Goal: Task Accomplishment & Management: Use online tool/utility

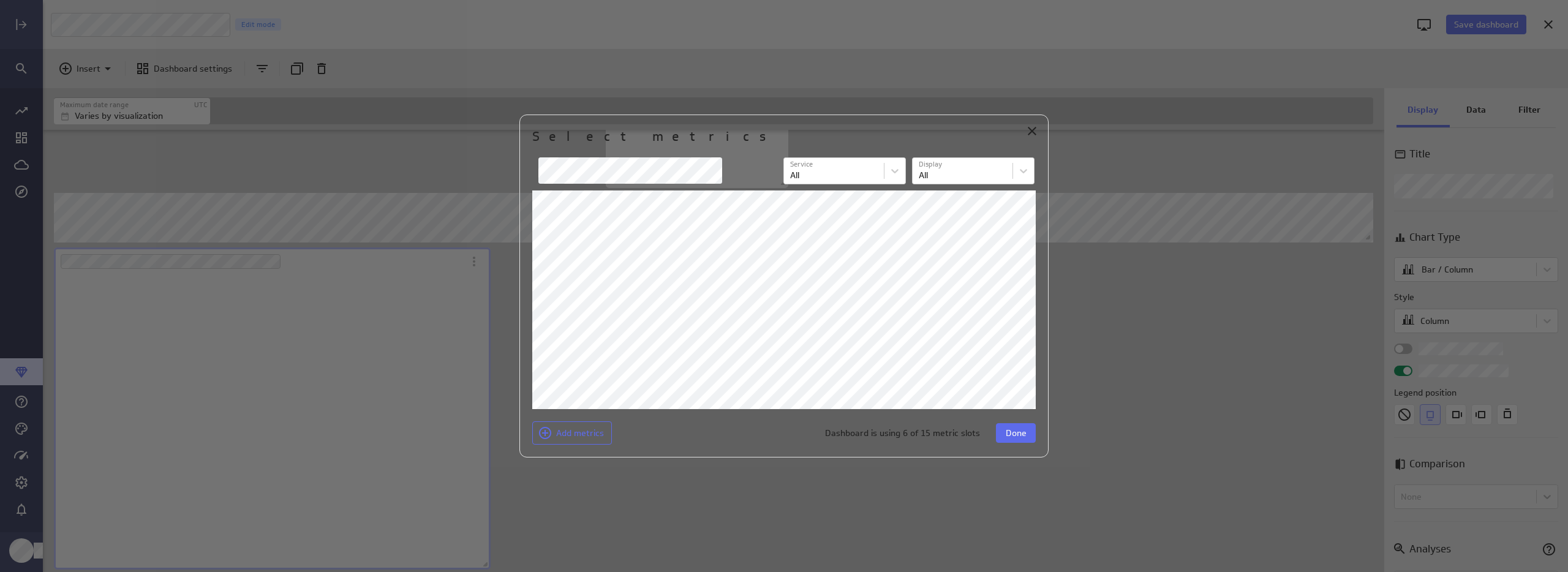
scroll to position [295, 437]
click at [1034, 130] on icon "Close" at bounding box center [1032, 131] width 15 height 15
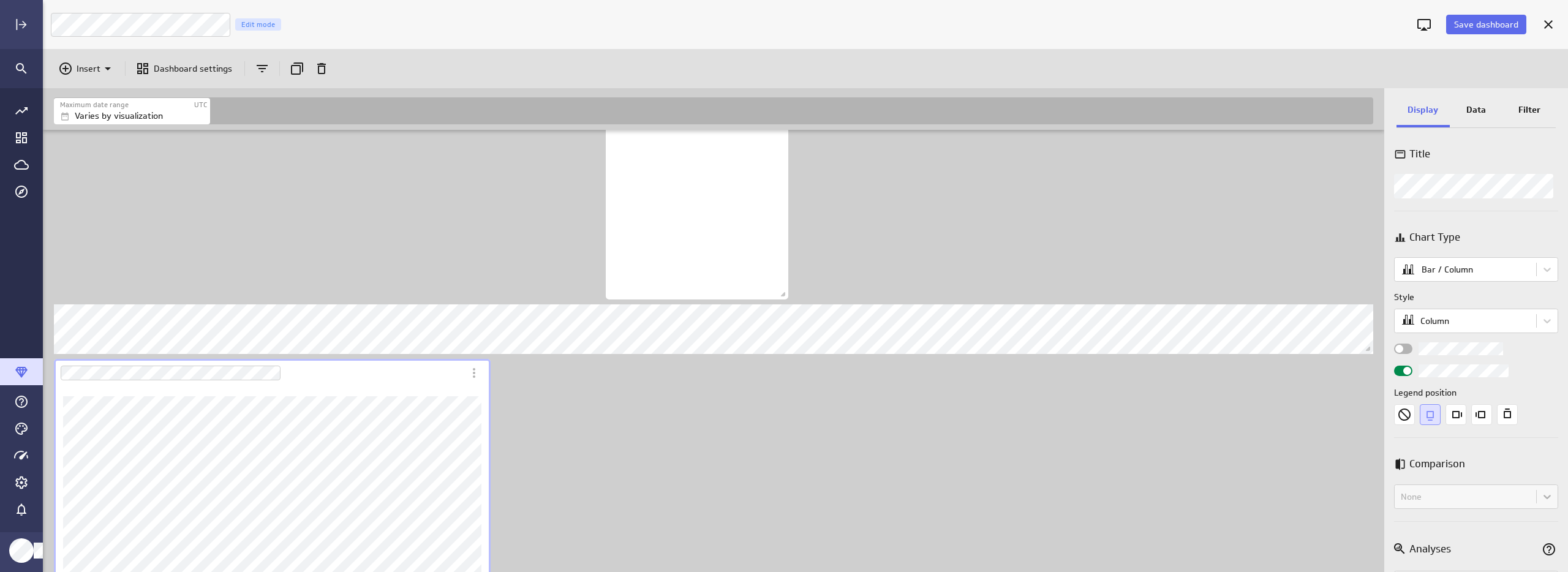
scroll to position [1281, 0]
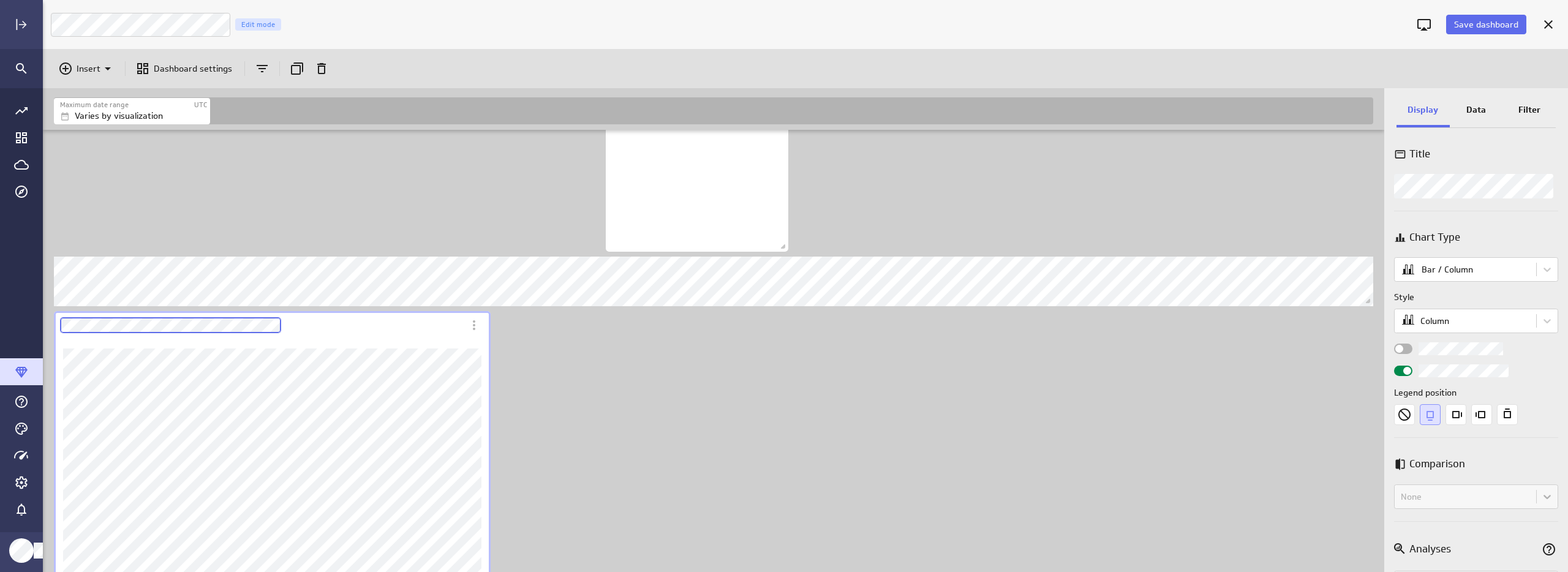
click at [292, 332] on div "Dashboard Widget" at bounding box center [258, 325] width 410 height 29
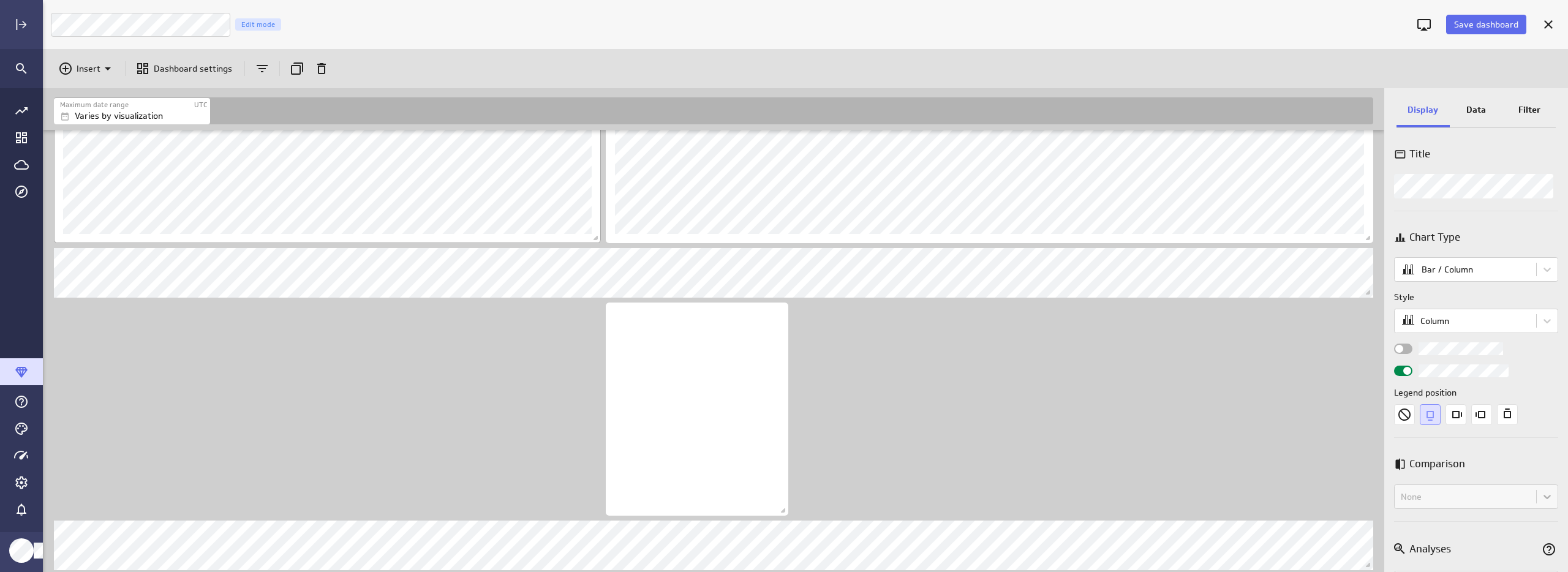
scroll to position [1340, 0]
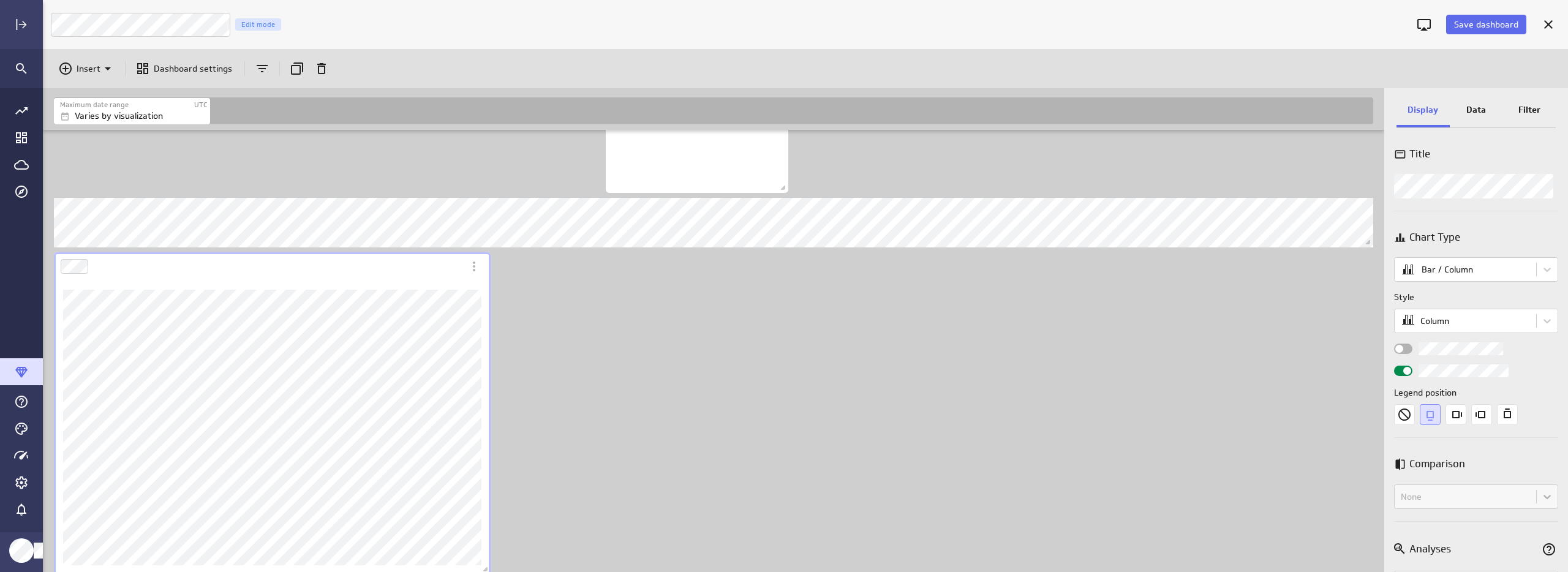
drag, startPoint x: 702, startPoint y: 436, endPoint x: 690, endPoint y: 431, distance: 13.0
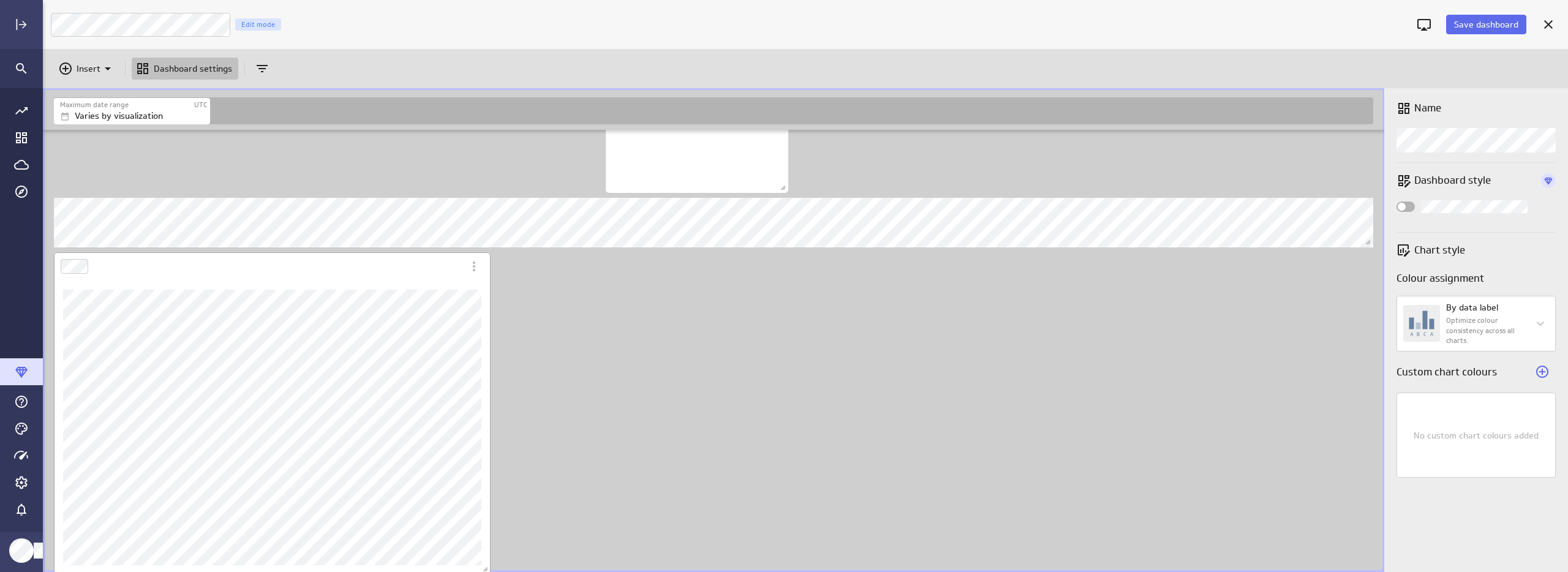
click at [390, 286] on div "Dashboard Widget" at bounding box center [272, 427] width 437 height 294
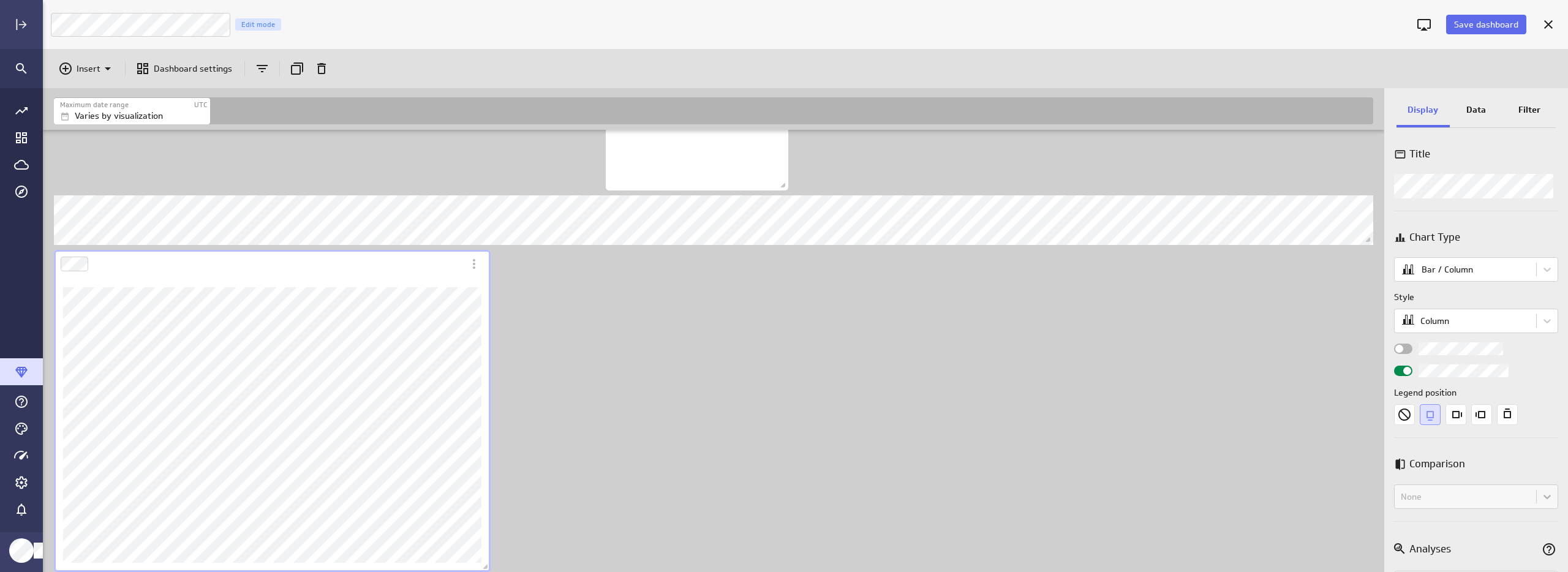
click at [1490, 107] on div "Data" at bounding box center [1476, 111] width 53 height 33
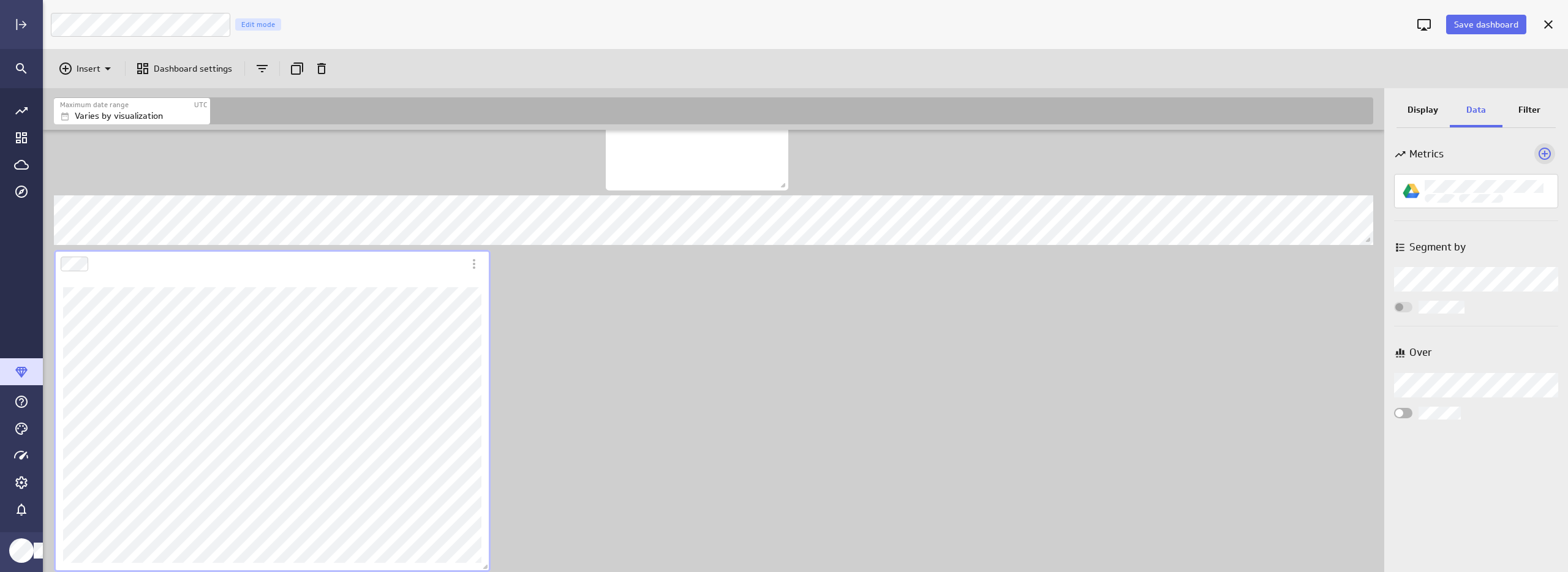
click at [1541, 150] on icon "Add a metric to this visualization" at bounding box center [1544, 154] width 15 height 15
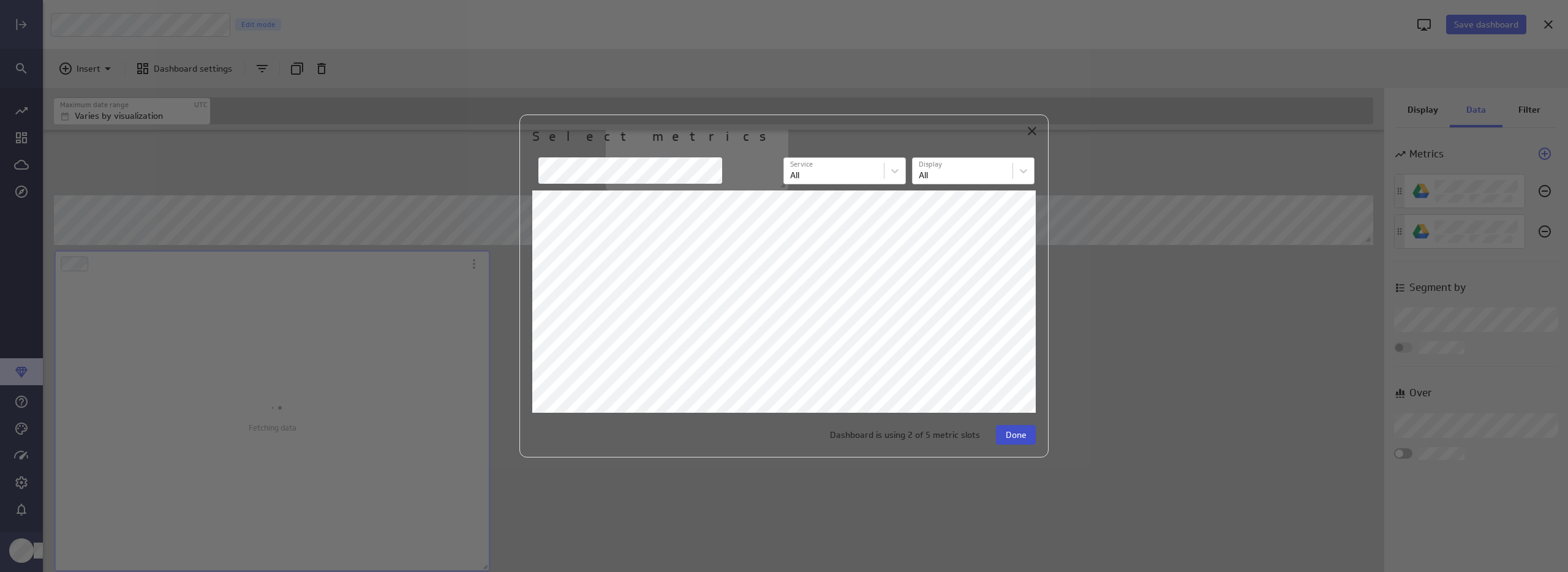
click at [1013, 436] on span "Done" at bounding box center [1017, 435] width 21 height 11
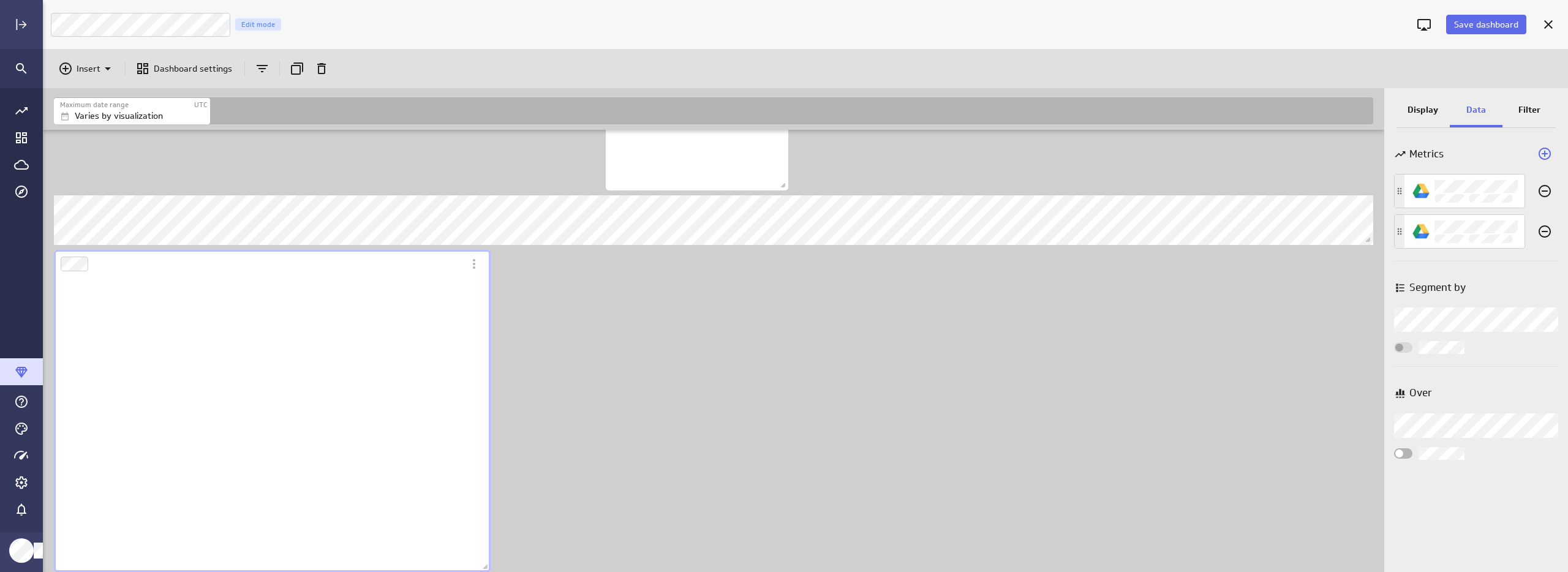
scroll to position [295, 437]
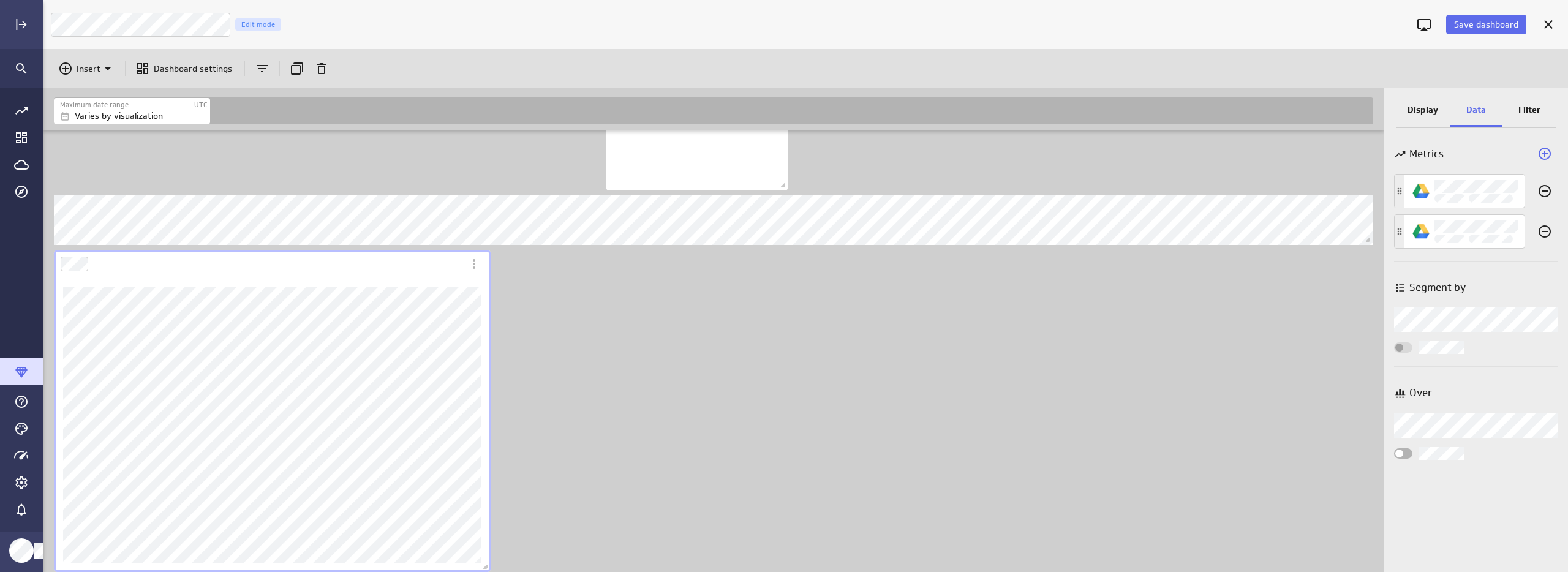
click at [1420, 110] on p "Display" at bounding box center [1423, 110] width 31 height 13
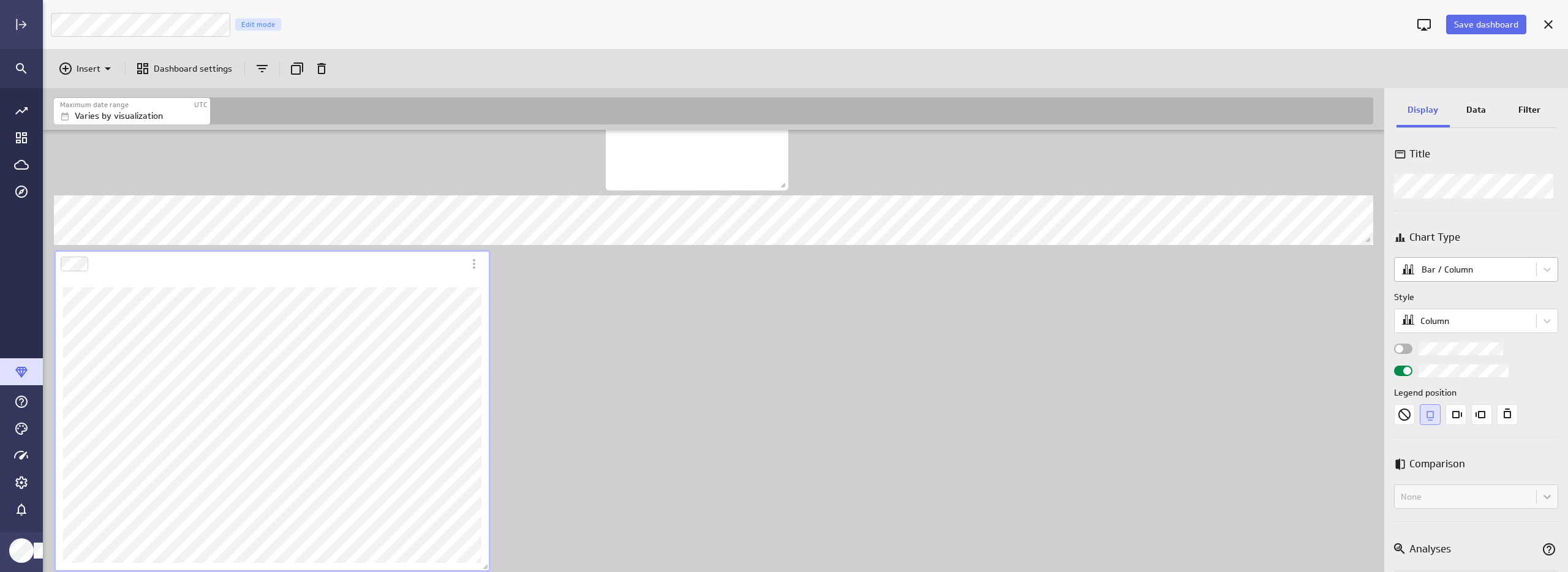
click at [1463, 263] on body "Save dashboard Luna Moon Marketing Edit mode Insert Dashboard settings Maximum …" at bounding box center [784, 286] width 1568 height 572
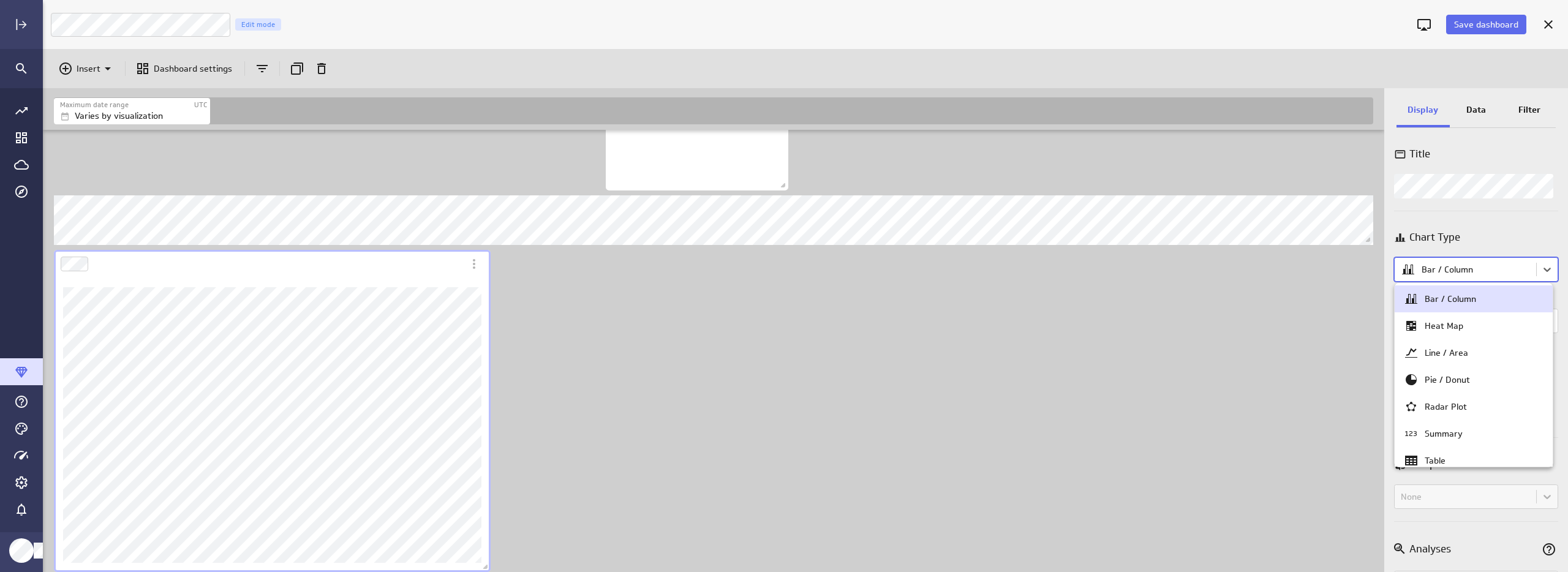
click at [1465, 276] on div at bounding box center [784, 286] width 1568 height 572
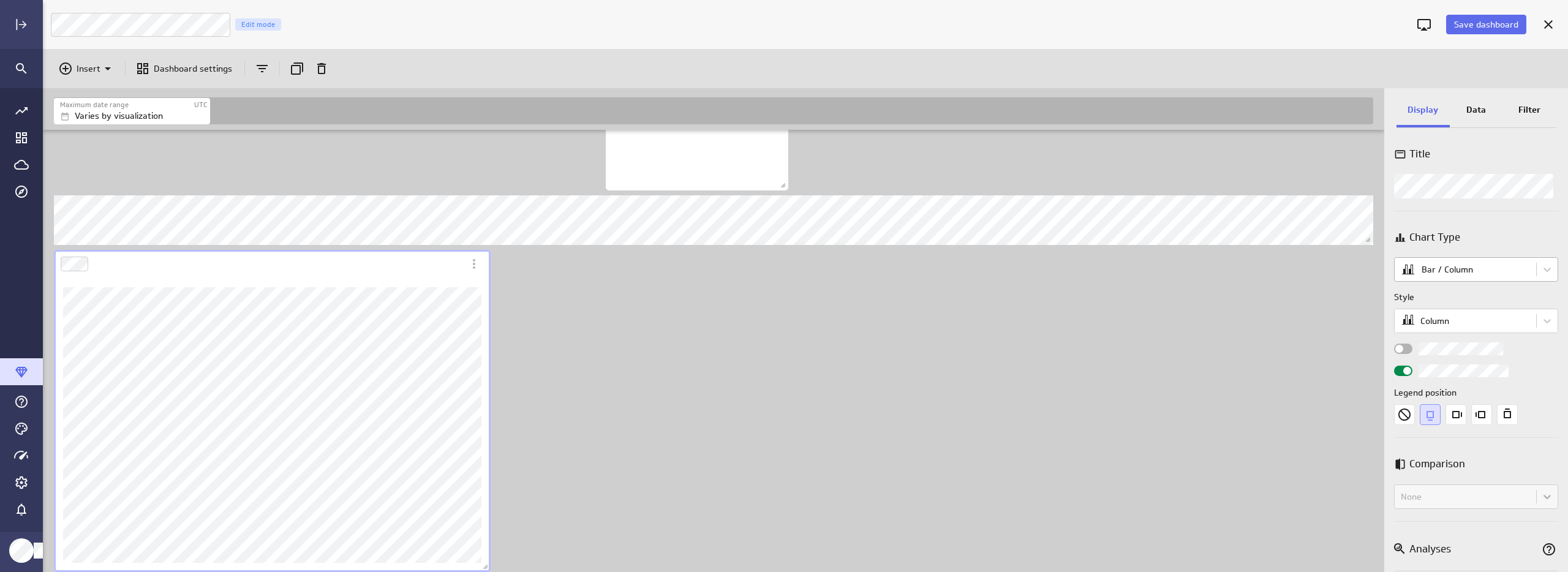
click at [1465, 273] on body "Save dashboard Luna Moon Marketing Edit mode Insert Dashboard settings Maximum …" at bounding box center [784, 286] width 1568 height 572
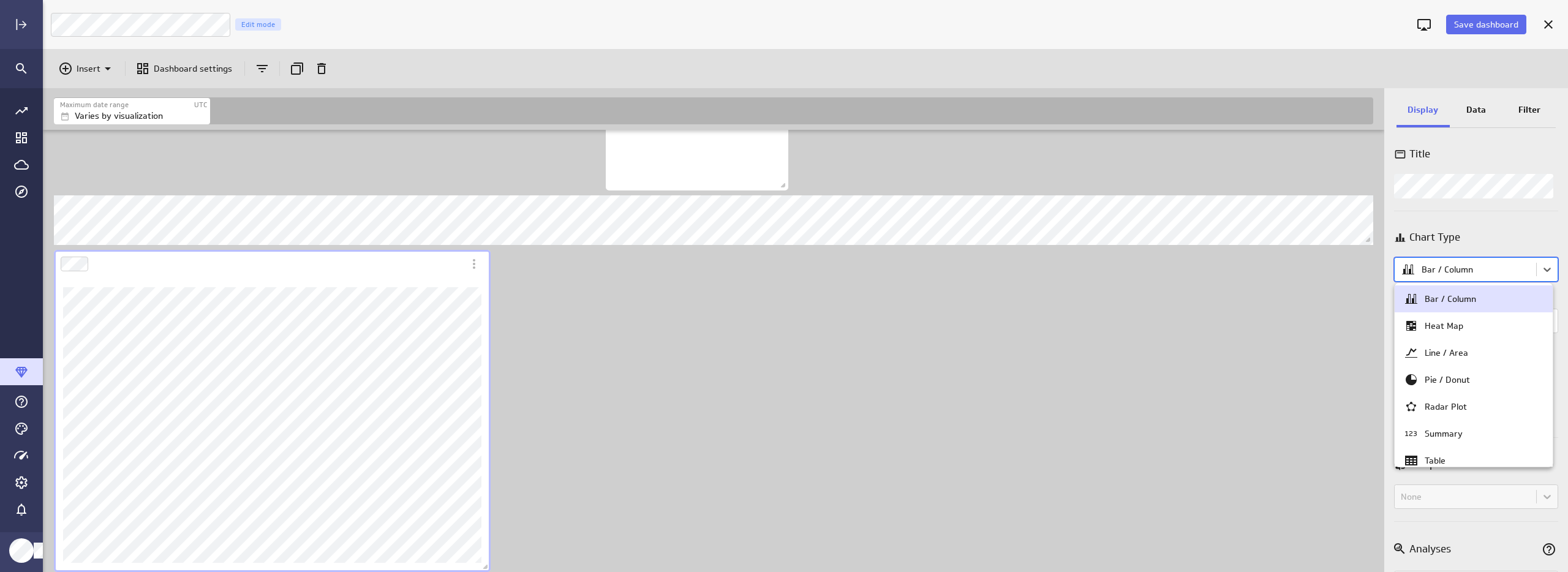
click at [1465, 273] on div at bounding box center [784, 286] width 1568 height 572
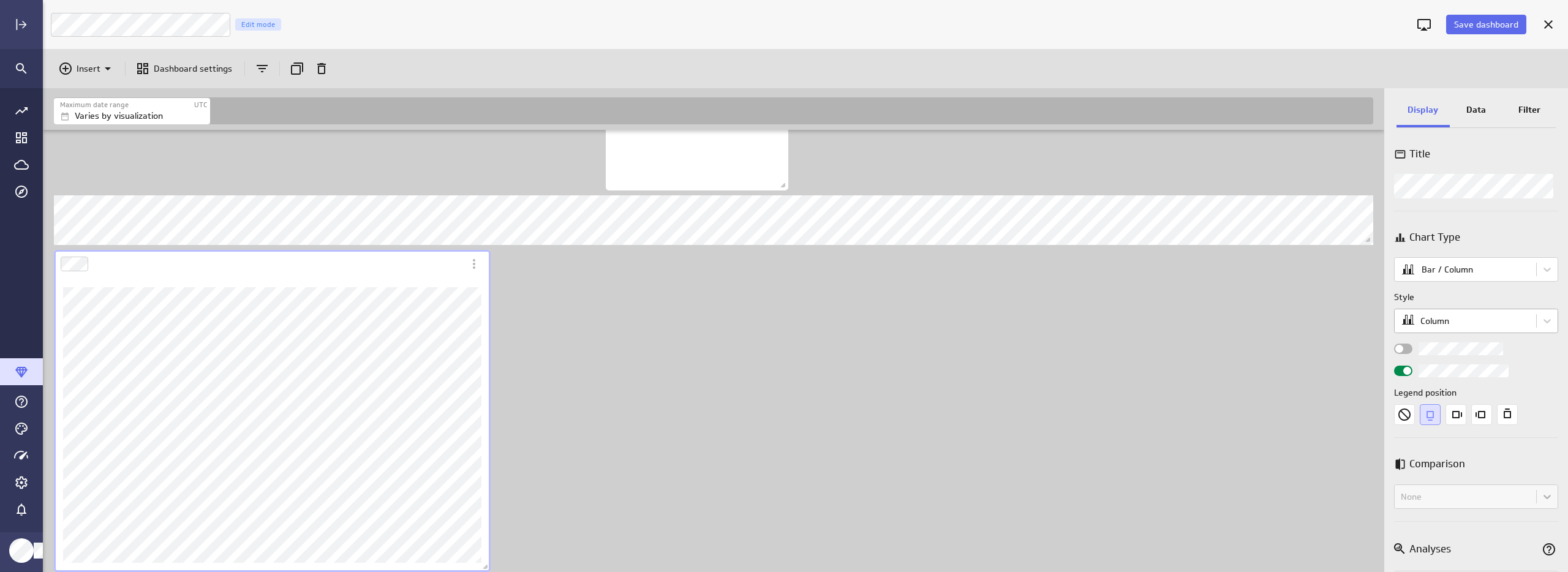
click at [1456, 313] on body "Save dashboard Luna Moon Marketing Edit mode Insert Dashboard settings Maximum …" at bounding box center [784, 286] width 1568 height 572
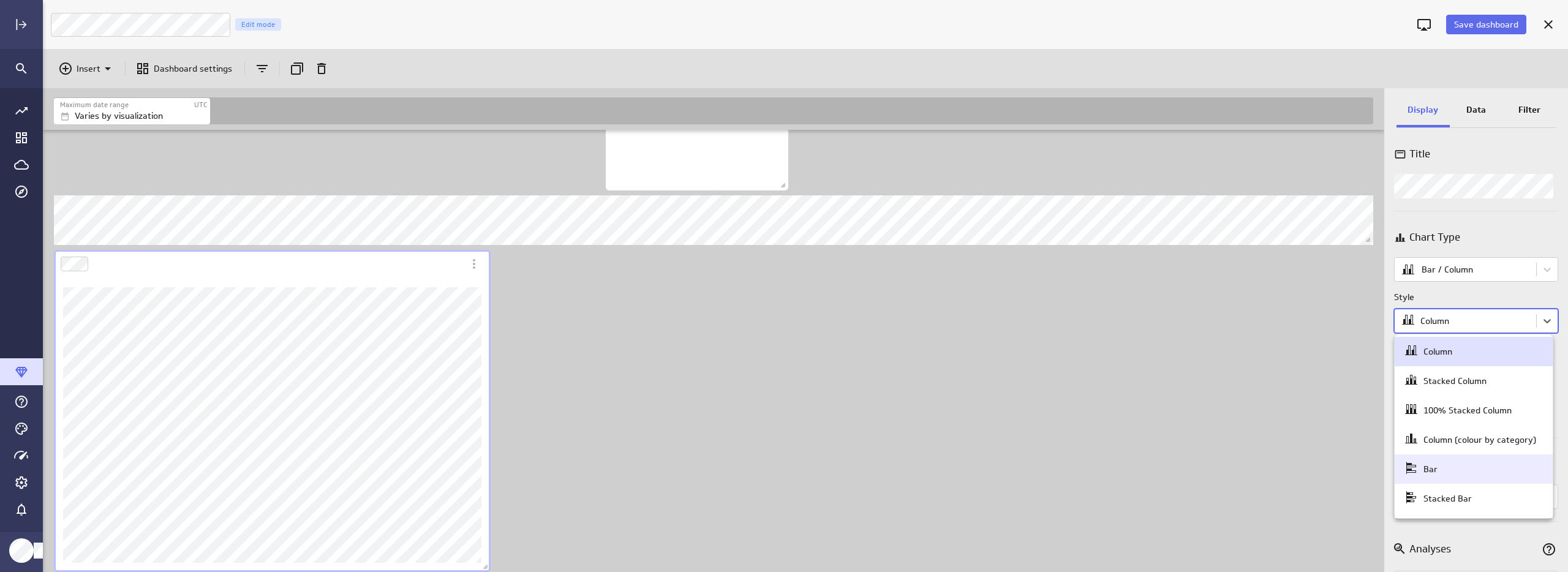
click at [1450, 477] on div "Bar" at bounding box center [1474, 469] width 139 height 17
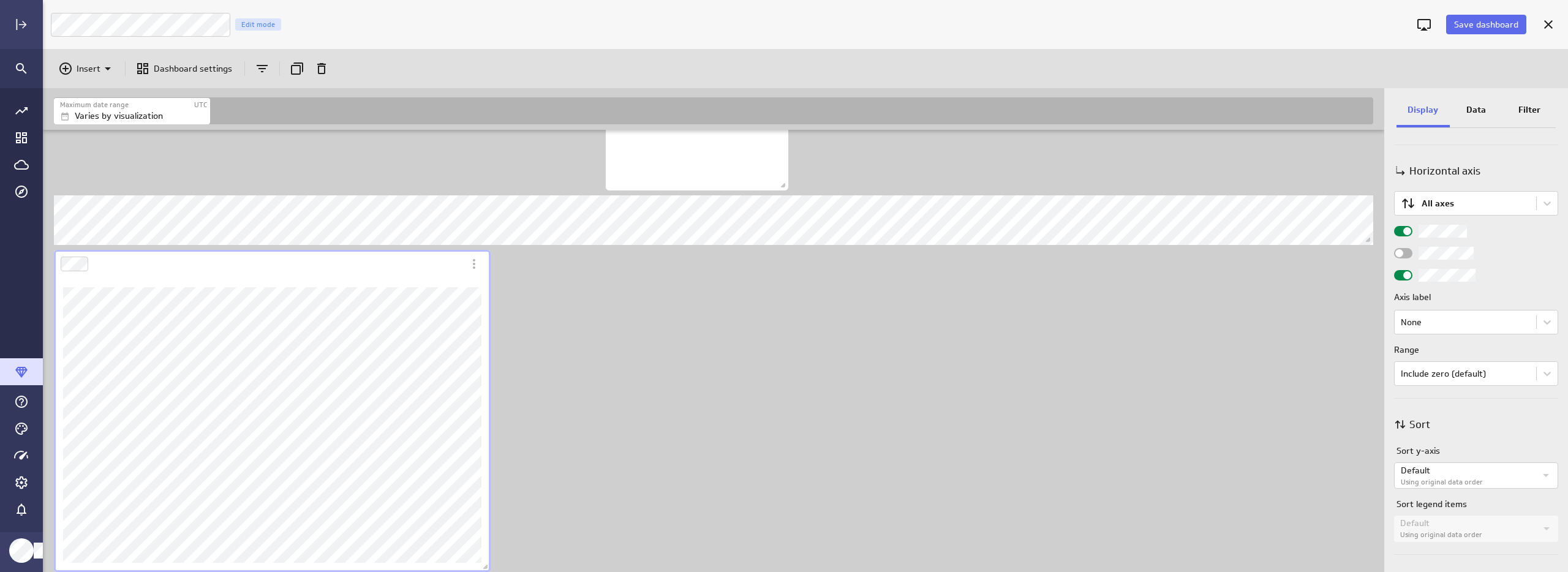
scroll to position [435, 0]
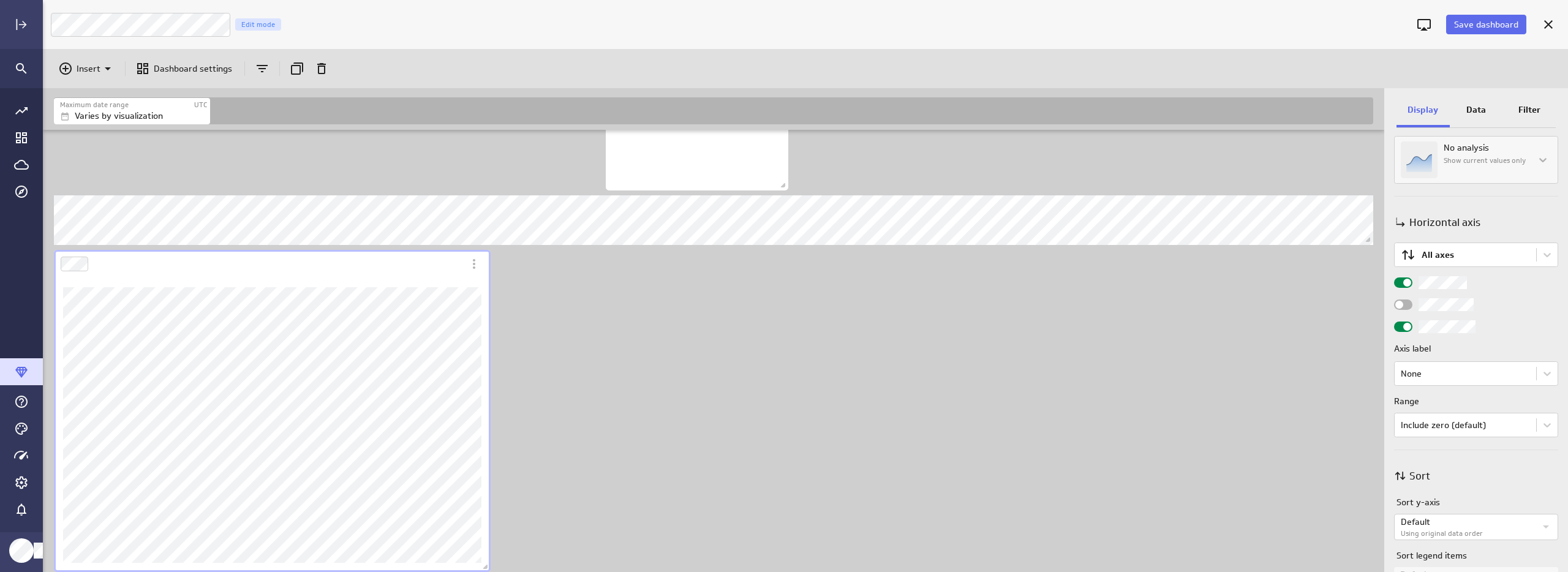
click at [1478, 112] on p "Data" at bounding box center [1476, 110] width 20 height 13
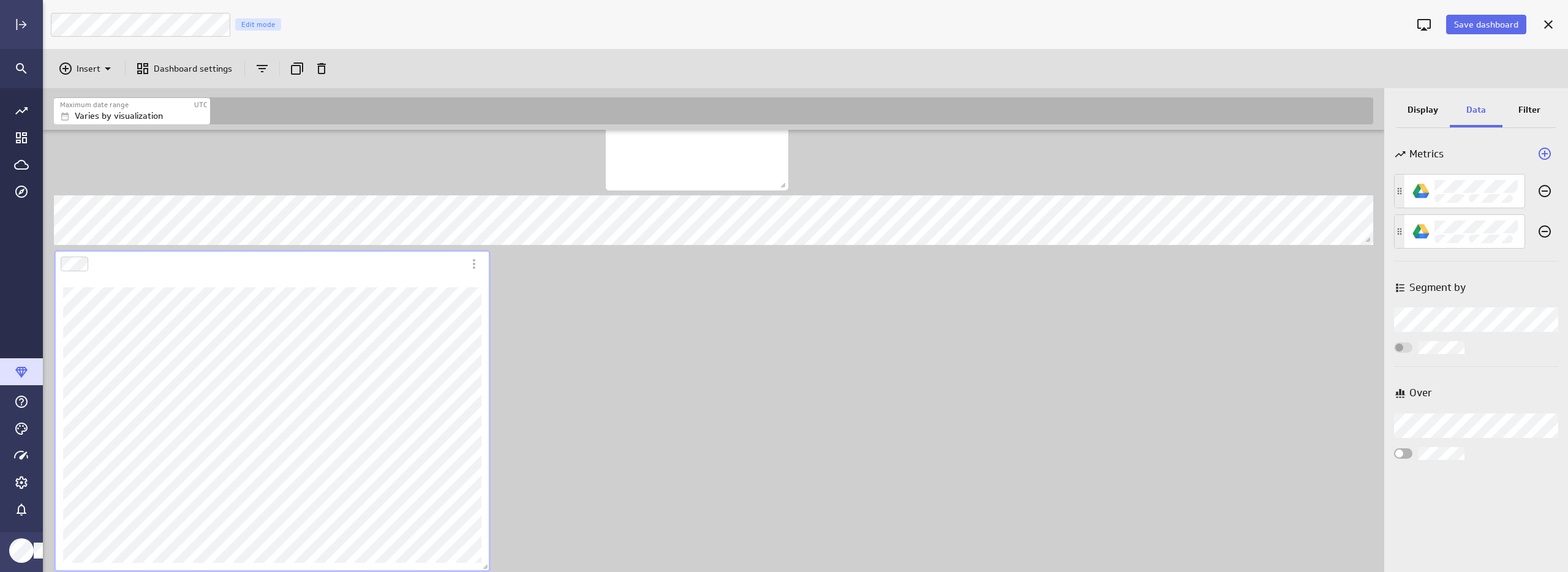
click at [1424, 110] on p "Display" at bounding box center [1423, 110] width 31 height 13
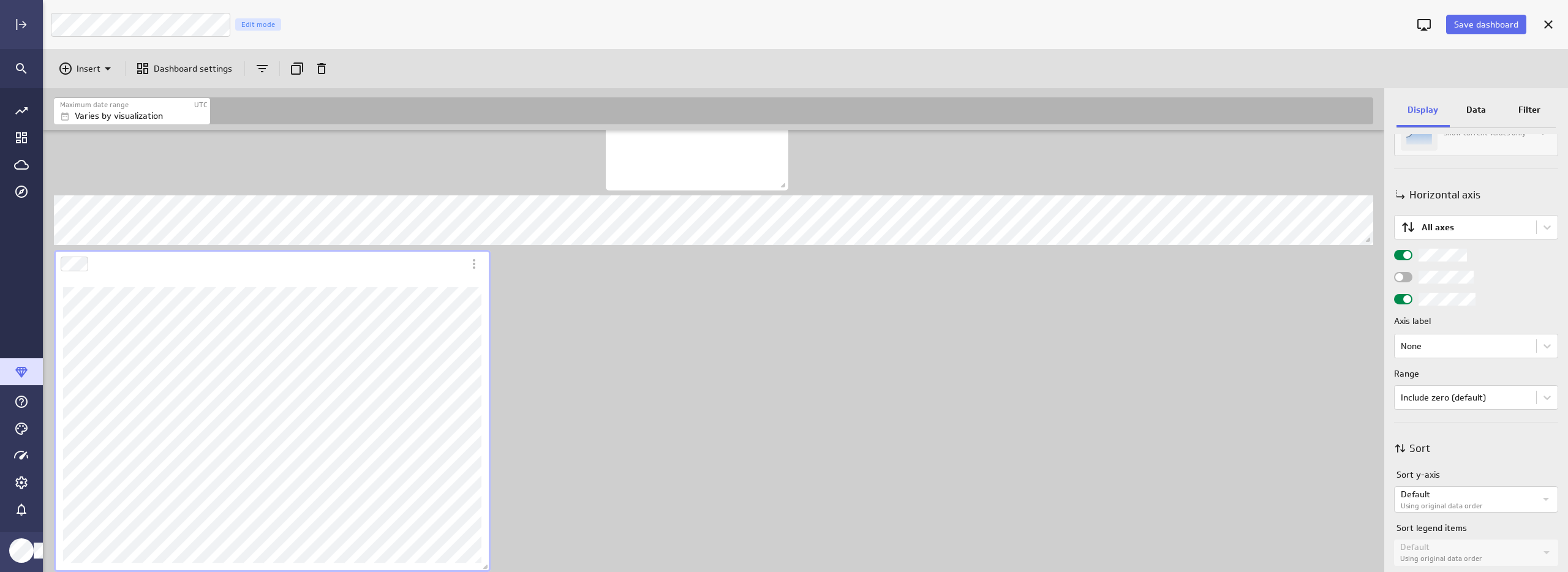
scroll to position [284, 0]
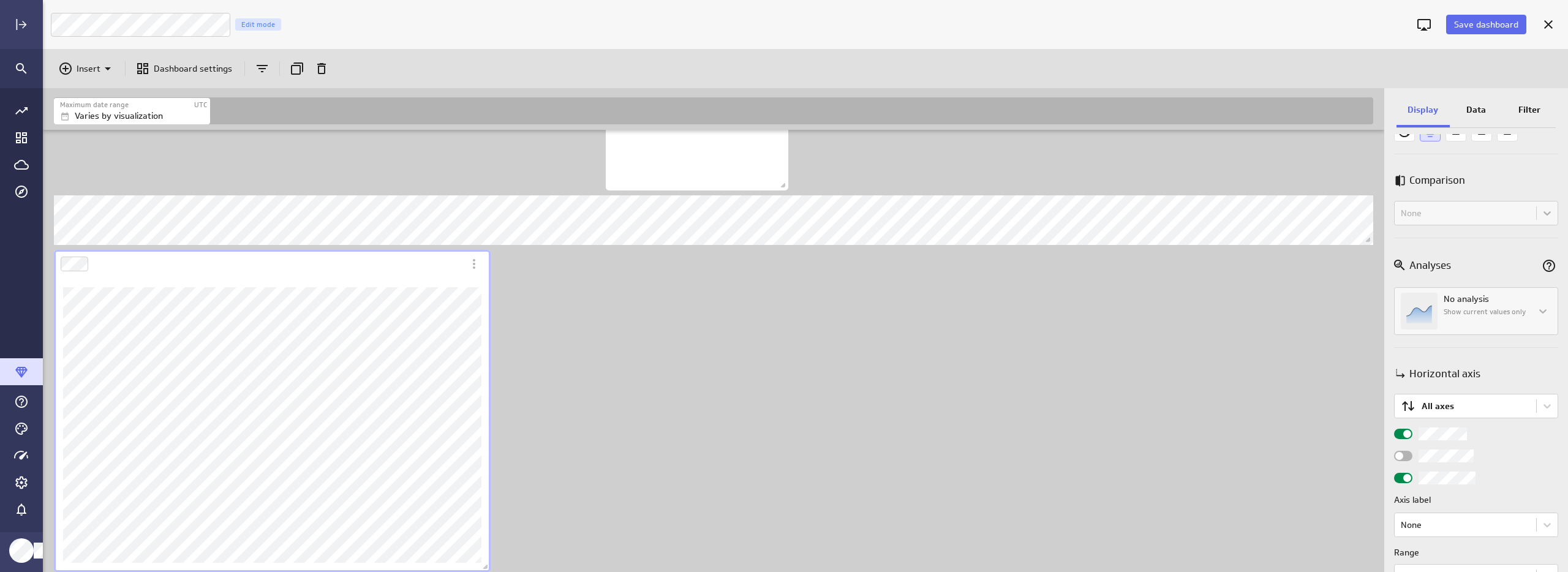
click at [1473, 108] on p "Data" at bounding box center [1476, 110] width 20 height 13
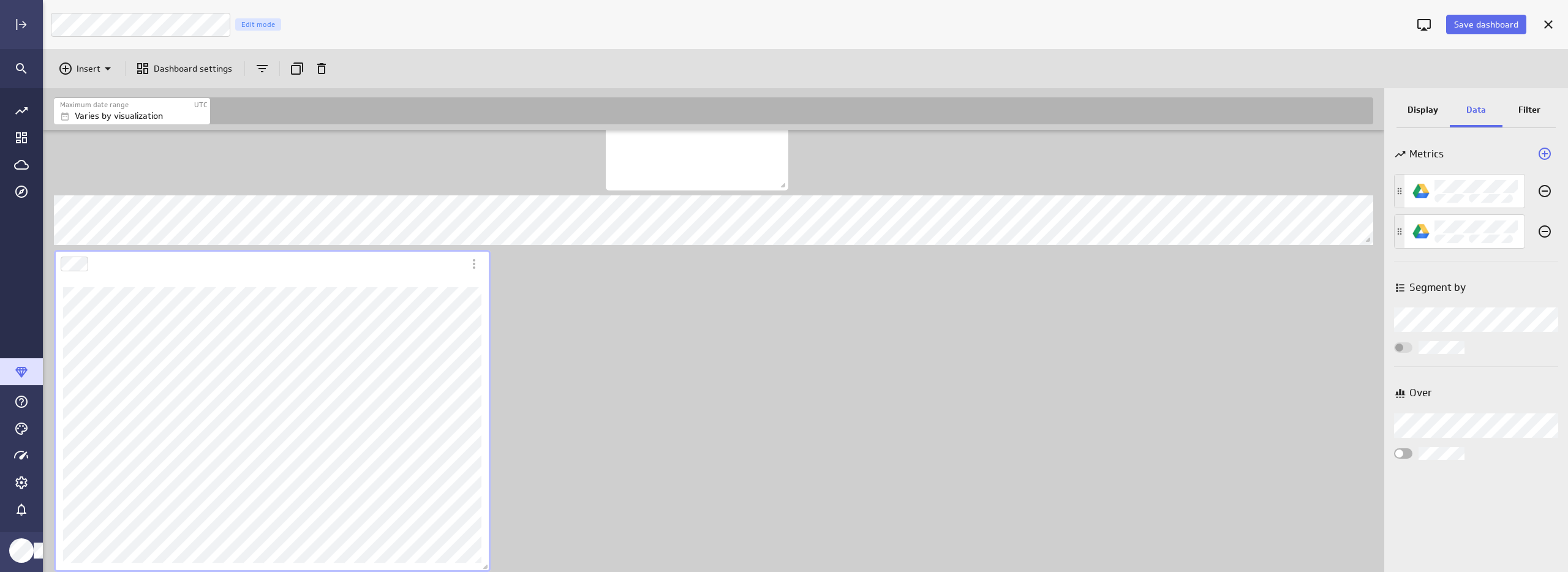
click at [0, 0] on input "Widget Properties" at bounding box center [0, 0] width 0 height 0
click at [1460, 486] on div "Metrics Segment by Segment by Over Over" at bounding box center [1476, 354] width 184 height 438
click at [1452, 419] on body "Save dashboard Luna Moon Marketing Edit mode Insert Dashboard settings Maximum …" at bounding box center [784, 286] width 1568 height 572
click at [1452, 419] on div at bounding box center [784, 286] width 1568 height 572
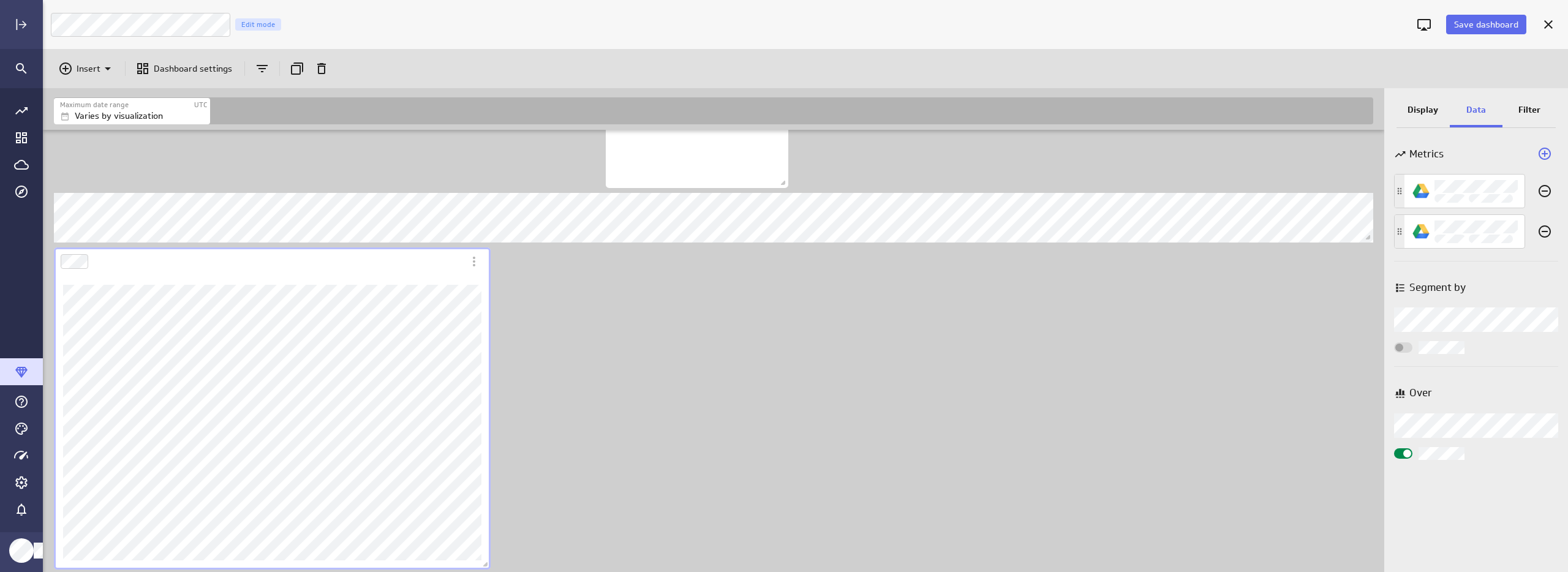
click at [0, 0] on input "Widget Properties" at bounding box center [0, 0] width 0 height 0
click at [1433, 107] on p "Display" at bounding box center [1423, 110] width 31 height 13
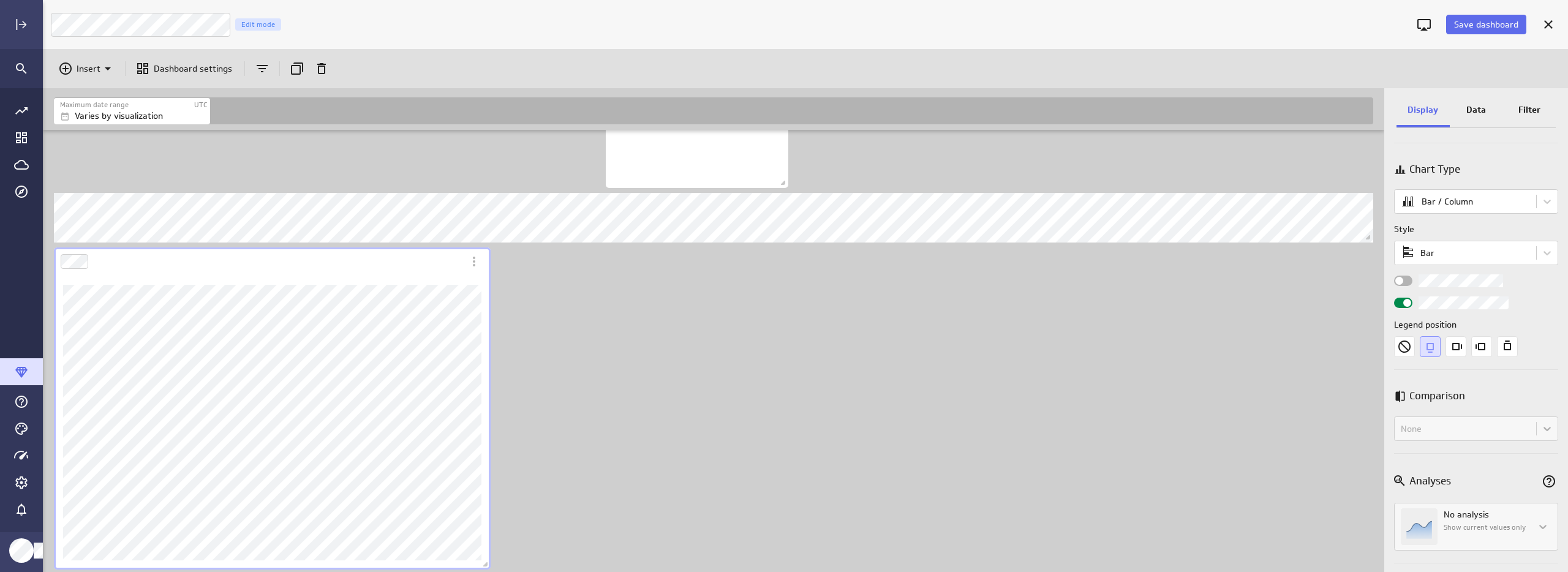
scroll to position [112, 0]
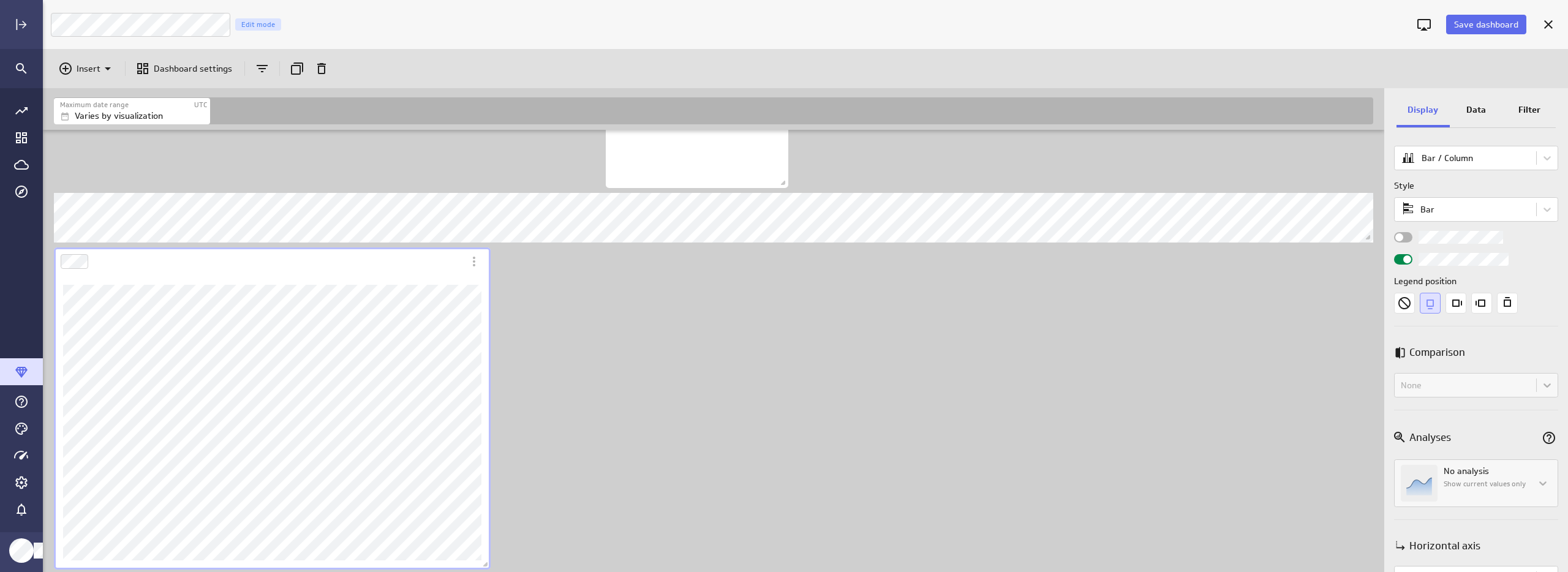
click at [1407, 240] on div "Widget Properties" at bounding box center [1403, 237] width 19 height 11
click at [0, 0] on input "Widget Properties" at bounding box center [0, 0] width 0 height 0
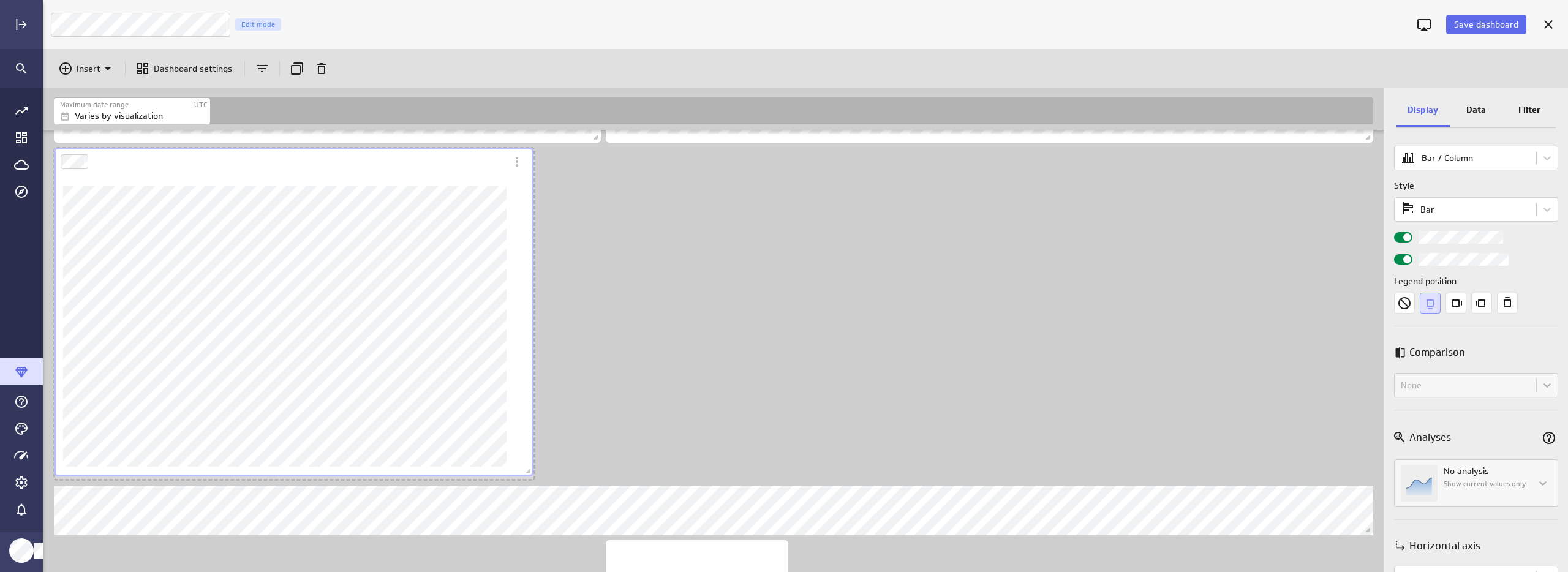
scroll to position [1817, 1343]
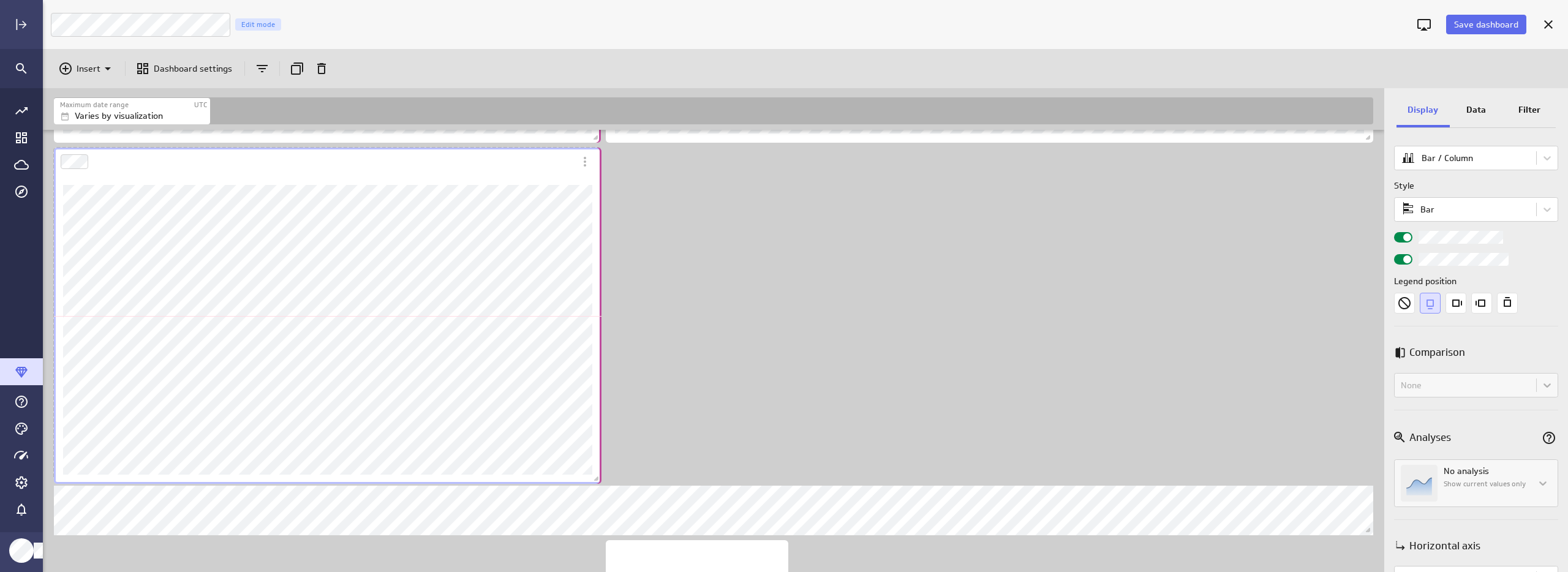
drag, startPoint x: 485, startPoint y: 464, endPoint x: 596, endPoint y: 478, distance: 111.9
click at [596, 478] on span "Dashboard content with 17 widgets" at bounding box center [597, 480] width 12 height 12
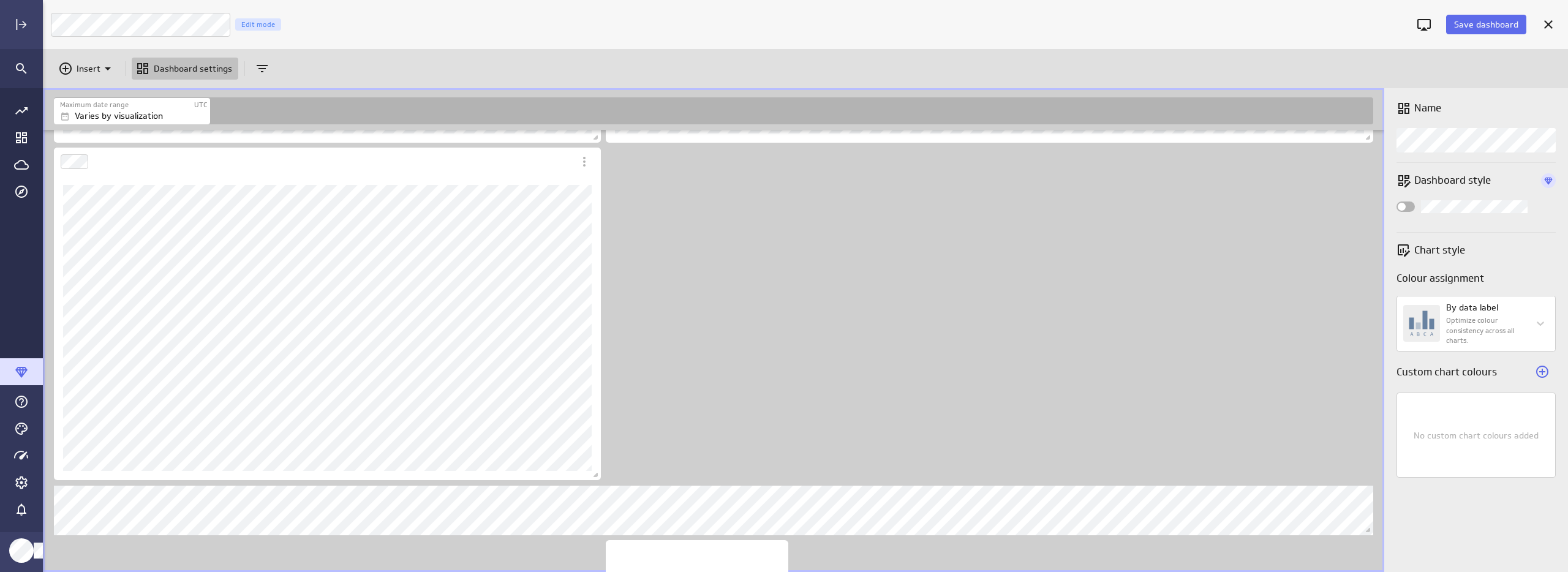
scroll to position [251, 768]
click at [1489, 23] on span "Save dashboard" at bounding box center [1486, 24] width 64 height 11
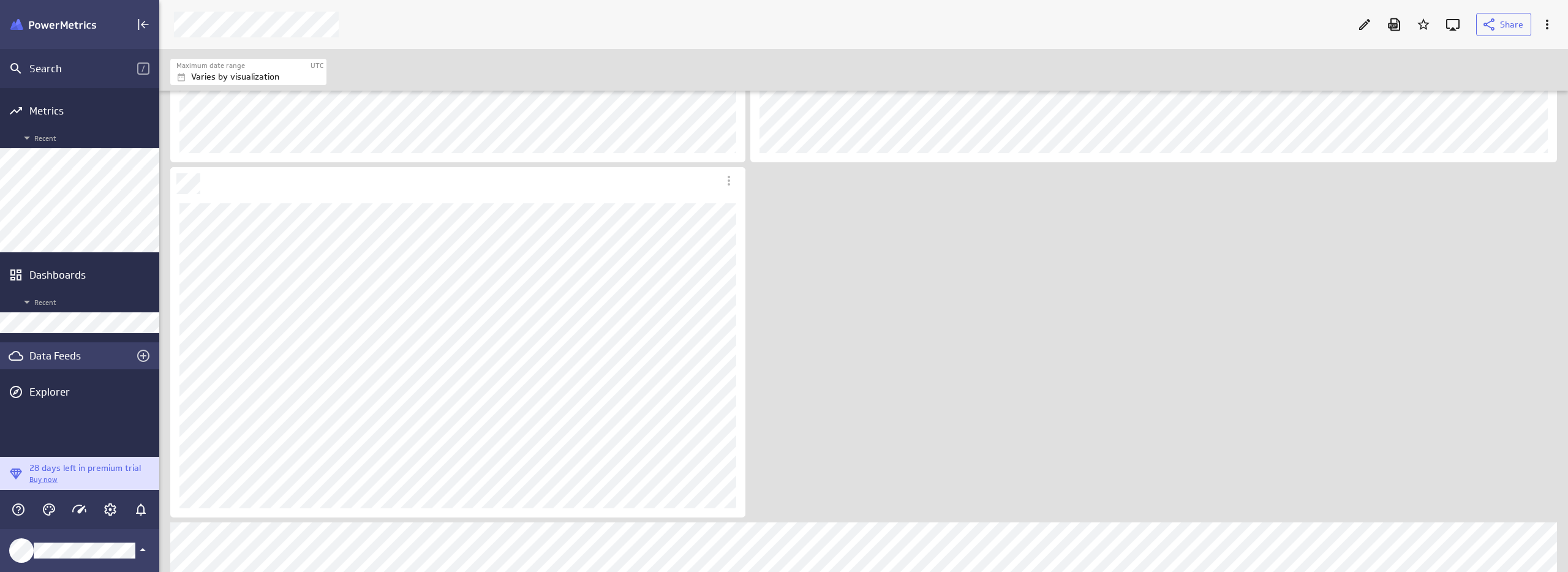
click at [48, 354] on div "Data Feeds" at bounding box center [79, 356] width 100 height 14
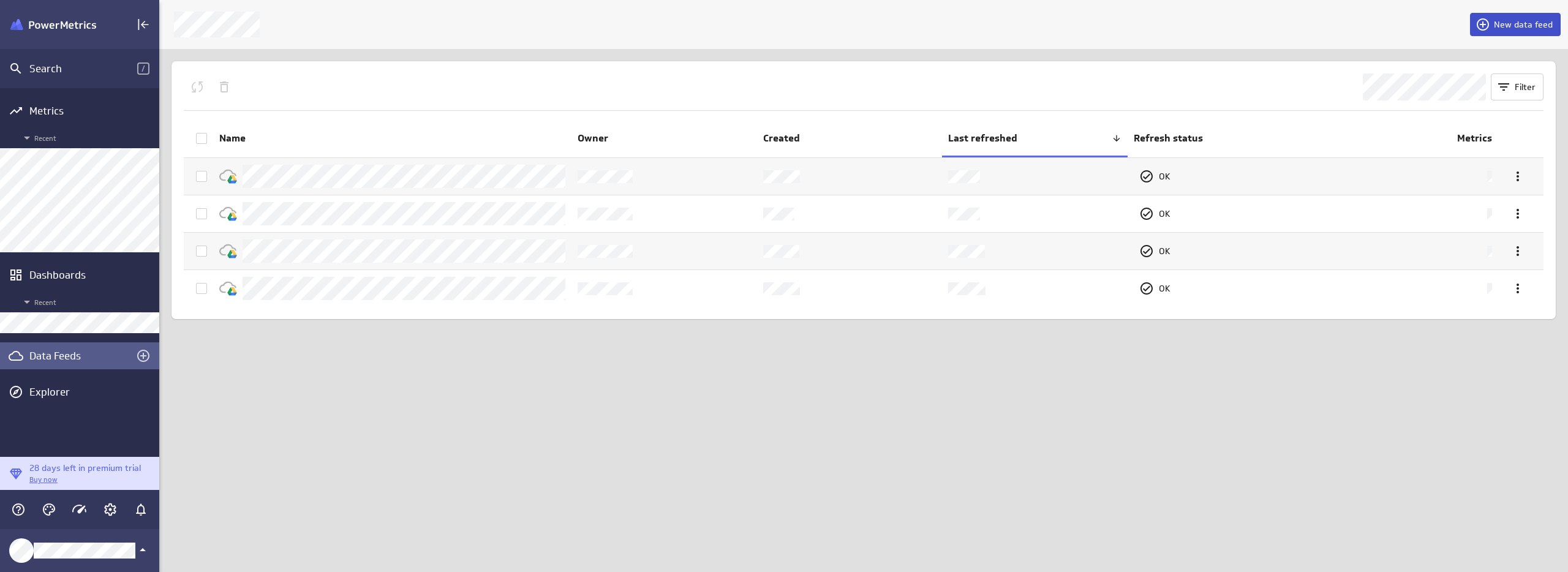
click at [1530, 27] on span "New data feed" at bounding box center [1523, 24] width 59 height 11
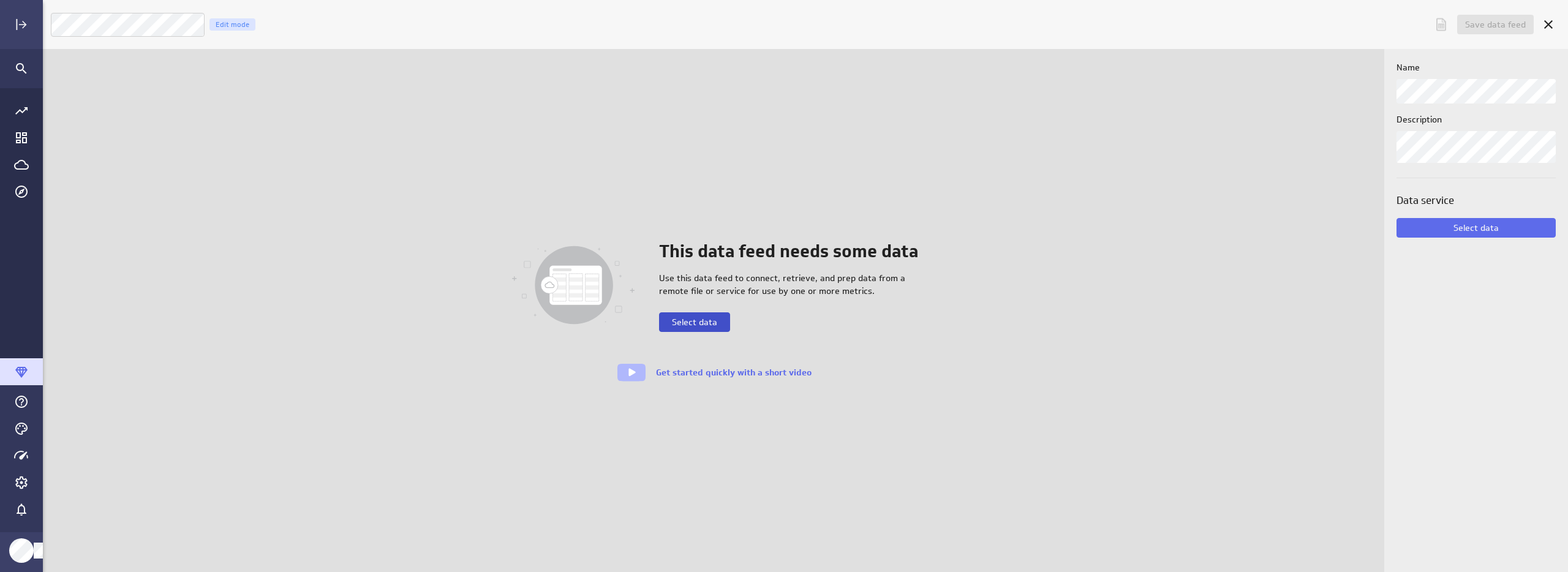
click at [696, 323] on span "Select data" at bounding box center [695, 323] width 46 height 11
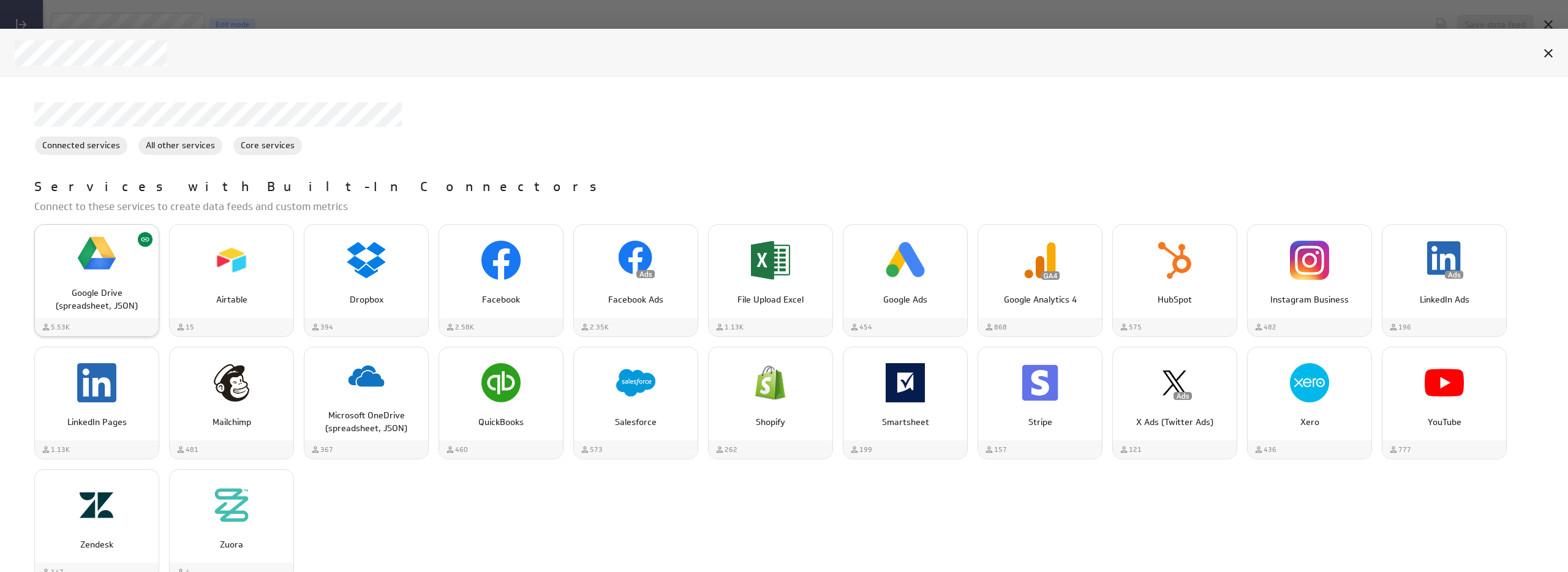
click at [72, 266] on div "Google Drive (spreadsheet, JSON)" at bounding box center [97, 253] width 124 height 46
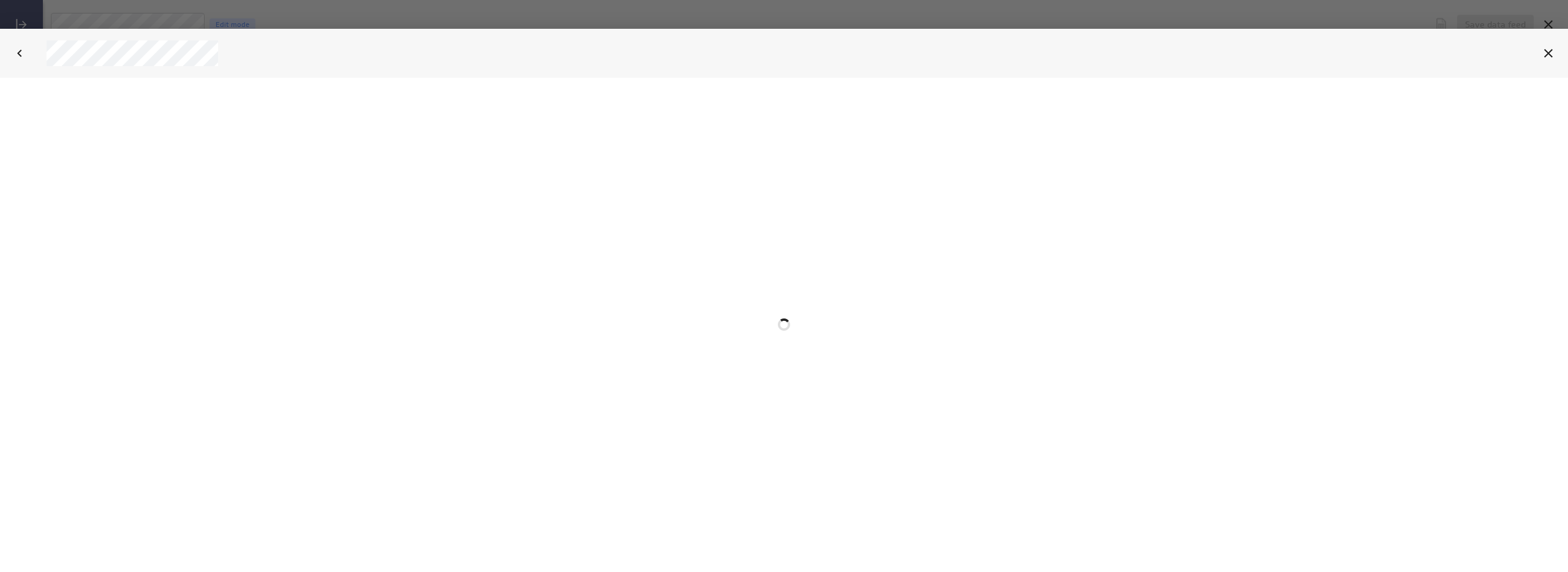
select select "7359447085fc23625c412de44c90de4c"
click at [36, 186] on input "Continue" at bounding box center [38, 181] width 53 height 24
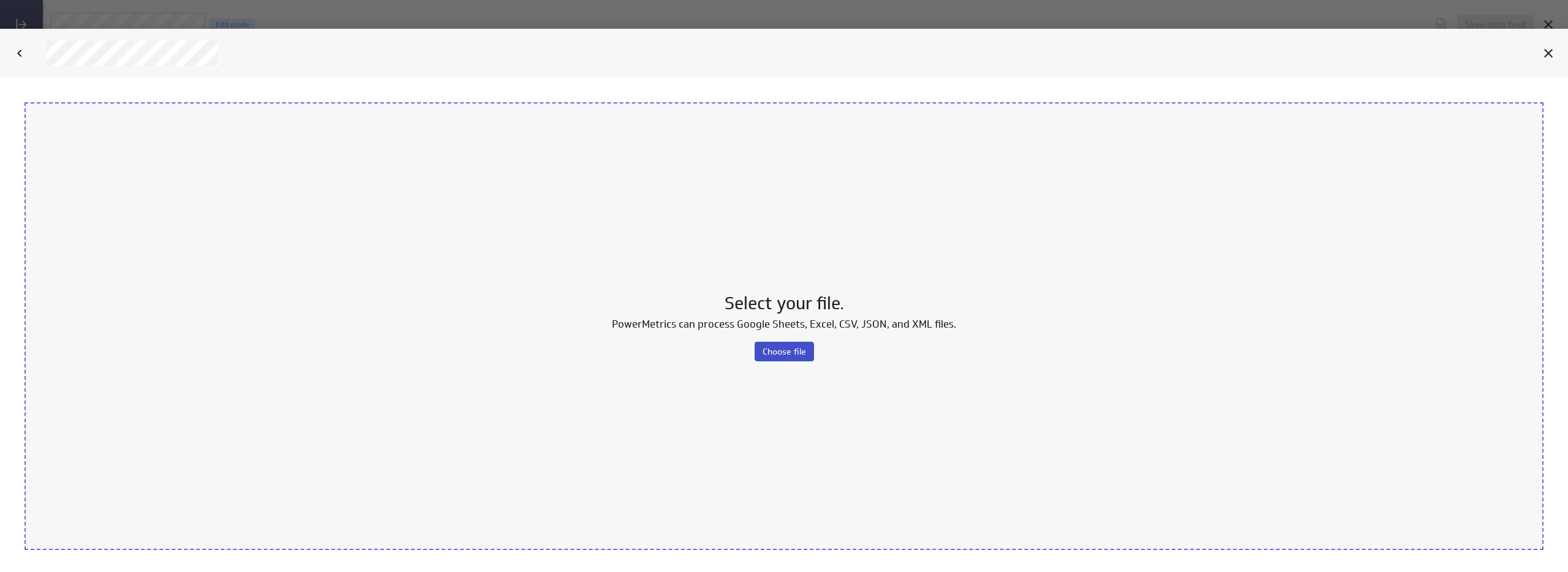
click at [802, 349] on span "Choose file" at bounding box center [784, 351] width 43 height 11
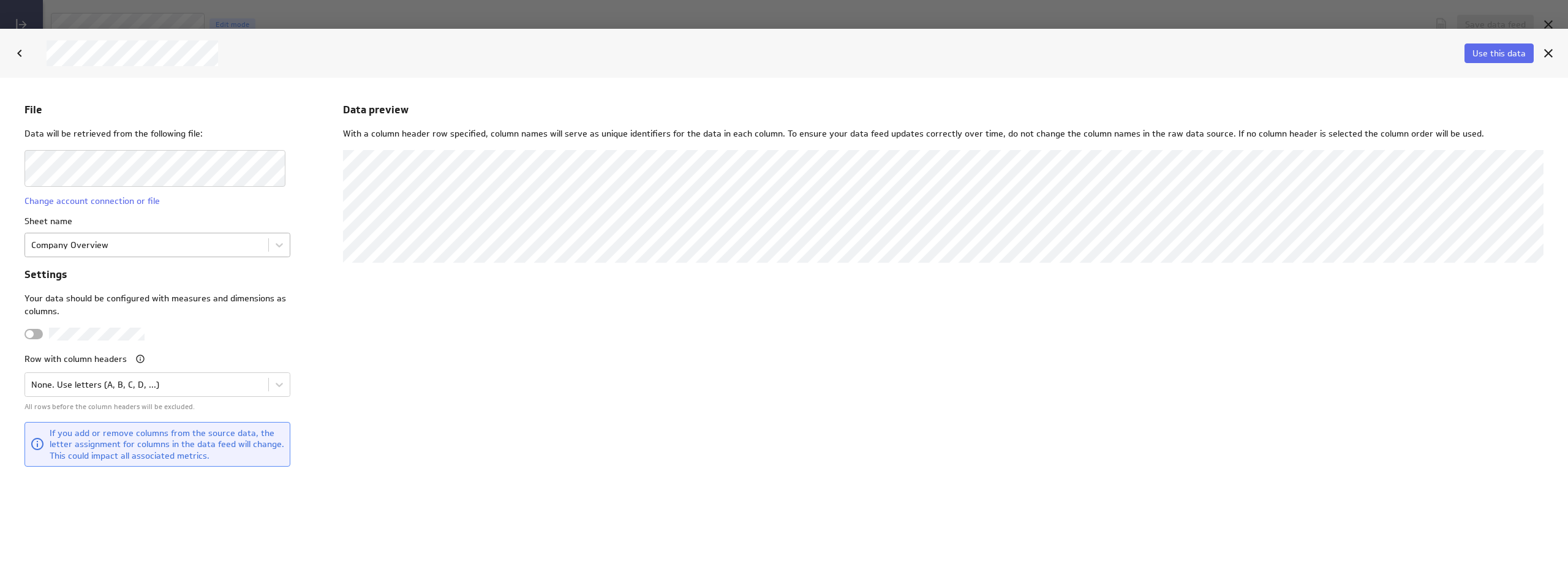
click at [170, 245] on body "File Data will be retrieved from the following file: Change account connection …" at bounding box center [784, 324] width 1568 height 495
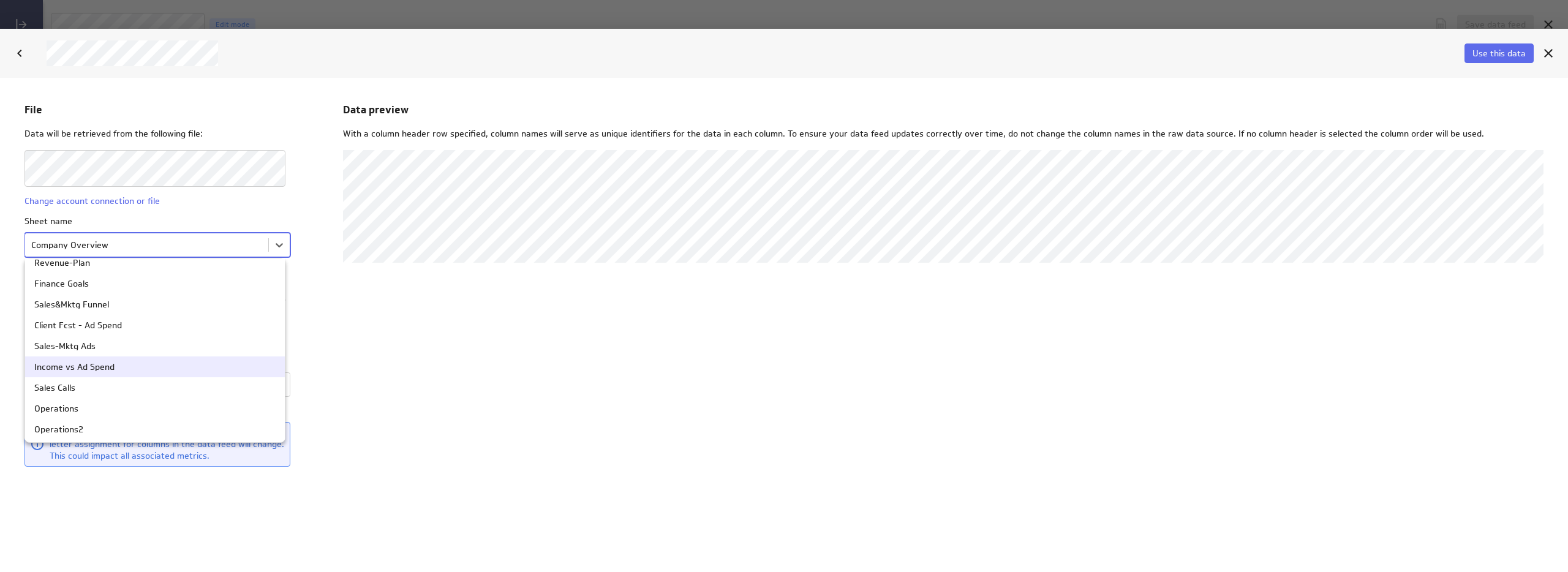
click at [108, 368] on div "Income vs Ad Spend" at bounding box center [74, 366] width 81 height 9
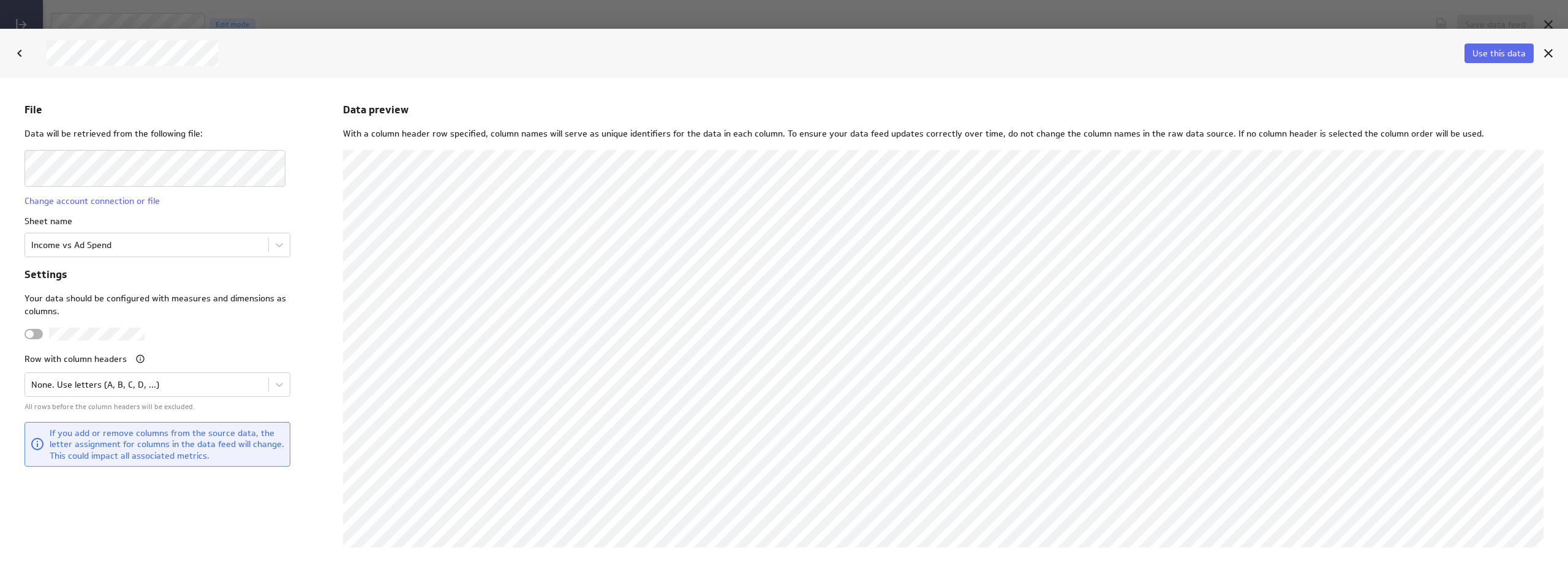
click at [126, 496] on div "File Data will be retrieved from the following file: Change account connection …" at bounding box center [162, 324] width 275 height 446
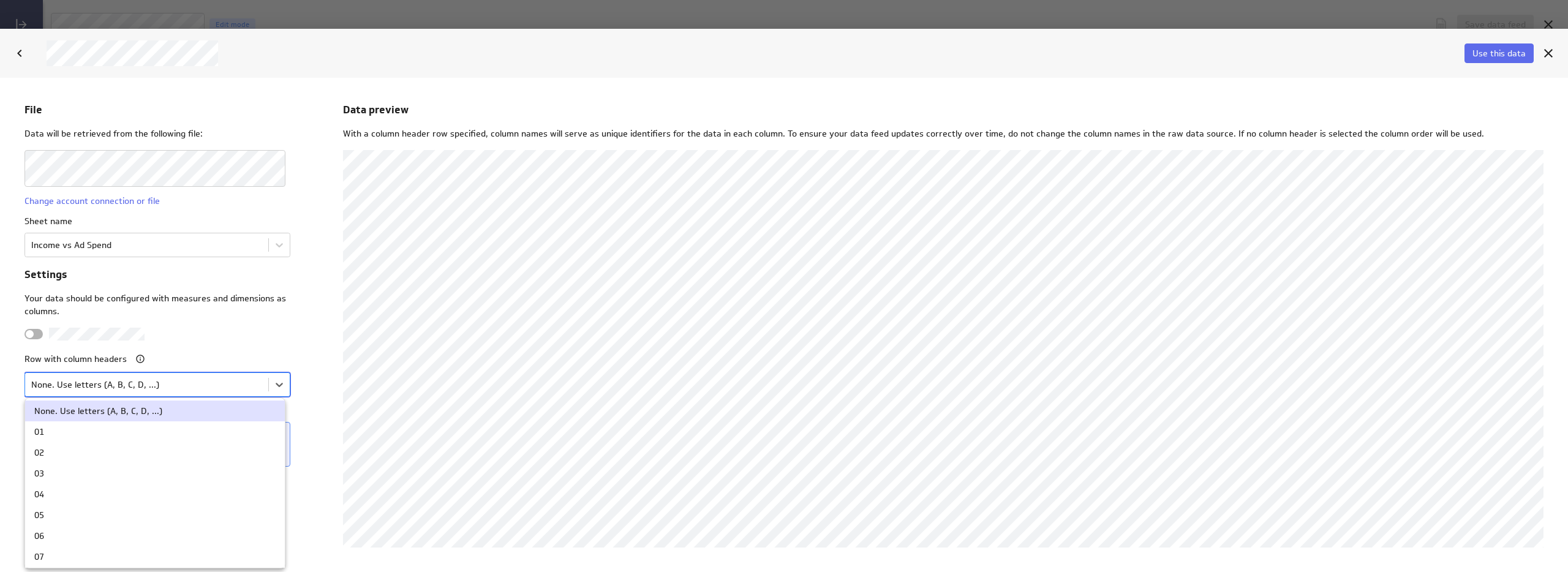
click at [133, 386] on body "File Data will be retrieved from the following file: Change account connection …" at bounding box center [784, 324] width 1568 height 495
click at [58, 433] on div "01" at bounding box center [155, 431] width 241 height 9
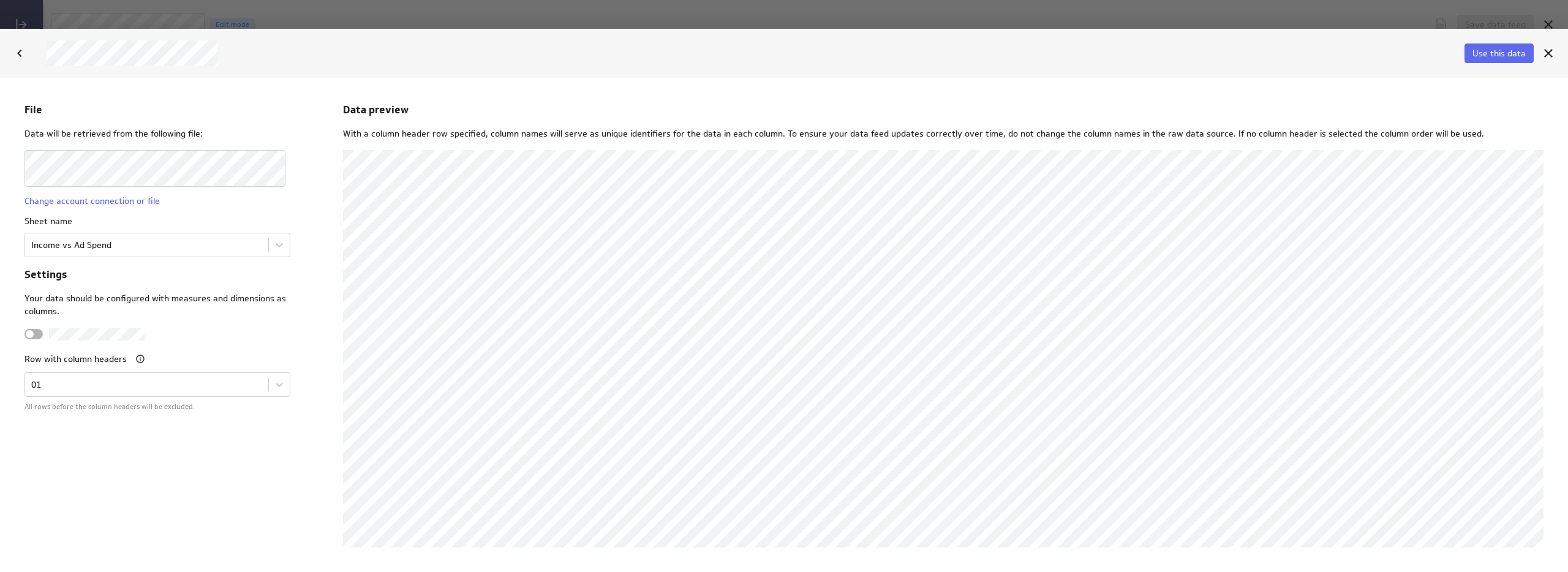
click at [36, 334] on div at bounding box center [33, 333] width 19 height 11
click at [0, 77] on input "checkbox" at bounding box center [0, 77] width 0 height 0
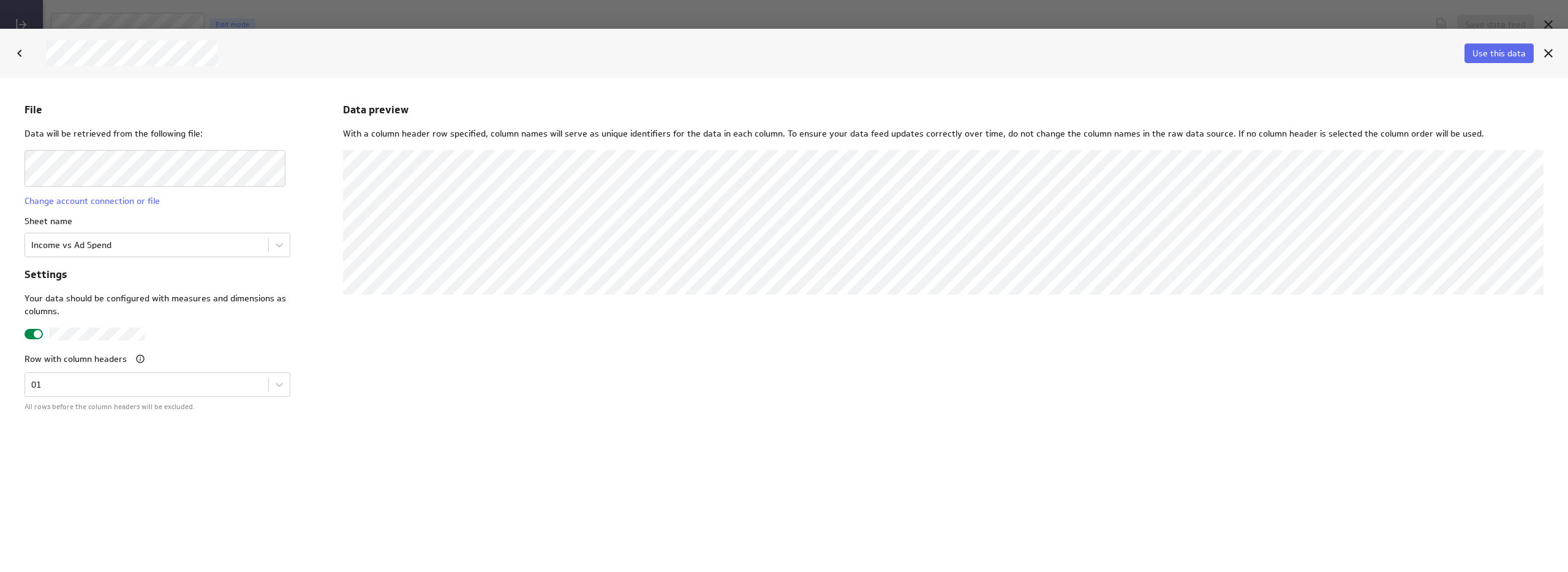
click at [36, 334] on span at bounding box center [37, 334] width 8 height 8
click at [0, 77] on input "checkbox" at bounding box center [0, 77] width 0 height 0
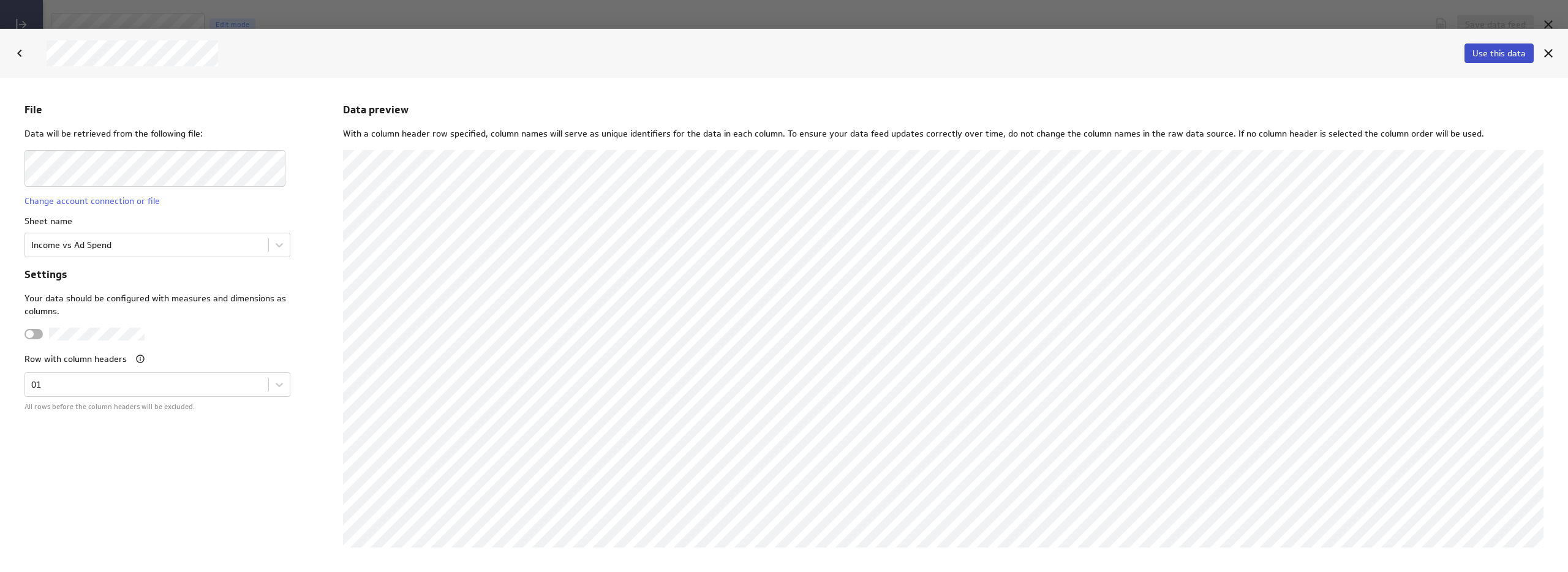
click at [1500, 49] on span "Use this data" at bounding box center [1499, 54] width 53 height 11
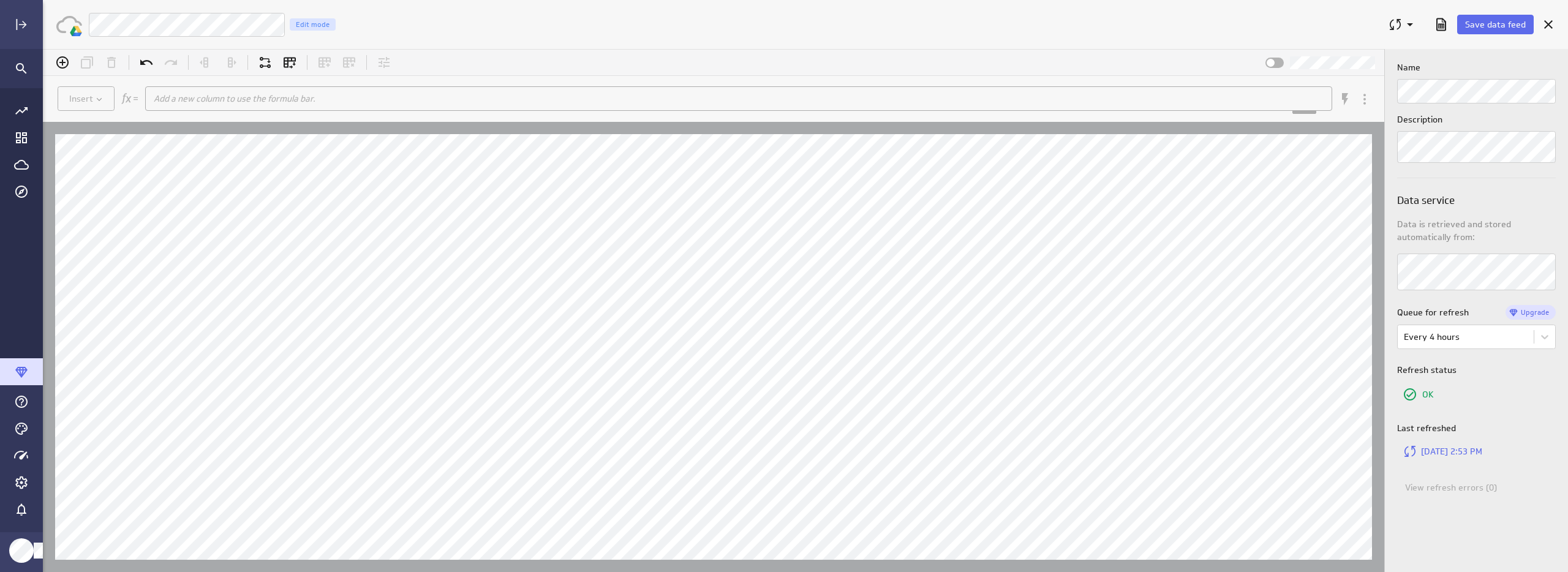
click at [608, 21] on div "LM Income vs Ad Spend Edit mode" at bounding box center [732, 24] width 1289 height 25
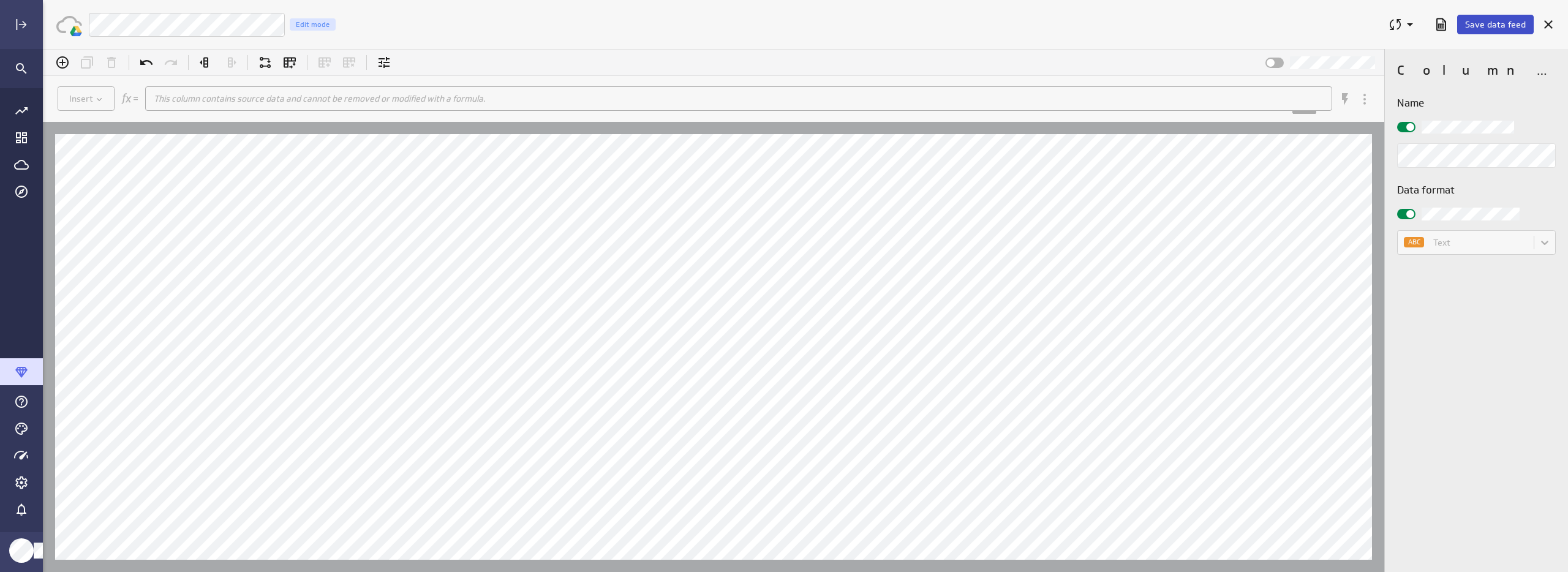
click at [1489, 24] on span "Save data feed" at bounding box center [1496, 24] width 60 height 11
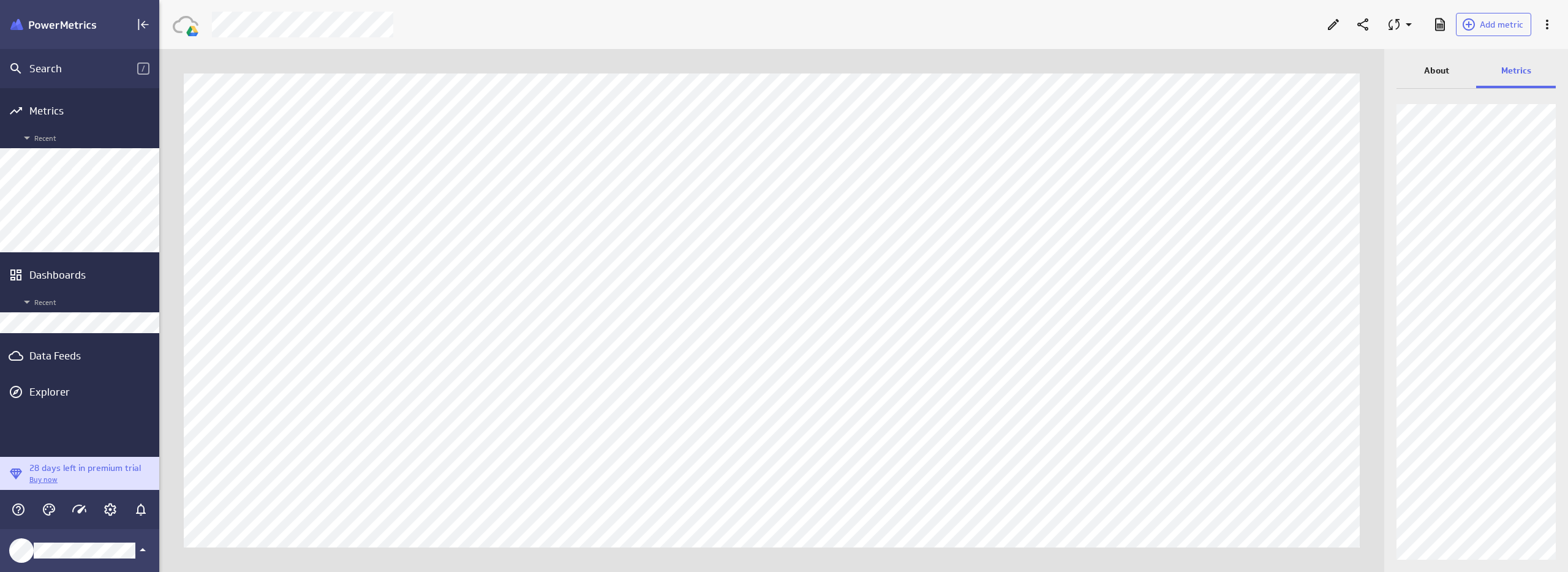
click at [1509, 70] on p "Metrics" at bounding box center [1516, 71] width 30 height 13
click at [1449, 64] on div "About" at bounding box center [1436, 72] width 80 height 33
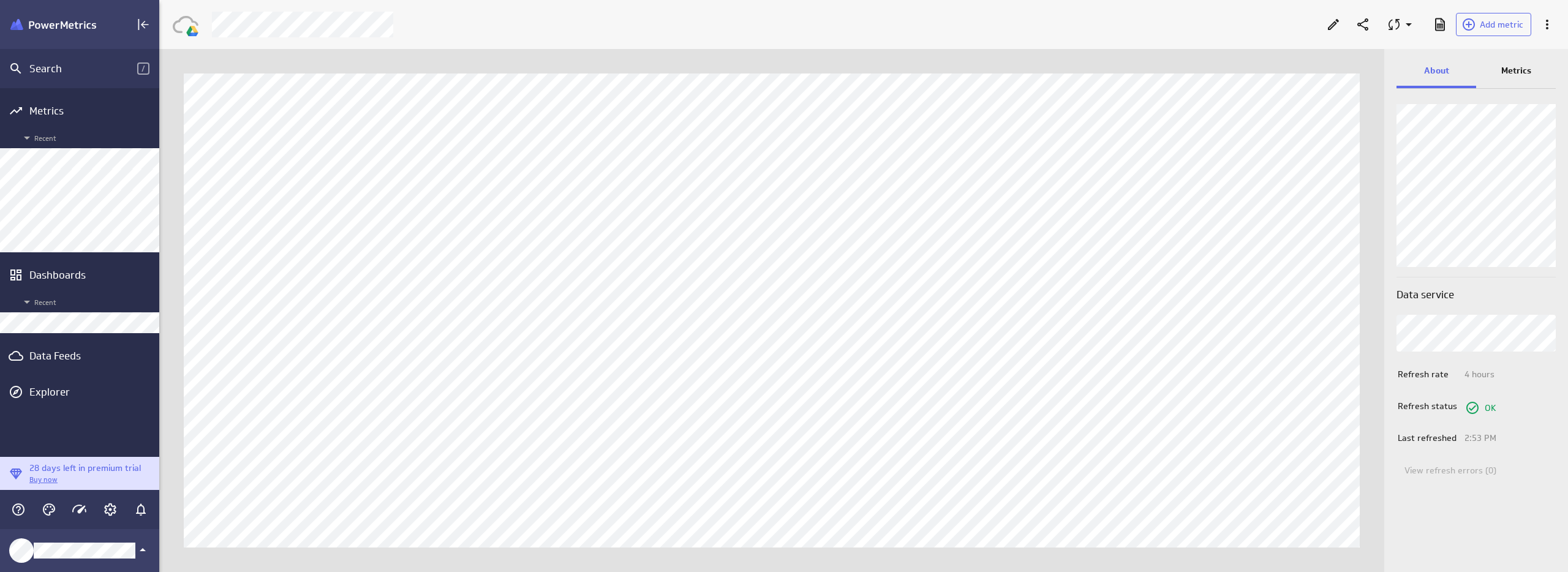
click at [1503, 70] on p "Metrics" at bounding box center [1516, 71] width 30 height 13
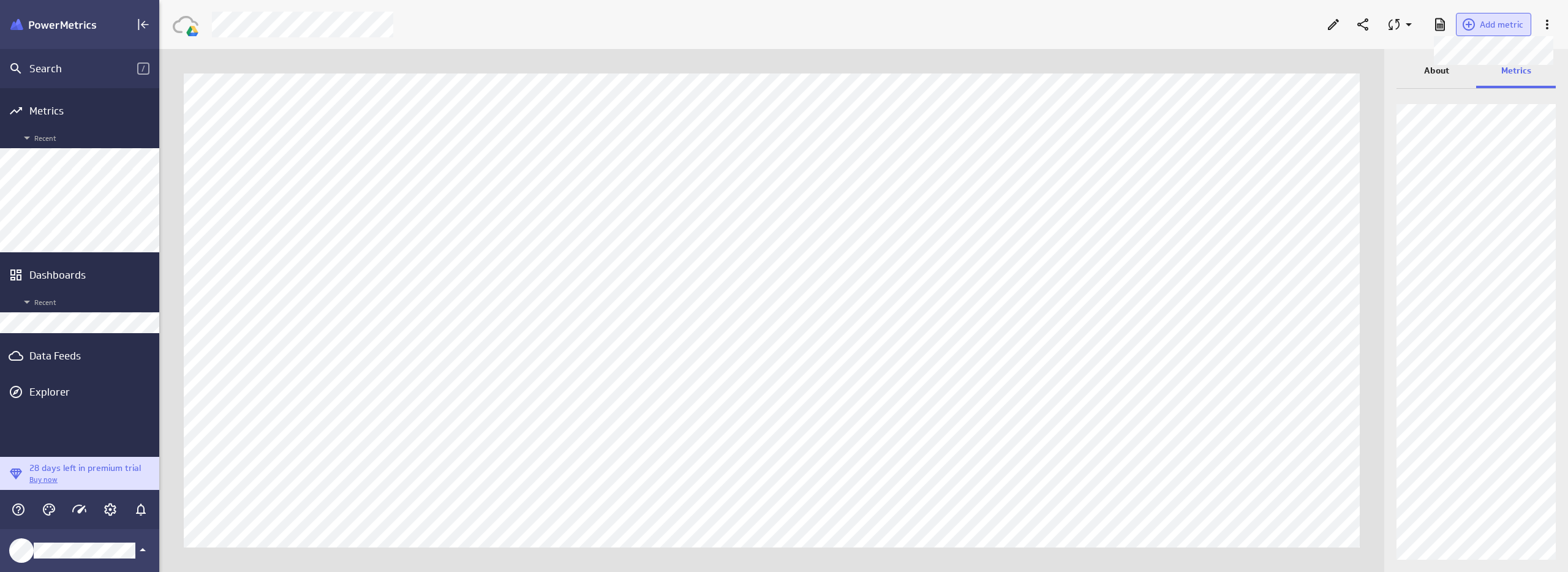
click at [1504, 33] on button "Add metric" at bounding box center [1493, 24] width 75 height 24
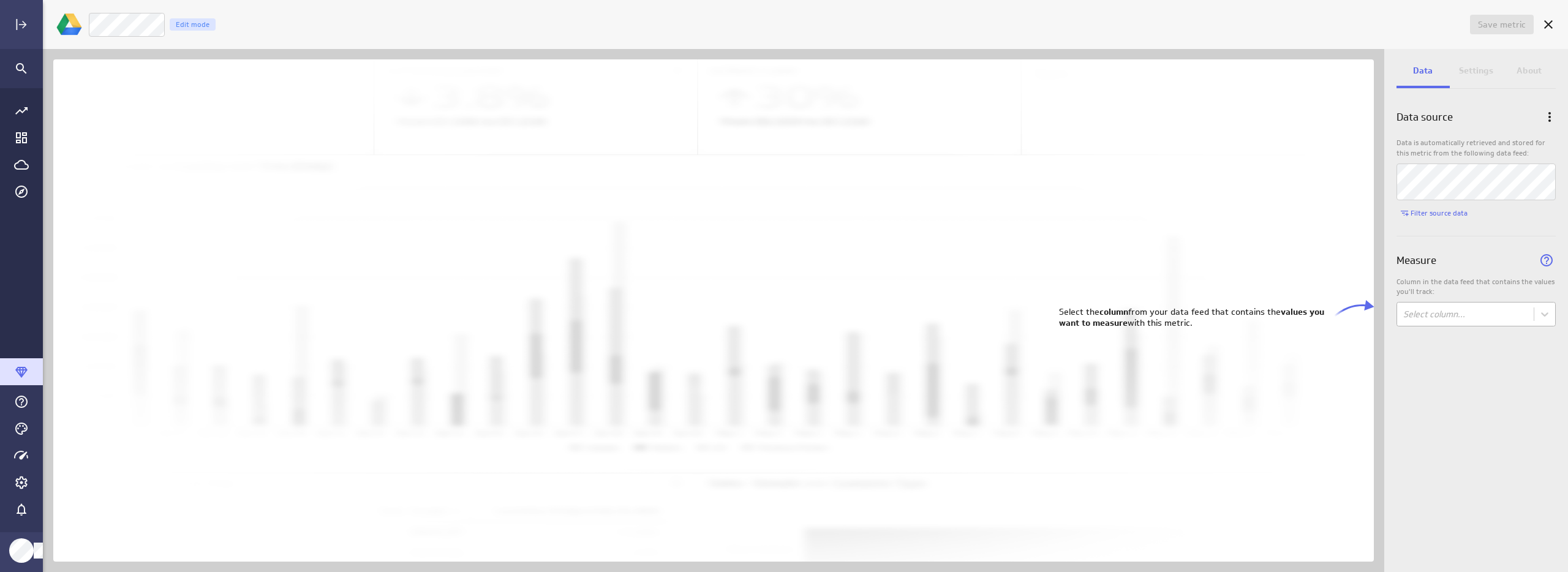
drag, startPoint x: 1530, startPoint y: 432, endPoint x: 1469, endPoint y: 315, distance: 131.9
click at [1530, 432] on div "Data source Data is automatically retrieved and stored for this metric from the…" at bounding box center [1476, 334] width 184 height 477
click at [1463, 312] on body "Save metric Untitled Edit mode Data Settings About Data source Data is automati…" at bounding box center [784, 286] width 1568 height 572
click at [1459, 303] on body "Save metric Untitled Edit mode Data Settings About Data source Data is automati…" at bounding box center [784, 286] width 1568 height 572
click at [1468, 345] on div "LY AD Income" at bounding box center [1476, 342] width 139 height 11
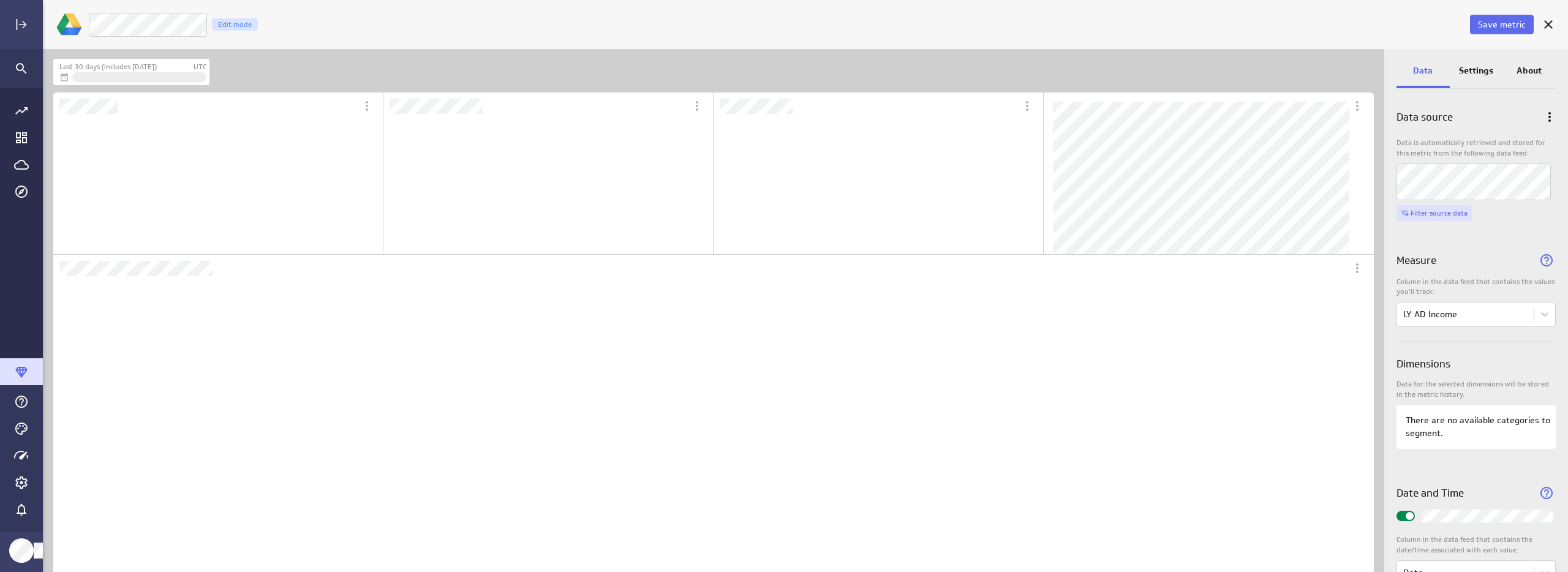
scroll to position [548, 639]
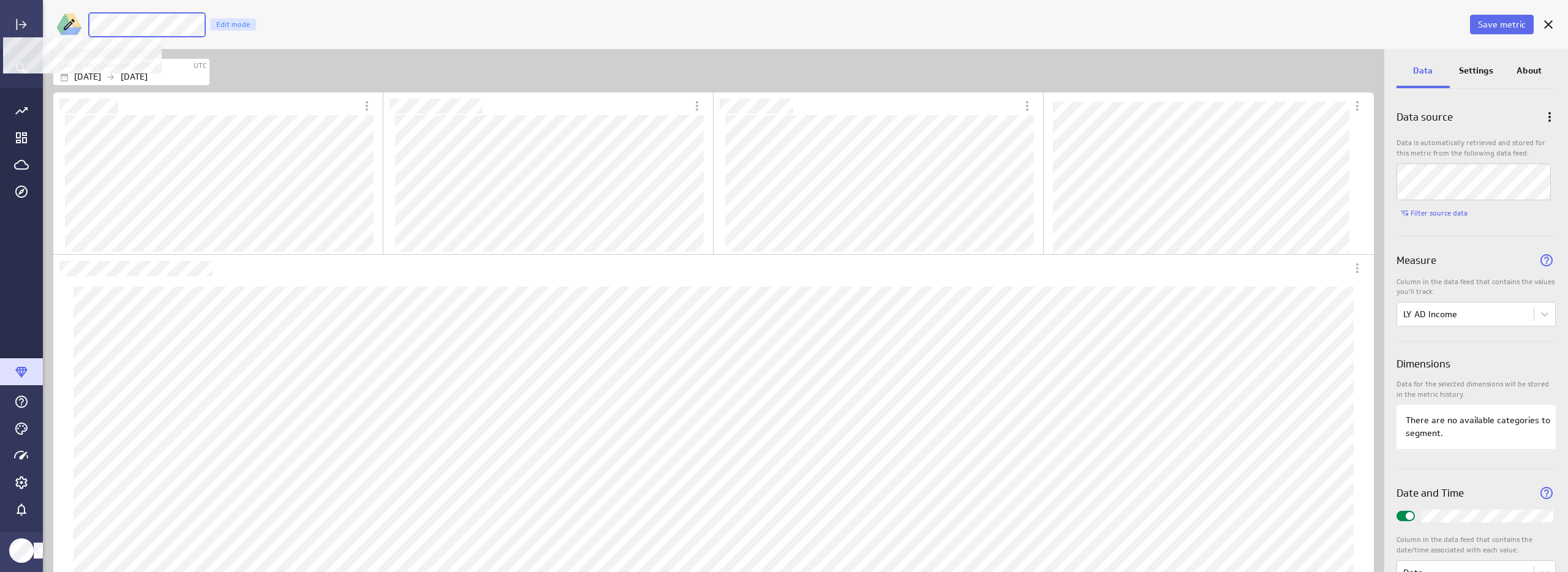
click at [75, 24] on div "Save metric LY Ad Income Edit mode" at bounding box center [806, 24] width 1525 height 49
click at [594, 31] on div "LM 2024 Ad Income Edit mode" at bounding box center [777, 24] width 1379 height 25
click at [1478, 68] on p "Settings" at bounding box center [1476, 71] width 34 height 13
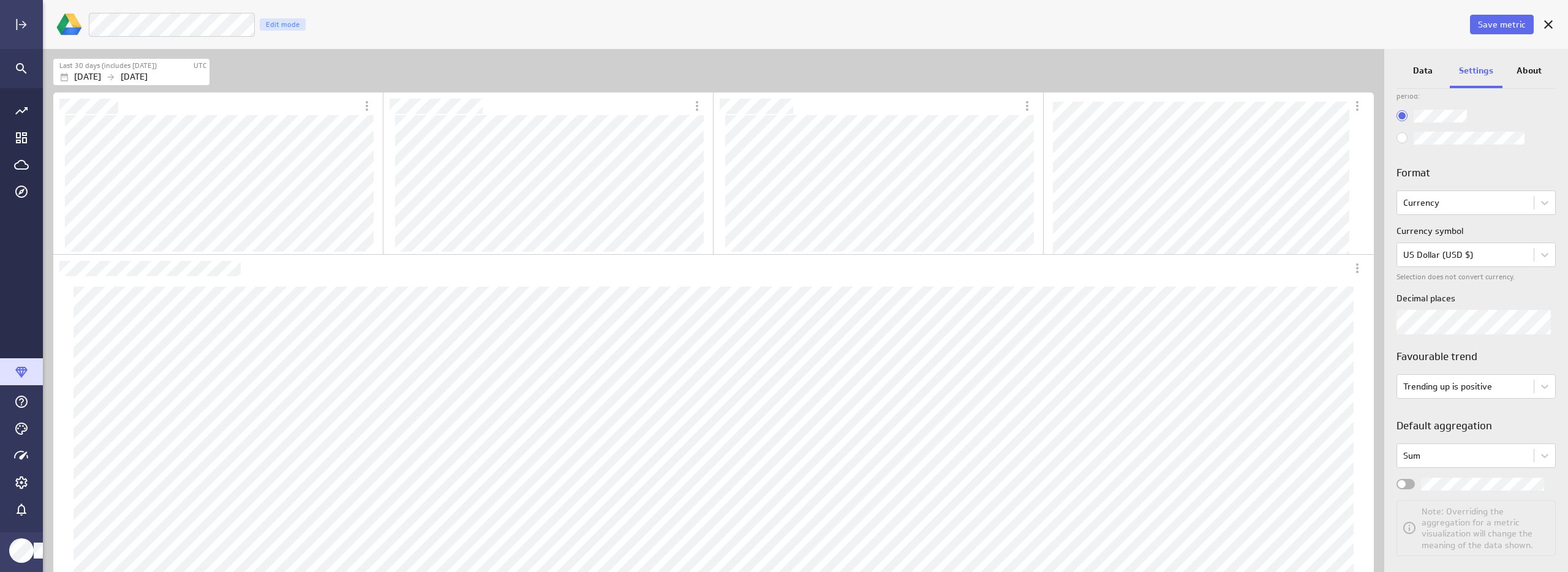
scroll to position [47, 0]
click at [1408, 495] on div "Widget Properties" at bounding box center [1405, 491] width 19 height 11
click at [0, 0] on input "Widget Properties" at bounding box center [0, 0] width 0 height 0
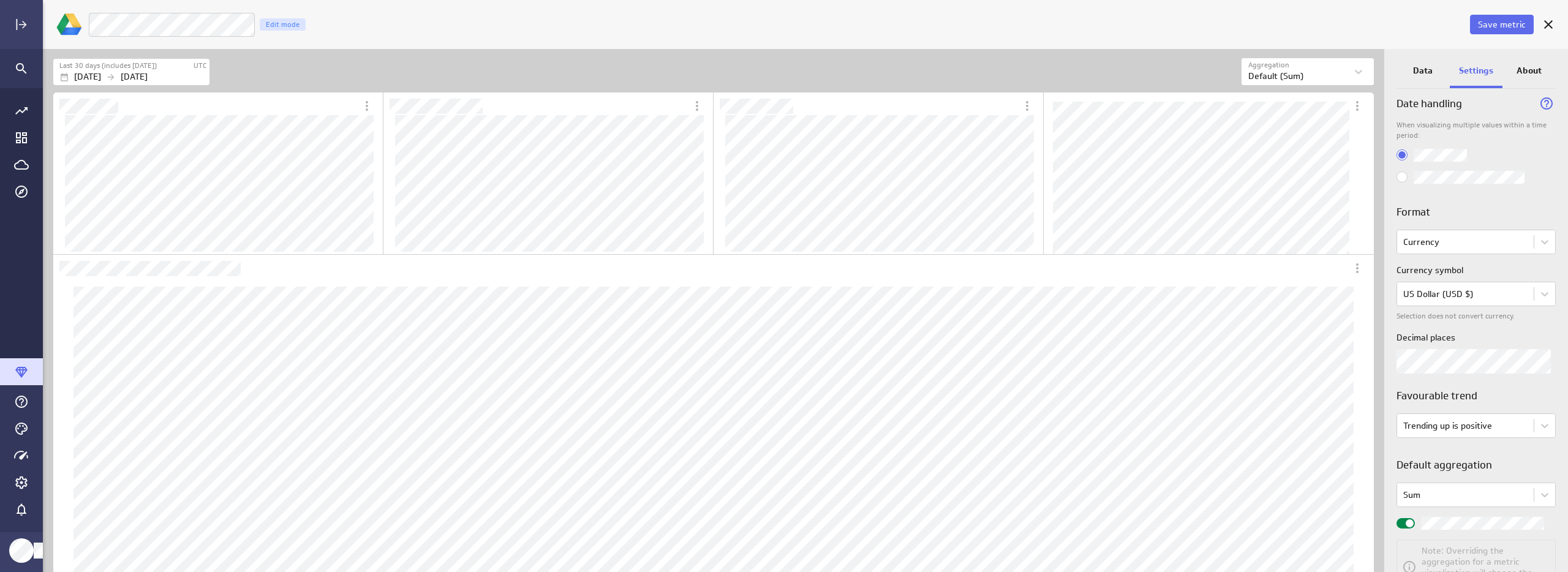
scroll to position [0, 0]
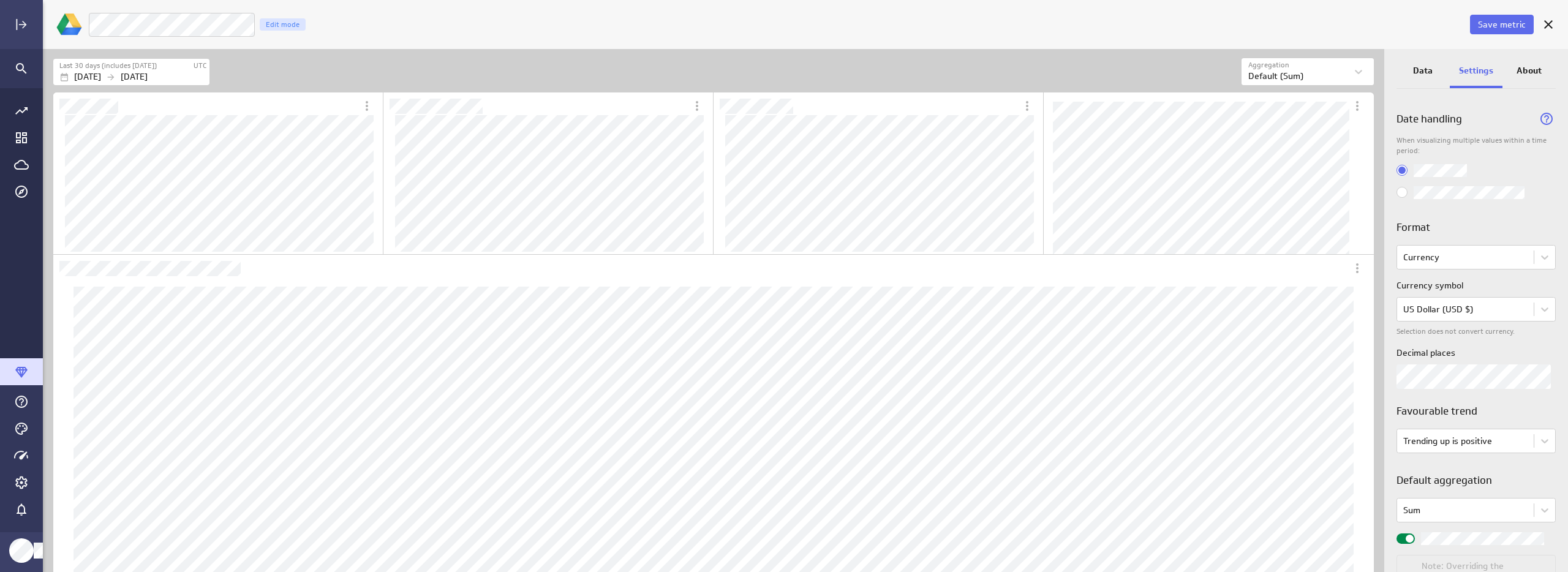
click at [1424, 69] on p "Data" at bounding box center [1423, 71] width 20 height 13
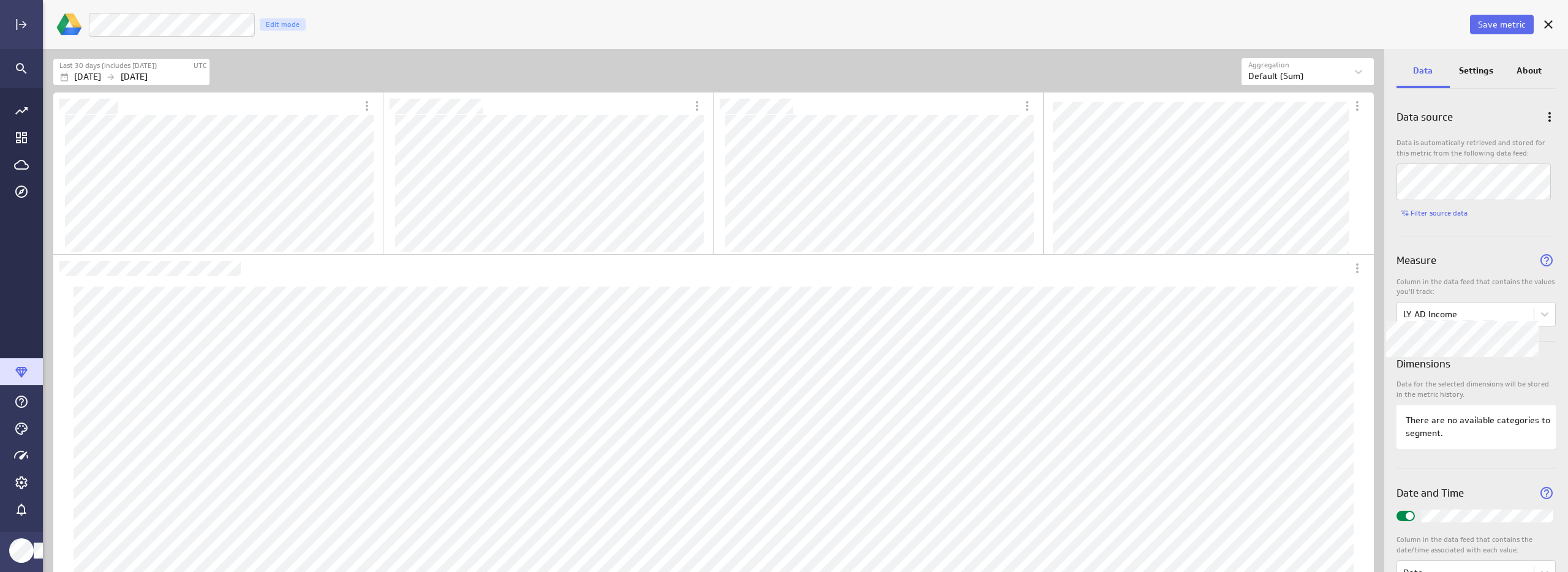
scroll to position [40, 0]
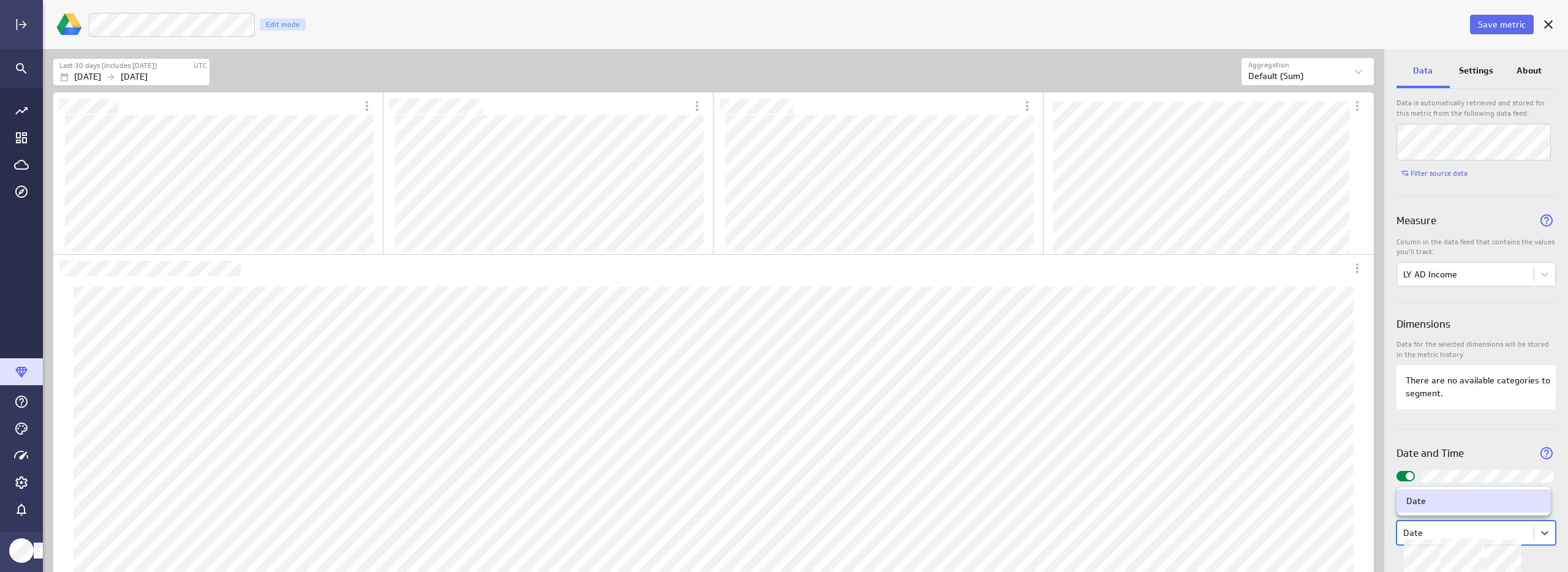
click at [1486, 535] on body "Save metric LM 2024 Ad Income Edit mode Last 30 days (includes today) UTC Jul 3…" at bounding box center [784, 286] width 1568 height 572
click at [1486, 535] on div at bounding box center [784, 286] width 1568 height 572
click at [1483, 559] on div "Data source Data is automatically retrieved and stored for this metric from the…" at bounding box center [1476, 314] width 184 height 517
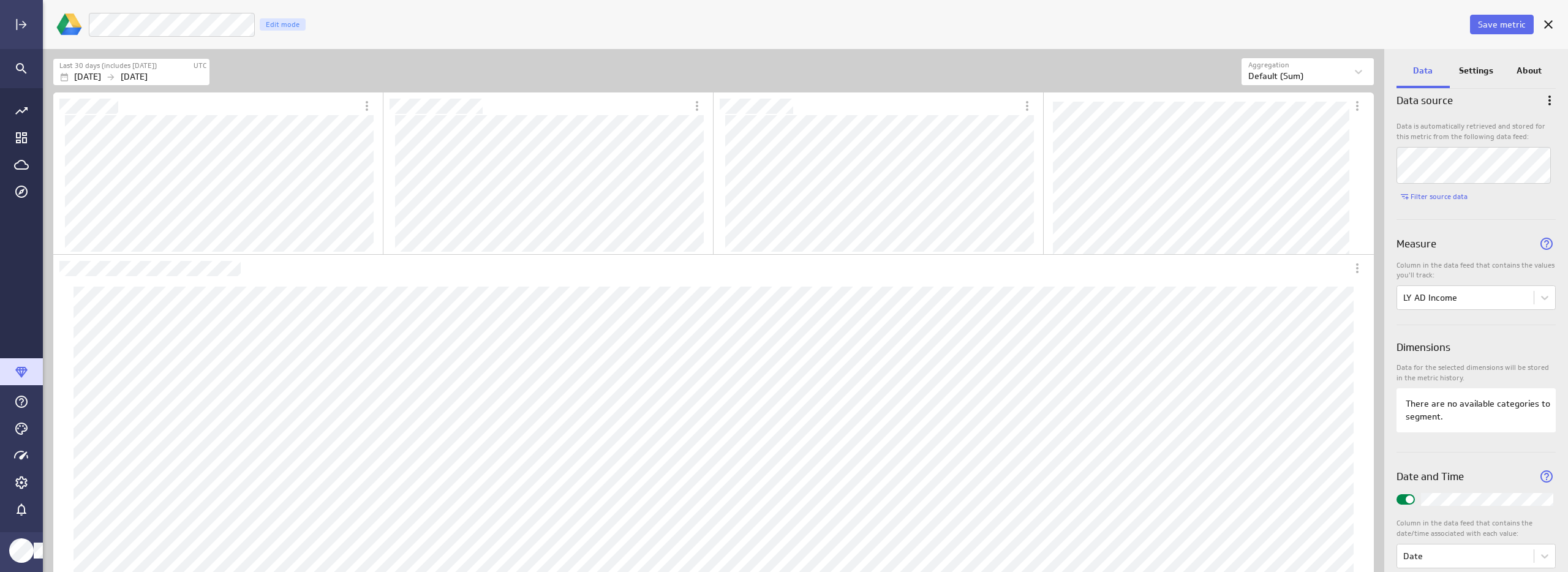
scroll to position [0, 0]
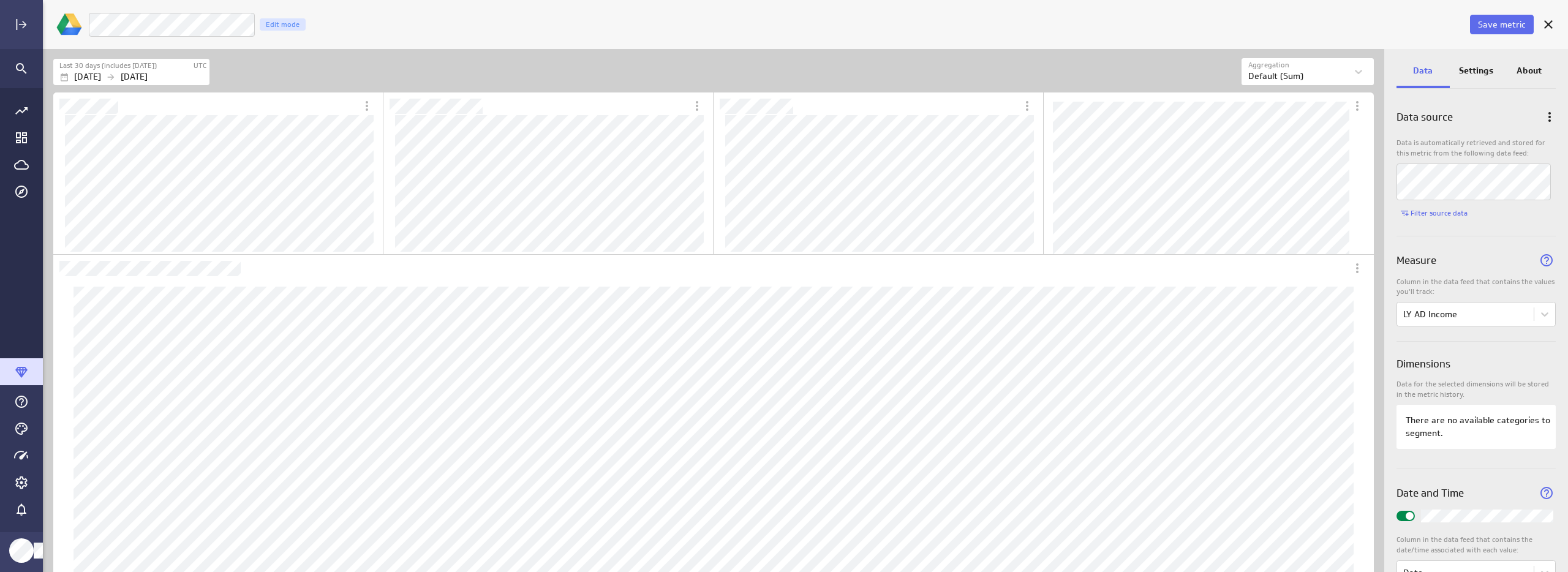
click at [1496, 77] on div "Settings" at bounding box center [1476, 72] width 53 height 33
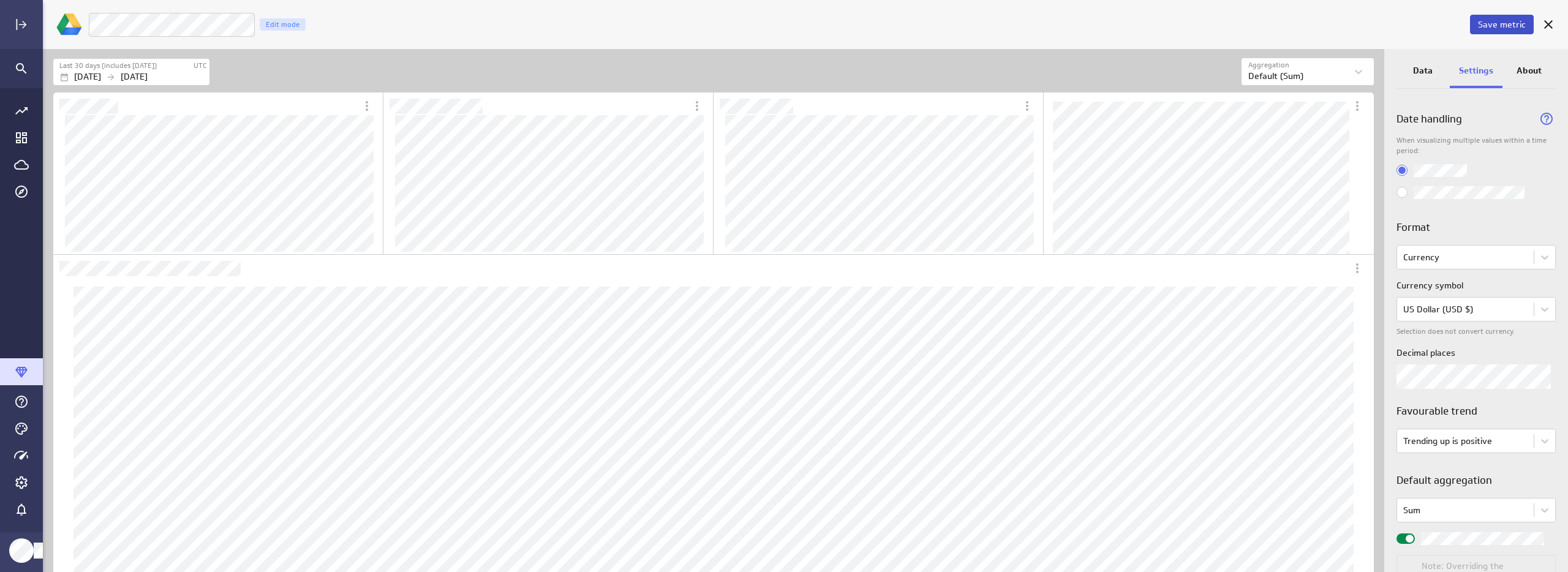
click at [1507, 24] on span "Save metric" at bounding box center [1502, 24] width 48 height 11
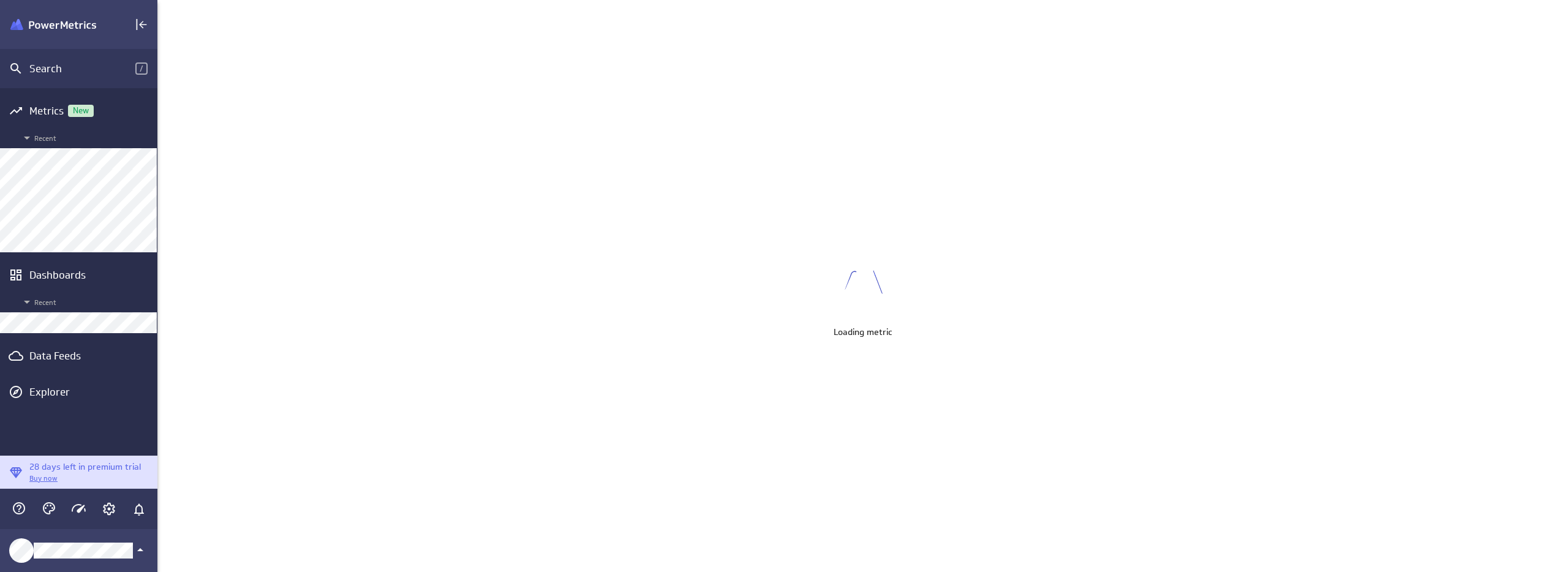
scroll to position [592, 1428]
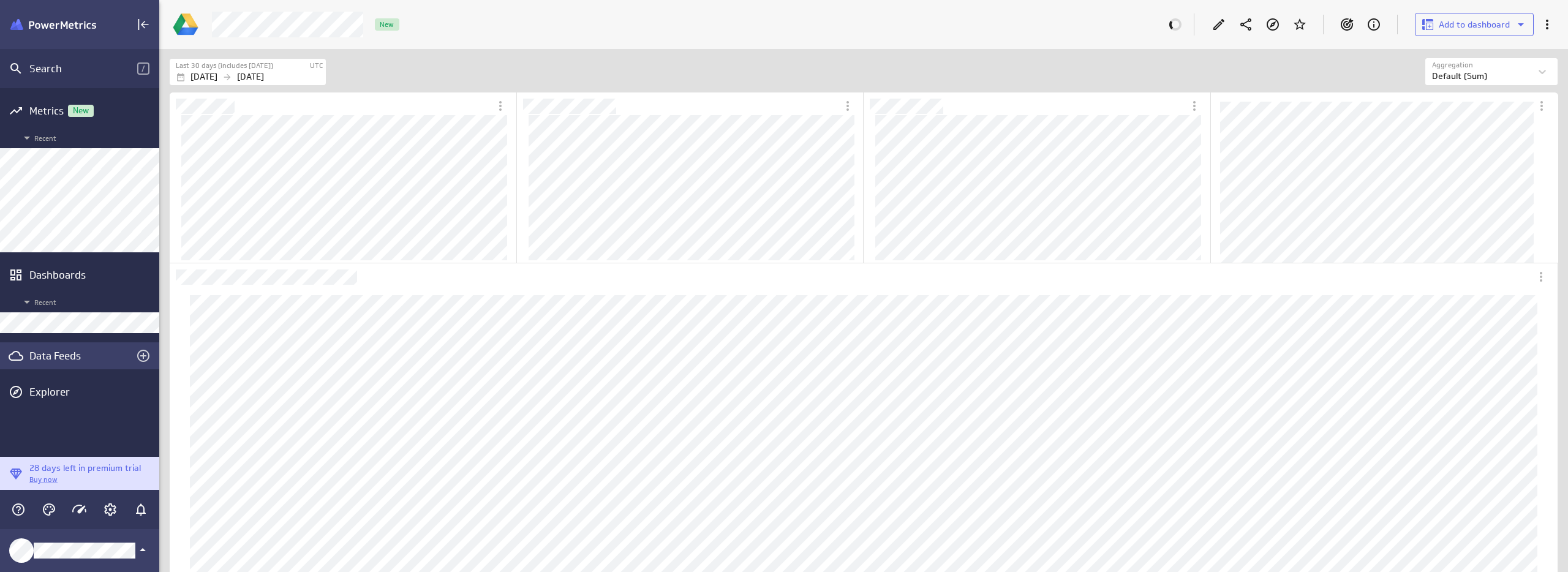
click at [73, 356] on div "Data Feeds" at bounding box center [79, 356] width 100 height 14
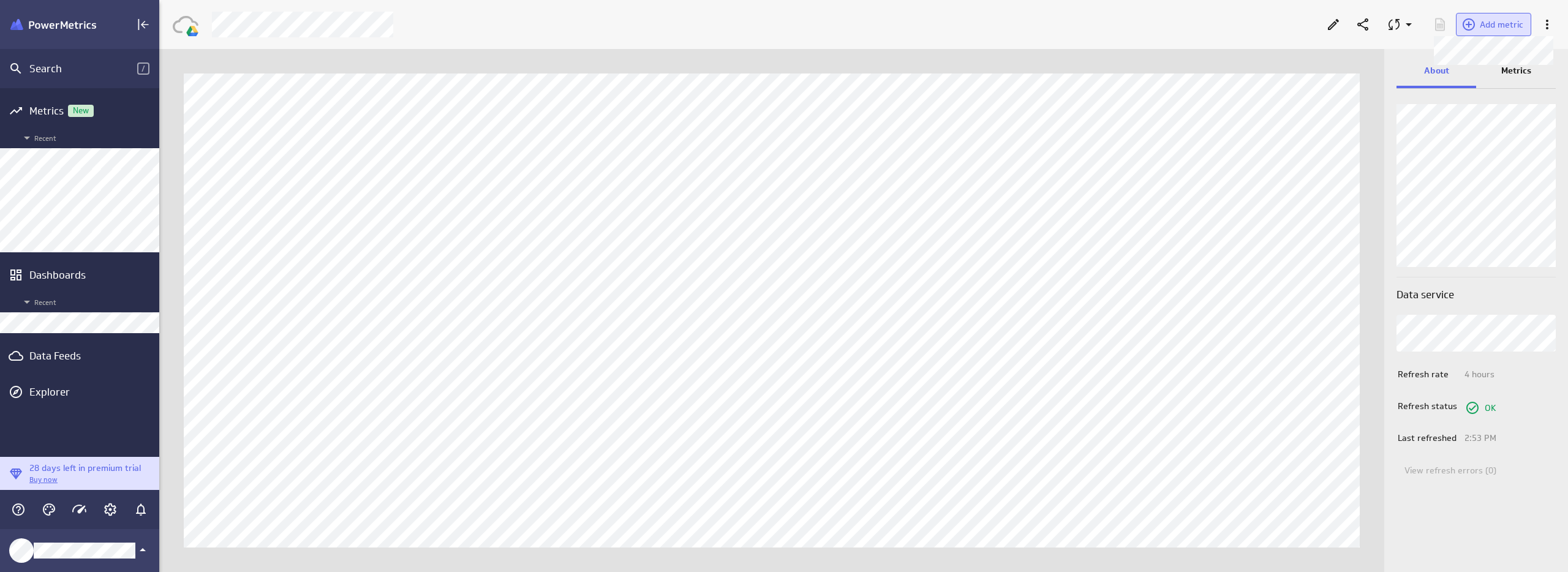
click at [1507, 23] on span "Add metric" at bounding box center [1501, 24] width 43 height 11
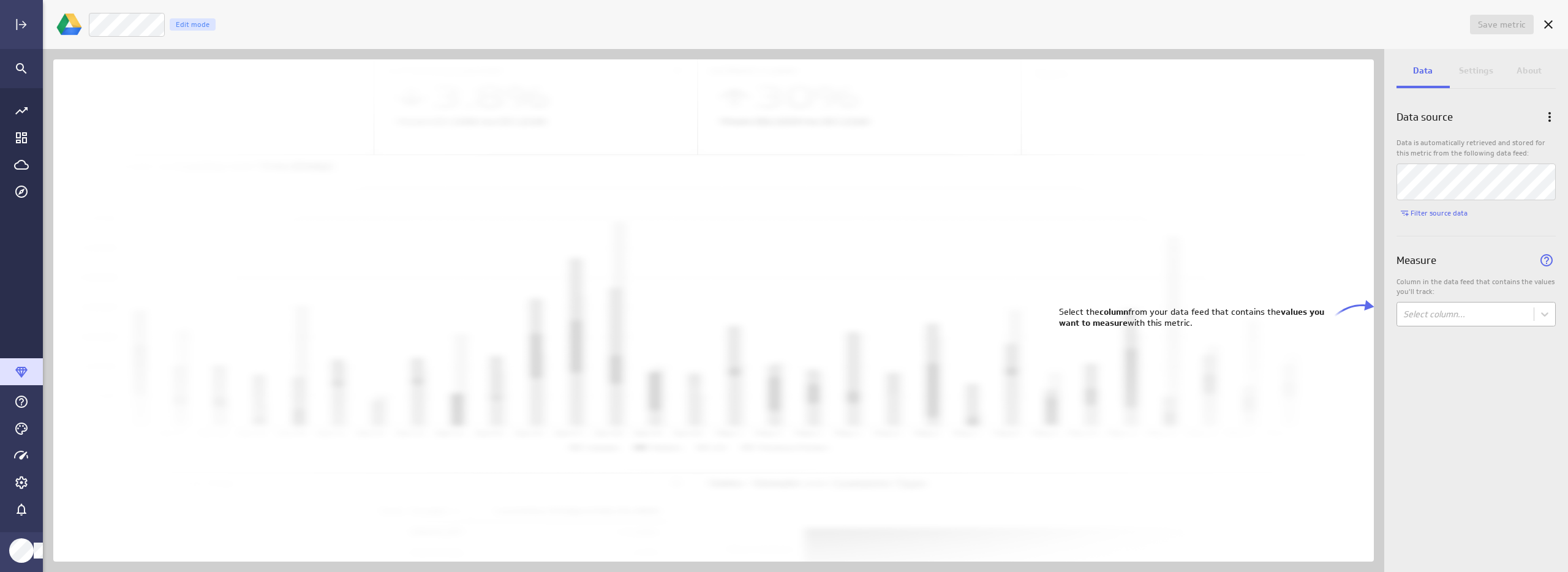
click at [1448, 319] on body "Save metric Untitled Edit mode Data Settings About Data source Data is automati…" at bounding box center [784, 286] width 1568 height 572
click at [1445, 457] on div at bounding box center [784, 286] width 1568 height 572
click at [1547, 20] on icon "Cancel" at bounding box center [1548, 24] width 15 height 15
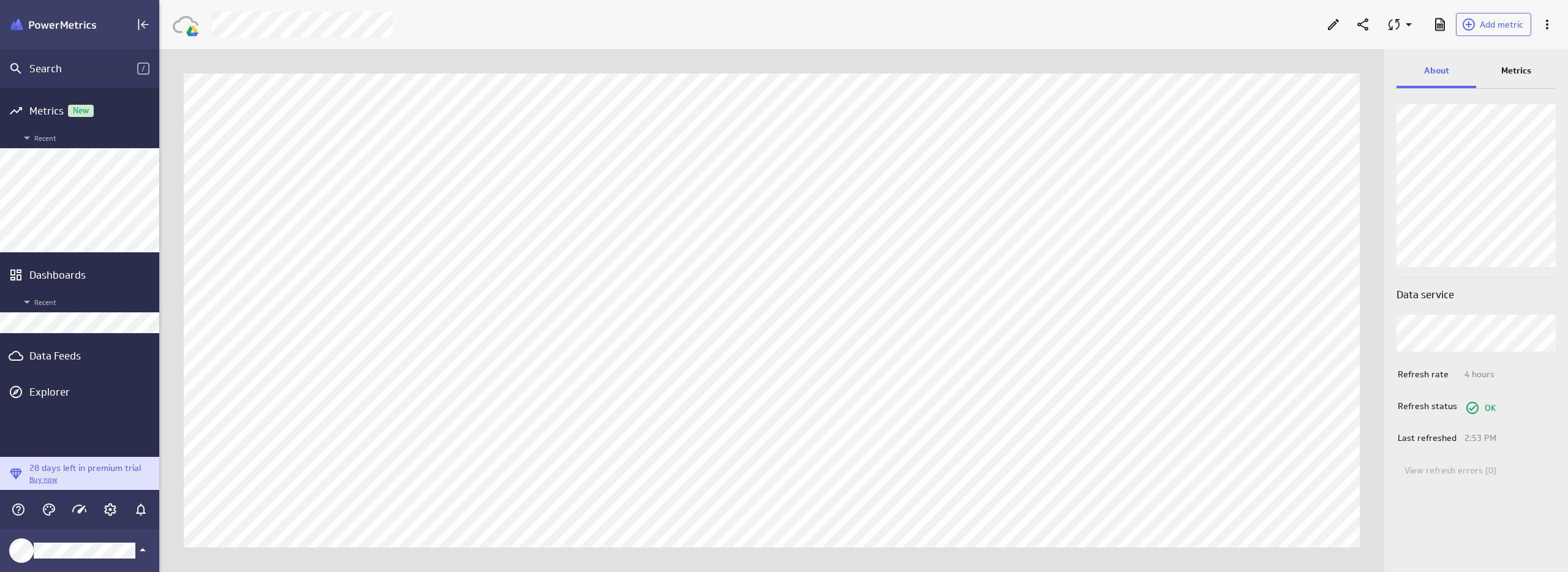
click at [1517, 78] on div "Metrics" at bounding box center [1516, 72] width 80 height 33
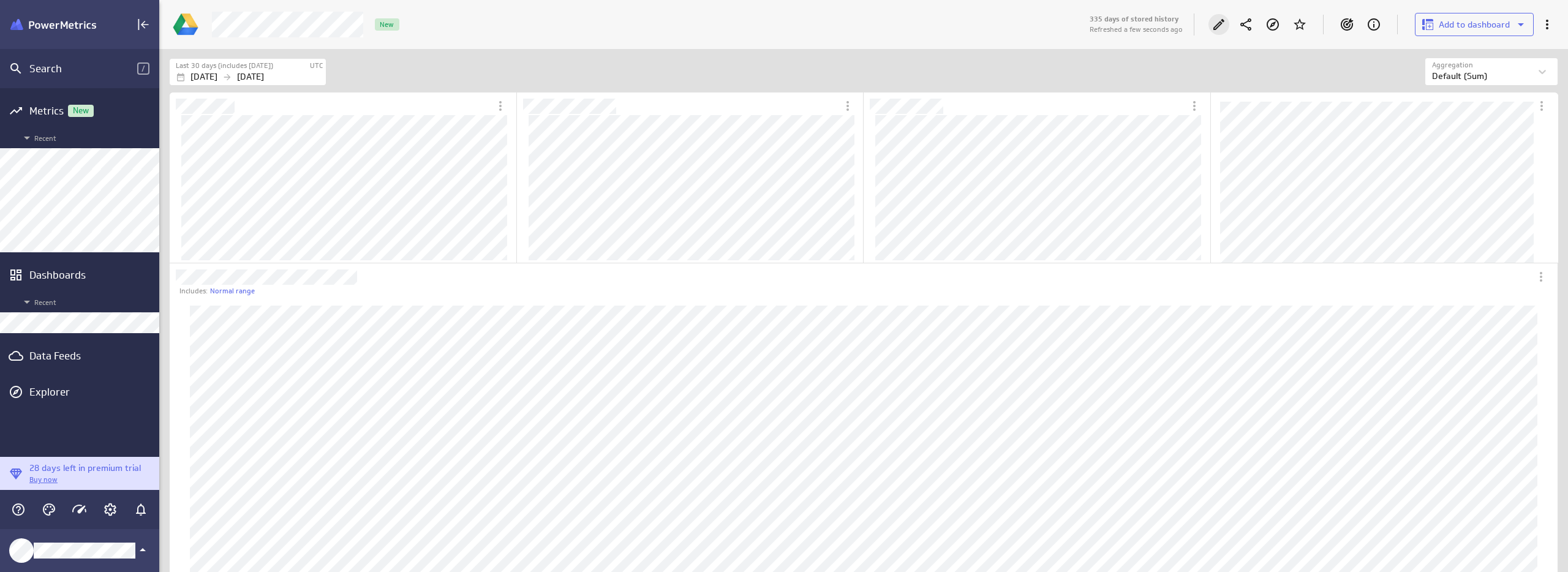
click at [1219, 21] on icon "Edit" at bounding box center [1219, 24] width 15 height 15
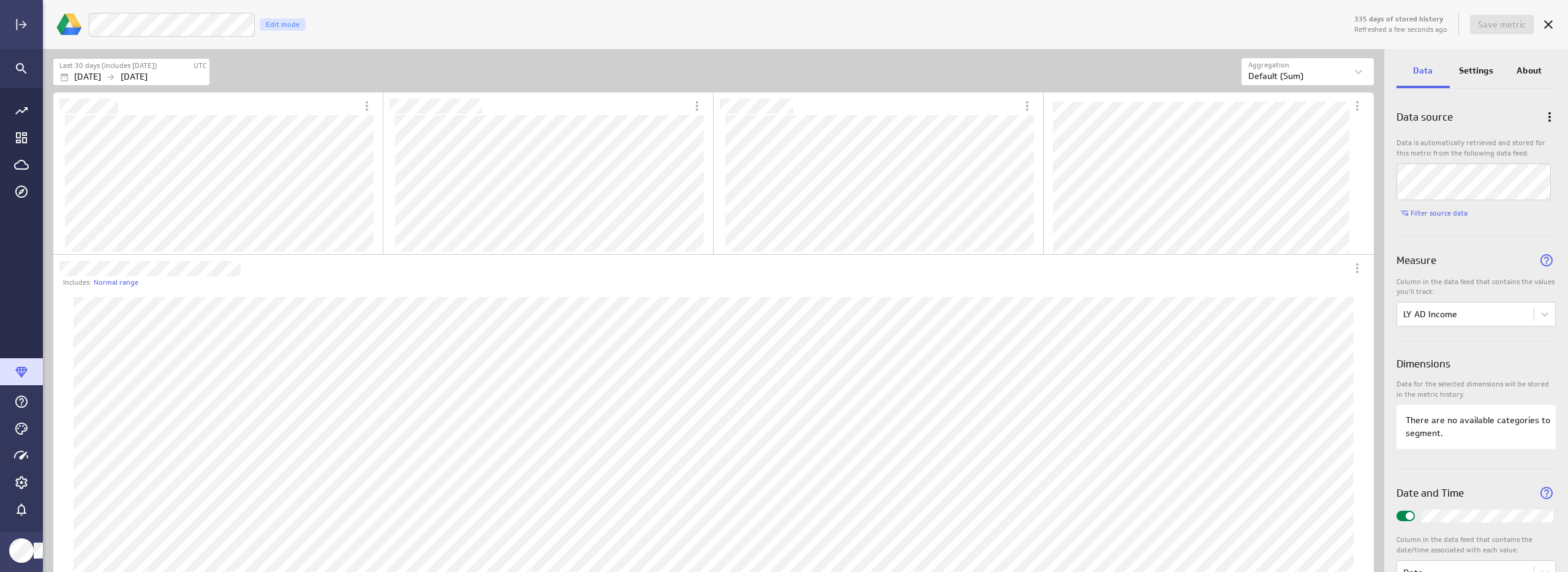
click at [1469, 75] on p "Settings" at bounding box center [1476, 71] width 34 height 13
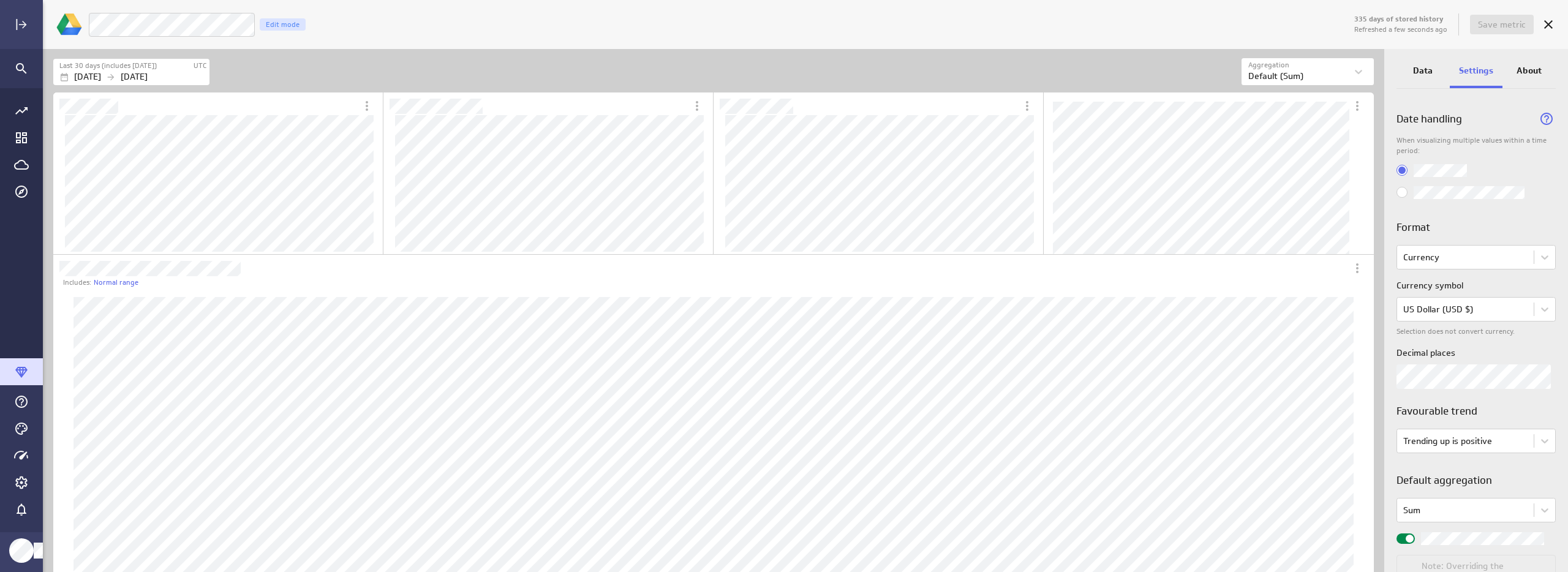
click at [1425, 68] on p "Data" at bounding box center [1423, 71] width 20 height 13
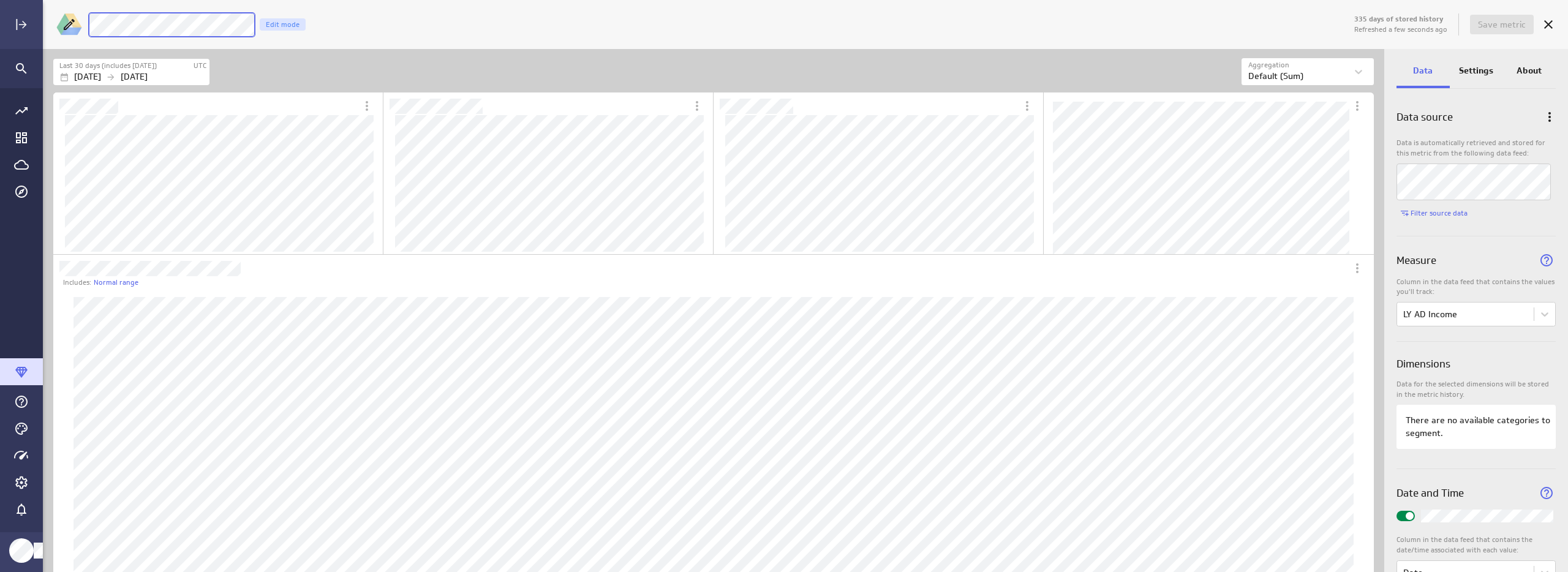
click at [73, 14] on div "335 days of stored history Refreshed a few seconds ago Save metric LM 2024 Ad I…" at bounding box center [806, 24] width 1525 height 49
click at [1525, 24] on span "Save metric" at bounding box center [1502, 24] width 48 height 11
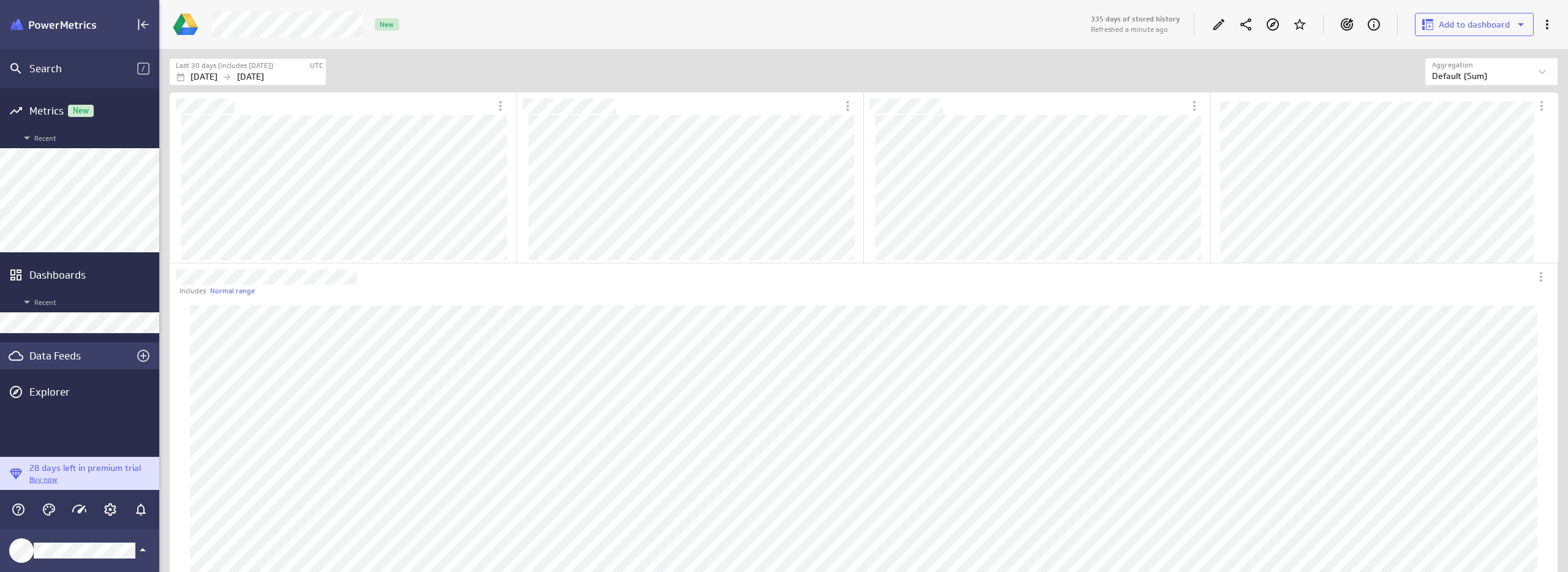
click at [38, 355] on div "Data Feeds" at bounding box center [79, 356] width 100 height 14
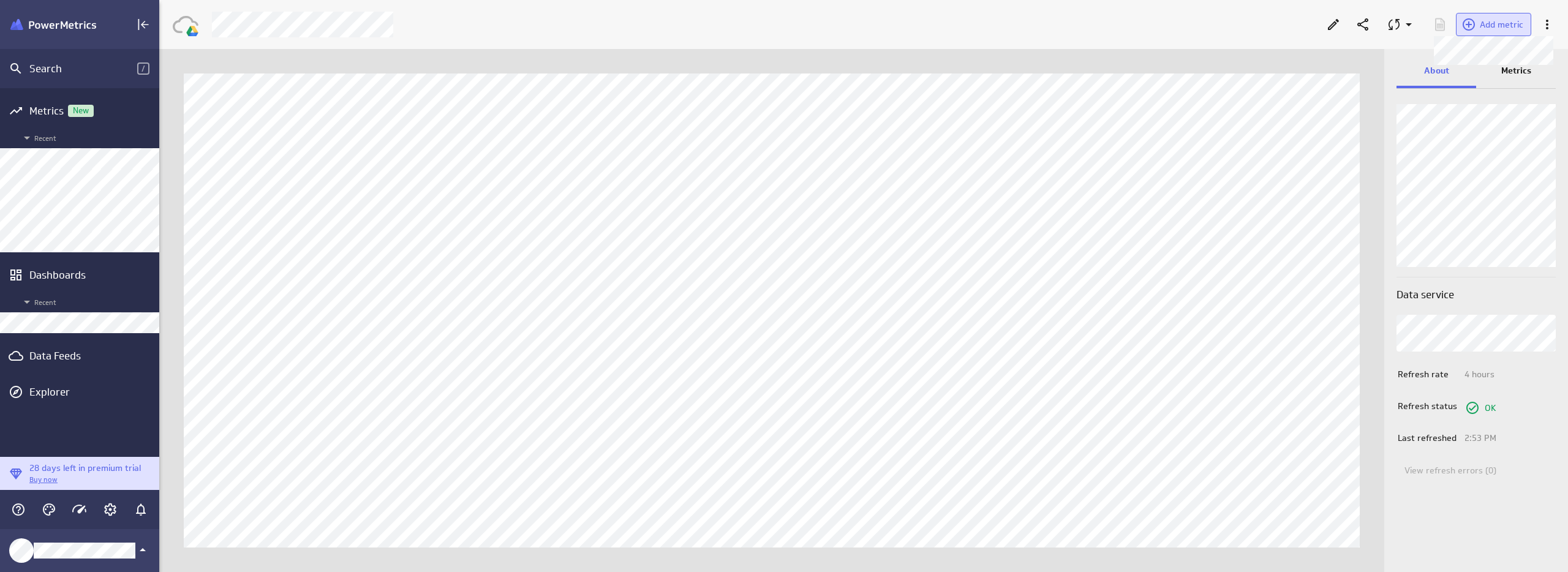
click at [1488, 21] on span "Add metric" at bounding box center [1501, 24] width 43 height 11
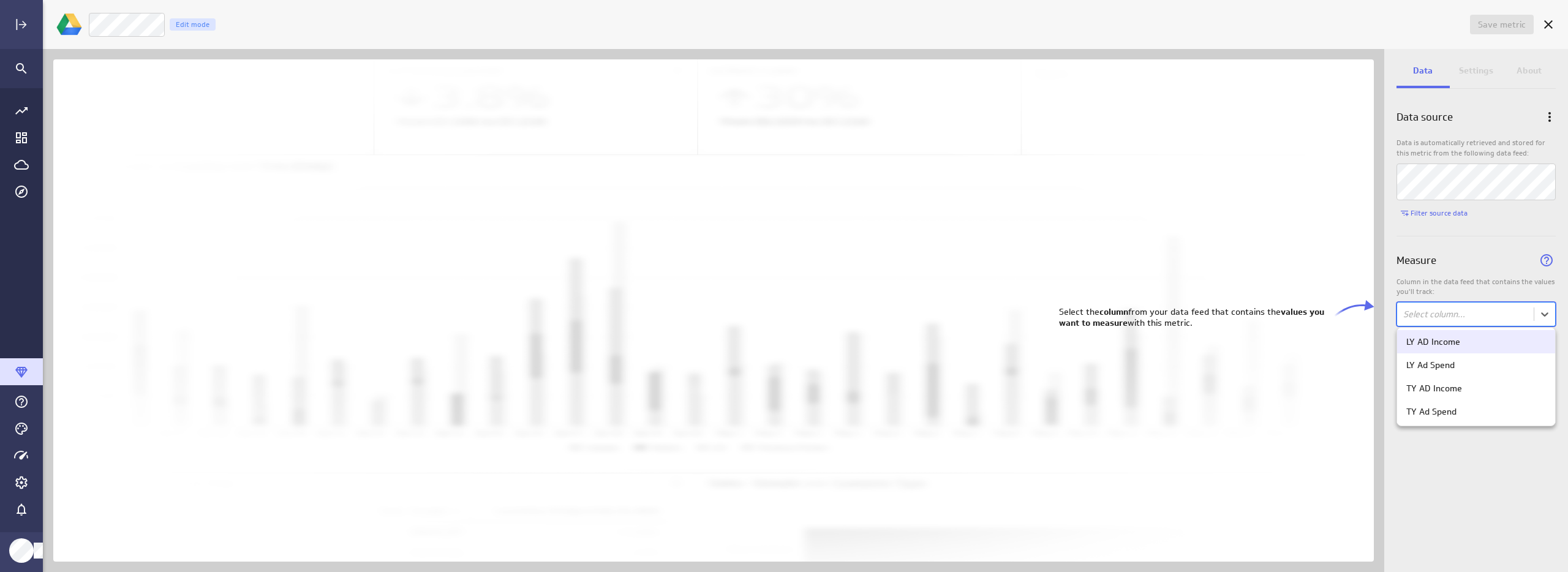
click at [1487, 319] on body "Save metric Untitled Edit mode Data Settings About Data source Data is automati…" at bounding box center [784, 286] width 1568 height 572
click at [1456, 389] on div "TY AD Income" at bounding box center [1434, 389] width 55 height 11
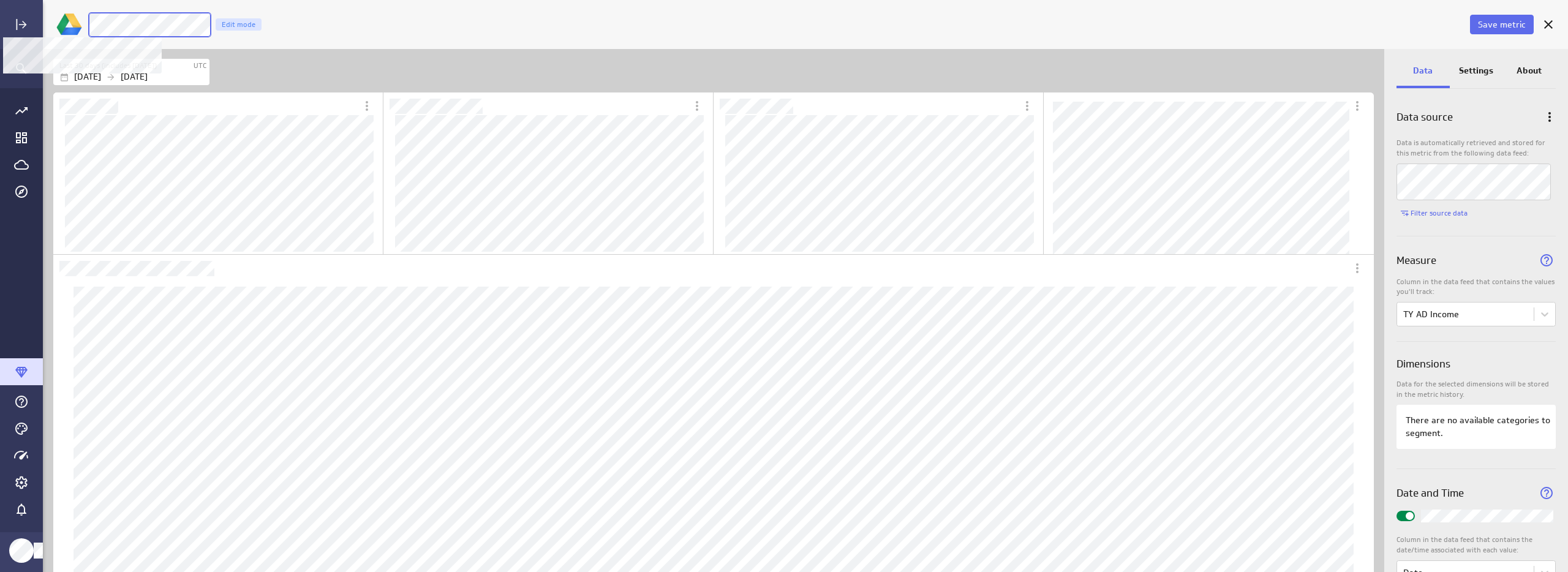
click at [5, 10] on div "Save metric TY AD Income Edit mode Last 30 days (includes today) UTC Jul 30 202…" at bounding box center [784, 286] width 1568 height 572
click at [416, 12] on div "LM 2024 Ad Income Edit mode" at bounding box center [777, 24] width 1379 height 25
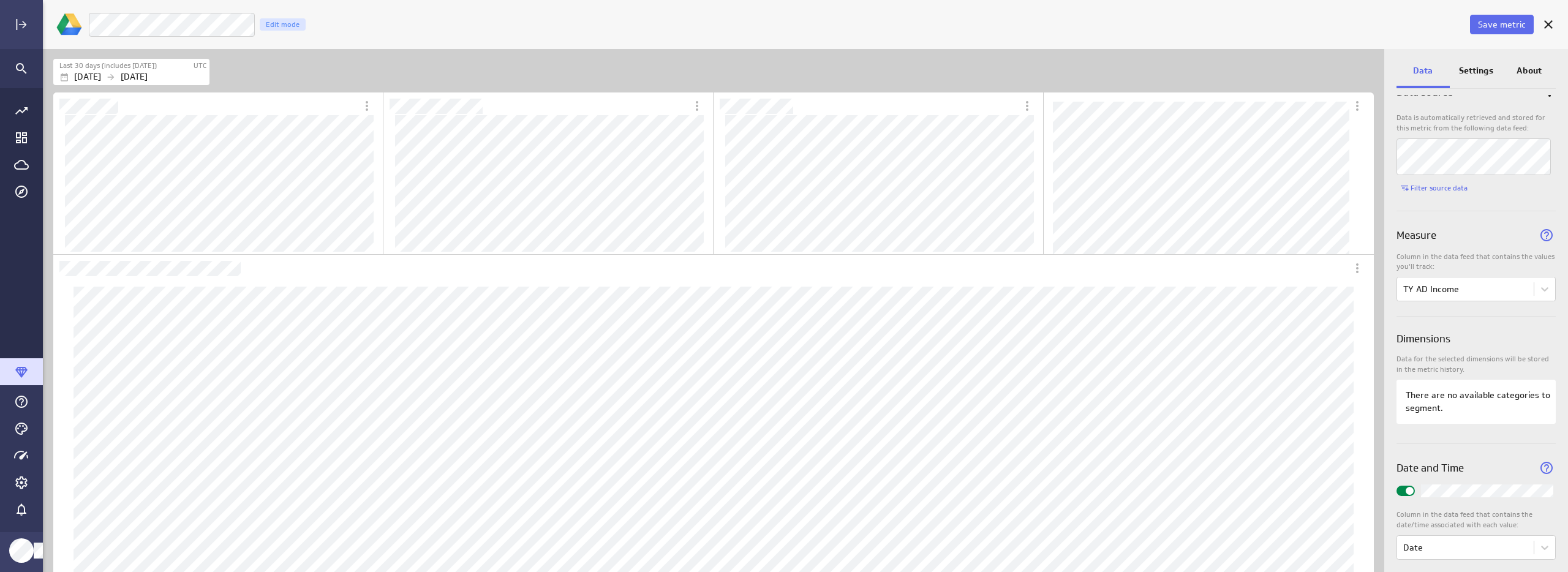
click at [1467, 81] on div "Settings" at bounding box center [1476, 72] width 53 height 33
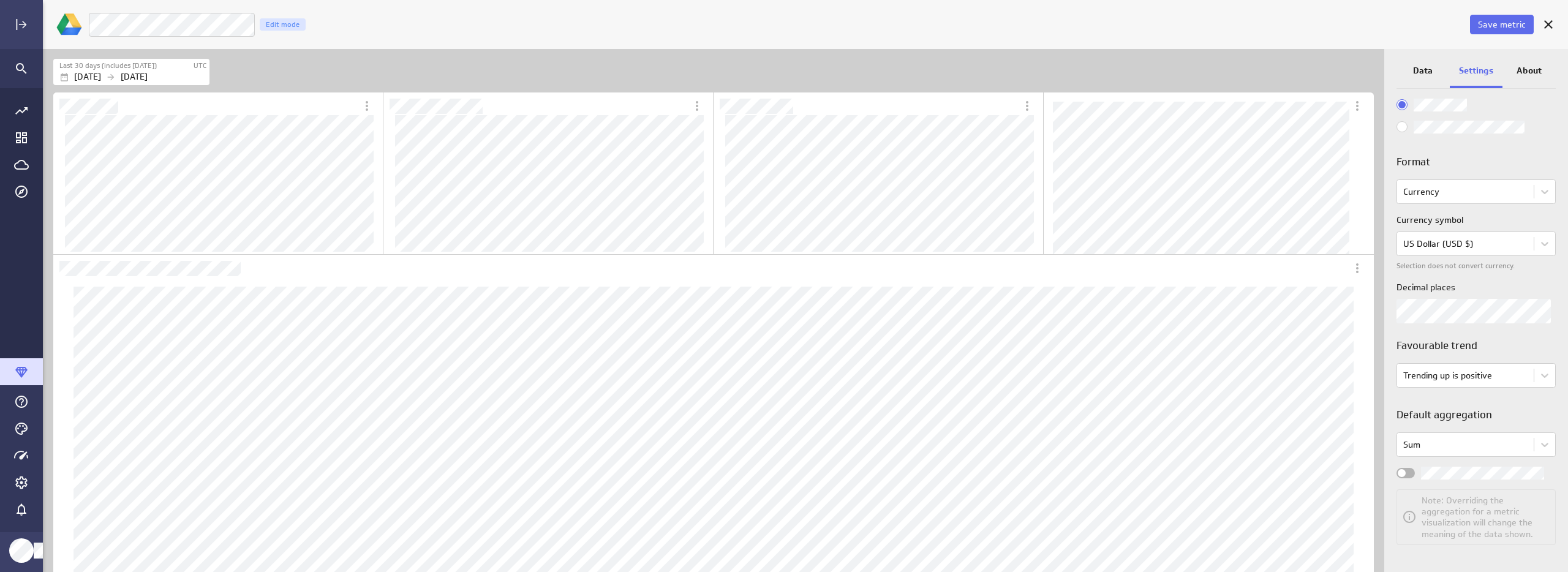
click at [1416, 473] on label "Widget Properties" at bounding box center [1476, 473] width 160 height 13
click at [0, 0] on input "Widget Properties" at bounding box center [0, 0] width 0 height 0
click at [1494, 28] on span "Save metric" at bounding box center [1502, 24] width 48 height 11
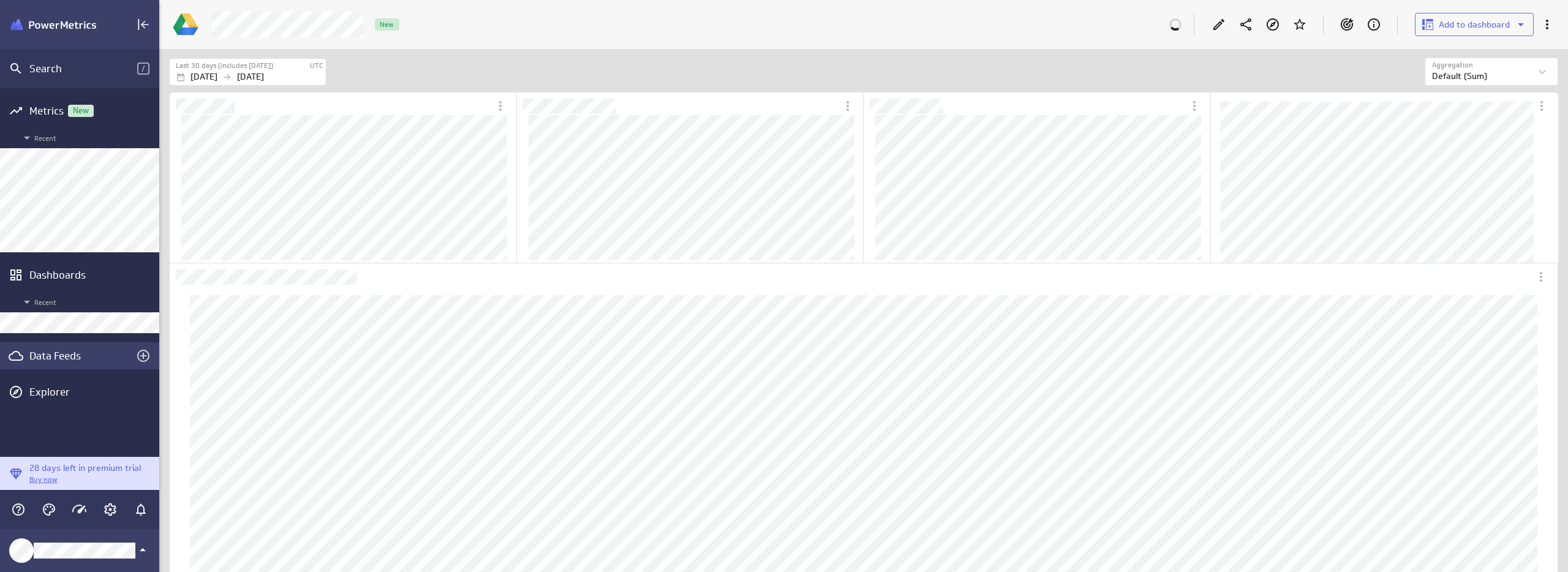
click at [89, 364] on div "Data Feeds" at bounding box center [80, 355] width 160 height 27
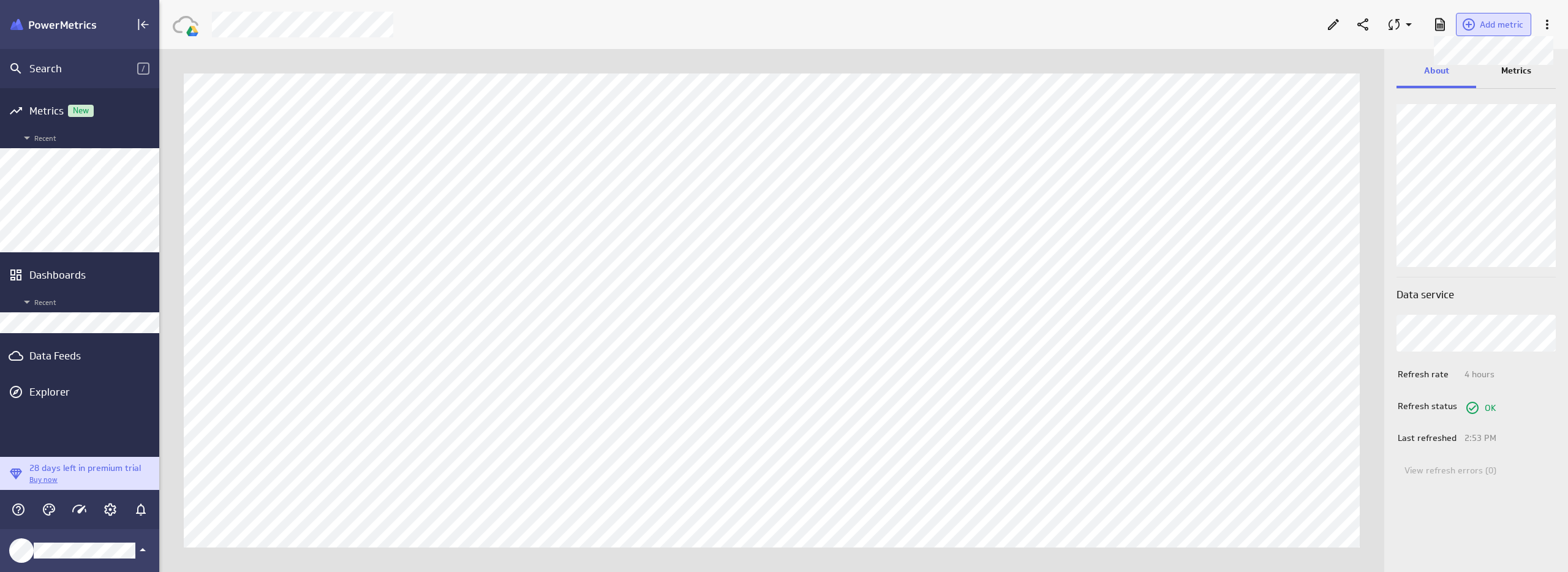
click at [1493, 26] on span "Add metric" at bounding box center [1501, 24] width 43 height 11
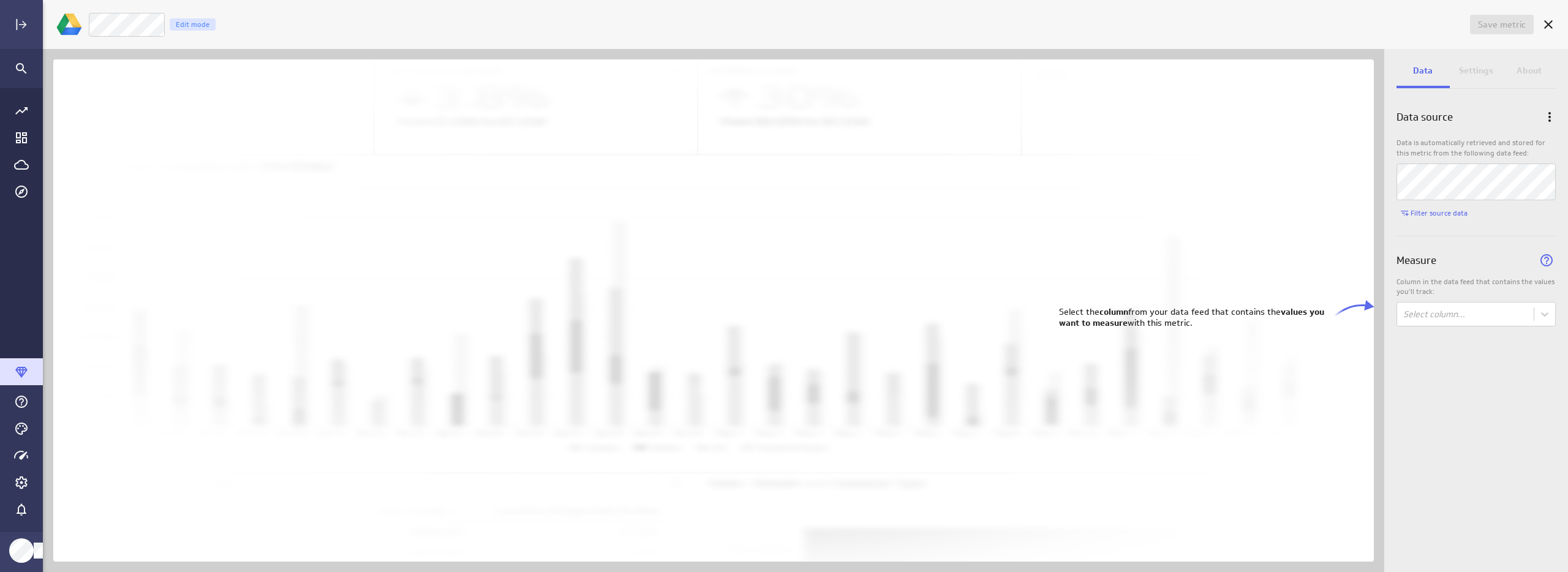
click at [1448, 407] on div "Data source Data is automatically retrieved and stored for this metric from the…" at bounding box center [1476, 334] width 184 height 477
click at [1446, 294] on p "Column in the data feed that contains the values you'll track:" at bounding box center [1476, 288] width 160 height 21
click at [1443, 310] on body "Save metric Untitled Edit mode Data Settings About Data source Data is automati…" at bounding box center [784, 286] width 1568 height 572
click at [1443, 363] on div "LY Ad Spend" at bounding box center [1430, 365] width 48 height 11
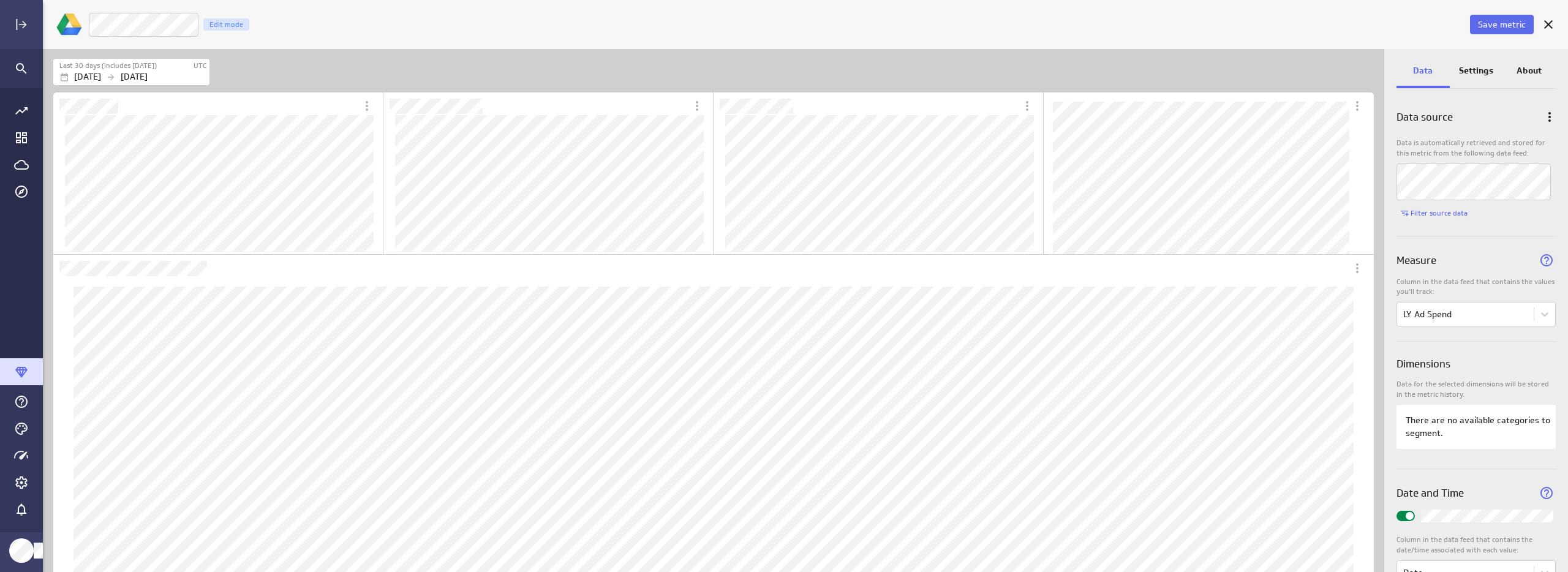
click at [1496, 68] on div "Settings" at bounding box center [1476, 72] width 53 height 33
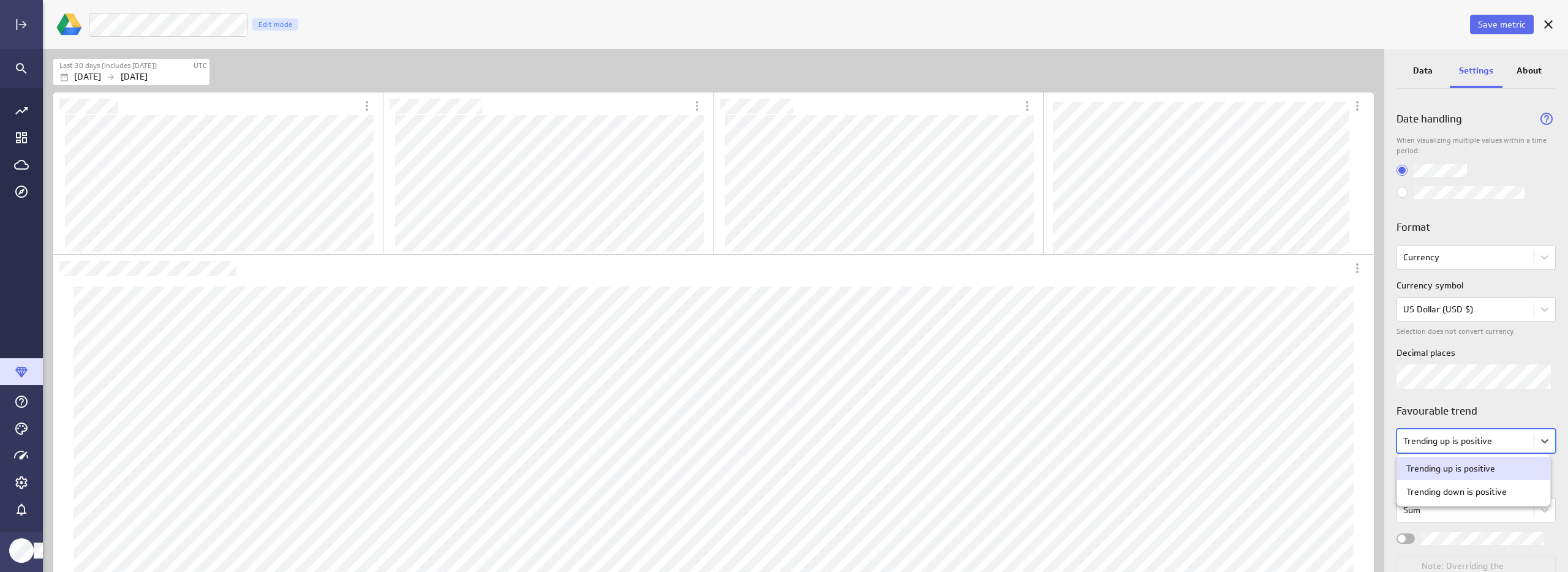
click at [1490, 441] on body "Save metric LM 2024 Ad Spend Edit mode Last 30 days (includes today) UTC Jul 30…" at bounding box center [784, 286] width 1568 height 572
click at [1443, 495] on div "Trending down is positive" at bounding box center [1456, 492] width 100 height 11
click at [1409, 539] on div "Widget Properties" at bounding box center [1405, 539] width 19 height 11
click at [0, 0] on input "Widget Properties" at bounding box center [0, 0] width 0 height 0
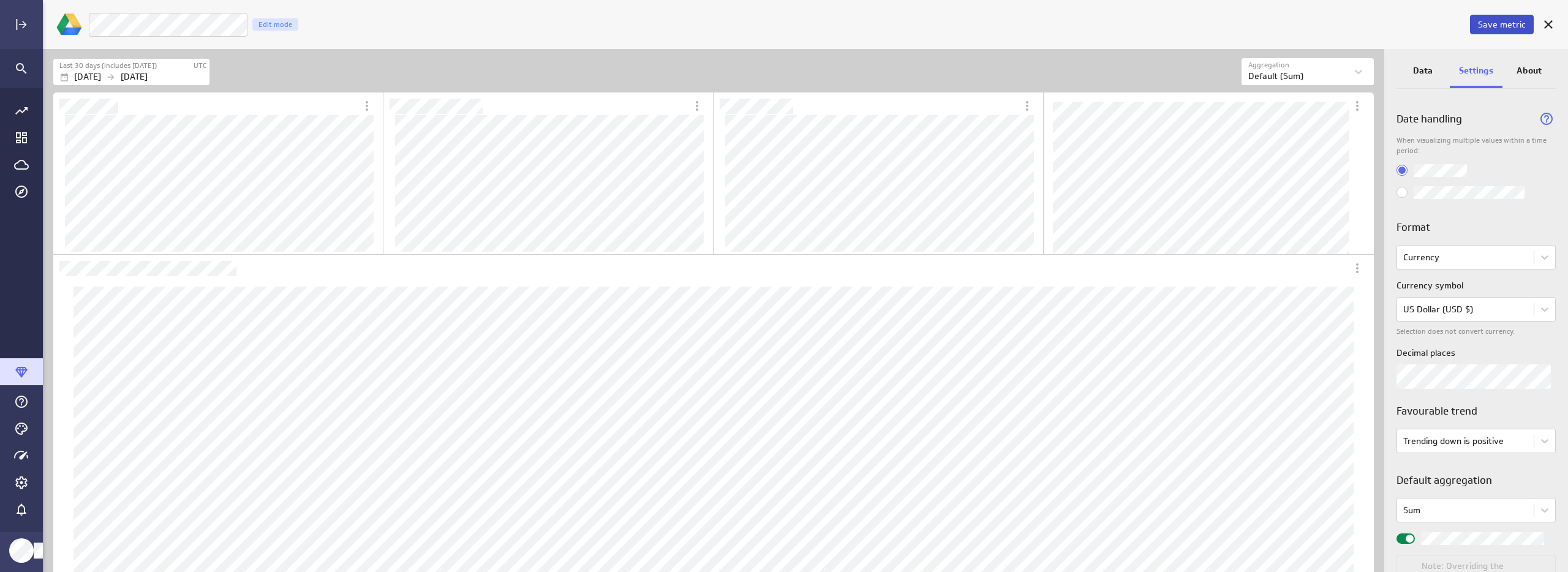
click at [1500, 23] on span "Save metric" at bounding box center [1502, 24] width 48 height 11
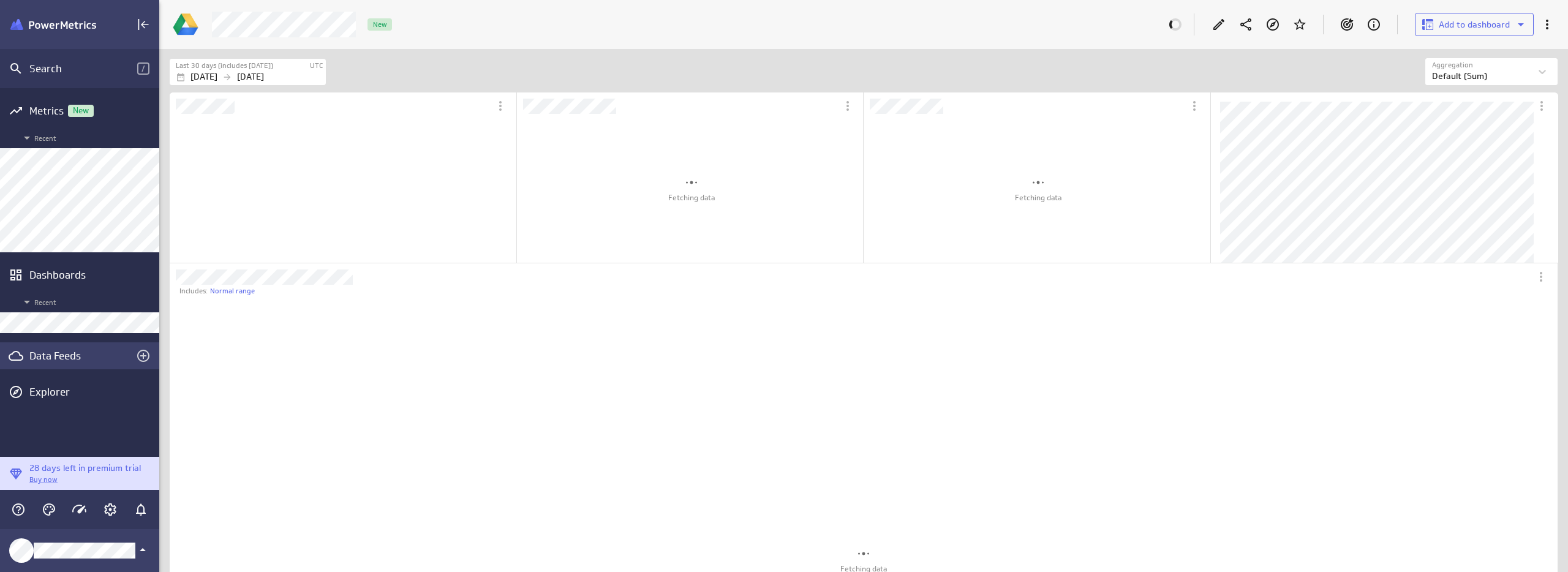
click at [60, 359] on div "Data Feeds" at bounding box center [79, 356] width 100 height 14
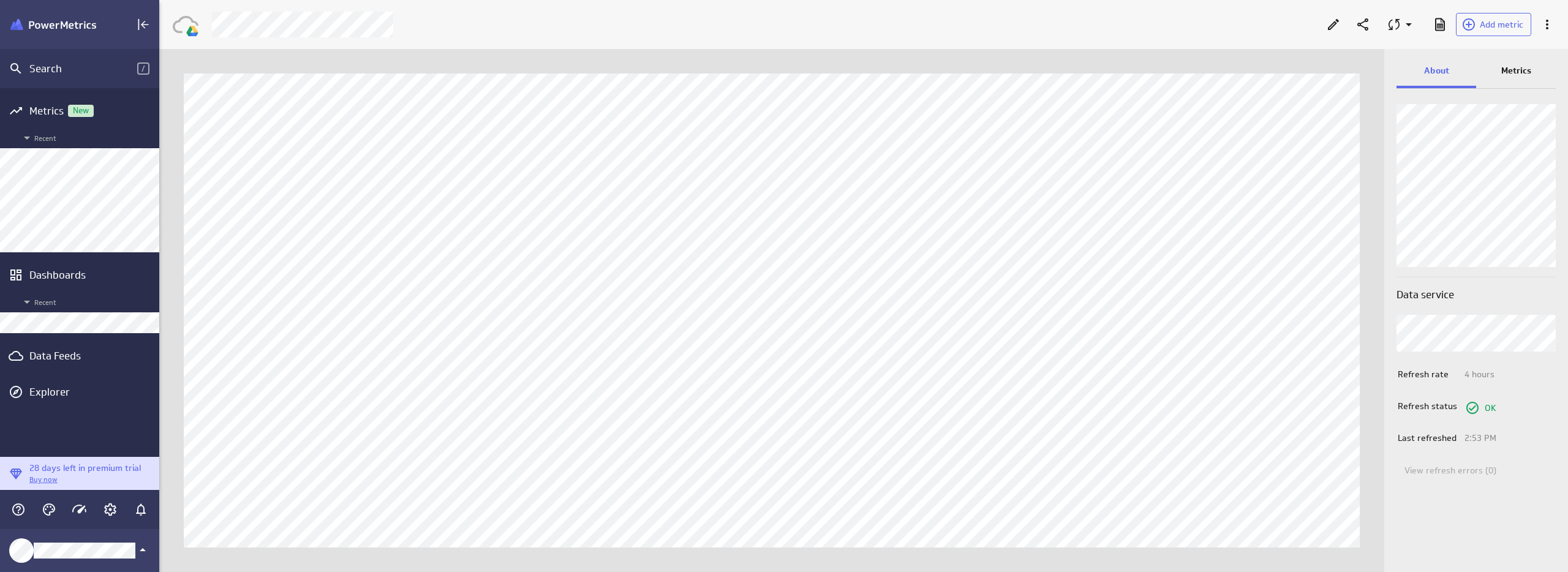
click at [1515, 68] on p "Metrics" at bounding box center [1516, 71] width 30 height 13
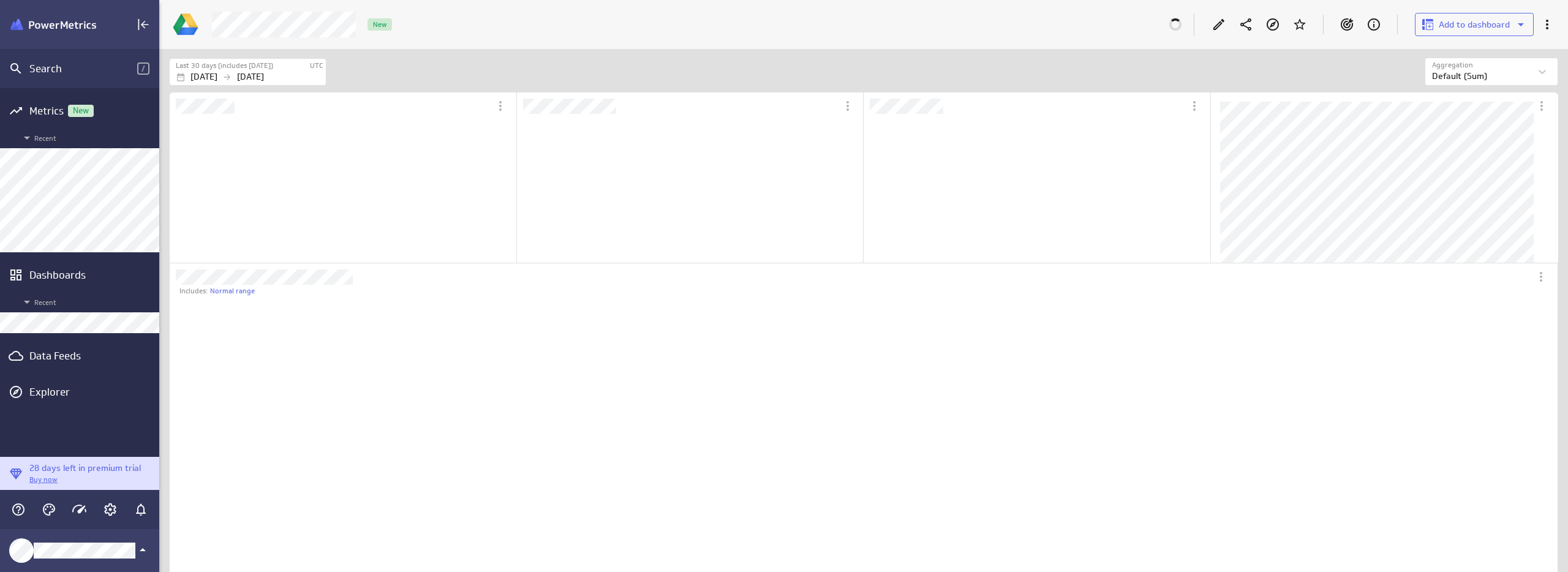
scroll to position [7, 7]
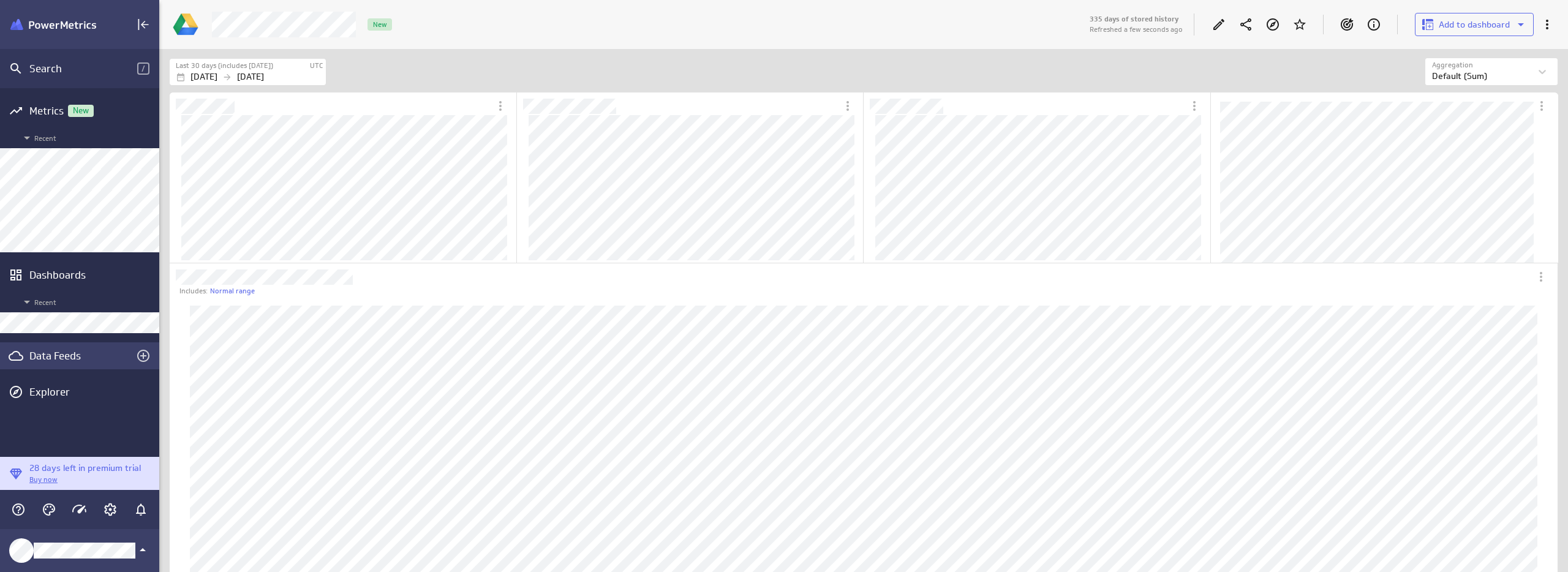
click at [90, 356] on div "Data Feeds" at bounding box center [79, 356] width 100 height 14
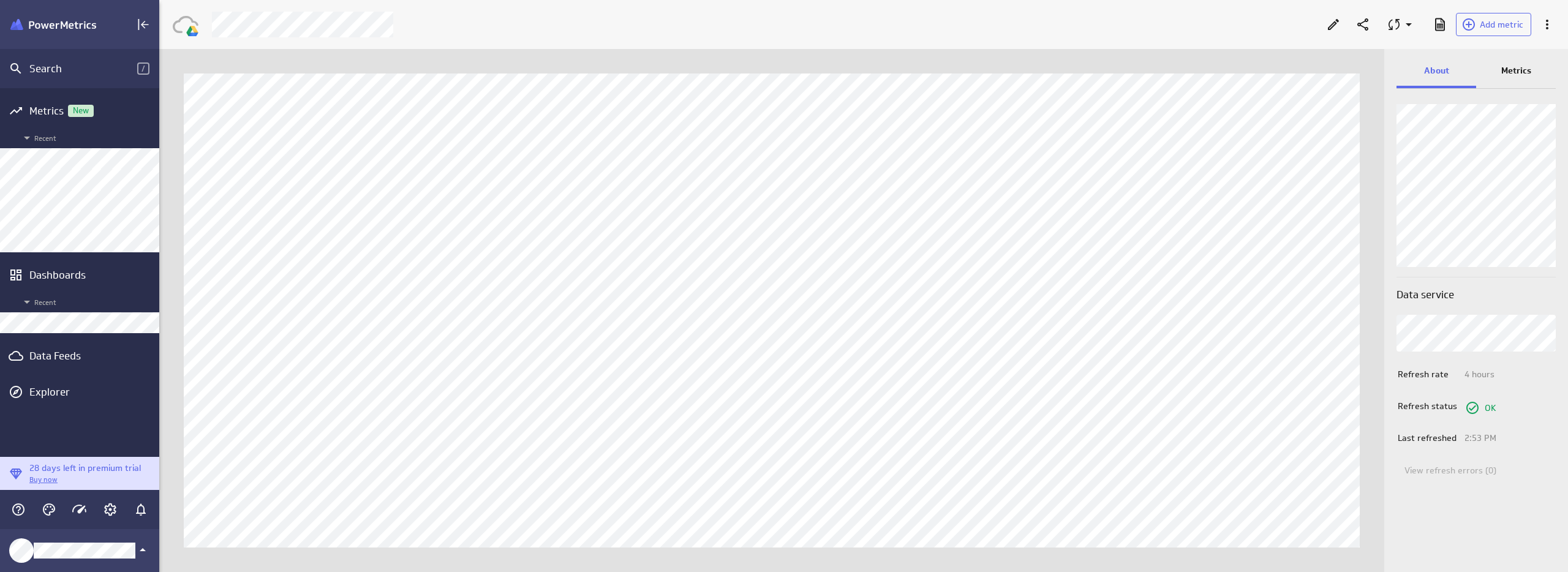
click at [1530, 78] on div "Metrics" at bounding box center [1516, 72] width 80 height 33
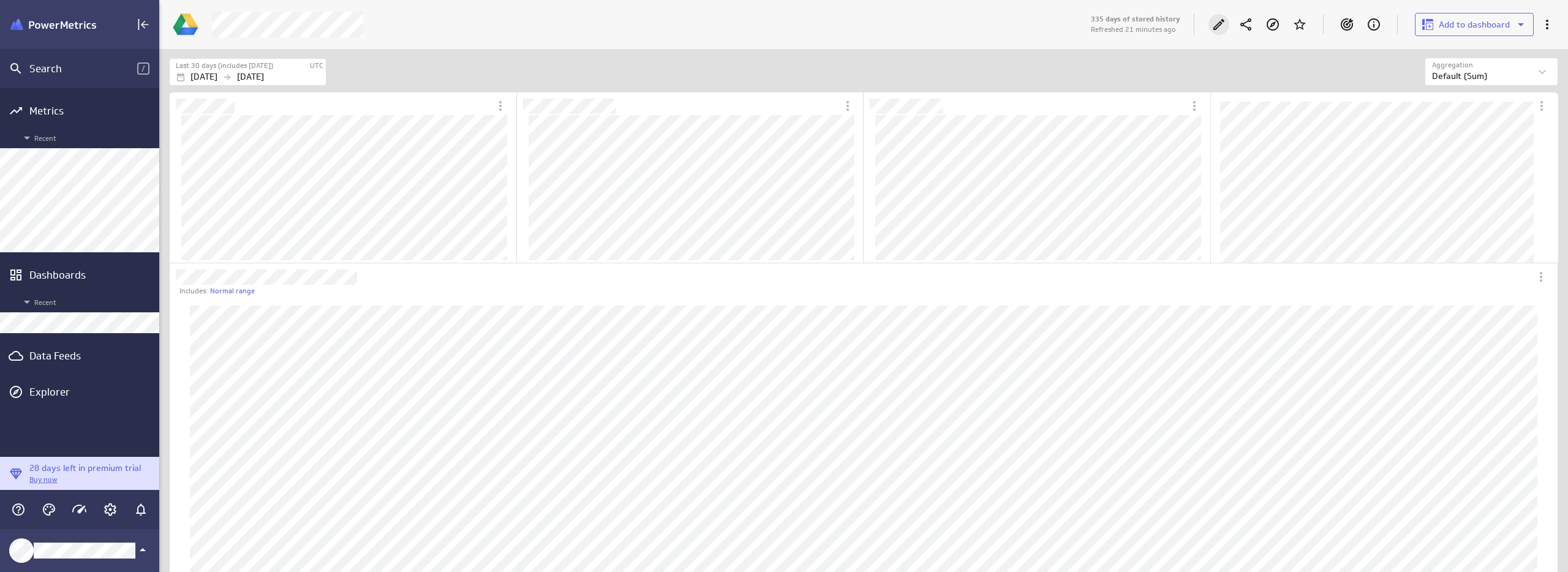
click at [1215, 24] on icon "Edit" at bounding box center [1219, 24] width 15 height 15
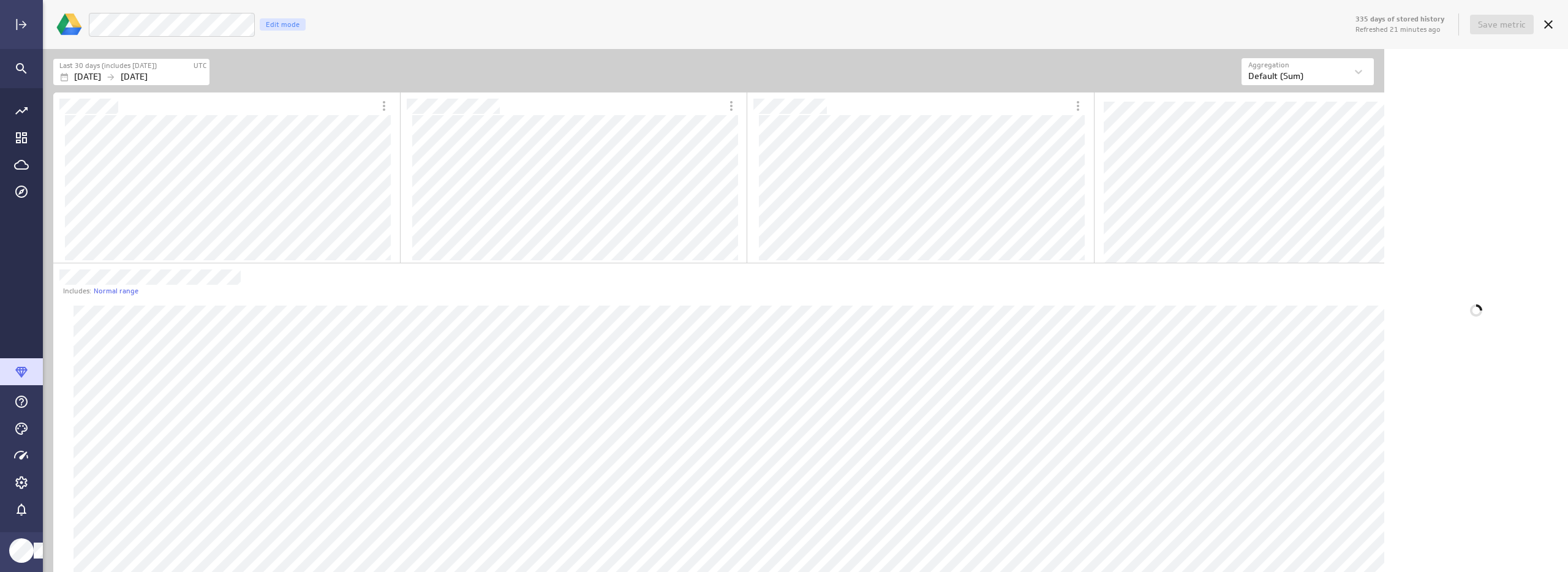
scroll to position [1375, 1340]
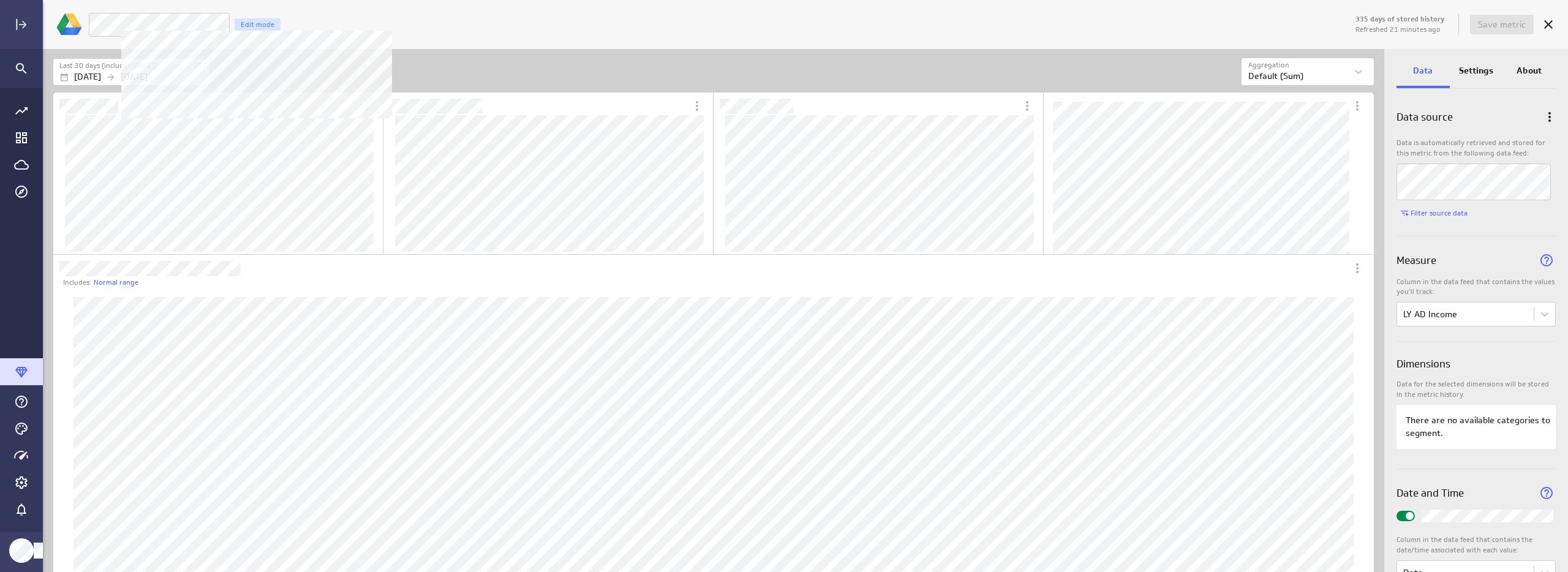
click at [406, 18] on div "LM 2024 Income Edit mode" at bounding box center [720, 24] width 1265 height 25
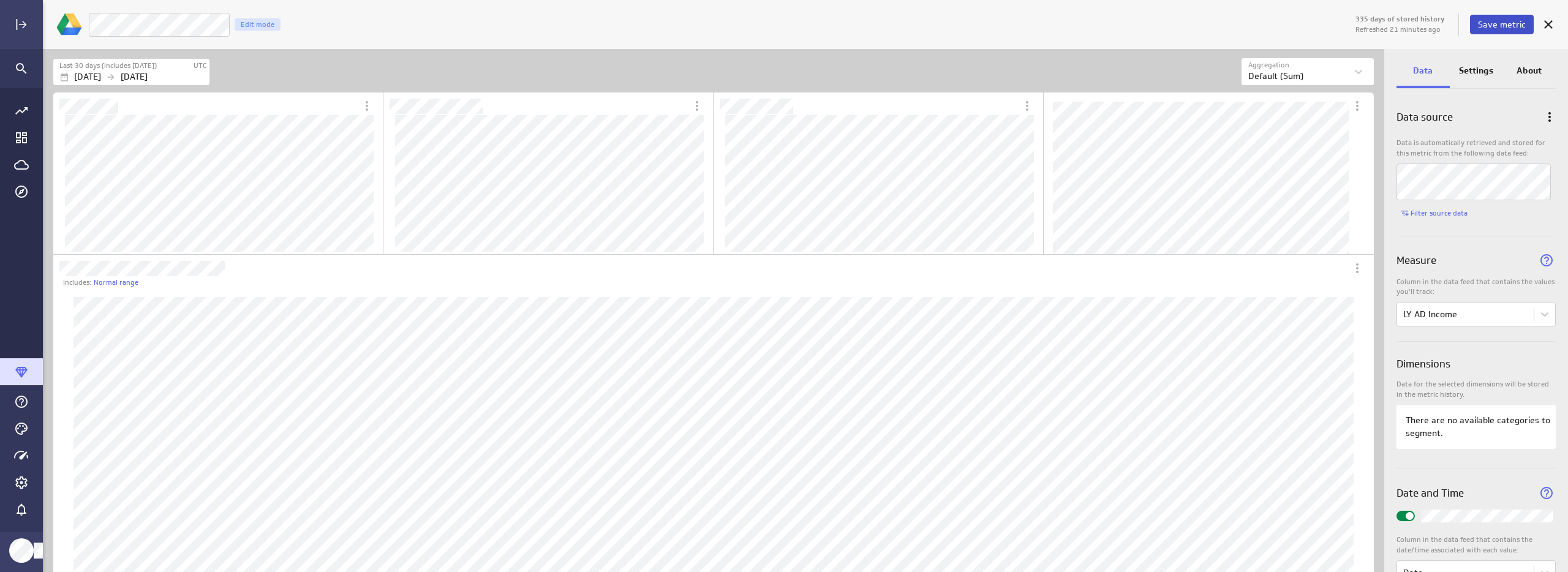
click at [1502, 19] on span "Save metric" at bounding box center [1502, 24] width 48 height 11
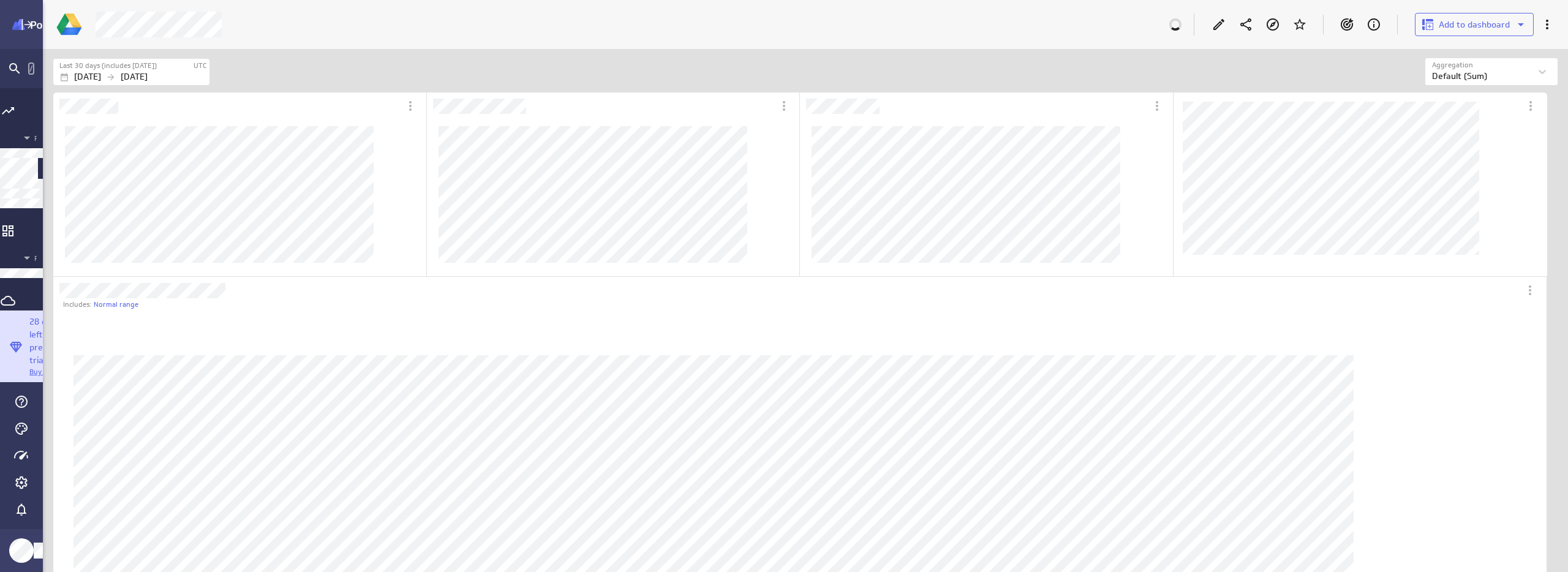
scroll to position [7, 7]
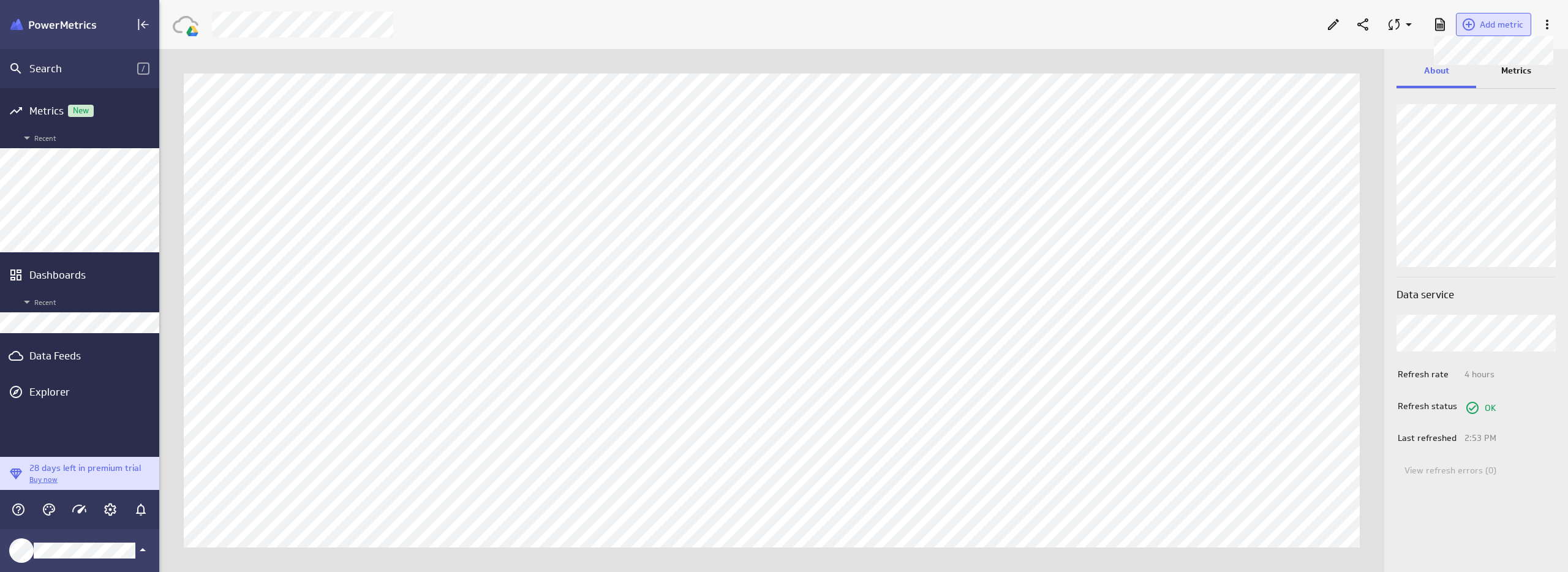
click at [1498, 30] on button "Add metric" at bounding box center [1493, 24] width 75 height 24
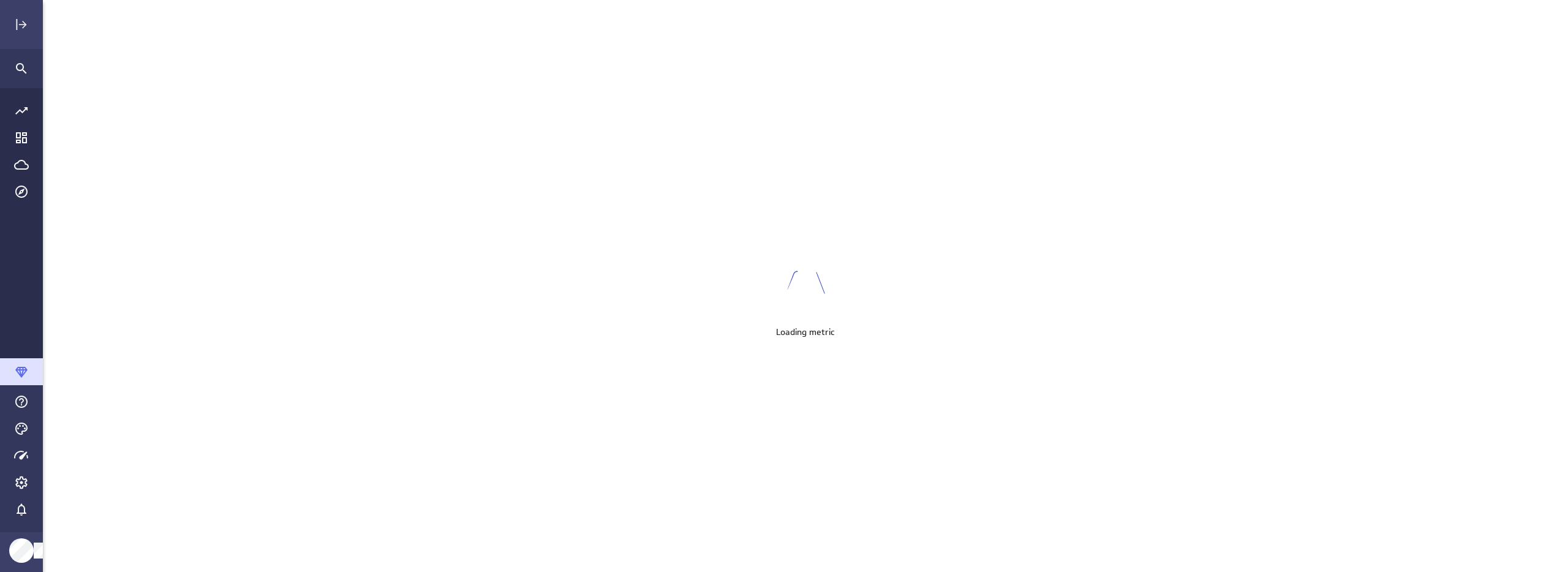
scroll to position [592, 1544]
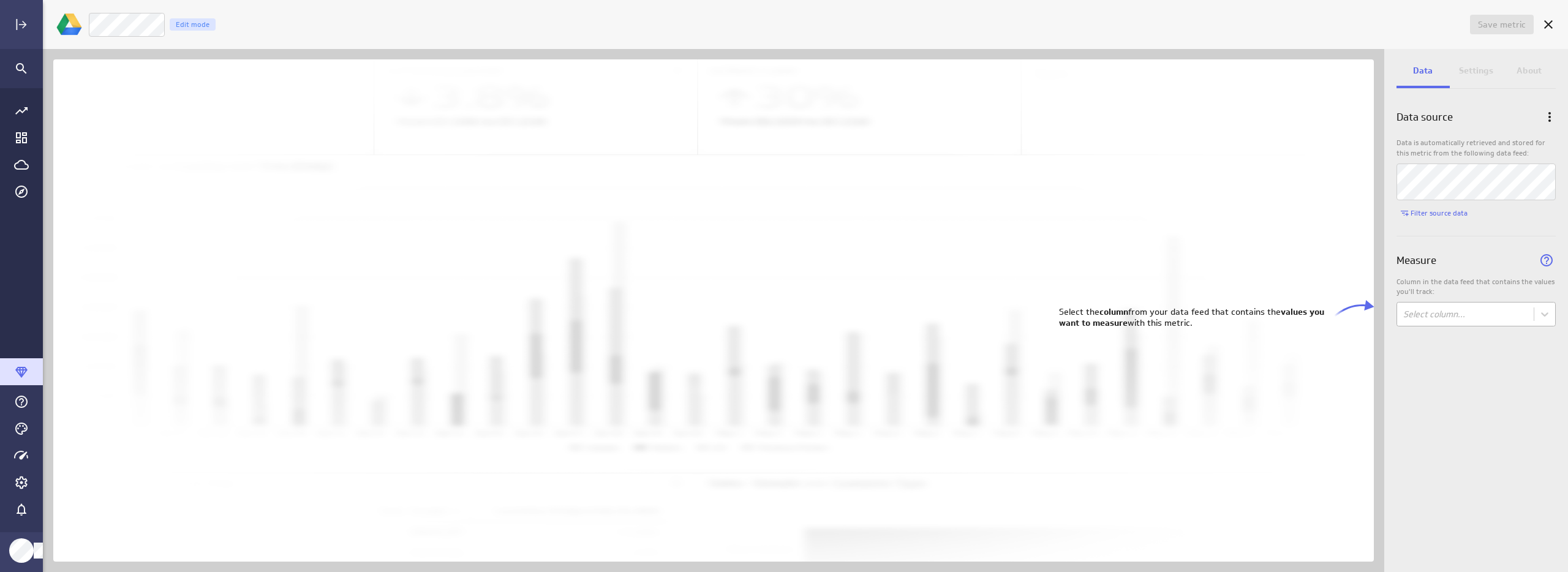
click at [1453, 318] on body "Save metric Untitled Edit mode Data Settings About Data source Data is automati…" at bounding box center [784, 286] width 1568 height 572
click at [1452, 411] on div "TY Ad Spend" at bounding box center [1432, 412] width 51 height 11
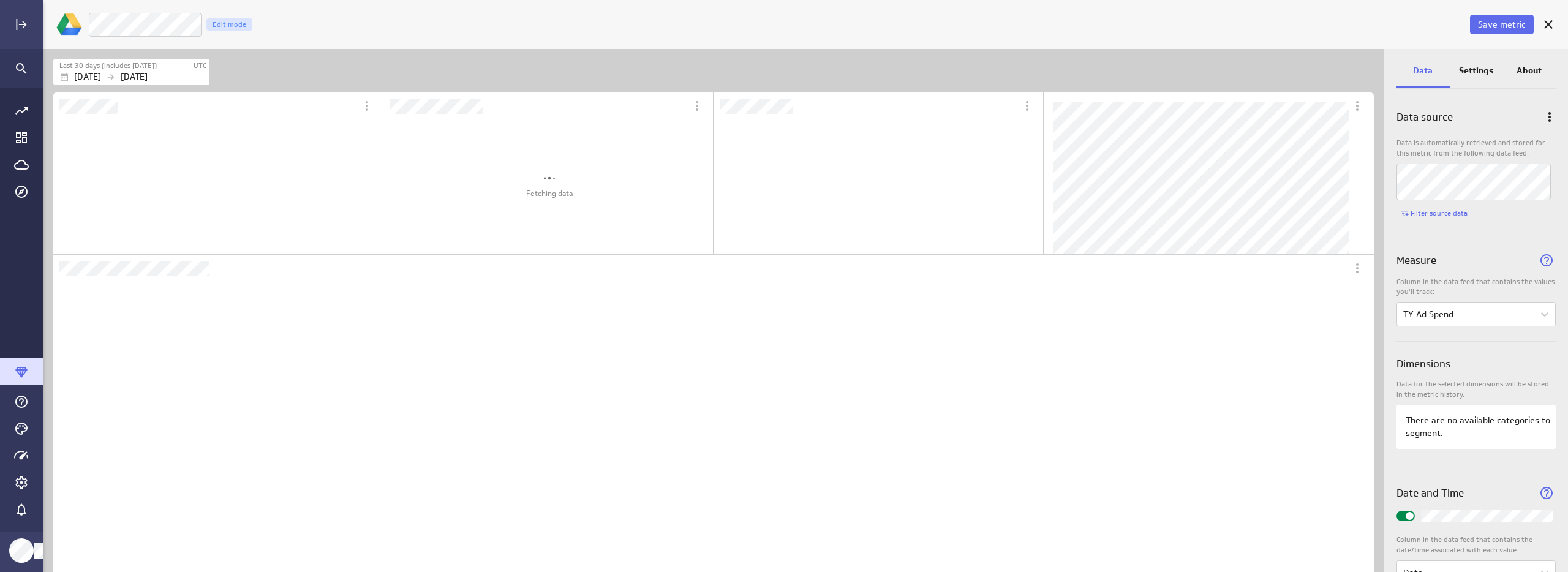
scroll to position [0, 0]
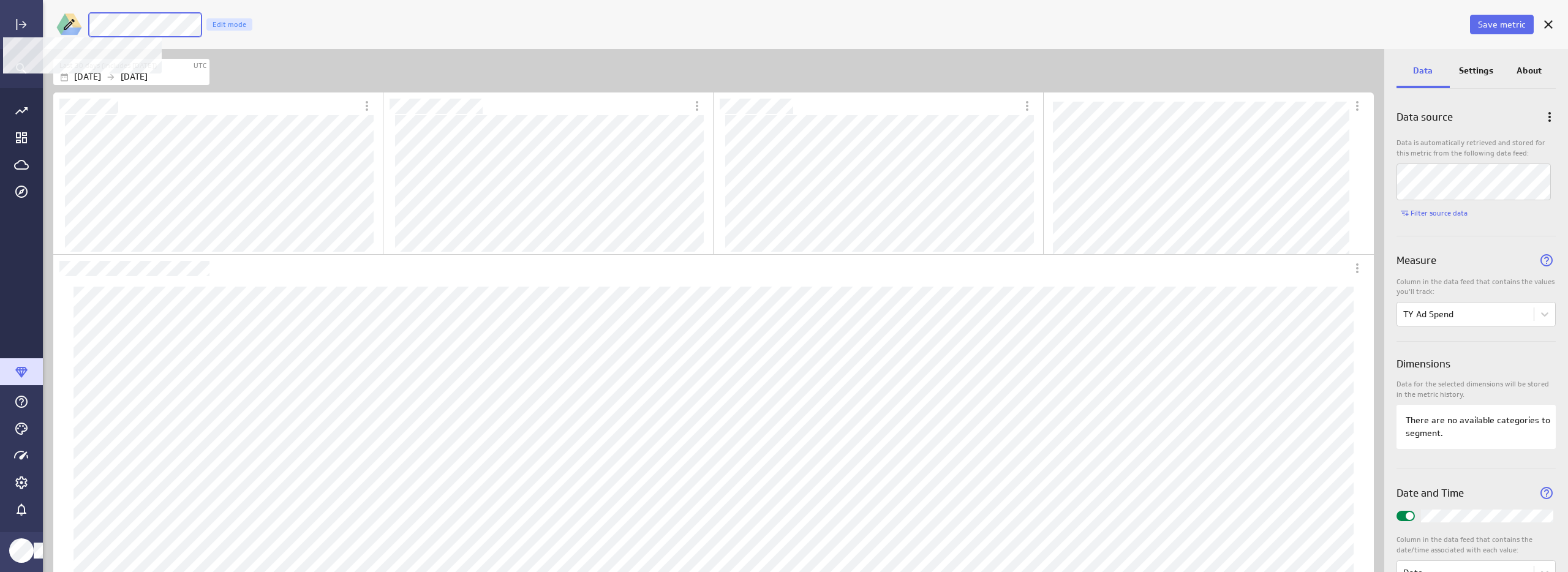
click at [67, 21] on div "Save metric TY Ad Spend Edit mode" at bounding box center [806, 24] width 1525 height 49
click at [556, 47] on div "Save metric LM 2025 Ad Spend Edit mode" at bounding box center [806, 24] width 1525 height 49
click at [1486, 67] on p "Settings" at bounding box center [1476, 71] width 34 height 13
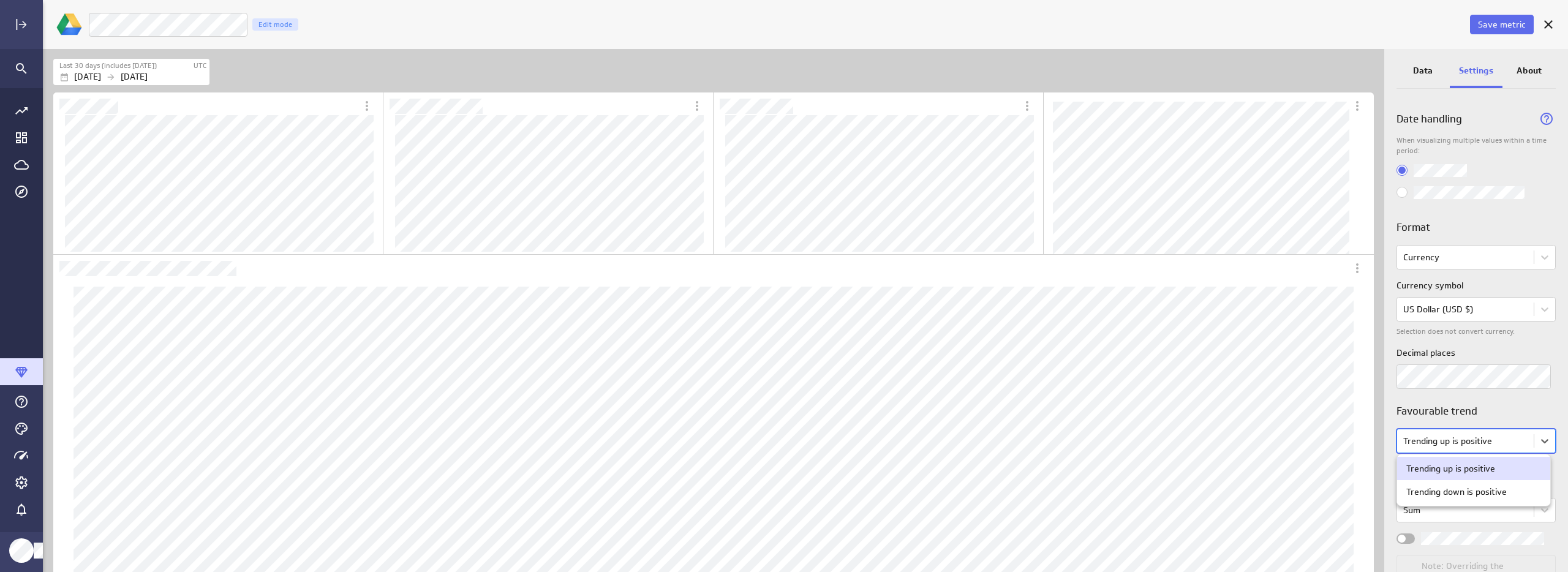
click at [1430, 442] on body "Save metric LM 2025 Ad Spend Edit mode Last 30 days (includes today) UTC Jul 30…" at bounding box center [784, 286] width 1568 height 572
click at [1451, 494] on div "Trending down is positive" at bounding box center [1456, 492] width 100 height 11
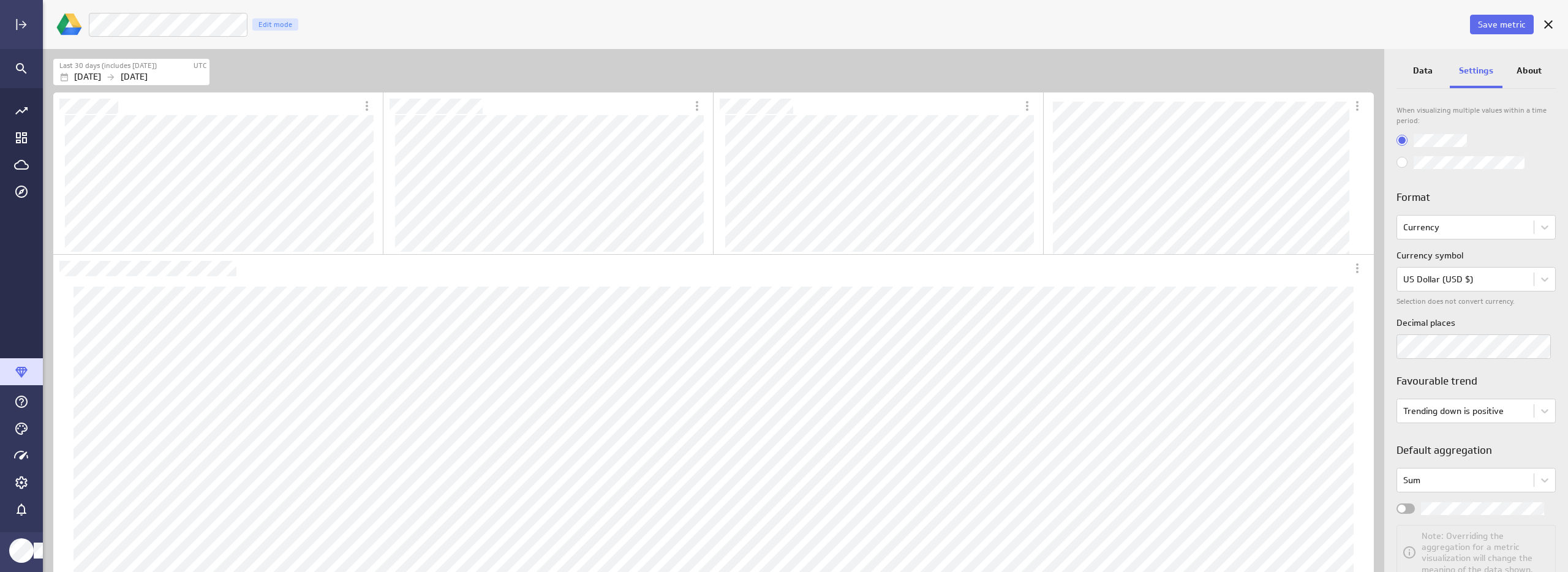
scroll to position [38, 0]
click at [1399, 505] on div "Widget Properties" at bounding box center [1405, 500] width 19 height 11
click at [0, 0] on input "Widget Properties" at bounding box center [0, 0] width 0 height 0
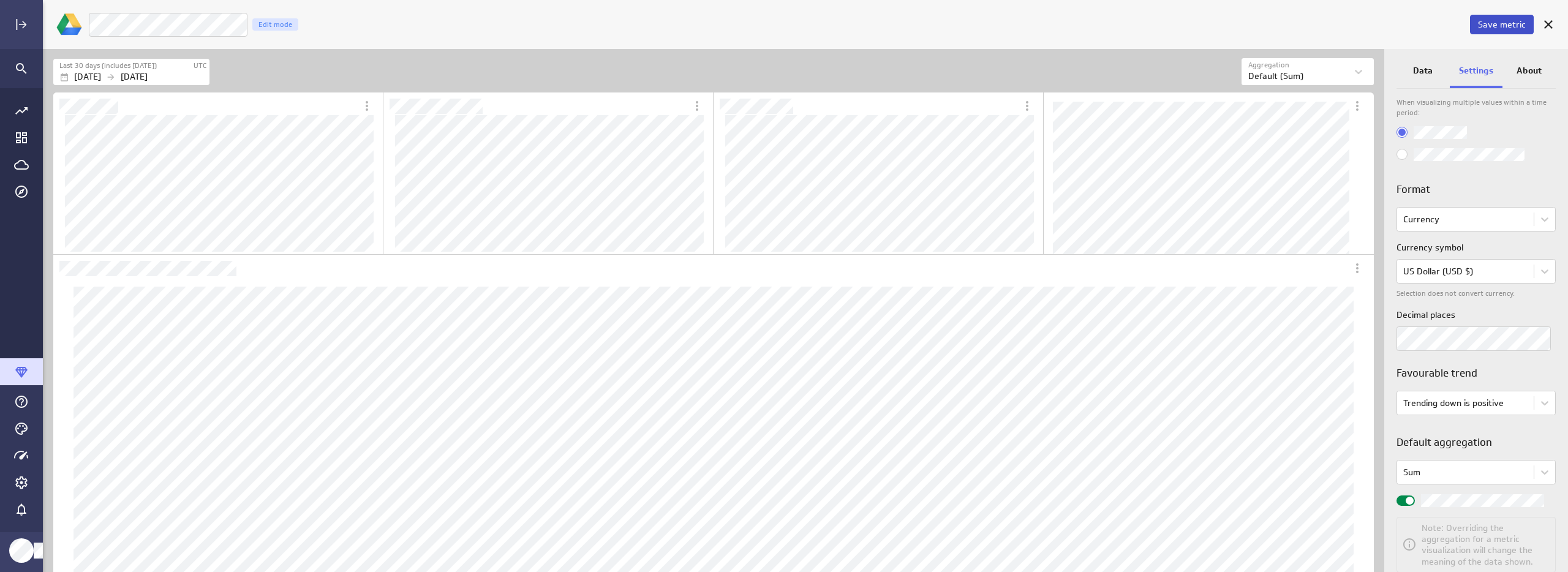
click at [1519, 20] on span "Save metric" at bounding box center [1502, 24] width 48 height 11
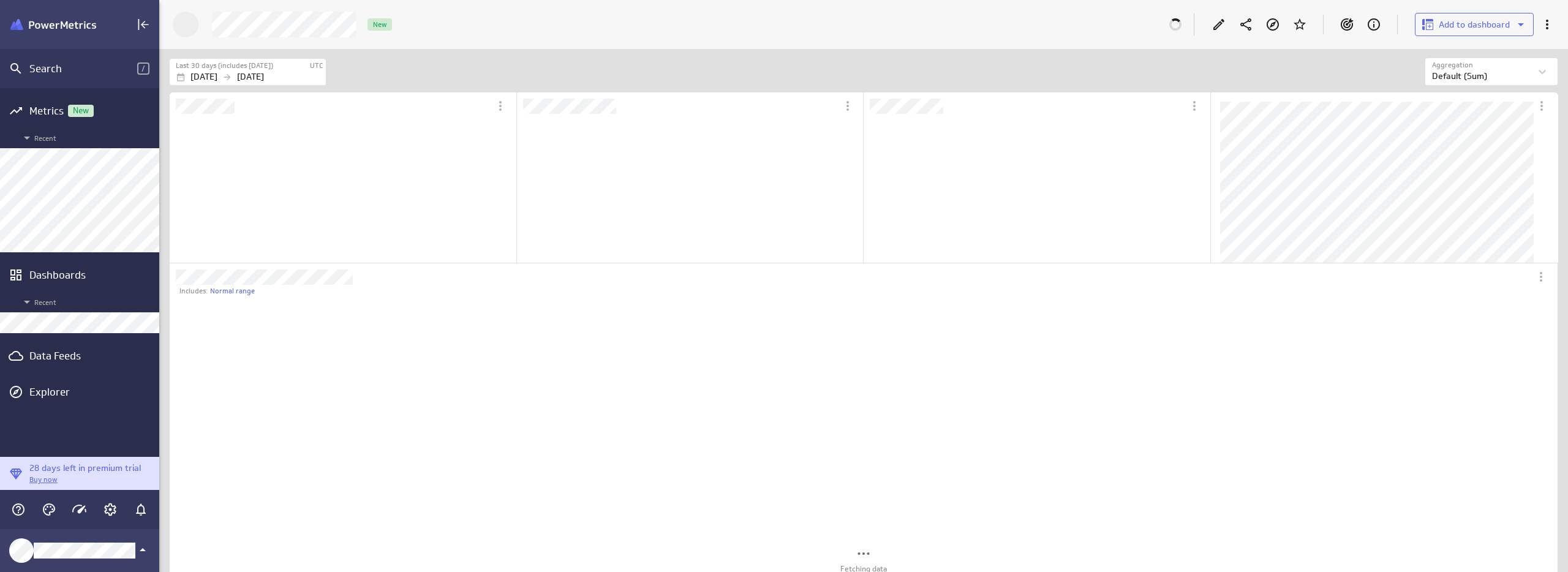
scroll to position [7, 7]
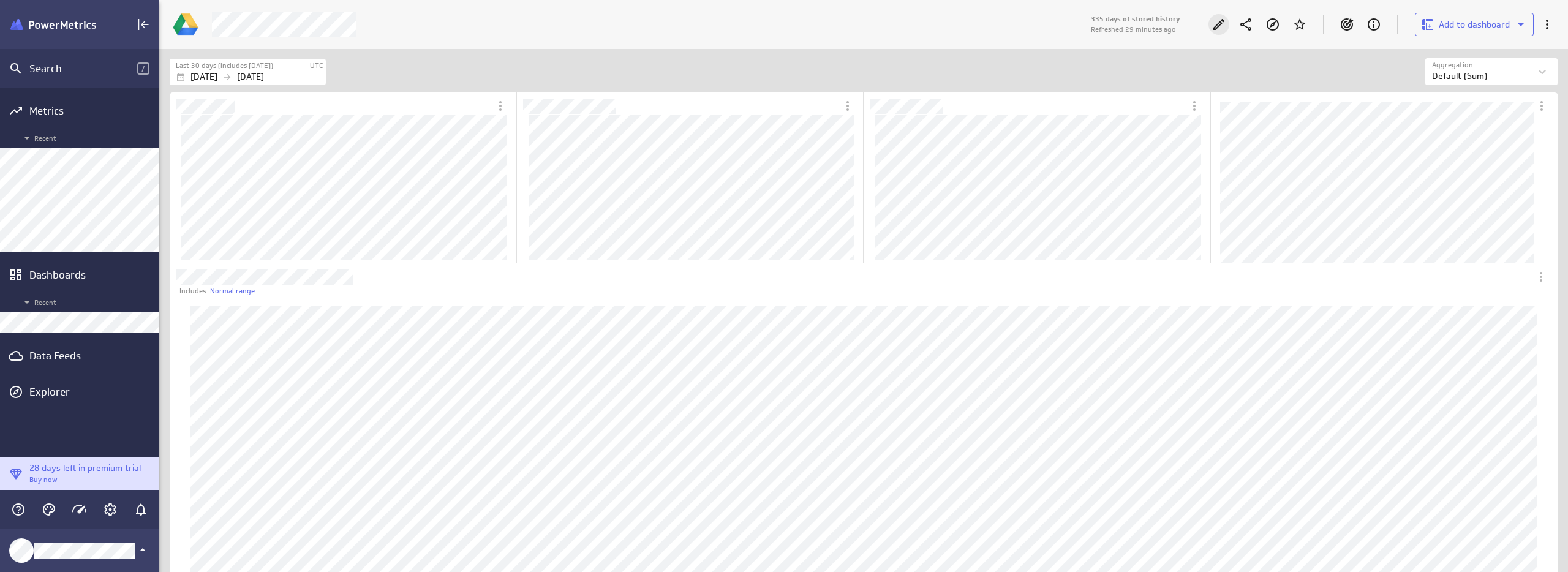
click at [1223, 26] on icon "Edit" at bounding box center [1219, 24] width 15 height 15
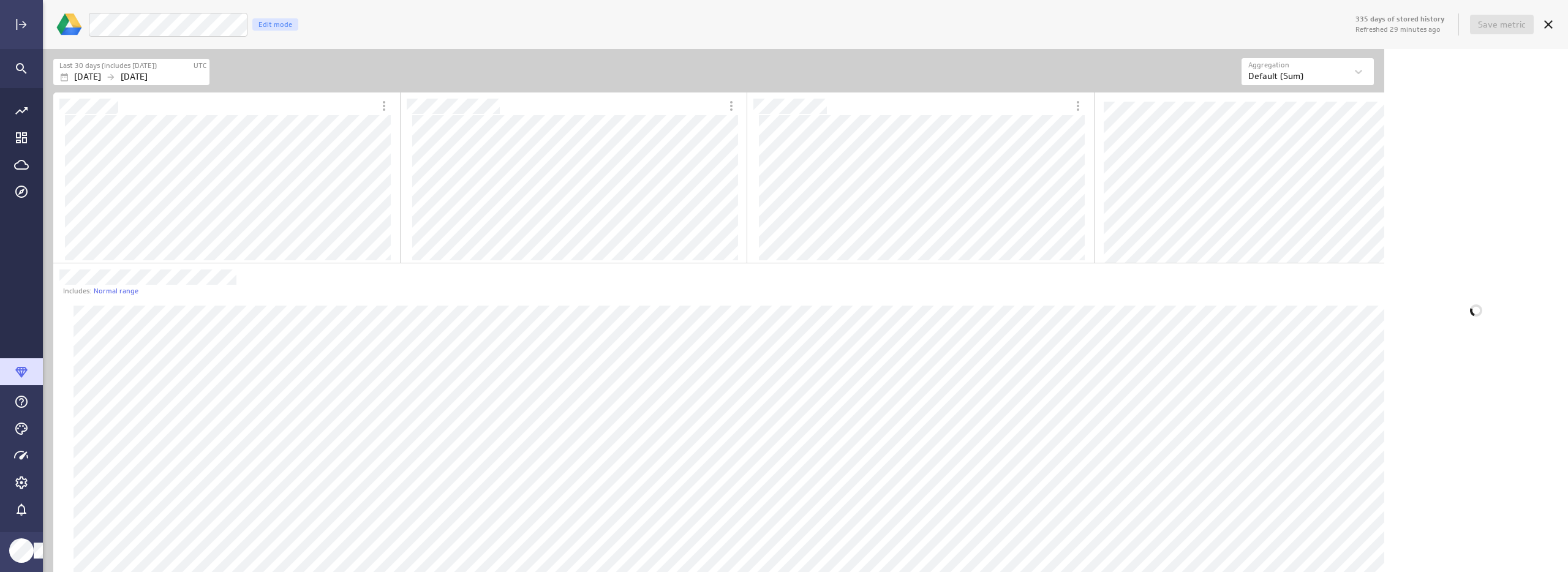
scroll to position [1322, 1340]
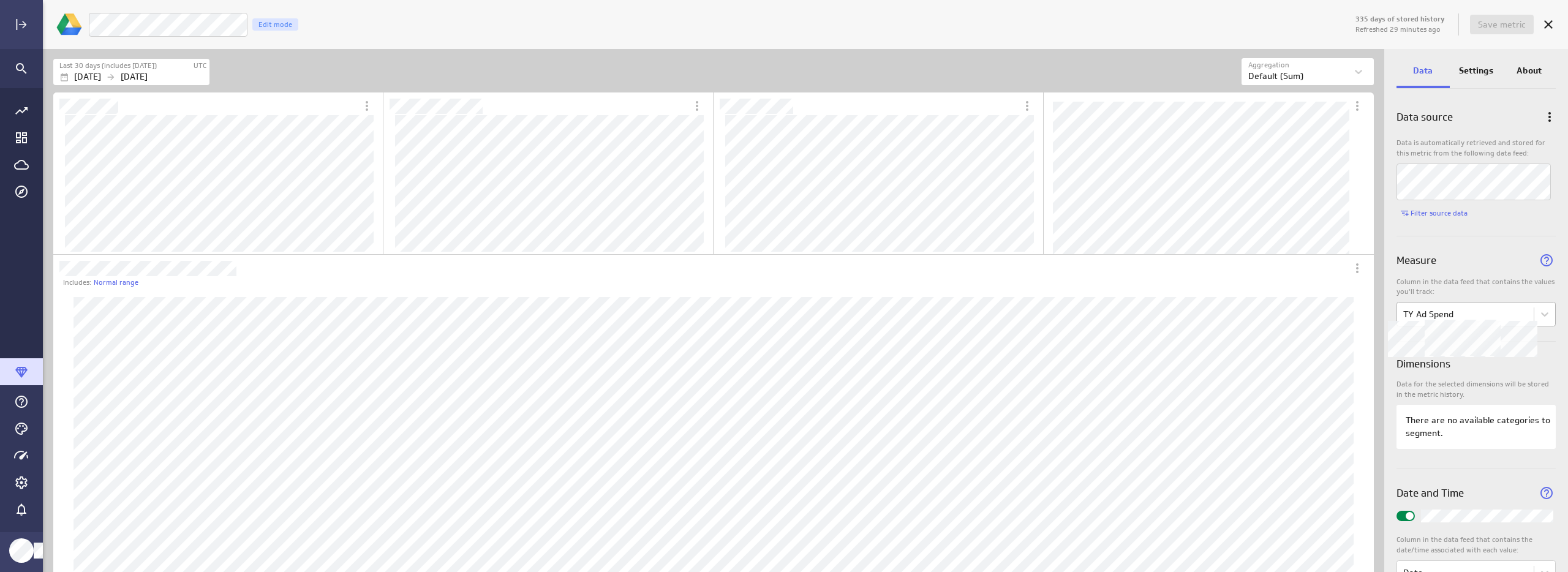
click at [1513, 310] on body "335 days of stored history Refreshed 29 minutes ago Save metric LM 2025 Ad Spen…" at bounding box center [784, 286] width 1568 height 572
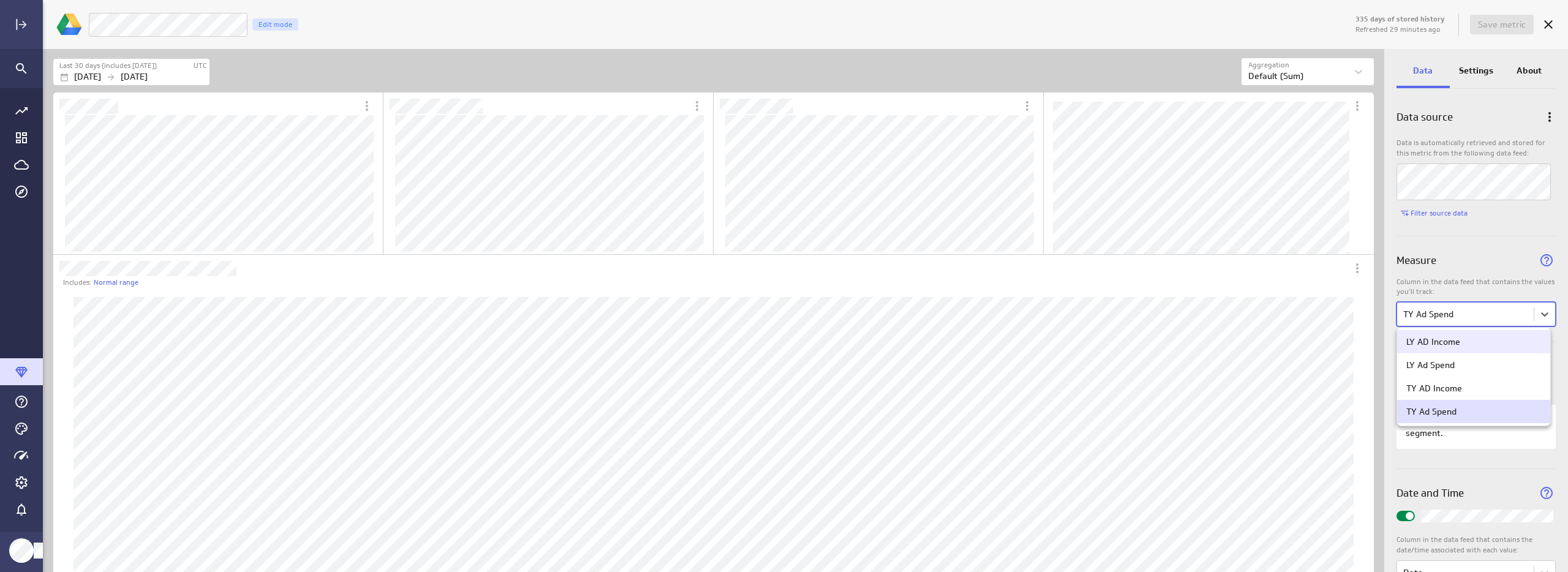
click at [1542, 319] on div at bounding box center [784, 286] width 1568 height 572
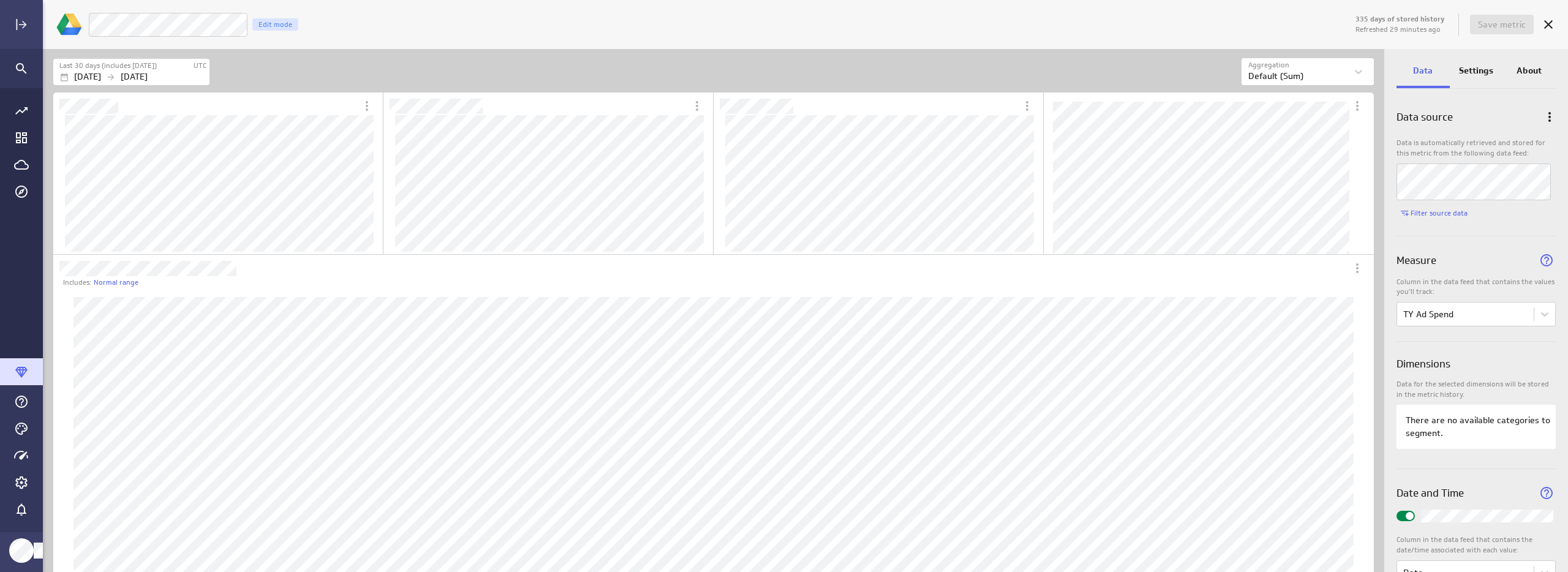
click at [1482, 71] on p "Settings" at bounding box center [1476, 71] width 34 height 13
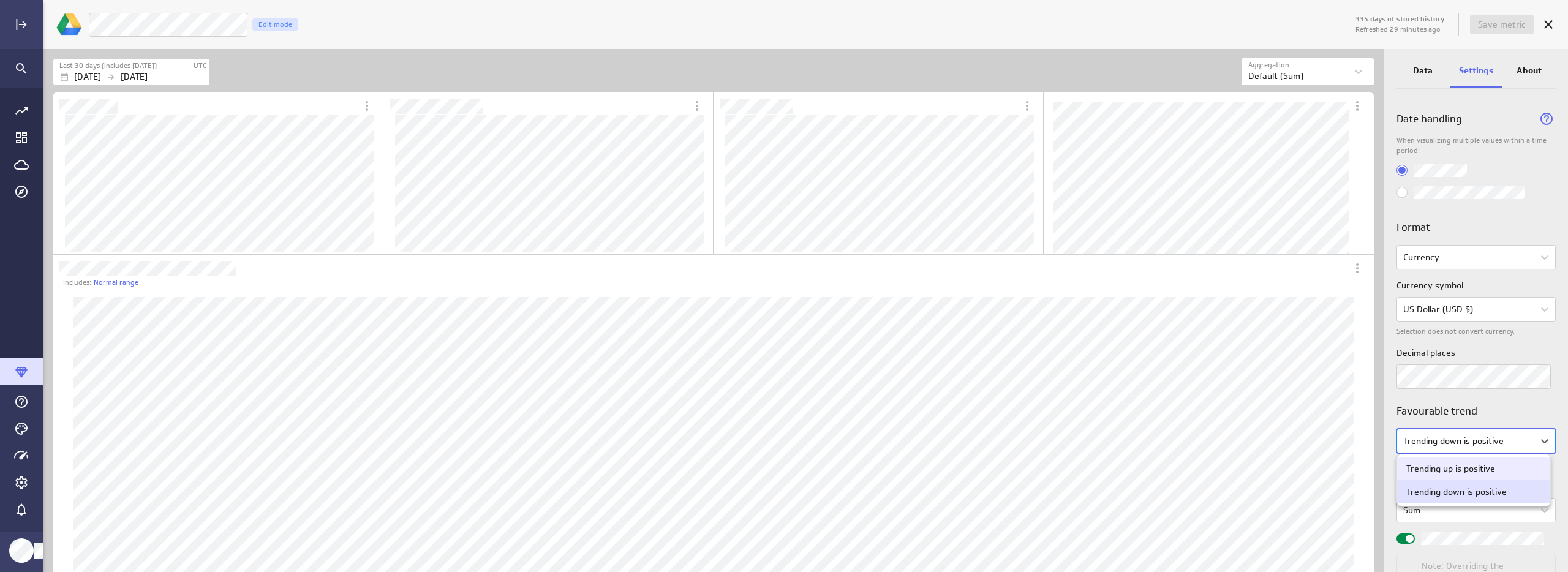
click at [1496, 441] on body "335 days of stored history Refreshed 29 minutes ago Save metric LM 2025 Ad Spen…" at bounding box center [784, 286] width 1568 height 572
click at [1504, 470] on div "Trending up is positive" at bounding box center [1474, 469] width 134 height 11
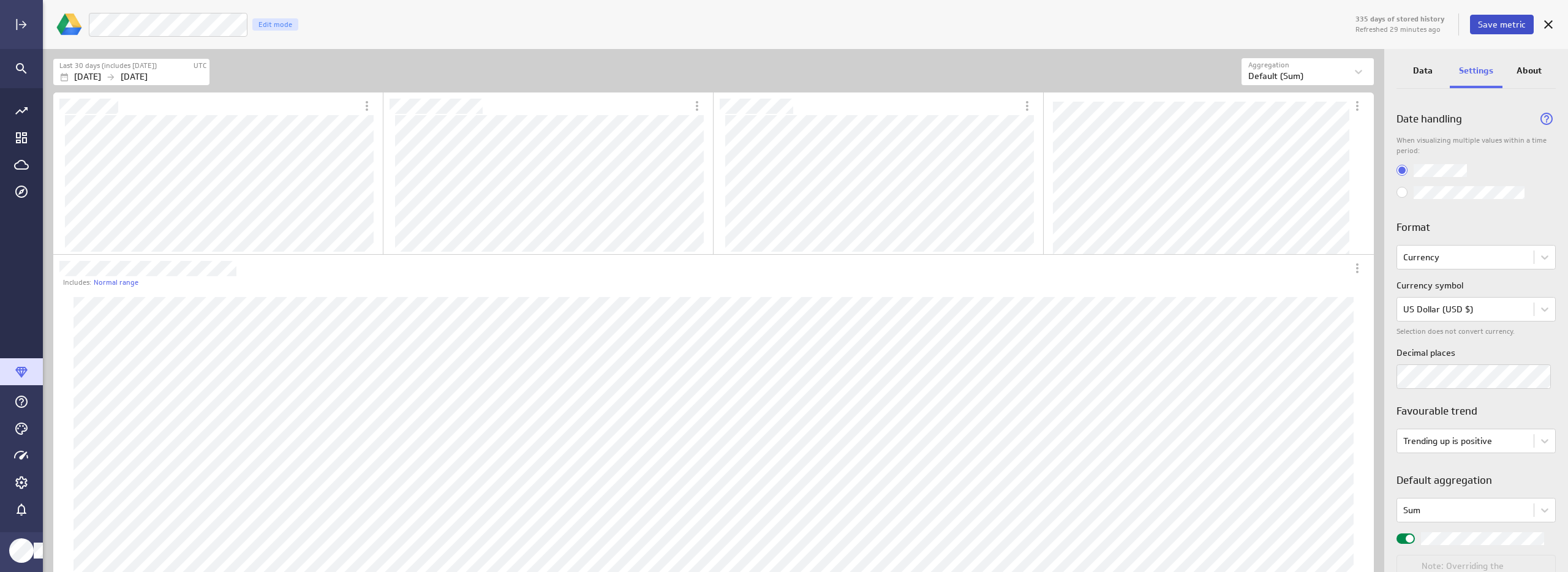
click at [1500, 24] on span "Save metric" at bounding box center [1502, 24] width 48 height 11
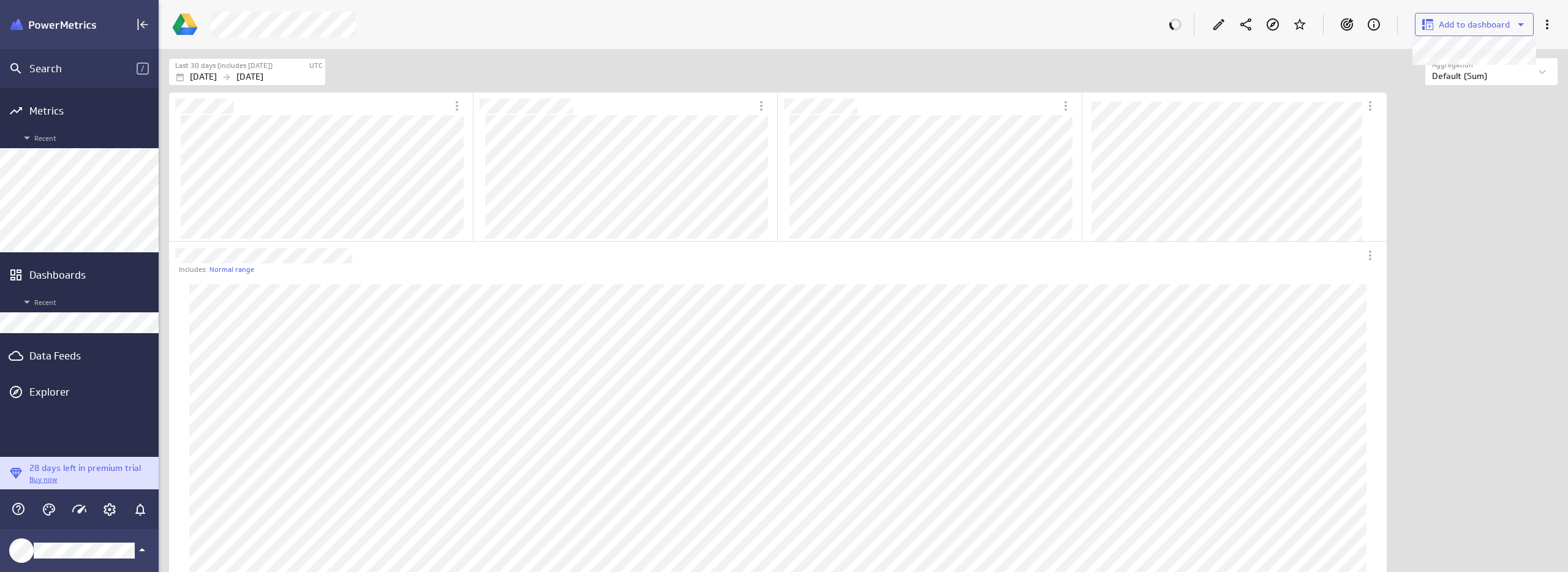
scroll to position [7, 7]
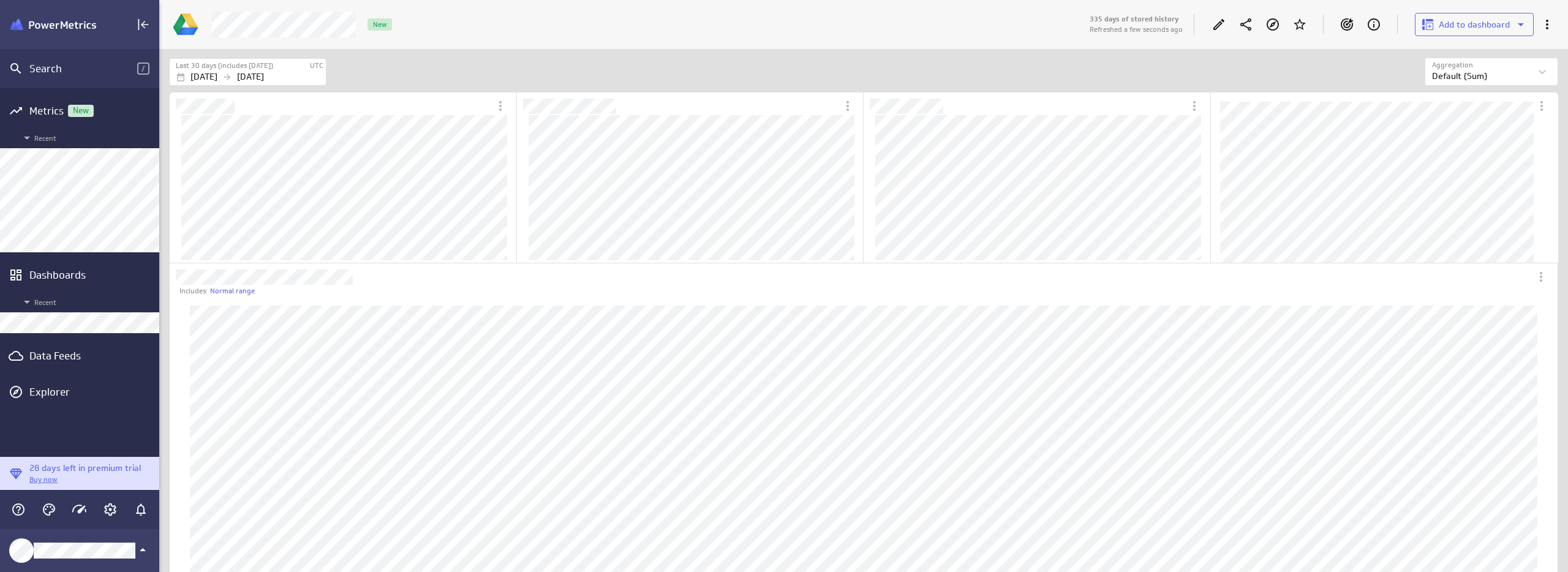
scroll to position [1375, 1407]
click at [1219, 21] on icon "Edit" at bounding box center [1219, 24] width 15 height 15
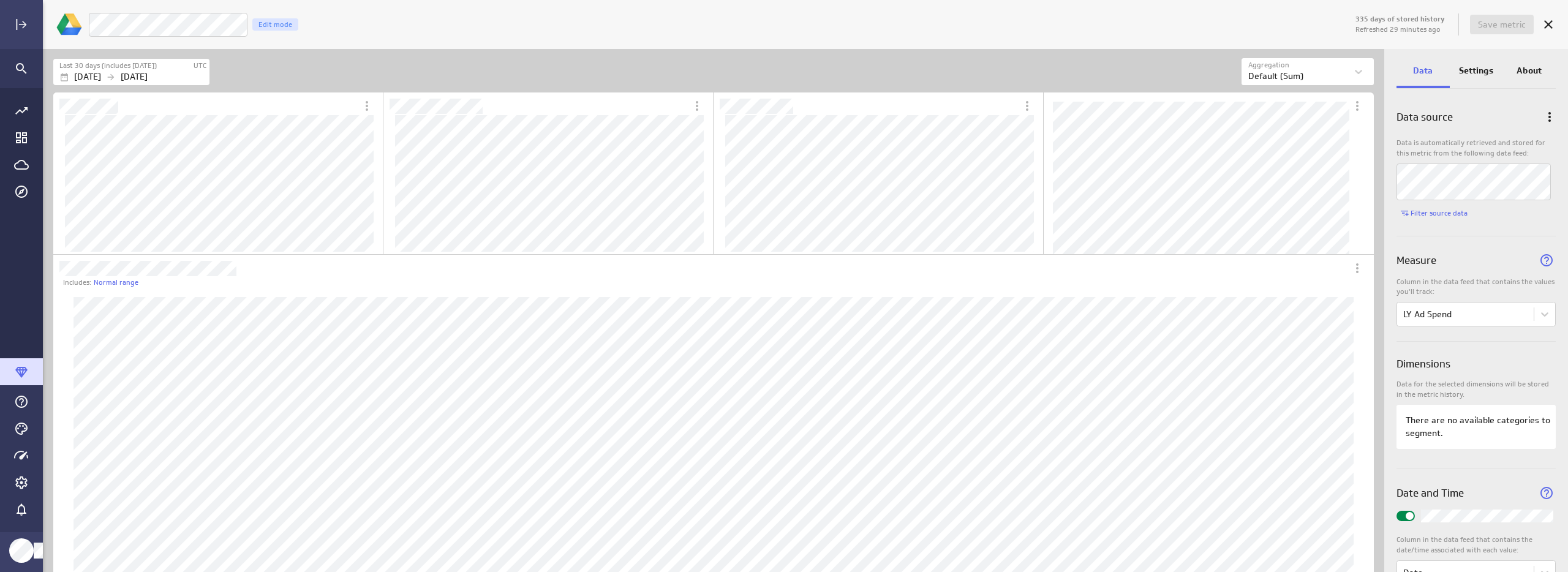
scroll to position [16, 0]
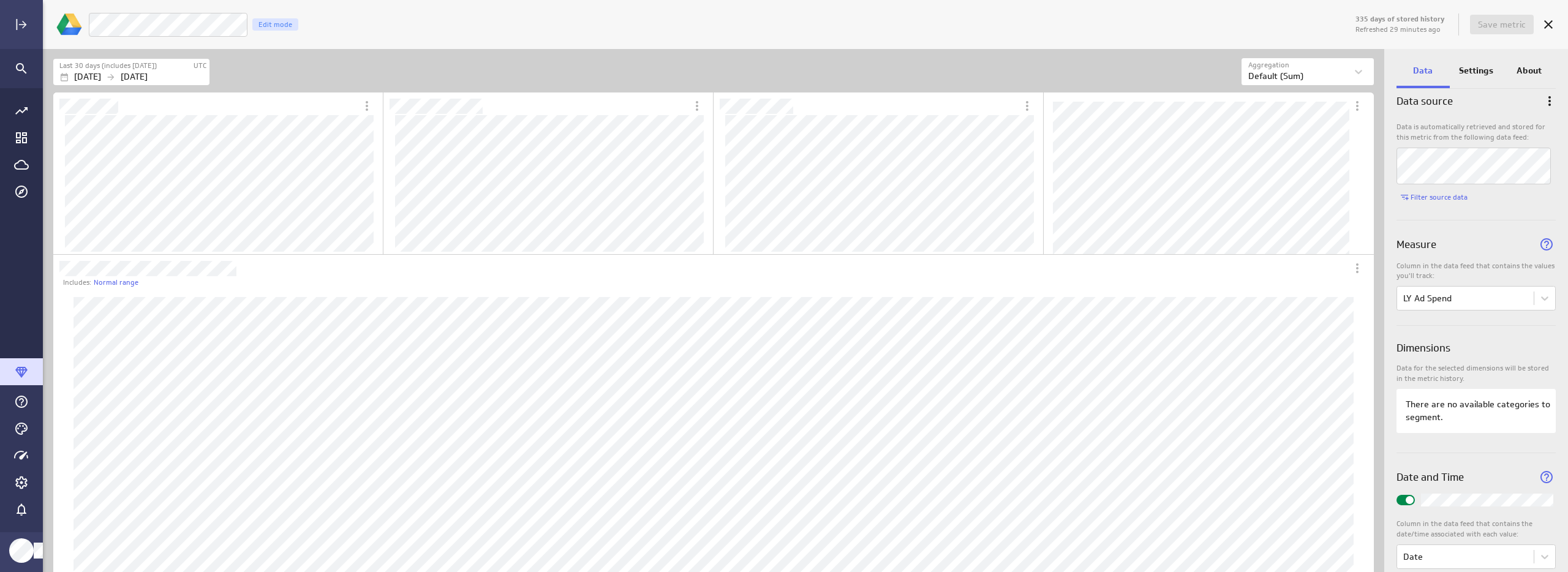
click at [1465, 70] on p "Settings" at bounding box center [1476, 71] width 34 height 13
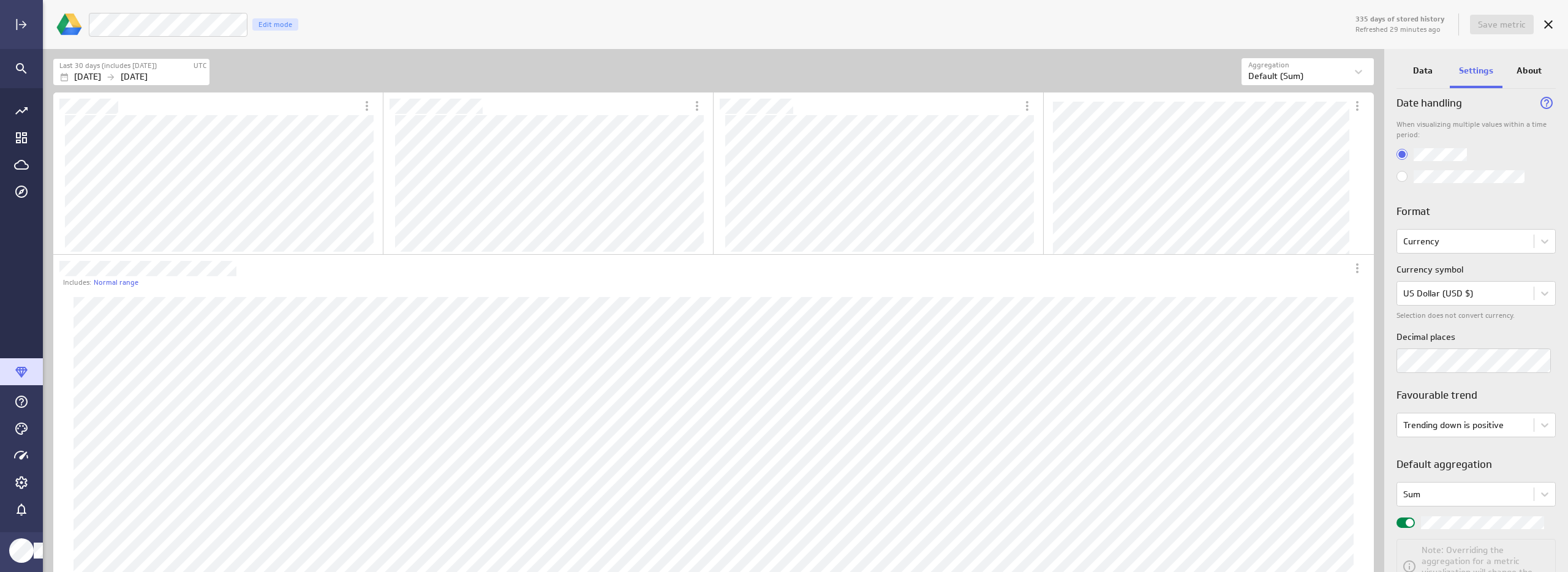
click at [1435, 77] on div "Data" at bounding box center [1422, 72] width 53 height 33
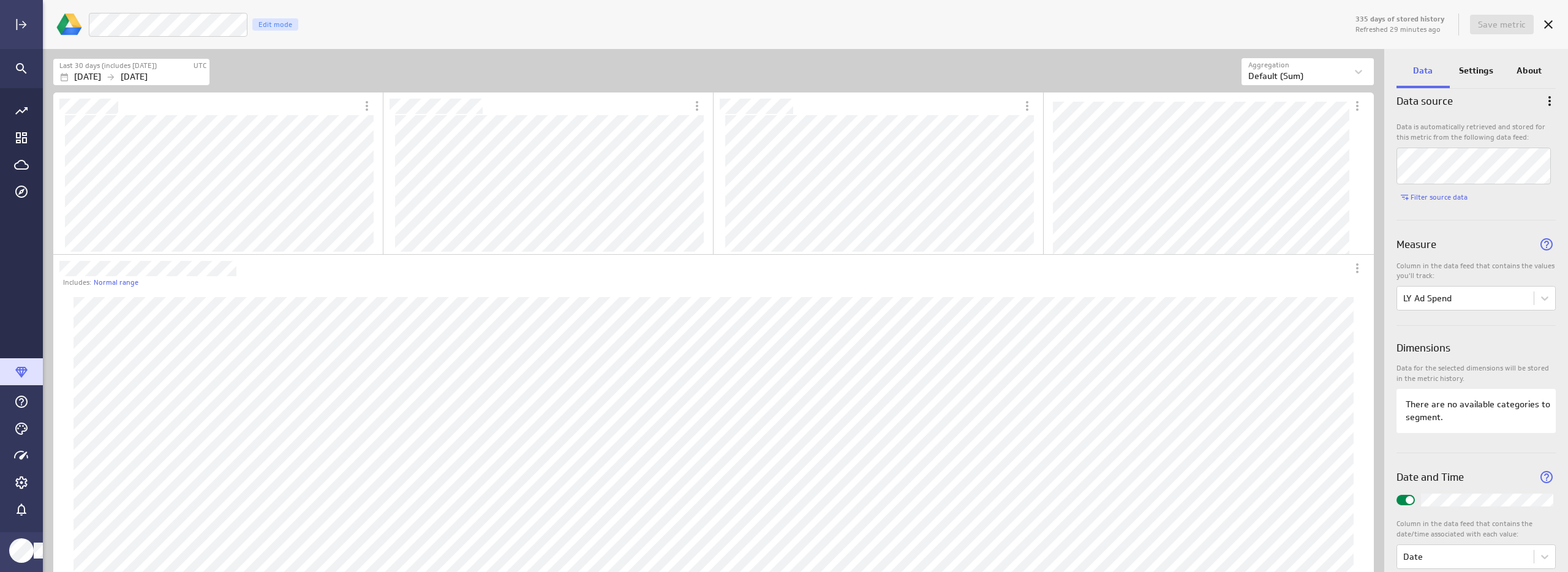
click at [1469, 74] on p "Settings" at bounding box center [1476, 71] width 34 height 13
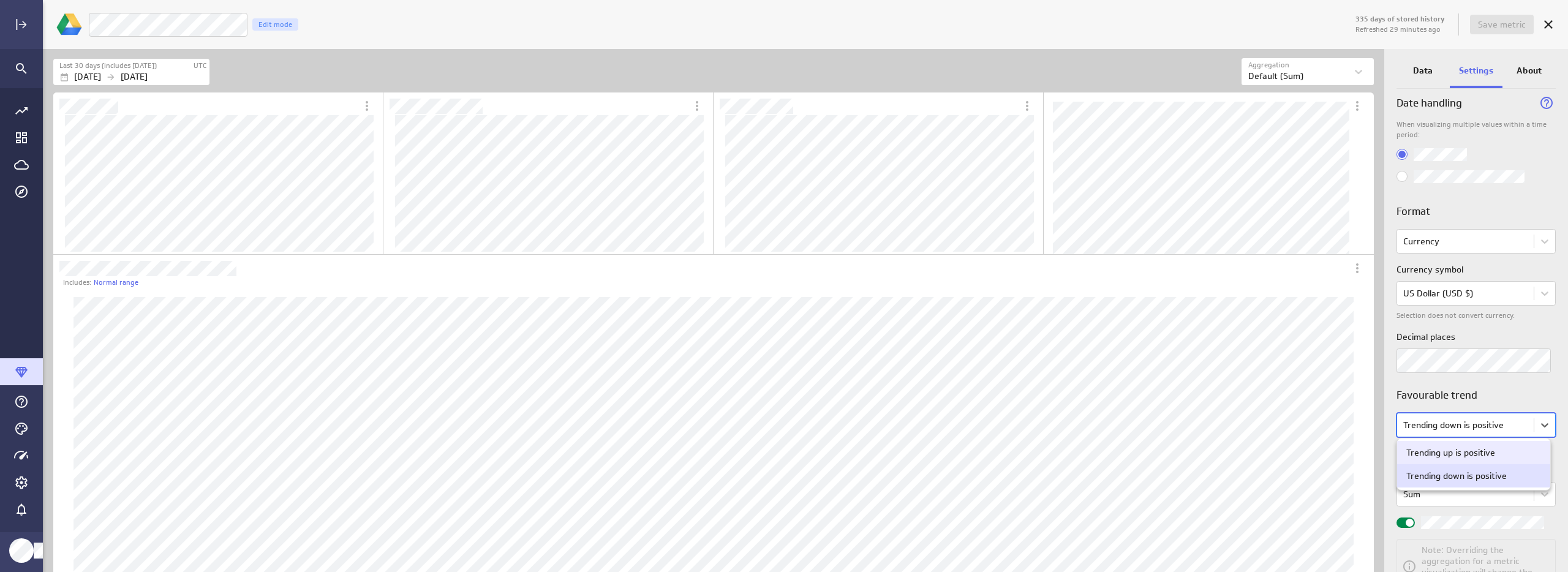
click at [1458, 421] on body "335 days of stored history Refreshed 29 minutes ago Save metric LM 2024 Ad Spen…" at bounding box center [784, 286] width 1568 height 572
click at [1453, 452] on div "Trending up is positive" at bounding box center [1451, 453] width 89 height 11
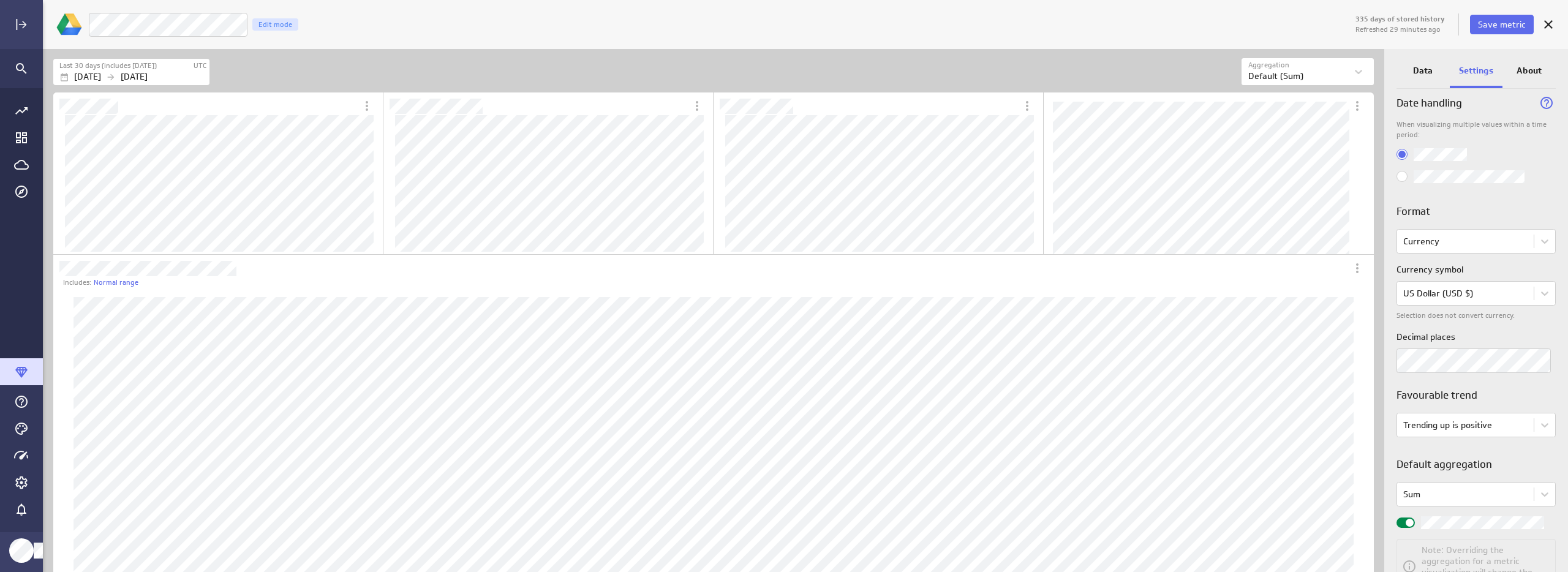
scroll to position [65, 0]
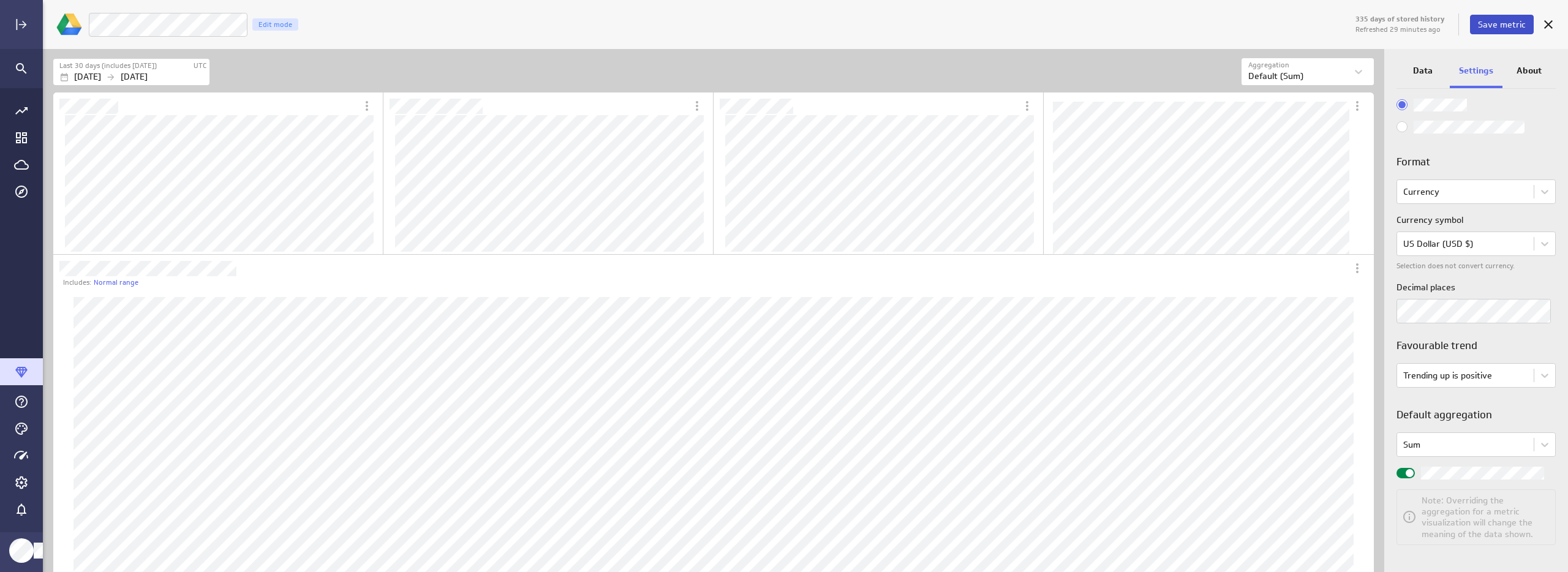
click at [1517, 26] on span "Save metric" at bounding box center [1502, 24] width 48 height 11
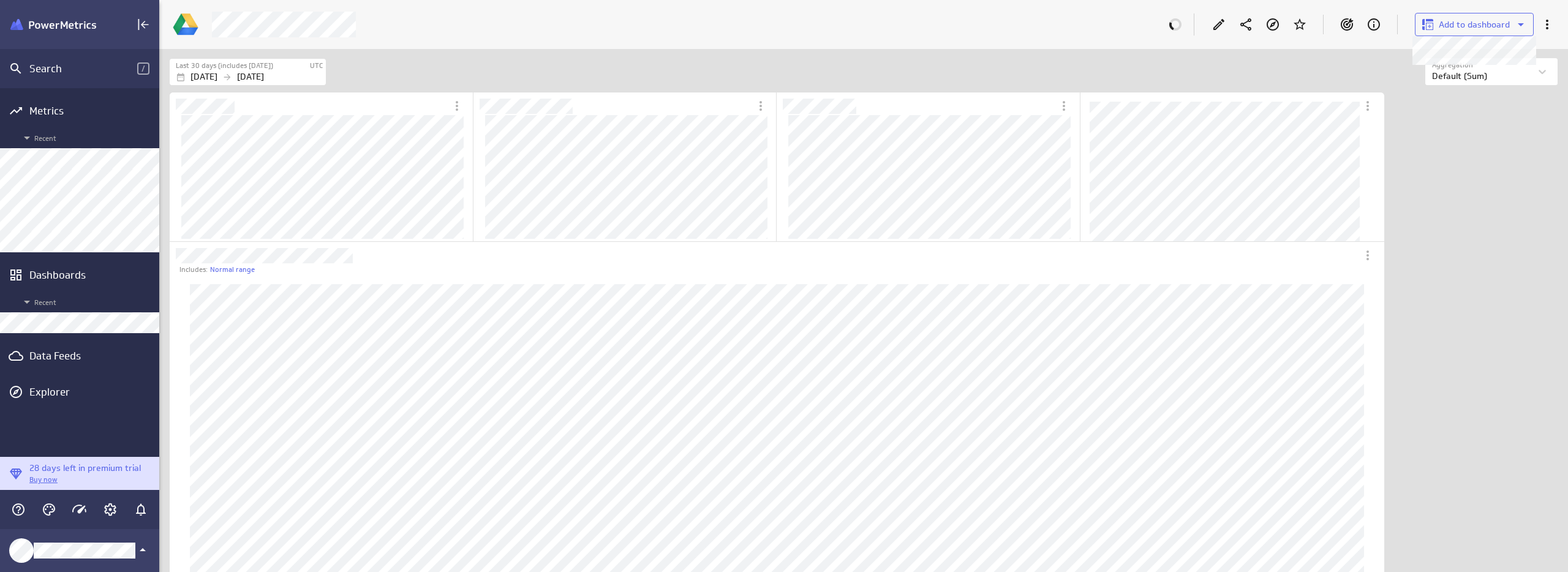
scroll to position [7, 7]
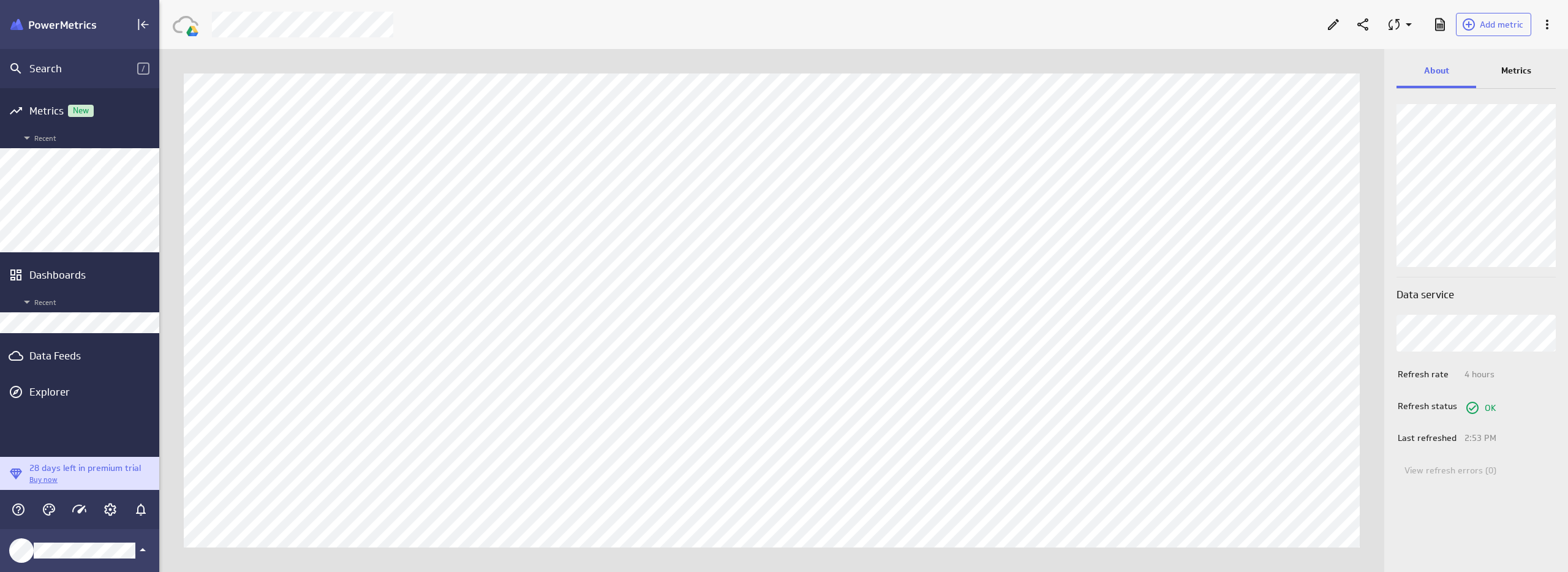
scroll to position [592, 1428]
click at [1513, 72] on p "Metrics" at bounding box center [1516, 71] width 30 height 13
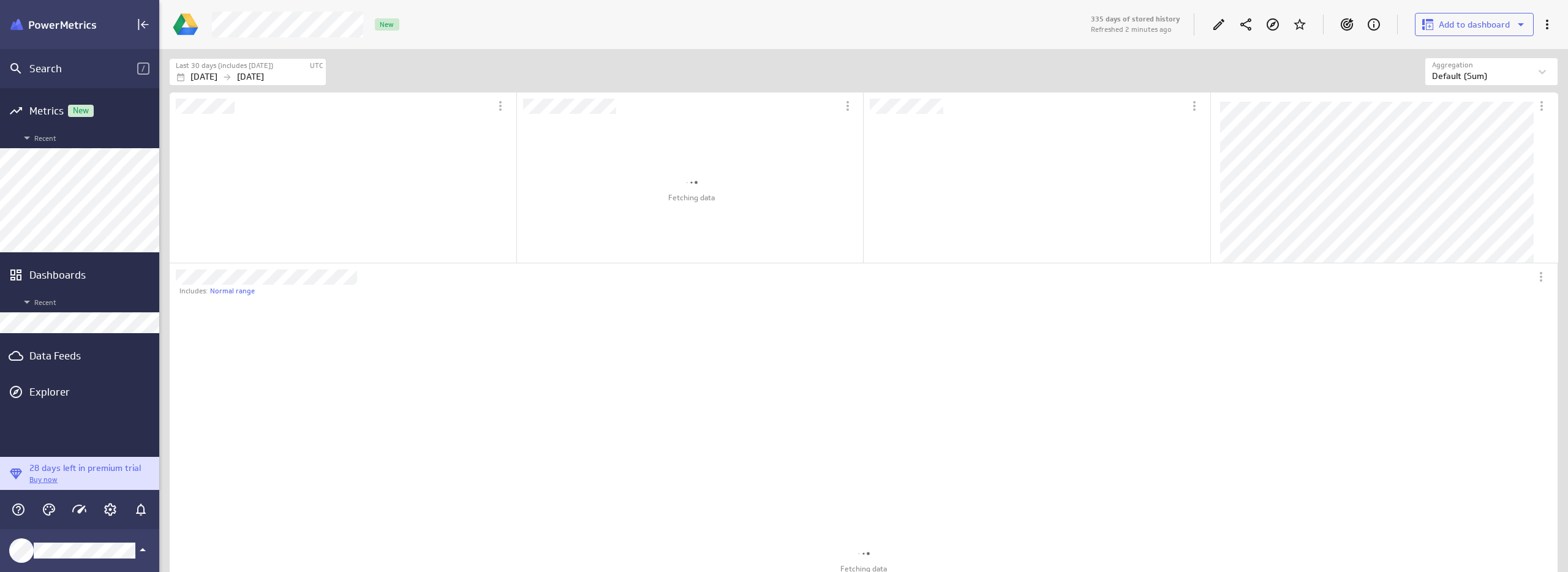
scroll to position [577, 673]
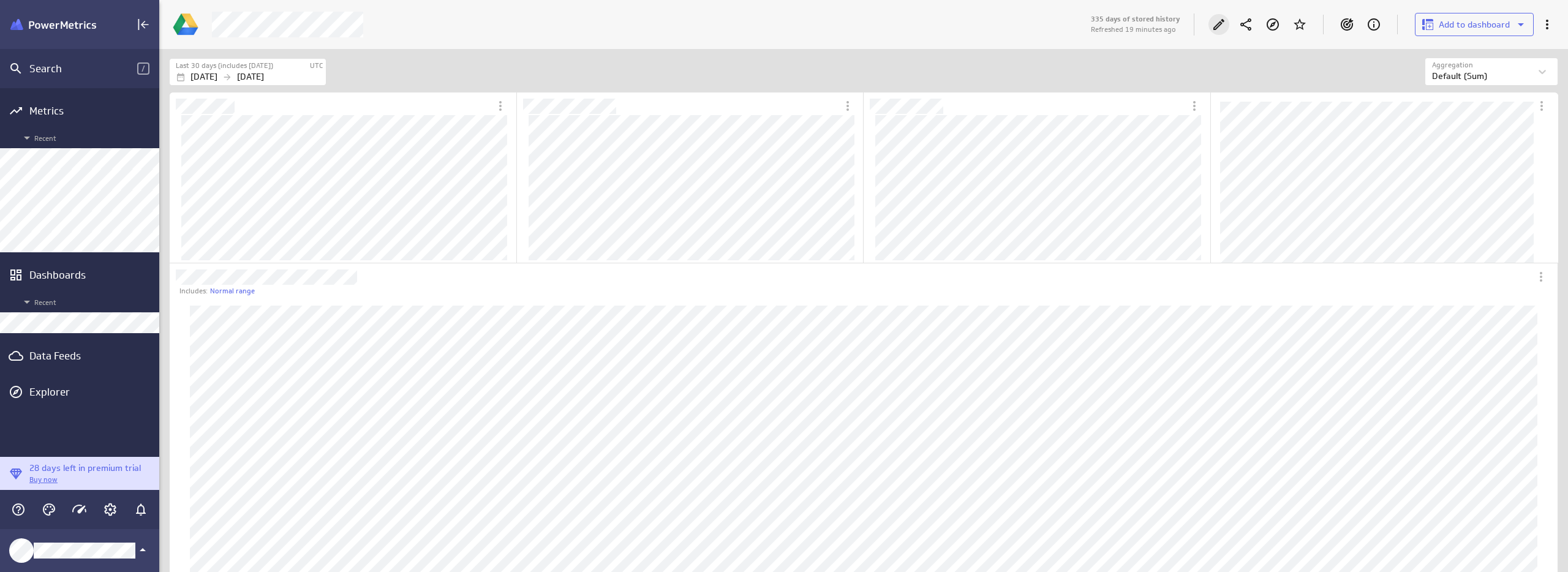
click at [1221, 24] on icon "Edit" at bounding box center [1219, 24] width 11 height 11
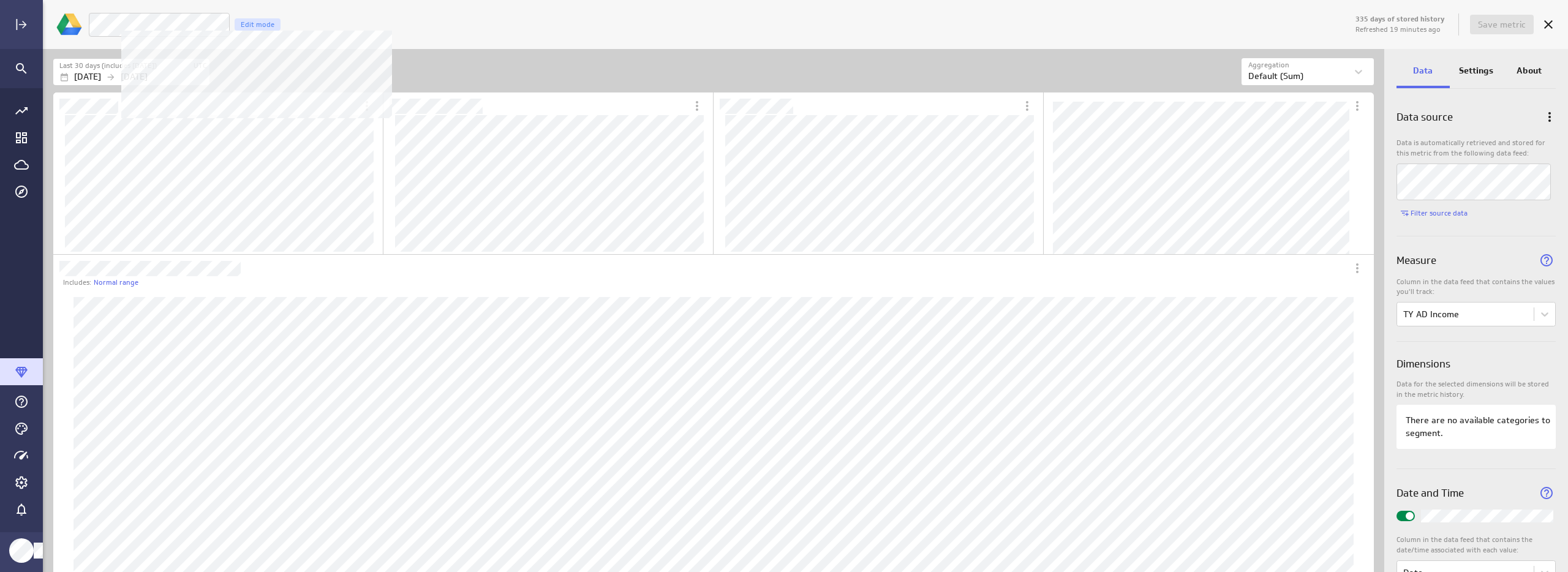
drag, startPoint x: 386, startPoint y: 26, endPoint x: 500, endPoint y: 30, distance: 114.1
click at [392, 29] on div "LM 2025 Income Edit mode" at bounding box center [720, 24] width 1265 height 25
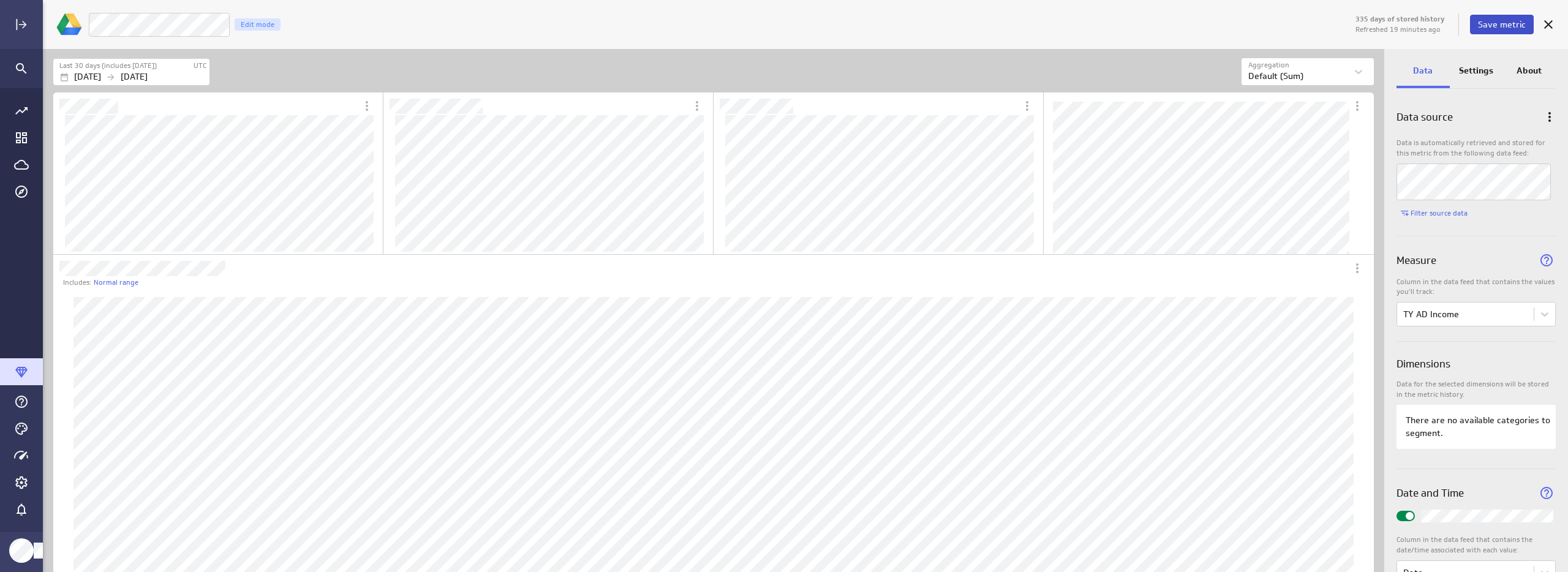
click at [1513, 29] on span "Save metric" at bounding box center [1502, 24] width 48 height 11
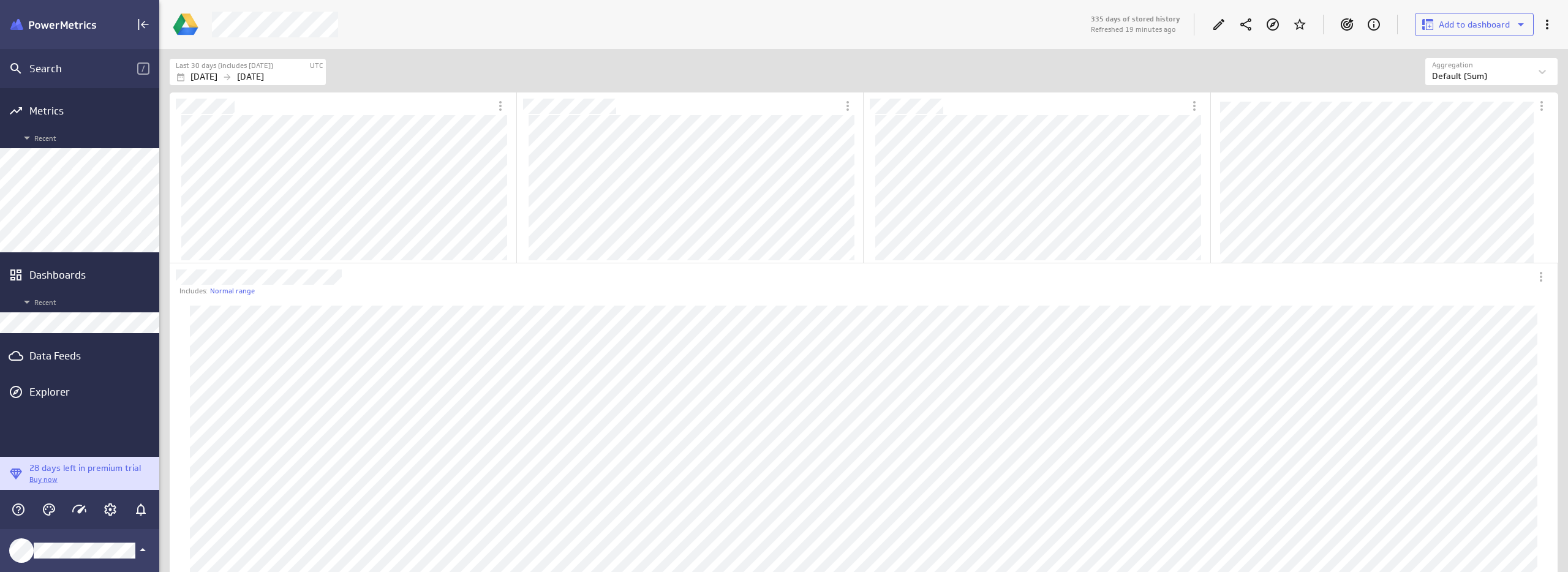
scroll to position [1375, 1407]
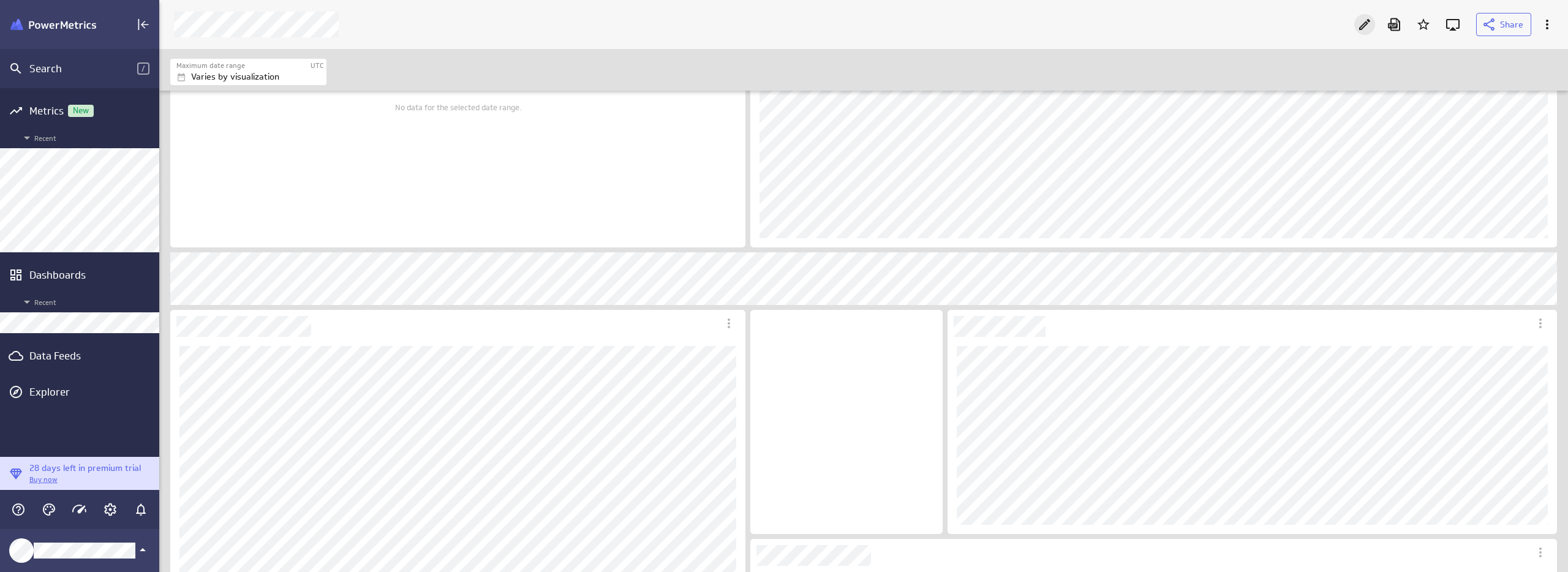
click at [1370, 23] on icon "Edit" at bounding box center [1364, 24] width 15 height 15
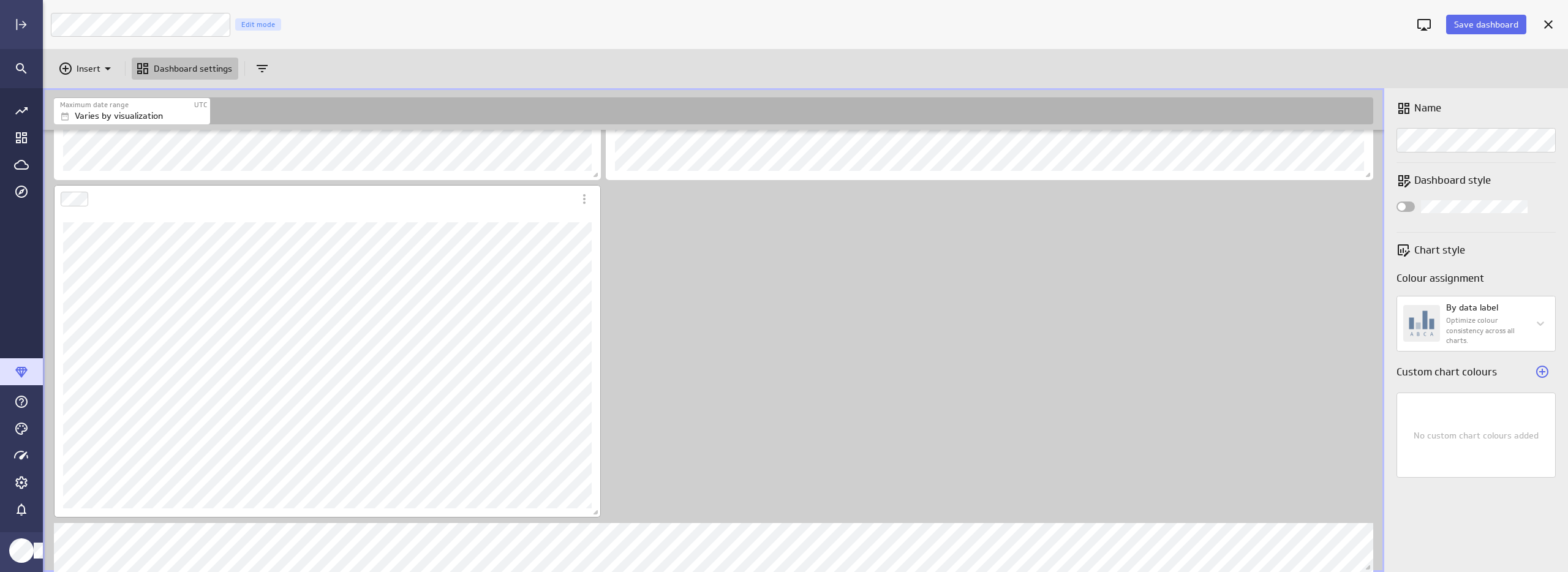
click at [521, 209] on div "Dashboard Widget" at bounding box center [314, 199] width 520 height 29
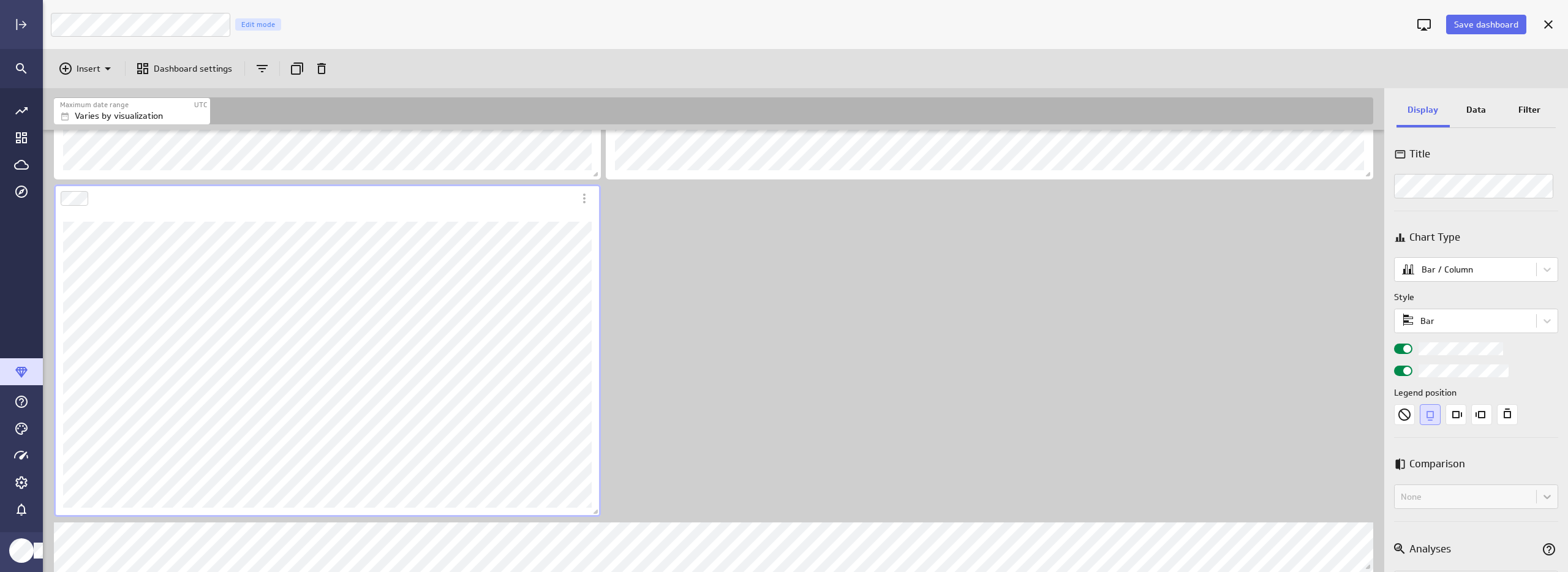
click at [1473, 108] on p "Data" at bounding box center [1476, 110] width 20 height 13
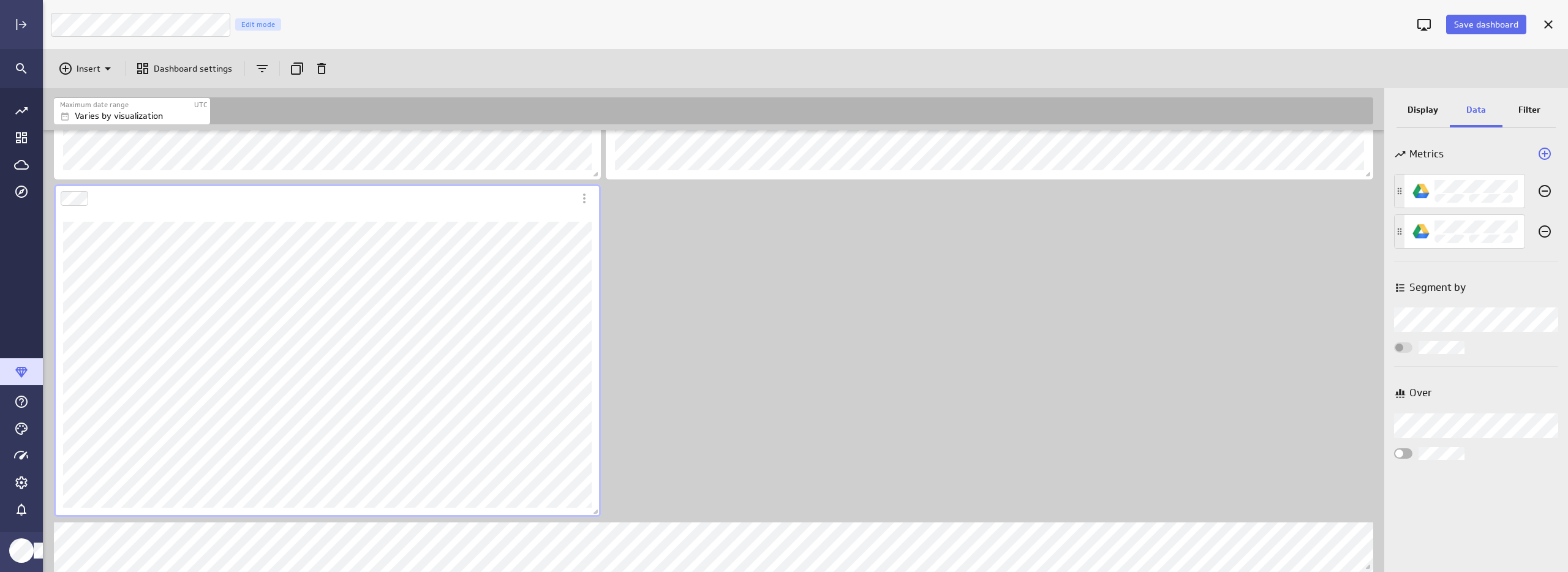
click at [490, 207] on div "Dashboard Widget" at bounding box center [314, 198] width 520 height 29
click at [1414, 105] on p "Display" at bounding box center [1423, 110] width 31 height 13
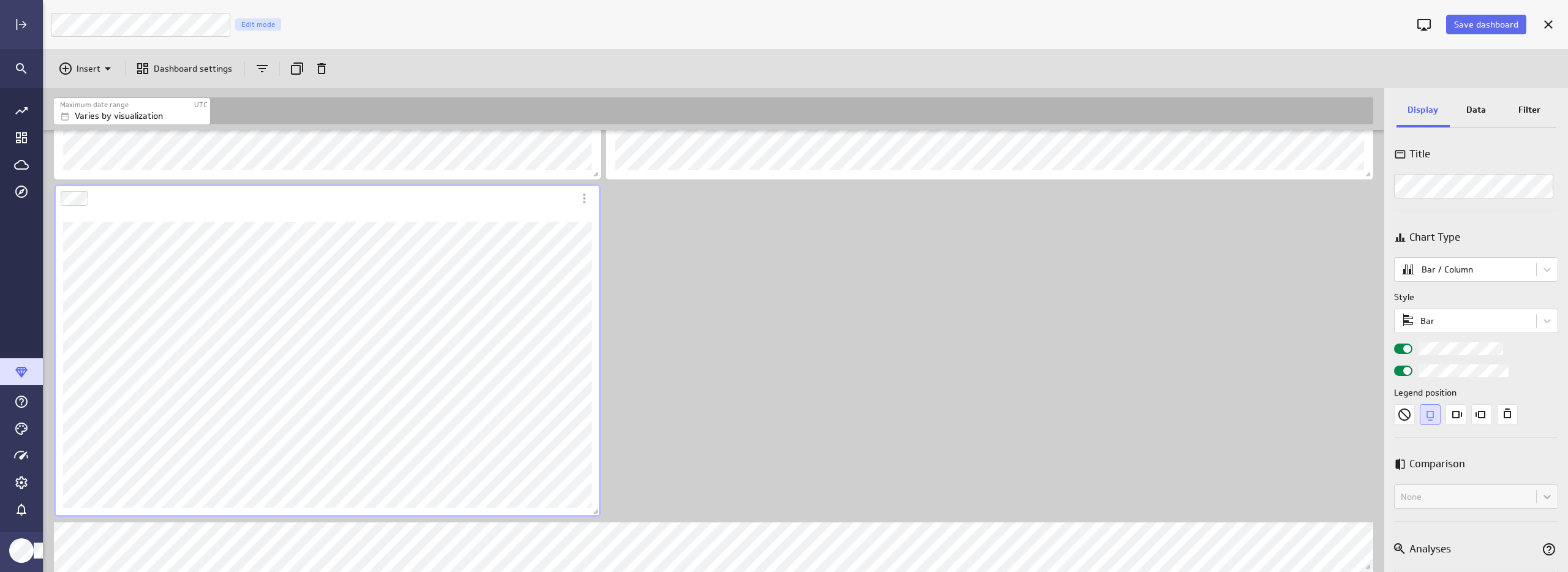
click at [217, 202] on div "Dashboard Widget" at bounding box center [314, 198] width 520 height 29
click at [110, 199] on div "Dashboard Widget" at bounding box center [314, 198] width 520 height 29
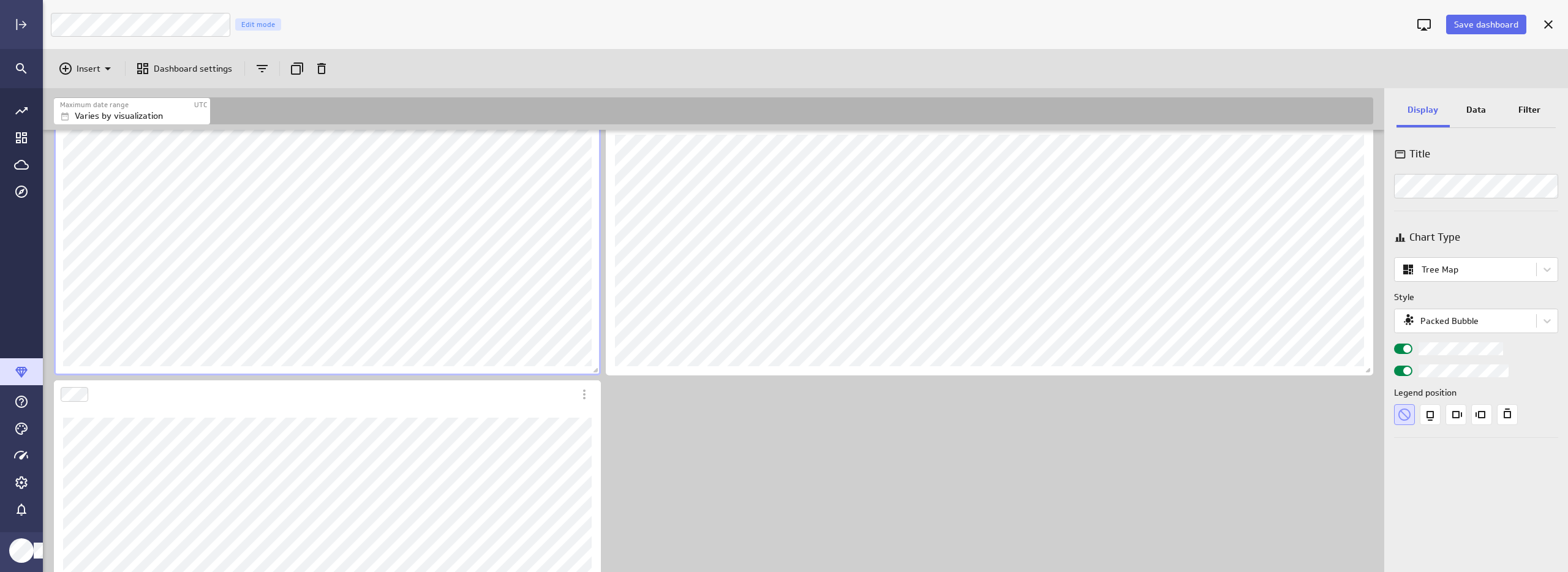
scroll to position [1145, 0]
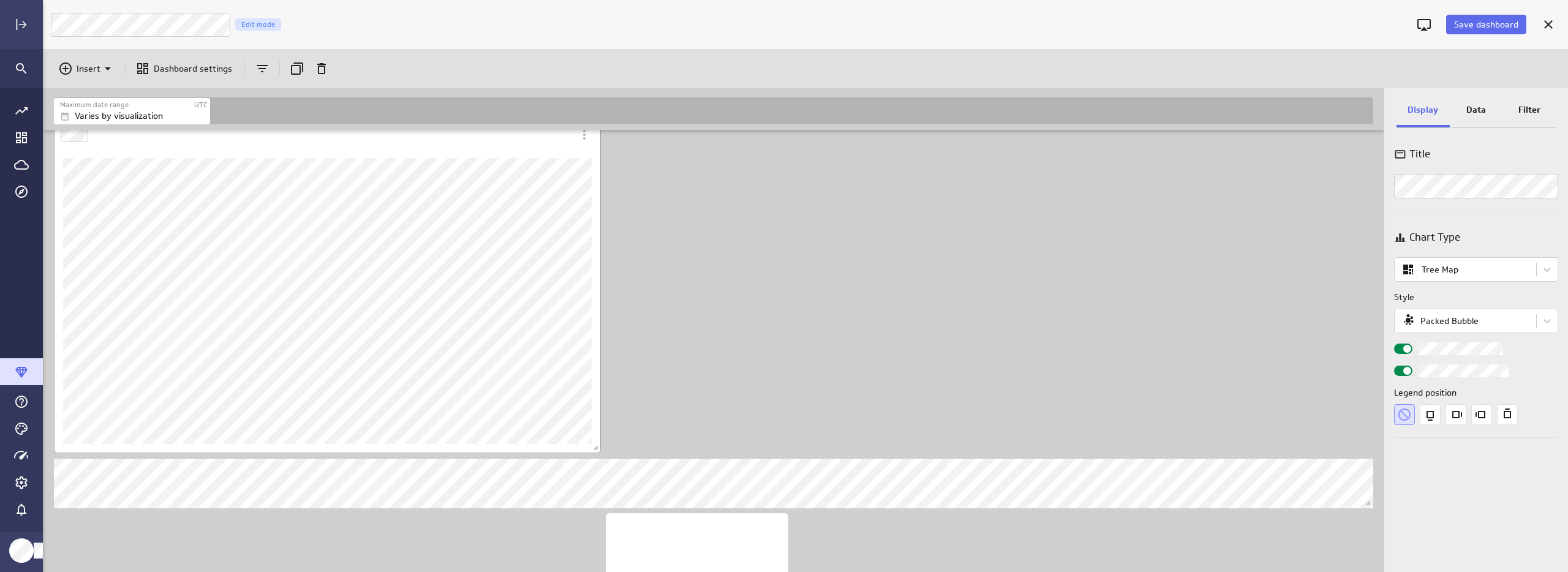
click at [547, 159] on div "Dashboard Widget" at bounding box center [327, 301] width 547 height 305
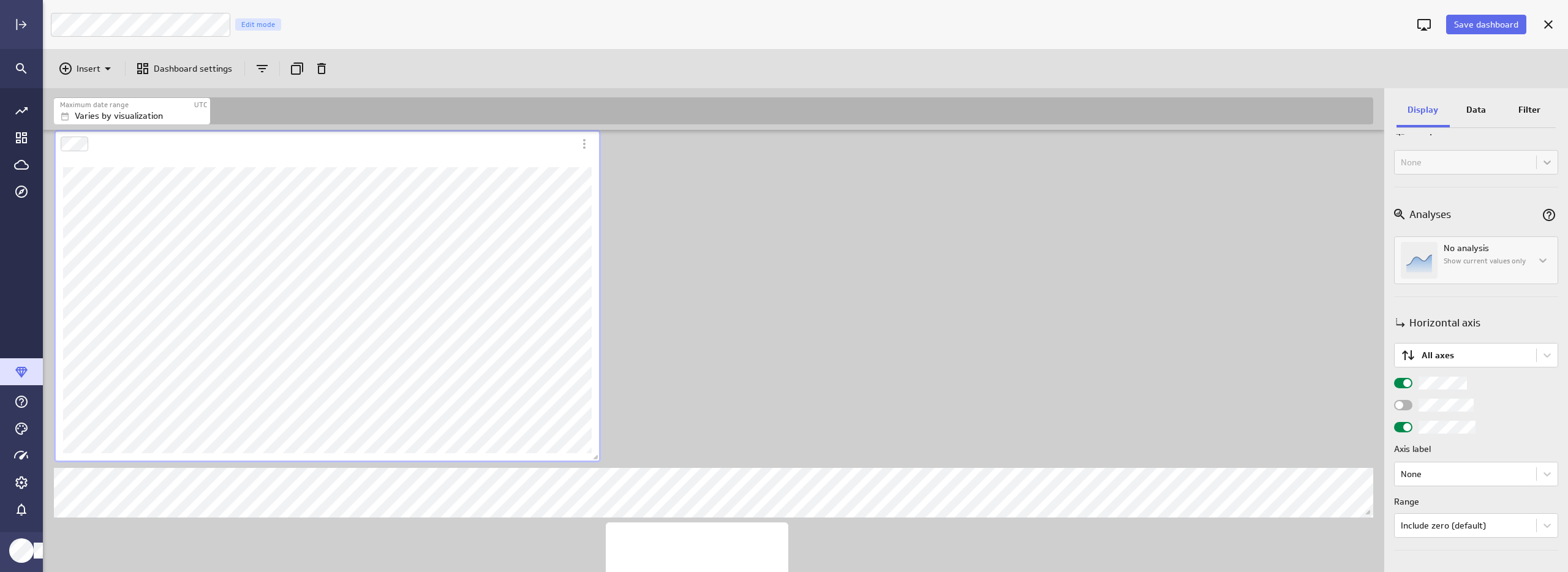
scroll to position [494, 0]
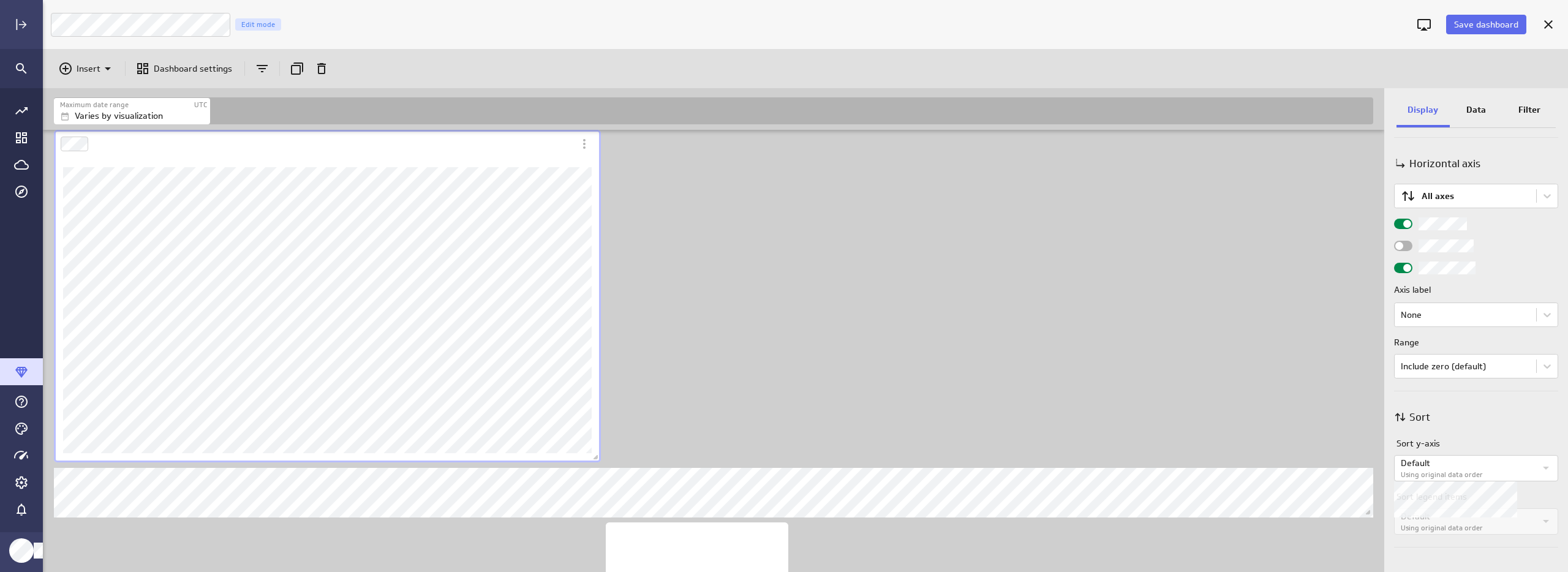
click at [1468, 471] on label "Using original data order" at bounding box center [1468, 475] width 134 height 11
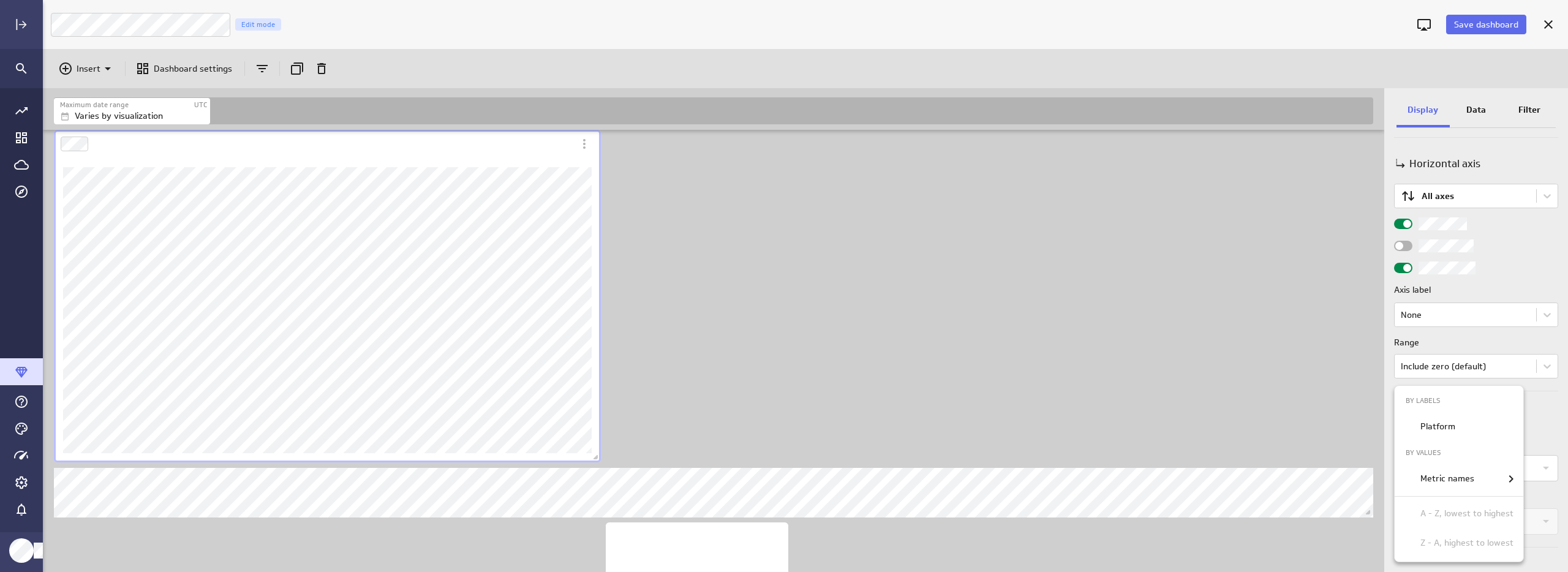
click at [1546, 429] on div at bounding box center [784, 286] width 1568 height 572
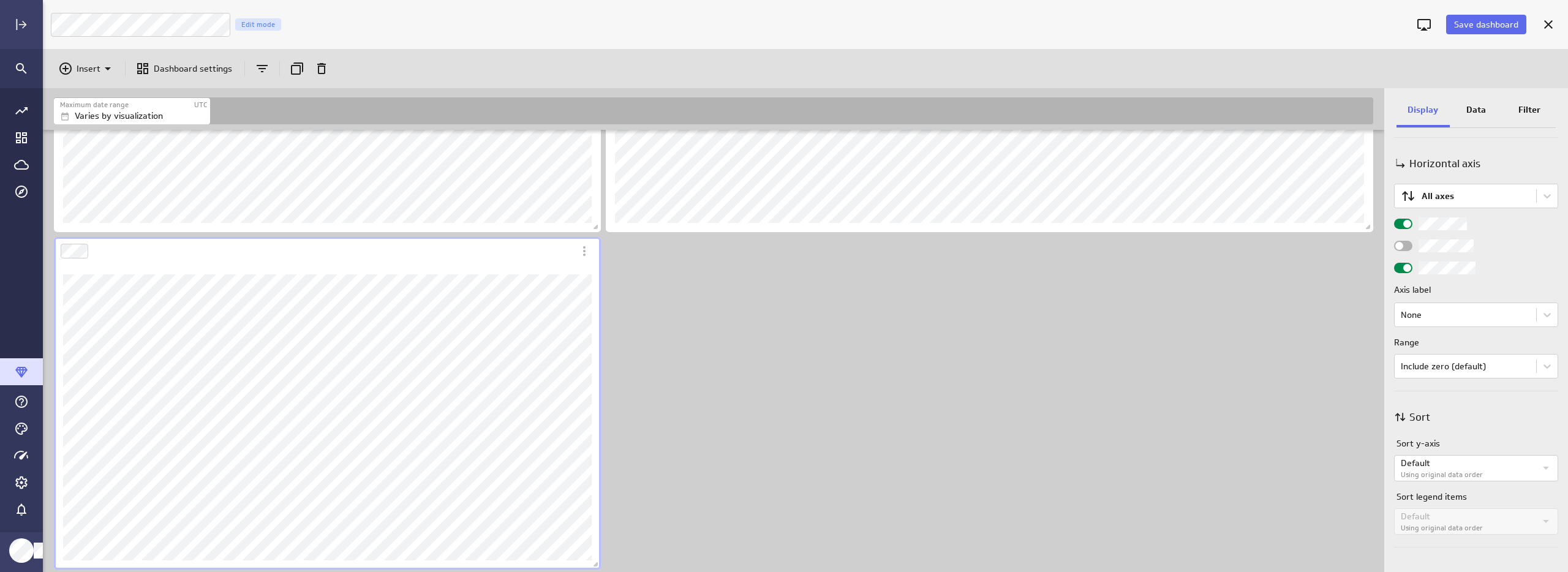
scroll to position [486, 0]
click at [1443, 473] on p "Default" at bounding box center [1468, 471] width 134 height 13
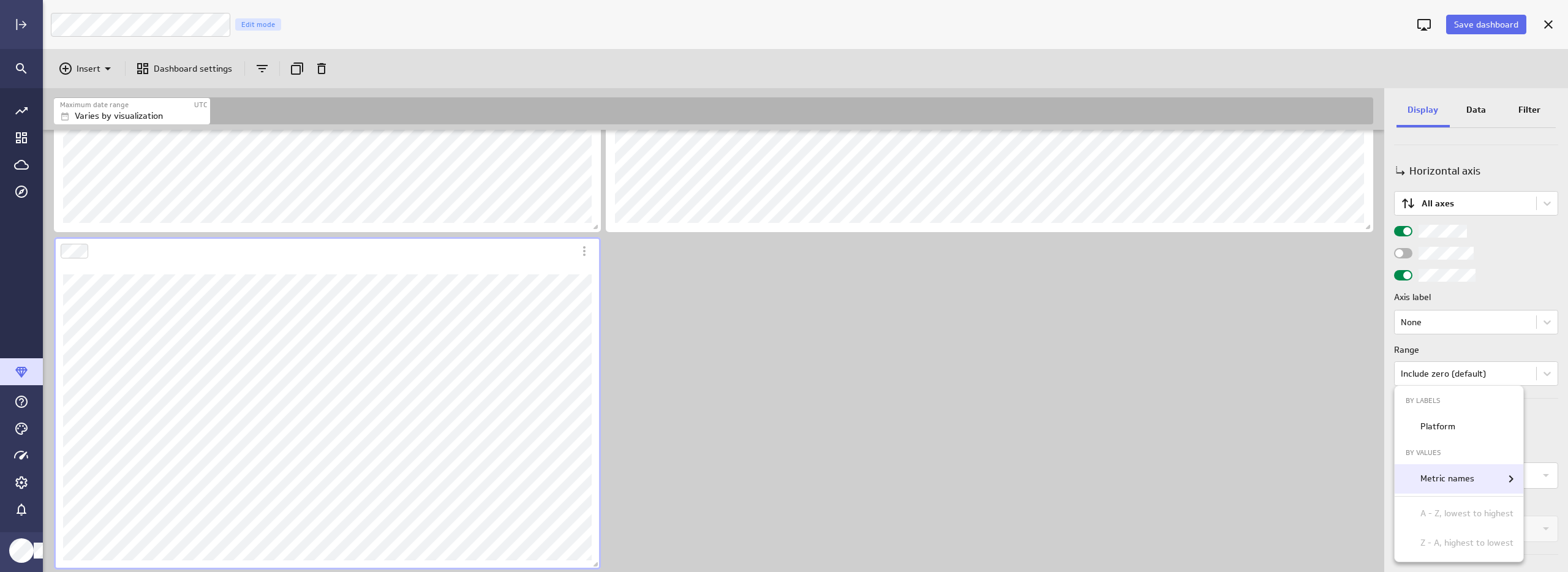
click at [1468, 481] on p "Metric names" at bounding box center [1447, 479] width 54 height 13
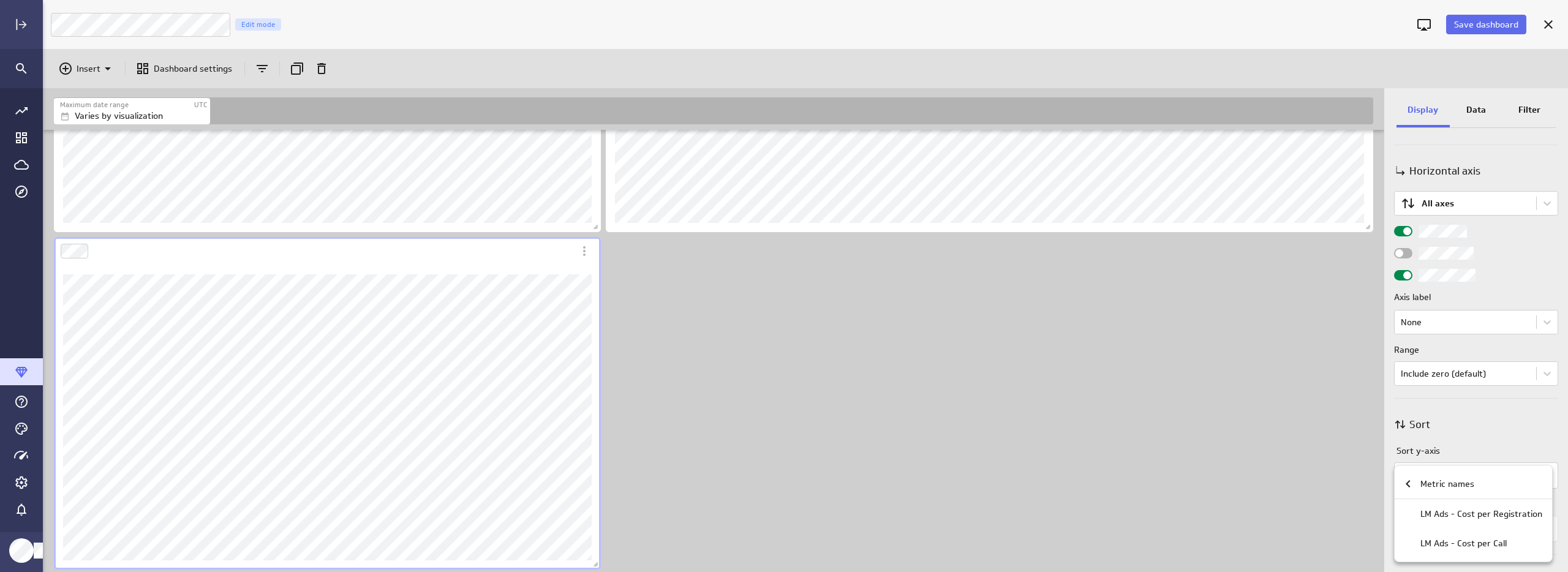
click at [1510, 417] on div at bounding box center [784, 286] width 1568 height 572
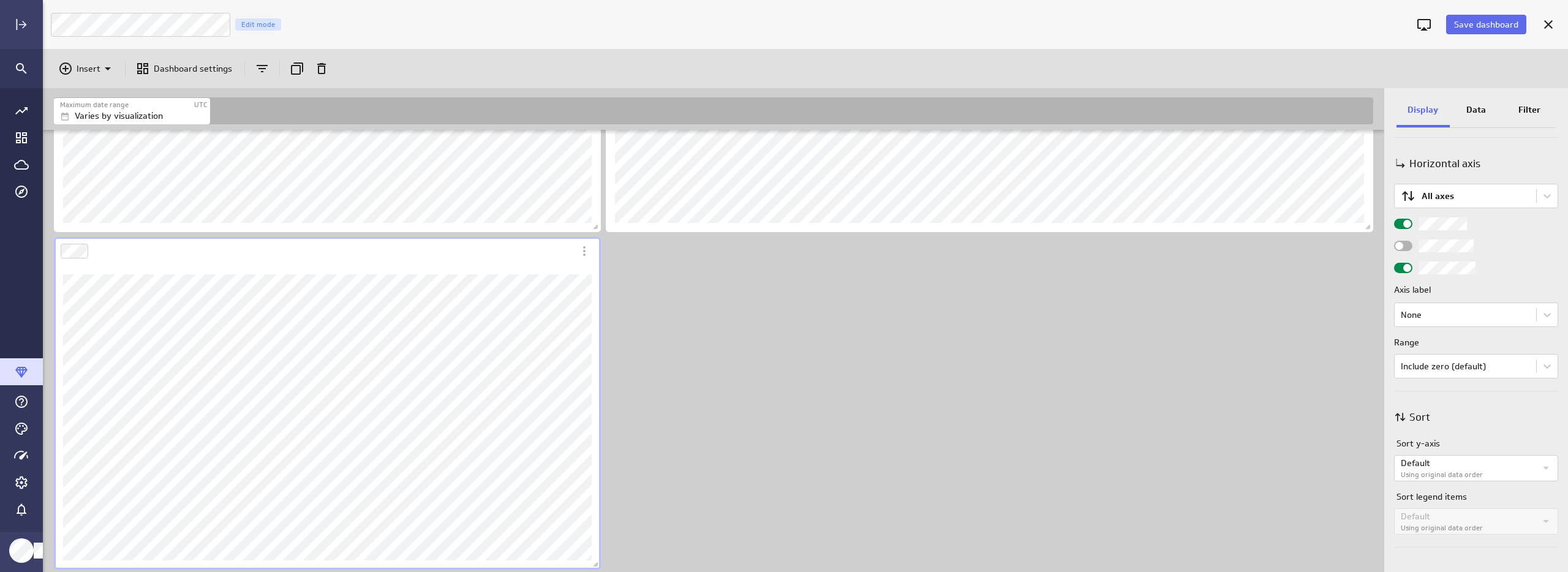
click at [1471, 110] on p "Data" at bounding box center [1476, 110] width 20 height 13
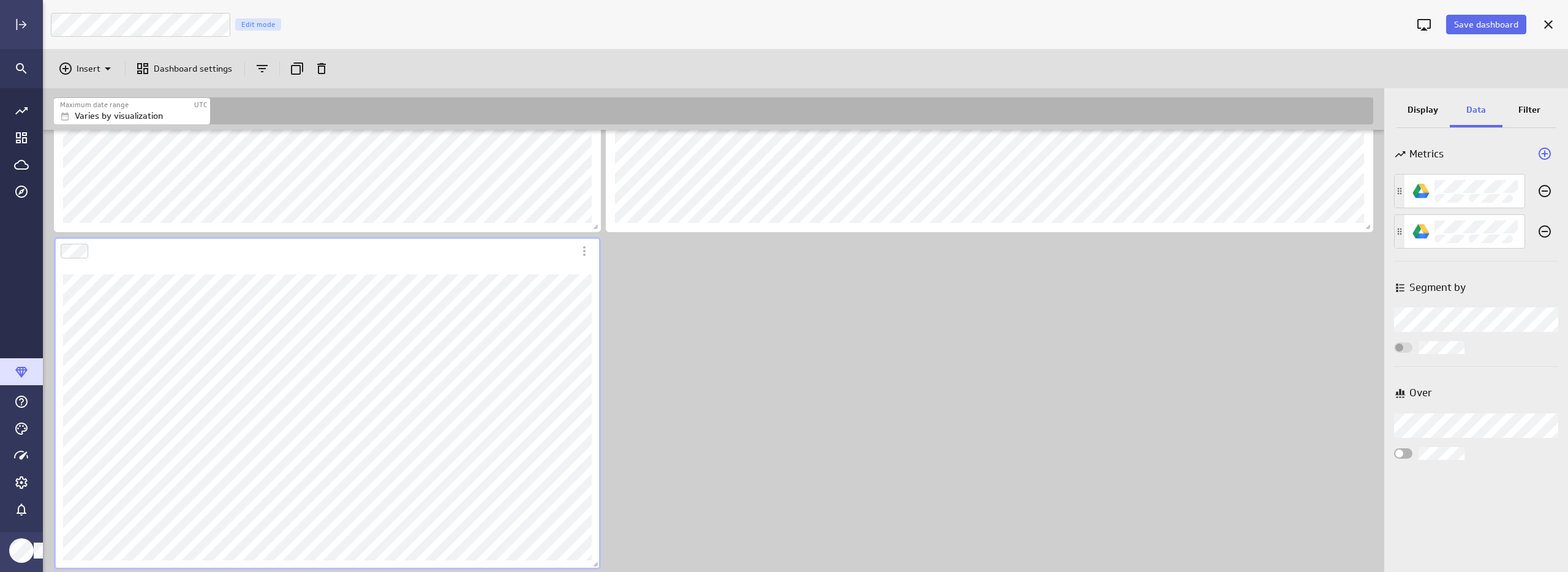
click at [1488, 537] on div "Metrics Segment by Segment by Over Over" at bounding box center [1476, 354] width 184 height 438
click at [1453, 433] on body "Save dashboard Luna Moon Marketing Edit mode Insert Dashboard settings Maximum …" at bounding box center [784, 286] width 1568 height 572
click at [1501, 363] on div at bounding box center [784, 286] width 1568 height 572
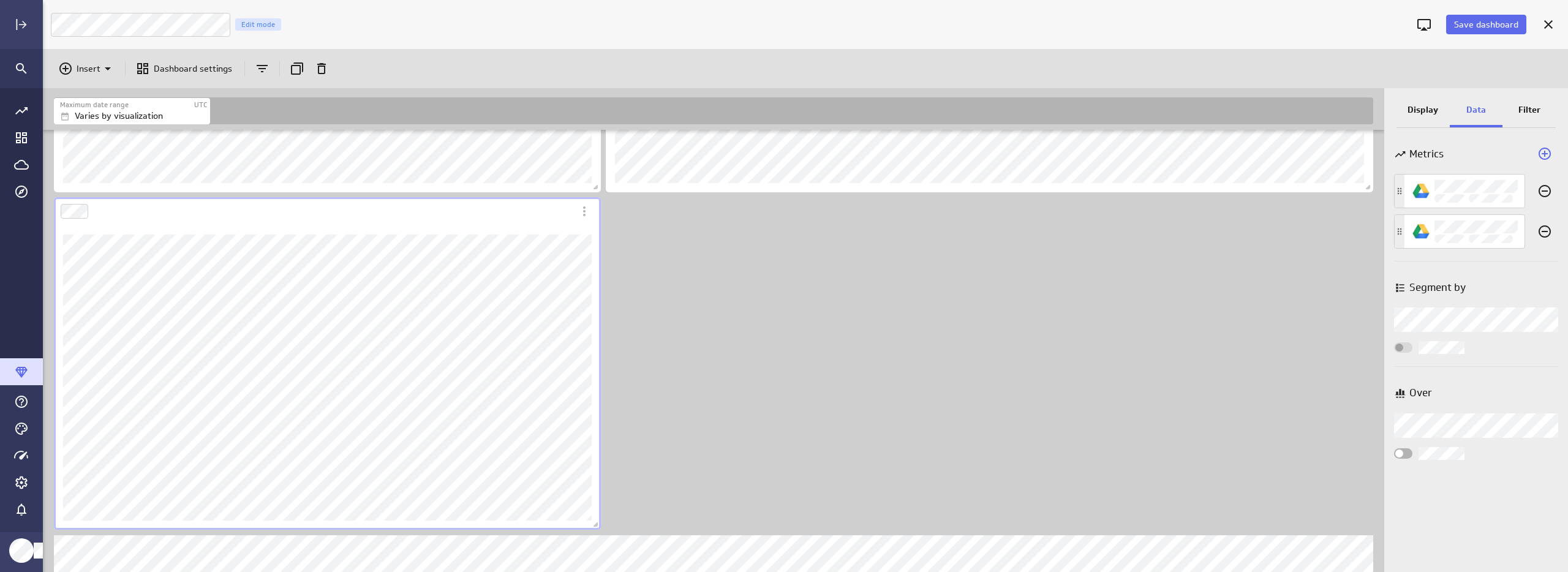
scroll to position [1136, 0]
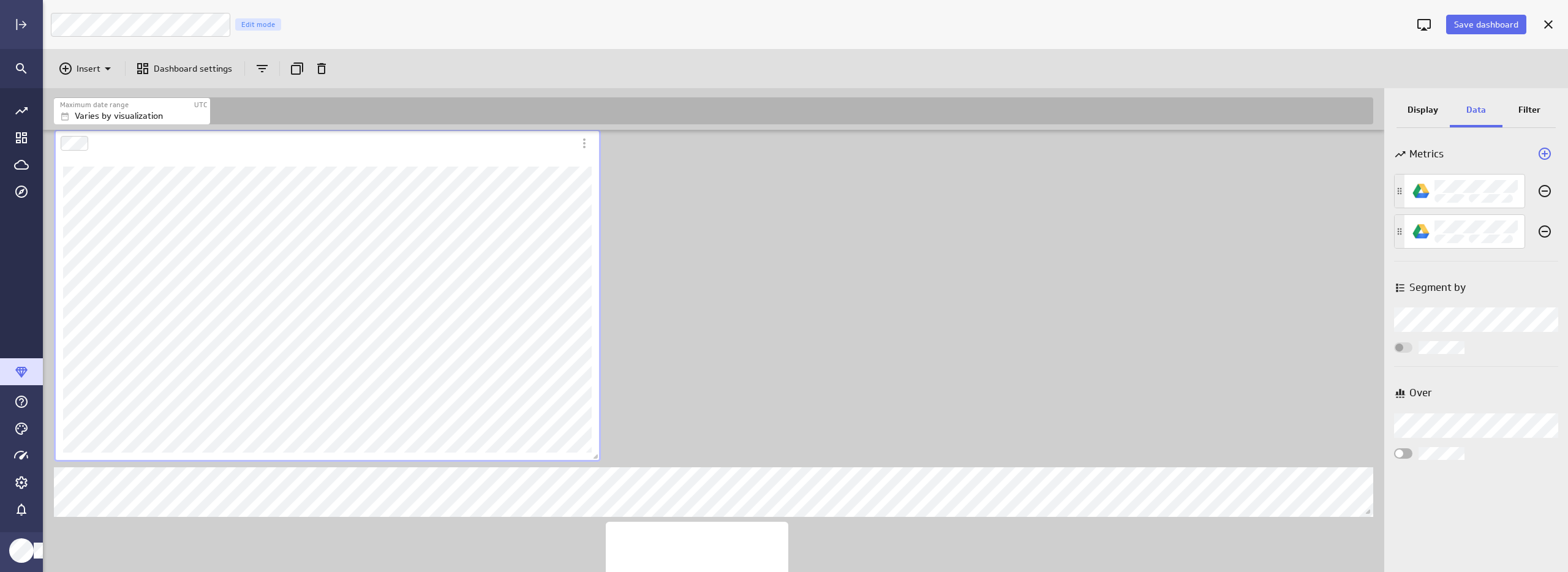
click at [1419, 107] on p "Display" at bounding box center [1423, 110] width 31 height 13
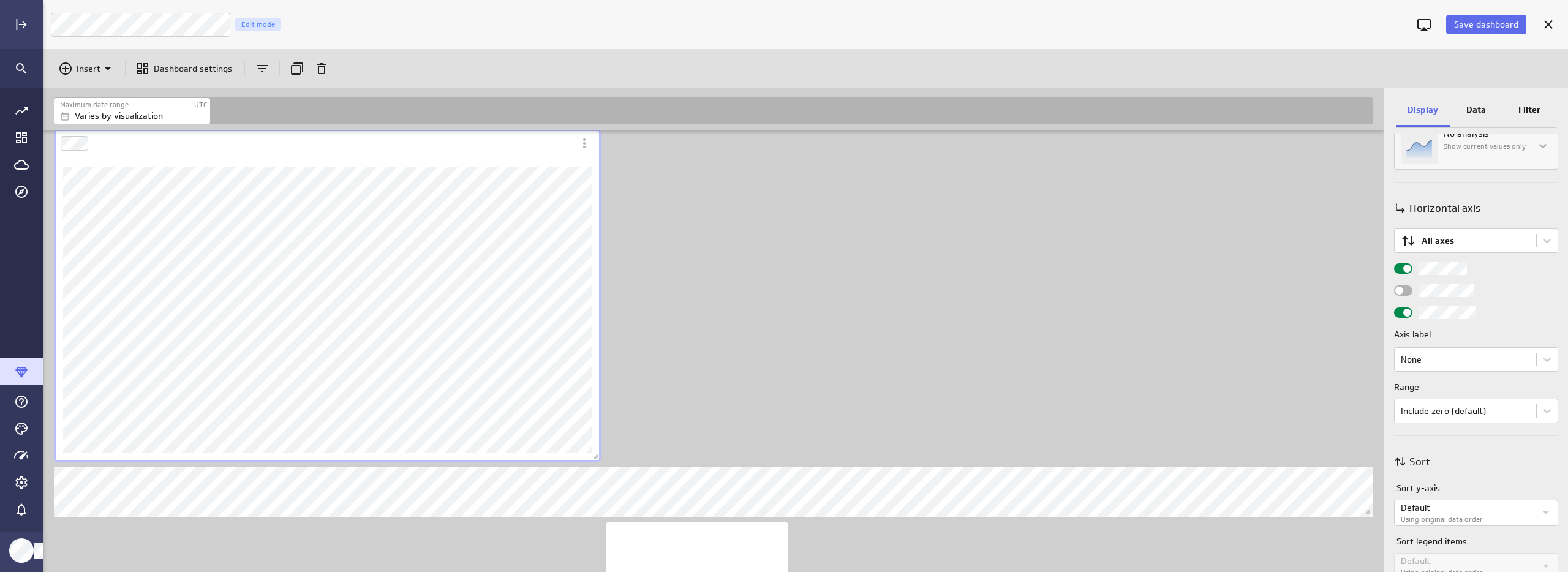
scroll to position [494, 0]
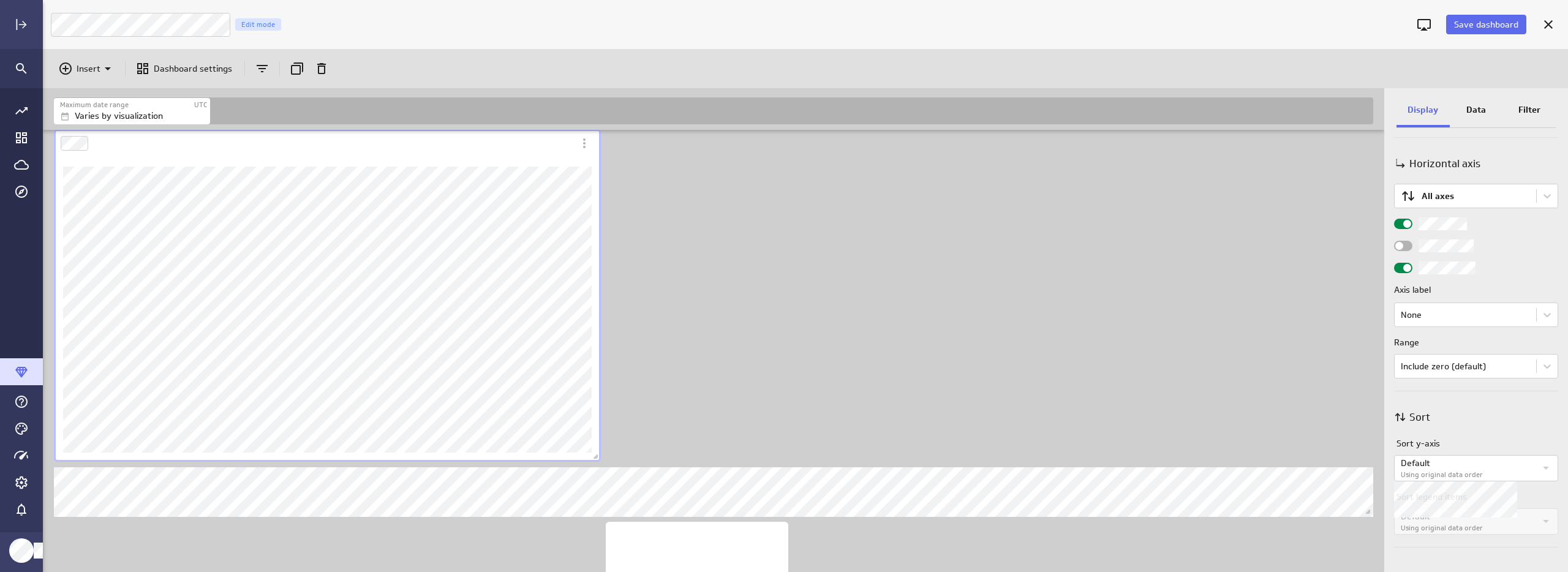
click at [1473, 471] on label "Using original data order" at bounding box center [1468, 475] width 134 height 11
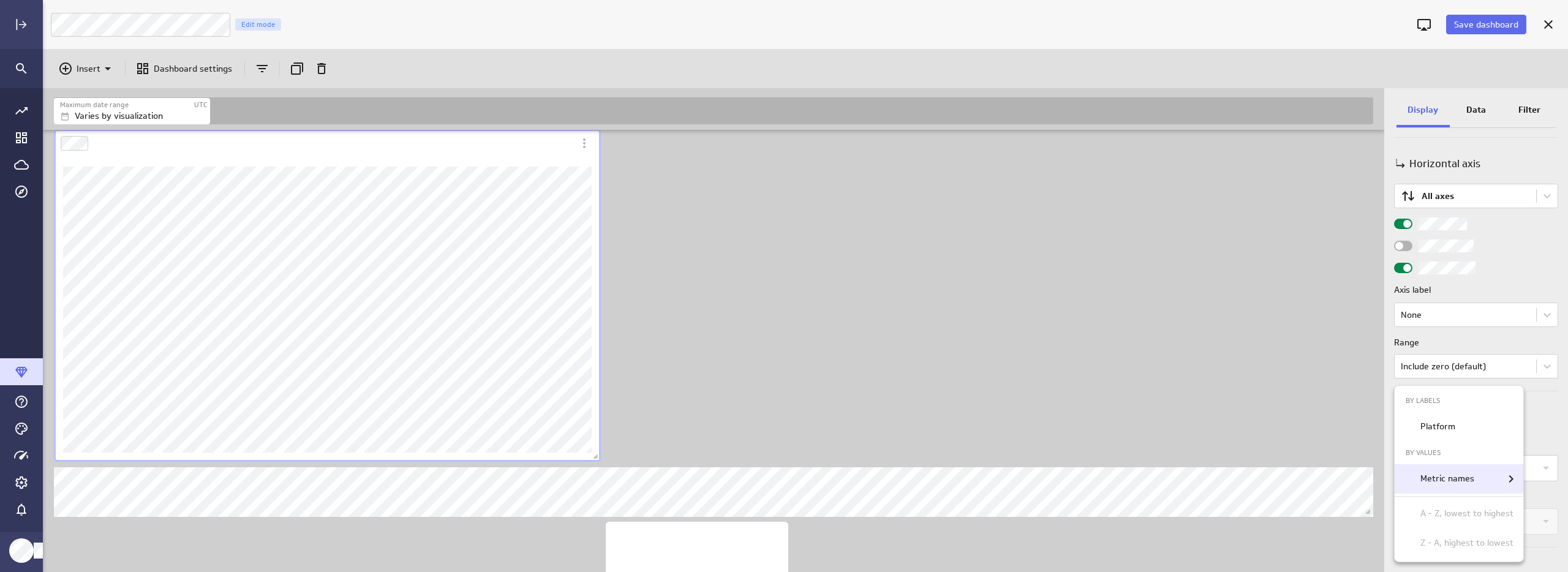
click at [1483, 477] on div "Metric names" at bounding box center [1467, 479] width 103 height 15
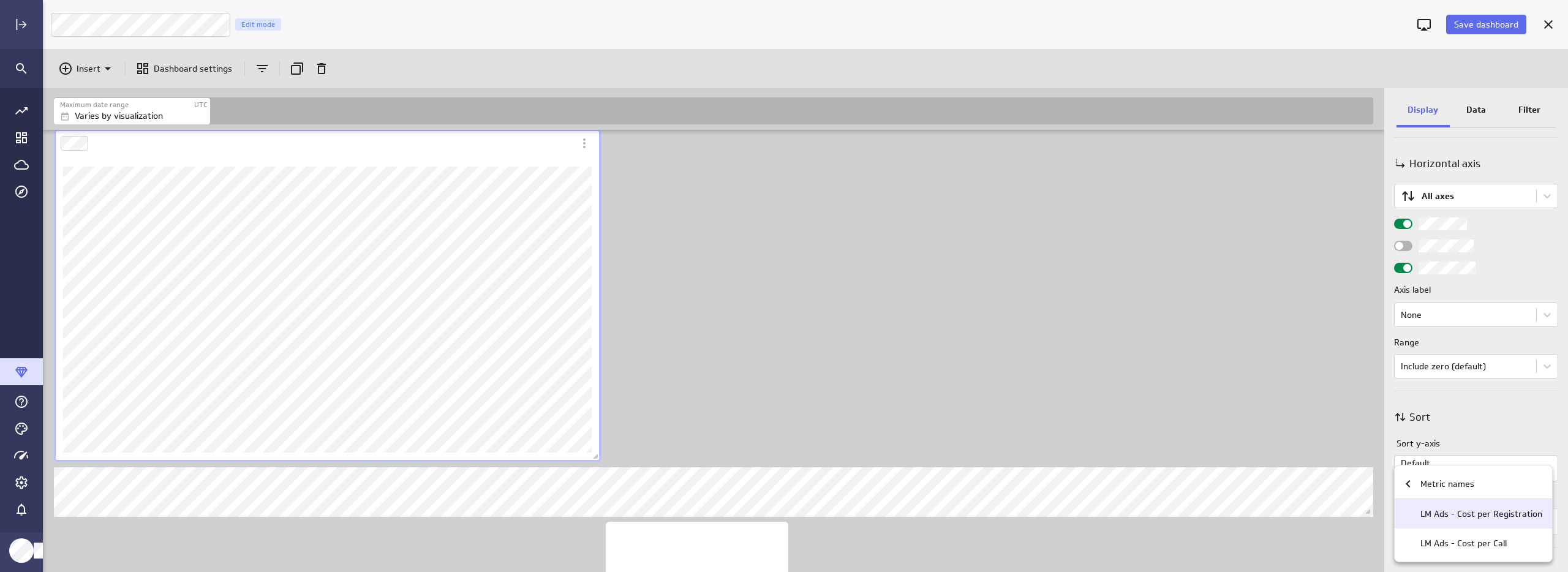
click at [1495, 519] on p "LM Ads - Cost per Registration" at bounding box center [1482, 514] width 122 height 13
click at [1443, 485] on p "Metric names" at bounding box center [1447, 485] width 54 height 13
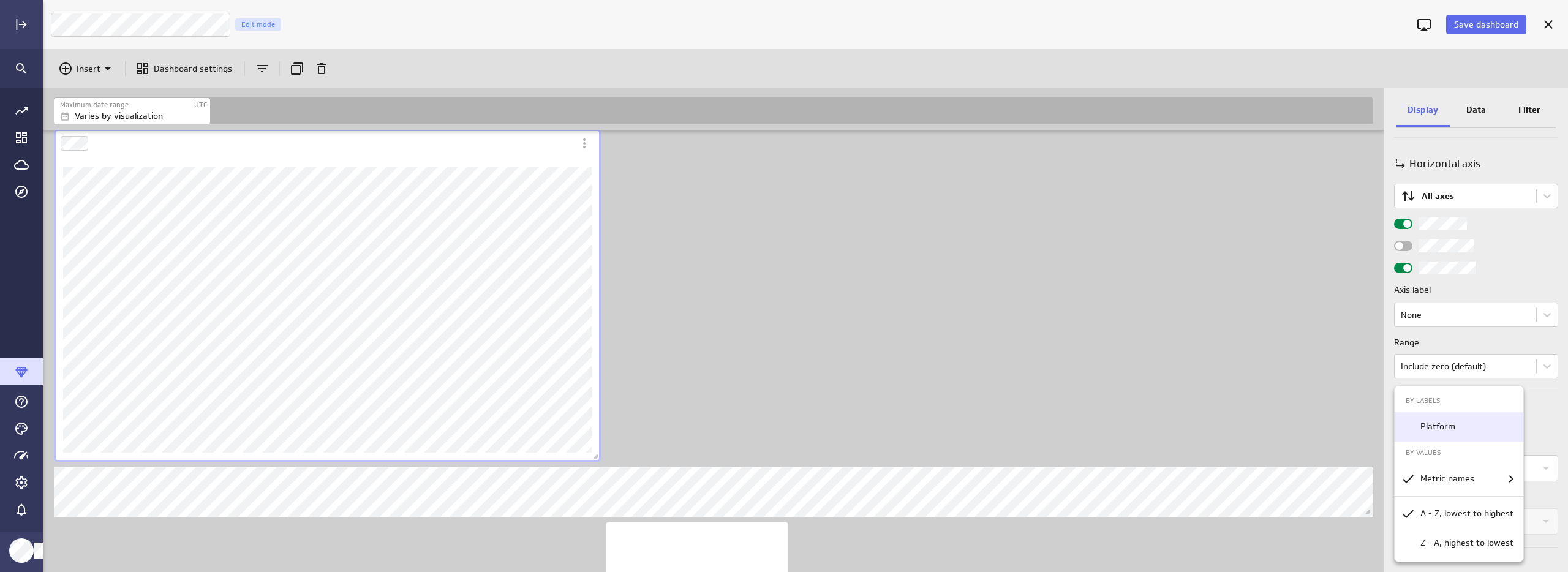
click at [1431, 431] on p "Platform" at bounding box center [1438, 427] width 35 height 13
click at [1545, 407] on div at bounding box center [784, 286] width 1568 height 572
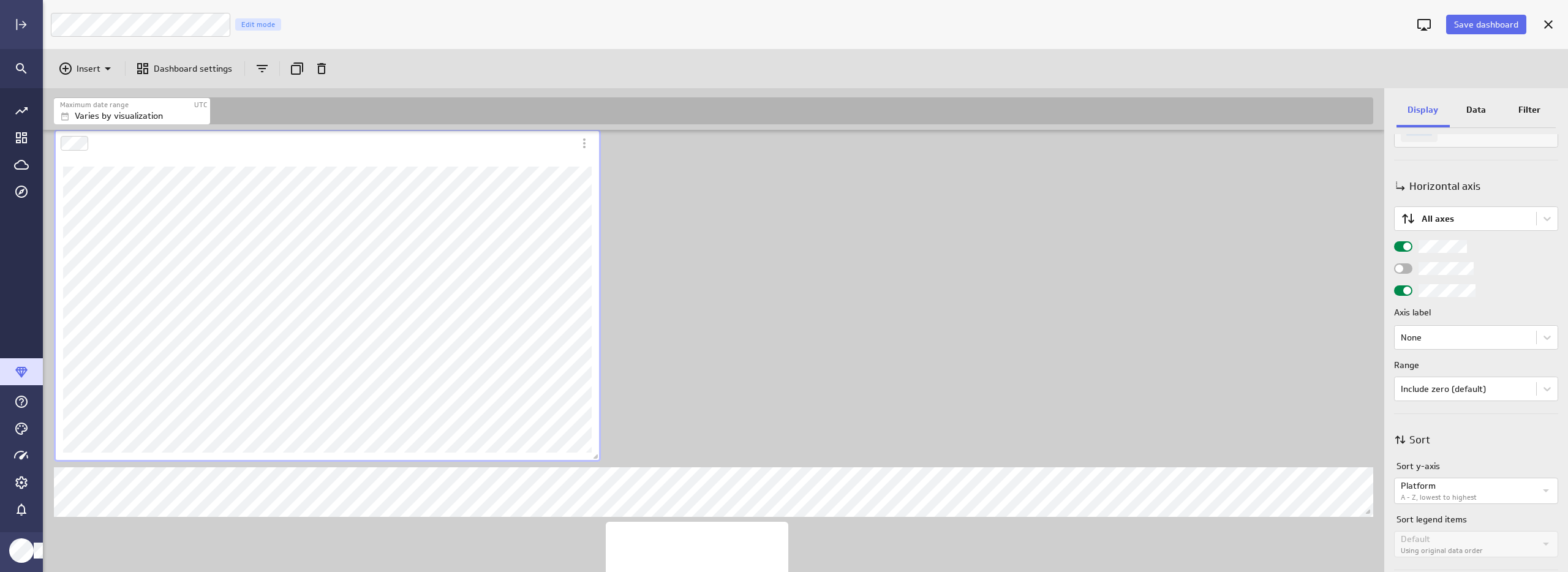
scroll to position [463, 0]
click at [1407, 298] on span "Widget Properties" at bounding box center [1408, 299] width 8 height 8
click at [0, 0] on input "Widget Properties" at bounding box center [0, 0] width 0 height 0
click at [1407, 298] on div "Widget Properties" at bounding box center [1403, 298] width 19 height 11
click at [0, 0] on input "Widget Properties" at bounding box center [0, 0] width 0 height 0
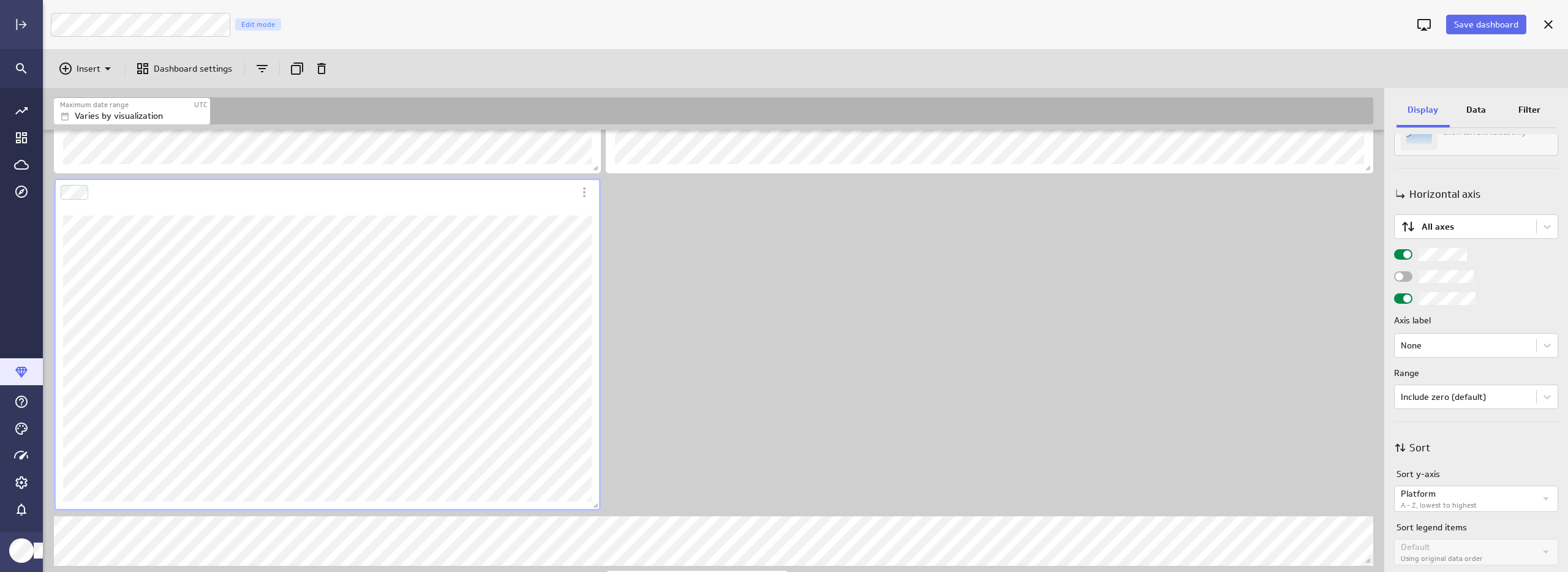
scroll to position [1073, 0]
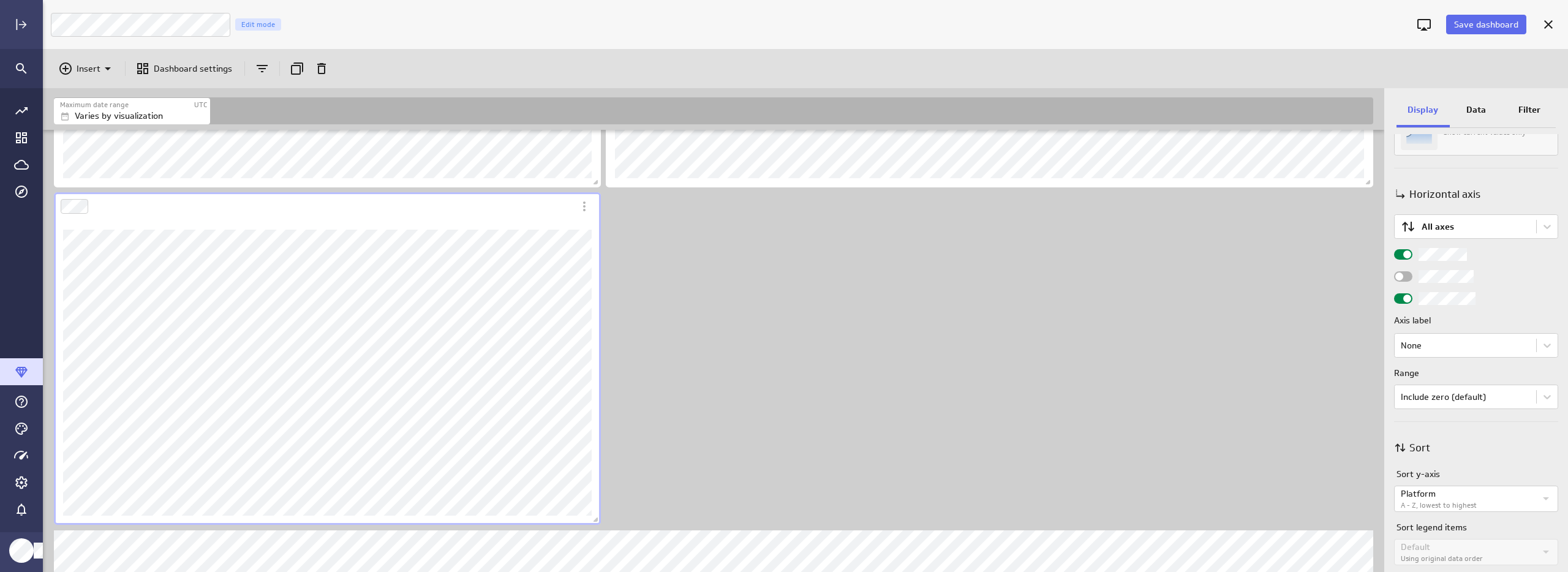
click at [1405, 280] on div "Widget Properties" at bounding box center [1403, 276] width 19 height 11
click at [0, 0] on input "Widget Properties" at bounding box center [0, 0] width 0 height 0
click at [1405, 280] on span "Widget Properties" at bounding box center [1408, 277] width 8 height 8
click at [0, 0] on input "Widget Properties" at bounding box center [0, 0] width 0 height 0
click at [1405, 280] on div "Widget Properties" at bounding box center [1403, 276] width 19 height 11
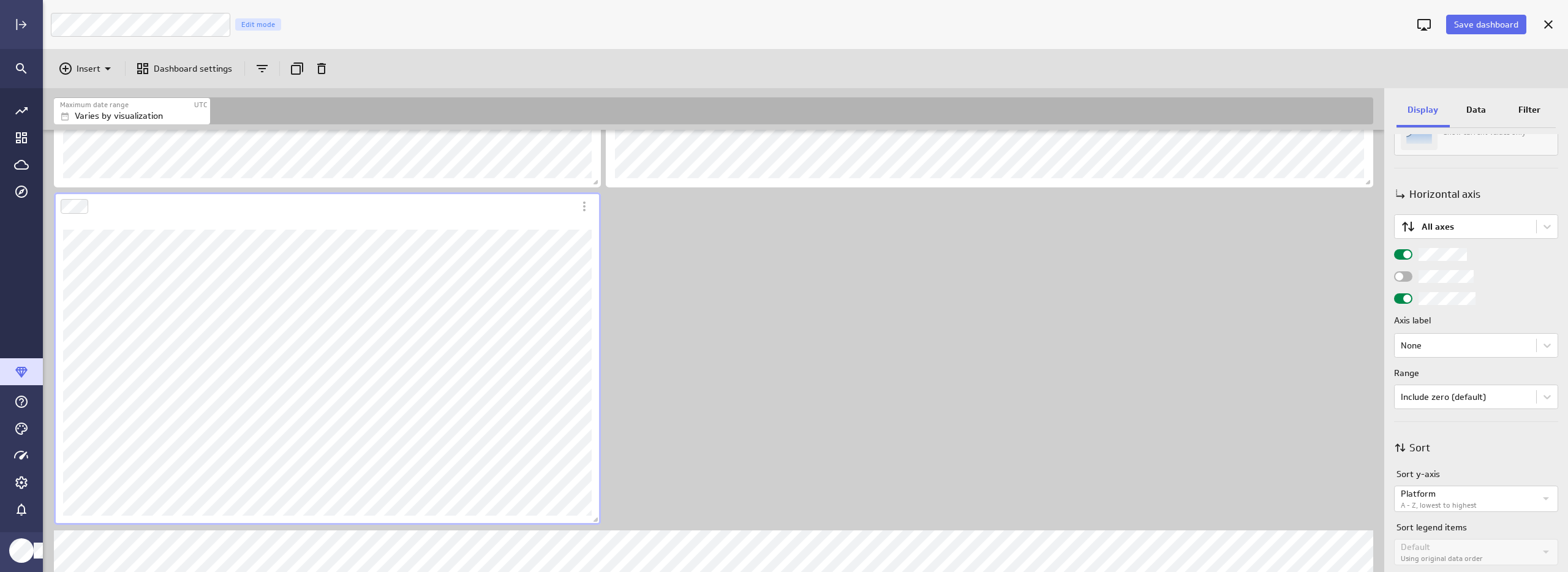
click at [0, 0] on input "Widget Properties" at bounding box center [0, 0] width 0 height 0
click at [1405, 280] on span "Widget Properties" at bounding box center [1408, 277] width 8 height 8
click at [0, 0] on input "Widget Properties" at bounding box center [0, 0] width 0 height 0
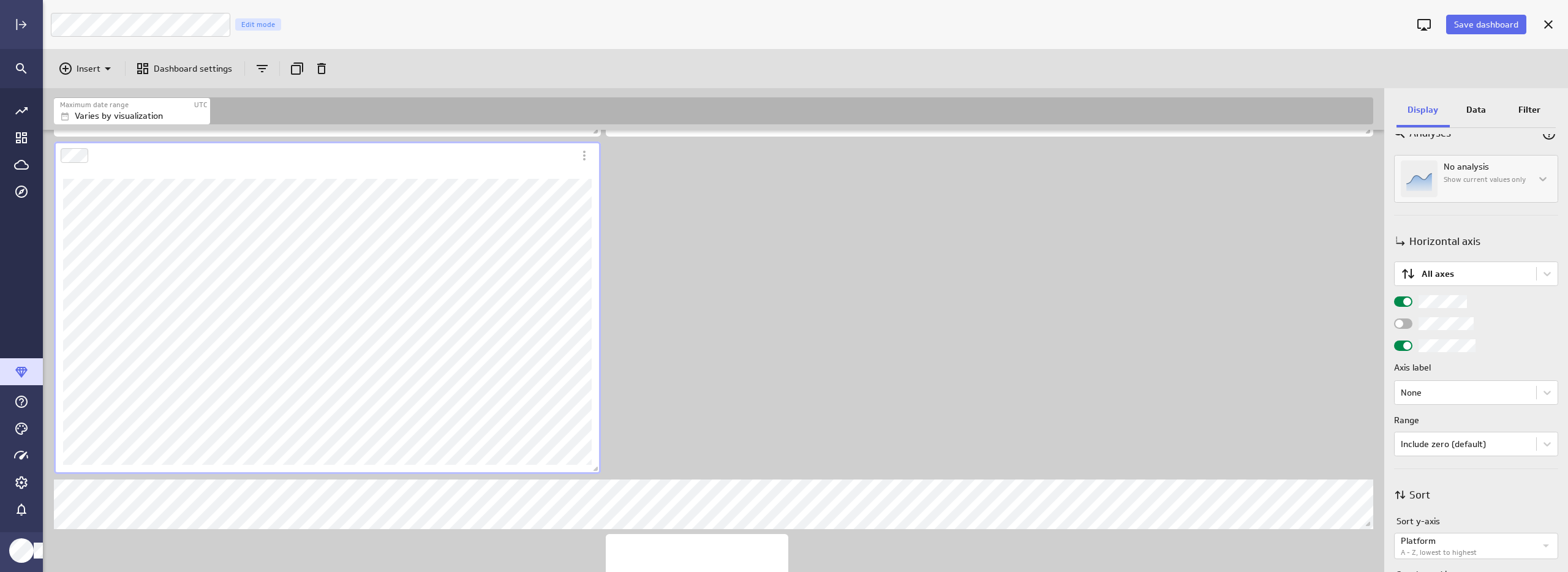
scroll to position [1129, 0]
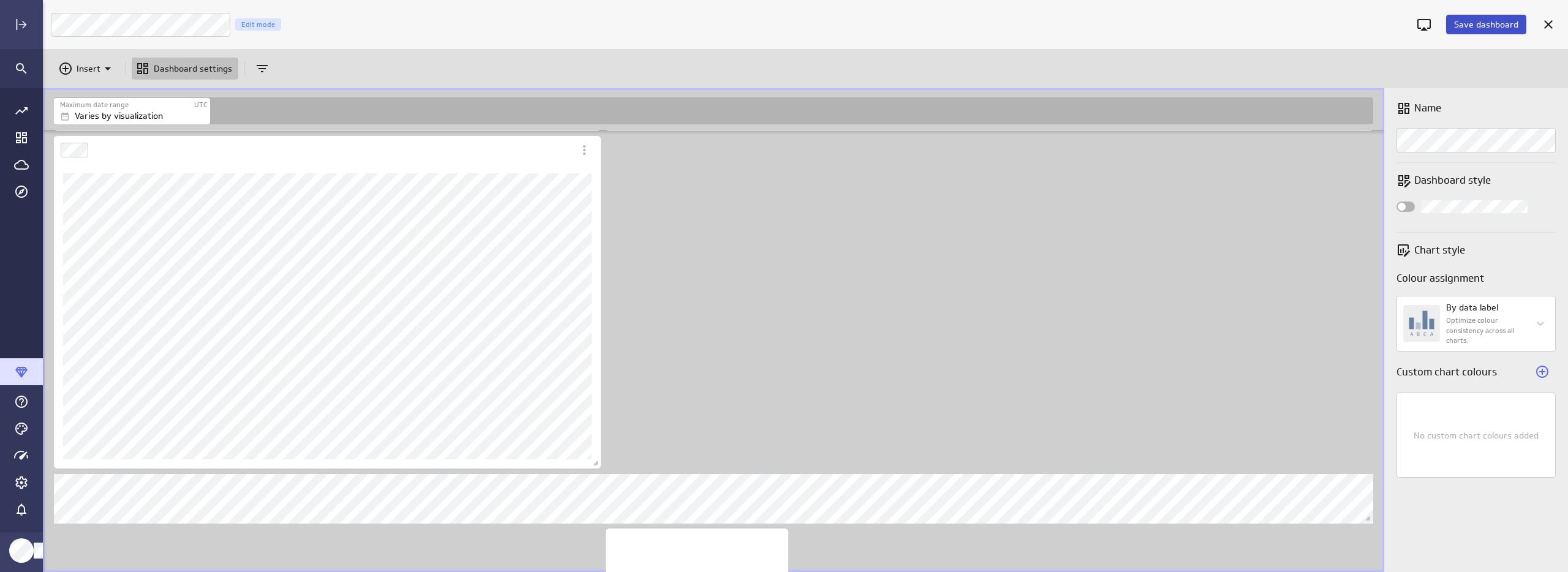
click at [1476, 24] on span "Save dashboard" at bounding box center [1486, 24] width 64 height 11
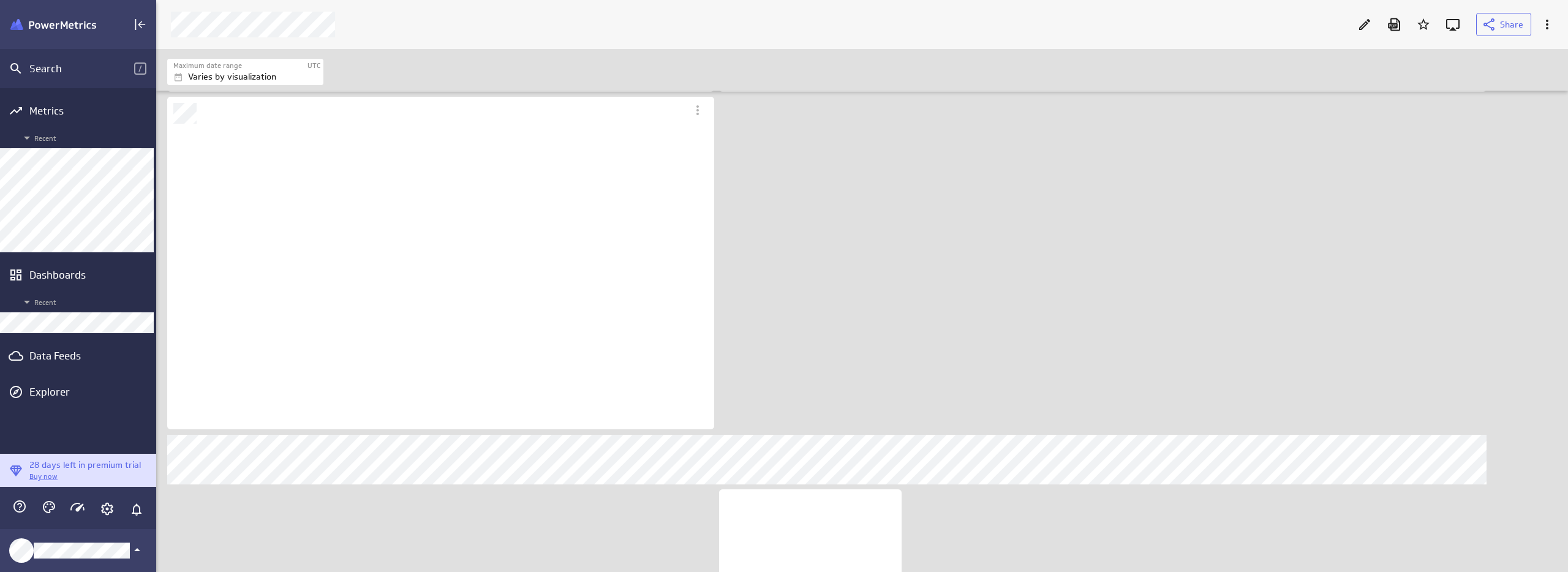
scroll to position [267, 809]
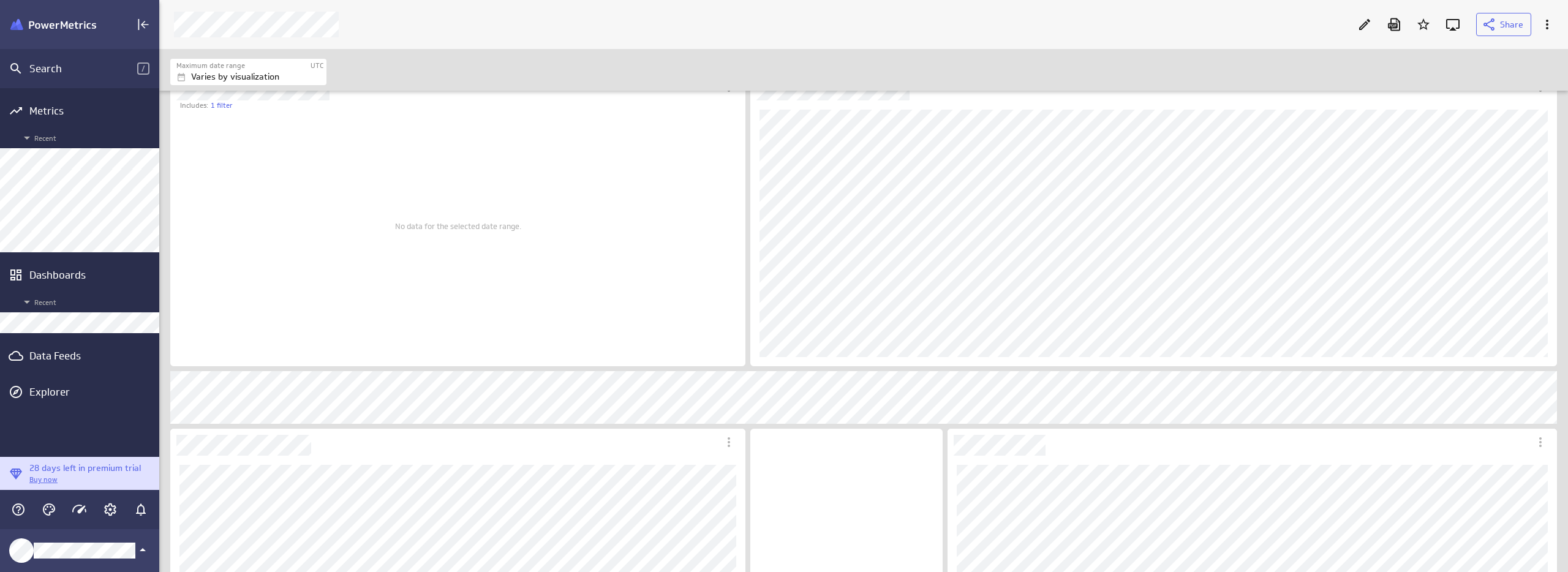
click at [964, 78] on div "Maximum date range UTC Varies by visualization" at bounding box center [863, 71] width 1386 height 27
click at [1396, 29] on icon "Download as PDF" at bounding box center [1394, 24] width 15 height 15
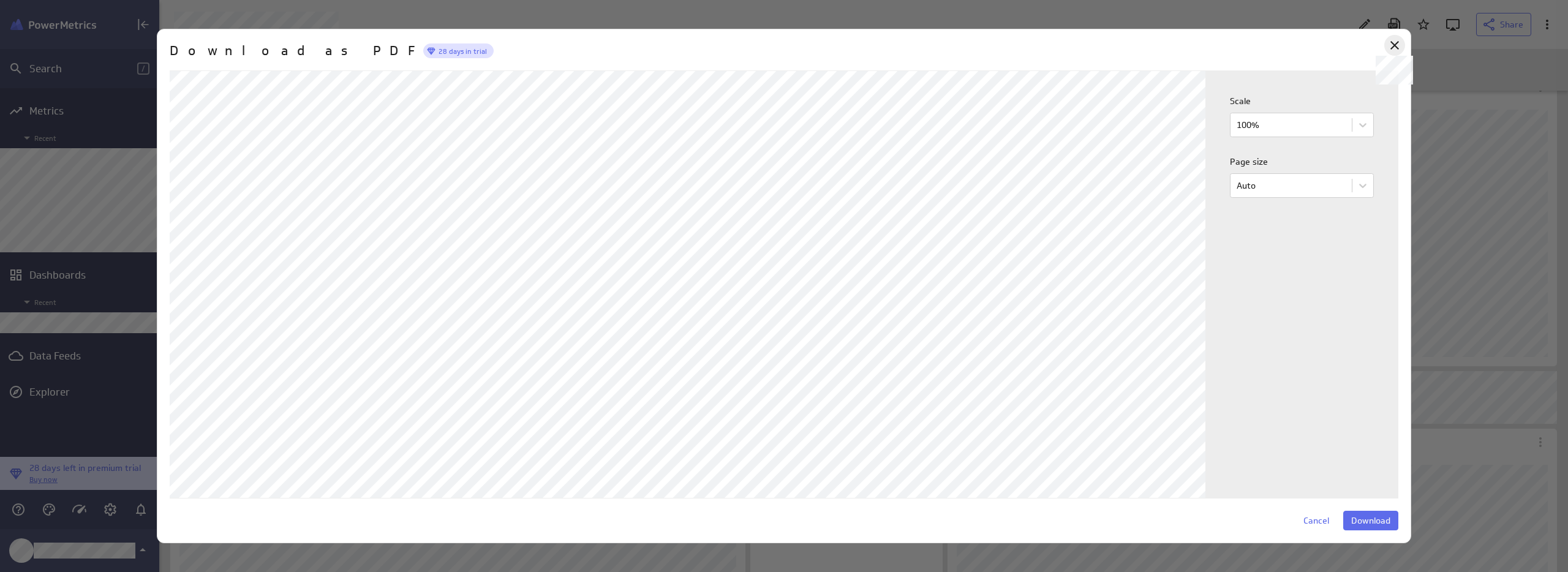
click at [1392, 43] on icon at bounding box center [1395, 45] width 9 height 9
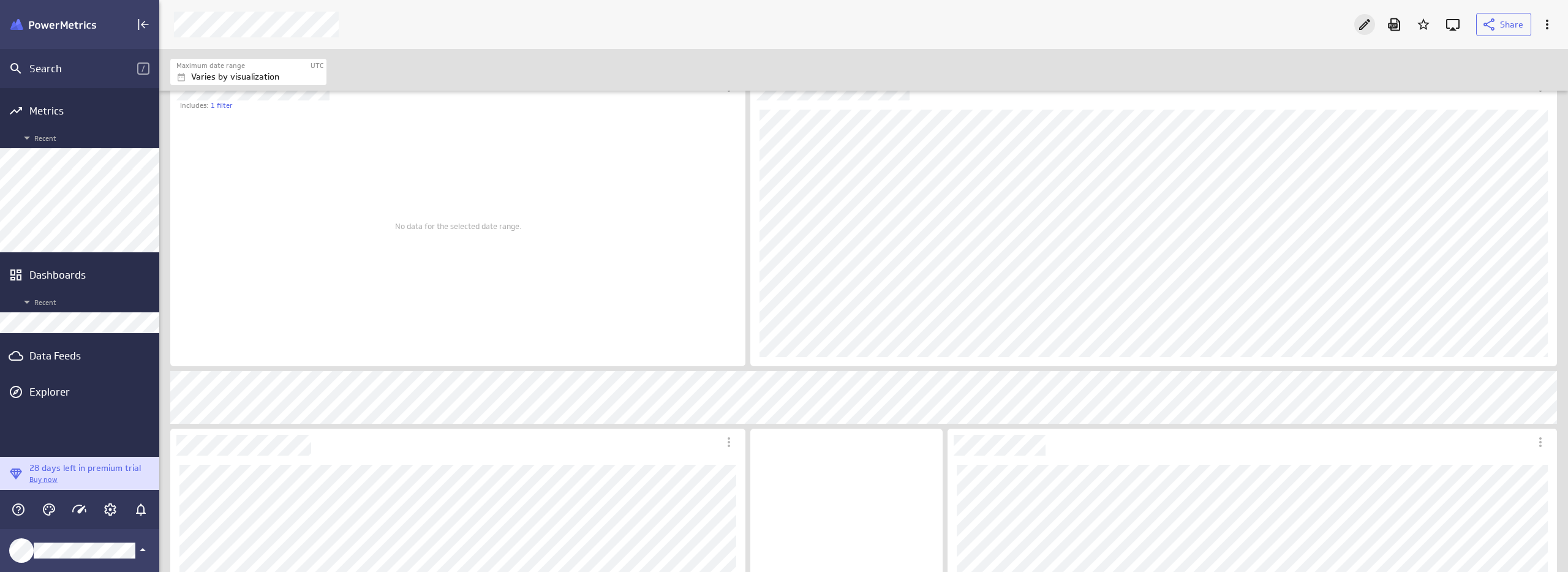
click at [1363, 24] on icon "Edit" at bounding box center [1365, 24] width 11 height 11
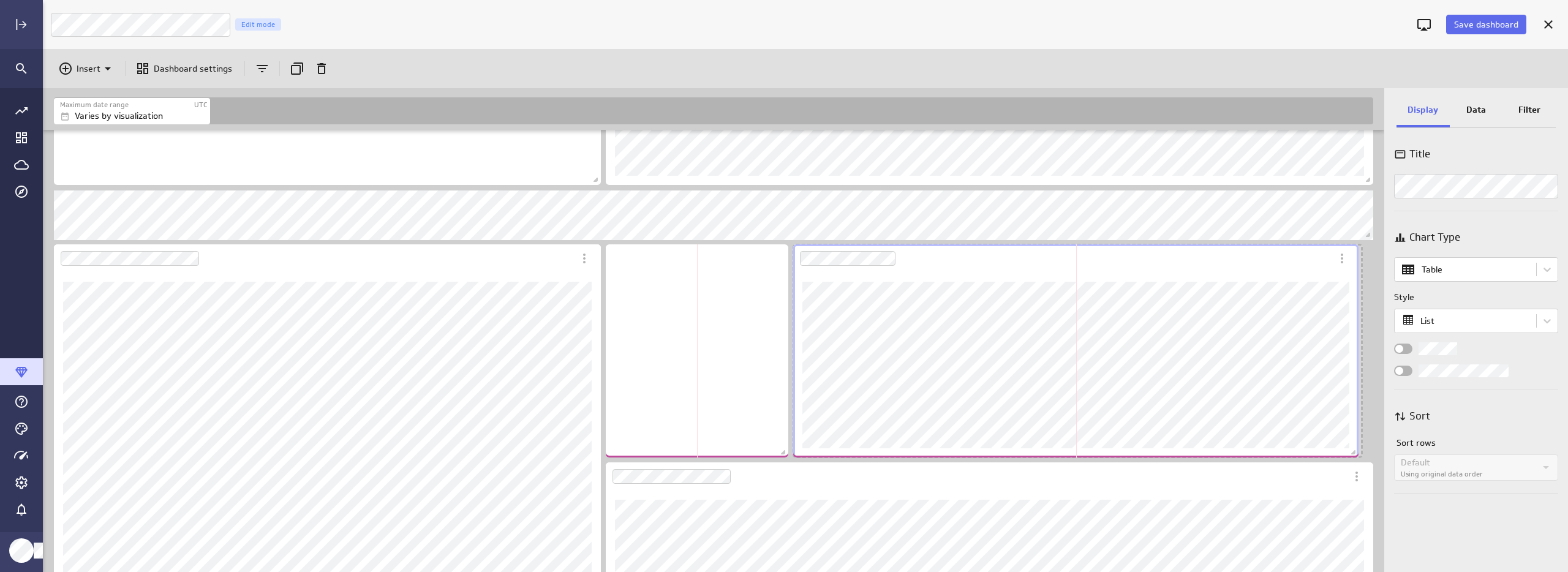
drag, startPoint x: 1367, startPoint y: 453, endPoint x: 1352, endPoint y: 452, distance: 15.0
click at [1352, 452] on span "Dashboard content with 17 widgets" at bounding box center [1355, 454] width 12 height 12
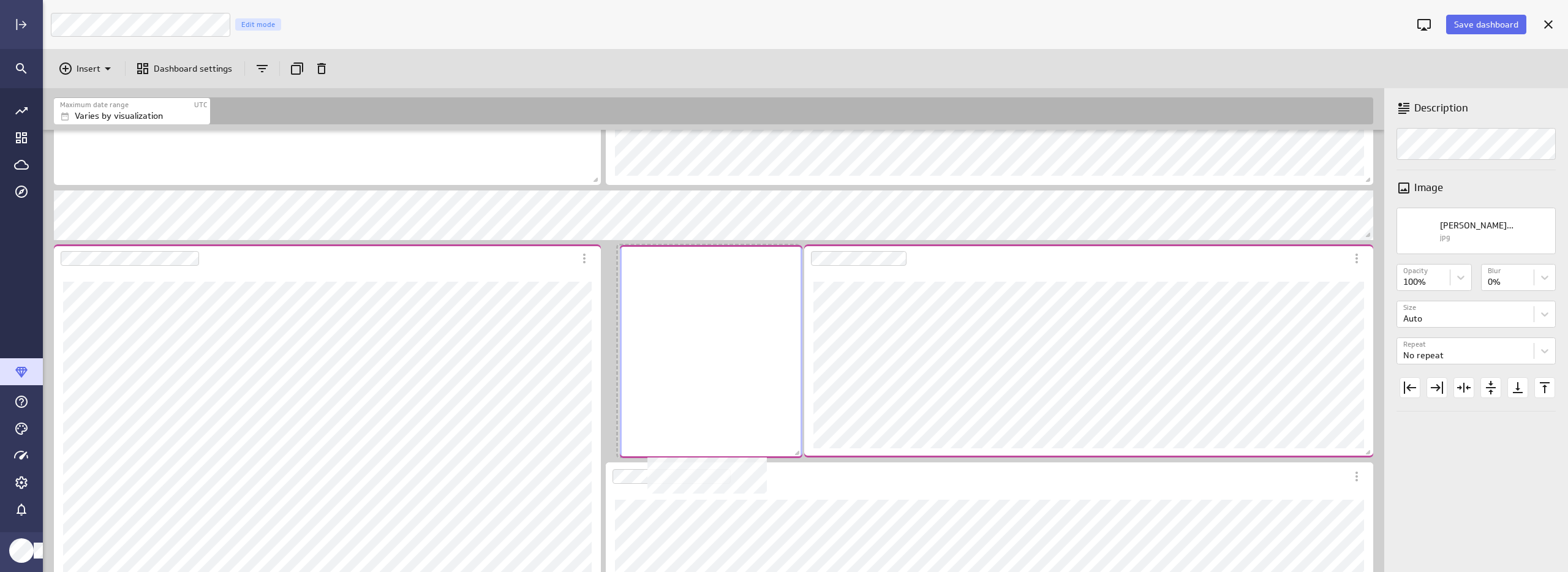
drag, startPoint x: 723, startPoint y: 426, endPoint x: 736, endPoint y: 426, distance: 13.0
click at [736, 426] on div "No description available" at bounding box center [711, 352] width 182 height 213
click at [681, 409] on div "No description available" at bounding box center [708, 353] width 182 height 213
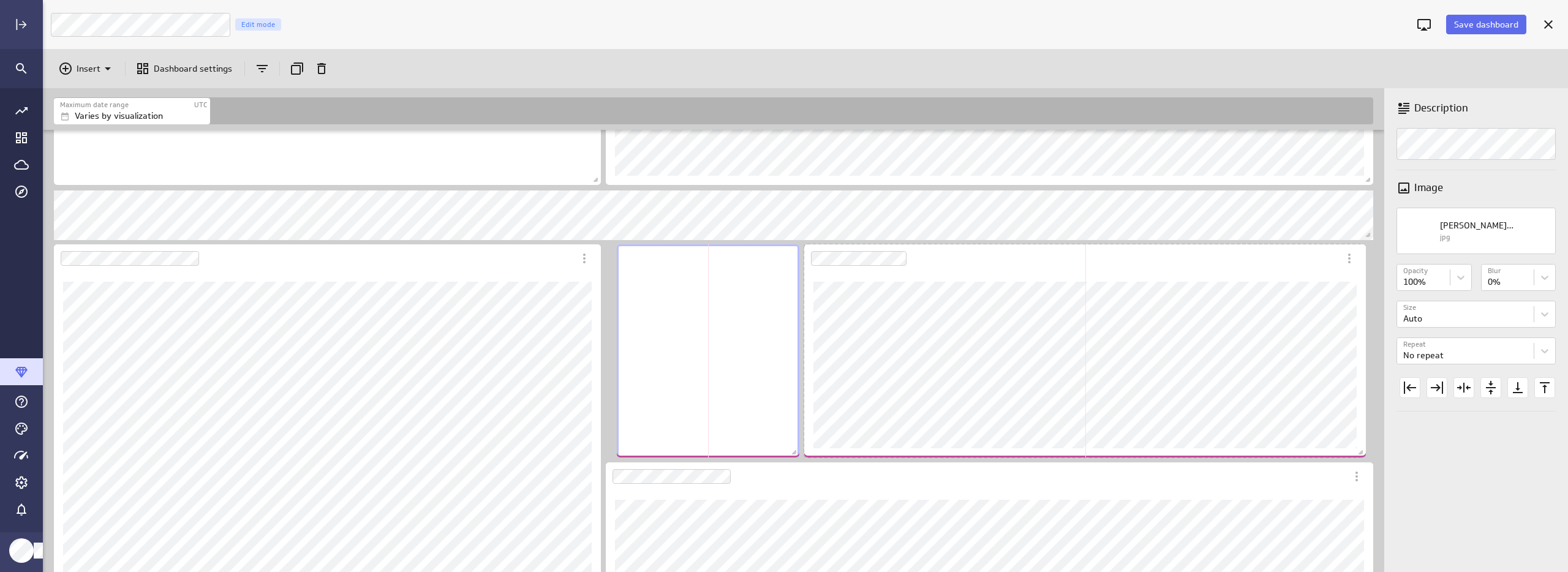
drag, startPoint x: 1366, startPoint y: 451, endPoint x: 1359, endPoint y: 450, distance: 7.1
click at [1359, 450] on span "Dashboard content with 17 widgets" at bounding box center [1362, 454] width 12 height 12
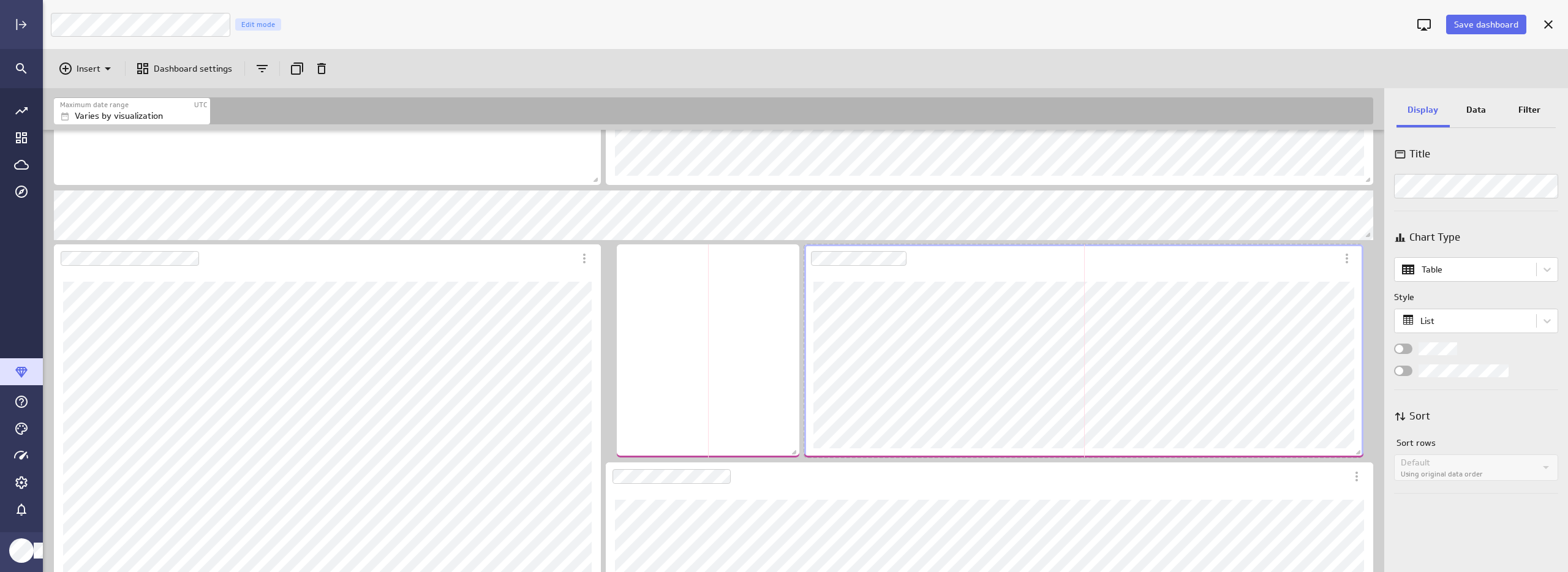
drag, startPoint x: 1356, startPoint y: 451, endPoint x: 1357, endPoint y: 442, distance: 9.1
click at [1357, 442] on div "Dashboard content with 17 widgets" at bounding box center [1083, 351] width 564 height 218
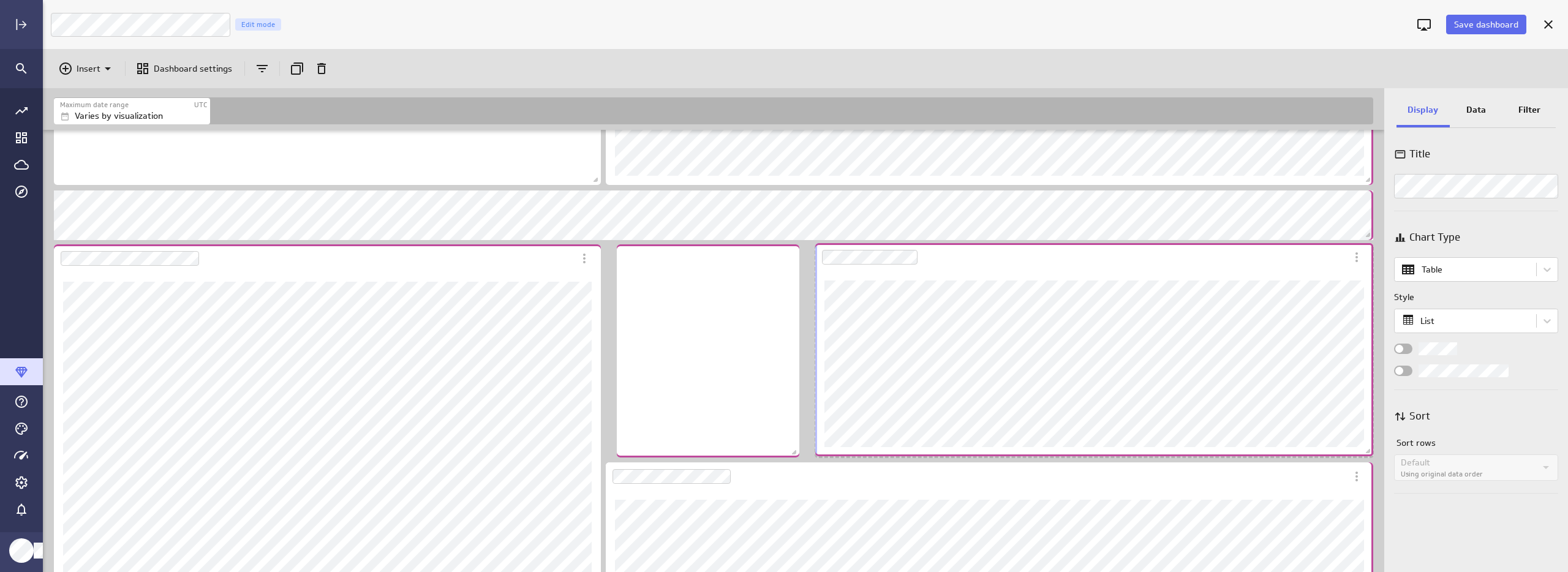
drag, startPoint x: 1250, startPoint y: 449, endPoint x: 1261, endPoint y: 448, distance: 11.0
click at [1261, 448] on div "Dashboard Widget" at bounding box center [1094, 363] width 558 height 185
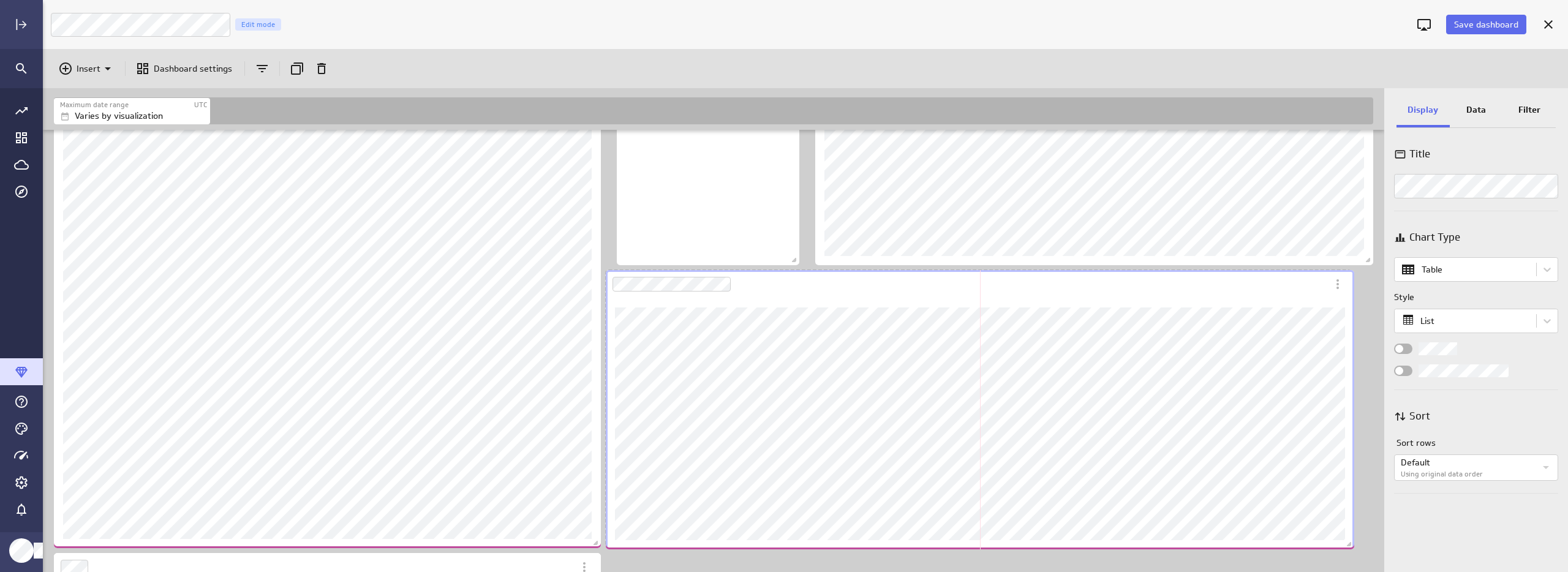
drag, startPoint x: 1368, startPoint y: 543, endPoint x: 1350, endPoint y: 544, distance: 18.0
click at [1350, 544] on span "Dashboard content with 17 widgets" at bounding box center [1351, 545] width 12 height 12
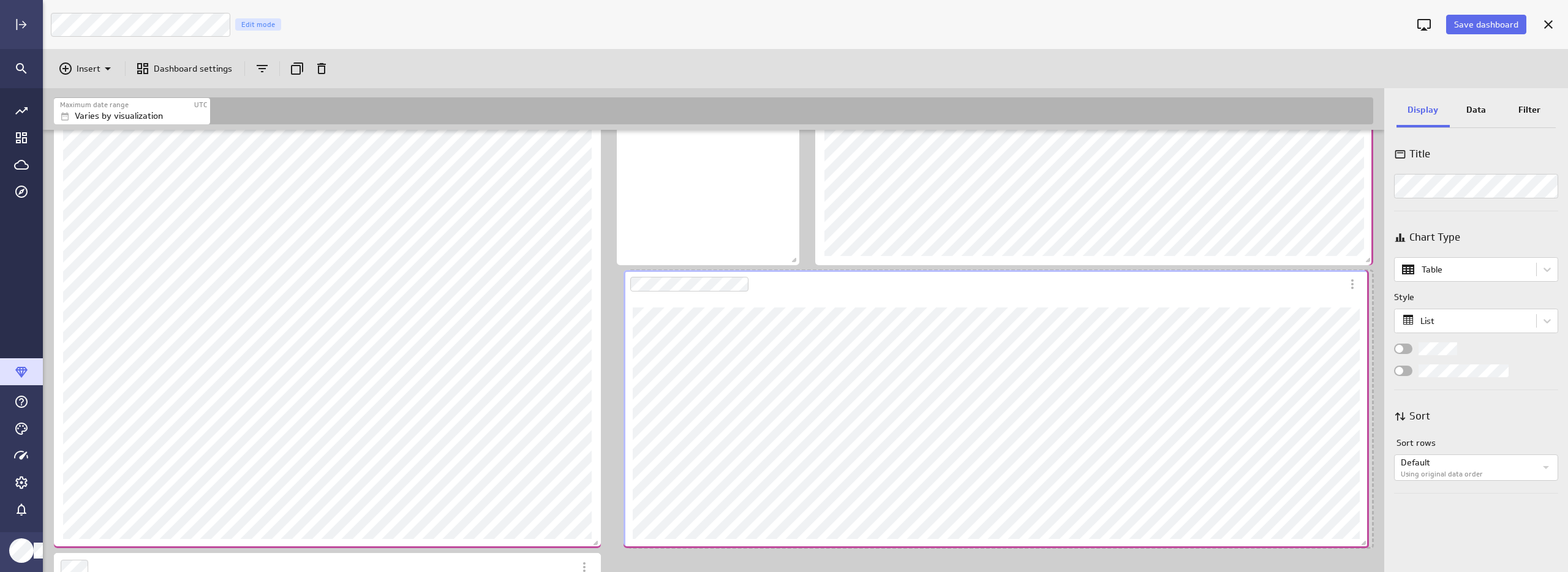
drag, startPoint x: 1298, startPoint y: 544, endPoint x: 1315, endPoint y: 544, distance: 17.0
click at [1315, 544] on div "Dashboard Widget" at bounding box center [996, 423] width 745 height 250
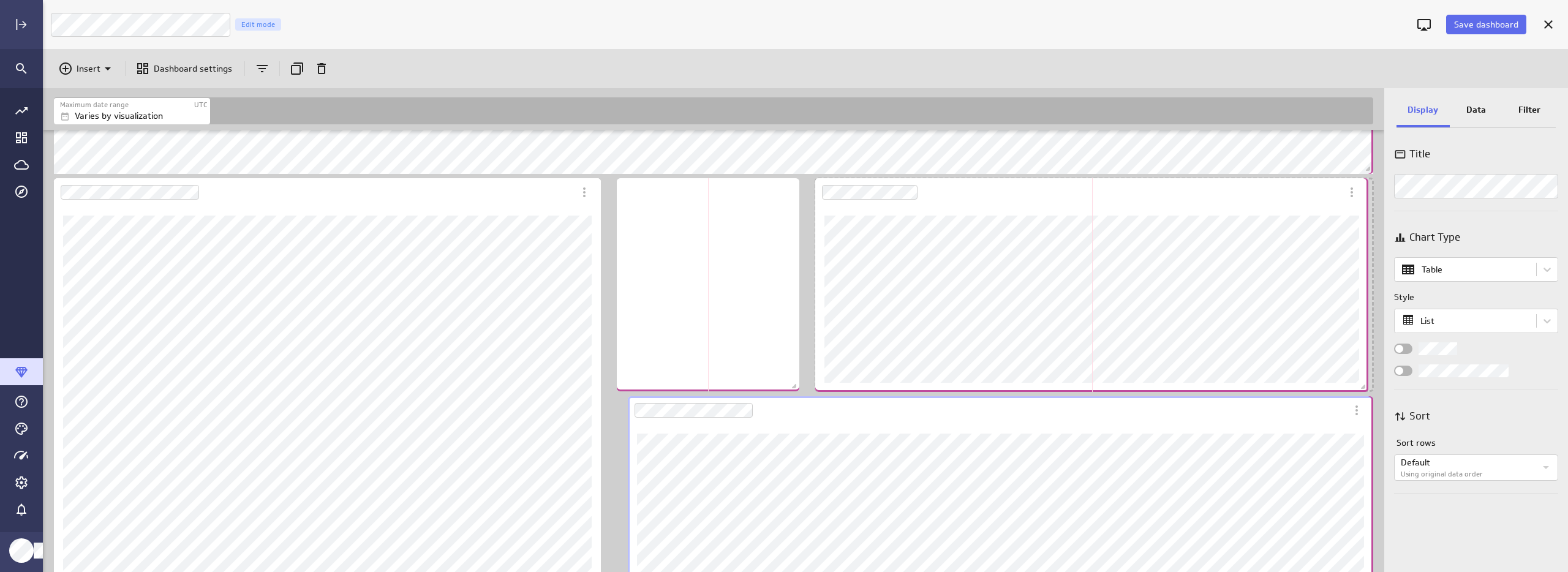
click at [1361, 388] on span "Dashboard content with 17 widgets" at bounding box center [1364, 388] width 12 height 12
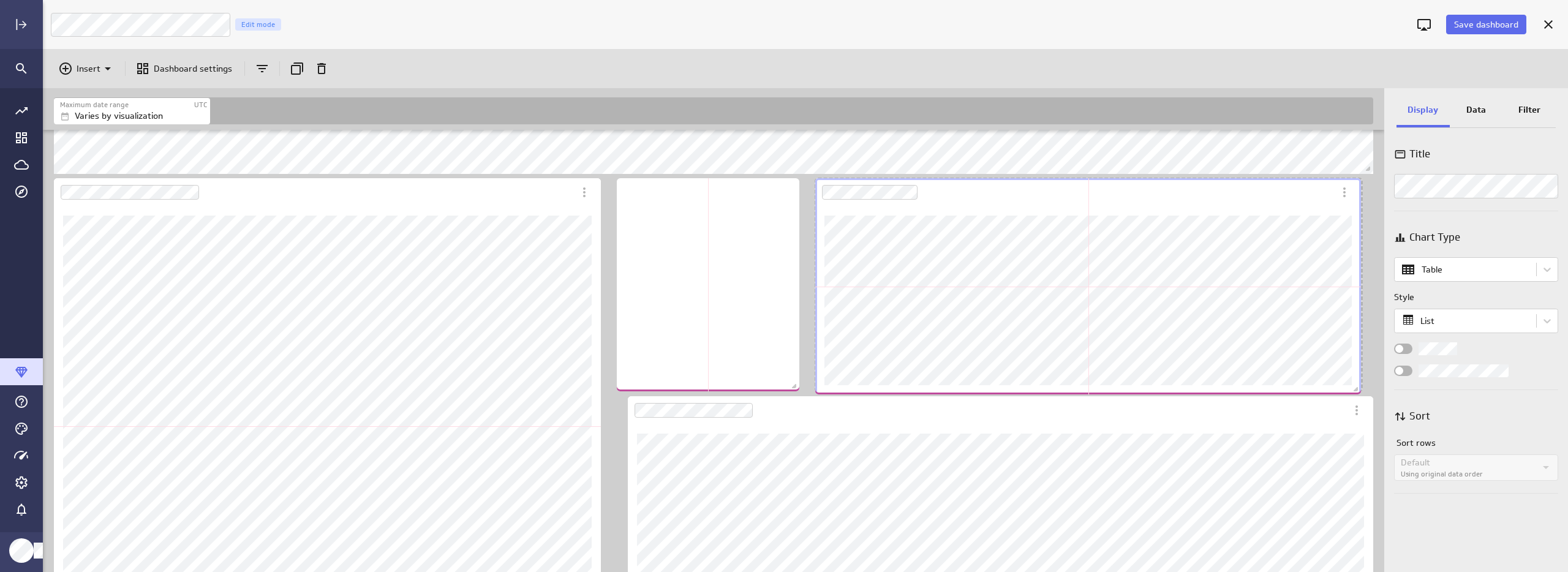
drag, startPoint x: 1366, startPoint y: 385, endPoint x: 1354, endPoint y: 388, distance: 12.4
click at [1354, 388] on span "Dashboard content with 17 widgets" at bounding box center [1357, 390] width 12 height 12
drag, startPoint x: 1359, startPoint y: 387, endPoint x: 1369, endPoint y: 387, distance: 10.0
click at [1369, 387] on span "Dashboard content with 17 widgets" at bounding box center [1368, 387] width 12 height 12
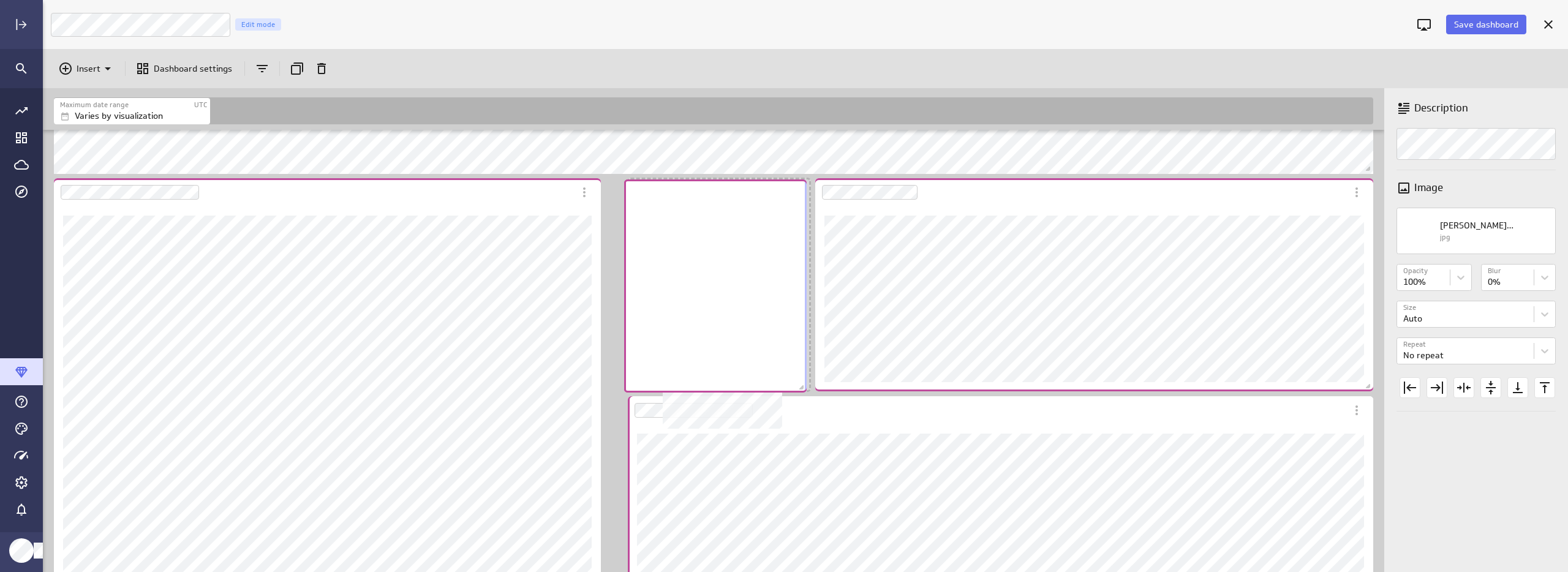
drag, startPoint x: 700, startPoint y: 352, endPoint x: 707, endPoint y: 354, distance: 7.3
click at [707, 354] on div "No description available" at bounding box center [715, 286] width 182 height 213
drag, startPoint x: 707, startPoint y: 354, endPoint x: 698, endPoint y: 354, distance: 9.0
click at [698, 354] on div "No description available" at bounding box center [710, 286] width 182 height 213
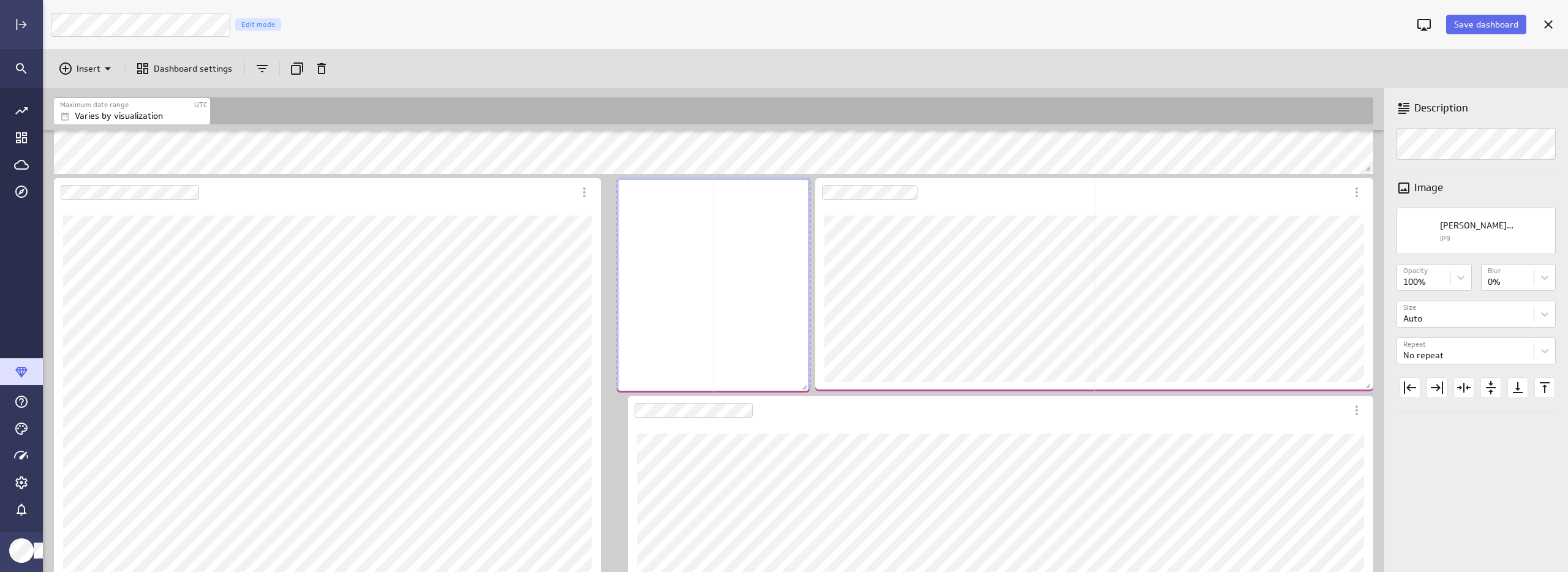
drag, startPoint x: 795, startPoint y: 386, endPoint x: 806, endPoint y: 388, distance: 11.2
click at [806, 388] on span "Dashboard content with 17 widgets" at bounding box center [806, 389] width 12 height 12
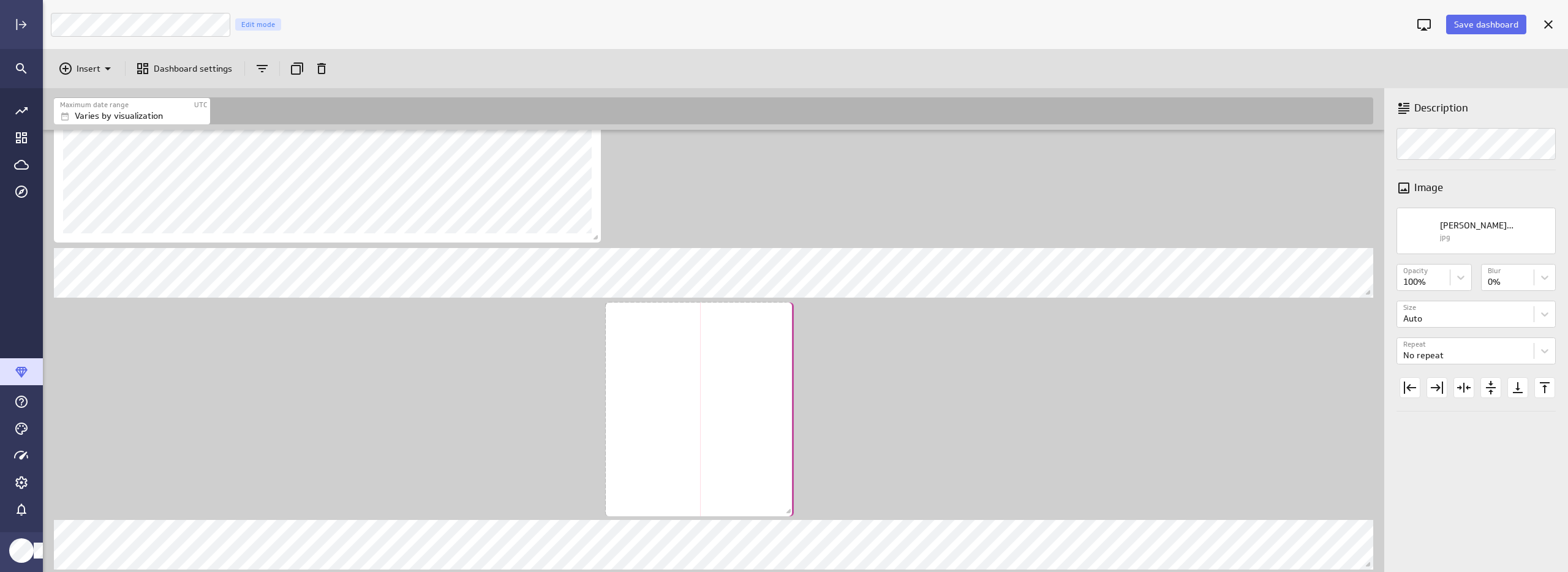
click at [788, 511] on span "Dashboard content with 17 widgets" at bounding box center [790, 513] width 12 height 12
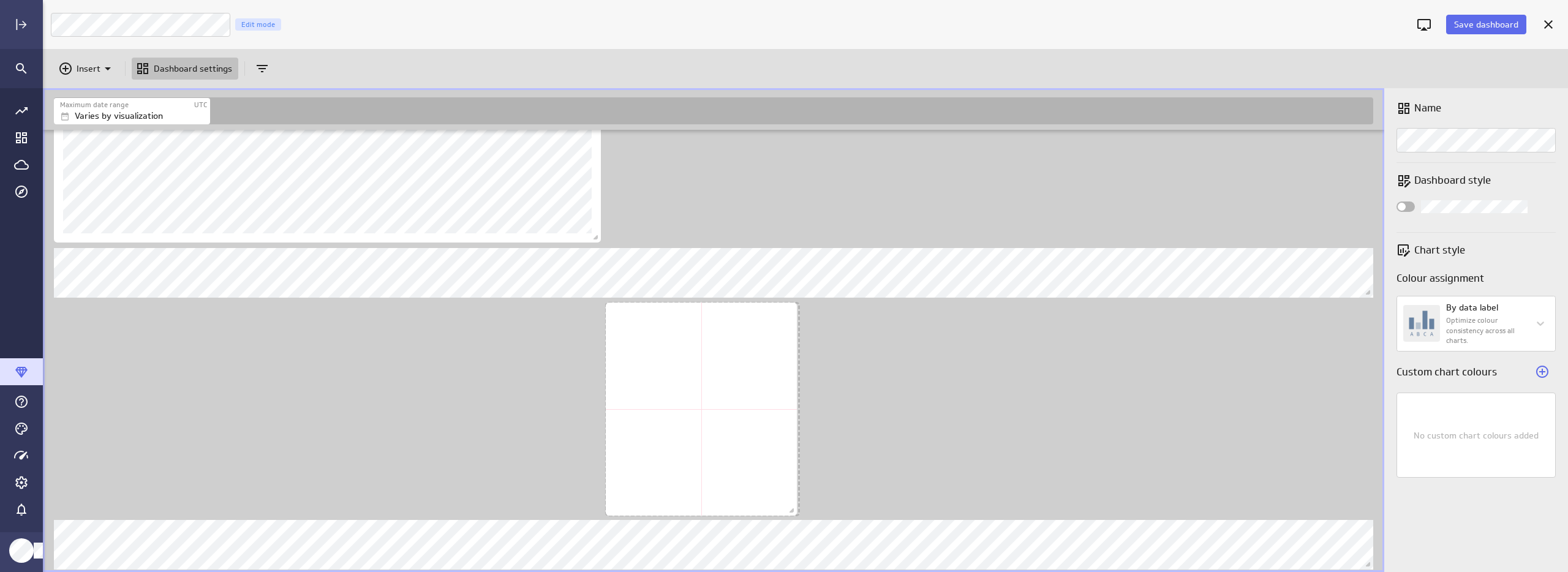
drag, startPoint x: 781, startPoint y: 508, endPoint x: 789, endPoint y: 508, distance: 8.0
click at [789, 508] on span "Dashboard content with 17 widgets" at bounding box center [793, 512] width 12 height 12
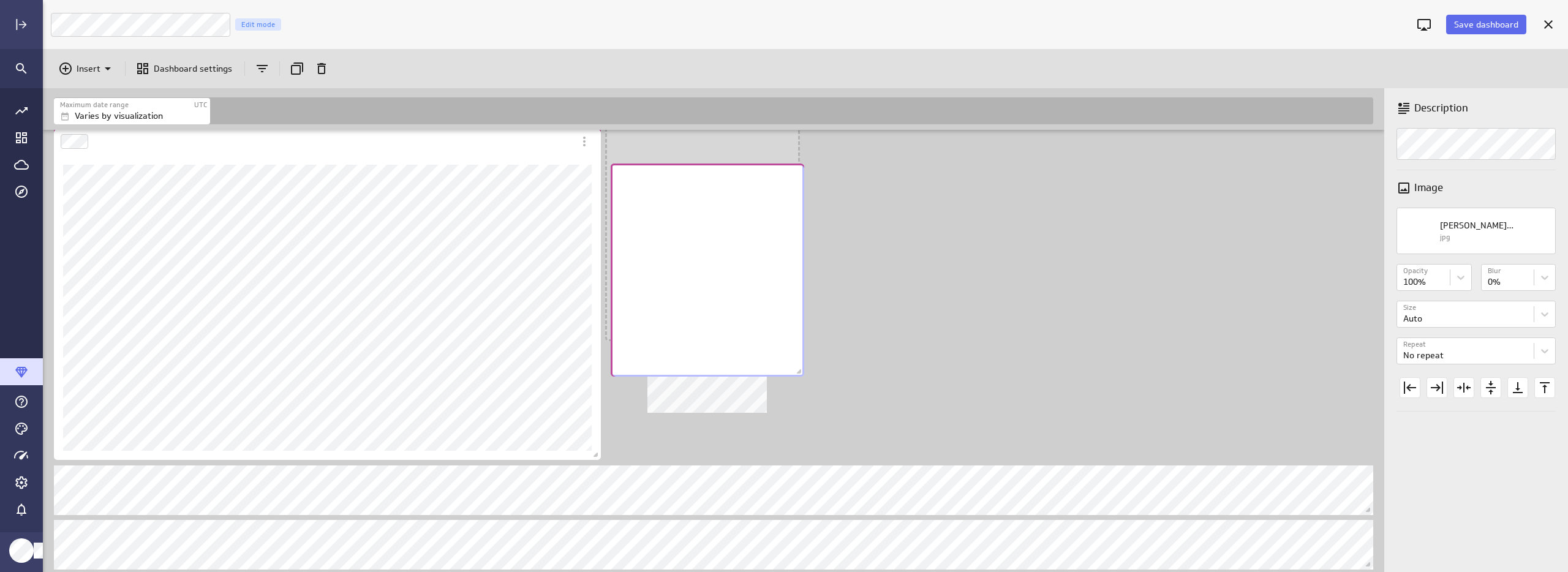
scroll to position [1599, 1343]
drag, startPoint x: 749, startPoint y: 491, endPoint x: 752, endPoint y: 367, distance: 124.0
click at [752, 367] on div "No description available" at bounding box center [708, 271] width 194 height 213
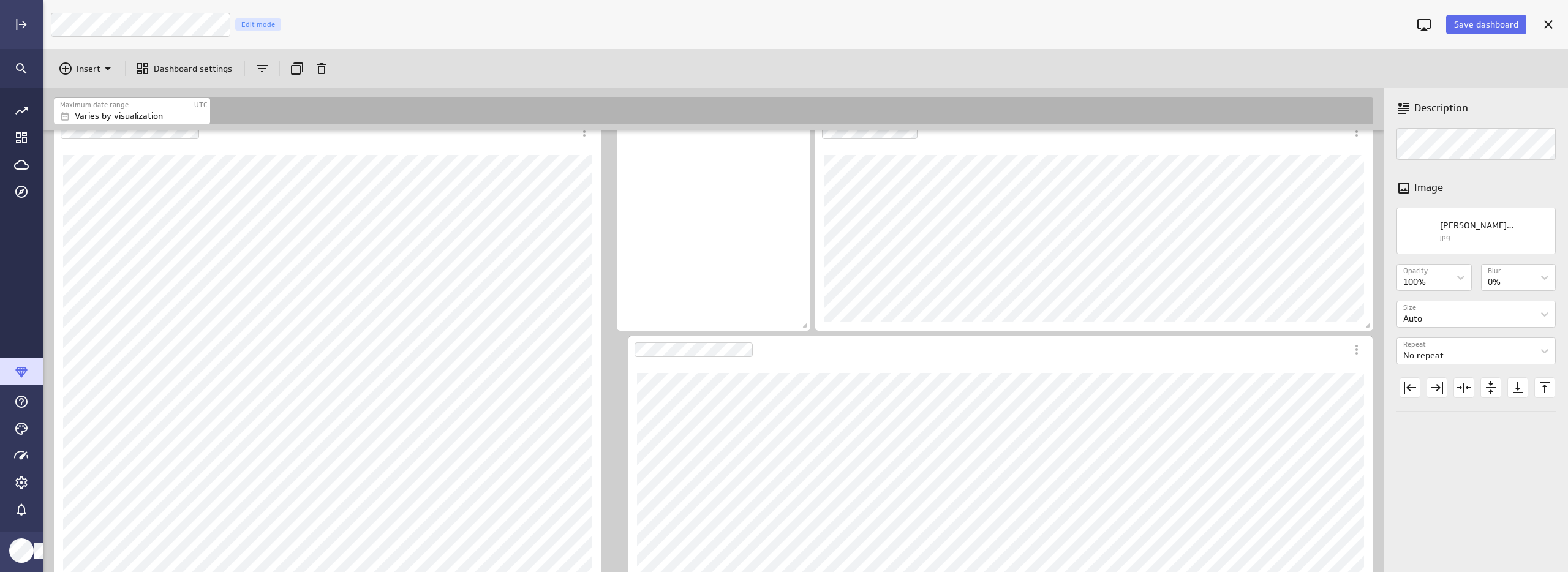
scroll to position [820, 0]
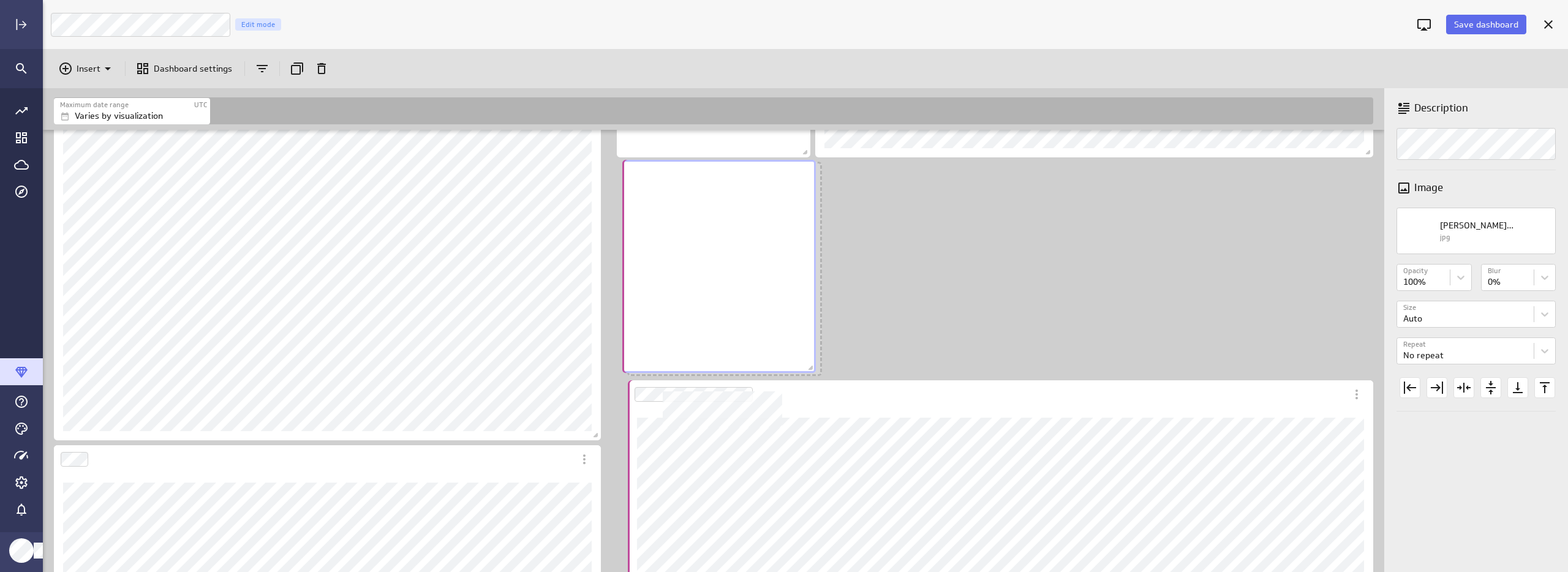
drag, startPoint x: 769, startPoint y: 473, endPoint x: 784, endPoint y: 194, distance: 279.4
click at [784, 194] on div "No description available" at bounding box center [719, 266] width 194 height 213
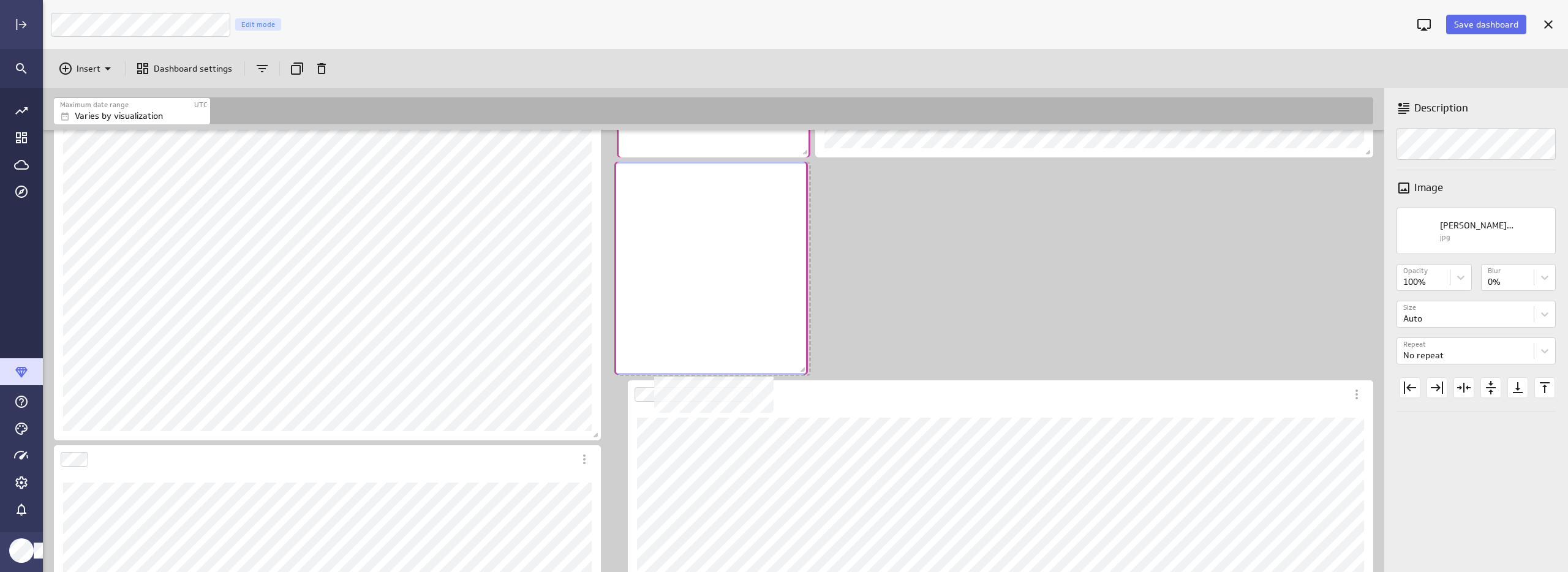
drag, startPoint x: 784, startPoint y: 194, endPoint x: 771, endPoint y: 193, distance: 13.0
click at [771, 193] on div "No description available" at bounding box center [711, 269] width 194 height 213
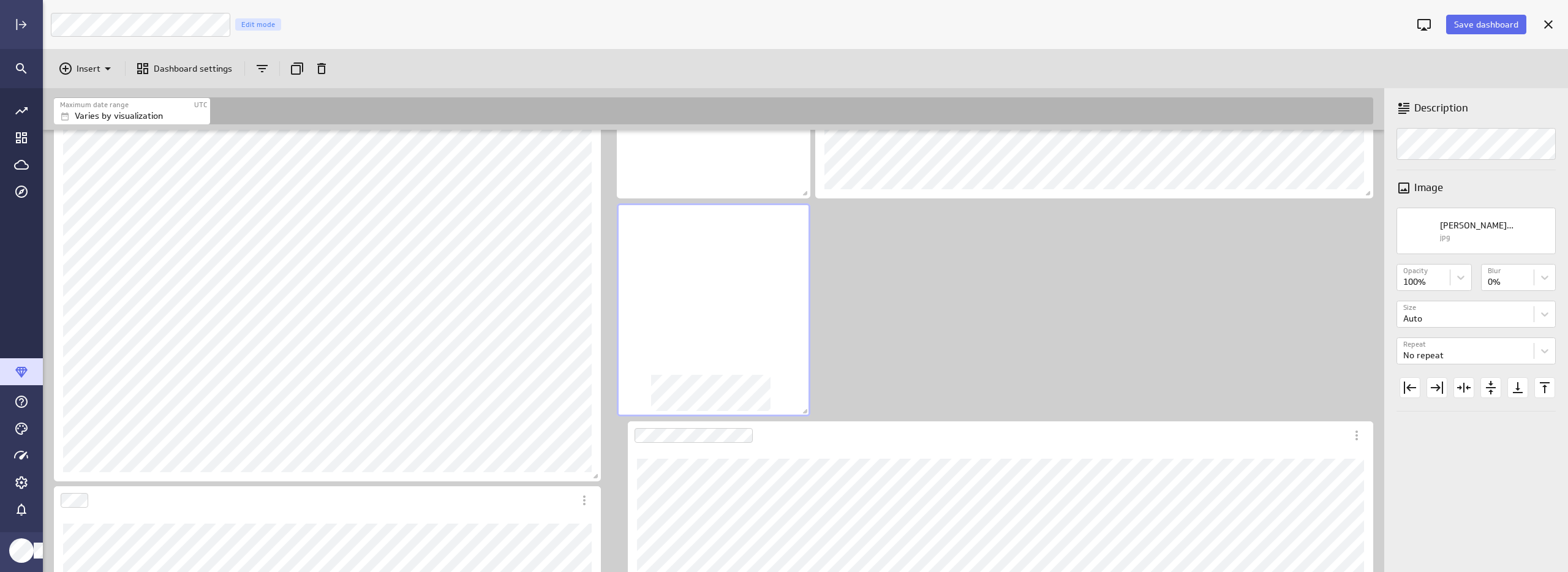
scroll to position [717, 0]
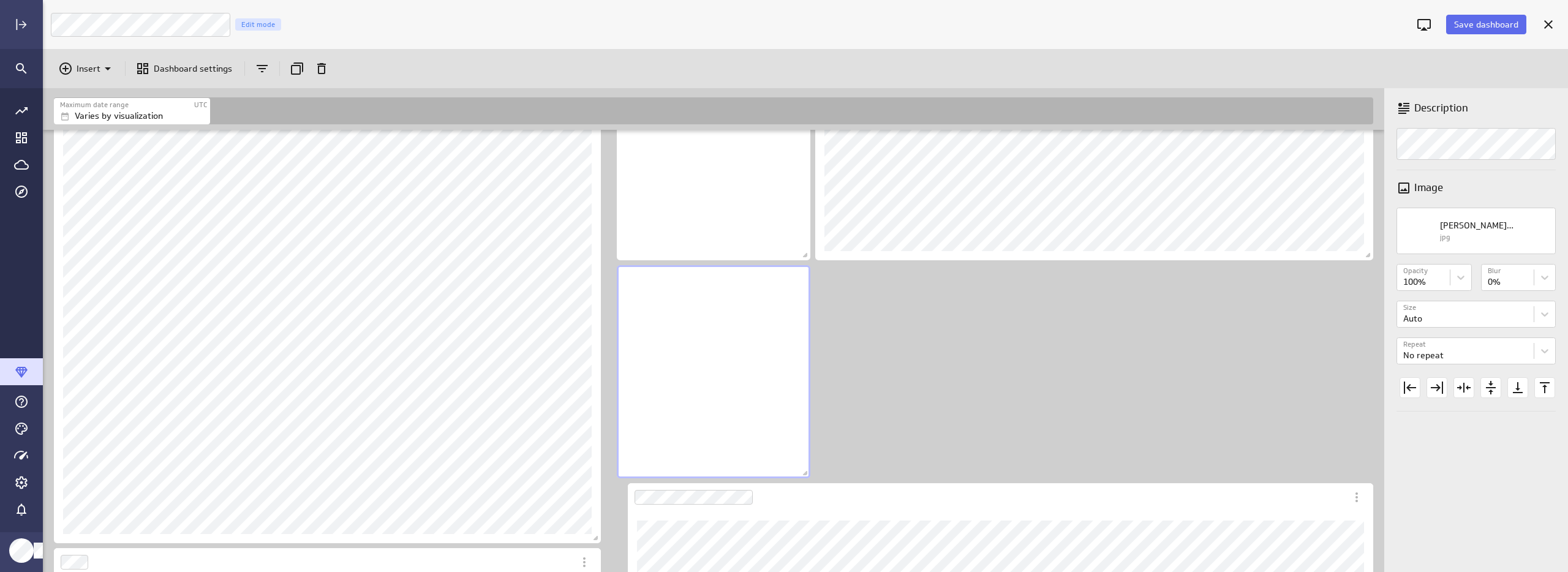
click at [965, 385] on div "Includes: 1 filter No data for the selected date range." at bounding box center [716, 203] width 1329 height 1580
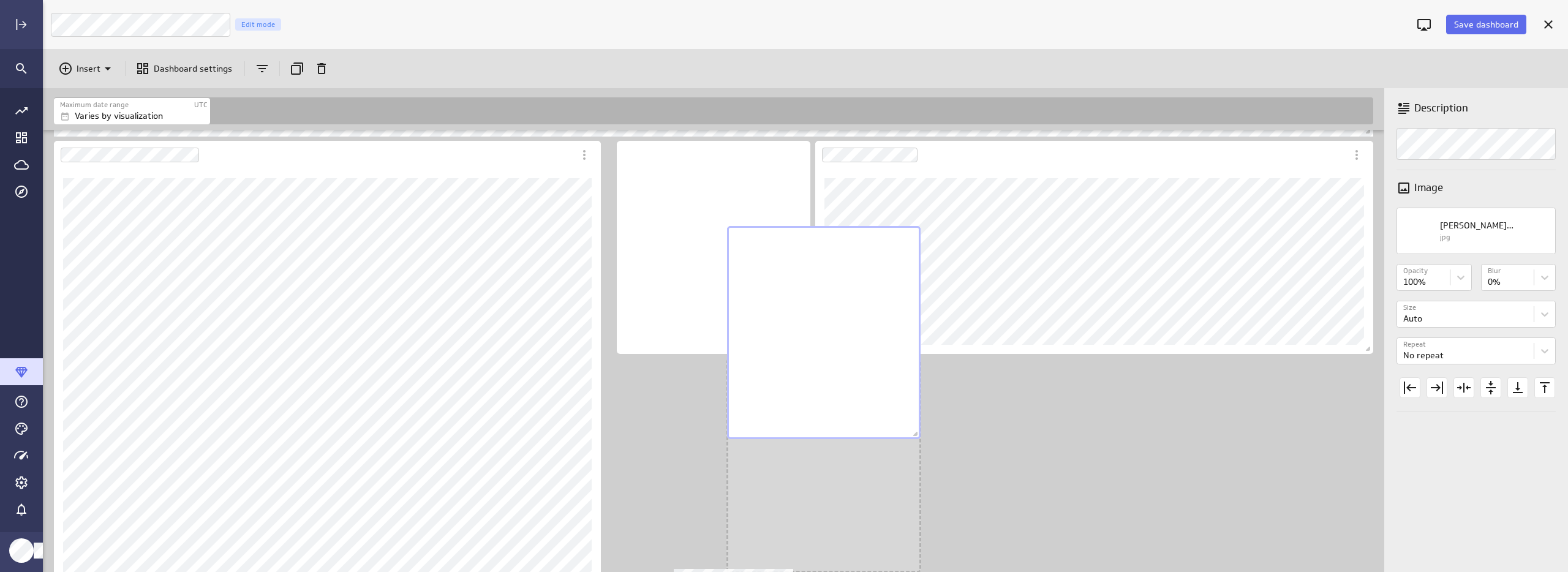
scroll to position [1599, 1343]
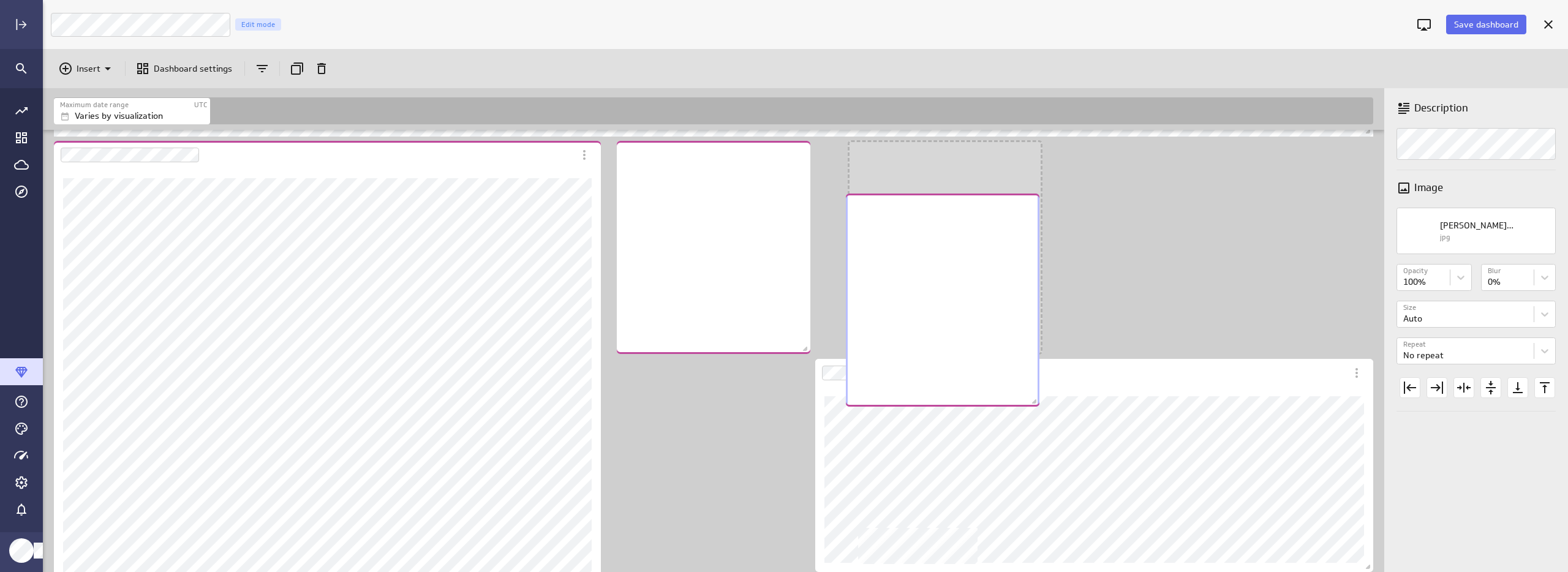
drag, startPoint x: 760, startPoint y: 478, endPoint x: 986, endPoint y: 277, distance: 302.5
click at [986, 277] on div "No description available" at bounding box center [942, 301] width 194 height 213
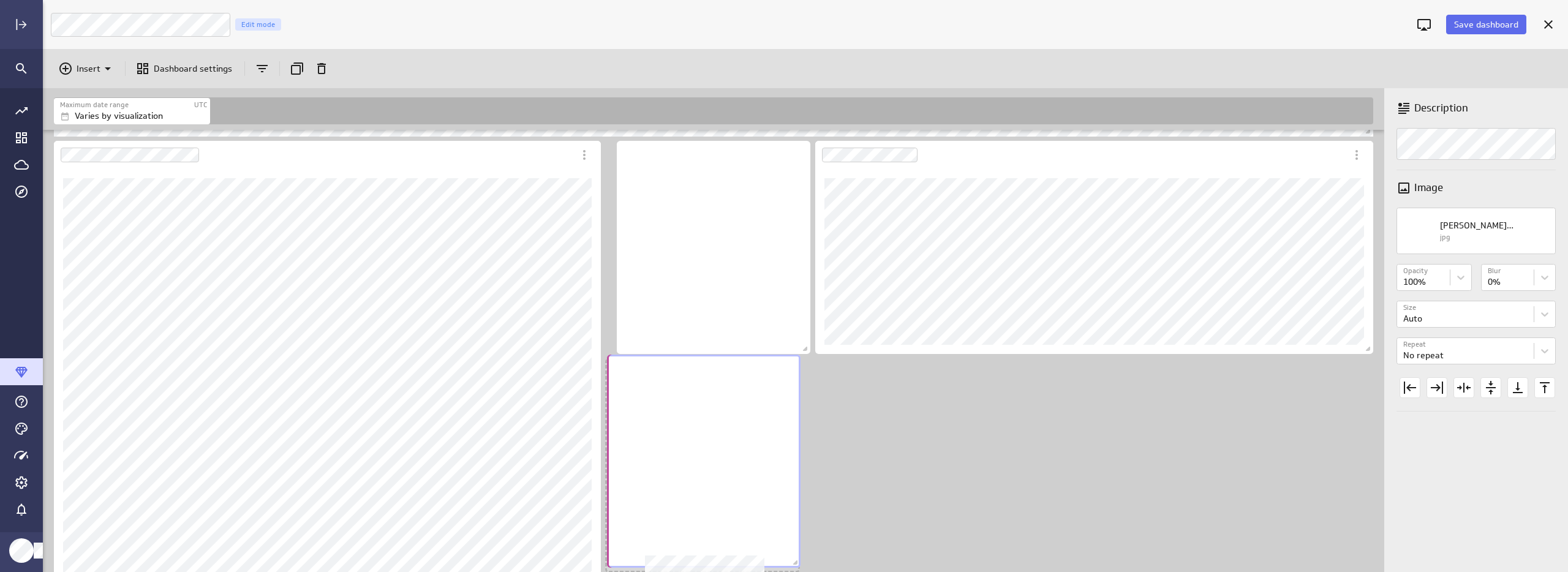
drag, startPoint x: 984, startPoint y: 259, endPoint x: 751, endPoint y: 481, distance: 321.8
click at [750, 482] on div "No description available" at bounding box center [704, 461] width 194 height 213
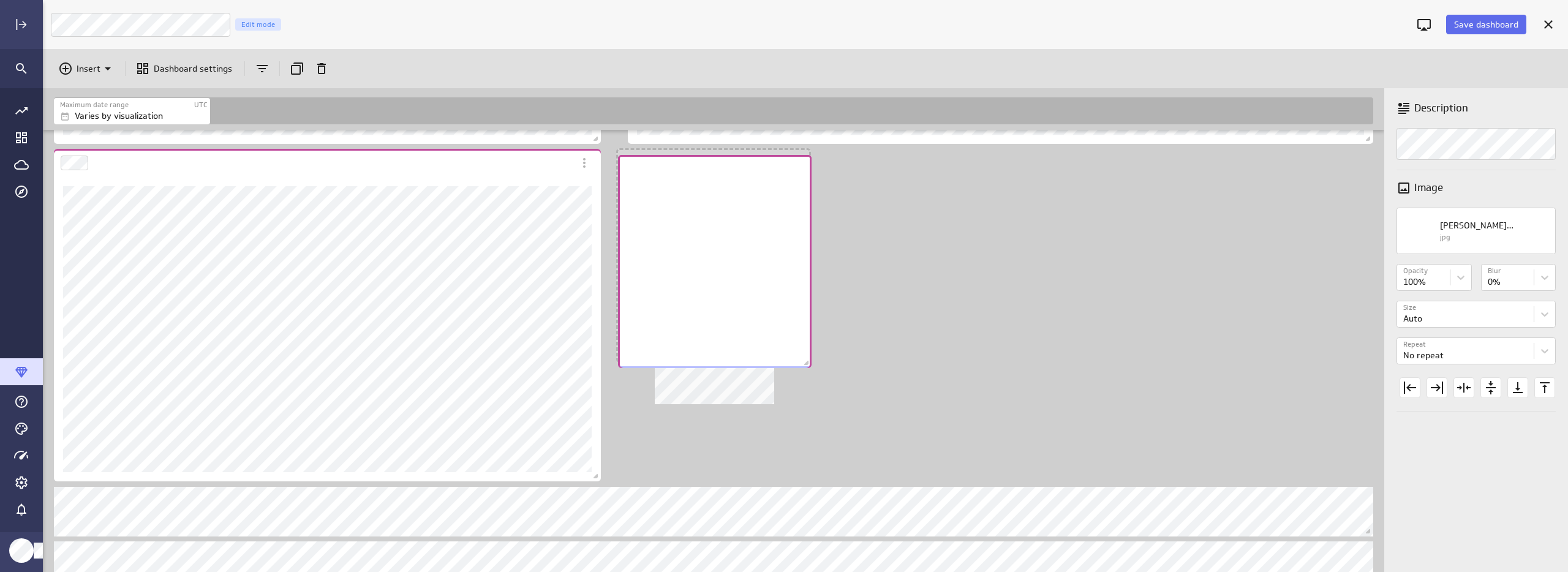
scroll to position [1137, 0]
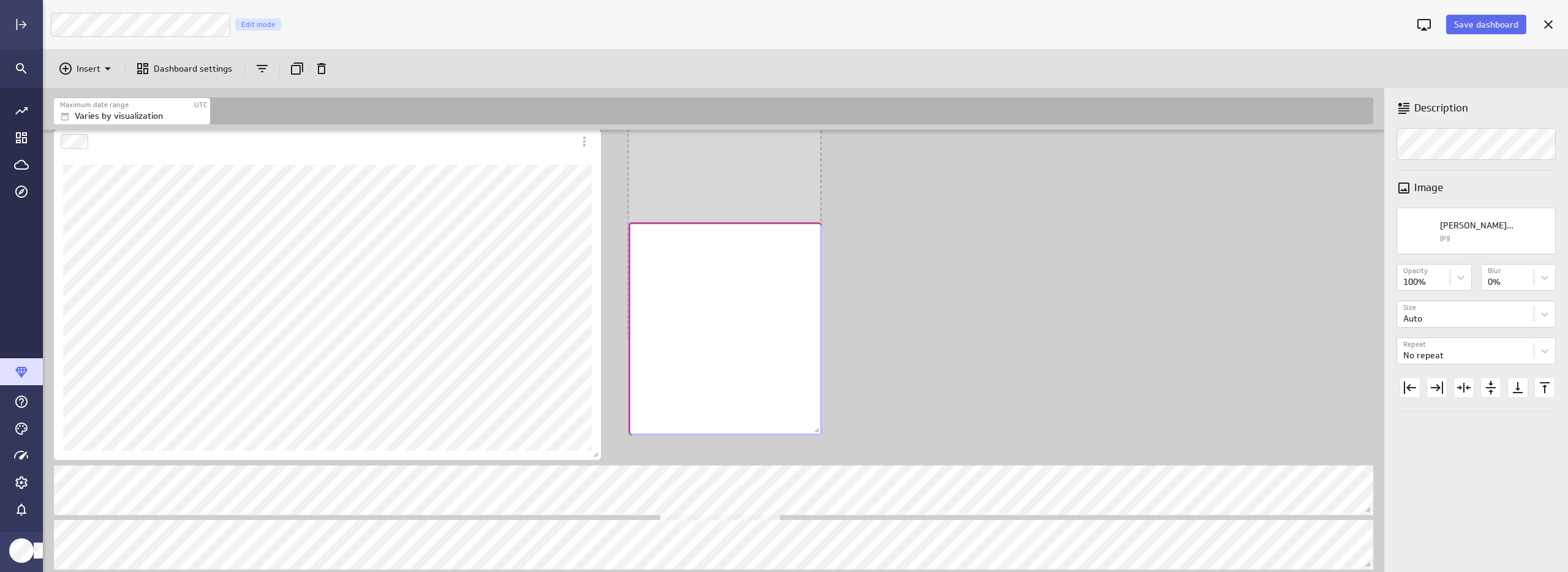
drag, startPoint x: 749, startPoint y: 330, endPoint x: 760, endPoint y: 394, distance: 64.9
click at [760, 394] on div "No description available" at bounding box center [726, 329] width 194 height 213
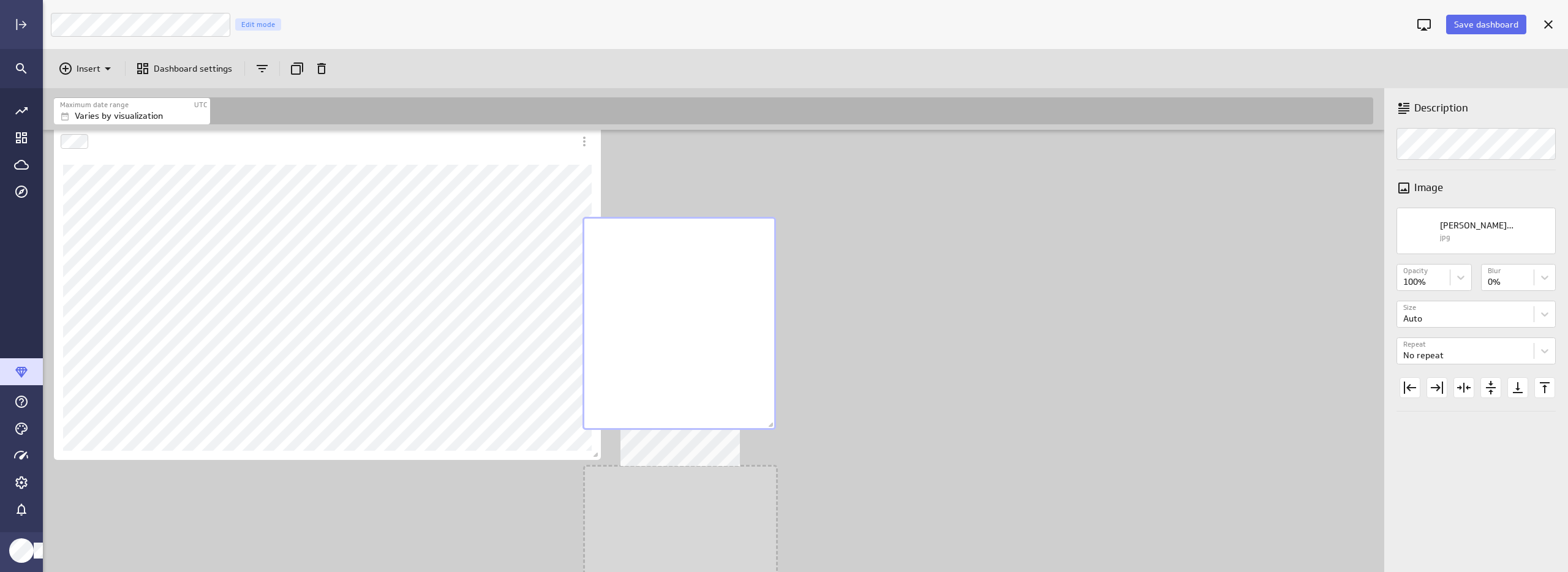
scroll to position [1817, 1343]
drag, startPoint x: 751, startPoint y: 277, endPoint x: 705, endPoint y: 357, distance: 92.3
click at [705, 357] on div "No description available" at bounding box center [679, 323] width 194 height 213
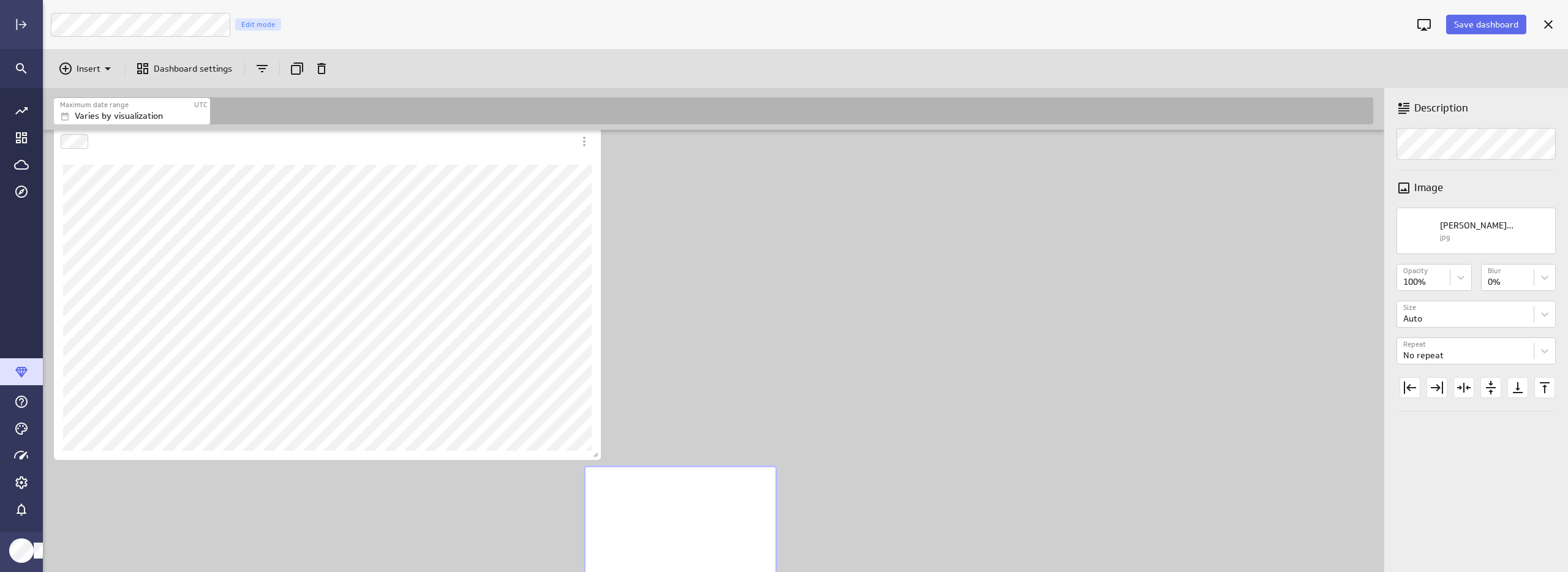
scroll to position [1355, 0]
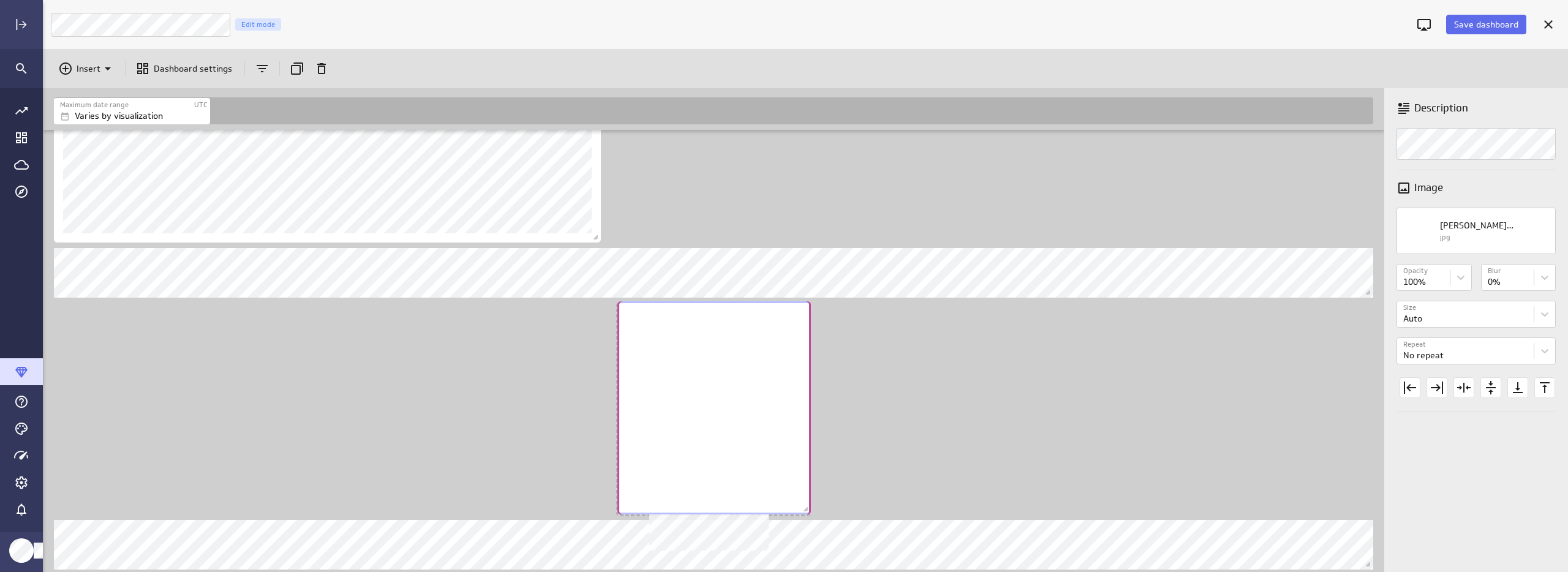
drag, startPoint x: 733, startPoint y: 429, endPoint x: 766, endPoint y: 426, distance: 33.1
click at [766, 426] on div "No description available" at bounding box center [714, 408] width 194 height 213
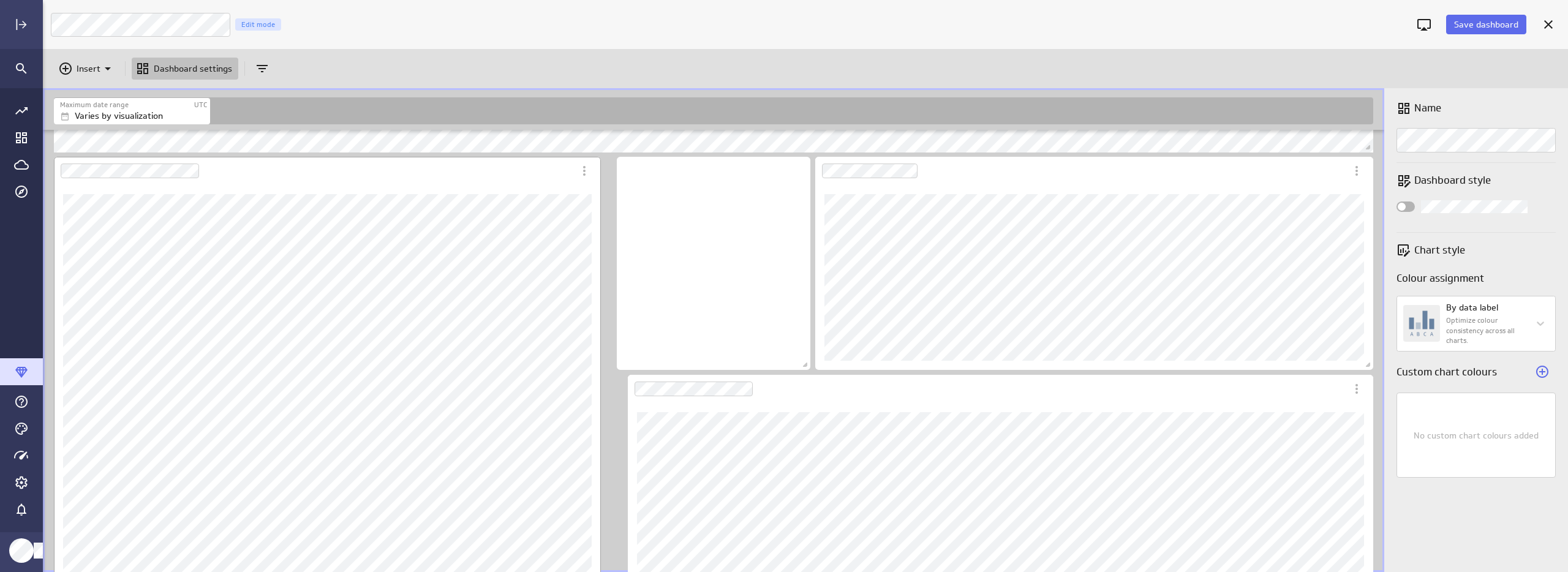
scroll to position [741, 0]
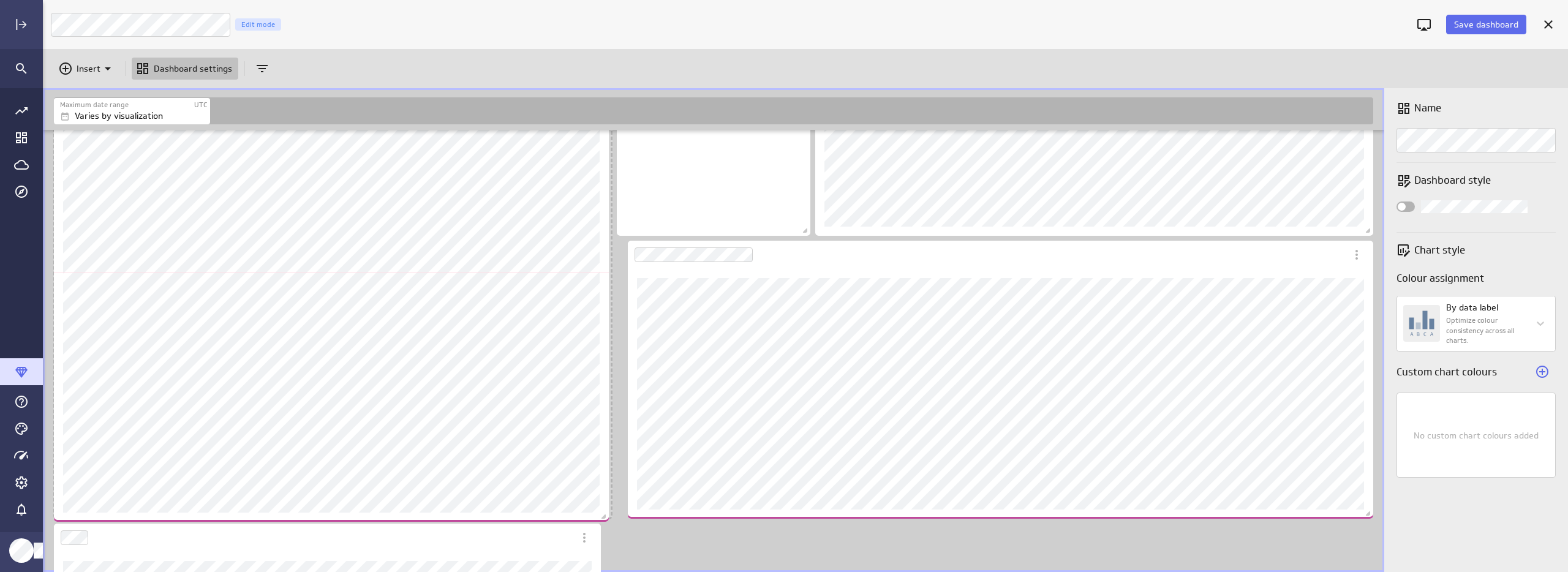
drag, startPoint x: 599, startPoint y: 516, endPoint x: 606, endPoint y: 519, distance: 7.6
click at [606, 519] on span "Dashboard content with 17 widgets" at bounding box center [604, 518] width 12 height 12
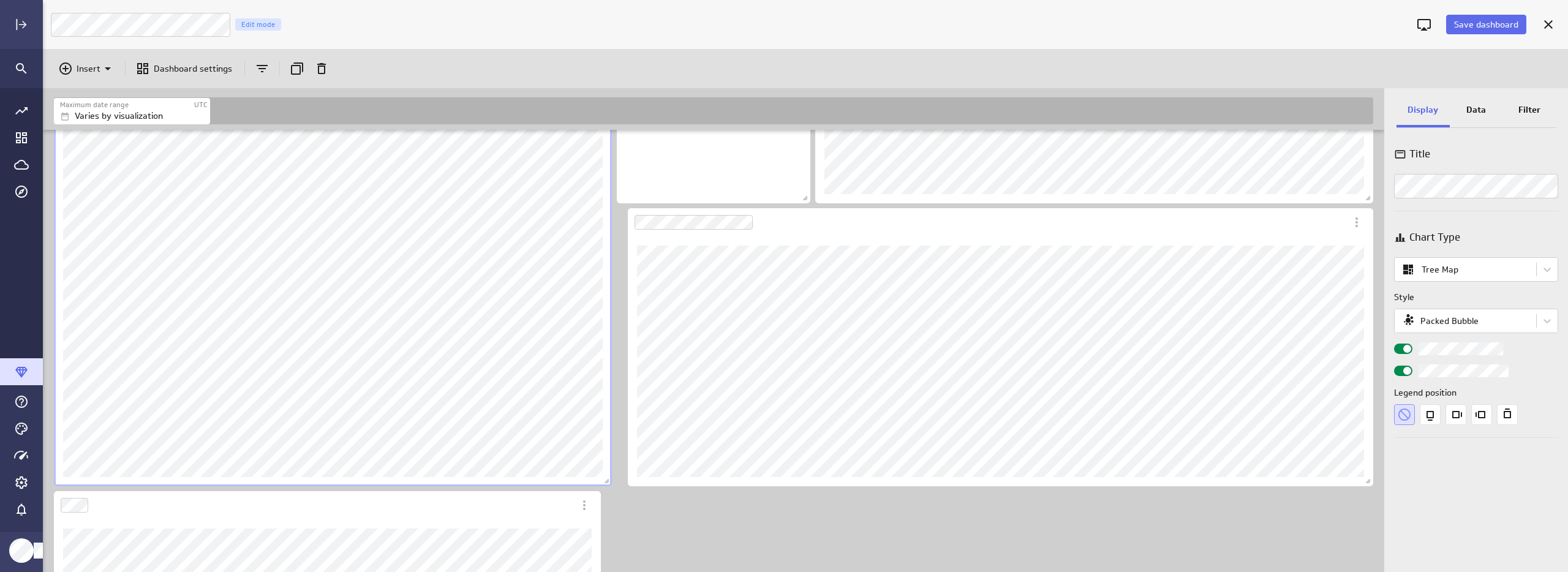
scroll to position [837, 0]
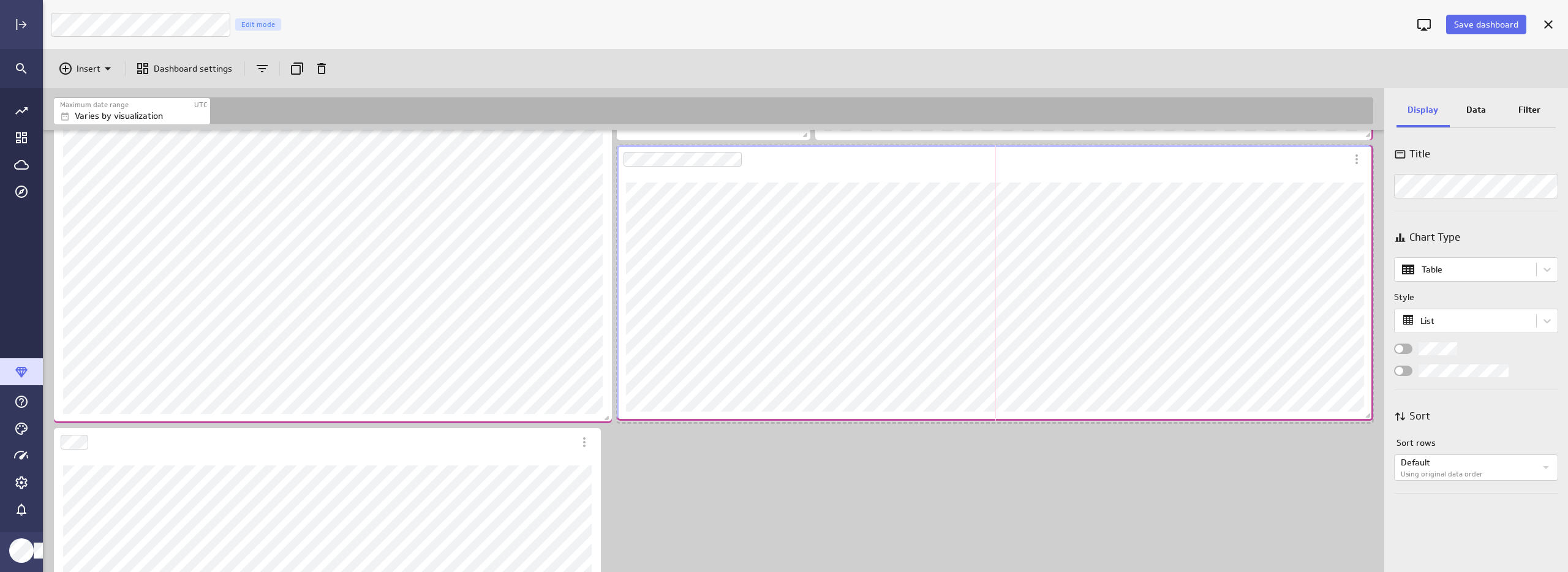
drag, startPoint x: 1359, startPoint y: 418, endPoint x: 1370, endPoint y: 416, distance: 11.2
click at [1370, 416] on span "Dashboard content with 17 widgets" at bounding box center [1369, 417] width 12 height 12
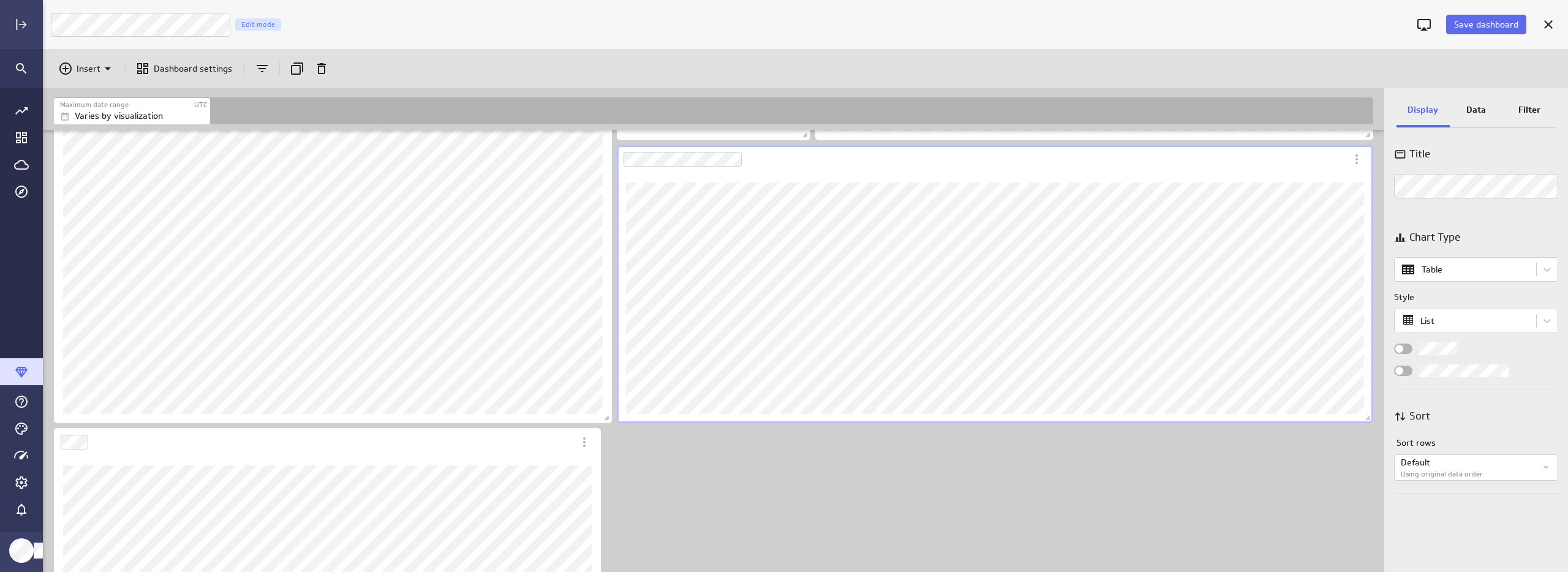
click at [927, 499] on div "Includes: 1 filter No data for the selected date range." at bounding box center [716, 191] width 1329 height 1797
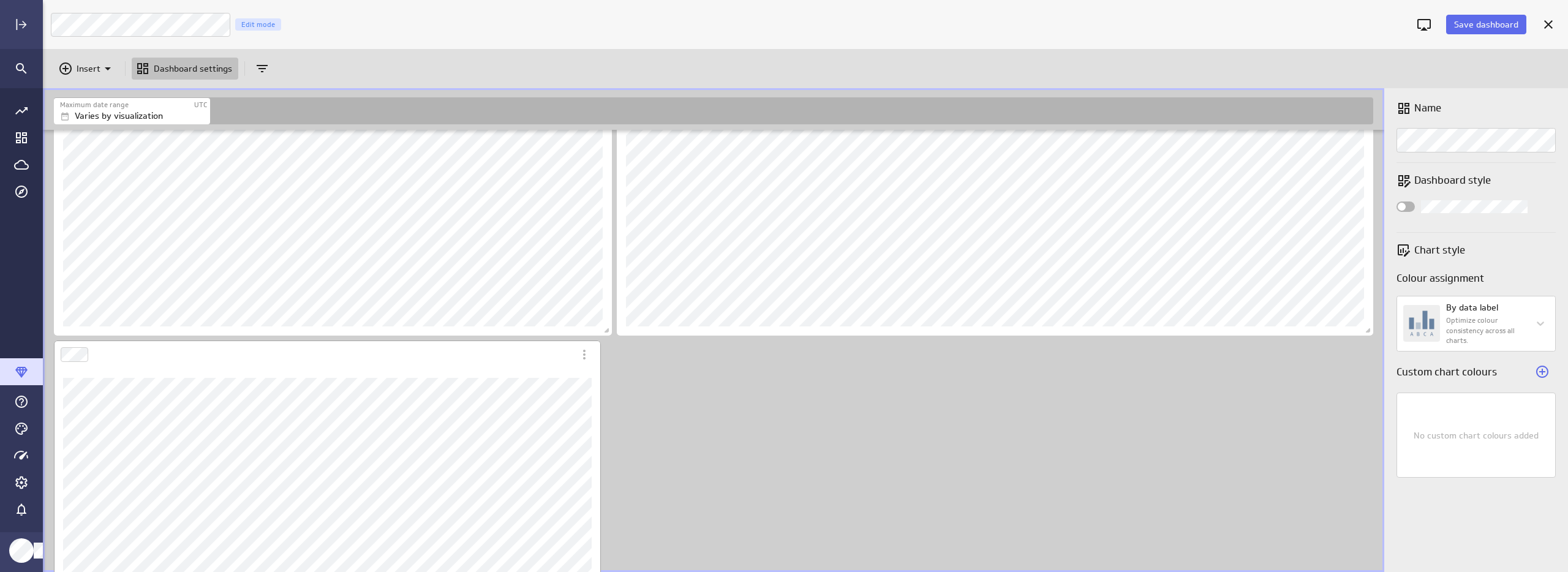
click at [523, 376] on div "Dashboard Widget" at bounding box center [327, 521] width 547 height 305
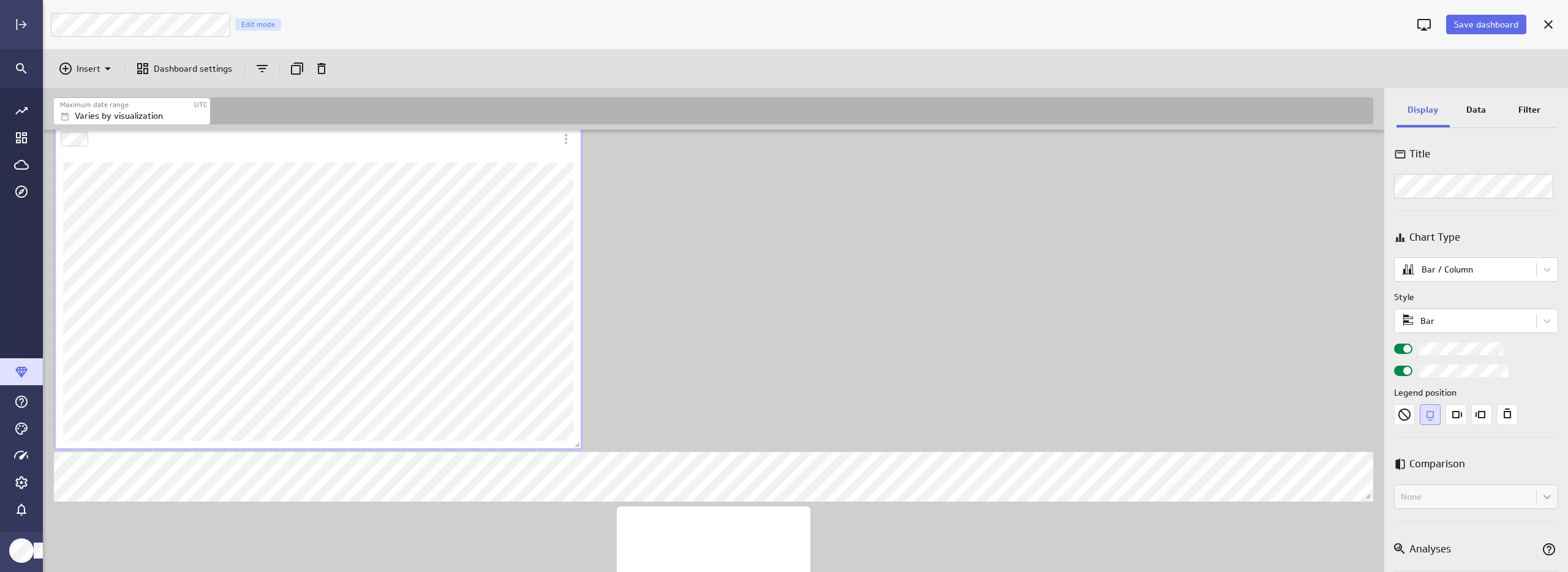
scroll to position [7, 7]
click at [585, 448] on span "Dashboard content with 17 widgets" at bounding box center [578, 447] width 12 height 12
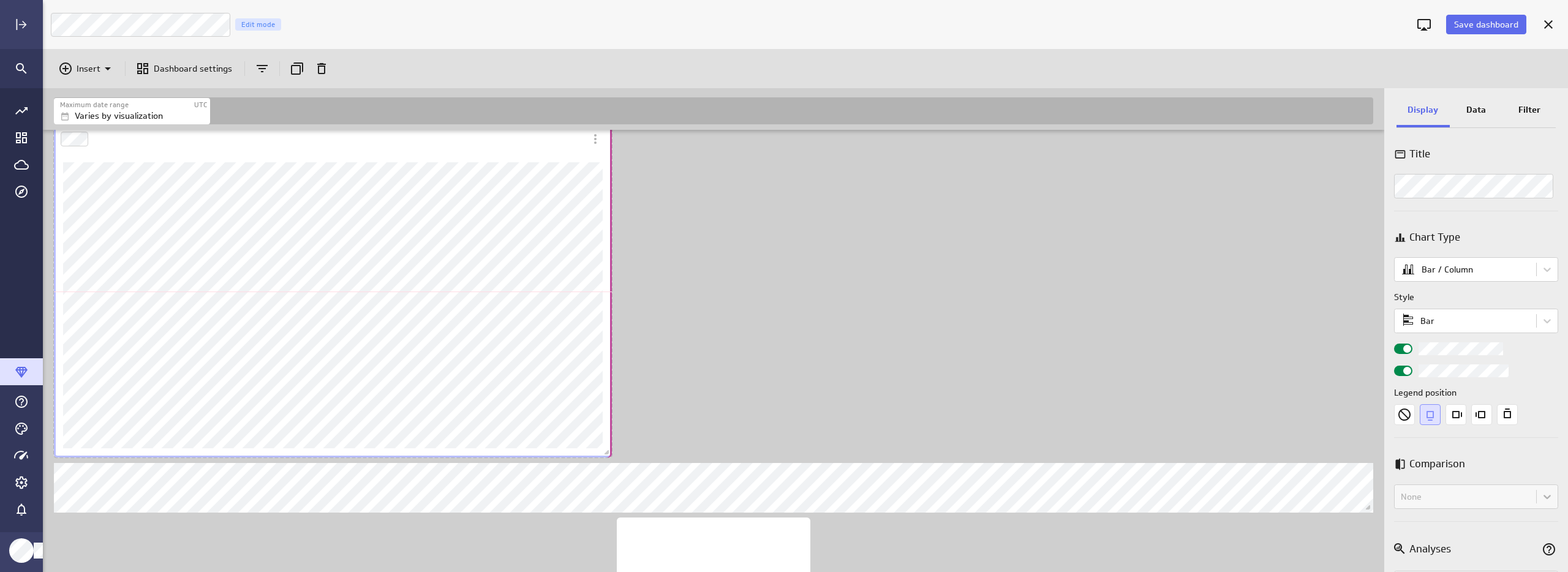
drag, startPoint x: 596, startPoint y: 451, endPoint x: 607, endPoint y: 451, distance: 11.0
click at [607, 451] on span "Dashboard content with 17 widgets" at bounding box center [608, 454] width 12 height 12
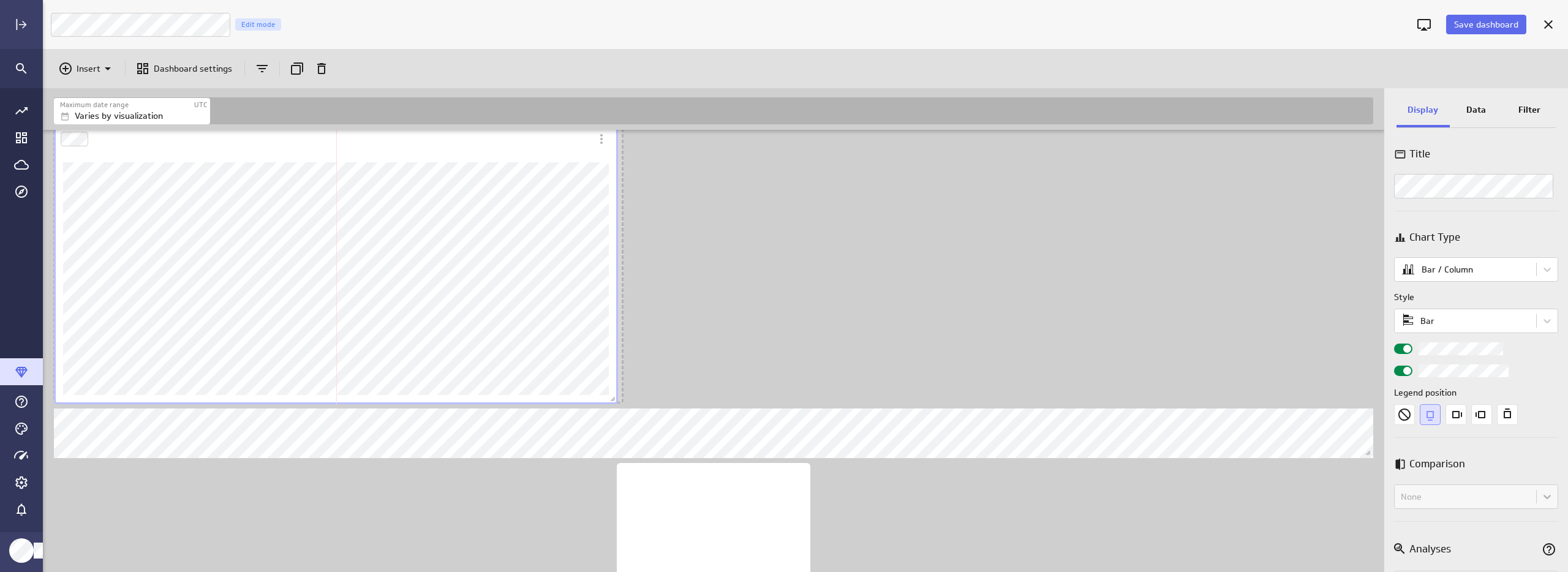
drag, startPoint x: 608, startPoint y: 451, endPoint x: 614, endPoint y: 398, distance: 53.3
click at [614, 398] on span "Dashboard content with 17 widgets" at bounding box center [614, 400] width 12 height 12
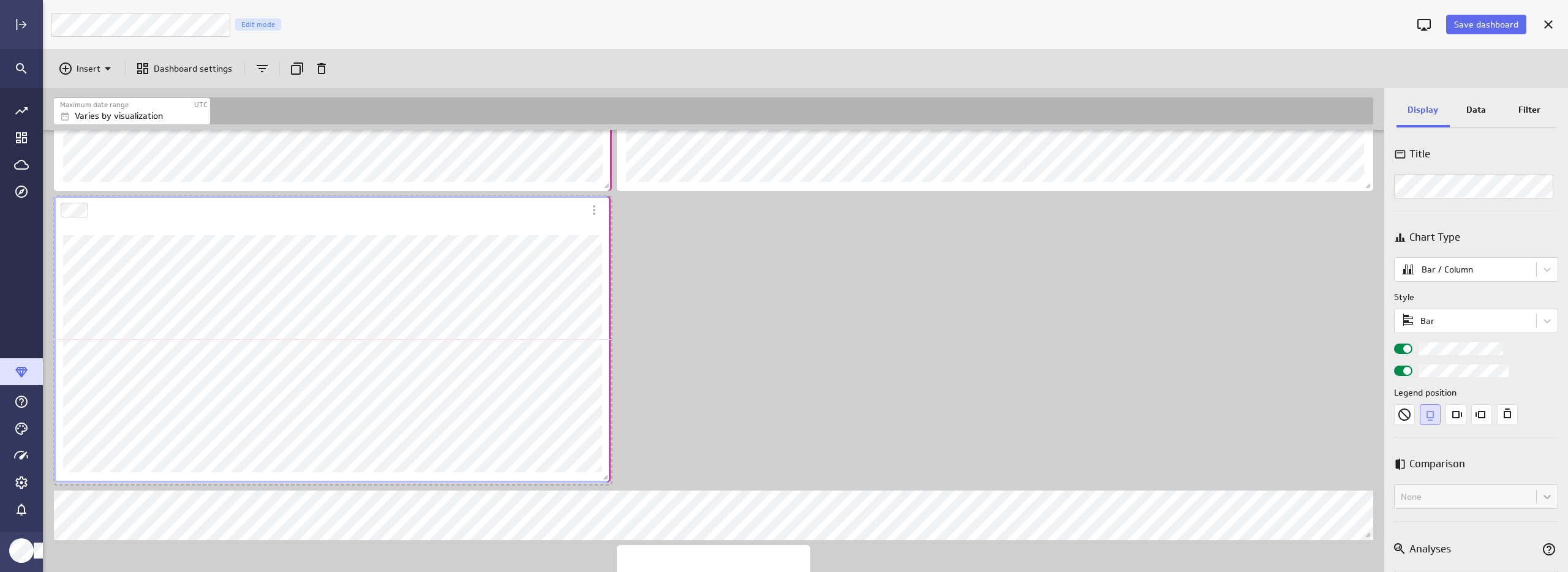
scroll to position [1773, 1343]
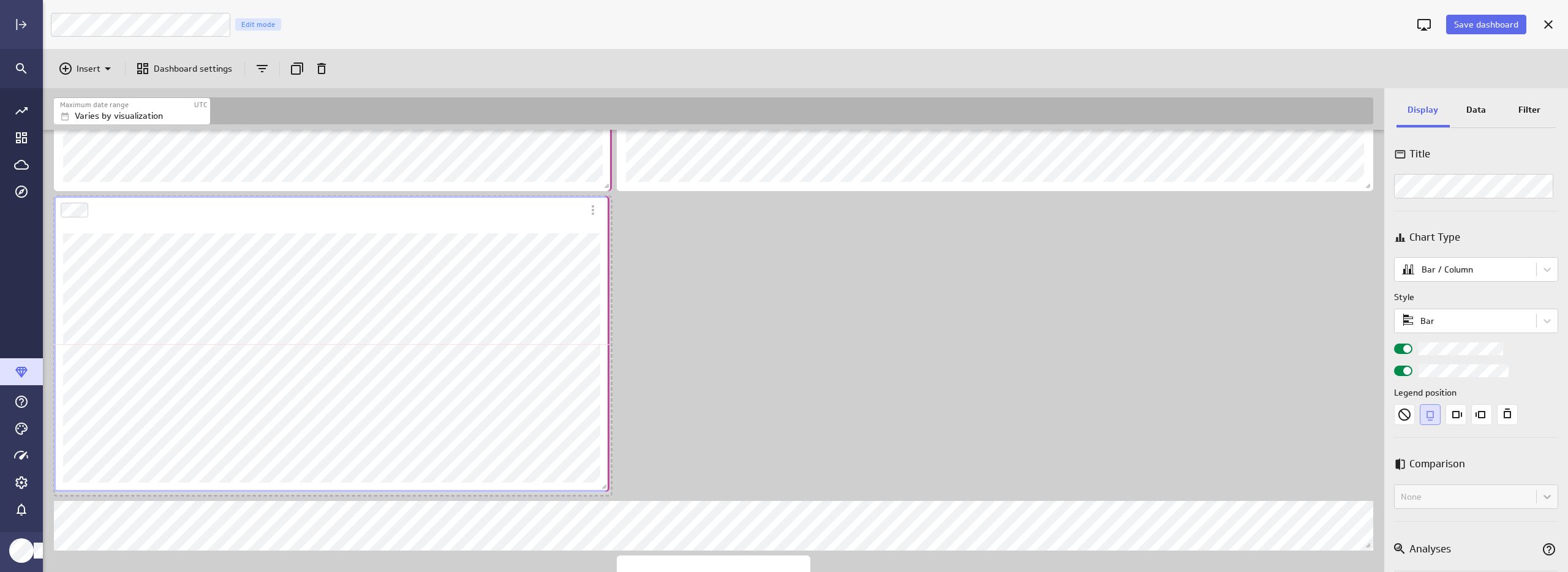
drag, startPoint x: 618, startPoint y: 470, endPoint x: 604, endPoint y: 488, distance: 22.8
click at [604, 488] on span "Dashboard content with 17 widgets" at bounding box center [605, 488] width 12 height 12
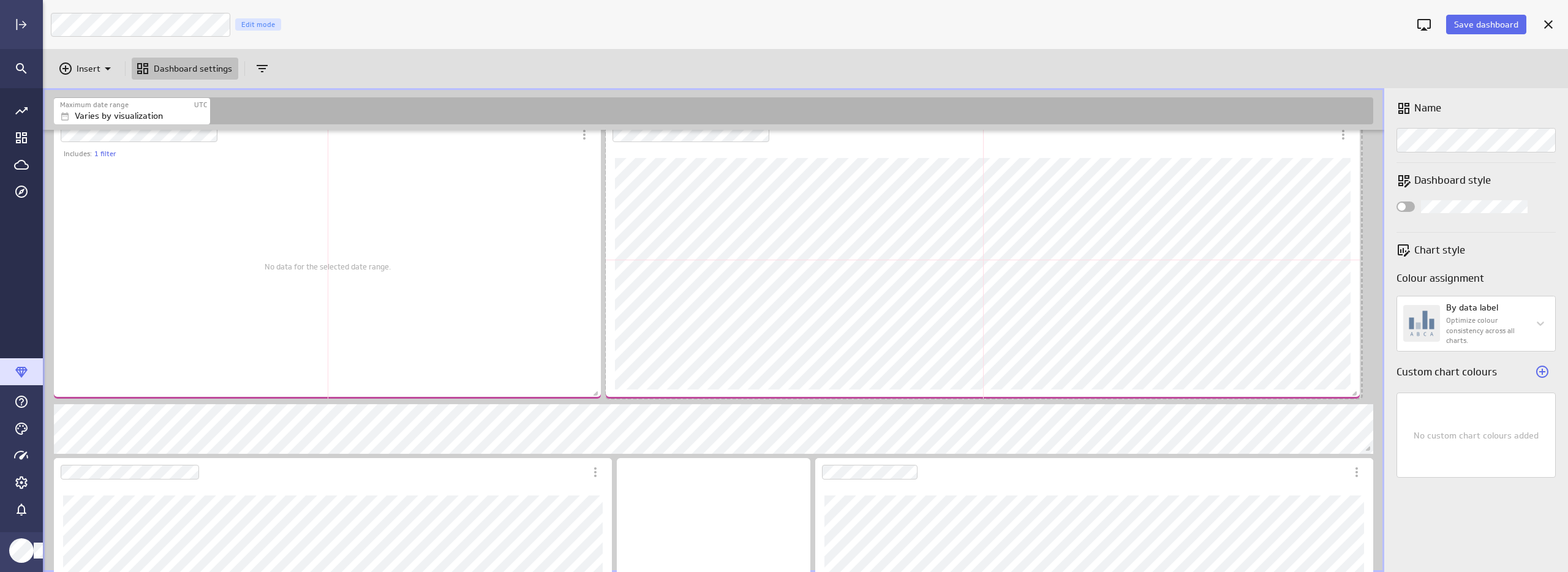
drag, startPoint x: 1367, startPoint y: 391, endPoint x: 1354, endPoint y: 391, distance: 13.0
click at [1354, 391] on span "Dashboard content with 17 widgets" at bounding box center [1355, 395] width 12 height 12
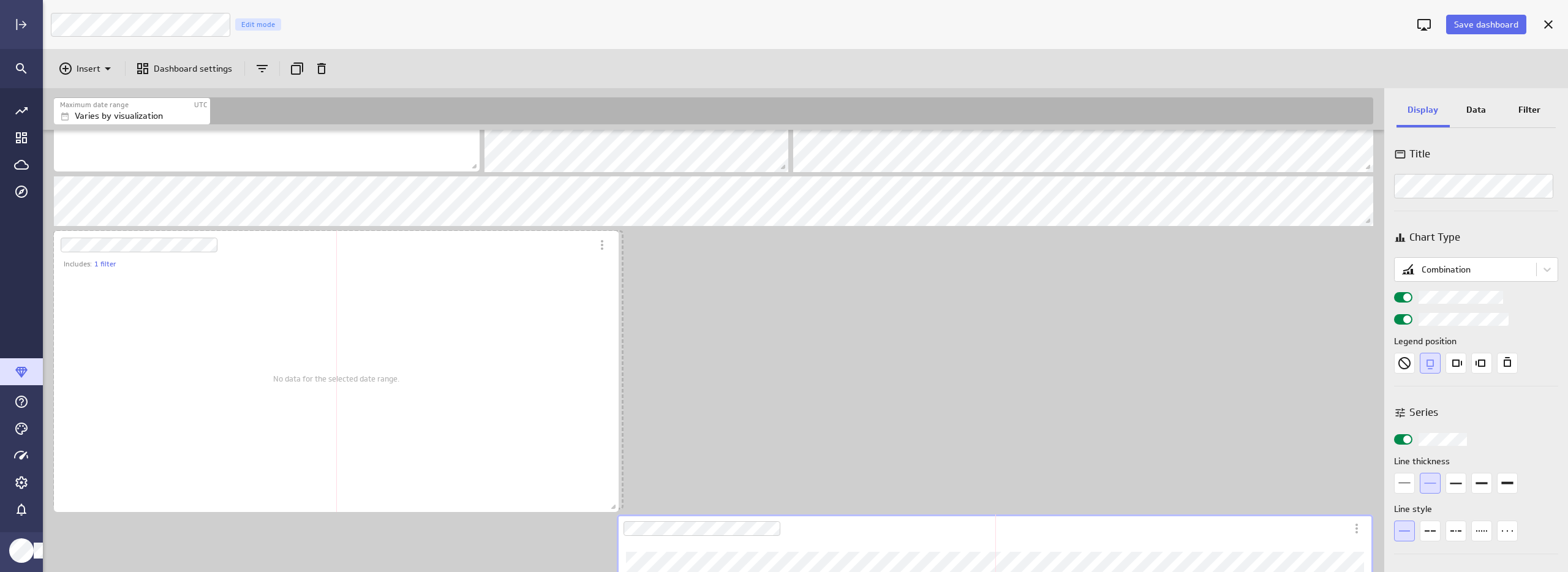
scroll to position [7, 7]
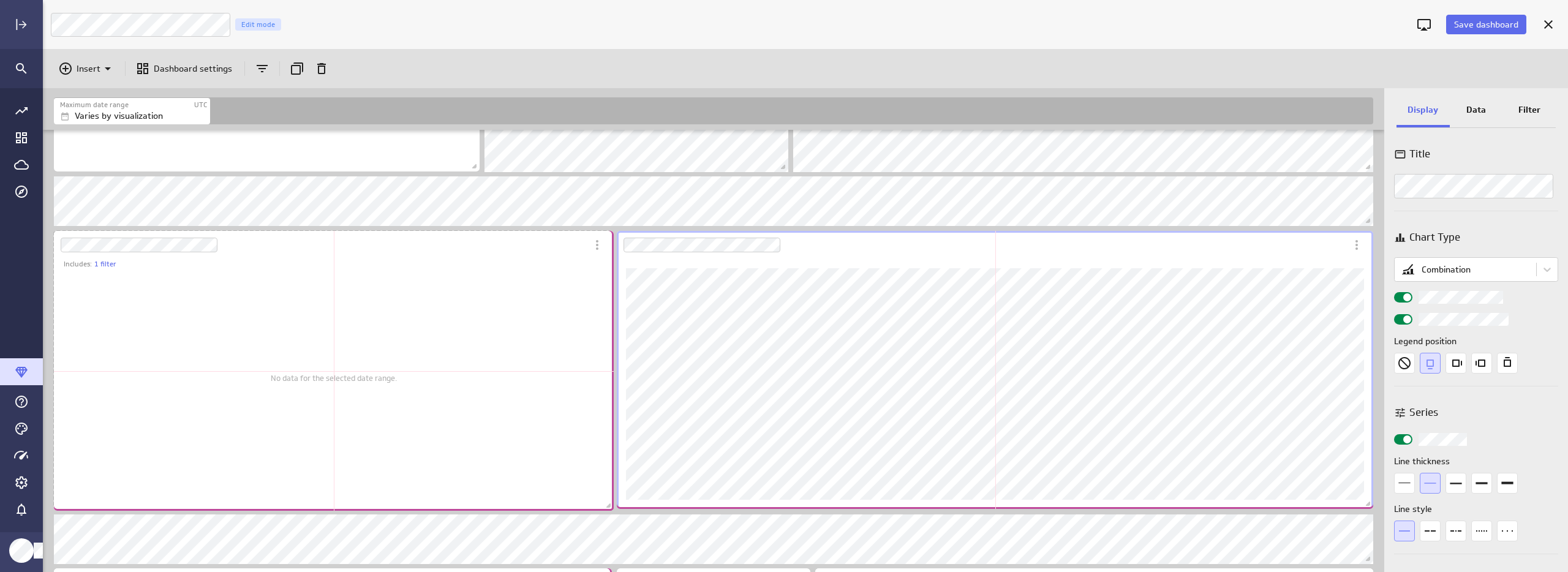
drag, startPoint x: 595, startPoint y: 502, endPoint x: 608, endPoint y: 504, distance: 13.2
click at [608, 504] on span "Dashboard content with 17 widgets" at bounding box center [609, 507] width 12 height 12
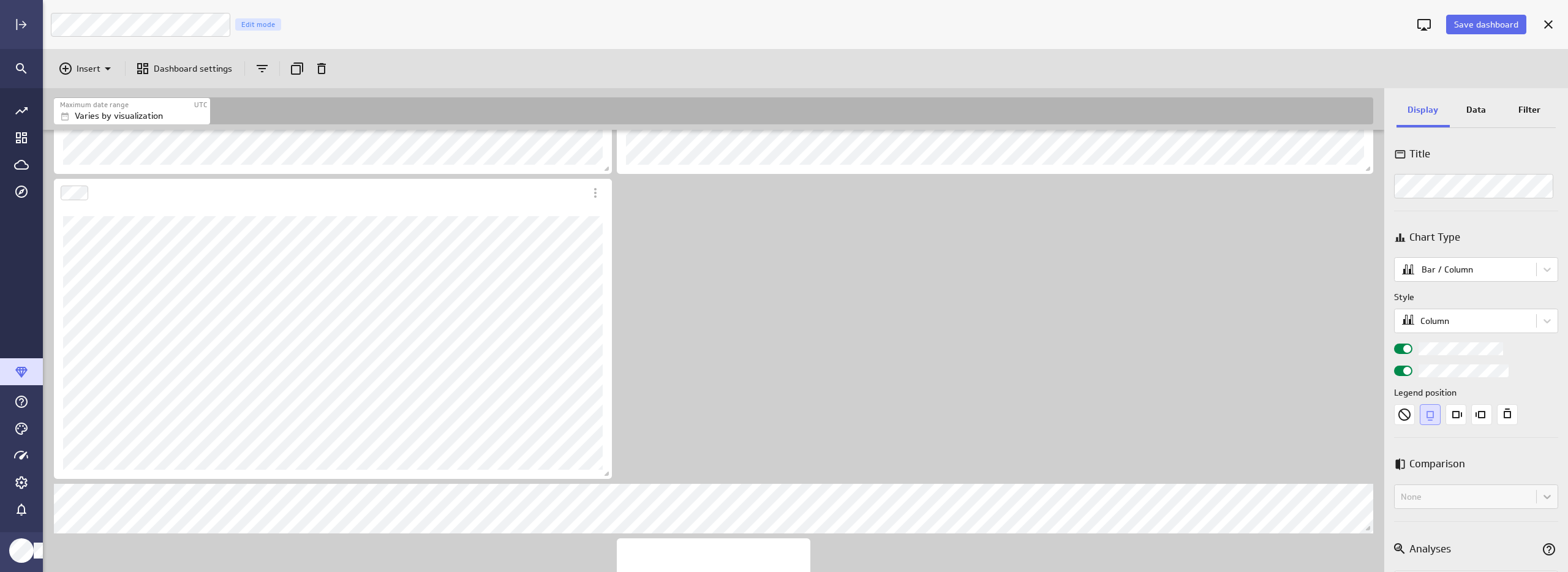
scroll to position [1078, 0]
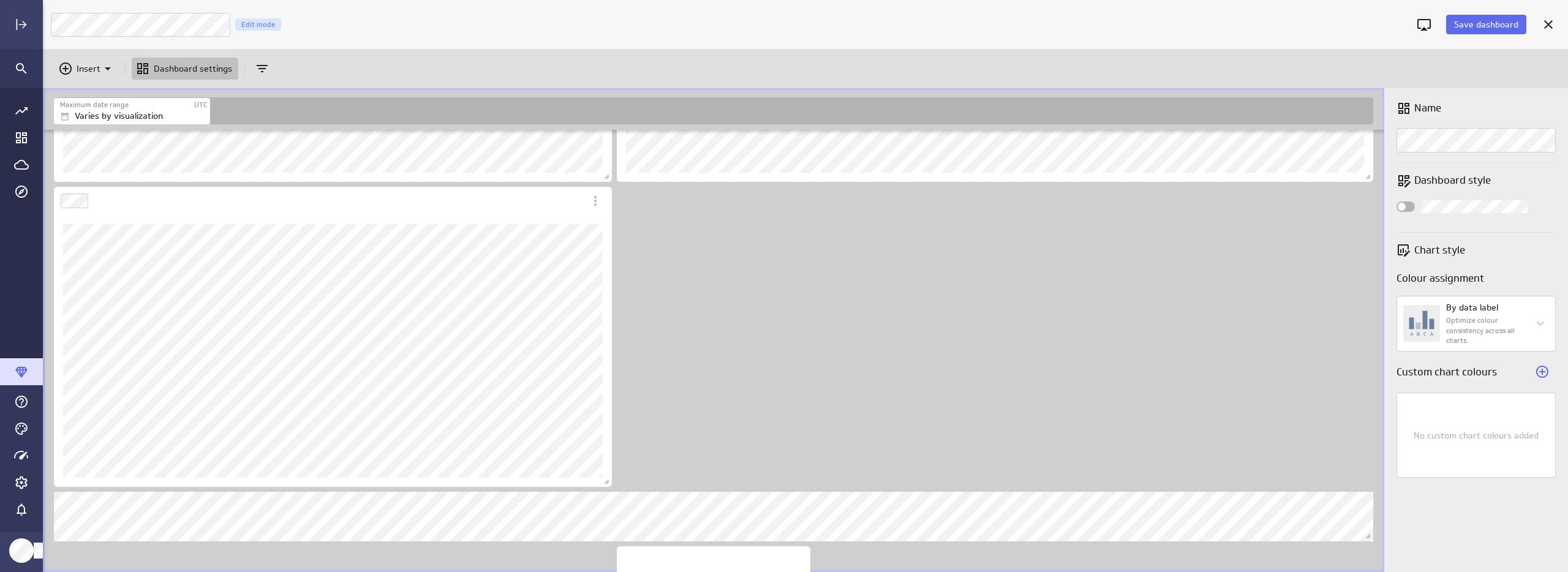
click at [1500, 31] on button "Save dashboard" at bounding box center [1486, 24] width 81 height 20
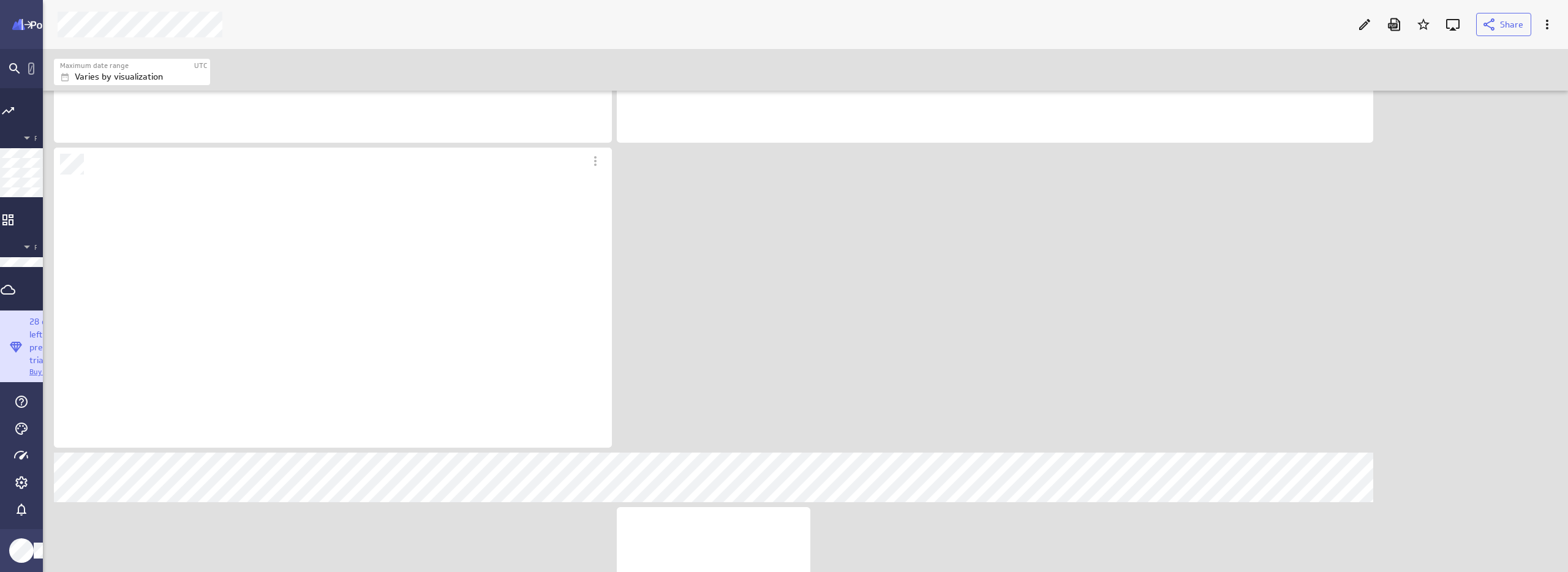
scroll to position [470, 559]
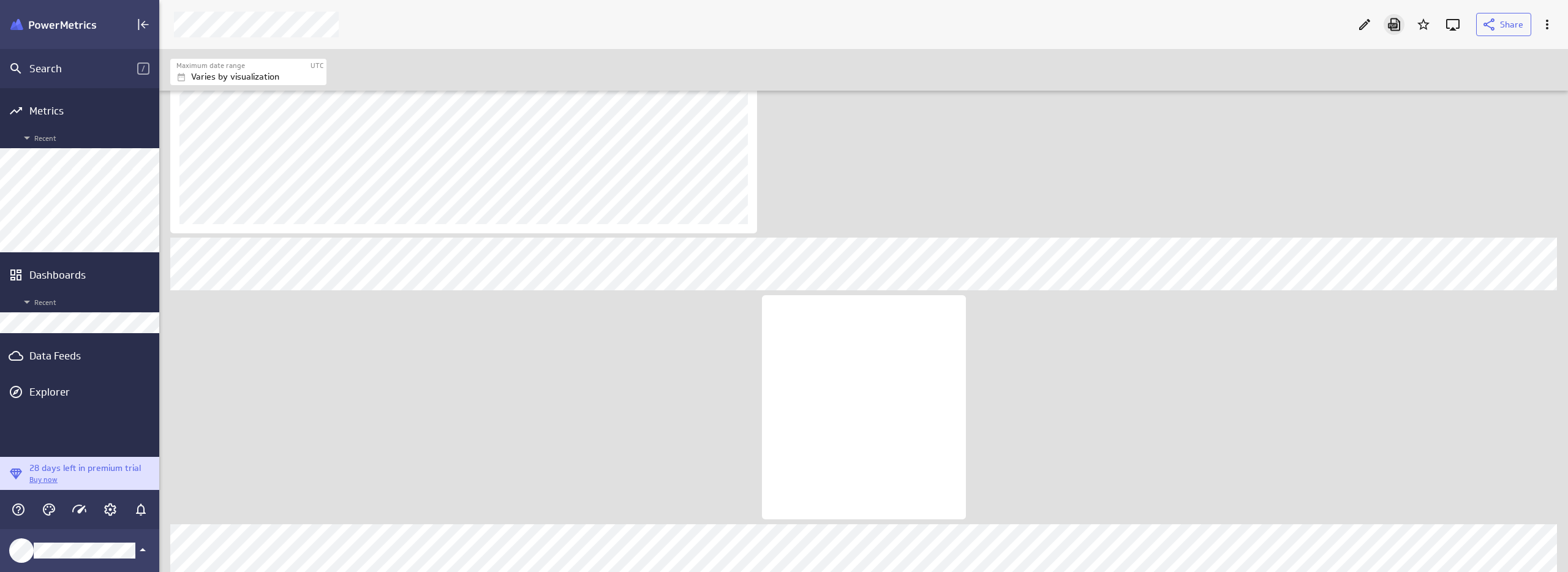
click at [1394, 21] on icon "Download as PDF" at bounding box center [1394, 24] width 15 height 15
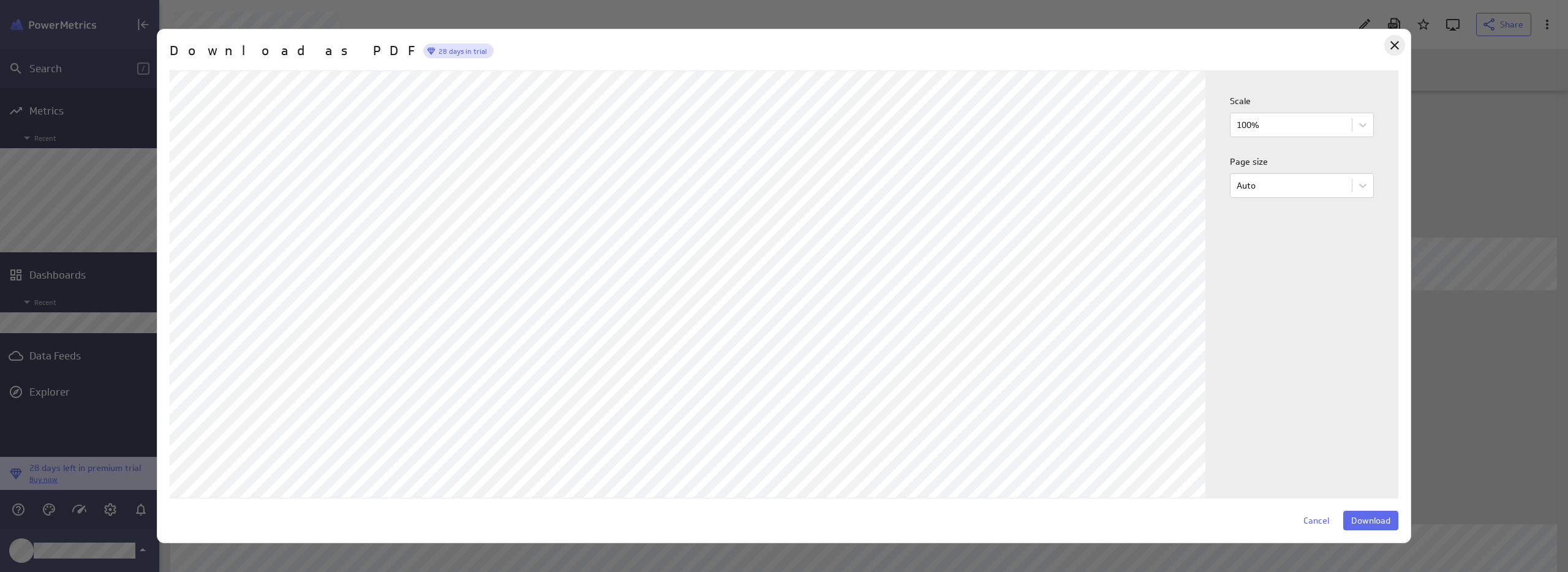
click at [1391, 46] on icon "Close" at bounding box center [1395, 46] width 15 height 15
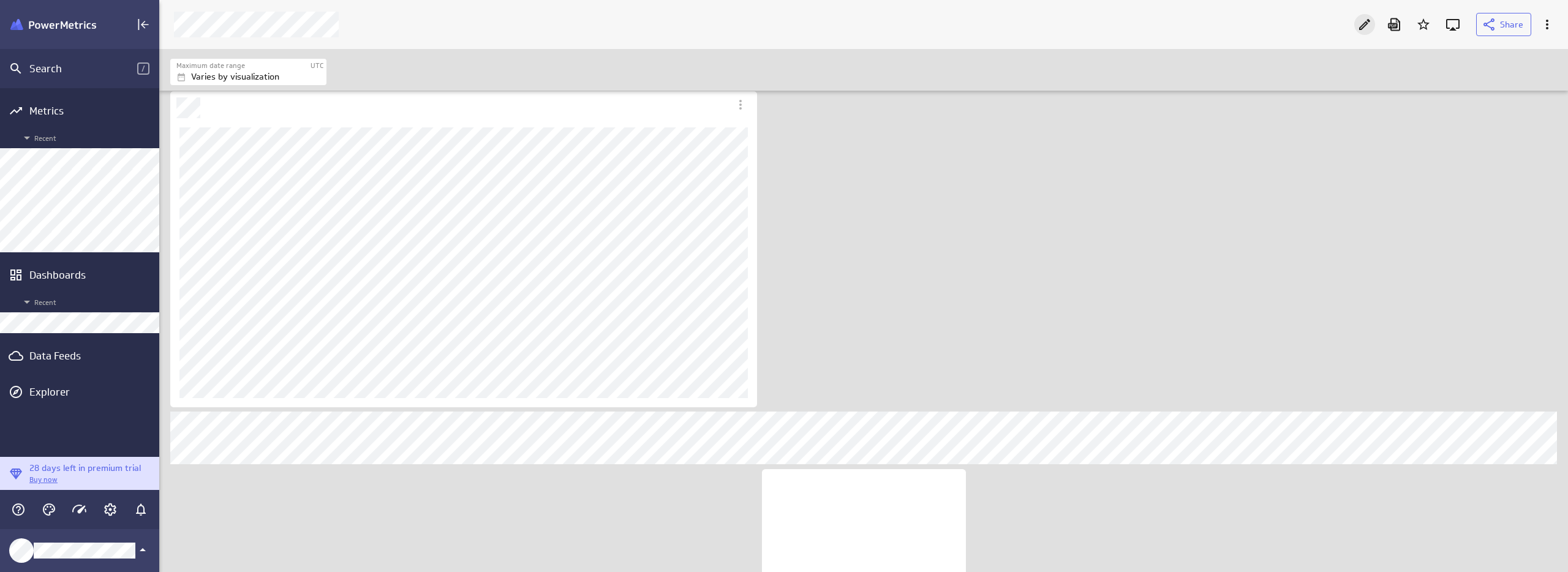
click at [1367, 18] on icon "Edit" at bounding box center [1364, 24] width 15 height 15
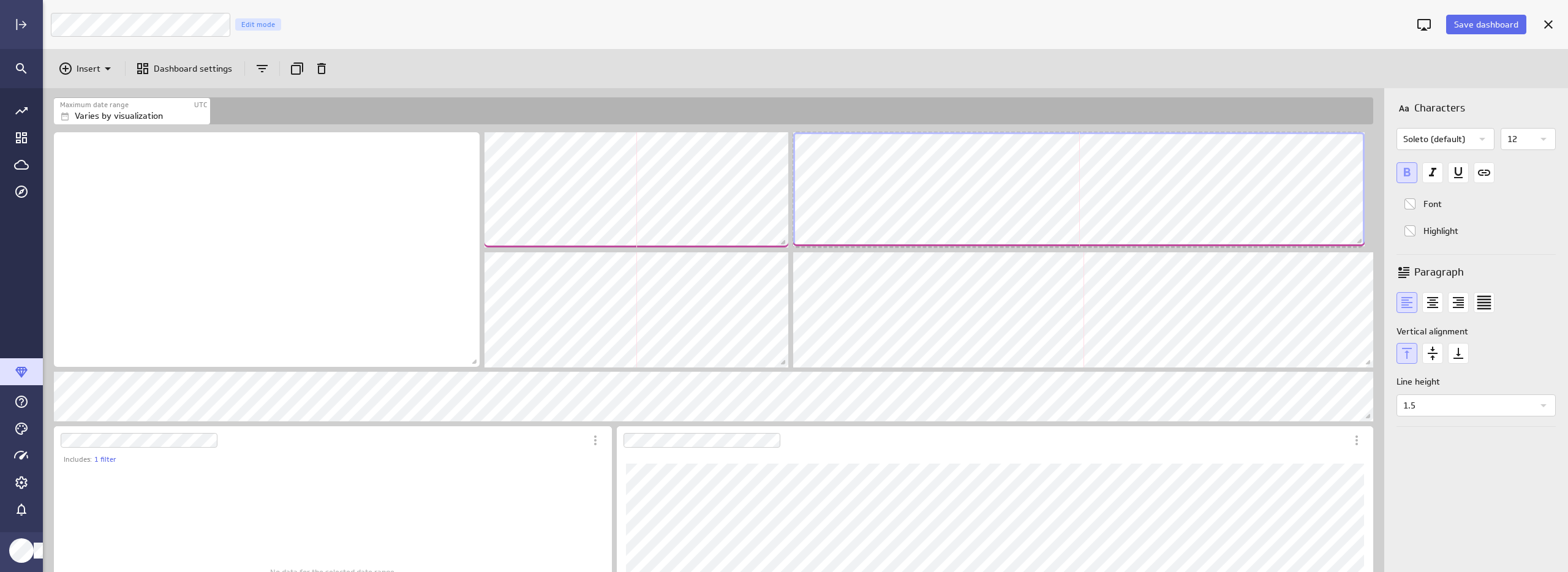
drag, startPoint x: 1367, startPoint y: 241, endPoint x: 1359, endPoint y: 240, distance: 8.1
click at [1359, 240] on span "Dashboard content with 17 widgets" at bounding box center [1360, 242] width 12 height 12
drag, startPoint x: 1355, startPoint y: 243, endPoint x: 1364, endPoint y: 240, distance: 9.5
click at [1364, 240] on span "Dashboard content with 17 widgets" at bounding box center [1367, 240] width 12 height 12
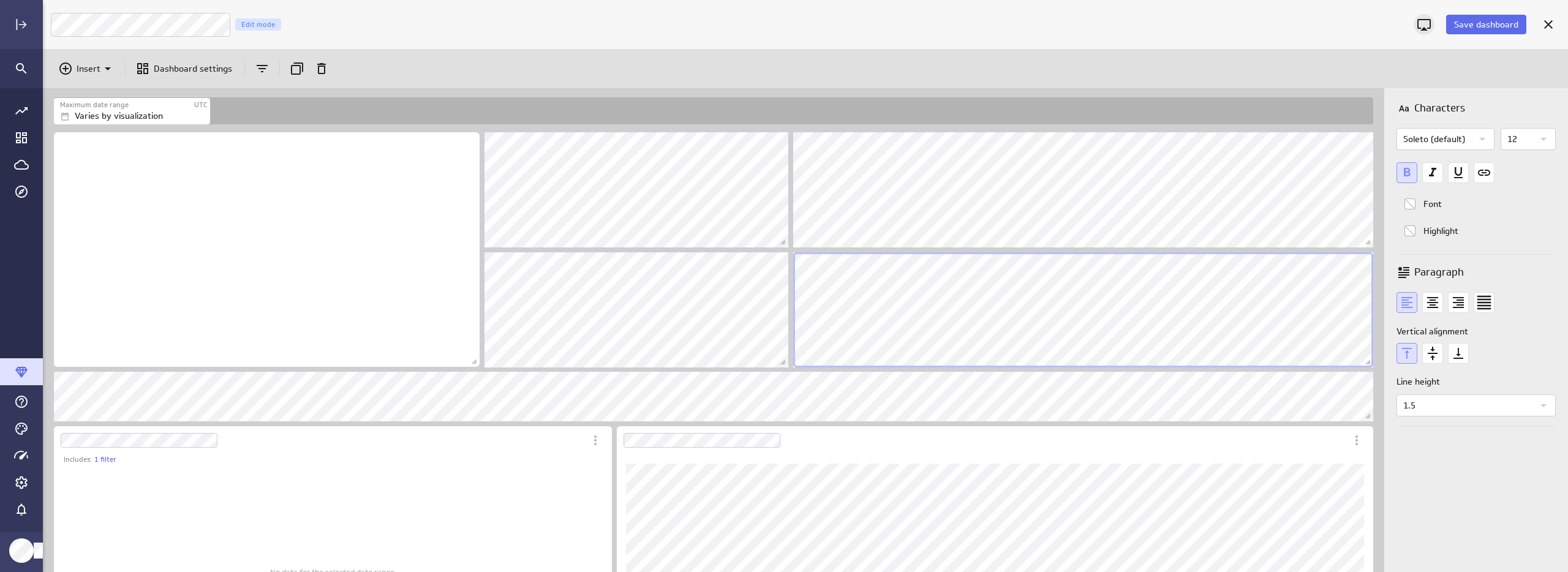
click at [1421, 24] on icon "Enter fullscreen mode" at bounding box center [1424, 24] width 15 height 15
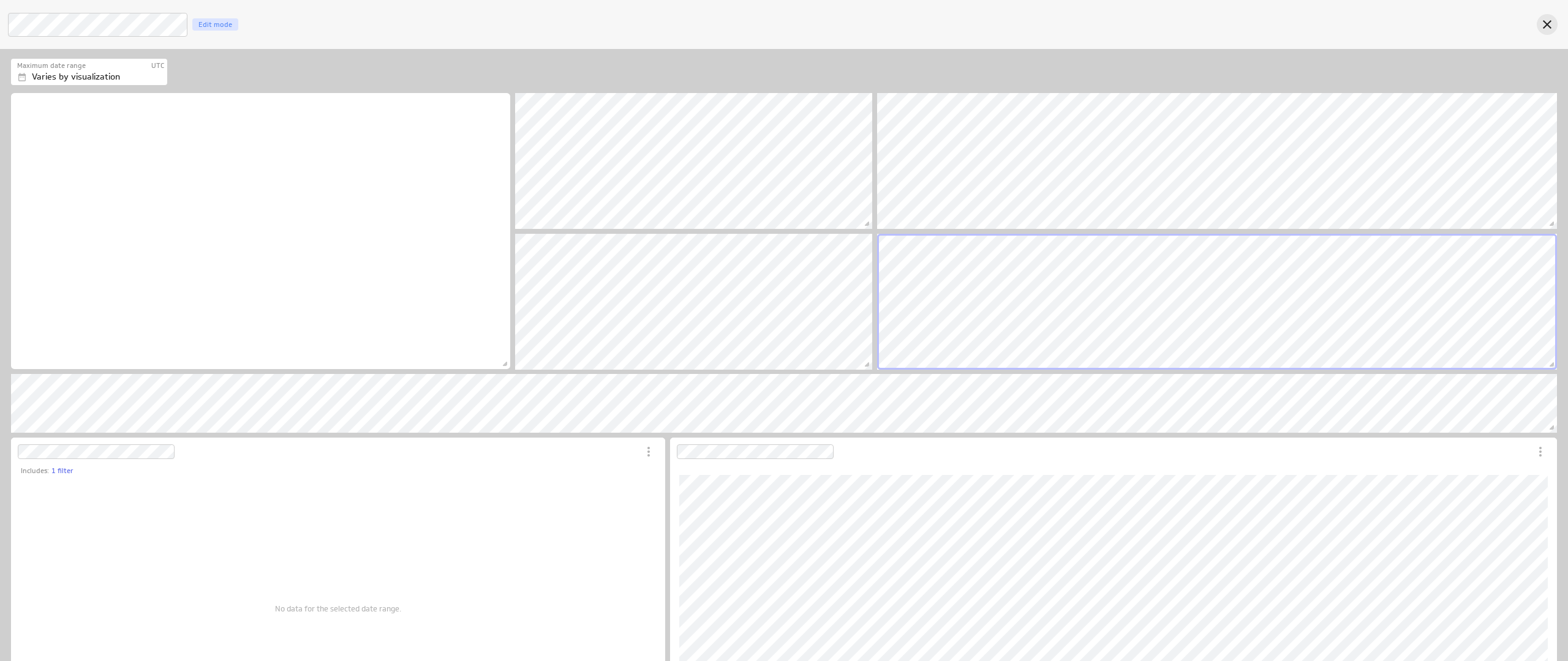
click at [1548, 26] on icon "Exit fullscreen mode" at bounding box center [1547, 24] width 9 height 9
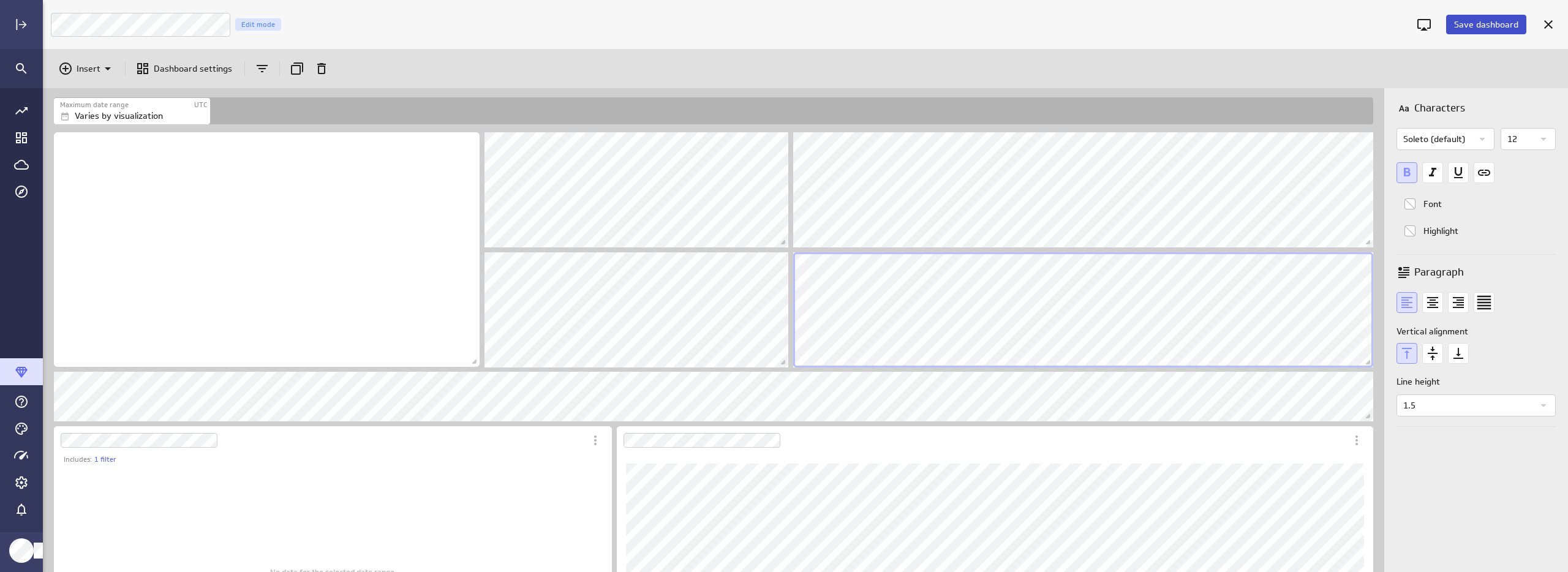
click at [1475, 24] on span "Save dashboard" at bounding box center [1486, 24] width 64 height 11
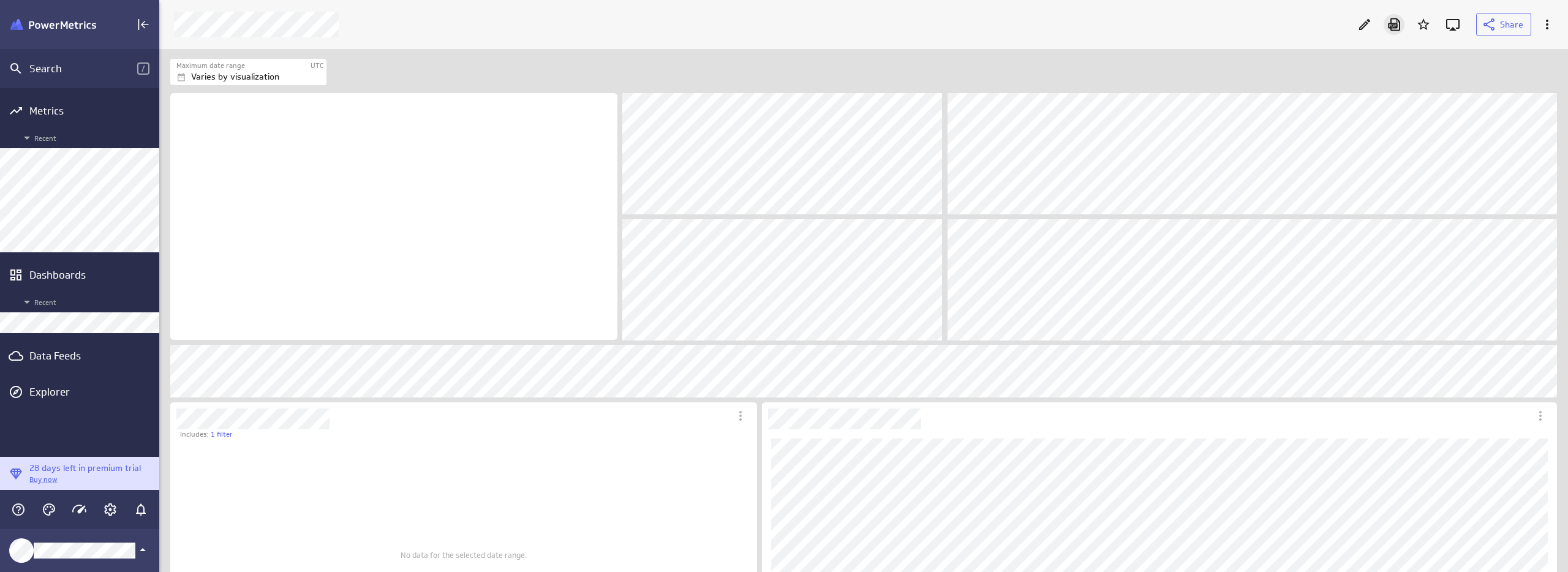
click at [1391, 25] on icon "Download as PDF" at bounding box center [1394, 25] width 12 height 13
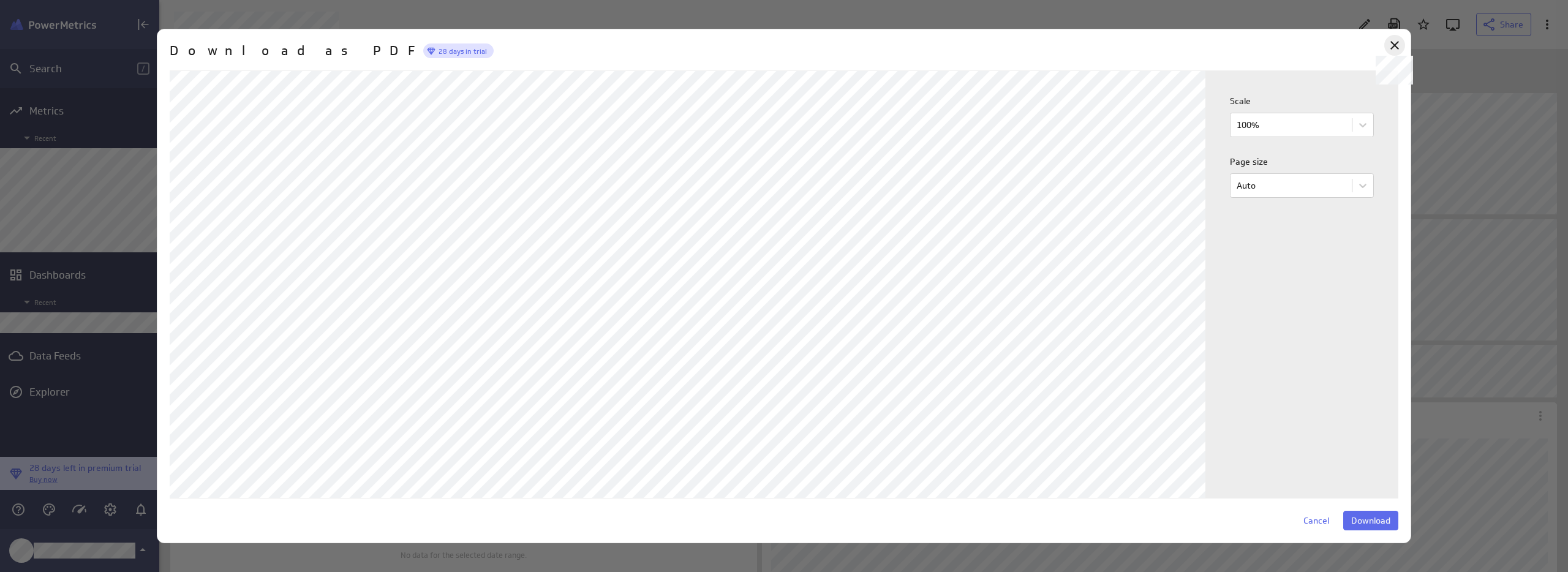
click at [1391, 41] on icon at bounding box center [1395, 46] width 15 height 15
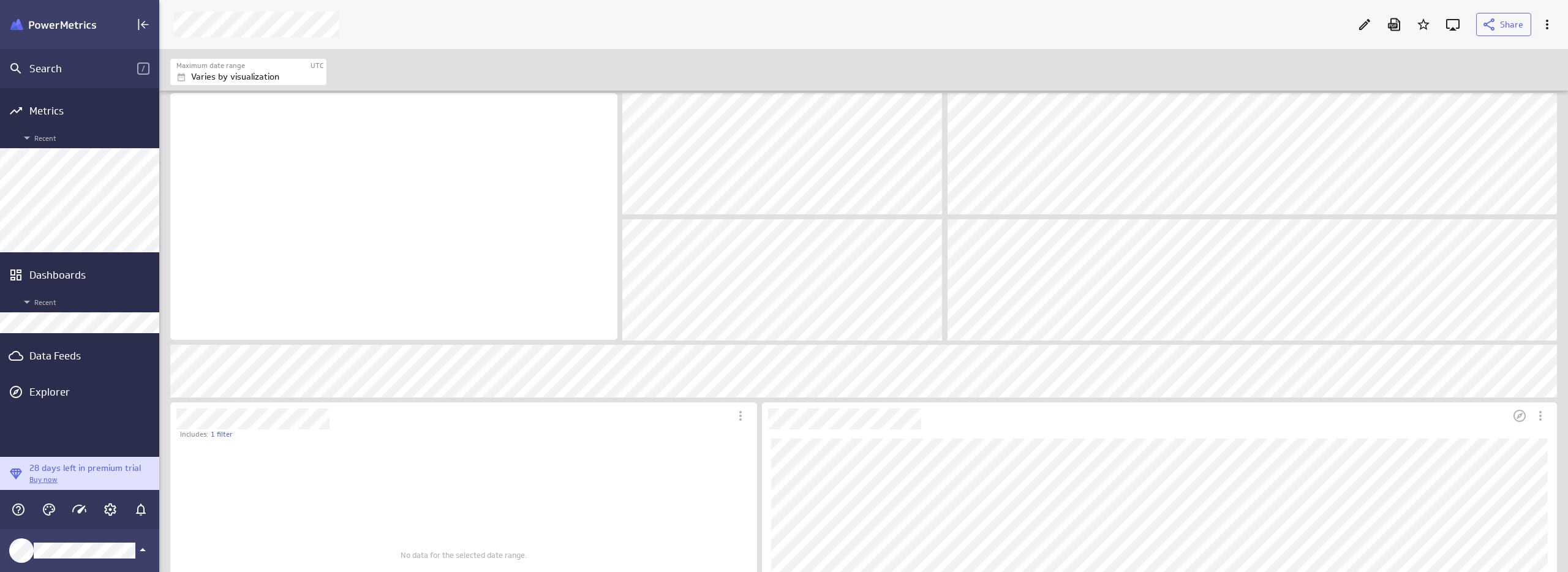
scroll to position [26, 0]
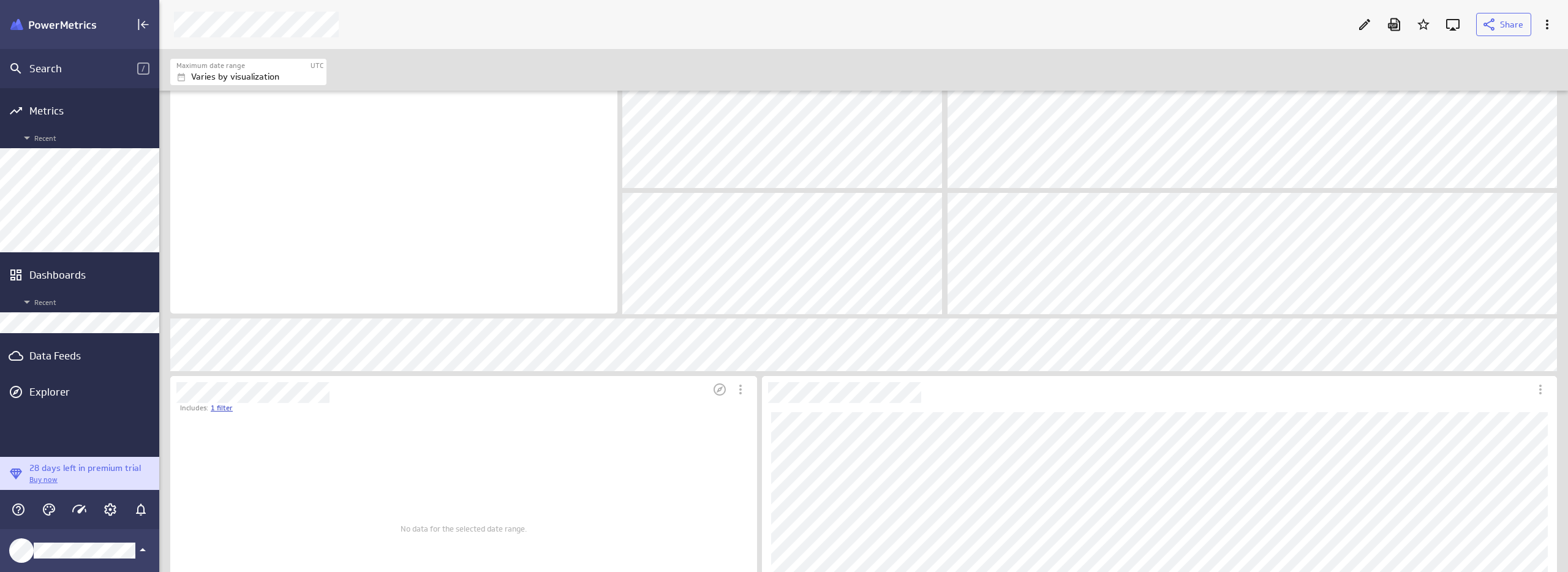
click at [219, 407] on link "1 filter" at bounding box center [222, 408] width 22 height 11
click at [219, 407] on div at bounding box center [784, 286] width 1568 height 572
click at [878, 58] on div "Maximum date range UTC Varies by visualization" at bounding box center [863, 71] width 1386 height 27
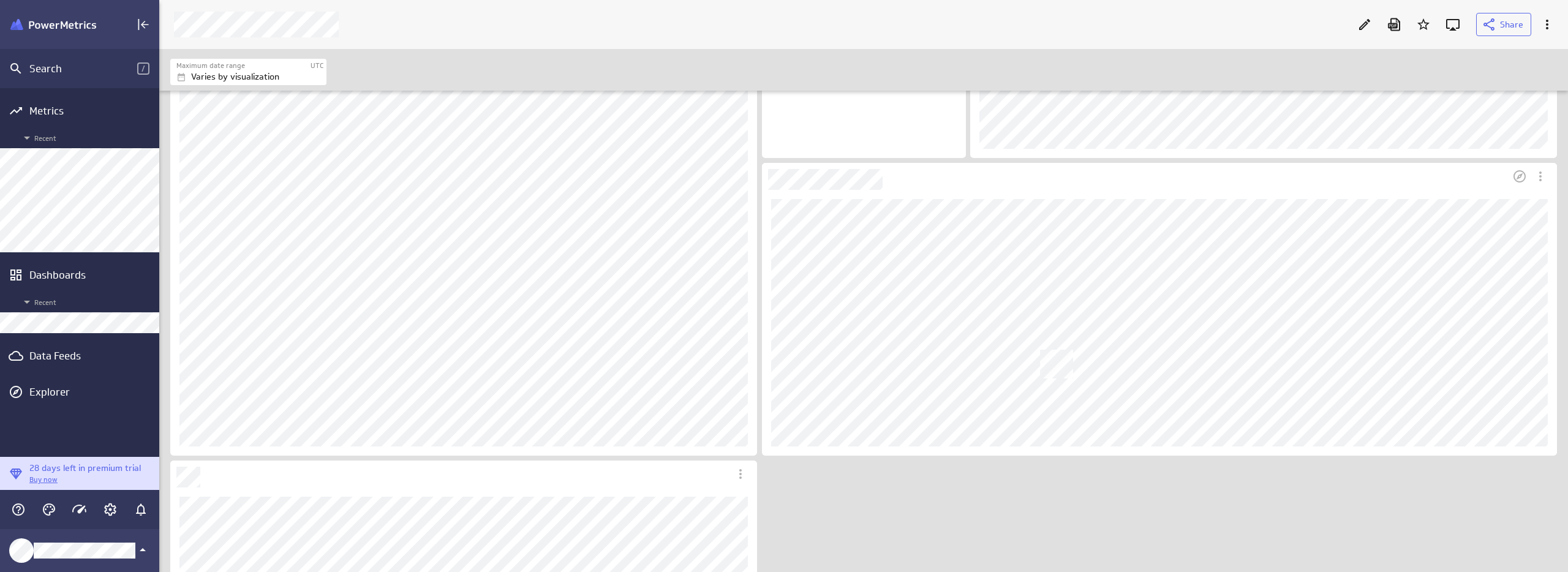
scroll to position [1147, 0]
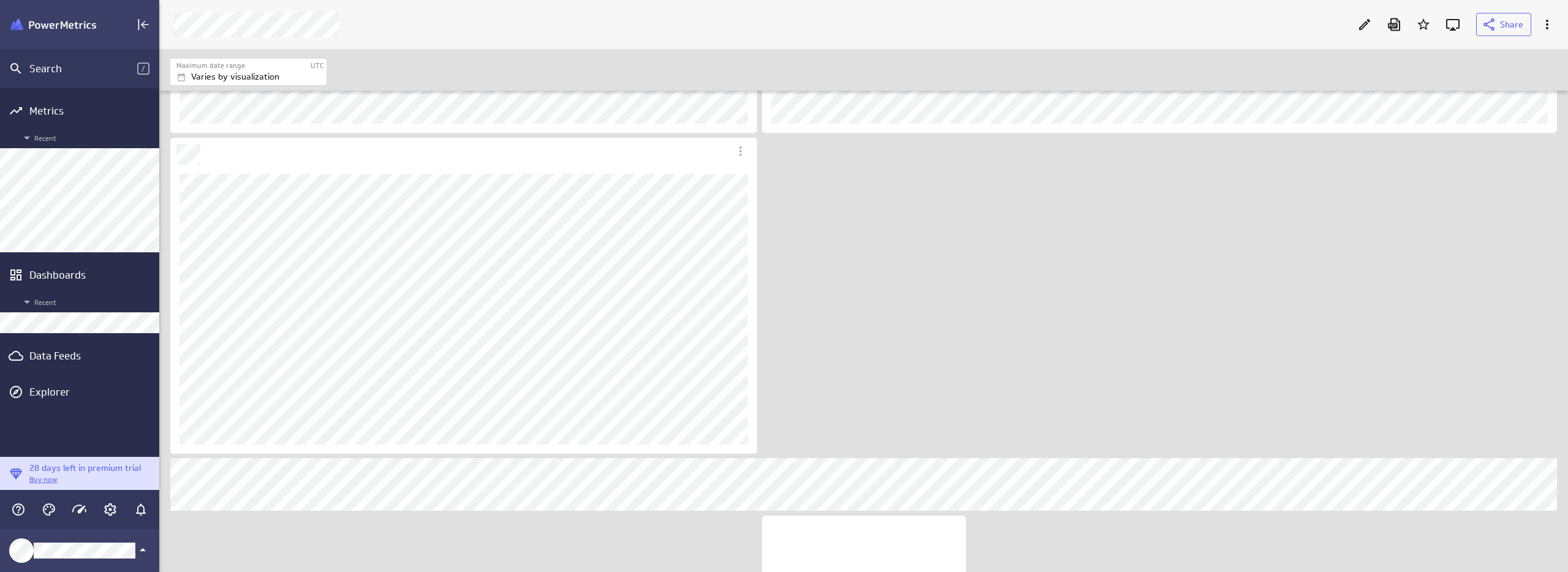
click at [1368, 19] on icon "Edit" at bounding box center [1364, 24] width 15 height 15
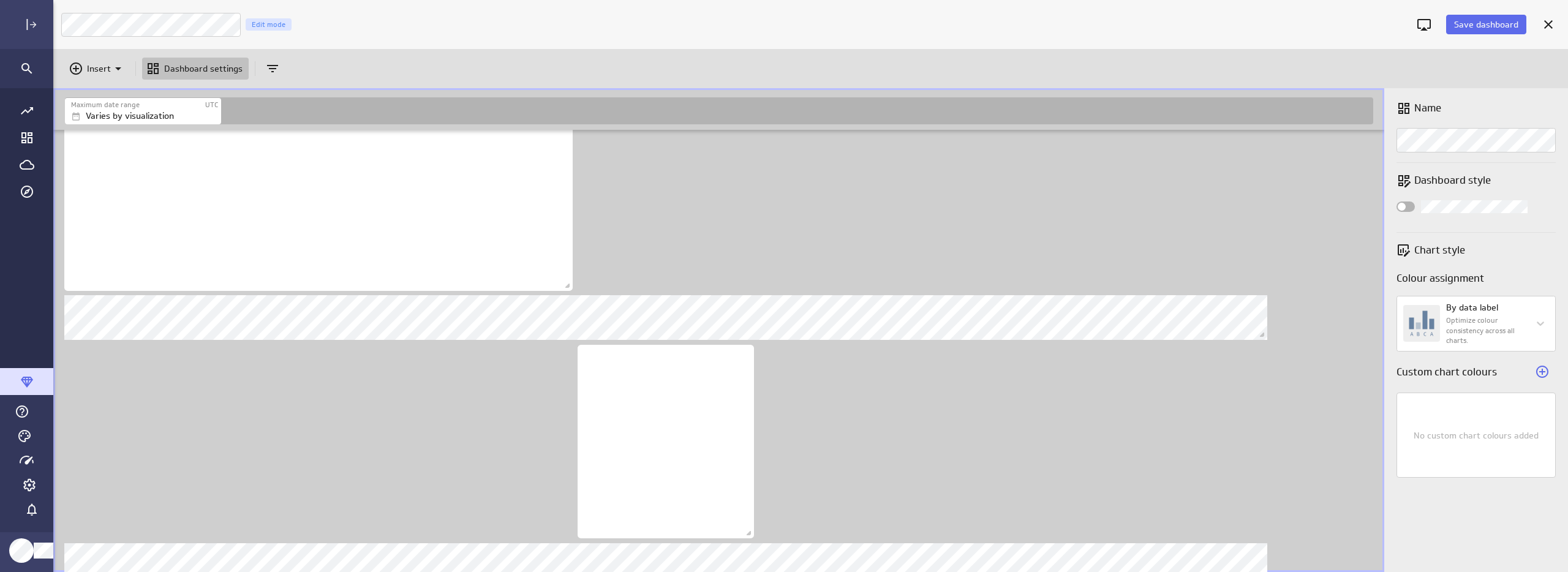
scroll to position [7, 7]
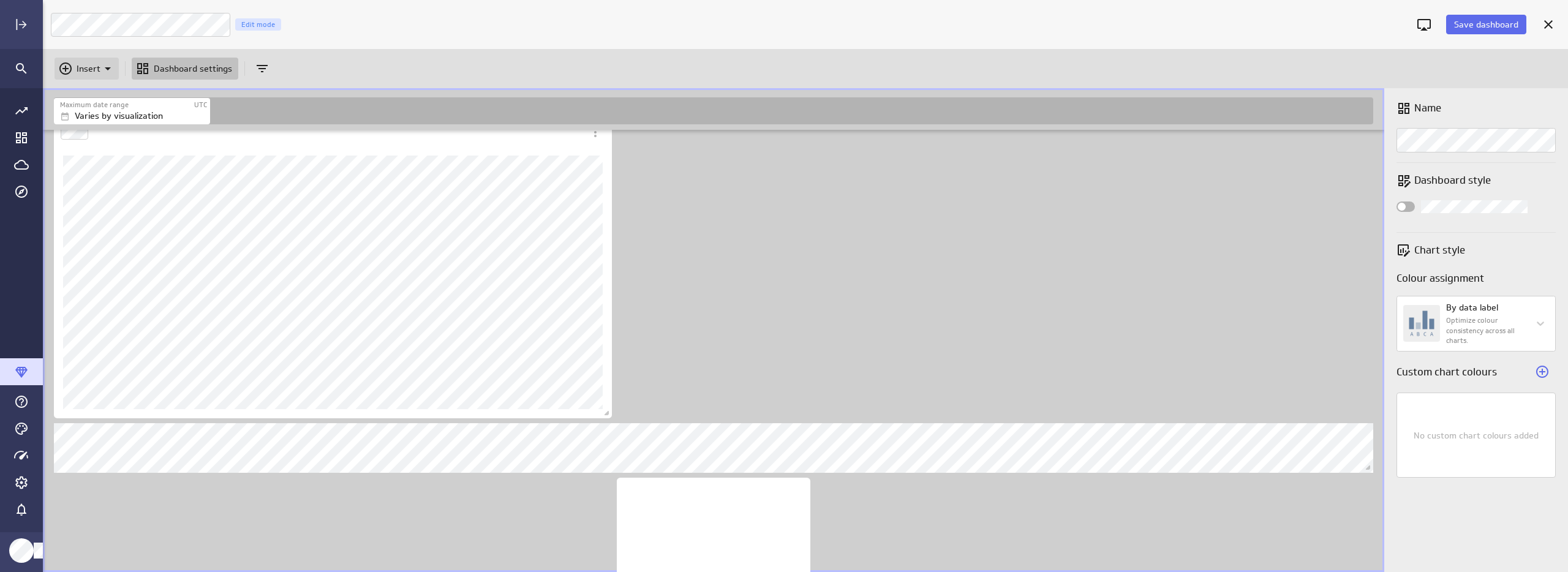
click at [83, 65] on p "Insert" at bounding box center [88, 69] width 24 height 13
click at [97, 100] on p "Metrics" at bounding box center [95, 99] width 29 height 13
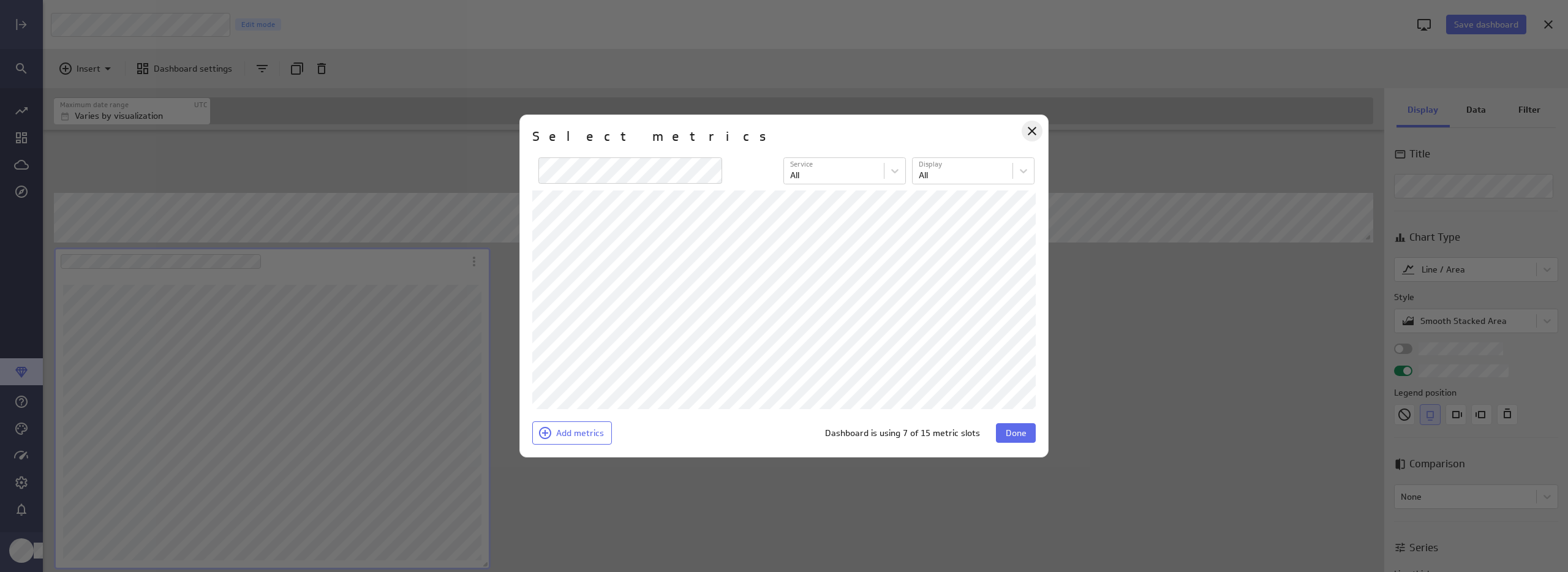
click at [1034, 132] on icon "Close" at bounding box center [1032, 131] width 9 height 9
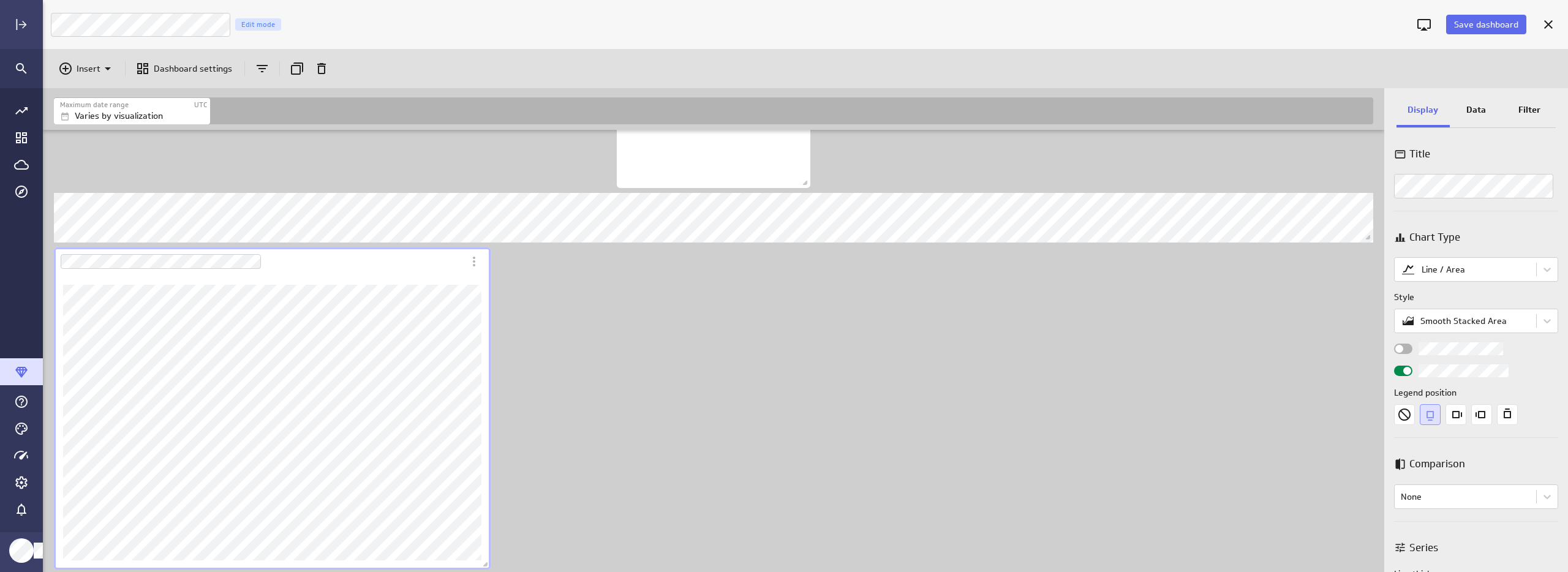
click at [431, 271] on div "Dashboard Widget" at bounding box center [258, 262] width 410 height 29
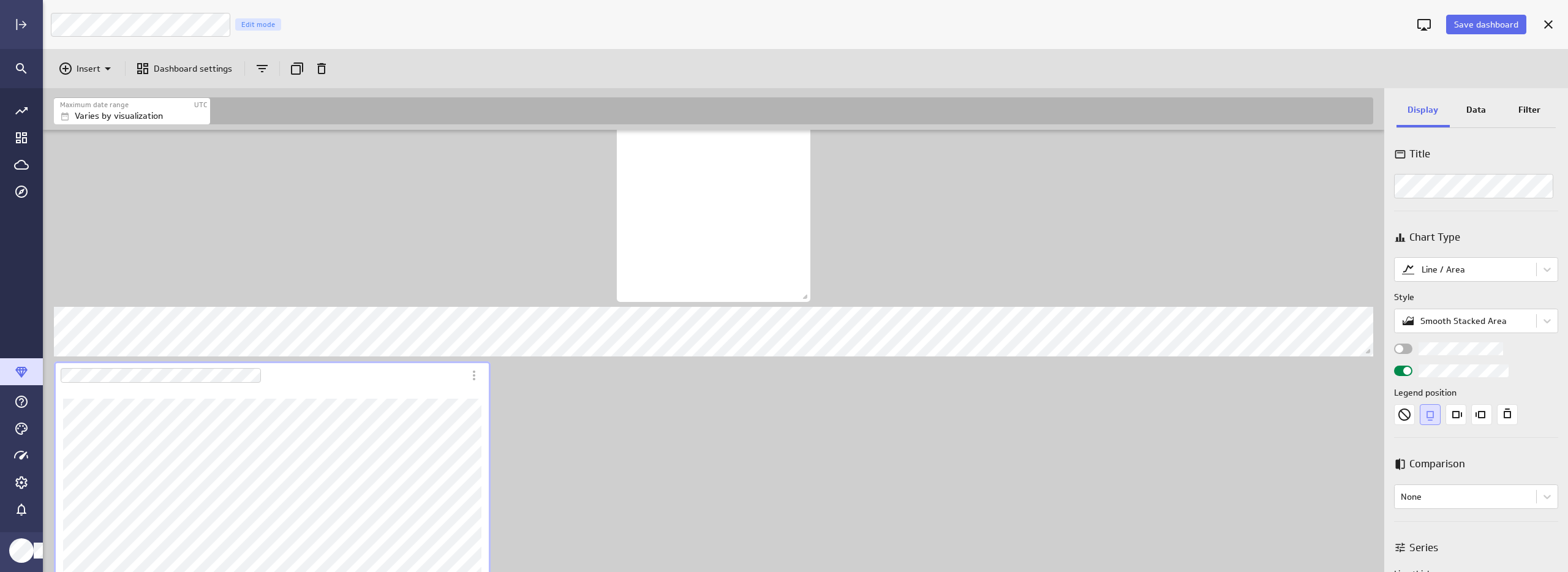
click at [1480, 107] on p "Data" at bounding box center [1476, 110] width 20 height 13
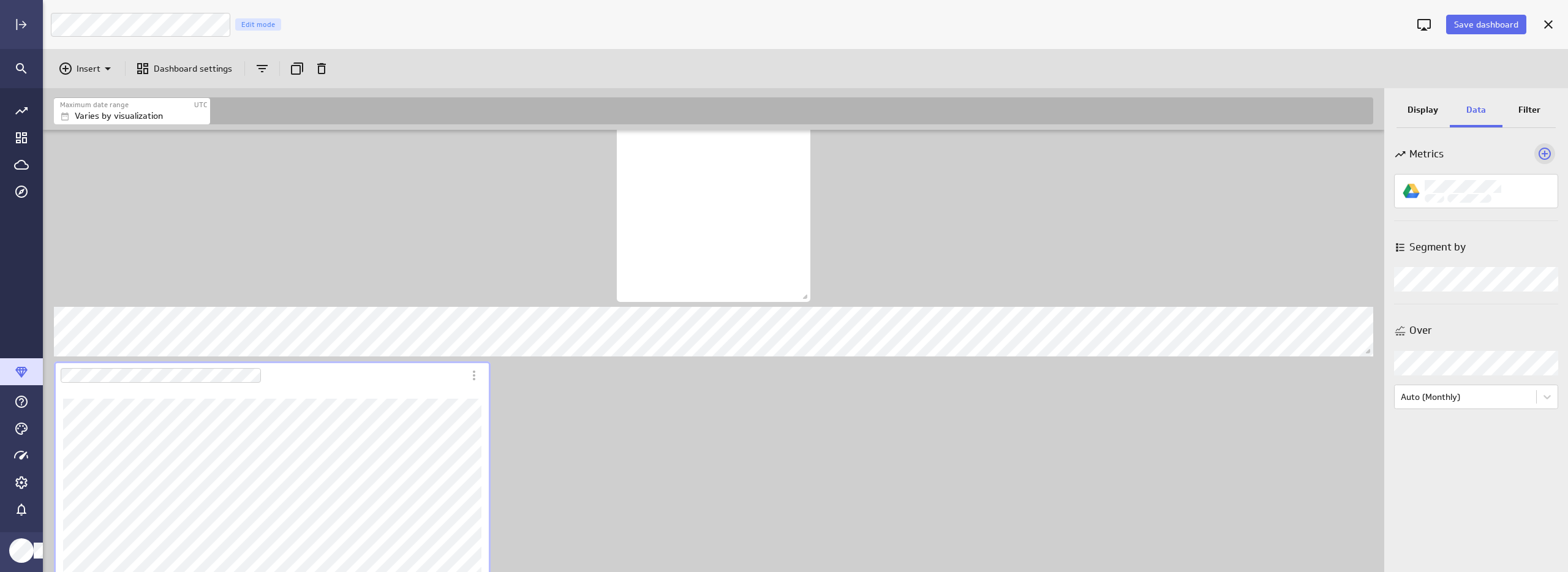
click at [1548, 153] on icon "Add a metric to this visualization" at bounding box center [1544, 154] width 15 height 15
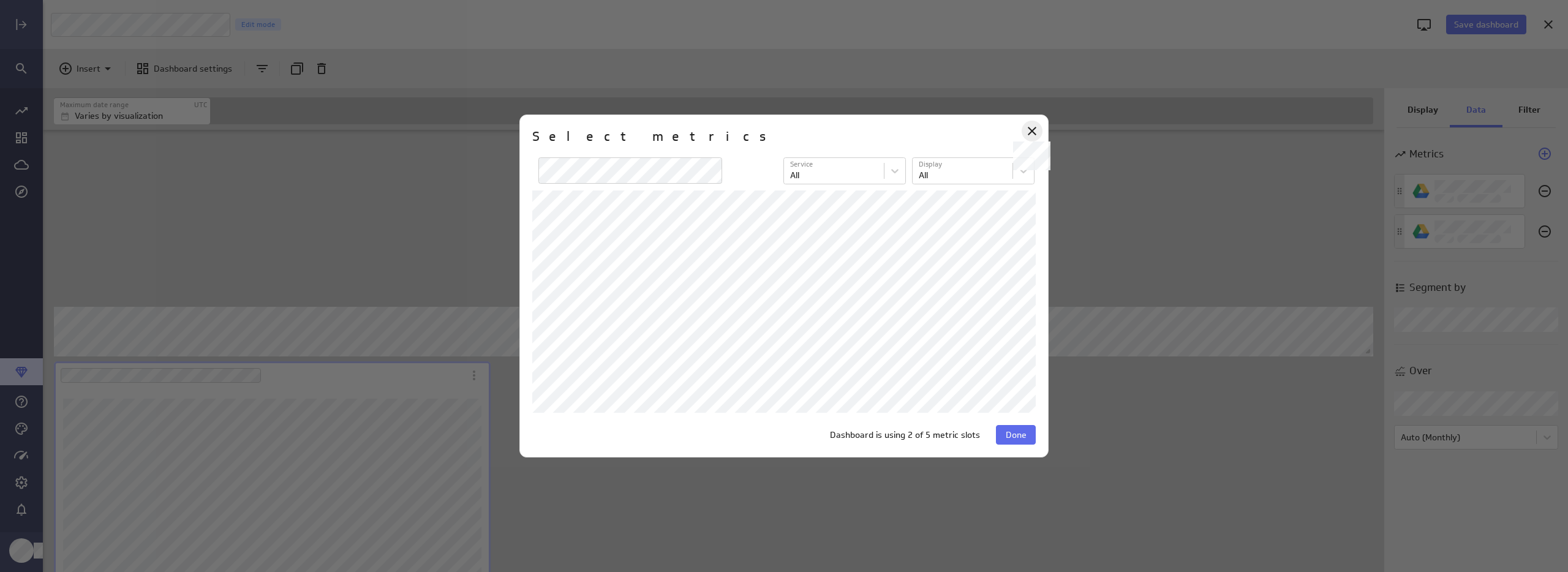
click at [1034, 132] on icon at bounding box center [1032, 131] width 9 height 9
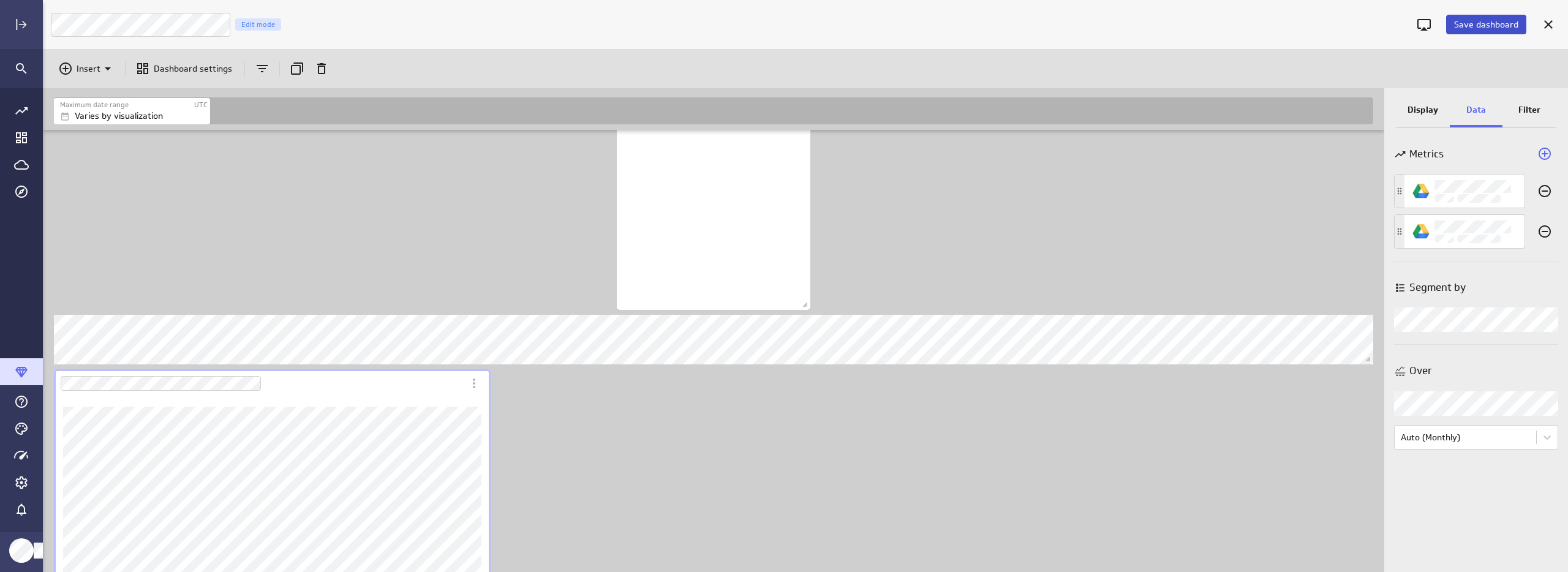
click at [1503, 24] on span "Save dashboard" at bounding box center [1486, 24] width 64 height 11
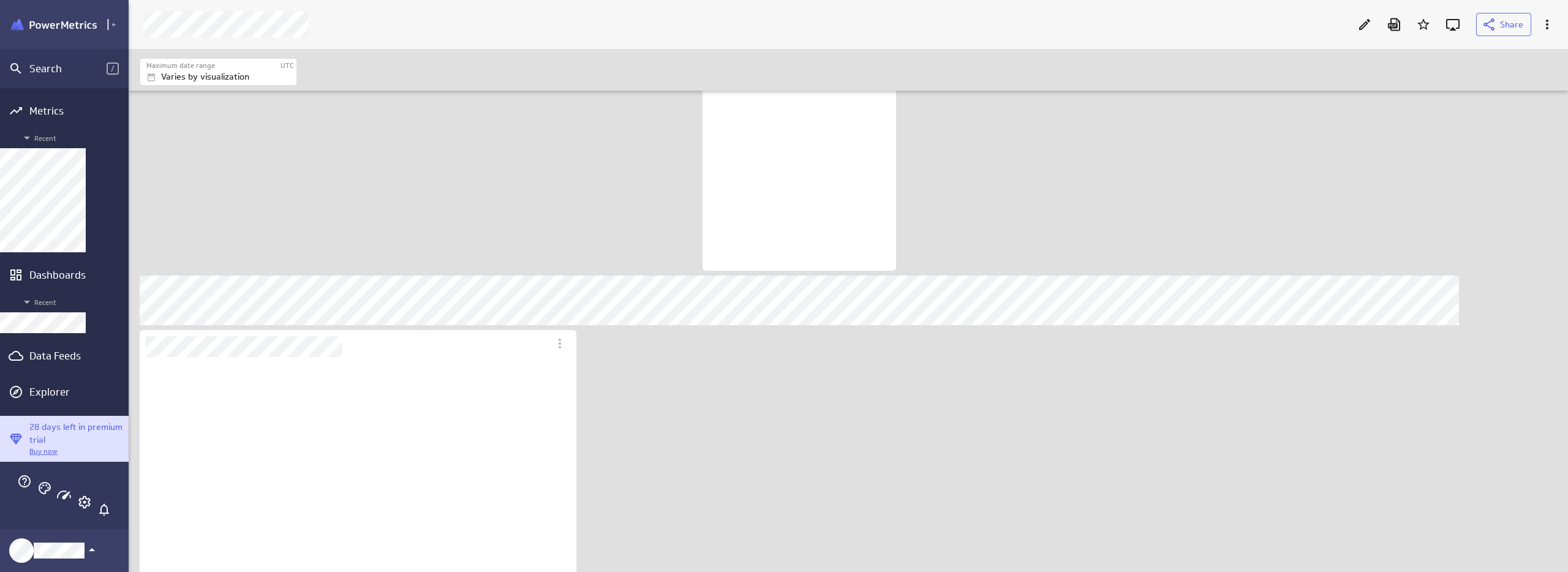
scroll to position [503, 595]
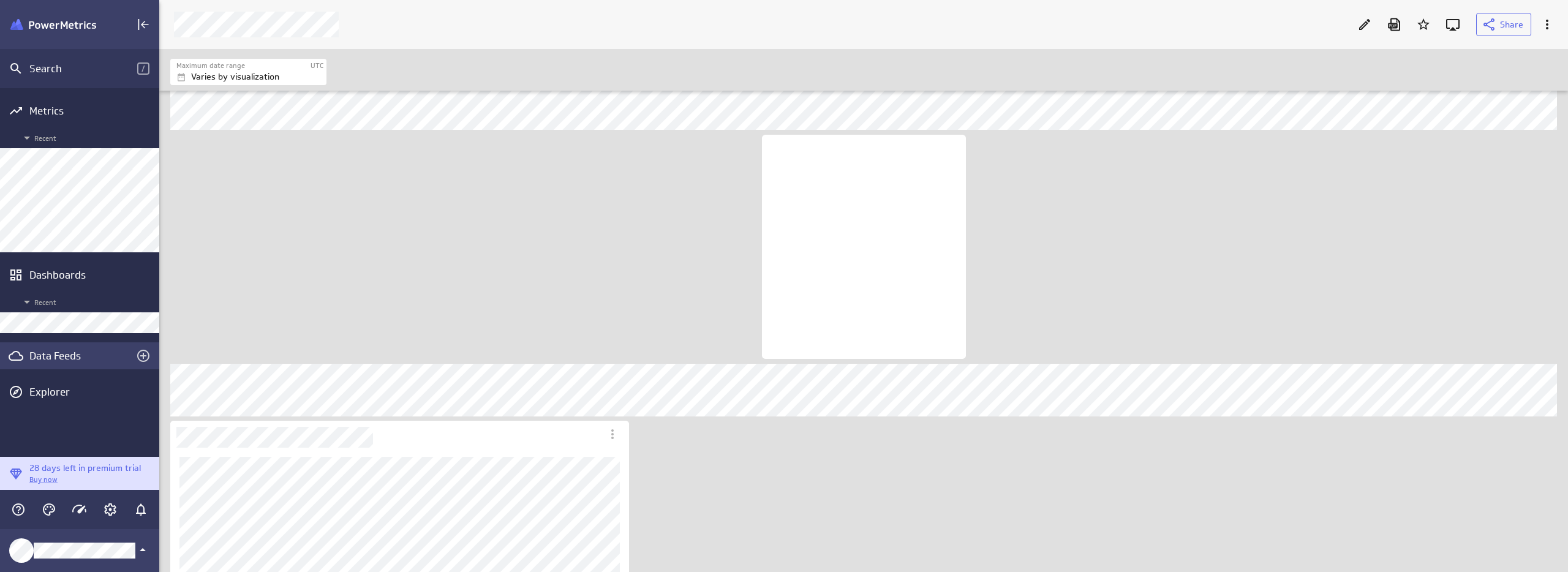
click at [72, 358] on div "Data Feeds" at bounding box center [79, 356] width 100 height 14
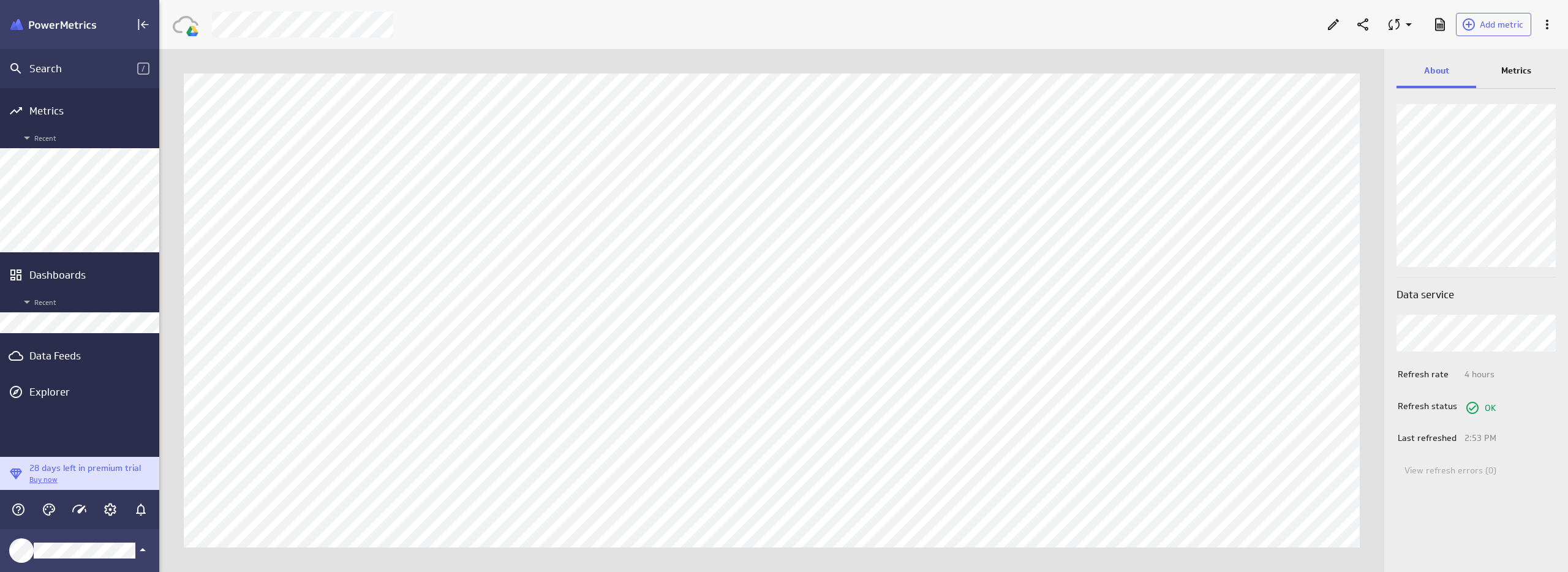
click at [1513, 68] on p "Metrics" at bounding box center [1516, 71] width 30 height 13
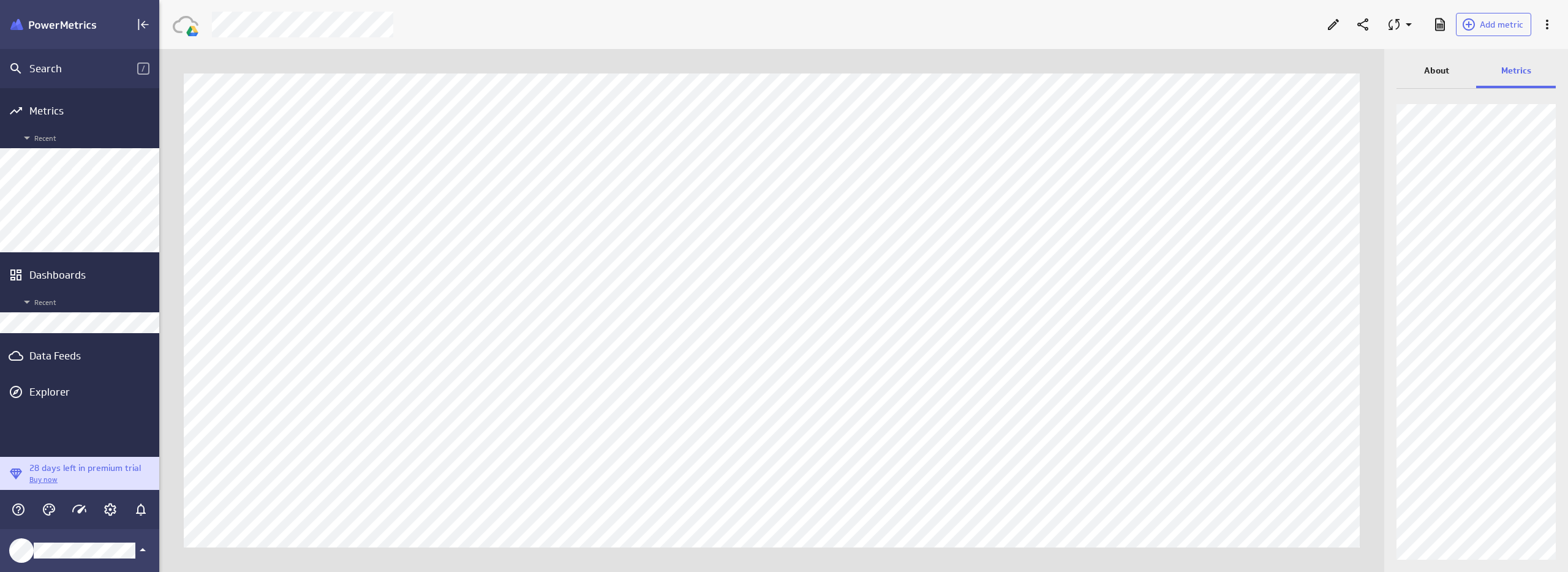
click at [68, 337] on div "Metrics Recent Dashboards Recent Data Feeds Explorer" at bounding box center [80, 272] width 160 height 369
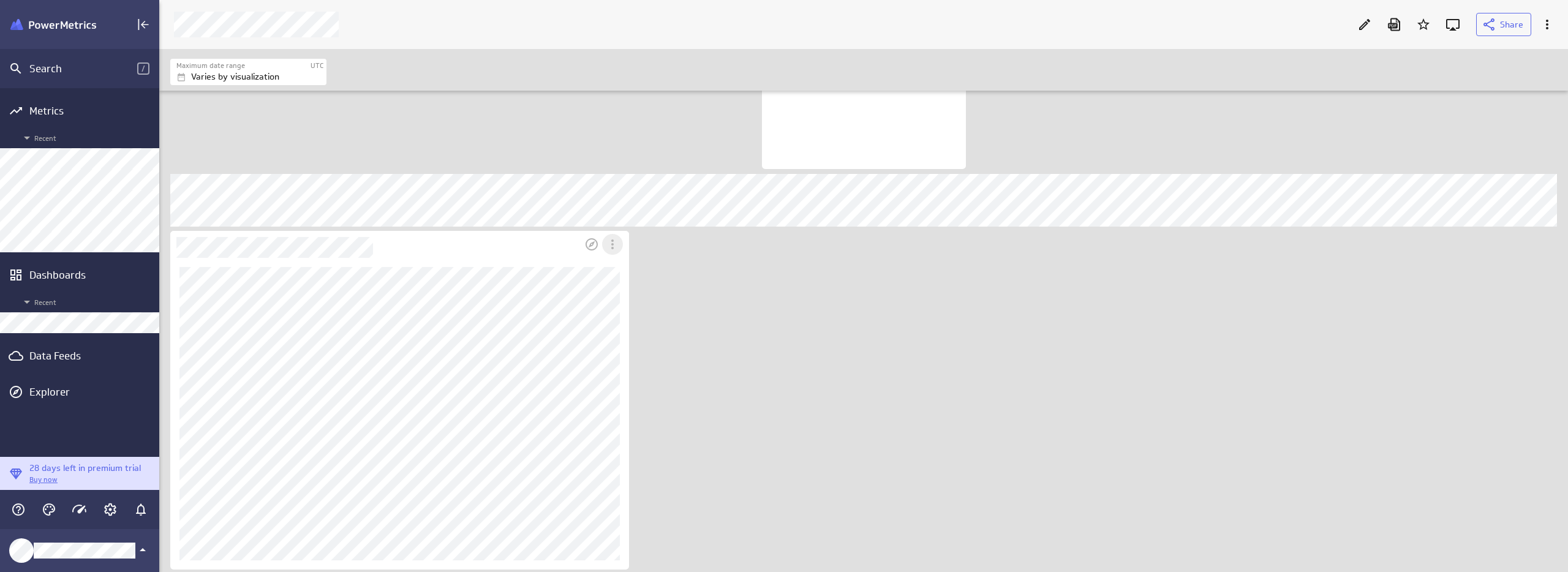
click at [612, 249] on icon "More actions" at bounding box center [612, 244] width 2 height 10
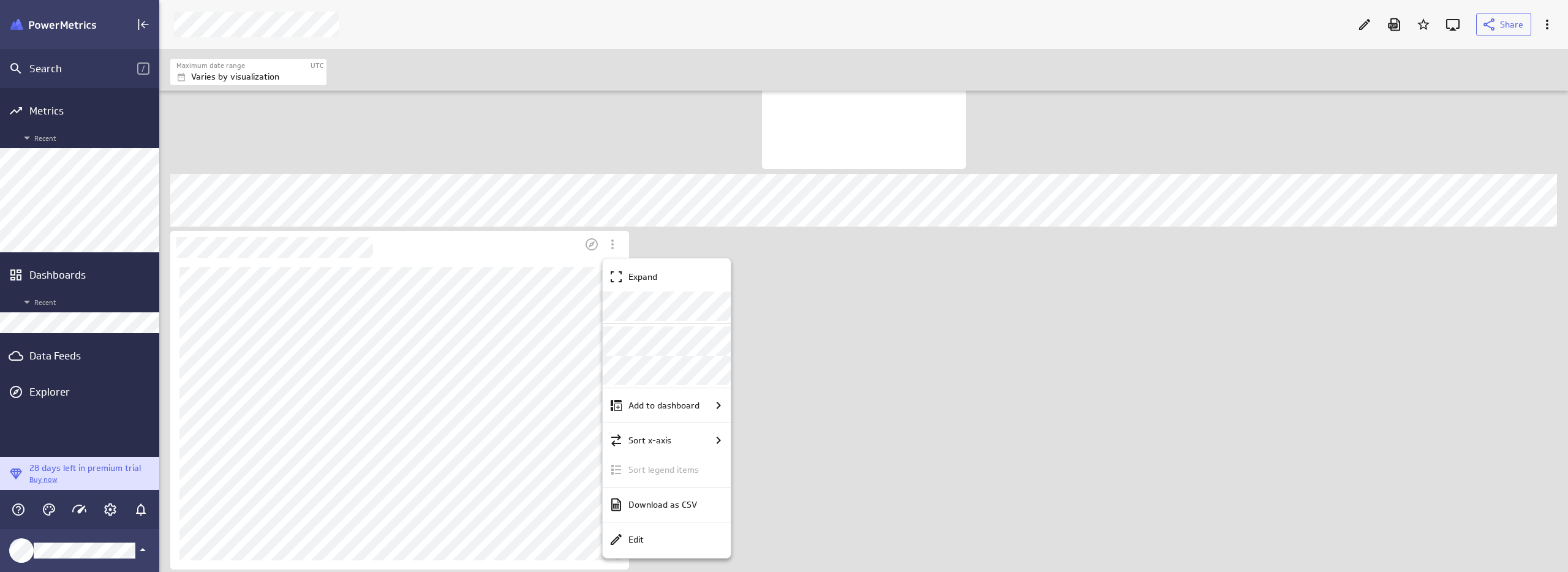
click at [1359, 29] on div at bounding box center [784, 286] width 1568 height 572
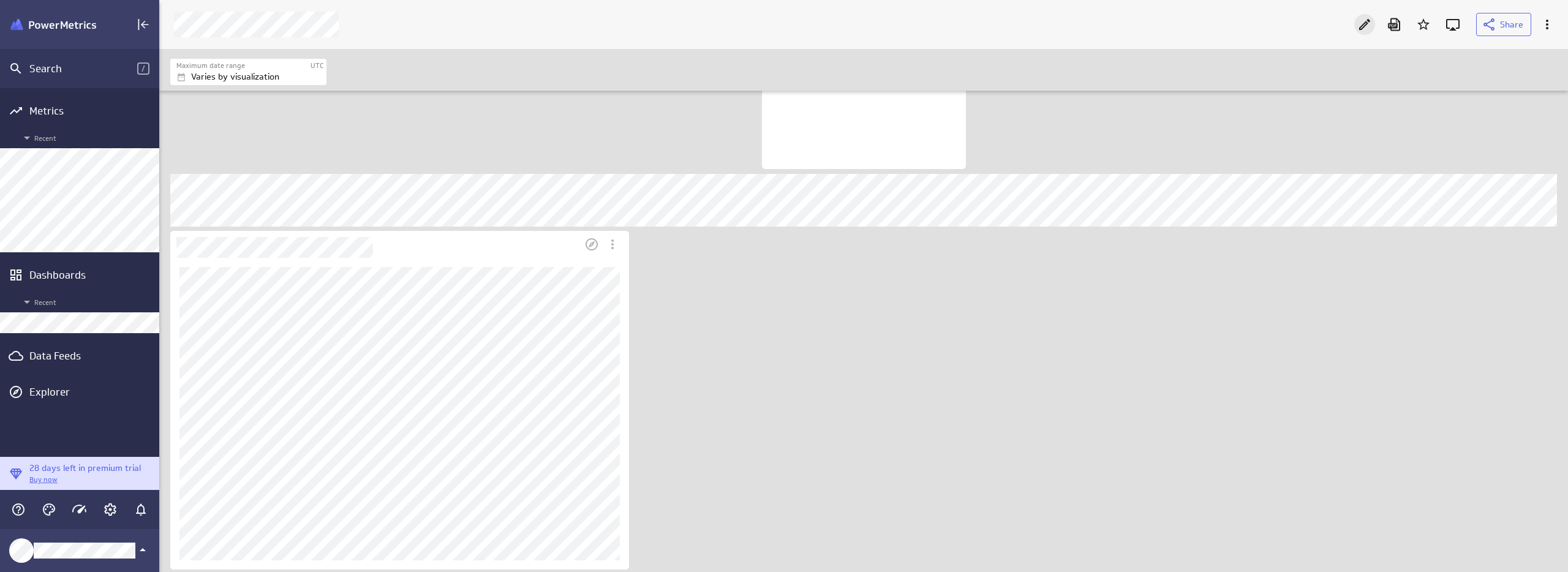
click at [1355, 28] on div "Edit" at bounding box center [1365, 24] width 21 height 21
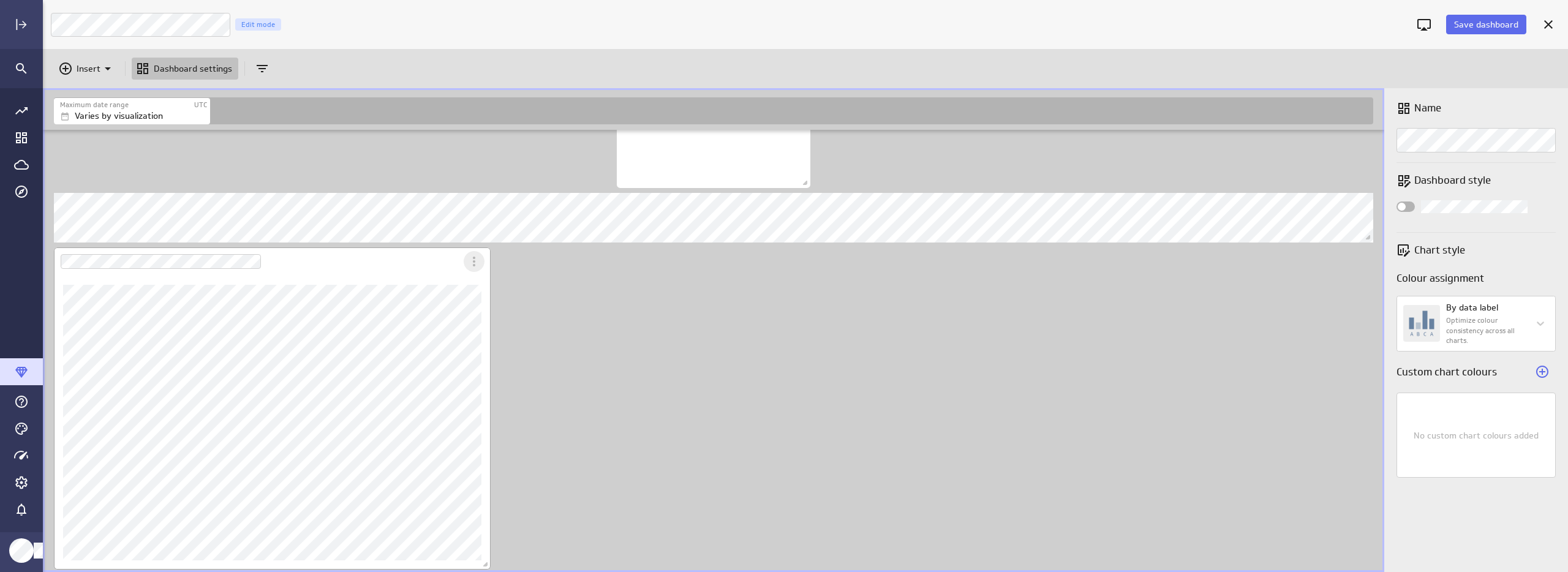
click at [476, 260] on icon "More actions" at bounding box center [474, 262] width 15 height 15
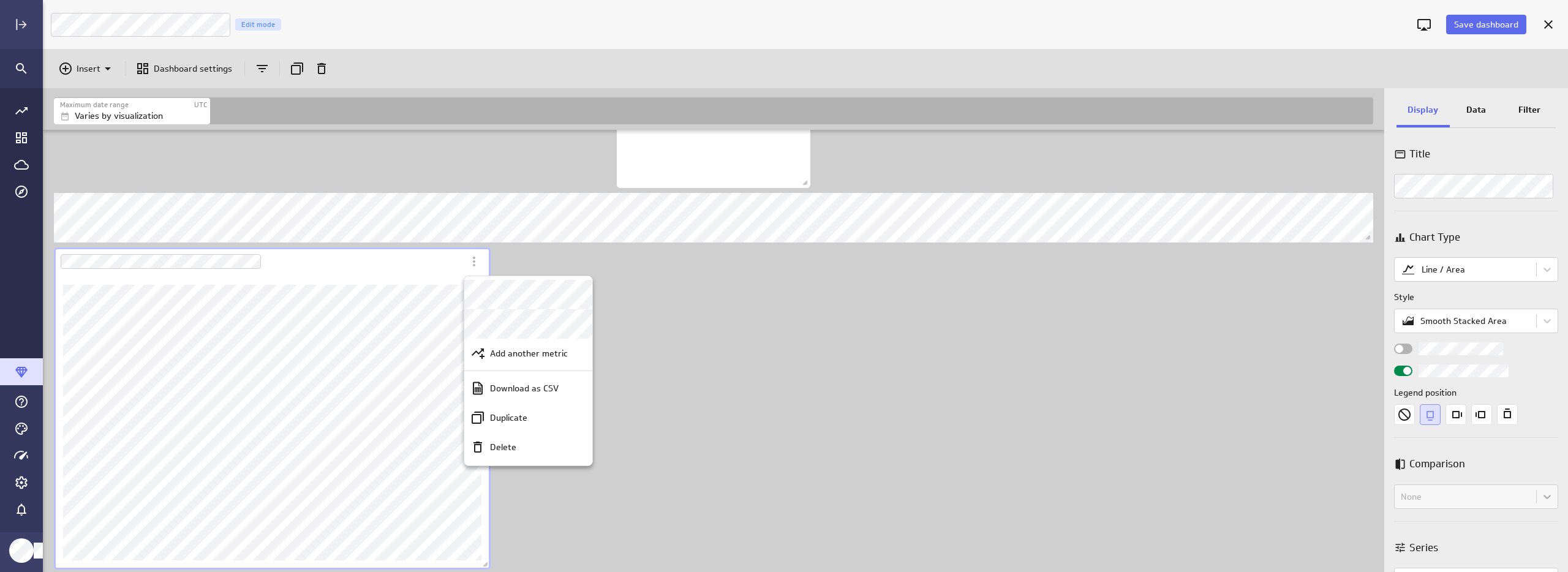
click at [476, 260] on div at bounding box center [784, 286] width 1568 height 572
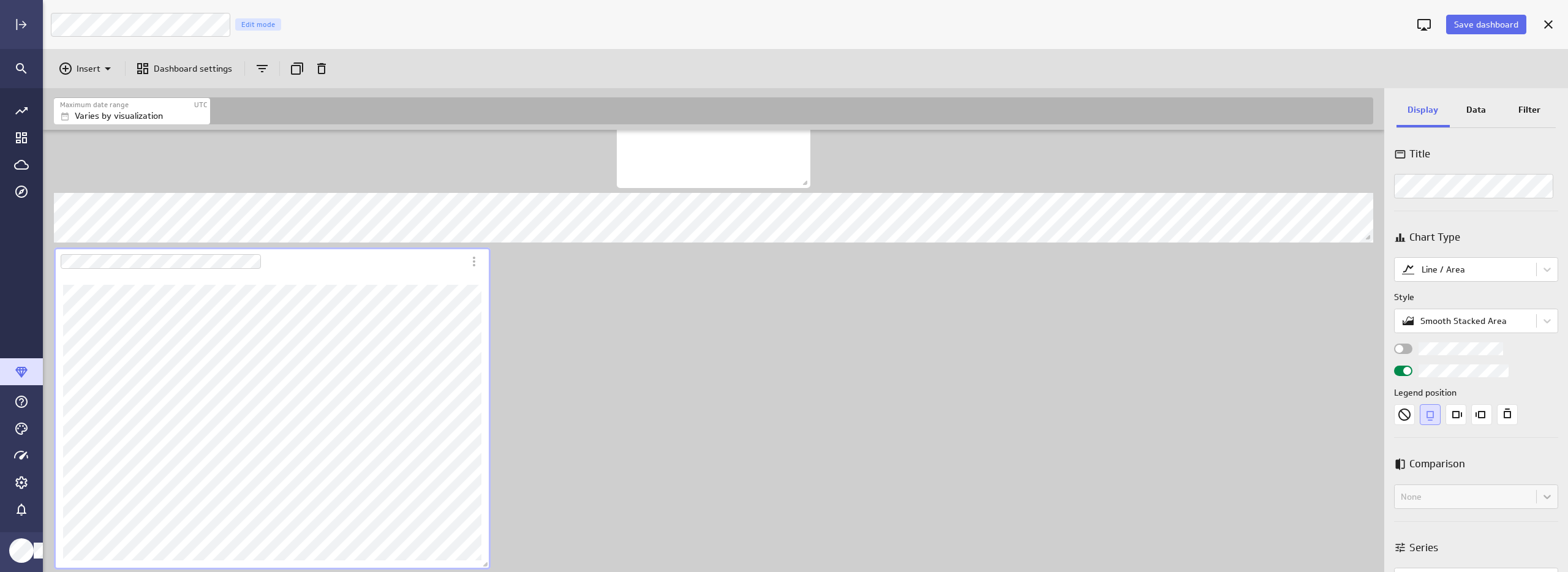
click at [392, 263] on div "Dashboard Widget" at bounding box center [258, 262] width 410 height 29
click at [1480, 103] on p "Data" at bounding box center [1476, 110] width 20 height 13
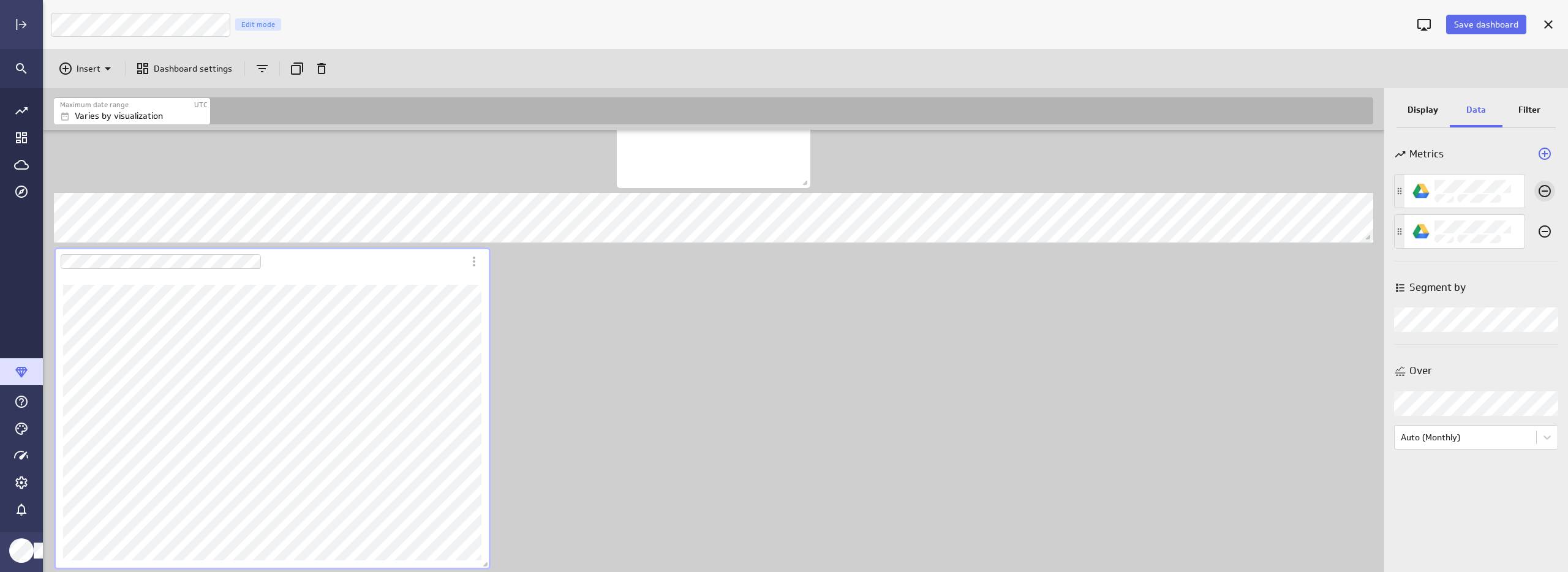
click at [1547, 199] on div "Remove this metric from this visualization" at bounding box center [1545, 191] width 21 height 21
click at [1544, 192] on icon "Remove this metric from this visualization" at bounding box center [1544, 191] width 15 height 15
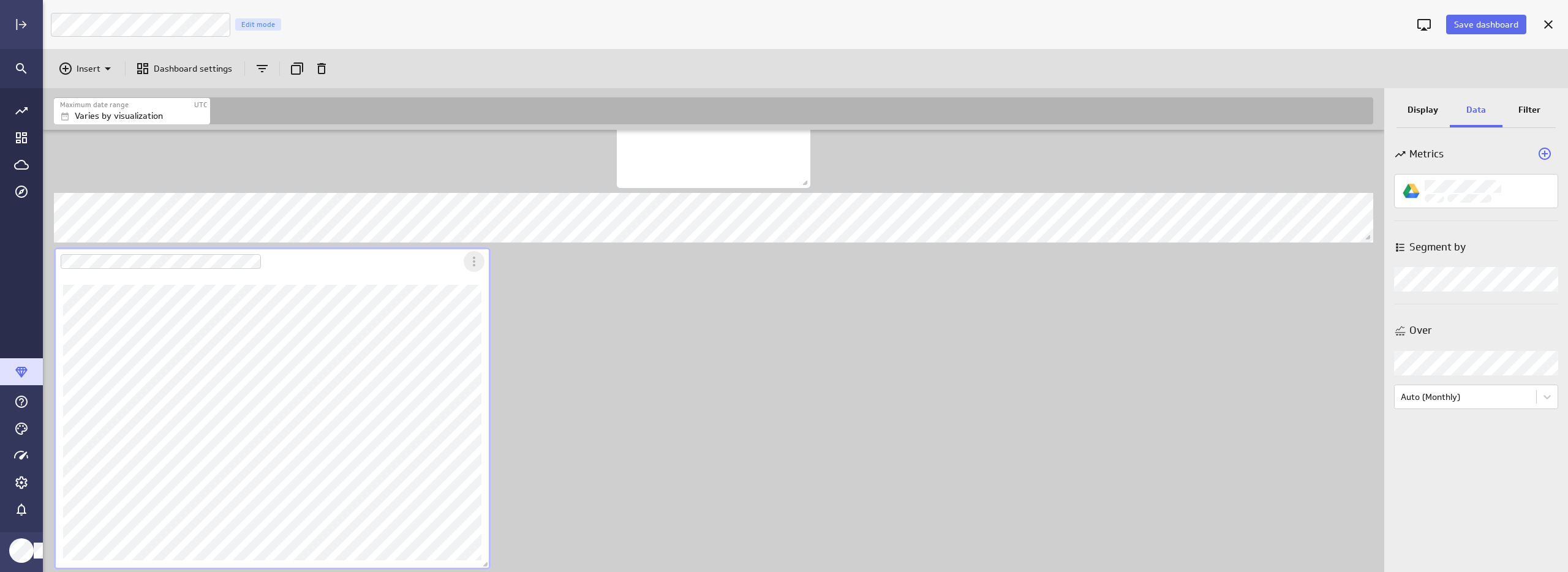
click at [475, 263] on icon "More actions" at bounding box center [474, 262] width 15 height 15
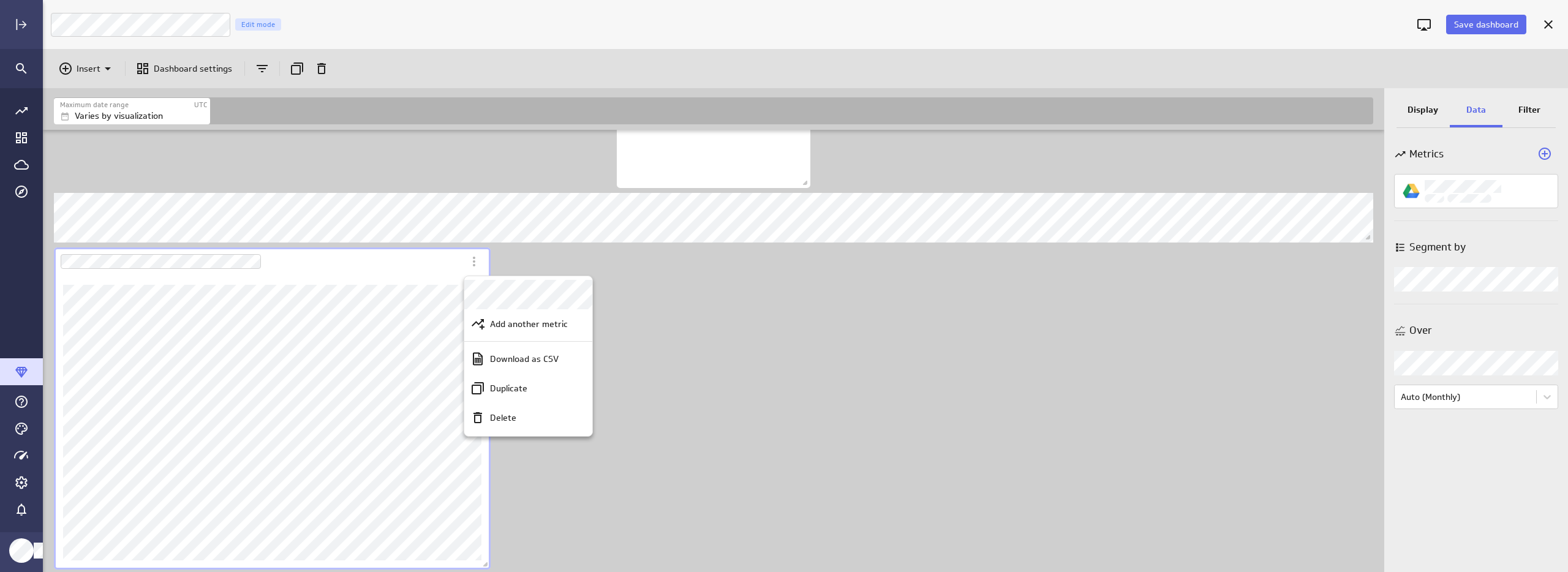
click at [473, 266] on div at bounding box center [784, 286] width 1568 height 572
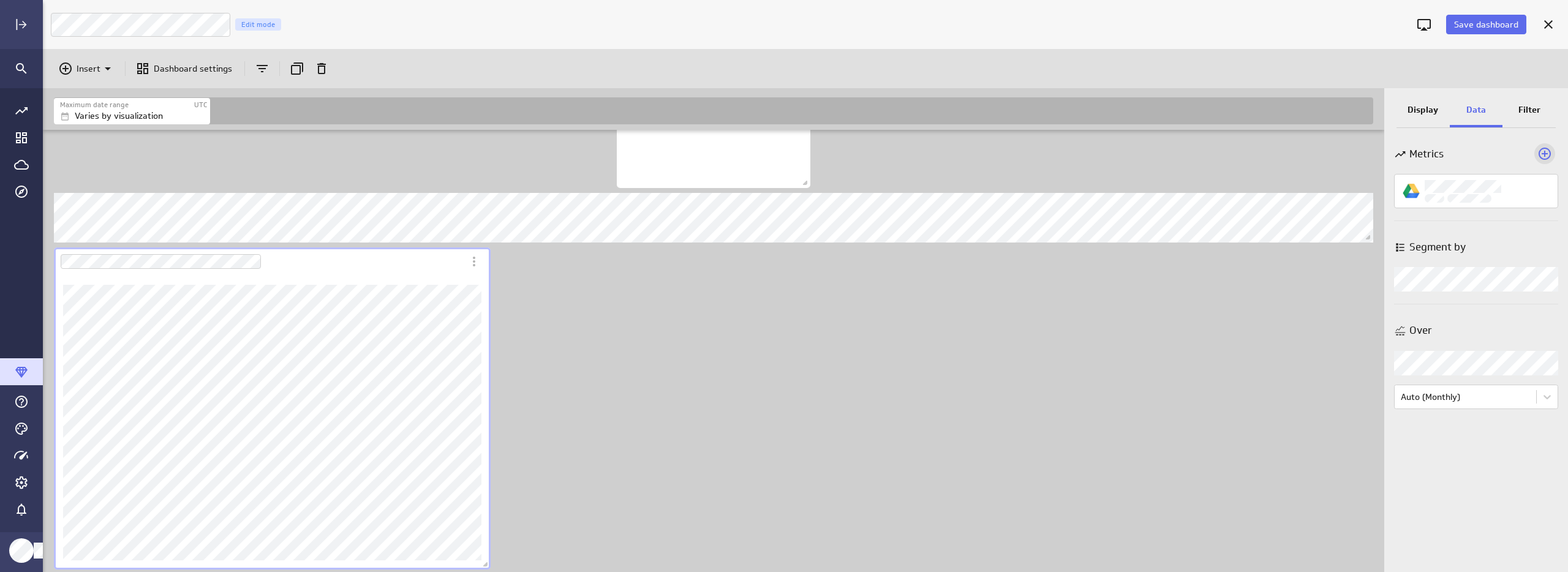
click at [1542, 152] on icon "Add a metric to this visualization" at bounding box center [1544, 154] width 15 height 15
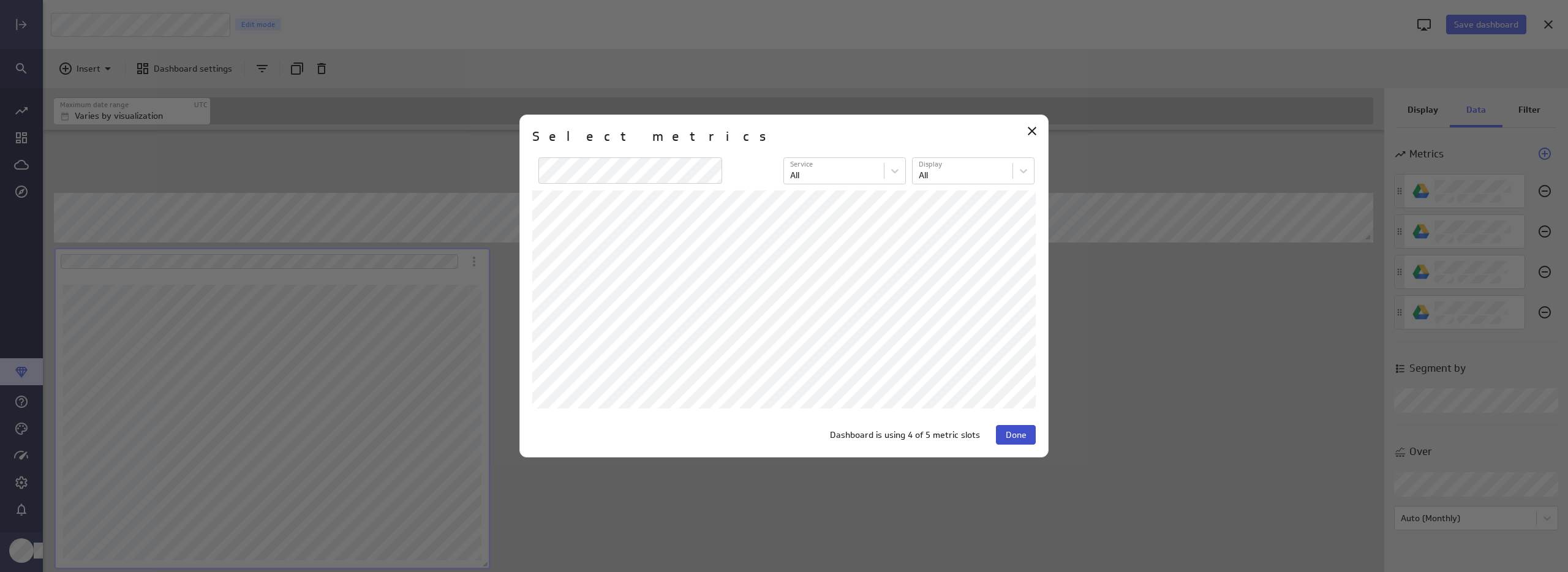
click at [1017, 440] on span "Done" at bounding box center [1017, 435] width 21 height 11
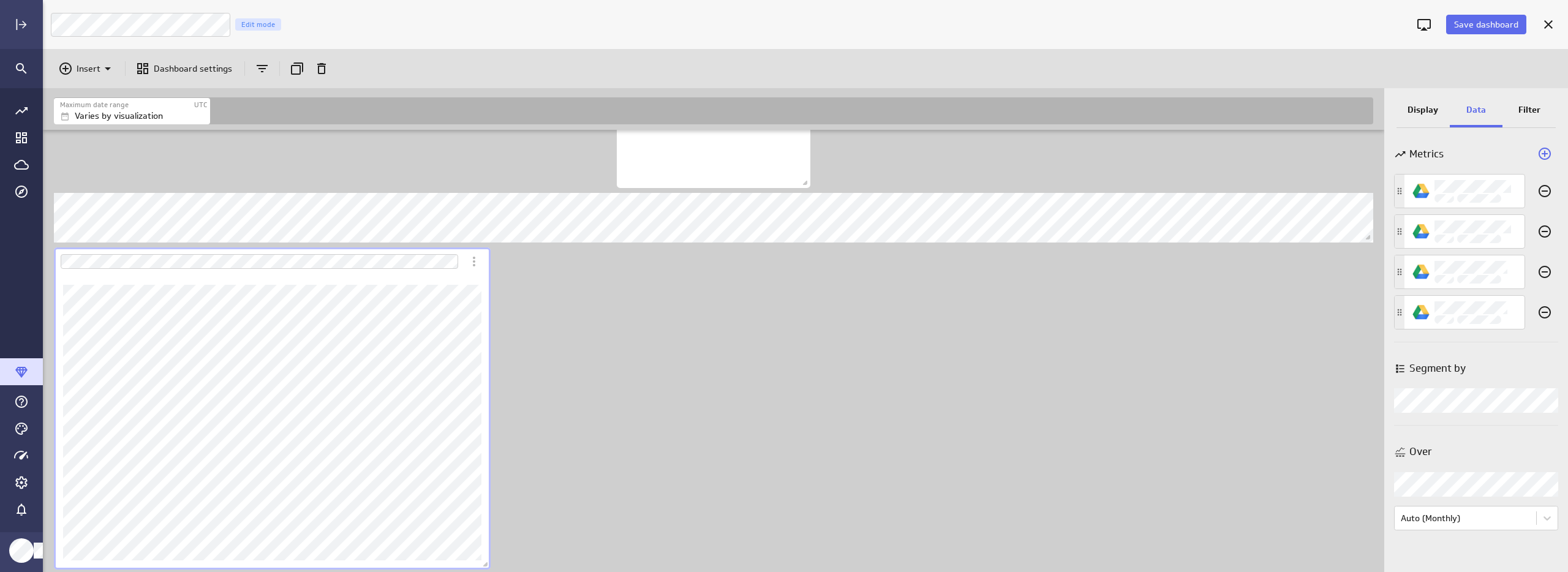
click at [1401, 317] on img "LM 2025 Ad Spend" at bounding box center [1399, 312] width 10 height 33
click at [450, 284] on div "Dashboard Widget" at bounding box center [272, 422] width 437 height 294
click at [1416, 108] on p "Display" at bounding box center [1423, 110] width 31 height 13
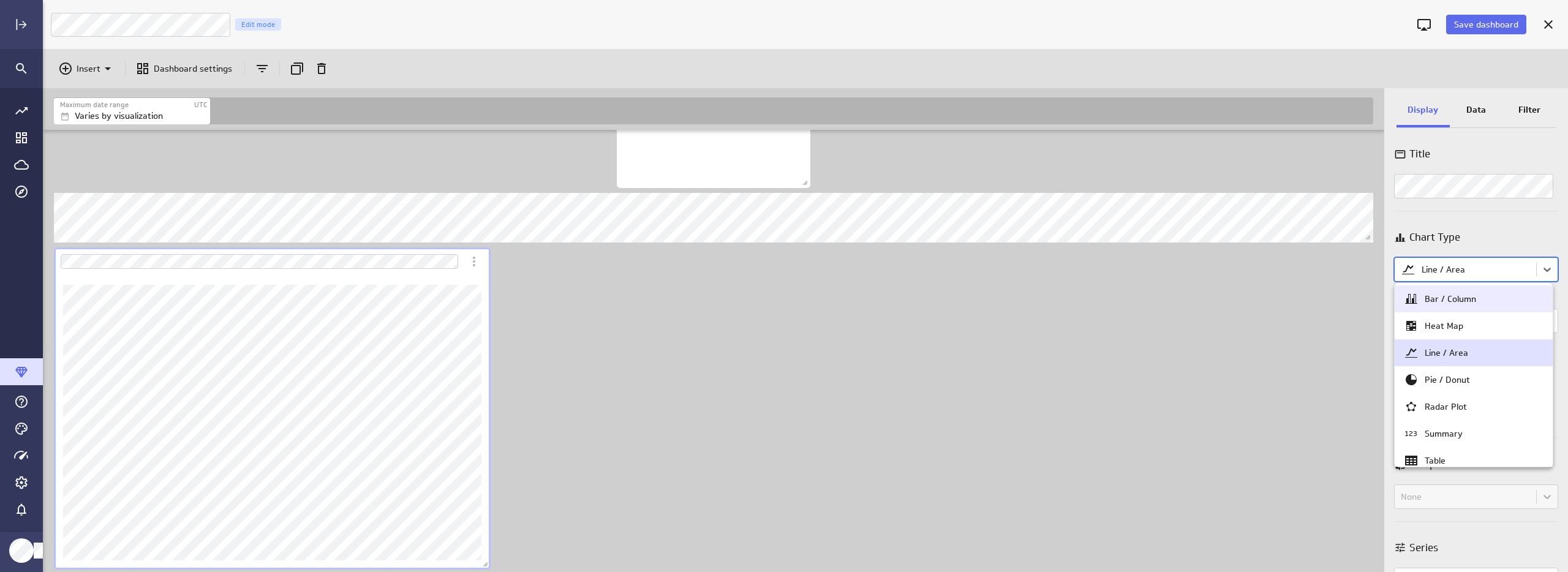
click at [1457, 263] on body "Save dashboard Luna Moon Marketing Edit mode Insert Dashboard settings Maximum …" at bounding box center [784, 286] width 1568 height 572
click at [1438, 457] on div "Table" at bounding box center [1435, 461] width 21 height 11
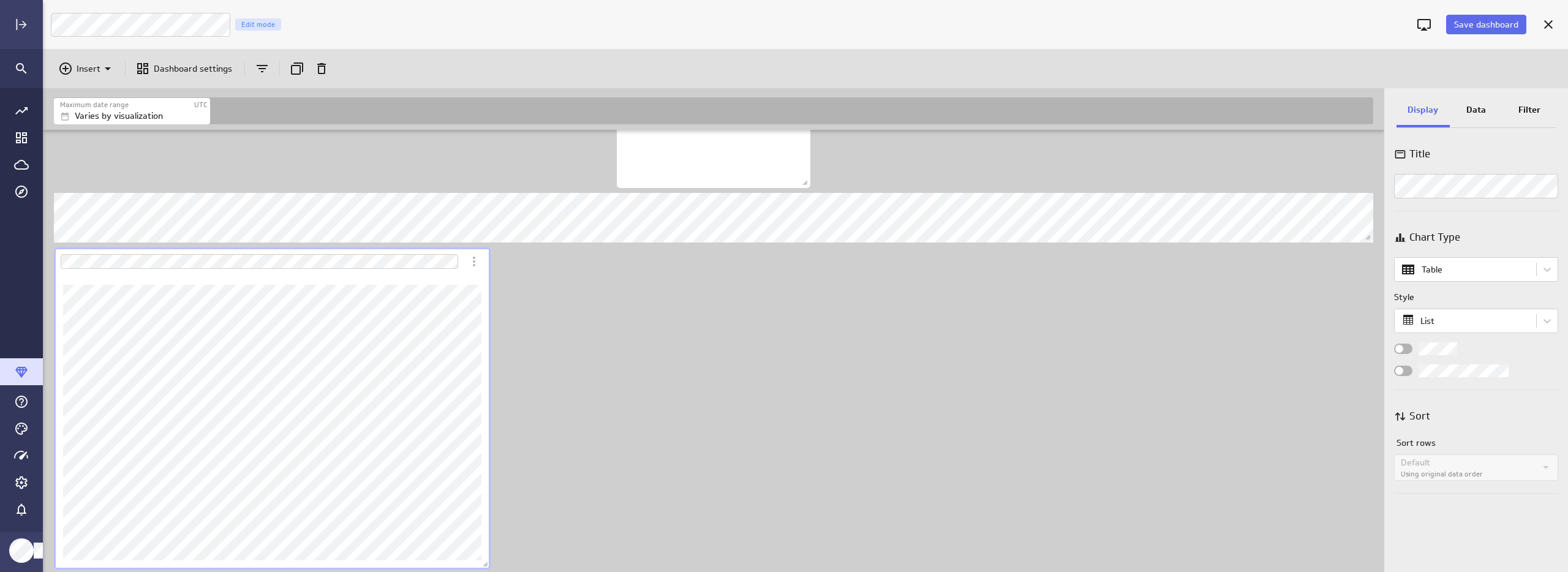
click at [1484, 112] on p "Data" at bounding box center [1476, 110] width 20 height 13
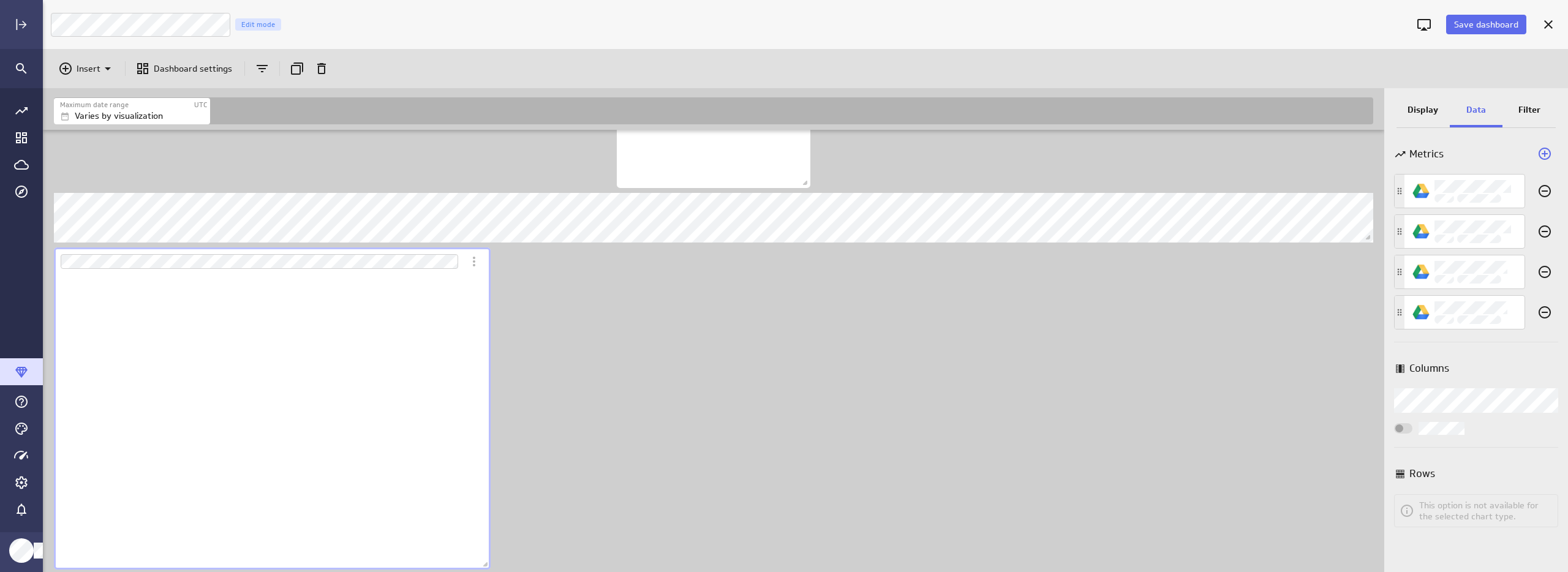
scroll to position [295, 437]
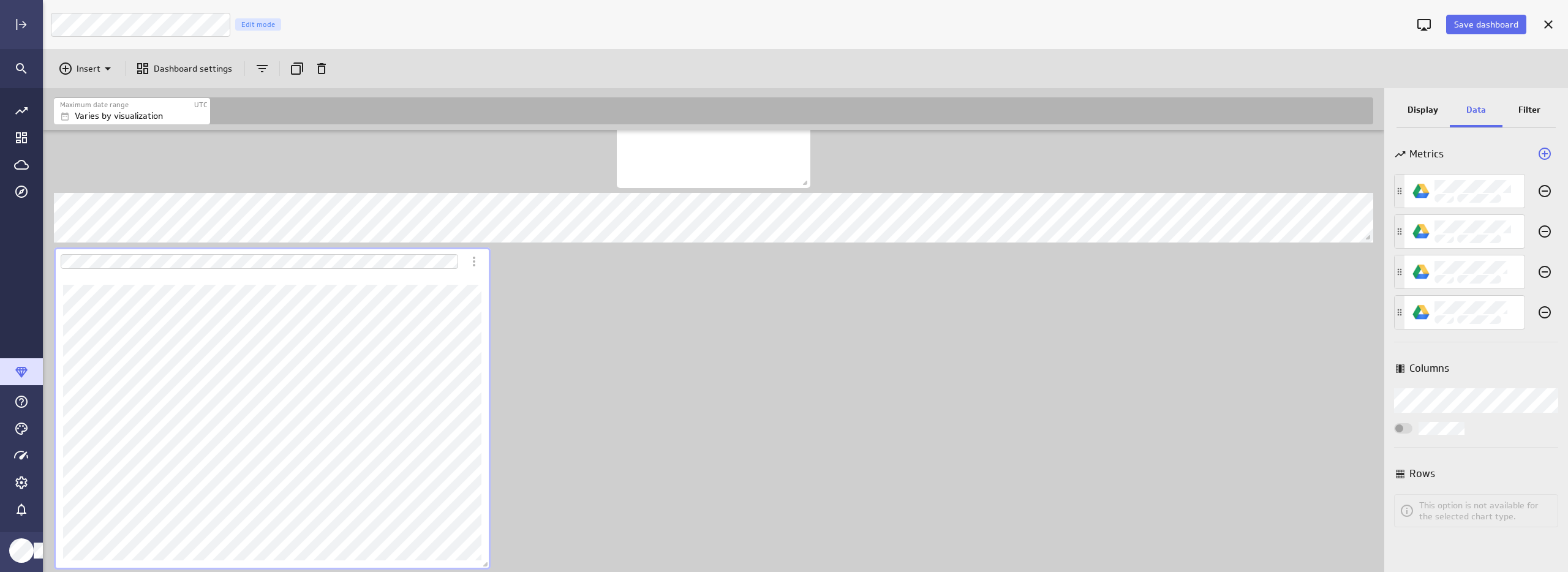
click at [1404, 103] on div "Display" at bounding box center [1422, 111] width 53 height 33
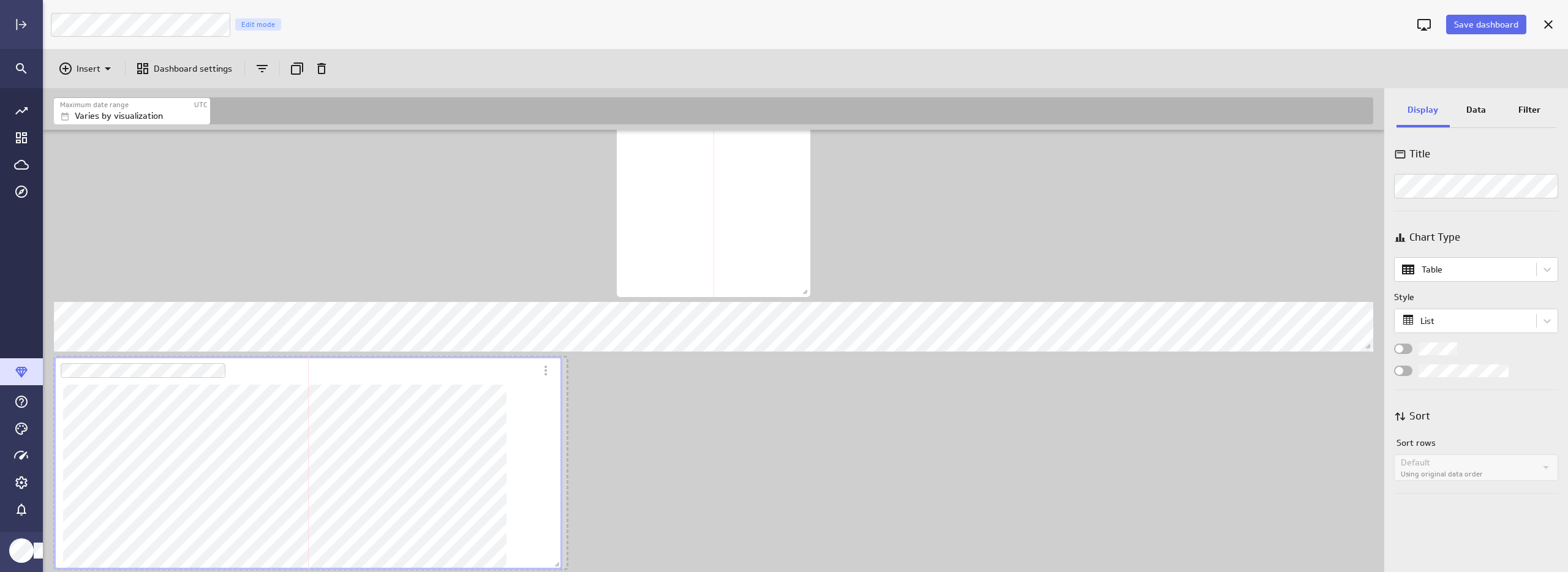
scroll to position [1541, 0]
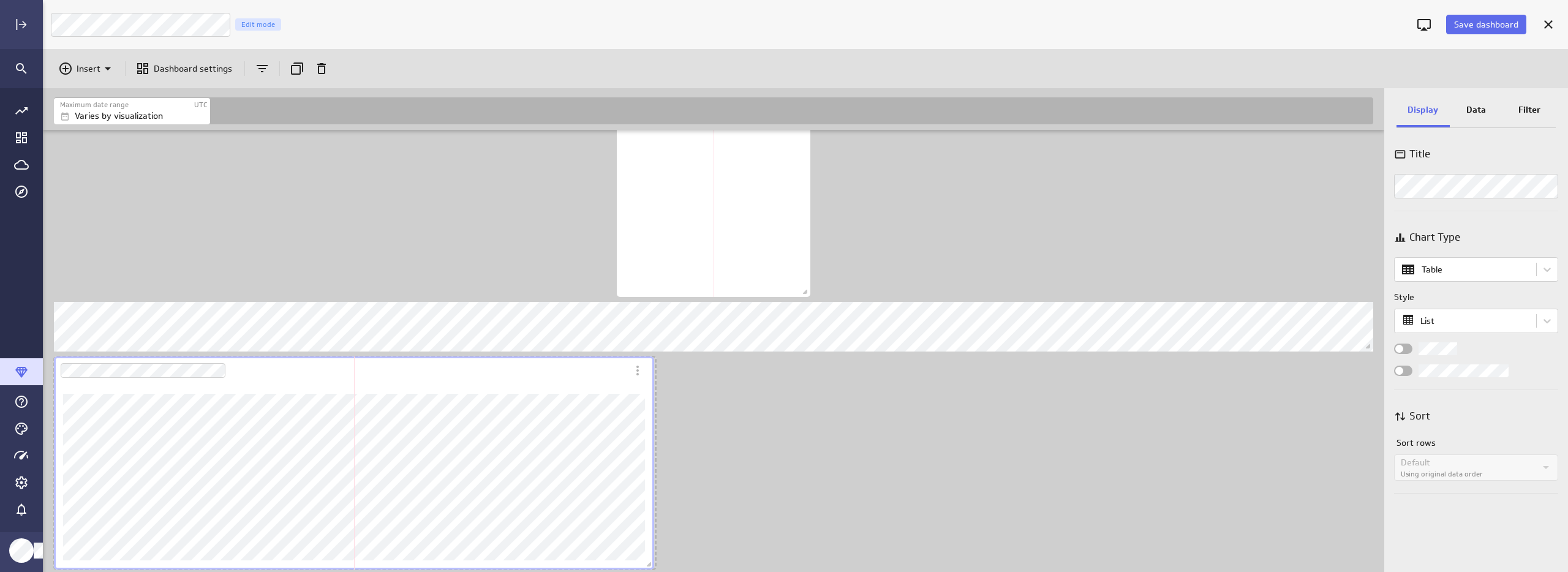
drag, startPoint x: 486, startPoint y: 565, endPoint x: 650, endPoint y: 489, distance: 180.8
click at [650, 489] on div "Dashboard content with 18 widgets" at bounding box center [354, 464] width 605 height 218
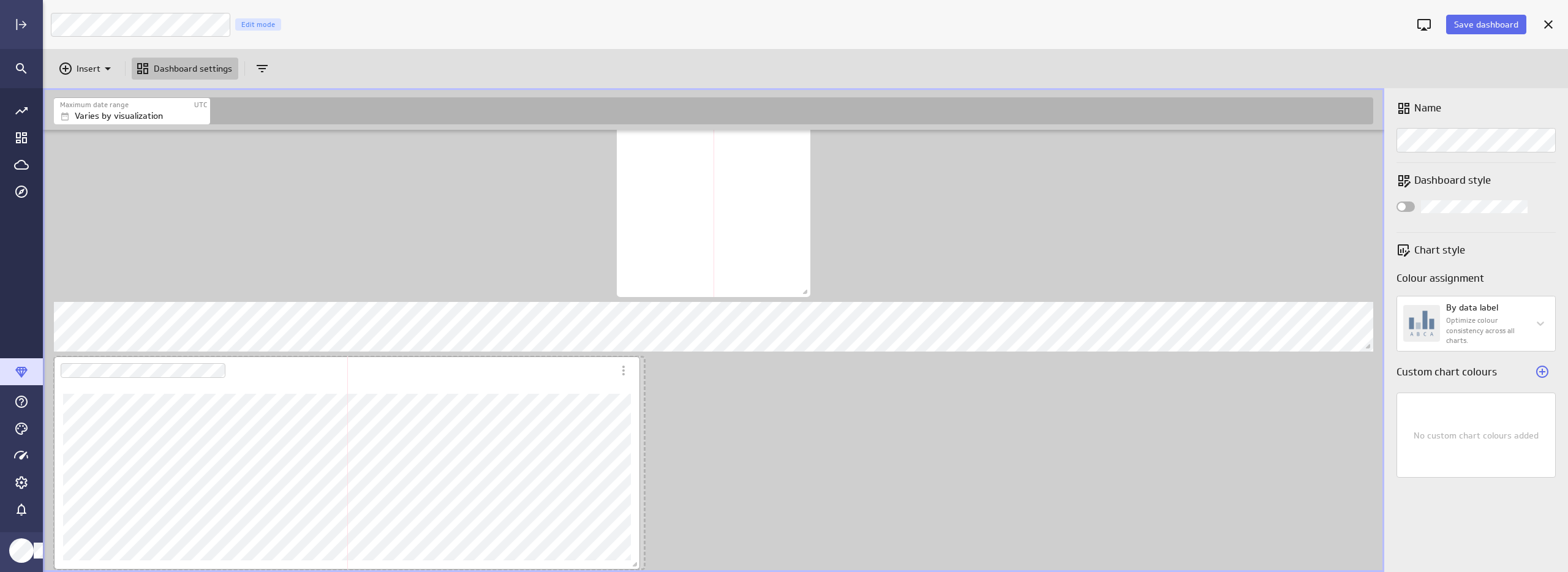
drag, startPoint x: 649, startPoint y: 565, endPoint x: 634, endPoint y: 539, distance: 30.0
click at [634, 539] on div "Dashboard content with 18 widgets" at bounding box center [347, 464] width 591 height 218
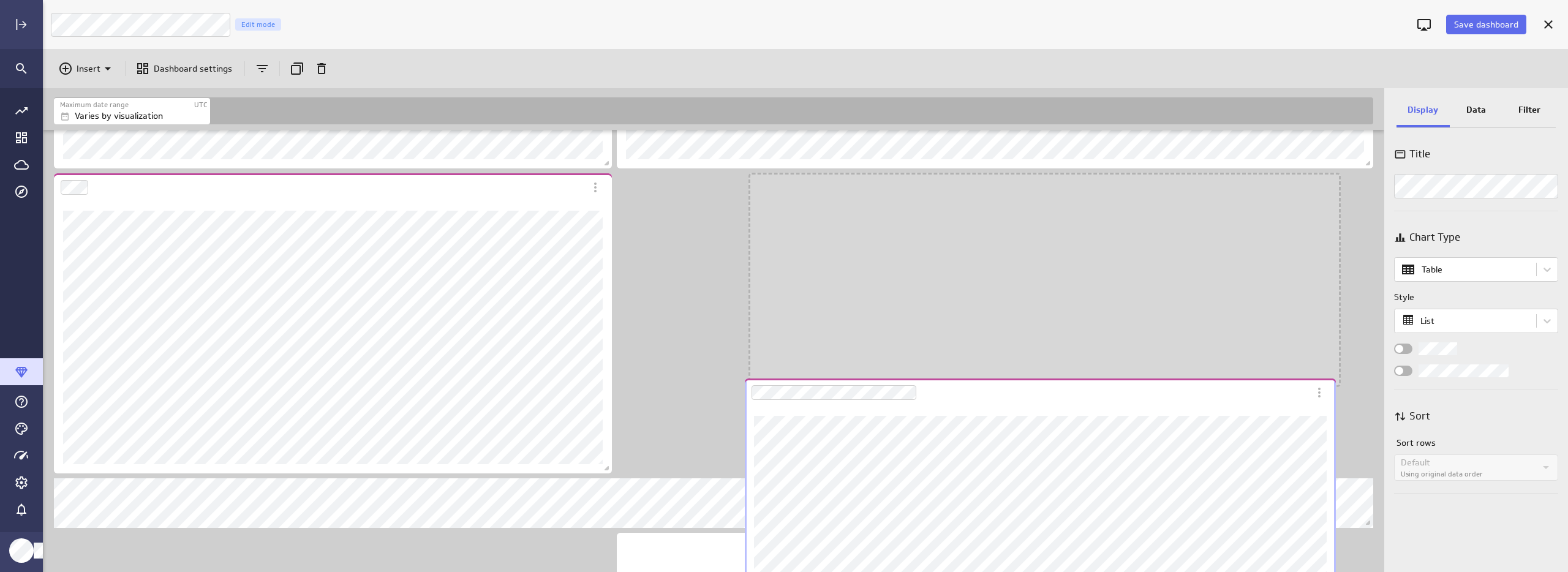
scroll to position [1784, 1343]
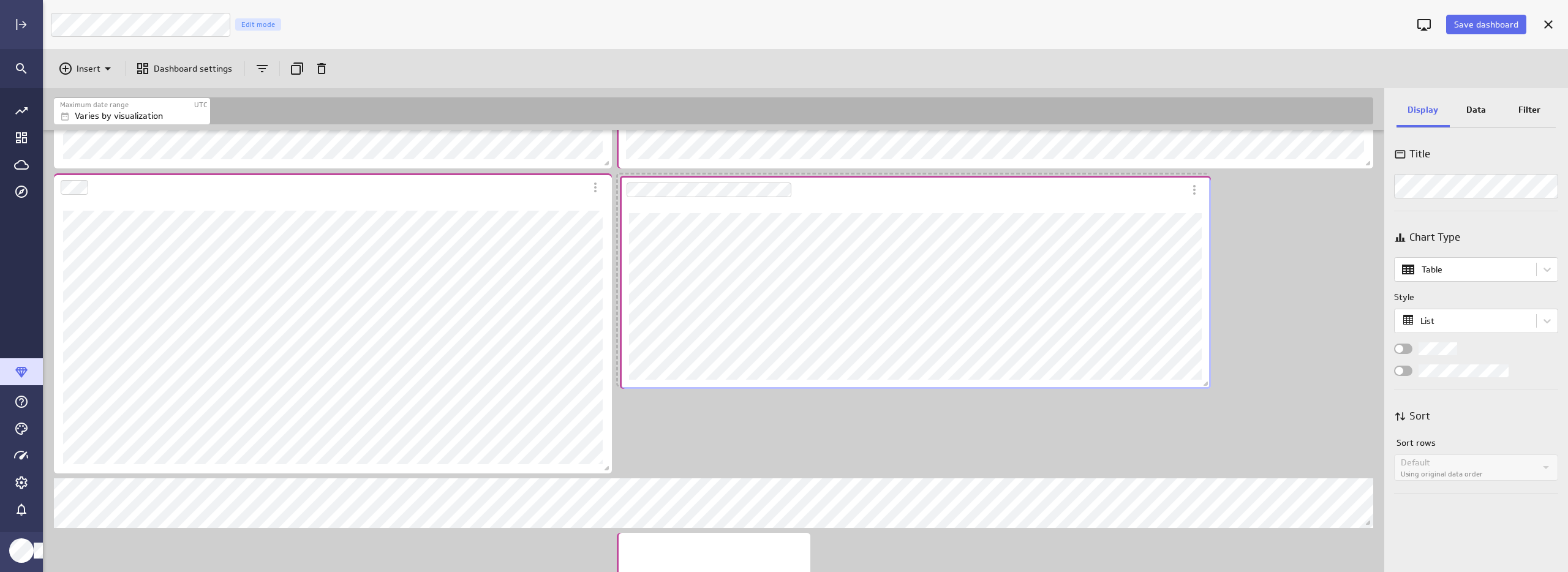
drag, startPoint x: 458, startPoint y: 400, endPoint x: 1024, endPoint y: 192, distance: 603.0
click at [1024, 192] on div "Dashboard Widget" at bounding box center [902, 190] width 564 height 29
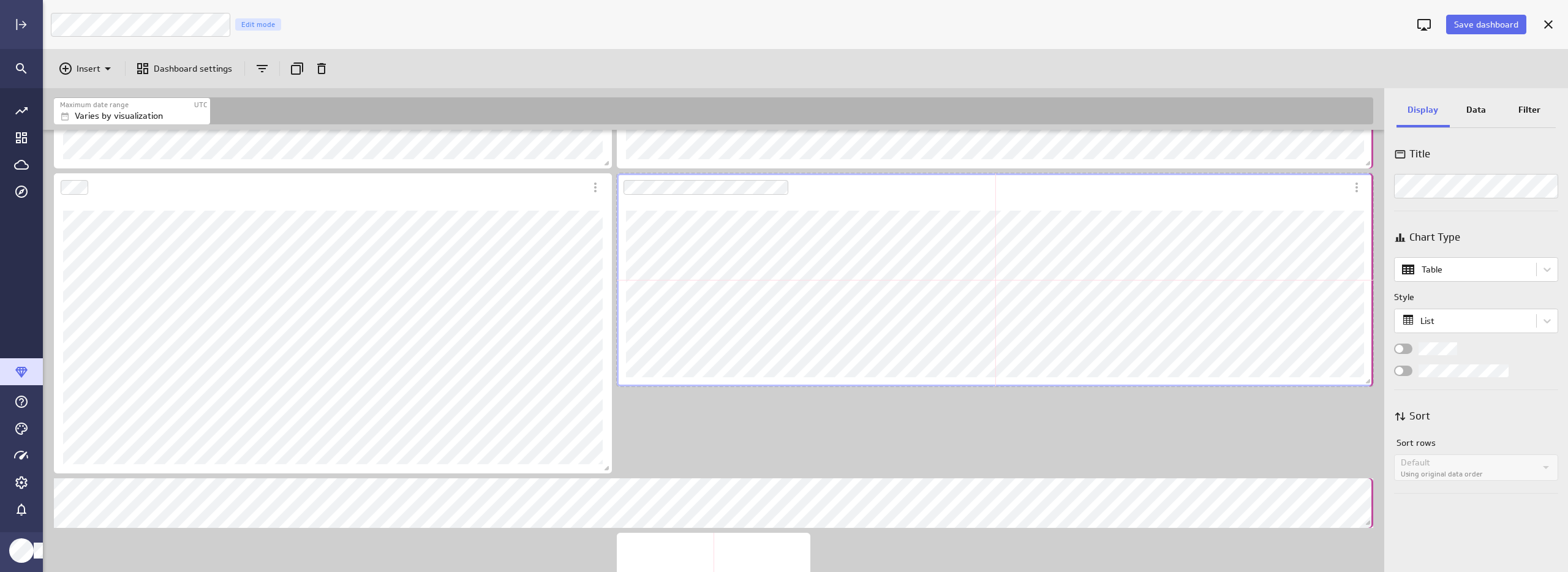
drag, startPoint x: 1204, startPoint y: 382, endPoint x: 1375, endPoint y: 367, distance: 171.7
click at [1375, 367] on div "Dashboard content with 18 widgets" at bounding box center [995, 280] width 762 height 218
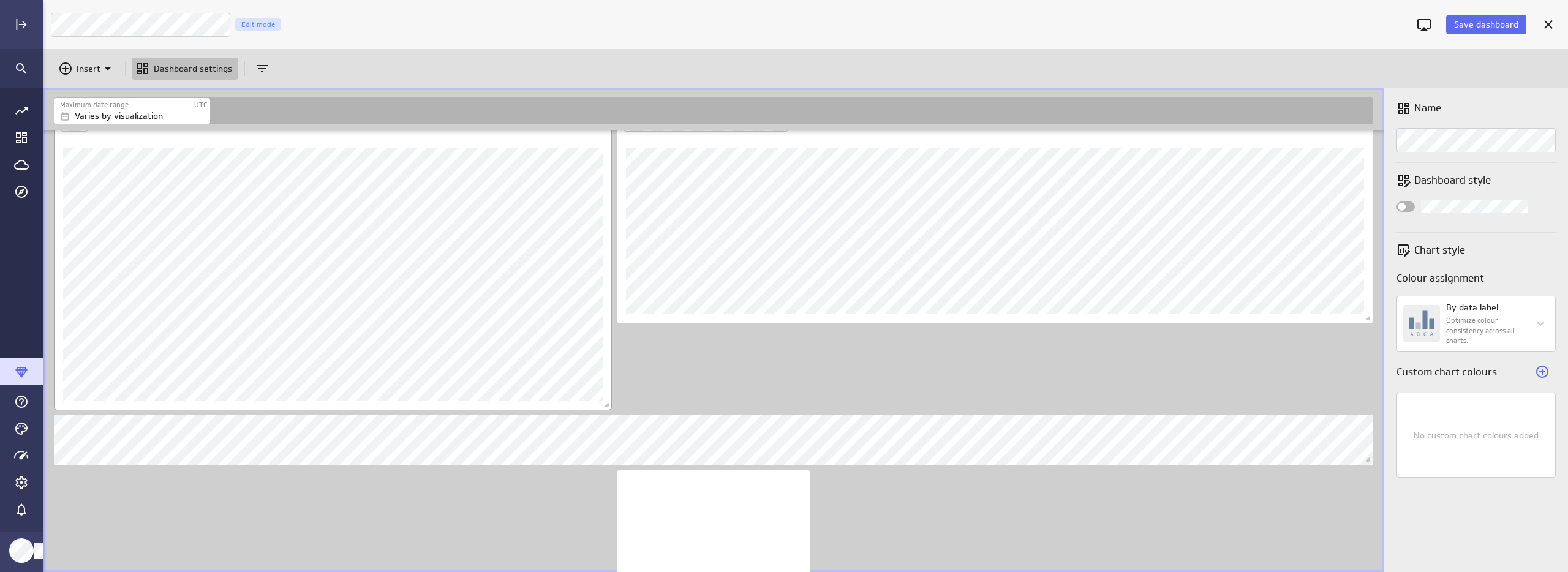
scroll to position [1111, 0]
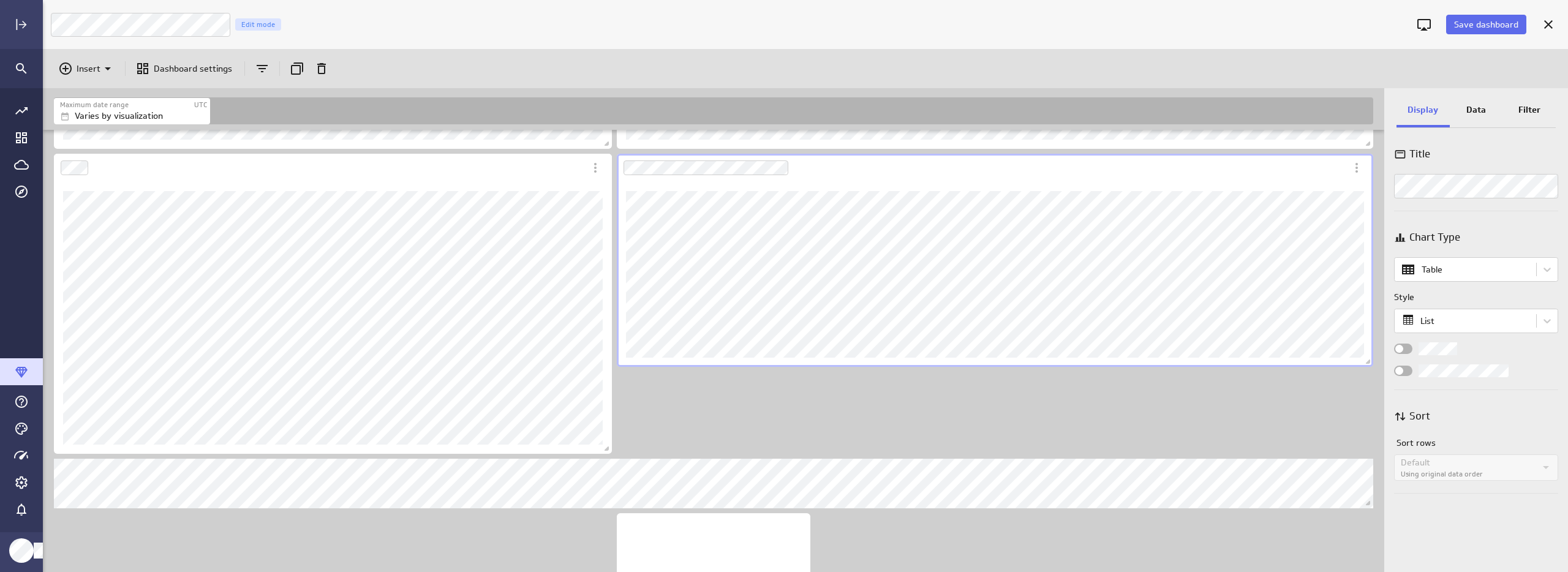
click at [1402, 350] on span "Widget Properties" at bounding box center [1399, 349] width 8 height 8
click at [0, 0] on input "Widget Properties" at bounding box center [0, 0] width 0 height 0
click at [1404, 347] on span "Widget Properties" at bounding box center [1408, 349] width 8 height 8
click at [0, 0] on input "Widget Properties" at bounding box center [0, 0] width 0 height 0
click at [1407, 373] on div "Widget Properties" at bounding box center [1403, 371] width 19 height 11
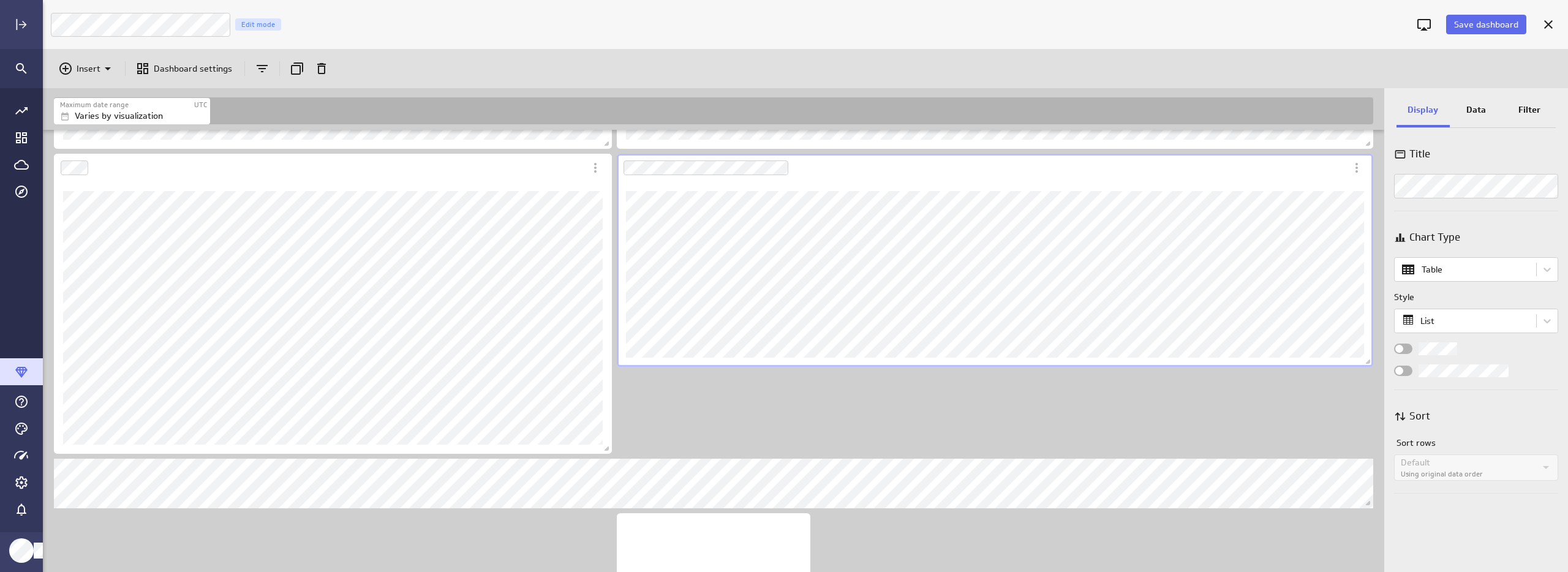
click at [0, 0] on input "Widget Properties" at bounding box center [0, 0] width 0 height 0
click at [1407, 373] on span "Widget Properties" at bounding box center [1408, 371] width 8 height 8
click at [0, 0] on input "Widget Properties" at bounding box center [0, 0] width 0 height 0
click at [1452, 320] on body "Save dashboard Luna Moon Marketing Edit mode Insert Dashboard settings Maximum …" at bounding box center [784, 286] width 1568 height 572
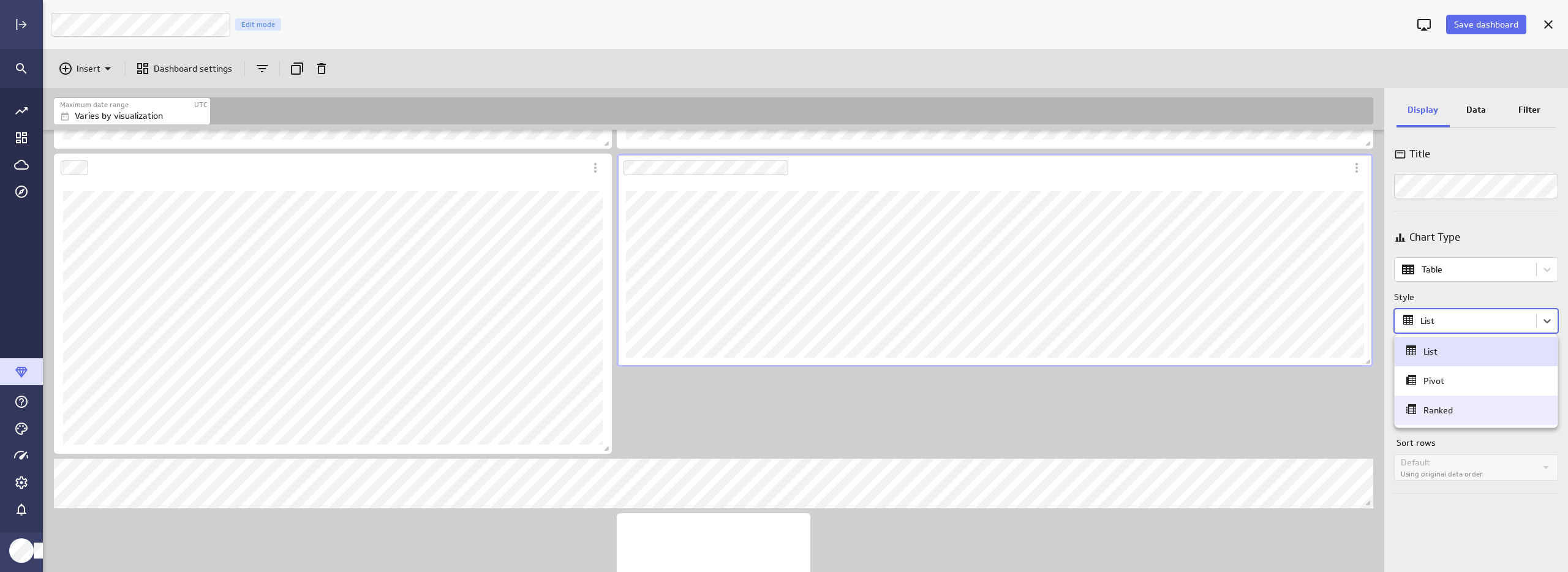
click at [1444, 412] on div "Ranked" at bounding box center [1438, 411] width 29 height 11
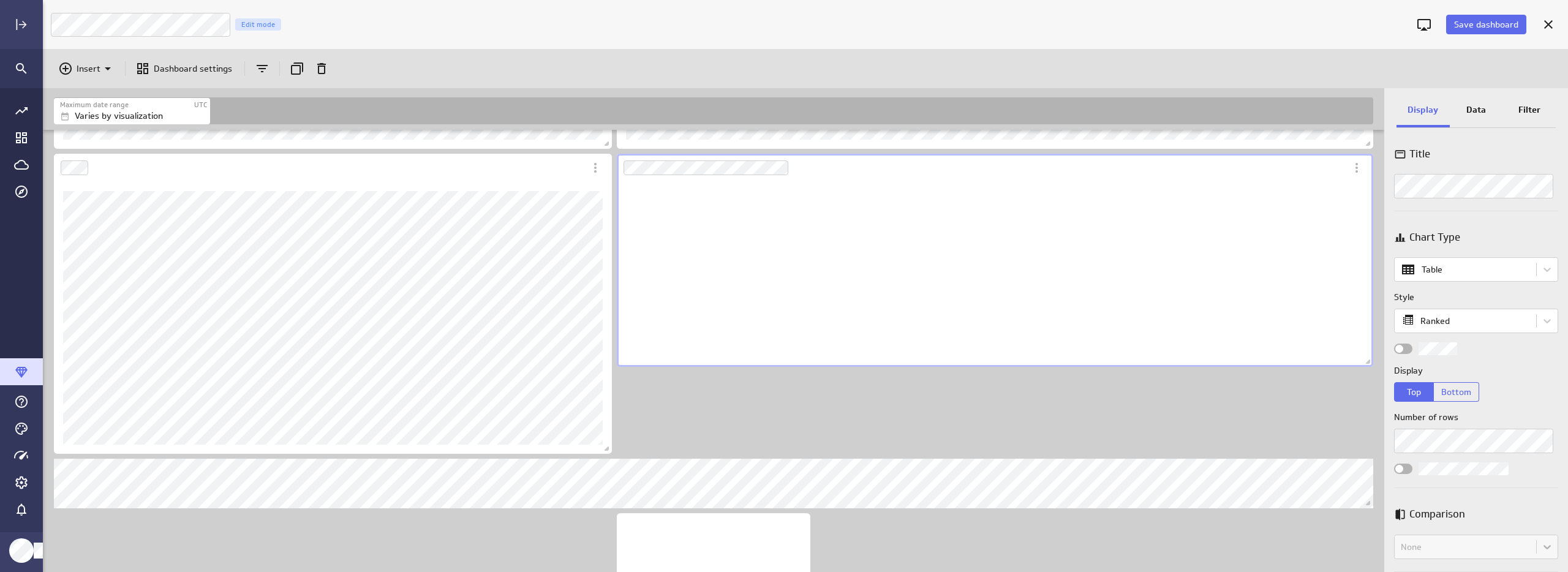
scroll to position [186, 757]
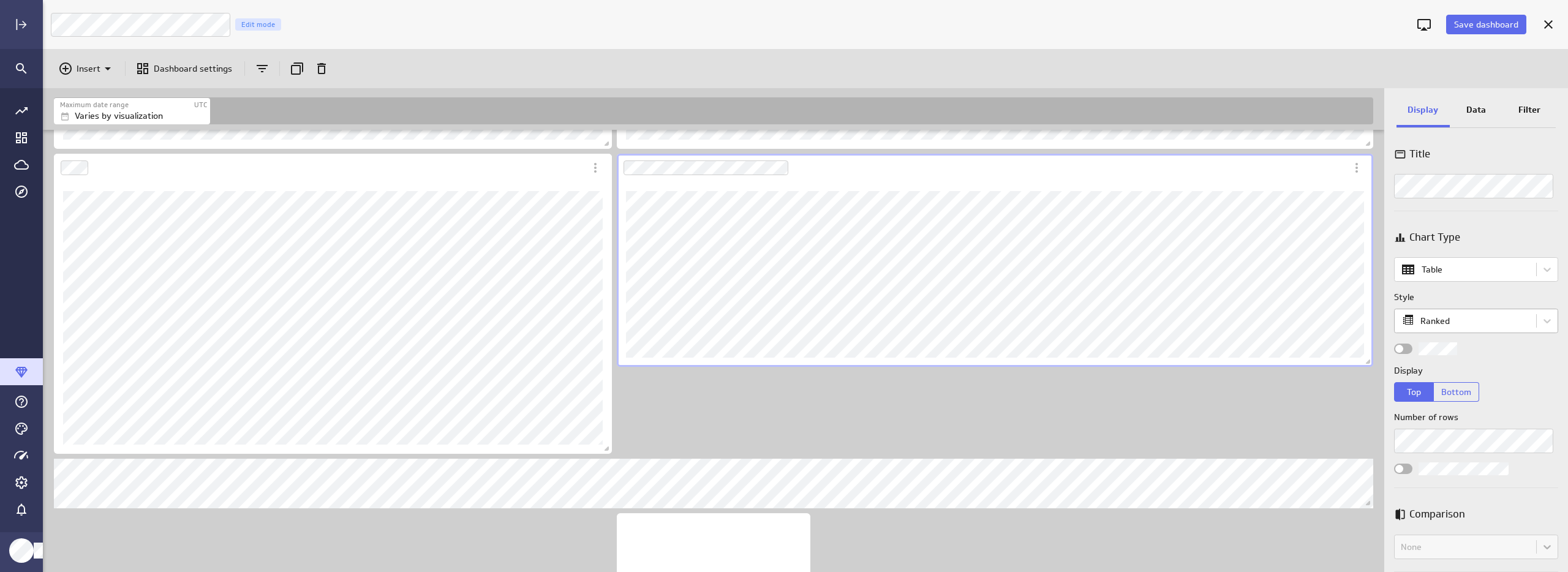
click at [1432, 323] on body "Save dashboard Luna Moon Marketing Edit mode Insert Dashboard settings Maximum …" at bounding box center [784, 286] width 1568 height 572
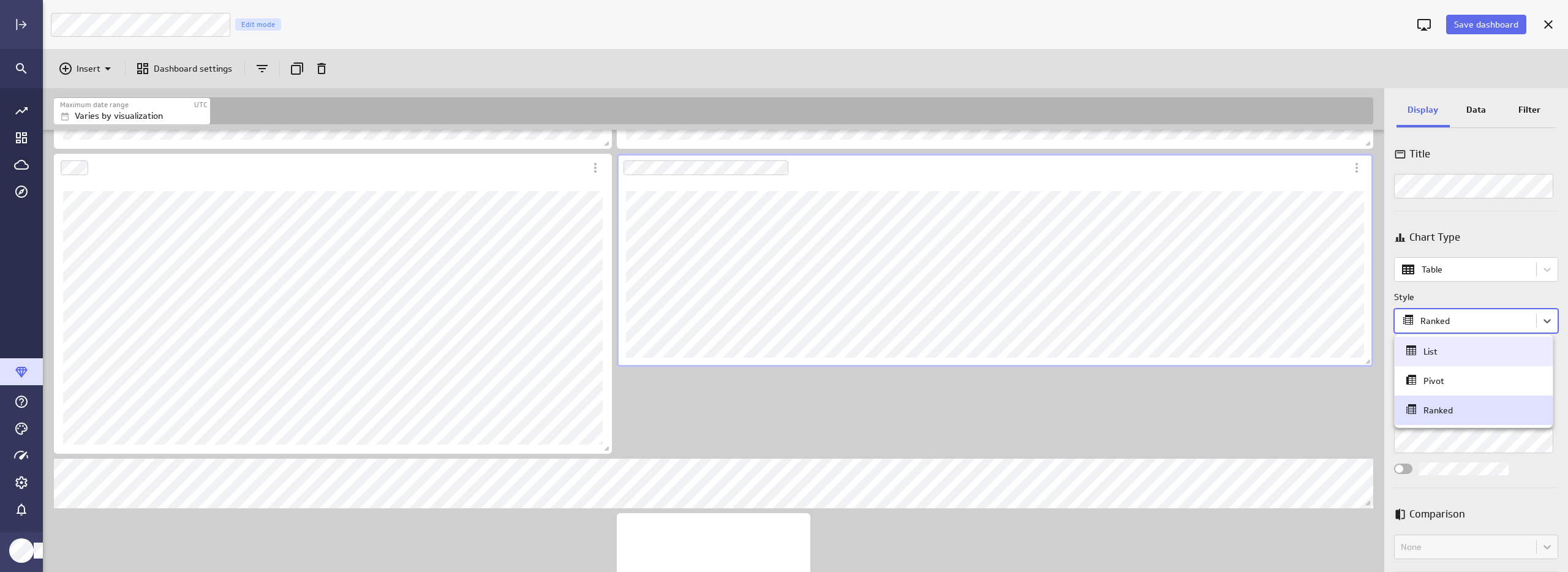
click at [1428, 352] on div "List" at bounding box center [1430, 352] width 14 height 11
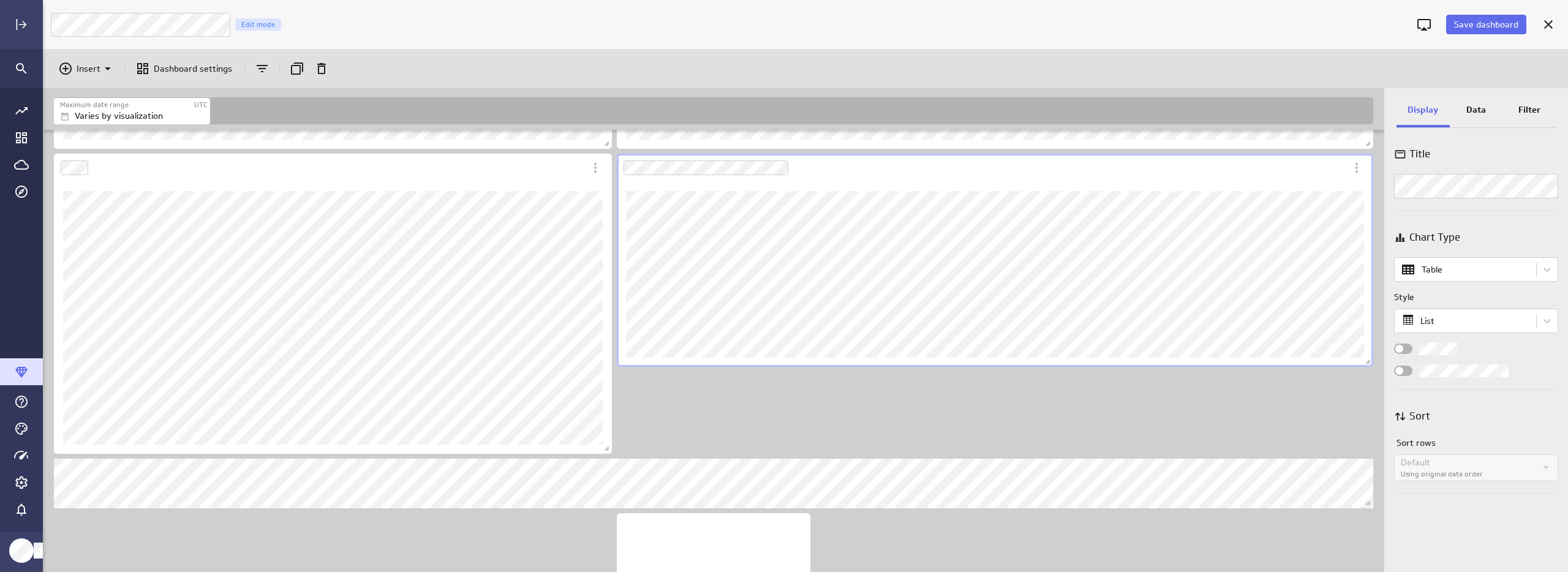
click at [1399, 349] on span "Widget Properties" at bounding box center [1399, 349] width 8 height 8
click at [0, 0] on input "Widget Properties" at bounding box center [0, 0] width 0 height 0
drag, startPoint x: 1364, startPoint y: 359, endPoint x: 1386, endPoint y: 280, distance: 82.0
click at [1386, 280] on div "Maximum date range UTC Varies by visualization Includes: 1 filter No data for t…" at bounding box center [806, 330] width 1525 height 484
click at [1430, 341] on div "Chart Type Table Style List" at bounding box center [1476, 300] width 165 height 154
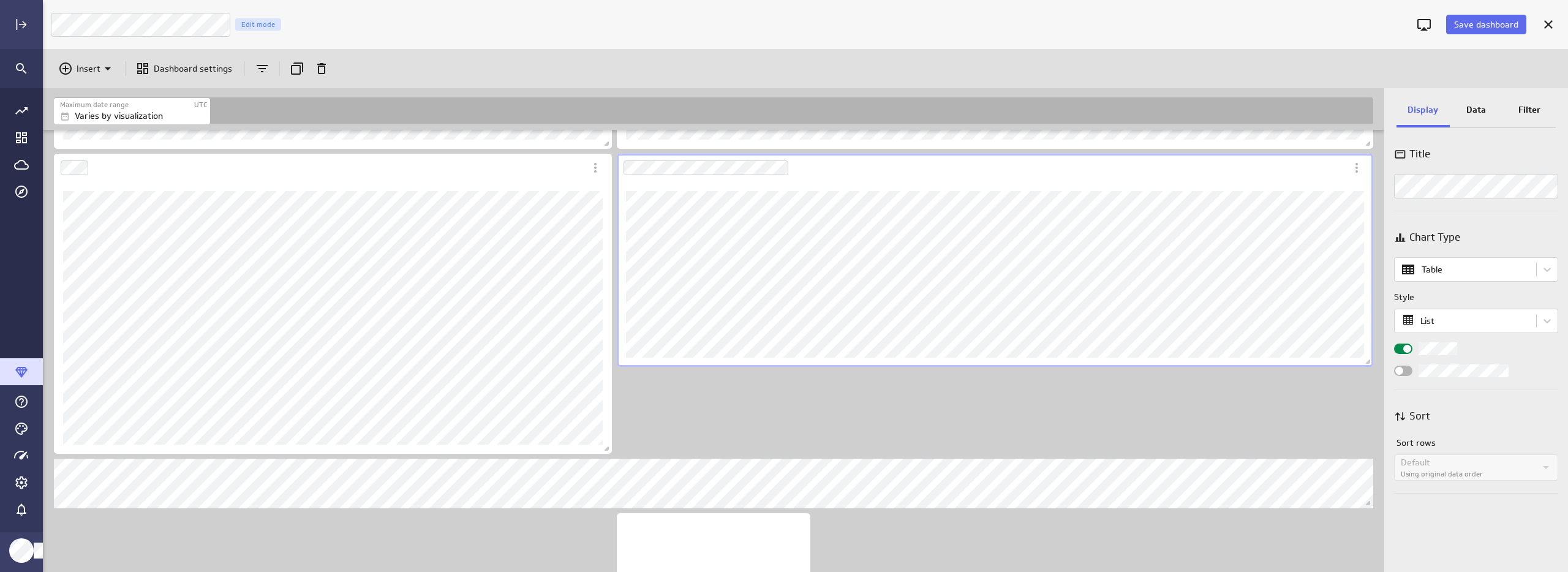
click at [1412, 353] on div "Widget Properties" at bounding box center [1403, 349] width 19 height 11
click at [0, 0] on input "Widget Properties" at bounding box center [0, 0] width 0 height 0
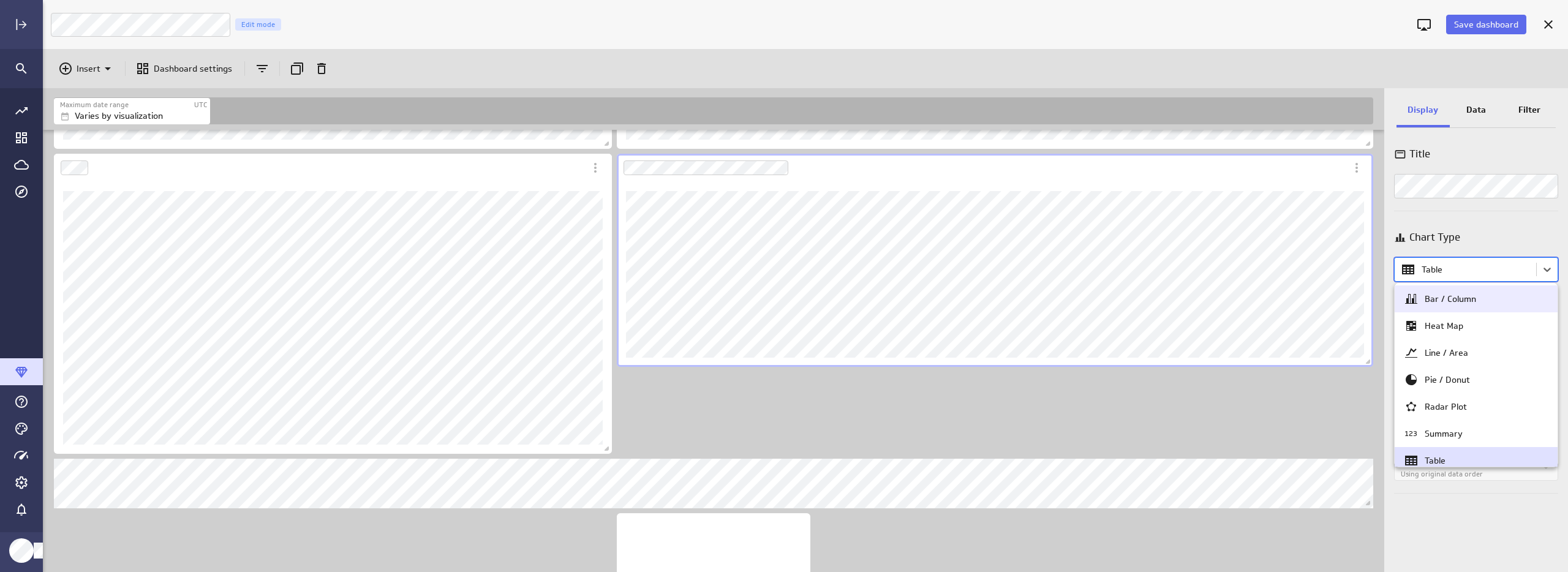
click at [1456, 275] on body "Save dashboard Luna Moon Marketing Edit mode Insert Dashboard settings Maximum …" at bounding box center [784, 286] width 1568 height 572
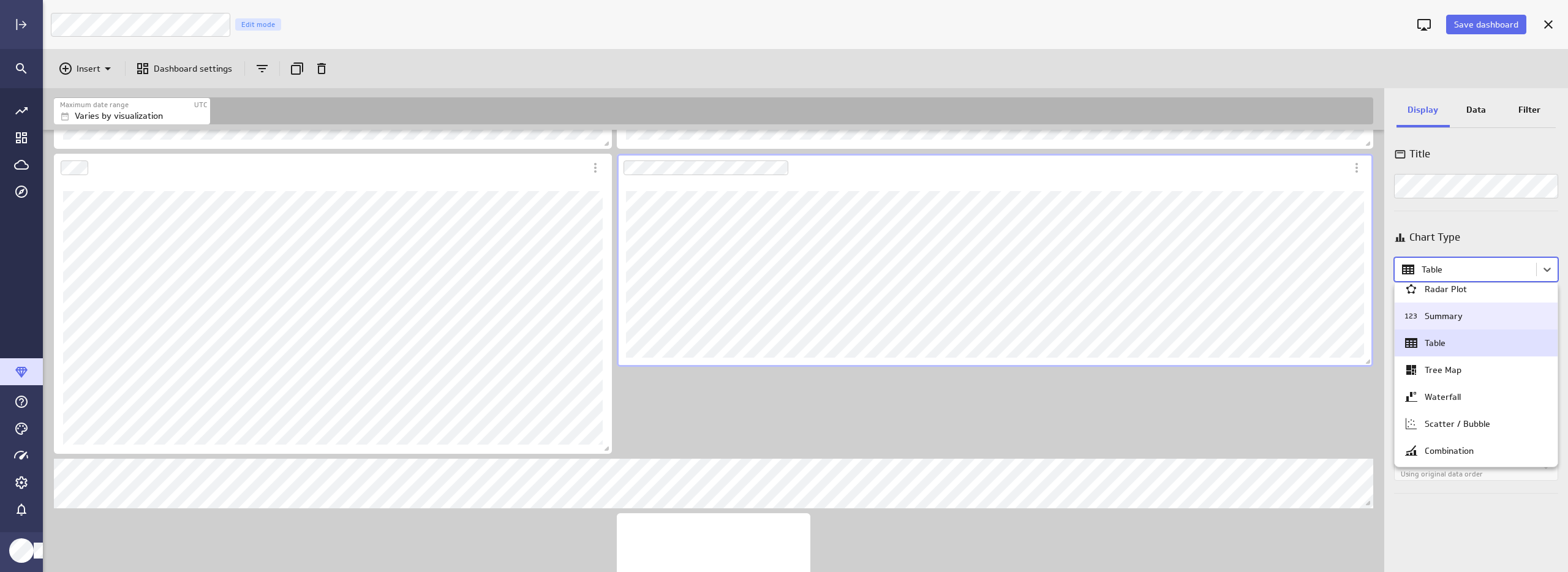
click at [1446, 318] on div "Summary" at bounding box center [1443, 316] width 38 height 11
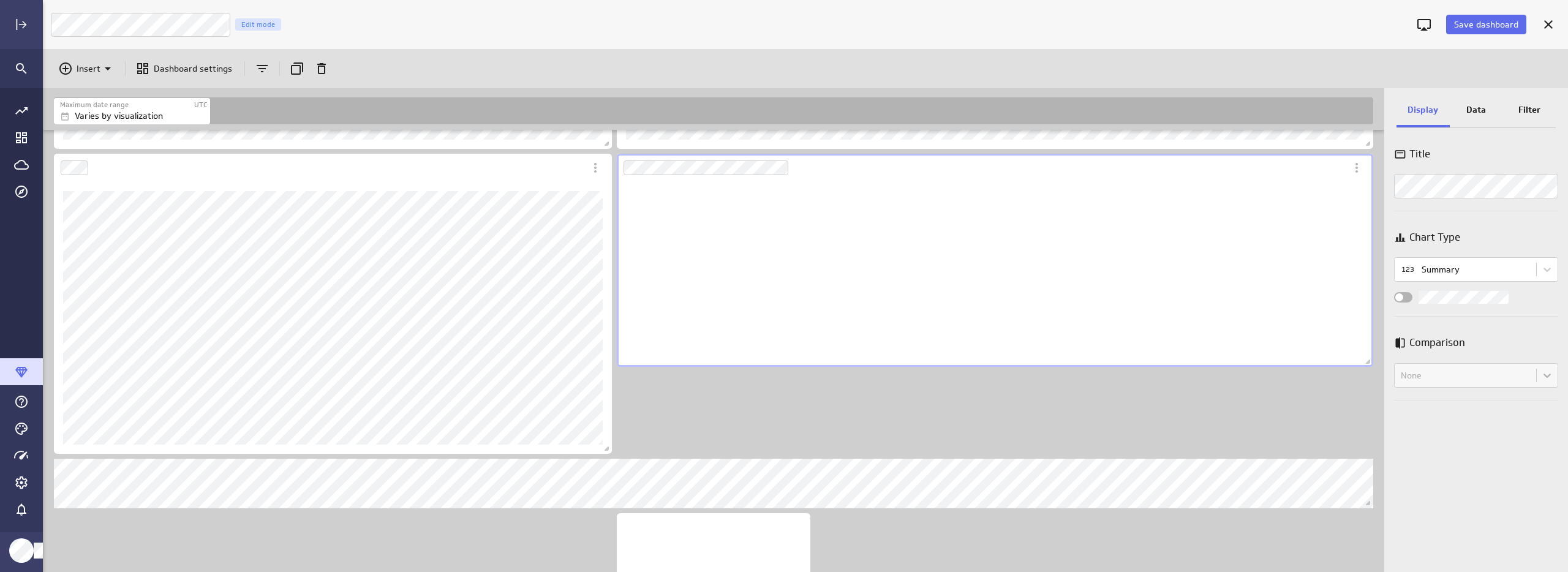
scroll to position [186, 757]
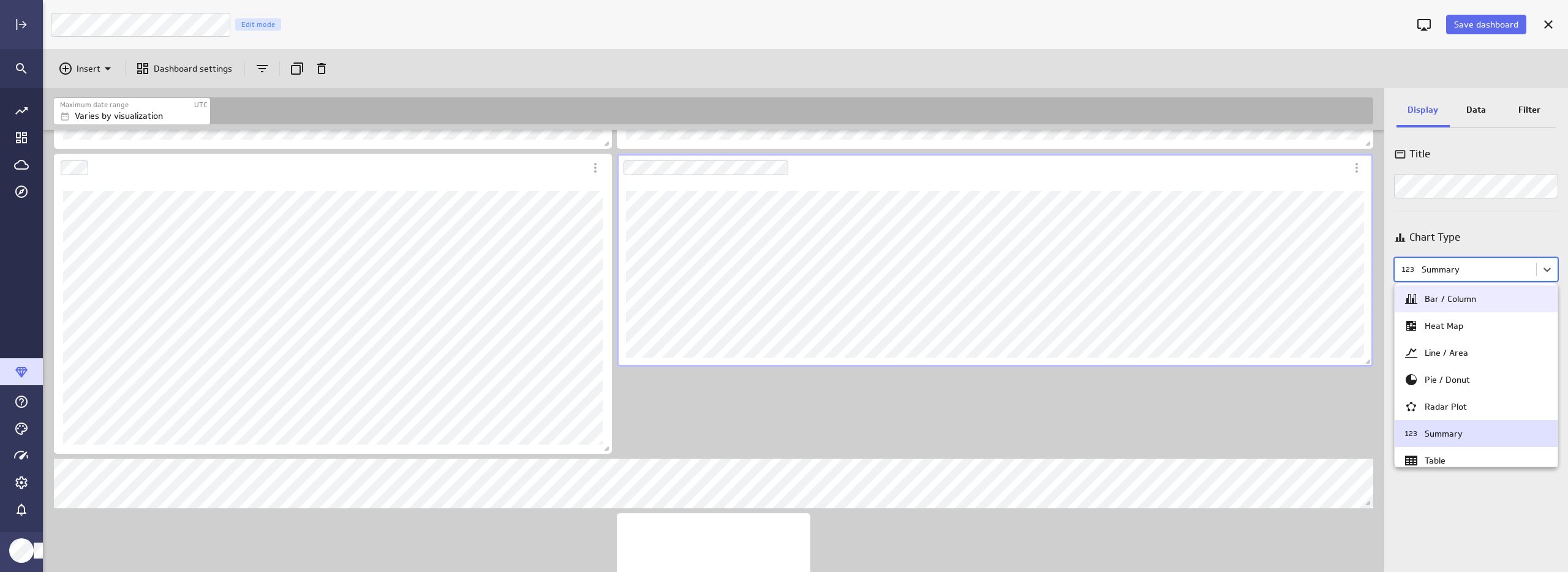
click at [1453, 262] on body "Save dashboard Luna Moon Marketing Edit mode Insert Dashboard settings Maximum …" at bounding box center [784, 286] width 1568 height 572
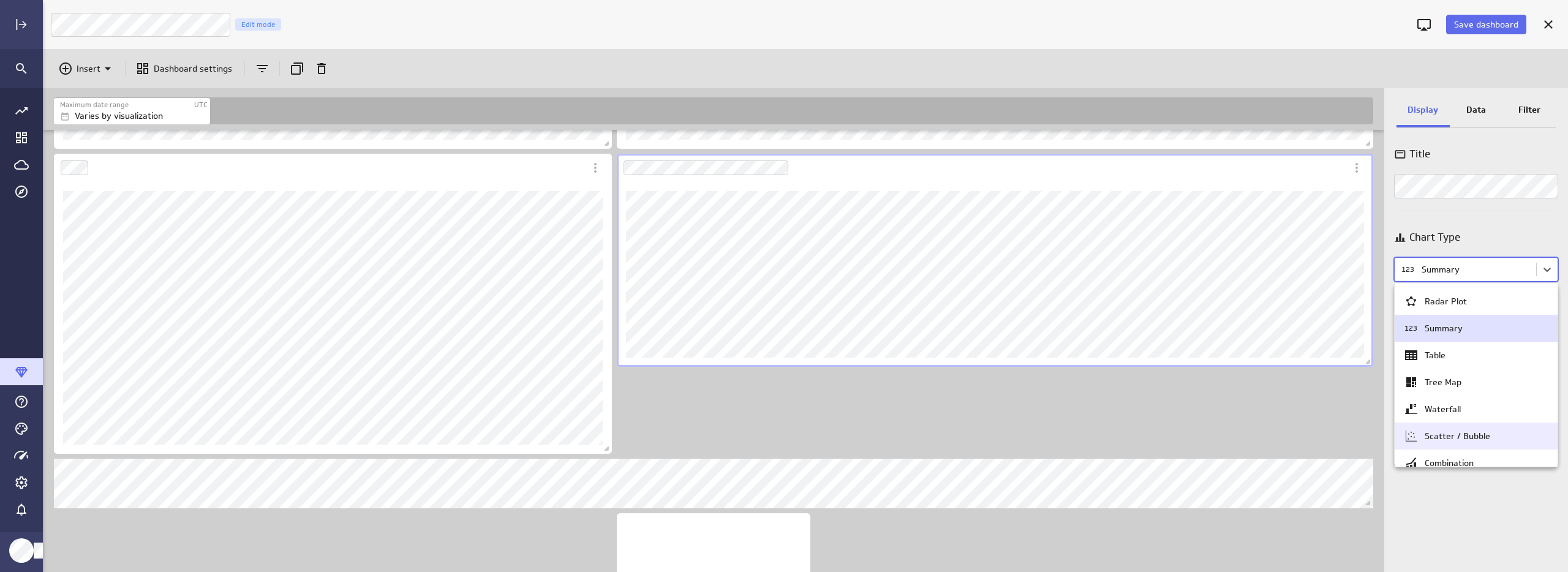
scroll to position [117, 0]
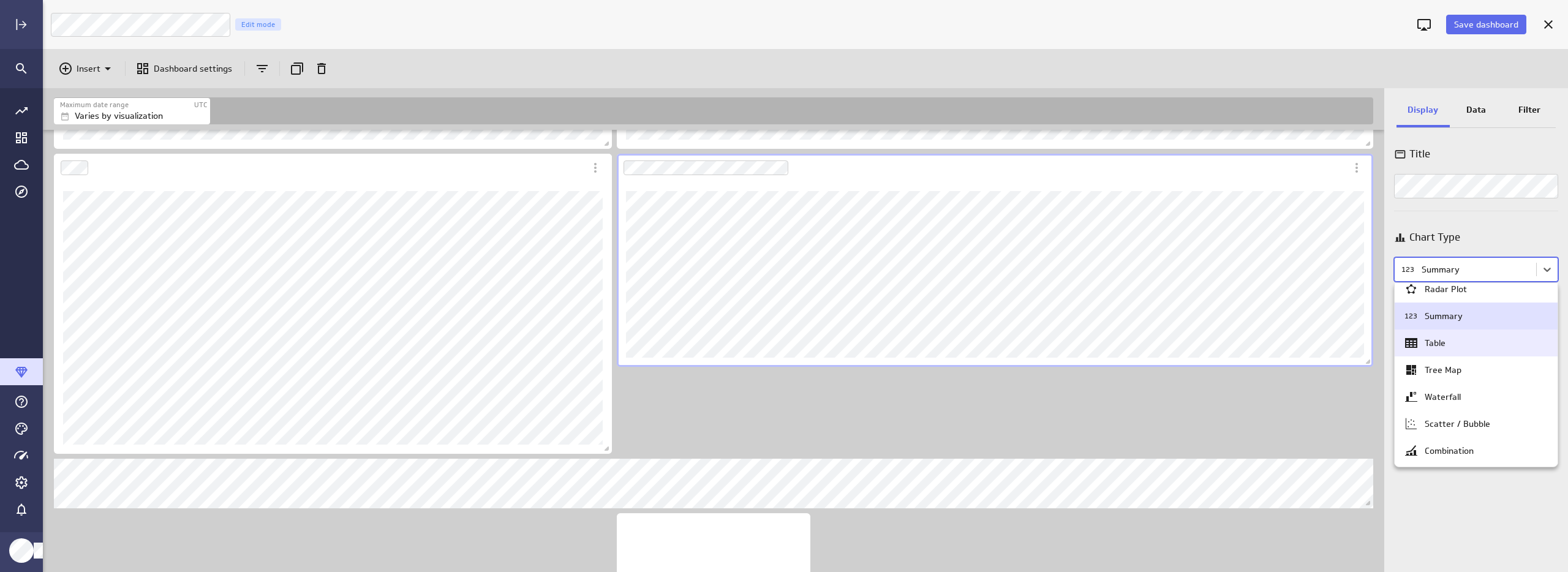
click at [1478, 346] on div "Table" at bounding box center [1476, 343] width 144 height 15
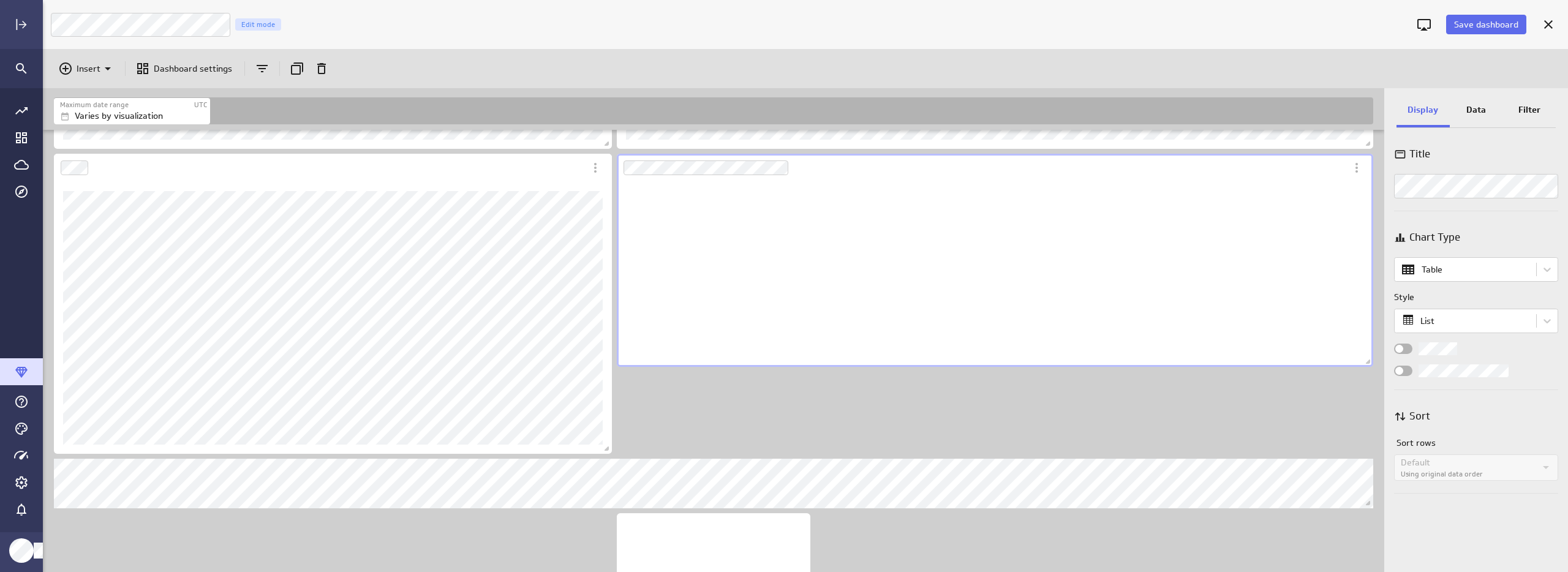
scroll to position [186, 757]
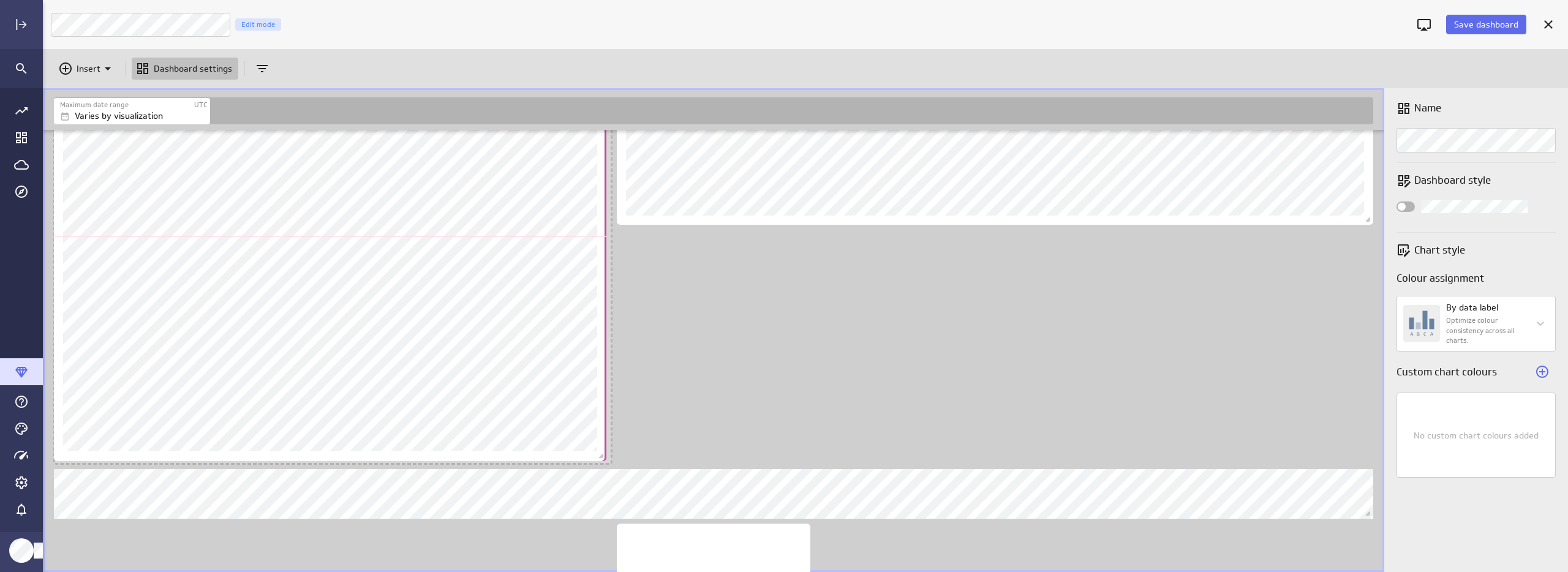
scroll to position [7, 7]
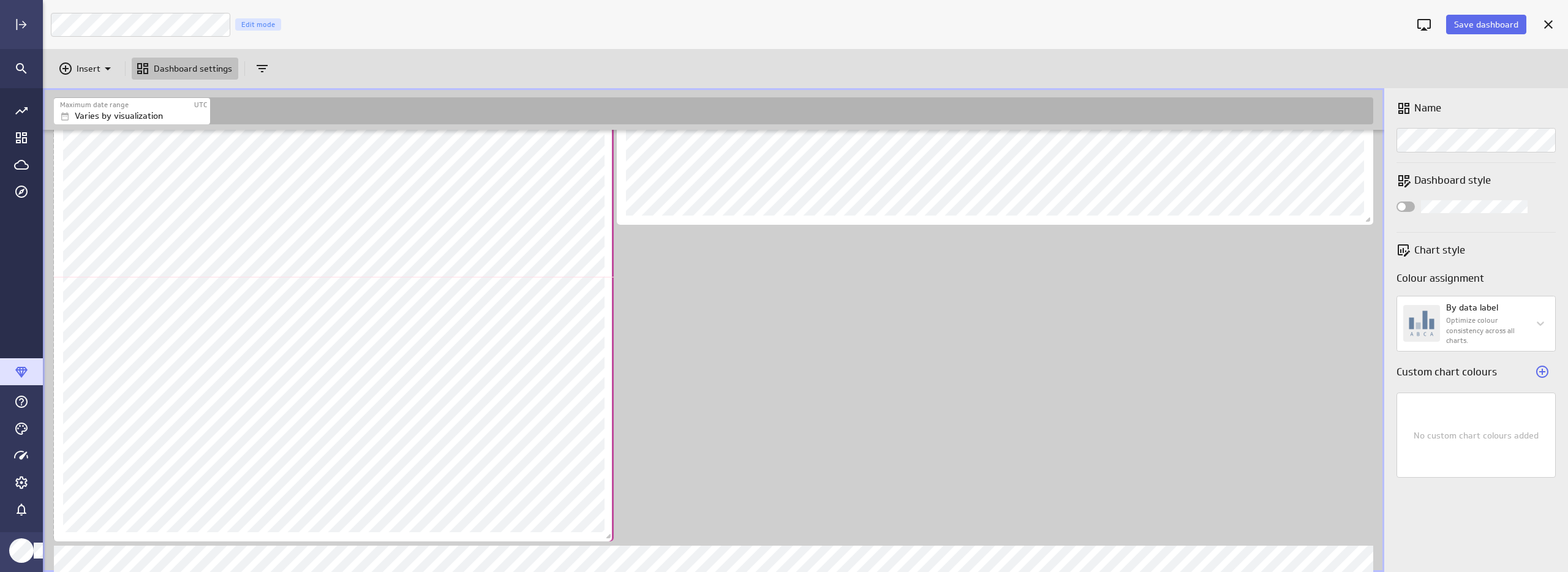
drag, startPoint x: 609, startPoint y: 306, endPoint x: 611, endPoint y: 536, distance: 230.0
click at [611, 536] on span "Dashboard content with 18 widgets" at bounding box center [609, 538] width 12 height 12
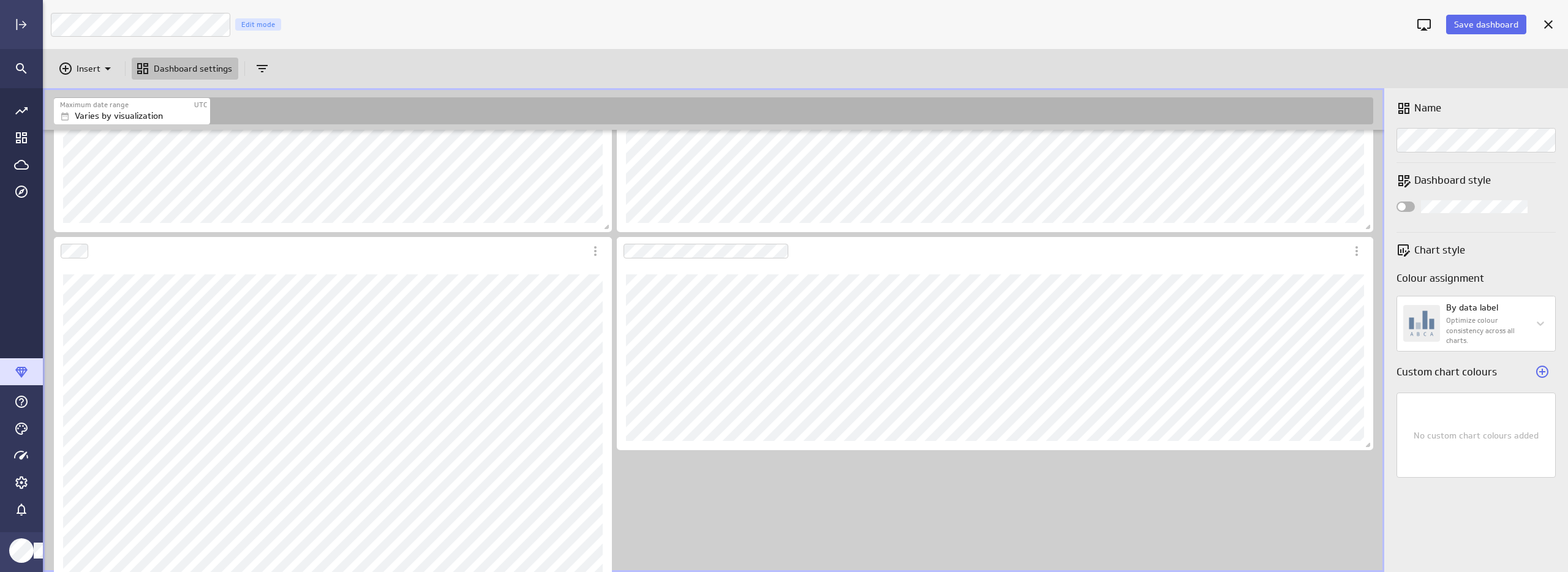
click at [758, 480] on div "Includes: 1 filter No data for the selected date range." at bounding box center [716, 99] width 1329 height 1994
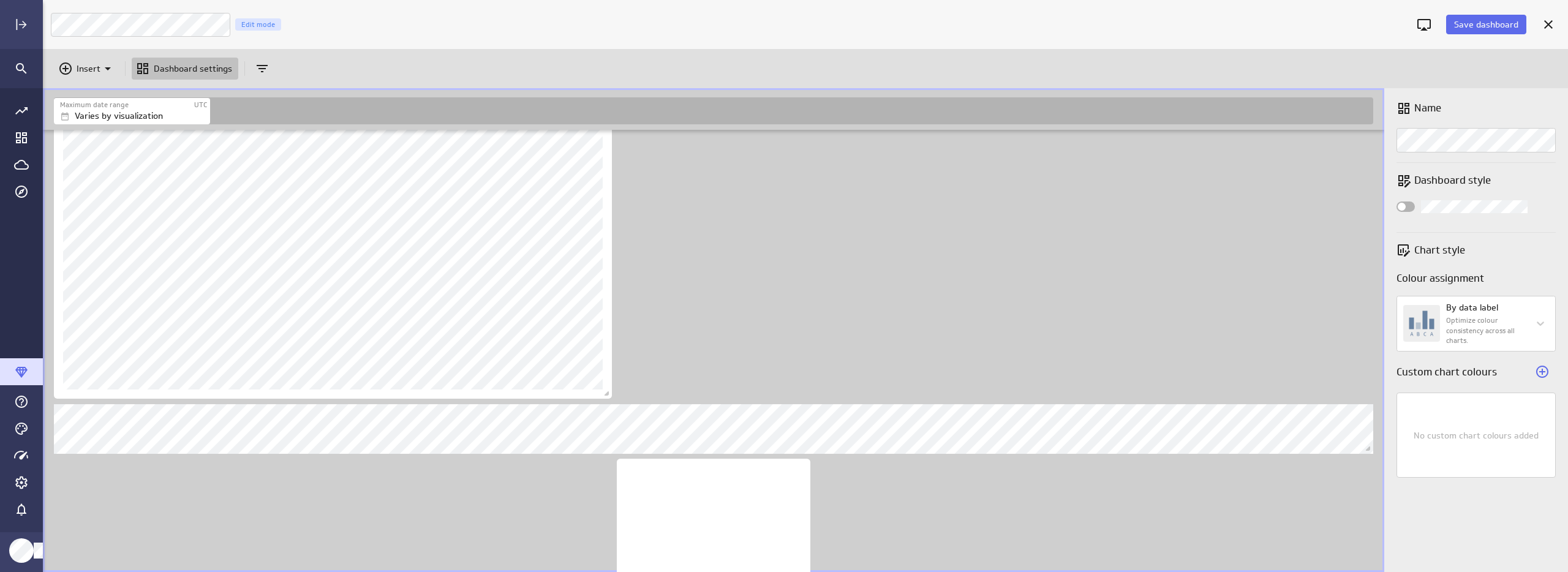
click at [1487, 29] on span "Save dashboard" at bounding box center [1486, 24] width 64 height 11
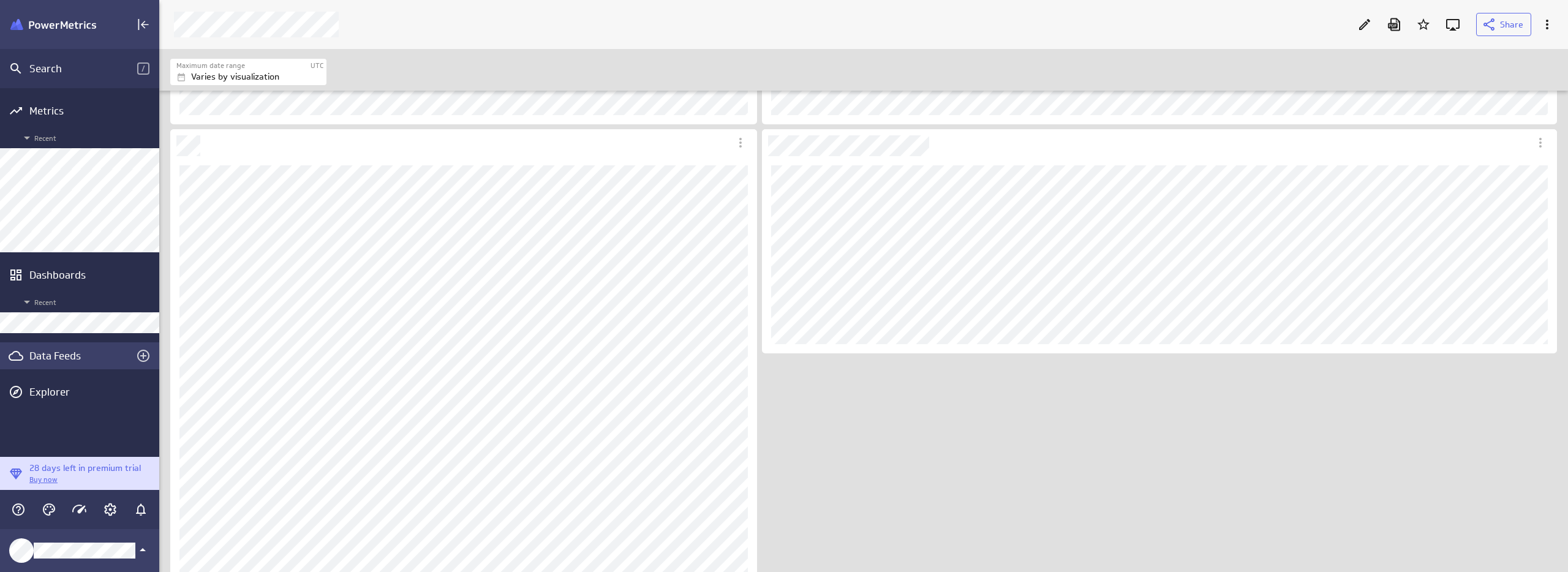
click at [88, 356] on div "Data Feeds" at bounding box center [79, 356] width 100 height 14
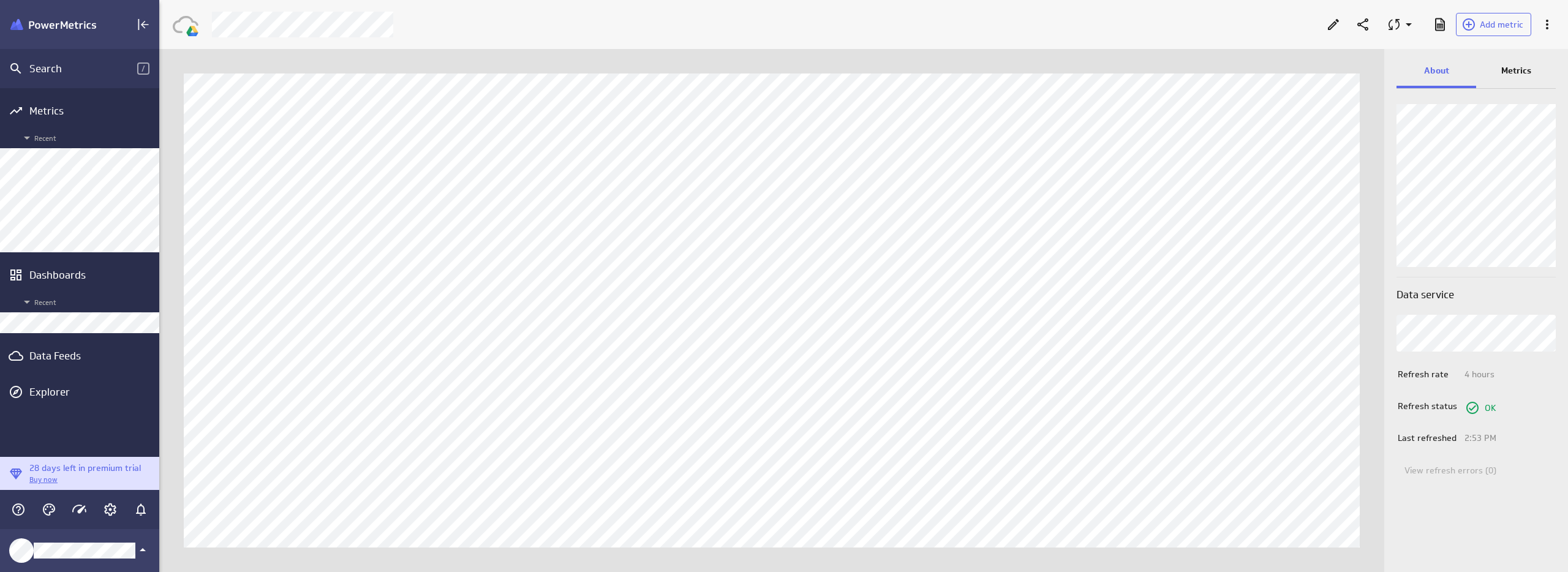
click at [1506, 70] on p "Metrics" at bounding box center [1516, 71] width 30 height 13
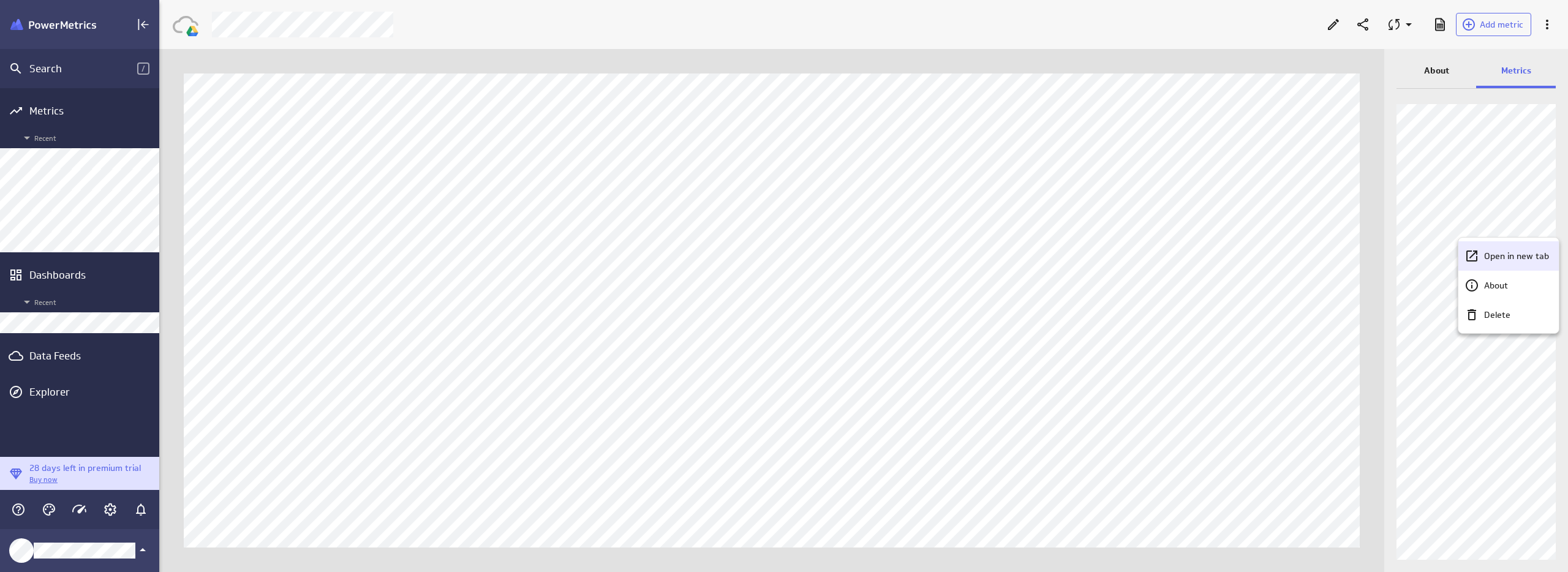
click at [1527, 258] on p "Open in new tab" at bounding box center [1517, 257] width 65 height 13
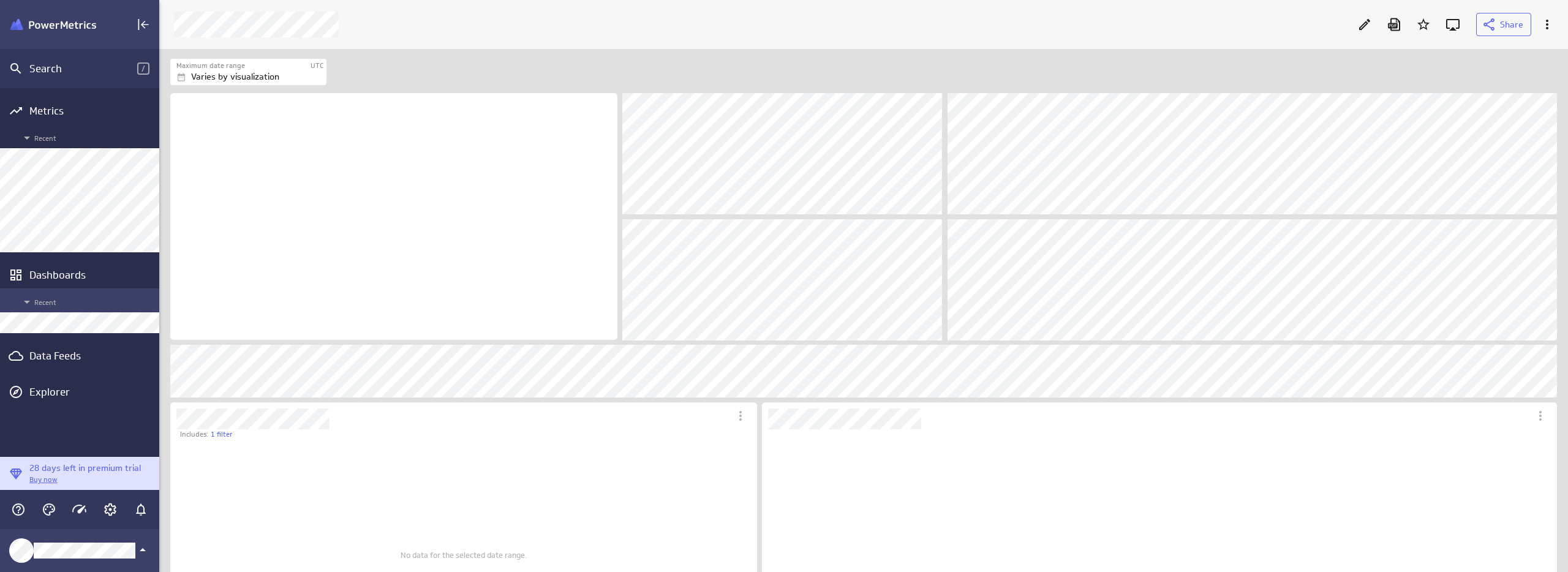
scroll to position [266, 796]
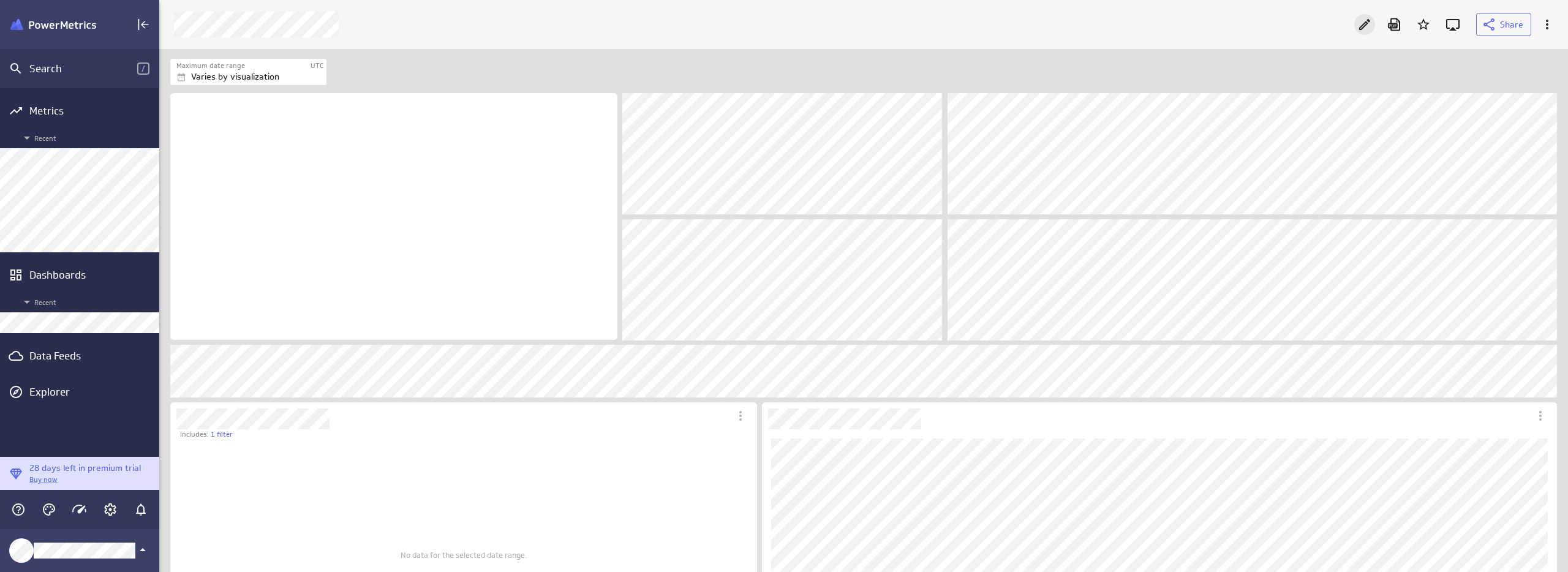
click at [1360, 19] on icon "Edit" at bounding box center [1364, 24] width 15 height 15
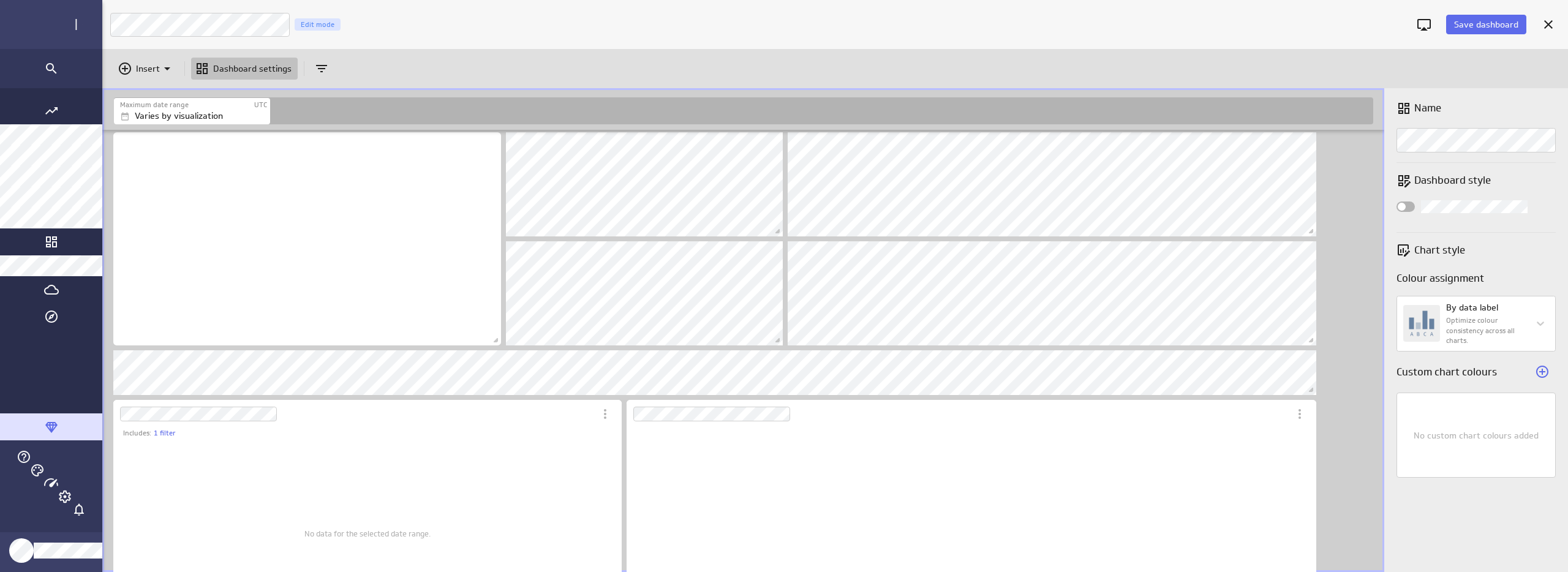
scroll to position [7, 5]
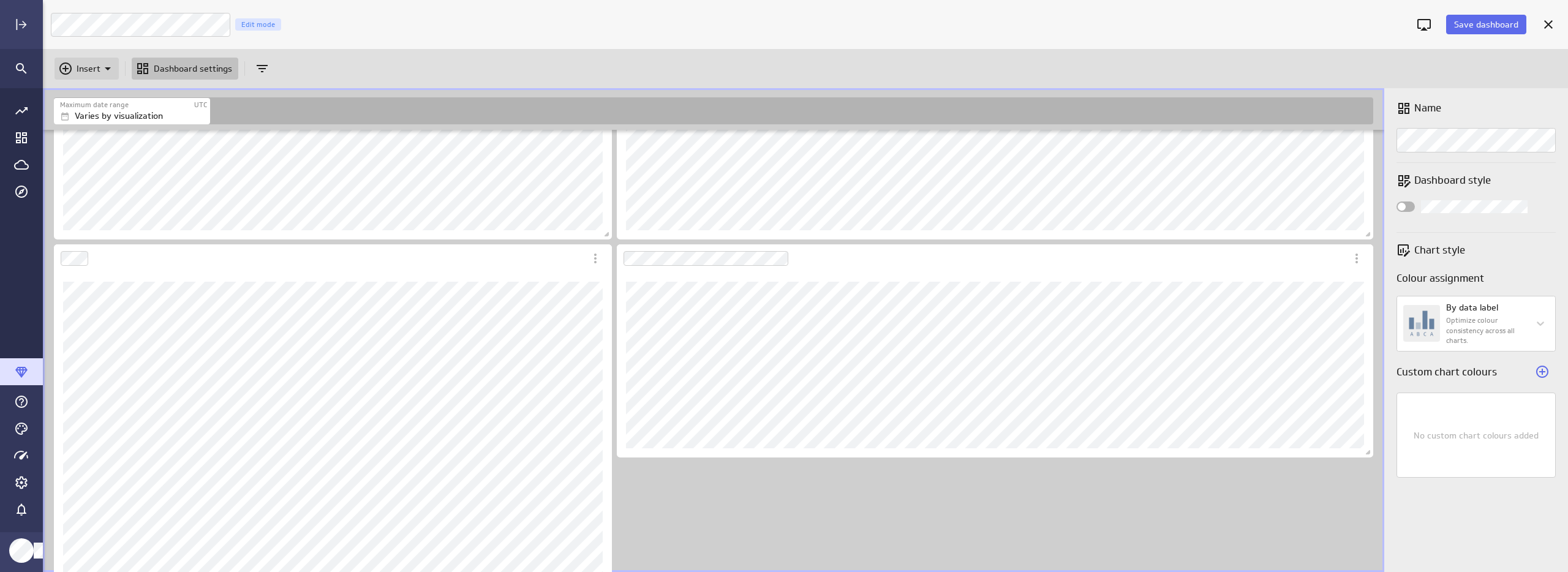
click at [87, 69] on p "Insert" at bounding box center [88, 69] width 24 height 13
click at [95, 95] on p "Metrics" at bounding box center [95, 99] width 29 height 13
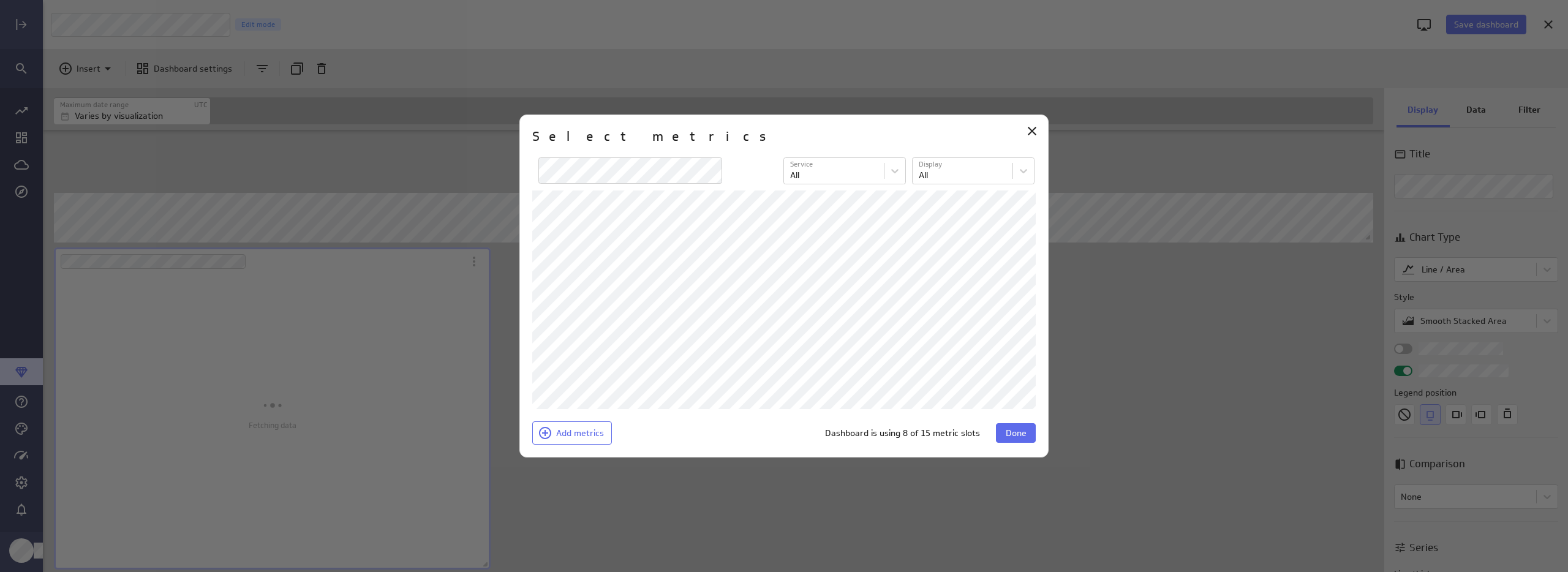
click at [430, 313] on div at bounding box center [784, 286] width 1568 height 572
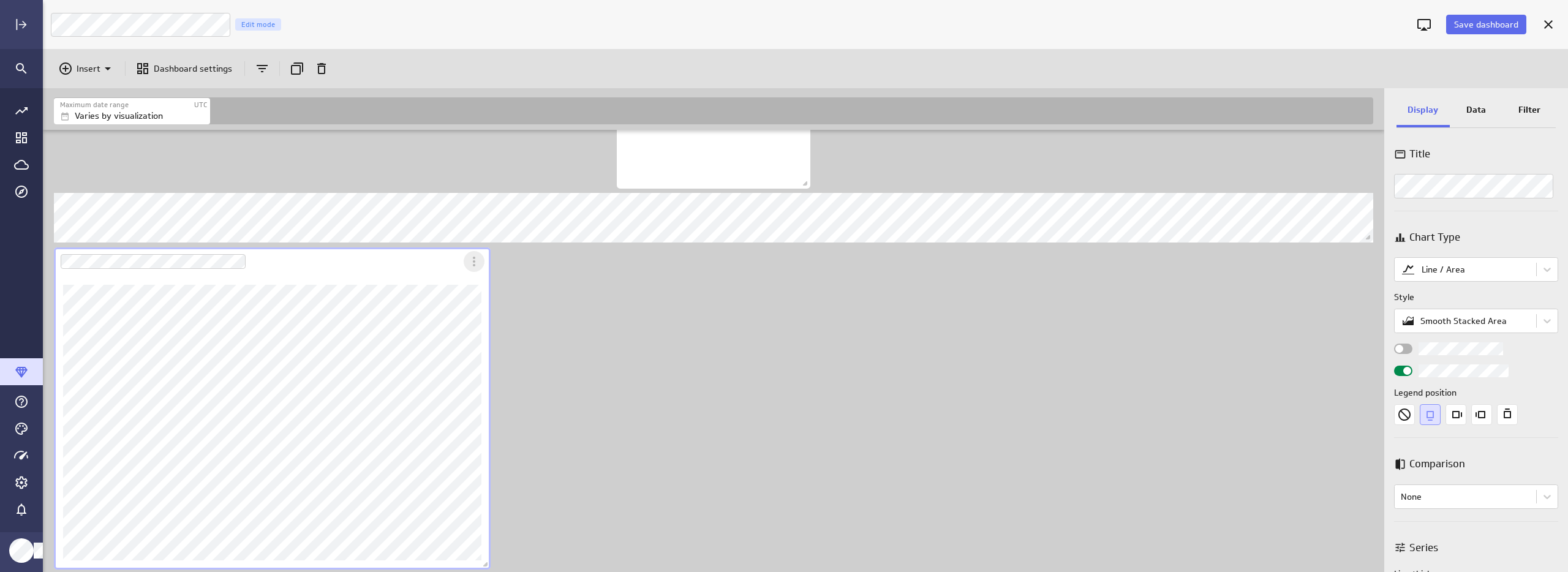
click at [473, 264] on icon "More actions" at bounding box center [474, 262] width 15 height 15
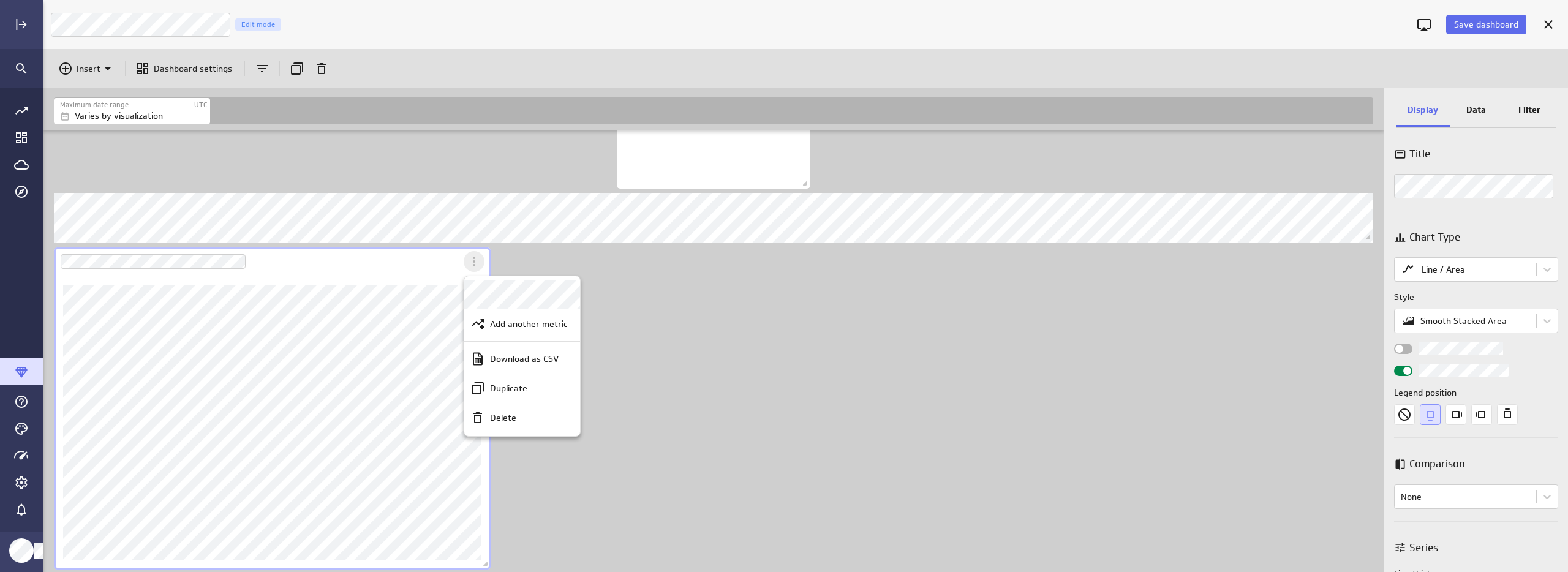
click at [473, 264] on div at bounding box center [784, 286] width 1568 height 572
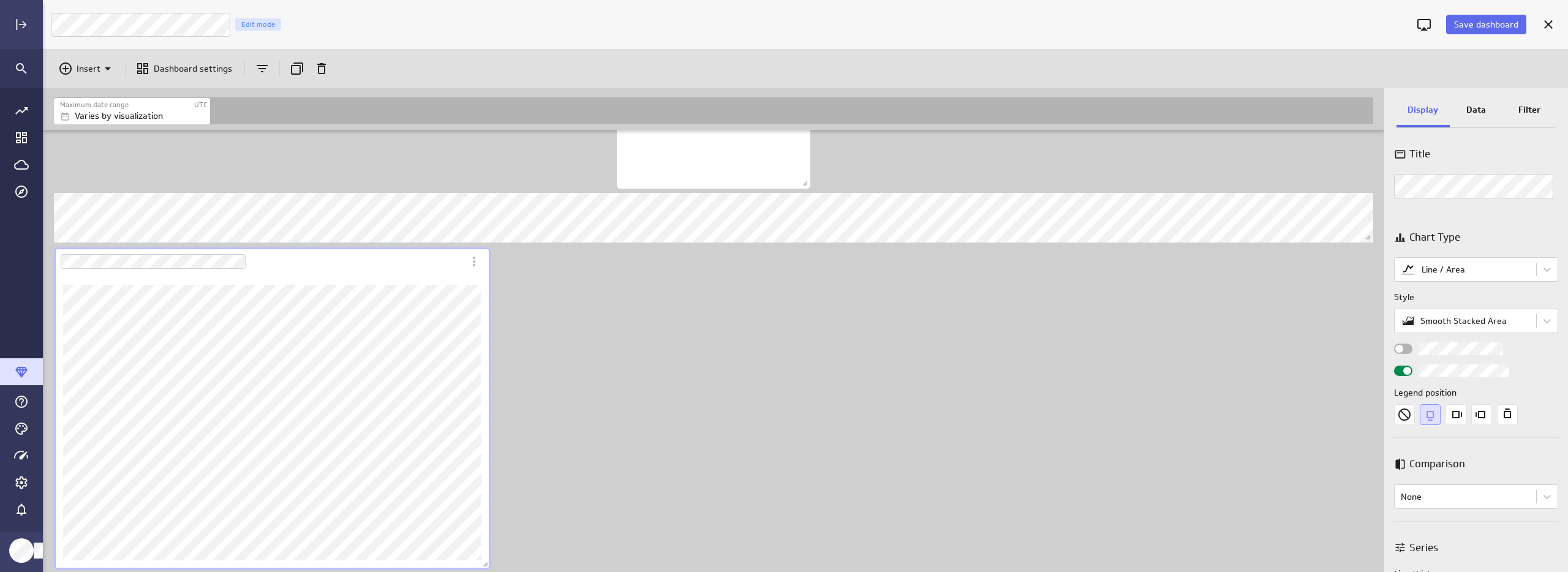
click at [1474, 110] on p "Data" at bounding box center [1476, 110] width 20 height 13
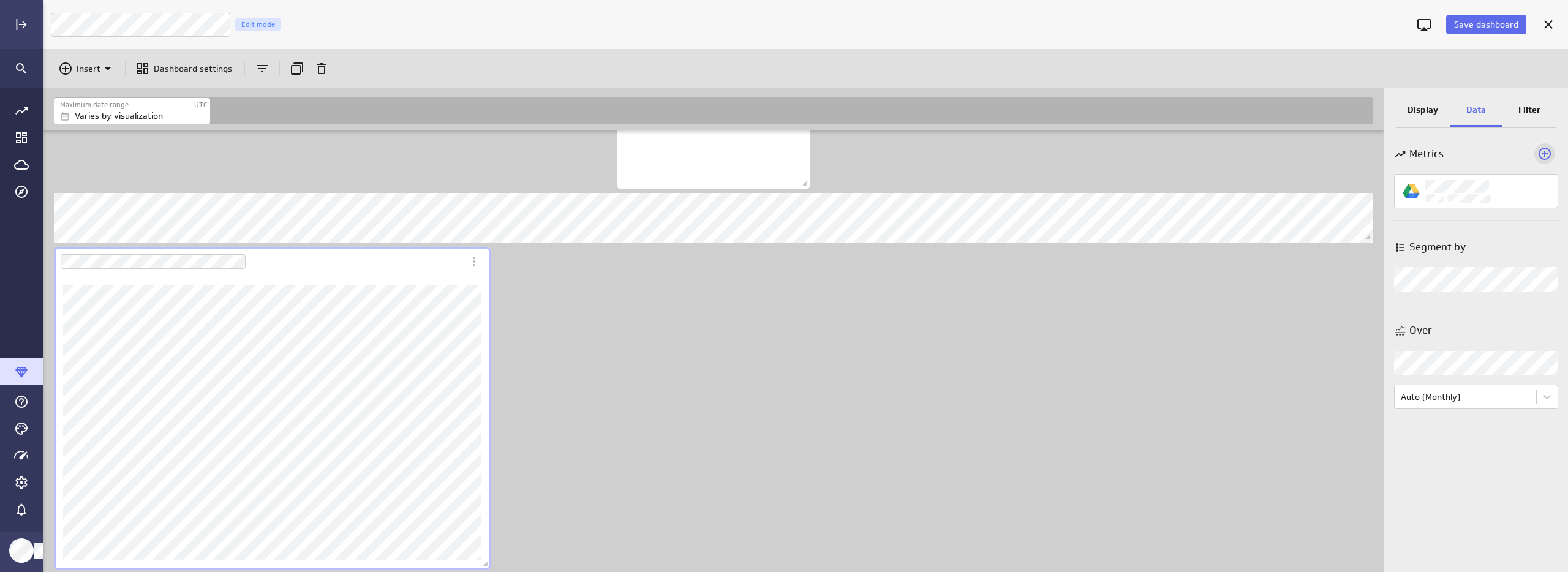
click at [1544, 157] on icon "Add a metric to this visualization" at bounding box center [1544, 154] width 15 height 15
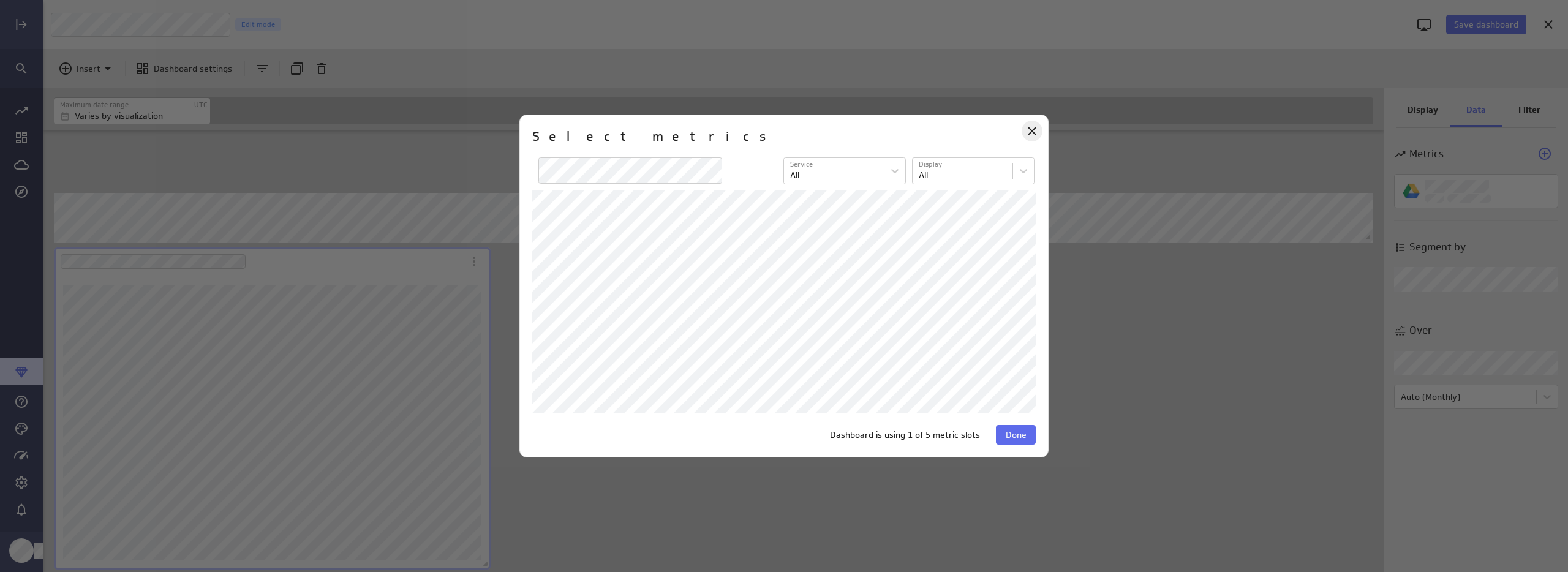
click at [1039, 132] on div "Close" at bounding box center [1032, 131] width 21 height 21
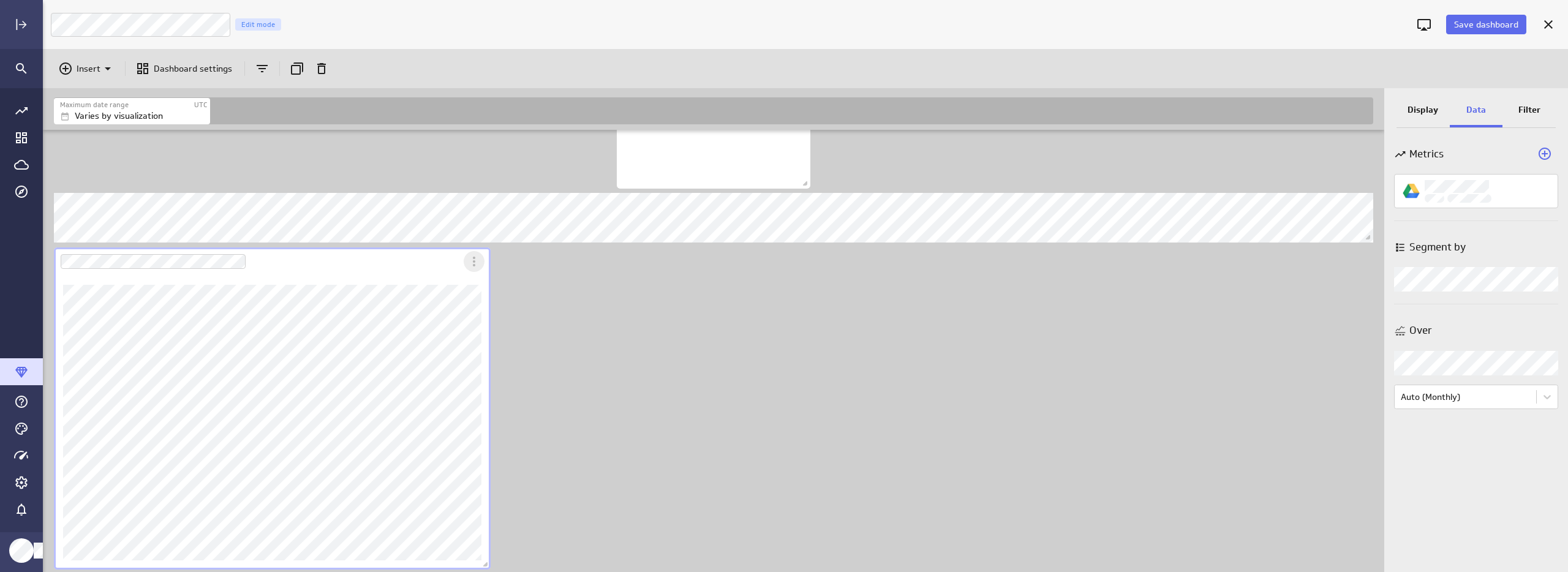
click at [472, 267] on icon "More actions" at bounding box center [474, 262] width 15 height 15
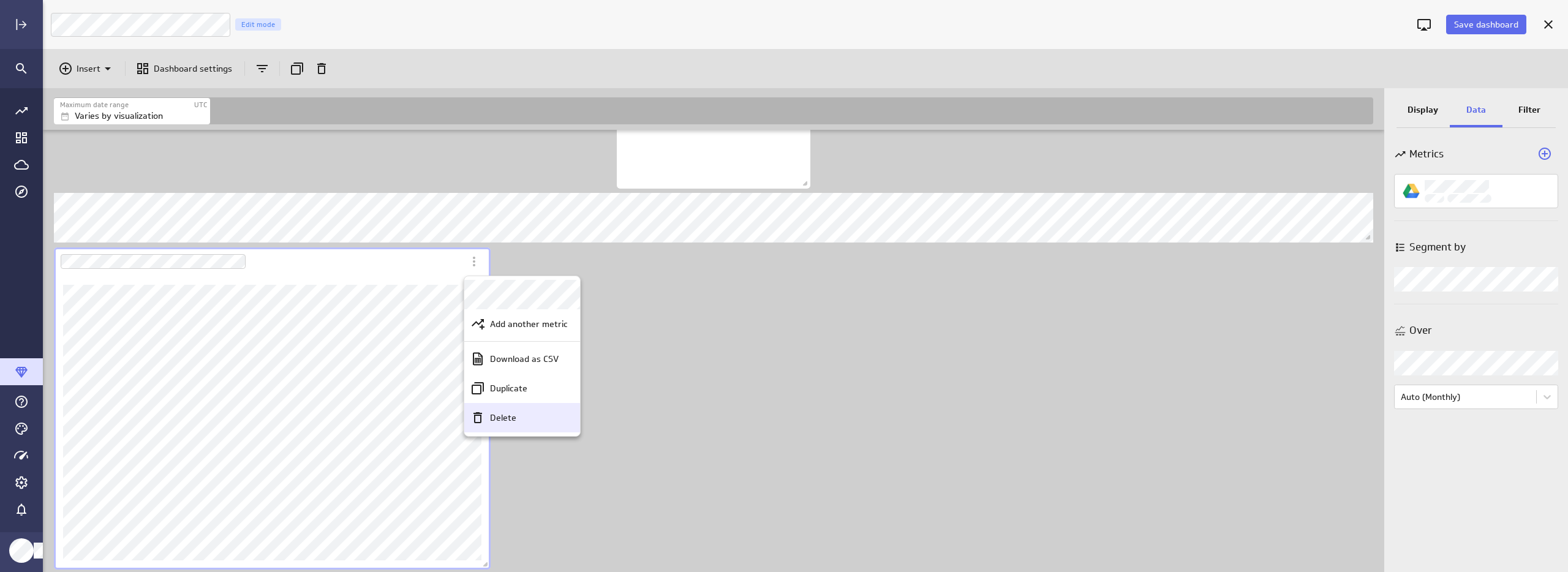
click at [502, 412] on p "Delete" at bounding box center [503, 418] width 26 height 13
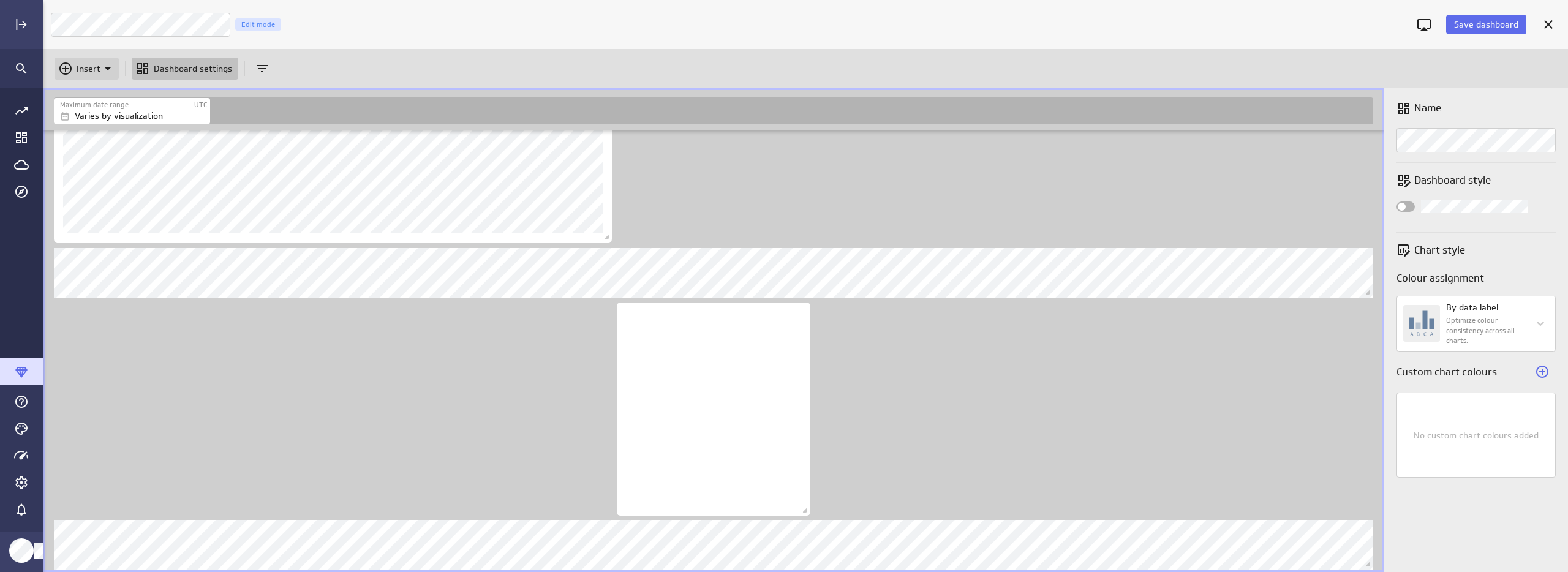
click at [90, 64] on p "Insert" at bounding box center [88, 69] width 24 height 13
click at [88, 99] on p "Metrics" at bounding box center [95, 99] width 29 height 13
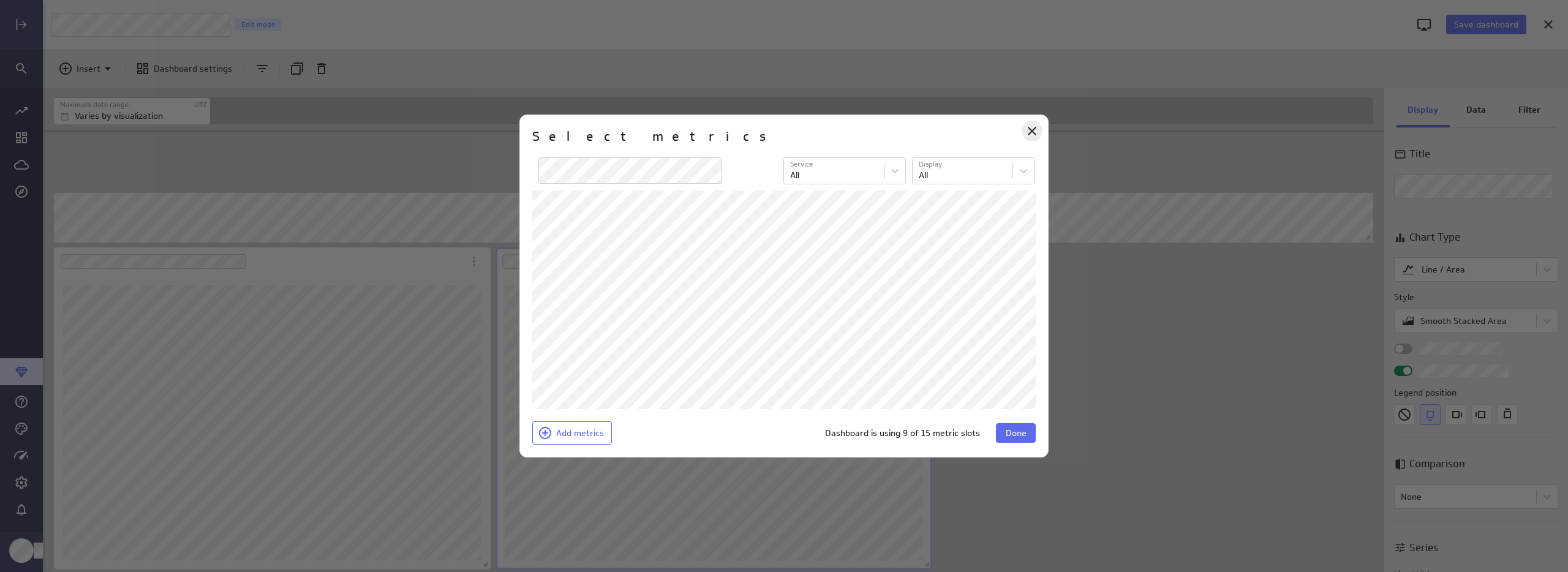
click at [1035, 129] on icon "Close" at bounding box center [1032, 131] width 15 height 15
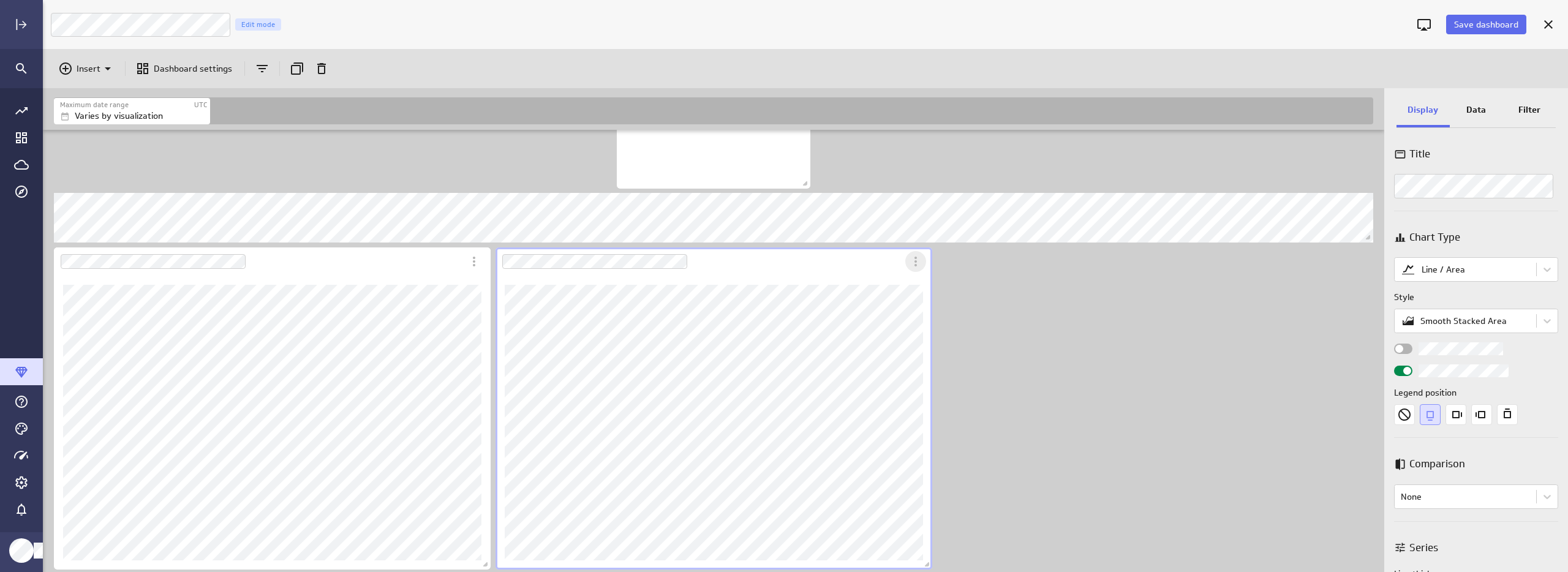
click at [912, 259] on icon "More actions" at bounding box center [916, 262] width 15 height 15
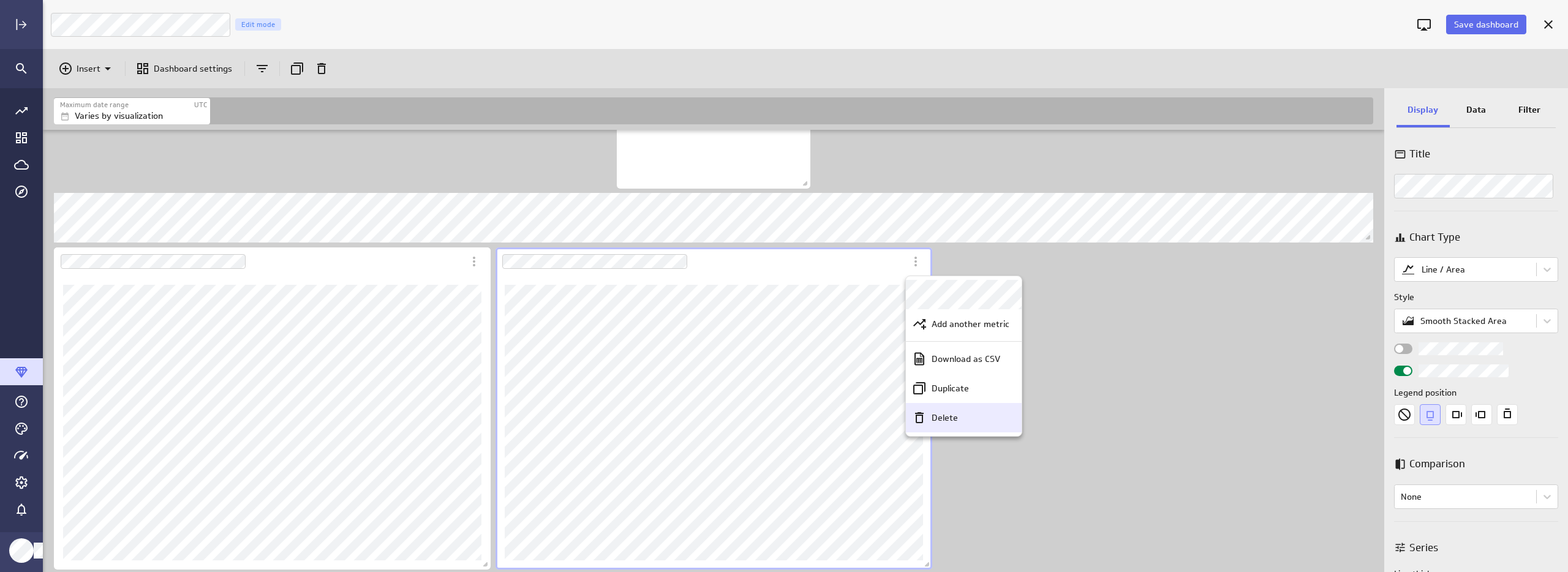
click at [940, 415] on p "Delete" at bounding box center [945, 418] width 26 height 13
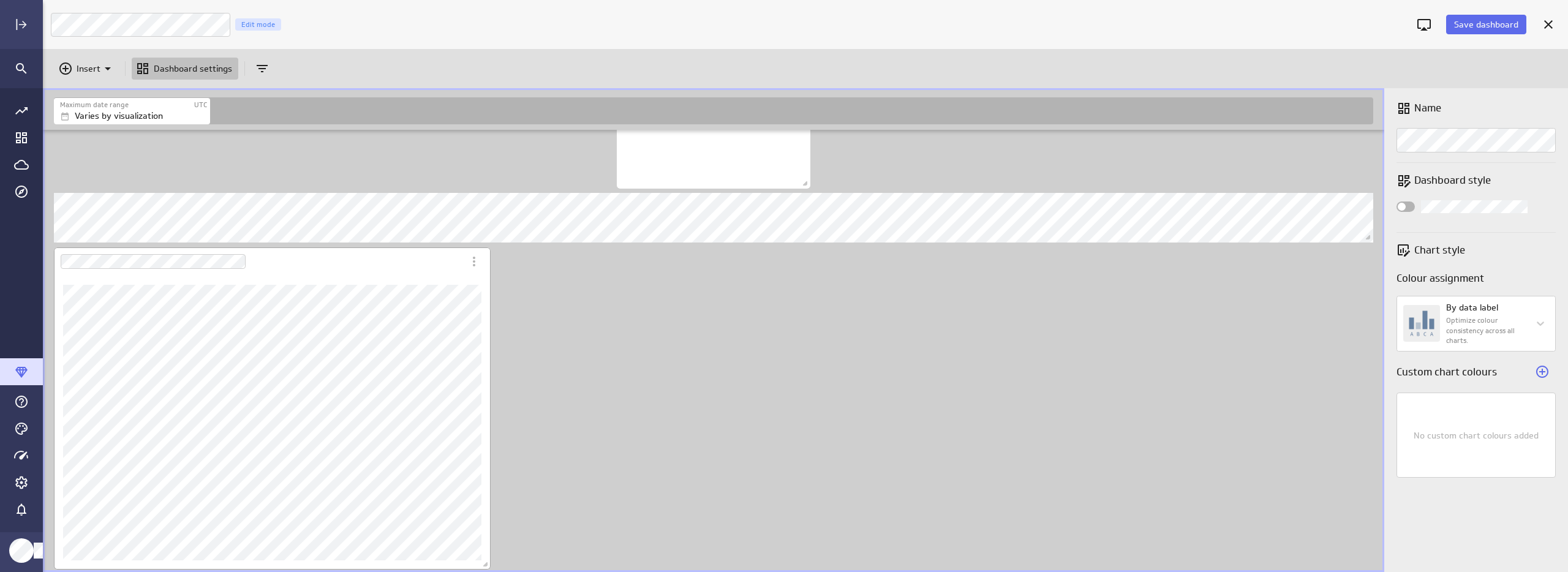
click at [437, 283] on div "Dashboard Widget" at bounding box center [272, 422] width 437 height 294
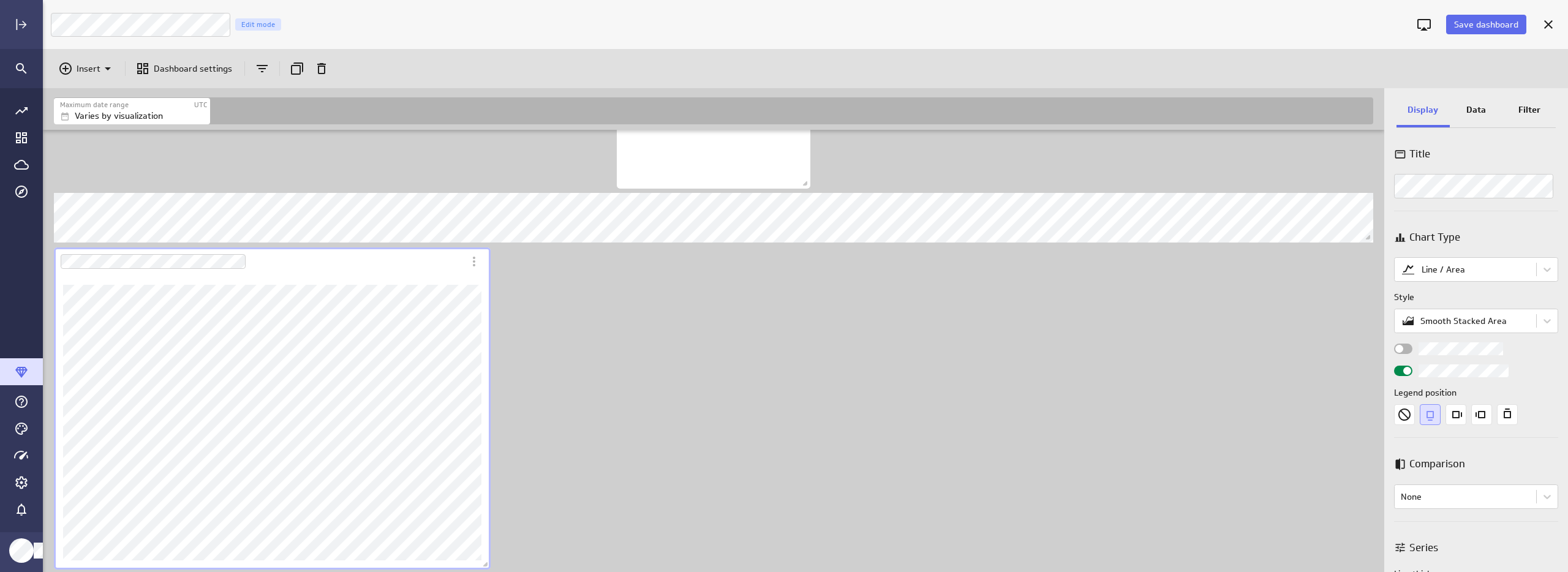
click at [1470, 96] on div "Data" at bounding box center [1476, 111] width 53 height 33
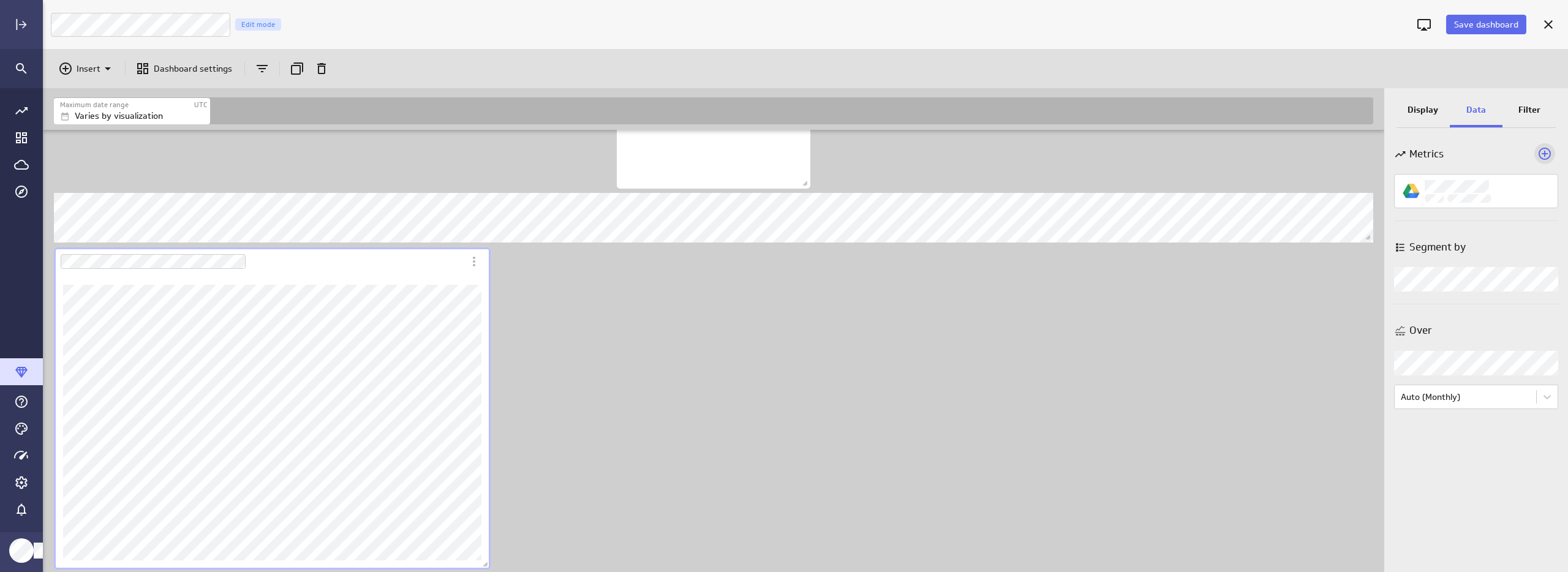
click at [1541, 149] on icon "Add a metric to this visualization" at bounding box center [1544, 153] width 12 height 12
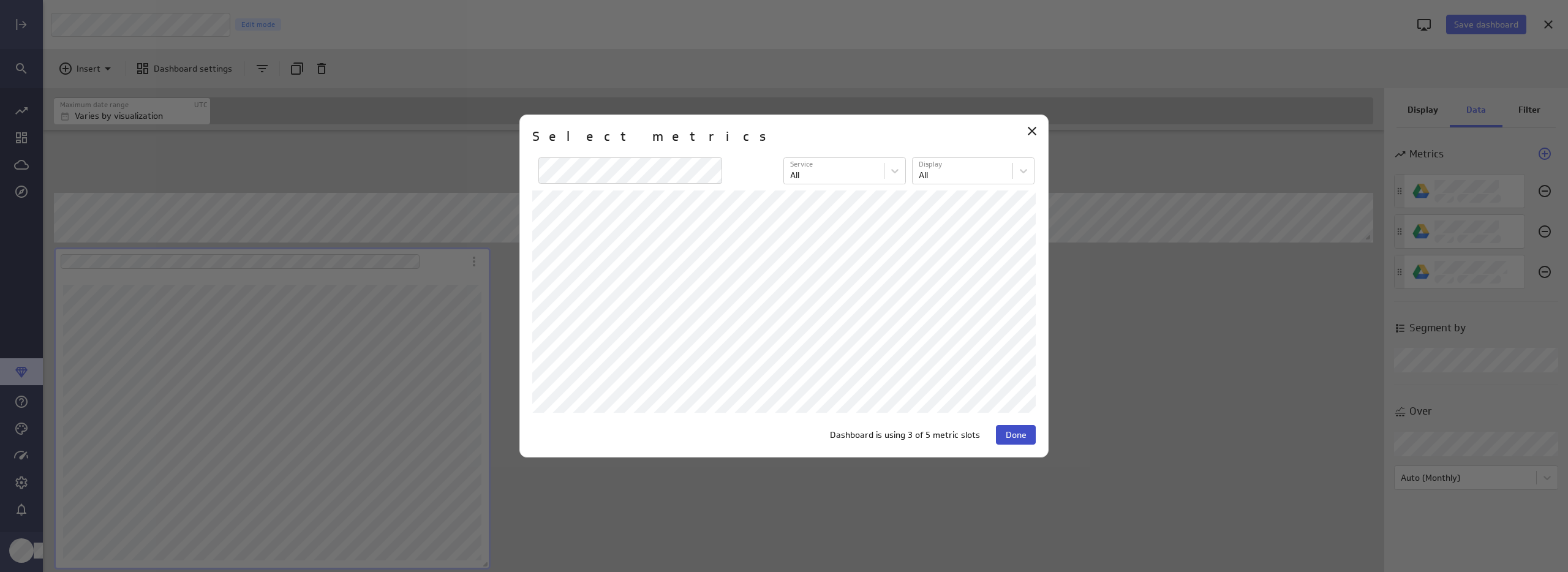
click at [1012, 439] on span "Done" at bounding box center [1017, 435] width 21 height 11
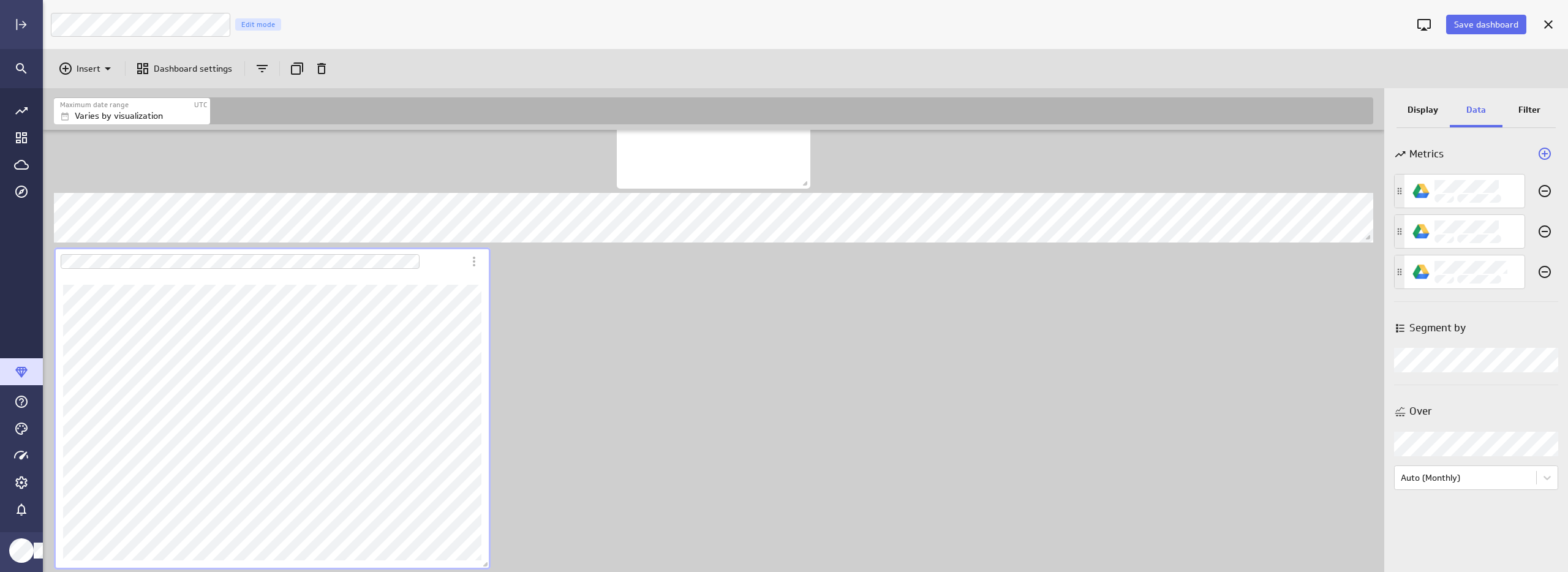
click at [1436, 108] on p "Display" at bounding box center [1423, 110] width 31 height 13
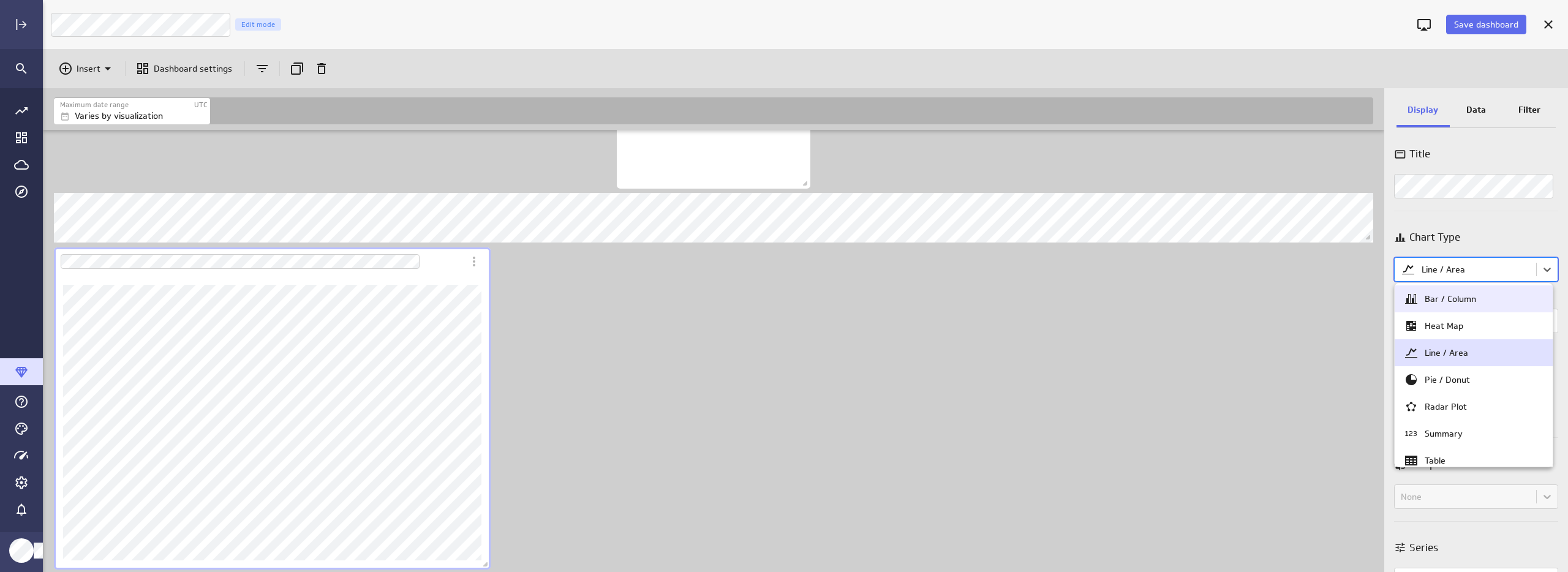
click at [1470, 271] on body "Save dashboard Luna Moon Marketing Edit mode Insert Dashboard settings Maximum …" at bounding box center [784, 286] width 1568 height 572
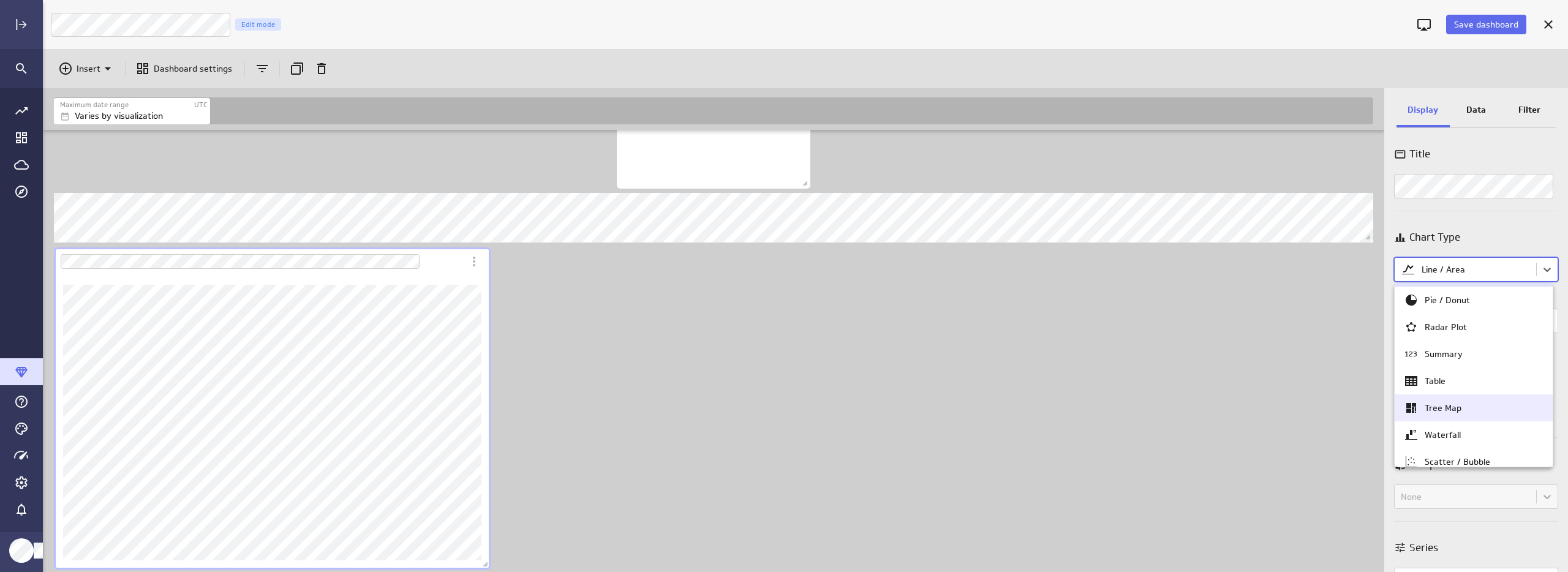
scroll to position [117, 0]
click at [1493, 424] on div "Scatter / Bubble" at bounding box center [1474, 424] width 139 height 15
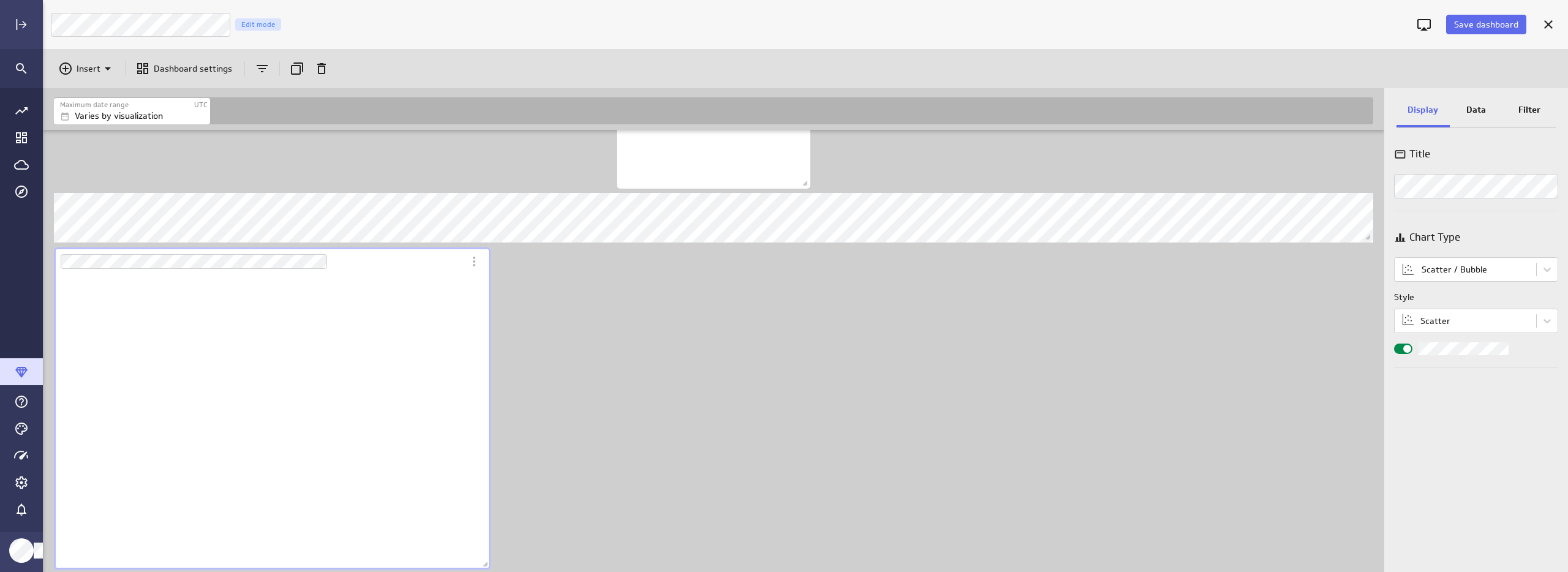
scroll to position [295, 437]
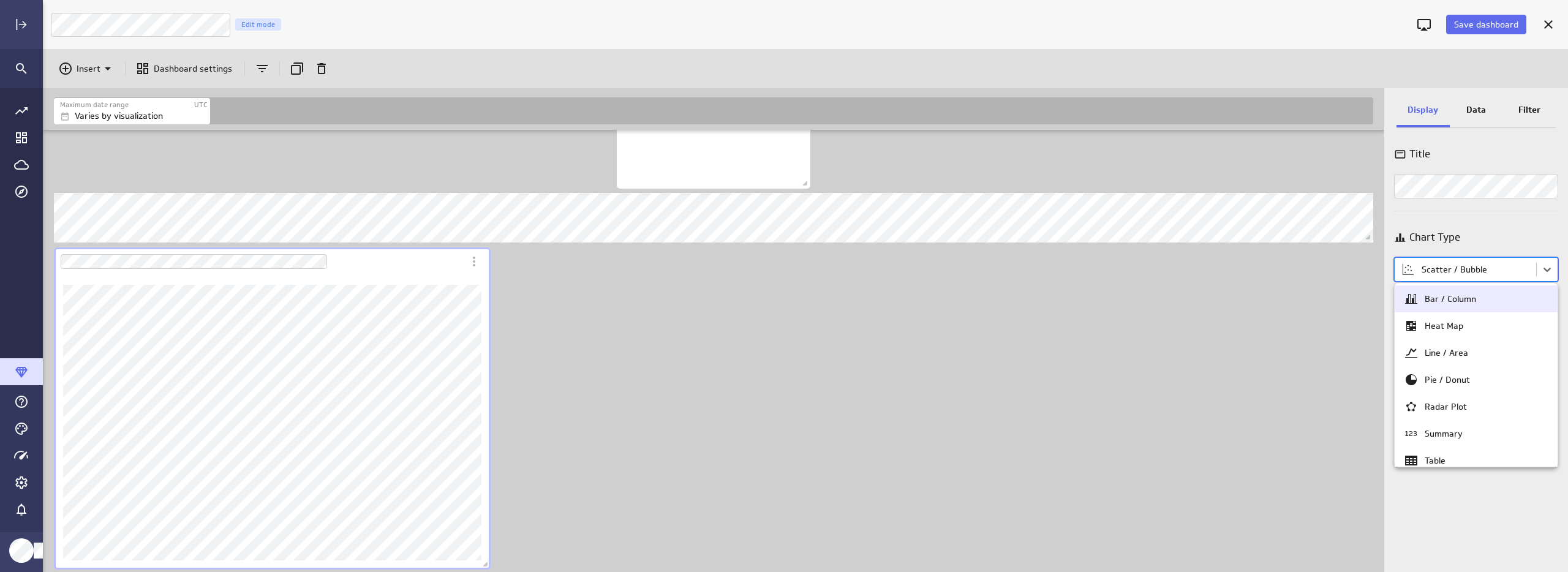
click at [1468, 269] on body "Save dashboard Luna Moon Marketing Edit mode Insert Dashboard settings Maximum …" at bounding box center [784, 286] width 1568 height 572
click at [1468, 354] on div "Line / Area" at bounding box center [1476, 353] width 144 height 15
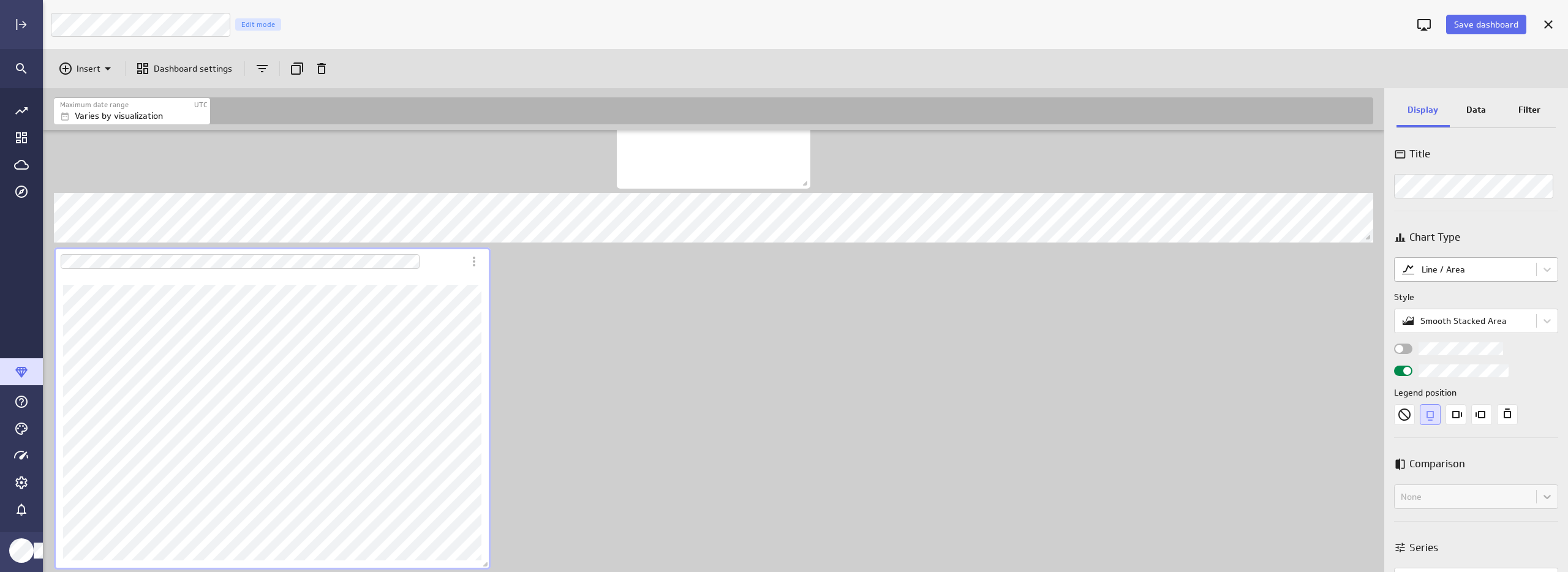
click at [1469, 266] on body "Save dashboard Luna Moon Marketing Edit mode Insert Dashboard settings Maximum …" at bounding box center [784, 286] width 1568 height 572
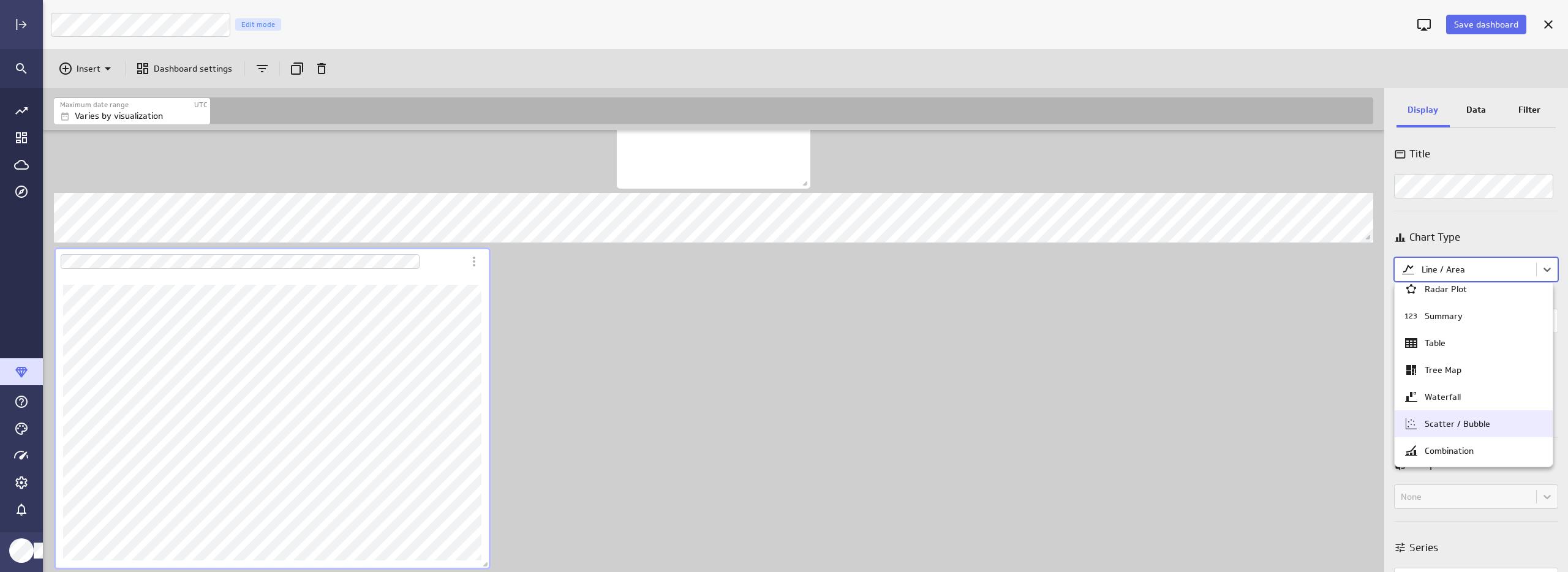
scroll to position [0, 0]
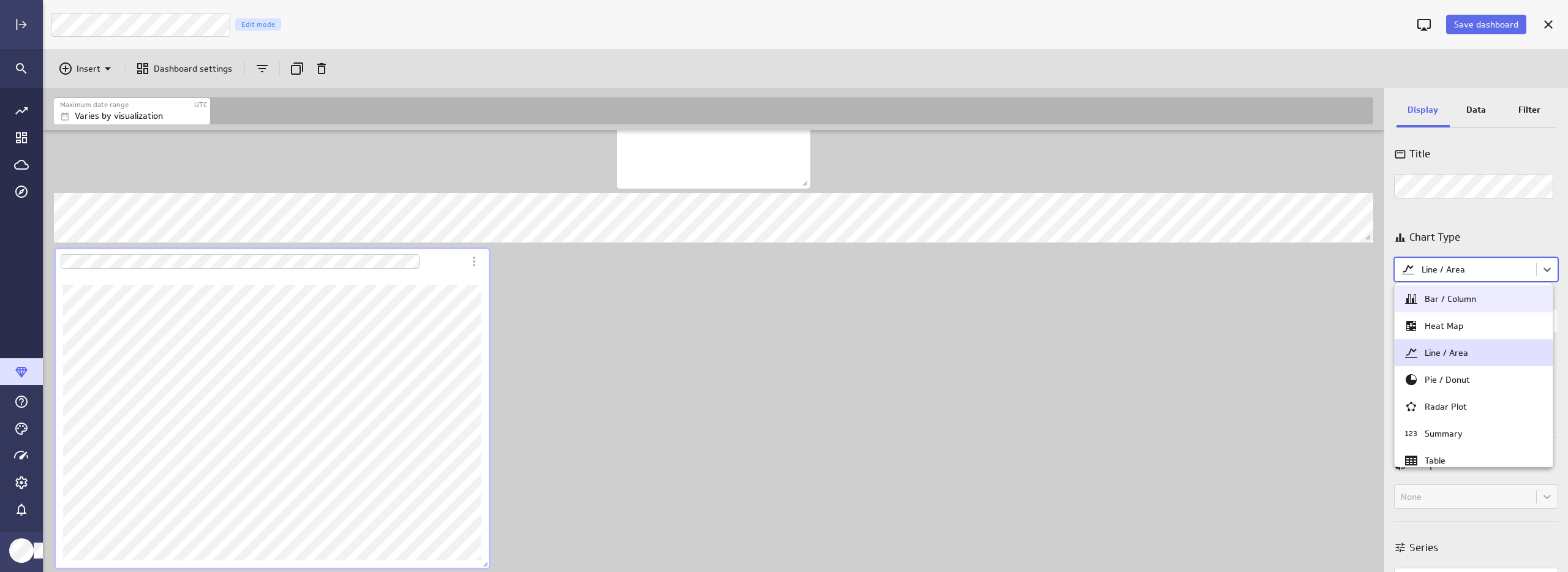
click at [1507, 238] on div at bounding box center [784, 286] width 1568 height 572
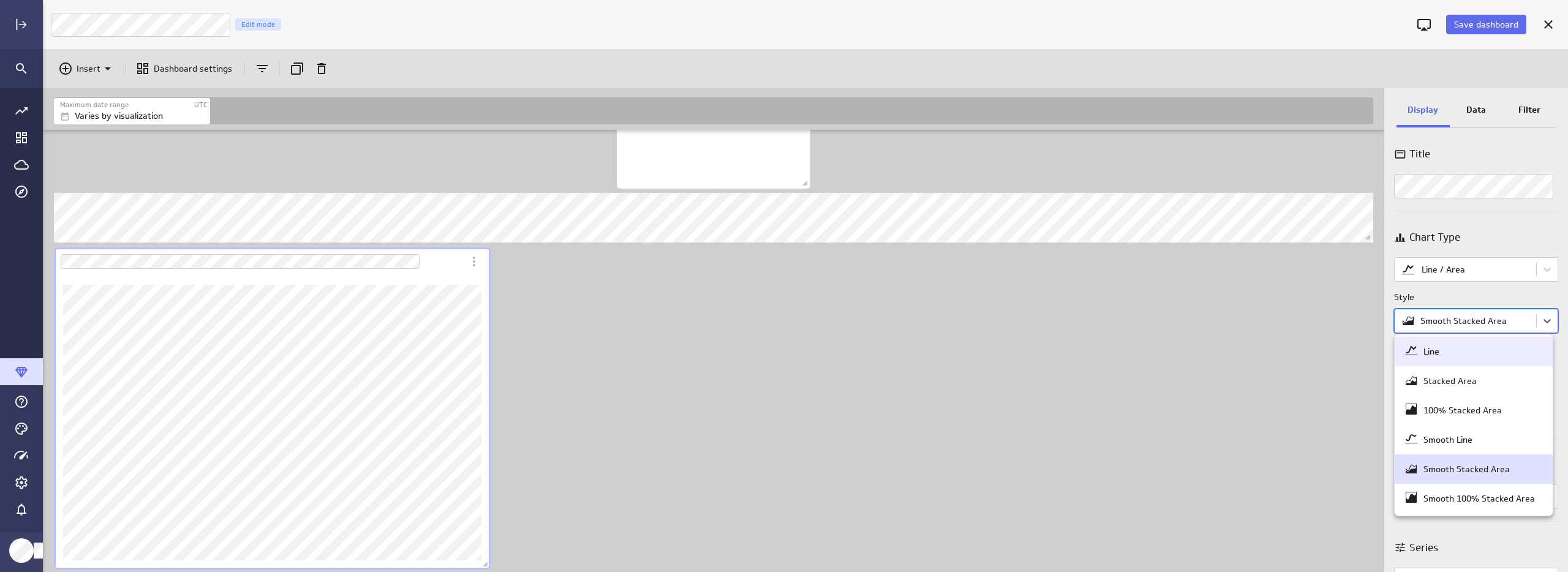
click at [1483, 325] on body "Save dashboard Luna Moon Marketing Edit mode Insert Dashboard settings Maximum …" at bounding box center [784, 286] width 1568 height 572
click at [1458, 344] on div "Line" at bounding box center [1474, 351] width 139 height 17
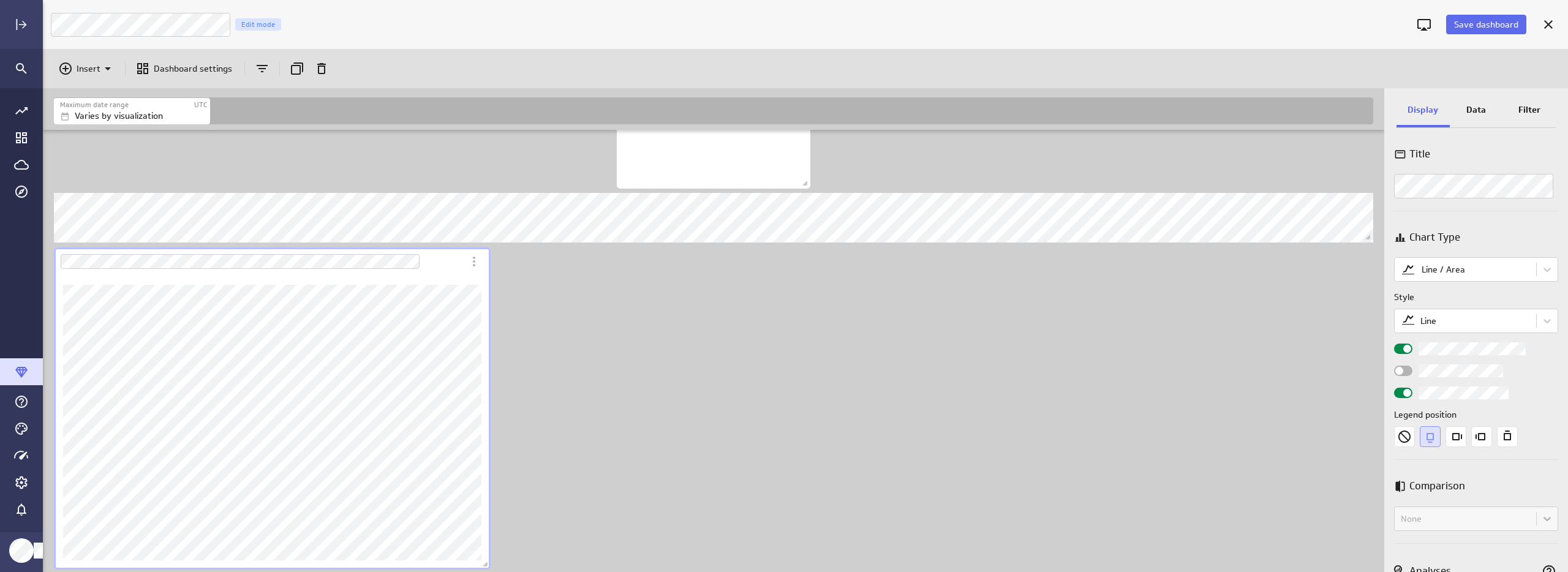
click at [1402, 367] on div "Widget Properties" at bounding box center [1403, 371] width 19 height 11
click at [0, 0] on input "Widget Properties" at bounding box center [0, 0] width 0 height 0
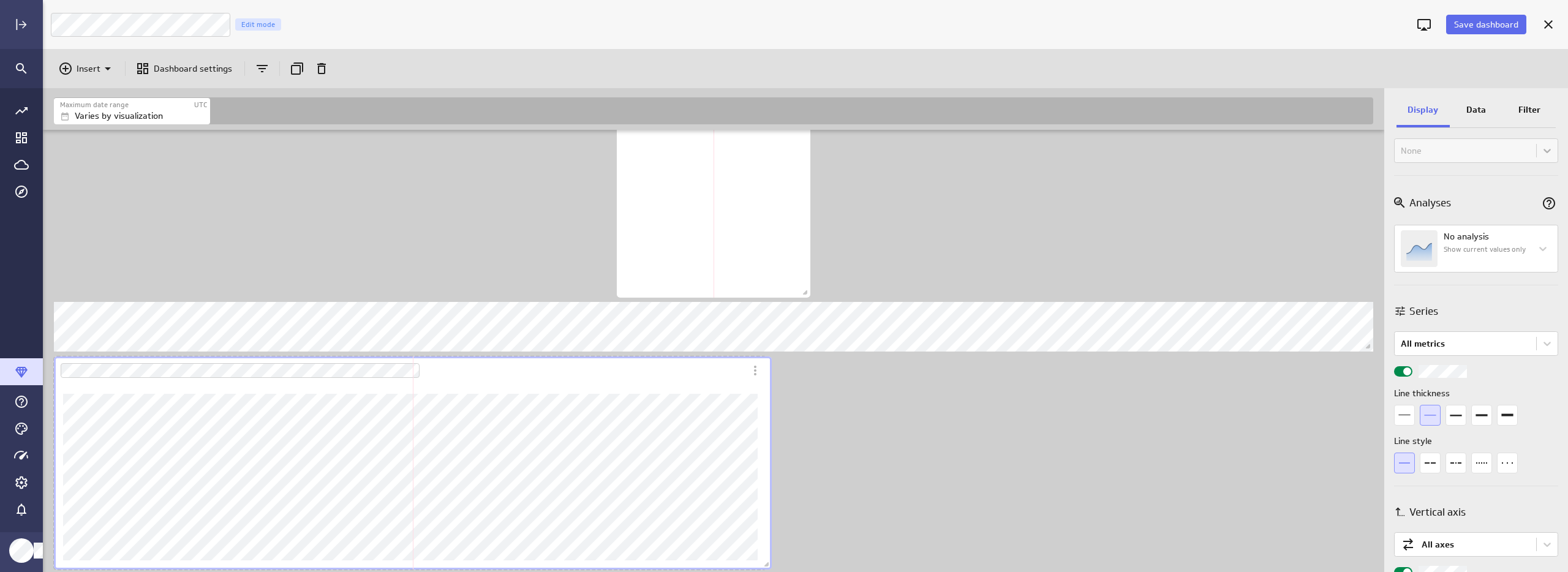
scroll to position [1770, 0]
drag, startPoint x: 484, startPoint y: 565, endPoint x: 767, endPoint y: 519, distance: 286.7
click at [767, 519] on div "Dashboard content with 19 widgets" at bounding box center [415, 464] width 727 height 218
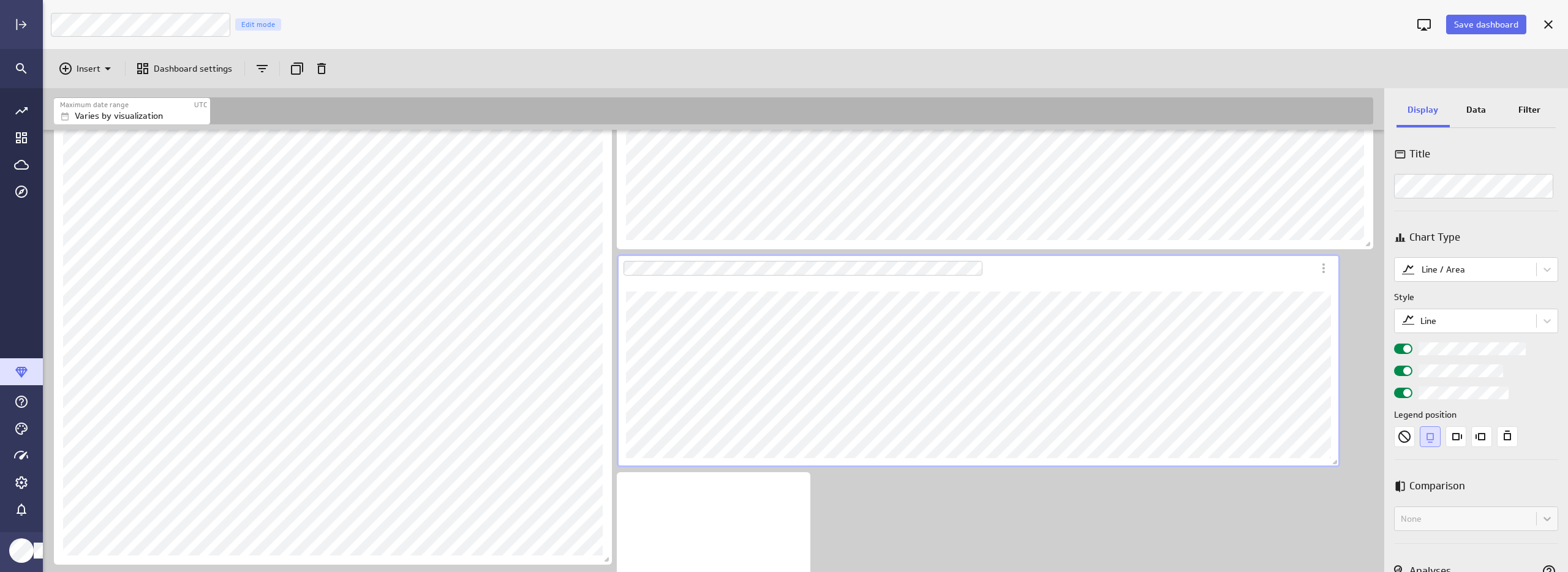
scroll to position [1454, 0]
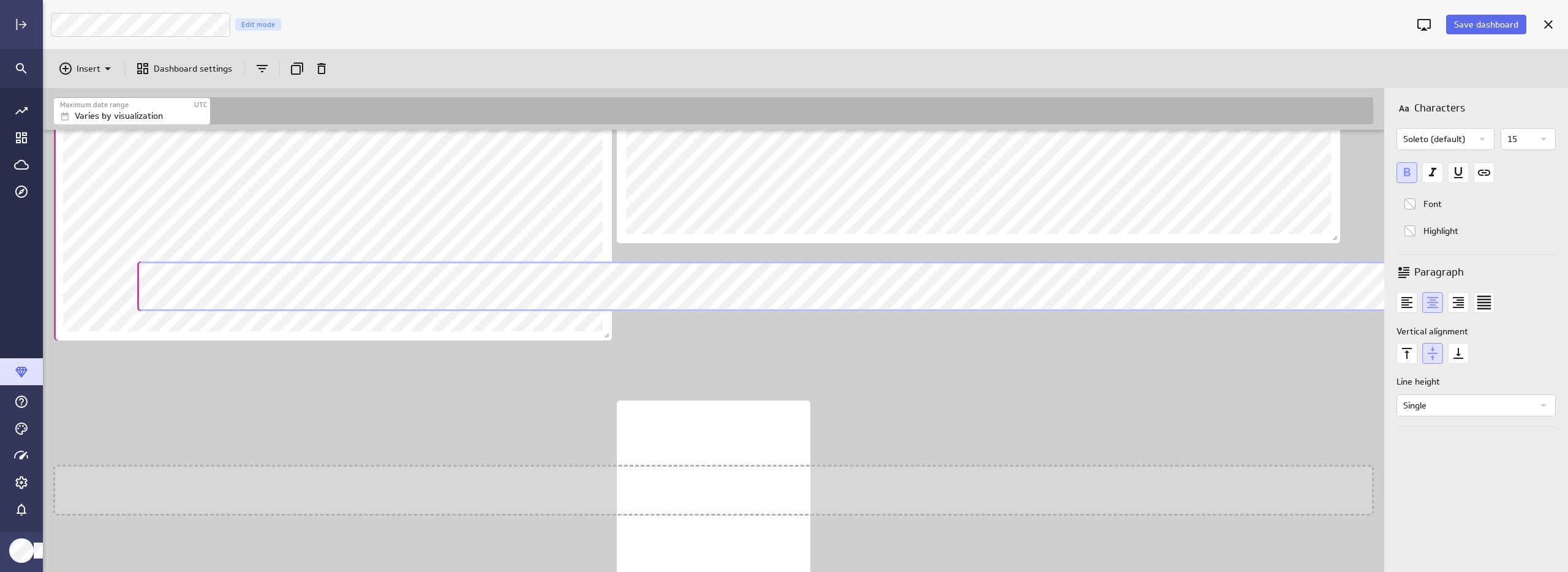
scroll to position [7, 7]
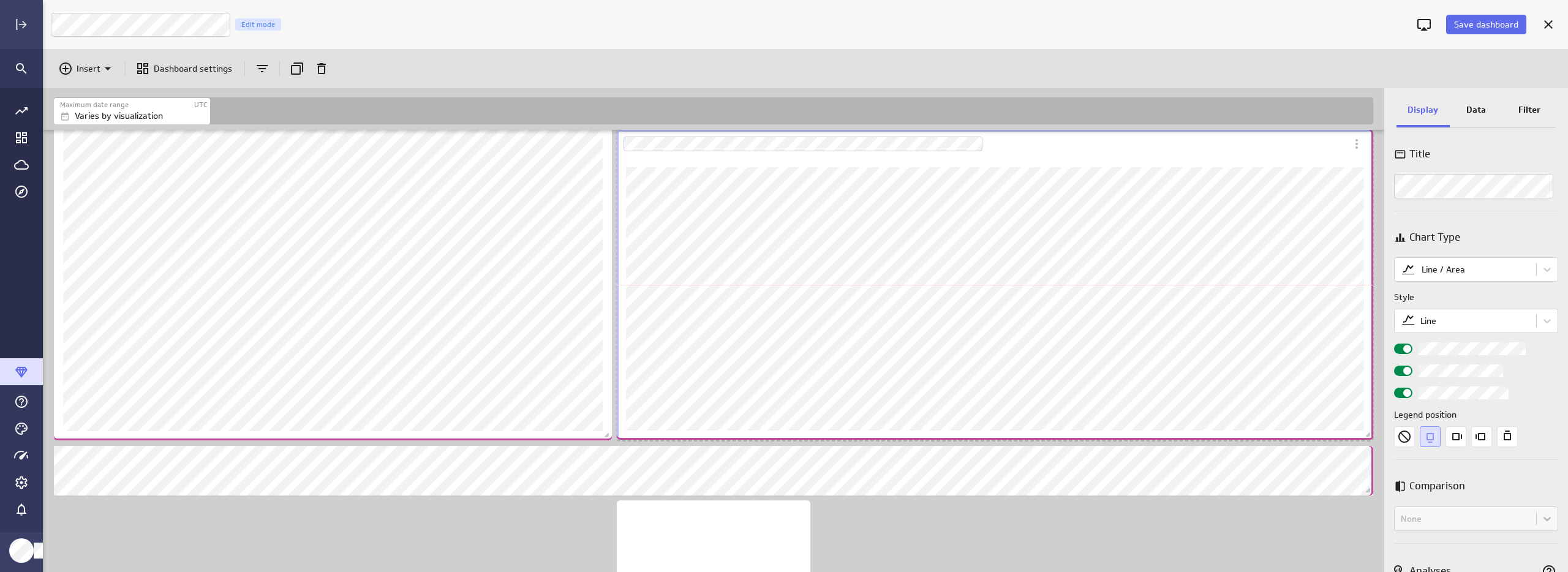
drag, startPoint x: 1337, startPoint y: 342, endPoint x: 1373, endPoint y: 439, distance: 103.5
click at [1373, 439] on span "Dashboard content with 19 widgets" at bounding box center [1369, 436] width 12 height 12
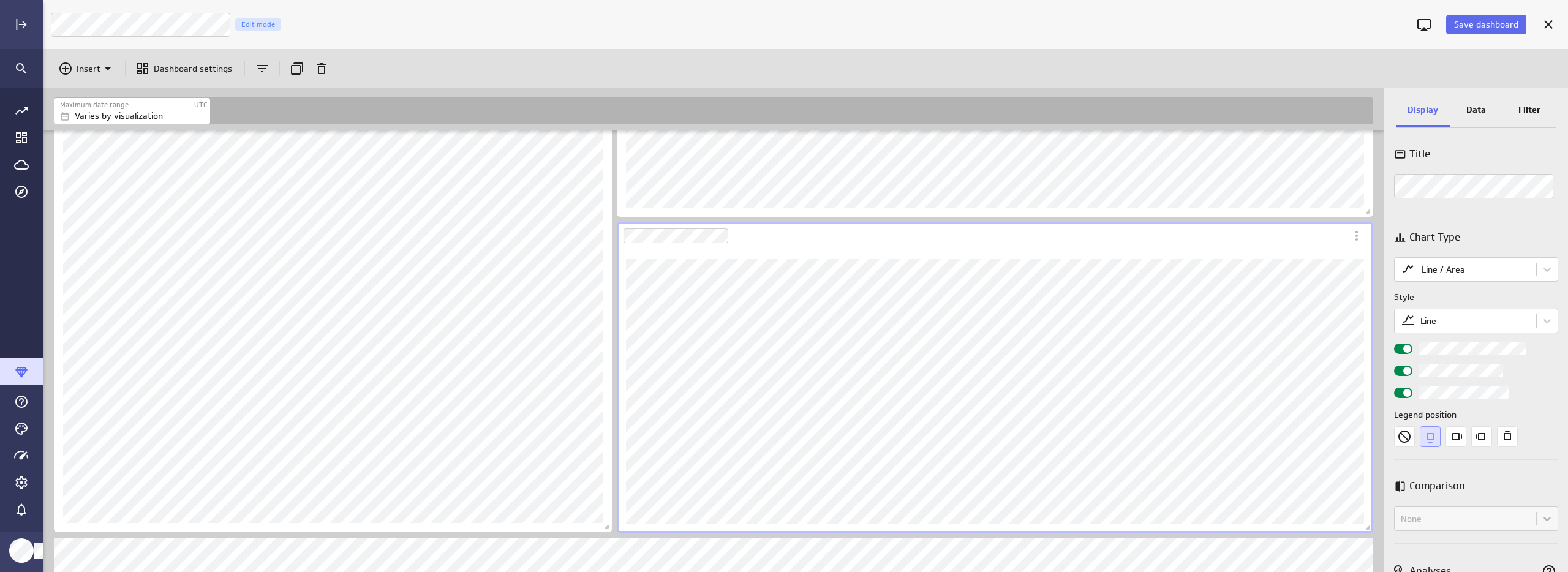
click at [910, 246] on div "Dashboard Widget" at bounding box center [982, 235] width 730 height 29
click at [1480, 112] on p "Data" at bounding box center [1476, 110] width 20 height 13
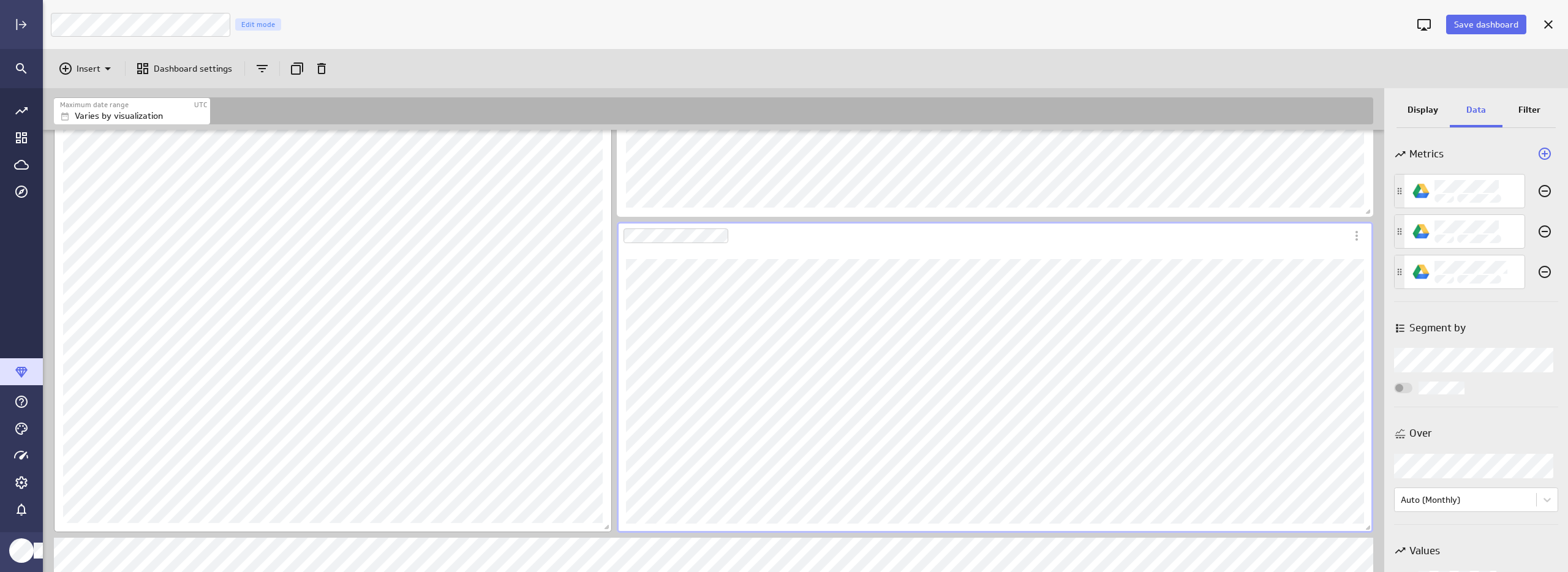
scroll to position [1254, 0]
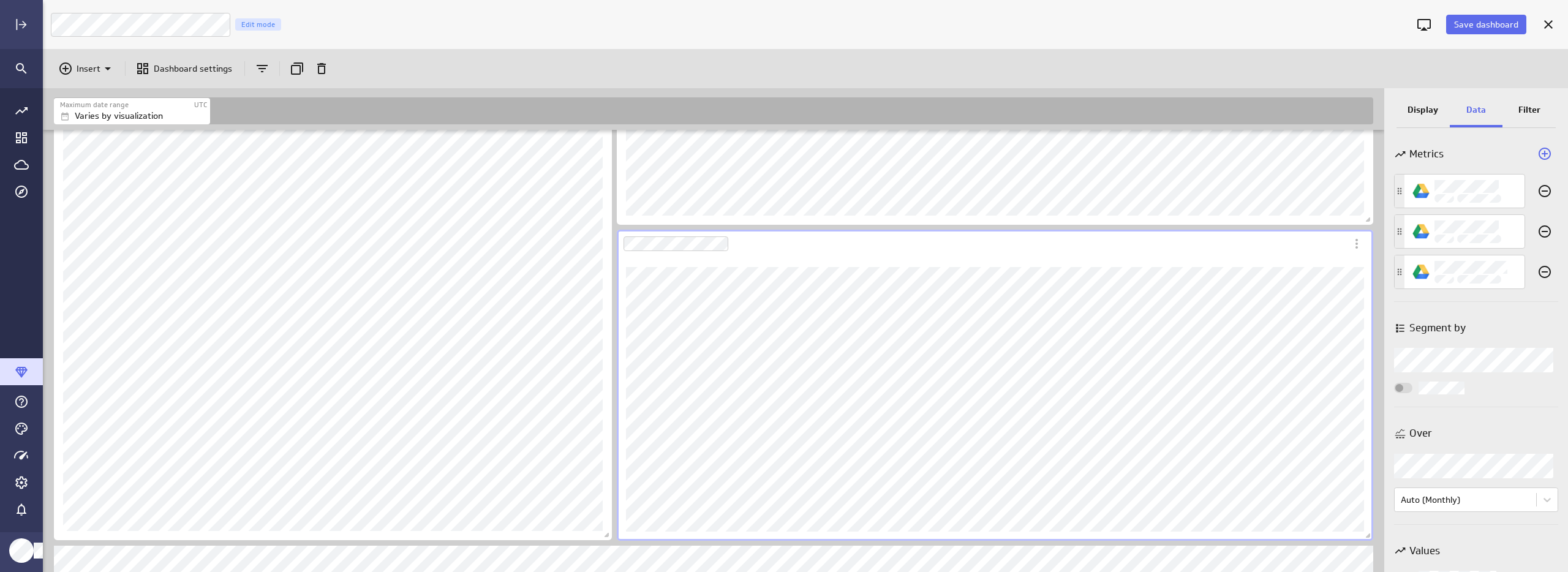
click at [1430, 112] on p "Display" at bounding box center [1423, 110] width 31 height 13
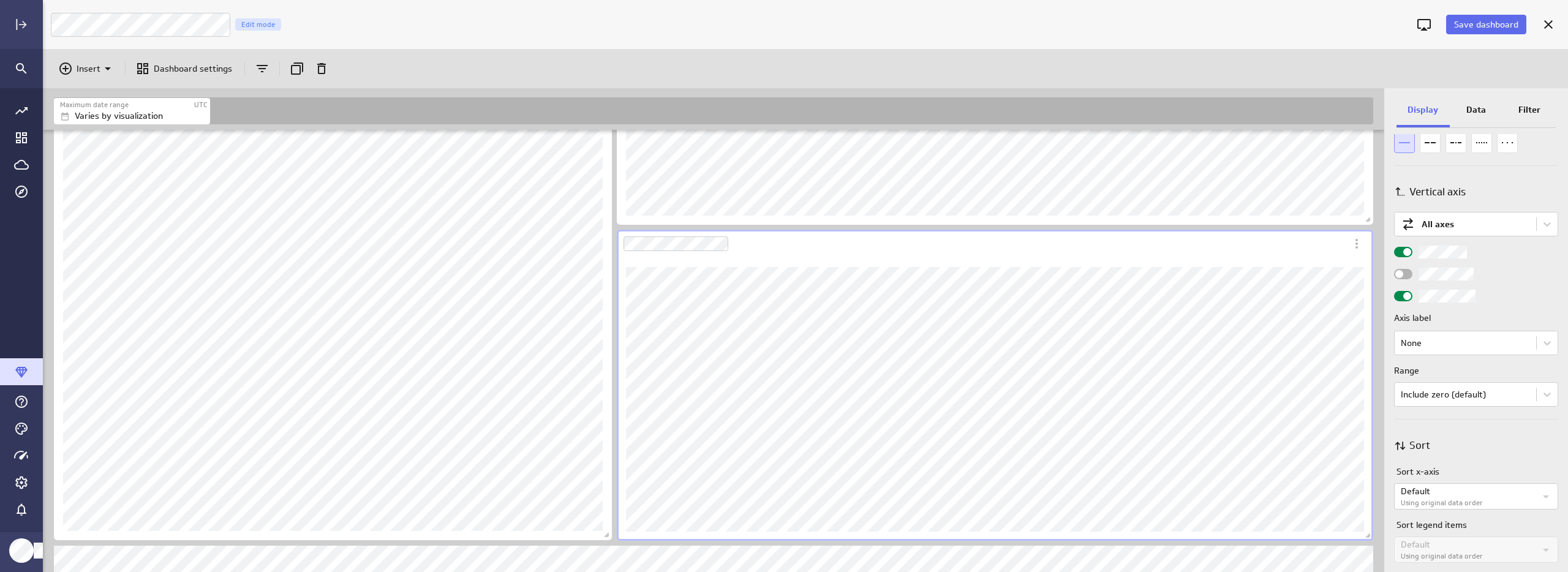
scroll to position [717, 0]
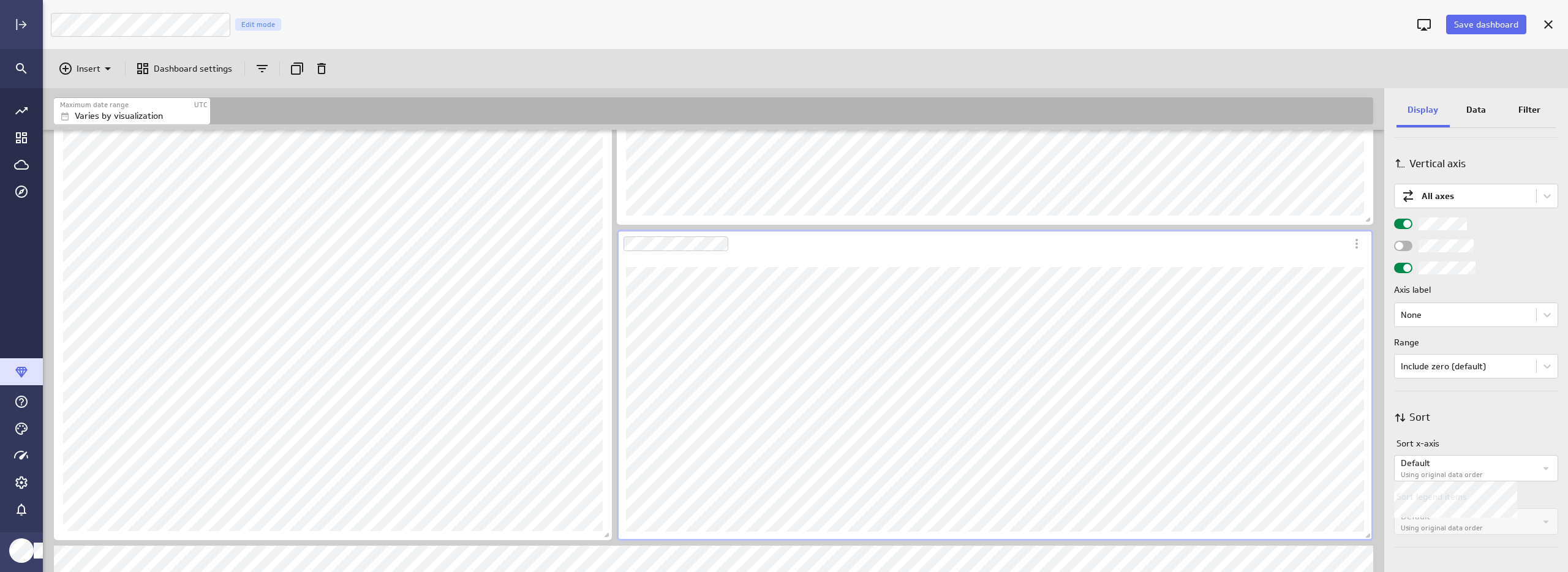
click at [1473, 464] on p "Default" at bounding box center [1468, 464] width 134 height 13
click at [1456, 477] on p "Date/Time" at bounding box center [1442, 479] width 42 height 13
click at [1513, 410] on div at bounding box center [784, 286] width 1568 height 572
click at [1461, 369] on body "Save dashboard Luna Moon Marketing Edit mode Insert Dashboard settings Maximum …" at bounding box center [784, 286] width 1568 height 572
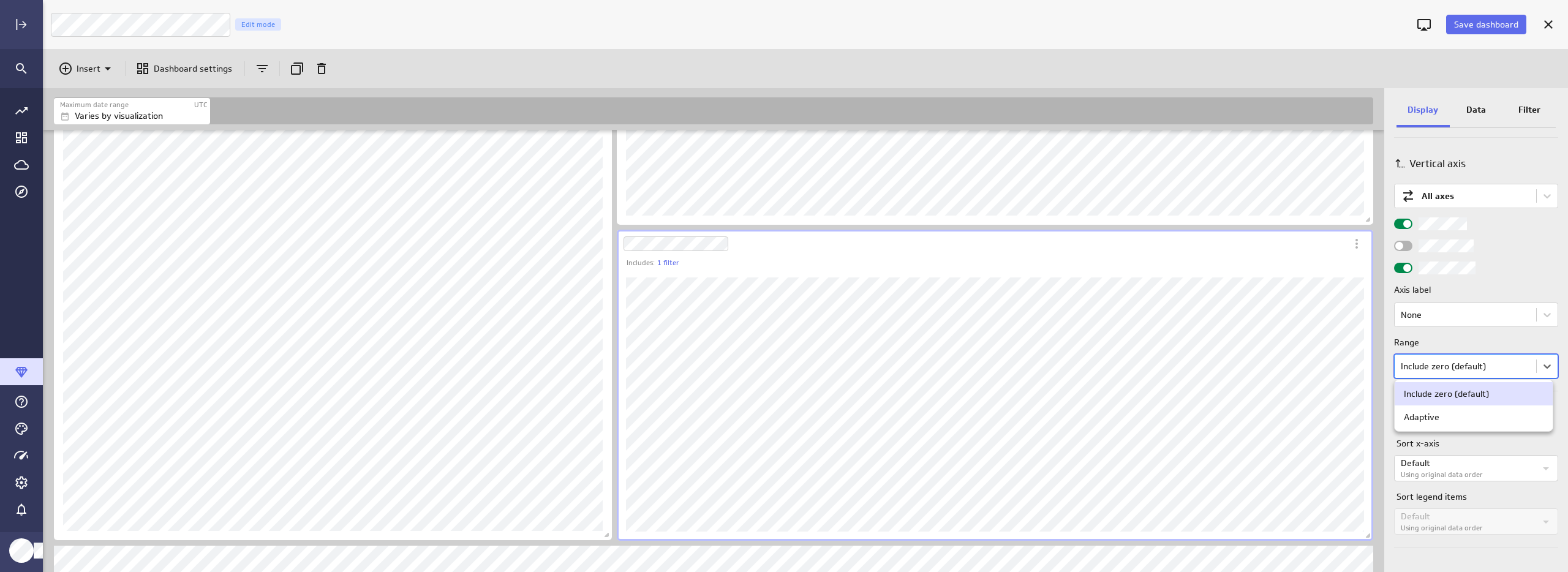
click at [1461, 369] on div at bounding box center [784, 286] width 1568 height 572
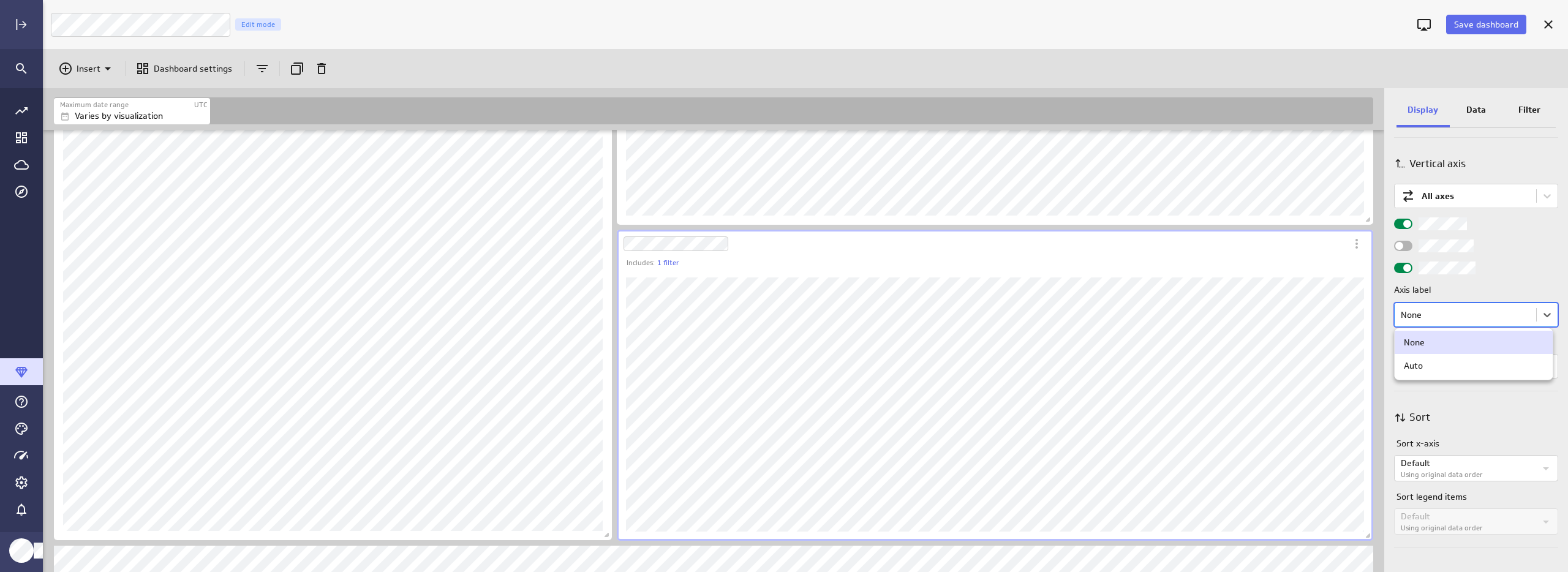
click at [1492, 313] on body "Save dashboard Luna Moon Marketing Edit mode Insert Dashboard settings Maximum …" at bounding box center [784, 286] width 1568 height 572
click at [1458, 374] on div "Auto" at bounding box center [1474, 366] width 158 height 24
click at [1463, 320] on body "Save dashboard Luna Moon Marketing Edit mode Insert Dashboard settings Maximum …" at bounding box center [784, 286] width 1568 height 572
click at [1448, 342] on div "None" at bounding box center [1474, 343] width 139 height 11
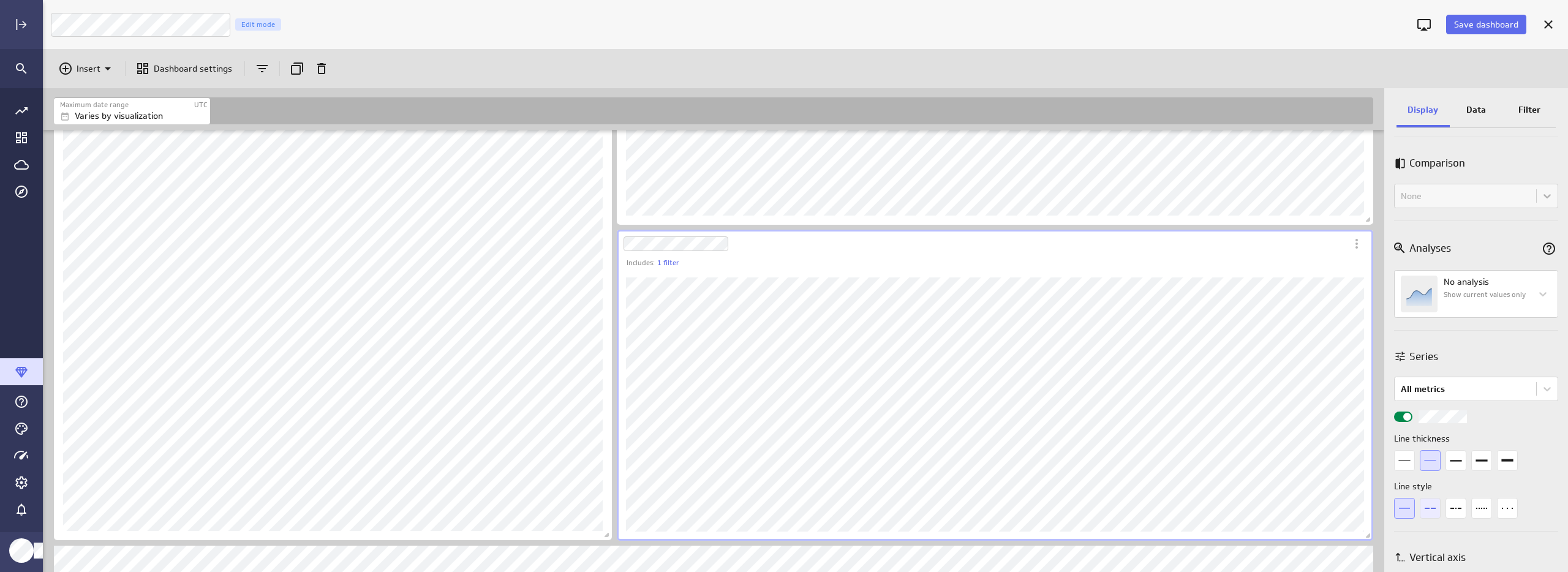
scroll to position [315, 0]
click at [1488, 111] on div "Data" at bounding box center [1476, 111] width 53 height 33
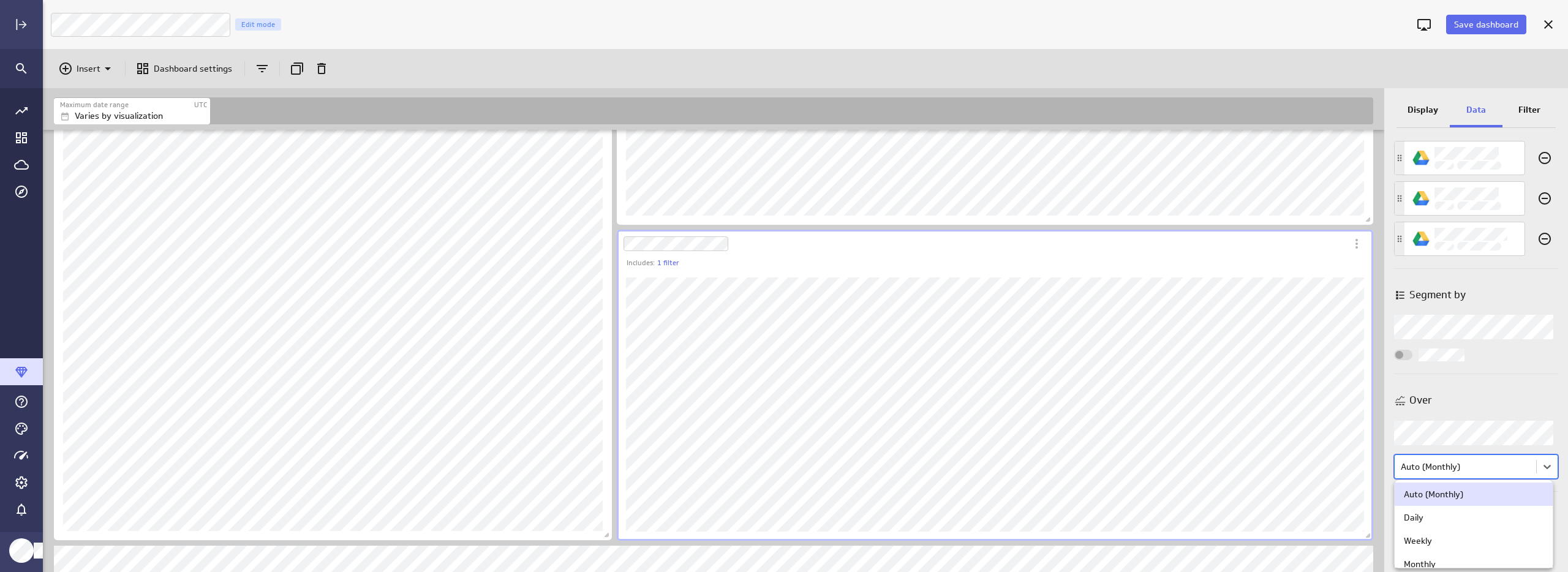
click at [1430, 467] on body "Save dashboard Luna Moon Marketing Edit mode Insert Dashboard settings Maximum …" at bounding box center [784, 286] width 1568 height 572
click at [1435, 508] on div "Monthly" at bounding box center [1420, 508] width 32 height 11
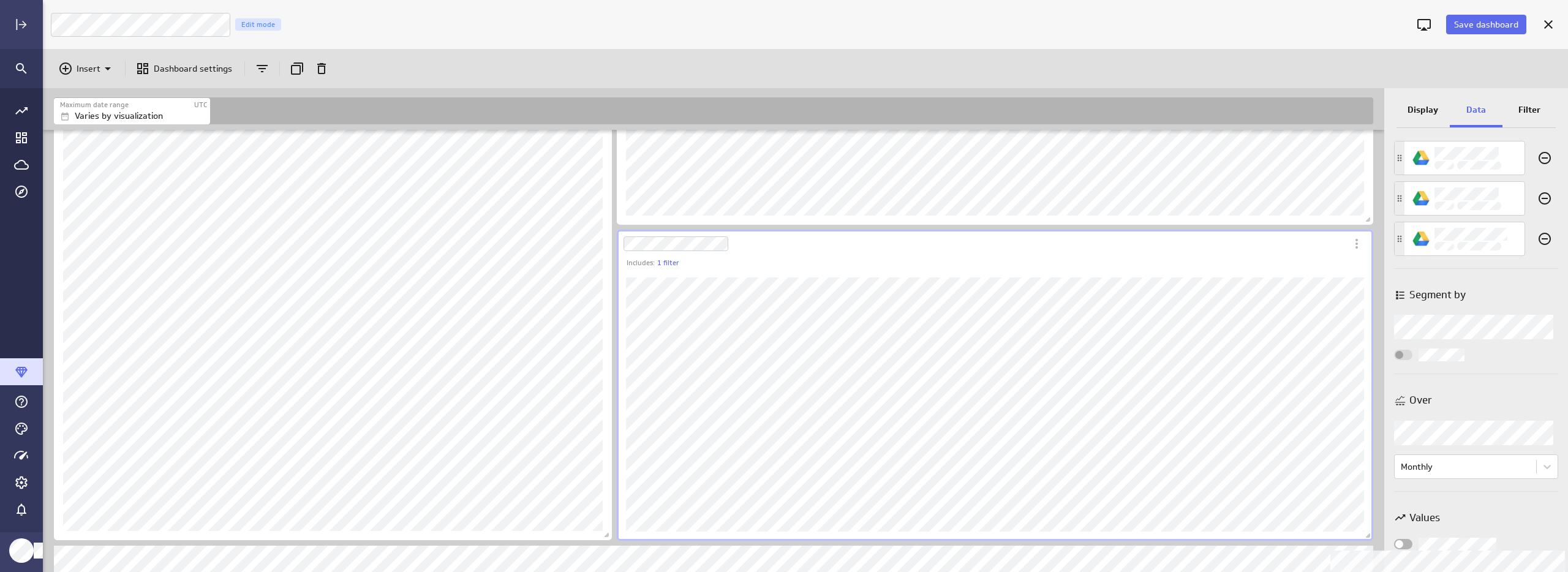
click at [1408, 545] on div "Widget Properties" at bounding box center [1403, 544] width 19 height 11
click at [0, 0] on input "Widget Properties" at bounding box center [0, 0] width 0 height 0
click at [1408, 545] on span "Widget Properties" at bounding box center [1408, 544] width 8 height 8
click at [0, 0] on input "Widget Properties" at bounding box center [0, 0] width 0 height 0
click at [1452, 473] on body "Save dashboard Luna Moon Marketing Edit mode Insert Dashboard settings Maximum …" at bounding box center [784, 286] width 1568 height 572
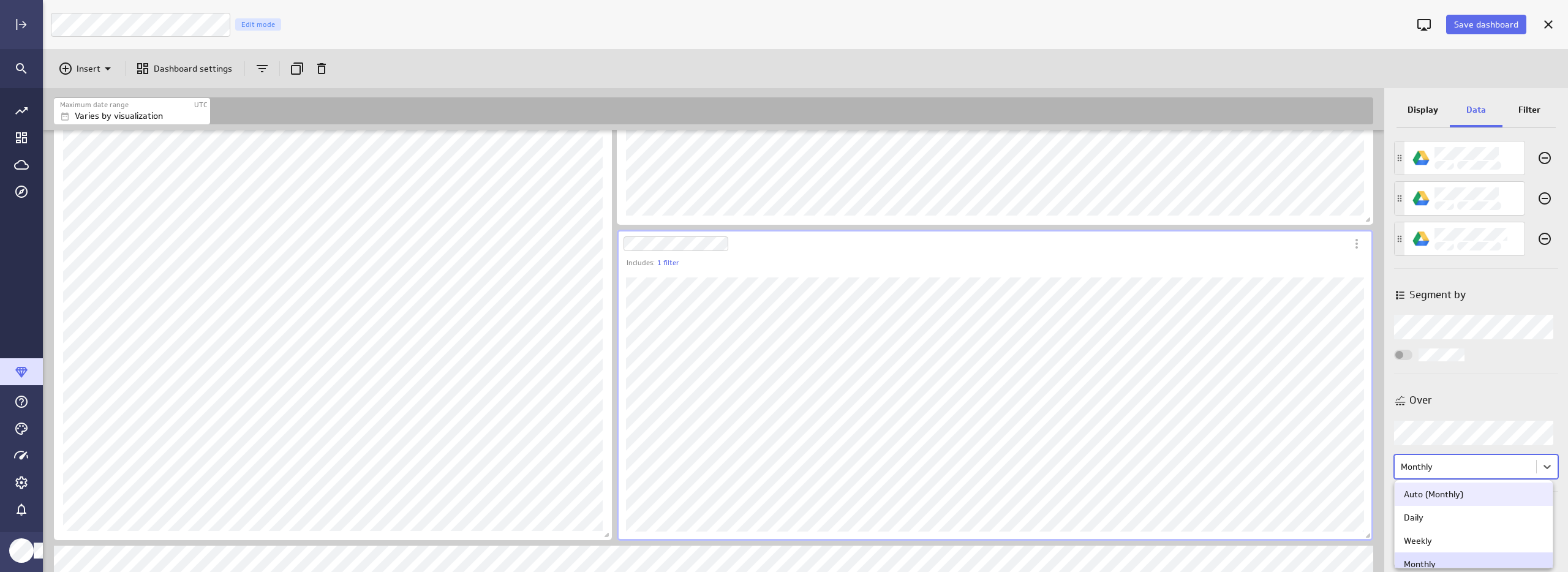
click at [1447, 494] on div "Auto (Monthly)" at bounding box center [1434, 495] width 59 height 11
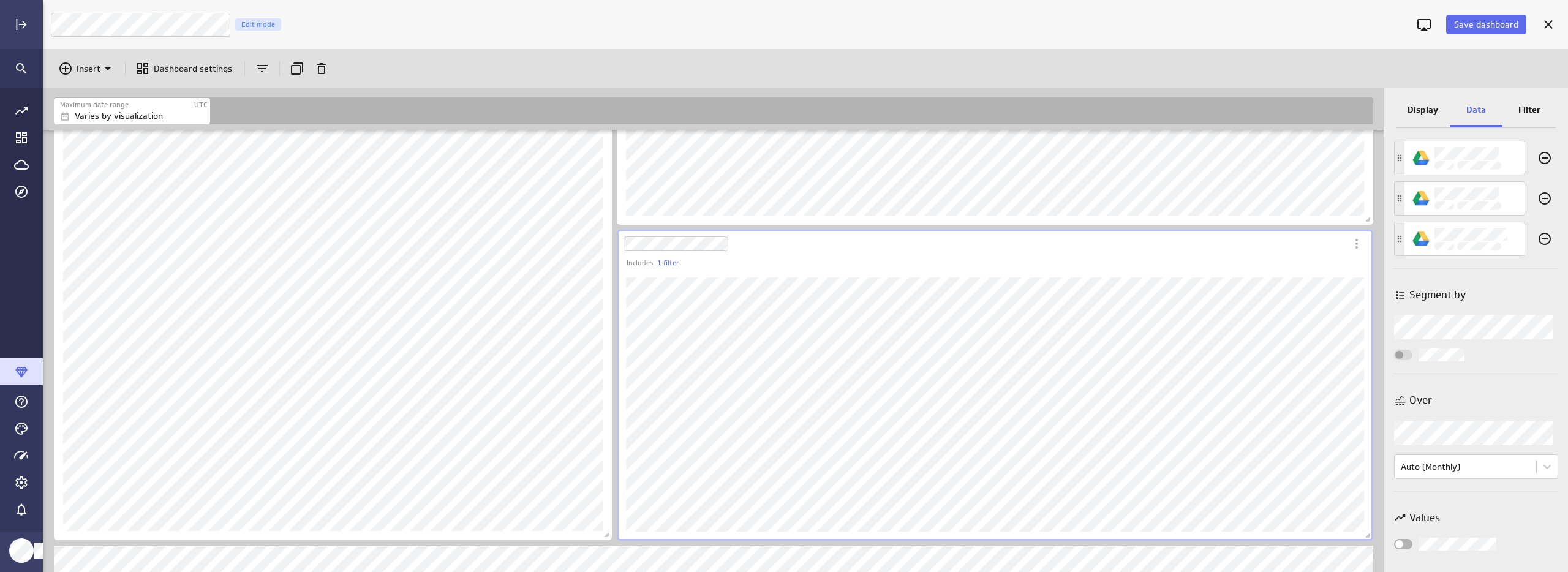
click at [1513, 392] on div "Over" at bounding box center [1476, 400] width 165 height 28
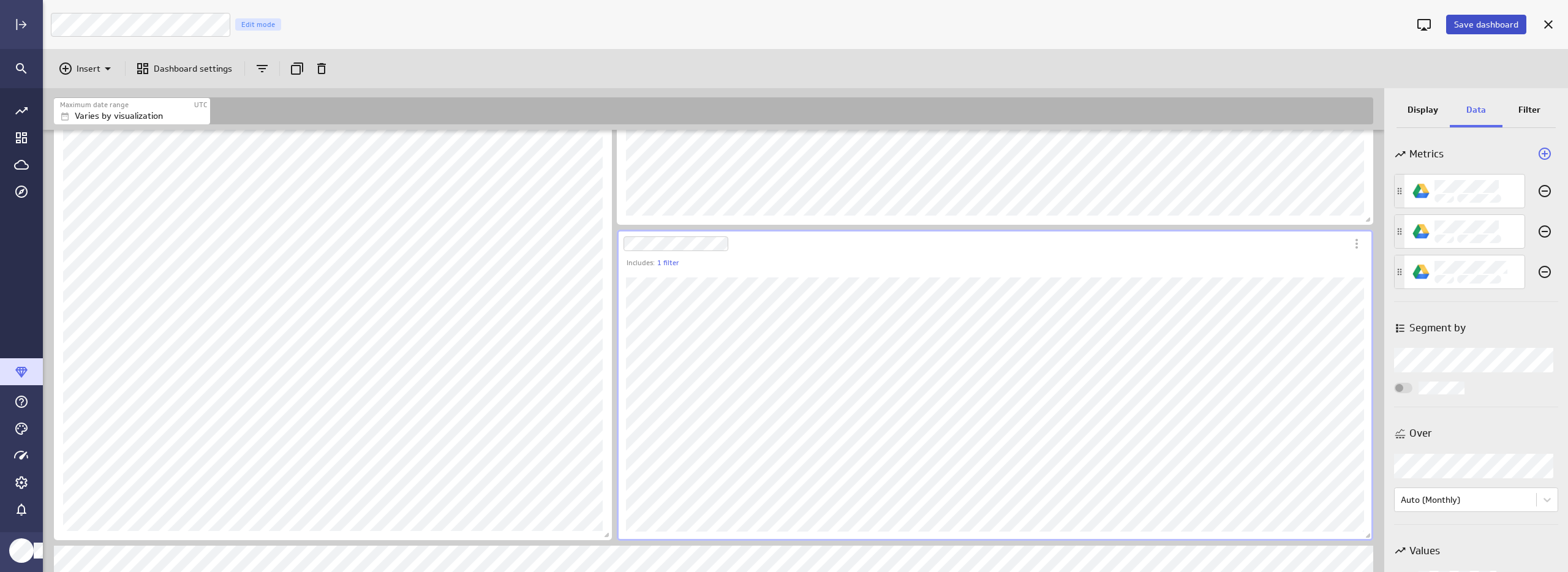
click at [1470, 31] on button "Save dashboard" at bounding box center [1486, 24] width 81 height 20
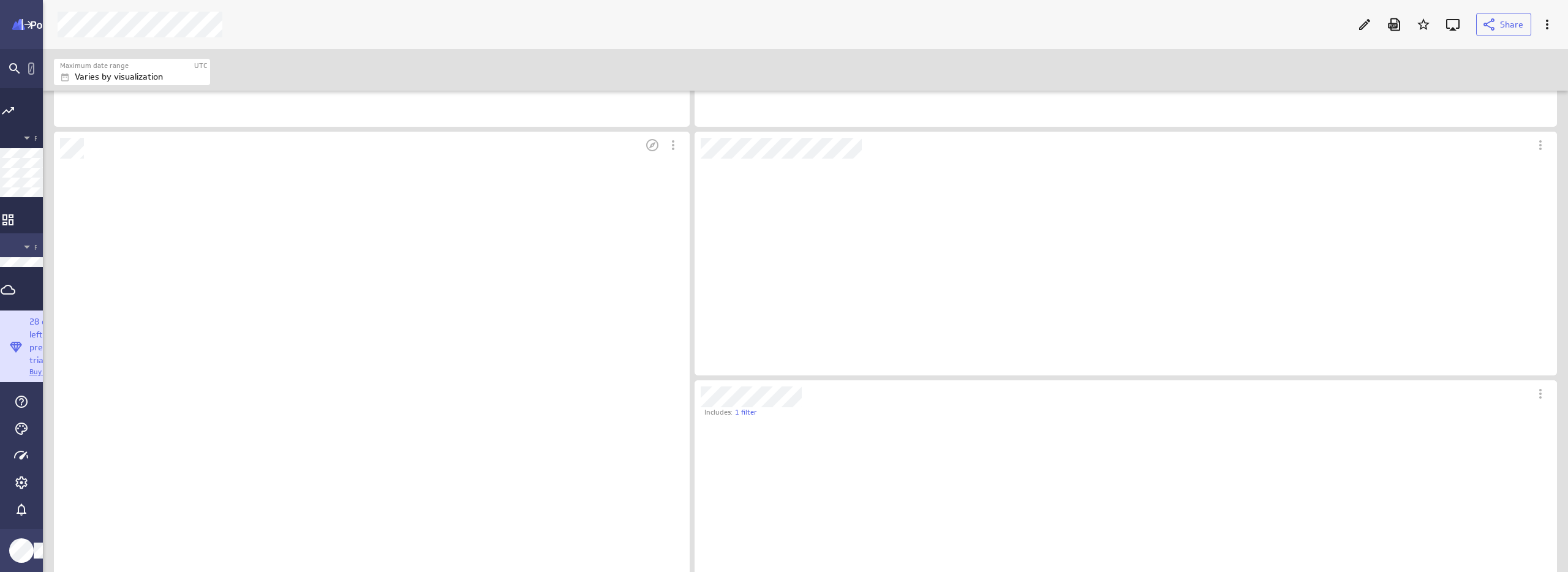
scroll to position [540, 636]
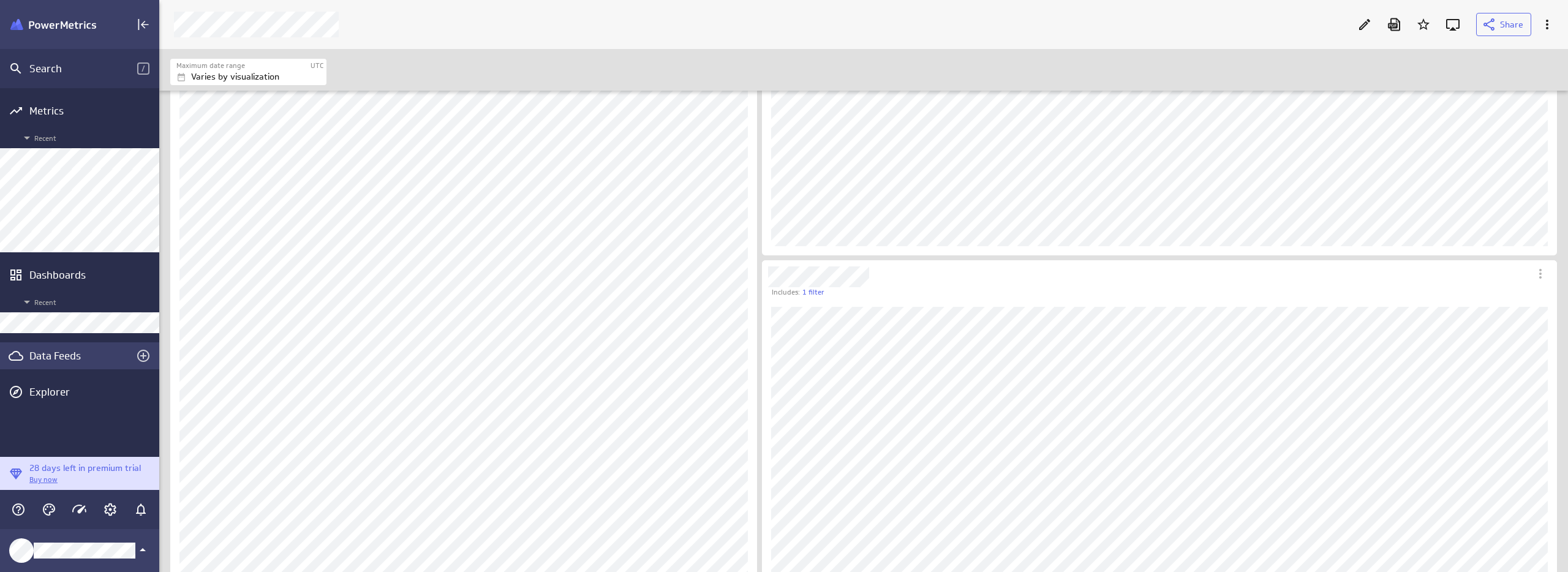
click at [48, 362] on div "Data Feeds" at bounding box center [79, 356] width 100 height 14
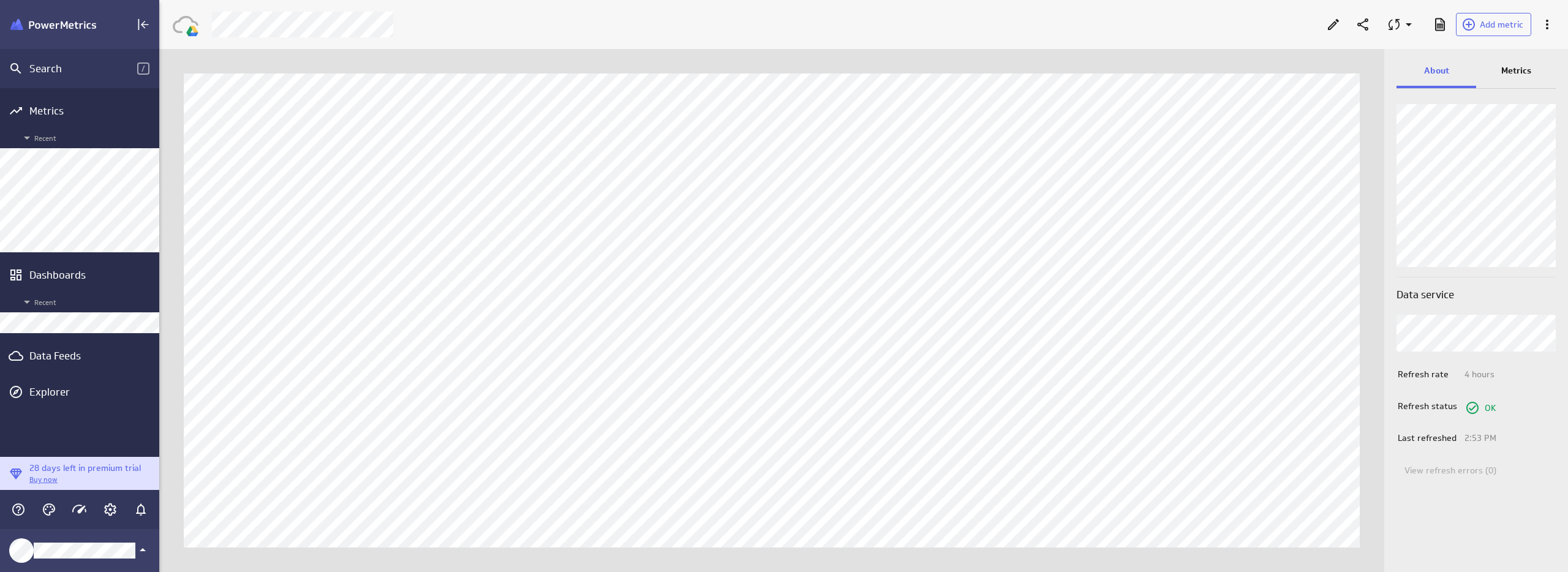
click at [1525, 61] on div "Metrics" at bounding box center [1516, 72] width 80 height 33
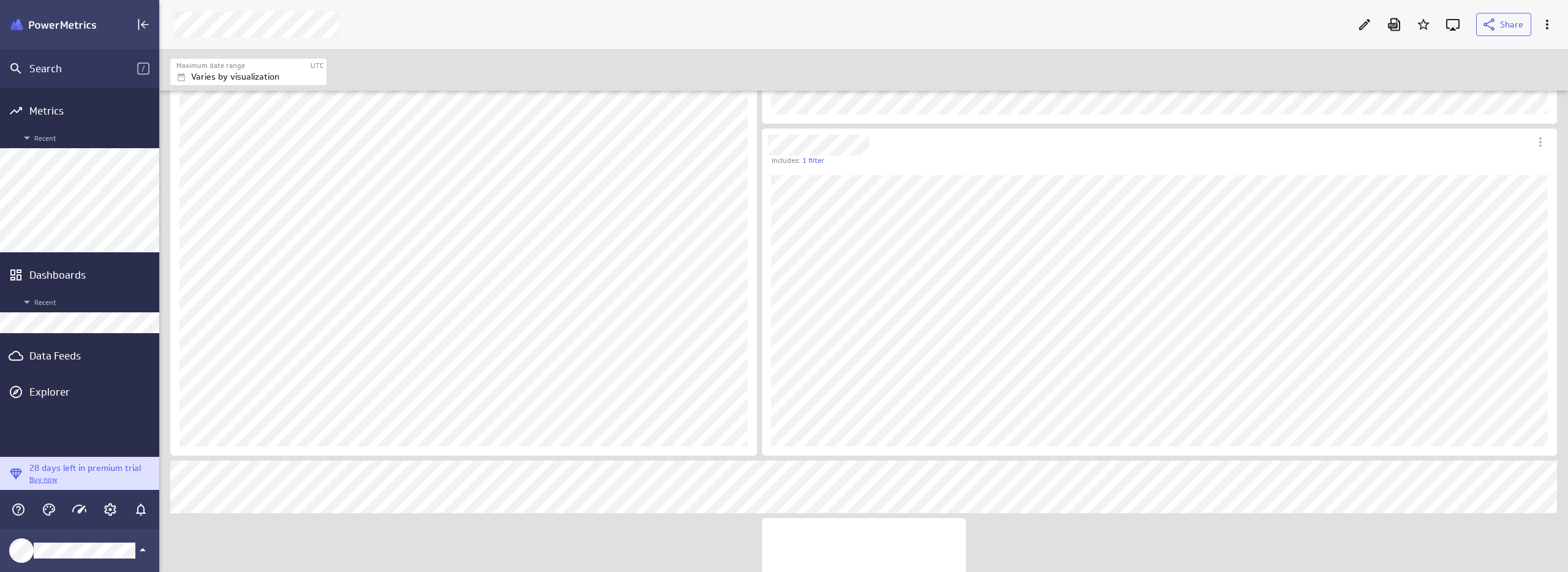
scroll to position [1379, 0]
click at [1359, 26] on icon "Edit" at bounding box center [1364, 24] width 15 height 15
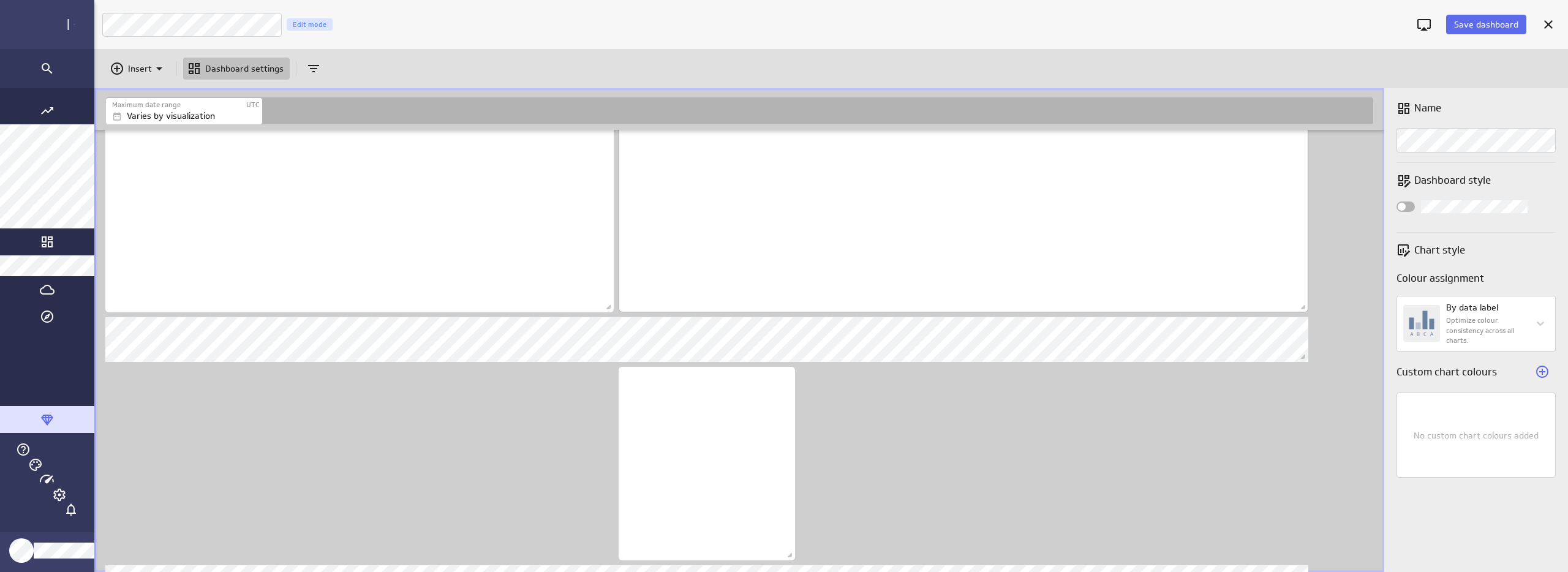
scroll to position [7, 7]
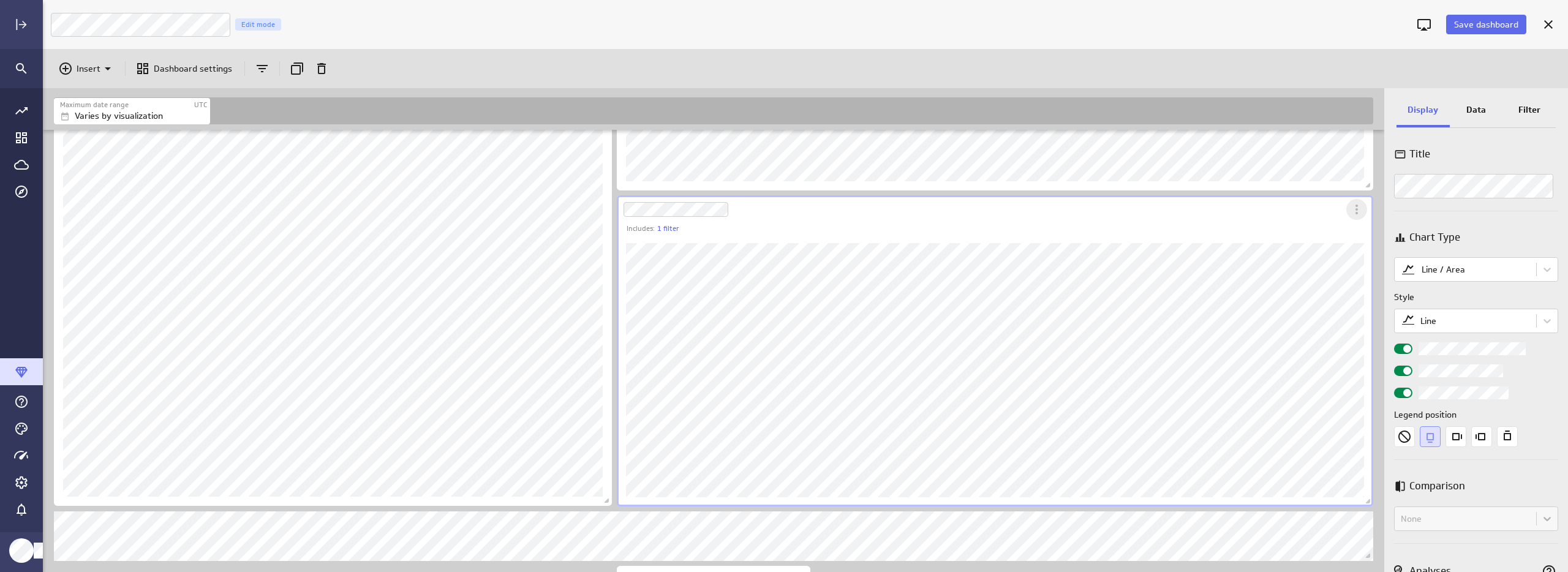
click at [1355, 208] on icon "More actions" at bounding box center [1357, 209] width 15 height 15
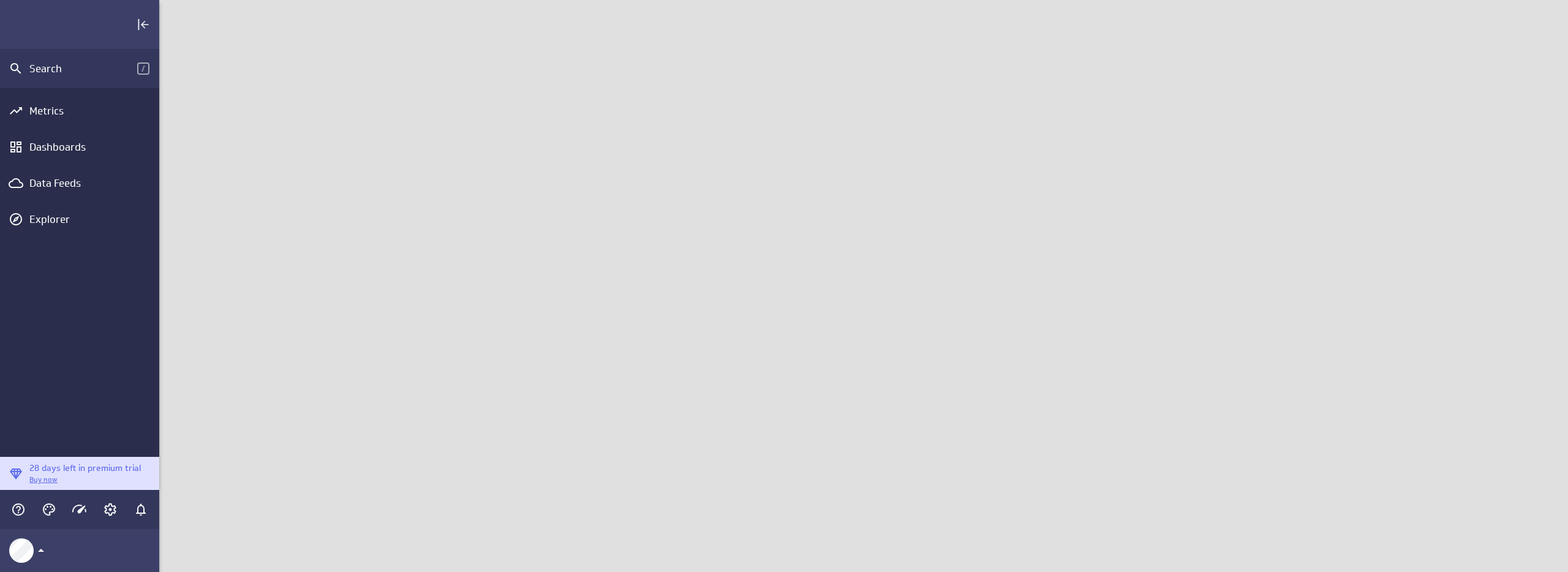
scroll to position [592, 1428]
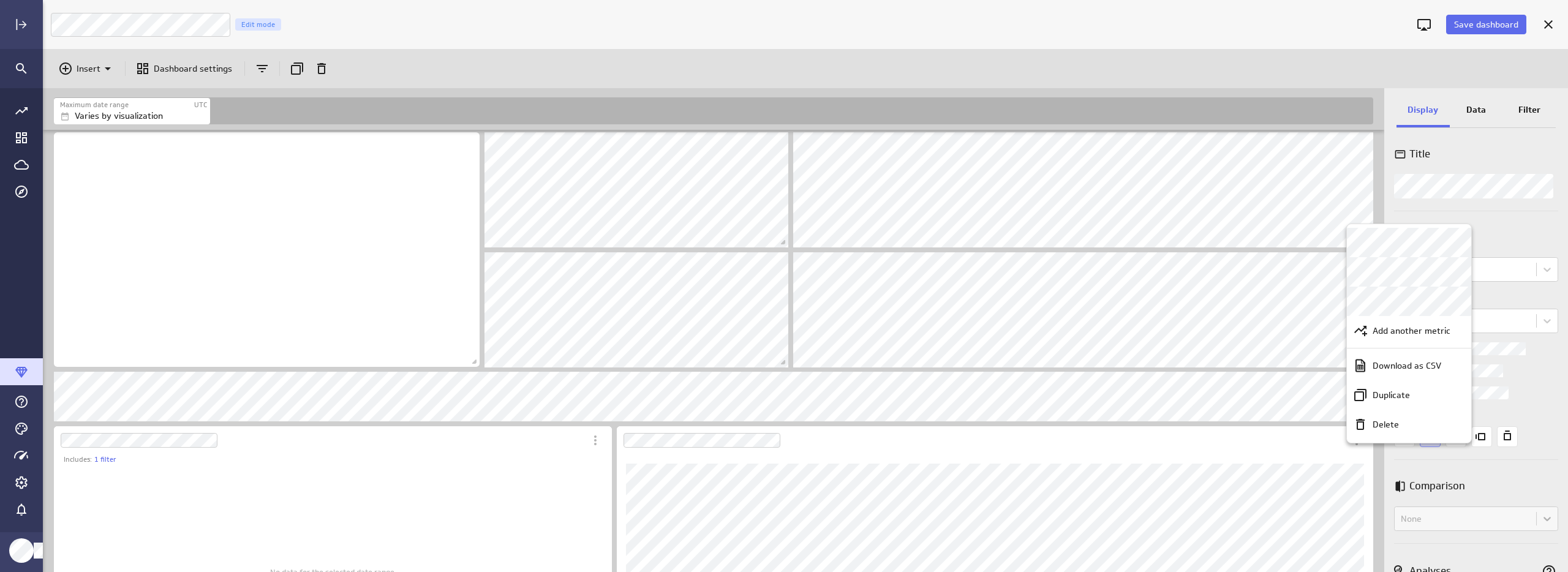
scroll to position [592, 1544]
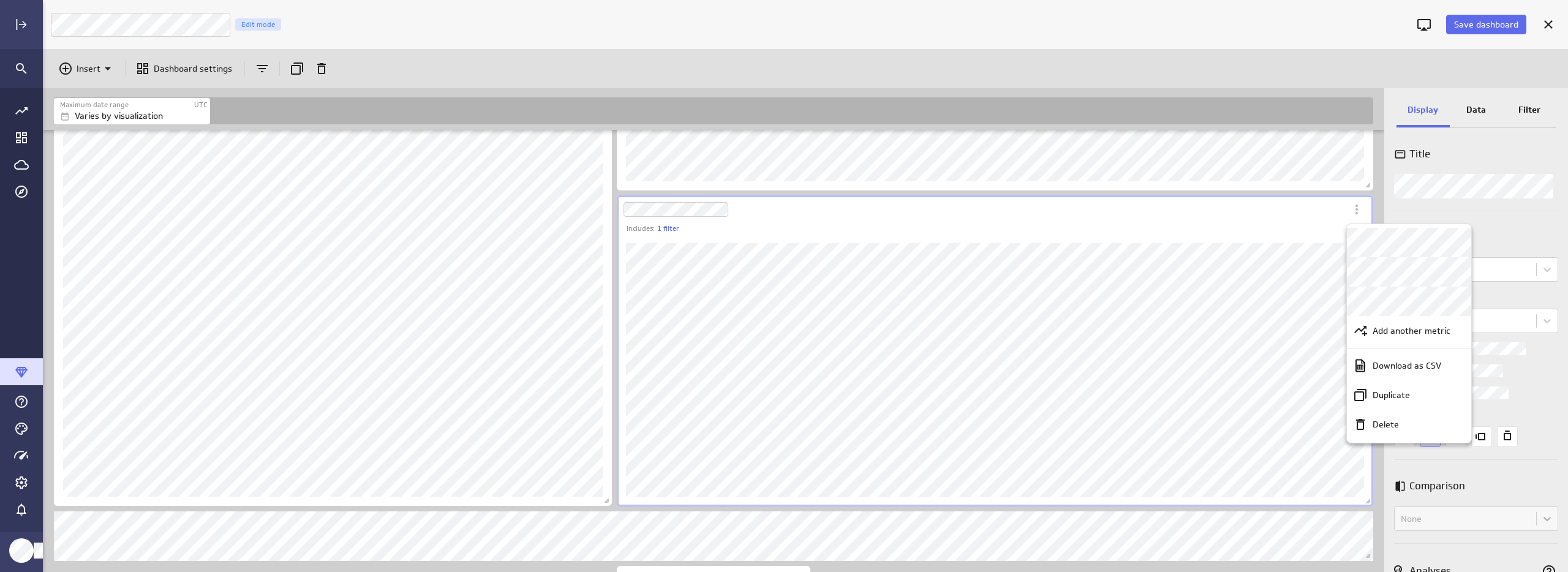
click at [1176, 222] on div at bounding box center [784, 286] width 1568 height 572
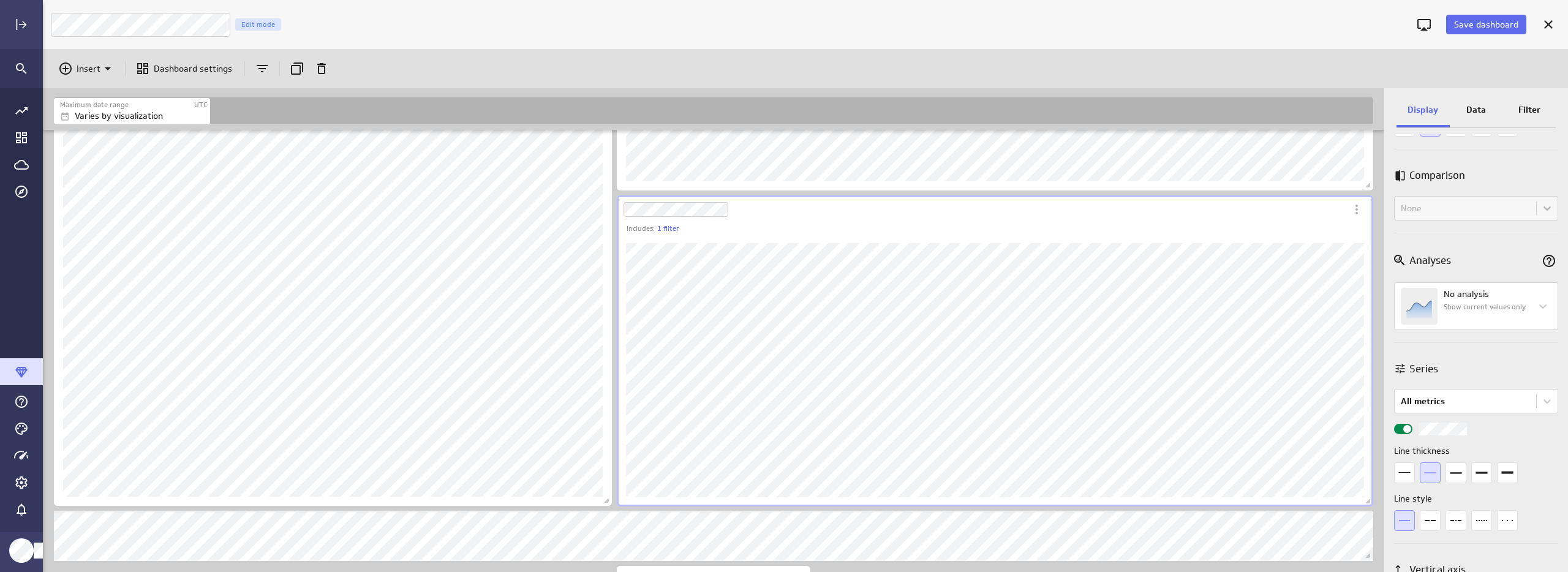
scroll to position [337, 0]
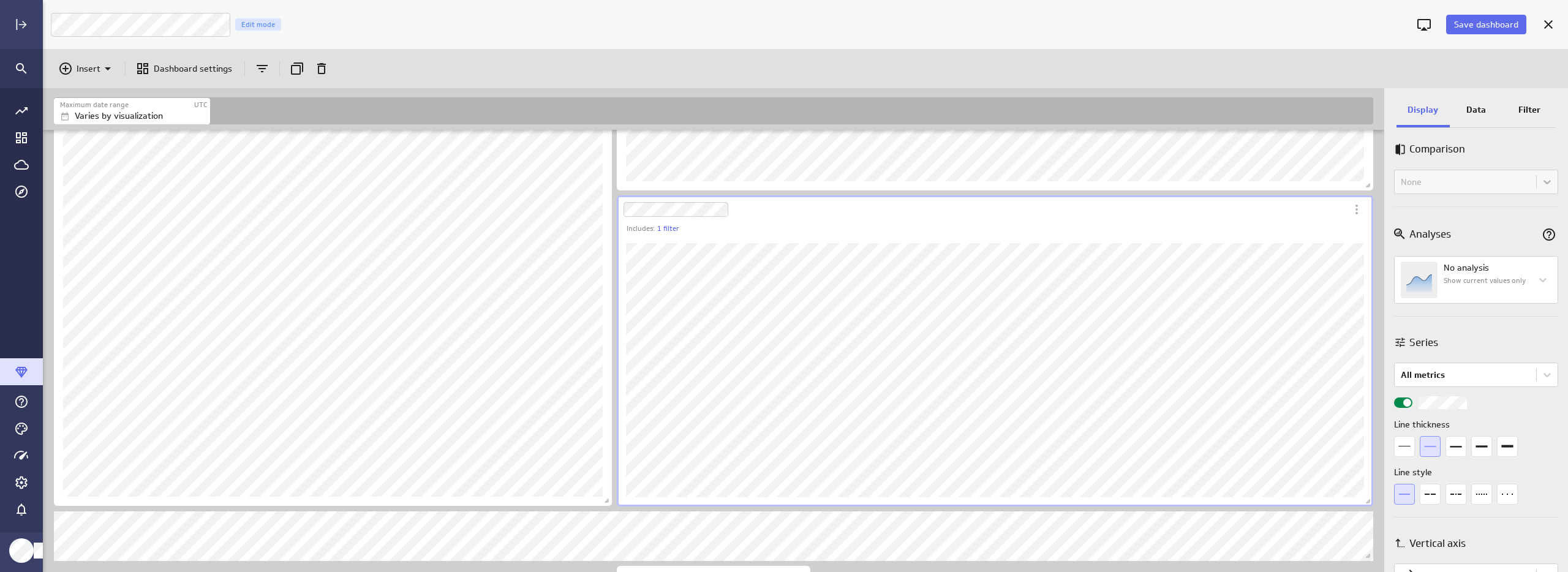
click at [1404, 403] on span "Widget Properties" at bounding box center [1408, 403] width 8 height 8
click at [0, 0] on input "Widget Properties" at bounding box center [0, 0] width 0 height 0
click at [1404, 403] on div "Widget Properties" at bounding box center [1403, 403] width 19 height 11
click at [0, 0] on input "Widget Properties" at bounding box center [0, 0] width 0 height 0
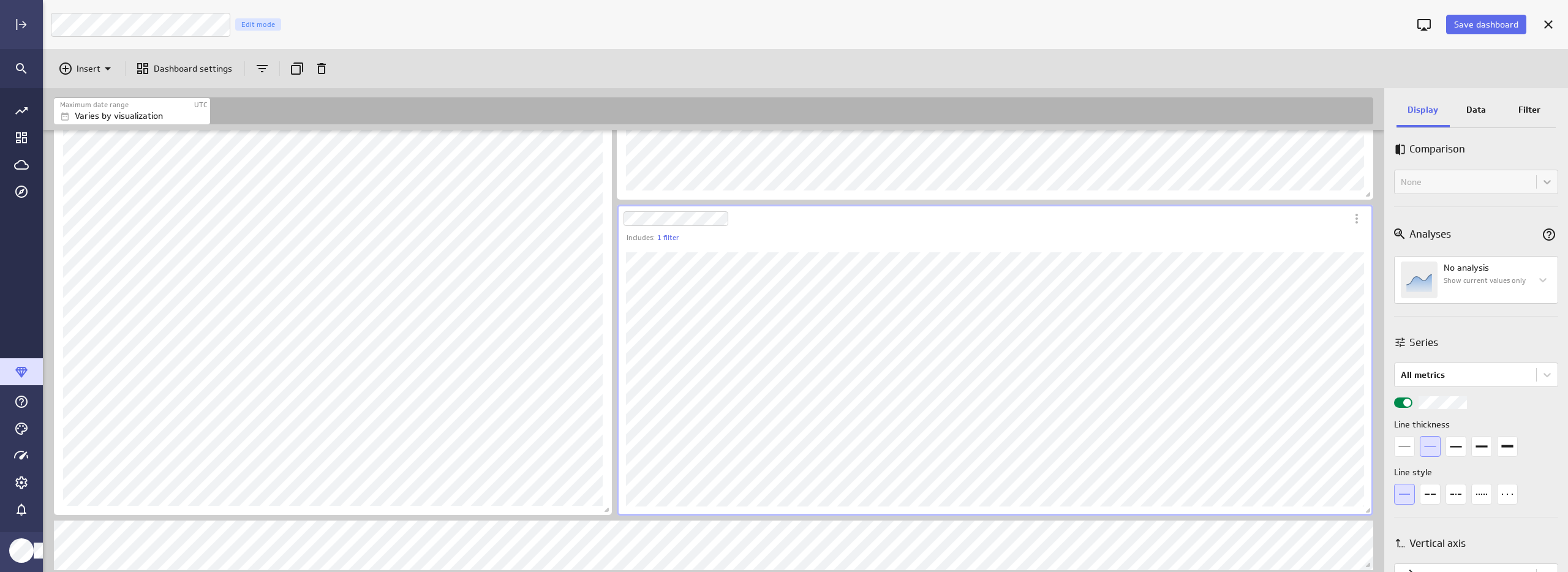
scroll to position [1287, 0]
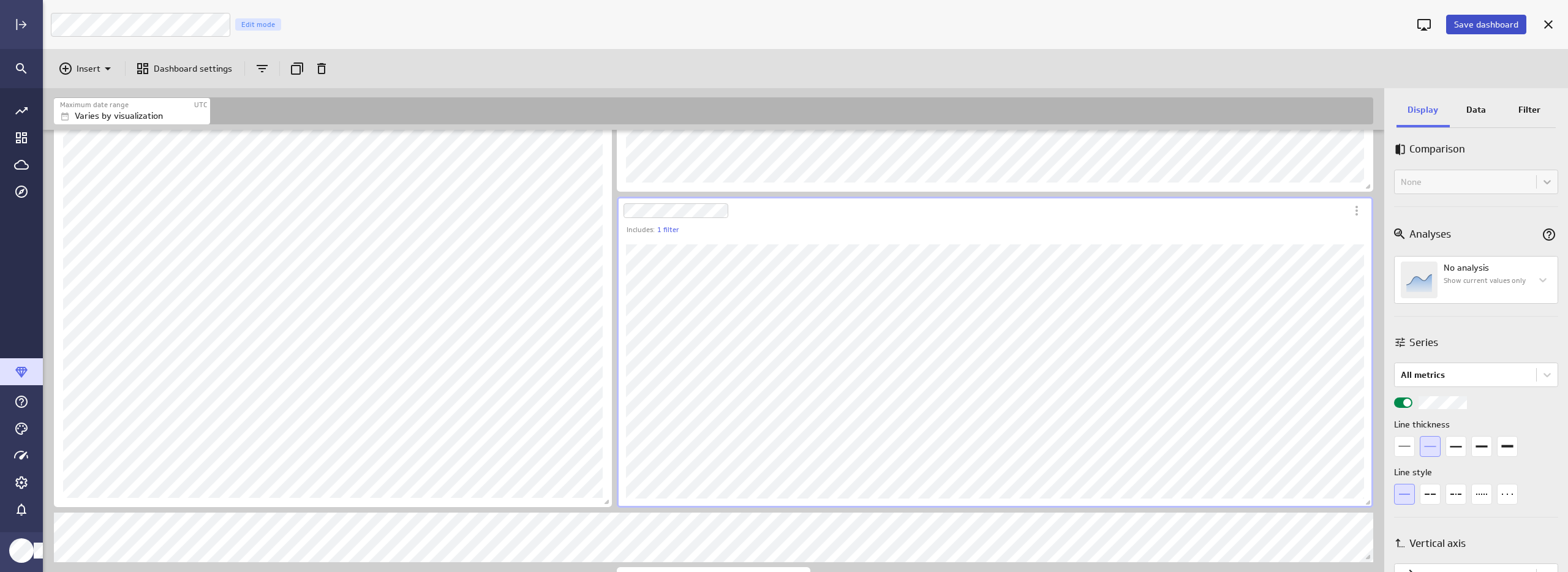
click at [1470, 27] on span "Save dashboard" at bounding box center [1486, 24] width 64 height 11
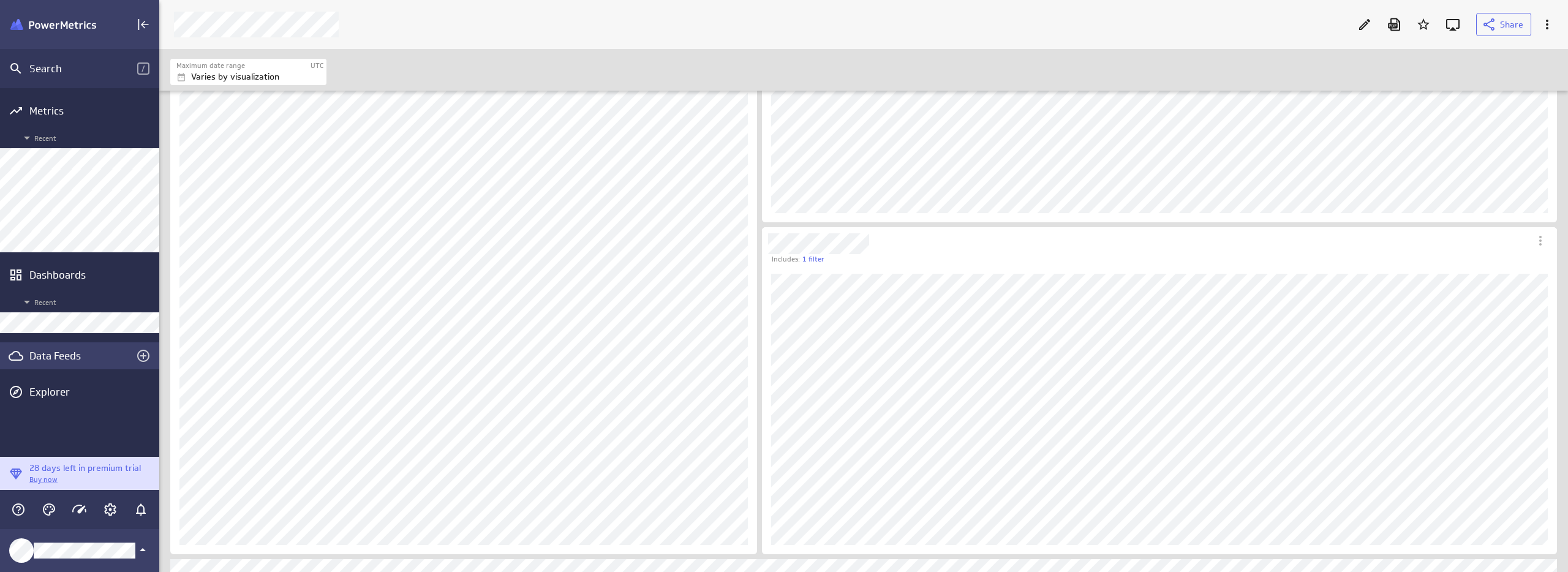
click at [63, 354] on div "Data Feeds" at bounding box center [79, 356] width 100 height 14
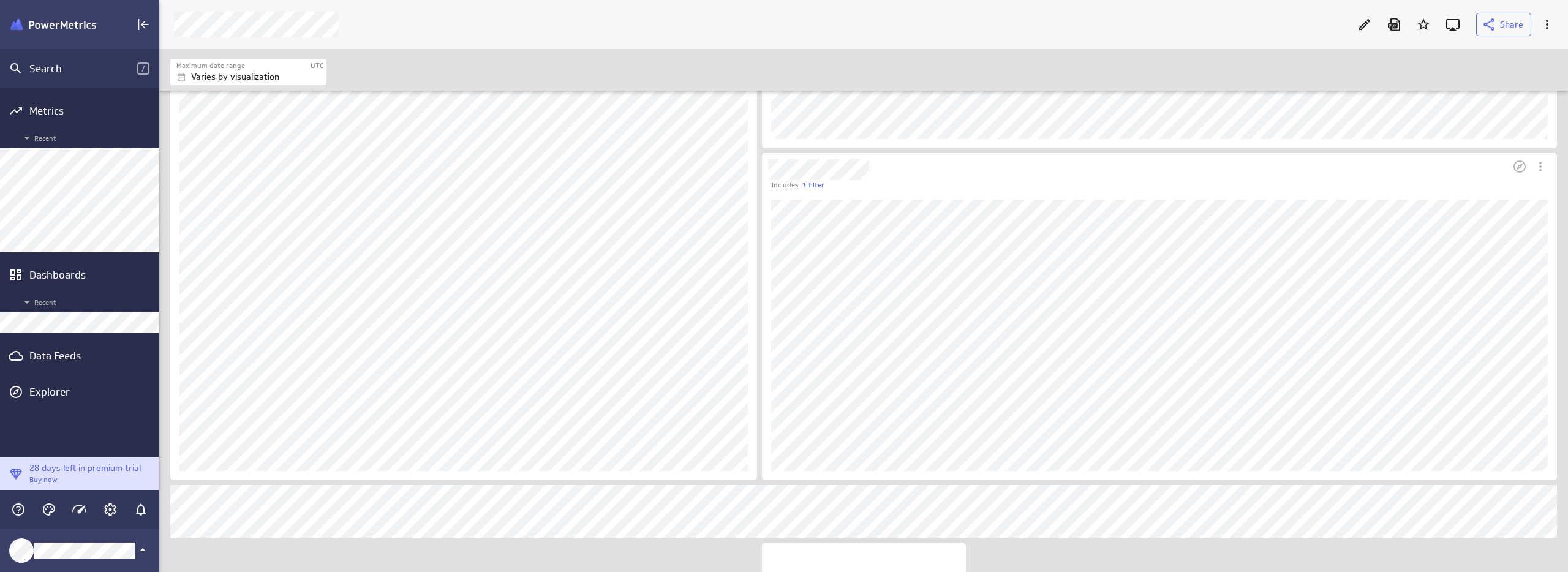
scroll to position [1423, 0]
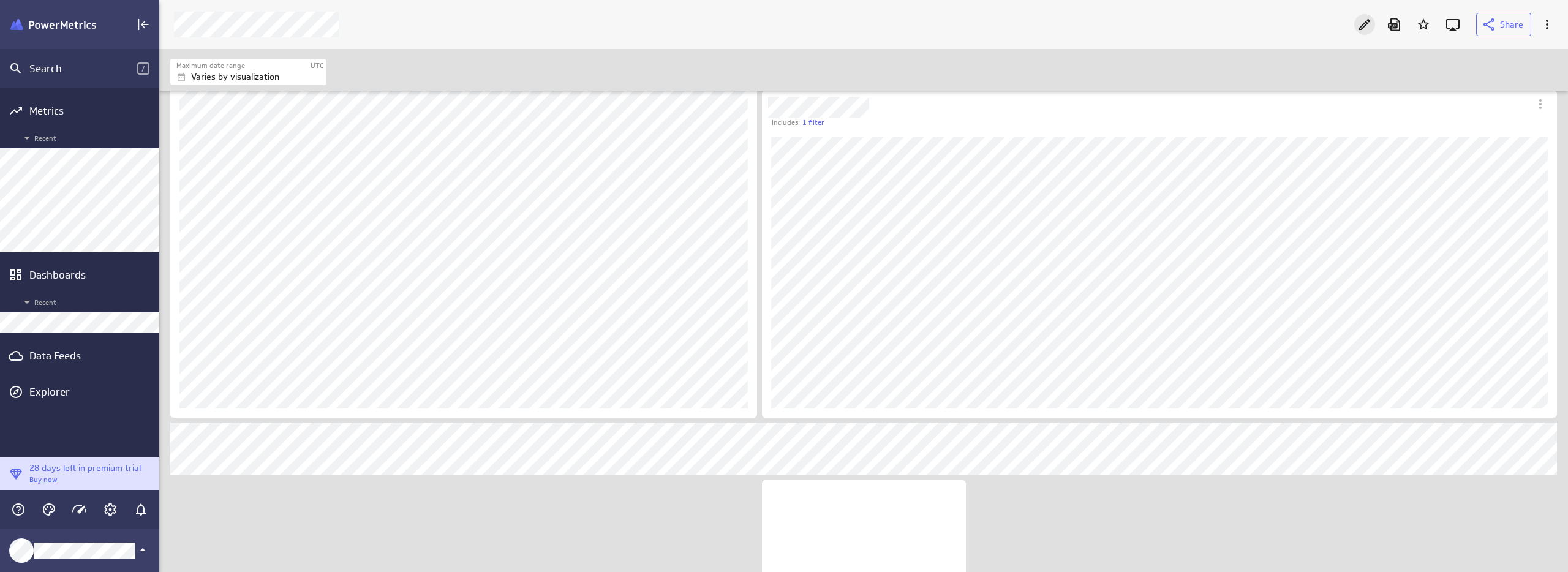
click at [1363, 26] on icon "Edit" at bounding box center [1364, 24] width 15 height 15
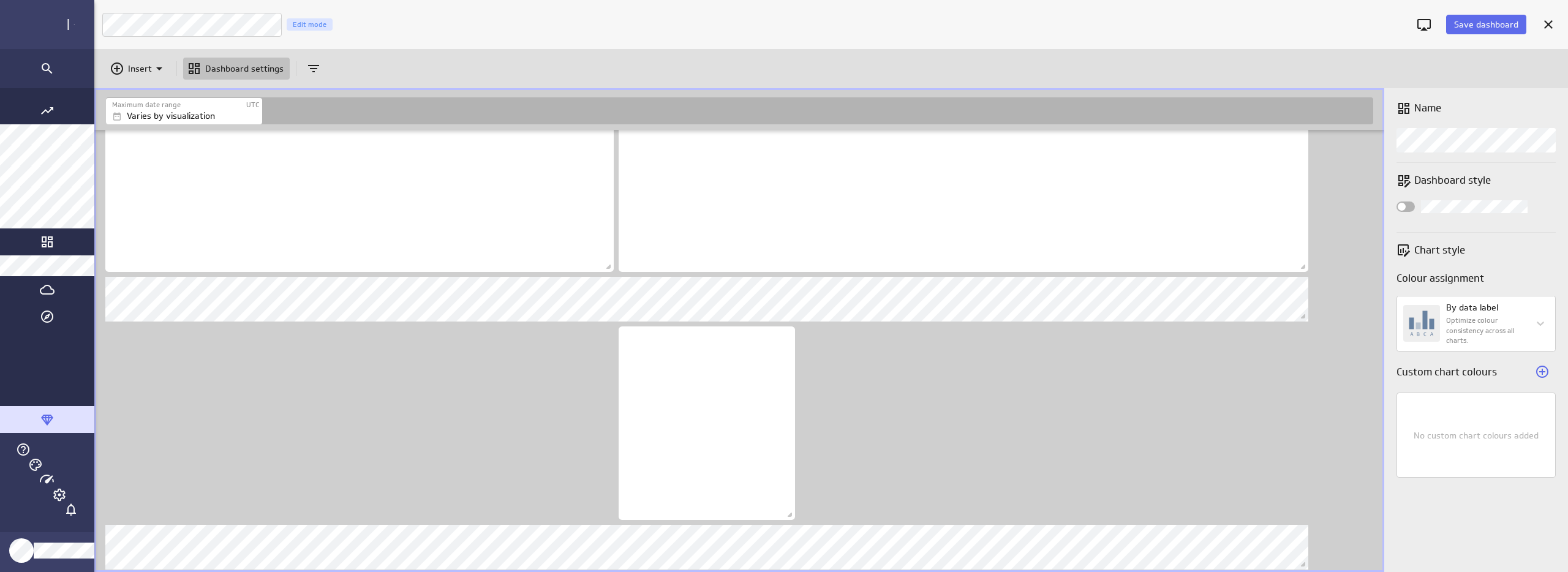
scroll to position [1378, 0]
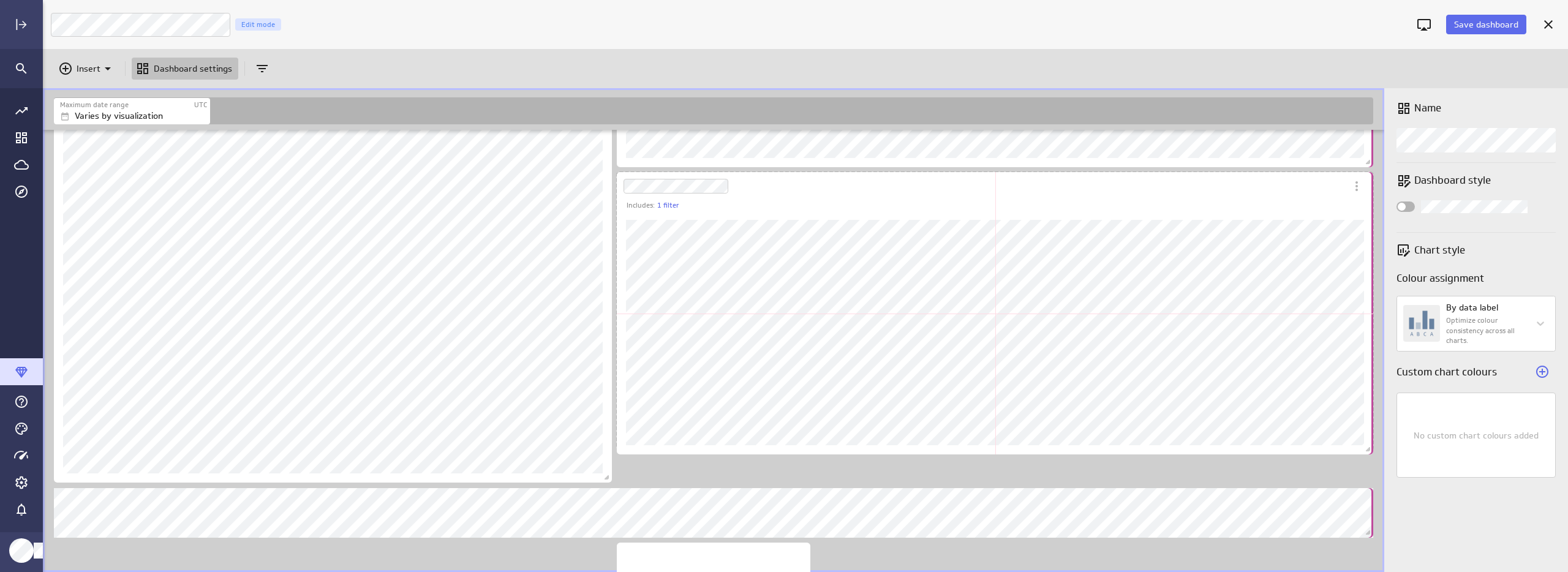
drag, startPoint x: 1368, startPoint y: 481, endPoint x: 1369, endPoint y: 450, distance: 31.0
click at [1369, 450] on span "Dashboard content with 19 widgets" at bounding box center [1369, 451] width 12 height 12
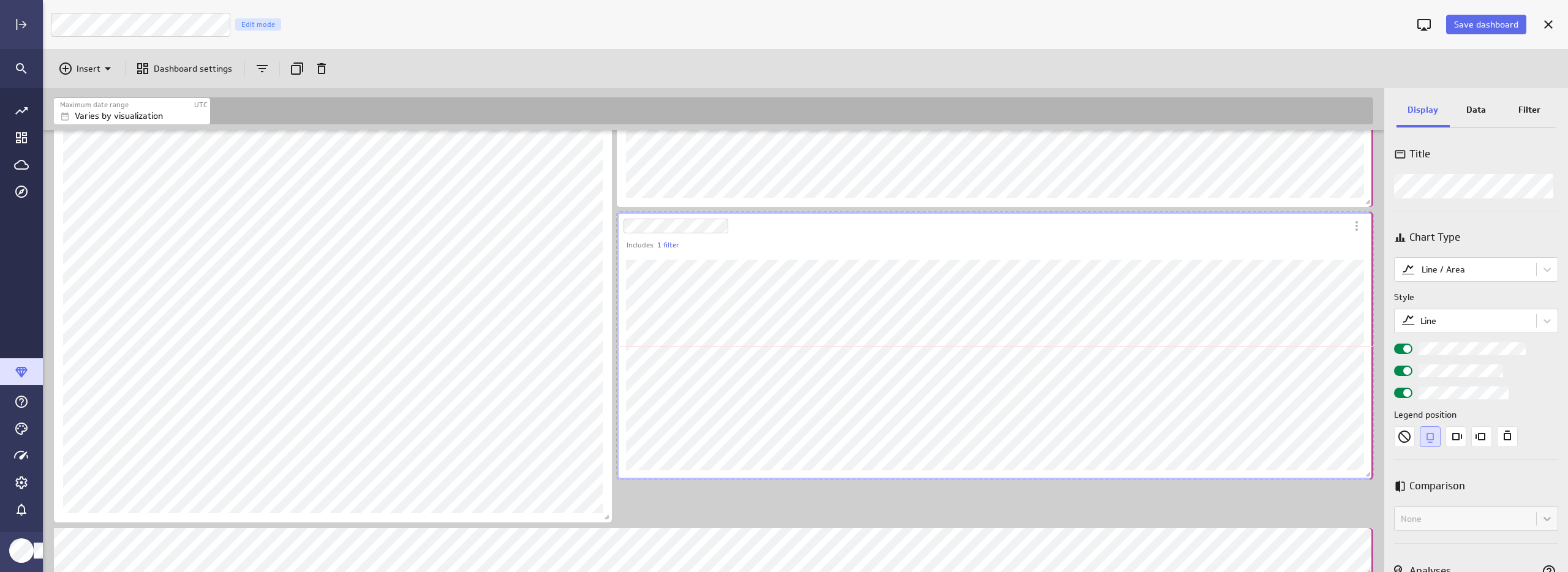
drag, startPoint x: 1368, startPoint y: 487, endPoint x: 1368, endPoint y: 477, distance: 10.0
click at [1368, 477] on span "Dashboard content with 19 widgets" at bounding box center [1369, 476] width 12 height 12
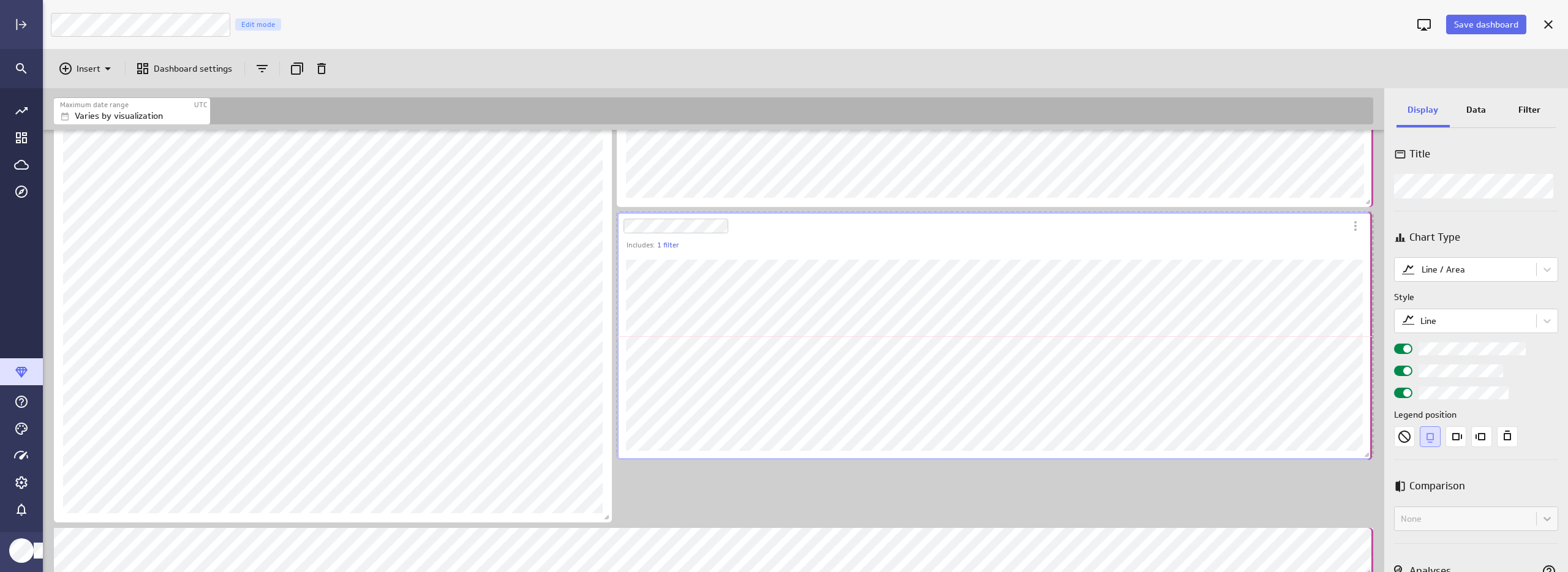
drag, startPoint x: 1368, startPoint y: 476, endPoint x: 1367, endPoint y: 455, distance: 21.0
click at [1367, 455] on span "Dashboard content with 19 widgets" at bounding box center [1368, 456] width 12 height 12
drag, startPoint x: 1368, startPoint y: 453, endPoint x: 1370, endPoint y: 469, distance: 16.1
click at [1370, 469] on span "Dashboard content with 19 widgets" at bounding box center [1369, 469] width 12 height 12
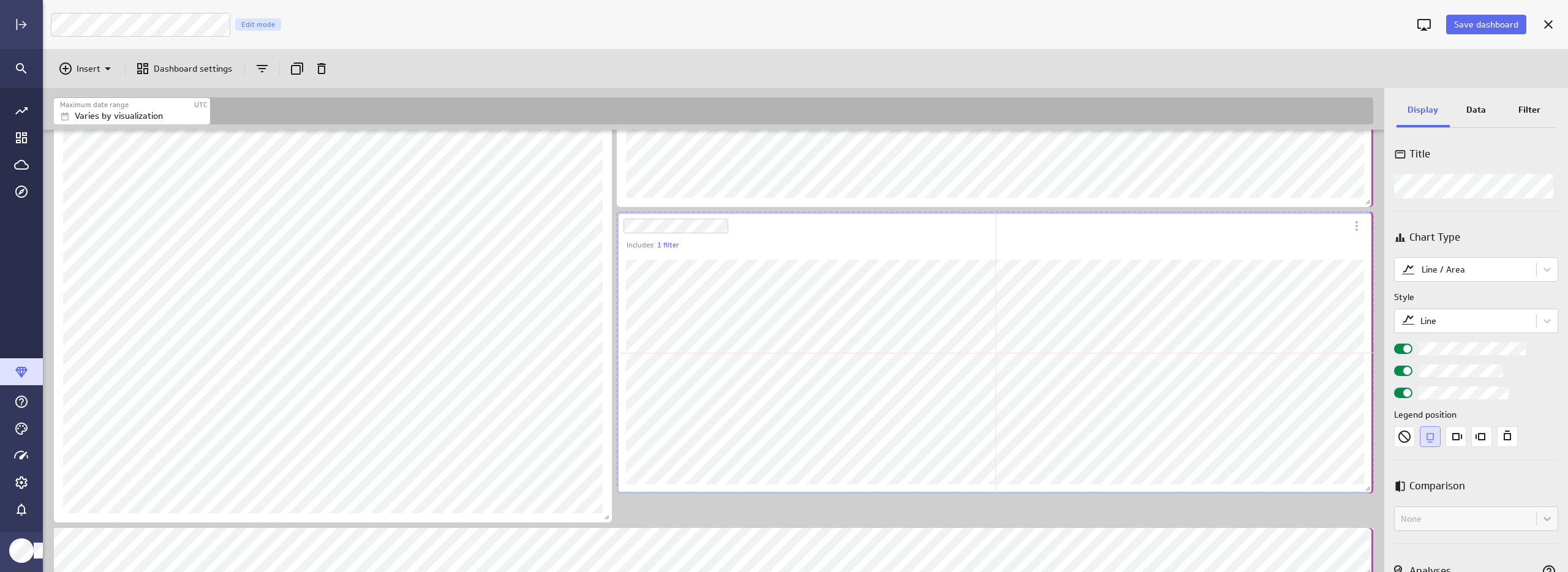
drag, startPoint x: 1368, startPoint y: 466, endPoint x: 1371, endPoint y: 491, distance: 25.2
click at [1371, 491] on span "Dashboard content with 19 widgets" at bounding box center [1369, 490] width 12 height 12
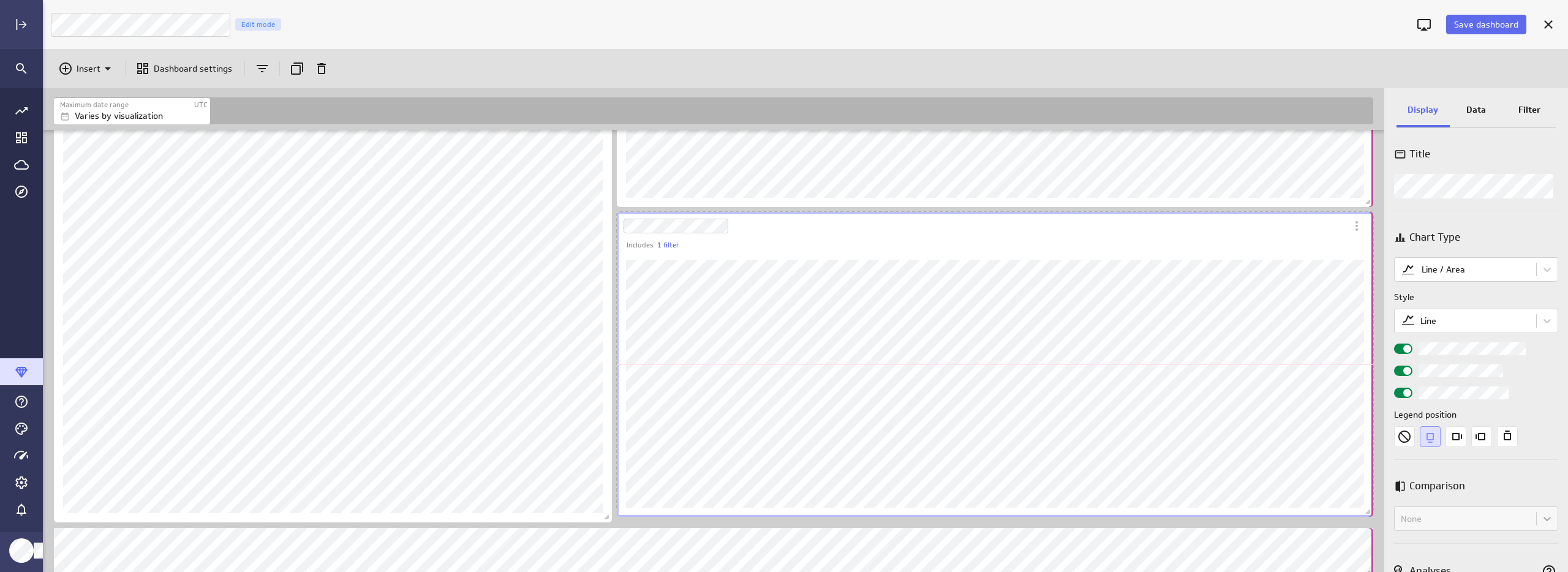
drag, startPoint x: 1367, startPoint y: 485, endPoint x: 1368, endPoint y: 512, distance: 27.0
click at [1368, 512] on span "Dashboard content with 19 widgets" at bounding box center [1369, 513] width 12 height 12
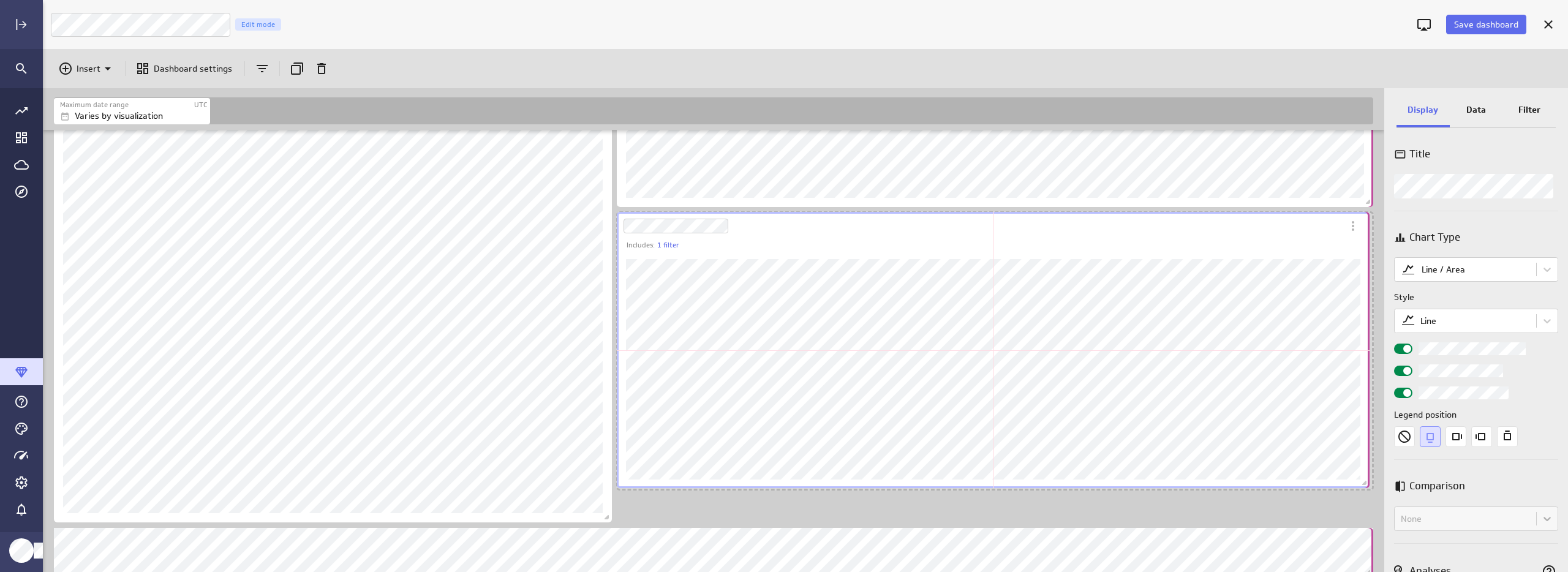
drag, startPoint x: 1368, startPoint y: 508, endPoint x: 1364, endPoint y: 482, distance: 26.3
click at [1364, 482] on span "Dashboard content with 19 widgets" at bounding box center [1365, 484] width 12 height 12
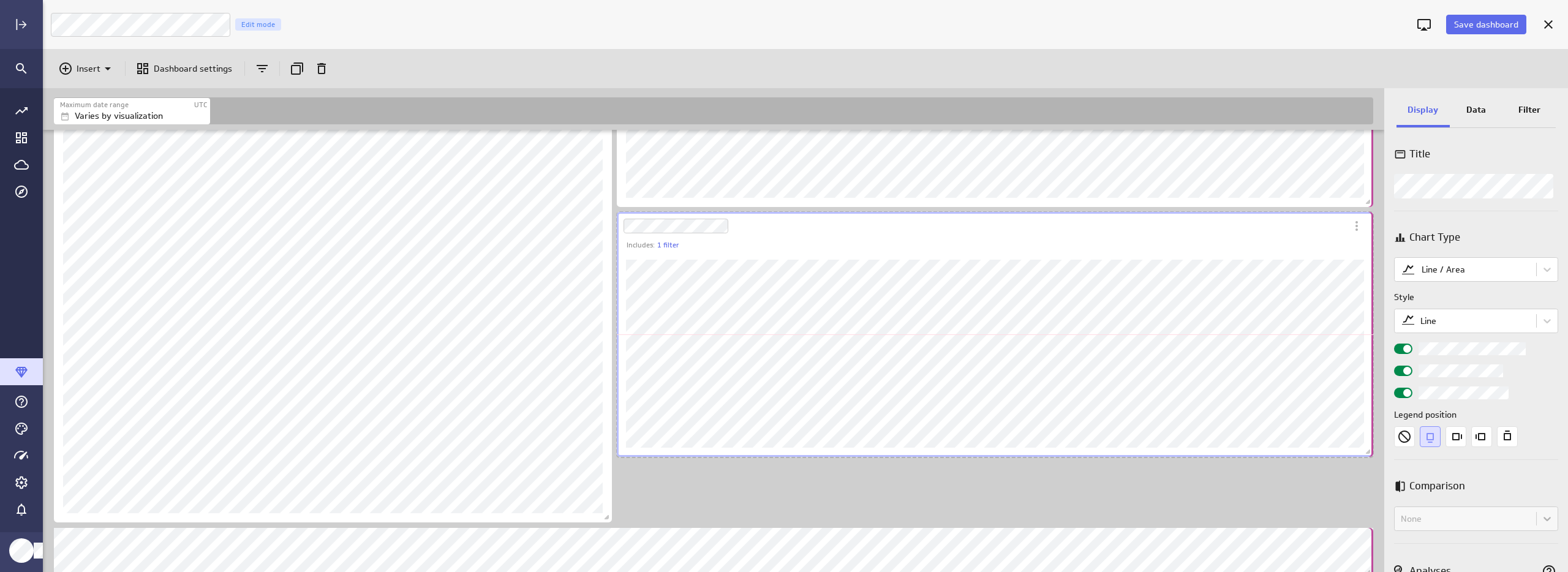
drag, startPoint x: 1367, startPoint y: 486, endPoint x: 1372, endPoint y: 452, distance: 34.4
click at [1372, 452] on span "Dashboard content with 19 widgets" at bounding box center [1369, 453] width 12 height 12
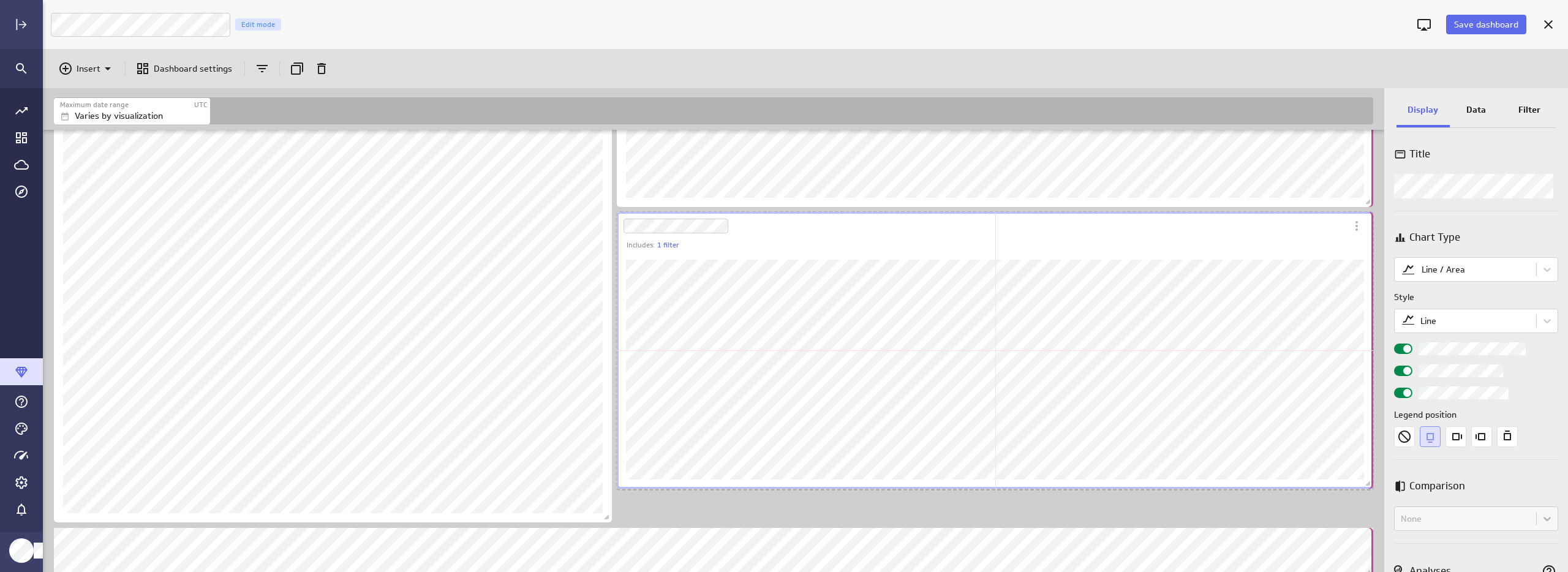
drag, startPoint x: 1370, startPoint y: 453, endPoint x: 1372, endPoint y: 484, distance: 31.1
click at [1372, 484] on span "Dashboard content with 19 widgets" at bounding box center [1369, 485] width 12 height 12
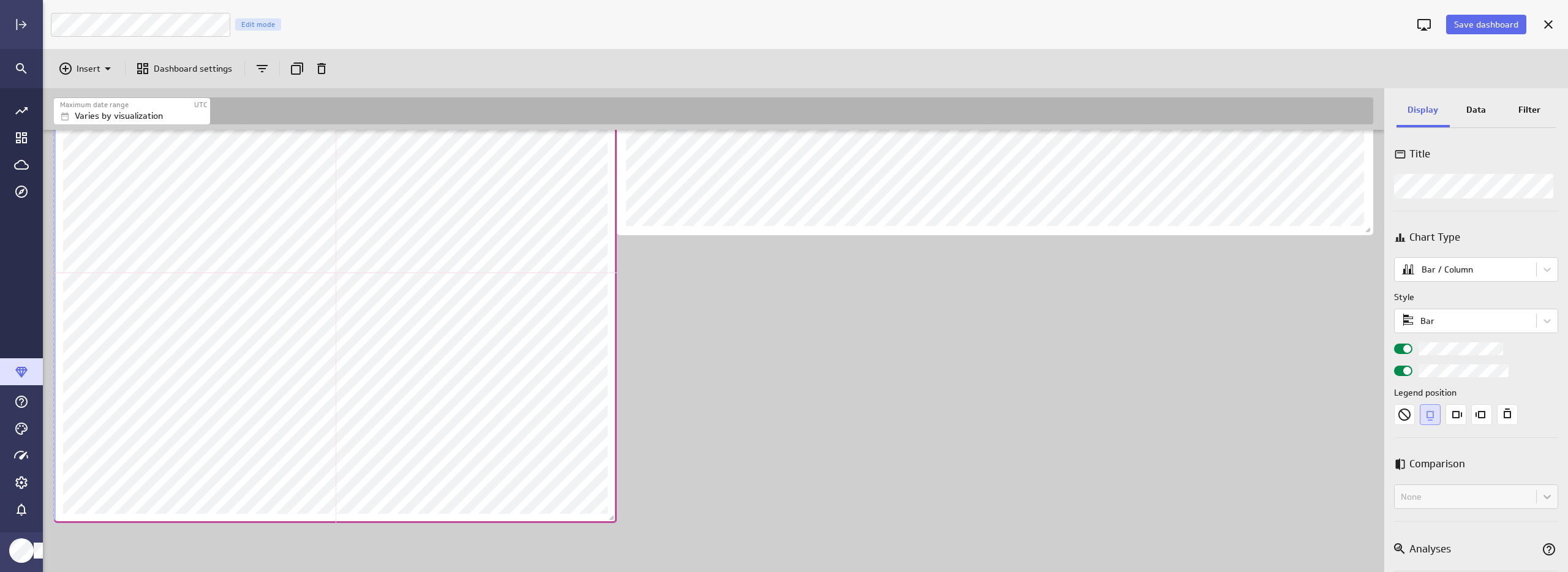
scroll to position [1980, 1343]
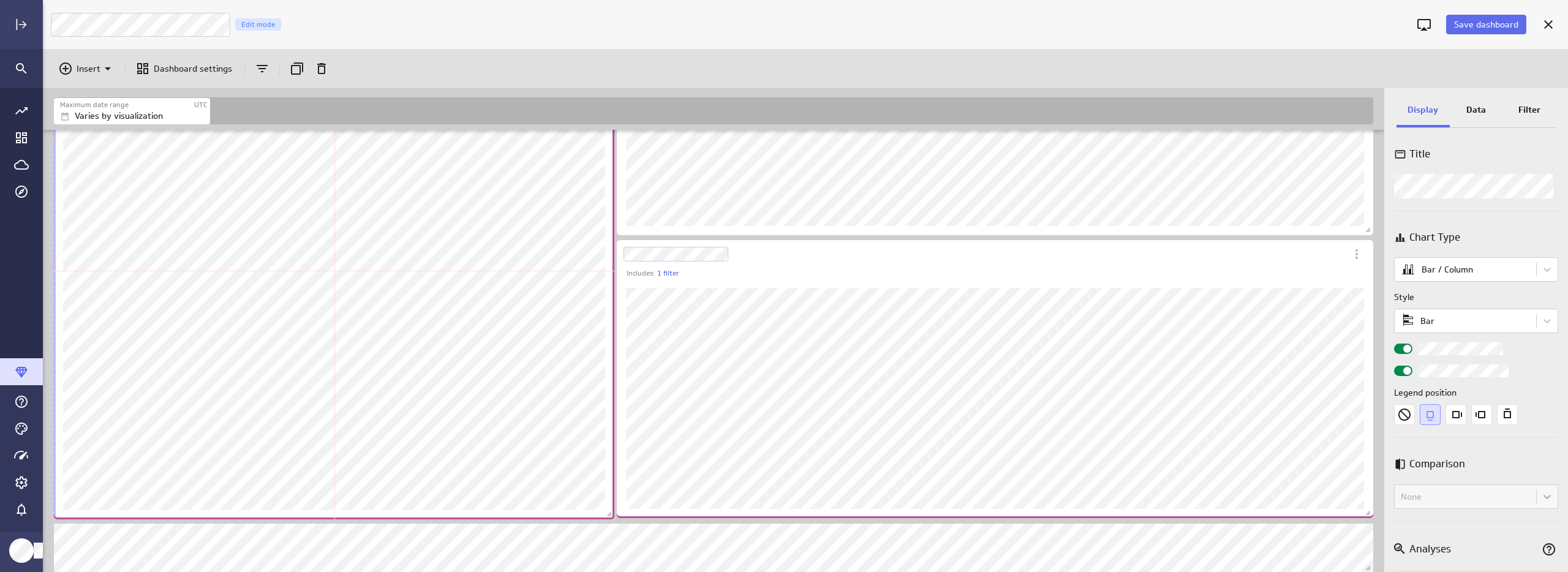
drag, startPoint x: 606, startPoint y: 545, endPoint x: 608, endPoint y: 513, distance: 32.1
click at [608, 513] on span "Dashboard content with 19 widgets" at bounding box center [610, 516] width 12 height 12
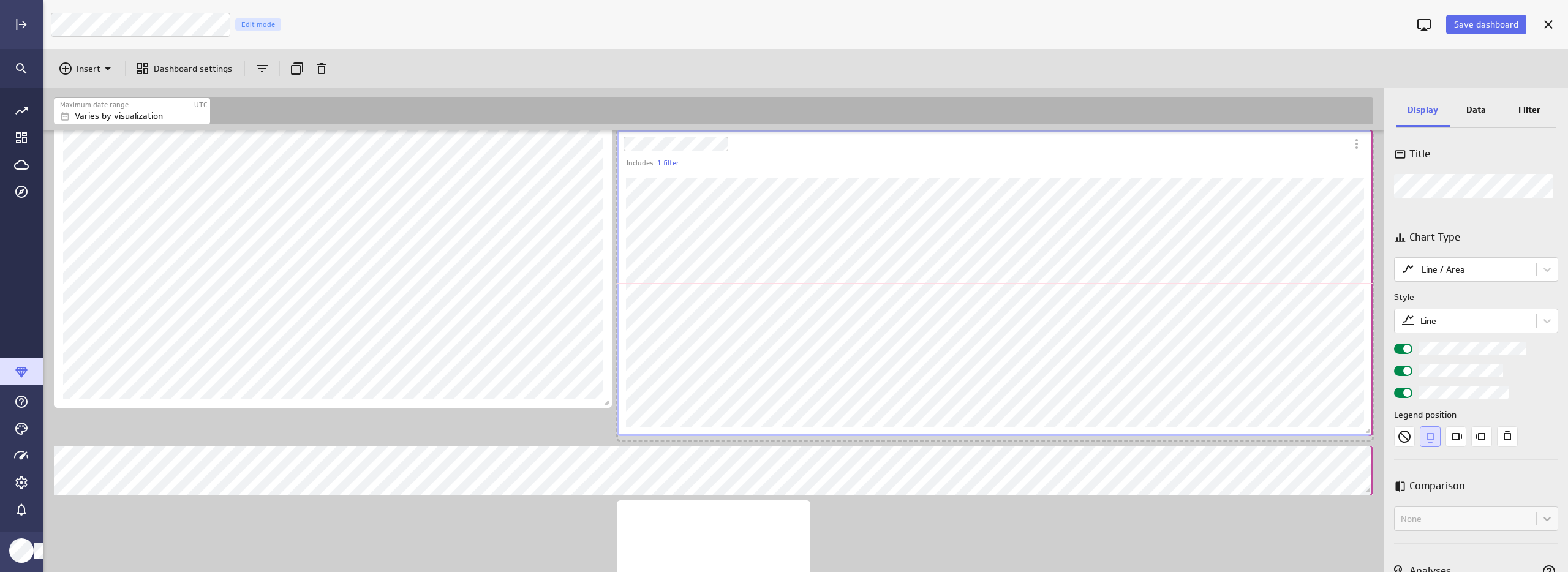
scroll to position [2013, 1343]
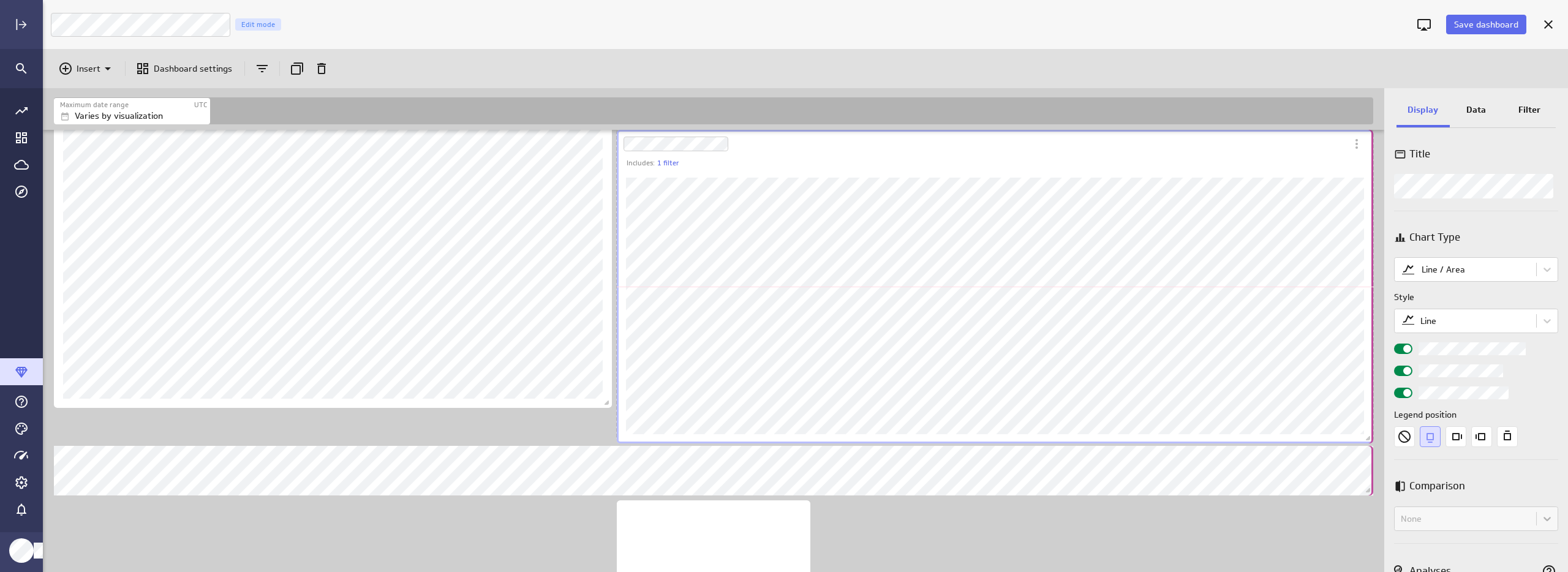
drag, startPoint x: 1367, startPoint y: 403, endPoint x: 1373, endPoint y: 438, distance: 35.5
click at [1373, 438] on span "Dashboard content with 19 widgets" at bounding box center [1369, 439] width 12 height 12
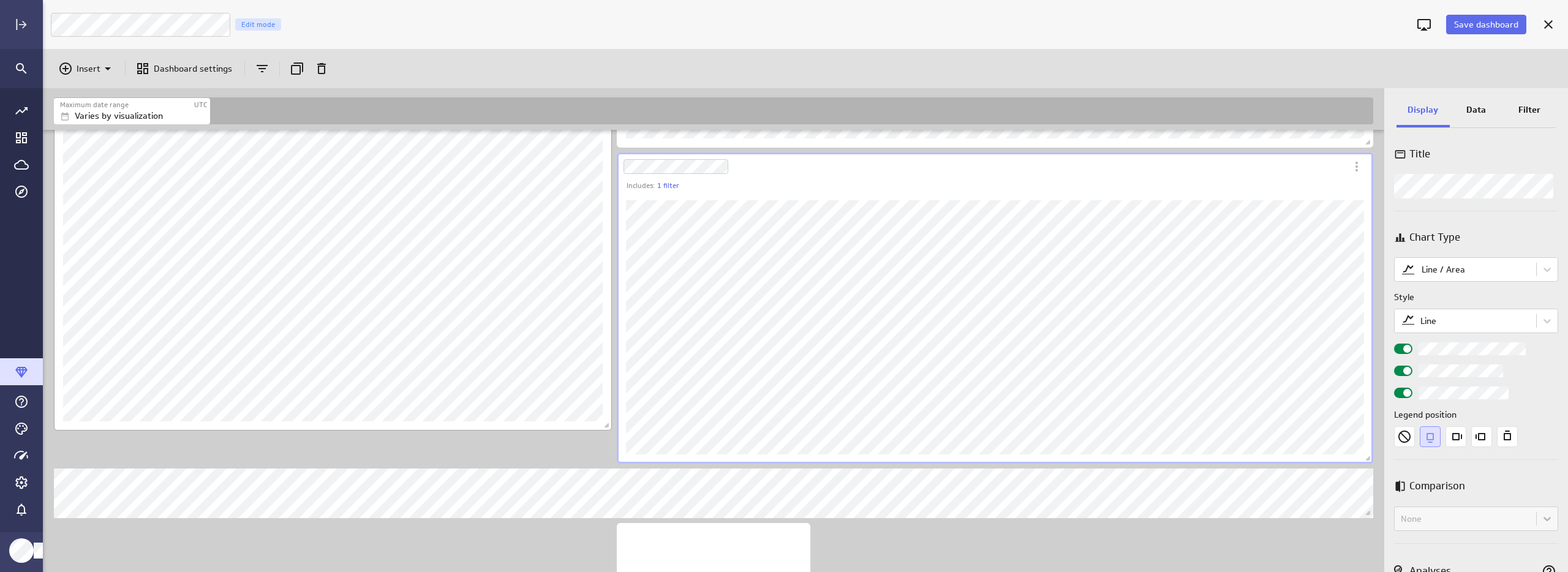
scroll to position [1323, 0]
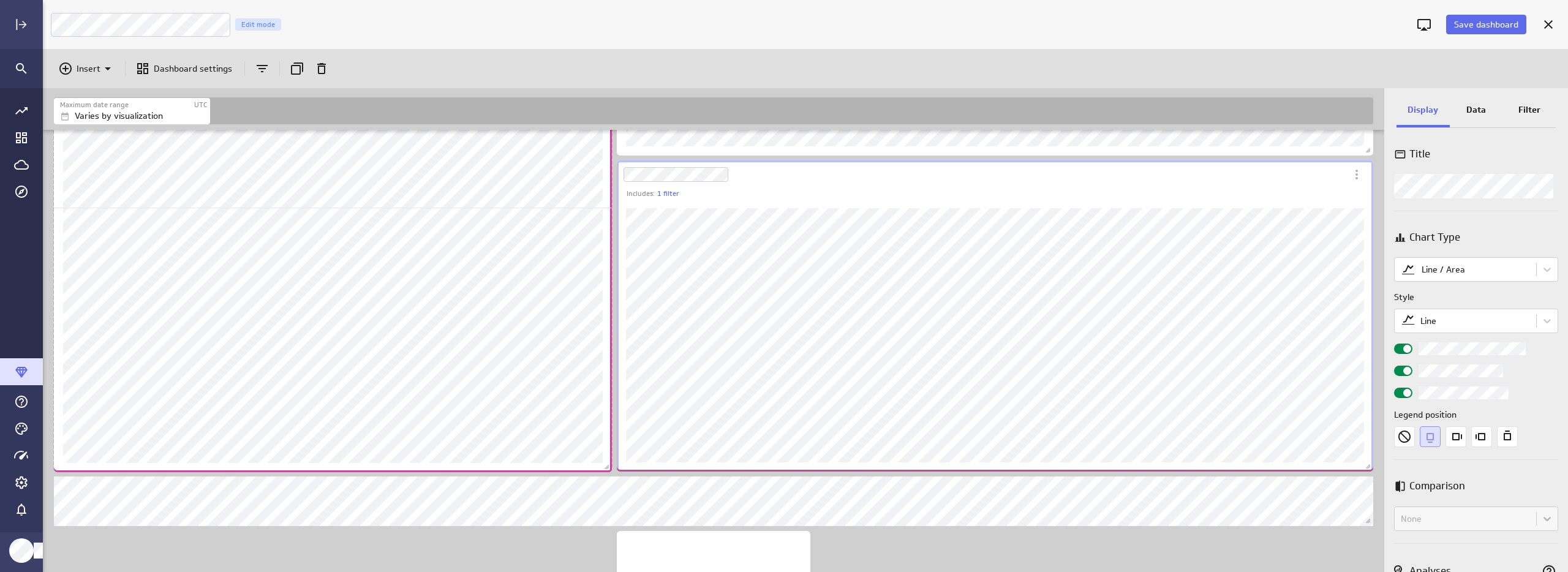
drag, startPoint x: 608, startPoint y: 434, endPoint x: 608, endPoint y: 469, distance: 35.0
click at [608, 469] on span "Dashboard content with 19 widgets" at bounding box center [608, 469] width 12 height 12
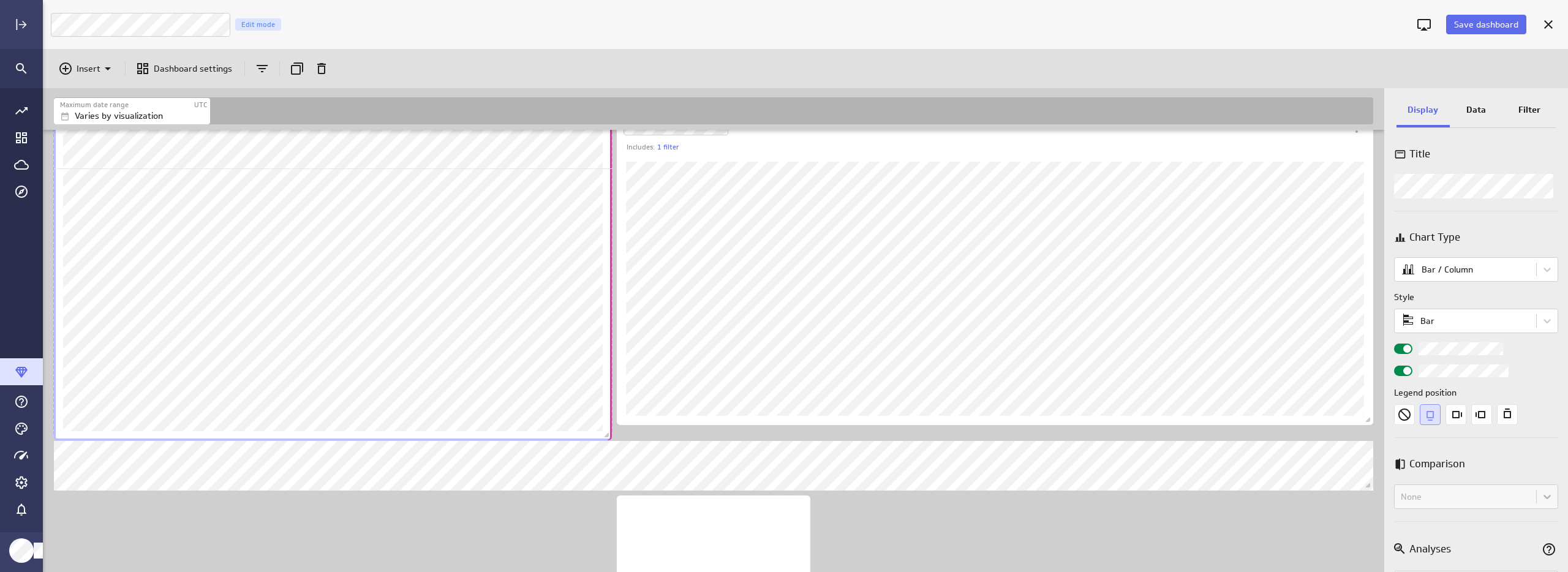
scroll to position [2033, 1343]
drag, startPoint x: 606, startPoint y: 421, endPoint x: 606, endPoint y: 438, distance: 17.0
click at [606, 438] on span "Dashboard content with 19 widgets" at bounding box center [608, 437] width 12 height 12
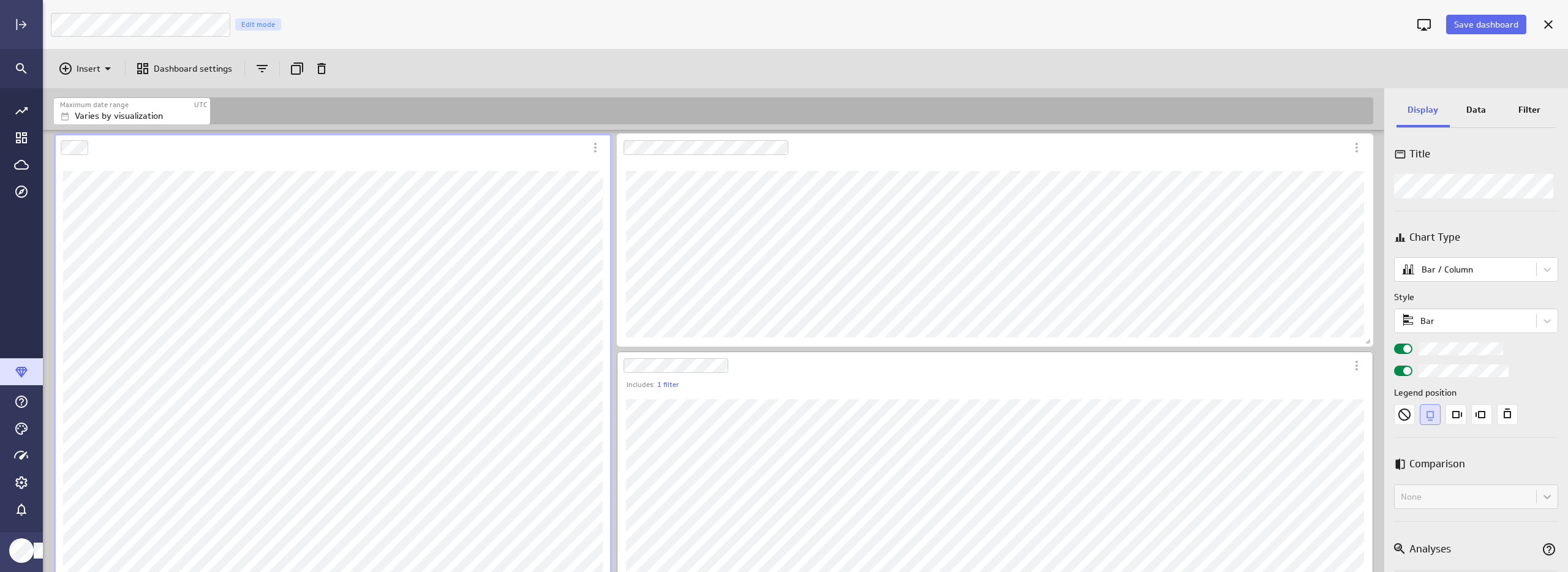
scroll to position [1308, 0]
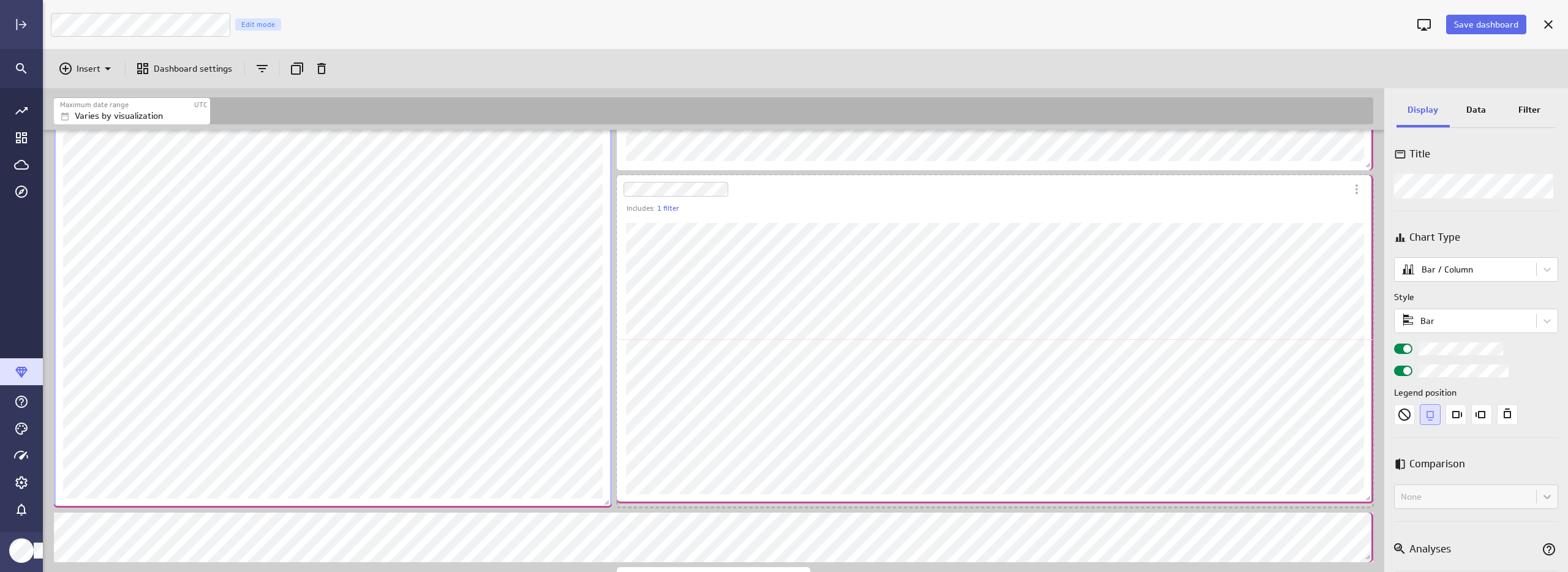
drag, startPoint x: 1368, startPoint y: 481, endPoint x: 1368, endPoint y: 498, distance: 17.0
click at [1368, 498] on span "Dashboard content with 19 widgets" at bounding box center [1369, 499] width 12 height 12
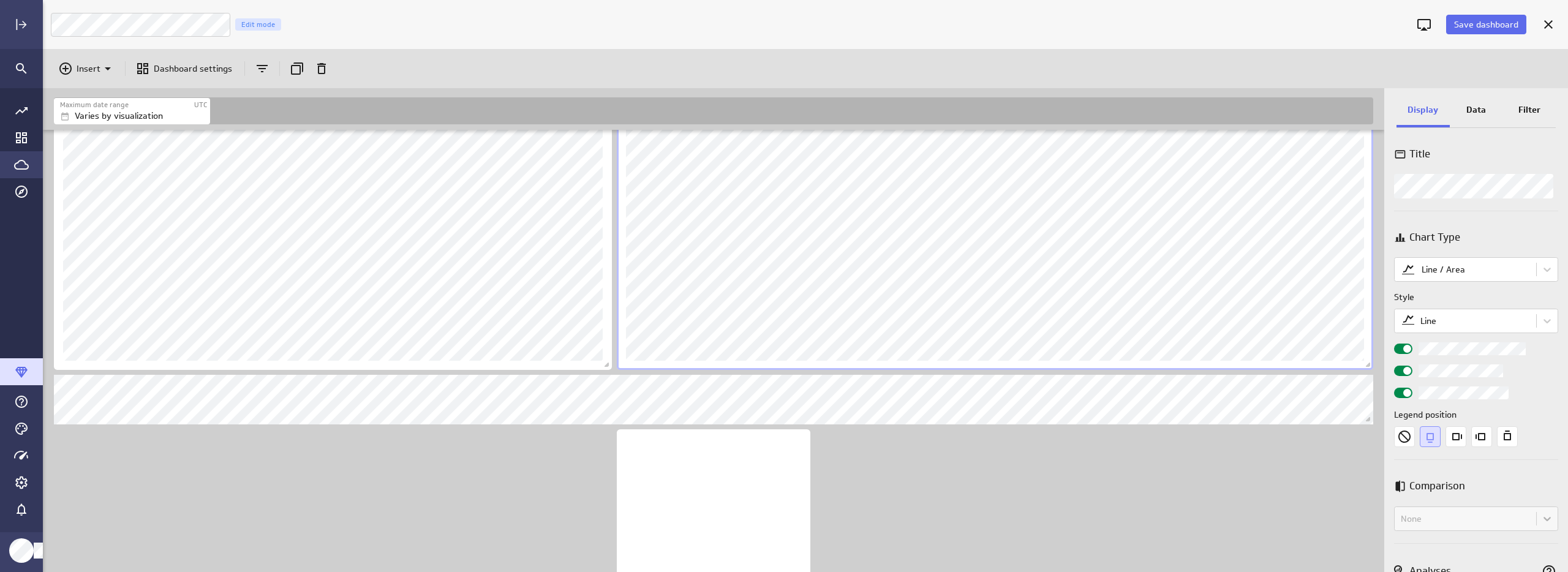
scroll to position [1540, 0]
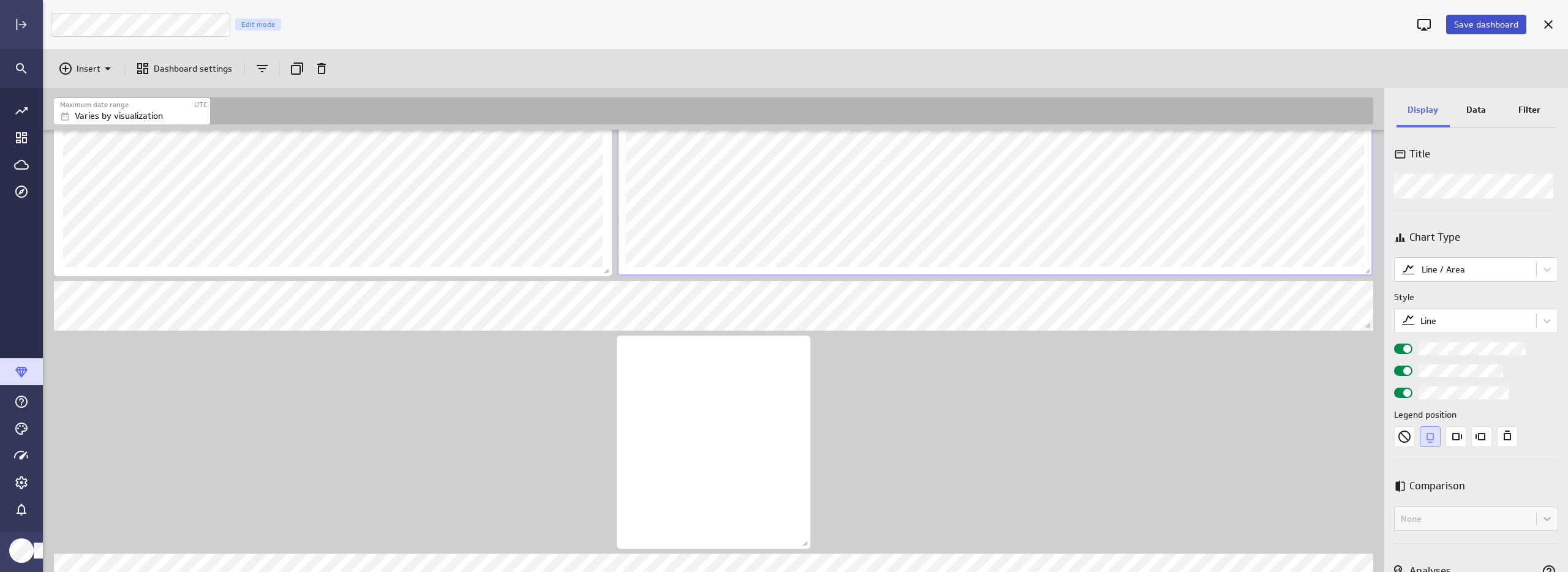
click at [1478, 19] on span "Save dashboard" at bounding box center [1486, 24] width 64 height 11
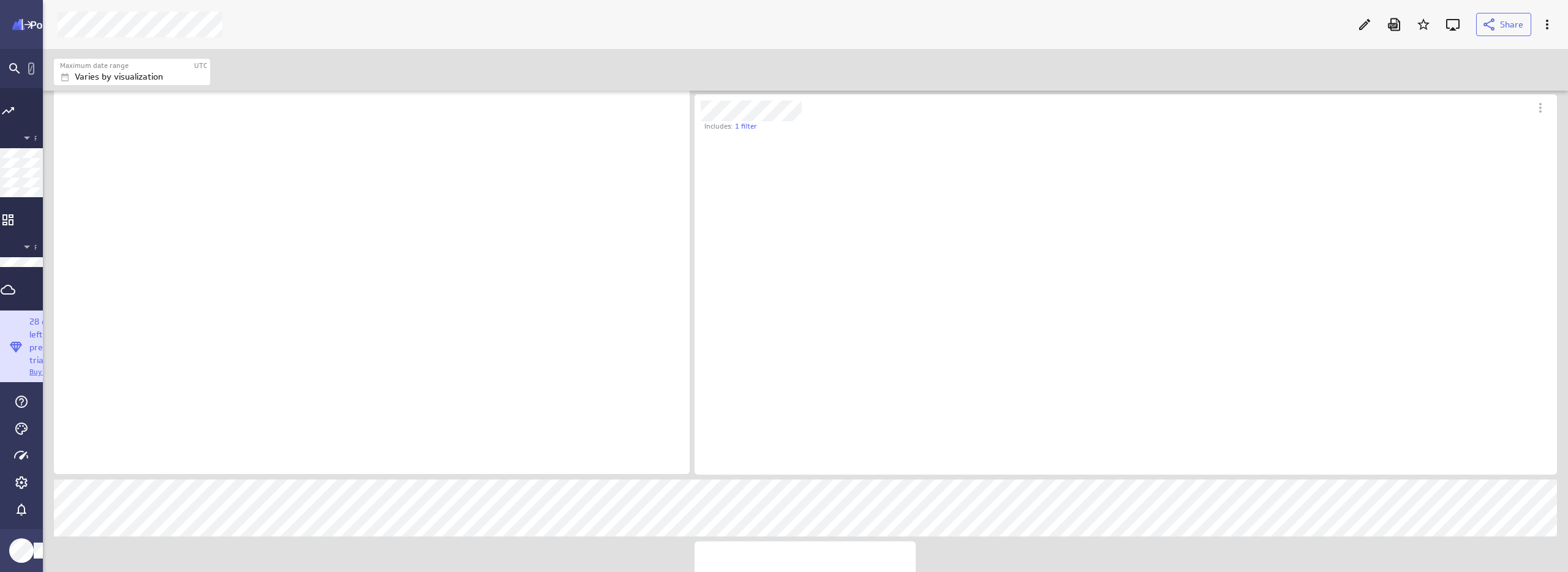
scroll to position [292, 863]
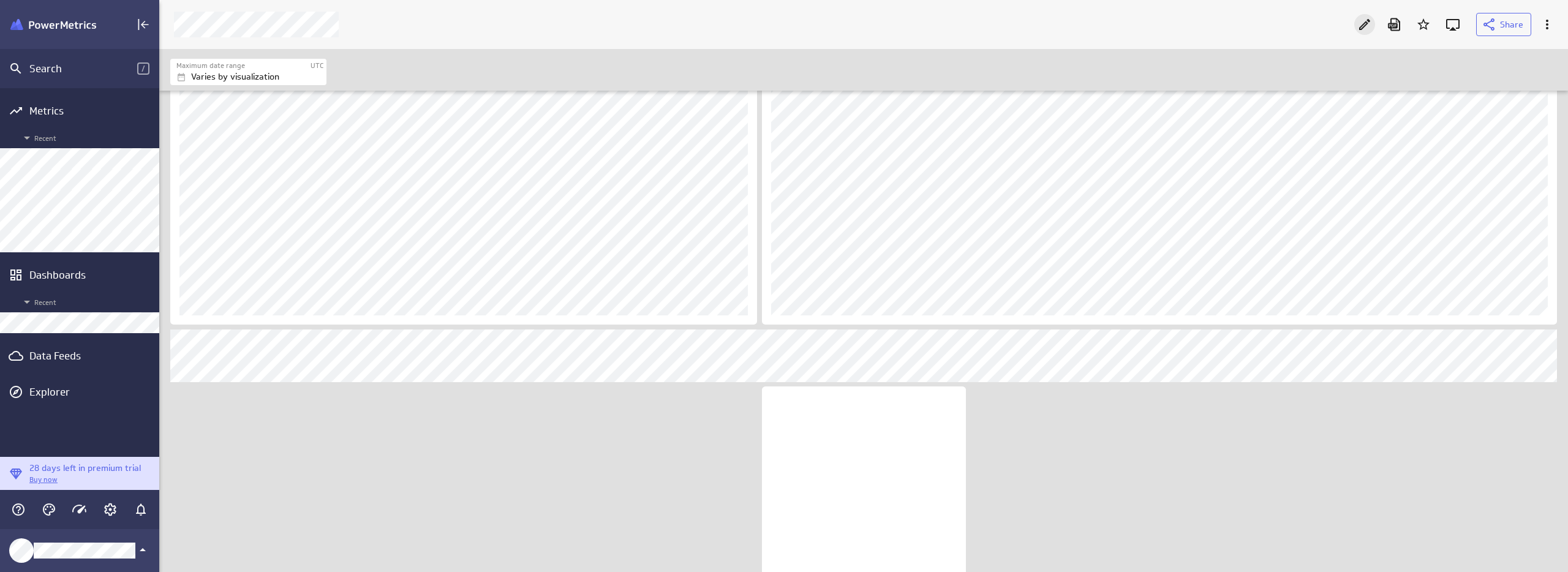
click at [1363, 22] on icon "Edit" at bounding box center [1364, 24] width 15 height 15
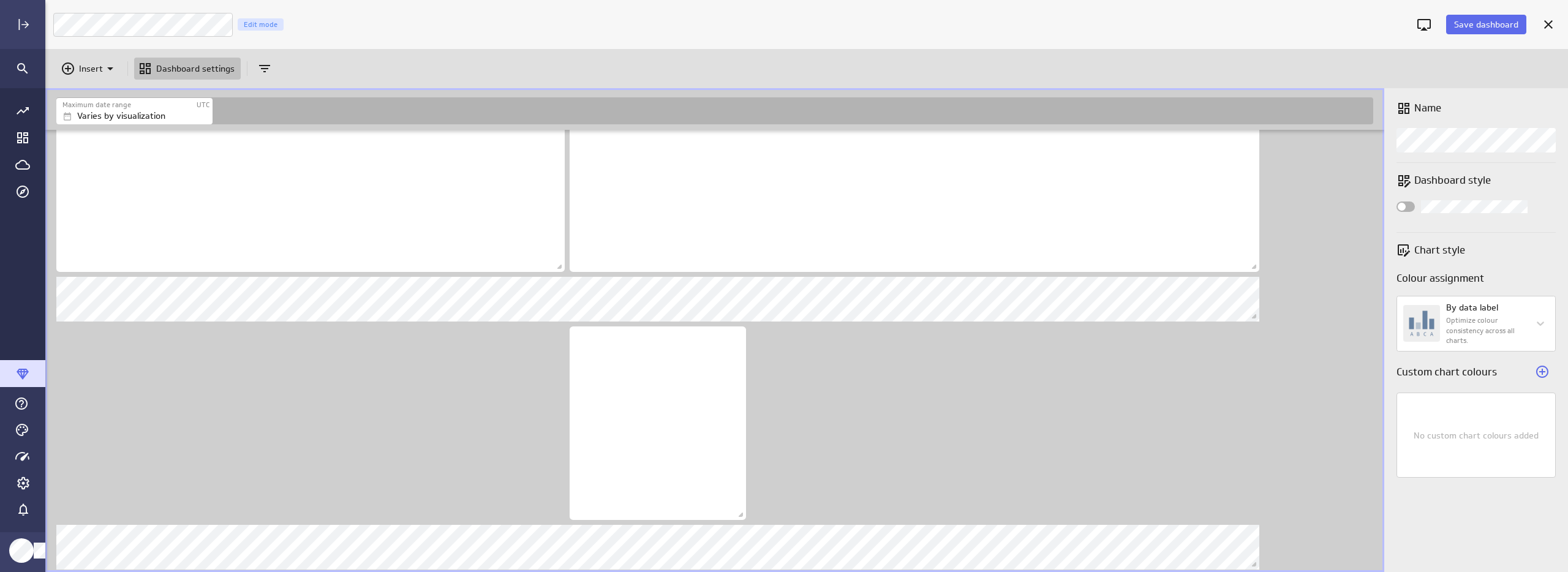
scroll to position [7, 7]
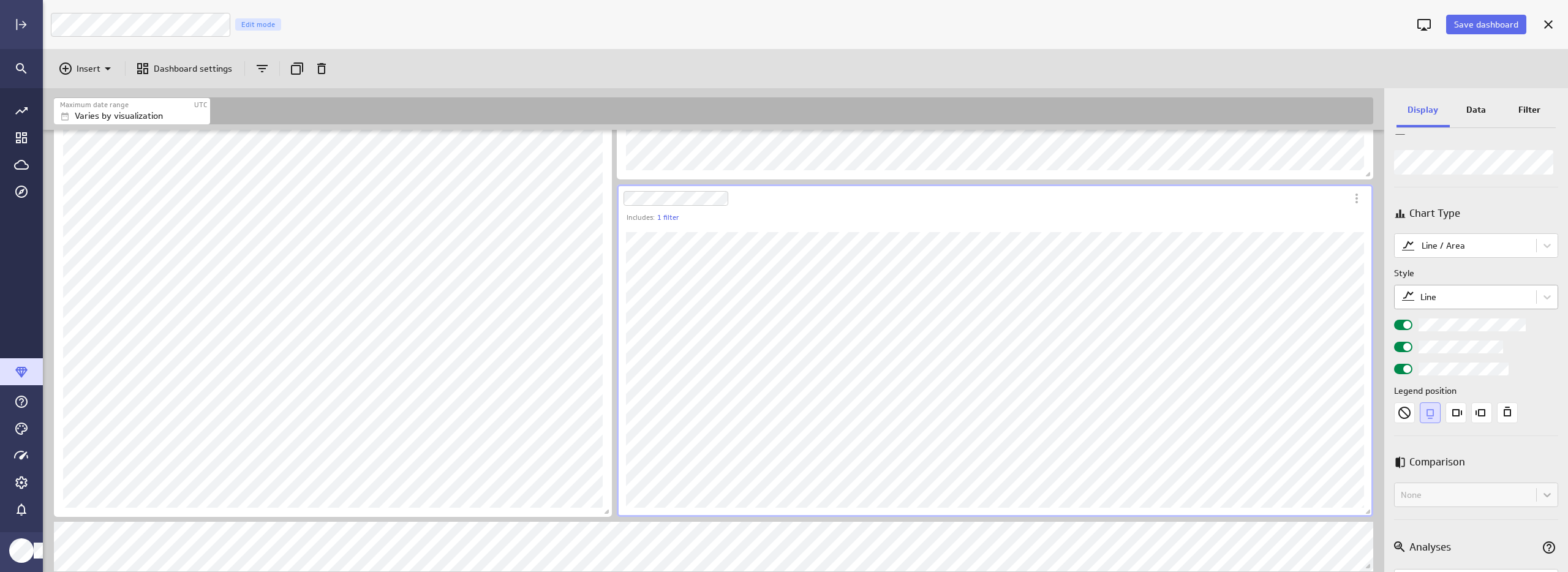
click at [1480, 299] on body "Save dashboard Luna Moon Marketing Edit mode Insert Dashboard settings Maximum …" at bounding box center [784, 286] width 1568 height 572
click at [1493, 298] on body "Save dashboard Luna Moon Marketing Edit mode Insert Dashboard settings Maximum …" at bounding box center [784, 286] width 1568 height 572
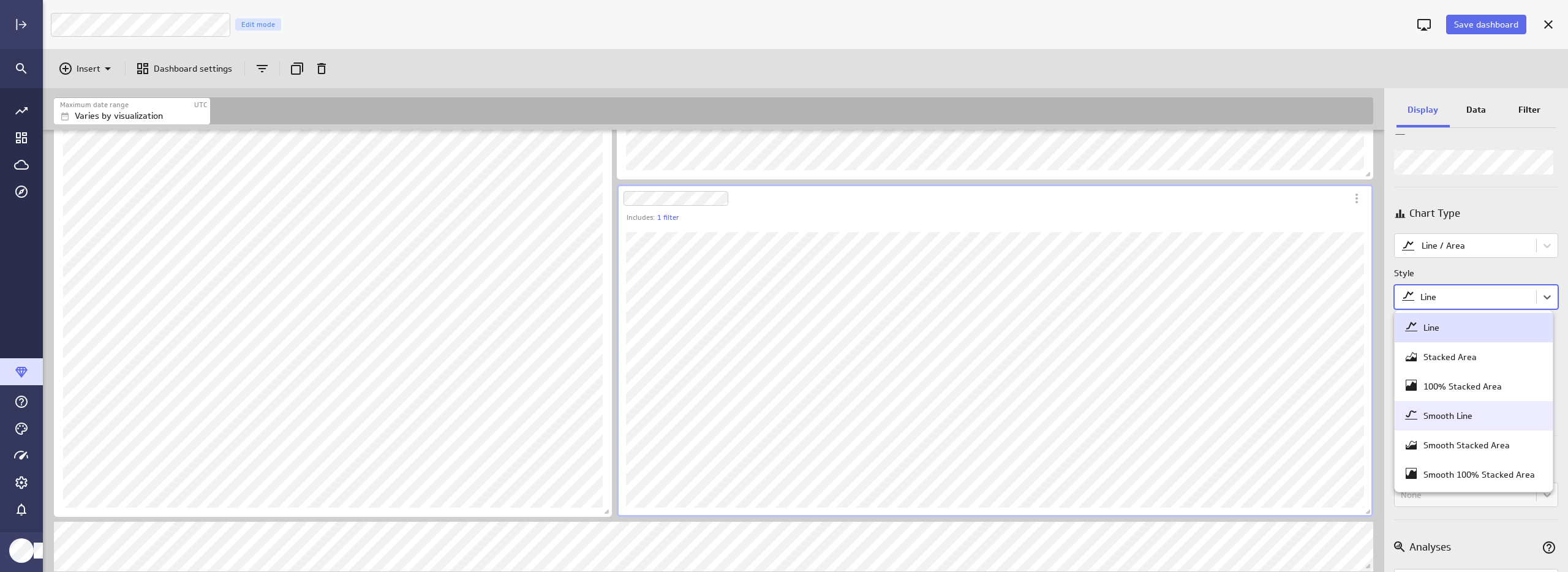
click at [1474, 420] on div "Smooth Line" at bounding box center [1474, 416] width 139 height 17
click at [1482, 298] on body "Save dashboard Luna Moon Marketing Edit mode Insert Dashboard settings Maximum …" at bounding box center [784, 286] width 1568 height 572
click at [1465, 326] on div "Line" at bounding box center [1474, 328] width 139 height 17
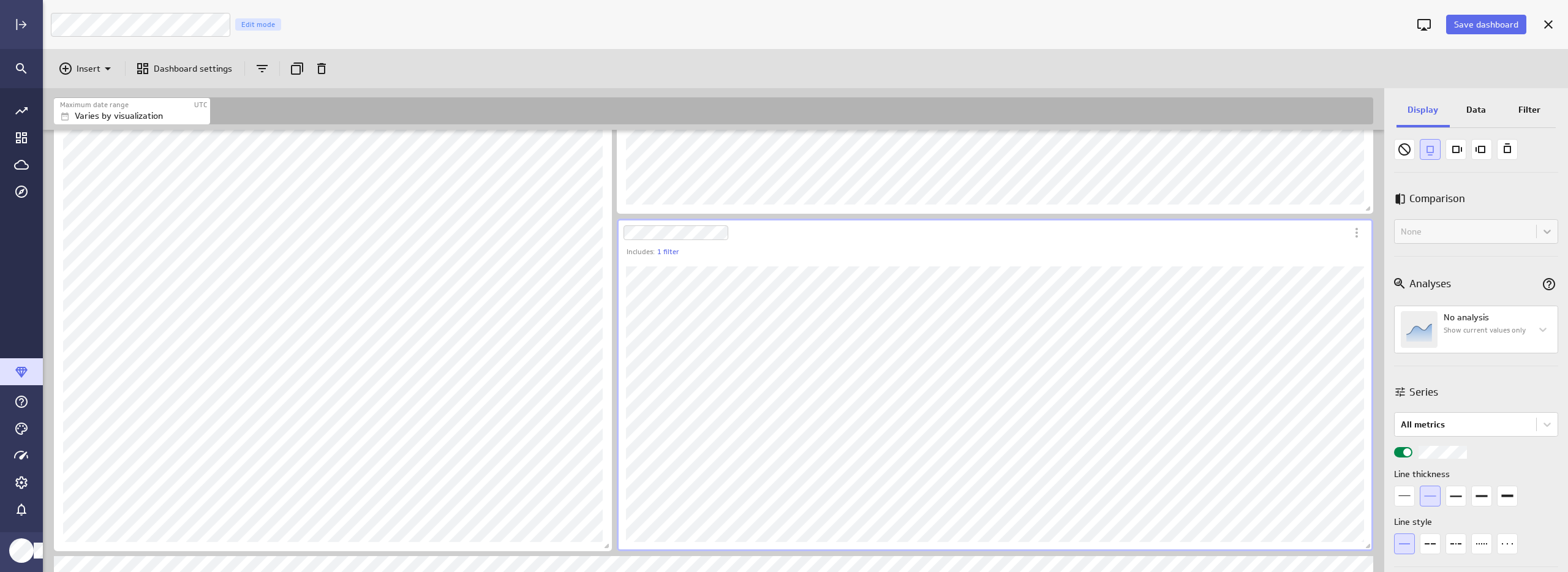
scroll to position [1285, 0]
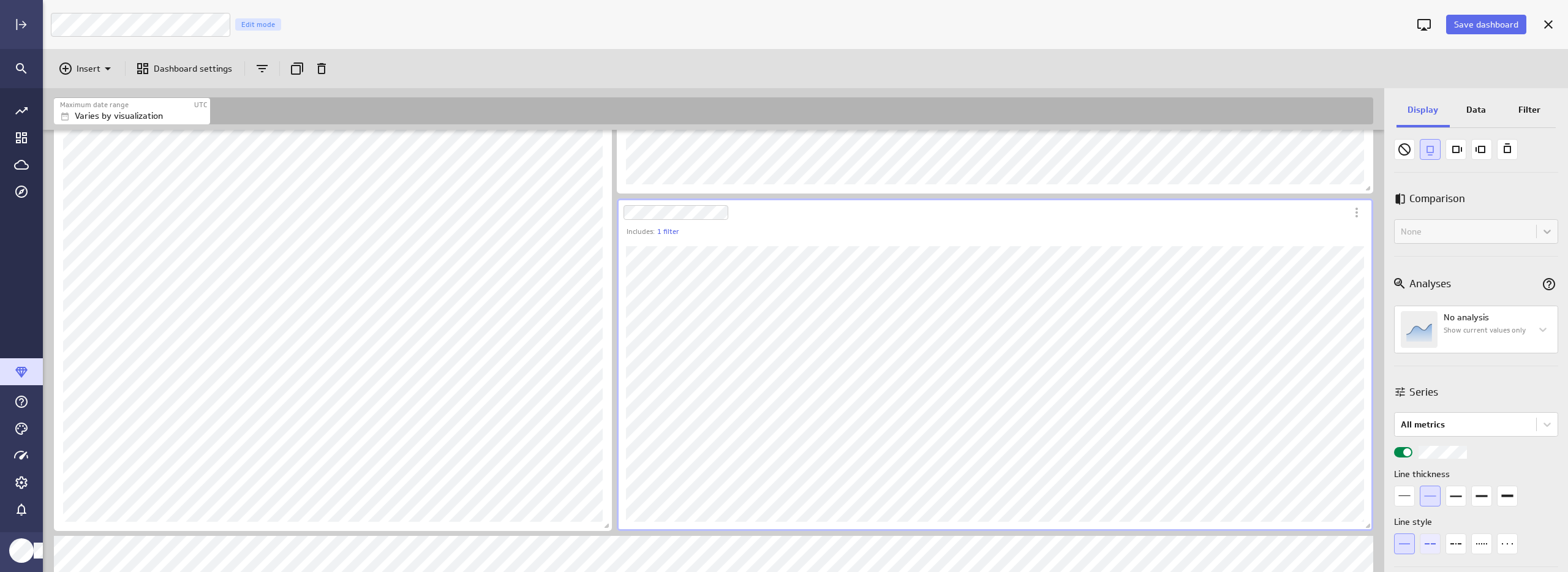
click at [1431, 545] on icon "Dashes" at bounding box center [1430, 544] width 21 height 21
click at [1407, 543] on icon "Solid line" at bounding box center [1404, 544] width 21 height 21
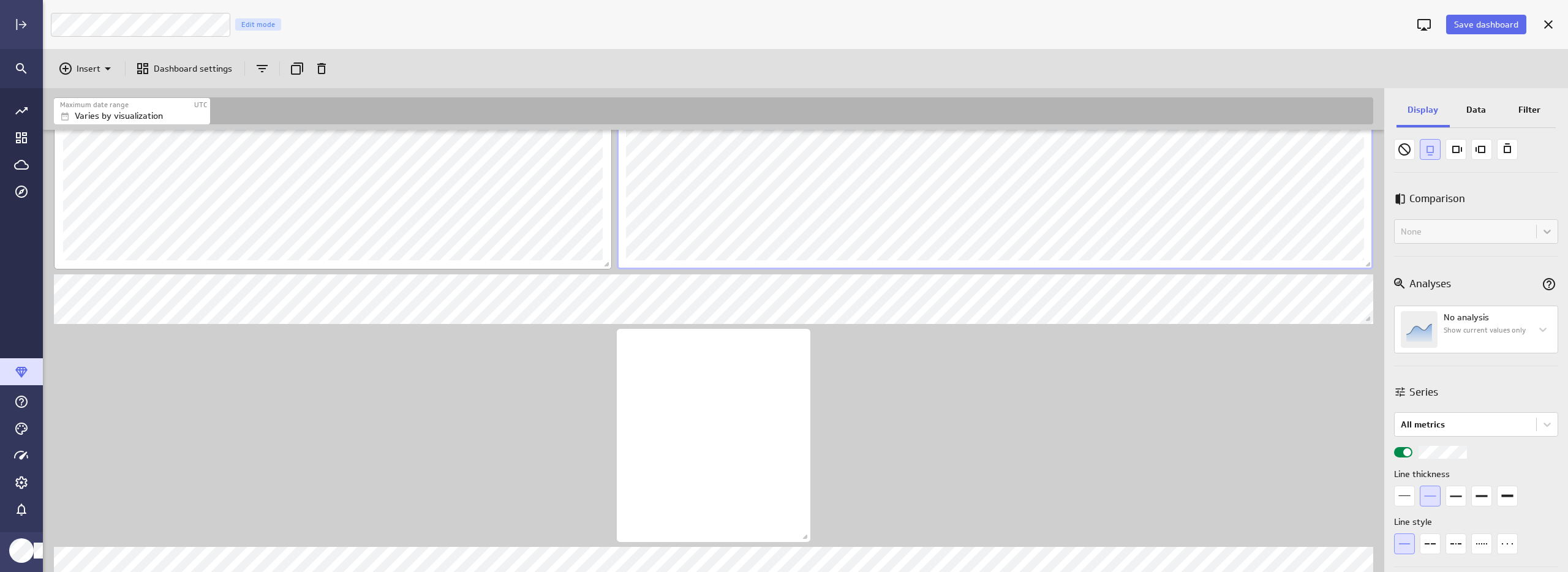
scroll to position [1420, 0]
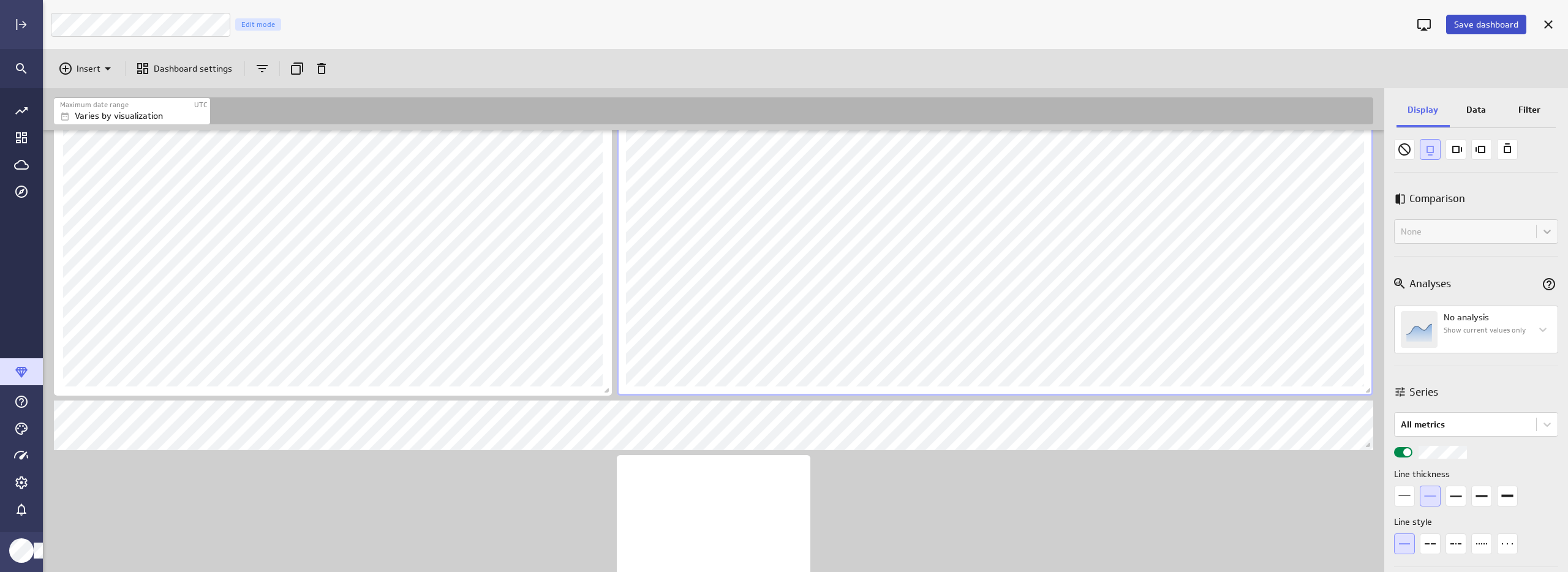
click at [1468, 24] on span "Save dashboard" at bounding box center [1486, 24] width 64 height 11
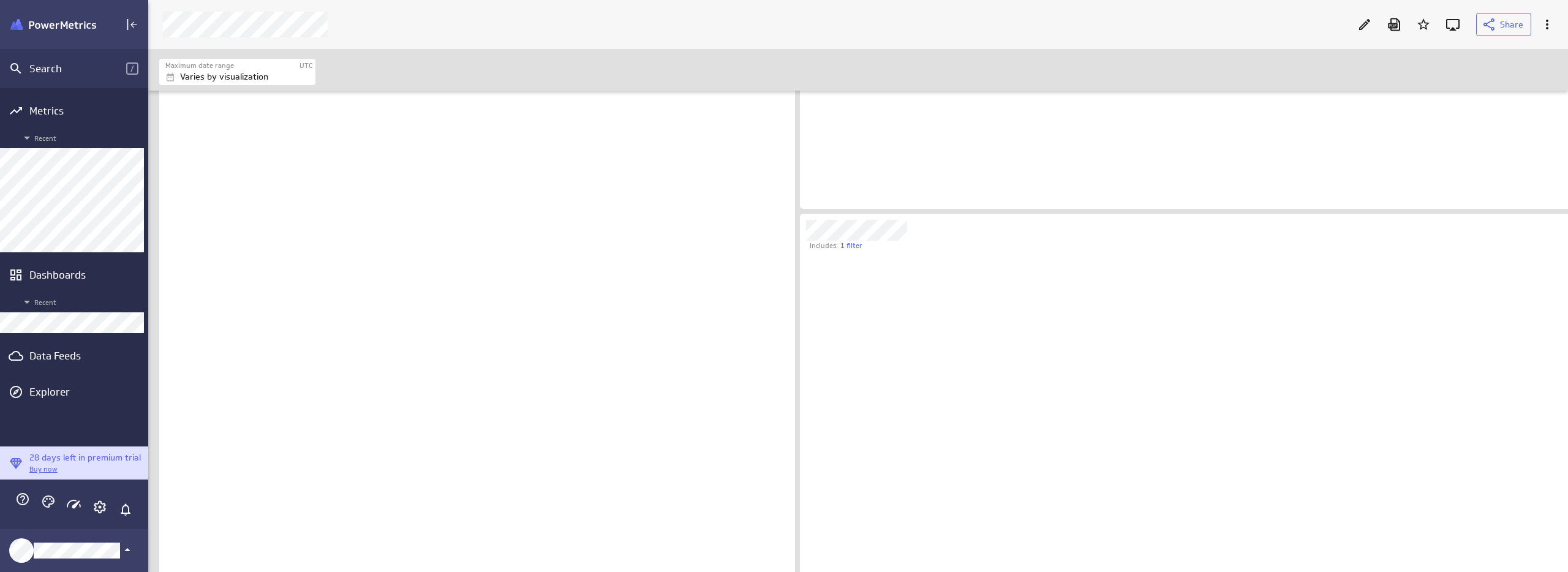
scroll to position [292, 863]
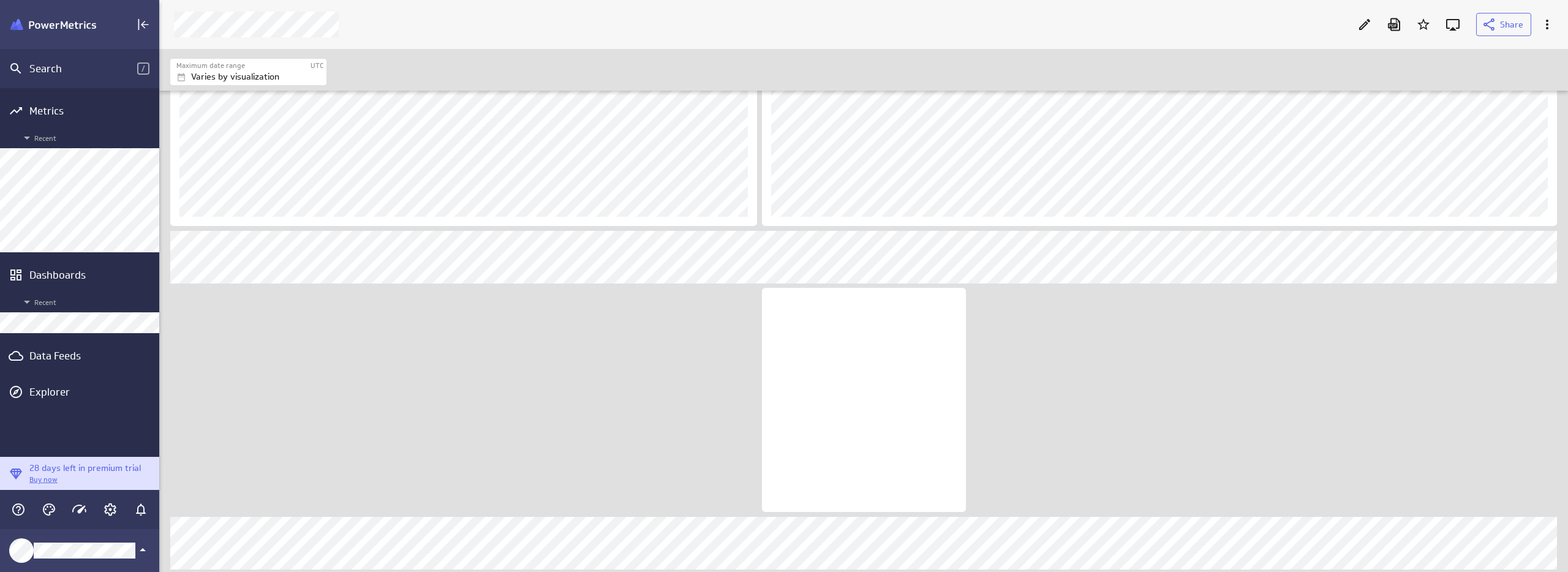
click at [55, 359] on div "Data Feeds" at bounding box center [79, 356] width 100 height 14
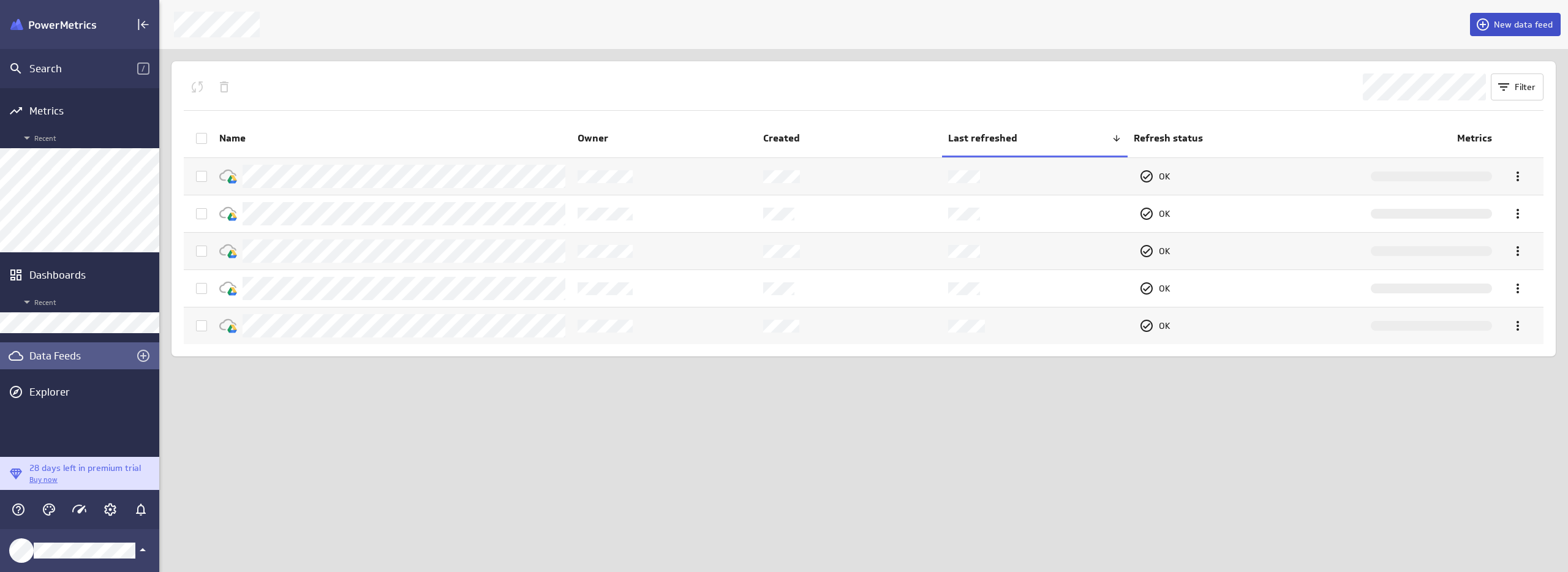
click at [1527, 23] on span "New data feed" at bounding box center [1523, 24] width 59 height 11
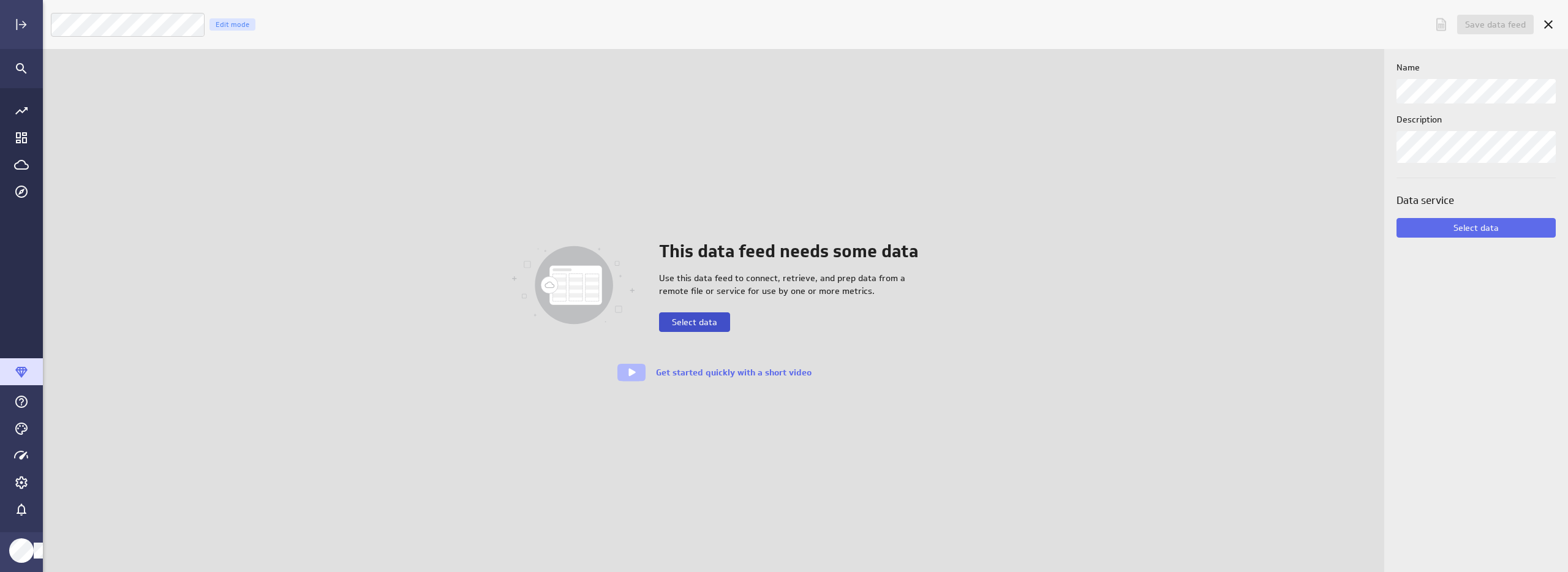
click at [718, 328] on button "Select data" at bounding box center [694, 323] width 71 height 20
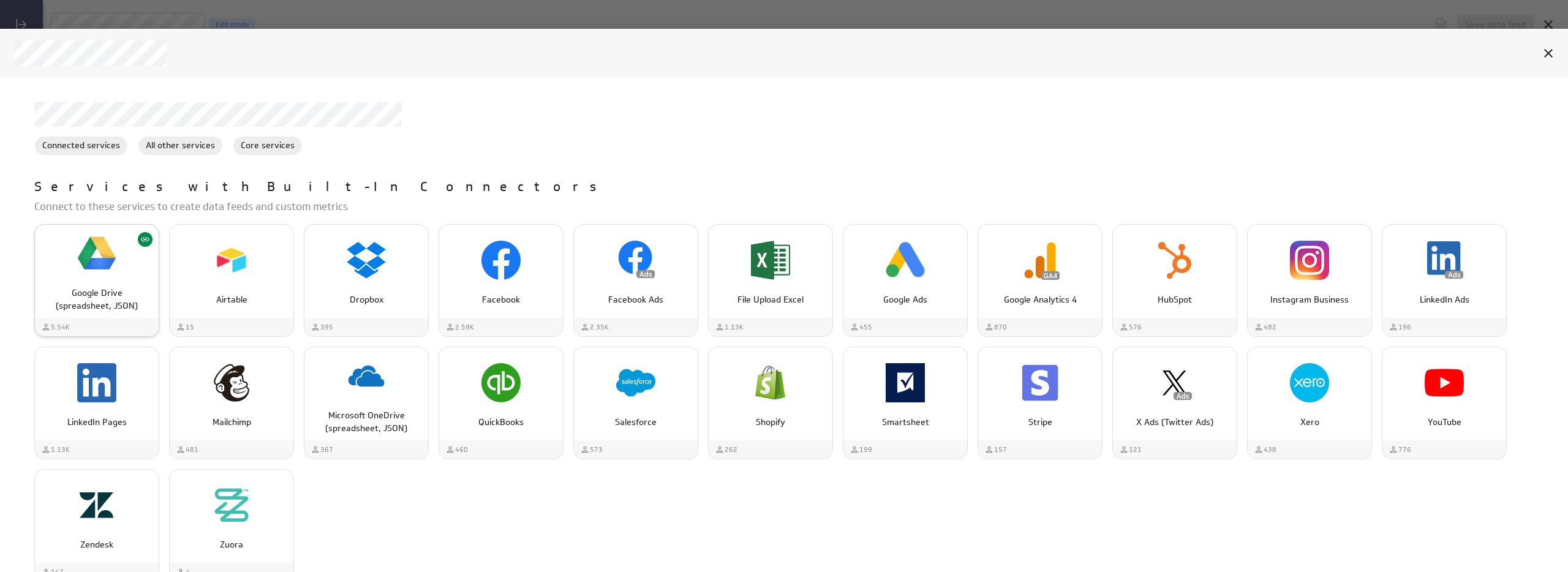
click at [117, 248] on div "Google Drive (spreadsheet, JSON)" at bounding box center [97, 253] width 124 height 46
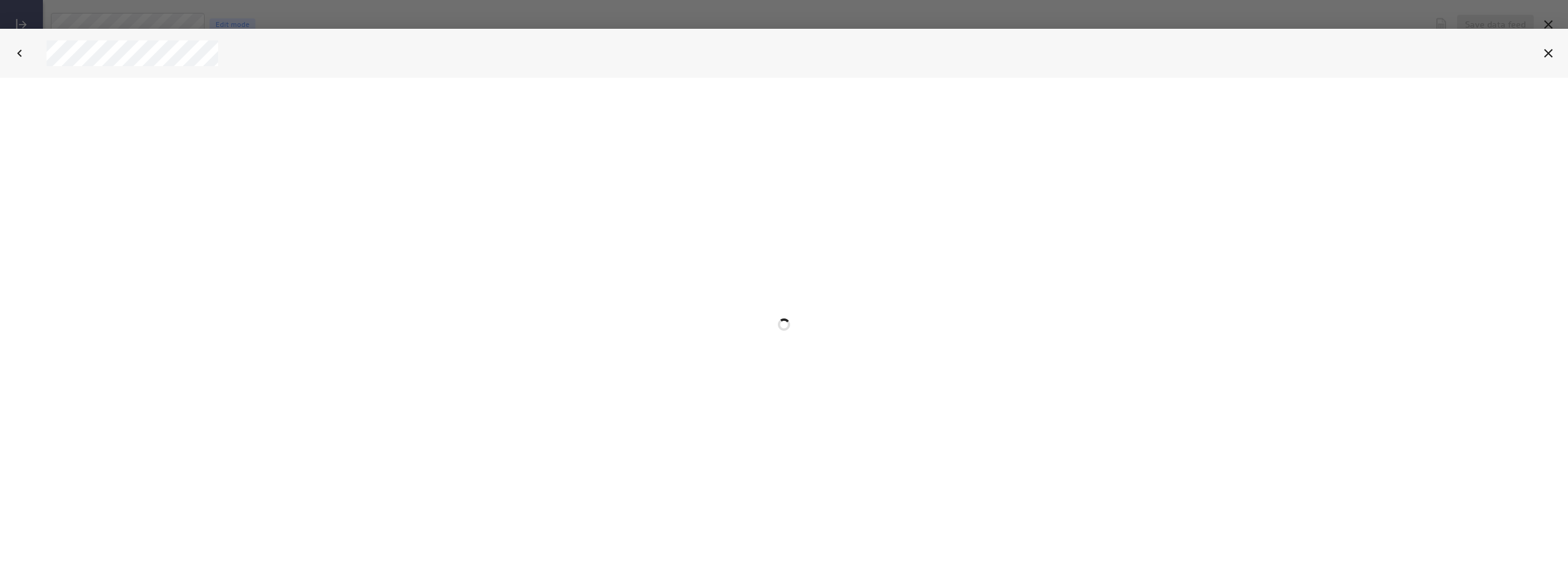
select select "7359447085fc23625c412de44c90de4c"
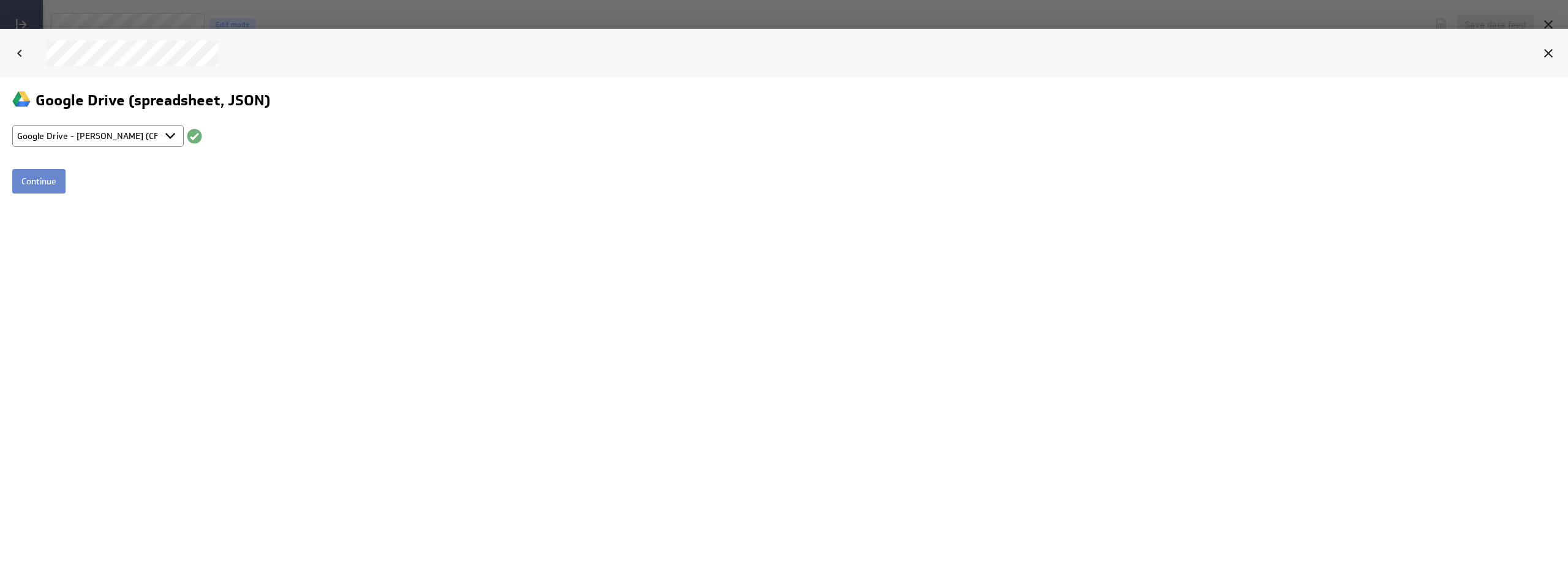
click at [40, 182] on input "Continue" at bounding box center [38, 181] width 53 height 24
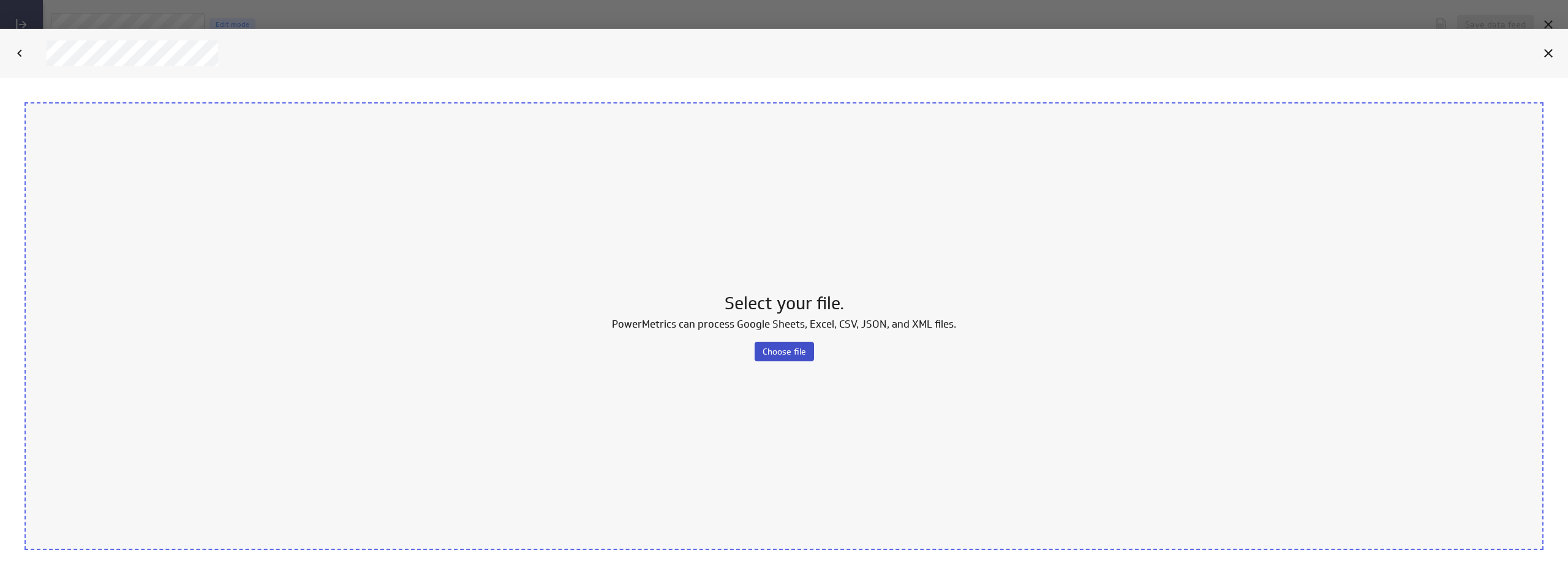
click at [780, 347] on span "Choose file" at bounding box center [784, 351] width 43 height 11
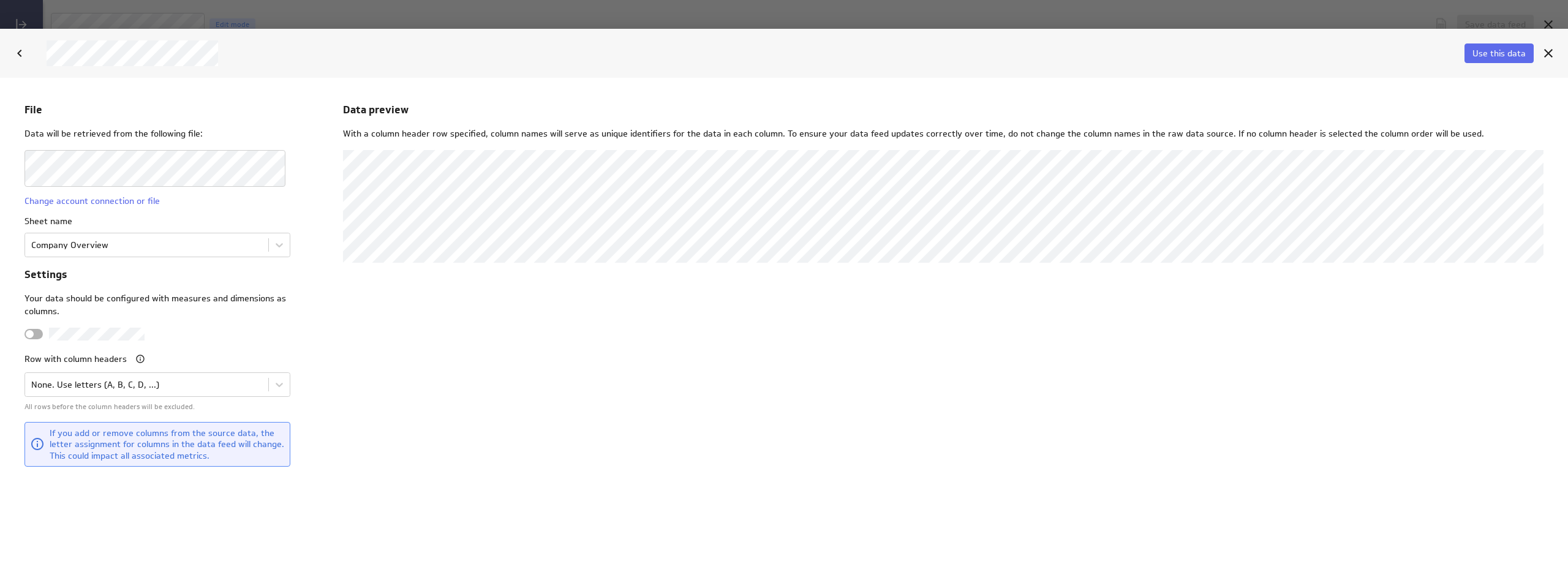
click at [481, 426] on div "Data preview With a column header row specified, column names will serve as uni…" at bounding box center [943, 324] width 1201 height 446
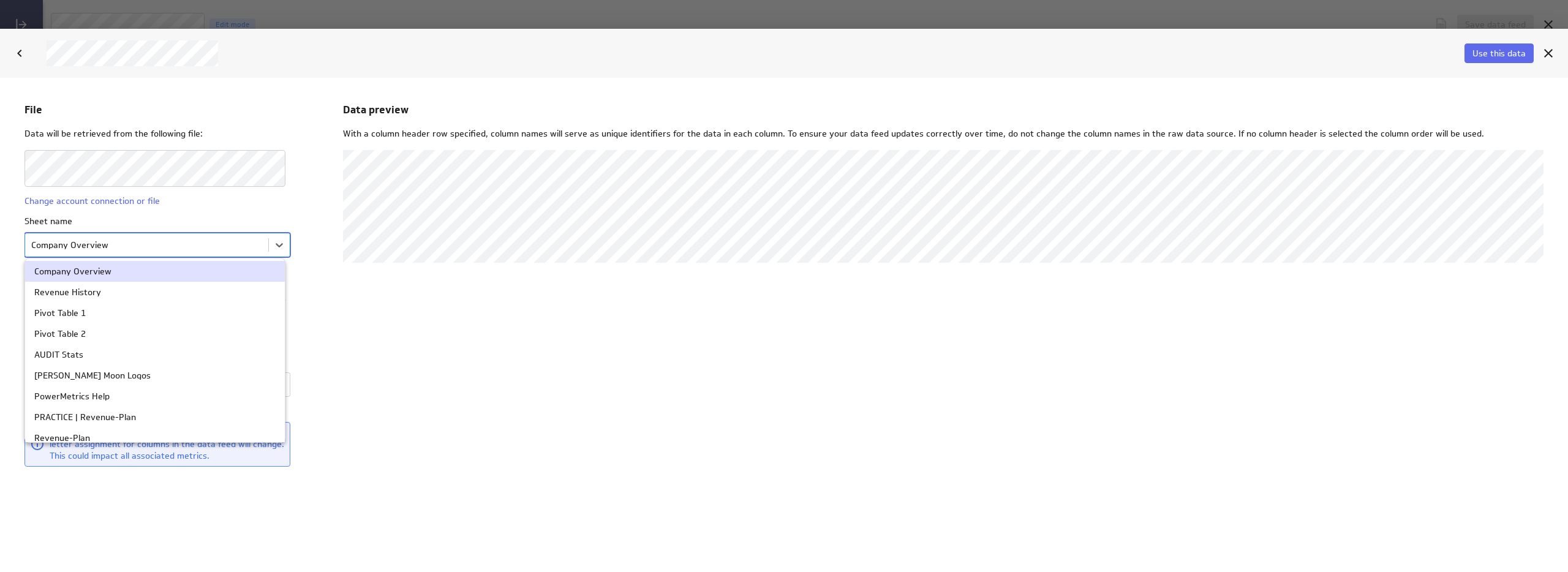
click at [117, 244] on body "File Data will be retrieved from the following file: Change account connection …" at bounding box center [784, 324] width 1568 height 495
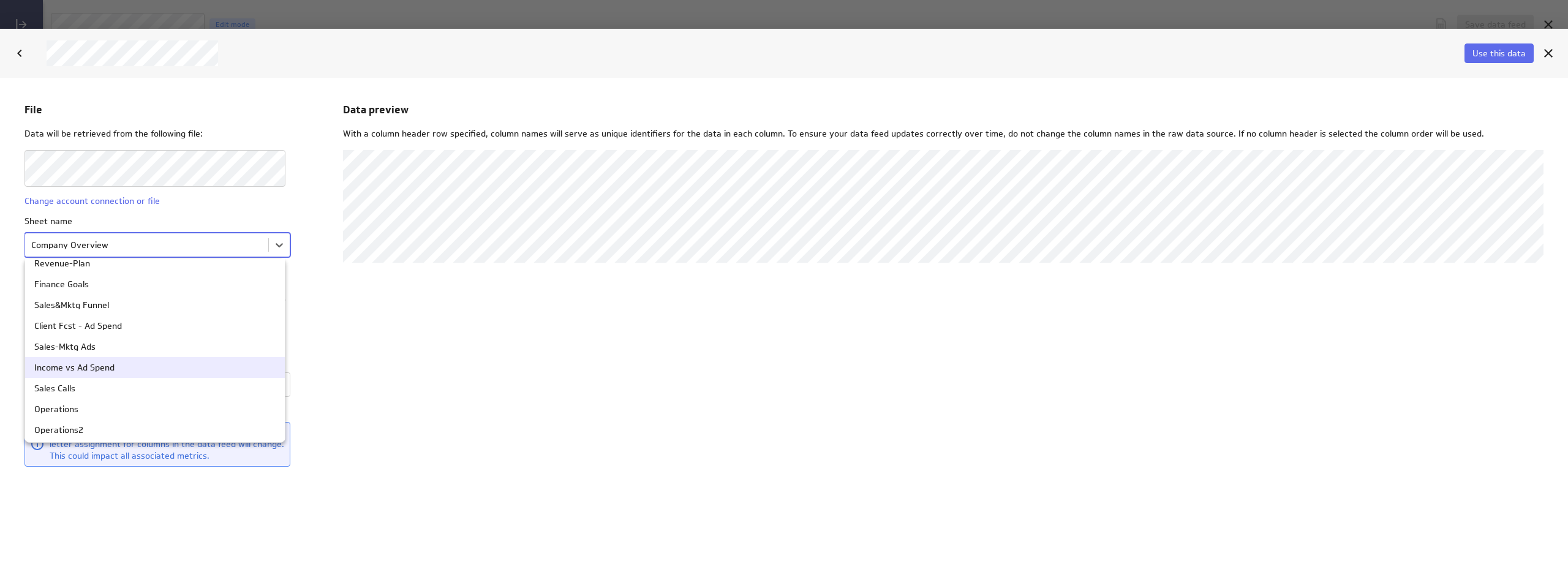
scroll to position [175, 0]
click at [77, 385] on div "Sales Calls" at bounding box center [155, 387] width 241 height 9
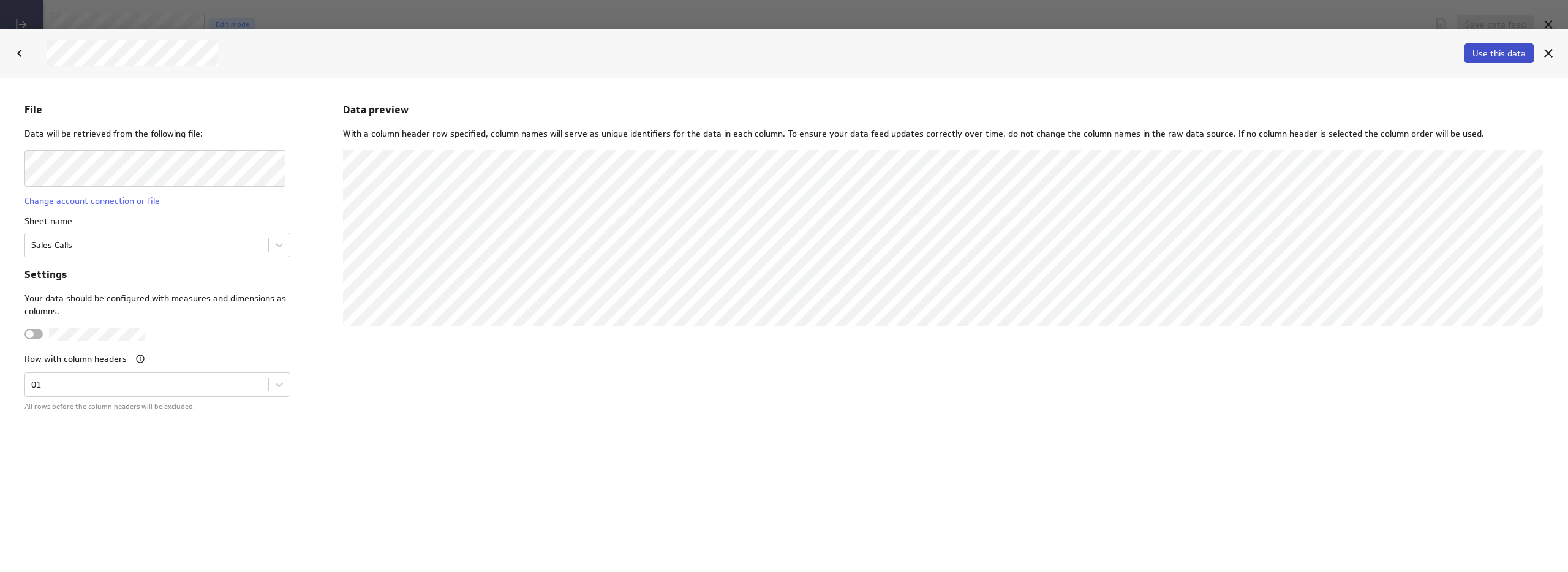
click at [1480, 49] on span "Use this data" at bounding box center [1499, 54] width 53 height 11
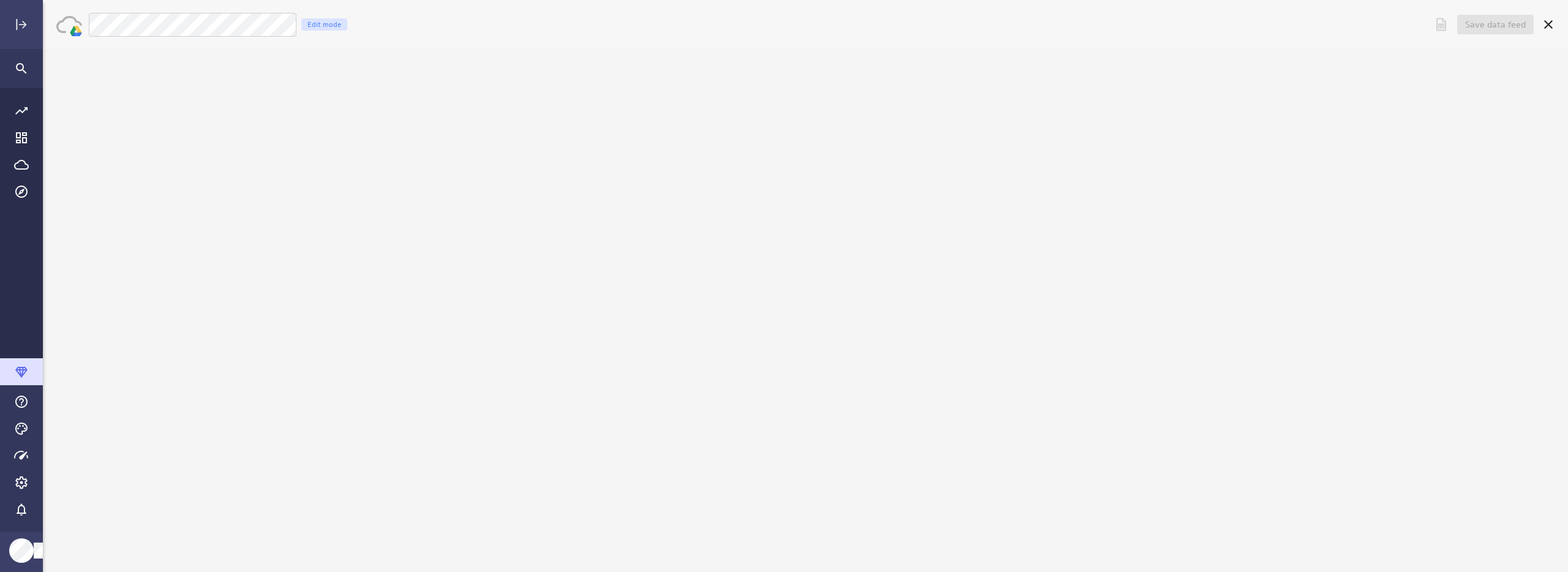
scroll to position [0, 0]
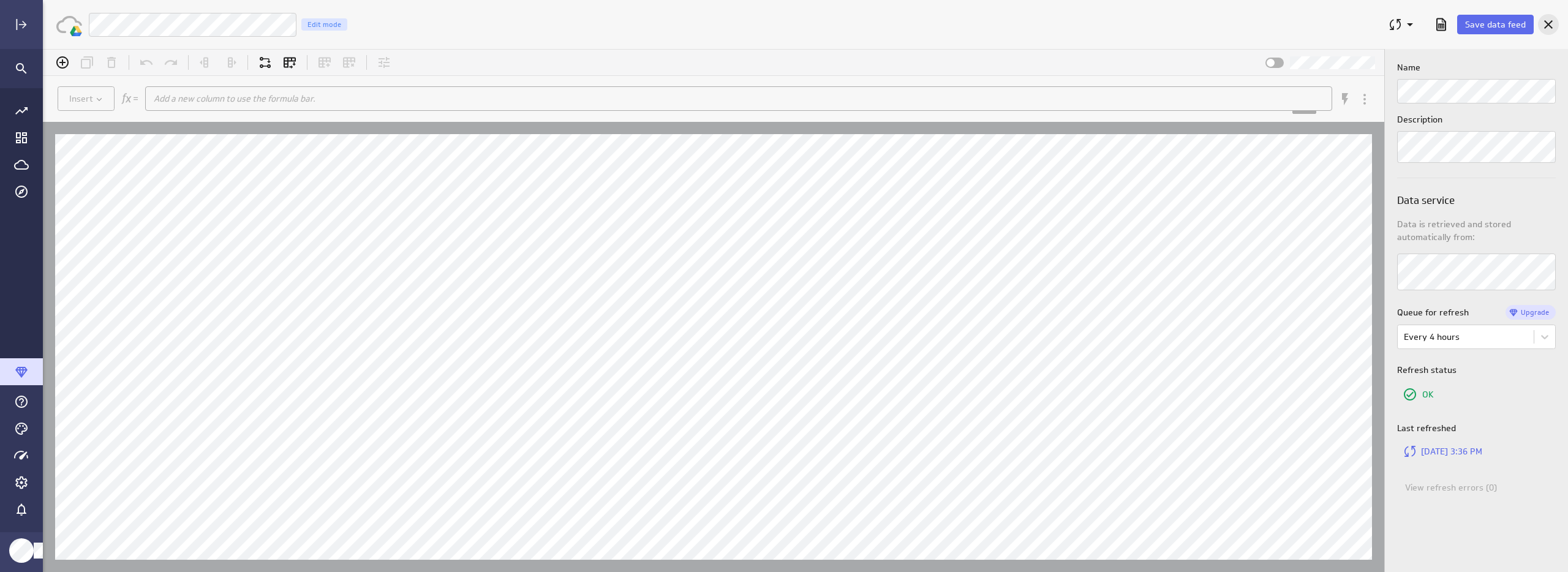
click at [1551, 25] on icon "Cancel" at bounding box center [1548, 24] width 15 height 15
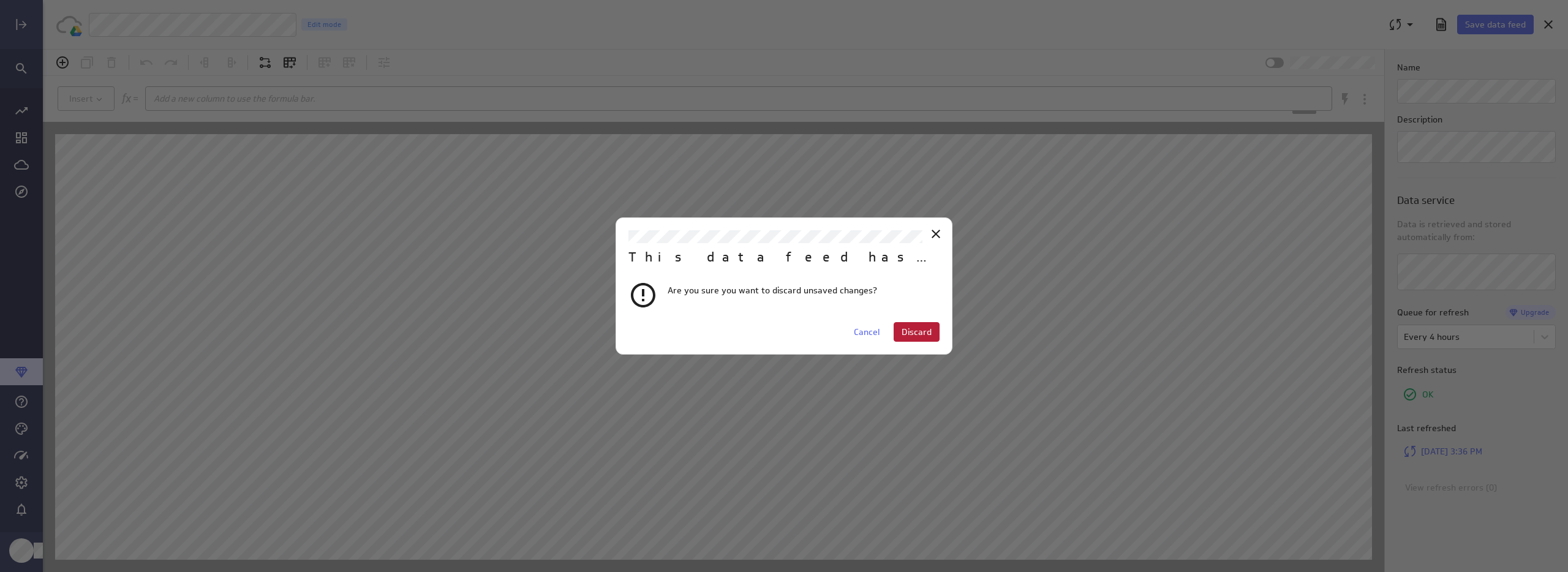
click at [924, 330] on span "Discard" at bounding box center [916, 332] width 30 height 11
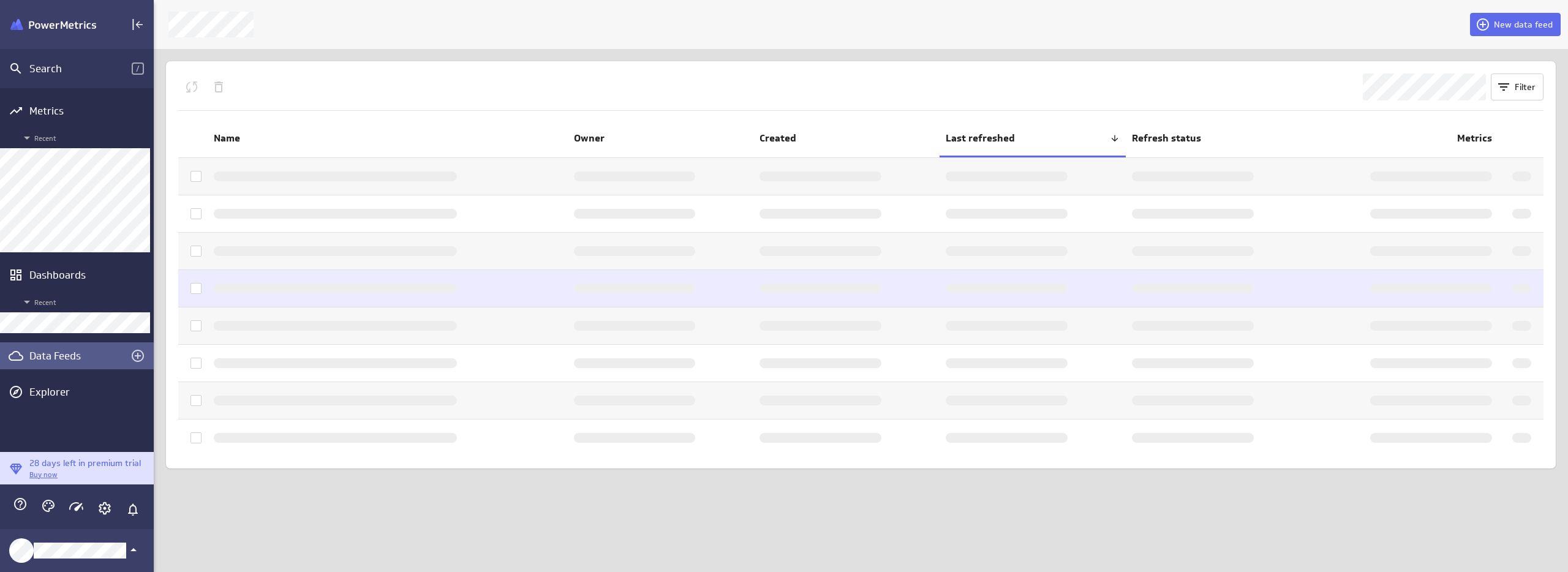
scroll to position [7, 7]
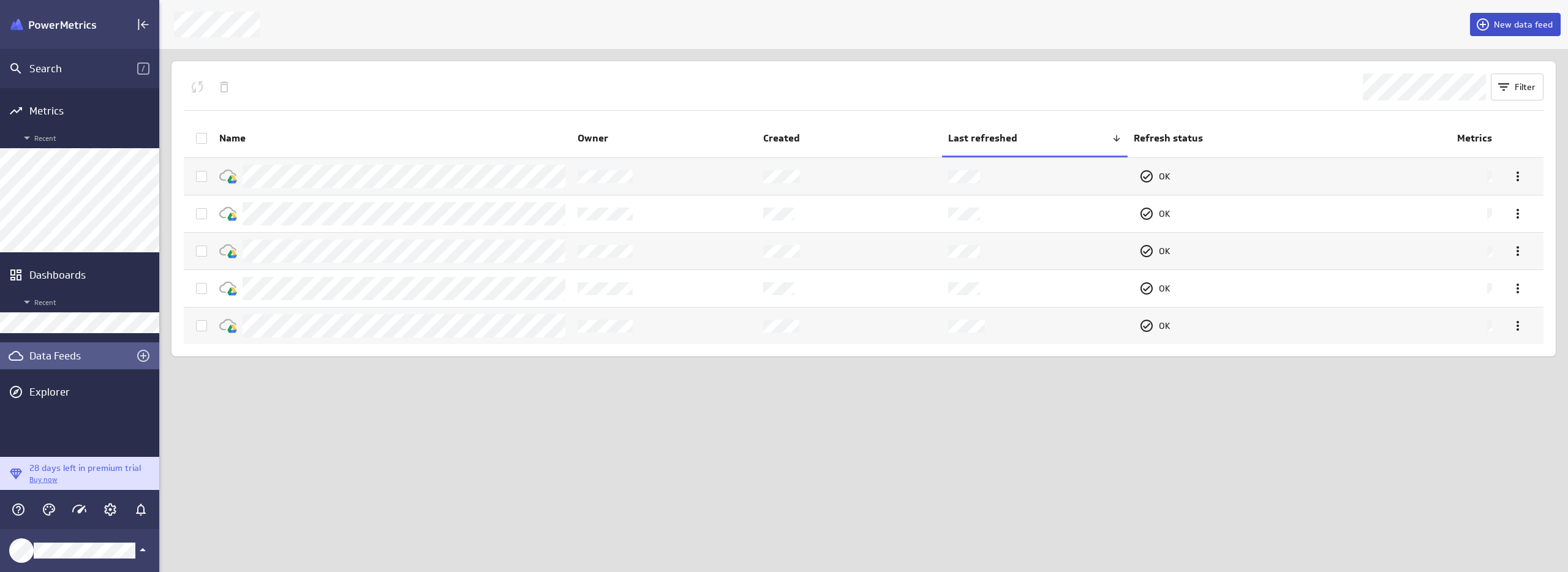
click at [1535, 26] on span "New data feed" at bounding box center [1523, 24] width 59 height 11
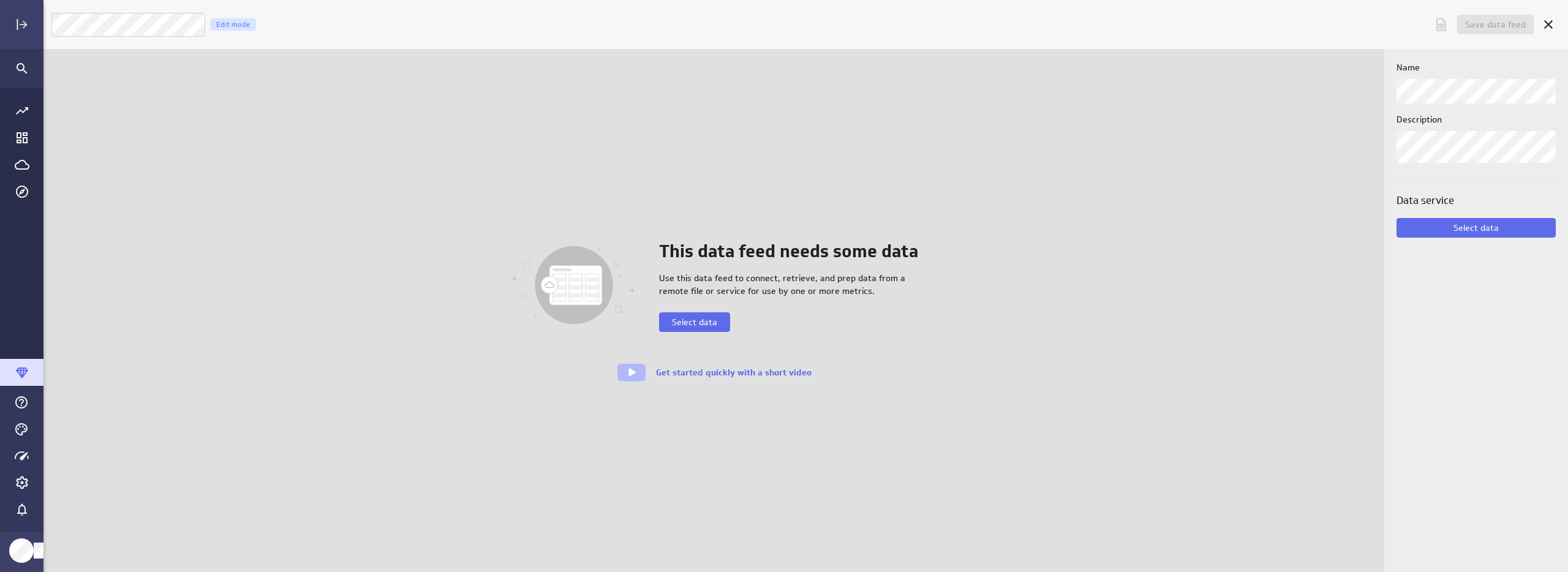
scroll to position [592, 1544]
click at [1478, 228] on span "Select data" at bounding box center [1476, 228] width 46 height 11
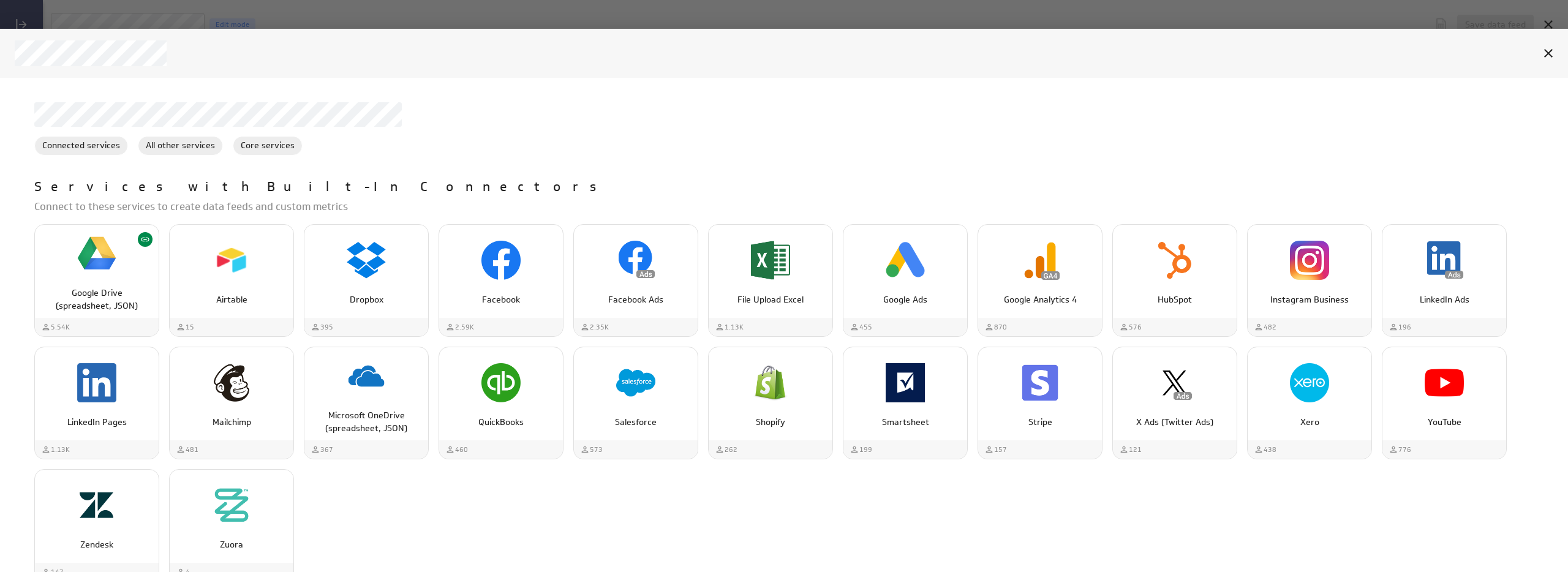
click at [83, 222] on div "Services with Built-In Connectors Connect to these services to create data feed…" at bounding box center [788, 380] width 1509 height 405
click at [81, 238] on img "Google Drive (spreadsheet, JSON)" at bounding box center [97, 253] width 39 height 39
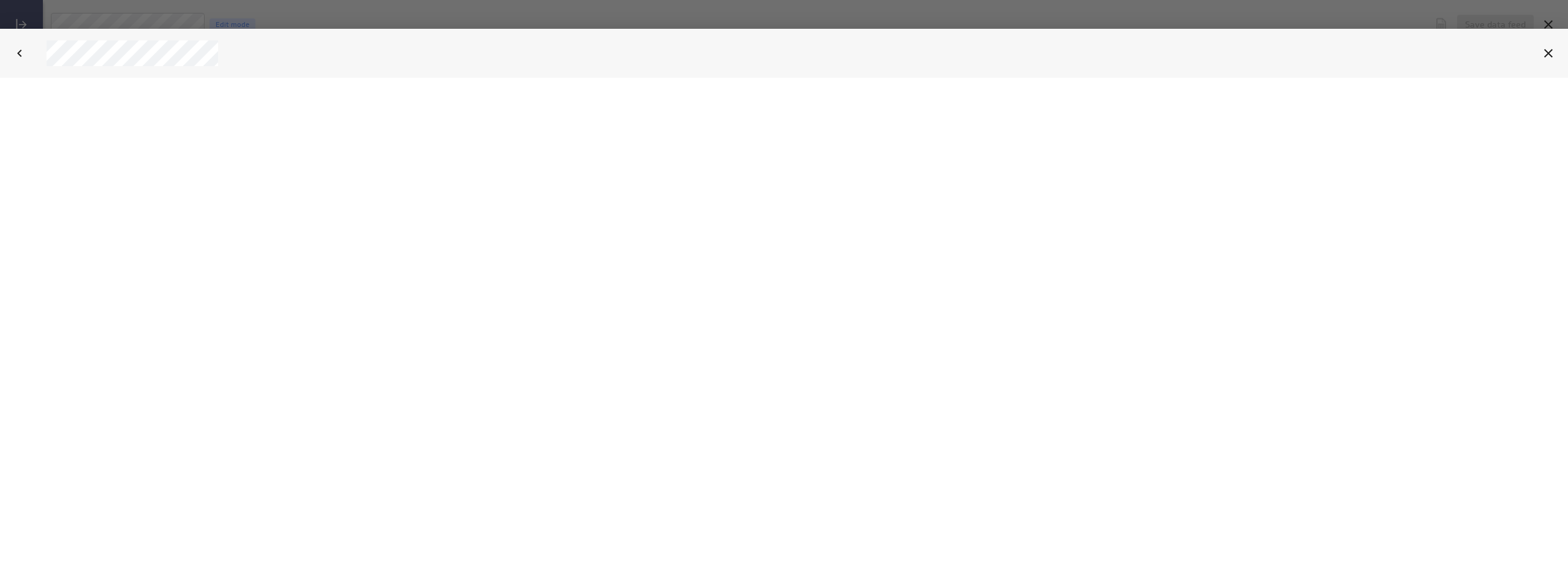
select select "7359447085fc23625c412de44c90de4c"
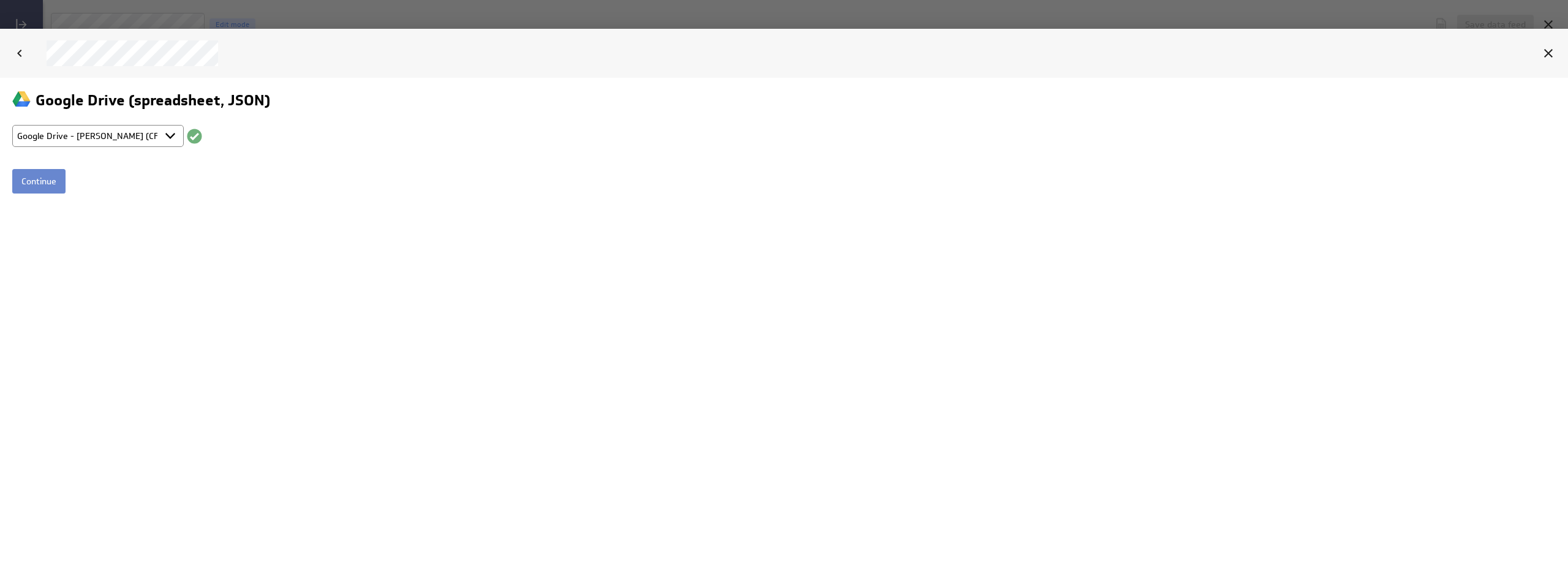
click at [29, 187] on input "Continue" at bounding box center [38, 181] width 53 height 24
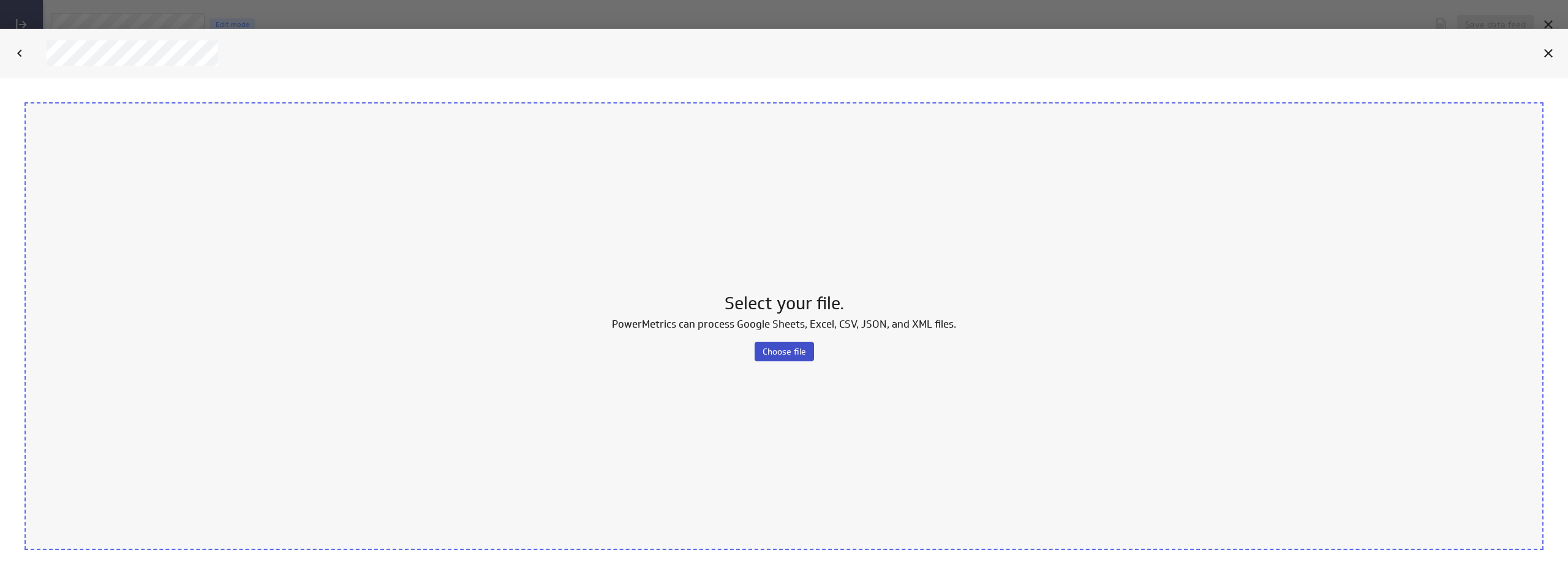
click at [795, 347] on span "Choose file" at bounding box center [784, 351] width 43 height 11
click at [802, 348] on span "Choose file" at bounding box center [784, 351] width 43 height 11
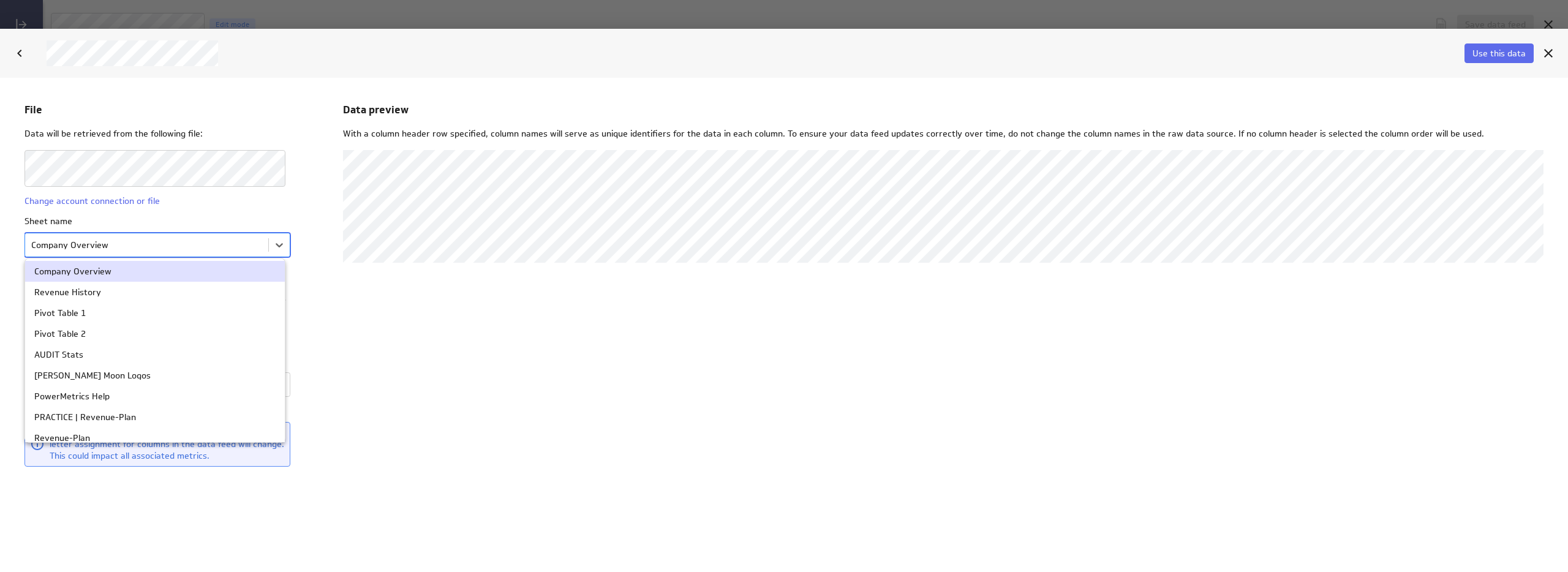
click at [122, 249] on body "File Data will be retrieved from the following file: Change account connection …" at bounding box center [784, 324] width 1568 height 495
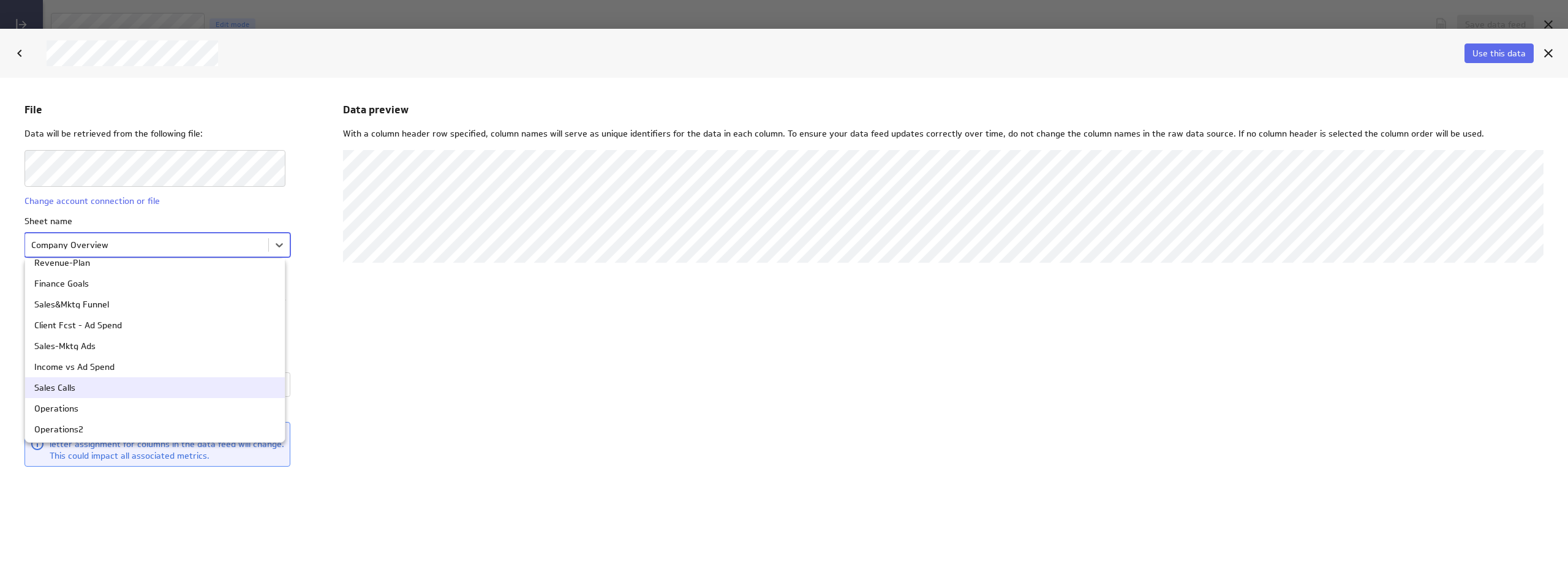
click at [78, 395] on div "Sales Calls" at bounding box center [155, 387] width 260 height 21
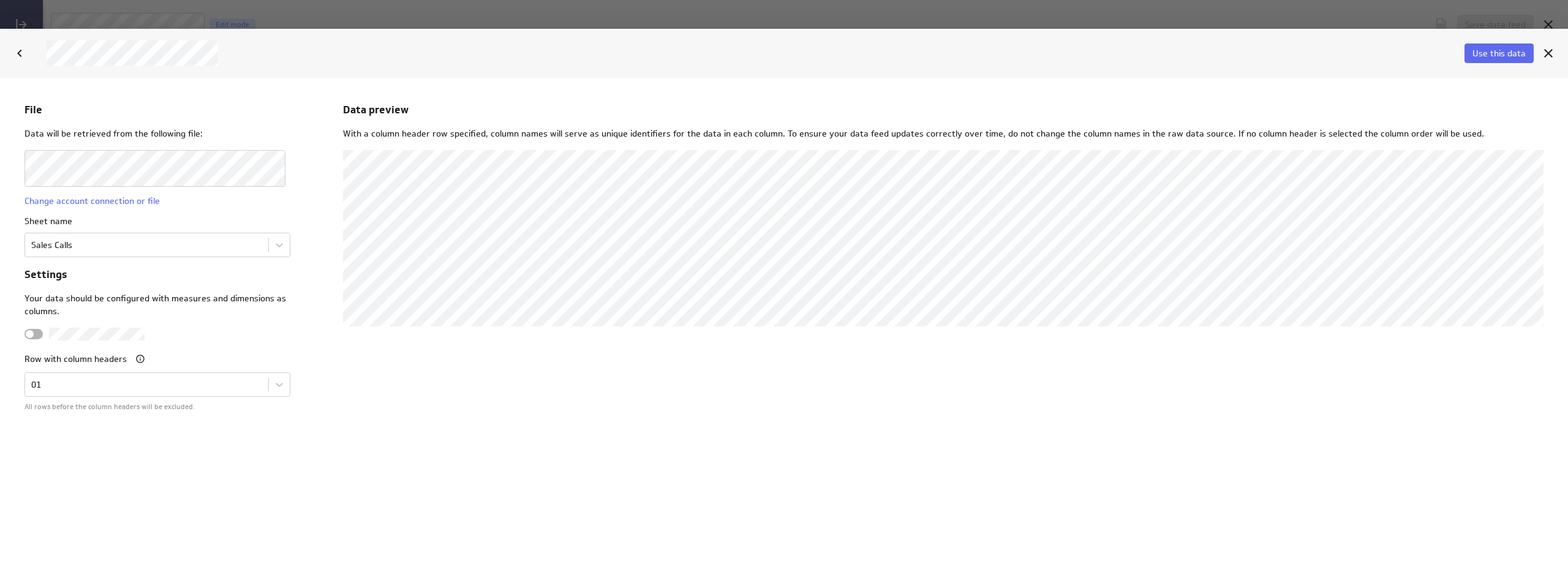
click at [37, 336] on div at bounding box center [33, 333] width 19 height 11
click at [0, 77] on input "checkbox" at bounding box center [0, 77] width 0 height 0
click at [37, 336] on span at bounding box center [37, 334] width 8 height 8
click at [0, 77] on input "checkbox" at bounding box center [0, 77] width 0 height 0
click at [1512, 55] on span "Use this data" at bounding box center [1499, 54] width 53 height 11
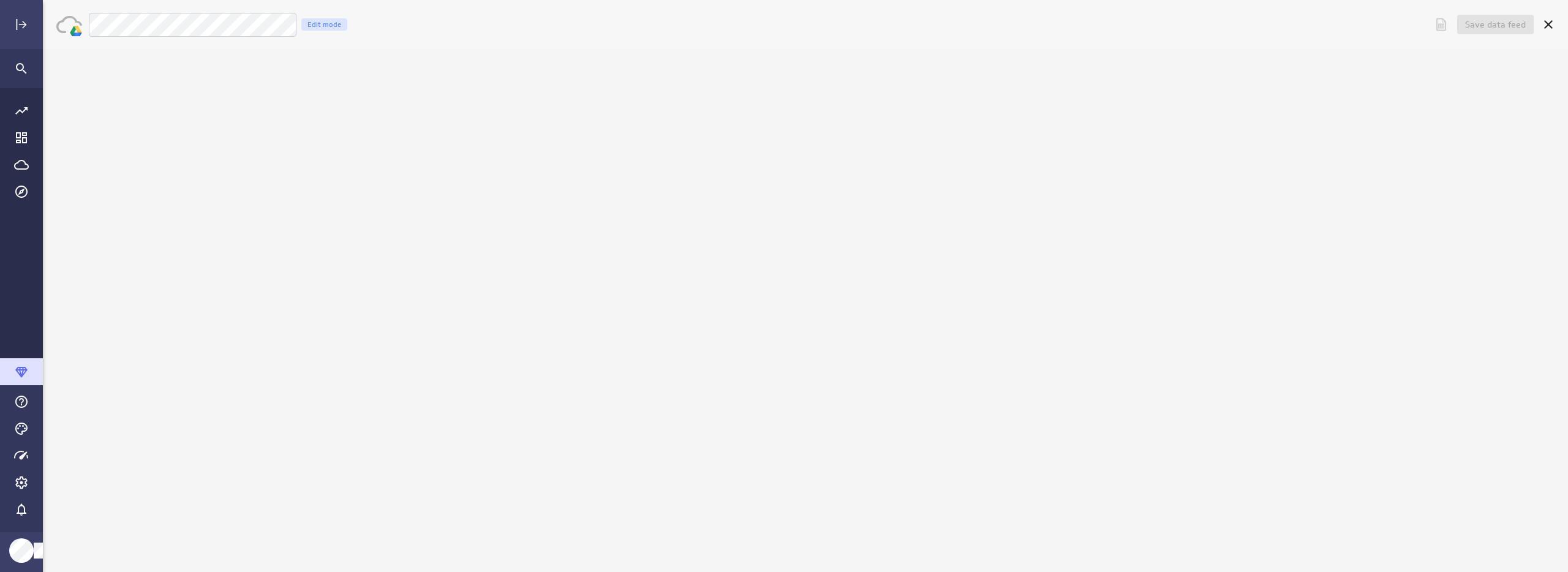
scroll to position [0, 0]
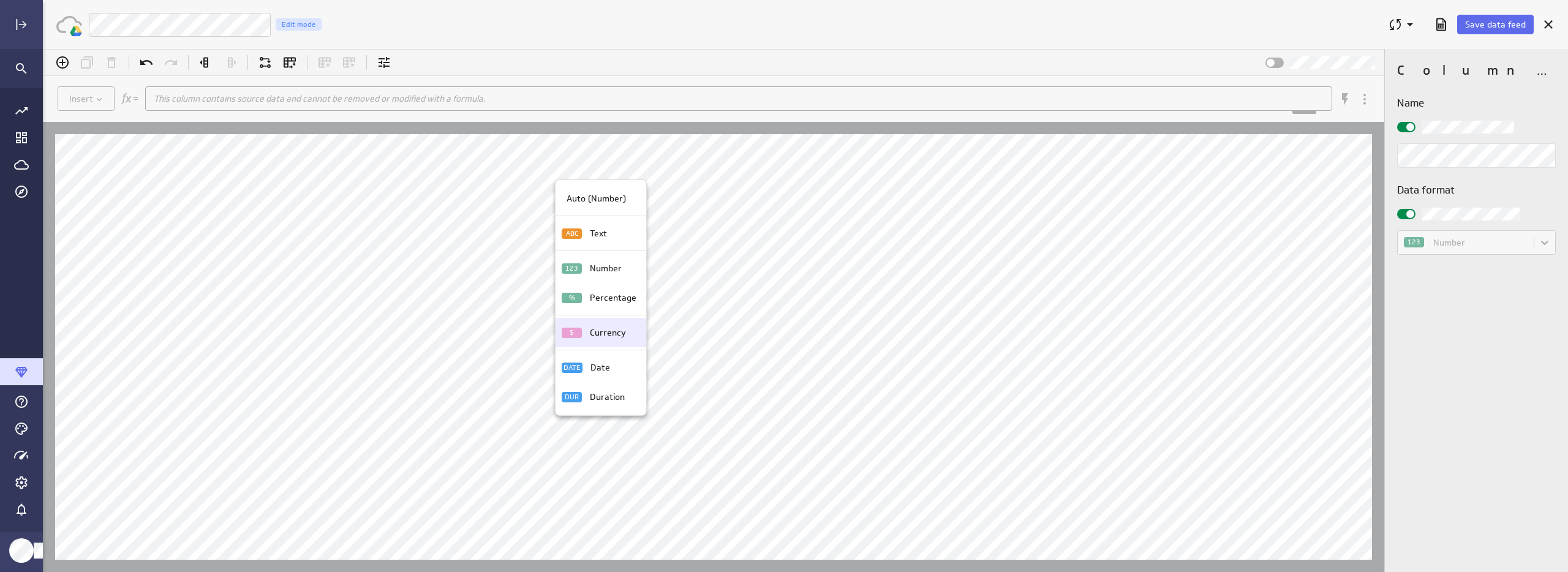
click at [604, 332] on p "Currency" at bounding box center [608, 333] width 36 height 13
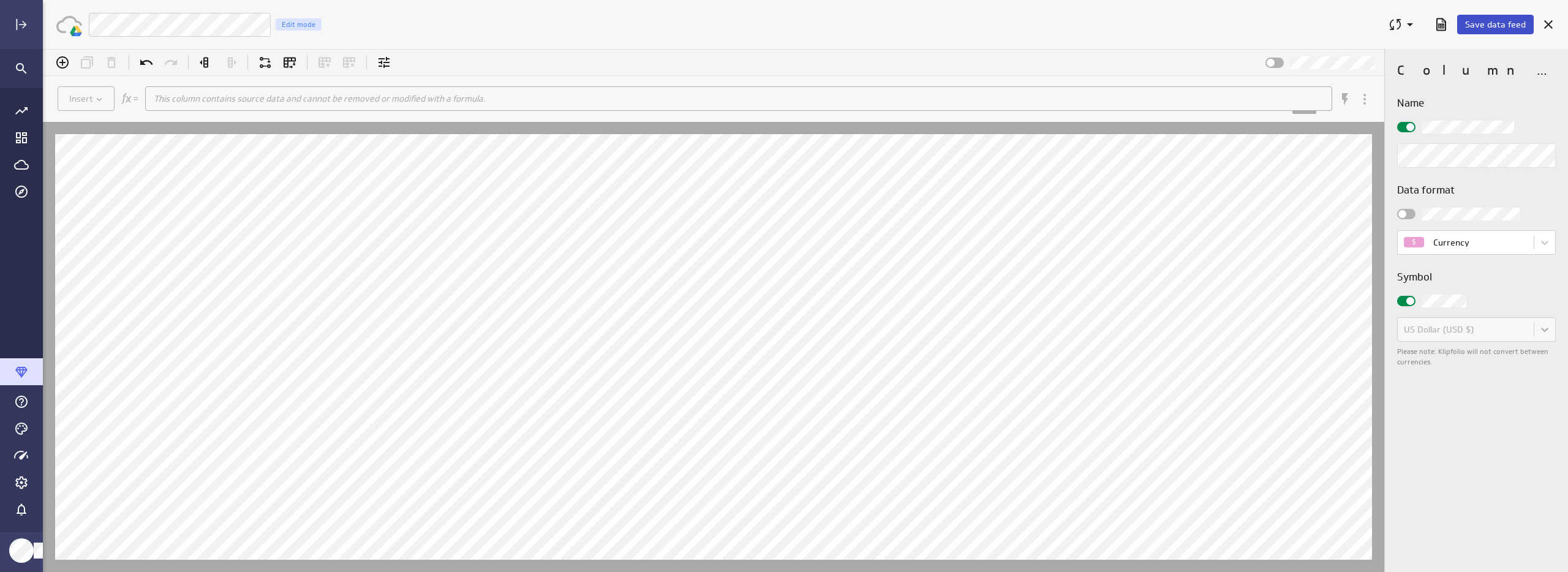
click at [1487, 24] on span "Save data feed" at bounding box center [1496, 24] width 60 height 11
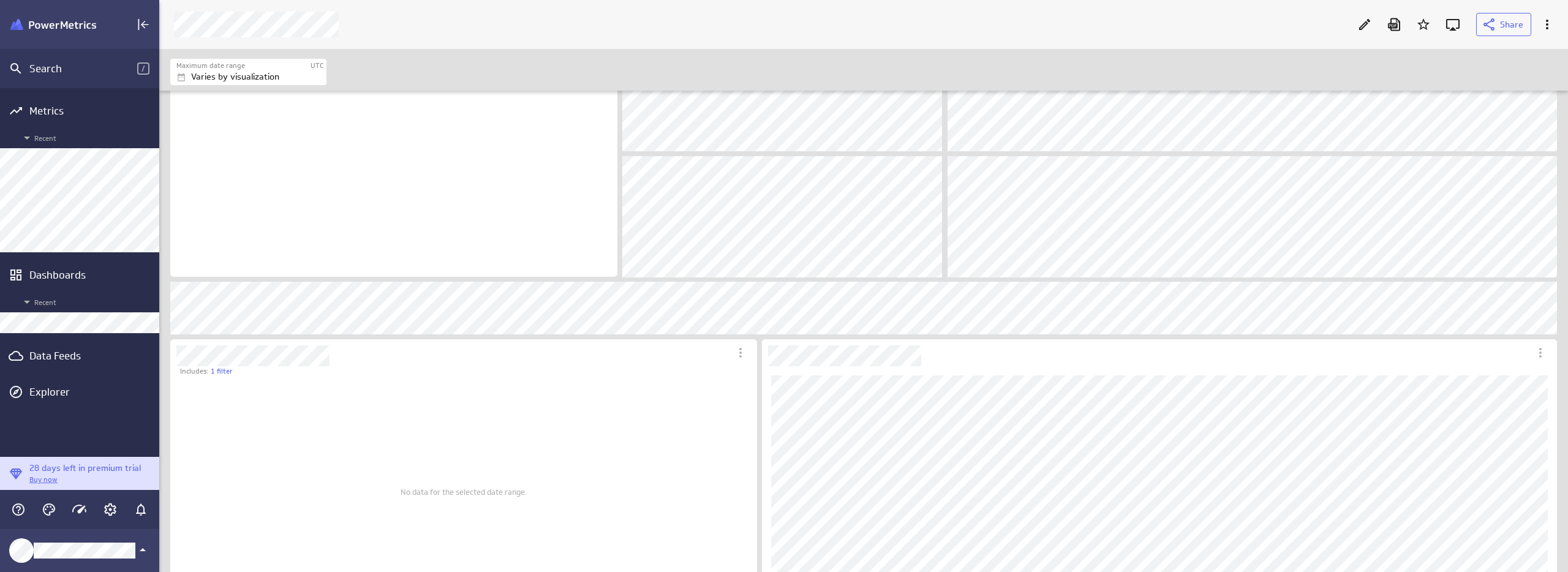
click at [1355, 32] on div at bounding box center [1364, 24] width 27 height 27
click at [1368, 24] on icon "Edit" at bounding box center [1364, 24] width 15 height 15
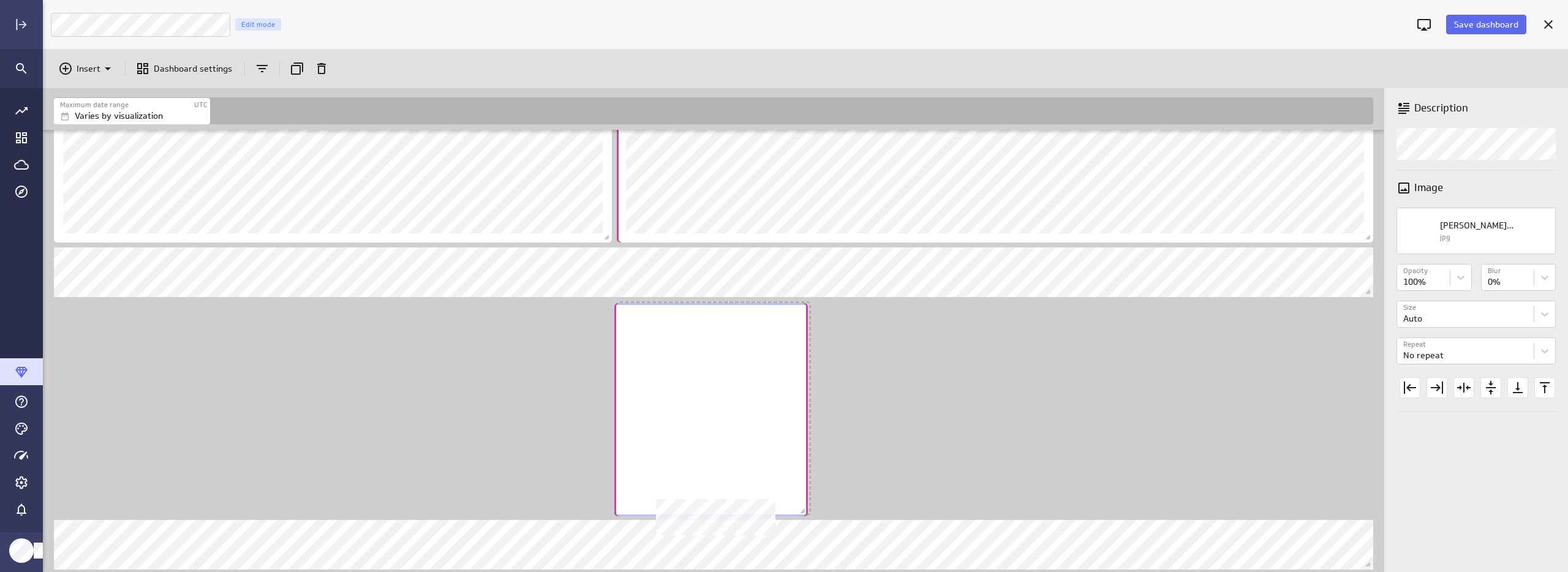
click at [755, 386] on div "No description available" at bounding box center [711, 410] width 194 height 213
click at [1505, 25] on span "Save dashboard" at bounding box center [1486, 24] width 64 height 11
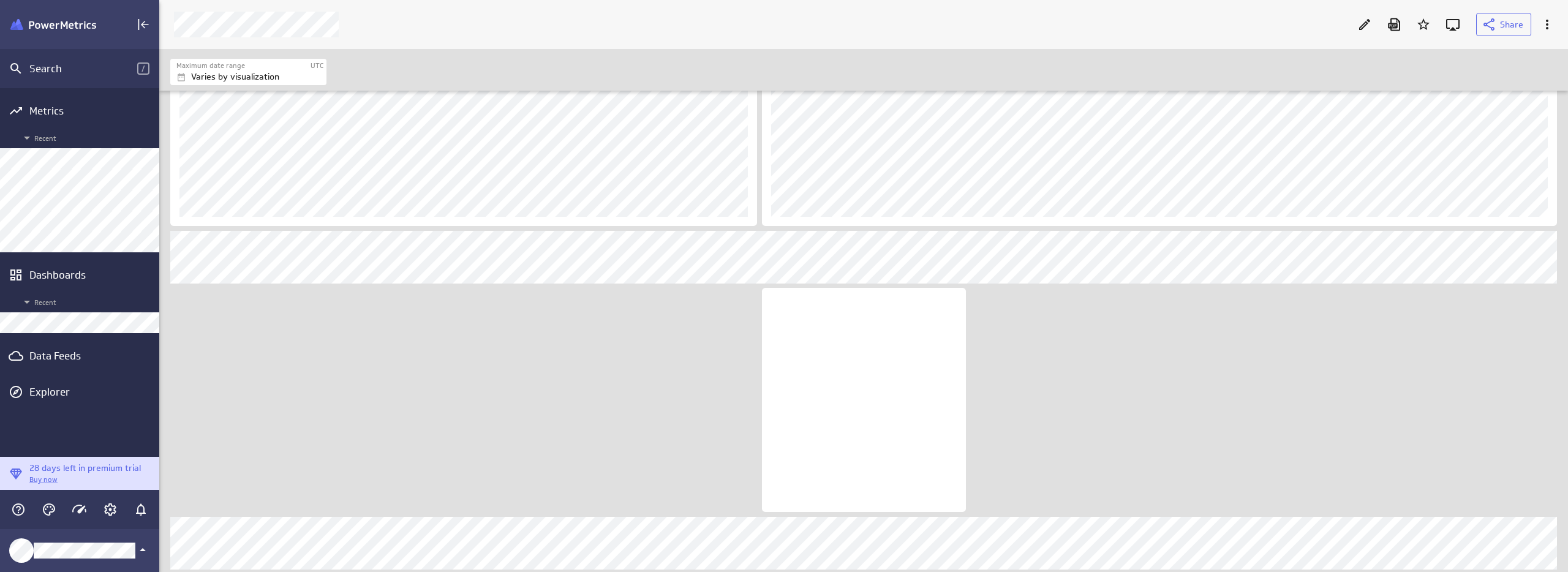
click at [68, 355] on div "Data Feeds" at bounding box center [79, 356] width 100 height 14
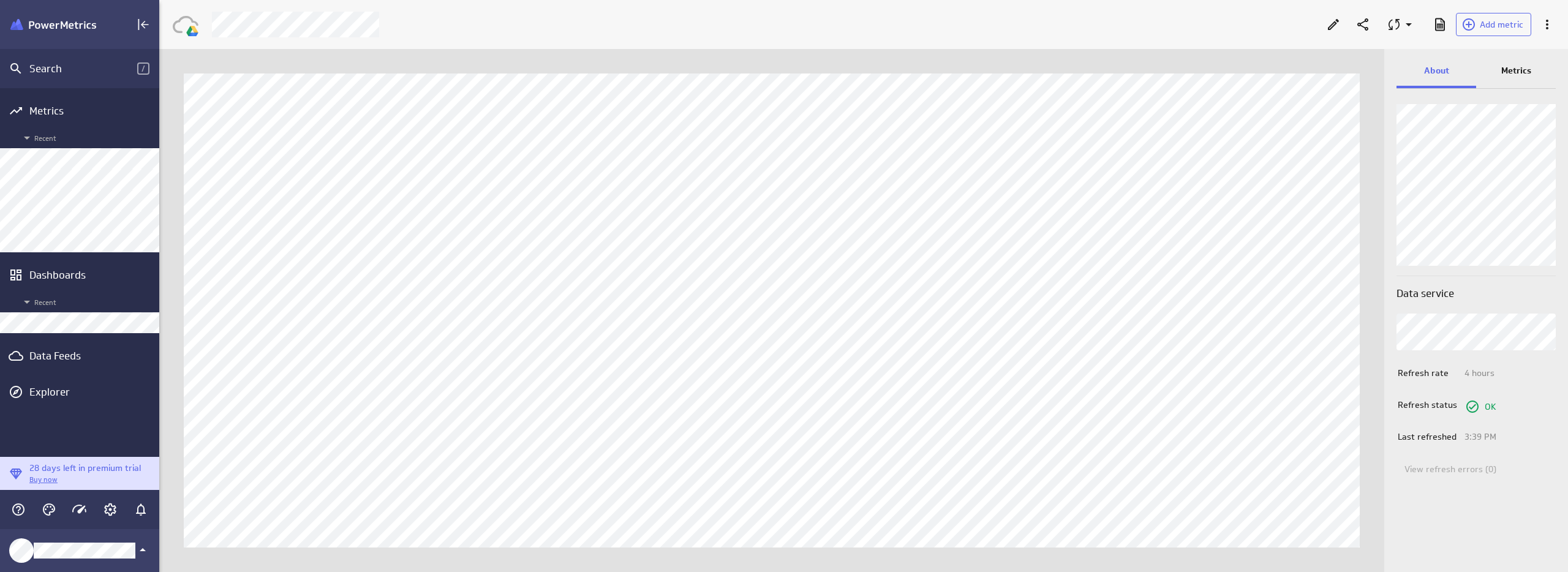
click at [1514, 73] on p "Metrics" at bounding box center [1516, 71] width 30 height 13
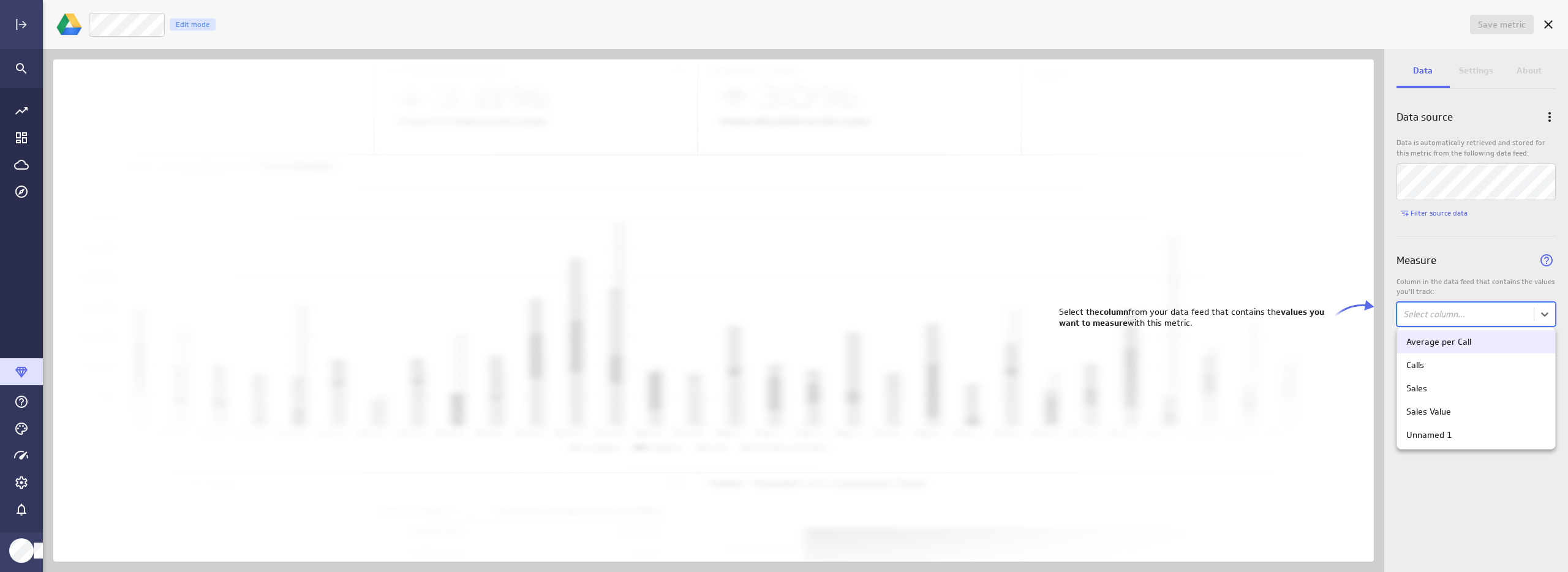
click at [1435, 316] on body "Save metric Untitled Edit mode Data Settings About Data source Data is automati…" at bounding box center [784, 286] width 1568 height 572
click at [1433, 368] on div "Calls" at bounding box center [1476, 365] width 139 height 11
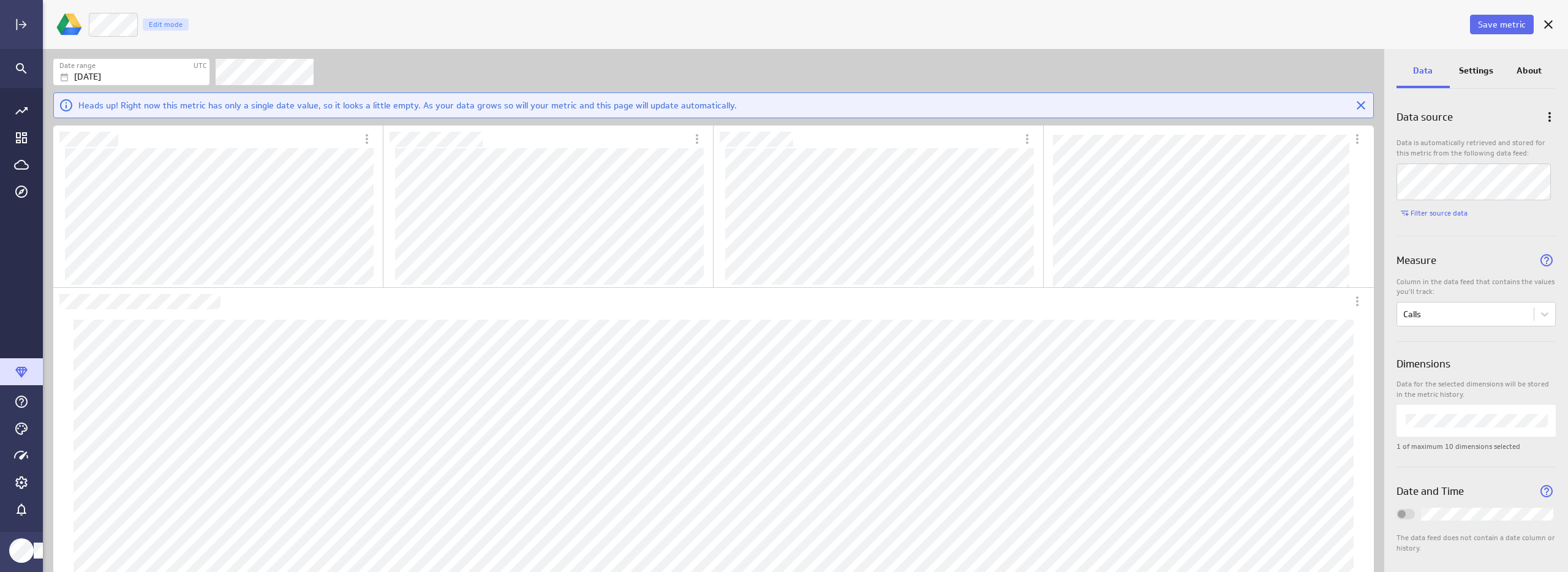
click at [1483, 71] on p "Settings" at bounding box center [1476, 71] width 34 height 13
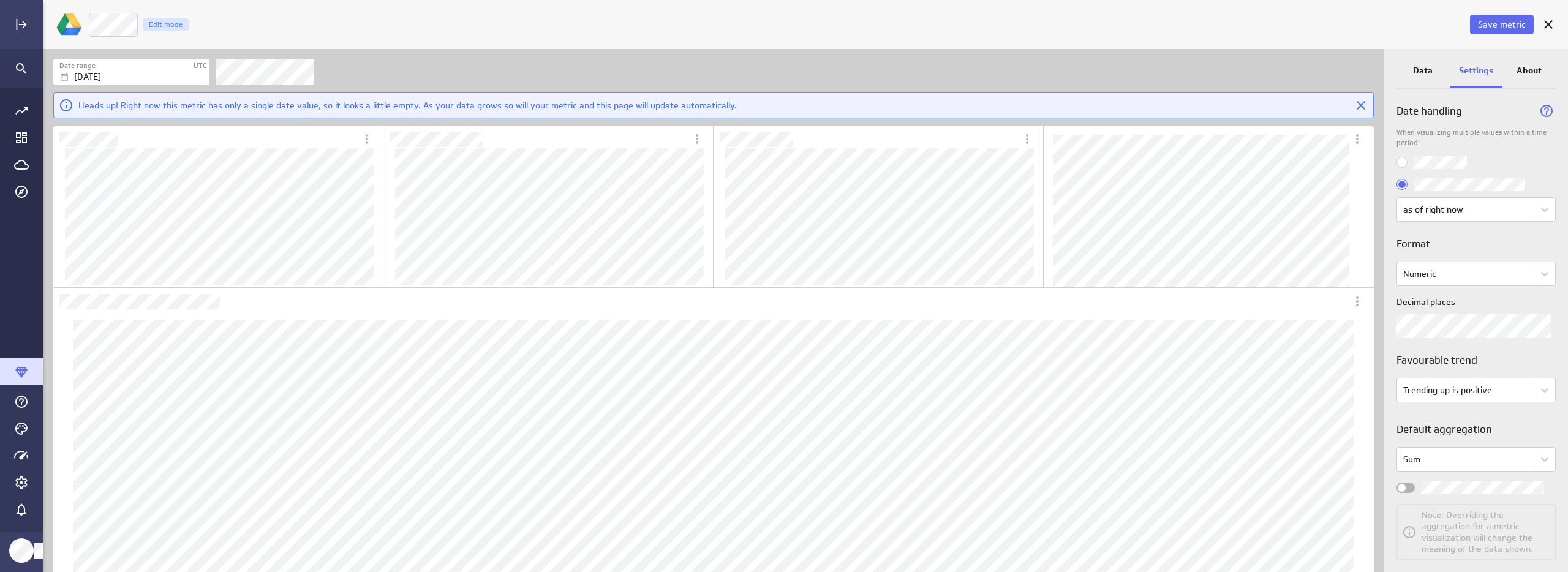
scroll to position [23, 0]
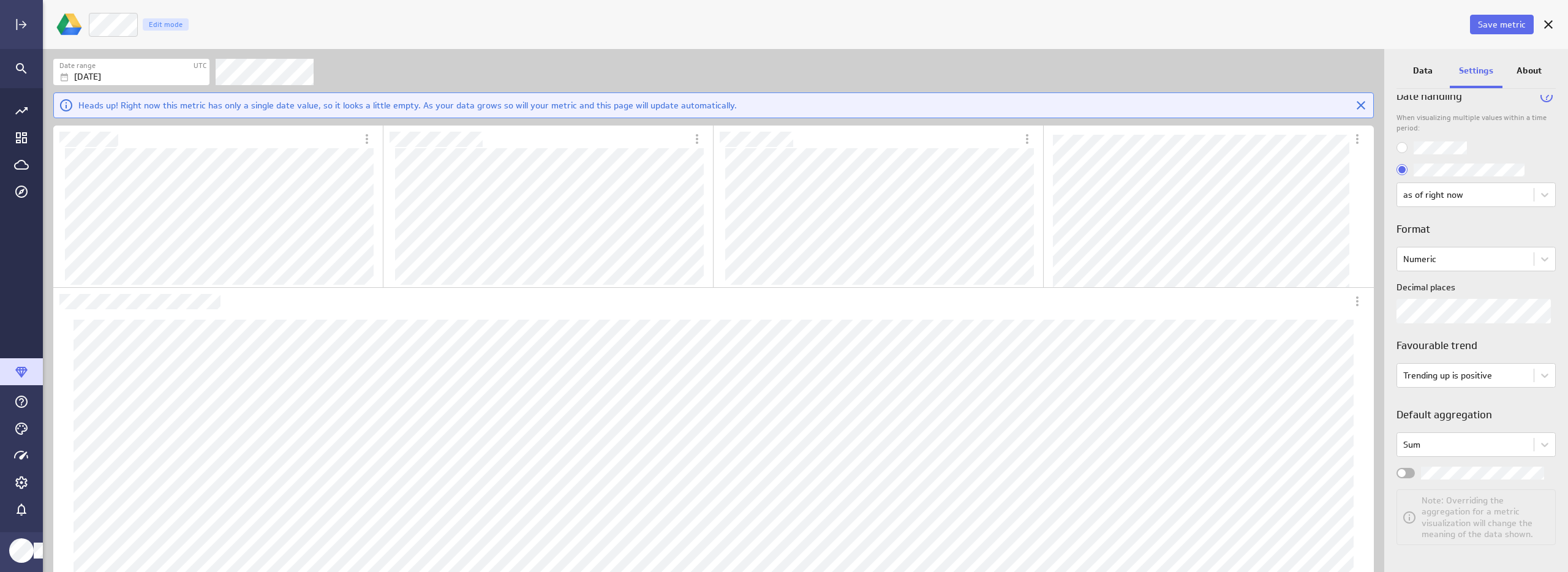
click at [1409, 473] on div "Widget Properties" at bounding box center [1405, 473] width 19 height 11
click at [0, 0] on input "Widget Properties" at bounding box center [0, 0] width 0 height 0
click at [1493, 24] on span "Save metric" at bounding box center [1502, 24] width 48 height 11
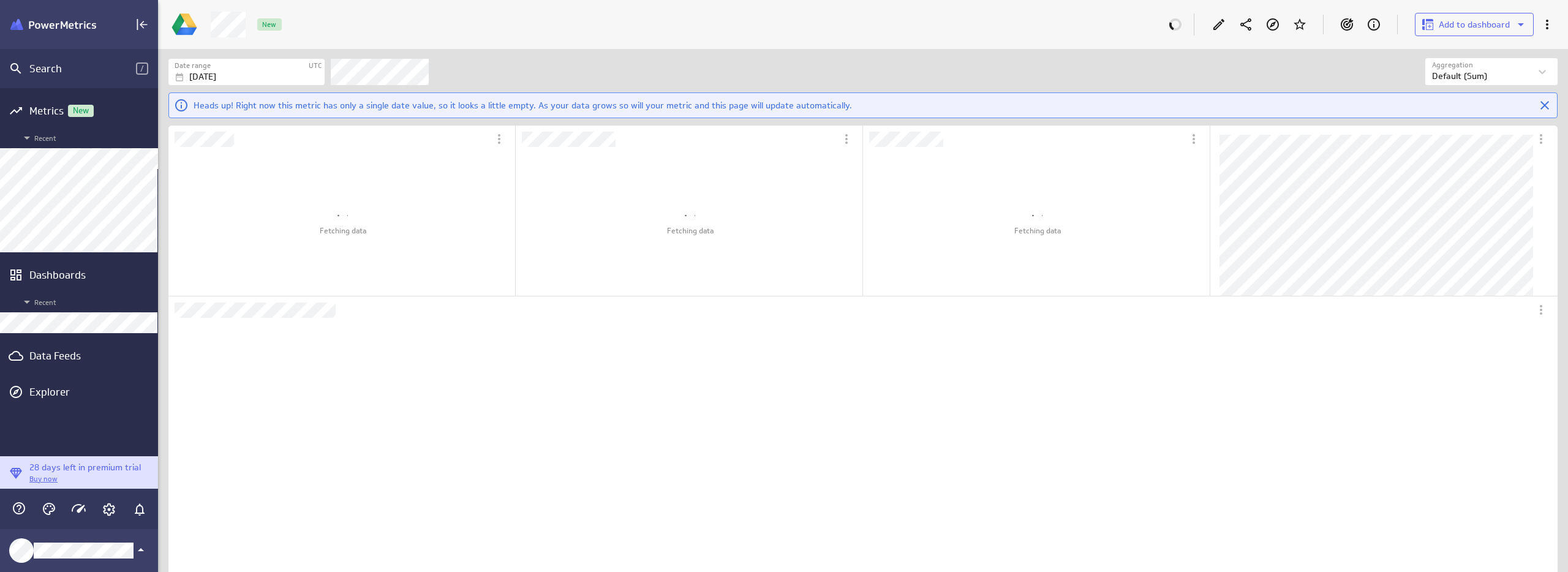
scroll to position [542, 1428]
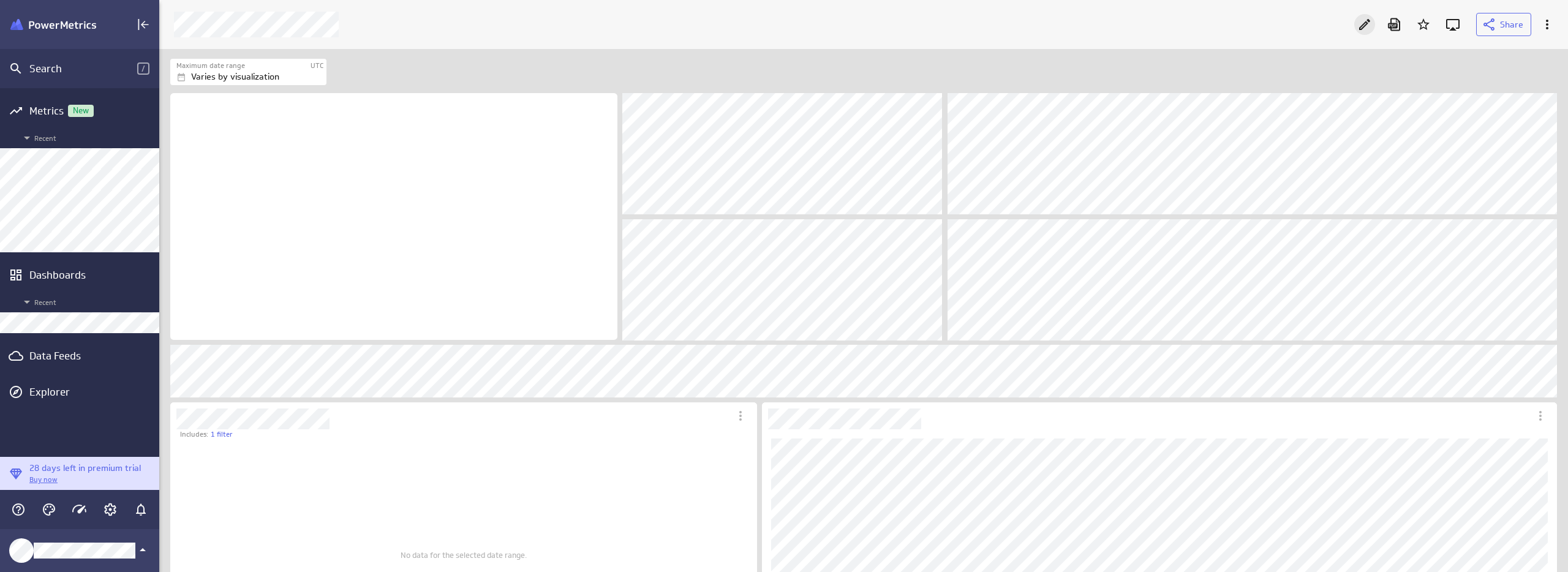
click at [1362, 21] on icon "Edit" at bounding box center [1364, 24] width 15 height 15
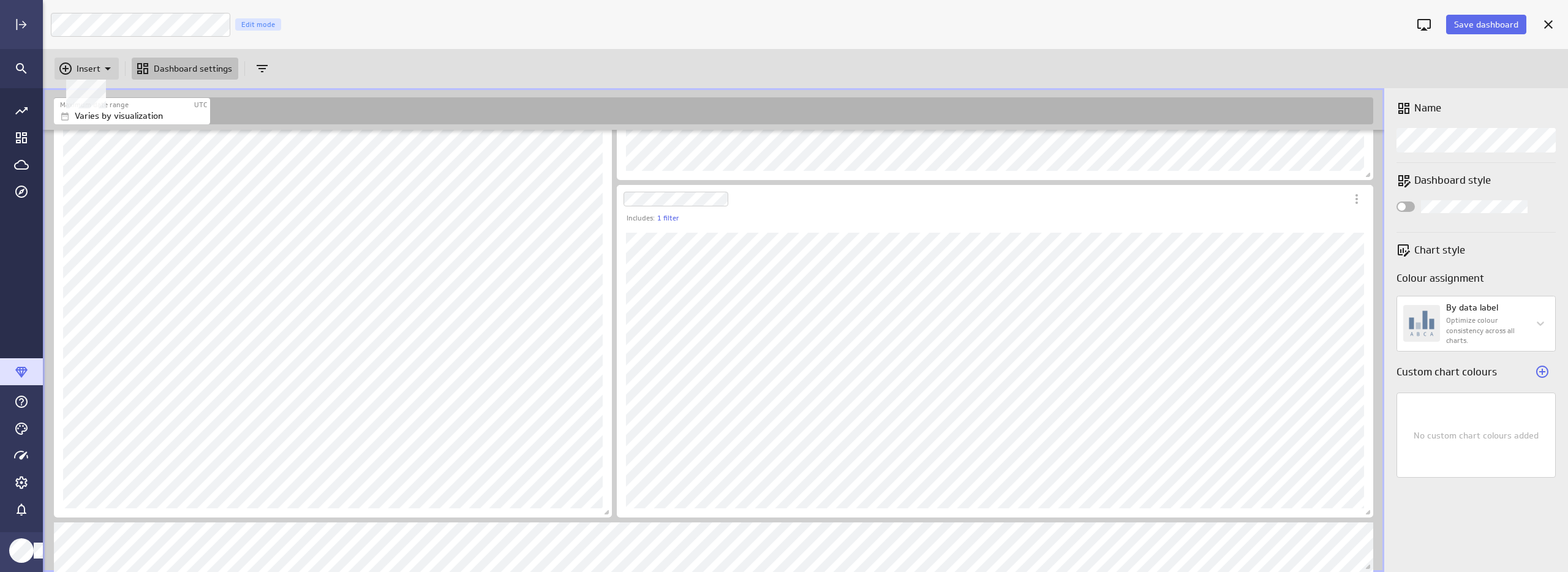
click at [81, 68] on p "Insert" at bounding box center [88, 69] width 24 height 13
click at [567, 60] on div at bounding box center [784, 286] width 1568 height 572
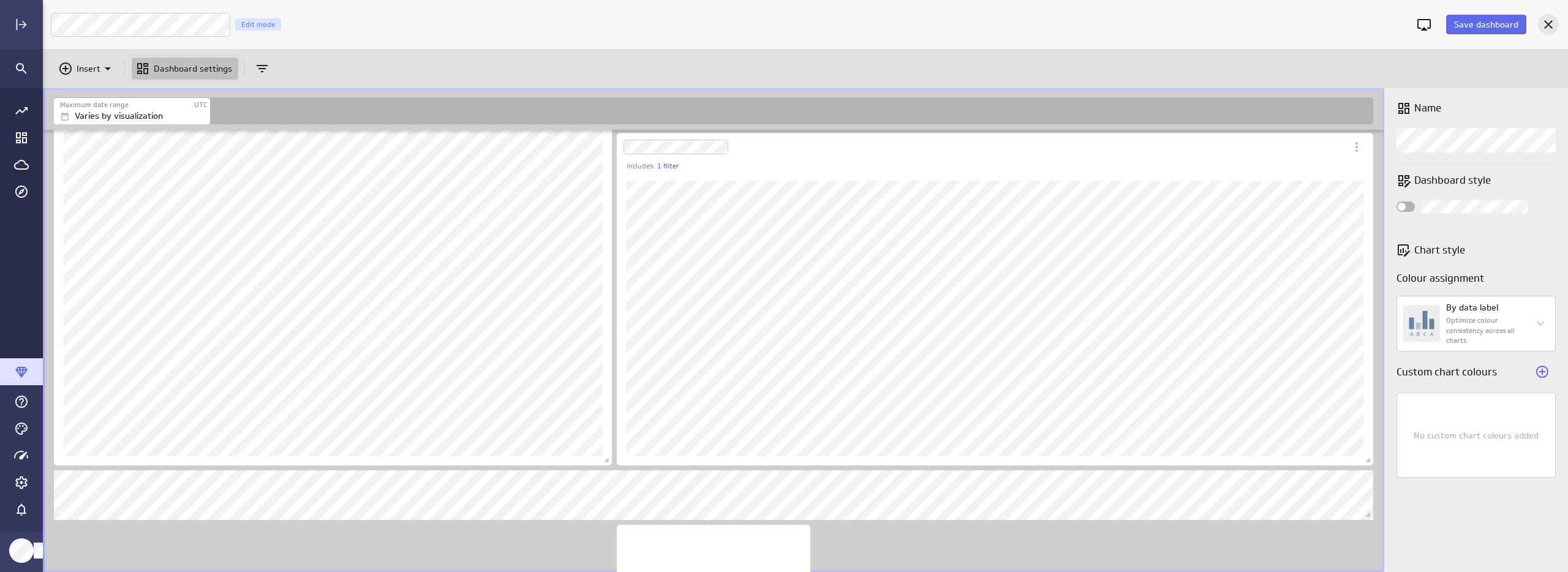
click at [1548, 20] on icon "Cancel" at bounding box center [1548, 24] width 15 height 15
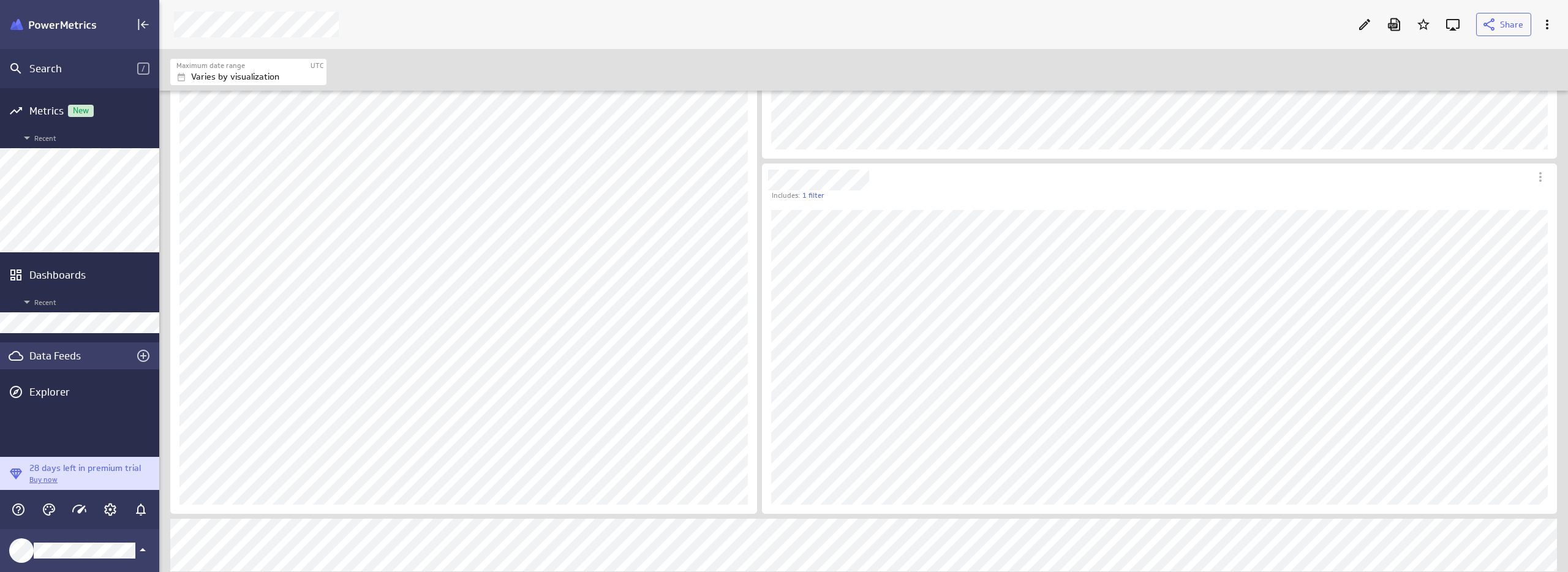
click at [46, 354] on div "Data Feeds" at bounding box center [79, 356] width 100 height 14
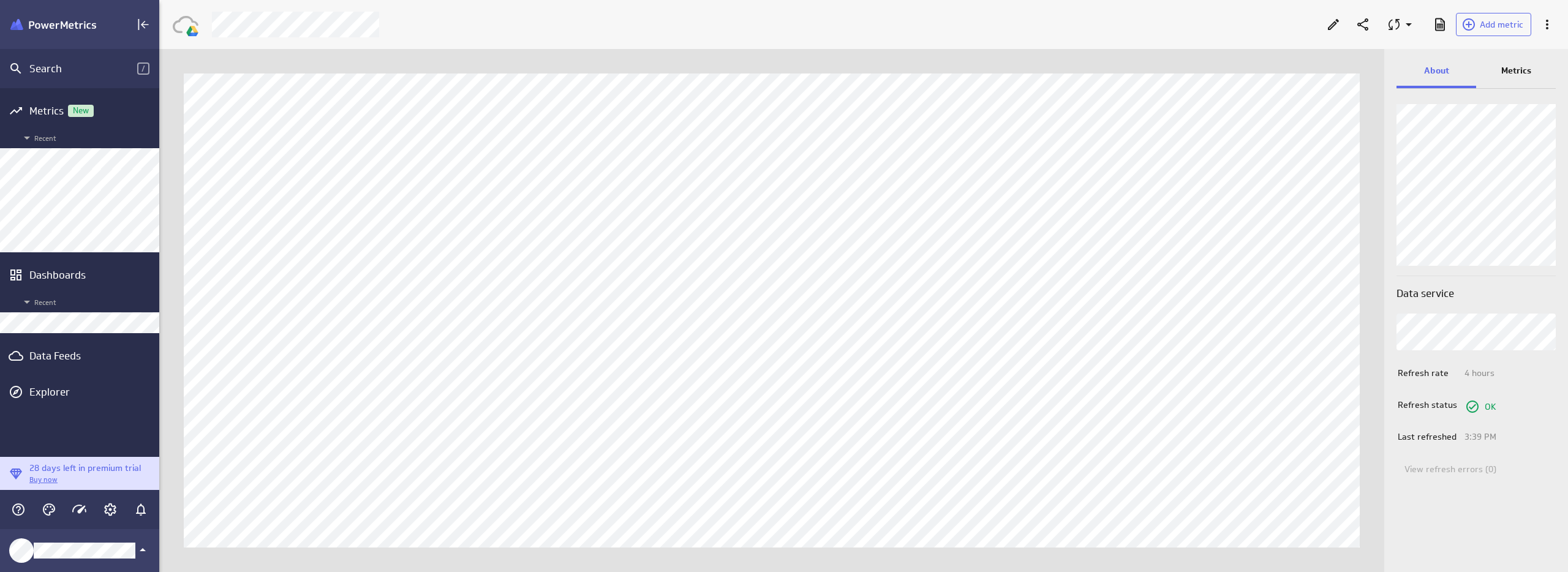
click at [1513, 72] on p "Metrics" at bounding box center [1516, 71] width 30 height 13
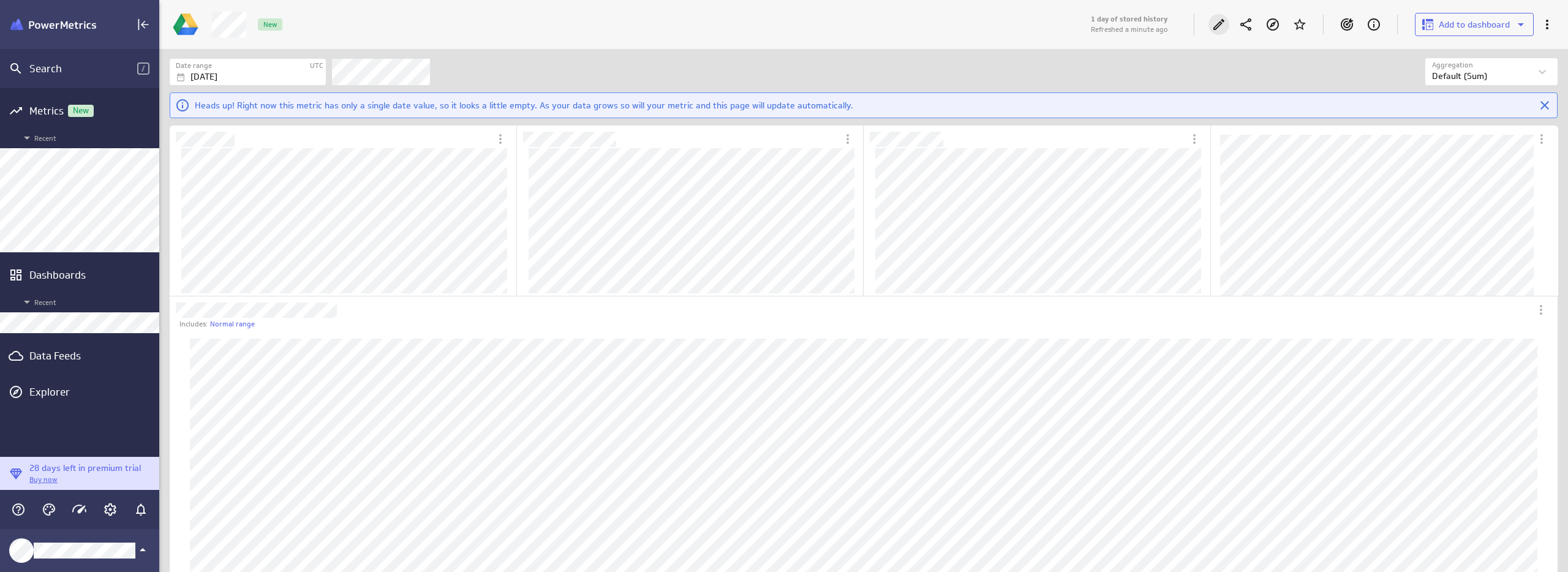
click at [1221, 25] on icon "Edit" at bounding box center [1219, 24] width 15 height 15
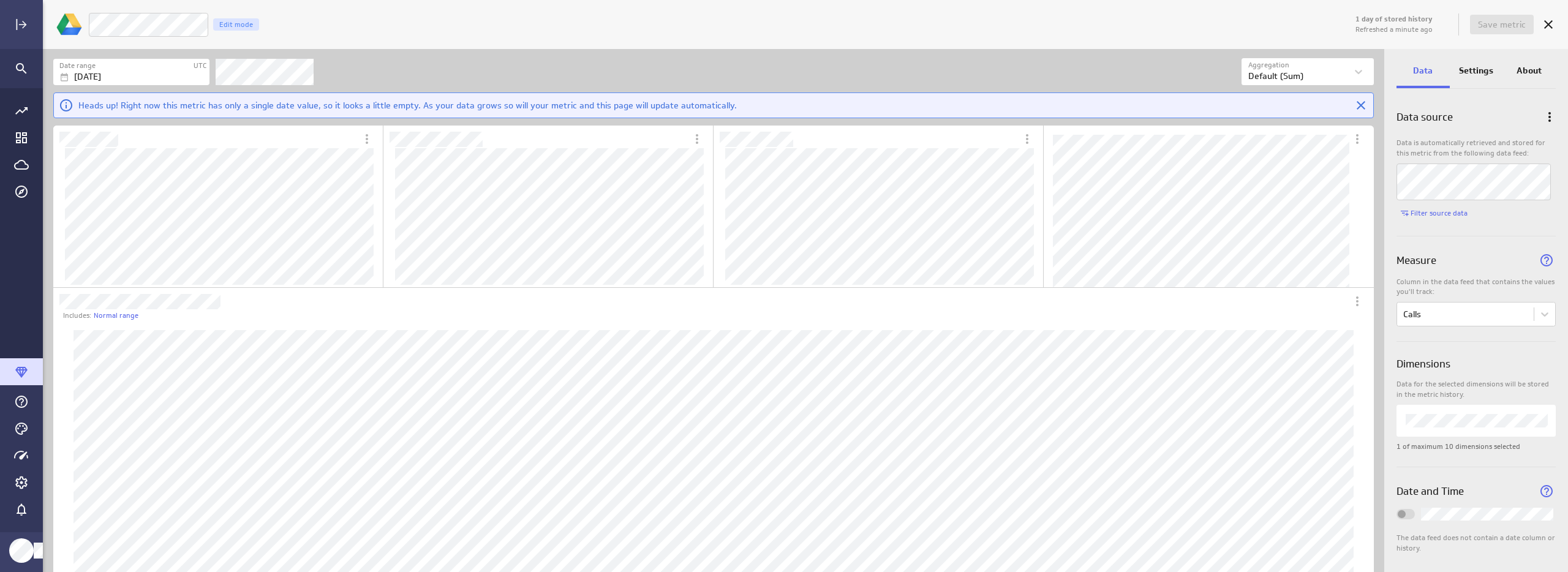
click at [471, 27] on div "LM Sales Calls Edit mode" at bounding box center [720, 24] width 1265 height 25
click at [1513, 24] on span "Save metric" at bounding box center [1502, 24] width 48 height 11
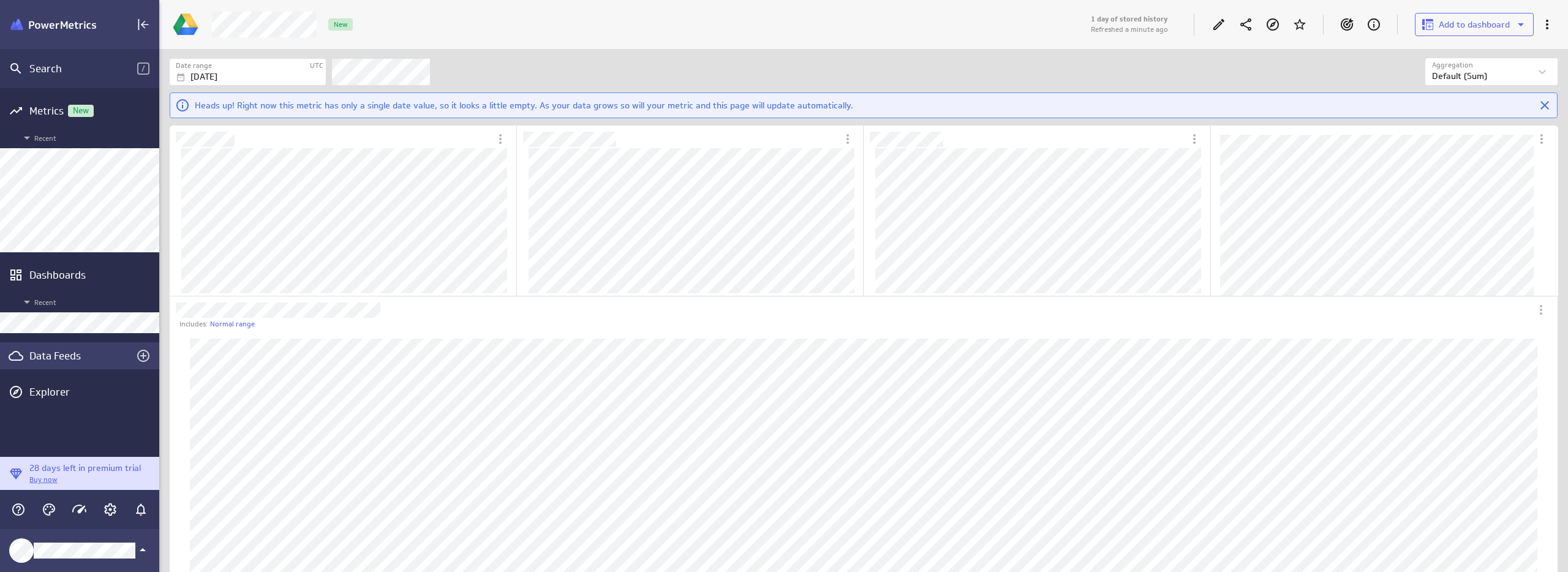
click at [55, 357] on div "Data Feeds" at bounding box center [79, 356] width 100 height 14
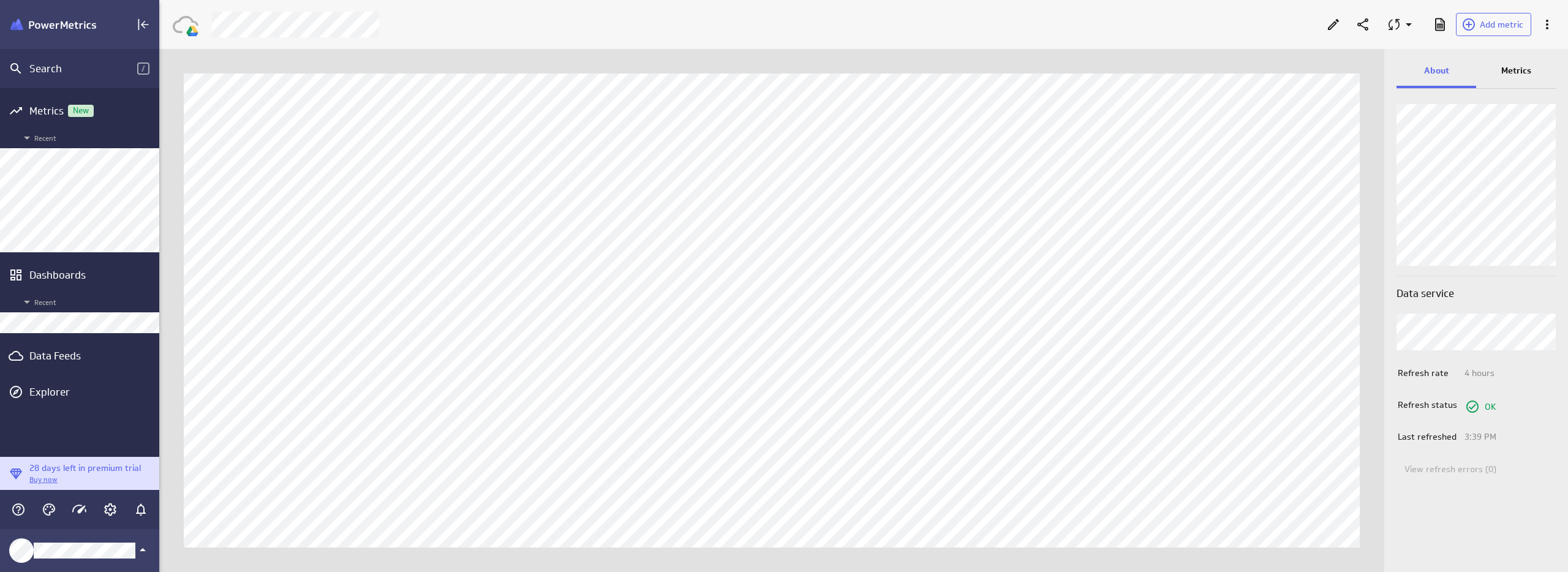
click at [1509, 71] on p "Metrics" at bounding box center [1516, 71] width 30 height 13
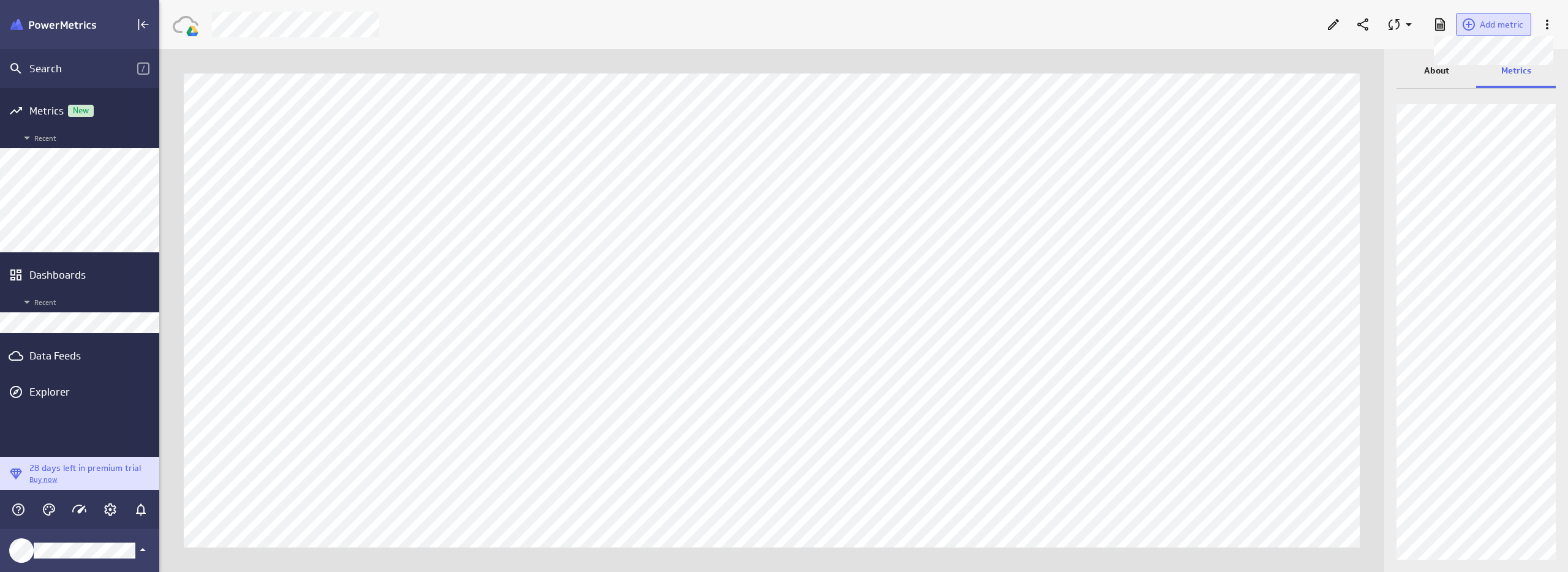
click at [1496, 26] on span "Add metric" at bounding box center [1501, 24] width 43 height 11
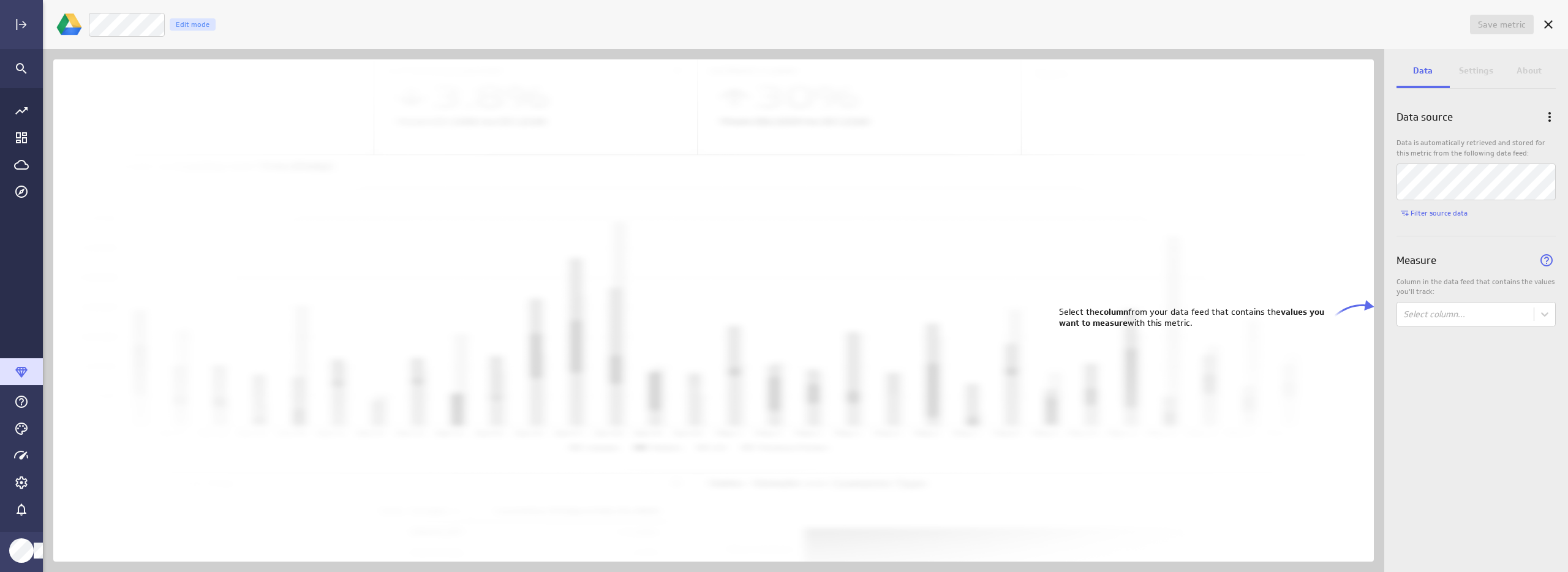
click at [1444, 295] on p "Column in the data feed that contains the values you'll track:" at bounding box center [1476, 288] width 160 height 21
click at [1438, 318] on body "Save metric Untitled Edit mode Data Settings About Data source Data is automati…" at bounding box center [784, 286] width 1568 height 572
click at [1430, 386] on div "Sales" at bounding box center [1476, 389] width 139 height 11
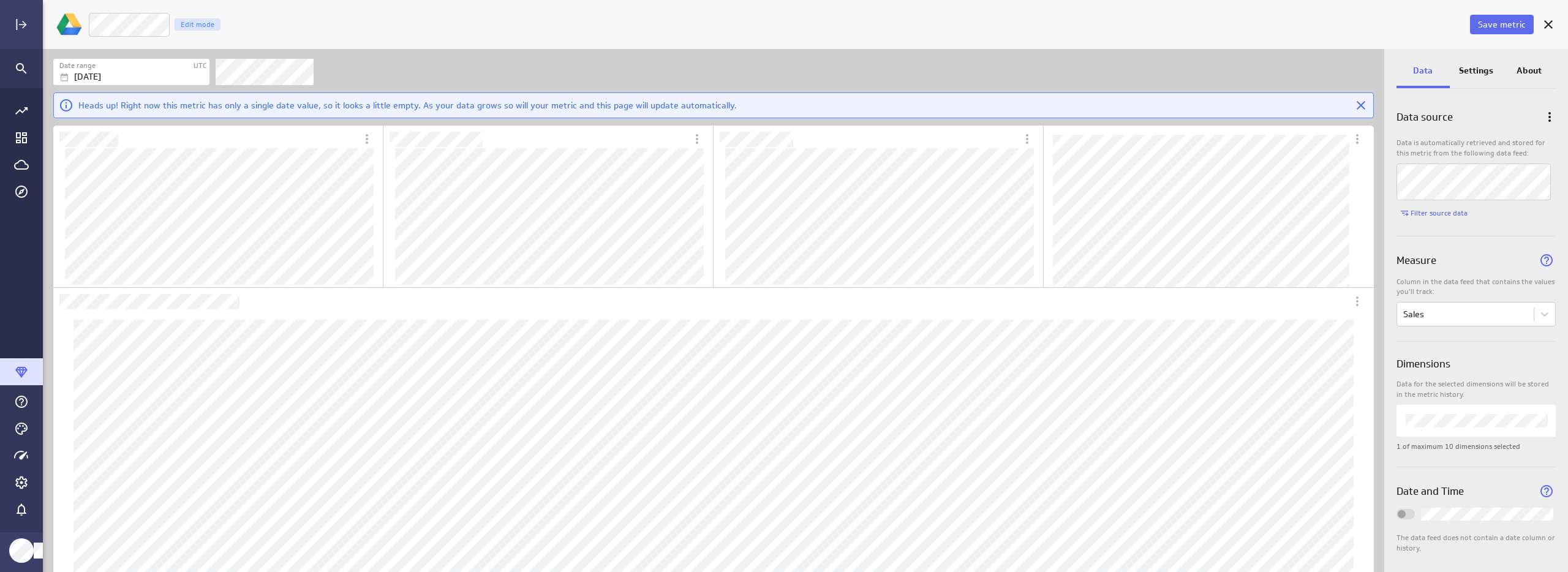
click at [1470, 73] on p "Settings" at bounding box center [1476, 71] width 34 height 13
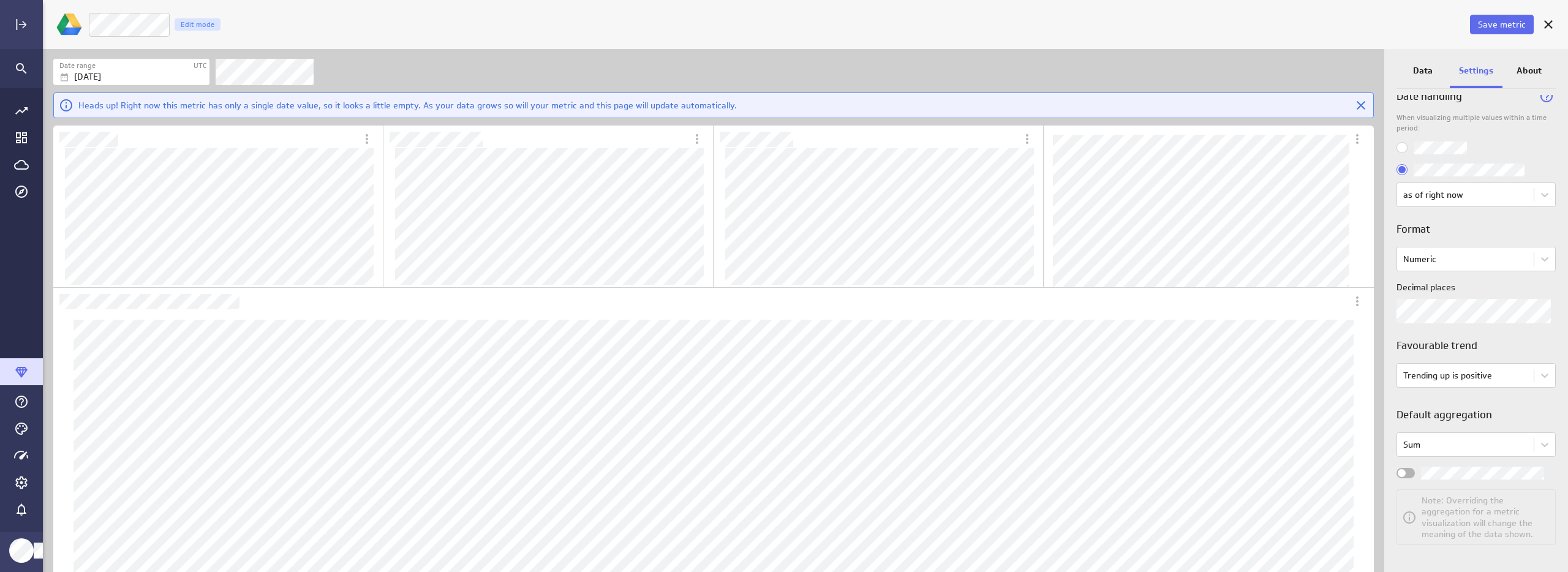
click at [1409, 480] on div "Sum Note: Overriding the aggregation for a metric visualization will change the…" at bounding box center [1476, 489] width 160 height 112
click at [1397, 475] on div "Widget Properties" at bounding box center [1405, 473] width 19 height 11
click at [0, 0] on input "Widget Properties" at bounding box center [0, 0] width 0 height 0
click at [1507, 24] on span "Save metric" at bounding box center [1502, 24] width 48 height 11
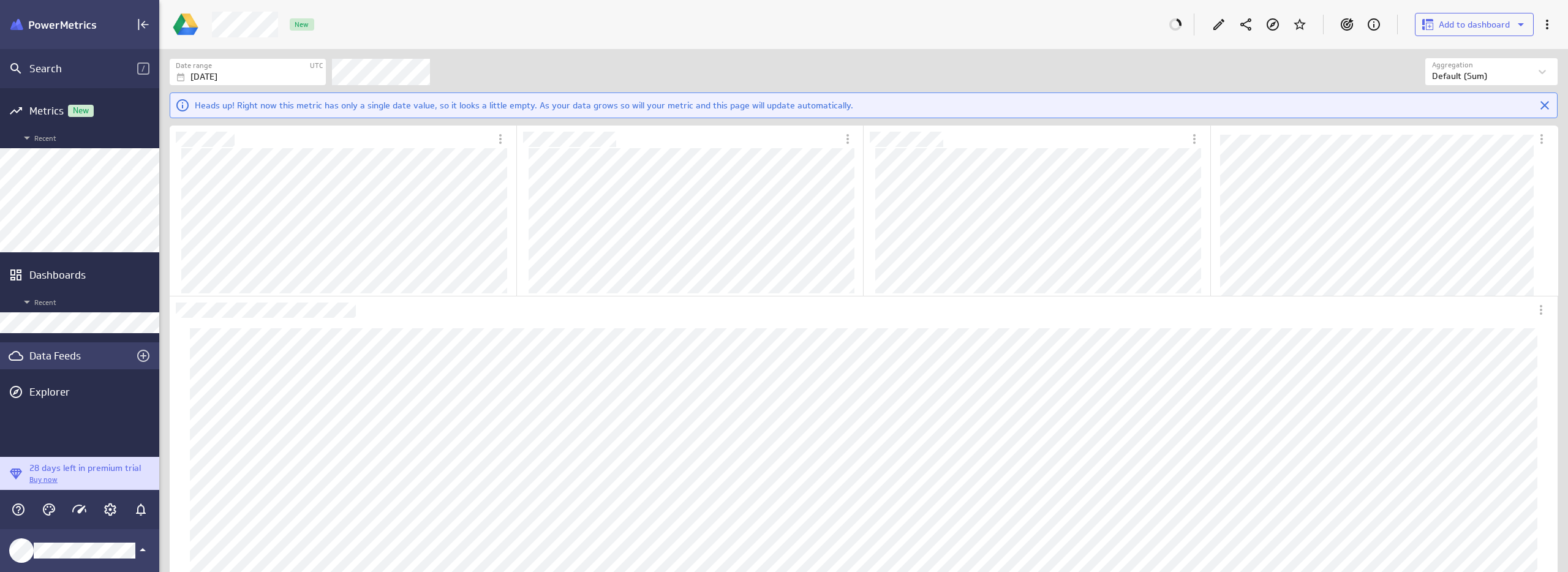
click at [56, 359] on div "Data Feeds" at bounding box center [79, 356] width 100 height 14
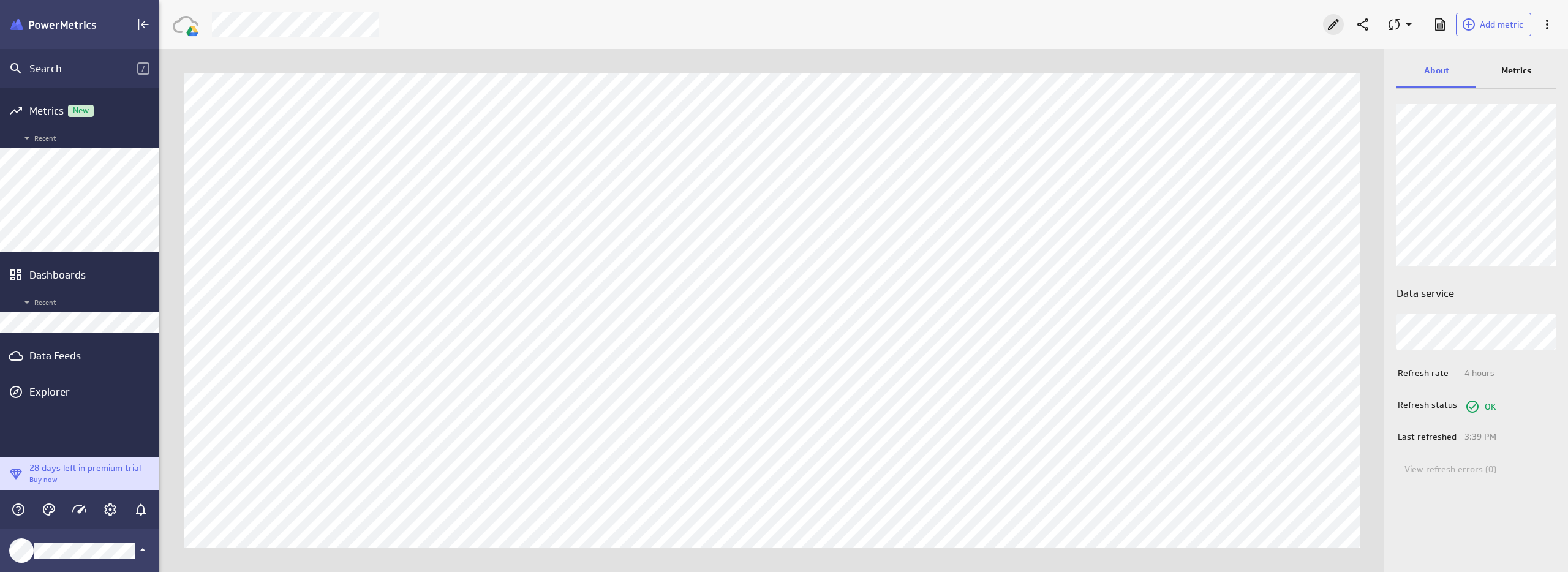
click at [1331, 26] on icon "Edit" at bounding box center [1333, 24] width 11 height 11
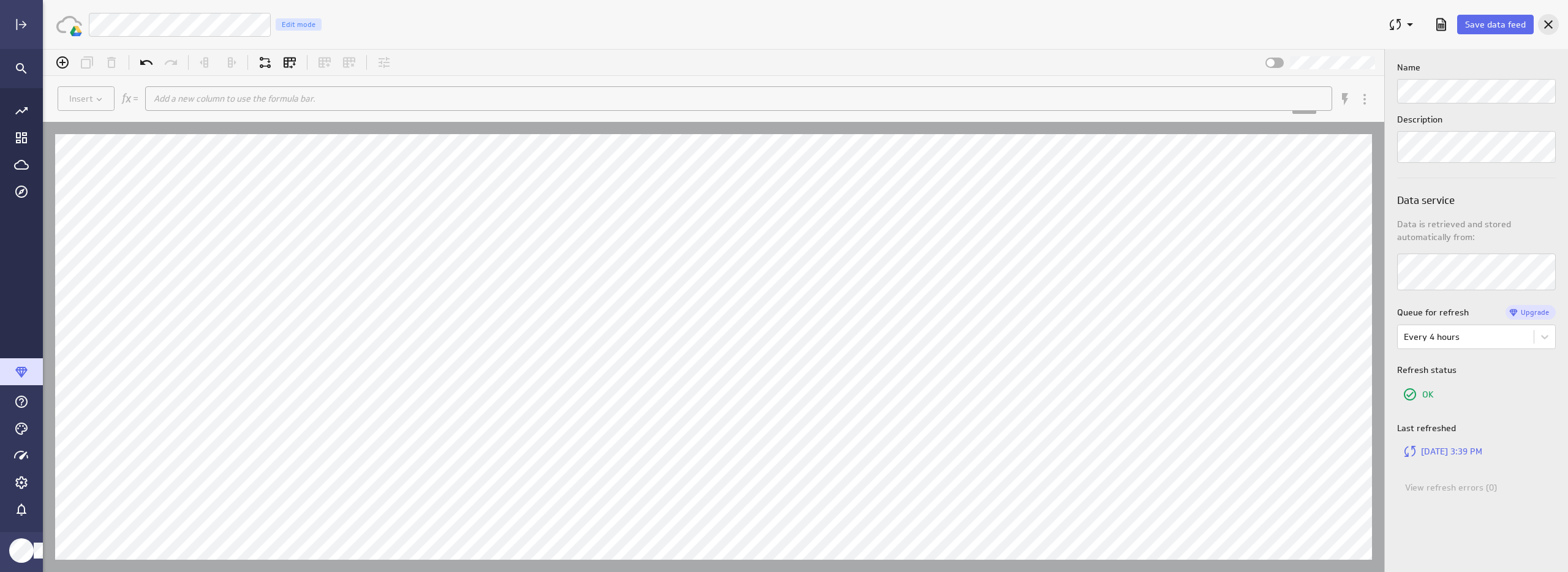
click at [1548, 24] on icon "Cancel" at bounding box center [1548, 24] width 15 height 15
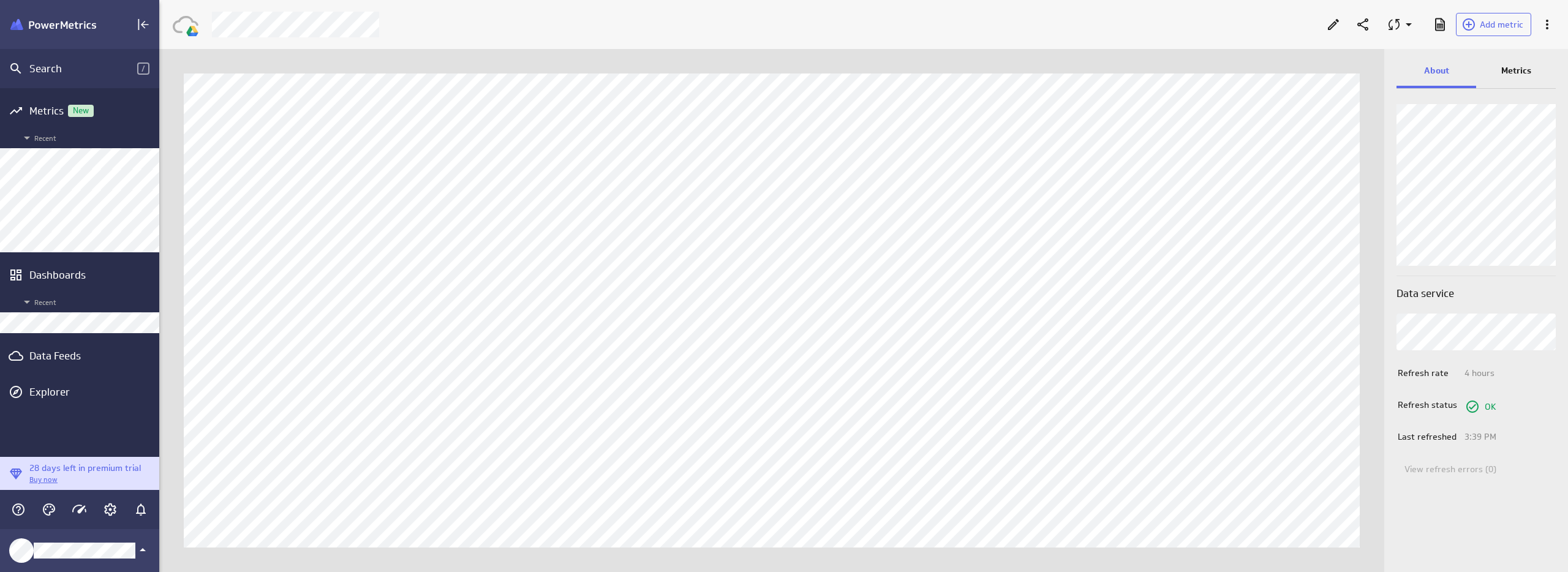
click at [1517, 73] on p "Metrics" at bounding box center [1516, 71] width 30 height 13
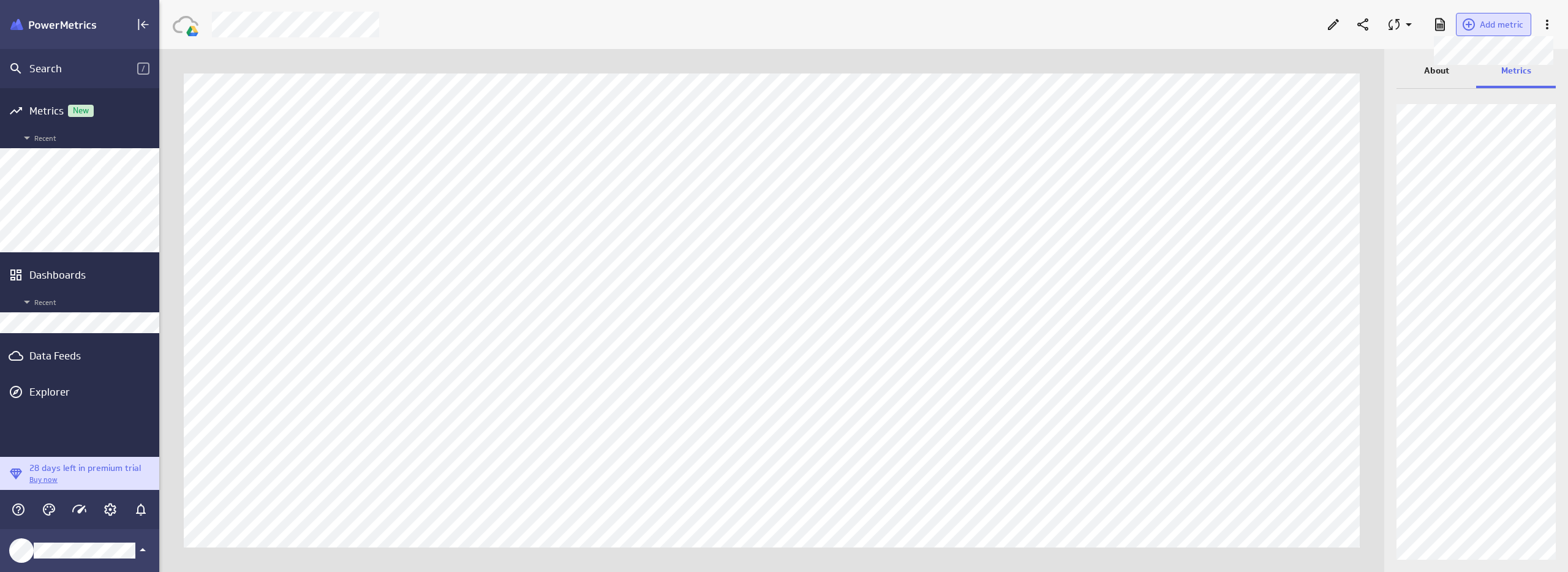
click at [1491, 29] on span "Add metric" at bounding box center [1501, 24] width 43 height 11
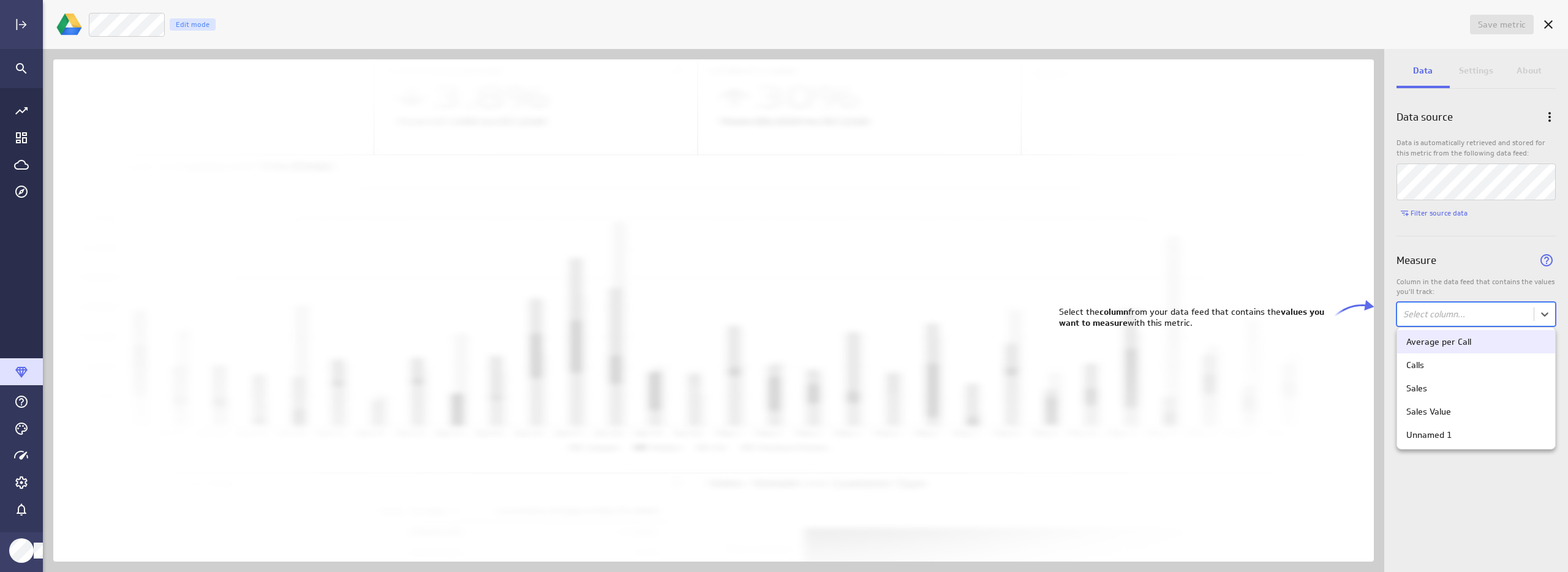
click at [1478, 312] on body "Save metric Untitled Edit mode Data Settings About Data source Data is automati…" at bounding box center [784, 286] width 1568 height 572
click at [1436, 411] on div "Sales Value" at bounding box center [1429, 412] width 45 height 11
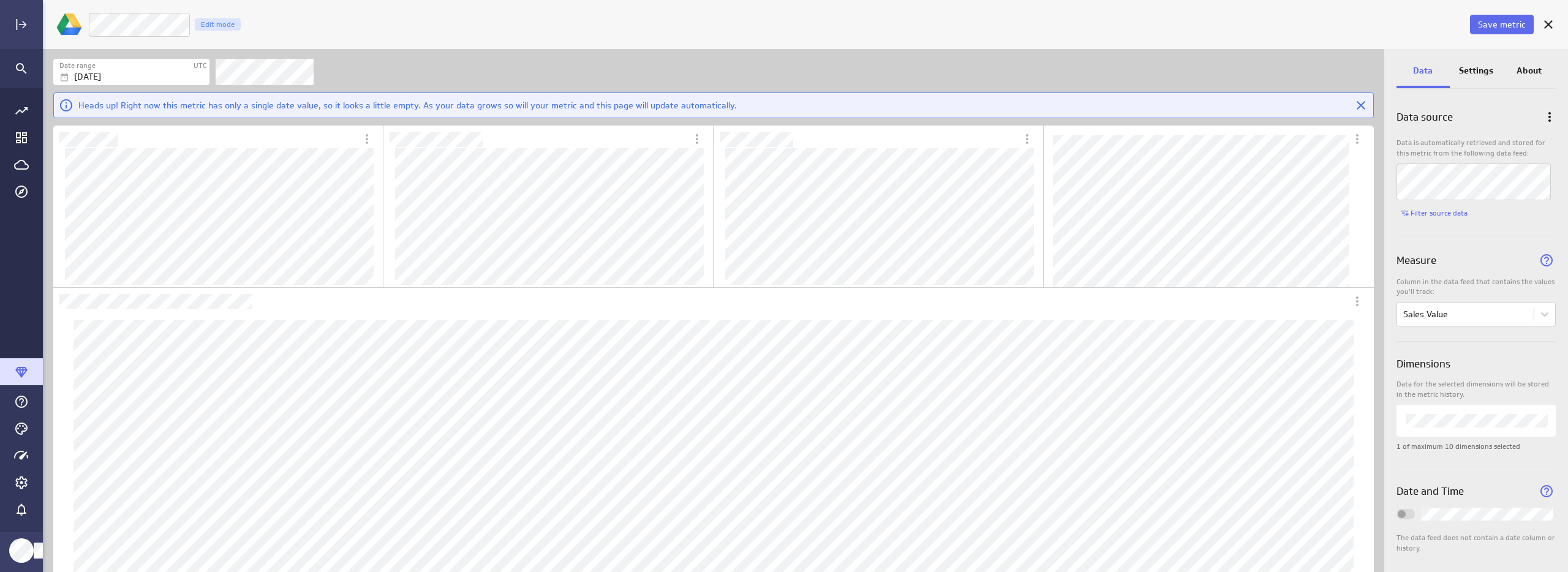
click at [1487, 64] on p "Settings" at bounding box center [1476, 71] width 34 height 13
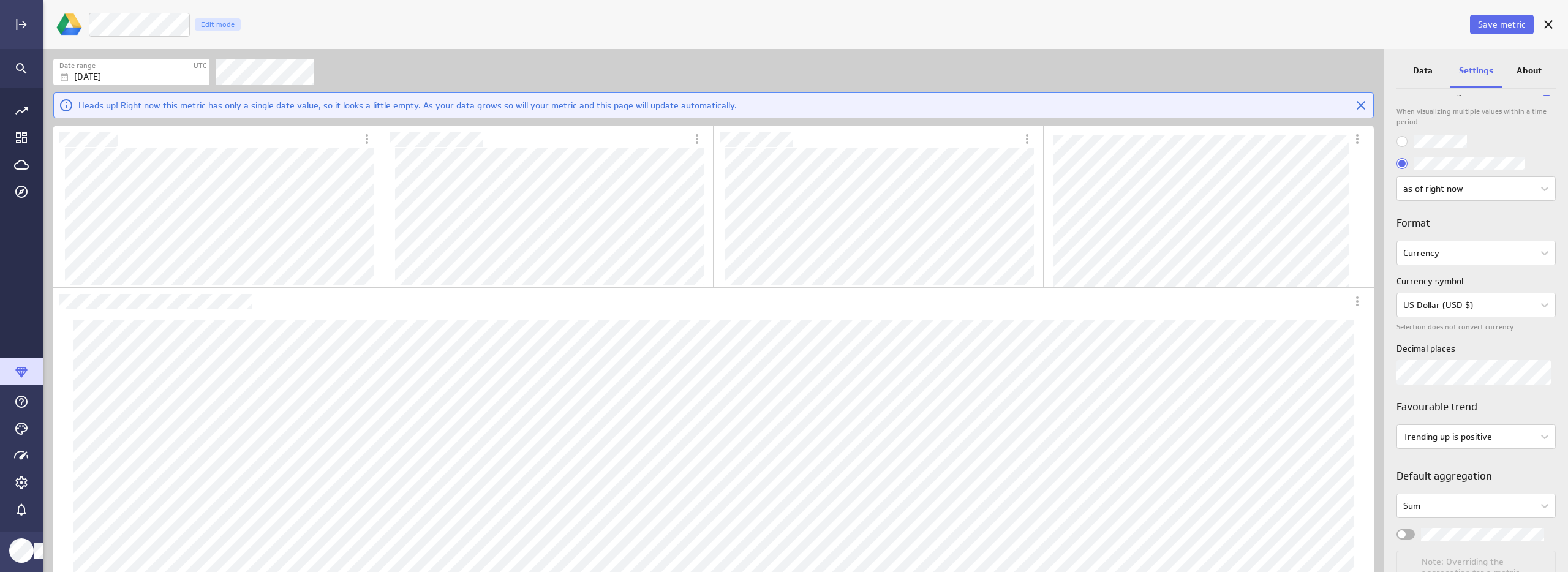
scroll to position [90, 0]
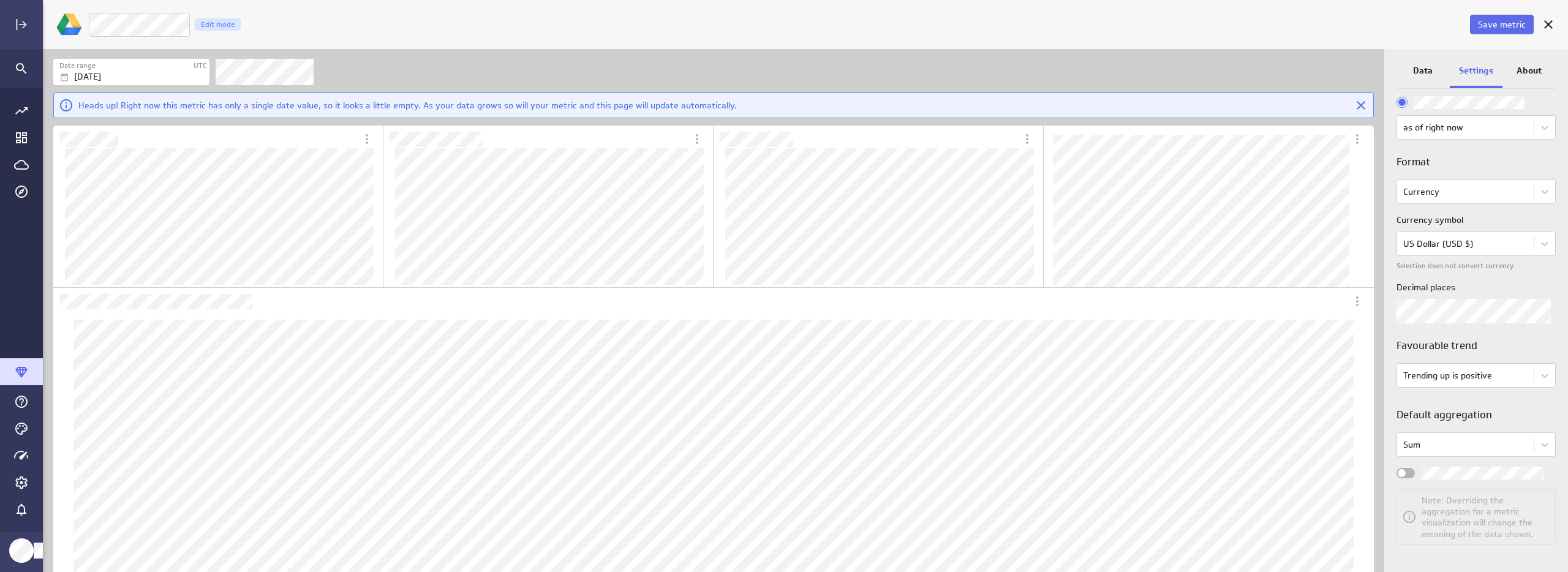
click at [1409, 473] on div "Widget Properties" at bounding box center [1405, 473] width 19 height 11
click at [0, 0] on input "Widget Properties" at bounding box center [0, 0] width 0 height 0
drag, startPoint x: 1507, startPoint y: 19, endPoint x: 264, endPoint y: 48, distance: 1243.3
click at [384, 77] on div "Save metric Sales Value Edit mode Date range UTC [DATE] Aggregation Aggregation…" at bounding box center [806, 286] width 1525 height 572
click at [1506, 26] on span "Save metric" at bounding box center [1502, 24] width 48 height 11
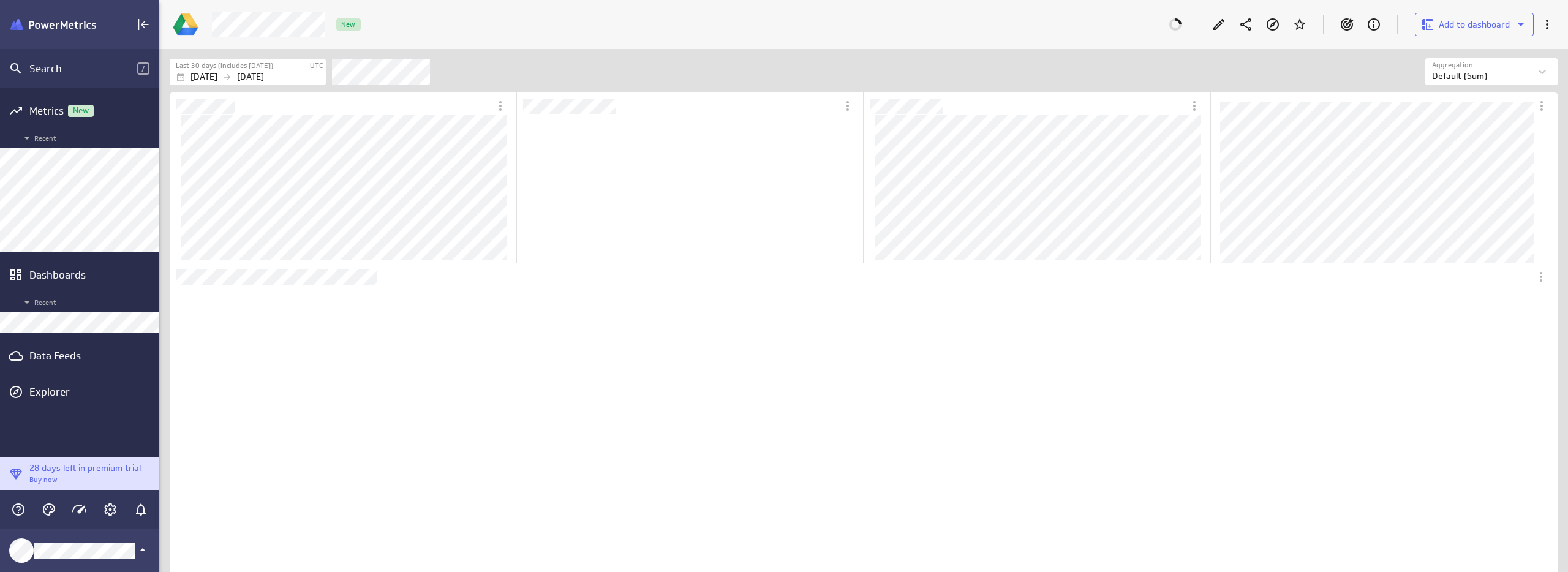
click at [1315, 85] on div "Filters" at bounding box center [879, 71] width 1093 height 27
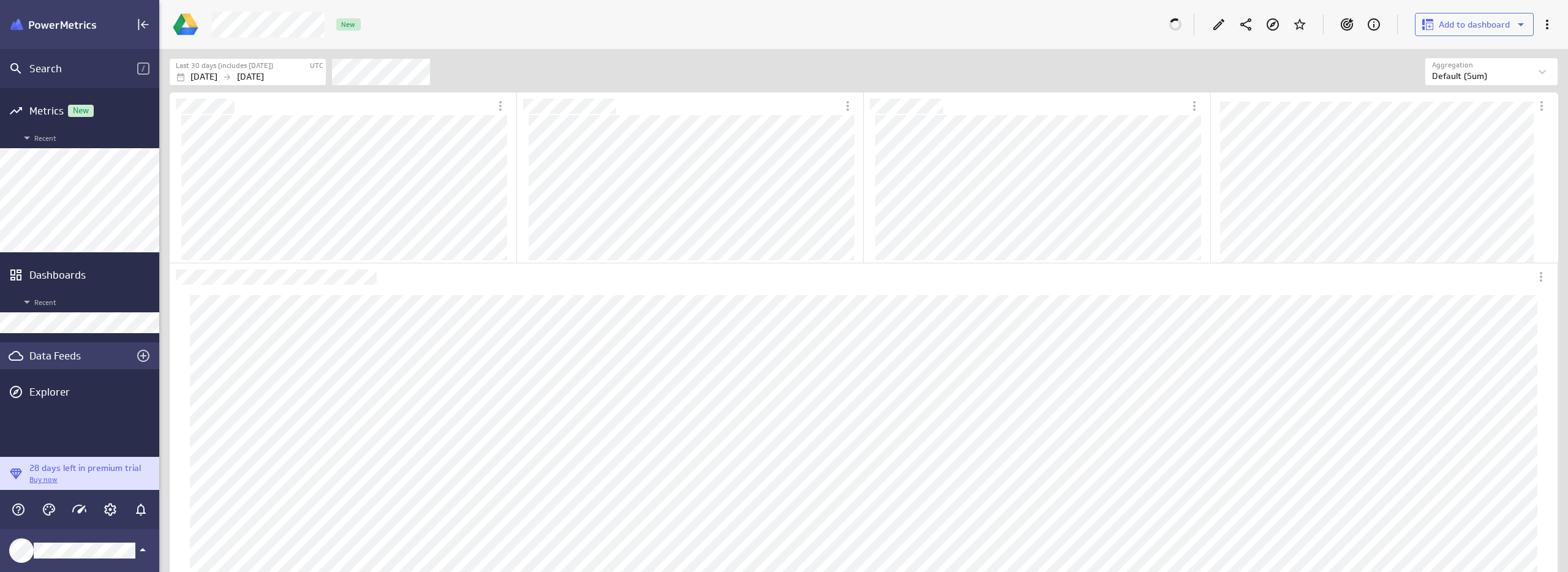
click at [51, 363] on div "Data Feeds" at bounding box center [80, 355] width 160 height 27
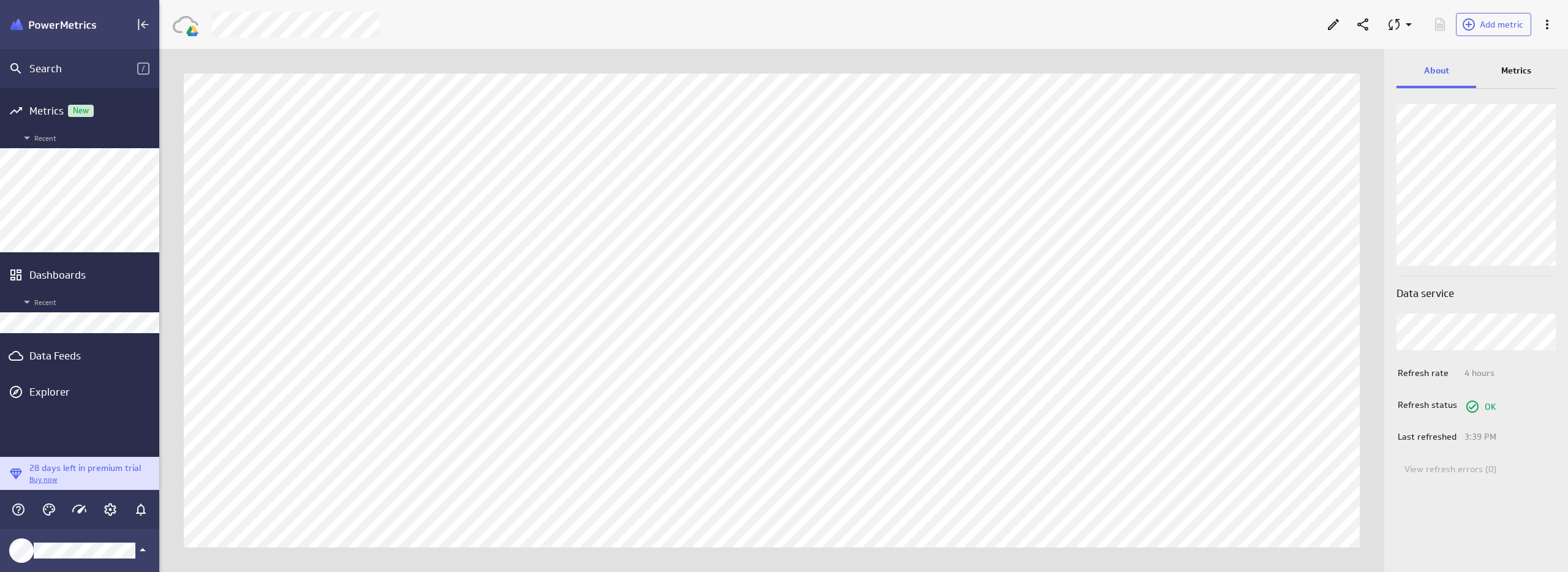
click at [1514, 68] on p "Metrics" at bounding box center [1516, 71] width 30 height 13
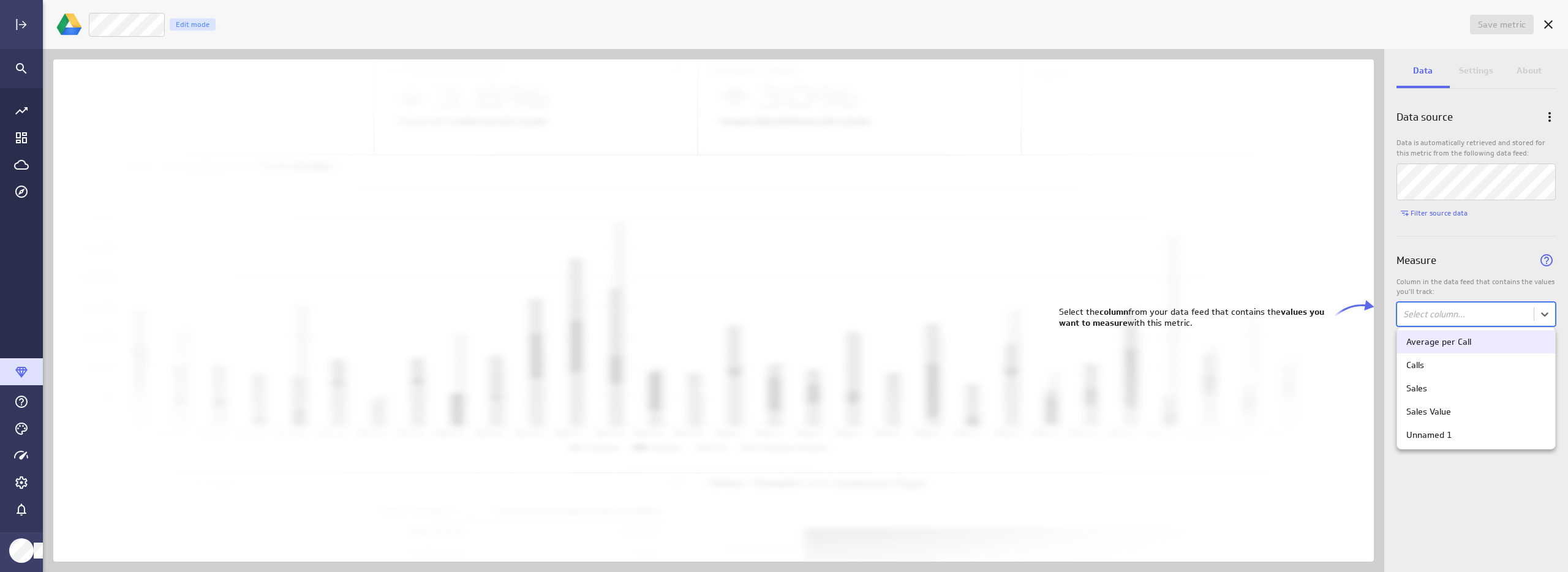
click at [1468, 323] on body "Save metric Untitled Edit mode Data Settings About Data source Data is automati…" at bounding box center [784, 286] width 1568 height 572
click at [1438, 345] on div "Average per Call" at bounding box center [1439, 342] width 65 height 11
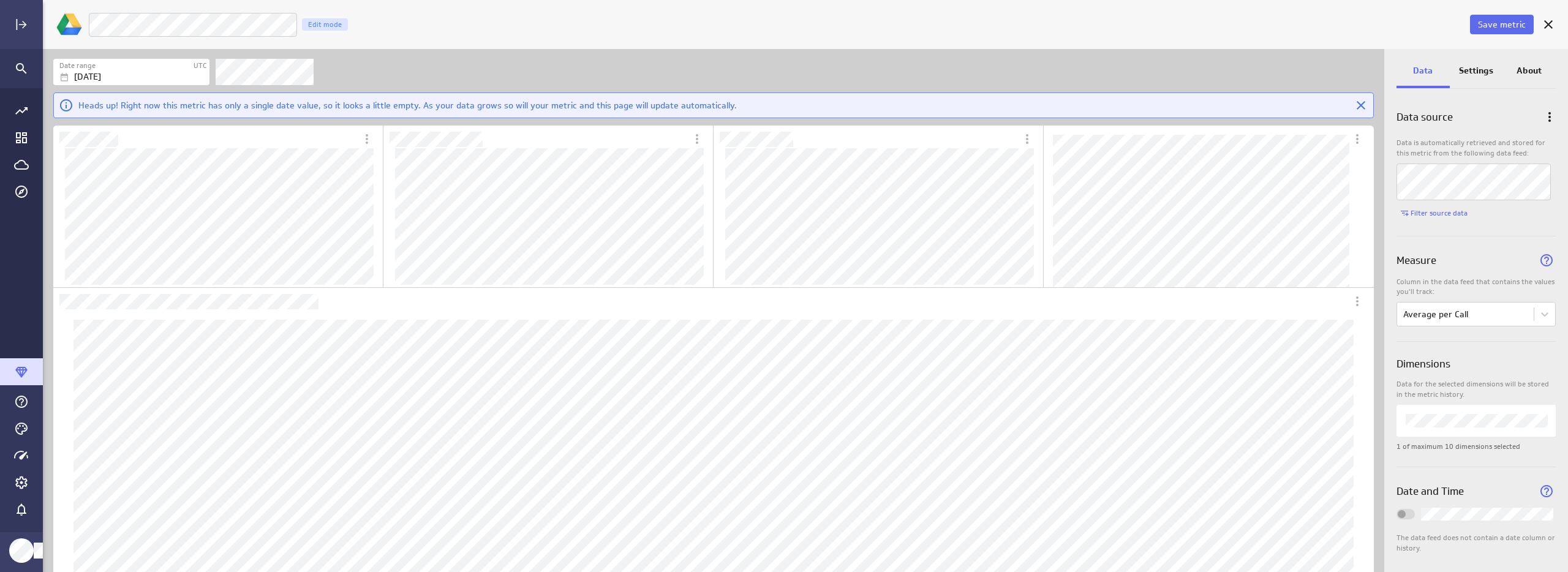
click at [1469, 72] on p "Settings" at bounding box center [1476, 71] width 34 height 13
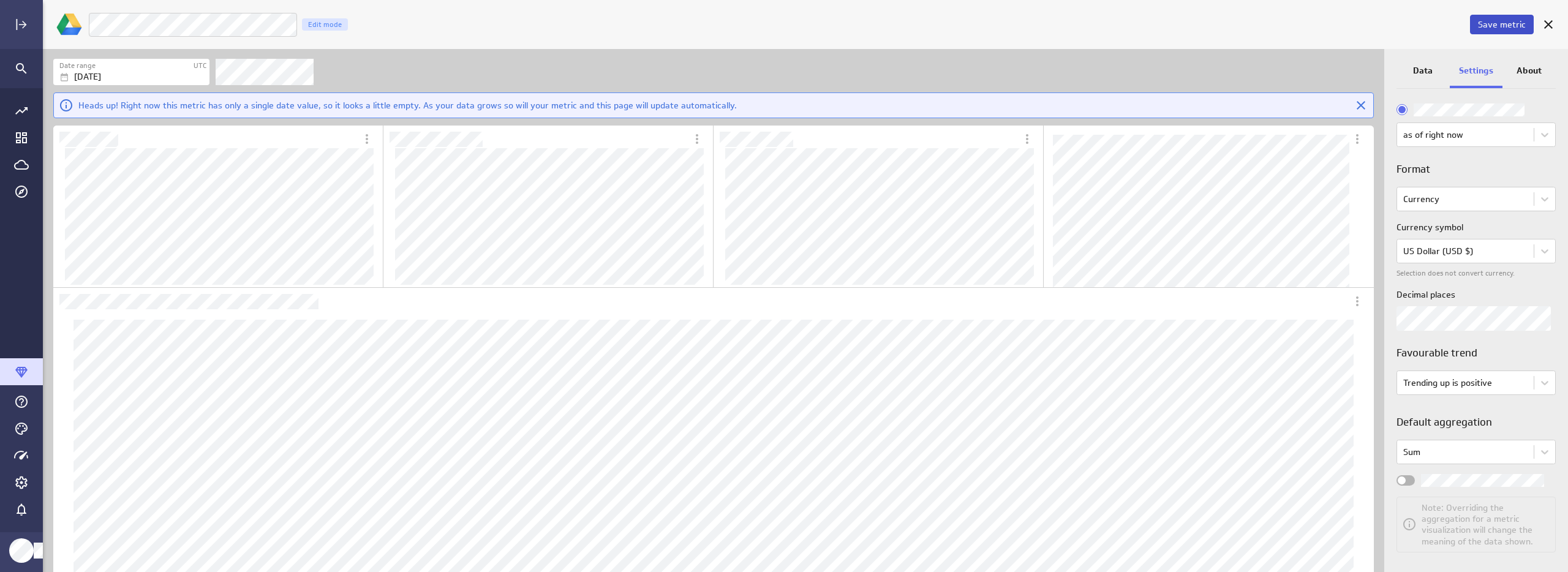
click at [1499, 21] on span "Save metric" at bounding box center [1502, 24] width 48 height 11
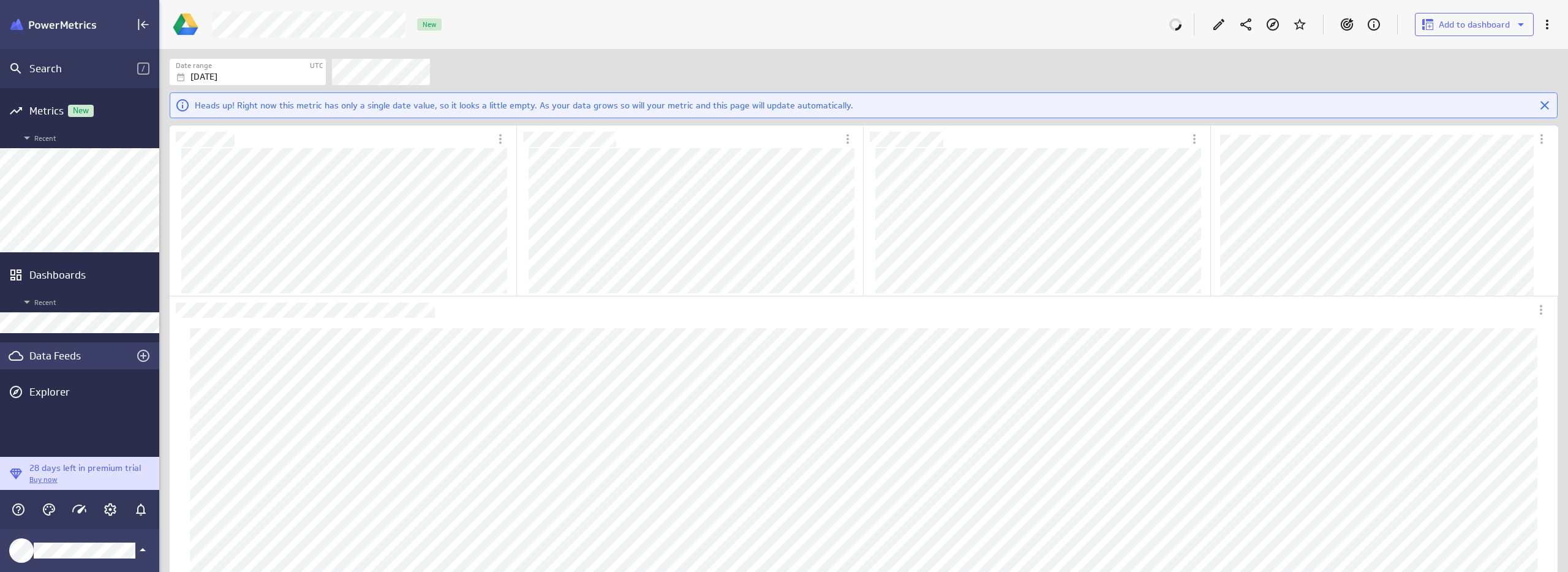
click at [55, 357] on div "Data Feeds" at bounding box center [79, 356] width 100 height 14
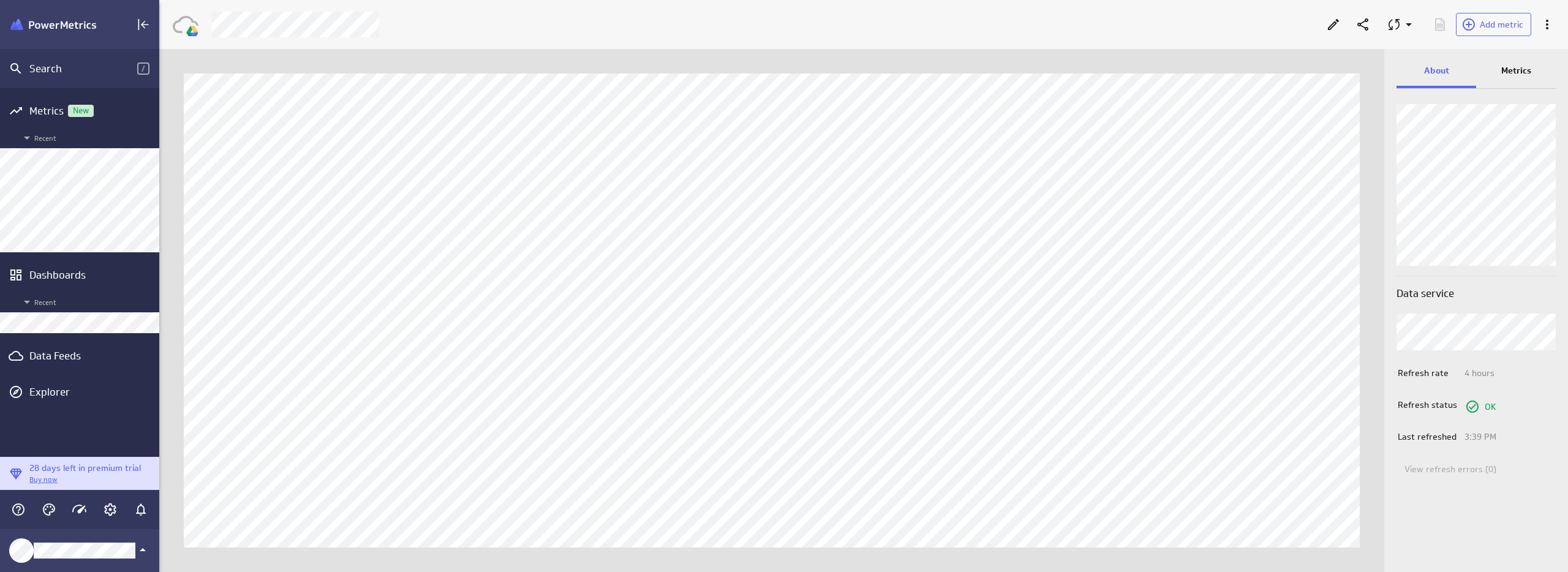
click at [1505, 68] on p "Metrics" at bounding box center [1516, 71] width 30 height 13
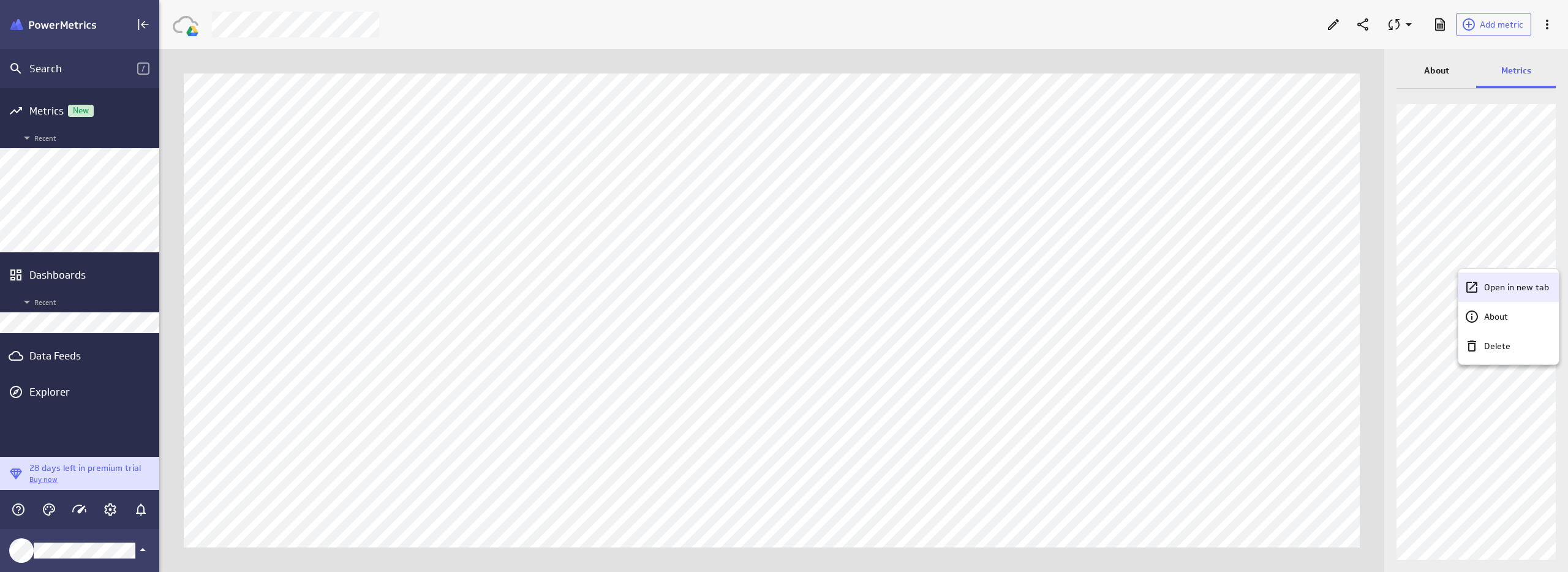
click at [1505, 288] on p "Open in new tab" at bounding box center [1517, 288] width 65 height 13
click at [1504, 257] on p "Open in new tab" at bounding box center [1517, 257] width 65 height 13
click at [1500, 231] on p "Open in new tab" at bounding box center [1517, 225] width 65 height 13
click at [1504, 187] on p "Open in new tab" at bounding box center [1517, 194] width 65 height 13
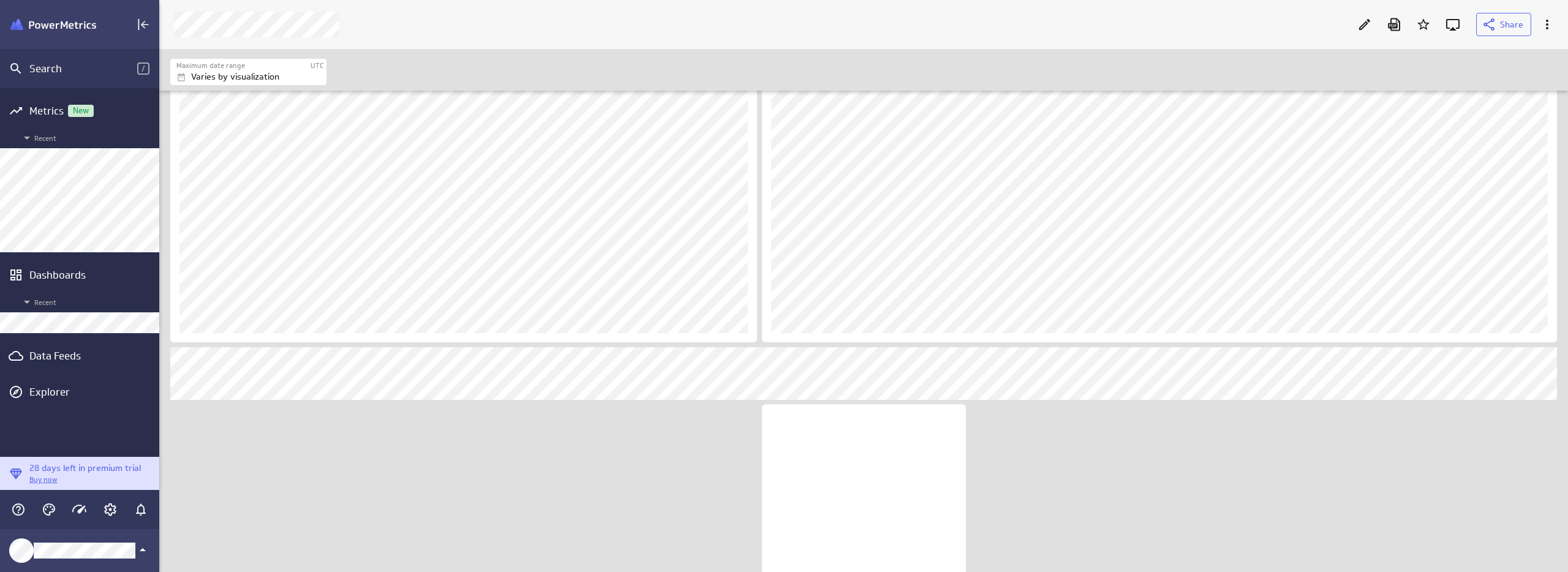
scroll to position [1639, 0]
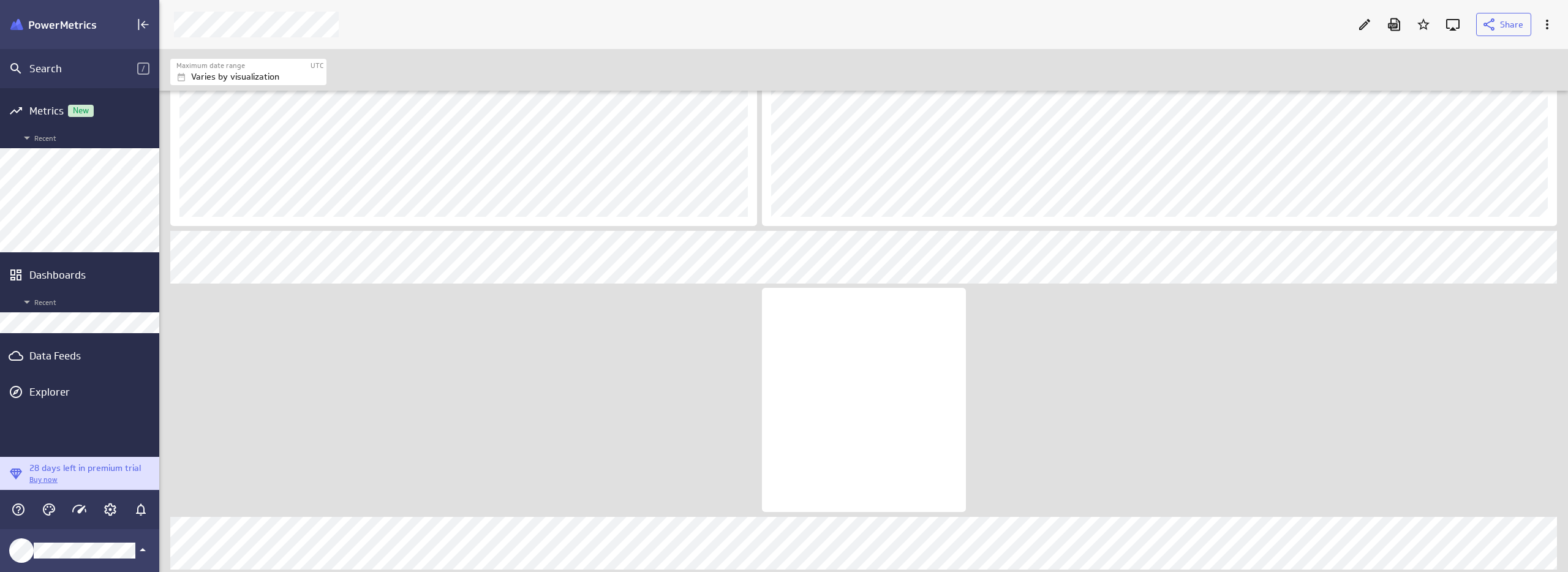
drag, startPoint x: 570, startPoint y: 432, endPoint x: 407, endPoint y: 351, distance: 182.0
click at [1363, 30] on icon "Edit" at bounding box center [1364, 24] width 15 height 15
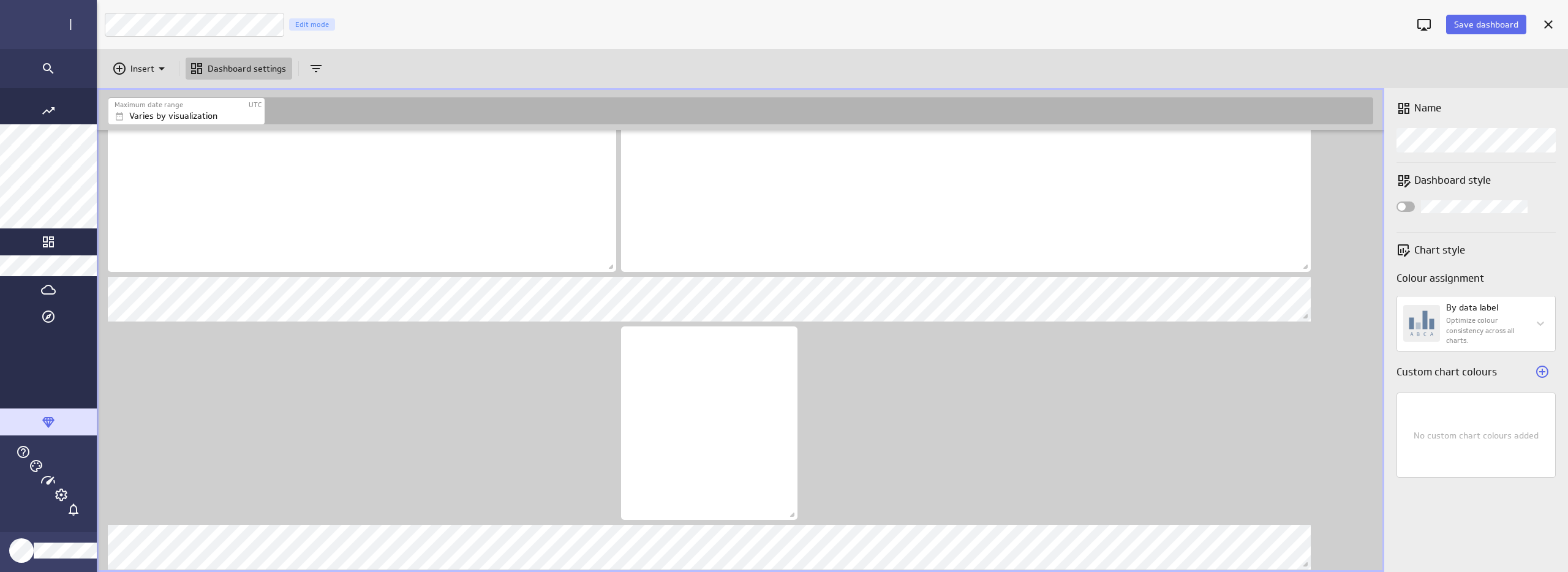
scroll to position [7, 7]
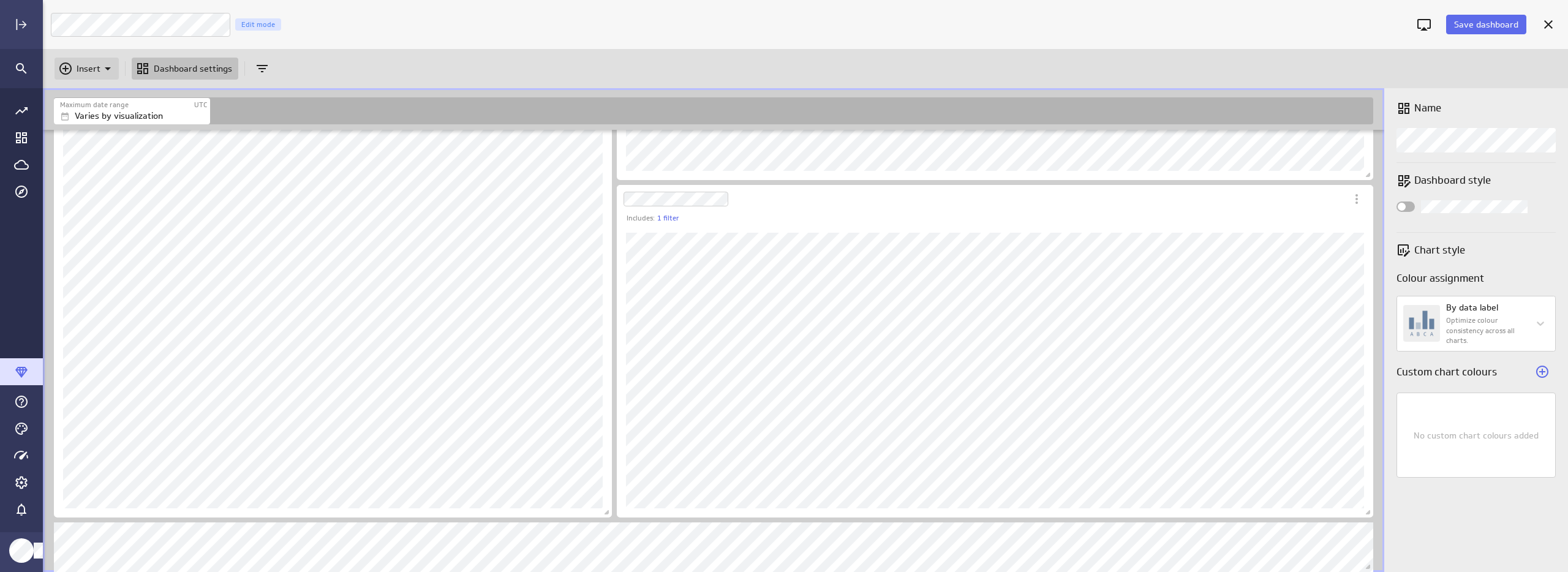
click at [73, 67] on div "Insert" at bounding box center [67, 68] width 19 height 15
click at [85, 94] on p "Metrics" at bounding box center [95, 99] width 29 height 13
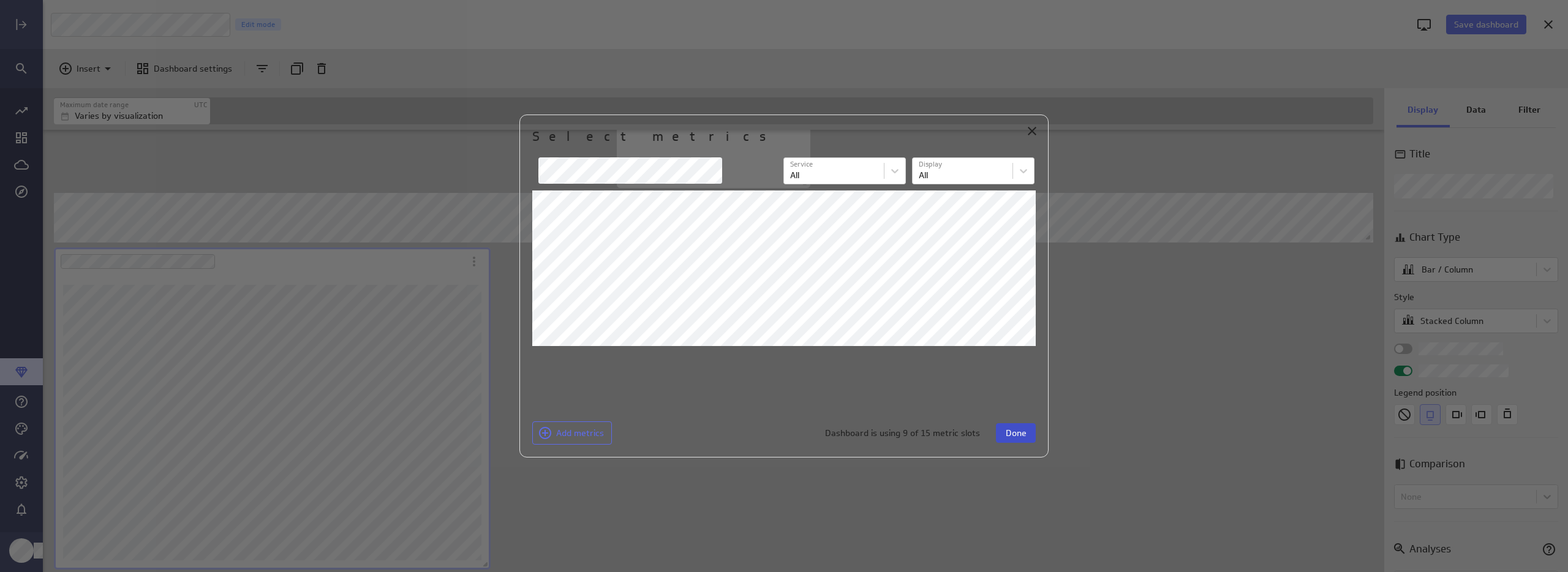
click at [1014, 438] on span "Done" at bounding box center [1017, 433] width 21 height 11
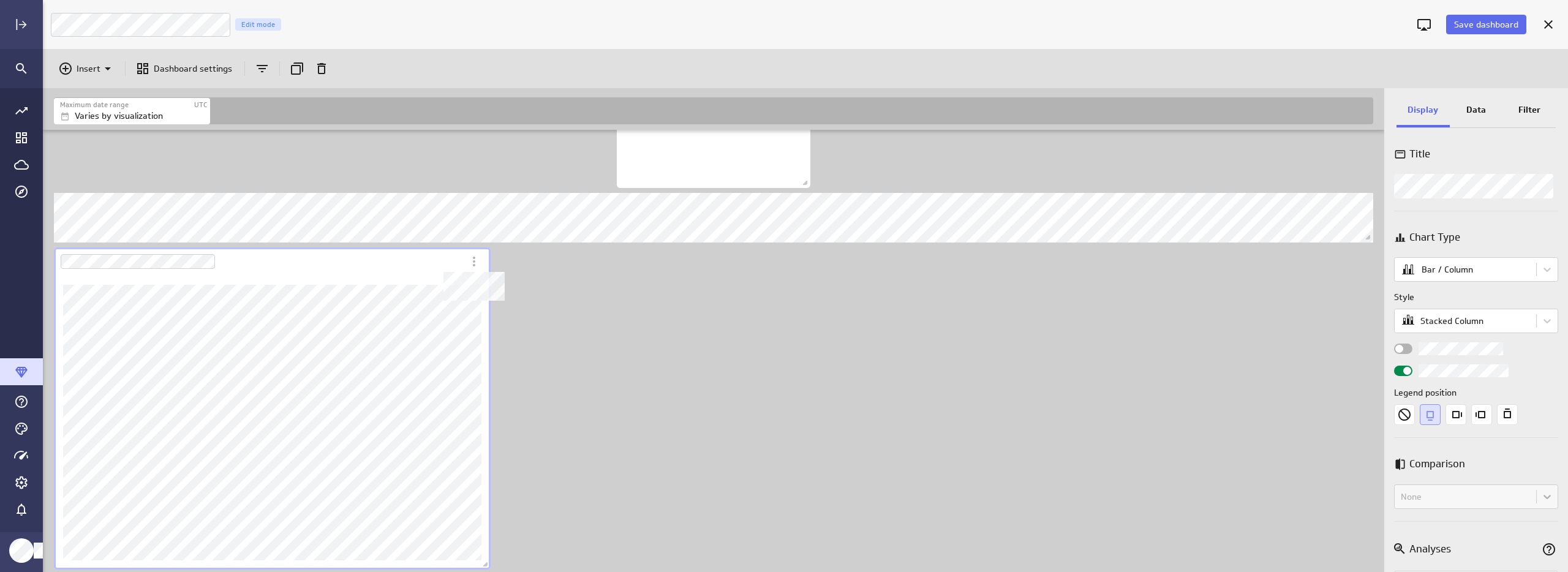
click at [422, 270] on div "Dashboard Widget" at bounding box center [258, 262] width 410 height 29
click at [1483, 114] on p "Data" at bounding box center [1476, 110] width 20 height 13
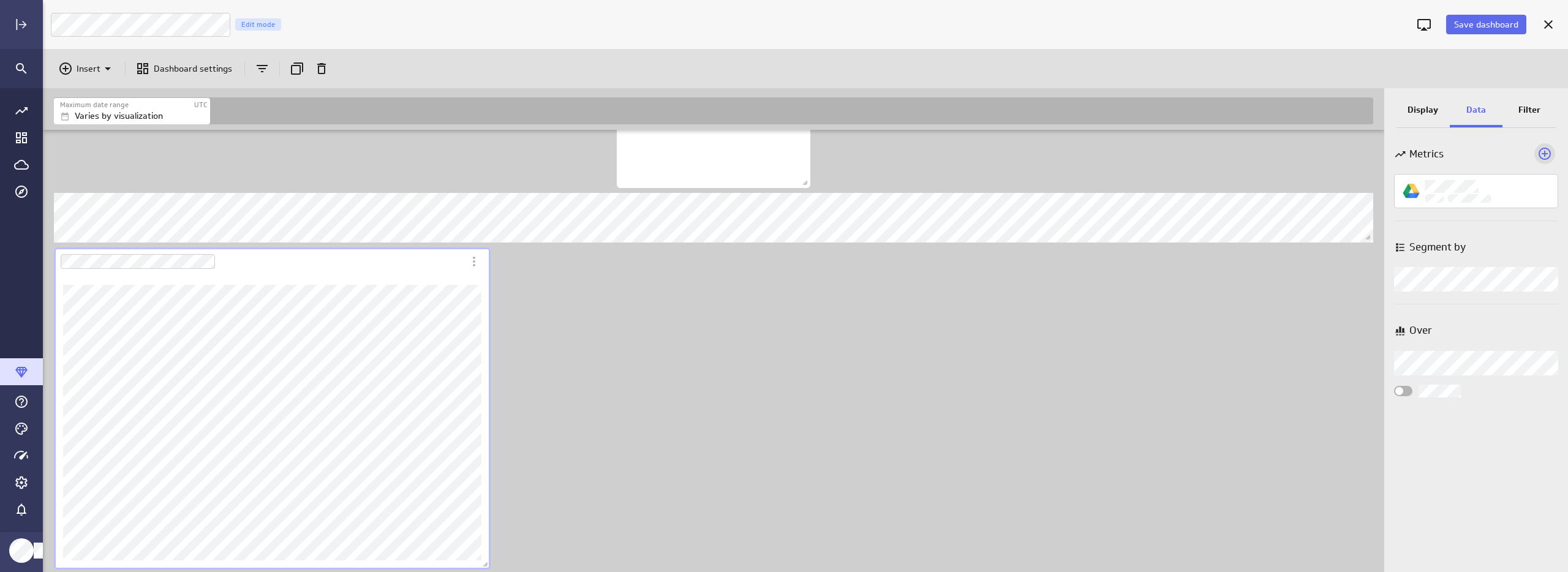
click at [1546, 157] on icon "Add a metric to this visualization" at bounding box center [1544, 154] width 15 height 15
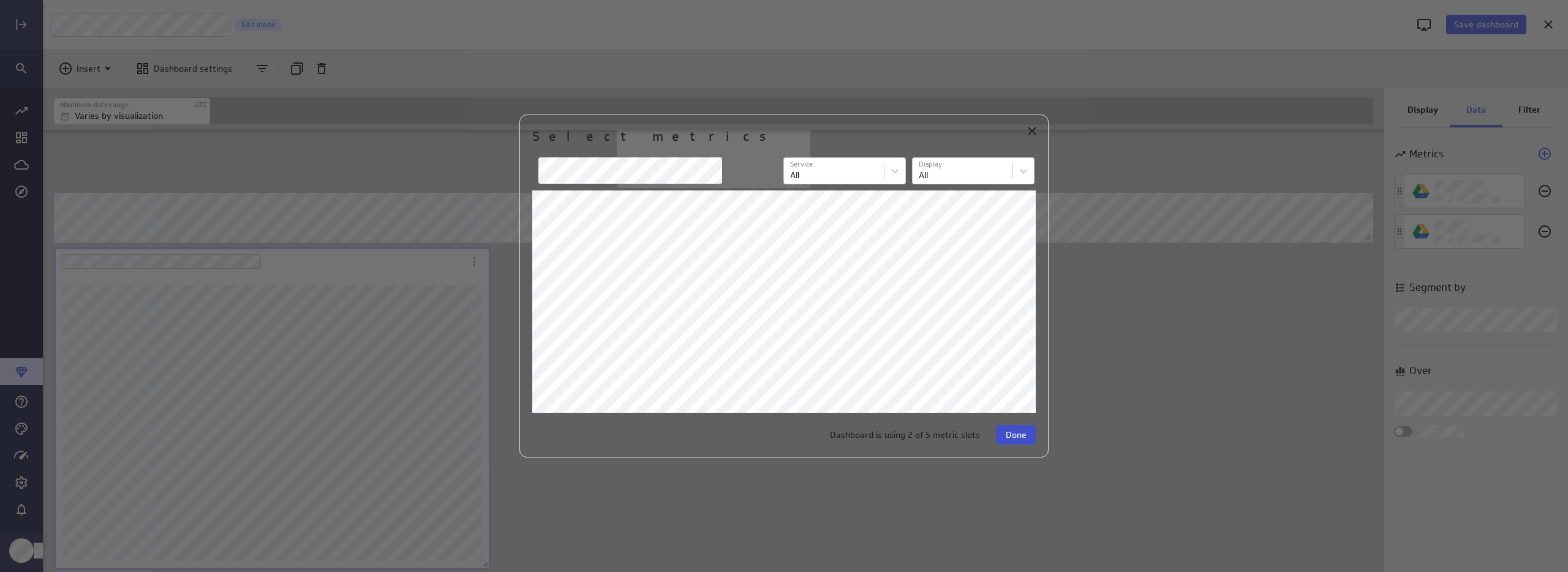
click at [1029, 438] on button "Done" at bounding box center [1016, 435] width 40 height 20
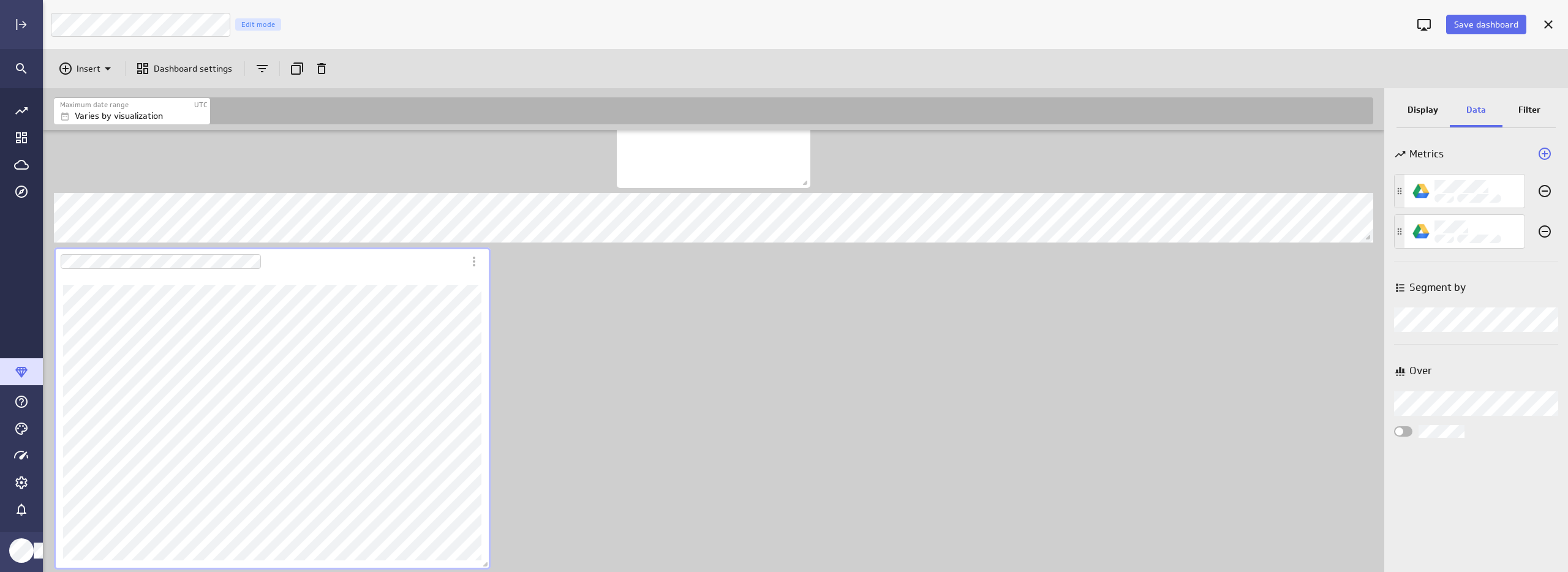
click at [1416, 100] on div "Display" at bounding box center [1422, 111] width 53 height 33
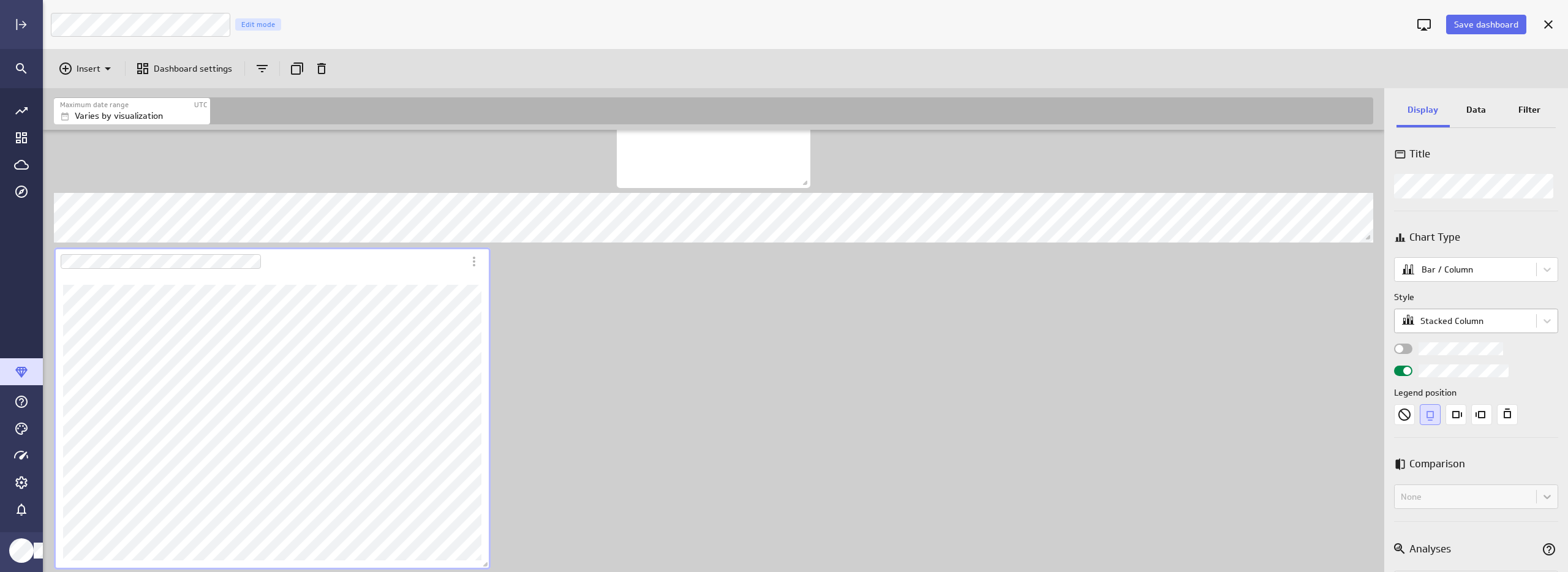
click at [1472, 319] on body "Save dashboard [PERSON_NAME] Moon Marketing Edit mode Insert Dashboard settings…" at bounding box center [784, 286] width 1568 height 572
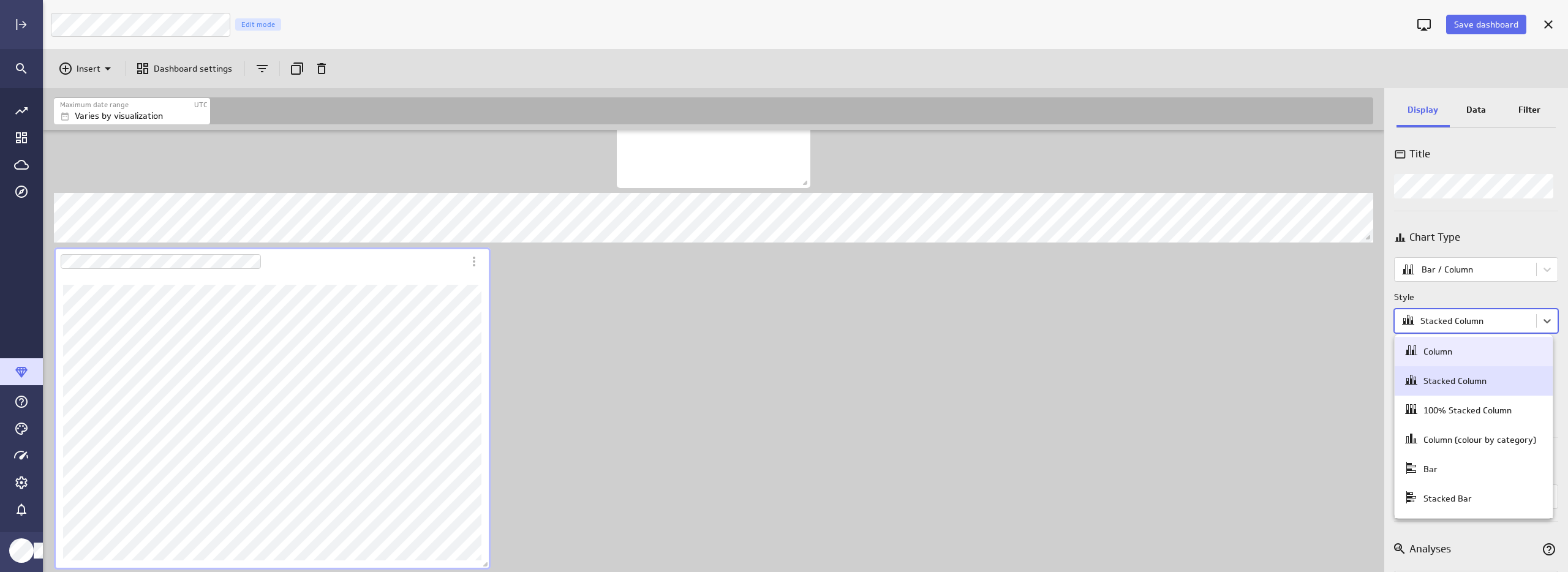
click at [1452, 357] on div "Column" at bounding box center [1438, 352] width 29 height 11
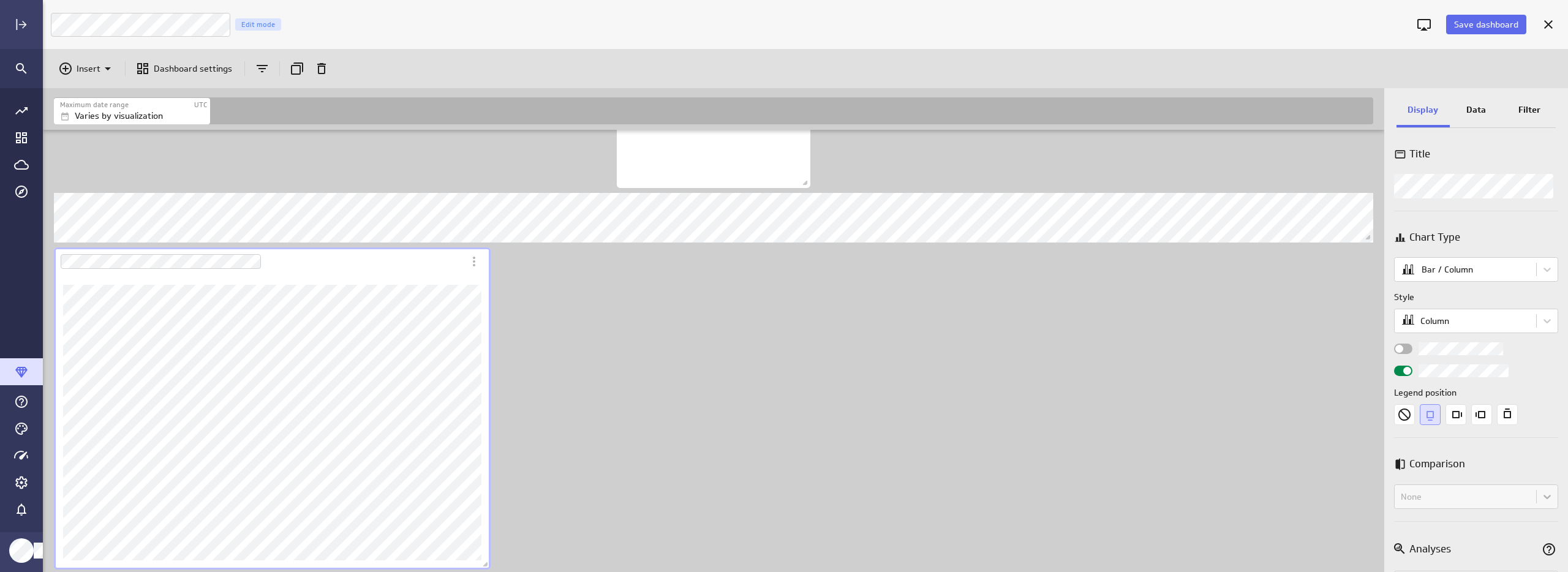
click at [1410, 344] on div "Widget Properties" at bounding box center [1403, 349] width 19 height 11
click at [0, 0] on input "Widget Properties" at bounding box center [0, 0] width 0 height 0
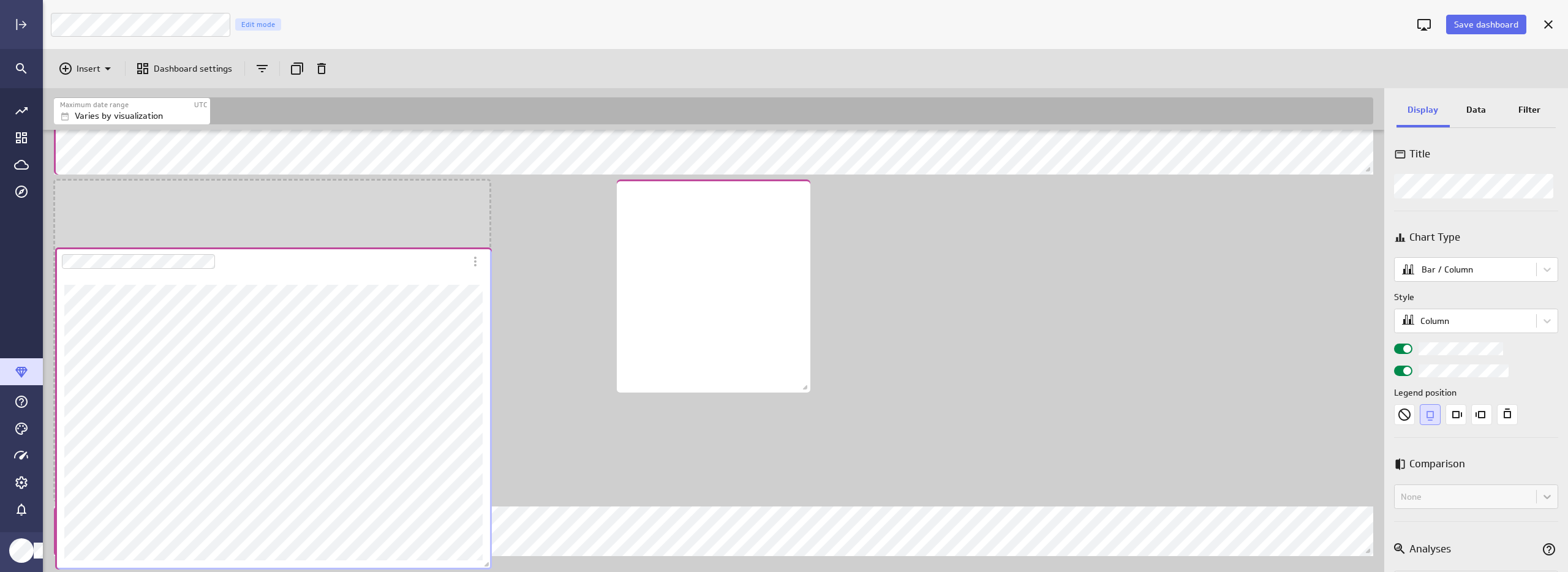
scroll to position [1683, 0]
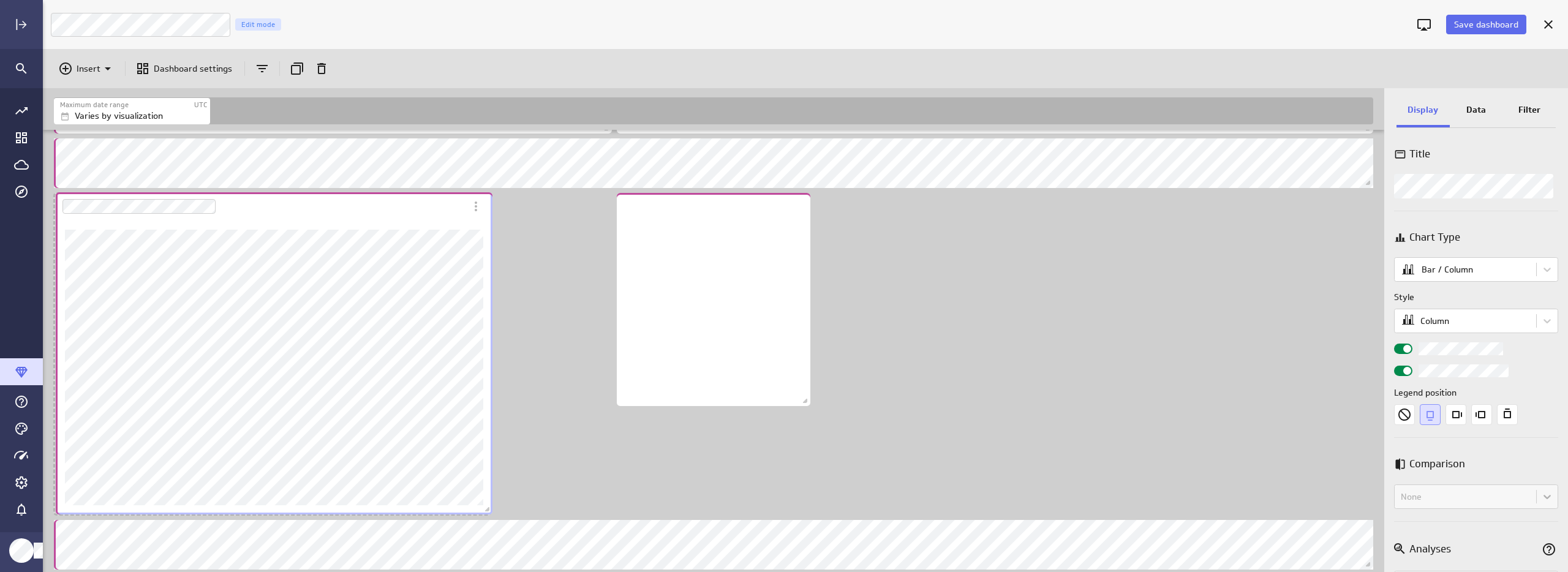
drag, startPoint x: 263, startPoint y: 252, endPoint x: 266, endPoint y: 196, distance: 56.1
click at [266, 196] on div "Dashboard Widget" at bounding box center [260, 206] width 410 height 29
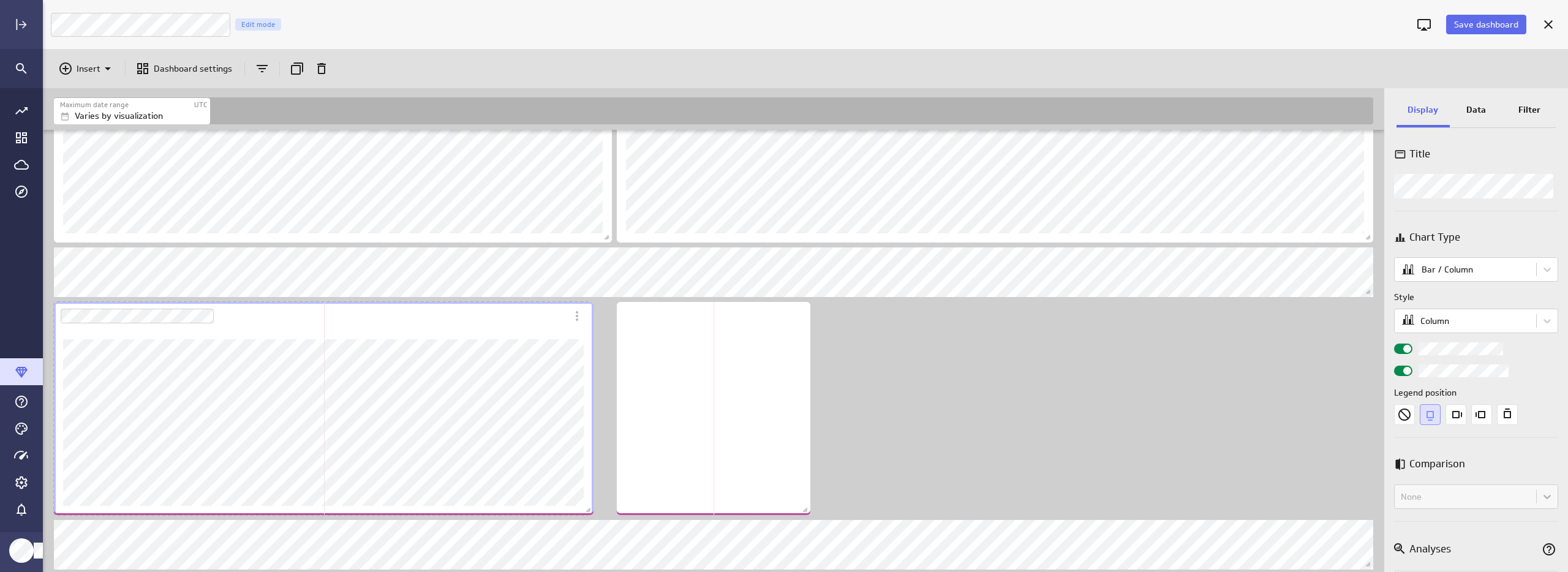
scroll to position [7, 7]
drag, startPoint x: 486, startPoint y: 512, endPoint x: 607, endPoint y: 500, distance: 121.6
click at [607, 500] on div "Dashboard content with 20 widgets" at bounding box center [332, 409] width 562 height 218
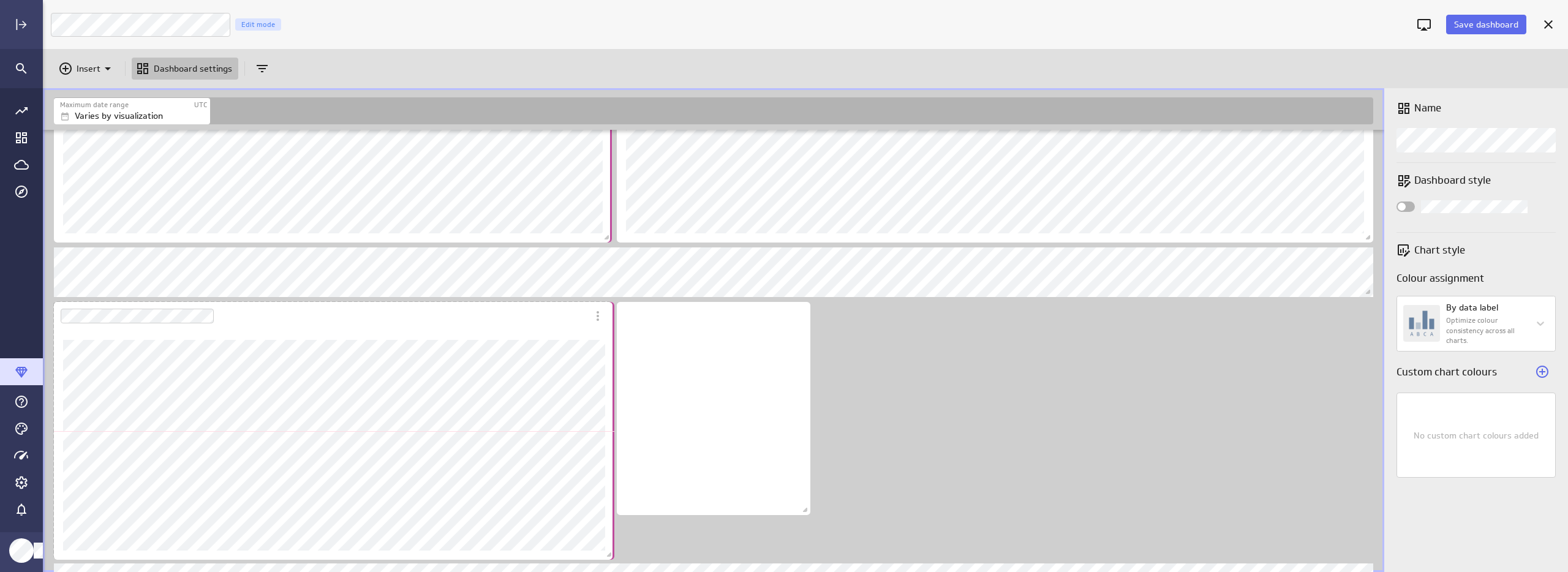
scroll to position [2079, 1343]
drag, startPoint x: 608, startPoint y: 513, endPoint x: 610, endPoint y: 565, distance: 52.0
click at [610, 565] on span "Dashboard content with 20 widgets" at bounding box center [609, 565] width 12 height 12
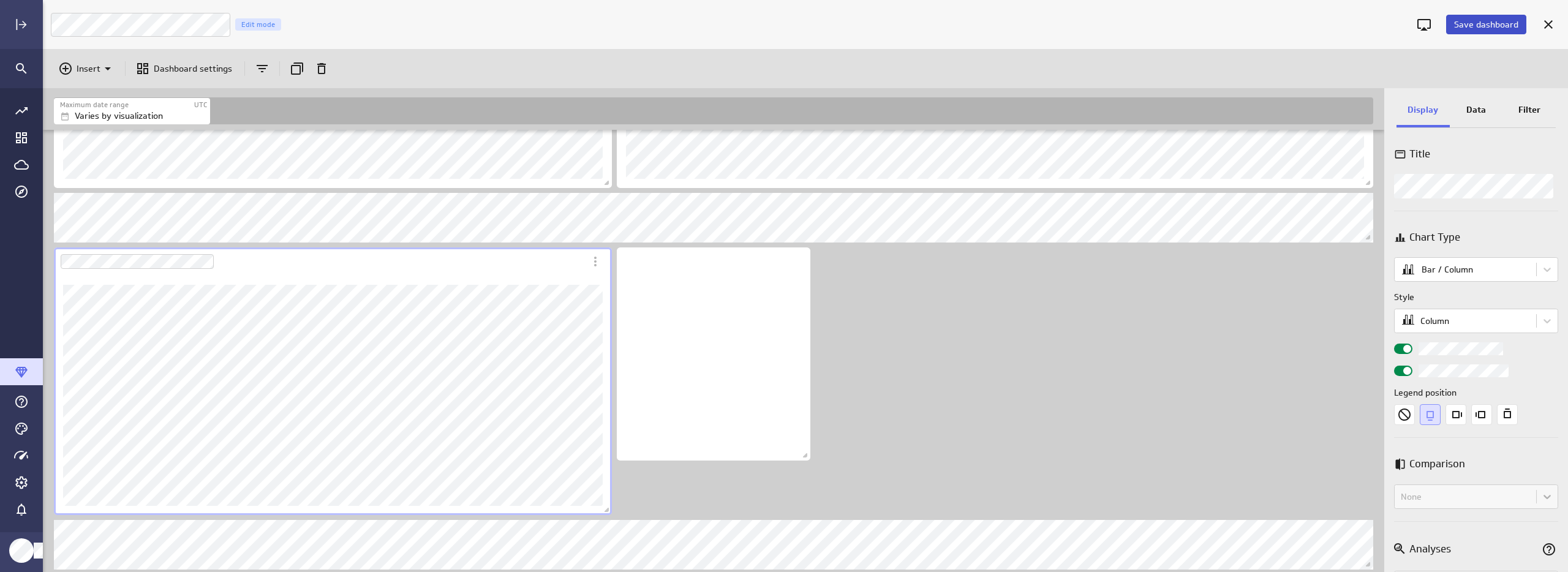
click at [1482, 29] on span "Save dashboard" at bounding box center [1486, 24] width 64 height 11
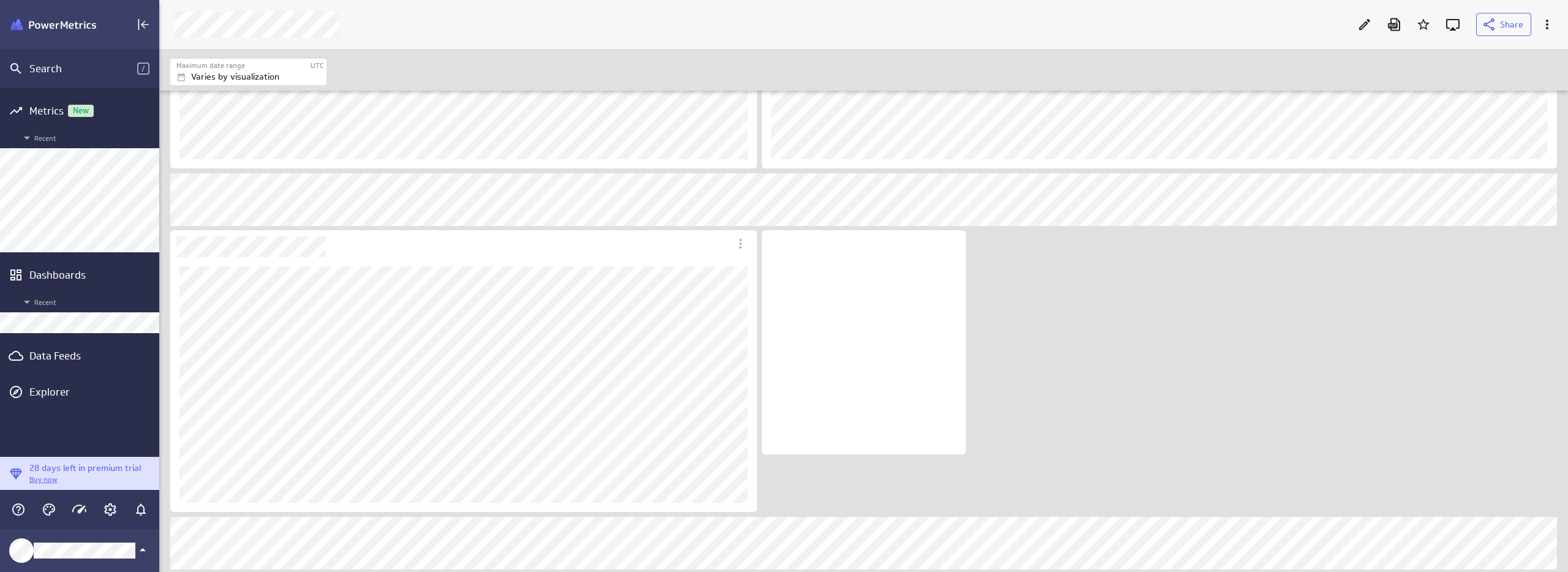
click at [929, 429] on div "No description available" at bounding box center [863, 342] width 204 height 224
click at [1396, 23] on icon "Download as PDF" at bounding box center [1394, 25] width 12 height 13
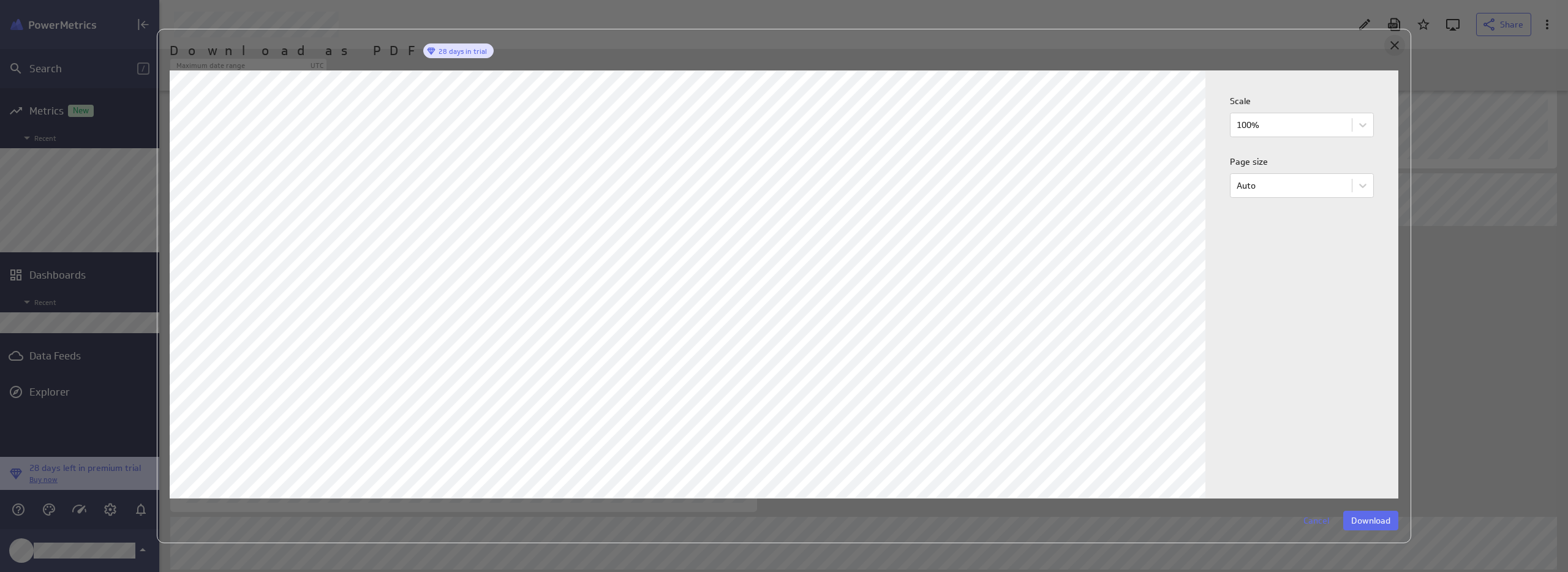
click at [1390, 44] on icon "Close" at bounding box center [1395, 46] width 15 height 15
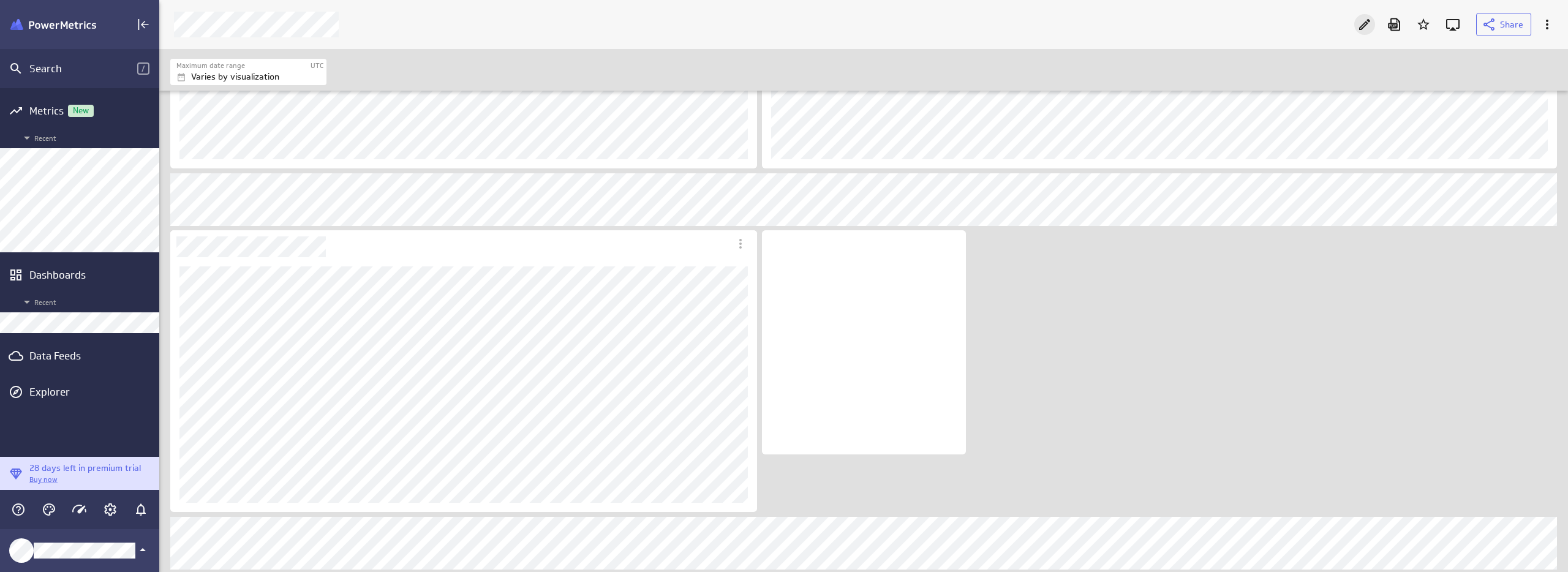
click at [1360, 31] on div "Edit" at bounding box center [1365, 24] width 21 height 21
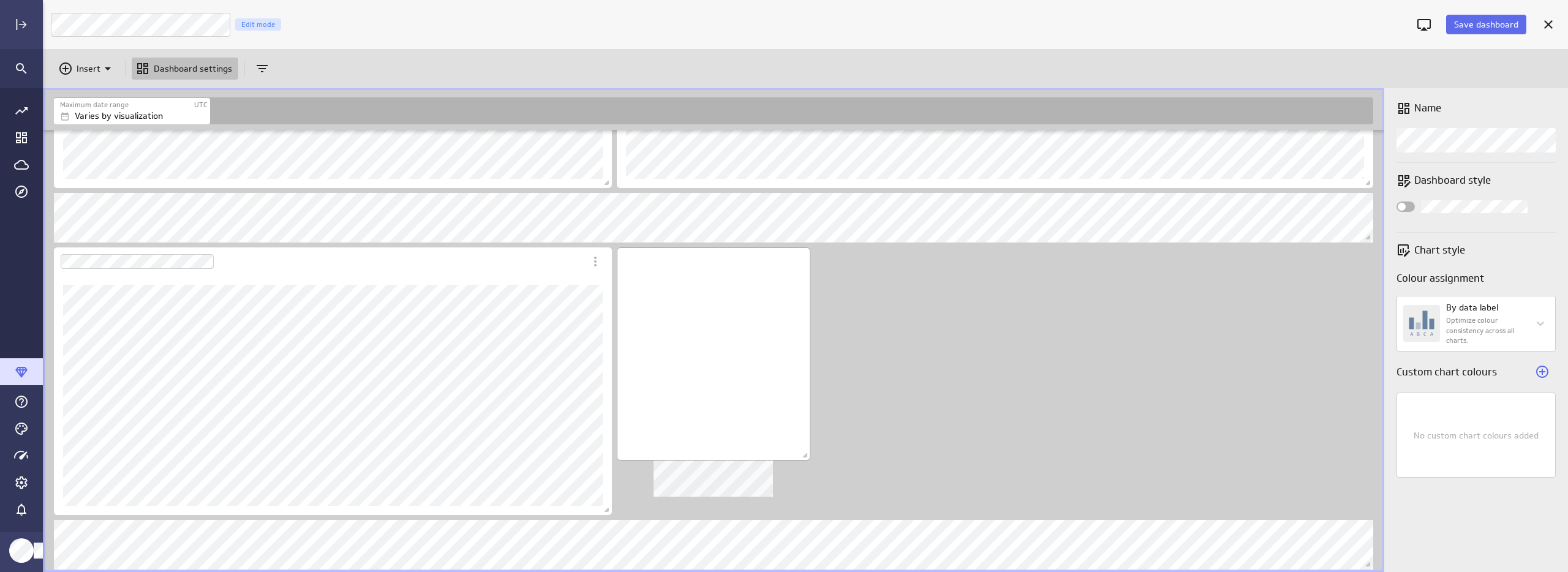
click at [748, 406] on div "No description available" at bounding box center [714, 354] width 194 height 213
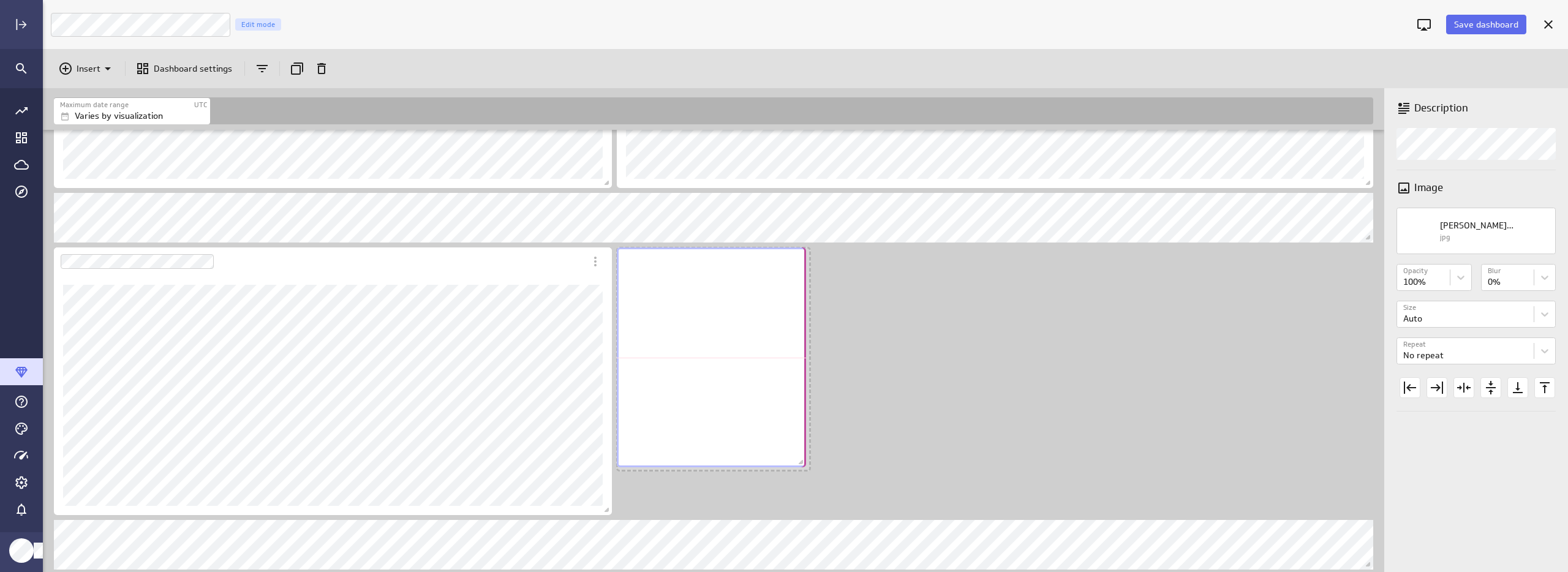
drag, startPoint x: 806, startPoint y: 455, endPoint x: 802, endPoint y: 460, distance: 6.4
click at [802, 460] on span "Dashboard content with 20 widgets" at bounding box center [802, 464] width 12 height 12
drag, startPoint x: 974, startPoint y: 403, endPoint x: 1327, endPoint y: 102, distance: 463.9
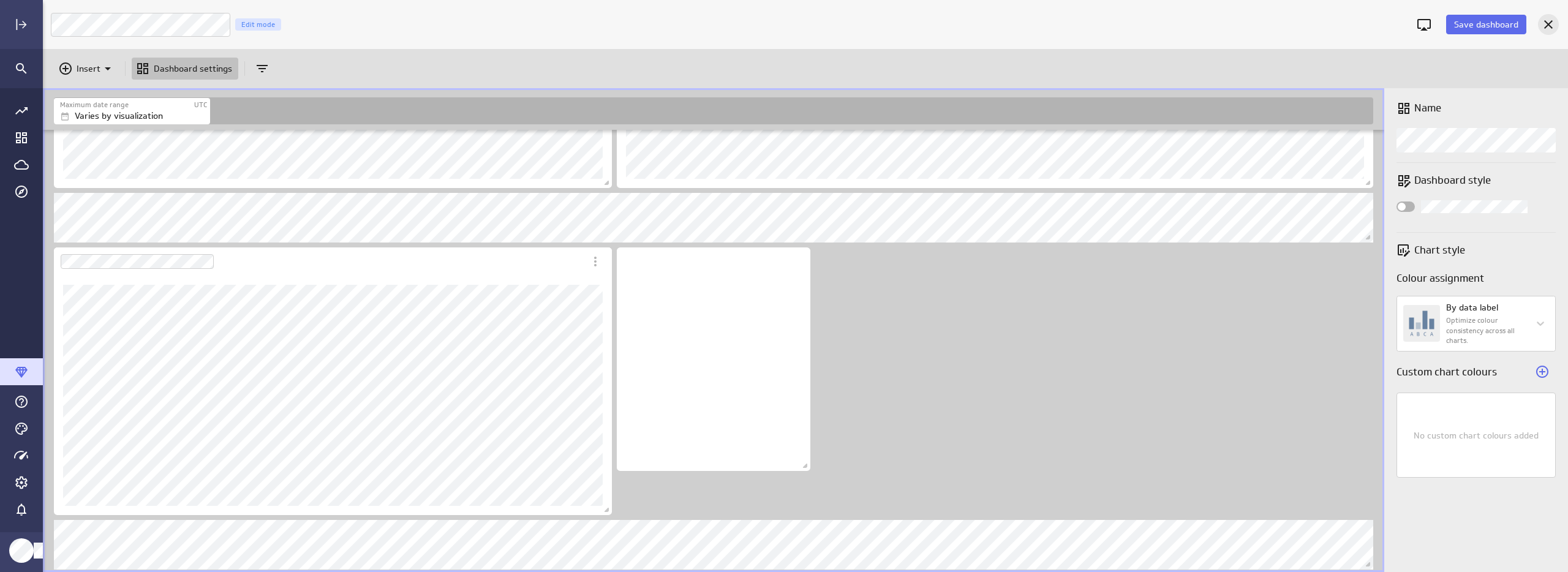
click at [1549, 21] on icon "Cancel" at bounding box center [1548, 24] width 15 height 15
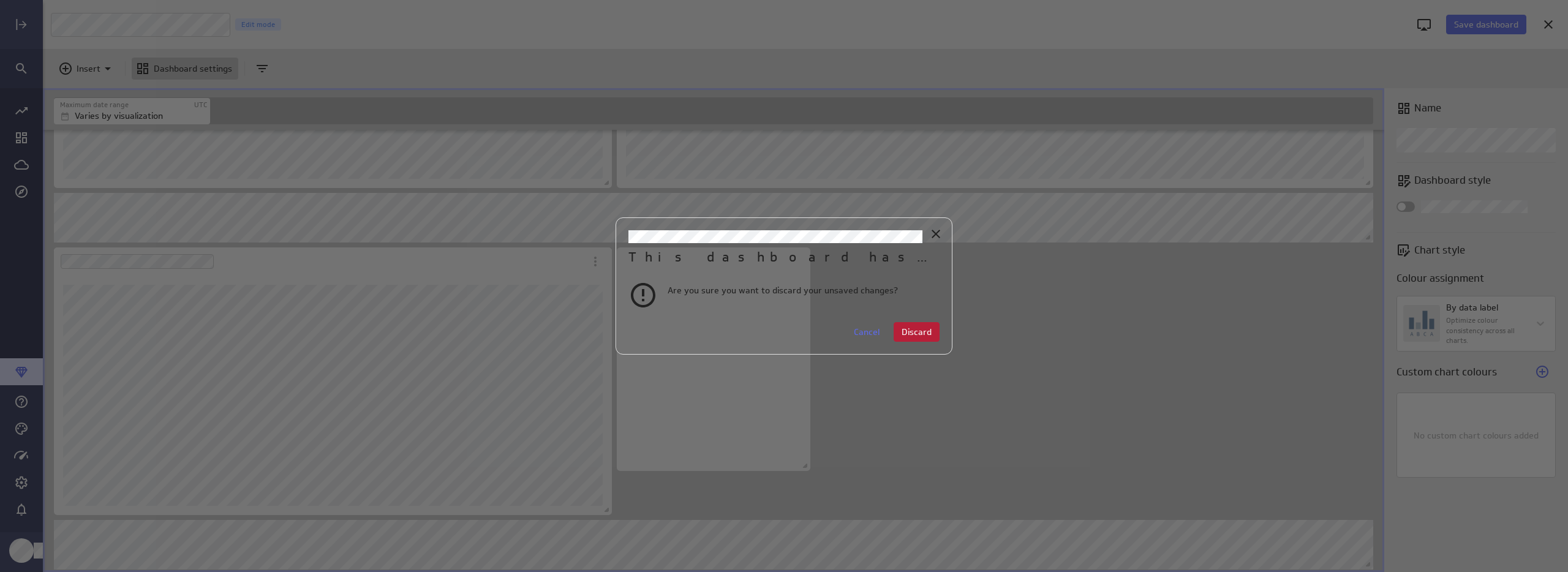
click at [927, 332] on span "Discard" at bounding box center [916, 332] width 30 height 11
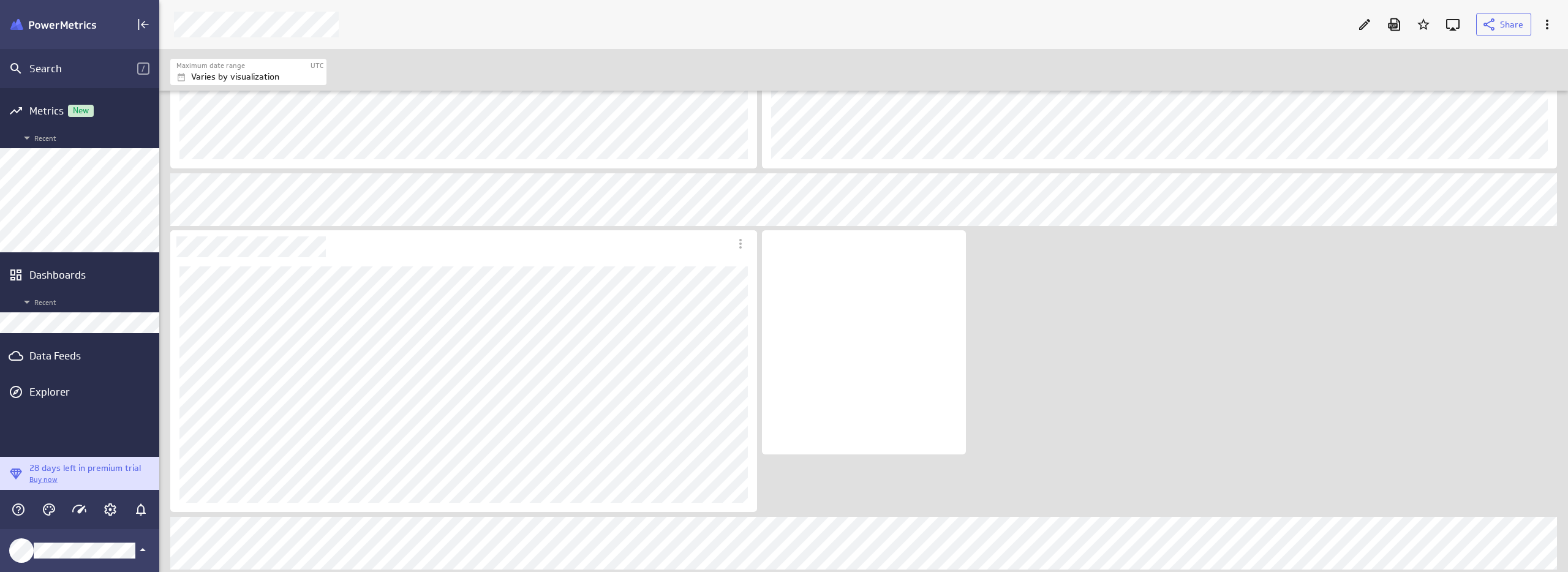
click at [1372, 25] on icon "Edit" at bounding box center [1364, 24] width 15 height 15
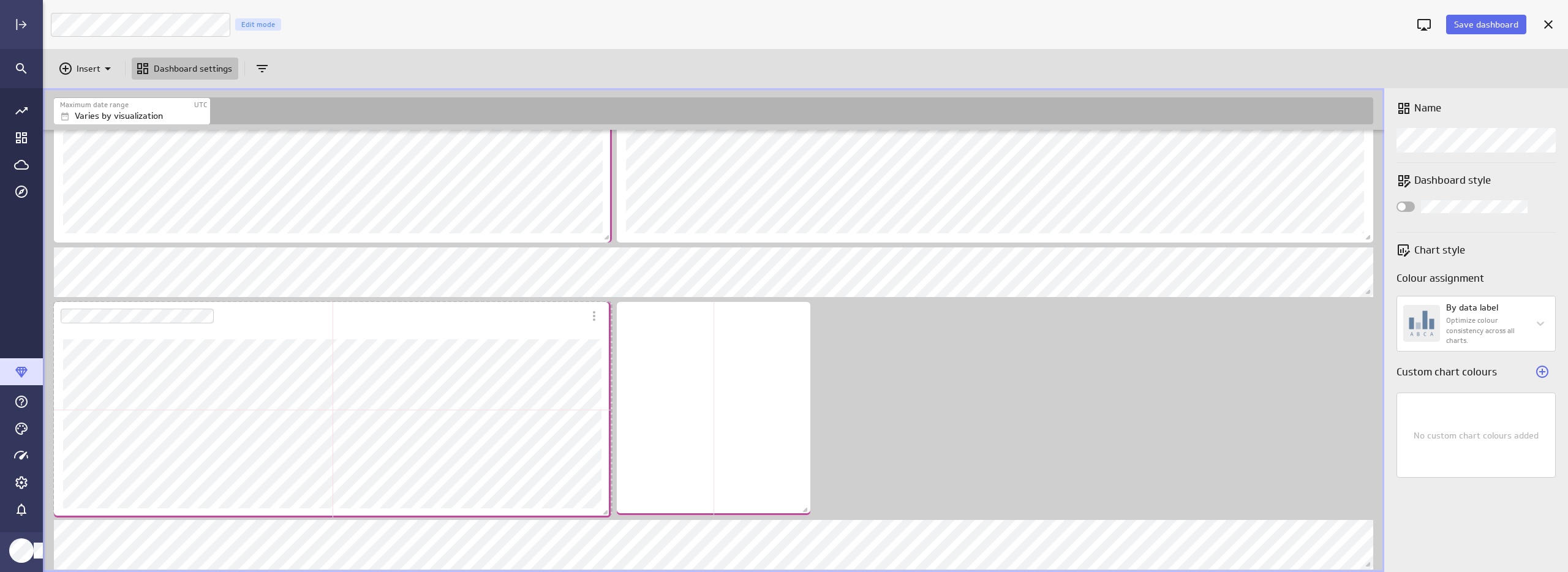
click at [606, 512] on span "Dashboard content with 20 widgets" at bounding box center [607, 513] width 12 height 12
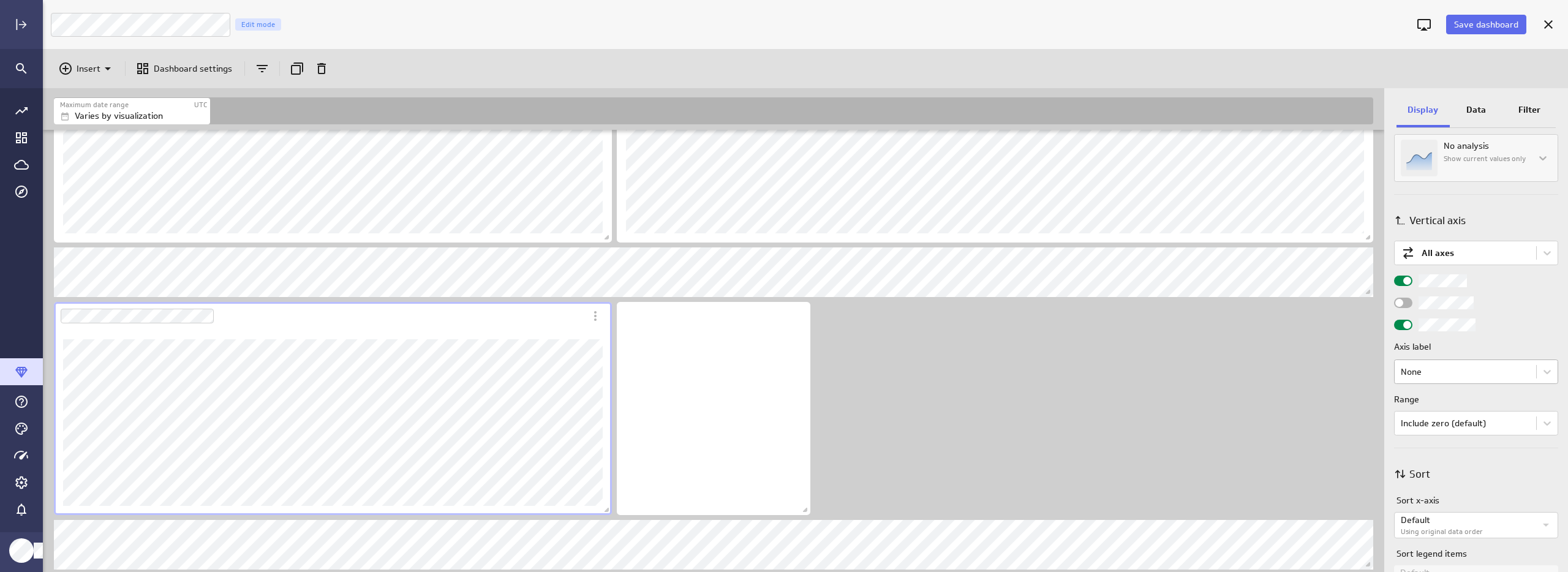
click at [1452, 375] on body "Save dashboard [PERSON_NAME] Moon Marketing Edit mode Insert Dashboard settings…" at bounding box center [784, 286] width 1568 height 572
click at [1452, 375] on div at bounding box center [784, 286] width 1568 height 572
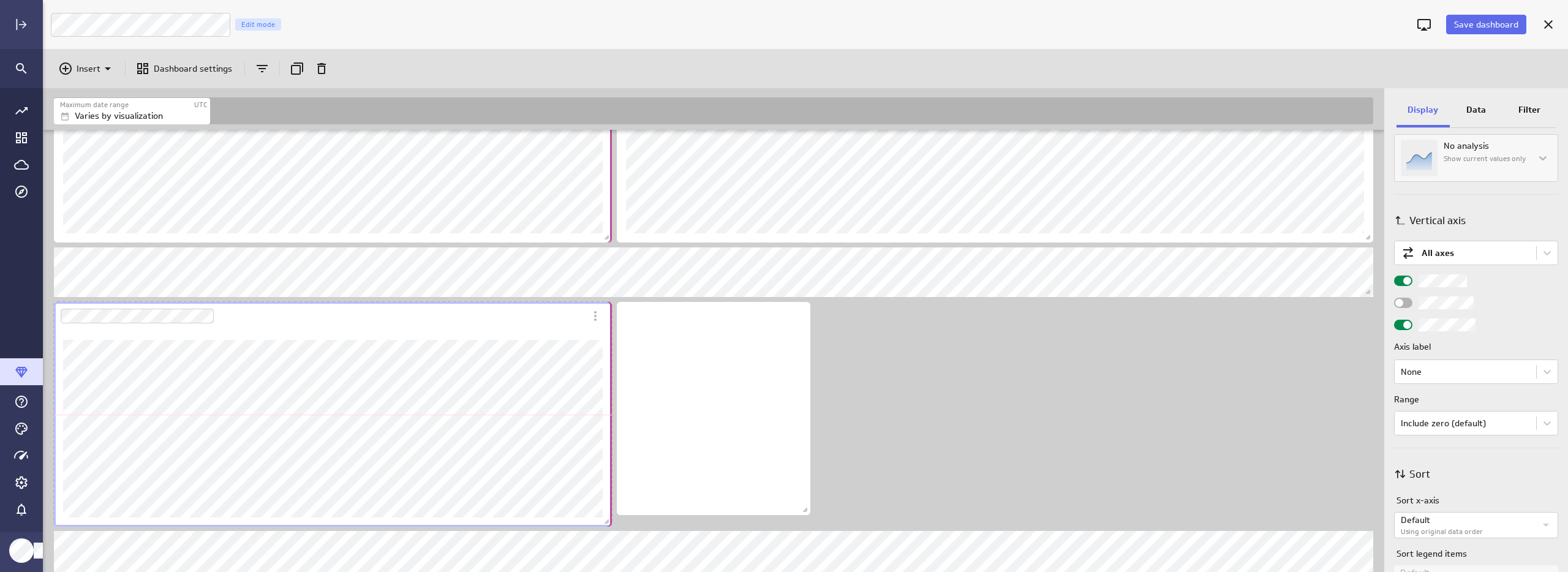
drag, startPoint x: 609, startPoint y: 513, endPoint x: 609, endPoint y: 527, distance: 14.0
click at [609, 527] on span "Dashboard content with 20 widgets" at bounding box center [608, 523] width 12 height 12
click at [699, 481] on div "No description available" at bounding box center [714, 409] width 194 height 213
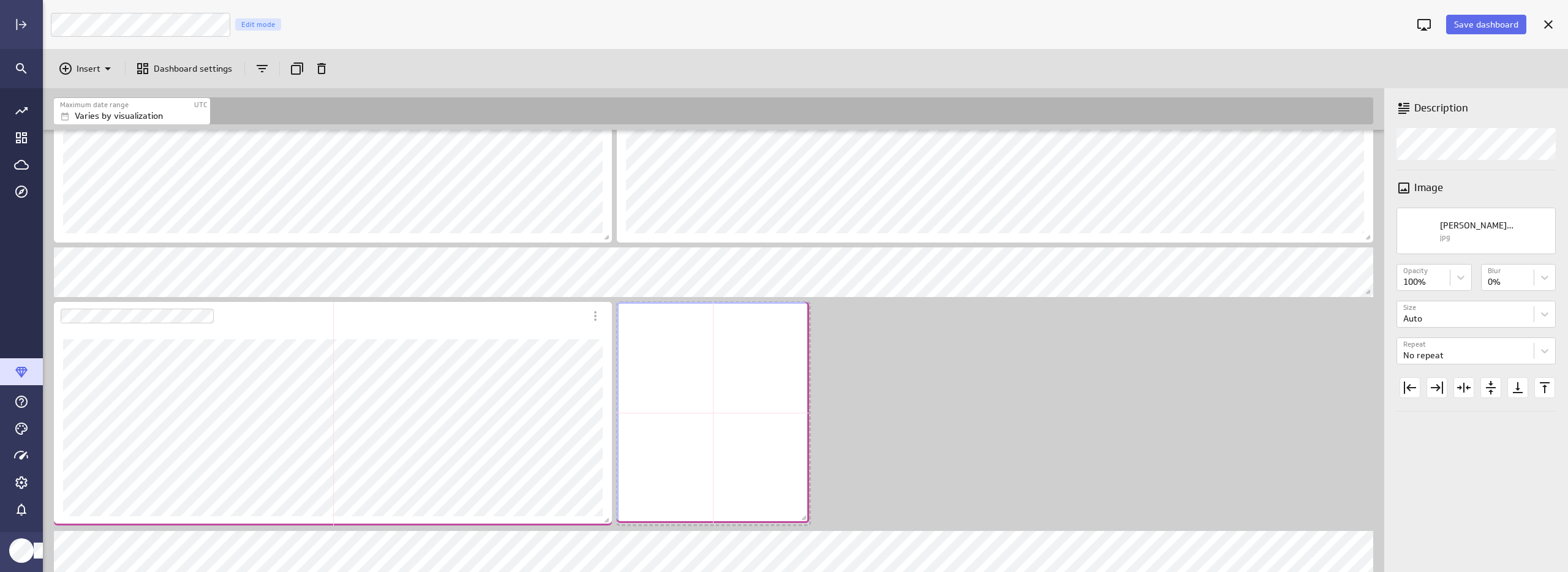
drag, startPoint x: 806, startPoint y: 510, endPoint x: 804, endPoint y: 518, distance: 8.2
click at [804, 518] on span "Dashboard content with 20 widgets" at bounding box center [805, 519] width 12 height 12
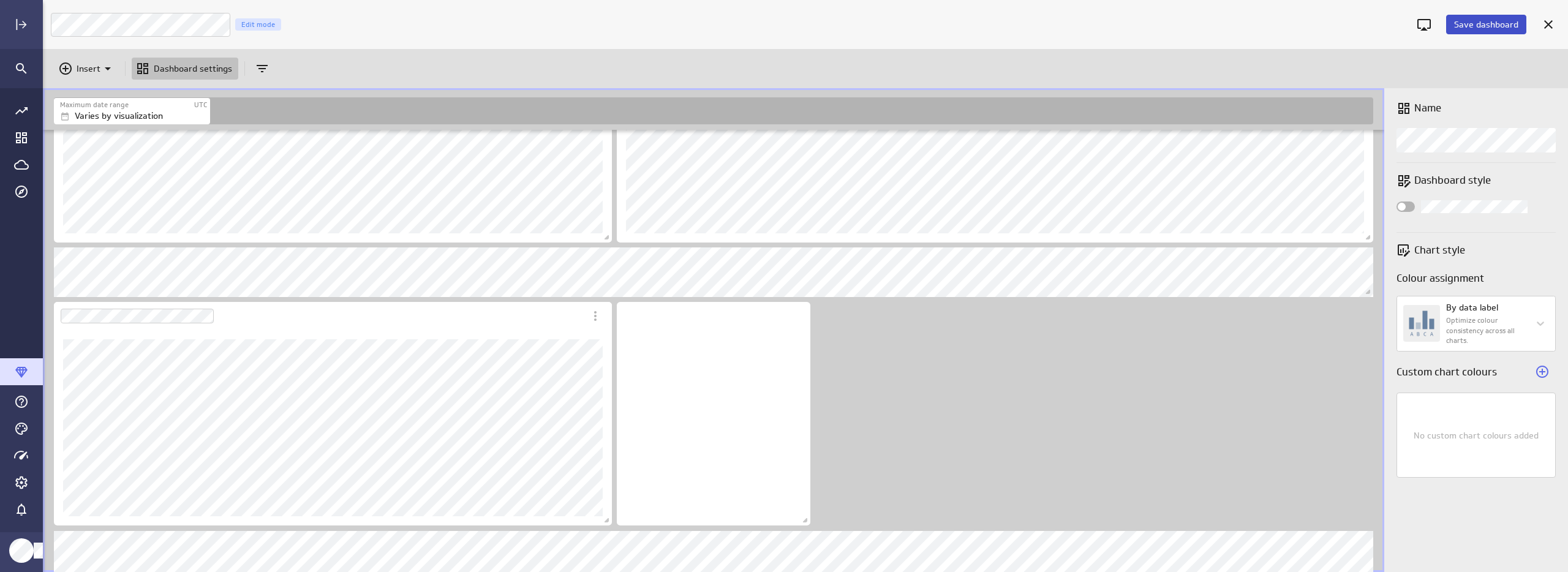
click at [1496, 25] on span "Save dashboard" at bounding box center [1486, 24] width 64 height 11
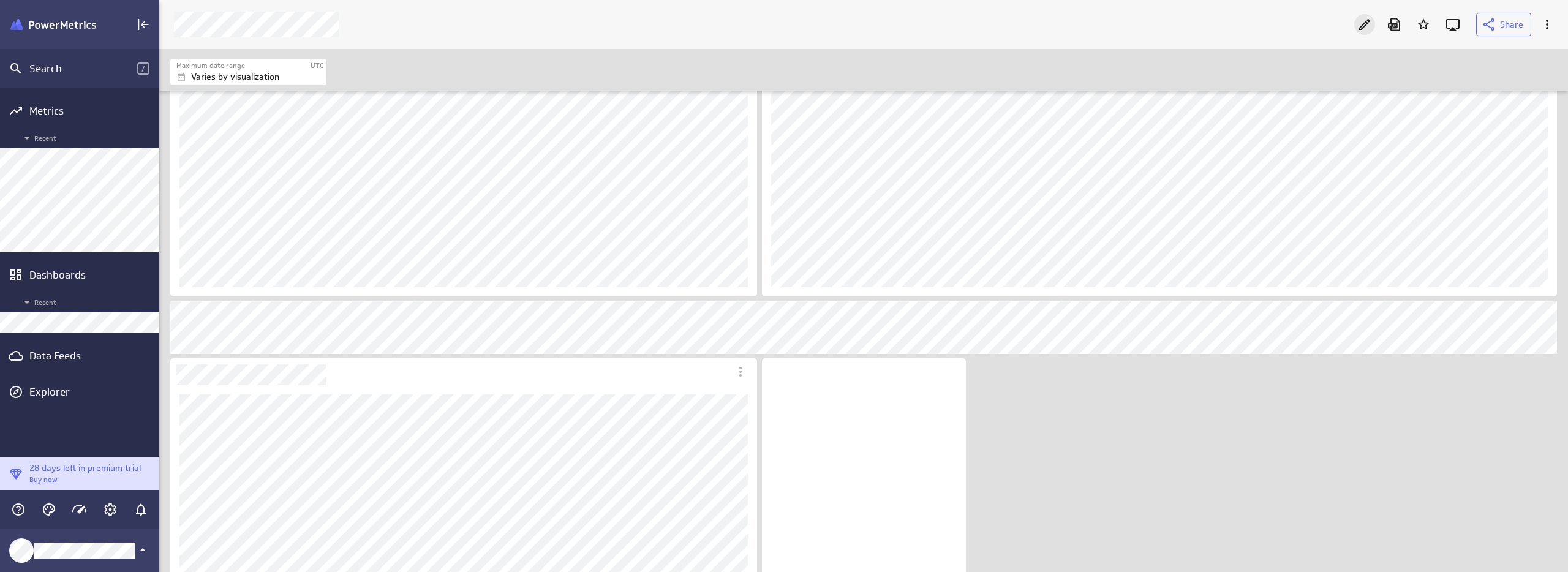
click at [1355, 24] on div "Edit" at bounding box center [1365, 24] width 21 height 21
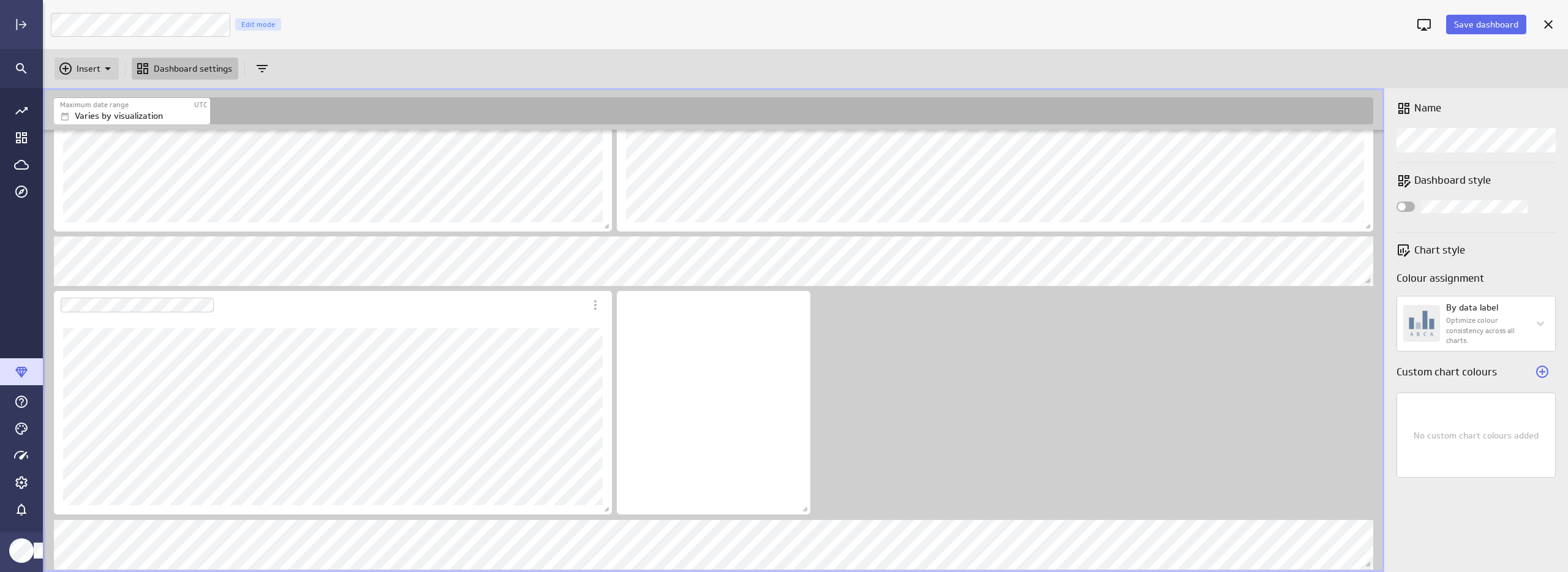
click at [85, 68] on p "Insert" at bounding box center [88, 69] width 24 height 13
click at [91, 93] on p "Metrics" at bounding box center [95, 99] width 29 height 13
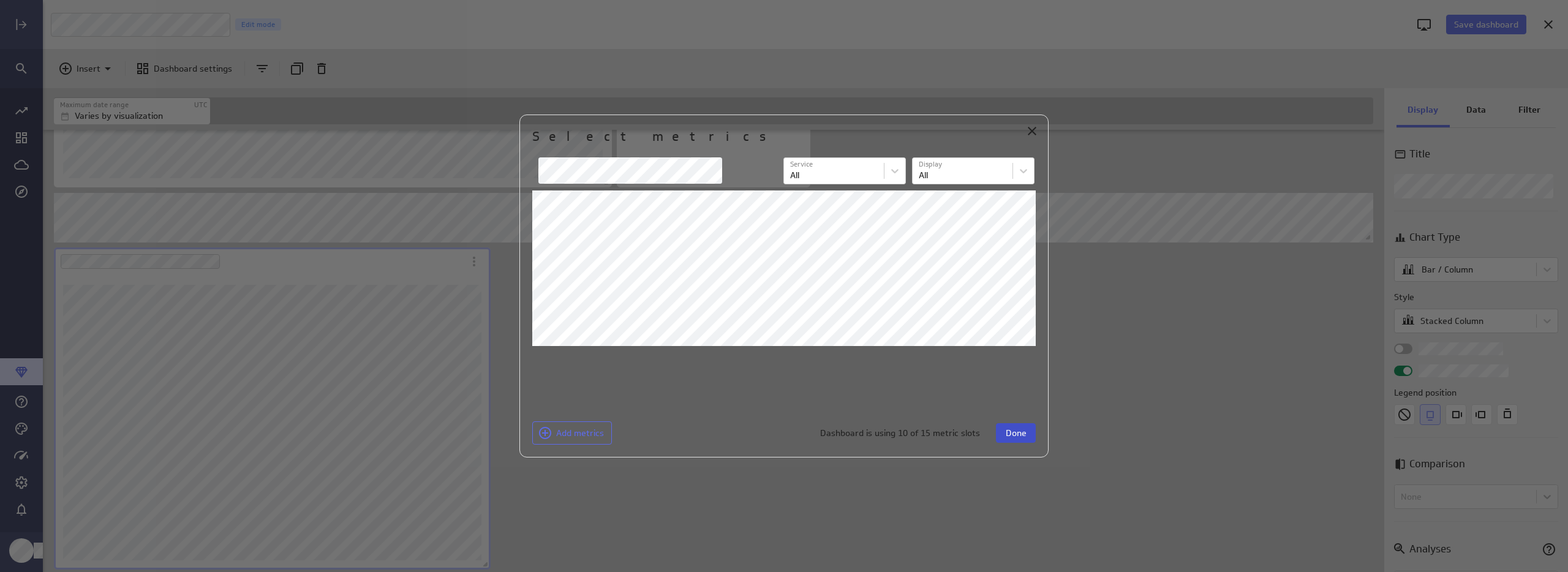
click at [1021, 435] on span "Done" at bounding box center [1017, 433] width 21 height 11
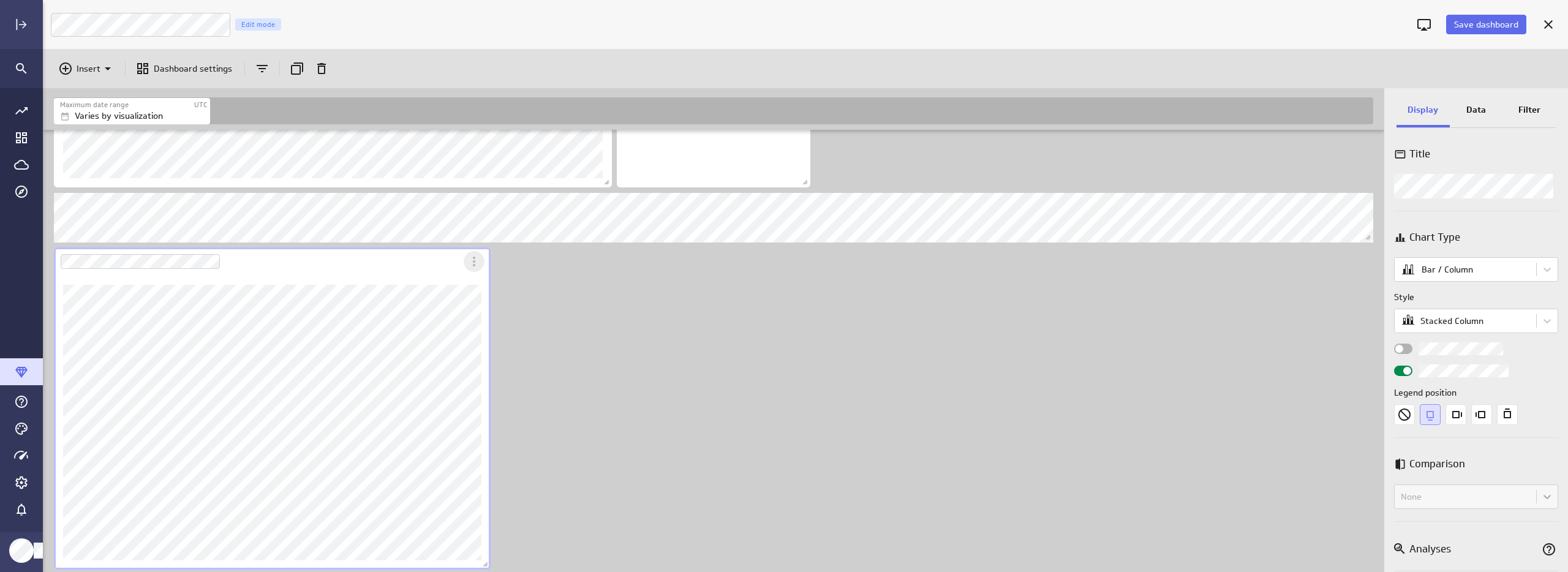
click at [477, 263] on icon "More actions" at bounding box center [474, 262] width 15 height 15
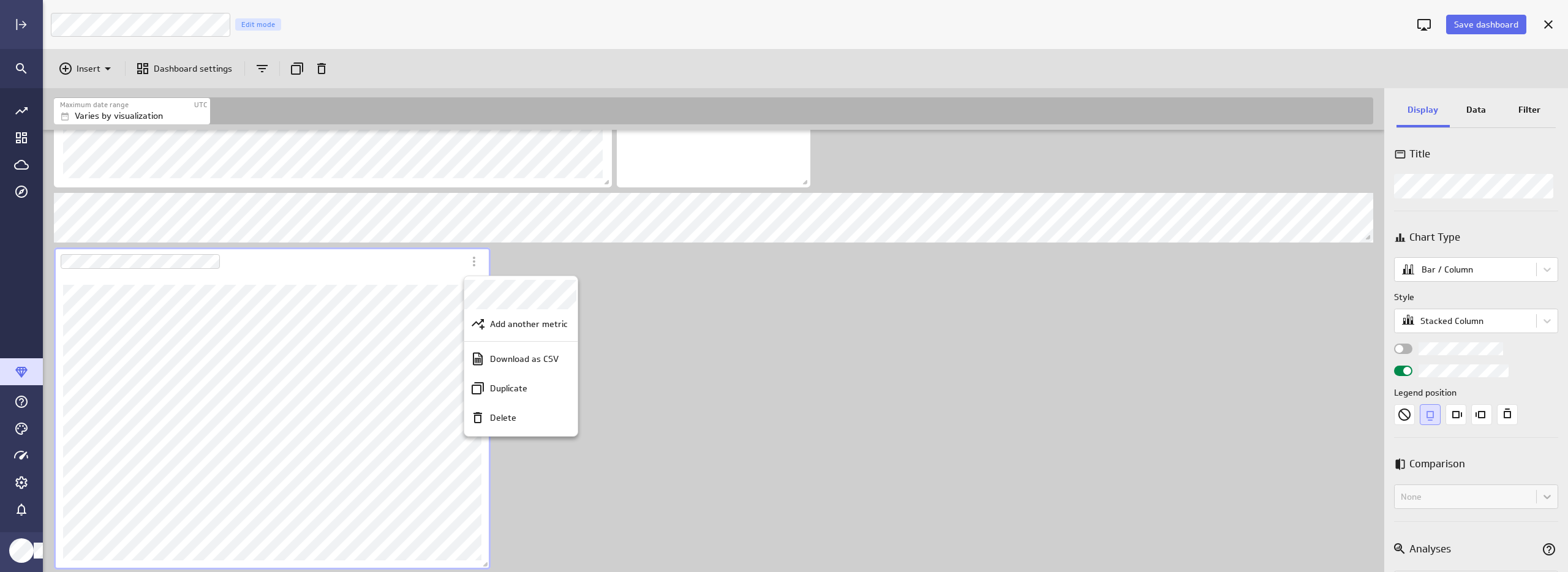
click at [327, 295] on div at bounding box center [784, 286] width 1568 height 572
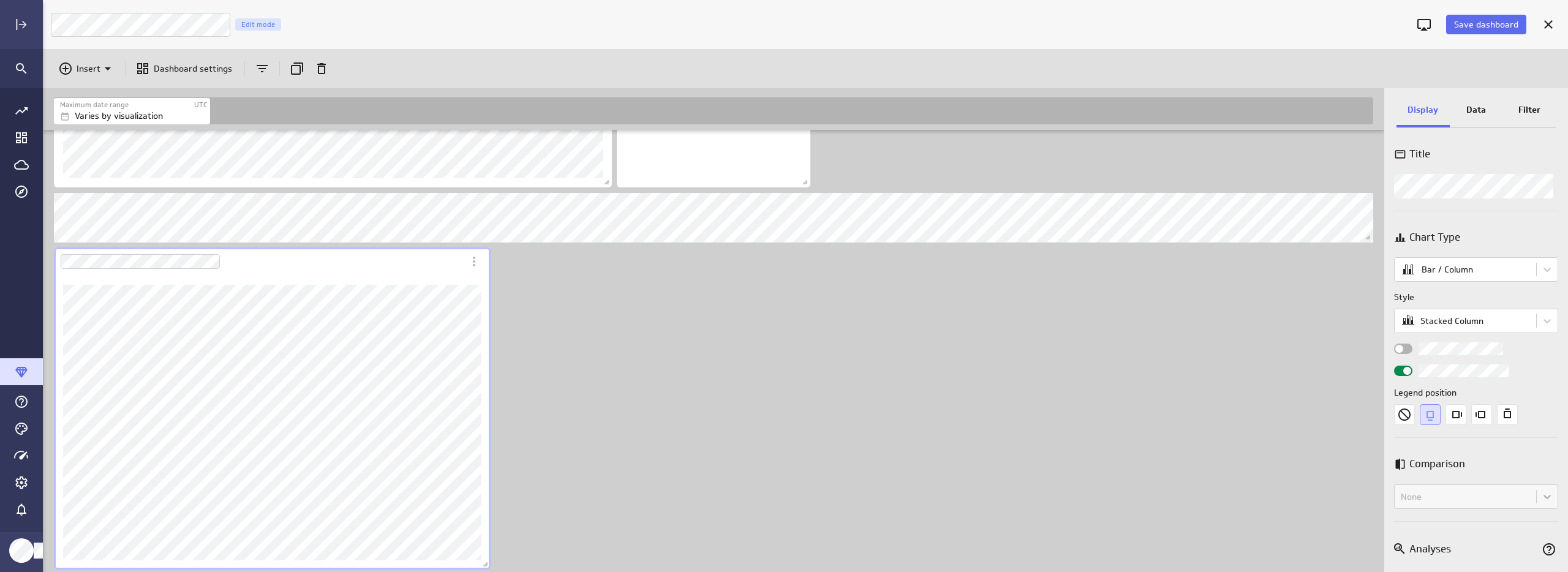
click at [1483, 113] on p "Data" at bounding box center [1476, 110] width 20 height 13
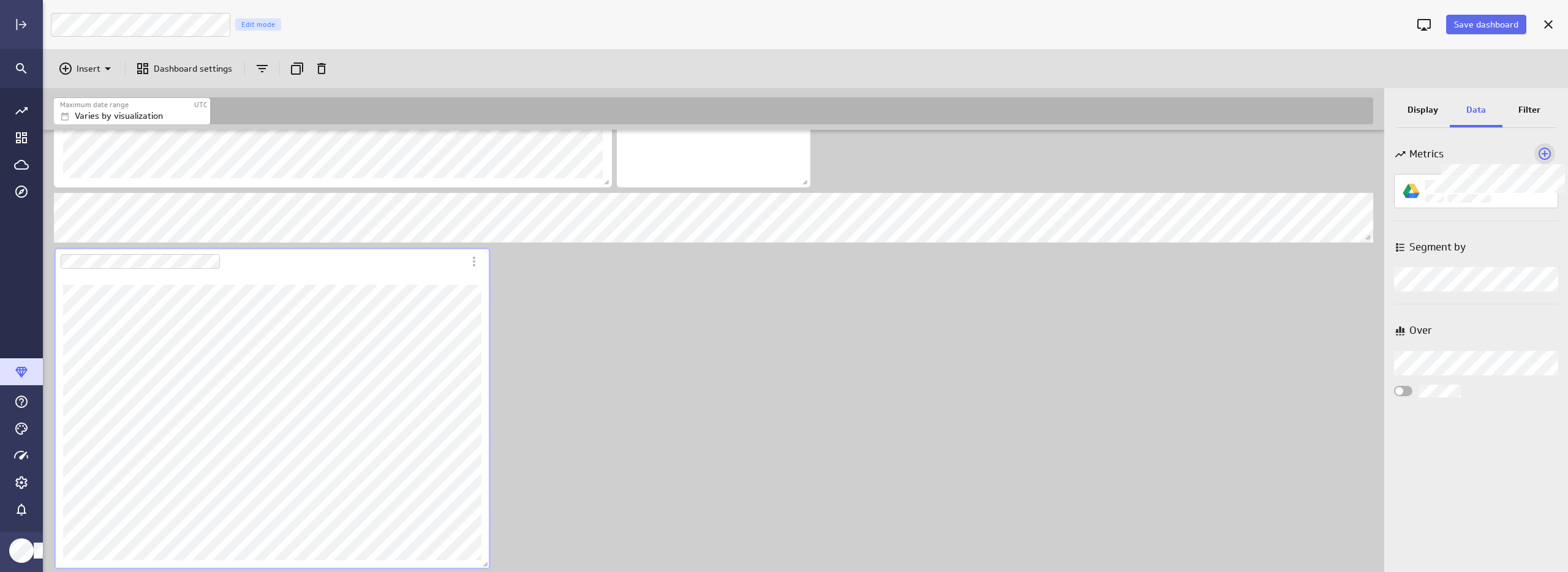
click at [1545, 152] on icon "Widget Properties" at bounding box center [1544, 154] width 15 height 15
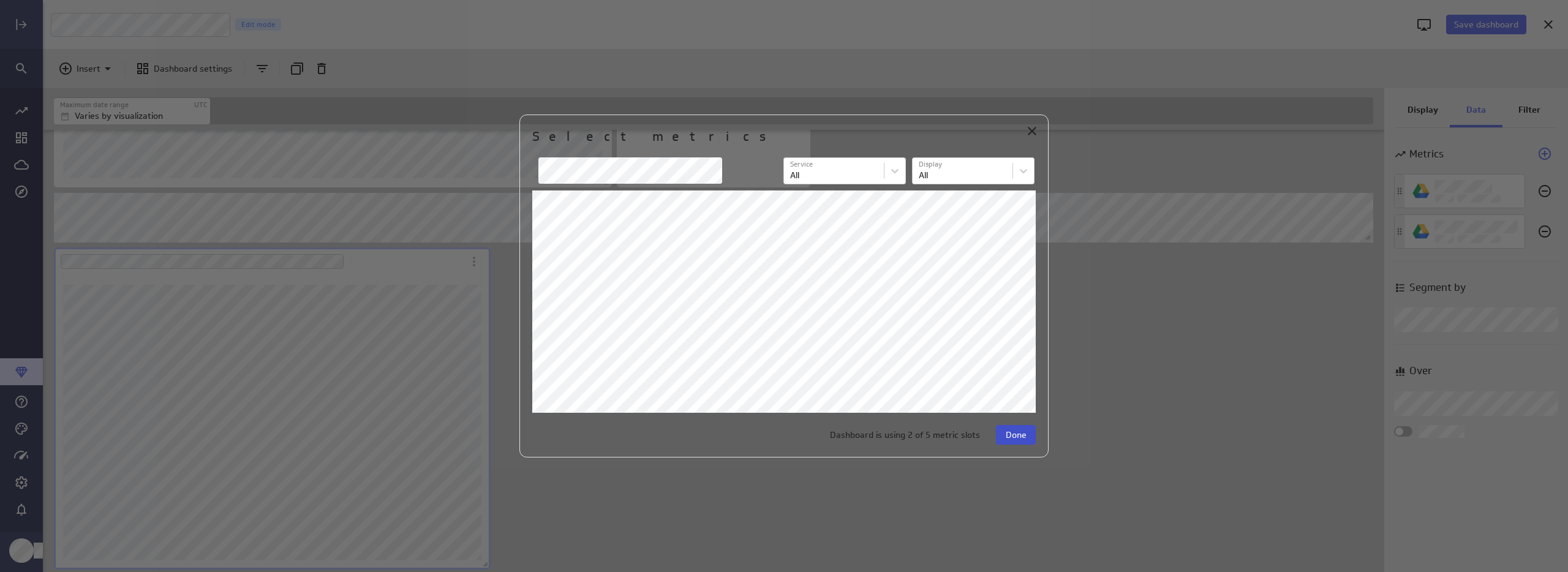
click at [1017, 436] on span "Done" at bounding box center [1017, 435] width 21 height 11
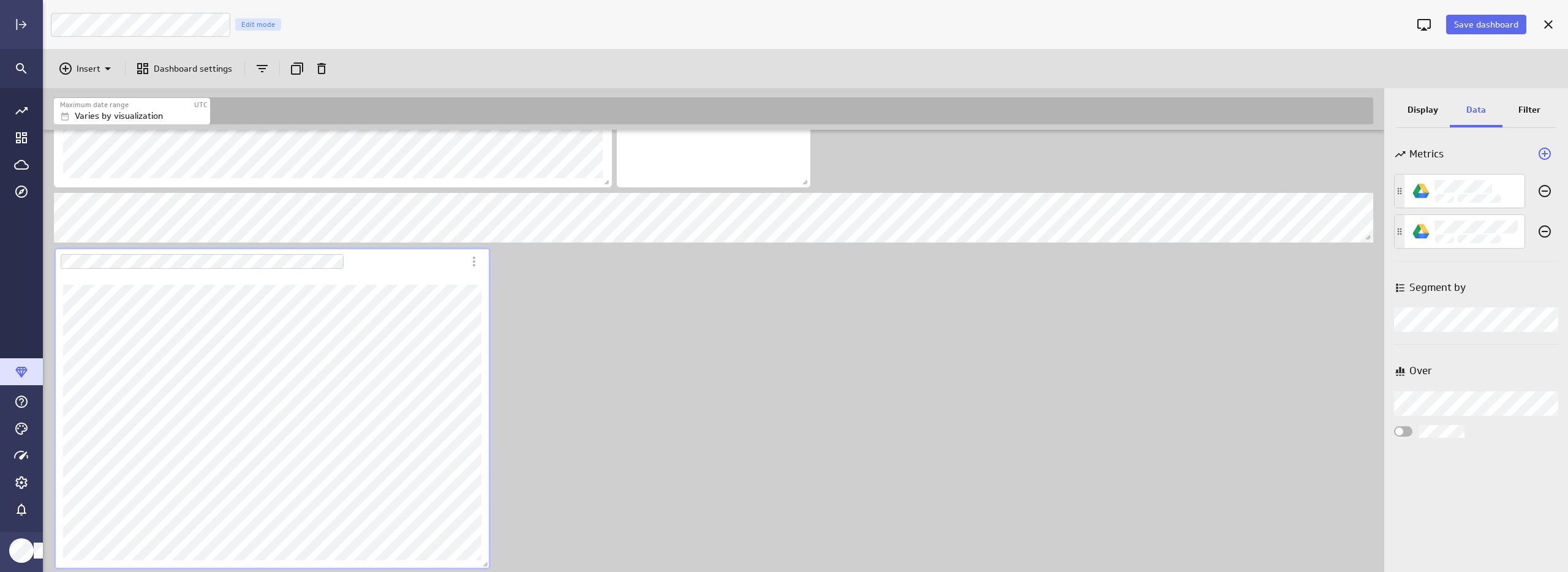
click at [1419, 112] on p "Display" at bounding box center [1423, 110] width 31 height 13
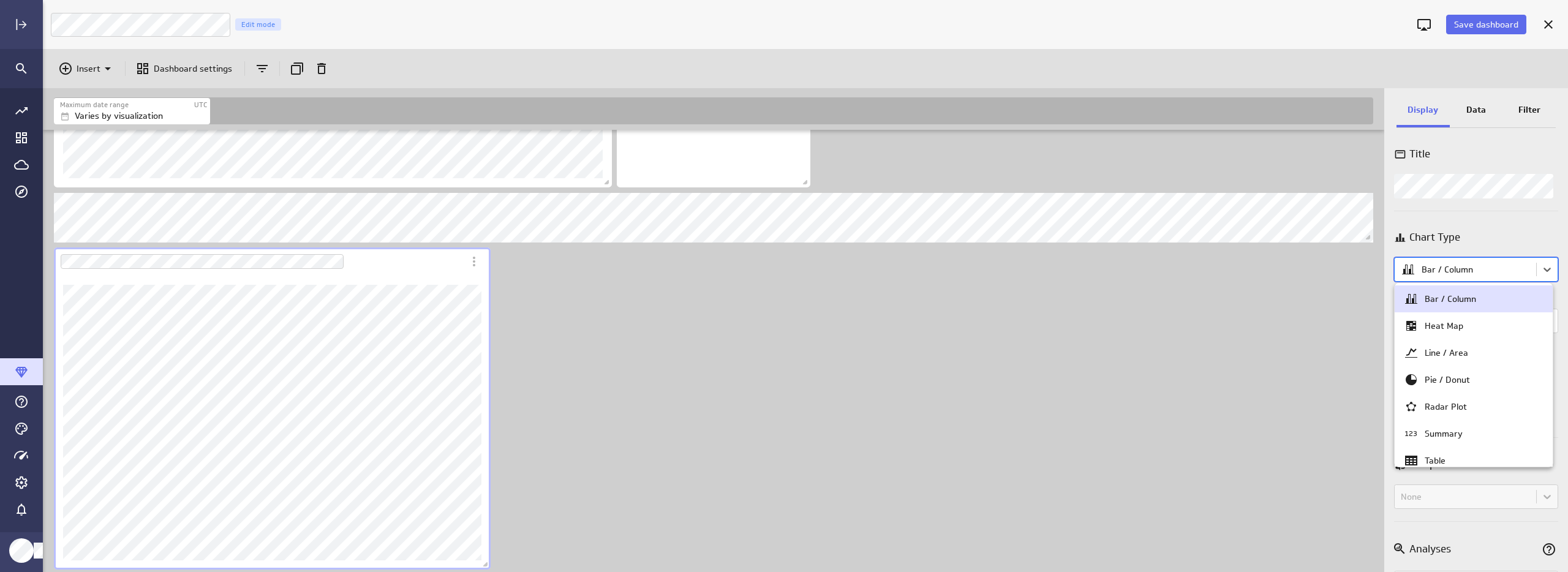
click at [1457, 273] on body "Save dashboard [PERSON_NAME] Moon Marketing Edit mode Insert Dashboard settings…" at bounding box center [784, 286] width 1568 height 572
click at [1457, 273] on div at bounding box center [784, 286] width 1568 height 572
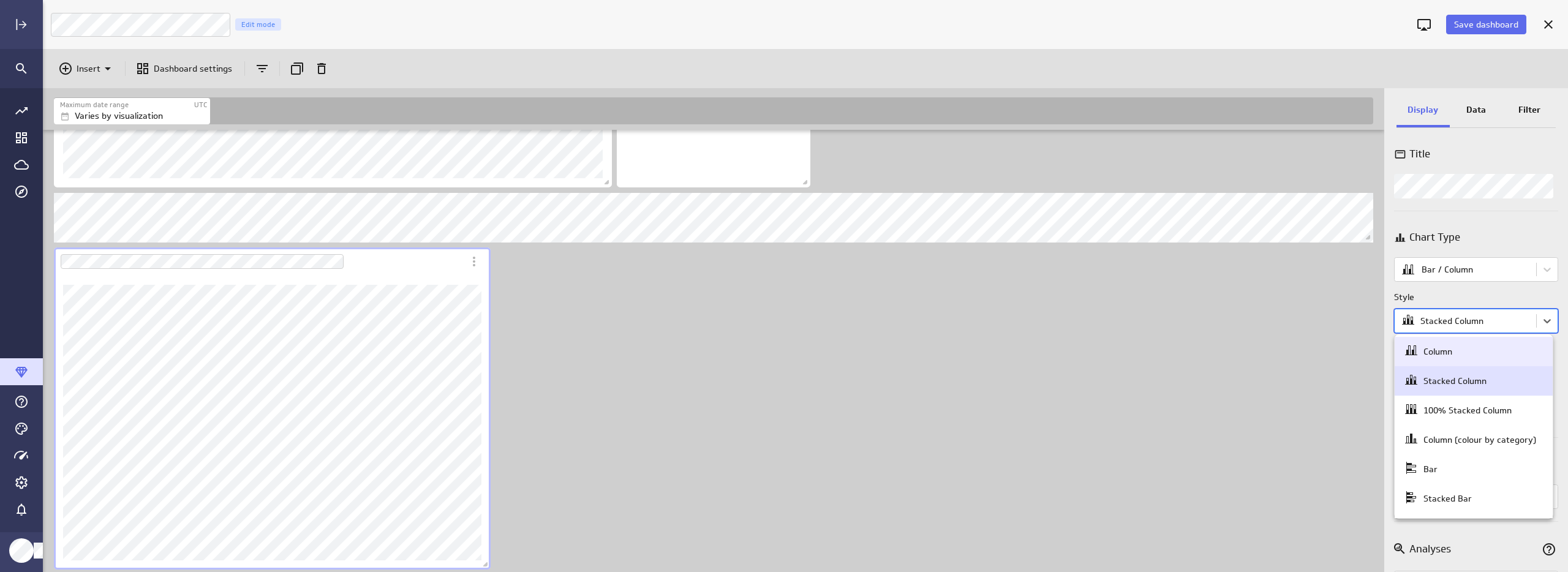
click at [1470, 327] on body "Save dashboard [PERSON_NAME] Moon Marketing Edit mode Insert Dashboard settings…" at bounding box center [784, 286] width 1568 height 572
click at [1456, 356] on div "Column" at bounding box center [1474, 351] width 139 height 17
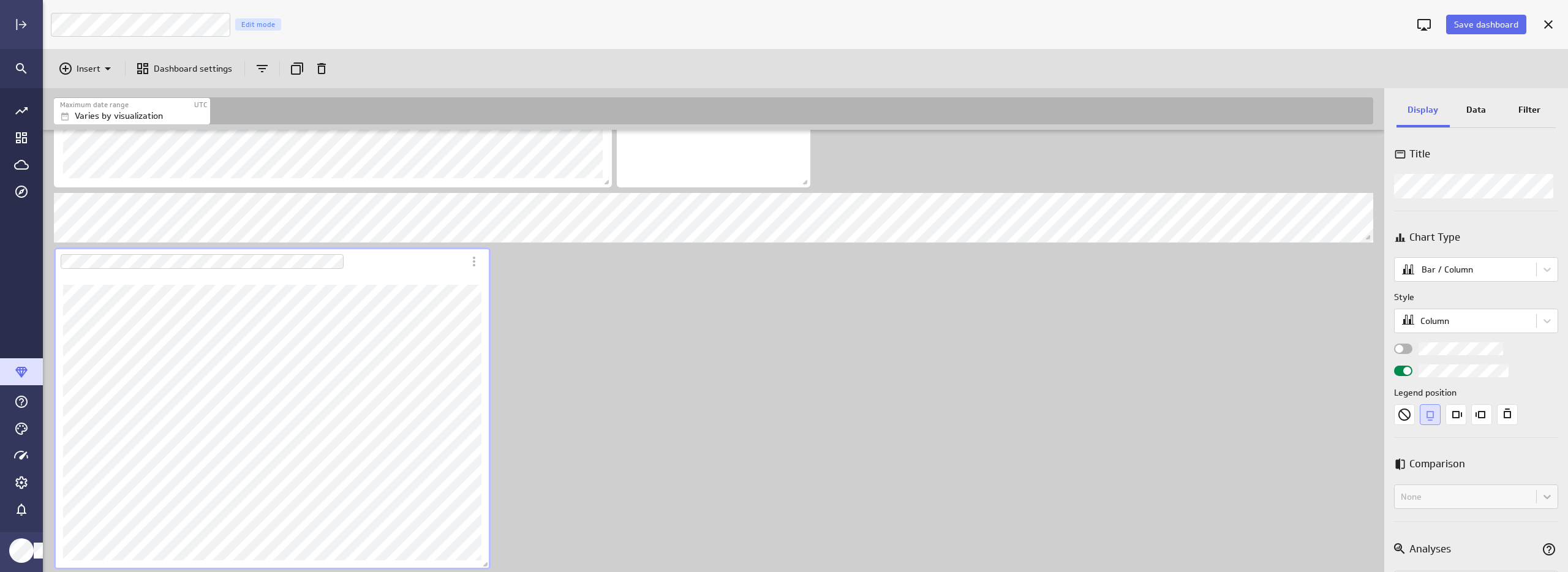
click at [1407, 342] on div "Chart Type Bar / Column Style Column Legend position" at bounding box center [1476, 323] width 165 height 201
click at [1403, 348] on div "Widget Properties" at bounding box center [1403, 349] width 19 height 11
click at [0, 0] on input "Widget Properties" at bounding box center [0, 0] width 0 height 0
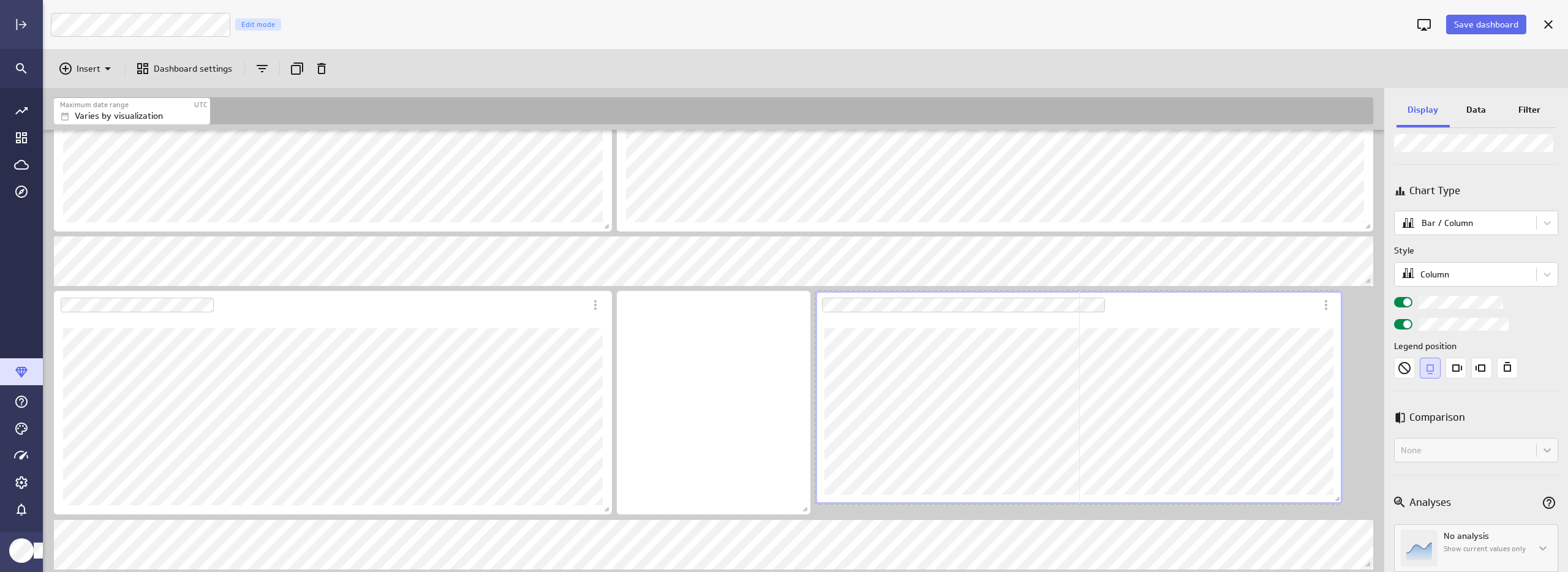
scroll to position [1585, 0]
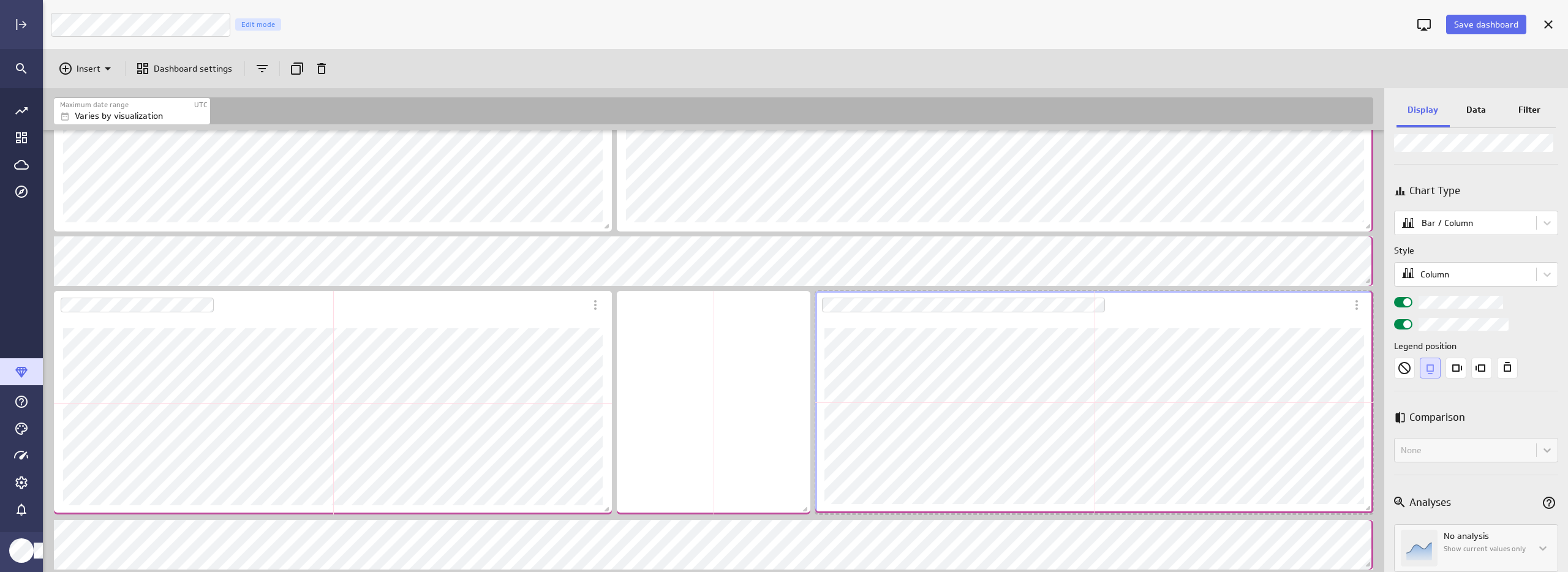
drag, startPoint x: 1249, startPoint y: 509, endPoint x: 1373, endPoint y: 508, distance: 124.0
click at [1373, 508] on span "Dashboard content with 21 widgets" at bounding box center [1369, 509] width 12 height 12
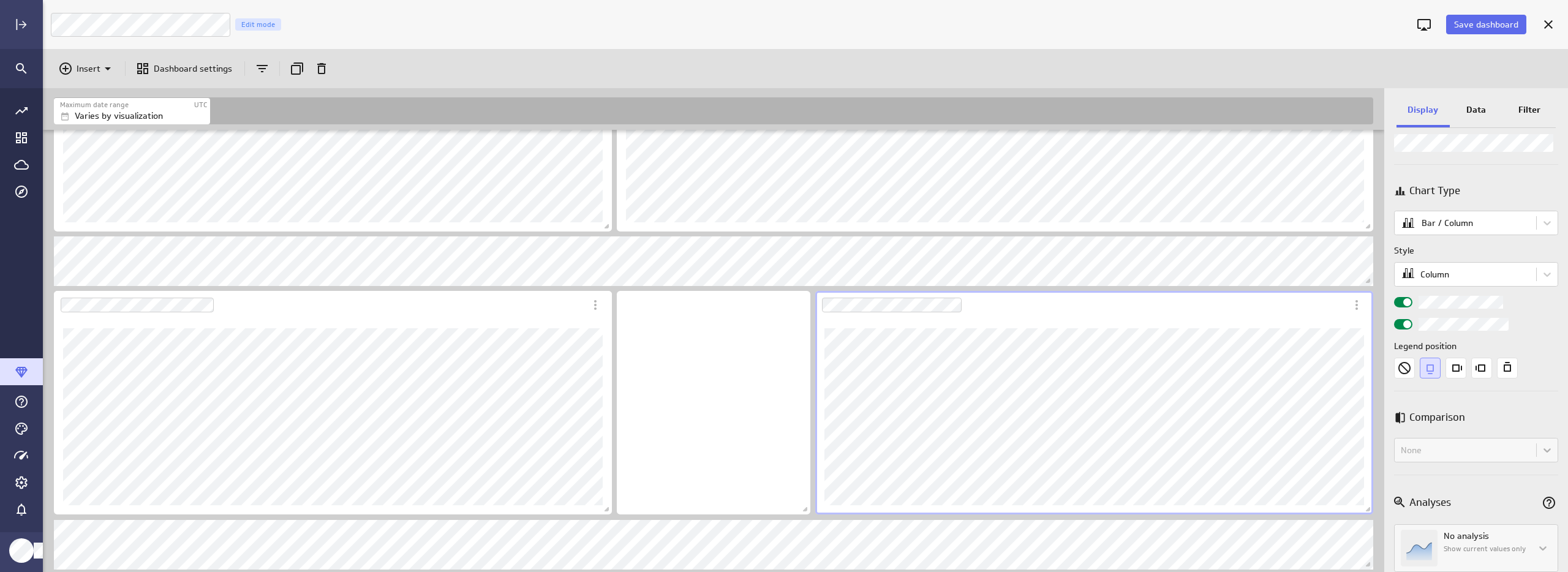
click at [1377, 300] on div "Includes: 1 filter No data for the selected date range. Includes: 1 filter" at bounding box center [714, 350] width 1342 height 442
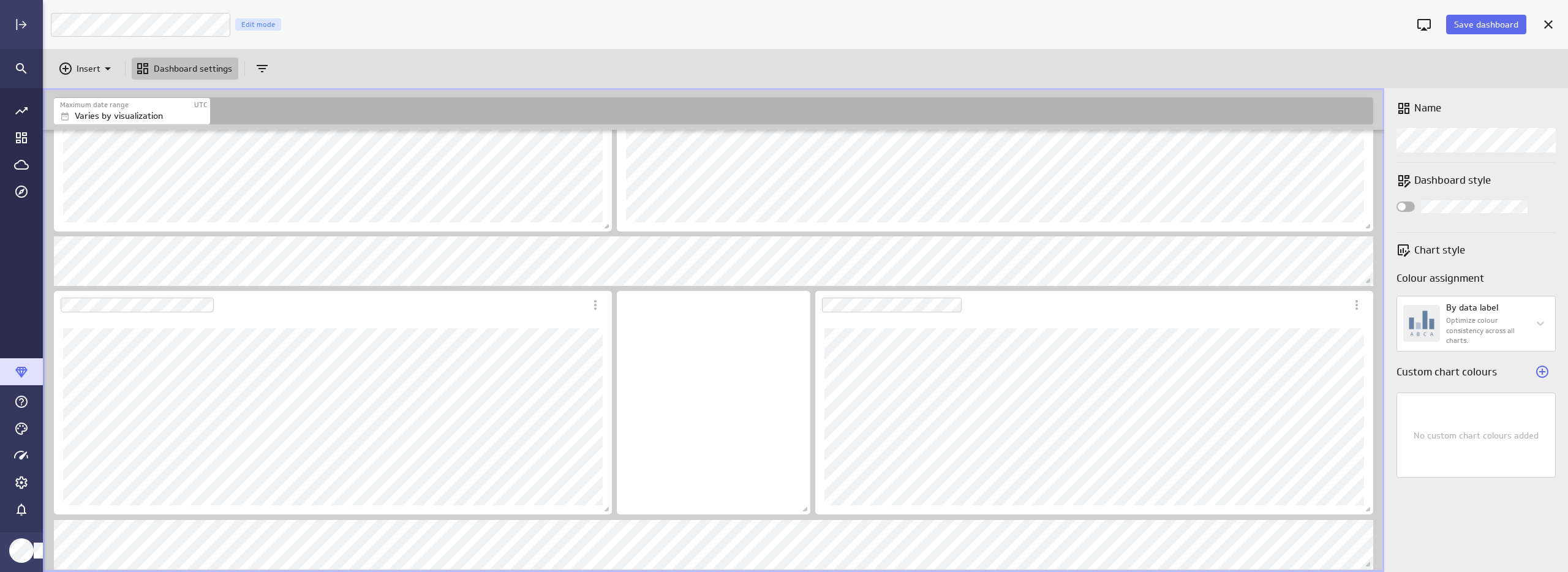
click at [1502, 73] on div "Insert Dashboard settings" at bounding box center [806, 68] width 1525 height 39
click at [1473, 18] on button "Save dashboard" at bounding box center [1486, 24] width 81 height 20
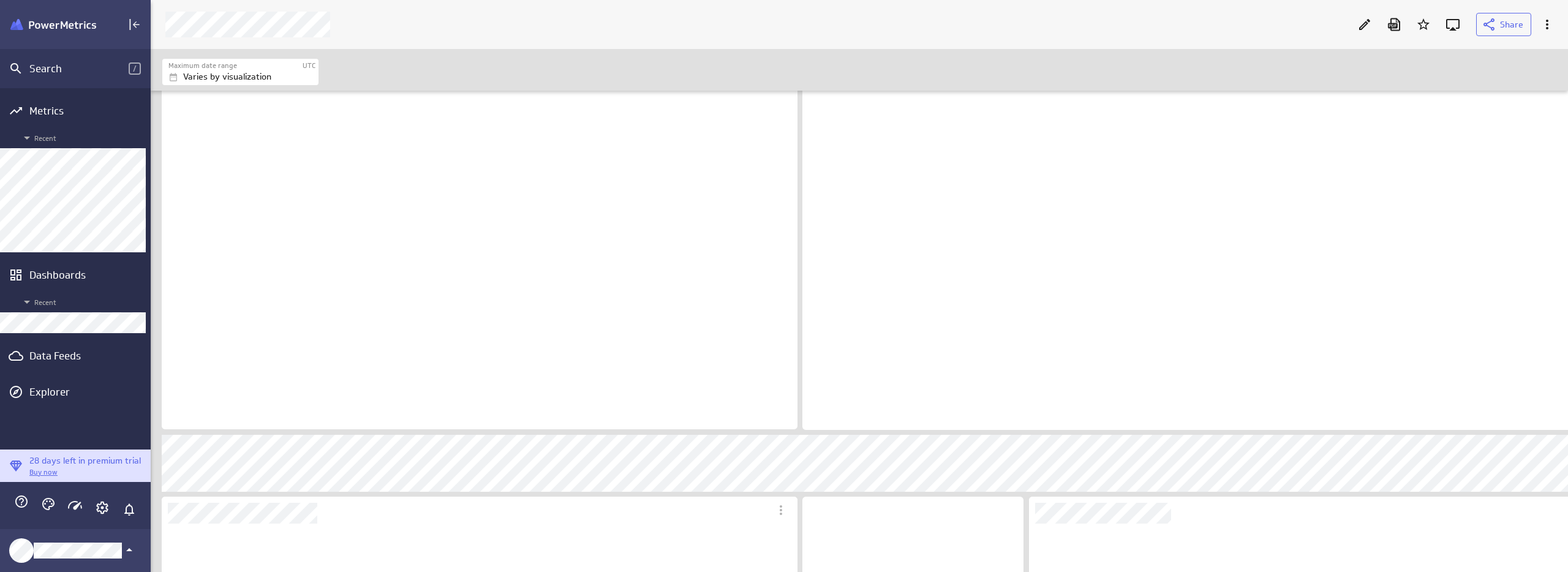
scroll to position [542, 1428]
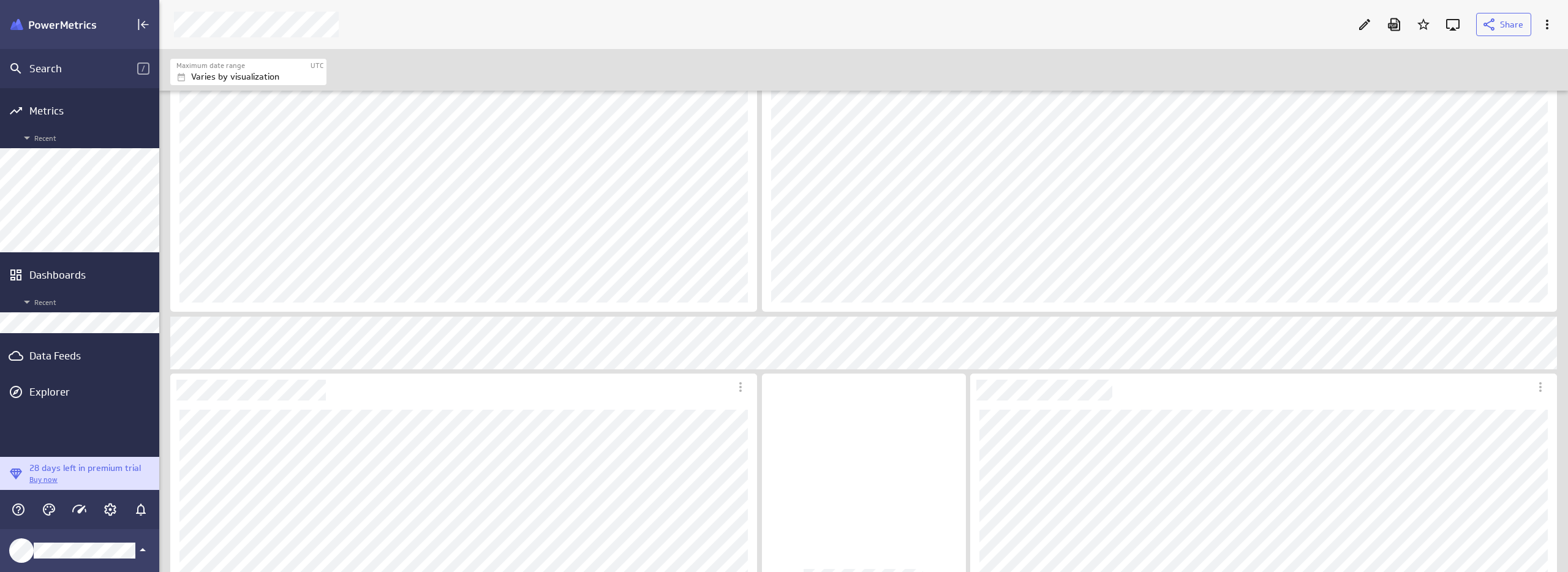
click at [864, 436] on div "No description available" at bounding box center [863, 492] width 204 height 236
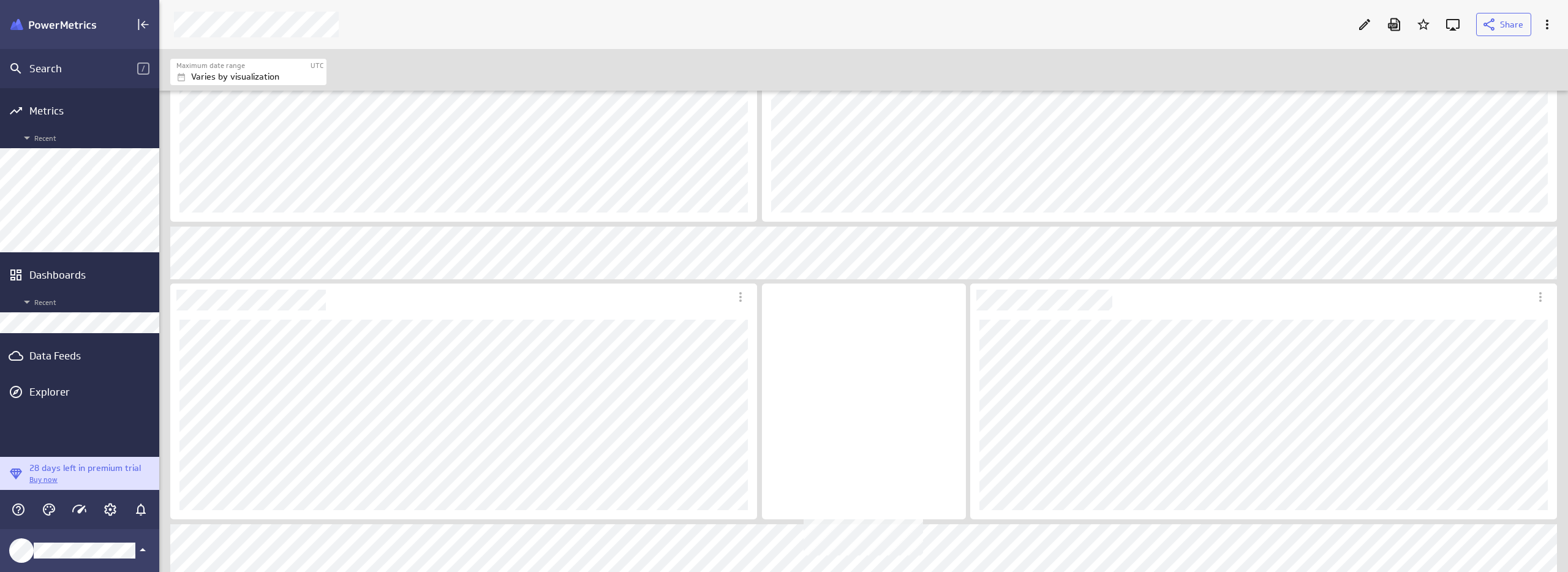
click at [903, 475] on div "No description available" at bounding box center [863, 402] width 204 height 236
click at [1367, 30] on icon "Edit" at bounding box center [1364, 24] width 15 height 15
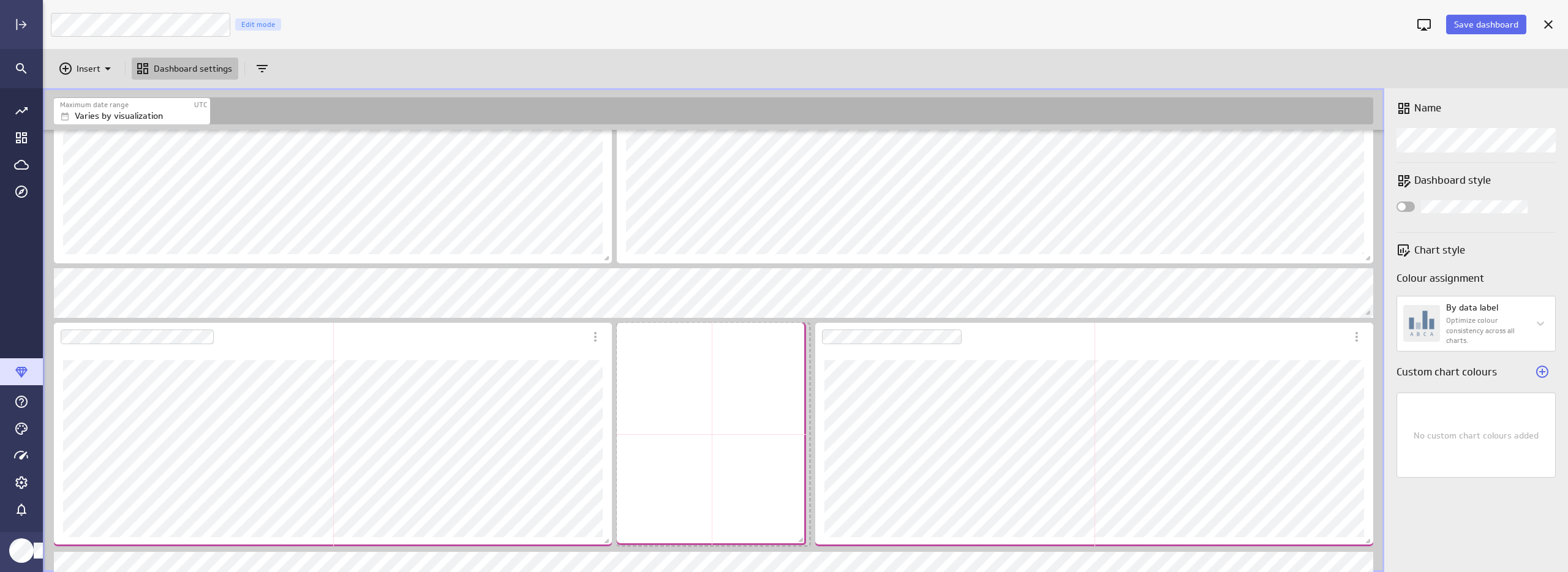
click at [802, 543] on span "Dashboard content with 21 widgets" at bounding box center [802, 541] width 12 height 12
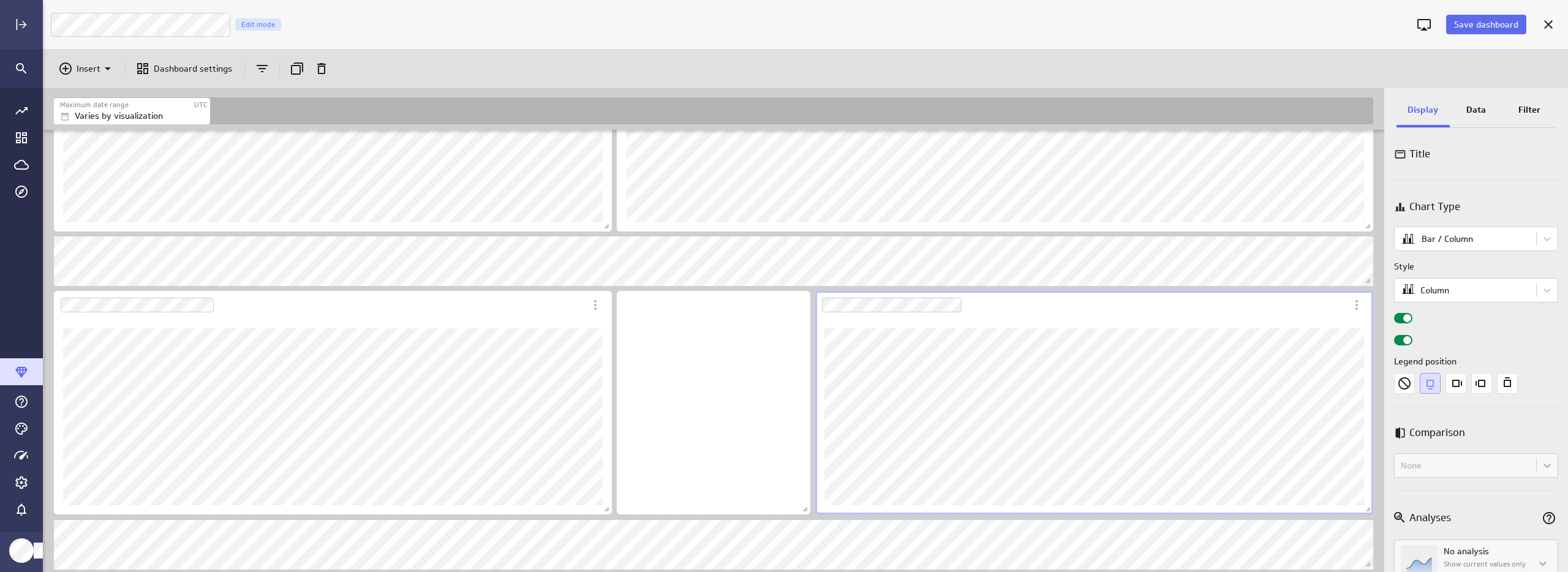
click at [845, 508] on div "Dashboard Widget" at bounding box center [1094, 417] width 558 height 196
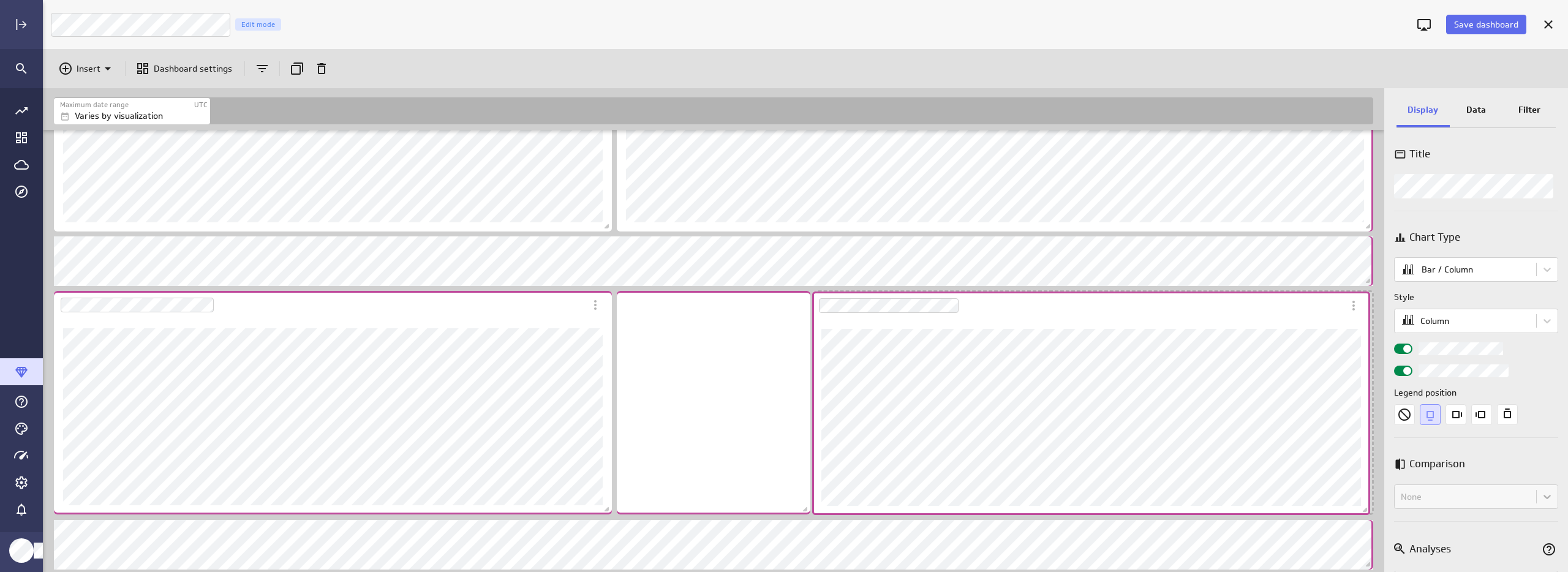
click at [986, 293] on div "Dashboard Widget" at bounding box center [1078, 306] width 531 height 29
click at [1030, 297] on div "Dashboard Widget" at bounding box center [1077, 308] width 531 height 29
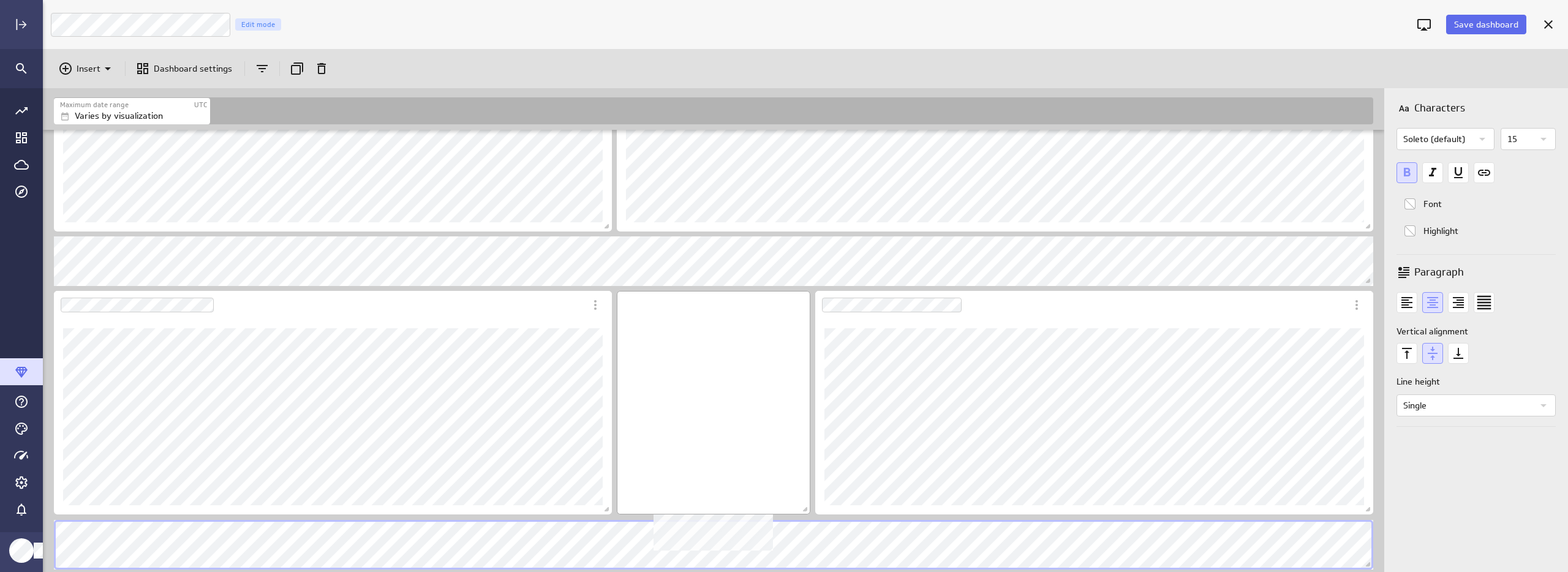
click at [771, 458] on div "No description available" at bounding box center [714, 403] width 194 height 223
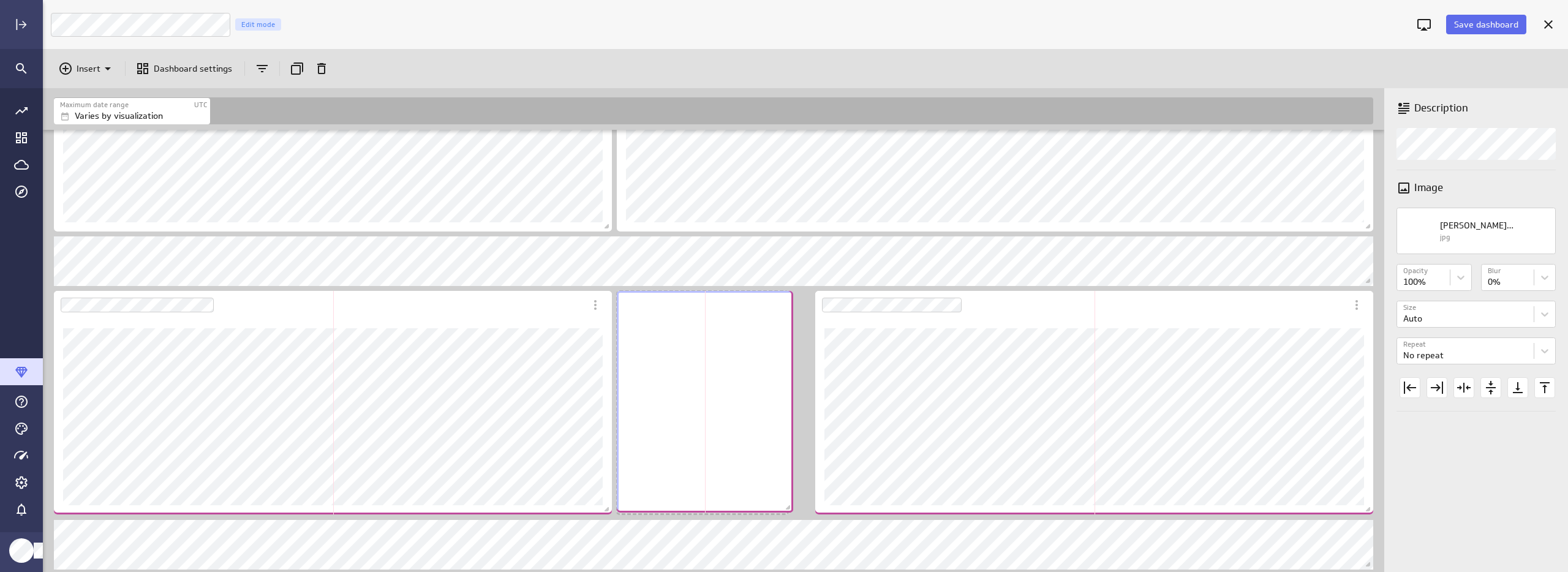
drag, startPoint x: 806, startPoint y: 508, endPoint x: 788, endPoint y: 507, distance: 18.0
click at [788, 507] on span "Dashboard content with 21 widgets" at bounding box center [789, 508] width 12 height 12
drag, startPoint x: 784, startPoint y: 508, endPoint x: 802, endPoint y: 508, distance: 18.0
click at [802, 508] on span "Dashboard content with 21 widgets" at bounding box center [802, 511] width 12 height 12
click at [811, 513] on span "Dashboard content with 21 widgets" at bounding box center [809, 510] width 12 height 12
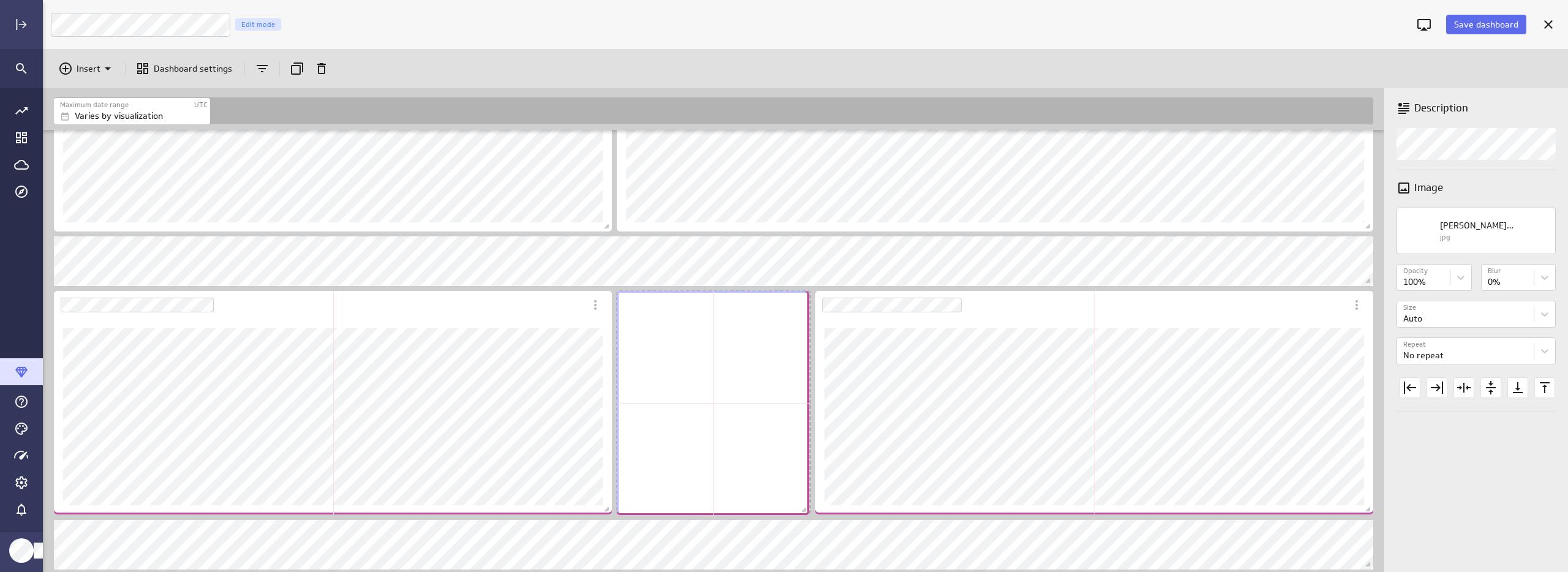
click at [804, 513] on span "Dashboard content with 21 widgets" at bounding box center [805, 511] width 12 height 12
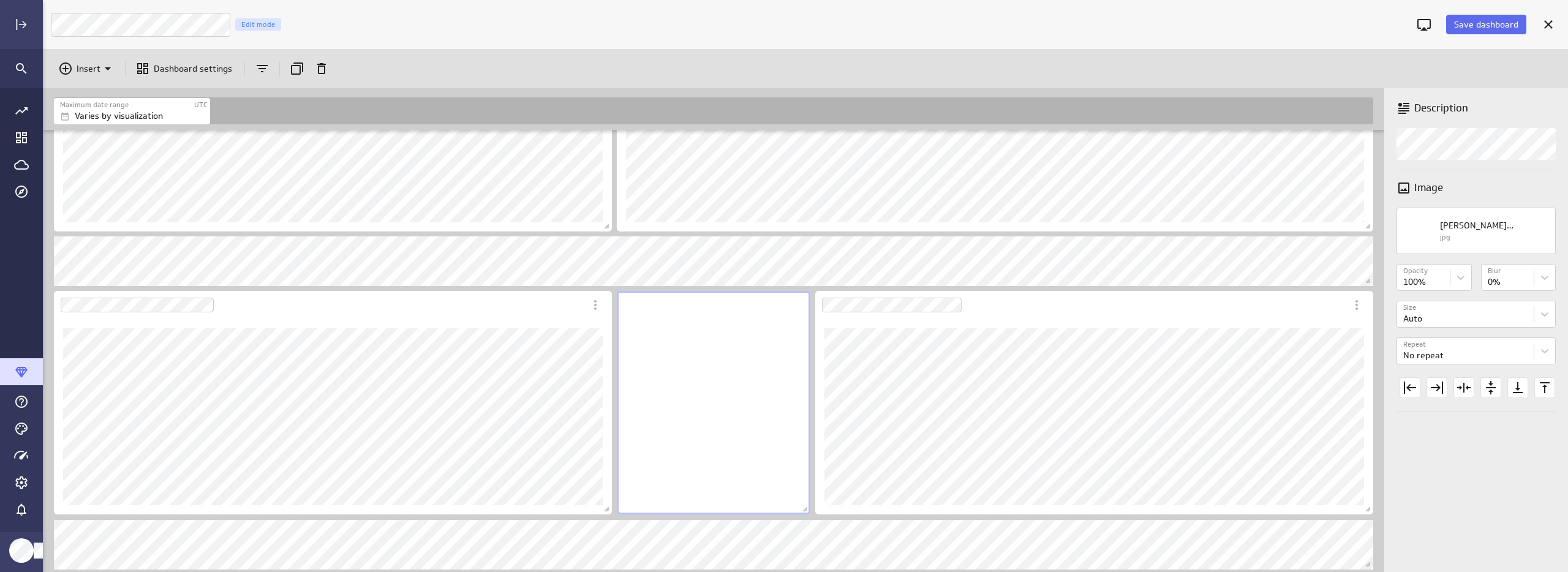
click at [1550, 506] on div "Description Image Luna Moon Logos (3) jpg Opacity Opacity 100% Blur Blur 0% Siz…" at bounding box center [1476, 330] width 184 height 484
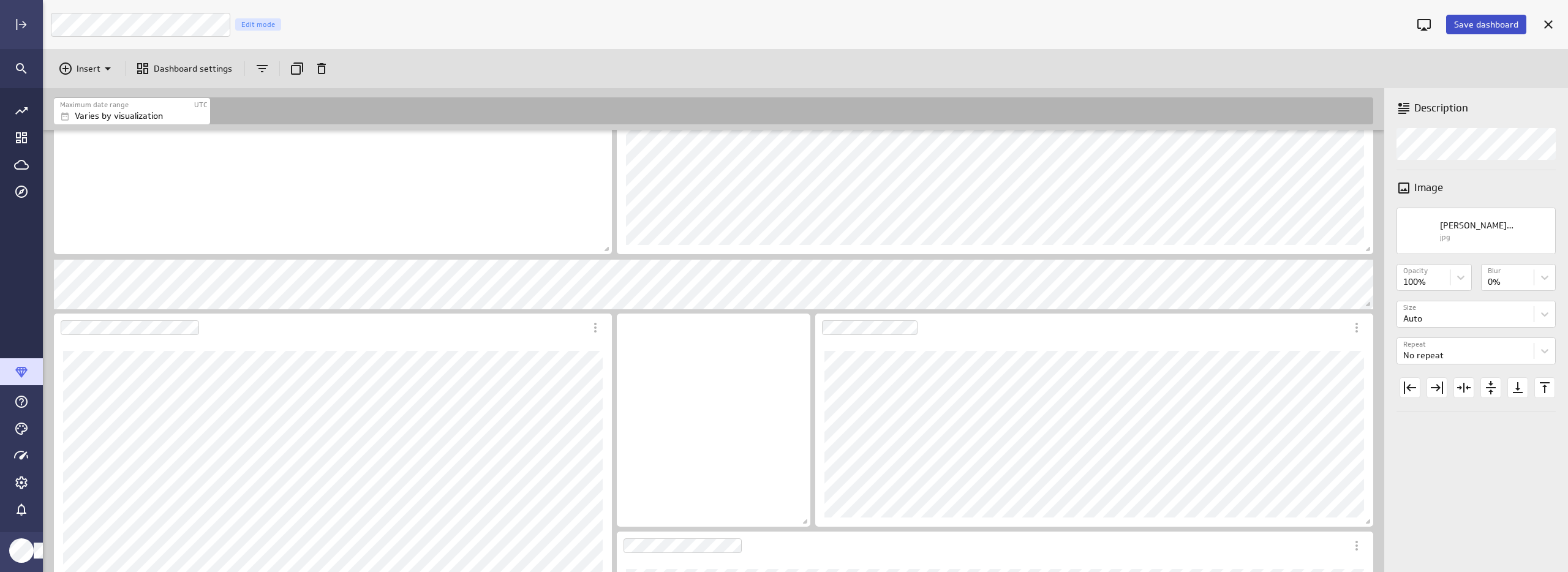
click at [1478, 20] on span "Save dashboard" at bounding box center [1486, 24] width 64 height 11
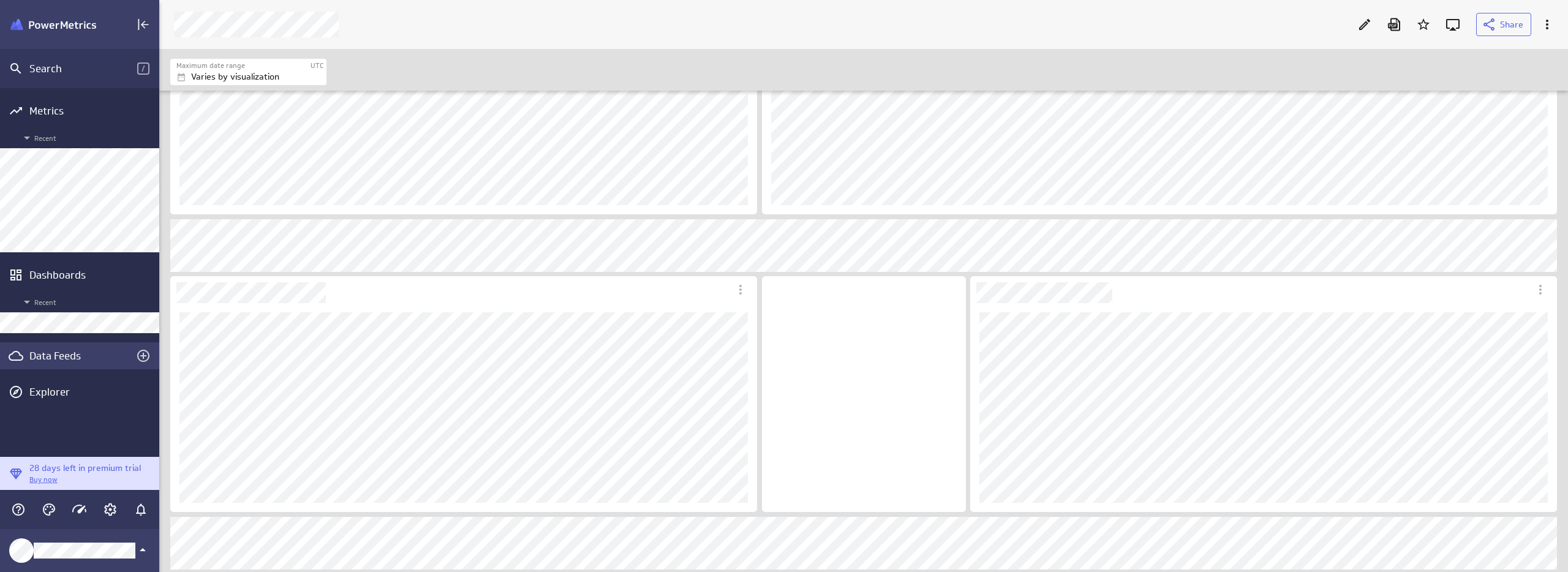
click at [44, 342] on div "Data Feeds" at bounding box center [80, 355] width 160 height 27
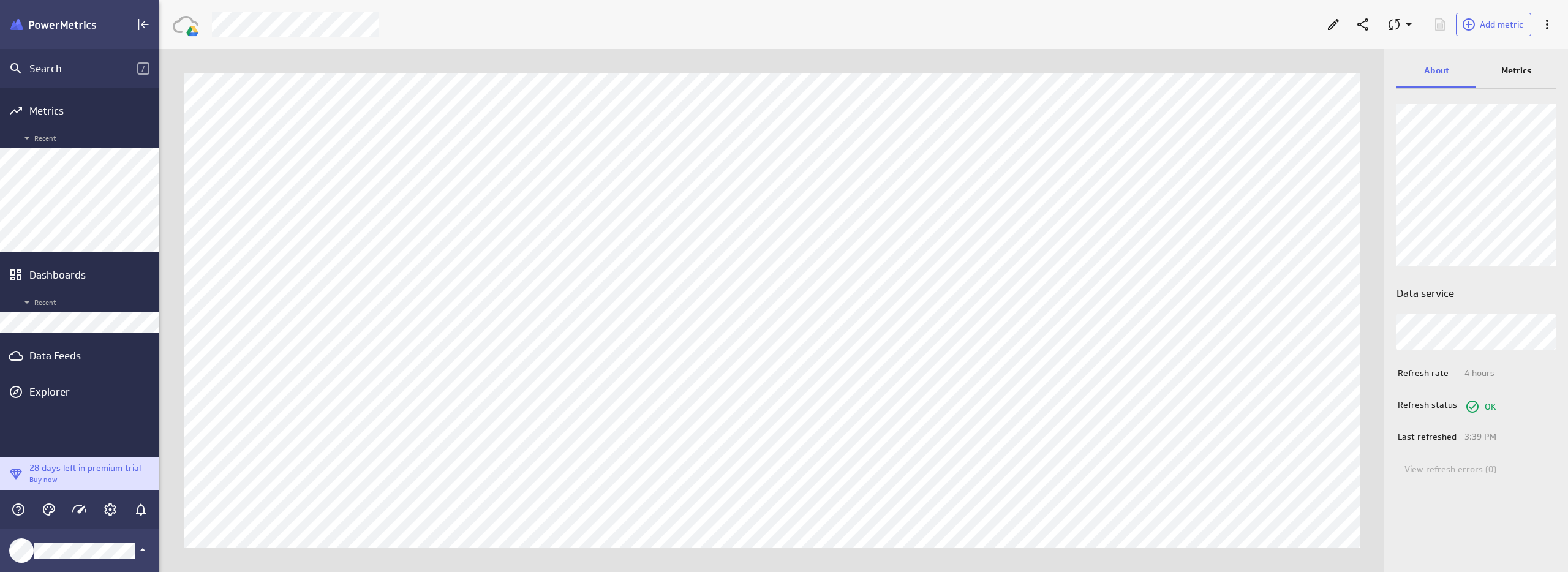
click at [1520, 73] on p "Metrics" at bounding box center [1516, 71] width 30 height 13
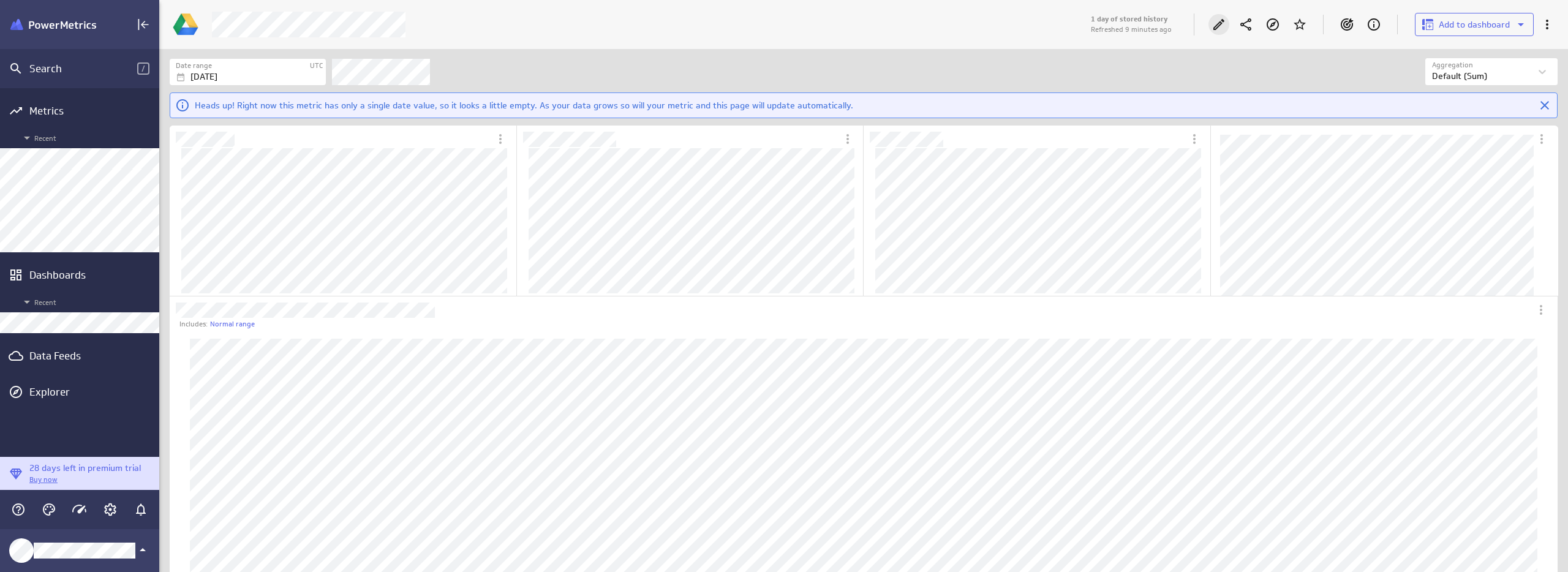
click at [1212, 18] on icon "Edit" at bounding box center [1219, 24] width 15 height 15
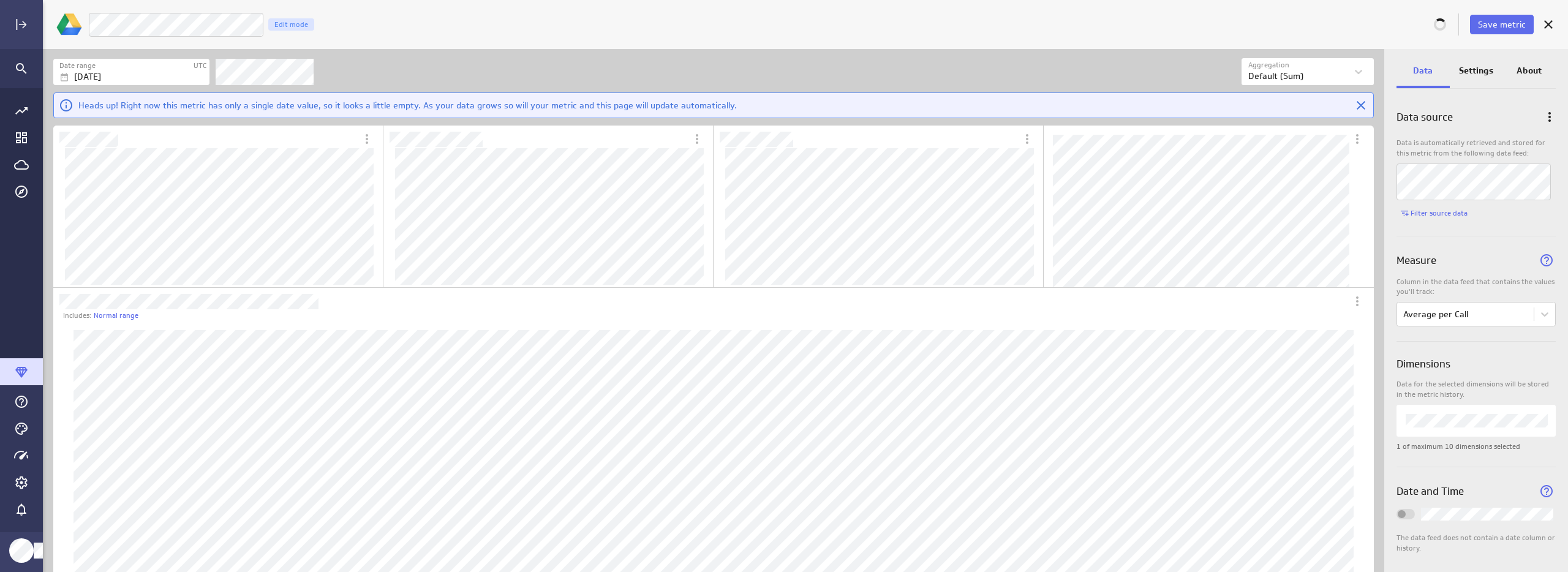
click at [539, 55] on div "Date range UTC Aug 28 2025 Aggregation Aggregation Default (Sum) Heads up! Righ…" at bounding box center [714, 86] width 1342 height 75
click at [1516, 25] on span "Save metric" at bounding box center [1502, 24] width 48 height 11
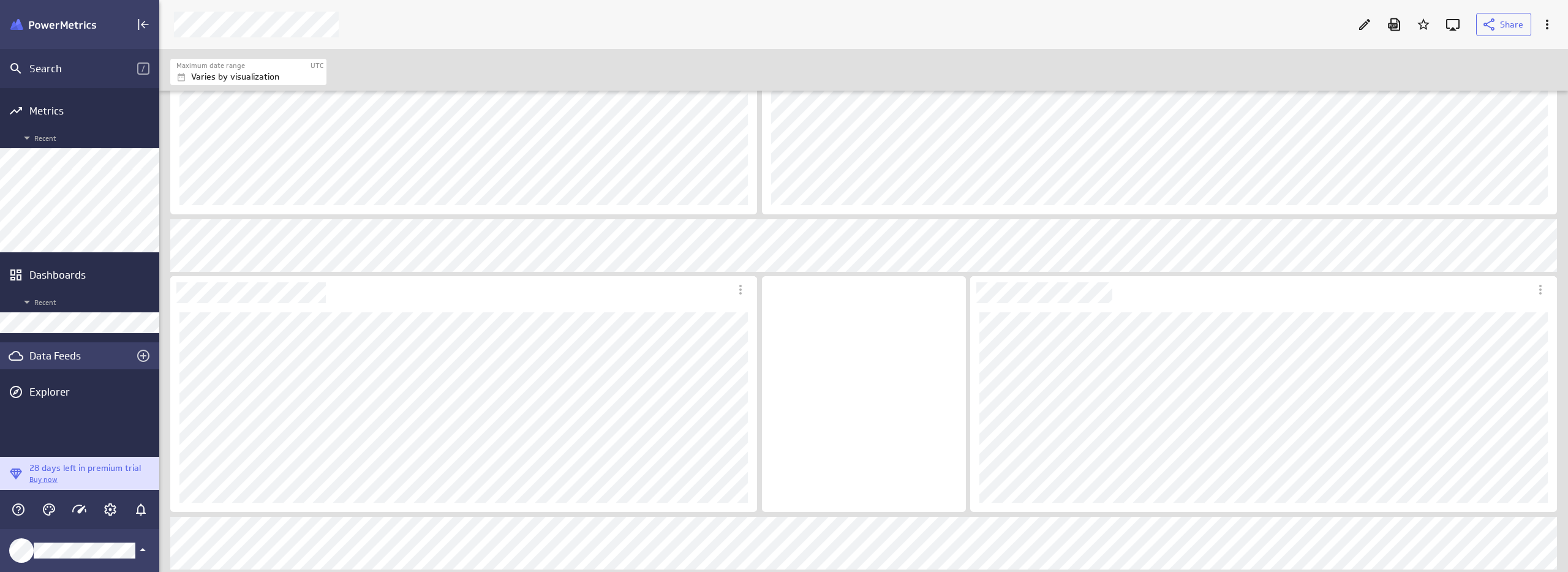
click at [53, 355] on div "Data Feeds" at bounding box center [79, 356] width 100 height 14
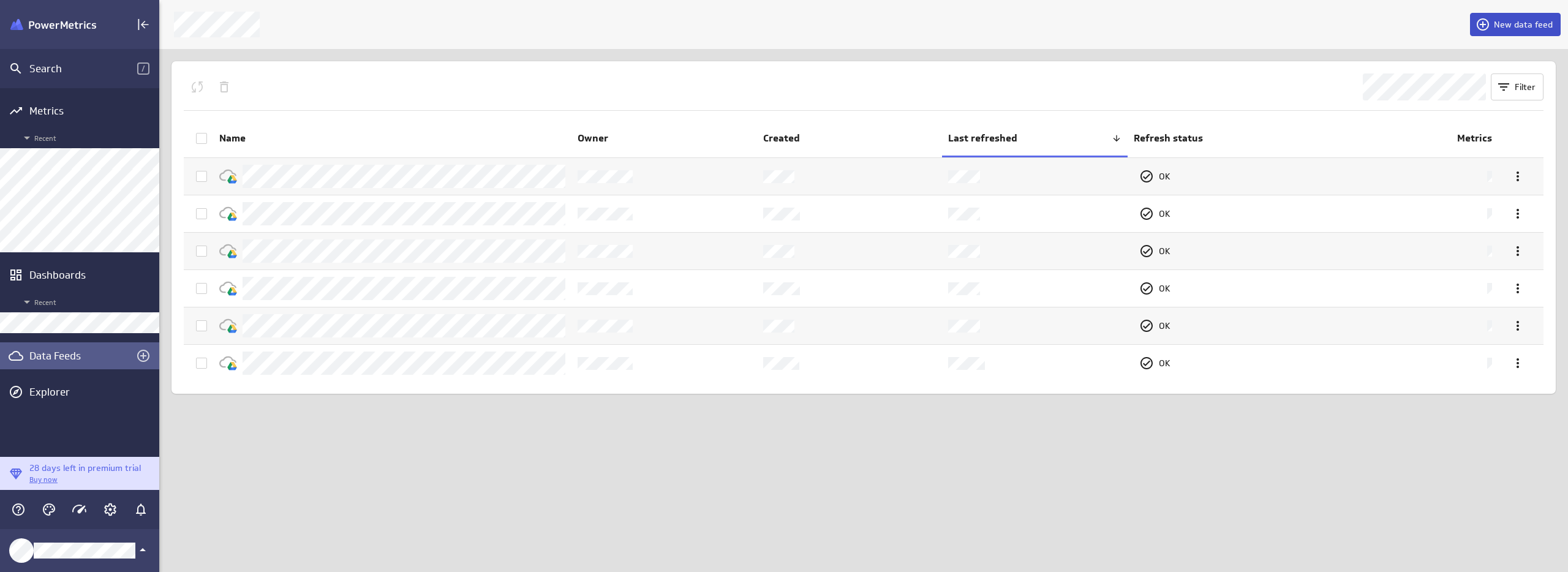
click at [1510, 21] on span "New data feed" at bounding box center [1523, 24] width 59 height 11
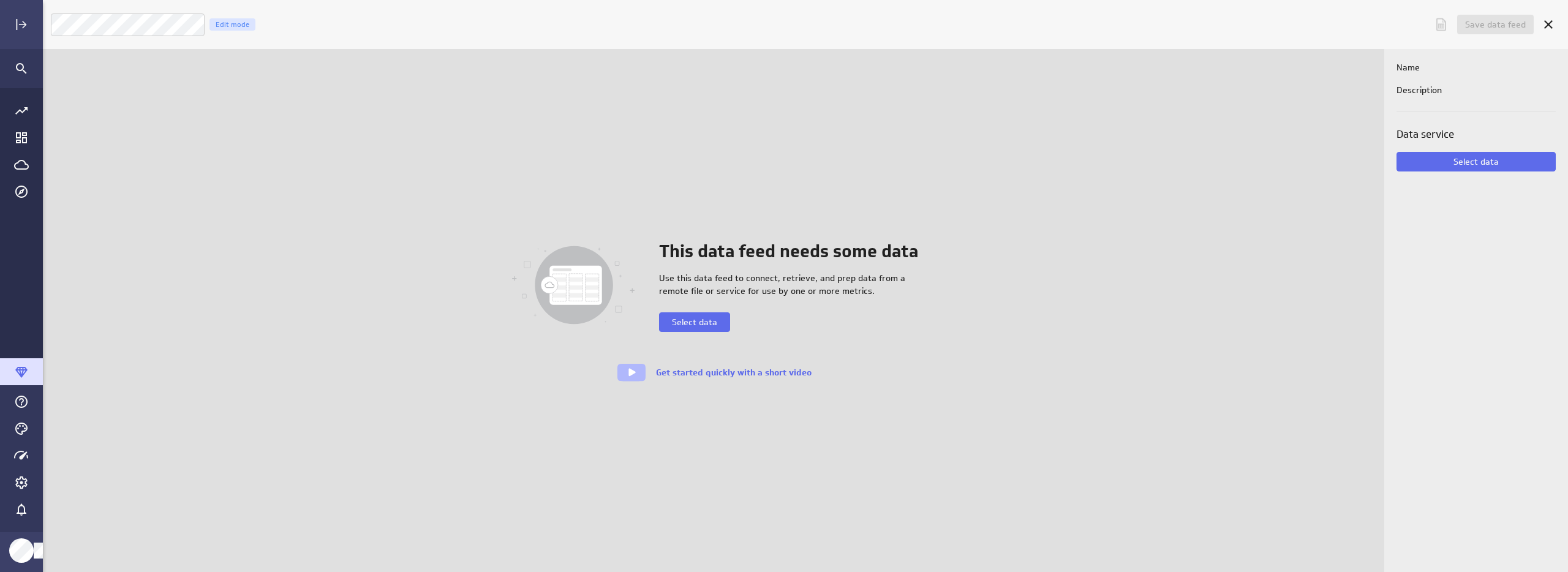
scroll to position [592, 1544]
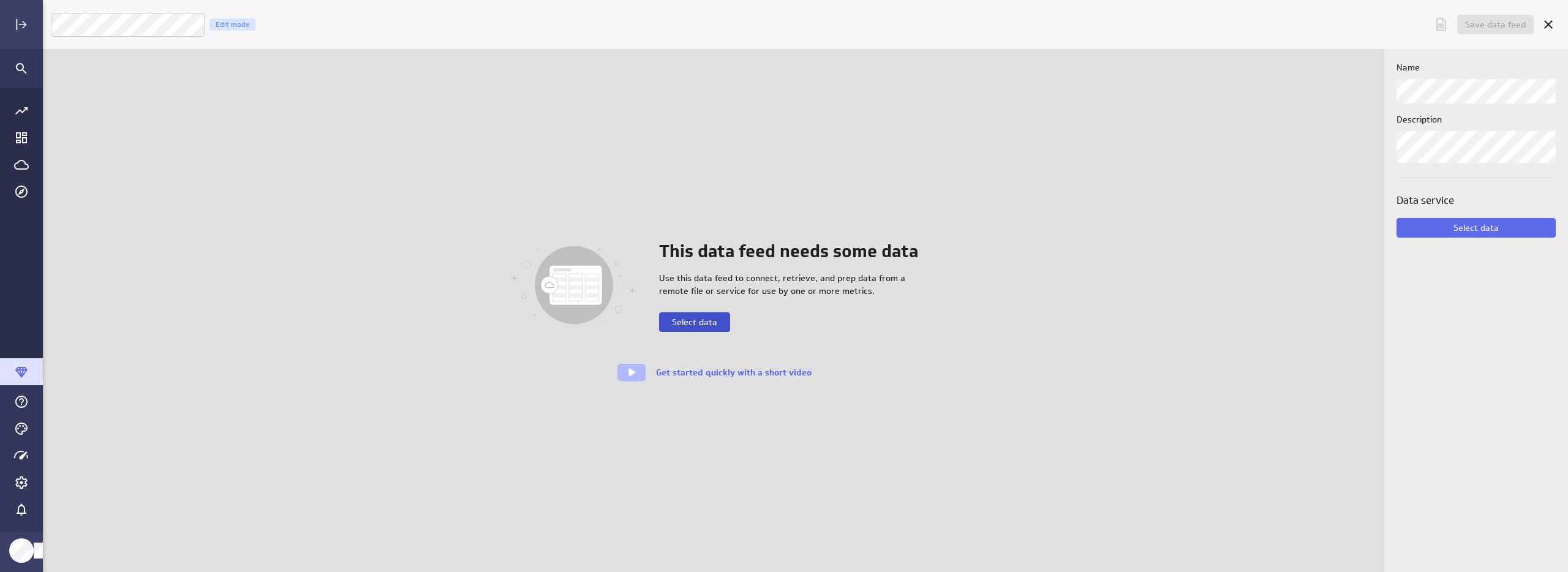
click at [696, 323] on span "Select data" at bounding box center [695, 323] width 46 height 11
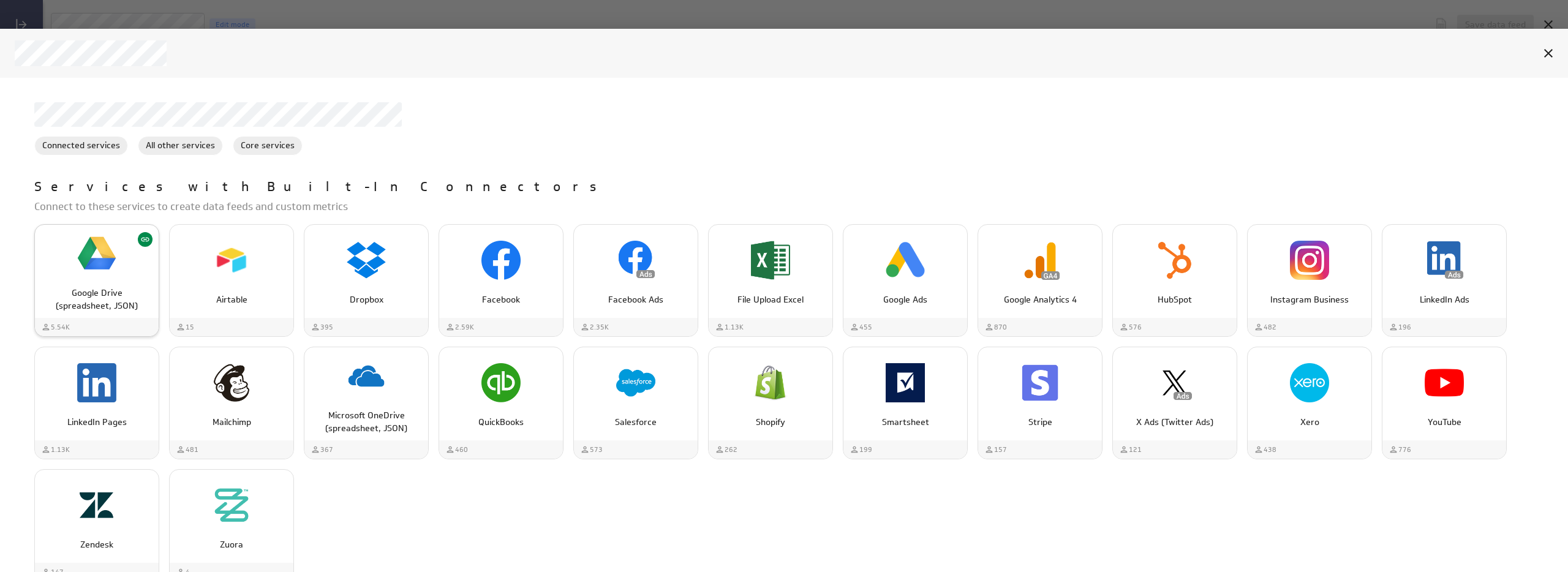
click at [86, 261] on img "Google Drive (spreadsheet, JSON)" at bounding box center [97, 253] width 39 height 39
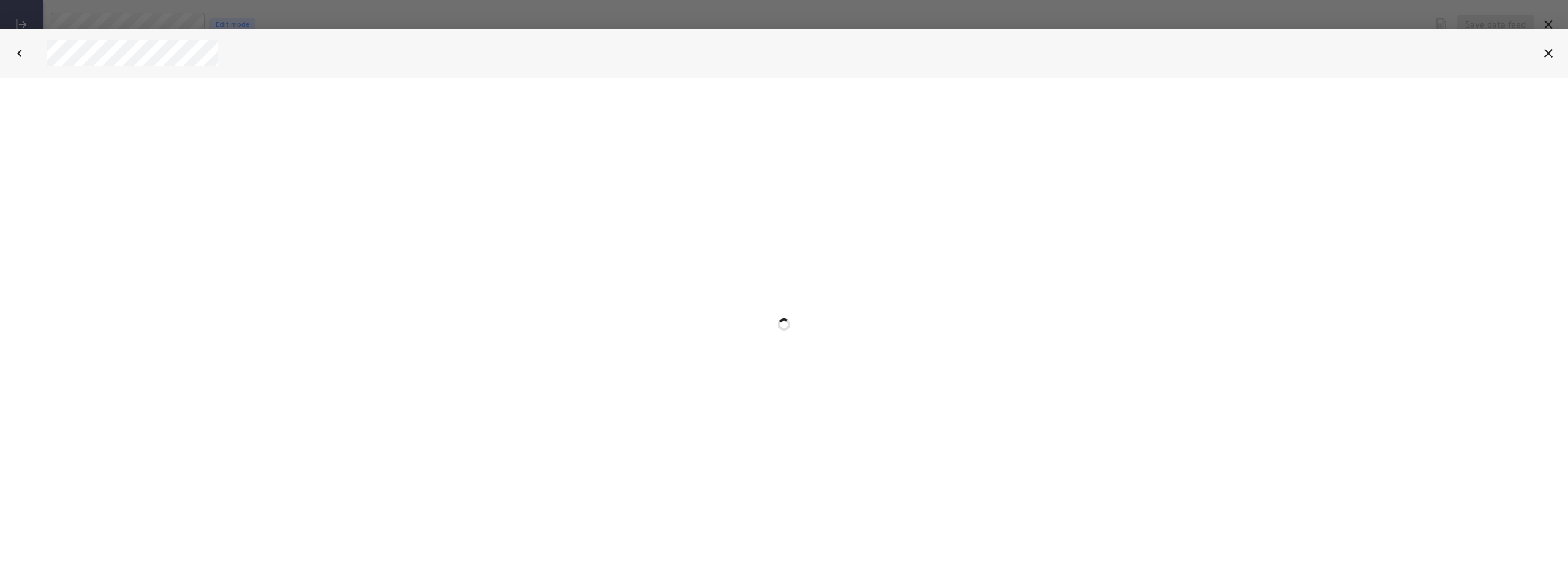
select select "7359447085fc23625c412de44c90de4c"
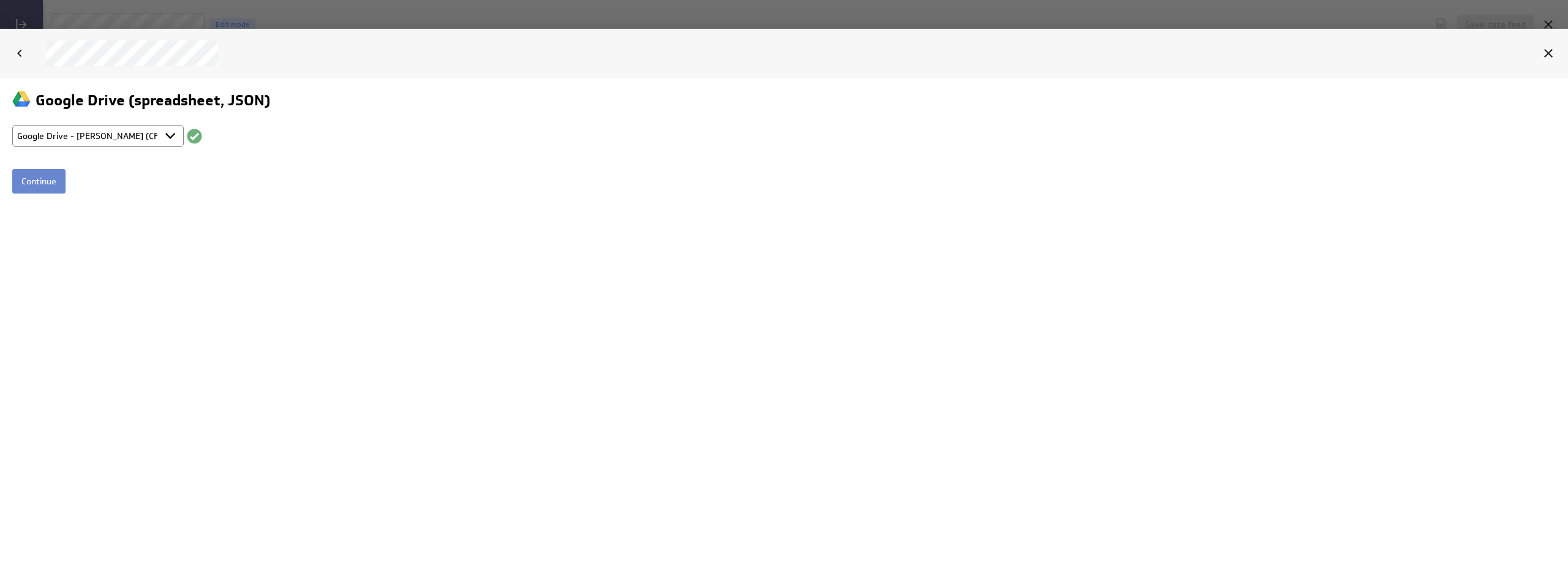
click at [28, 187] on input "Continue" at bounding box center [38, 181] width 53 height 24
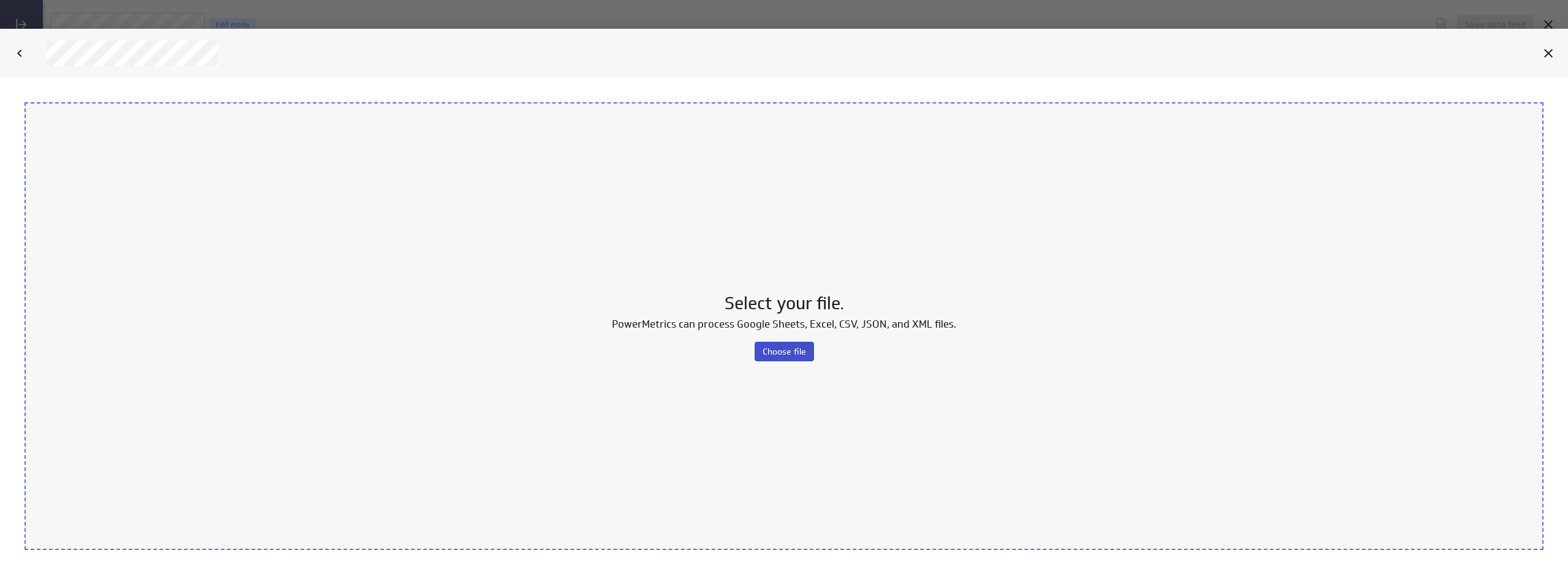
click at [789, 359] on button "Choose file" at bounding box center [784, 351] width 59 height 20
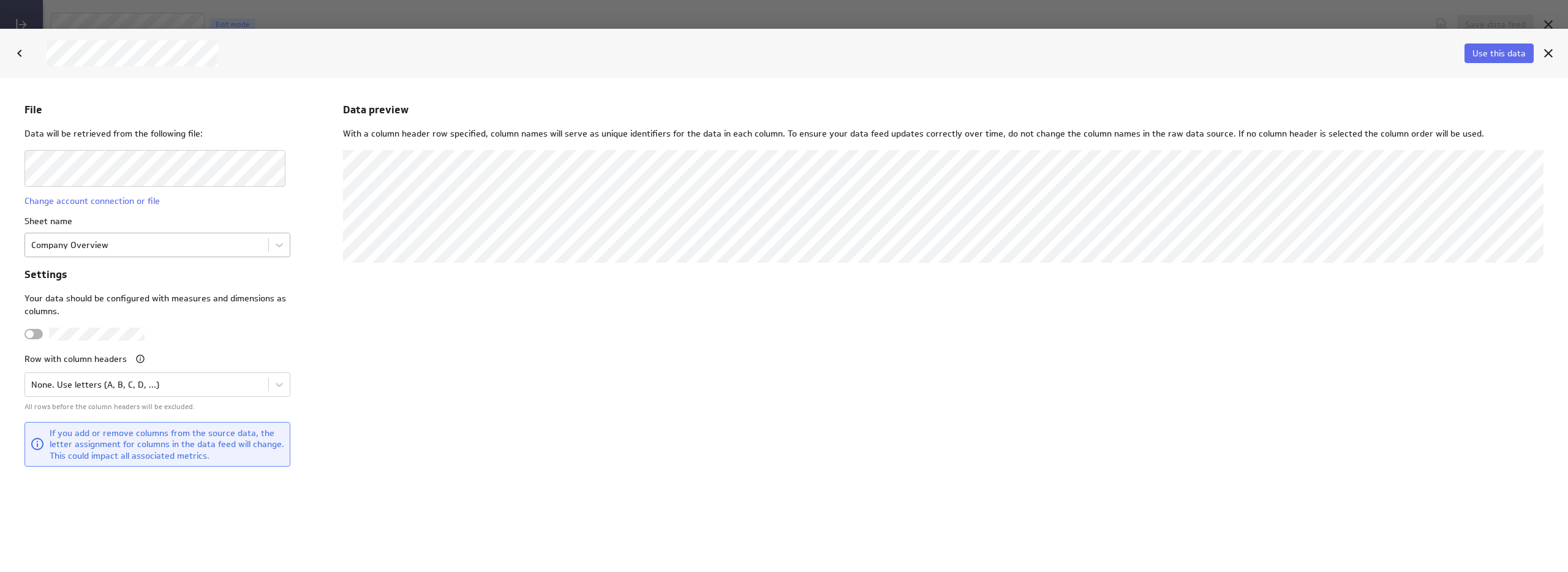
click at [112, 249] on body "File Data will be retrieved from the following file: Change account connection …" at bounding box center [784, 324] width 1568 height 495
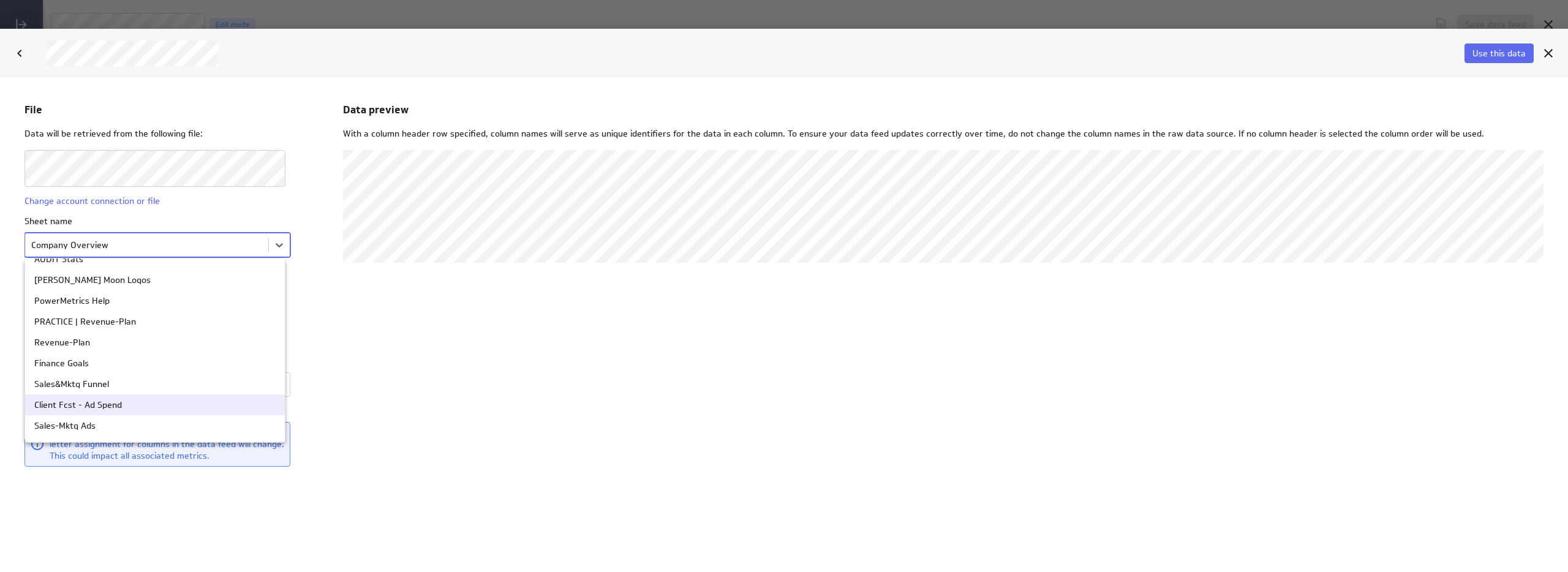
scroll to position [175, 0]
click at [117, 410] on div "Operations" at bounding box center [155, 408] width 241 height 9
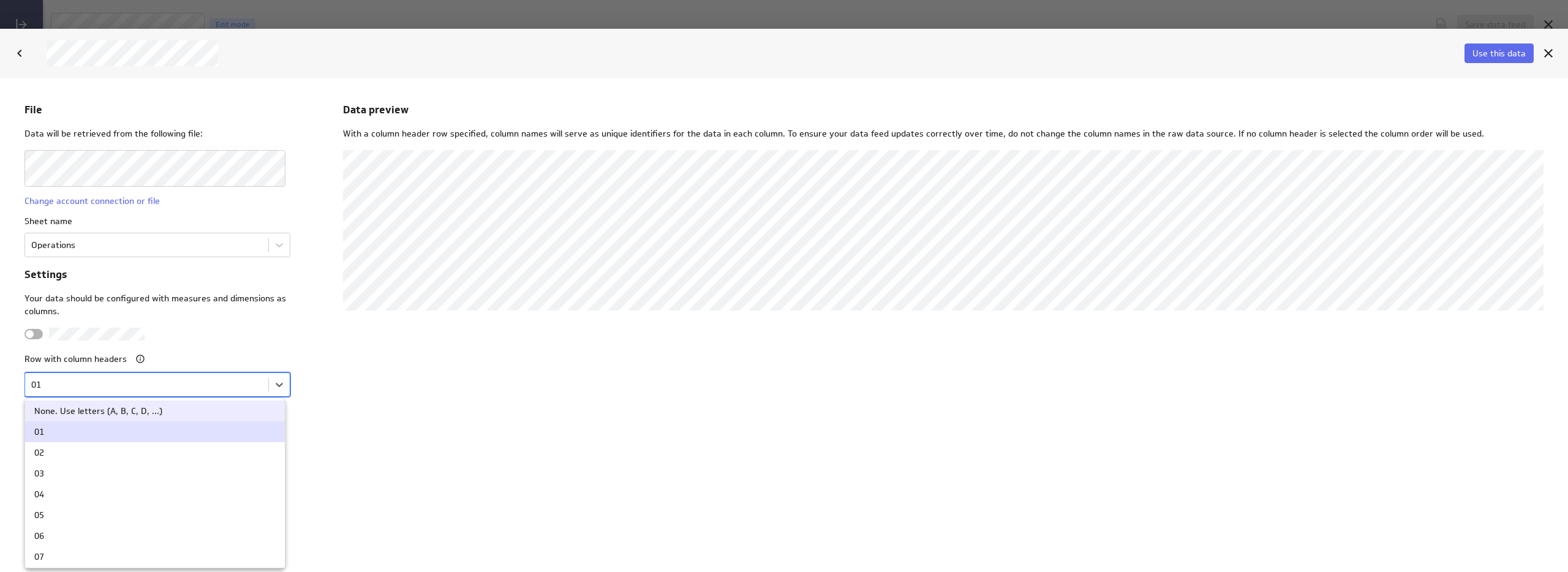
click at [80, 376] on body "File Data will be retrieved from the following file: Change account connection …" at bounding box center [784, 324] width 1568 height 495
click at [100, 387] on div at bounding box center [784, 324] width 1568 height 495
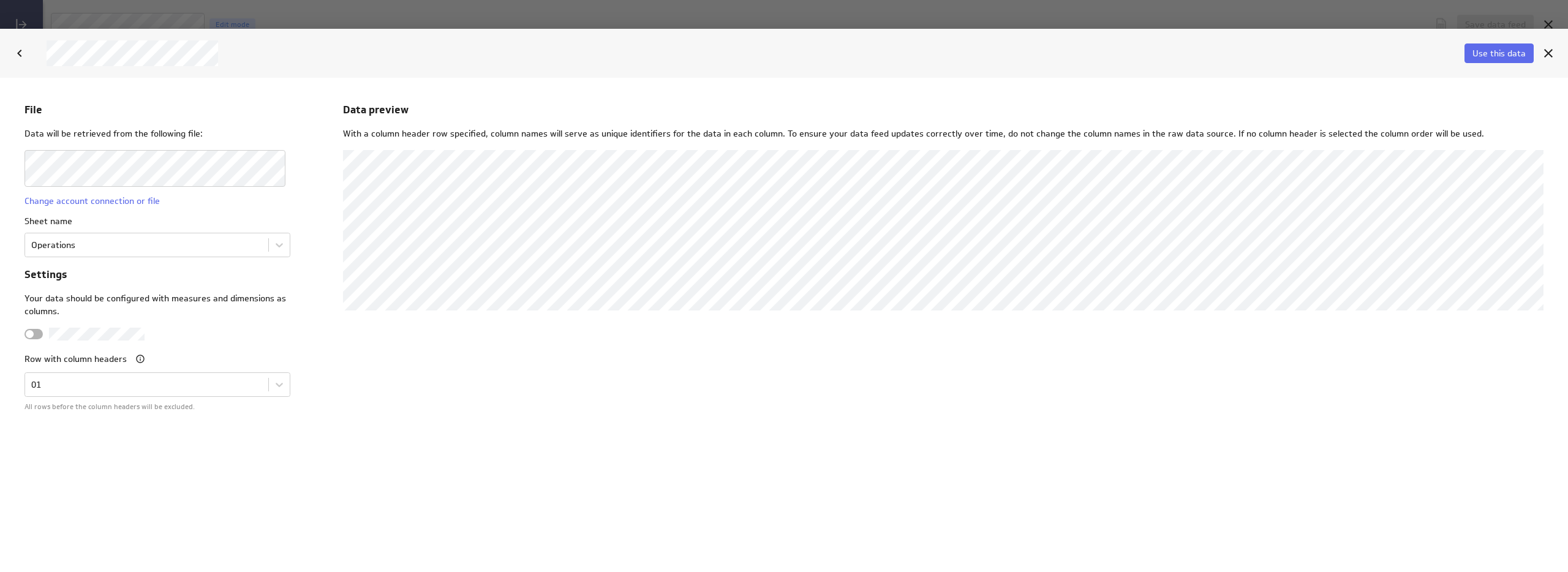
drag, startPoint x: 890, startPoint y: 411, endPoint x: 974, endPoint y: 372, distance: 92.6
click at [890, 411] on div "Data preview With a column header row specified, column names will serve as uni…" at bounding box center [943, 324] width 1201 height 446
click at [1487, 55] on span "Use this data" at bounding box center [1499, 54] width 53 height 11
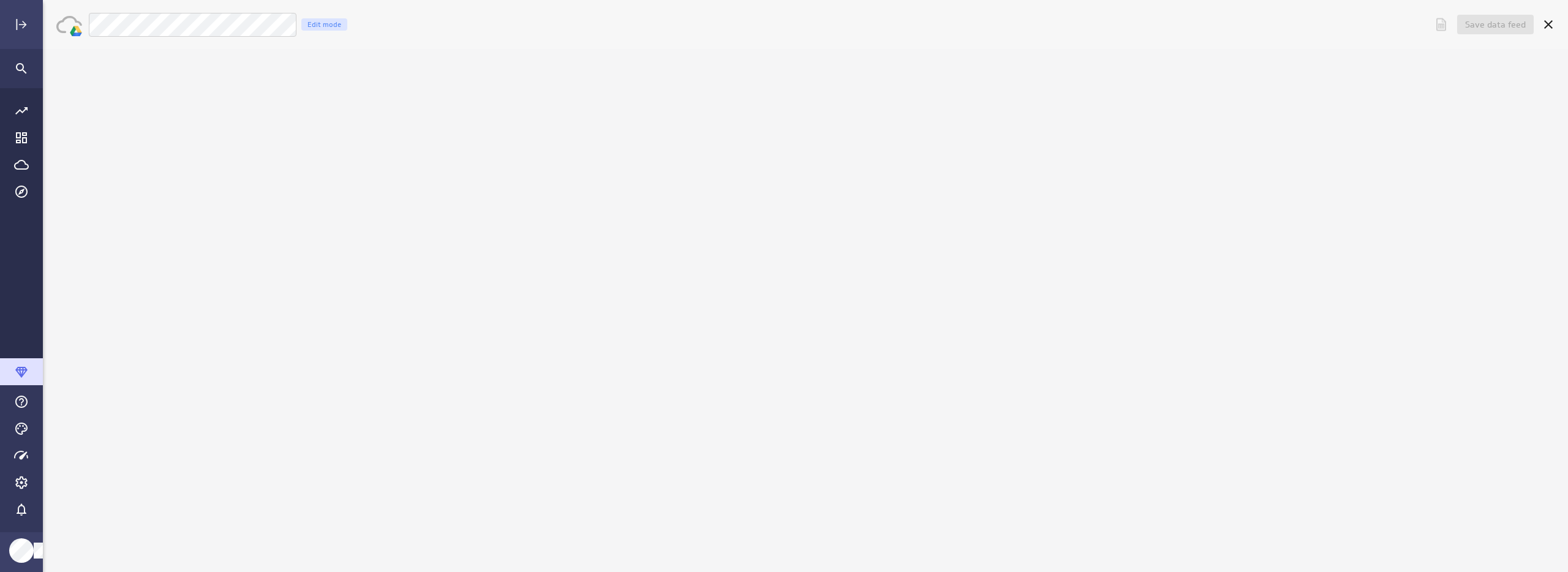
scroll to position [0, 0]
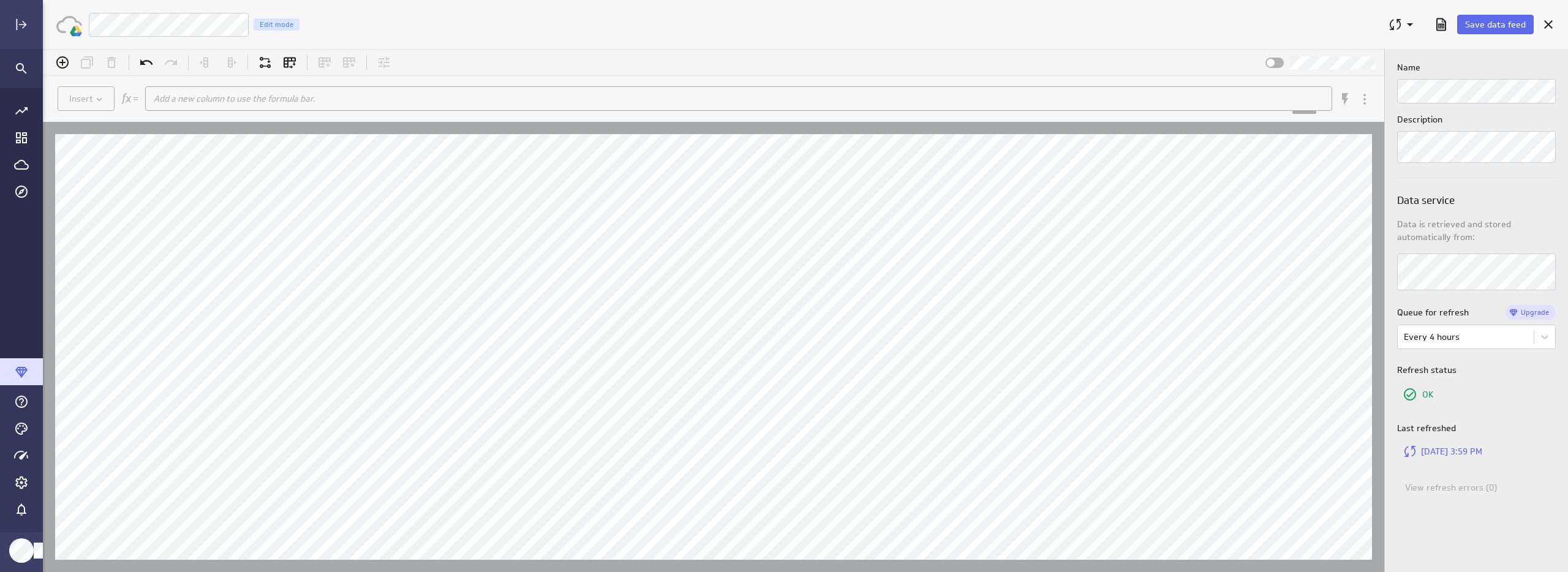
click at [1470, 521] on div "Name Description Data service Data is retrieved and stored automatically from: …" at bounding box center [1476, 310] width 183 height 523
drag, startPoint x: 1547, startPoint y: 78, endPoint x: 1496, endPoint y: 66, distance: 52.4
click at [1493, 24] on span "Save data feed" at bounding box center [1496, 24] width 60 height 11
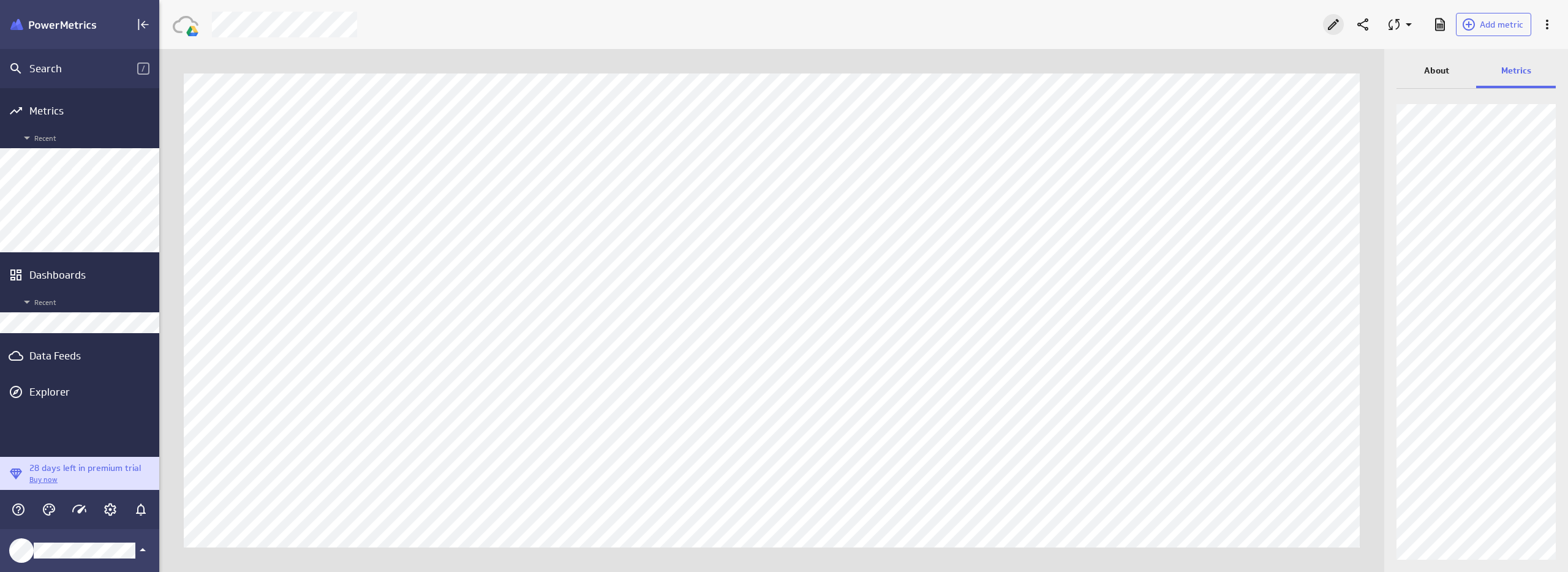
click at [1337, 17] on icon "Edit" at bounding box center [1333, 24] width 15 height 15
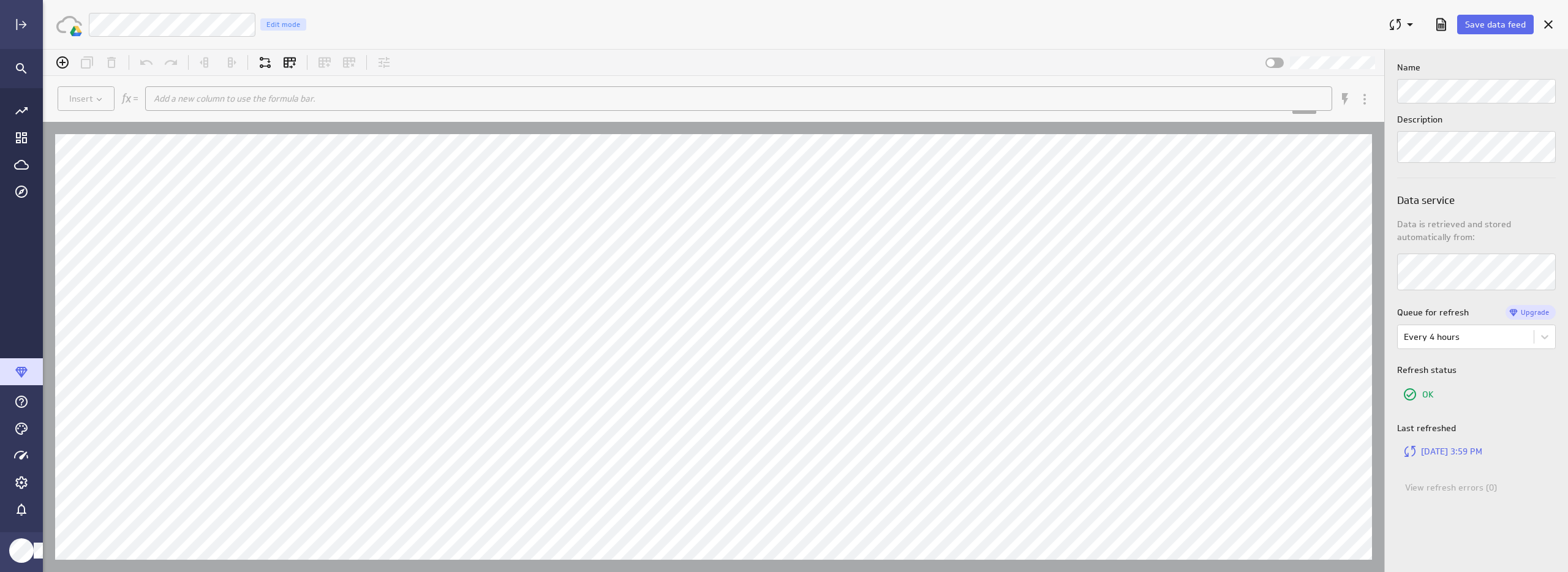
click at [1477, 36] on div "Save data feed" at bounding box center [1457, 24] width 156 height 32
click at [1482, 28] on span "Save data feed" at bounding box center [1496, 24] width 60 height 11
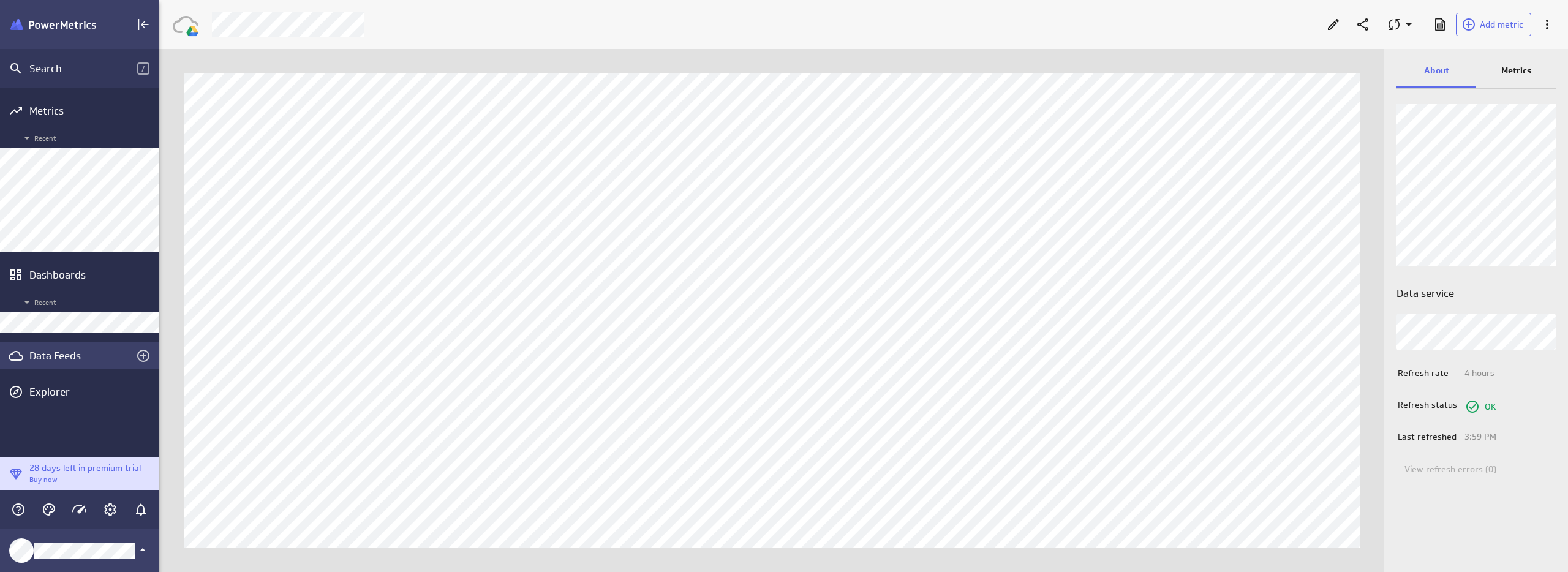
click at [51, 355] on div "Data Feeds" at bounding box center [79, 356] width 100 height 14
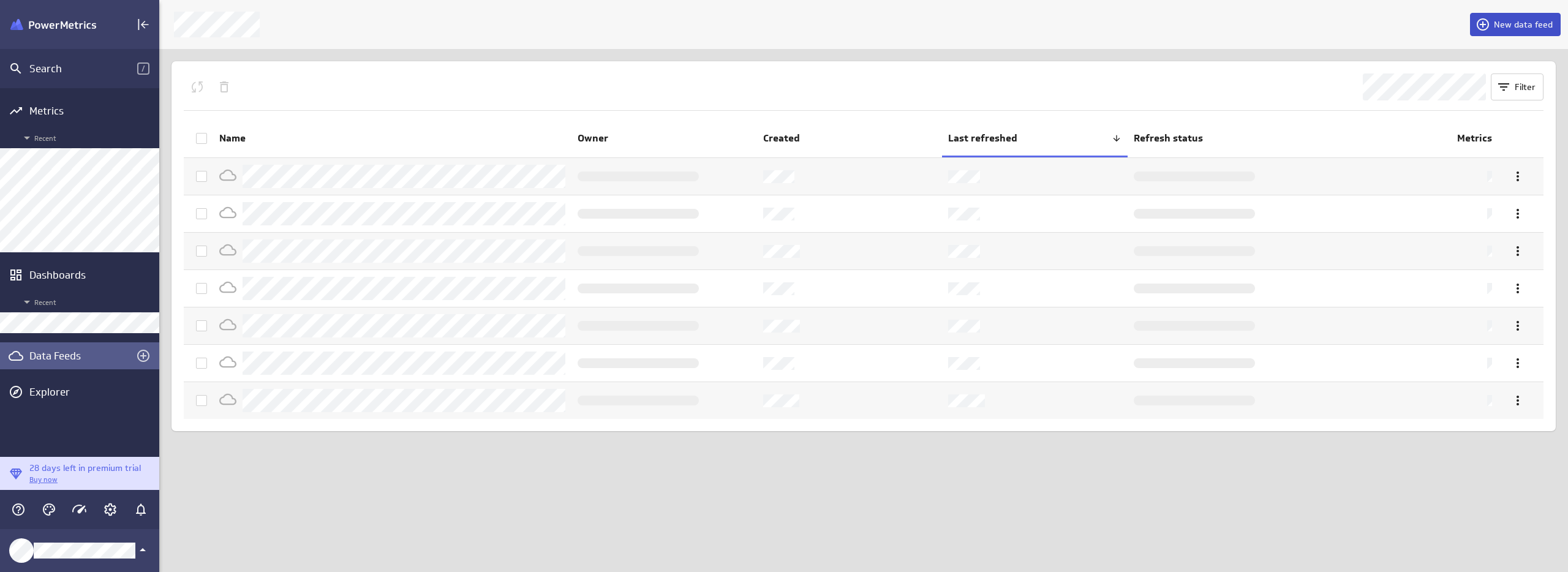
click at [1528, 25] on span "New data feed" at bounding box center [1523, 24] width 59 height 11
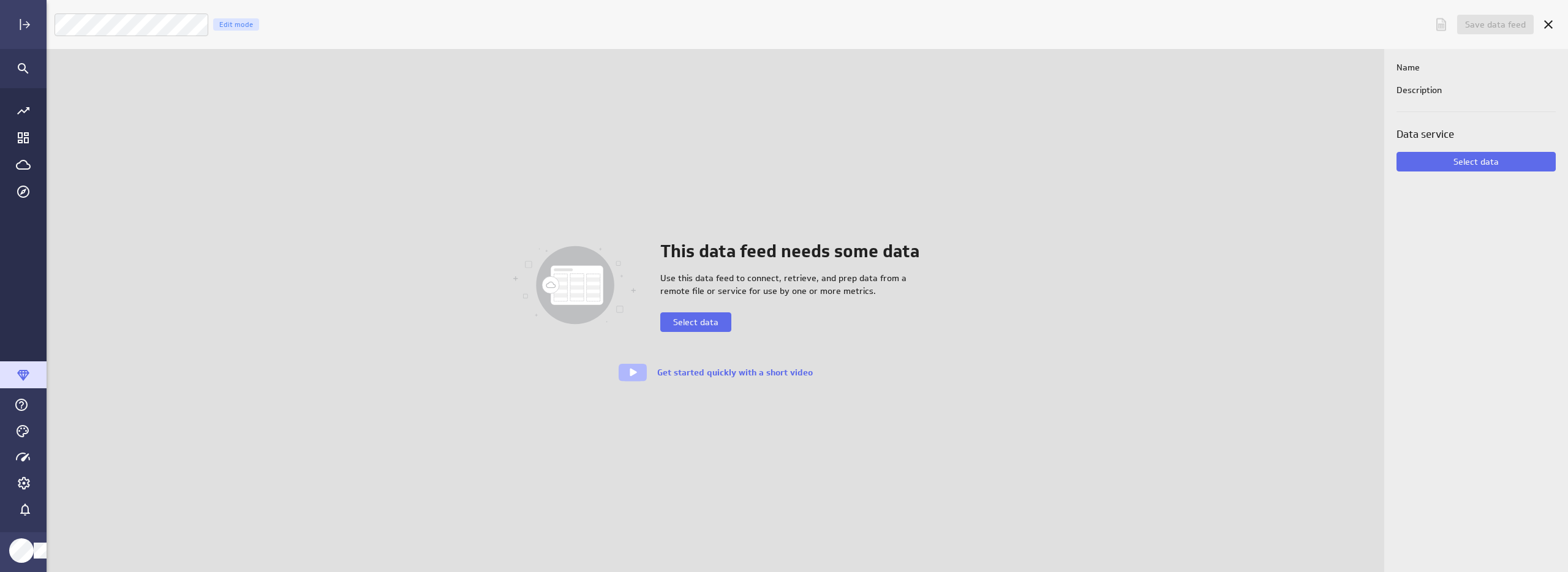
scroll to position [592, 1544]
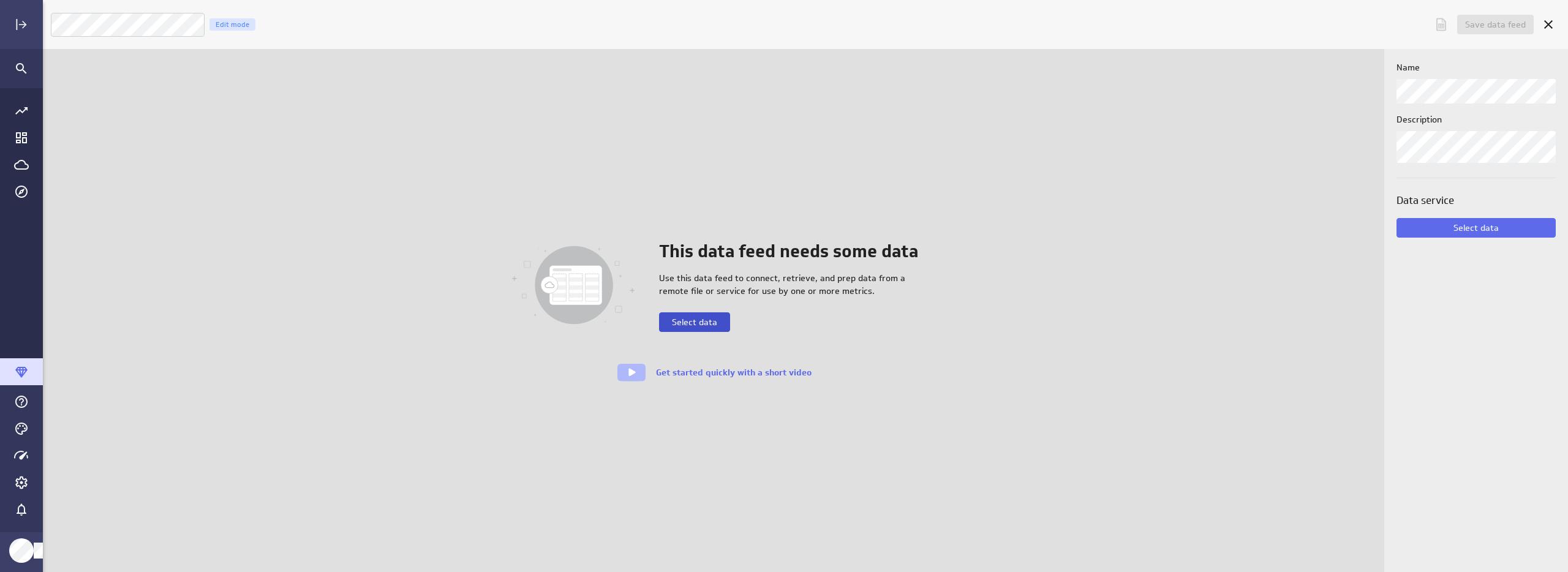
click at [692, 317] on span "Select data" at bounding box center [695, 323] width 46 height 11
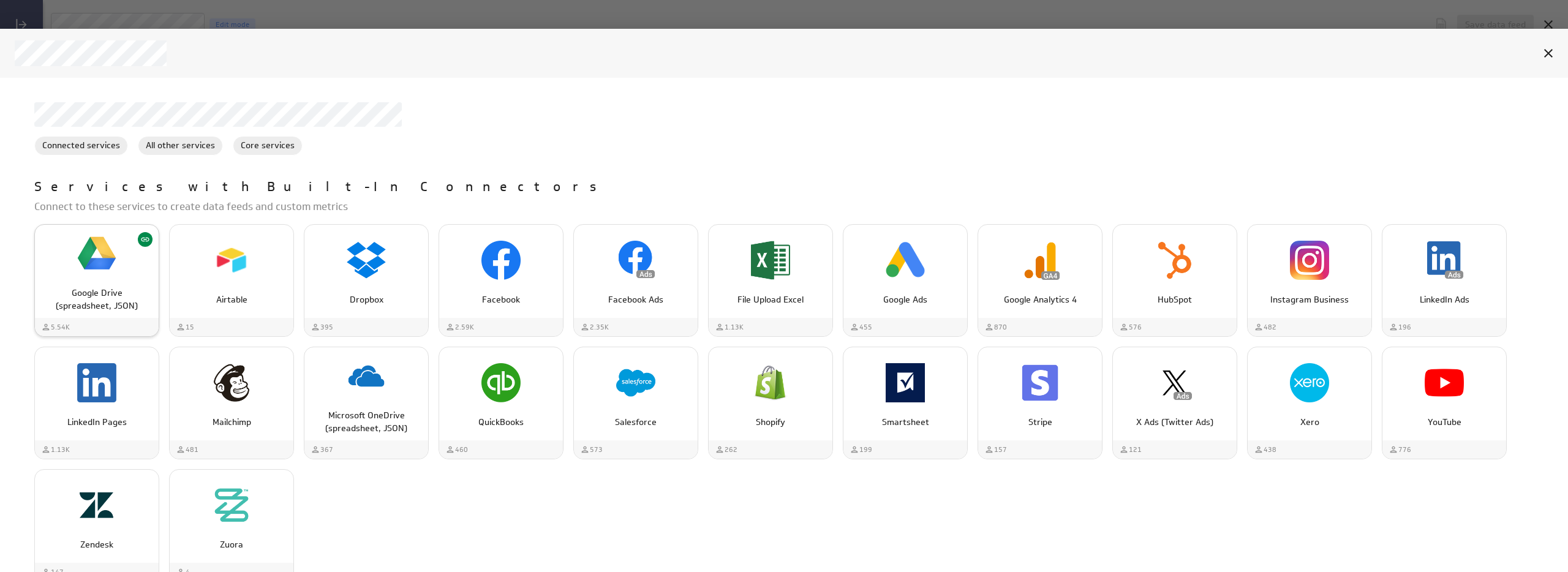
click at [86, 279] on div "Google Drive (spreadsheet, JSON)" at bounding box center [97, 295] width 124 height 36
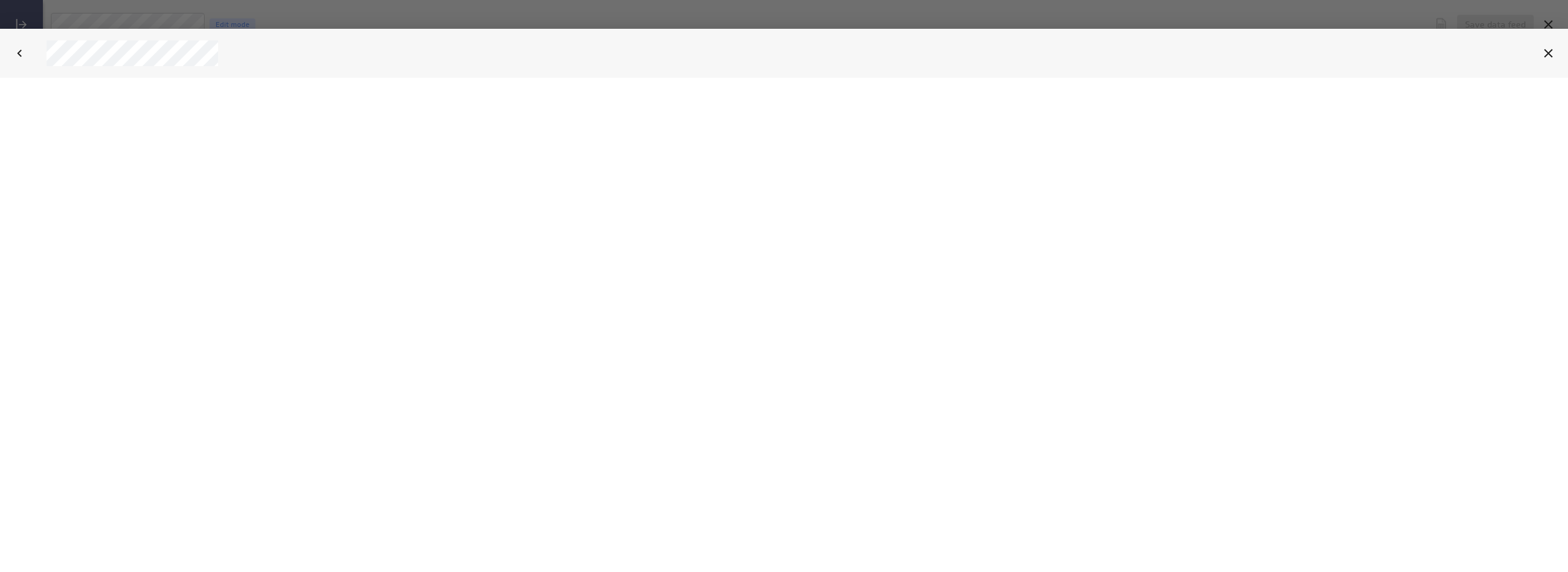
select select "7359447085fc23625c412de44c90de4c"
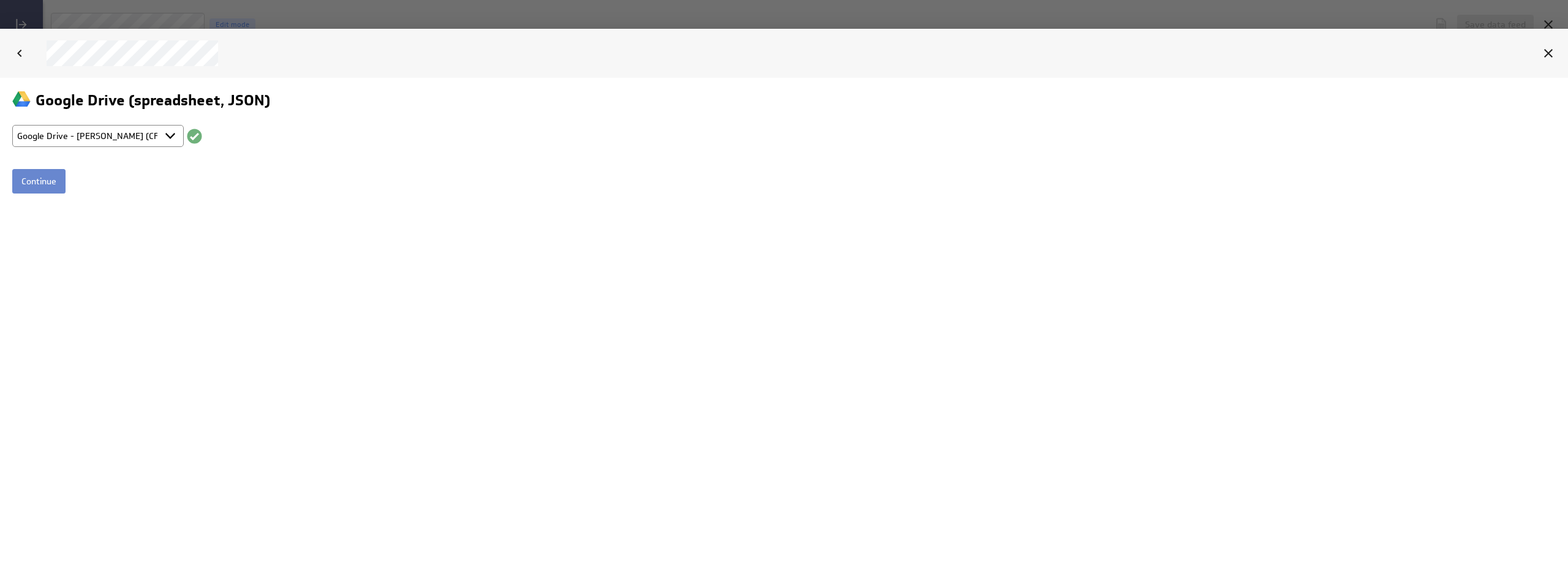
click at [47, 174] on input "Continue" at bounding box center [38, 181] width 53 height 24
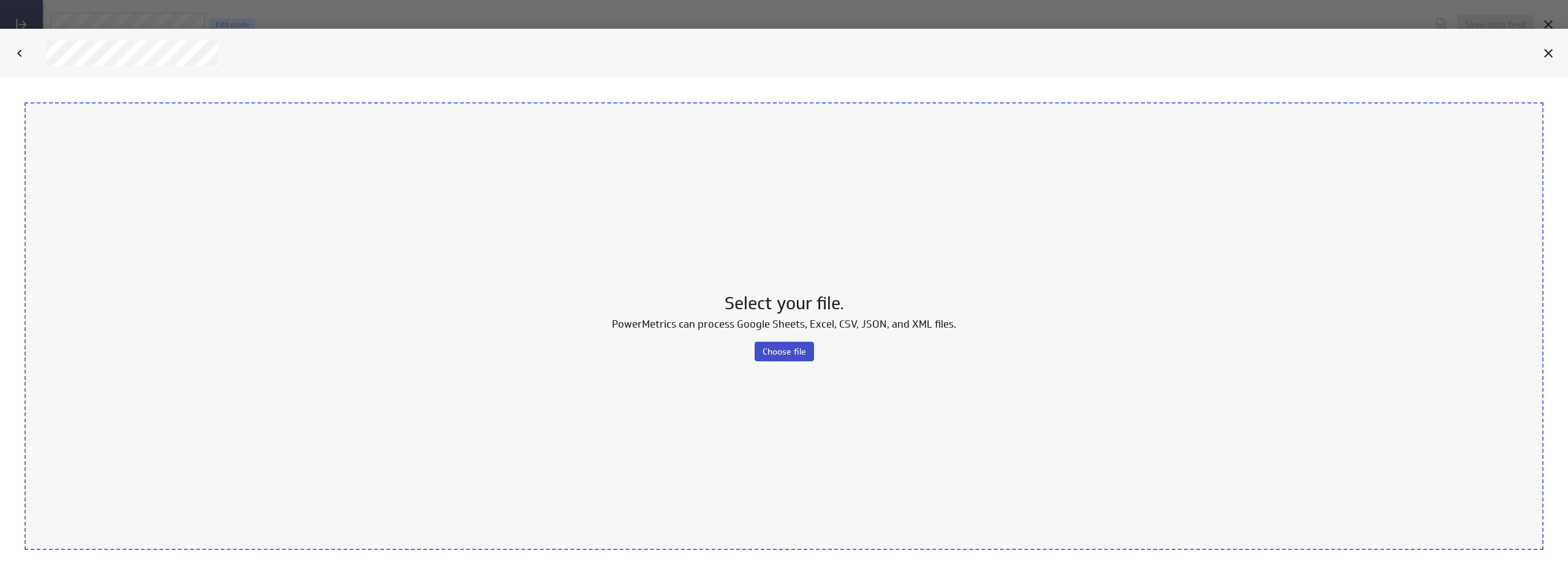
click at [771, 342] on button "Choose file" at bounding box center [784, 351] width 59 height 20
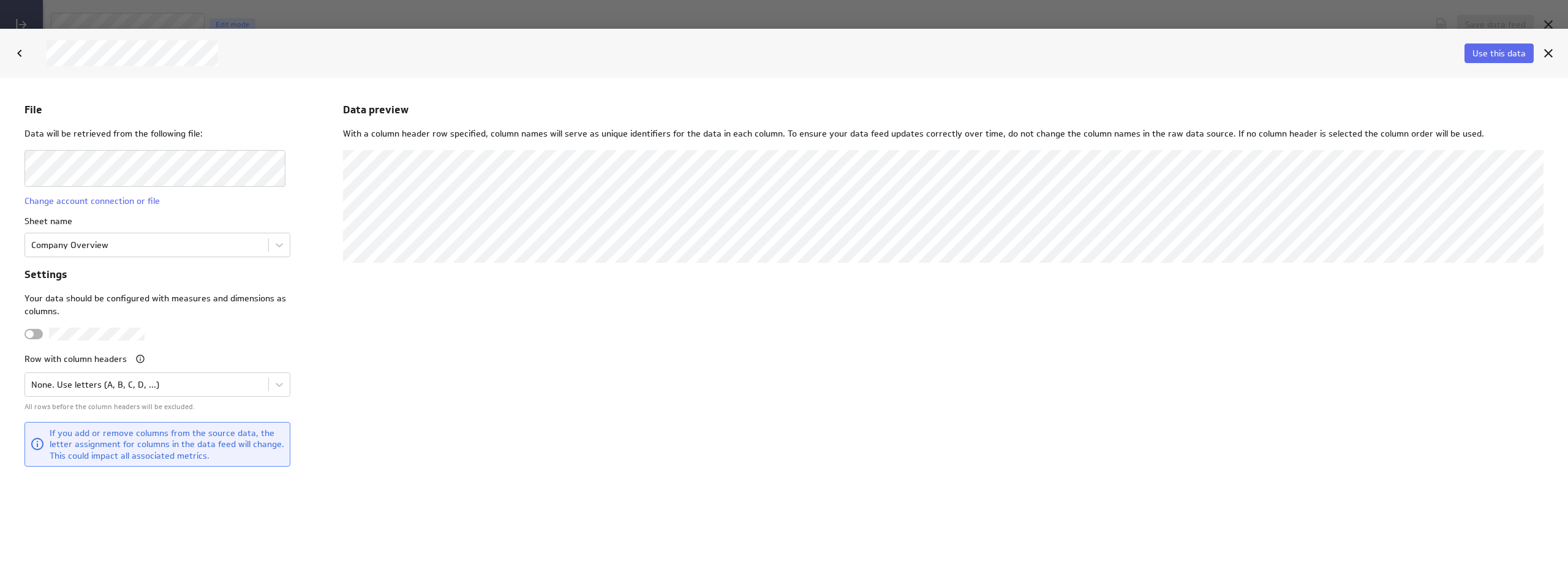
click at [625, 362] on div "Data preview With a column header row specified, column names will serve as uni…" at bounding box center [943, 324] width 1201 height 446
click at [165, 243] on body "File Data will be retrieved from the following file: Change account connection …" at bounding box center [784, 324] width 1568 height 495
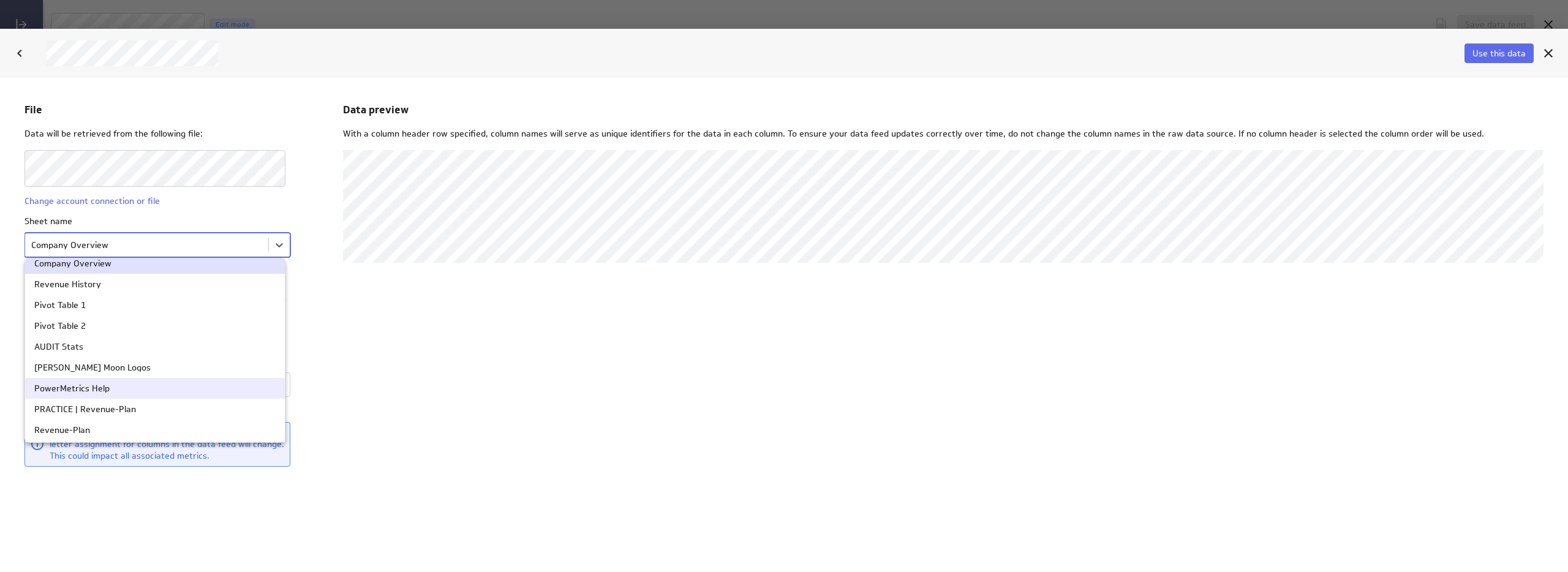
scroll to position [175, 0]
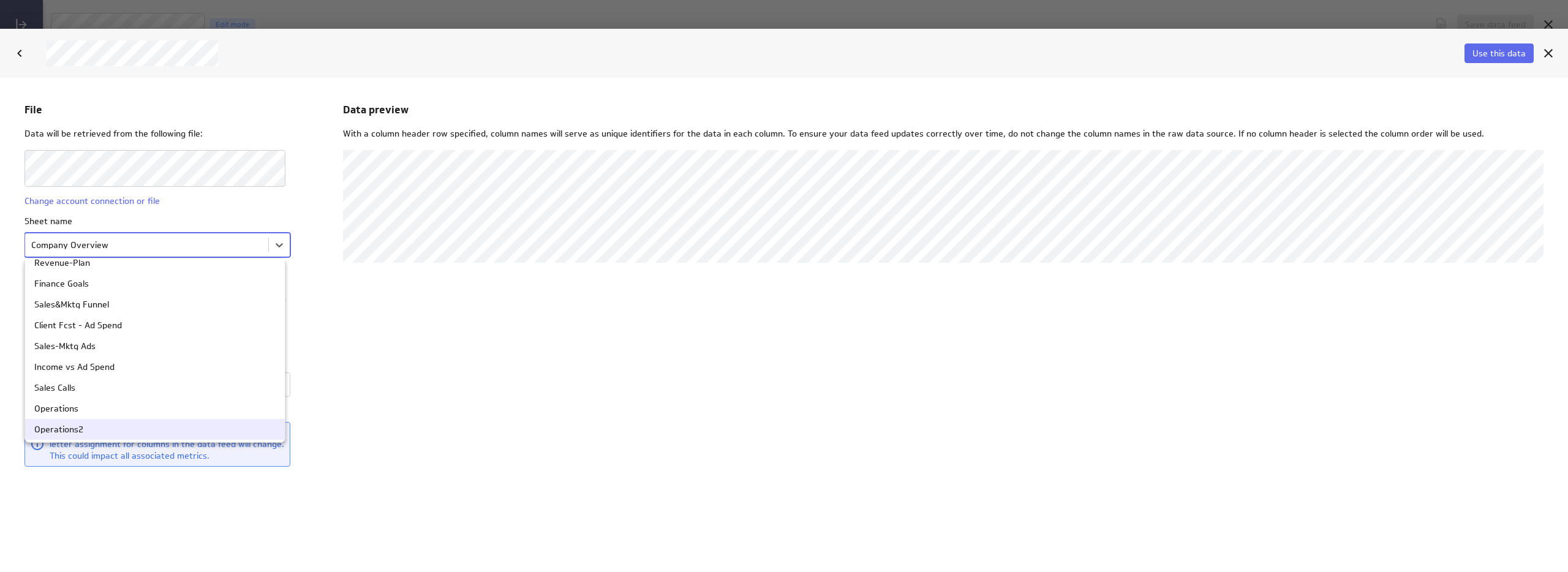
click at [103, 429] on div "Operations2" at bounding box center [155, 429] width 241 height 9
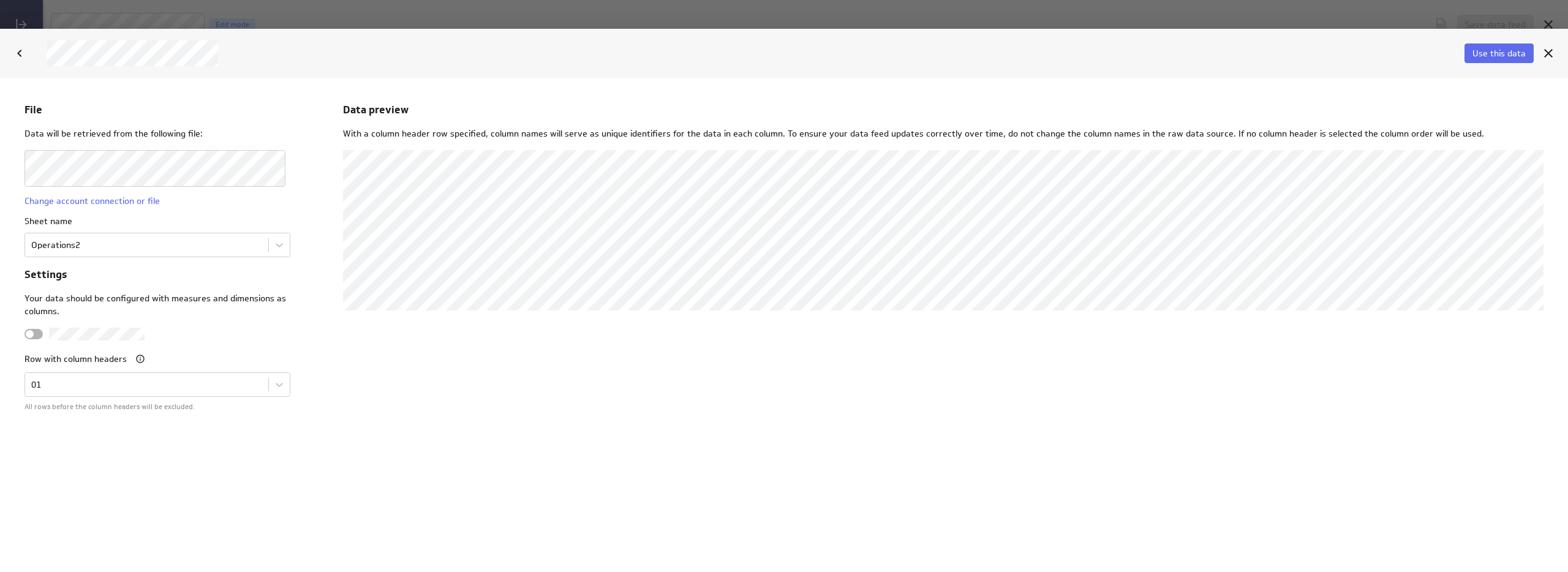
click at [679, 389] on div "Data preview With a column header row specified, column names will serve as uni…" at bounding box center [943, 324] width 1201 height 446
click at [1515, 45] on button "Use this data" at bounding box center [1499, 53] width 69 height 20
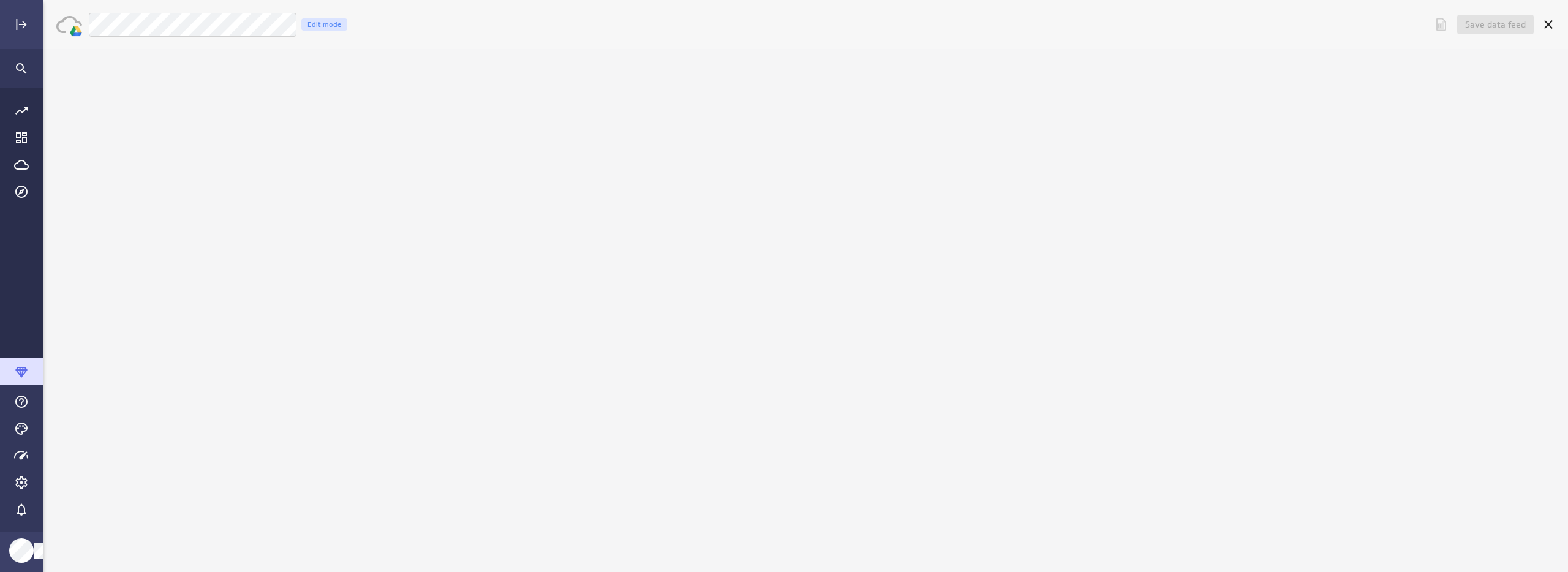
scroll to position [0, 0]
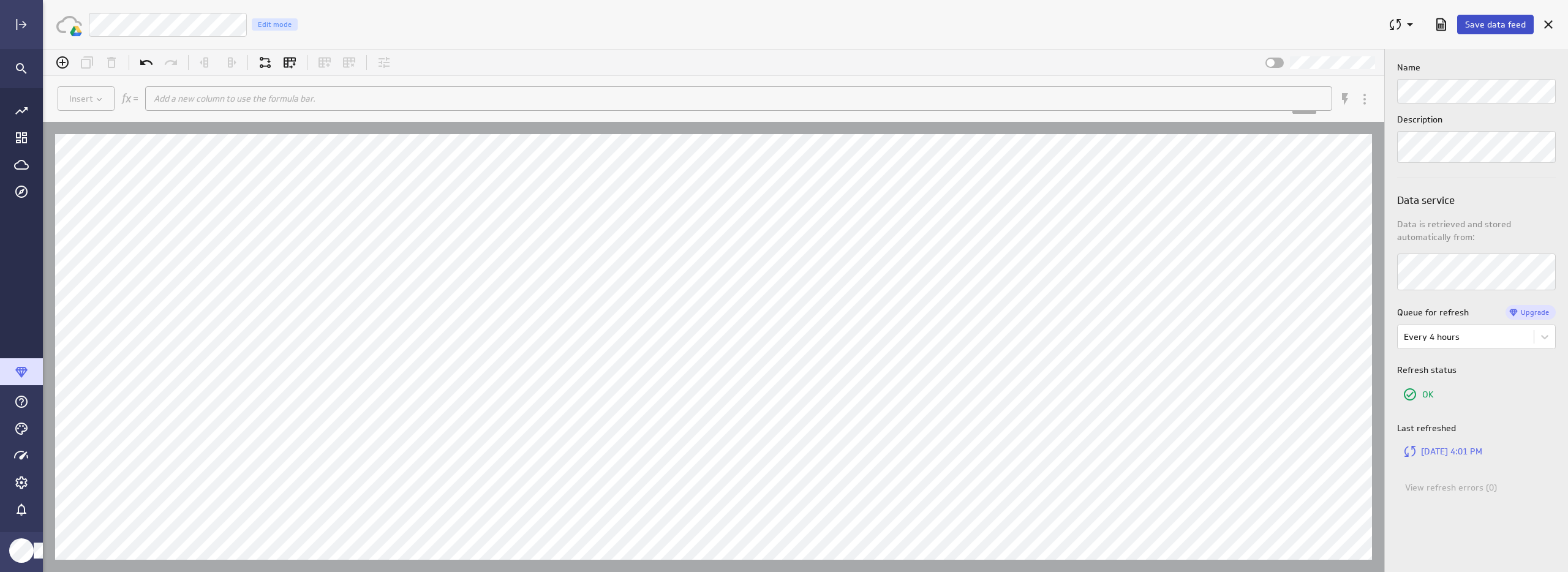
click at [1500, 26] on span "Save data feed" at bounding box center [1496, 24] width 60 height 11
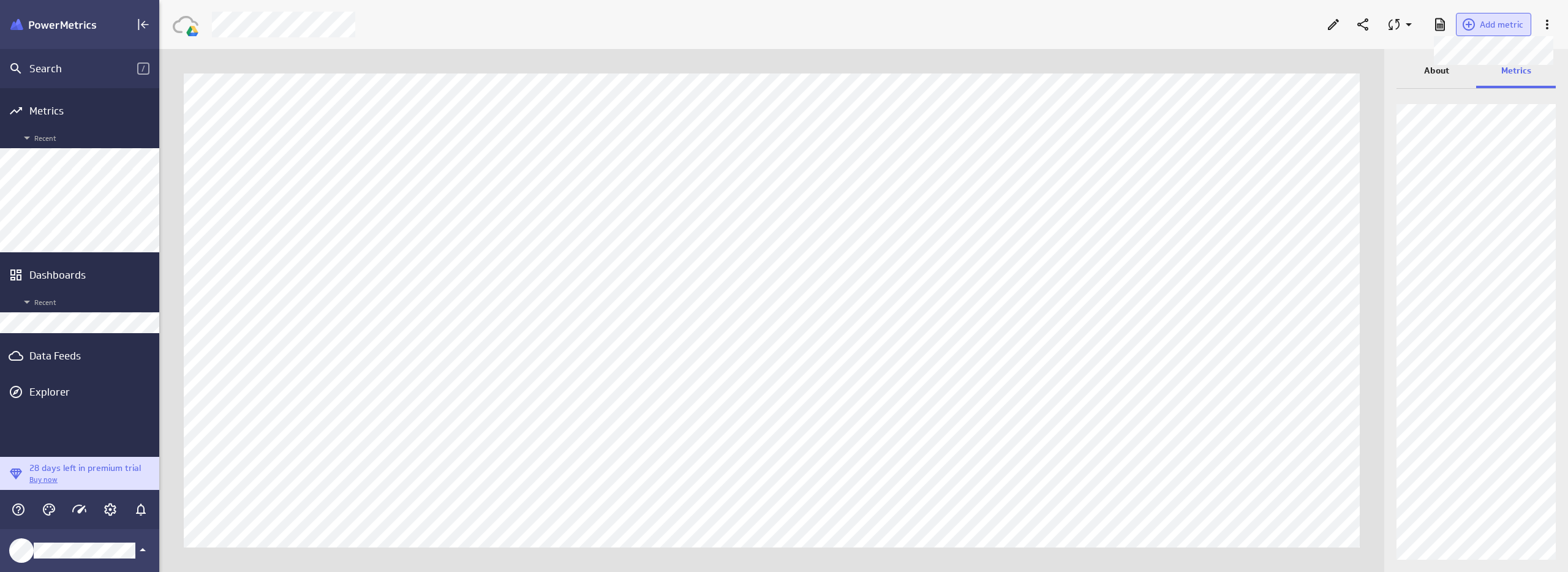
click at [1501, 31] on button "Add metric" at bounding box center [1493, 24] width 75 height 24
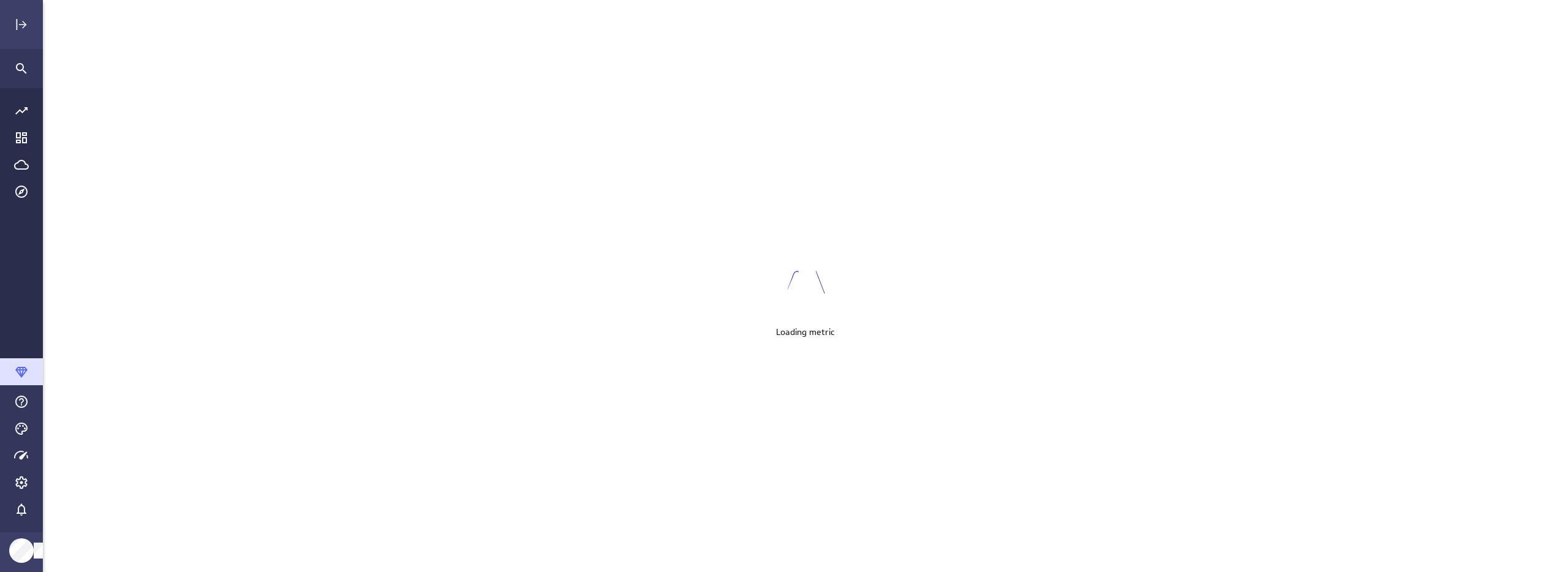
scroll to position [592, 1544]
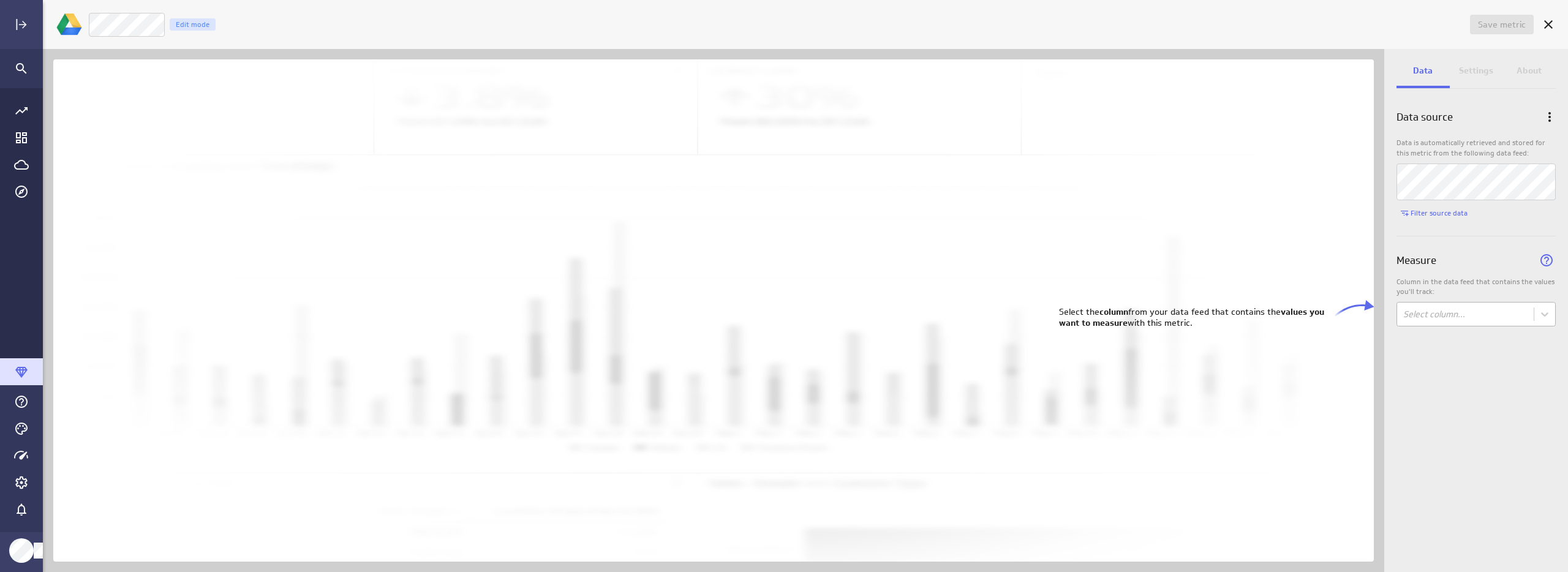
click at [1407, 303] on body "Save metric Untitled Edit mode Data Settings About Data source Data is automati…" at bounding box center [784, 286] width 1568 height 572
click at [1430, 372] on div "Aging" at bounding box center [1476, 365] width 158 height 24
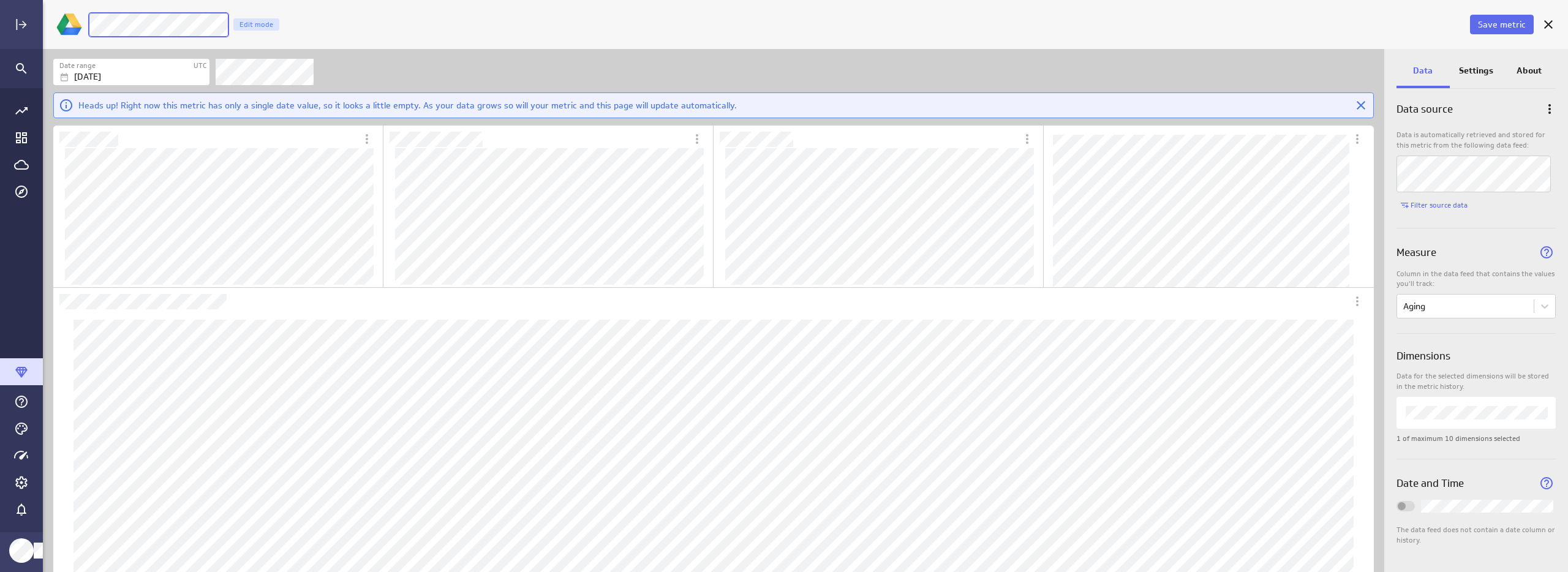
scroll to position [1, 0]
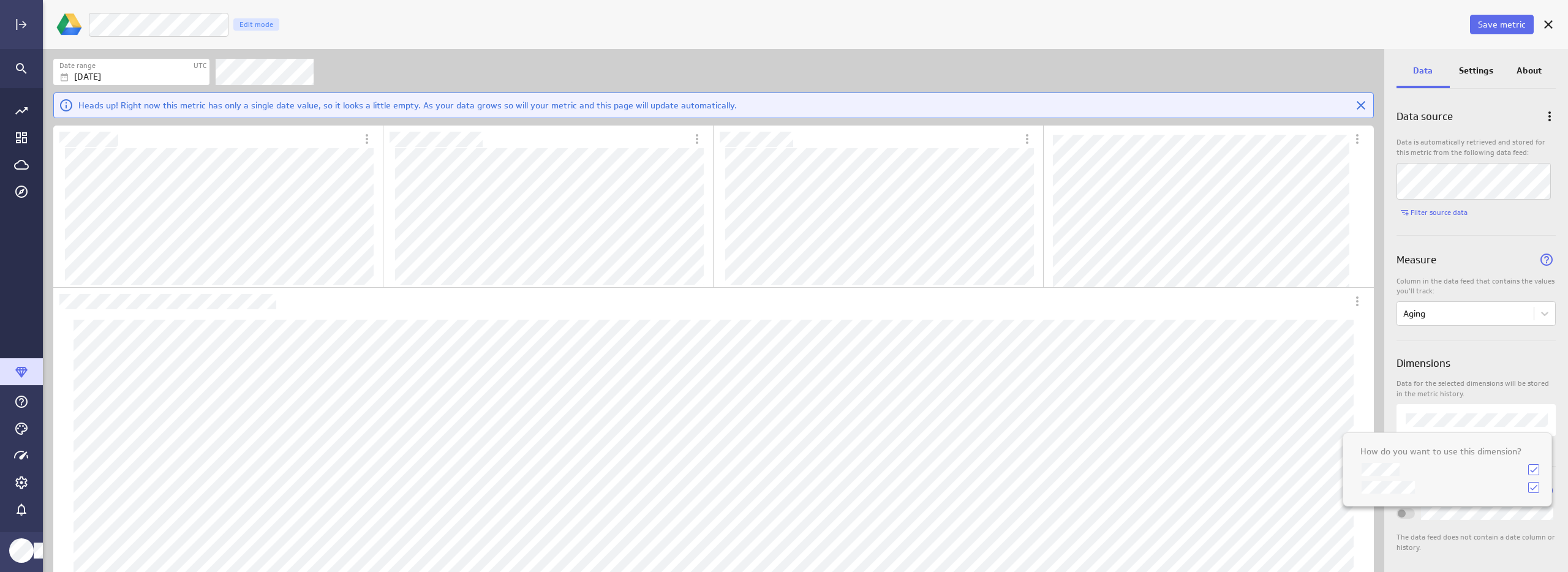
click at [1548, 369] on div at bounding box center [784, 286] width 1568 height 572
click at [1429, 321] on body "Save metric LM Open Tickets Edit mode Date range UTC Aug 28 2025 Heads up! Righ…" at bounding box center [784, 286] width 1568 height 572
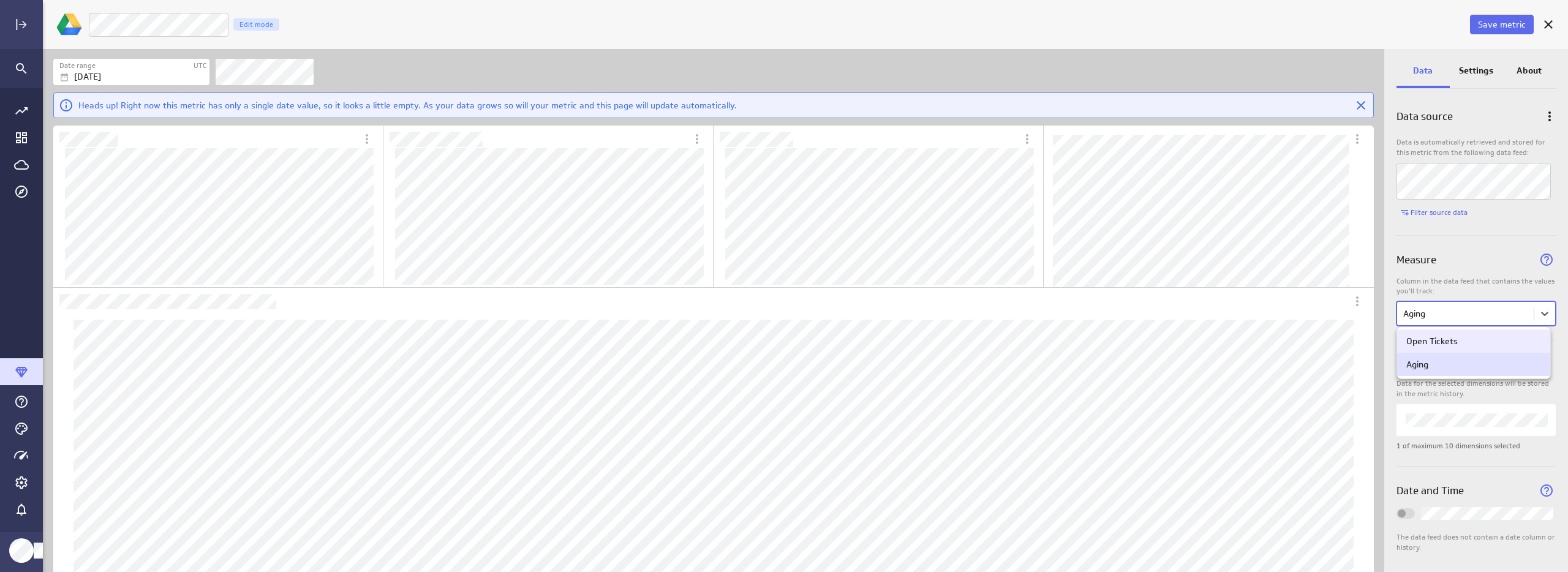
click at [1475, 315] on div at bounding box center [784, 286] width 1568 height 572
click at [1488, 63] on div "Settings" at bounding box center [1476, 72] width 53 height 33
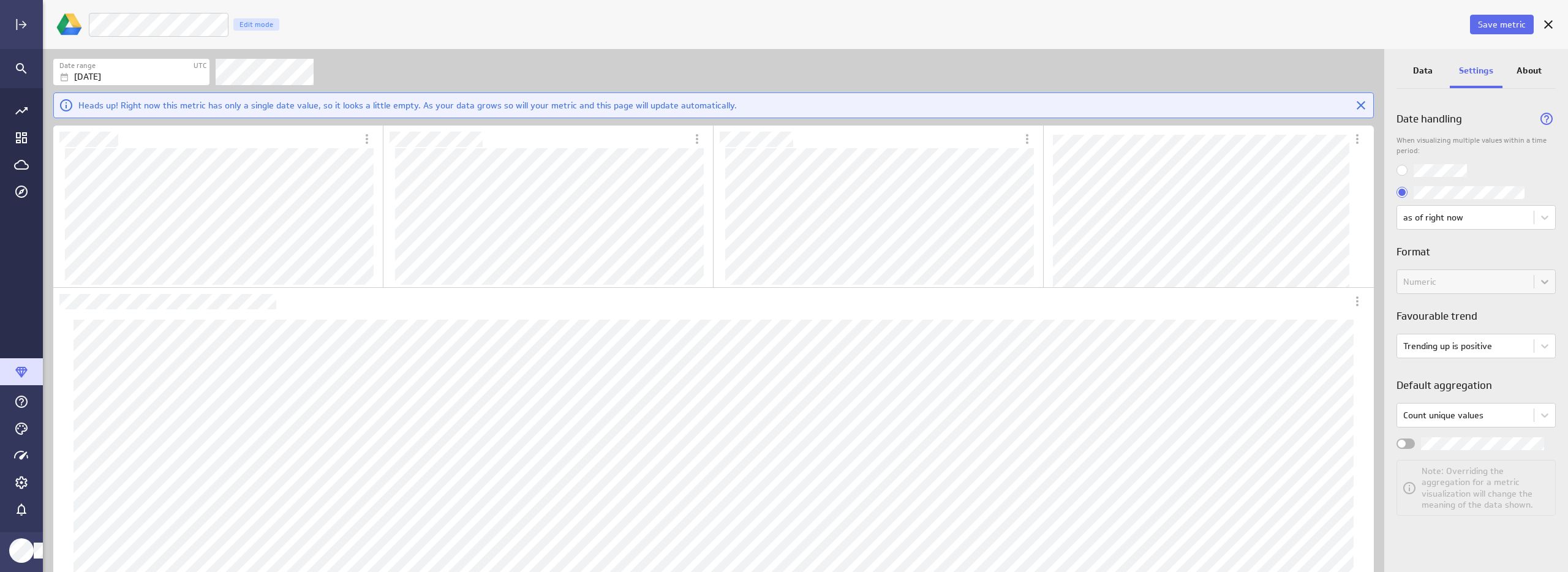
scroll to position [0, 0]
click at [1483, 345] on body "Save metric LM Open Tickets Edit mode Date range UTC Aug 28 2025 Heads up! Righ…" at bounding box center [784, 286] width 1568 height 572
click at [1483, 345] on div at bounding box center [784, 286] width 1568 height 572
click at [1414, 449] on label "Widget Properties" at bounding box center [1476, 444] width 160 height 13
click at [0, 0] on input "Widget Properties" at bounding box center [0, 0] width 0 height 0
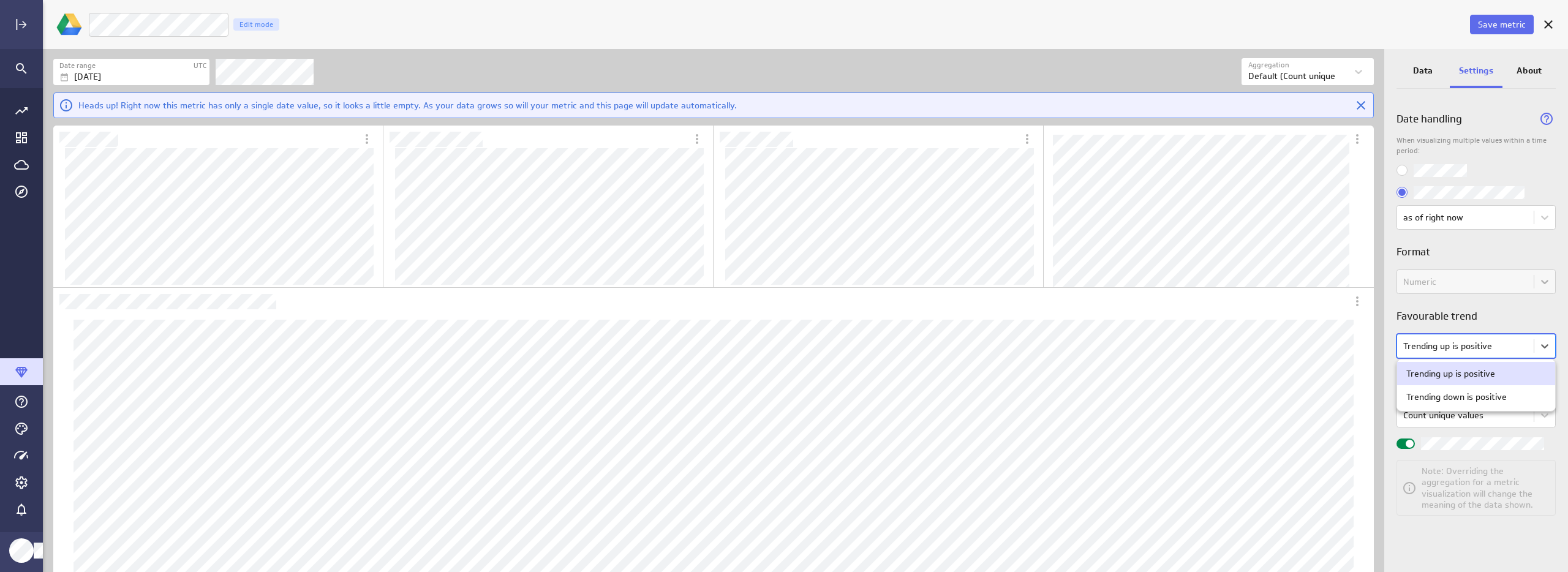
click at [1467, 355] on body "Save metric LM Open Tickets Edit mode Date range UTC Aug 28 2025 Aggregation Ag…" at bounding box center [784, 286] width 1568 height 572
click at [1469, 345] on div at bounding box center [784, 286] width 1568 height 572
click at [1502, 22] on span "Save metric" at bounding box center [1502, 24] width 48 height 11
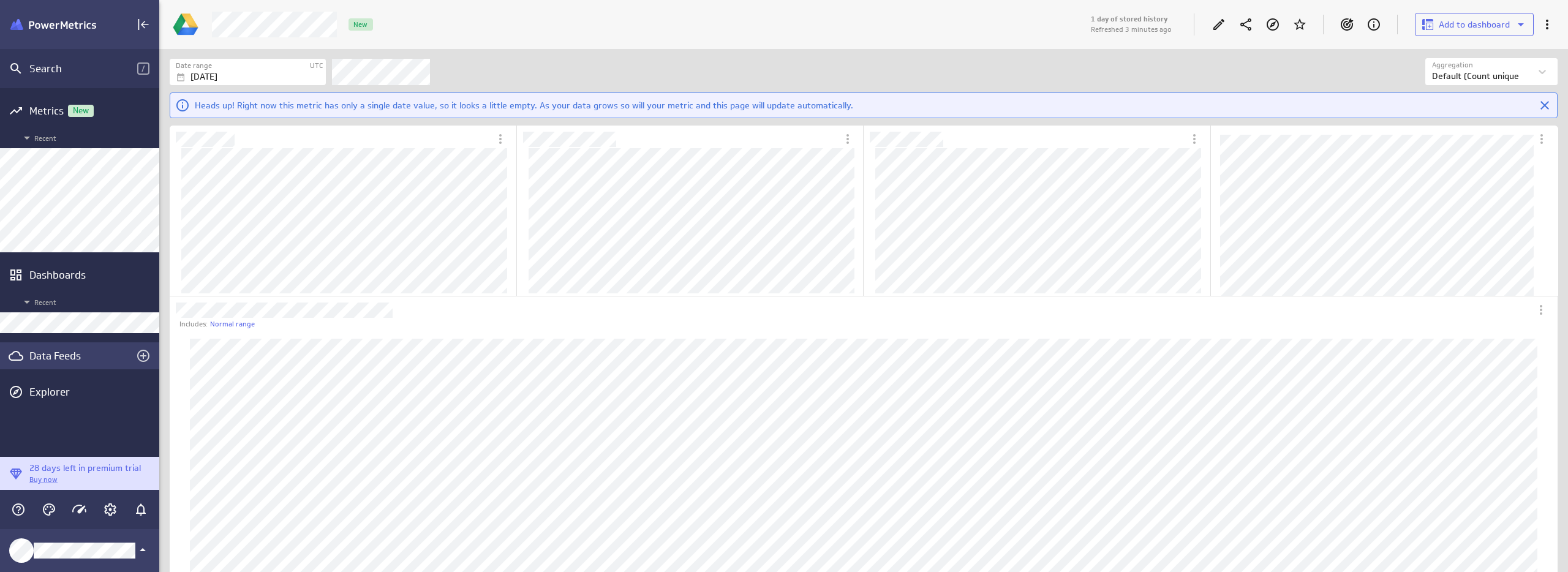
scroll to position [1375, 1407]
click at [1214, 18] on icon "Edit" at bounding box center [1219, 24] width 15 height 15
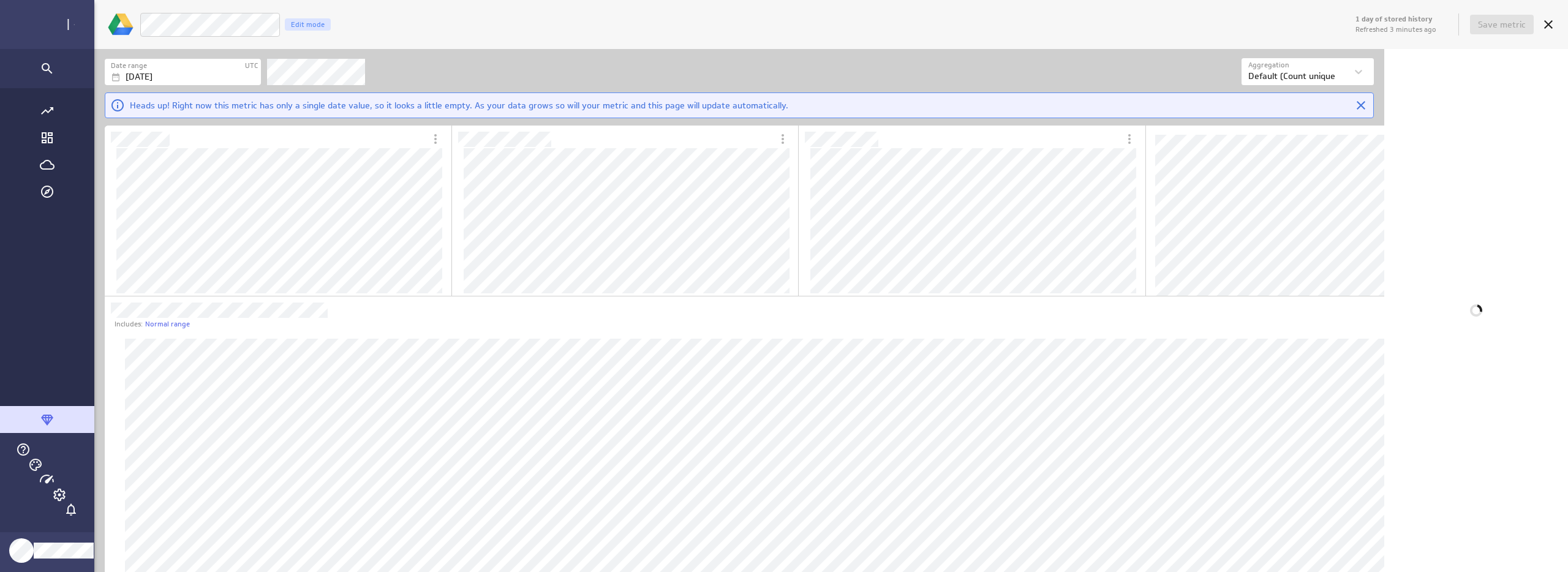
scroll to position [1375, 1346]
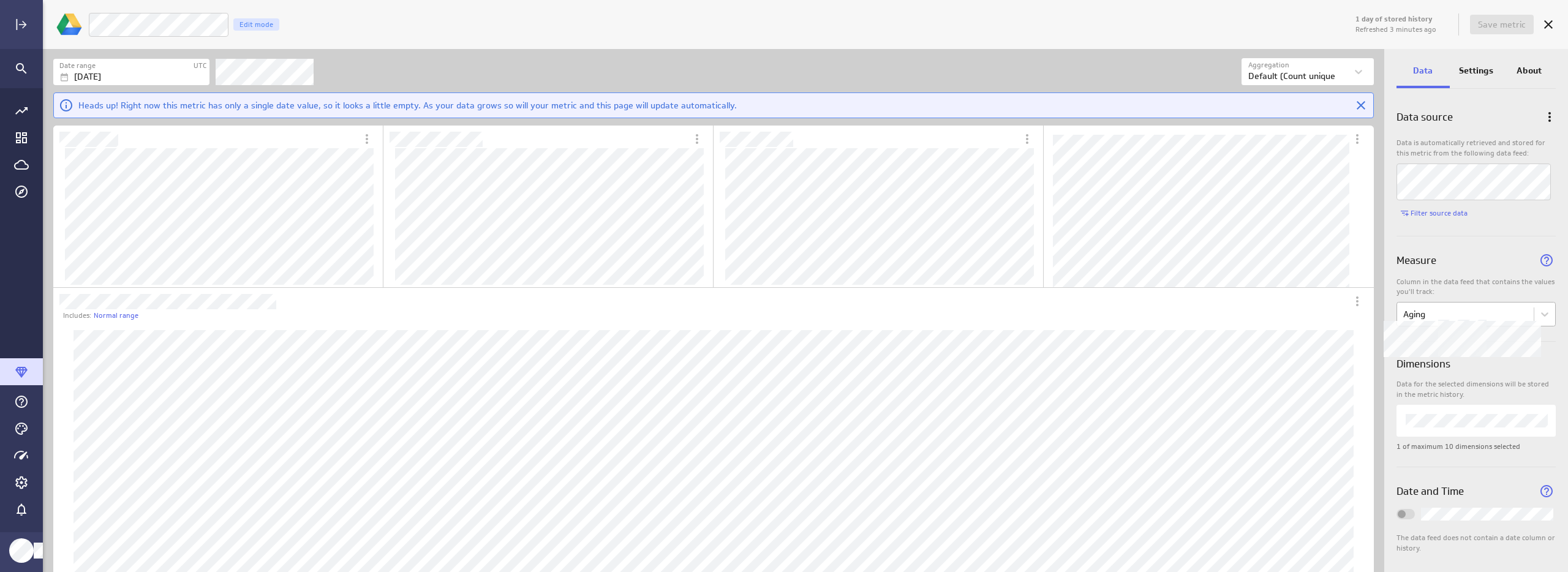
click at [1510, 310] on body "1 day of stored history Refreshed 3 minutes ago Save metric LM Open Tickets Edi…" at bounding box center [784, 286] width 1568 height 572
click at [1510, 310] on div at bounding box center [784, 286] width 1568 height 572
click at [1486, 73] on p "Settings" at bounding box center [1476, 71] width 34 height 13
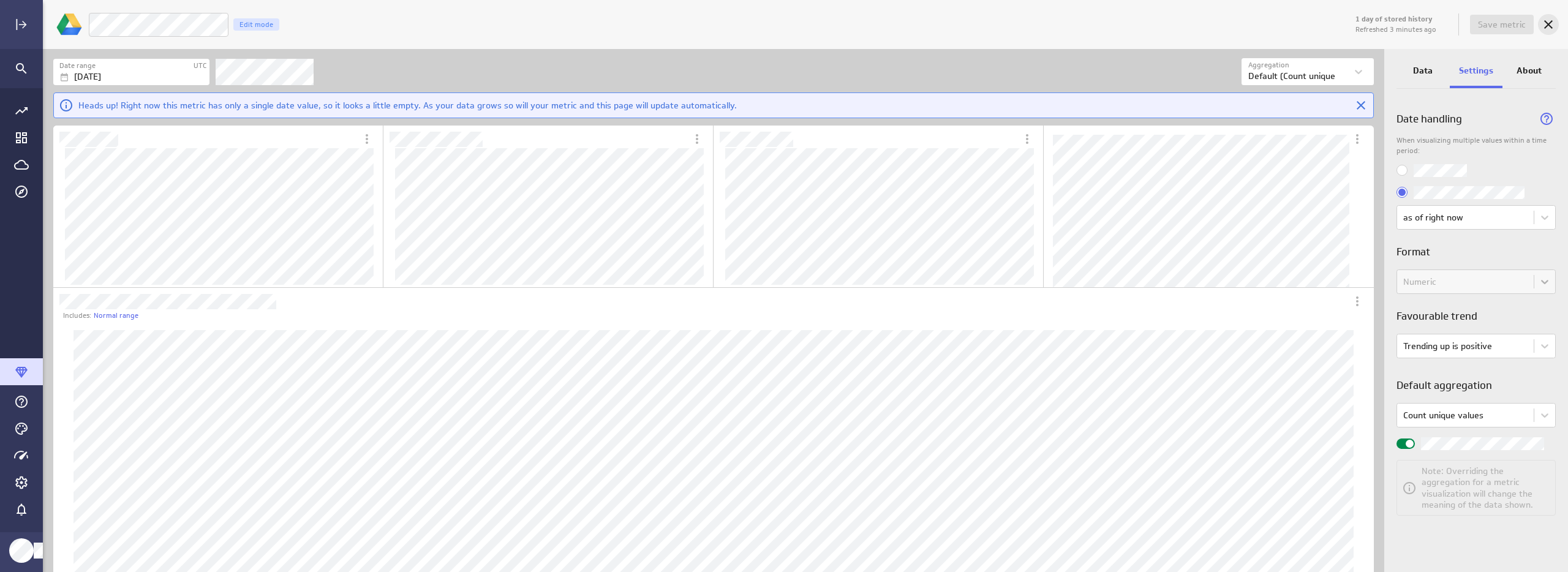
click at [1549, 25] on icon "Cancel" at bounding box center [1548, 24] width 9 height 9
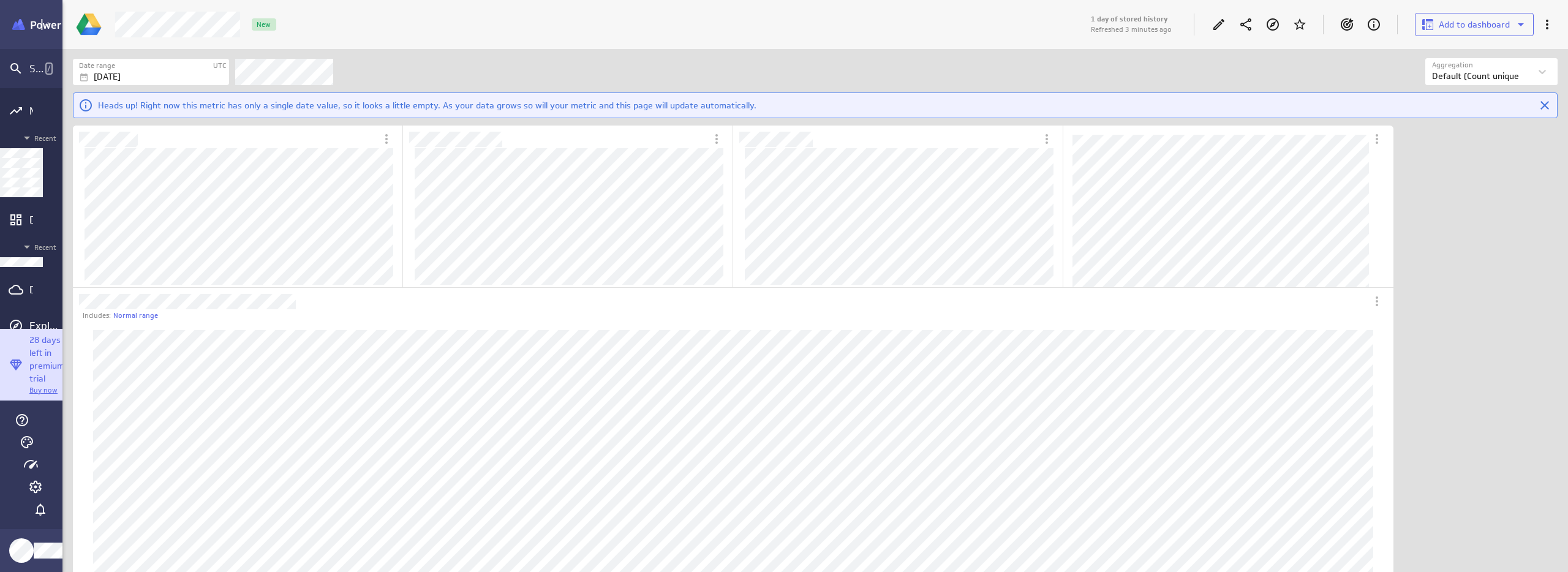
scroll to position [592, 1428]
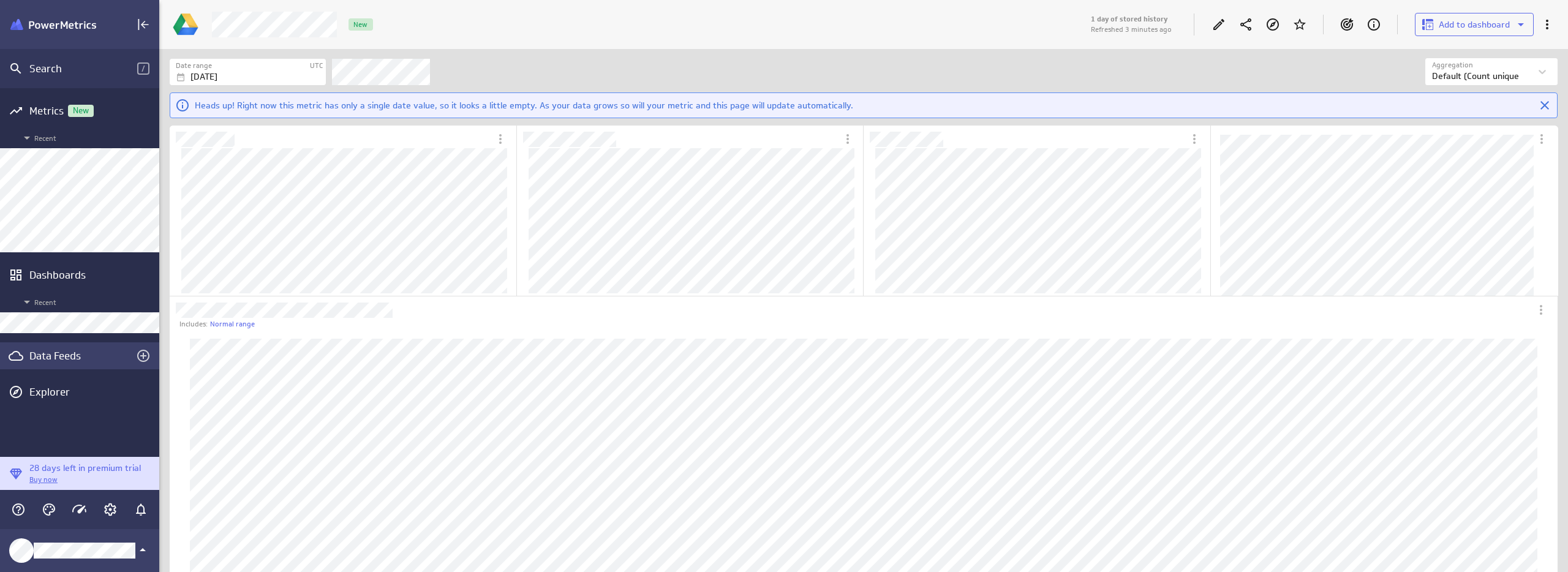
click at [46, 369] on div "Data Feeds" at bounding box center [80, 355] width 160 height 27
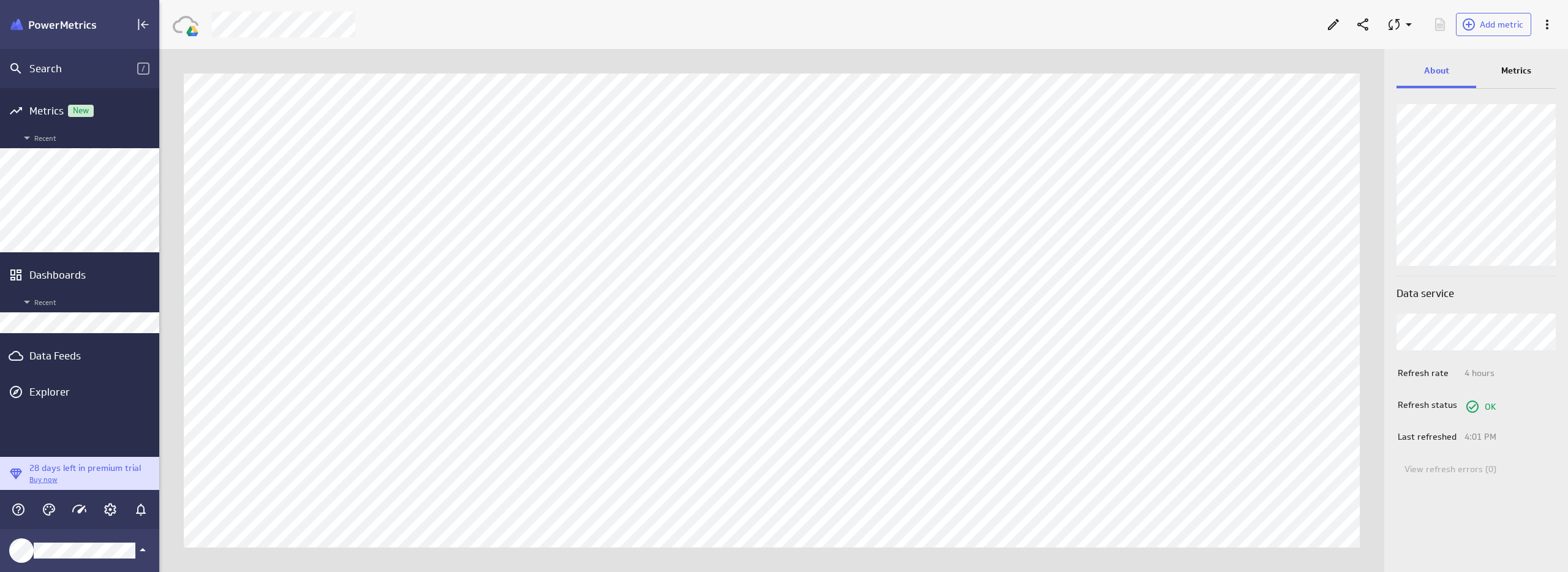
click at [1511, 73] on p "Metrics" at bounding box center [1516, 71] width 30 height 13
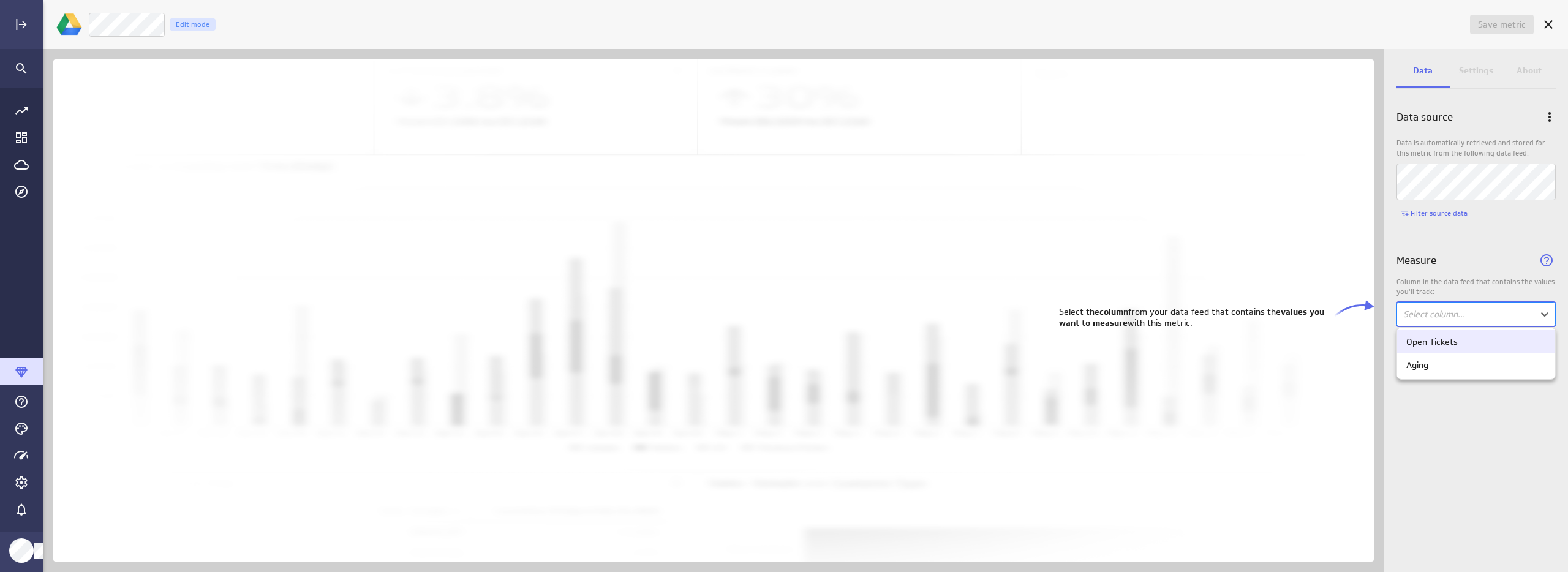
click at [1468, 315] on body "Save metric Untitled Edit mode Data Settings About Data source Data is automati…" at bounding box center [784, 286] width 1568 height 572
click at [1469, 343] on div "Open Tickets" at bounding box center [1476, 342] width 139 height 11
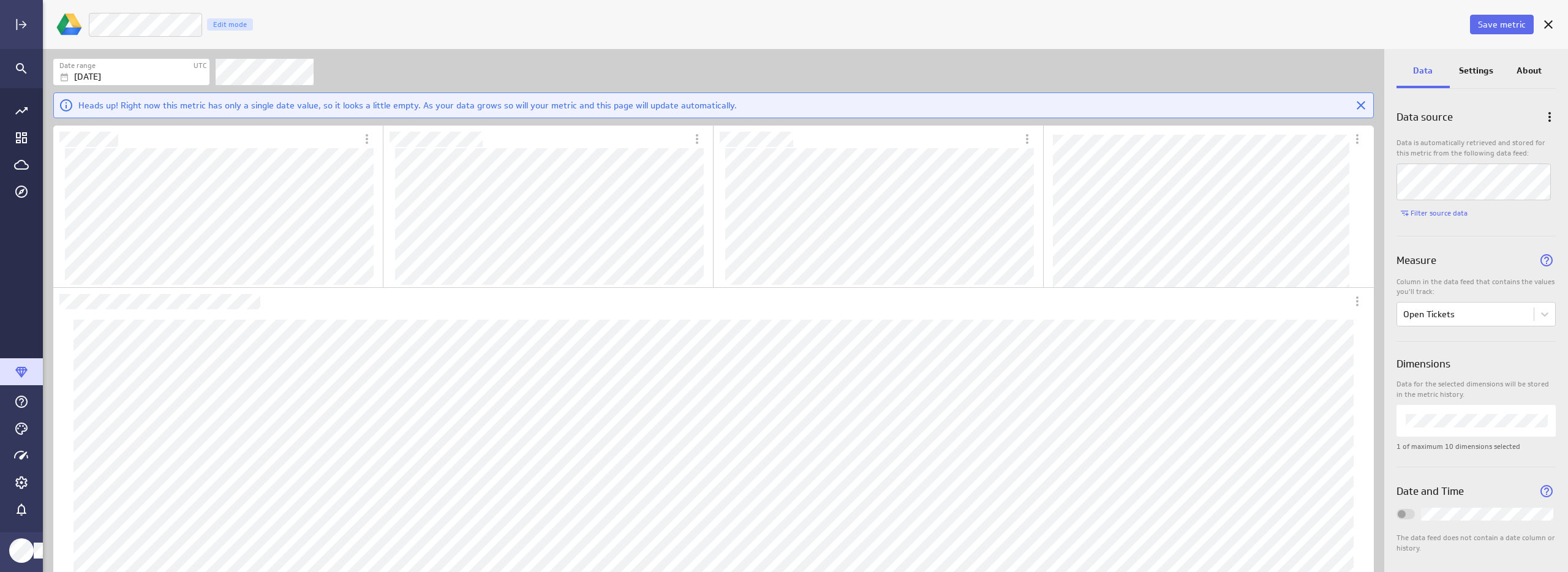
click at [1531, 348] on div "Dimensions" at bounding box center [1476, 361] width 160 height 37
click at [1462, 65] on p "Settings" at bounding box center [1476, 71] width 34 height 13
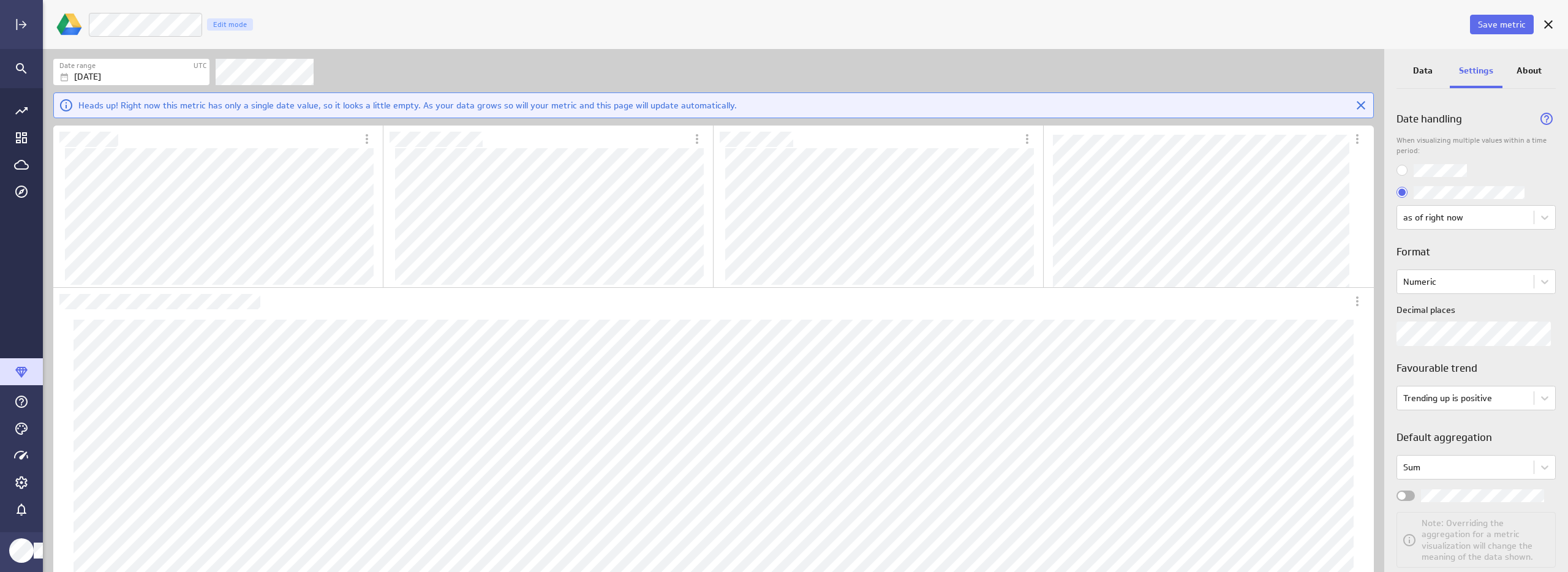
click at [1396, 495] on div "Widget Properties" at bounding box center [1405, 495] width 19 height 11
click at [0, 0] on input "Widget Properties" at bounding box center [0, 0] width 0 height 0
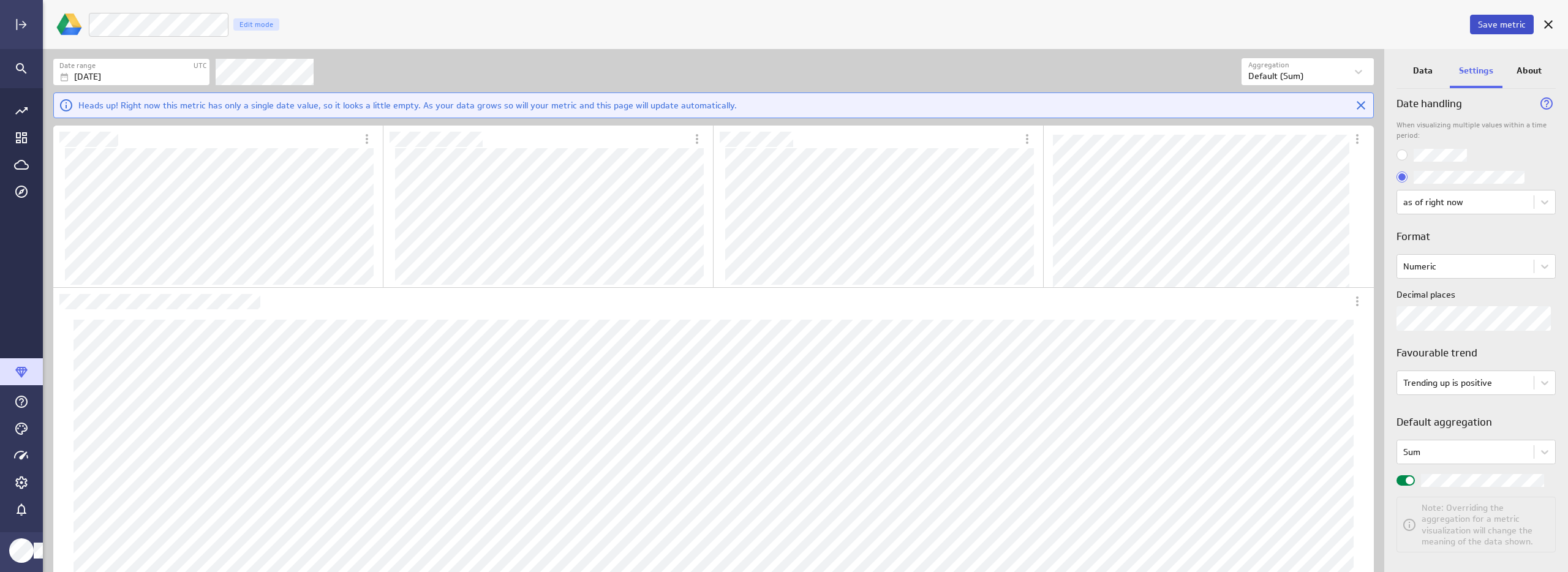
click at [1501, 32] on button "Save metric" at bounding box center [1502, 24] width 64 height 20
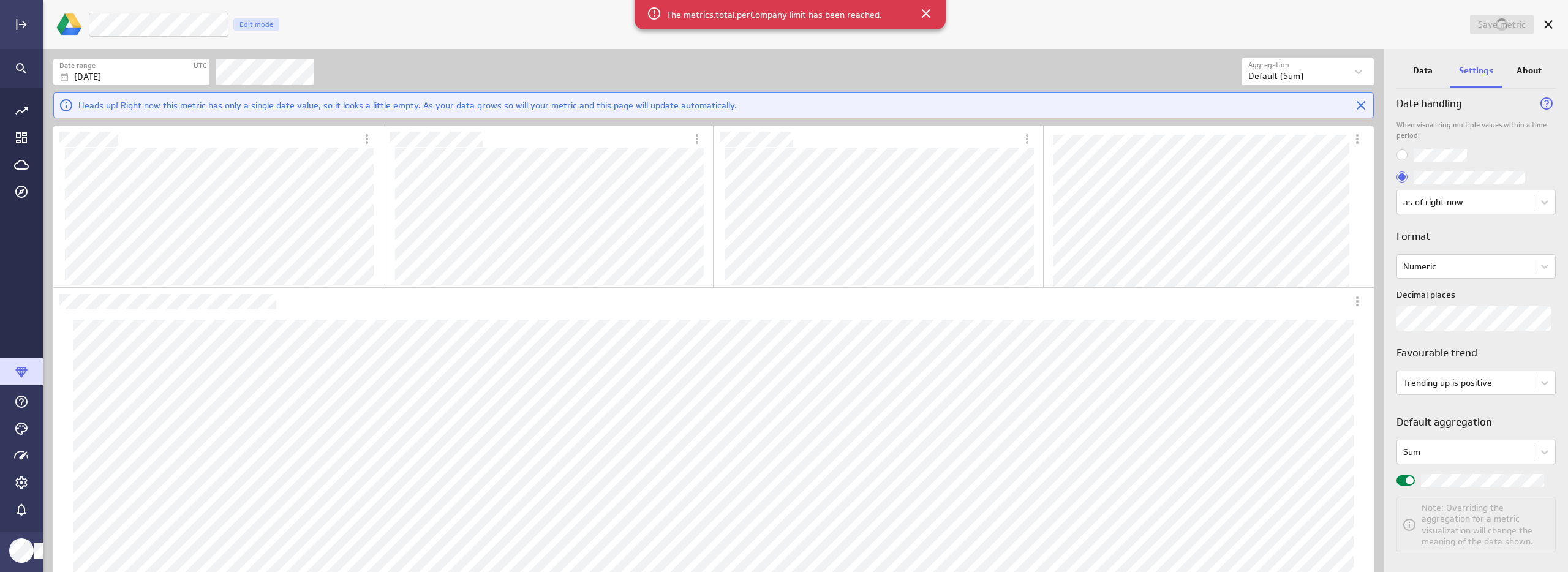
click at [762, 73] on div "Filters" at bounding box center [729, 71] width 1026 height 27
click at [925, 21] on div "The metrics.total.perCompany limit has been reached." at bounding box center [790, 5] width 311 height 48
click at [1546, 26] on icon "Cancel" at bounding box center [1548, 24] width 9 height 9
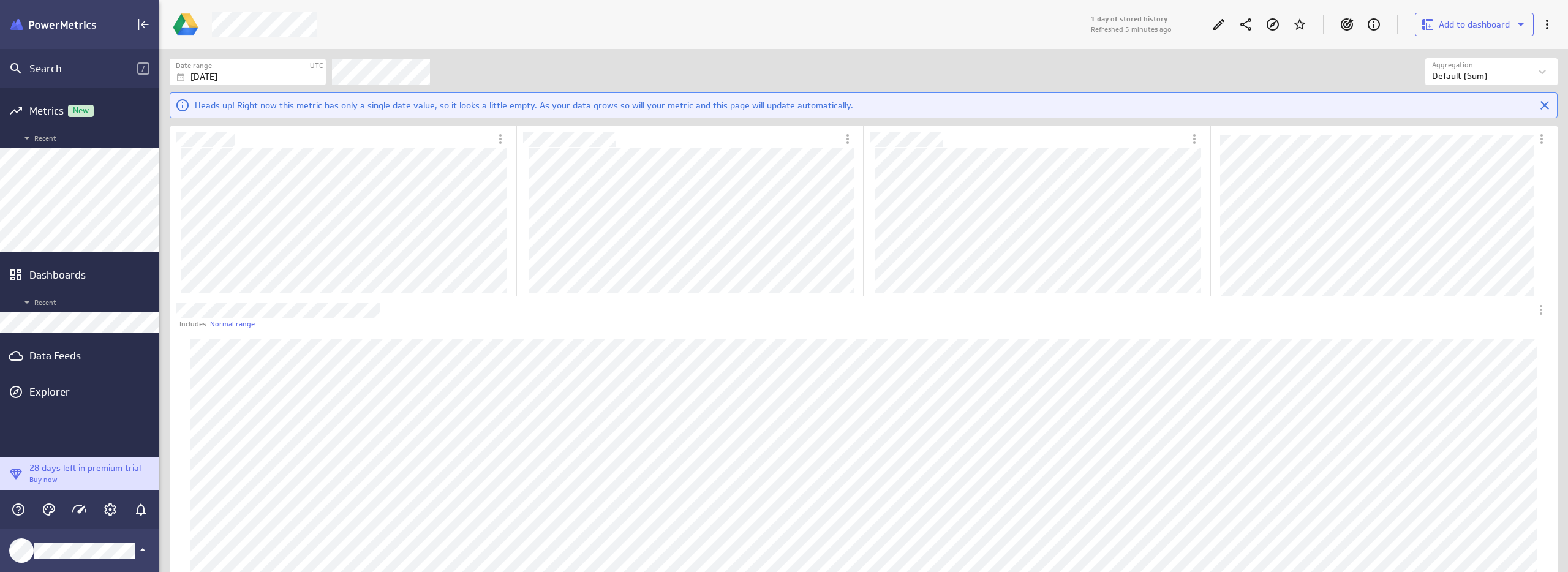
scroll to position [1375, 1407]
click at [1214, 20] on icon "Edit" at bounding box center [1219, 24] width 15 height 15
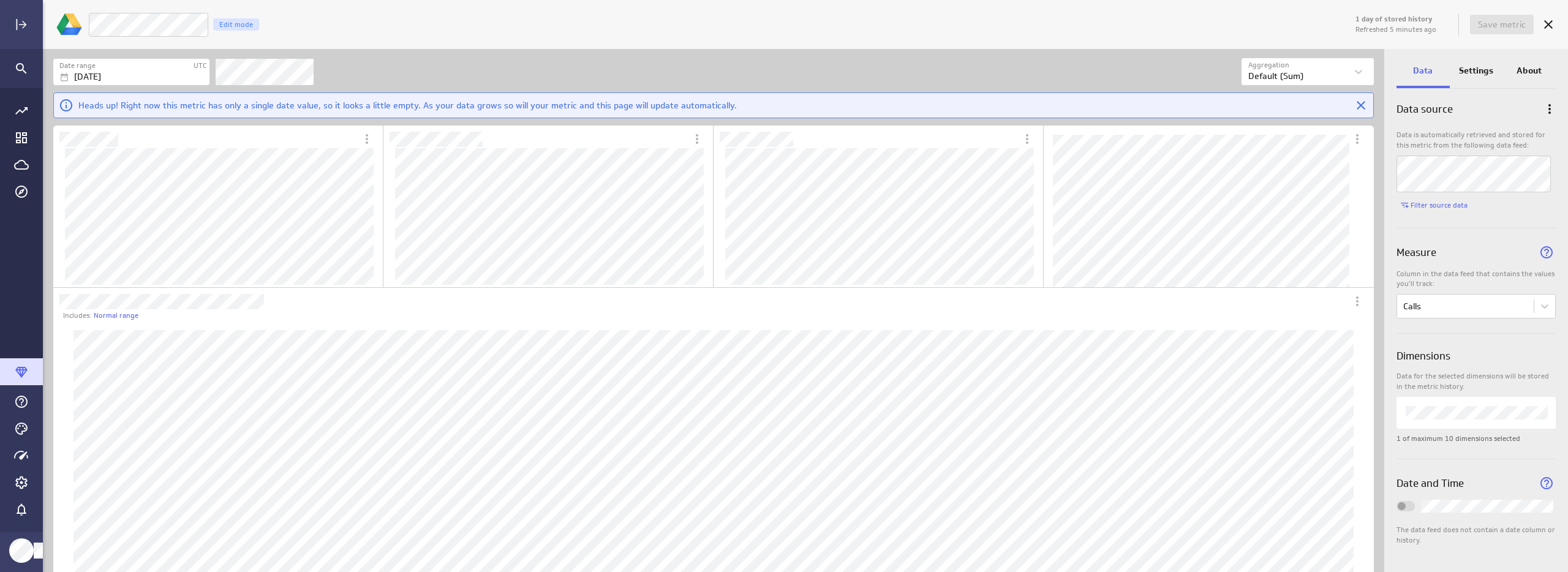
click at [1478, 68] on p "Settings" at bounding box center [1476, 71] width 34 height 13
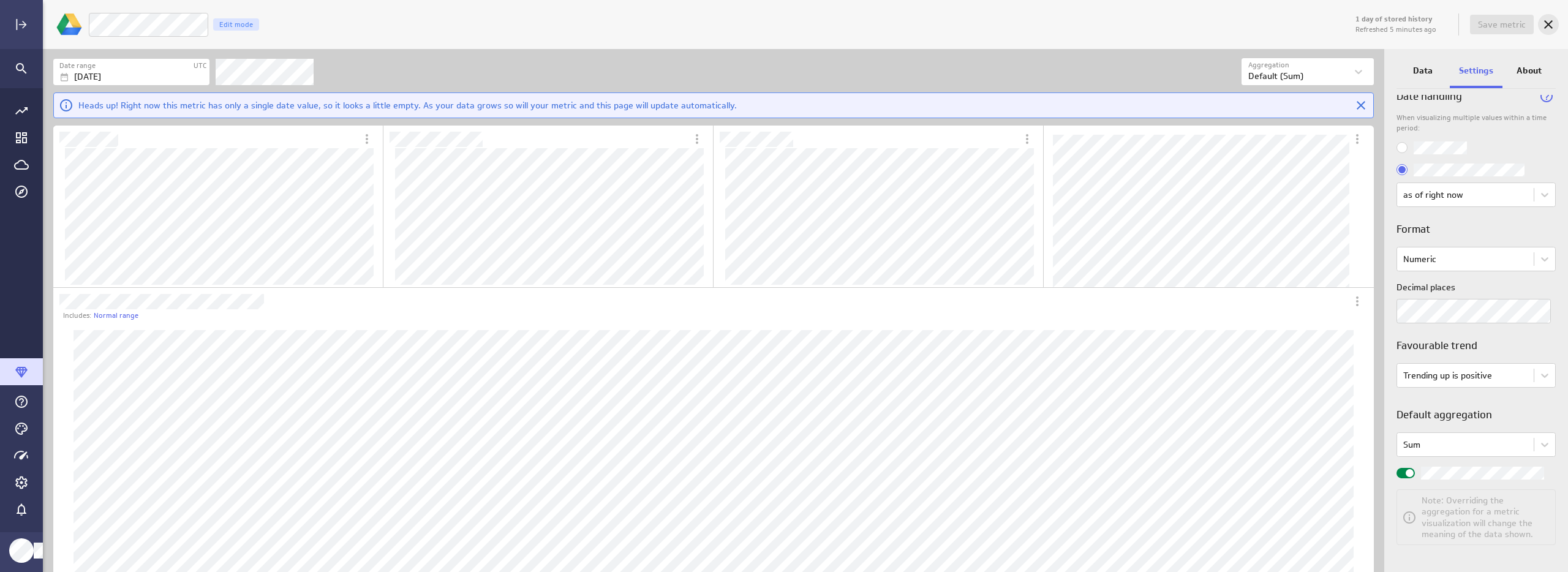
click at [1547, 23] on icon "Cancel" at bounding box center [1548, 24] width 9 height 9
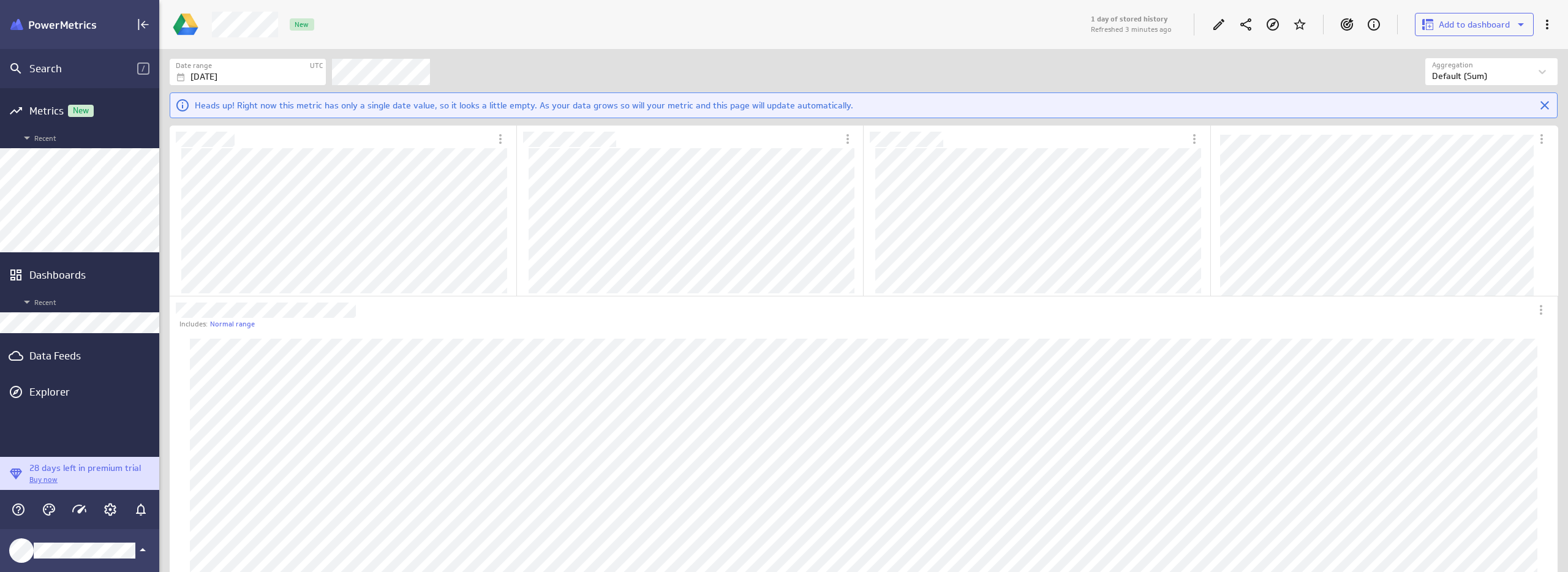
scroll to position [1375, 1407]
click at [1220, 26] on icon "Edit" at bounding box center [1219, 24] width 15 height 15
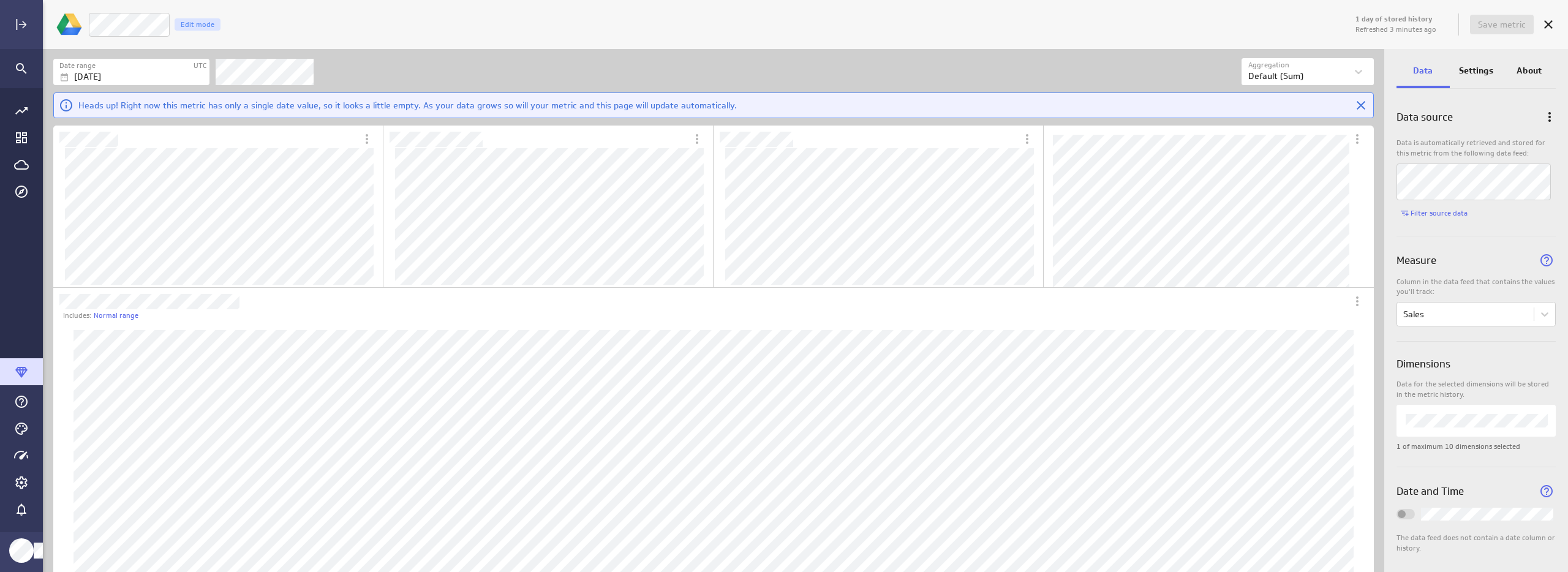
click at [1482, 71] on p "Settings" at bounding box center [1476, 71] width 34 height 13
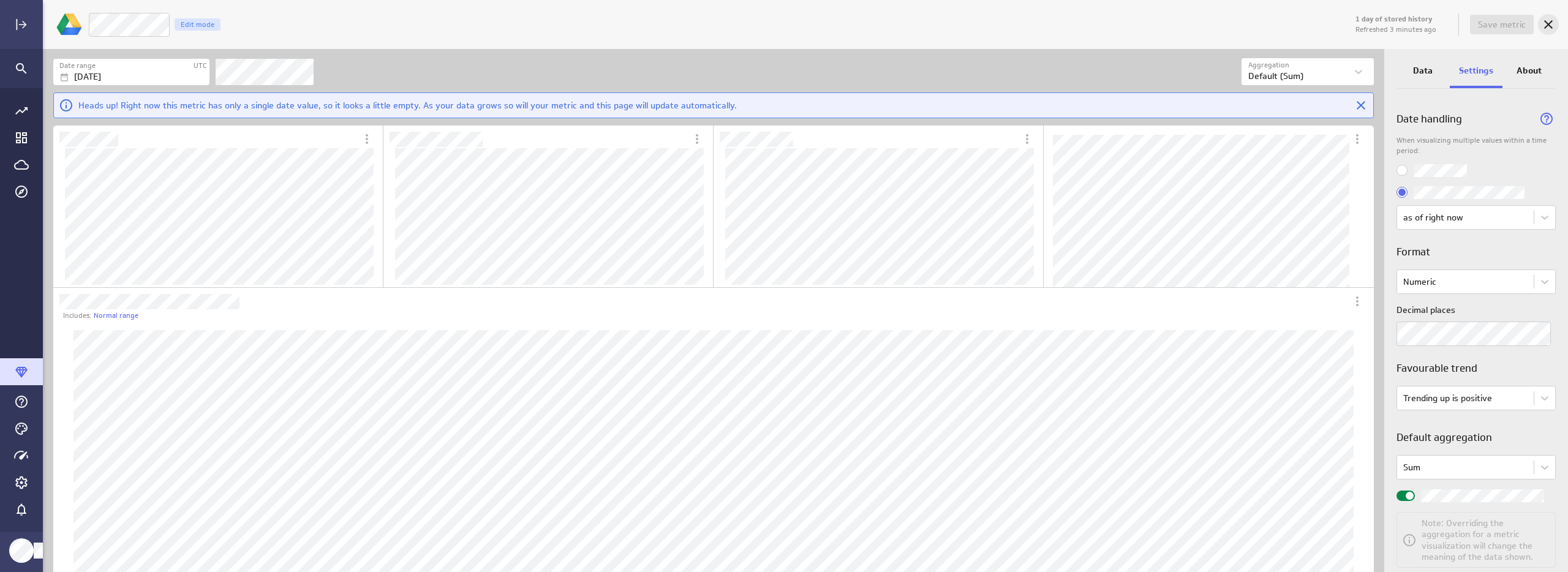
click at [1549, 22] on icon "Cancel" at bounding box center [1548, 24] width 9 height 9
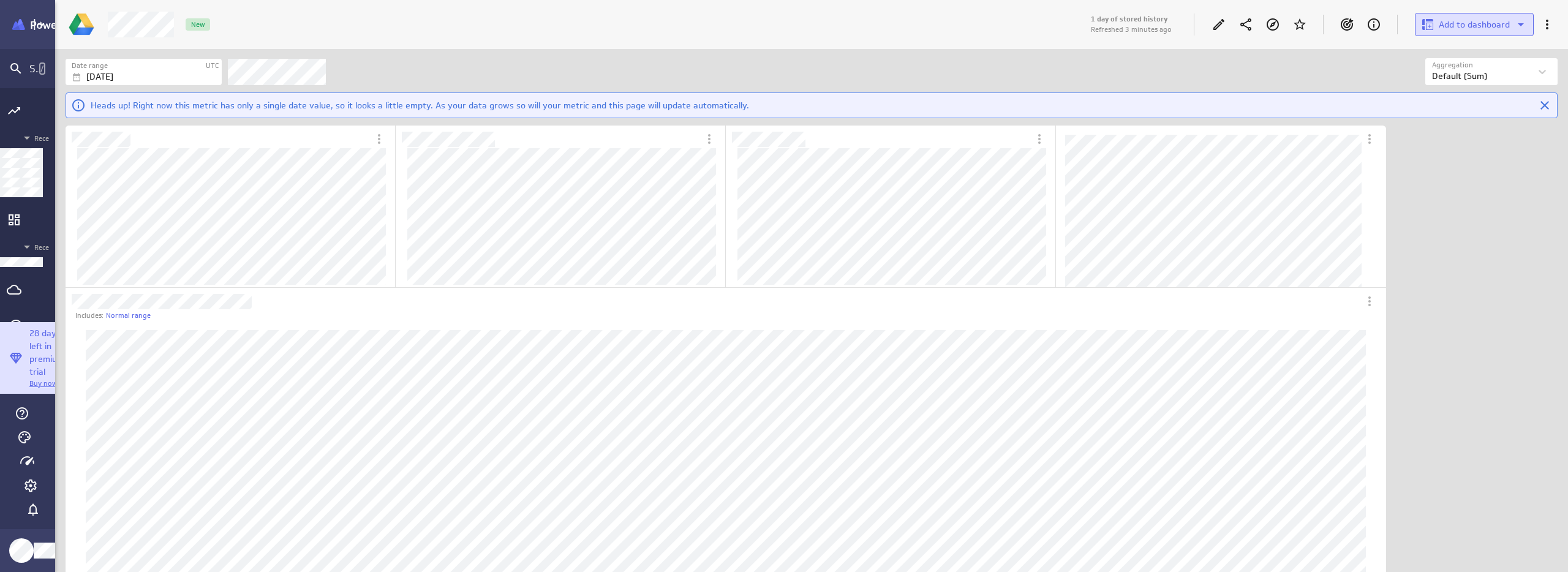
scroll to position [7, 7]
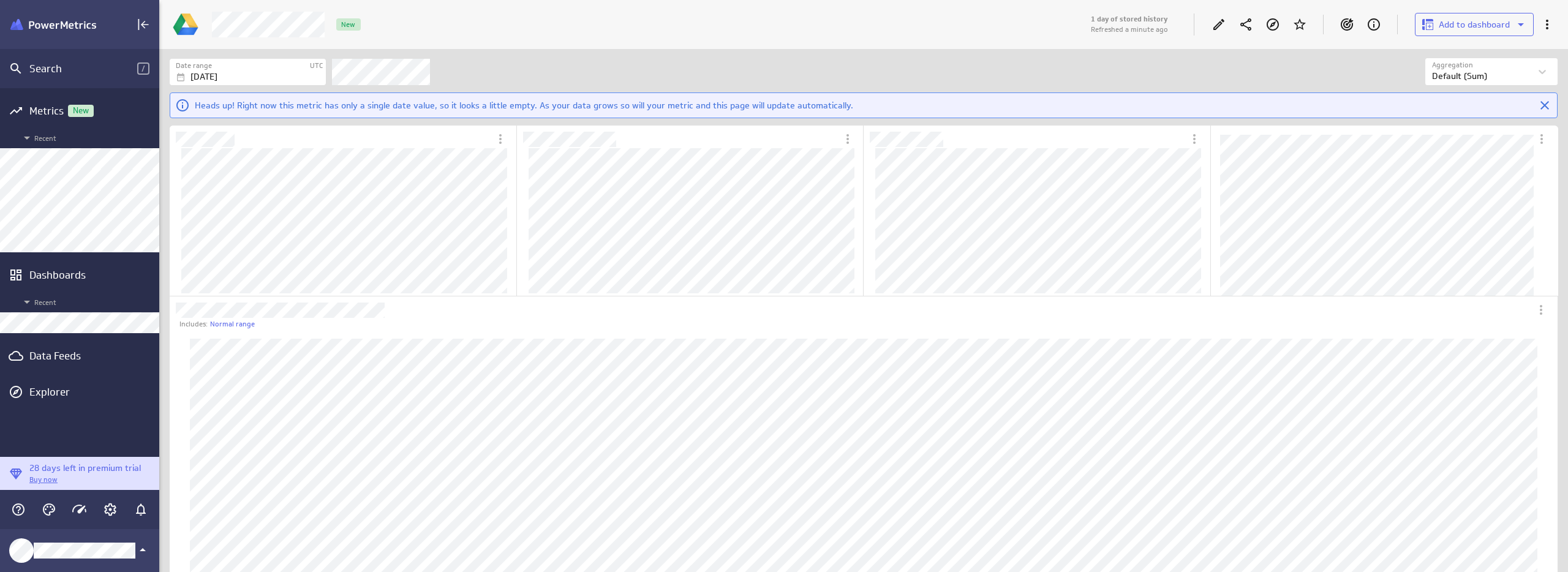
scroll to position [1375, 1407]
click at [1211, 24] on icon "Edit" at bounding box center [1219, 24] width 15 height 15
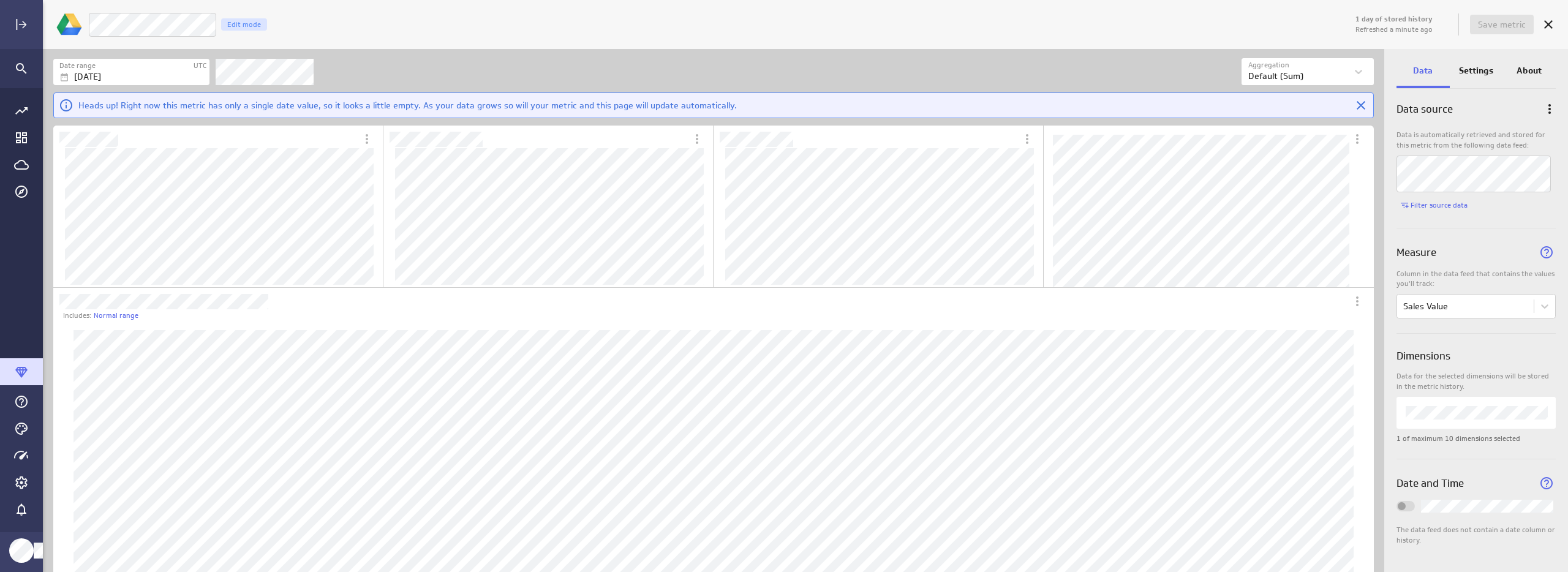
click at [1483, 72] on p "Settings" at bounding box center [1476, 71] width 34 height 13
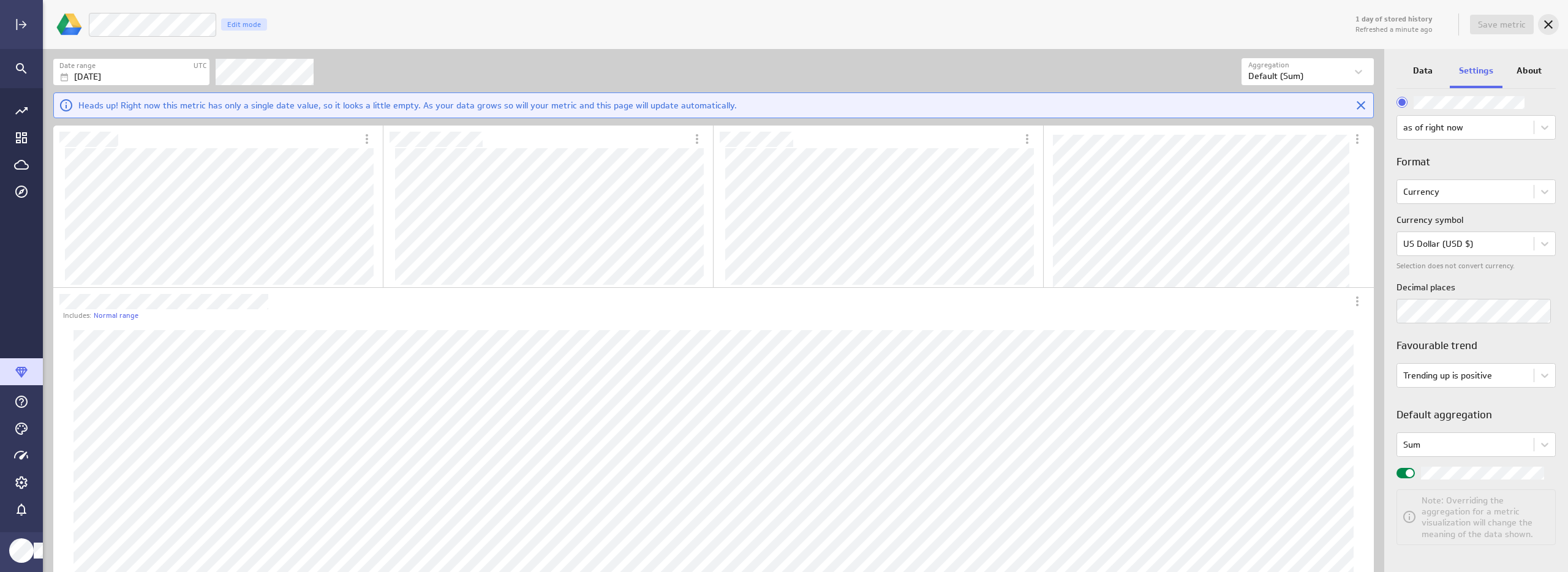
click at [1547, 24] on icon "Cancel" at bounding box center [1548, 24] width 9 height 9
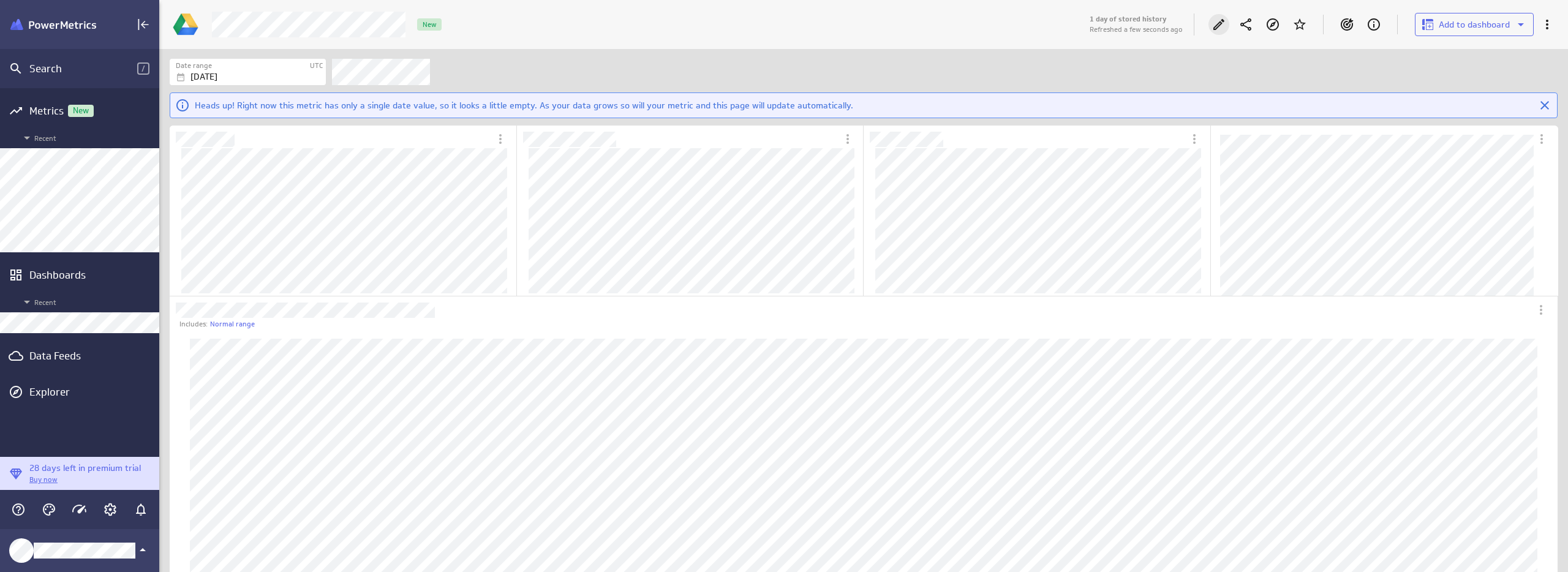
click at [1219, 33] on div "Edit" at bounding box center [1219, 24] width 21 height 21
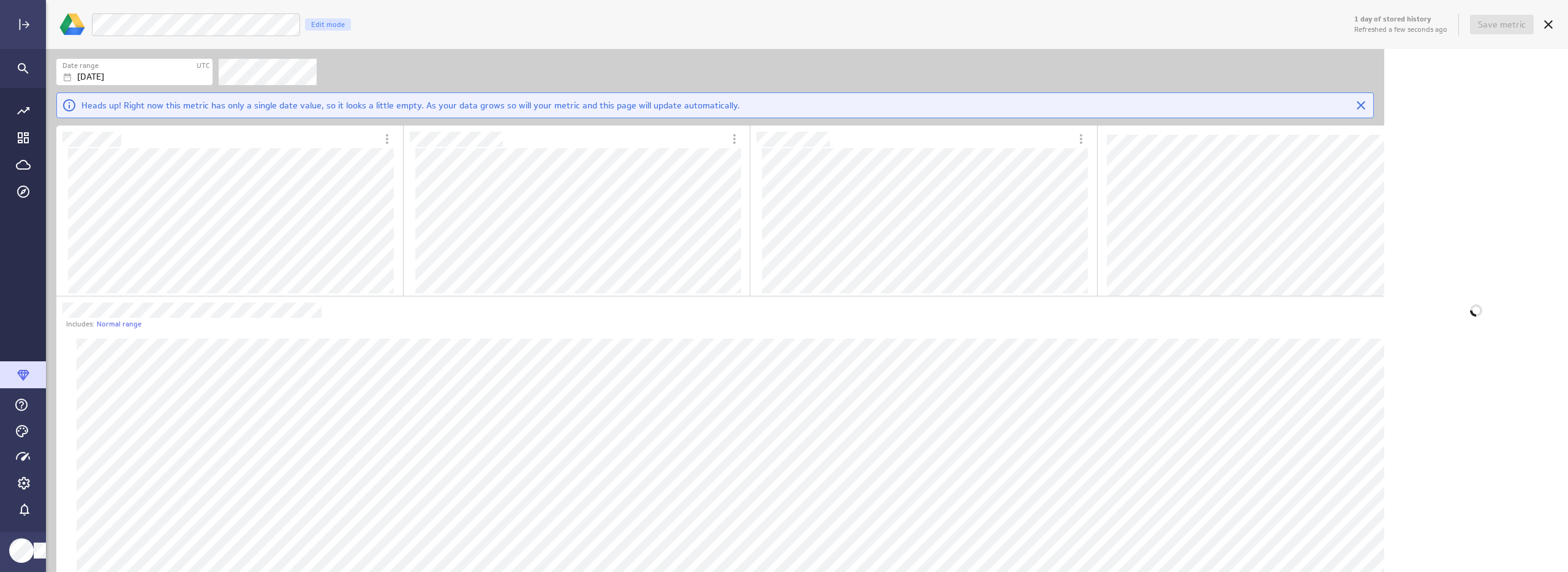
scroll to position [7, 7]
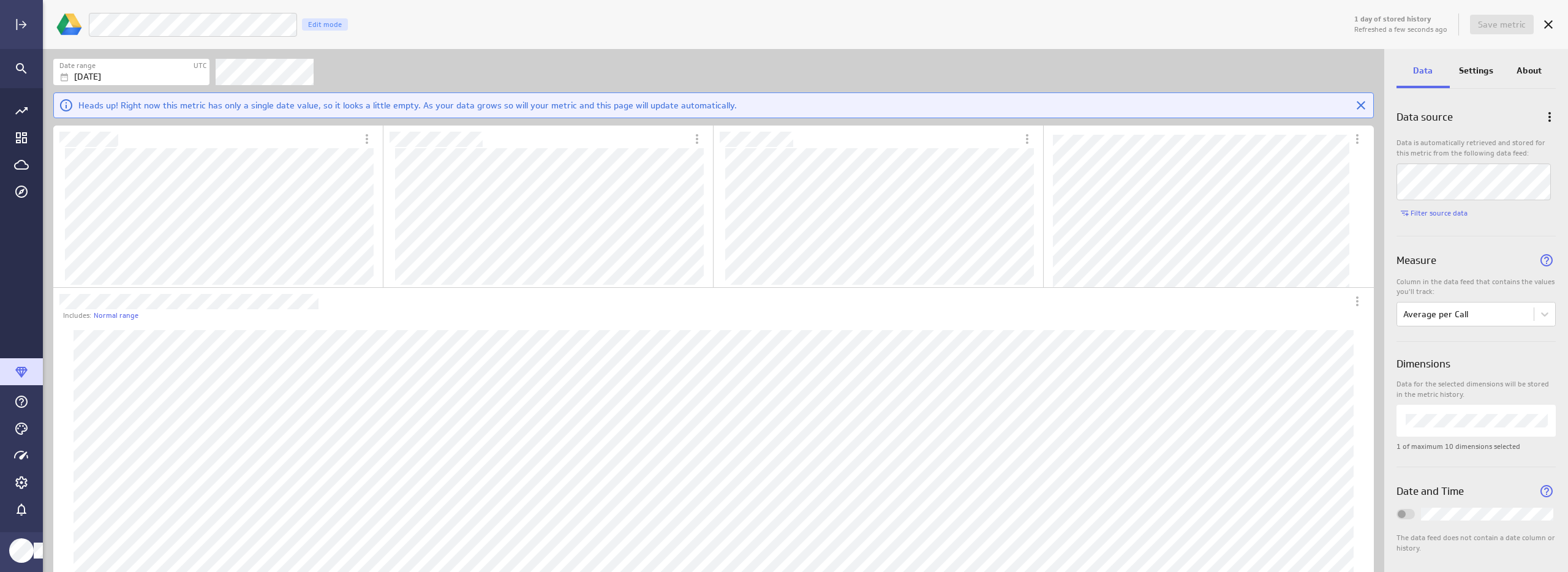
click at [1476, 70] on p "Settings" at bounding box center [1476, 71] width 34 height 13
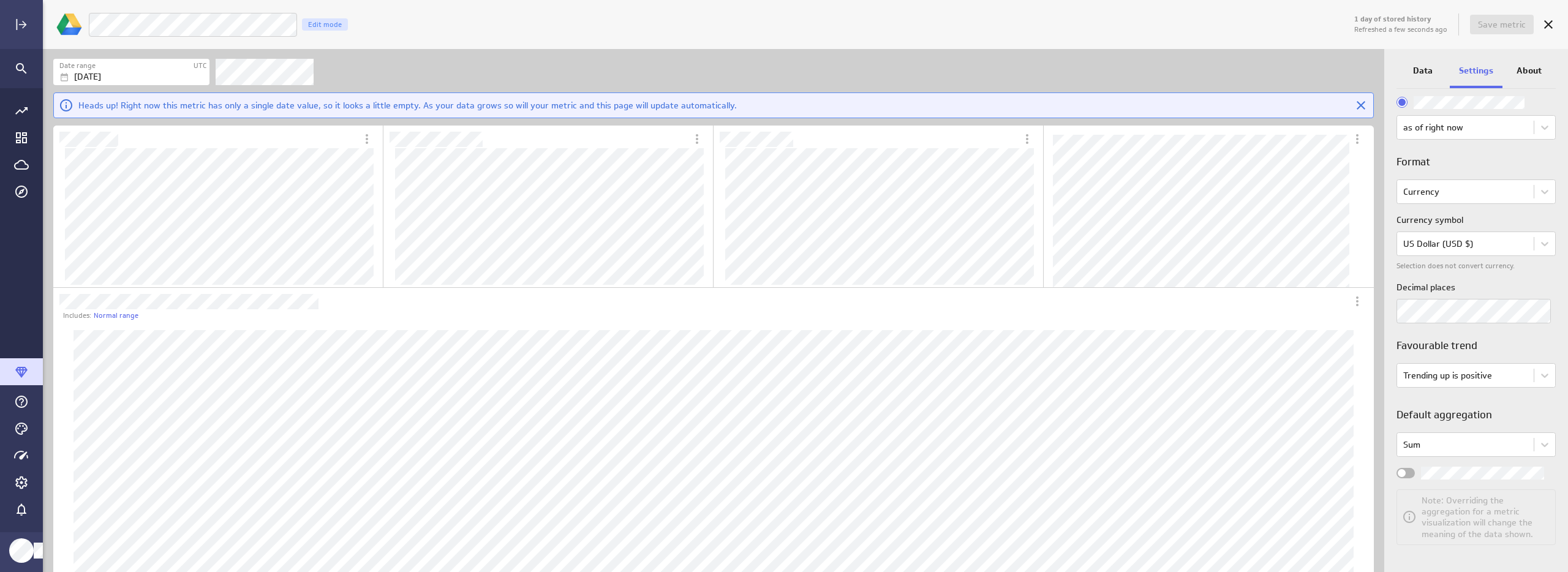
click at [1401, 469] on span "Widget Properties" at bounding box center [1402, 473] width 8 height 8
click at [0, 0] on input "Widget Properties" at bounding box center [0, 0] width 0 height 0
click at [1509, 22] on span "Save metric" at bounding box center [1502, 24] width 48 height 11
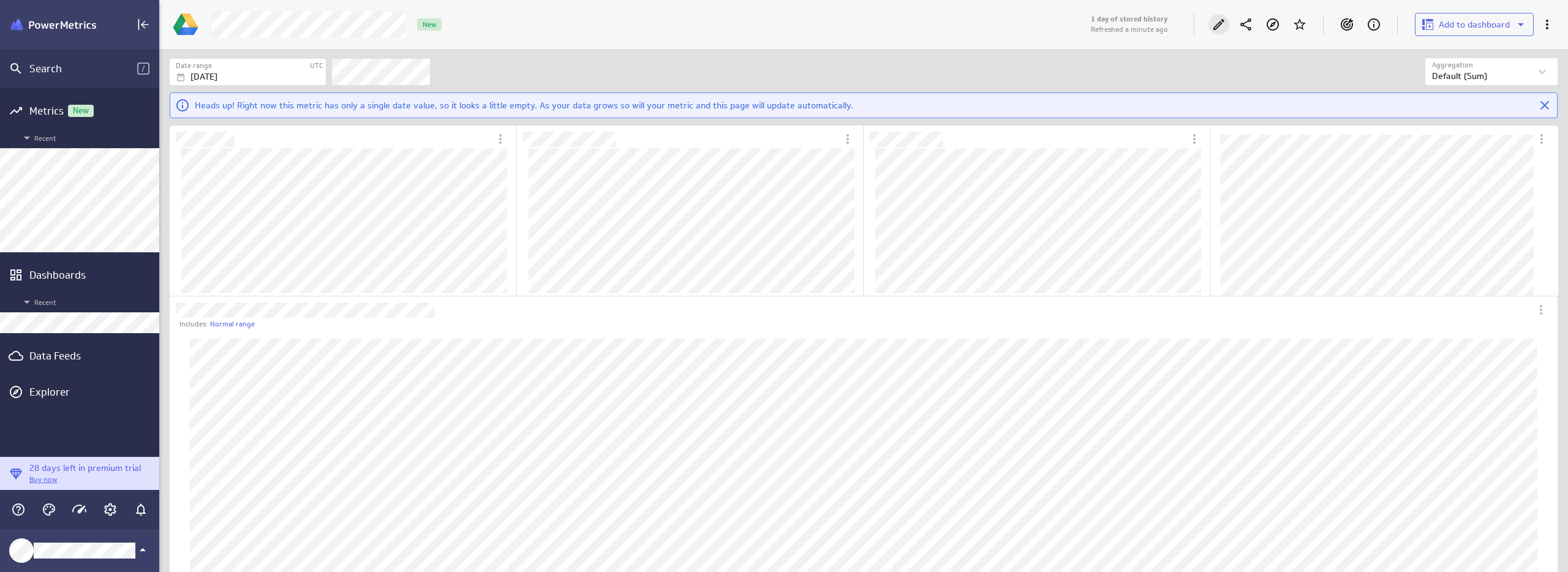
click at [1225, 25] on icon "Edit" at bounding box center [1219, 24] width 15 height 15
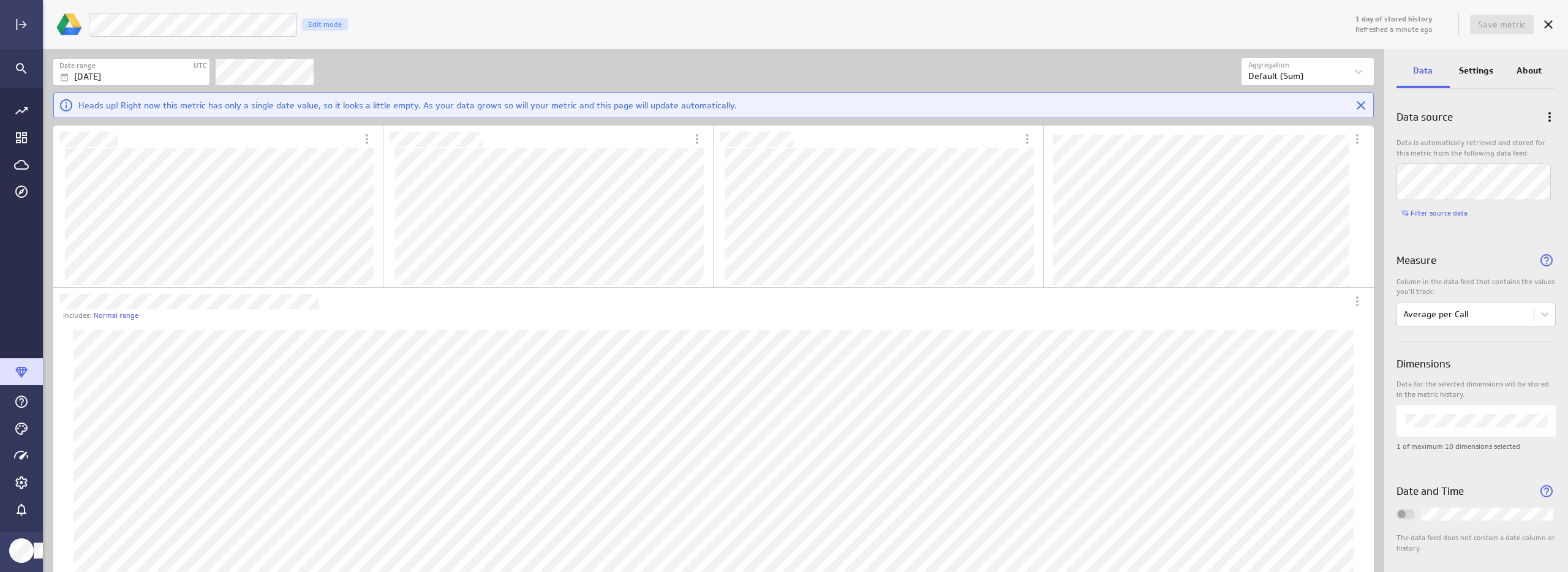
click at [1473, 75] on p "Settings" at bounding box center [1476, 71] width 34 height 13
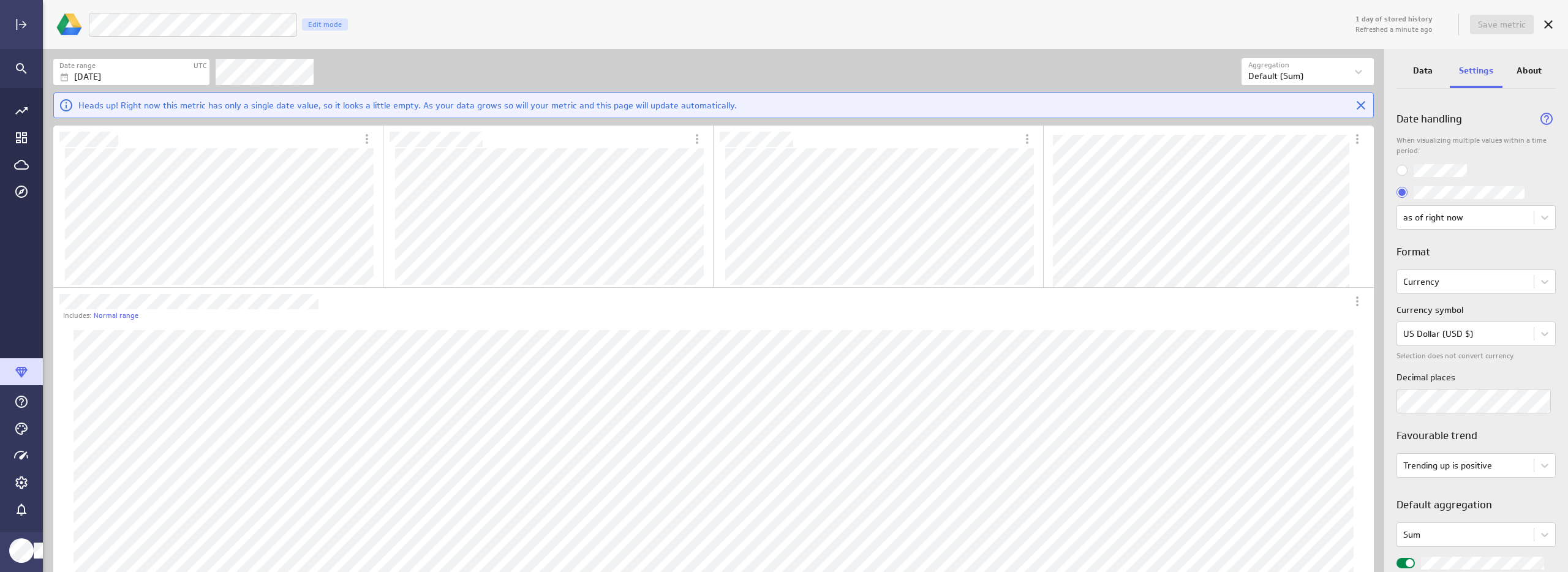
click at [1019, 46] on div "1 day of stored history Refreshed a minute ago Save metric LM Average Sales per…" at bounding box center [806, 24] width 1525 height 49
click at [1549, 29] on icon "Cancel" at bounding box center [1548, 24] width 15 height 15
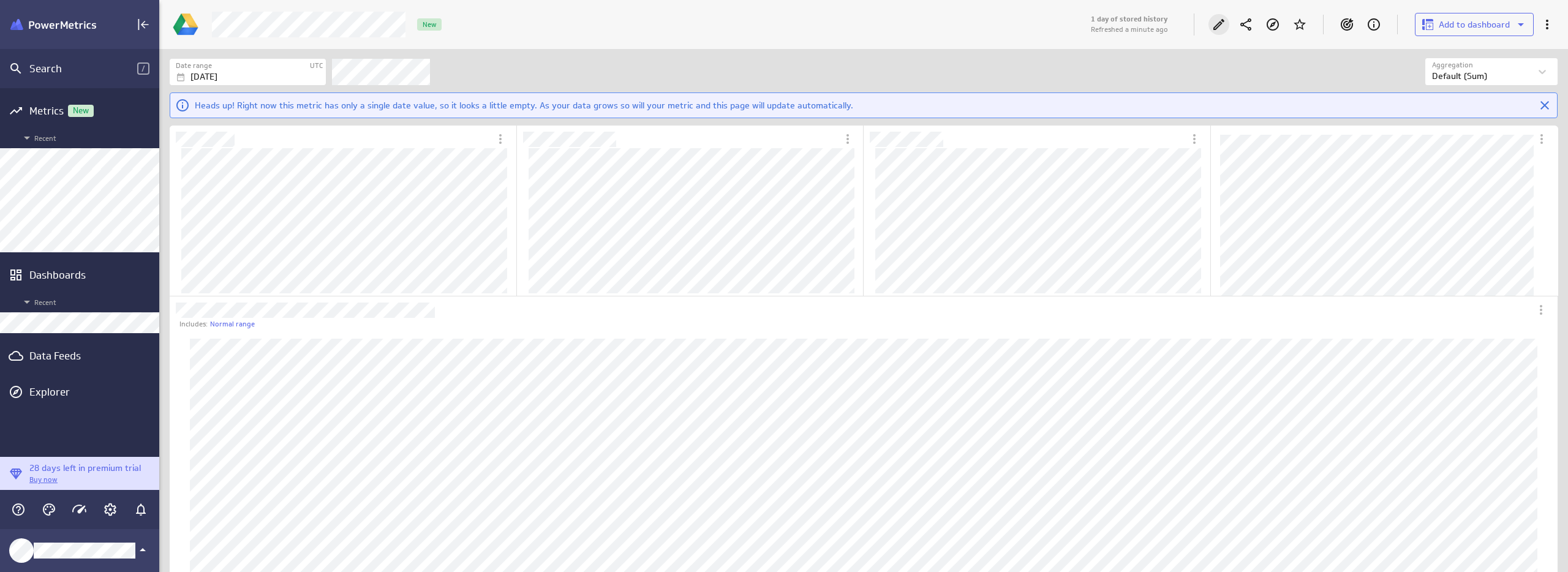
click at [1221, 26] on icon "Edit" at bounding box center [1219, 24] width 15 height 15
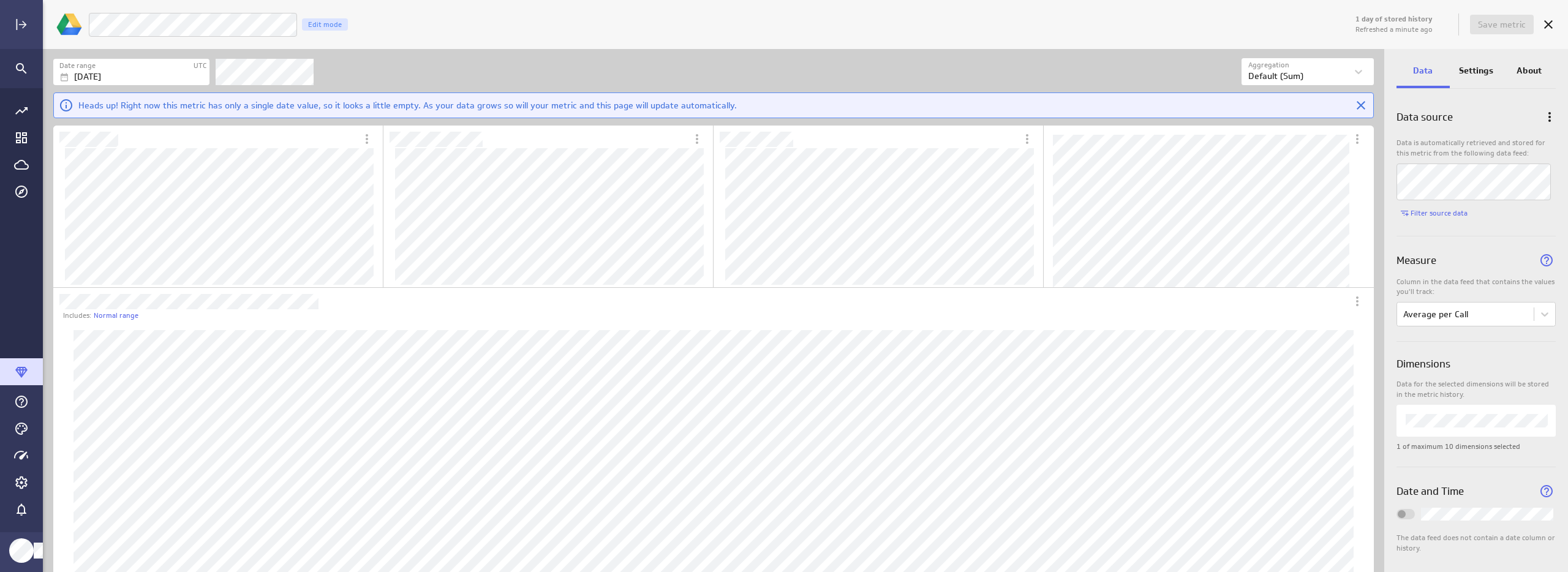
click at [1470, 69] on p "Settings" at bounding box center [1476, 71] width 34 height 13
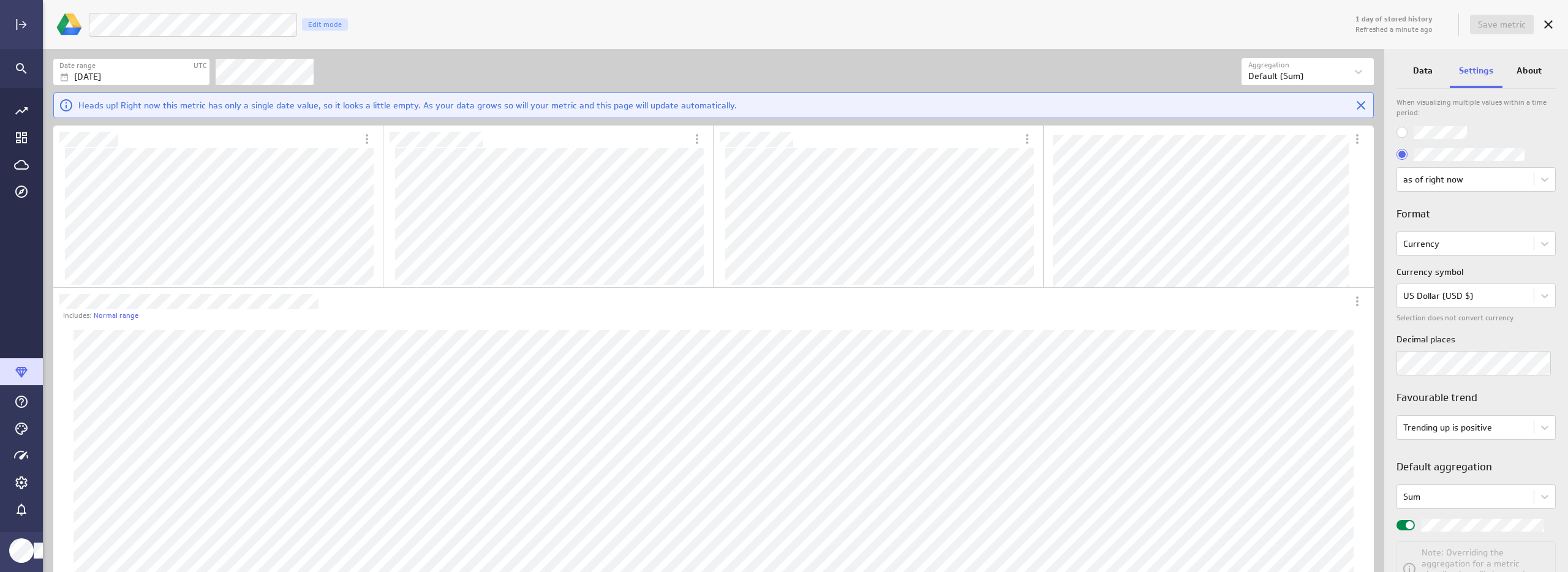
click at [1559, 21] on div at bounding box center [1548, 24] width 27 height 27
click at [1542, 24] on icon "Cancel" at bounding box center [1548, 24] width 15 height 15
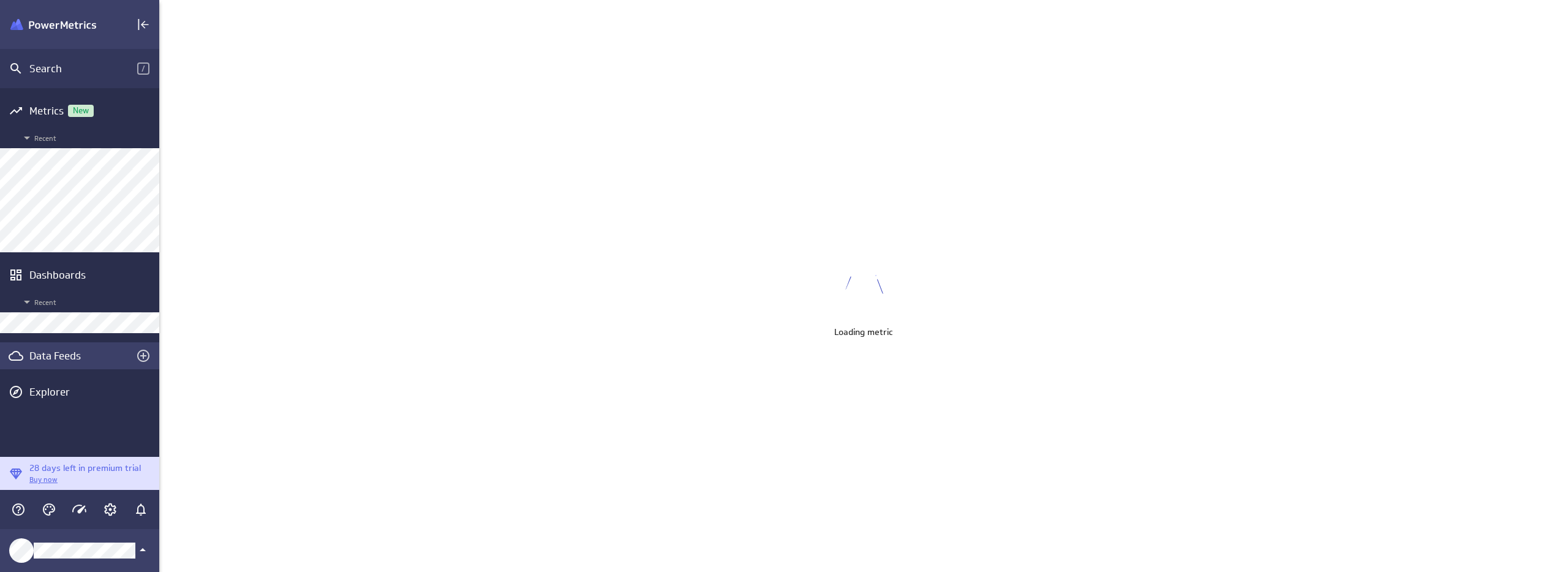
scroll to position [592, 1428]
click at [46, 354] on div "Data Feeds" at bounding box center [79, 356] width 100 height 14
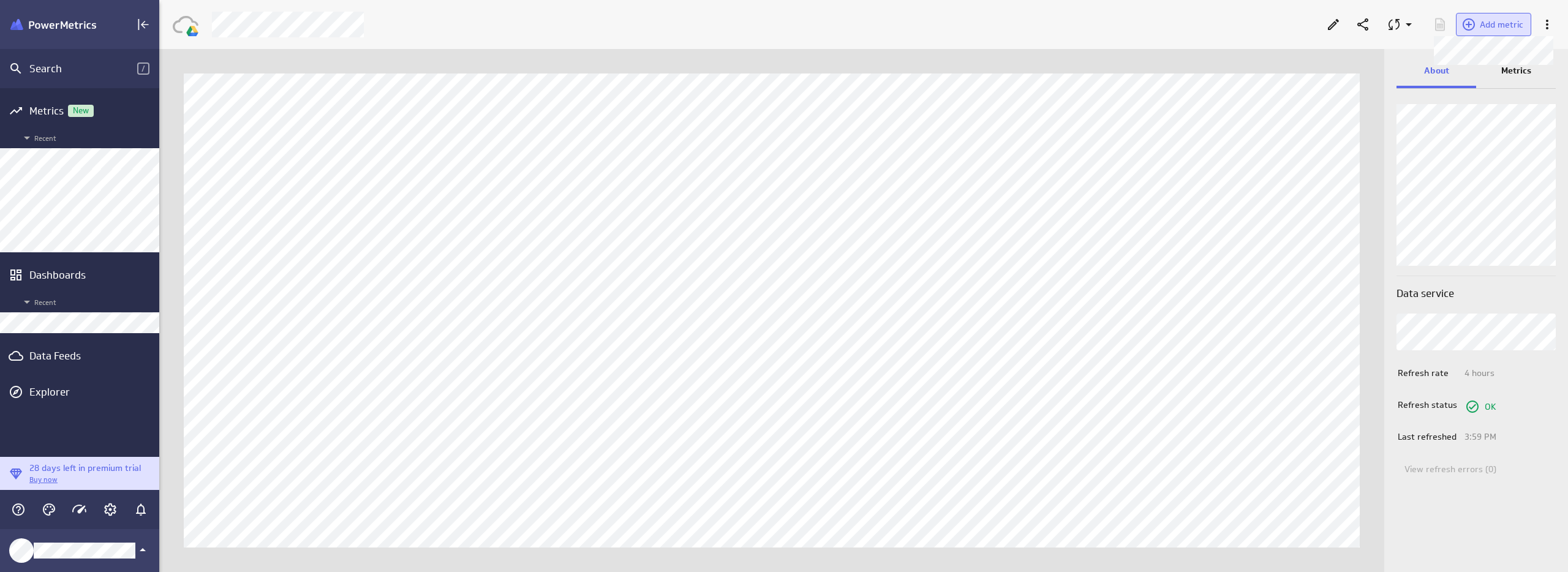
click at [1498, 24] on span "Add metric" at bounding box center [1501, 24] width 43 height 11
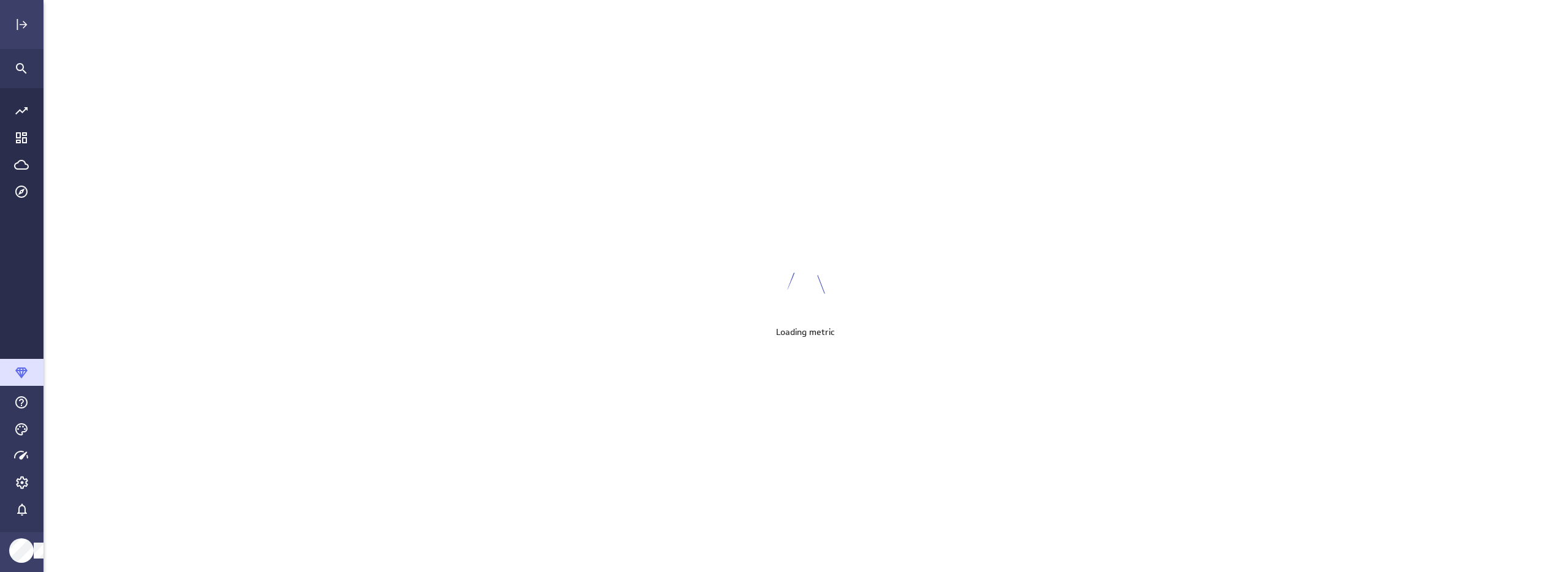
scroll to position [592, 1544]
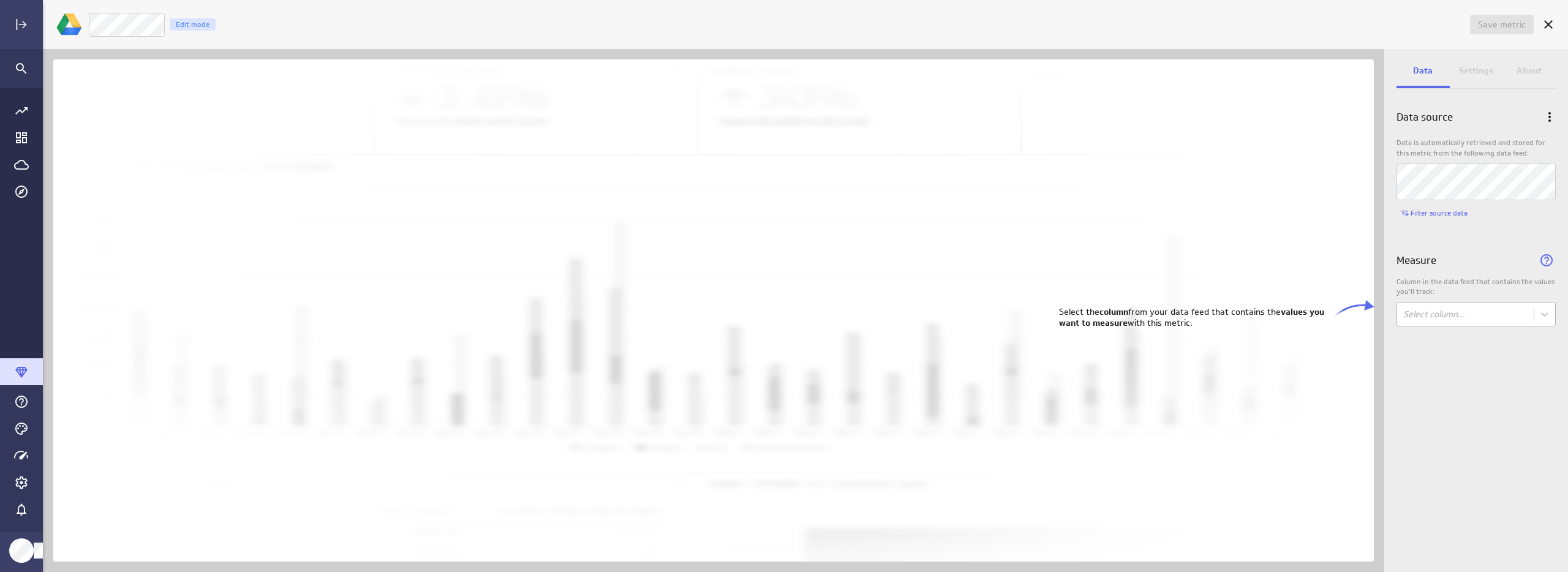
click at [1465, 305] on body "Save metric Untitled Edit mode Data Settings About Data source Data is automati…" at bounding box center [784, 286] width 1568 height 572
click at [1460, 338] on div "Clients" at bounding box center [1476, 342] width 139 height 11
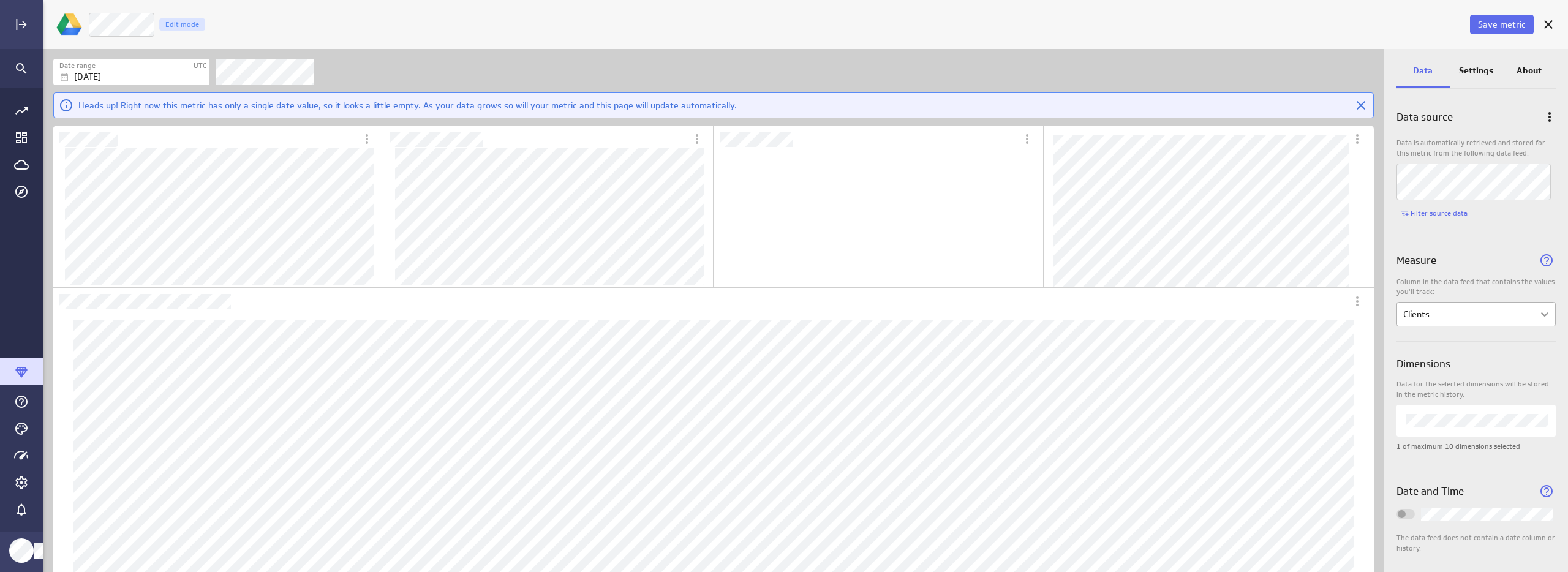
scroll to position [156, 327]
click at [1445, 303] on body "Save metric Clients Edit mode Date range UTC [DATE] Heads up! Right now this me…" at bounding box center [784, 286] width 1568 height 572
click at [1453, 368] on div "Week" at bounding box center [1474, 365] width 134 height 11
click at [1496, 78] on div "Settings" at bounding box center [1476, 72] width 53 height 33
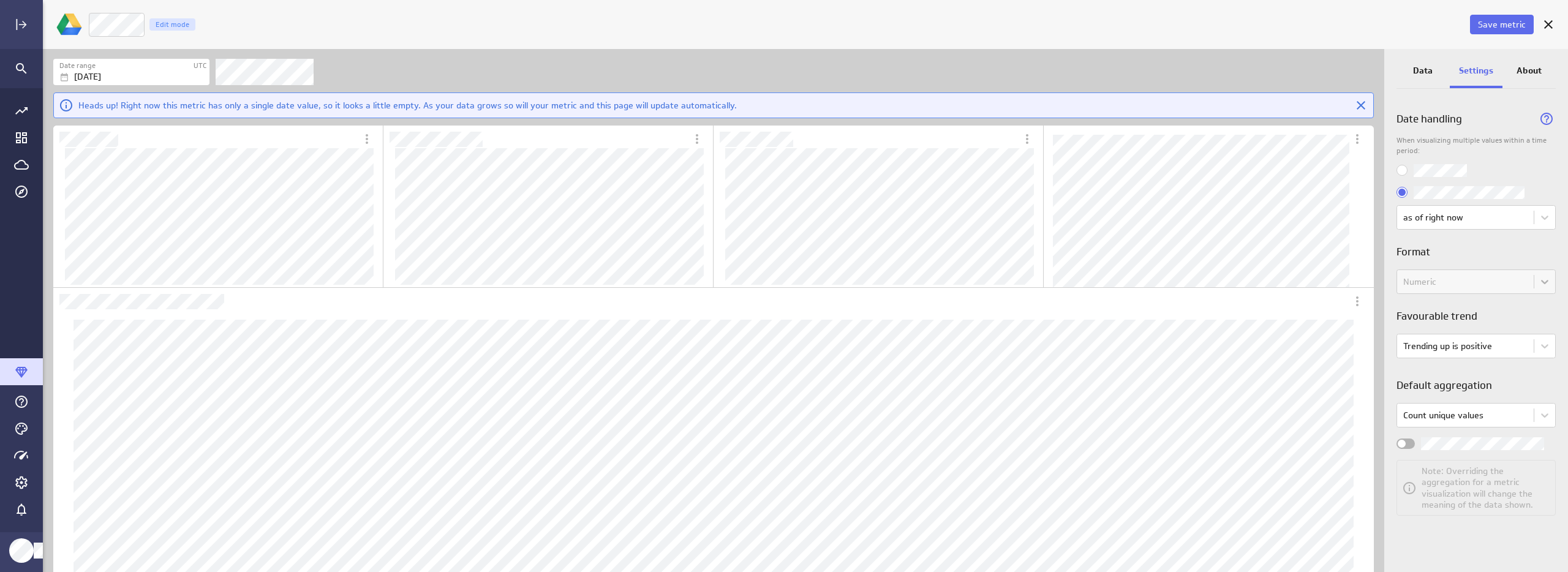
click at [1411, 69] on div "Data" at bounding box center [1422, 72] width 53 height 33
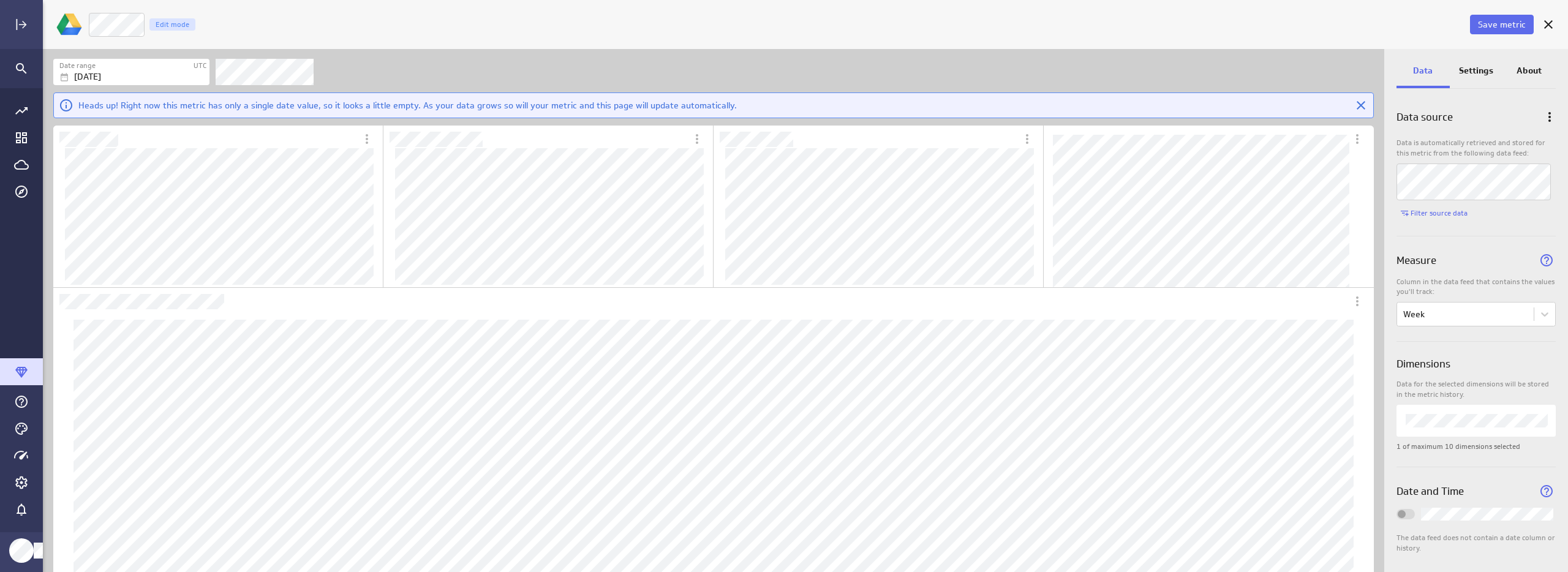
click at [1459, 74] on p "Settings" at bounding box center [1476, 71] width 34 height 13
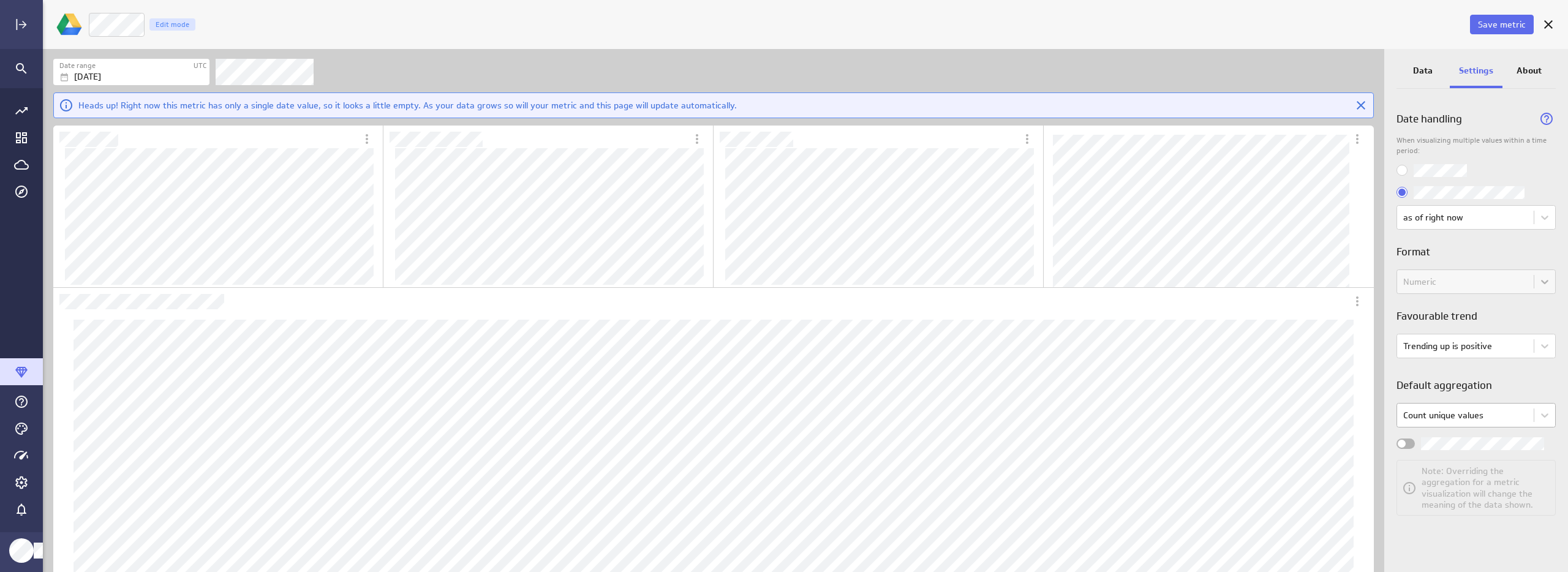
click at [1486, 419] on body "Save metric Week Edit mode Date range UTC [DATE] Heads up! Right now this metri…" at bounding box center [784, 286] width 1568 height 572
click at [1555, 381] on div at bounding box center [784, 286] width 1568 height 572
click at [1394, 442] on div "Date handling When visualizing multiple values within a time period: as of righ…" at bounding box center [1476, 319] width 184 height 448
click at [1403, 438] on div "Widget Properties" at bounding box center [1405, 443] width 19 height 11
click at [0, 0] on input "Widget Properties" at bounding box center [0, 0] width 0 height 0
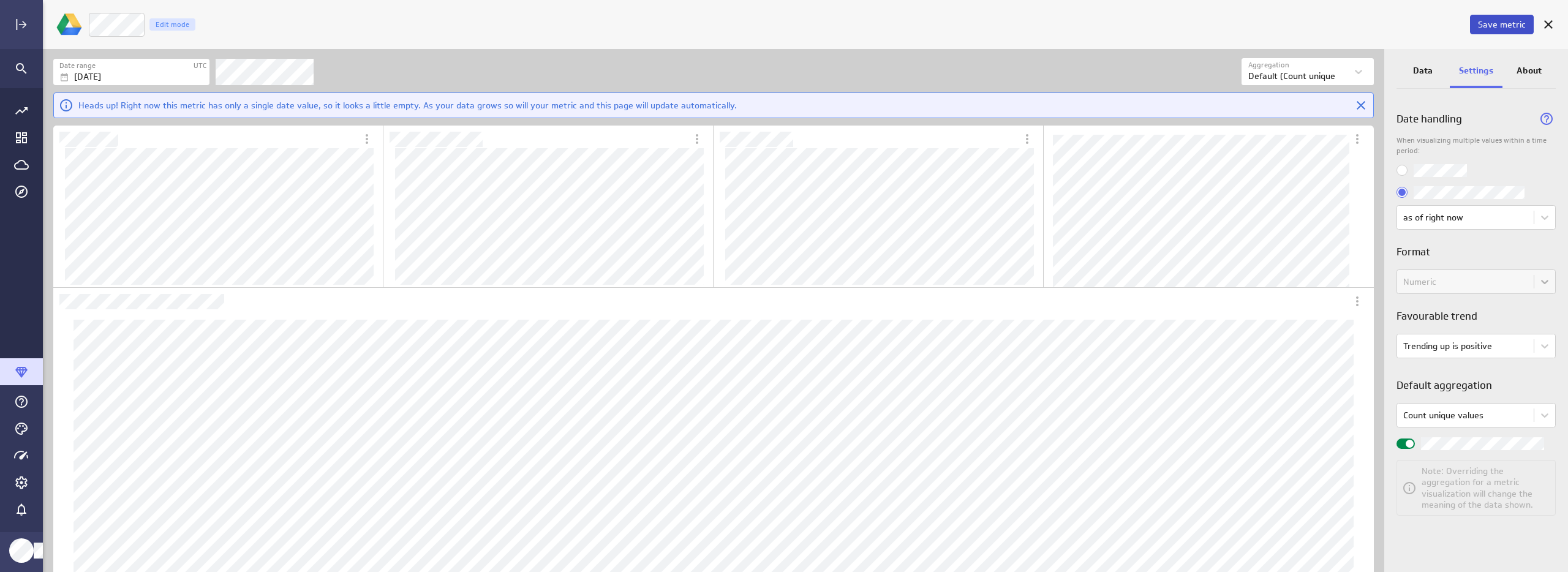
click at [1500, 26] on span "Save metric" at bounding box center [1502, 24] width 48 height 11
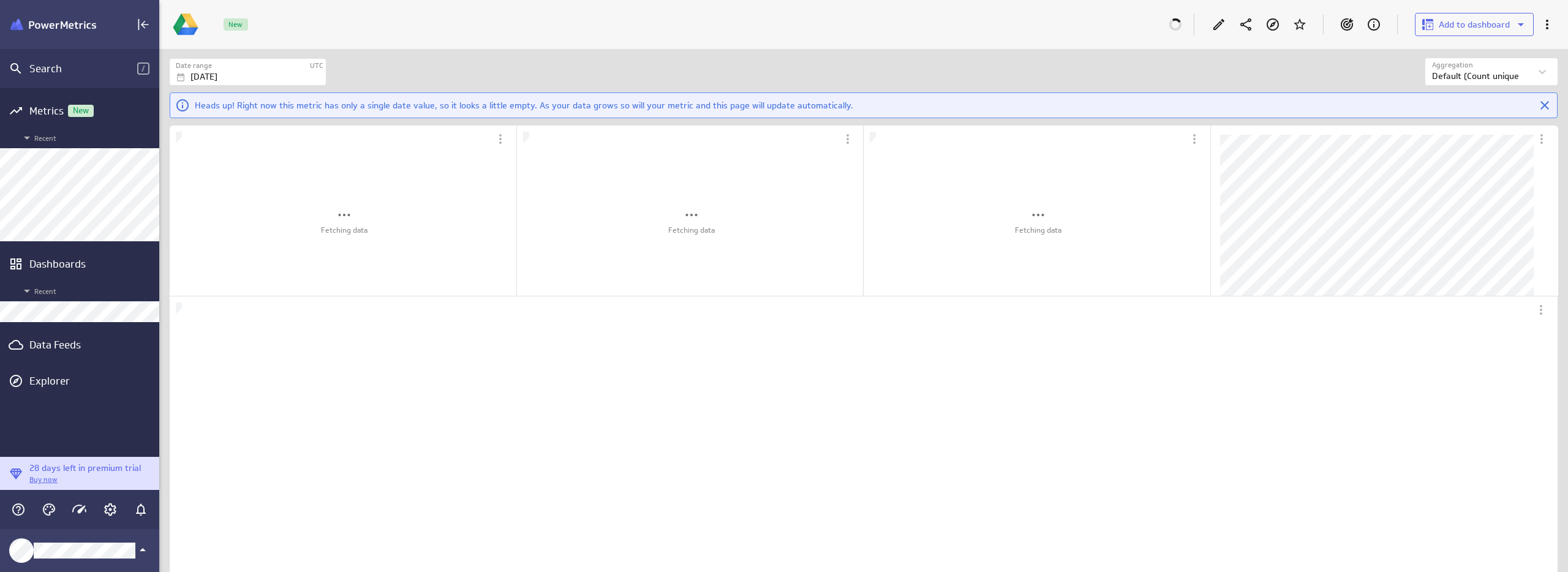
scroll to position [592, 1428]
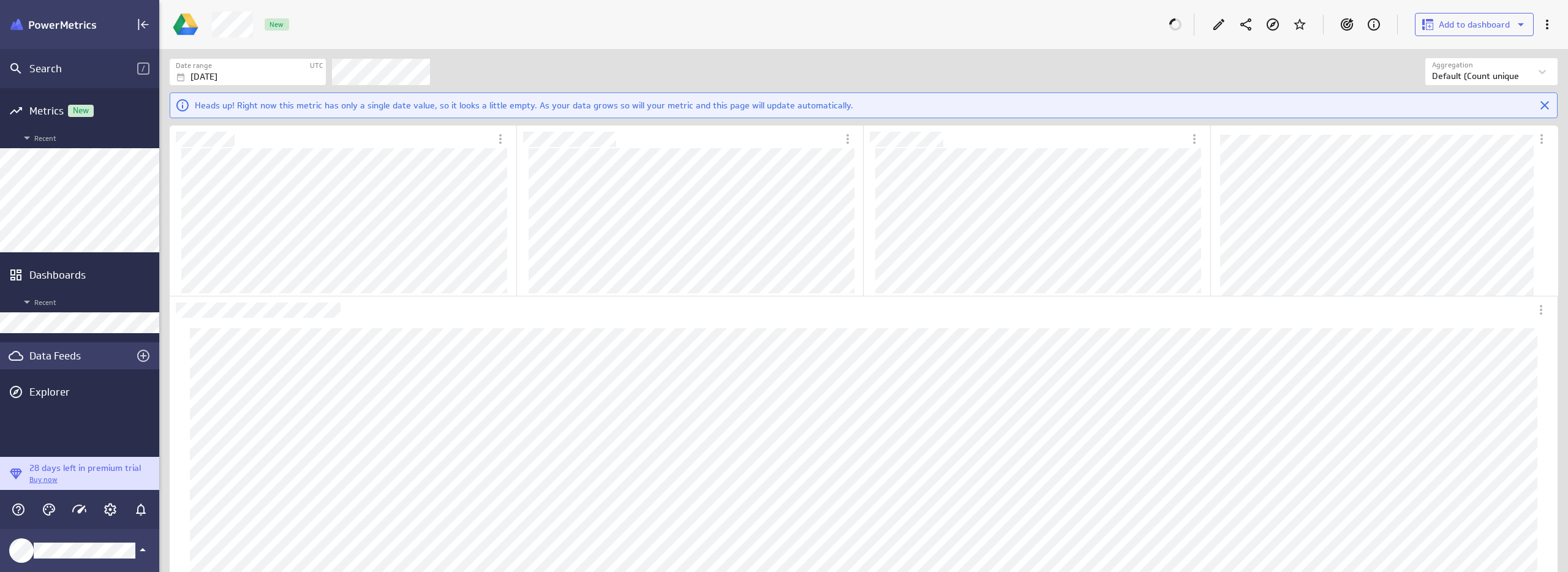
click at [45, 362] on div "Data Feeds" at bounding box center [79, 356] width 100 height 14
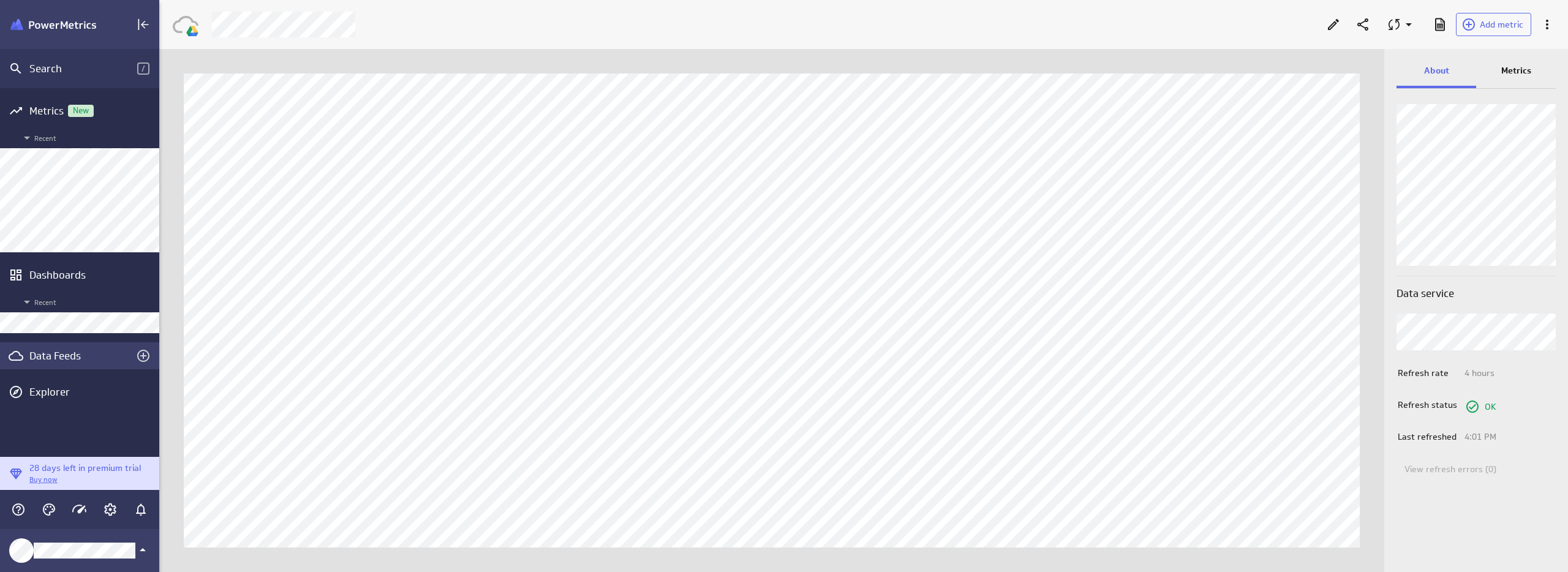
click at [51, 359] on div "Data Feeds" at bounding box center [79, 356] width 100 height 14
click at [1522, 67] on p "Metrics" at bounding box center [1516, 71] width 30 height 13
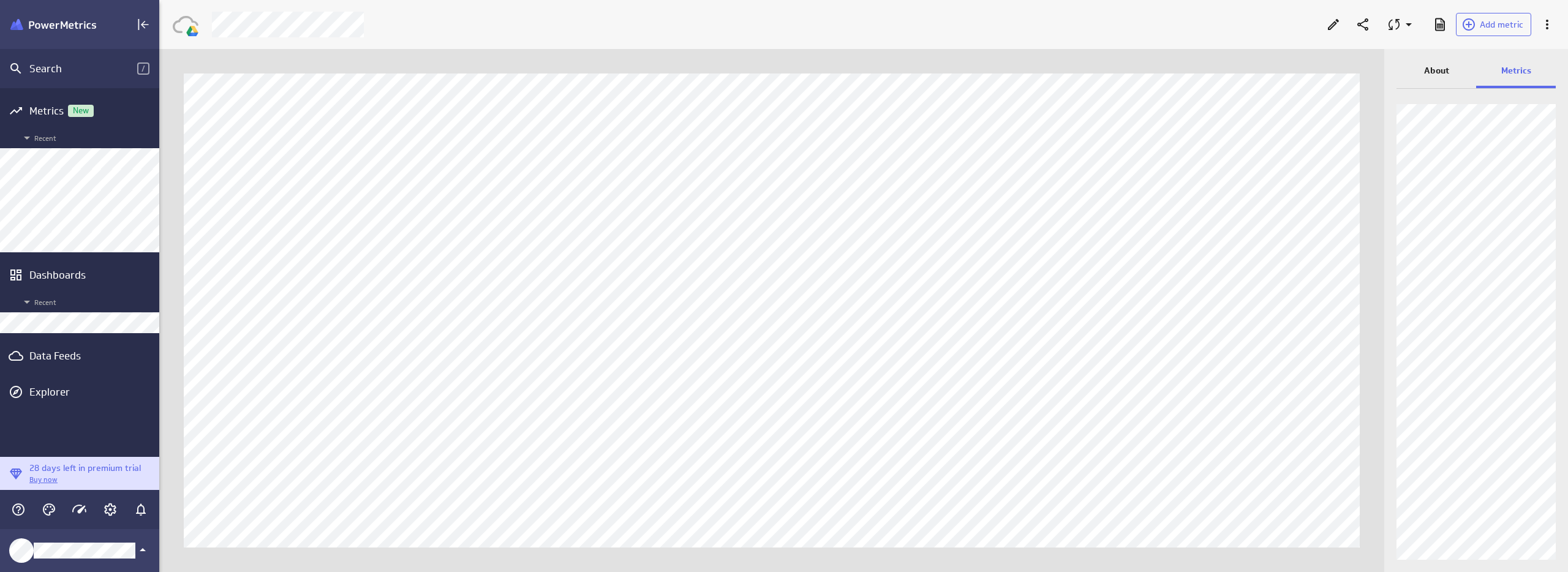
click at [1441, 64] on p "About" at bounding box center [1436, 71] width 25 height 13
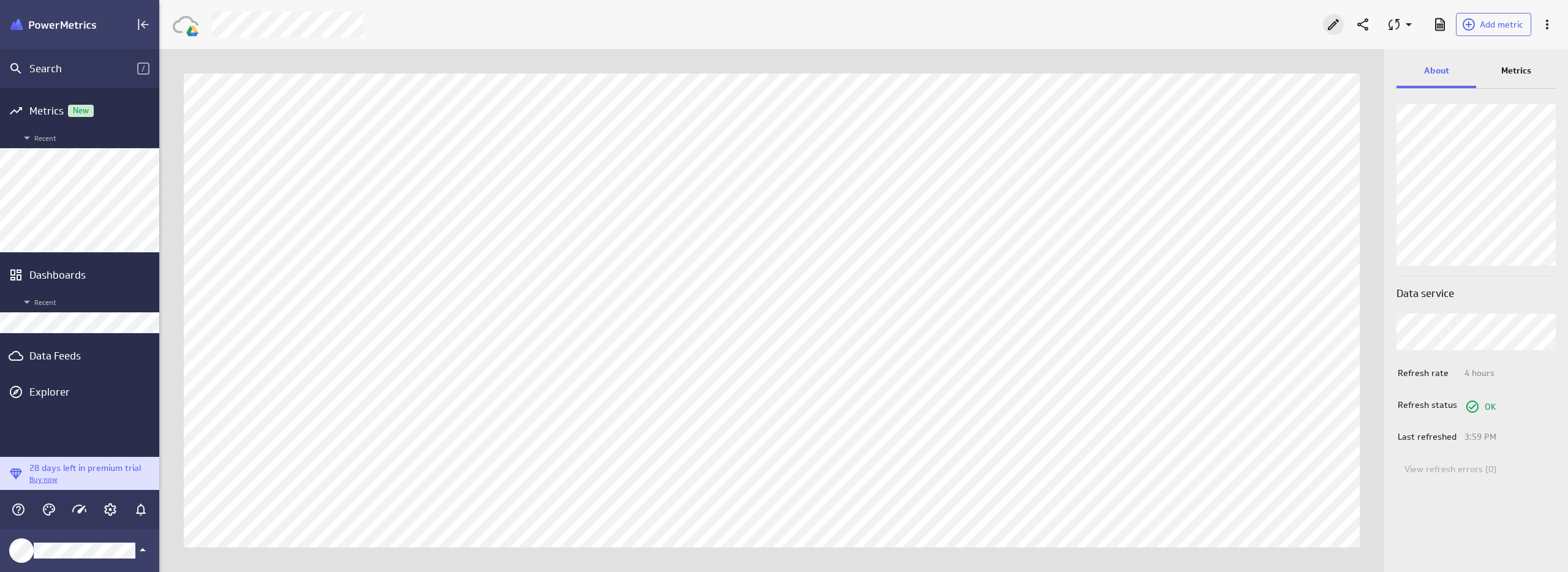
click at [1327, 26] on icon "Edit" at bounding box center [1333, 24] width 15 height 15
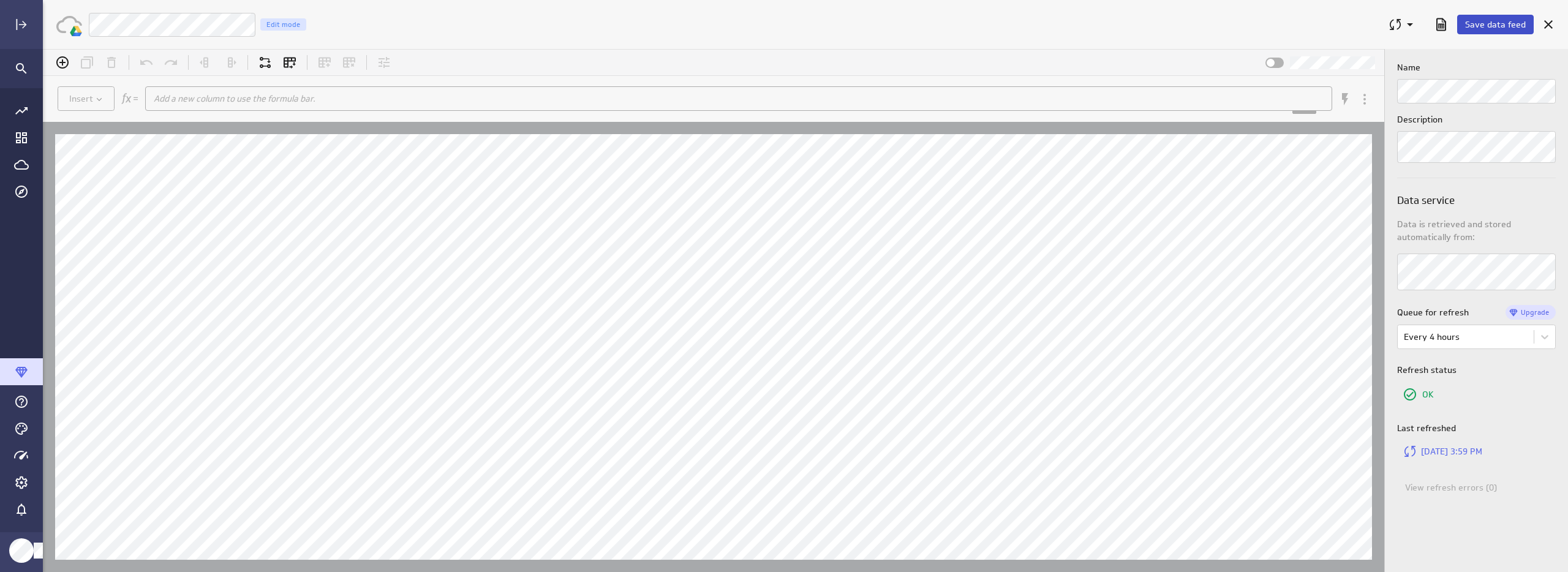
click at [1496, 19] on span "Save data feed" at bounding box center [1496, 24] width 60 height 11
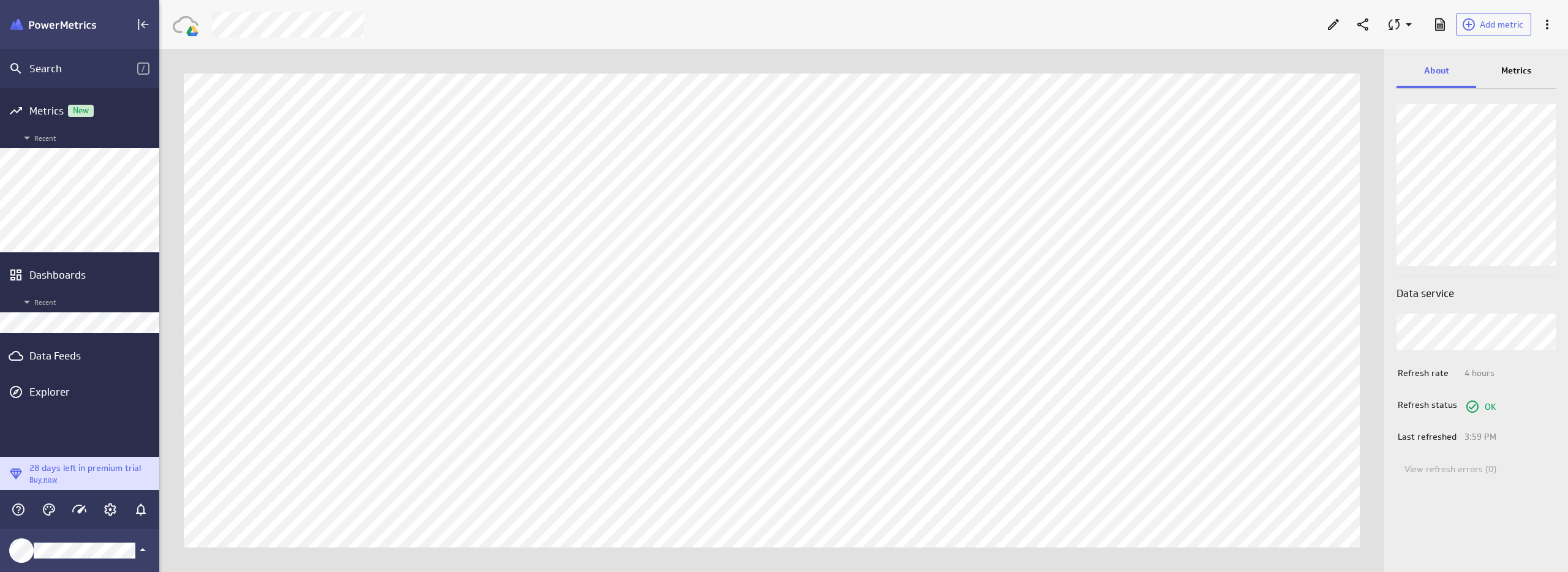
click at [1539, 70] on div "Metrics" at bounding box center [1516, 72] width 80 height 33
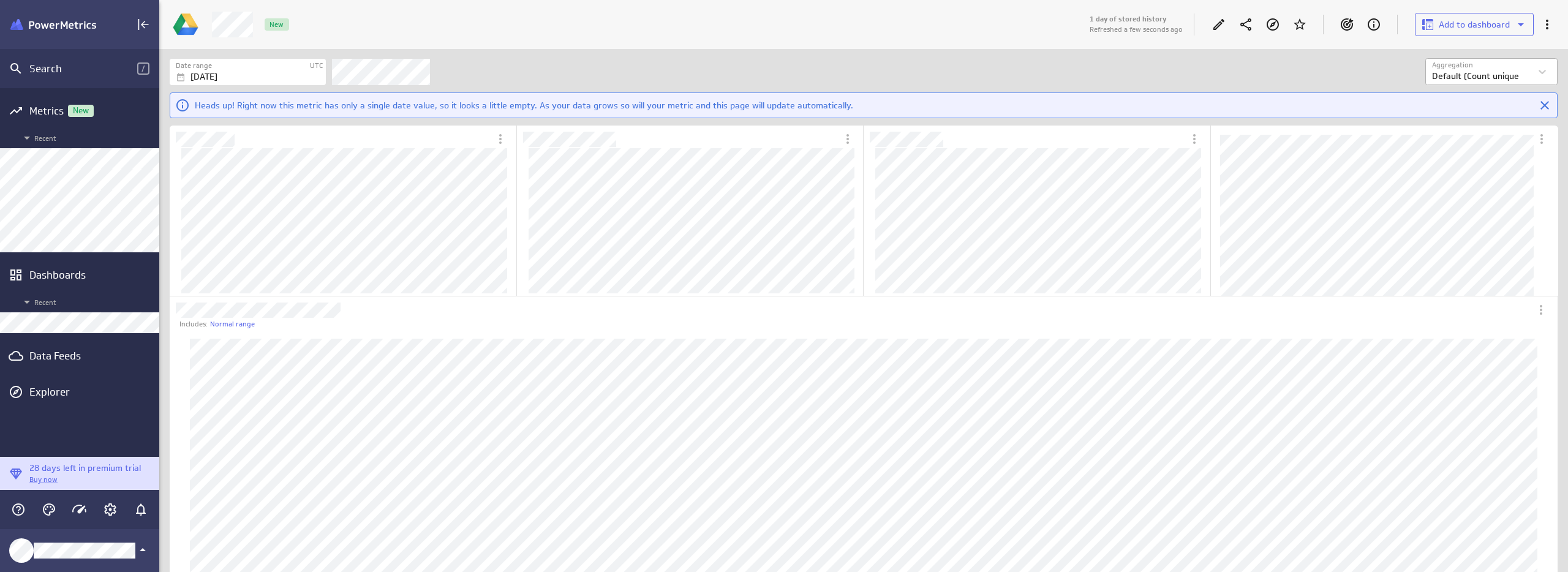
drag, startPoint x: 1312, startPoint y: 62, endPoint x: 1498, endPoint y: 58, distance: 186.0
click at [1312, 62] on div "Filters" at bounding box center [879, 71] width 1093 height 27
click at [1216, 20] on icon "Edit" at bounding box center [1219, 24] width 15 height 15
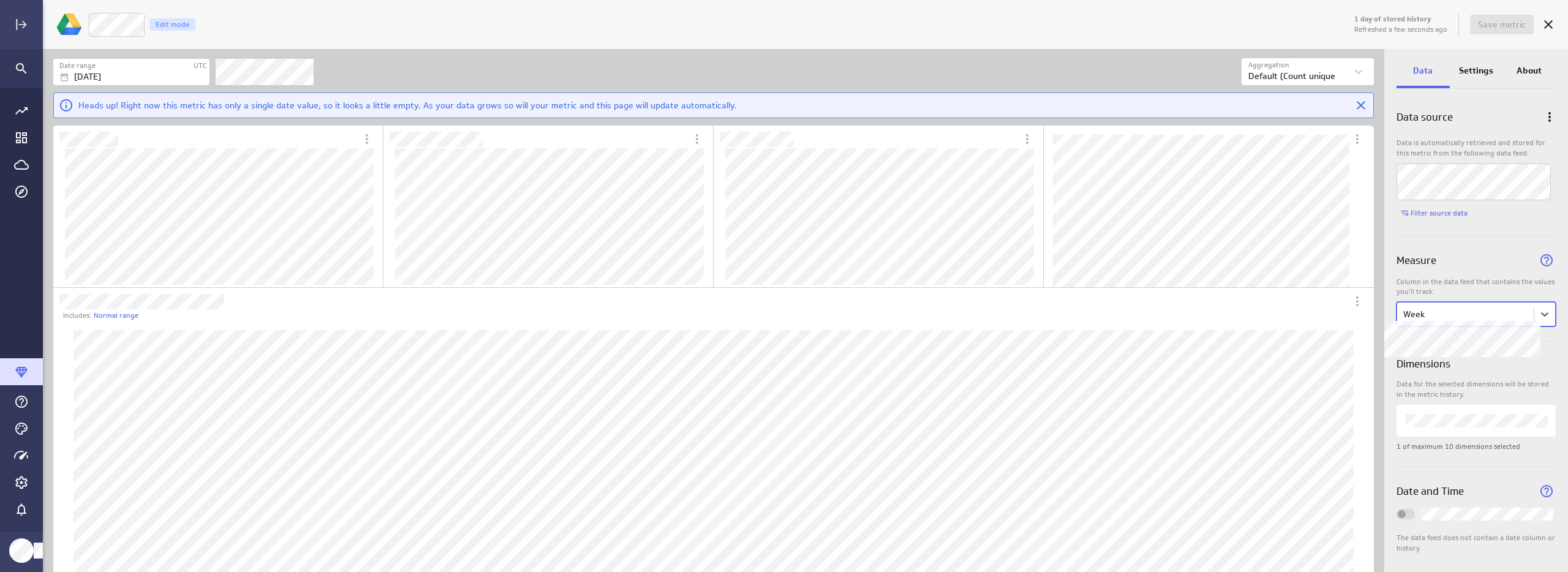
click at [1548, 337] on div "Widget Properties" at bounding box center [1476, 334] width 160 height 15
click at [1530, 319] on body "1 day of stored history Refreshed a few seconds ago Save metric Week Edit mode …" at bounding box center [784, 286] width 1568 height 572
click at [1434, 345] on div "Clients" at bounding box center [1474, 342] width 134 height 11
click at [1462, 261] on div at bounding box center [784, 286] width 1568 height 572
click at [1417, 309] on body "1 day of stored history Refreshed a few seconds ago Save metric Week Edit mode …" at bounding box center [784, 286] width 1568 height 572
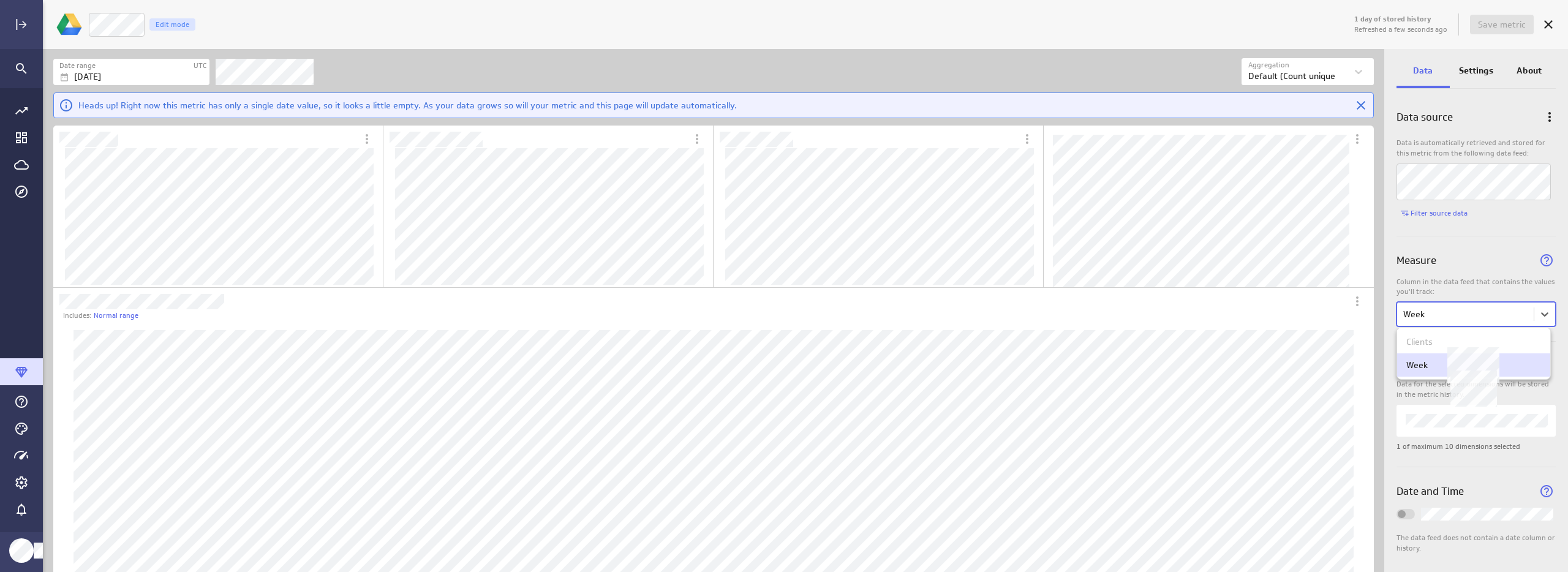
click at [1421, 364] on div "Week" at bounding box center [1417, 365] width 21 height 11
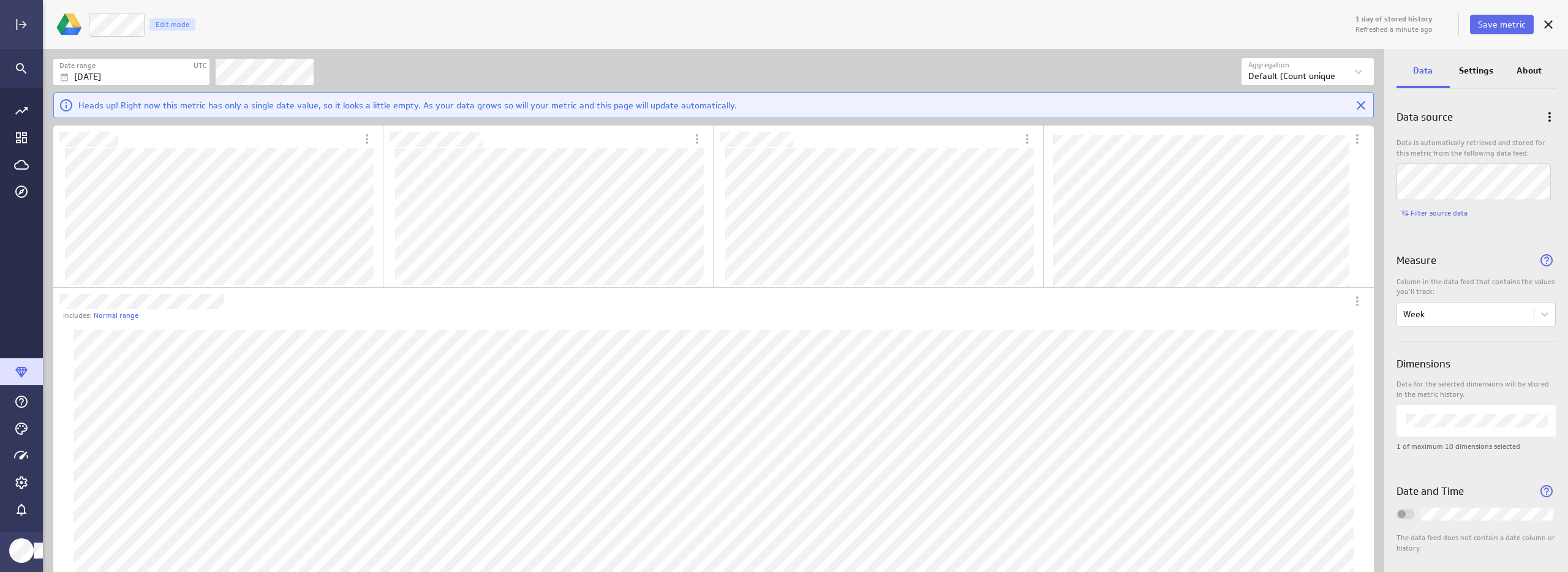
click at [1465, 69] on p "Settings" at bounding box center [1476, 71] width 34 height 13
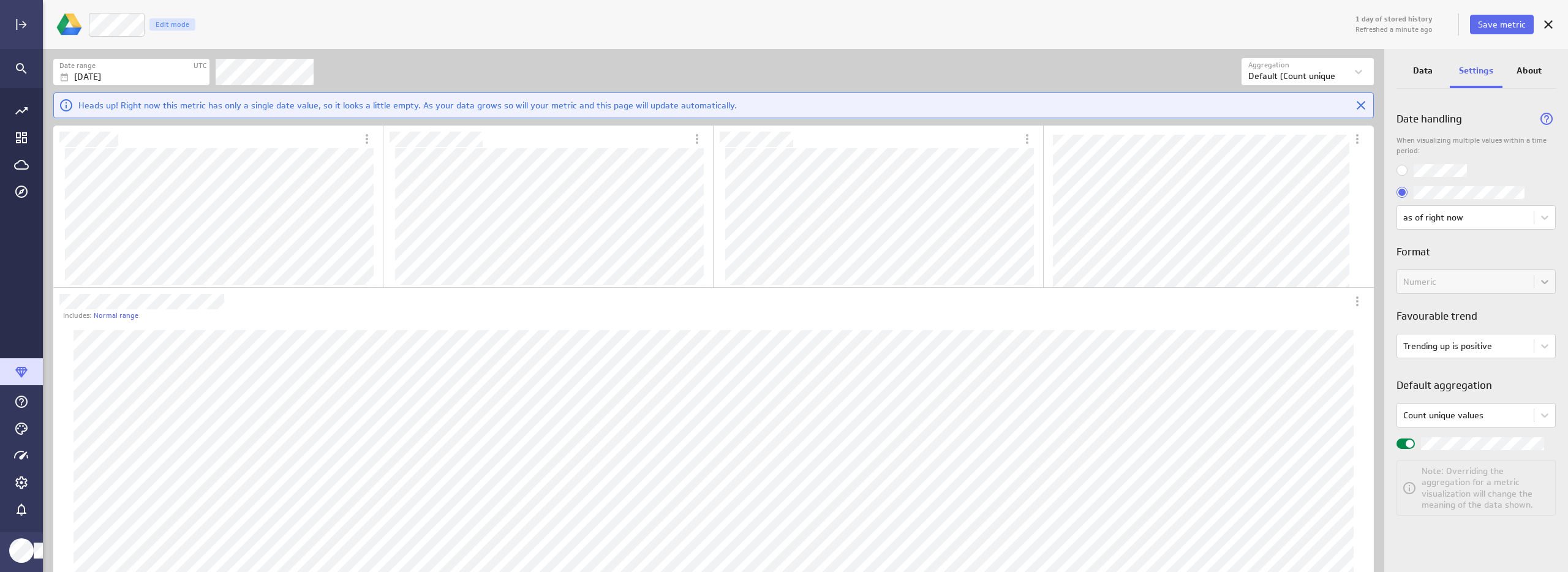
click at [1423, 74] on p "Data" at bounding box center [1423, 71] width 20 height 13
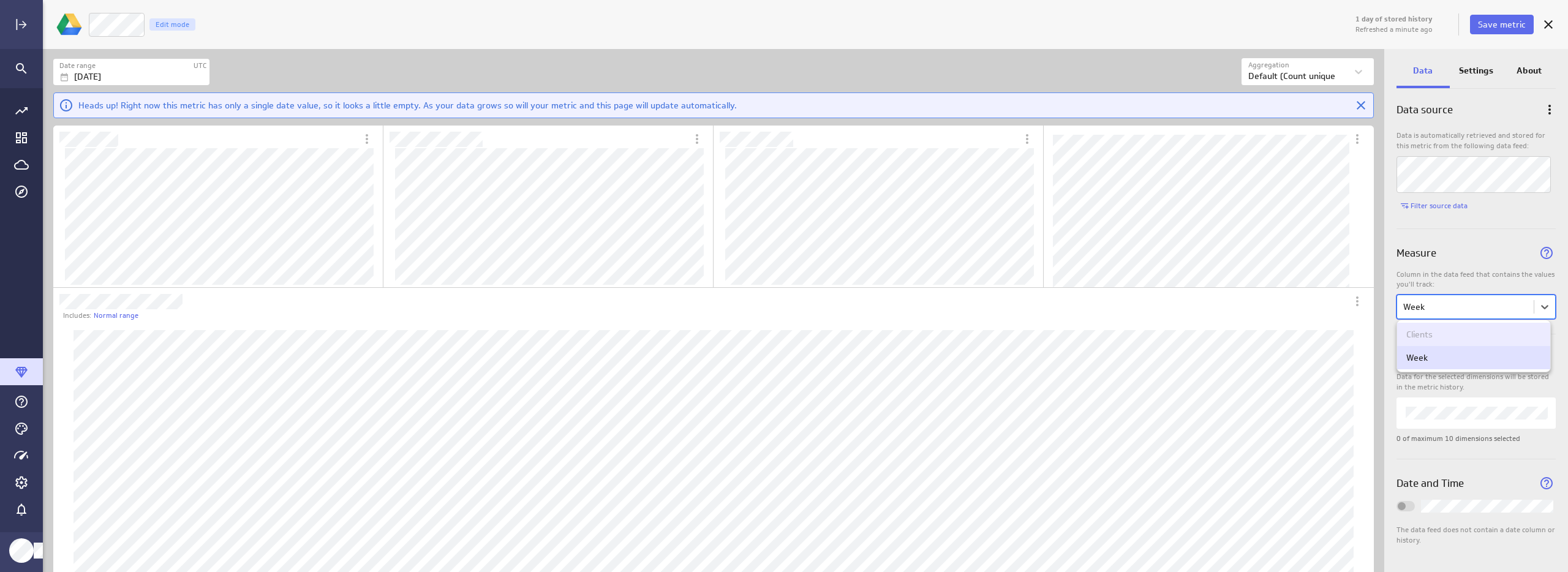
click at [1498, 315] on body "1 day of stored history Refreshed a minute ago Save metric Week Edit mode Date …" at bounding box center [784, 286] width 1568 height 572
click at [1498, 315] on div at bounding box center [784, 286] width 1568 height 572
click at [1305, 76] on body "1 day of stored history Refreshed a minute ago Save metric Week Edit mode Date …" at bounding box center [784, 286] width 1568 height 572
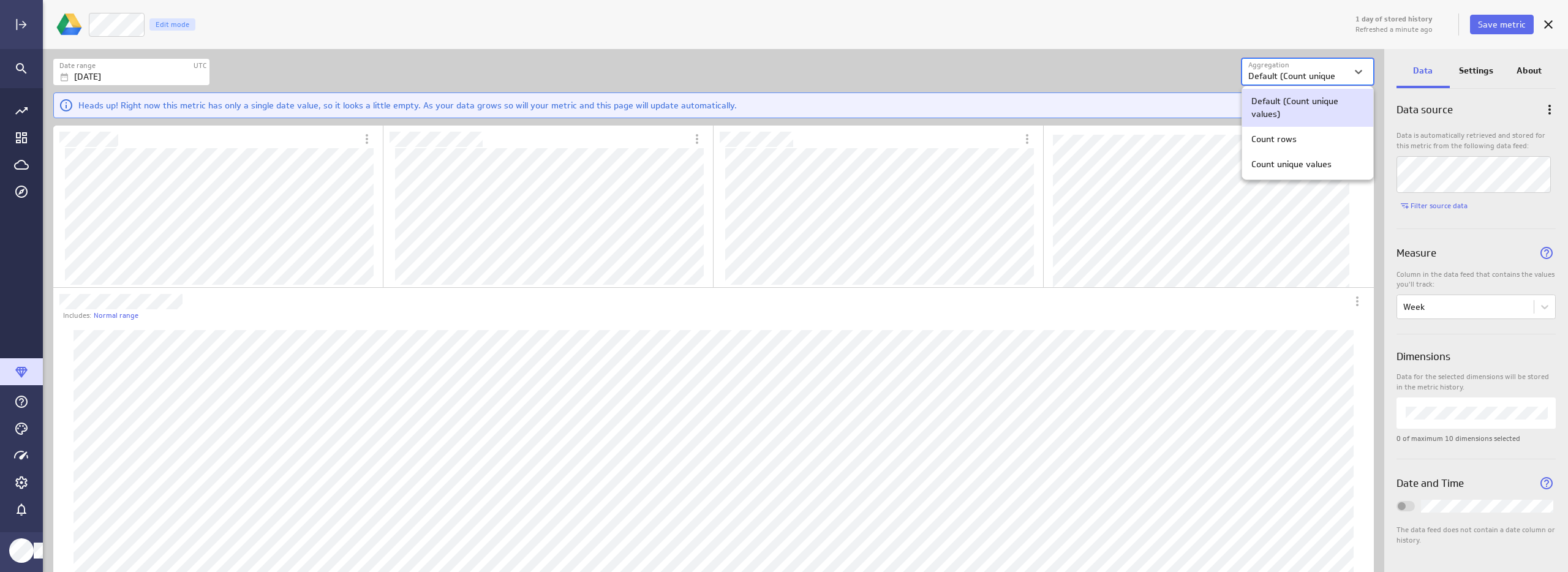
click at [1305, 76] on div at bounding box center [784, 286] width 1568 height 572
click at [1411, 404] on div "Widget Properties" at bounding box center [1476, 413] width 160 height 31
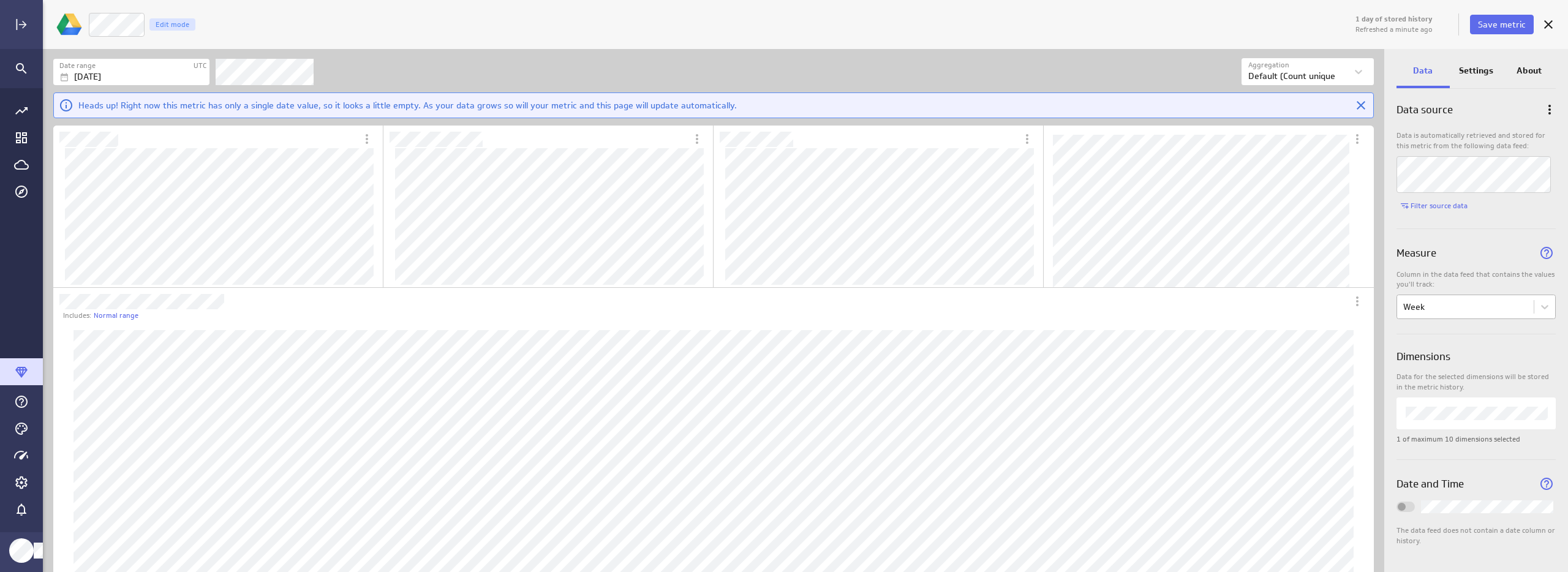
click at [1417, 315] on body "1 day of stored history Refreshed a minute ago Save metric Week Edit mode Date …" at bounding box center [784, 286] width 1568 height 572
click at [1416, 337] on div "Clients" at bounding box center [1420, 335] width 26 height 11
click at [1554, 28] on div at bounding box center [784, 286] width 1568 height 572
click at [1542, 35] on div at bounding box center [1548, 24] width 27 height 27
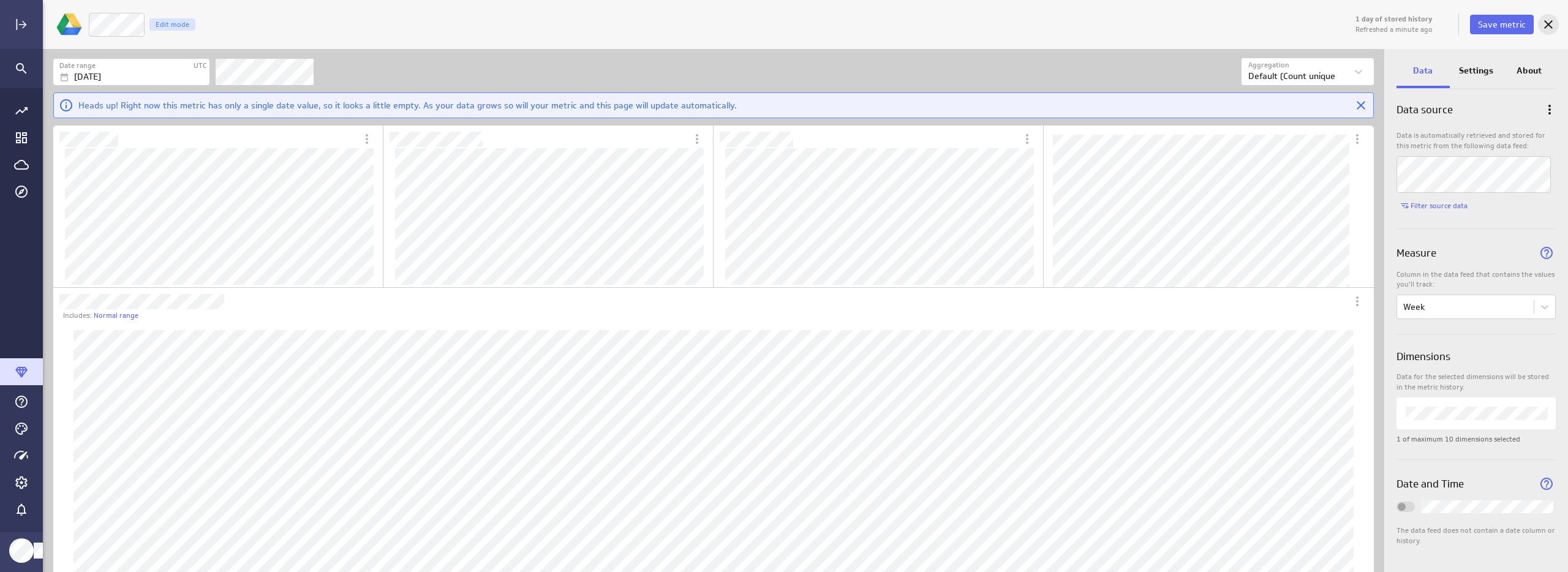
click at [1547, 27] on icon "Cancel" at bounding box center [1548, 24] width 15 height 15
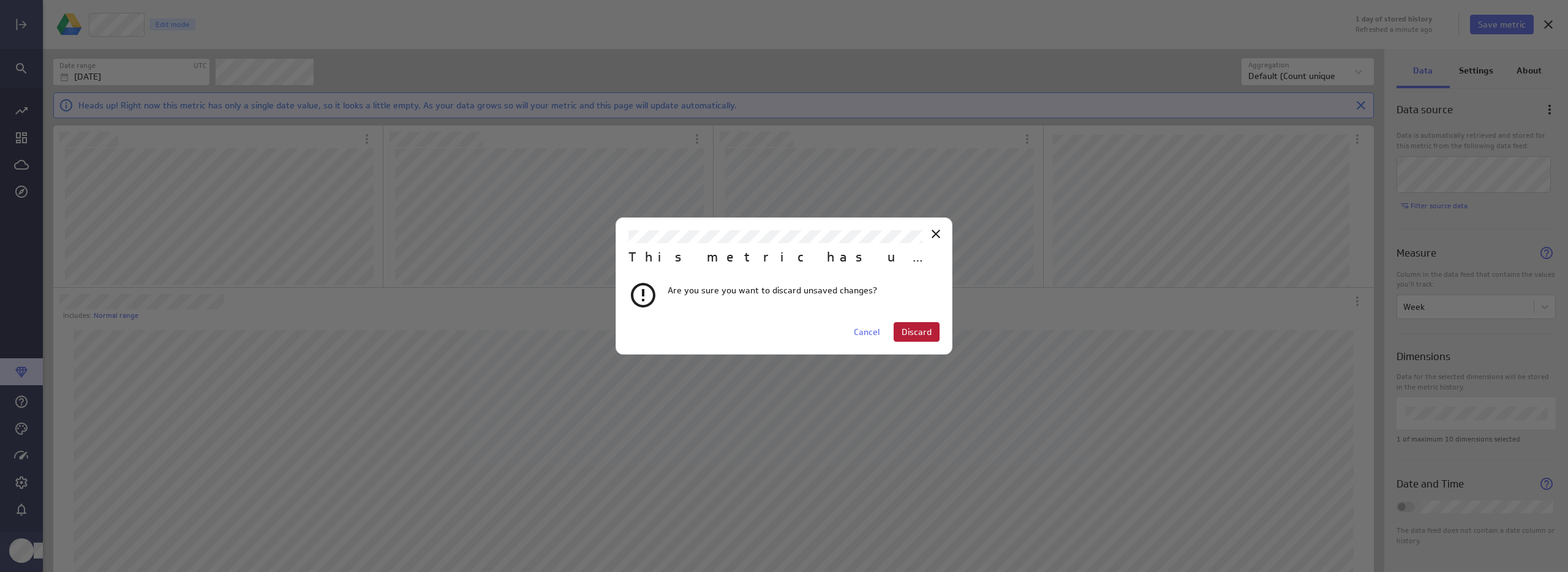
click at [924, 323] on button "Discard" at bounding box center [916, 332] width 46 height 20
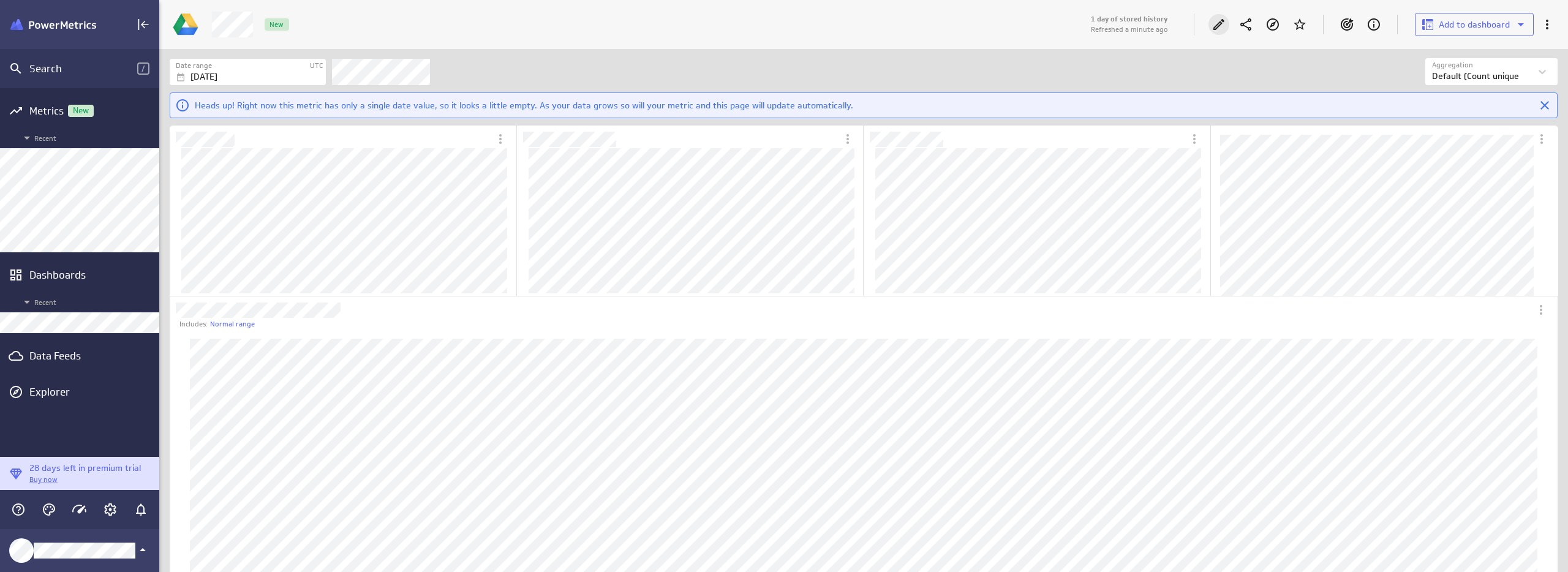
click at [1224, 20] on icon "Edit" at bounding box center [1219, 24] width 15 height 15
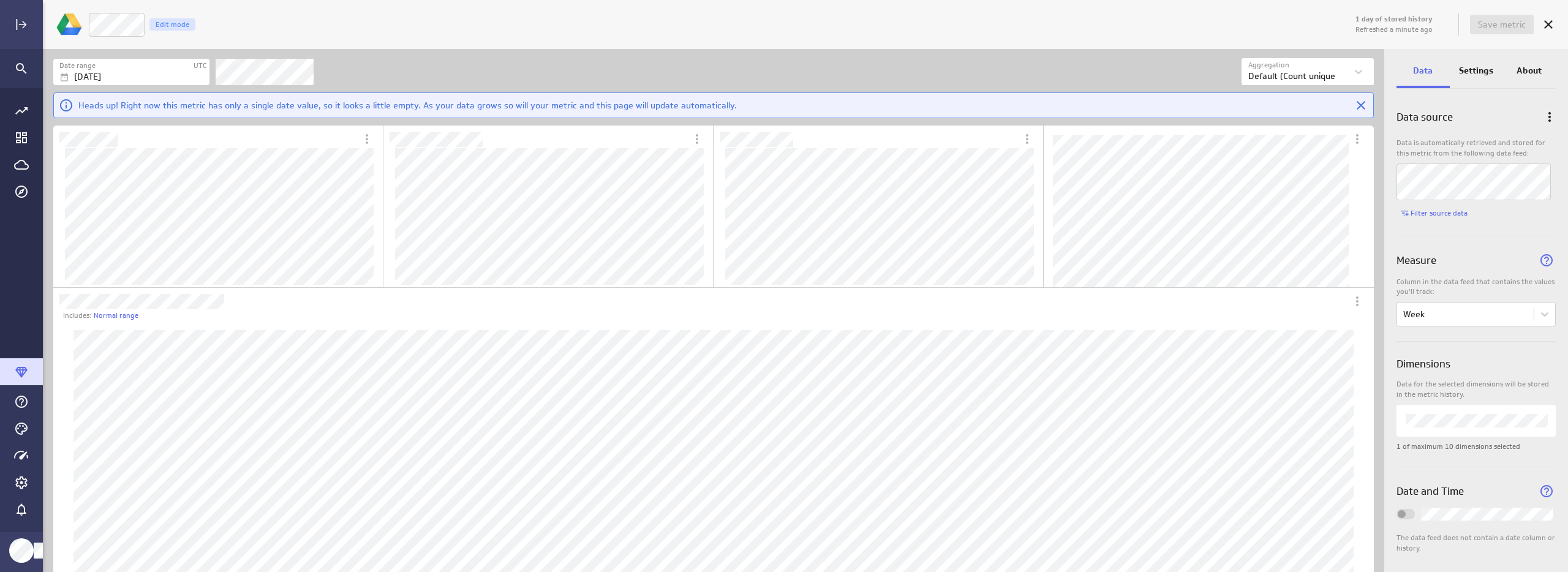
click at [1476, 68] on p "Settings" at bounding box center [1476, 71] width 34 height 13
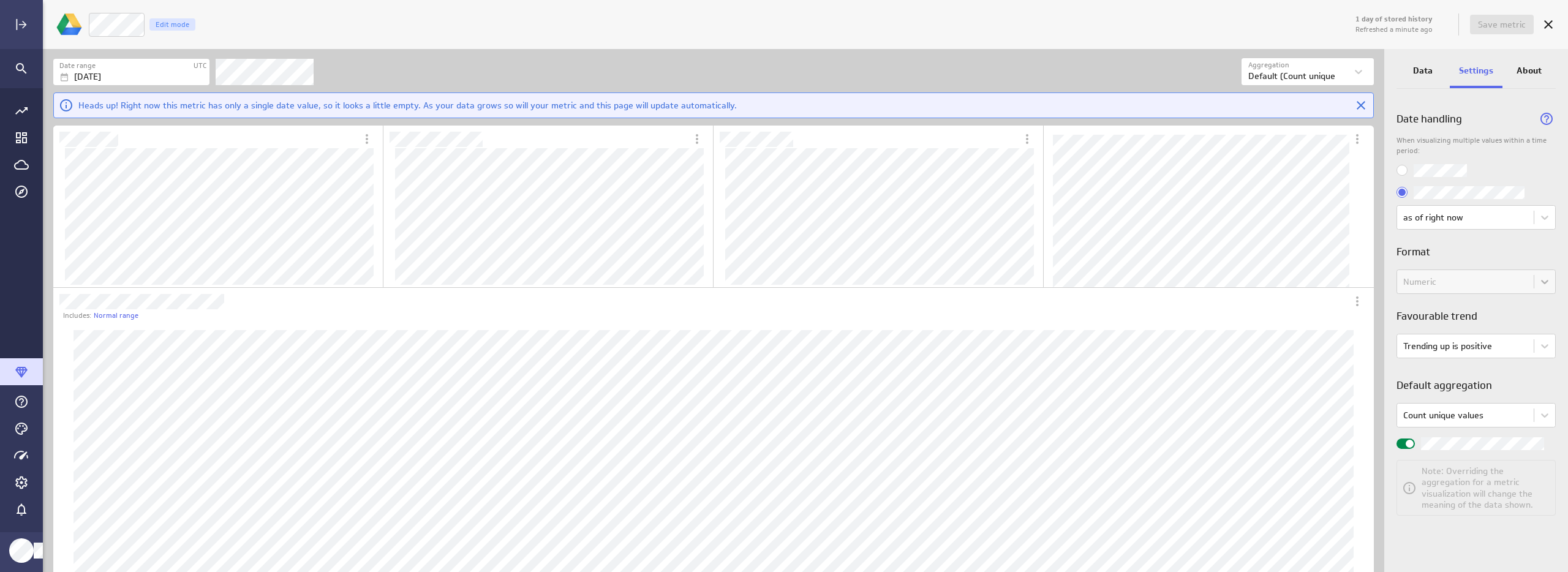
click at [1435, 71] on div "Data" at bounding box center [1422, 72] width 53 height 33
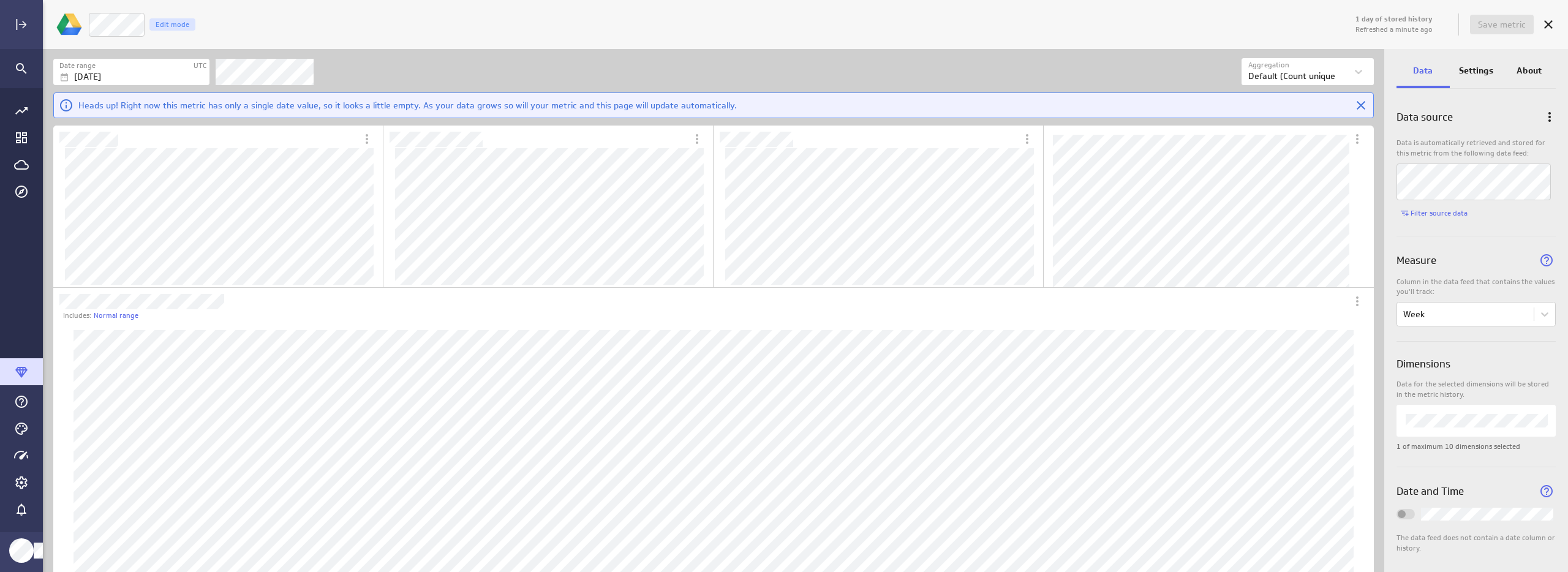
click at [815, 89] on div "Date range UTC Aug 28 2025 Aggregation Aggregation Default (Count unique values…" at bounding box center [713, 88] width 1320 height 60
click at [1542, 22] on icon "Cancel" at bounding box center [1548, 24] width 15 height 15
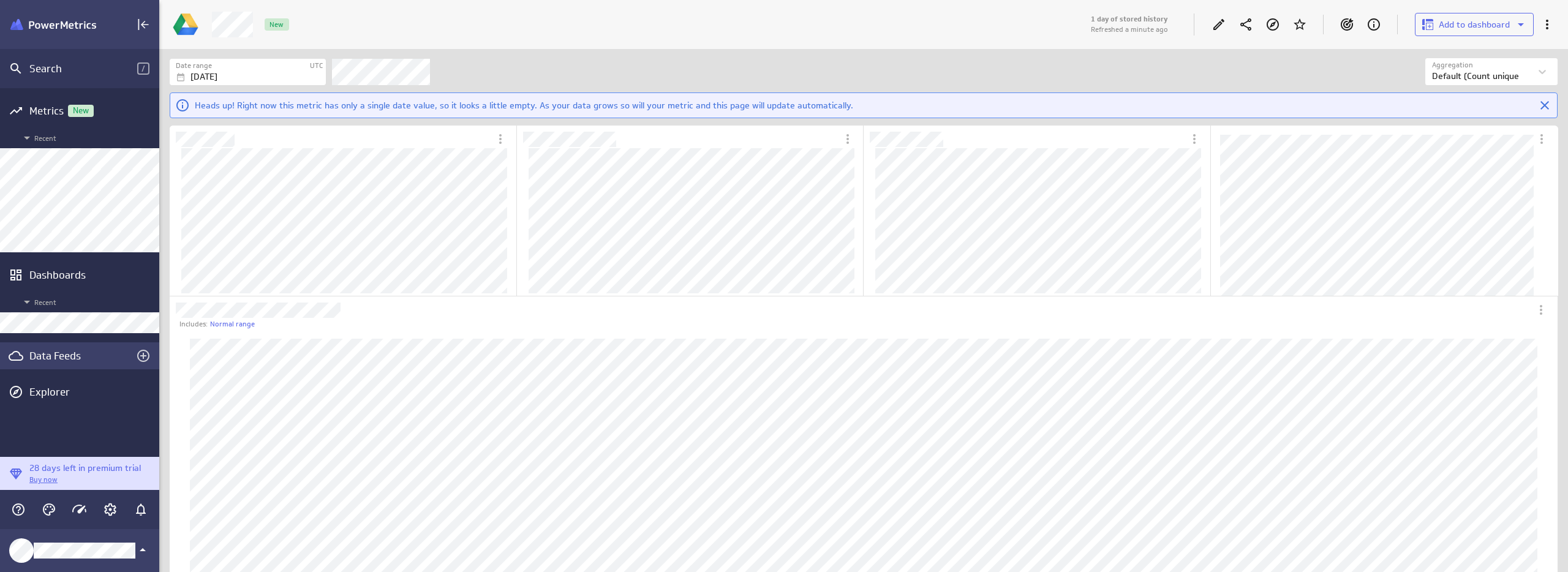
click at [55, 354] on div "Data Feeds" at bounding box center [79, 356] width 100 height 14
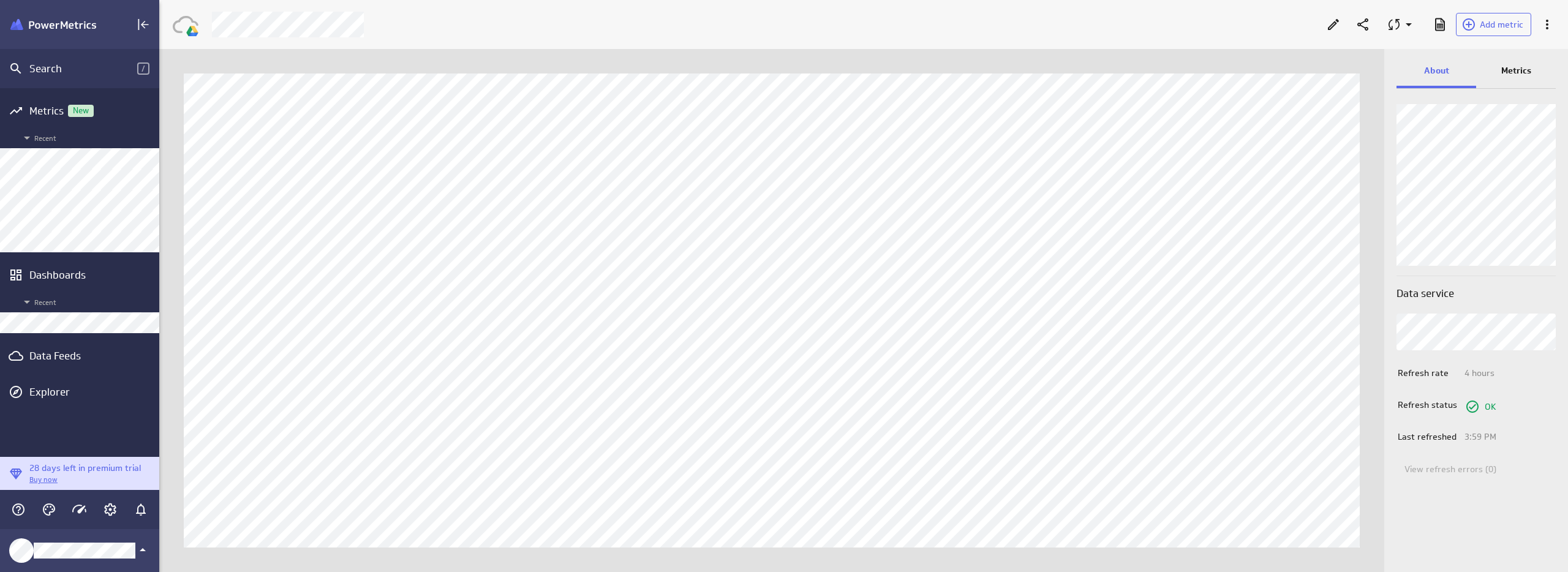
click at [1526, 71] on p "Metrics" at bounding box center [1516, 71] width 30 height 13
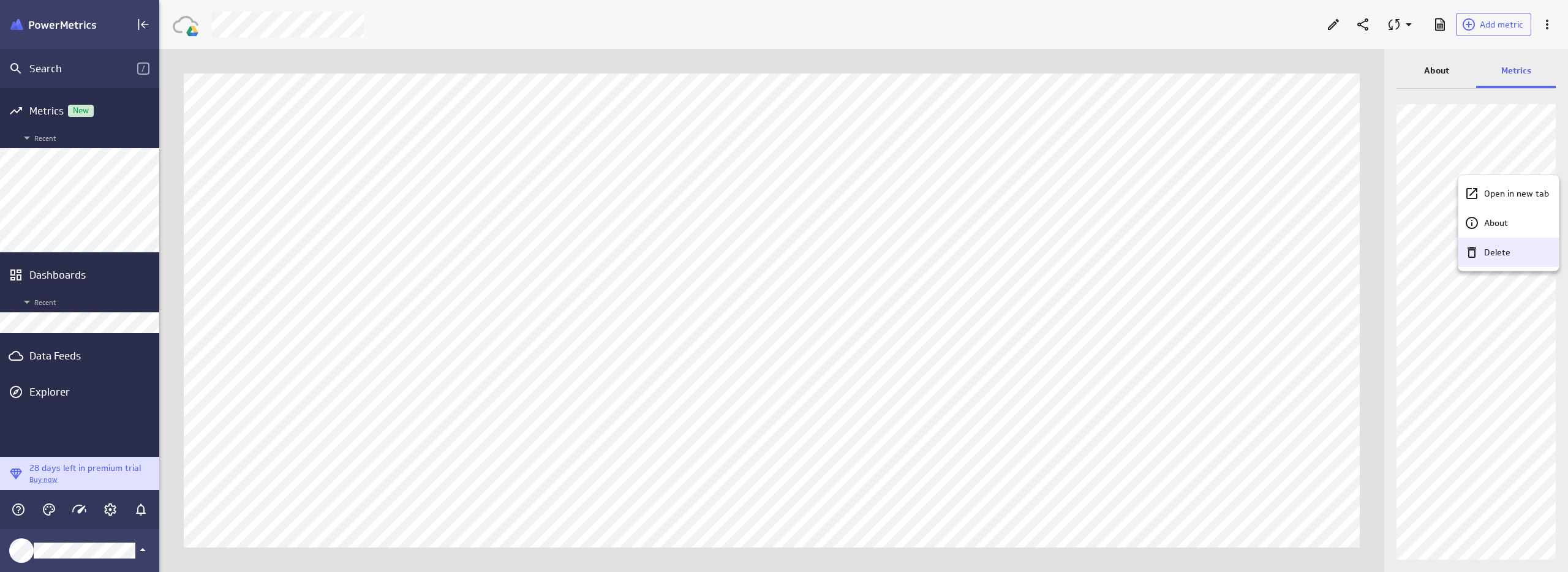
click at [1509, 252] on p "Delete" at bounding box center [1497, 253] width 26 height 13
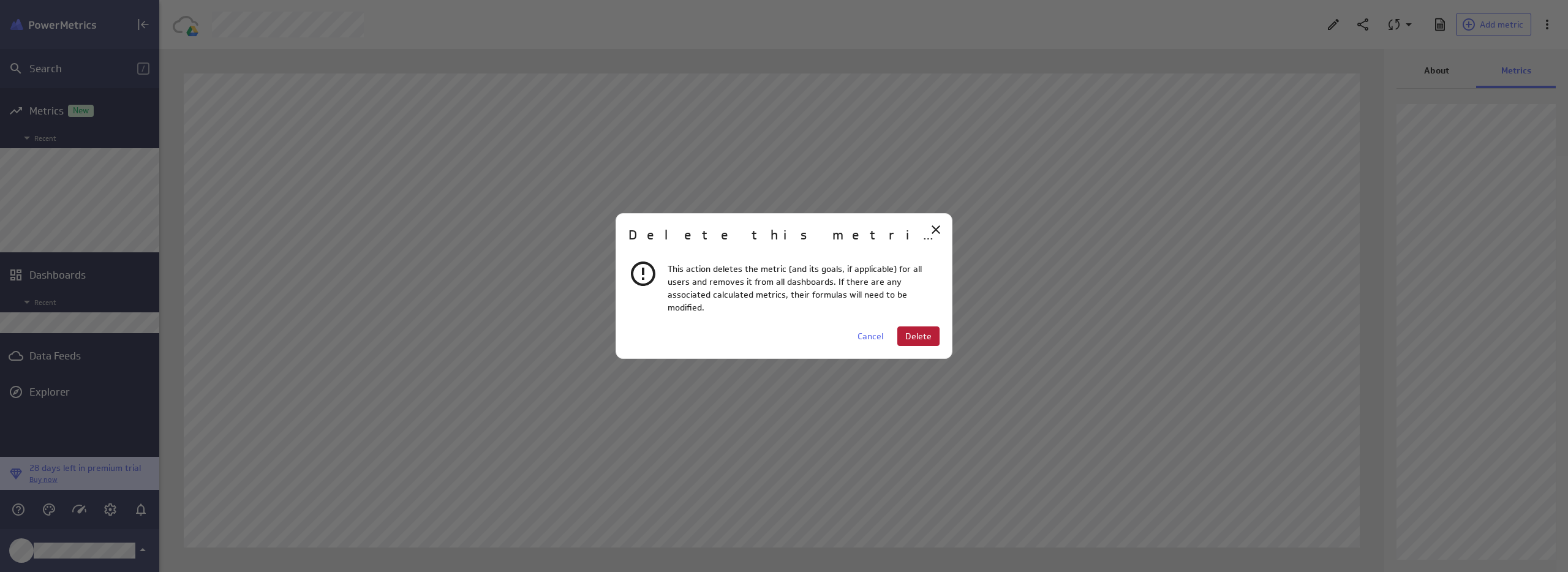
click at [915, 335] on button "Delete" at bounding box center [919, 337] width 42 height 20
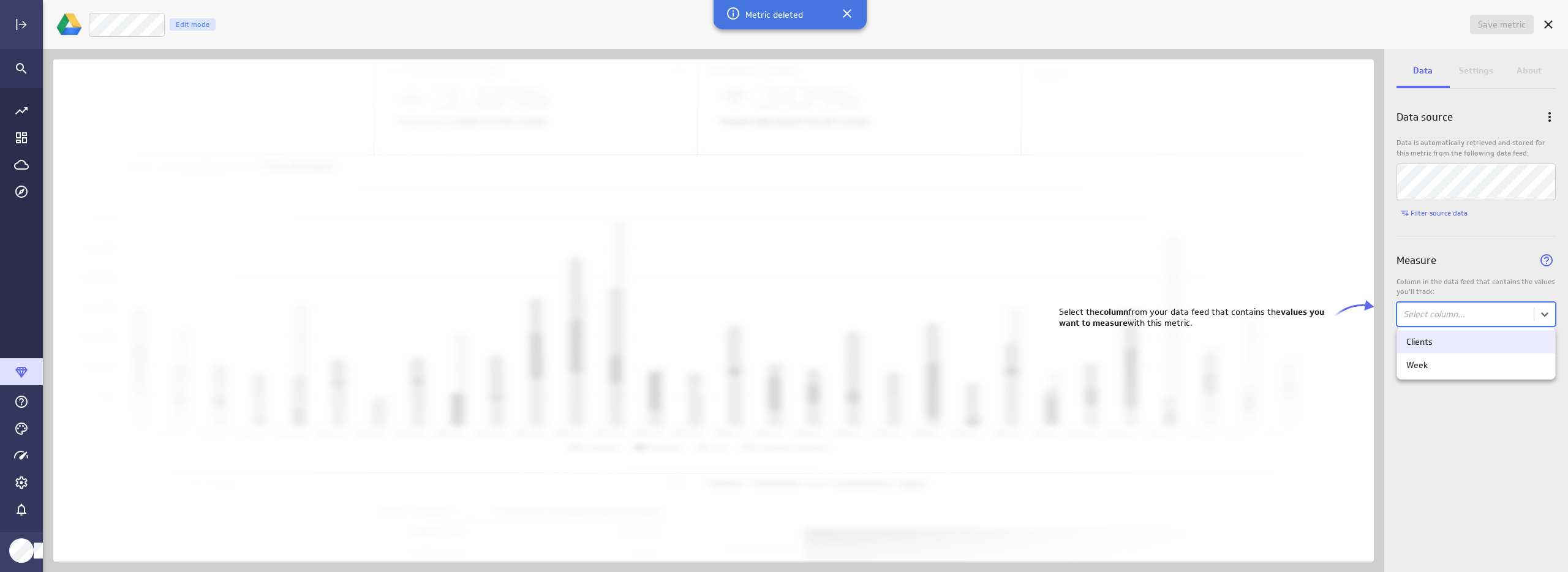
click at [1431, 303] on body "Save metric Untitled Edit mode Data Settings About Data source Data is automati…" at bounding box center [784, 286] width 1568 height 572
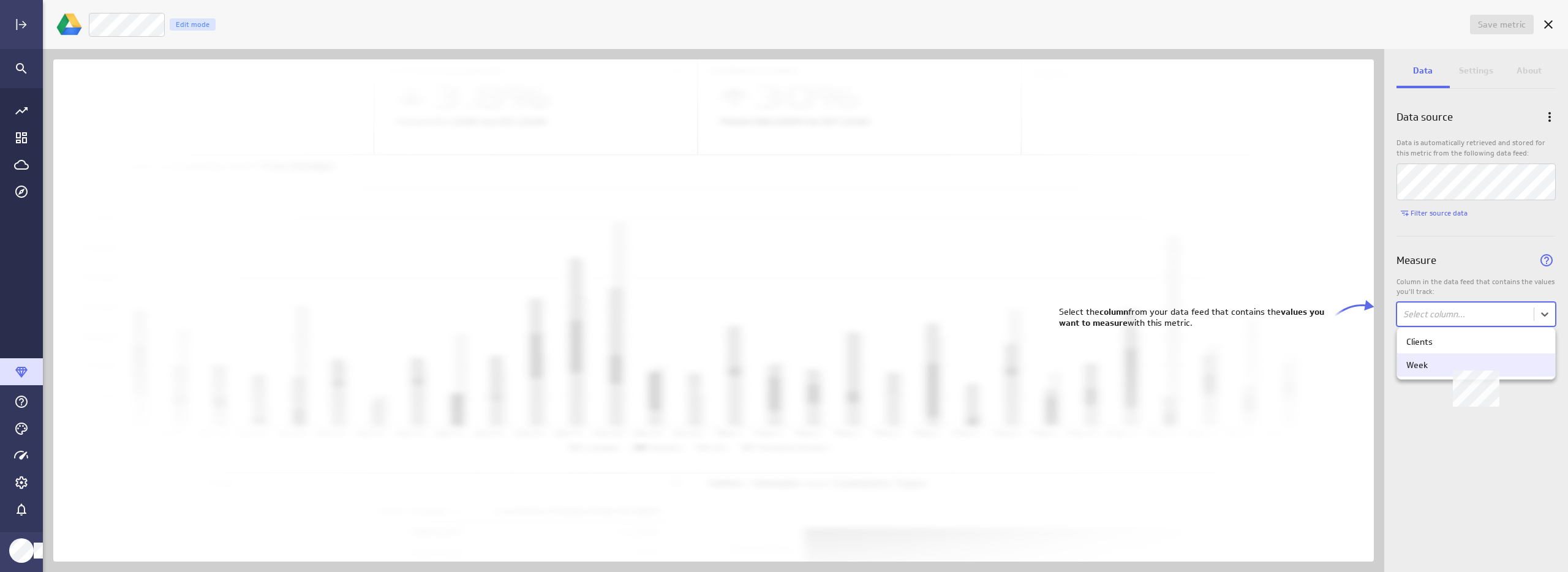
click at [1426, 365] on div "Week" at bounding box center [1417, 365] width 21 height 11
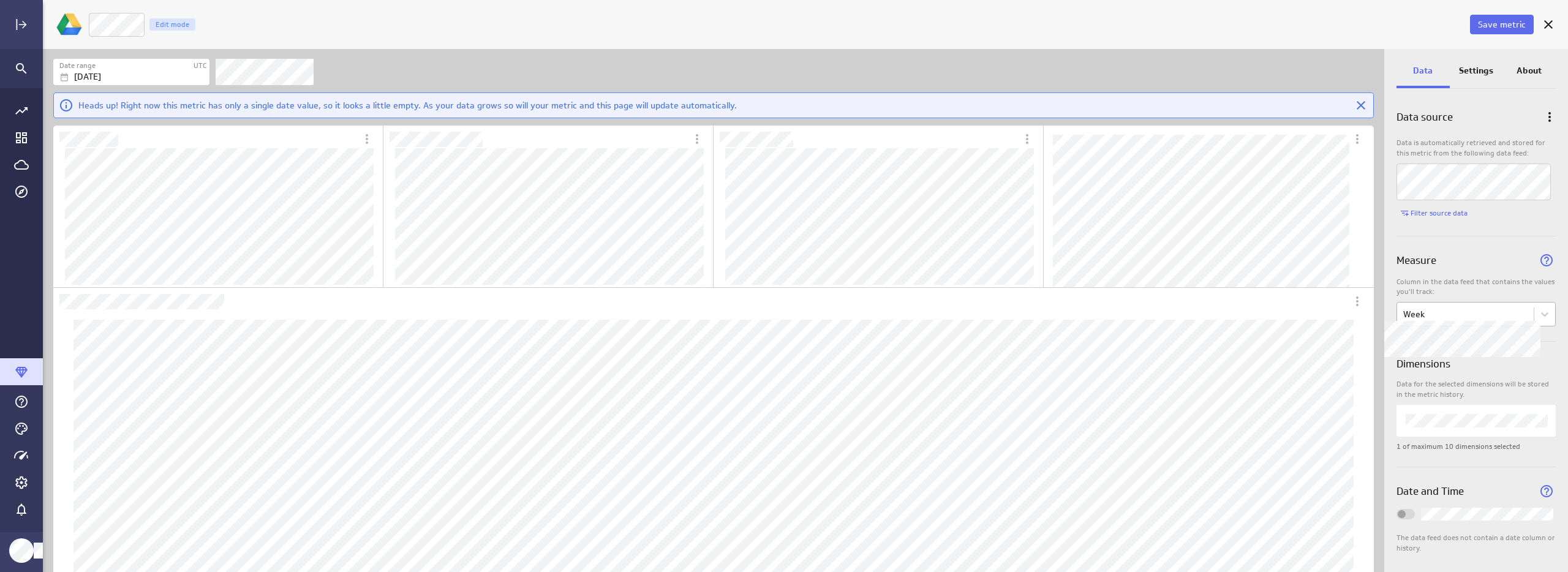
click at [1490, 318] on body "Save metric Week Edit mode Date range UTC Aug 28 2025 Heads up! Right now this …" at bounding box center [784, 286] width 1568 height 572
click at [1463, 344] on div "Clients" at bounding box center [1474, 342] width 134 height 11
click at [1483, 75] on p "Settings" at bounding box center [1476, 71] width 34 height 13
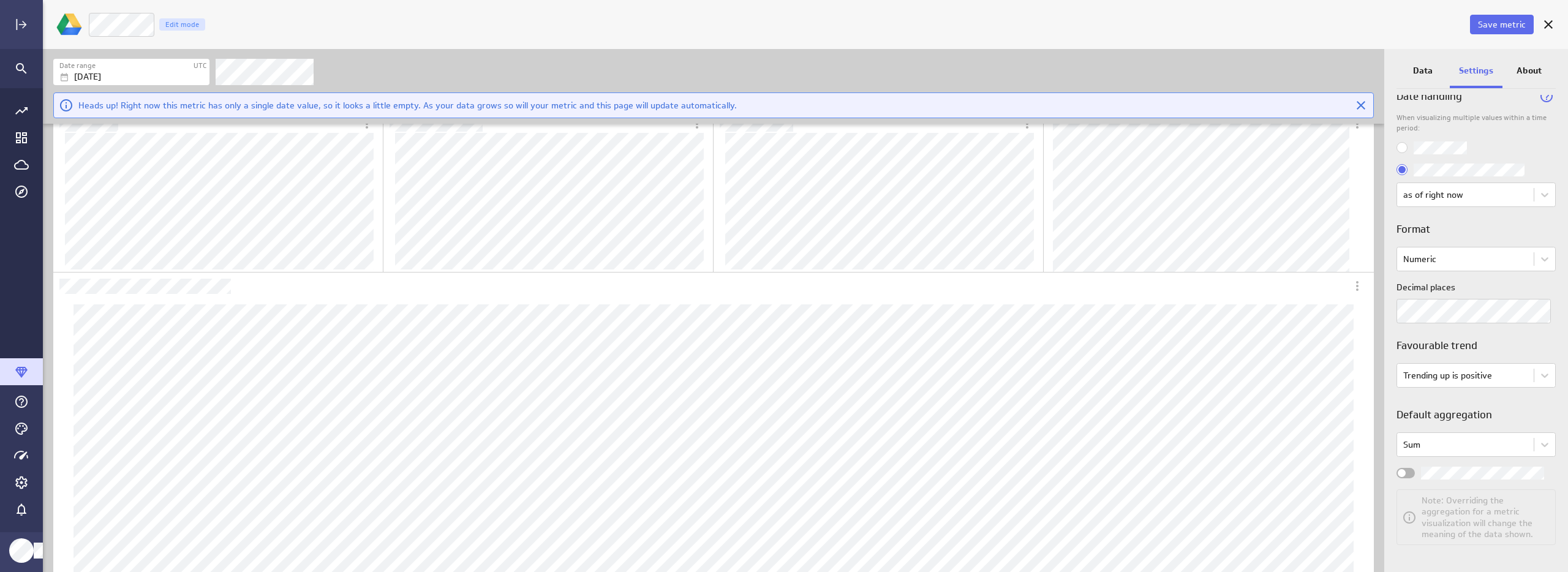
click at [1405, 474] on span "Widget Properties" at bounding box center [1402, 473] width 8 height 8
click at [0, 0] on input "Widget Properties" at bounding box center [0, 0] width 0 height 0
click at [1497, 16] on button "Save metric" at bounding box center [1502, 24] width 64 height 20
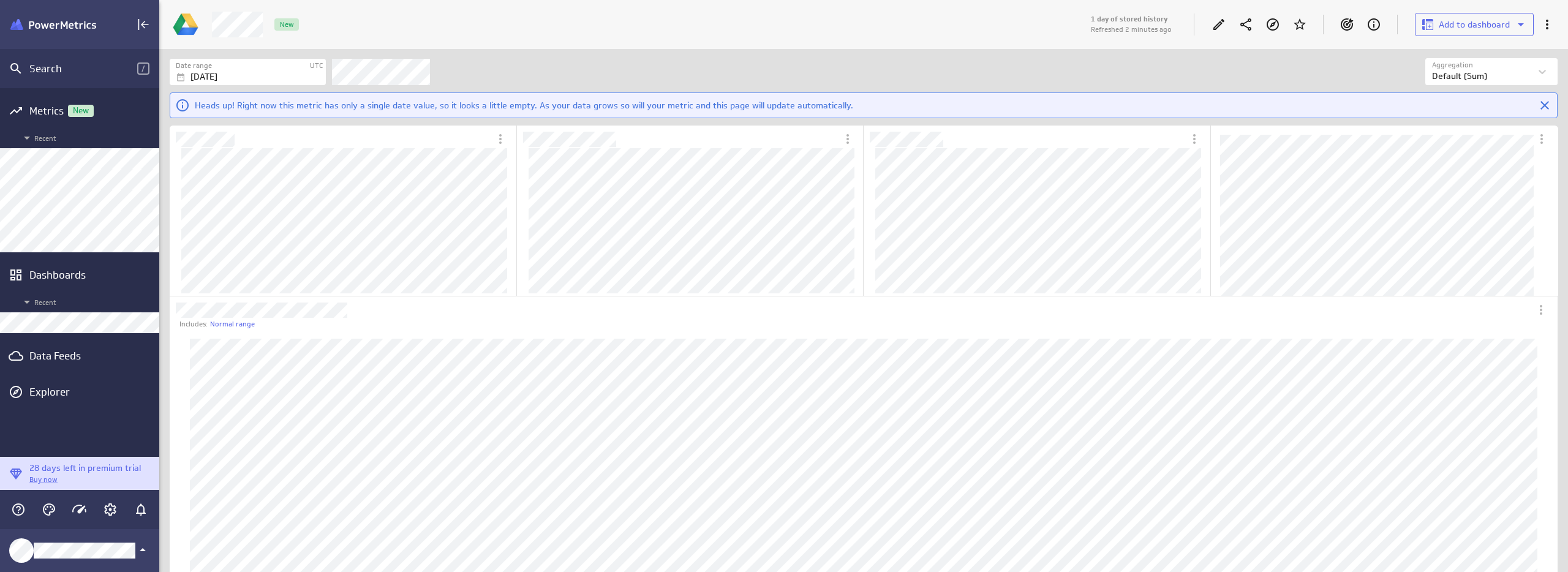
scroll to position [1375, 1407]
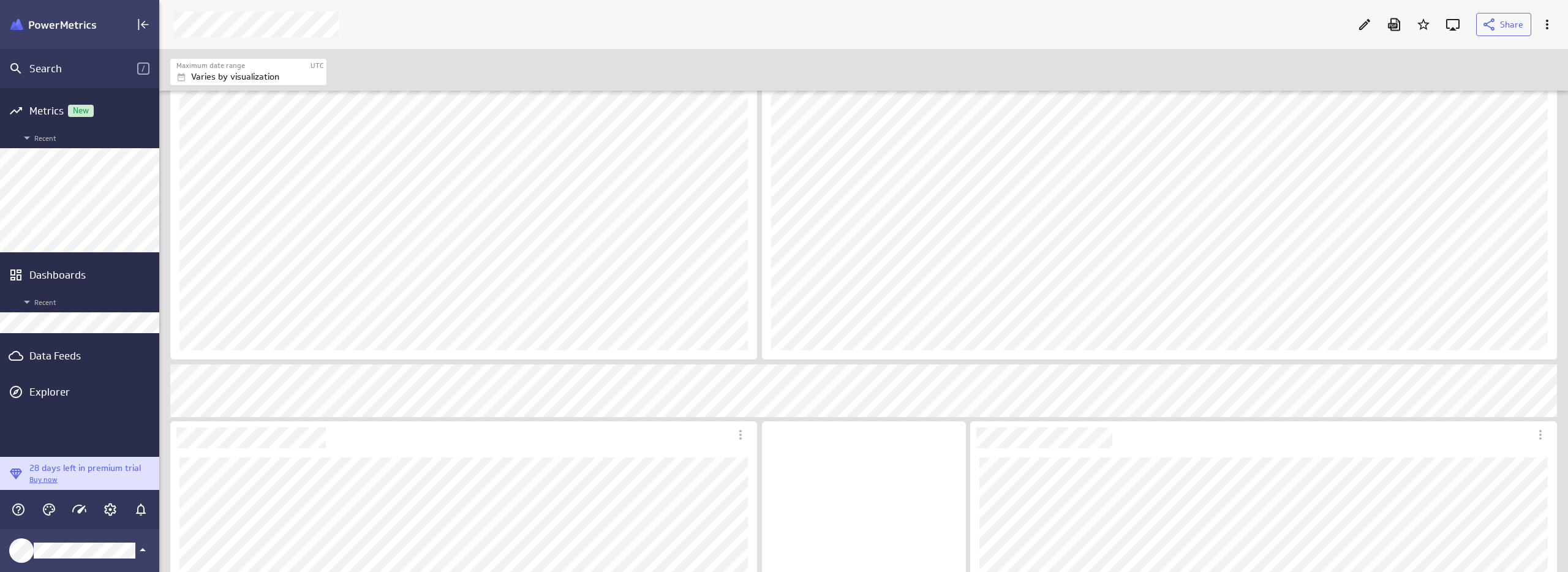
scroll to position [1650, 0]
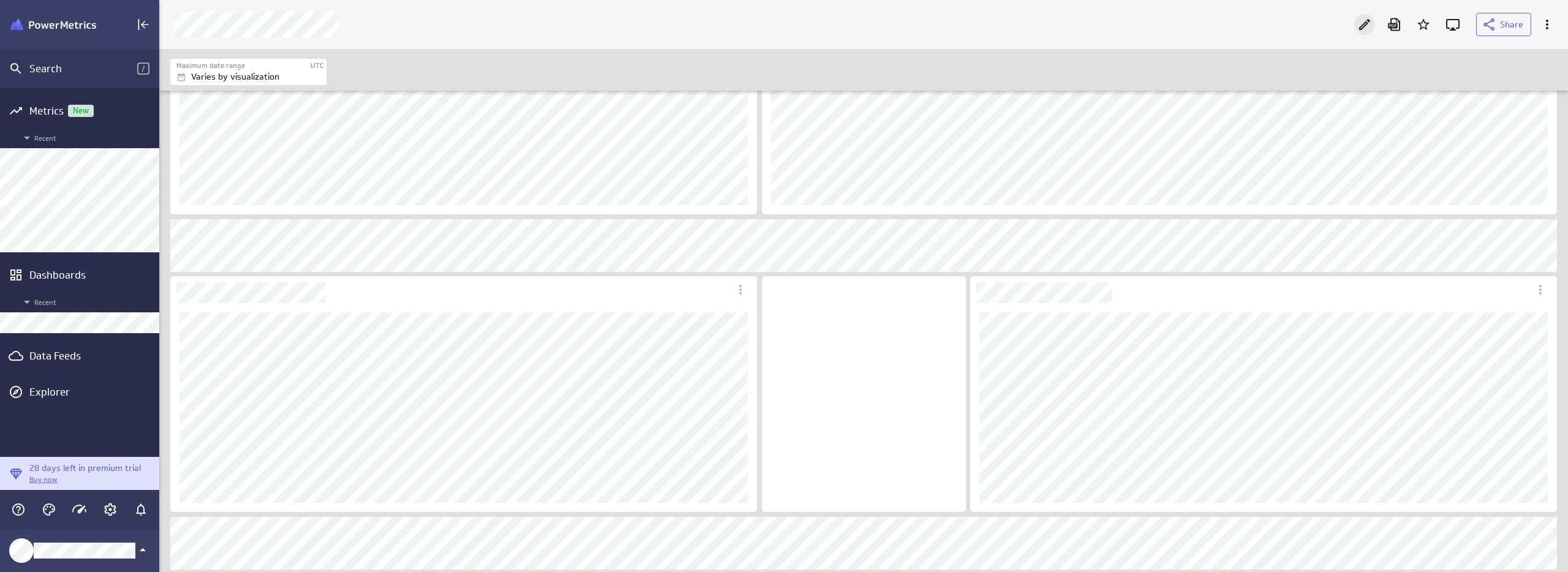
click at [1368, 28] on icon "Edit" at bounding box center [1364, 24] width 15 height 15
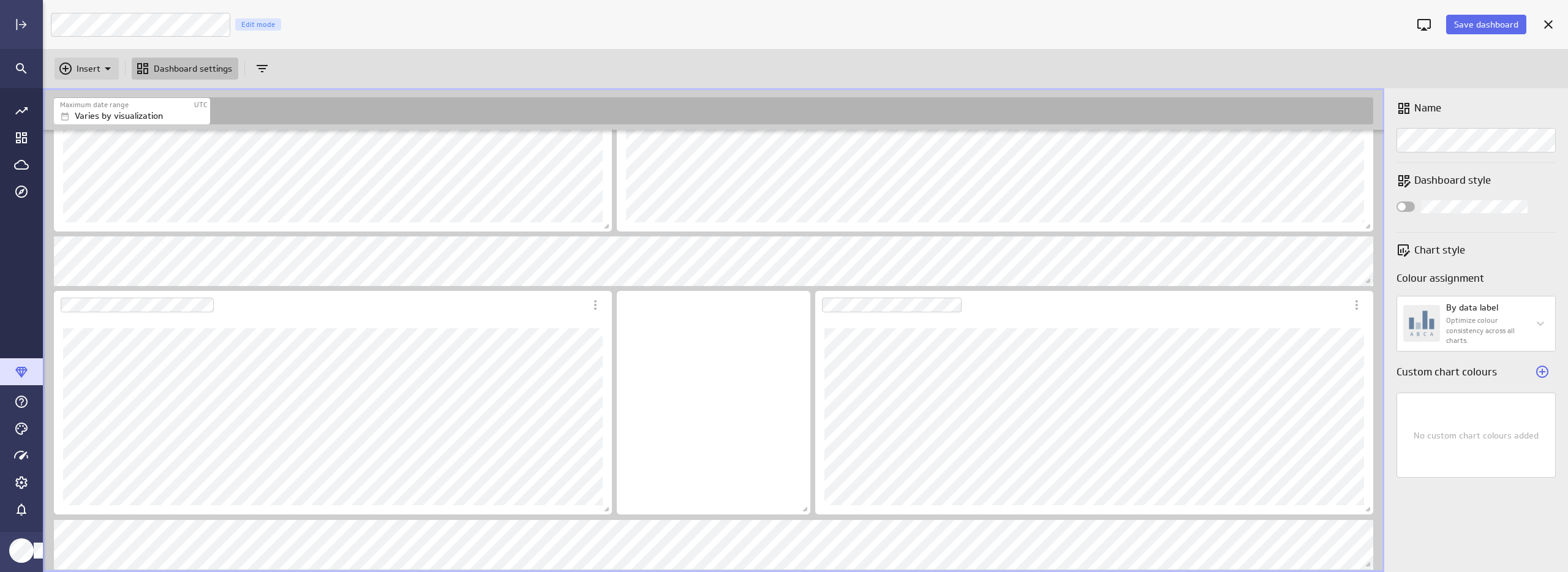
click at [71, 77] on div "Insert" at bounding box center [86, 68] width 64 height 22
click at [102, 97] on p "Metrics" at bounding box center [95, 99] width 29 height 13
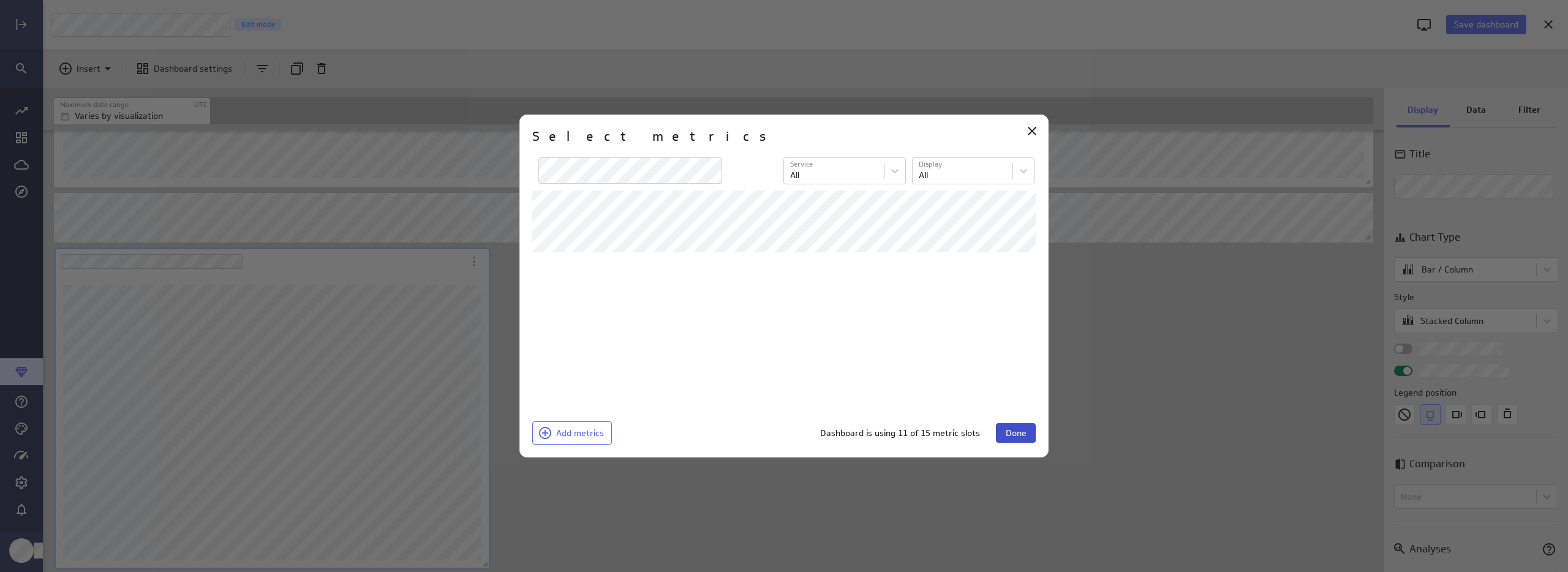
click at [1017, 433] on span "Done" at bounding box center [1017, 433] width 21 height 11
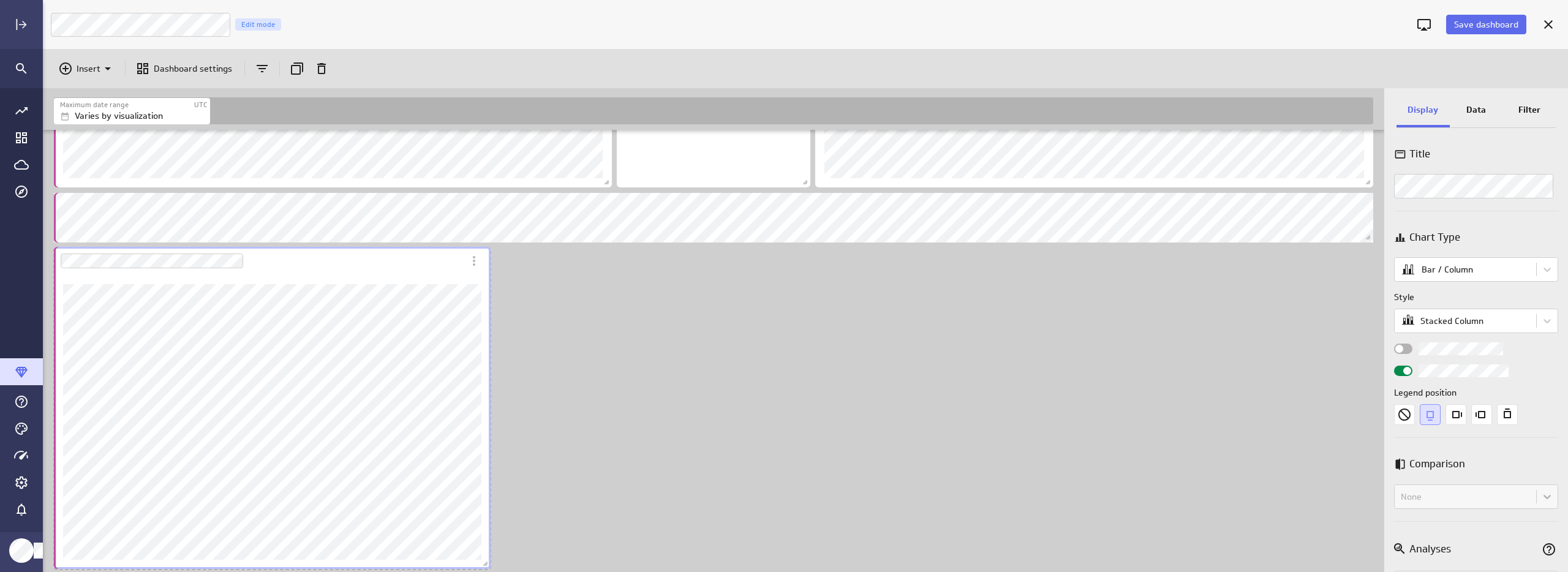
click at [424, 265] on div "Dashboard Widget" at bounding box center [258, 261] width 410 height 29
click at [1460, 257] on body "Save dashboard [PERSON_NAME] Moon Marketing Edit mode Insert Dashboard settings…" at bounding box center [784, 286] width 1568 height 572
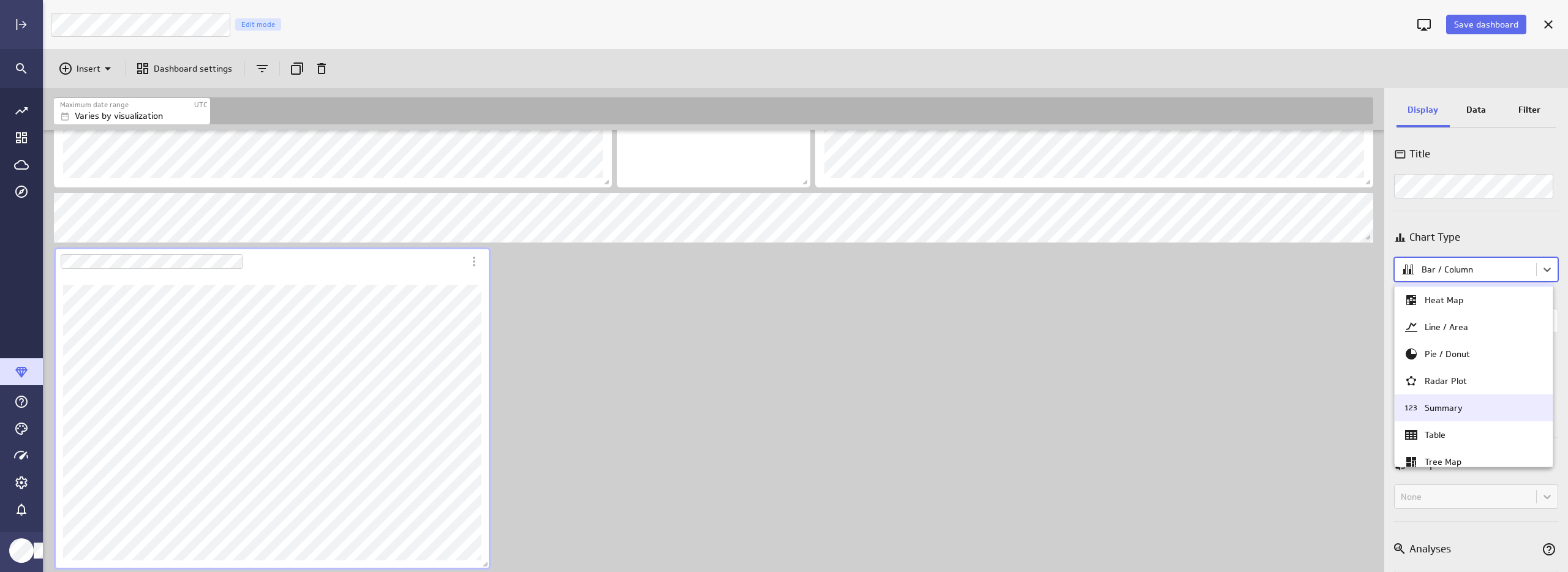
click at [1473, 415] on div "123 Summary" at bounding box center [1474, 408] width 139 height 15
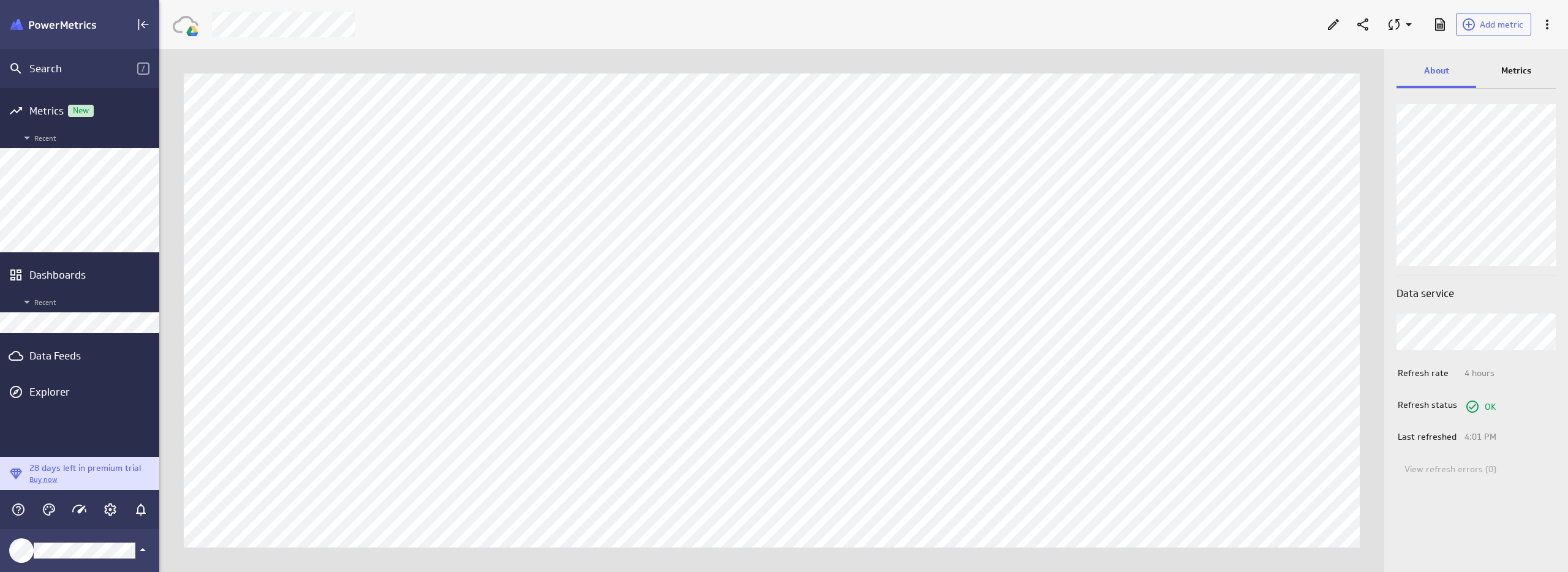
click at [1517, 73] on p "Metrics" at bounding box center [1516, 71] width 30 height 13
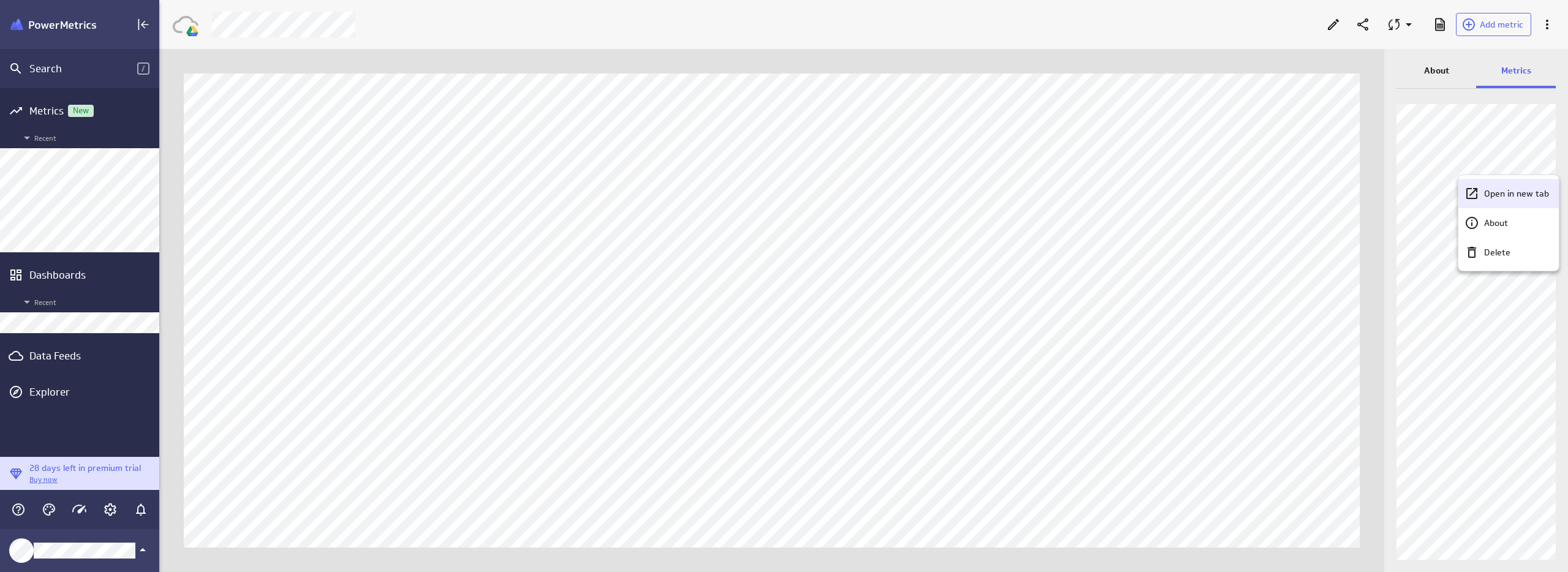
click at [1511, 191] on p "Open in new tab" at bounding box center [1517, 194] width 65 height 13
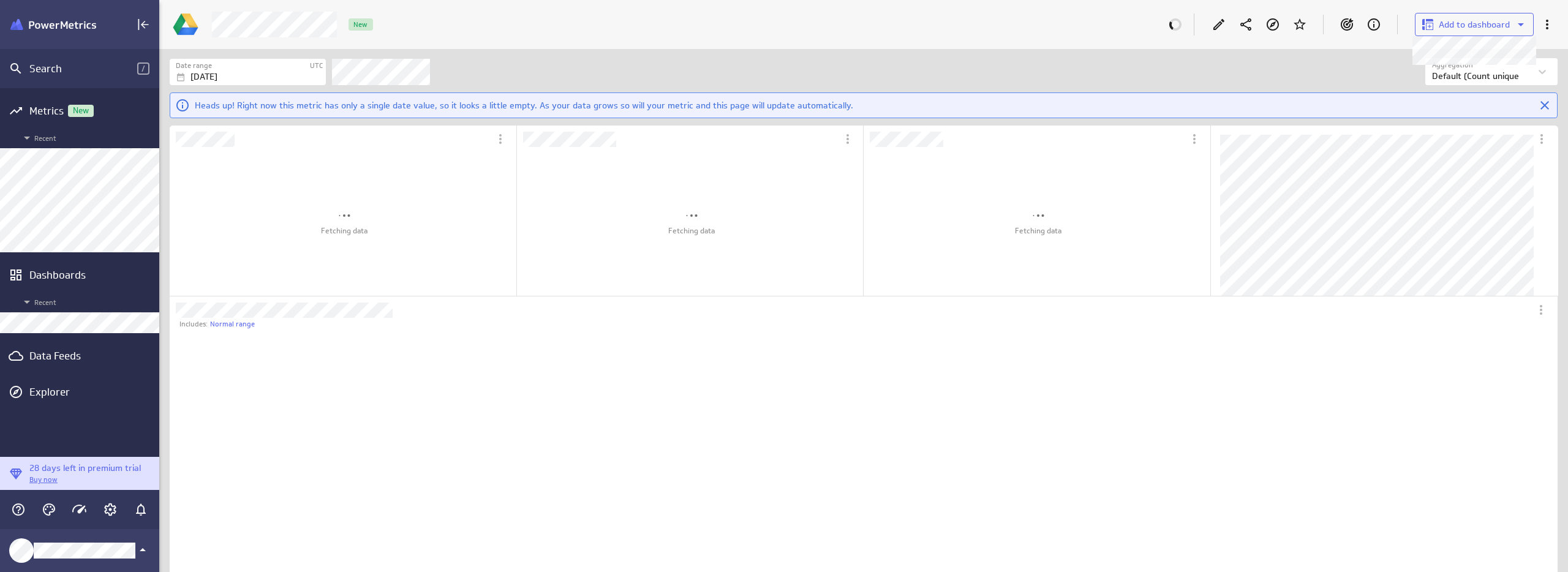
scroll to position [577, 673]
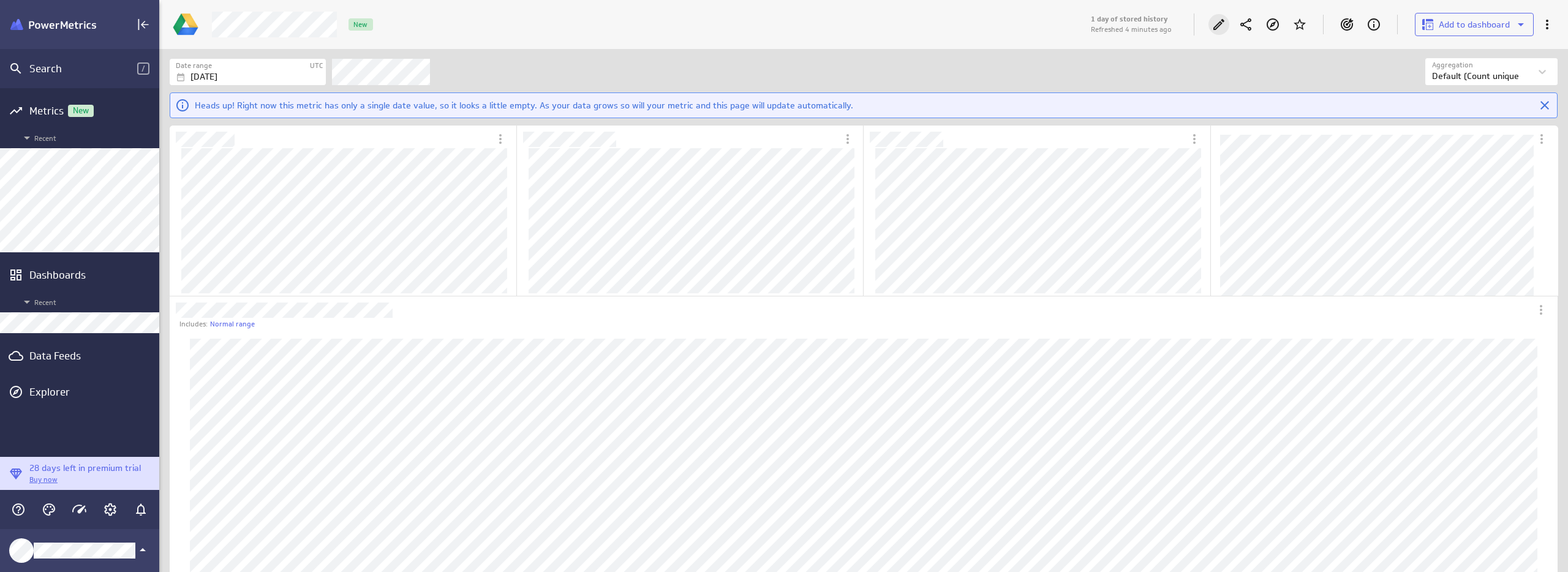
click at [1221, 17] on icon "Edit" at bounding box center [1219, 24] width 15 height 15
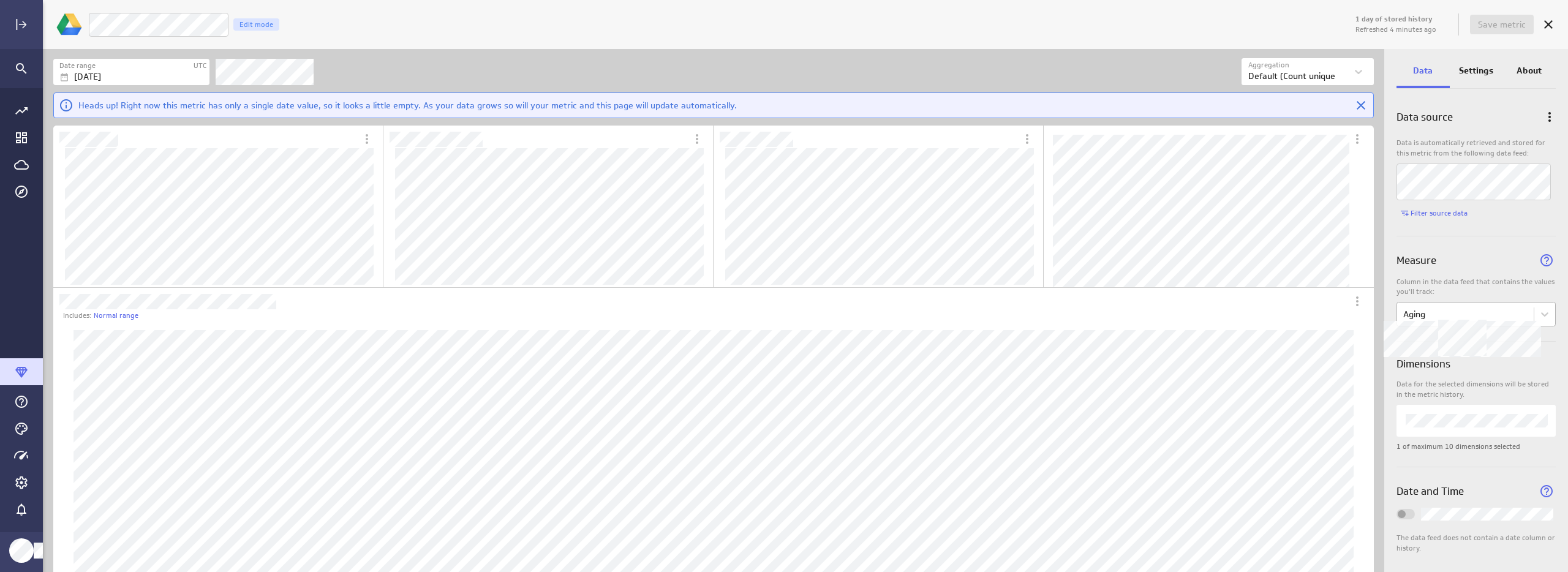
click at [1438, 309] on body "1 day of stored history Refreshed 4 minutes ago Save metric LM Open Tickets Edi…" at bounding box center [784, 286] width 1568 height 572
click at [1441, 337] on div "Open Tickets" at bounding box center [1432, 342] width 51 height 11
click at [1464, 310] on div at bounding box center [784, 286] width 1568 height 572
click at [1549, 112] on icon "Data options" at bounding box center [1549, 117] width 15 height 15
drag, startPoint x: 974, startPoint y: 73, endPoint x: 1328, endPoint y: 33, distance: 356.3
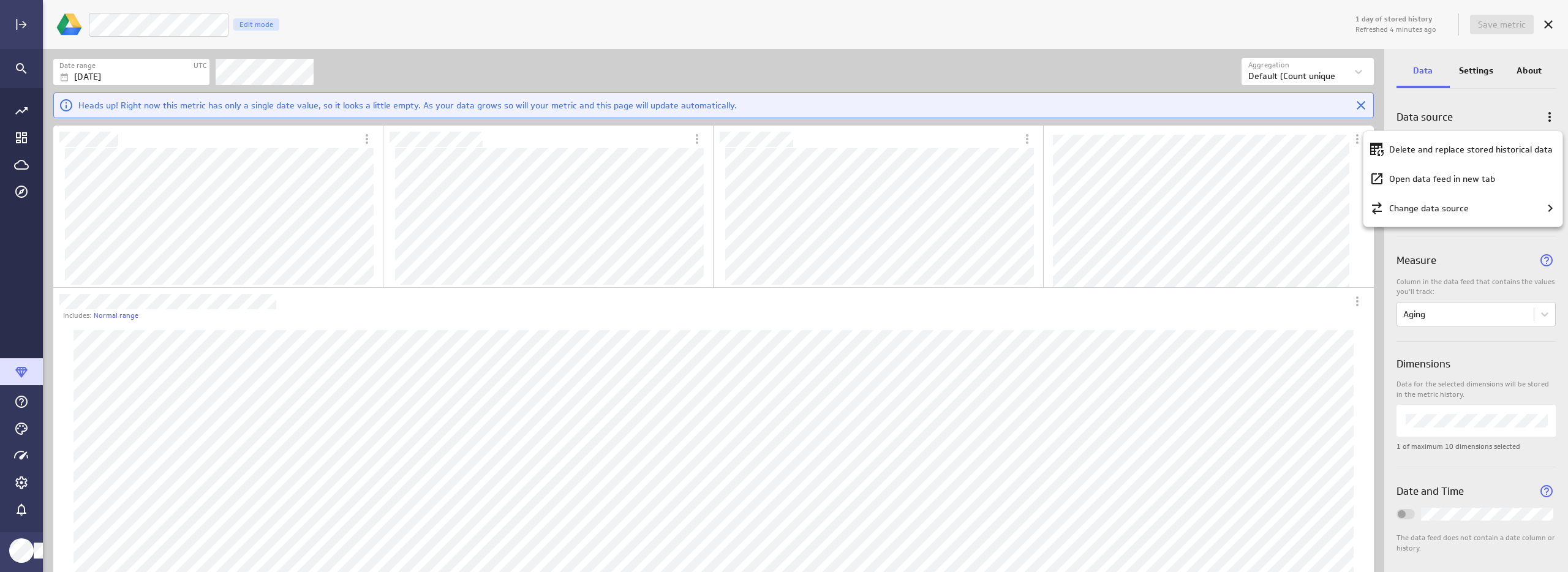
click at [977, 72] on div at bounding box center [784, 286] width 1568 height 572
click at [1539, 27] on div "Cancel" at bounding box center [1548, 24] width 21 height 21
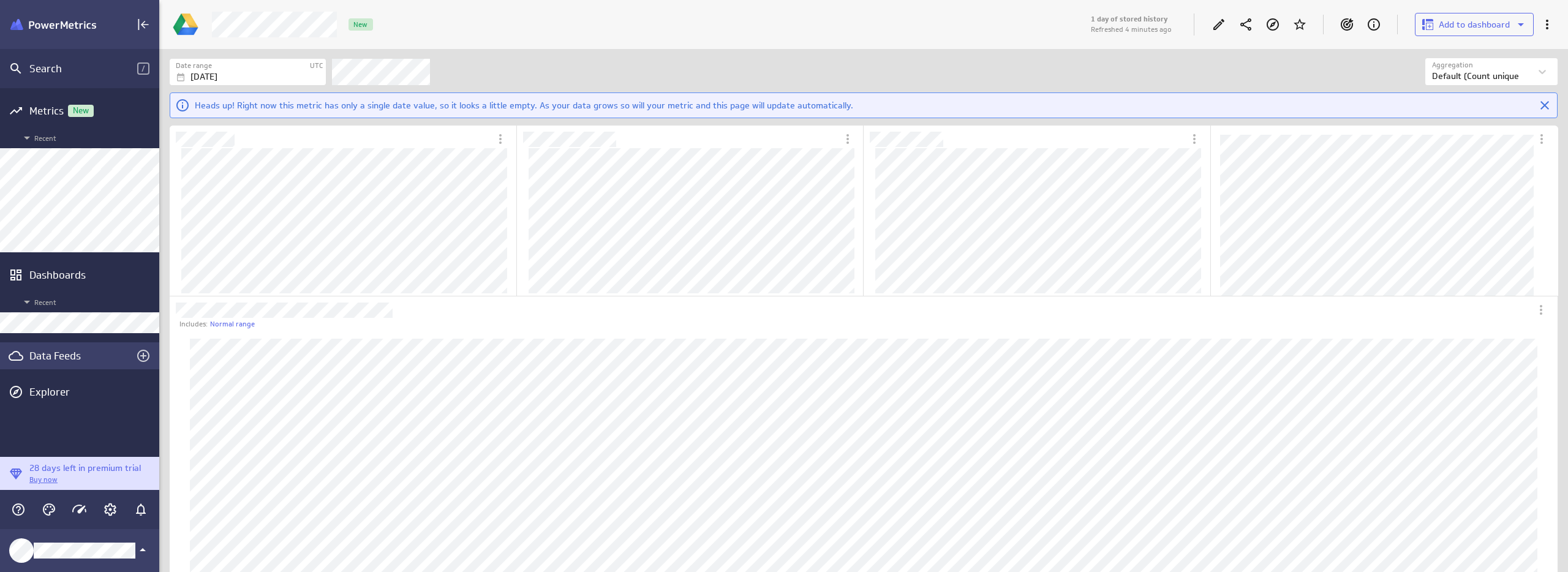
click at [53, 343] on div "Data Feeds" at bounding box center [80, 355] width 160 height 27
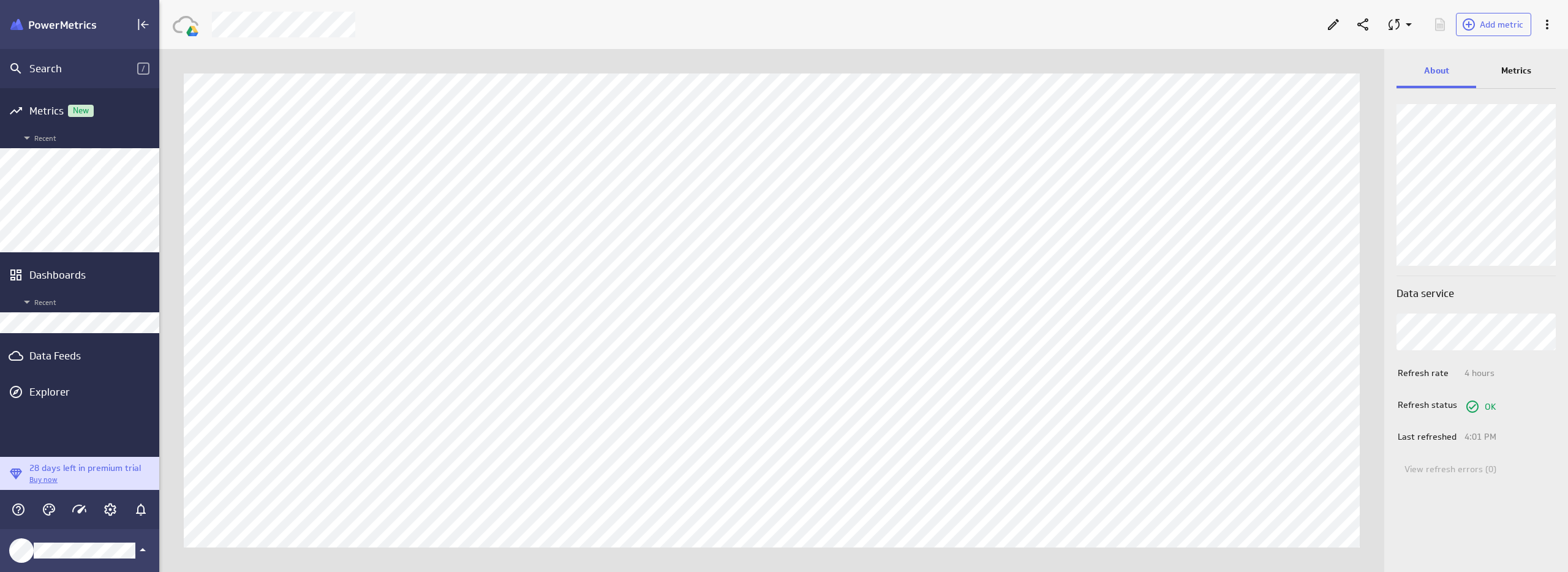
click at [1525, 73] on p "Metrics" at bounding box center [1516, 71] width 30 height 13
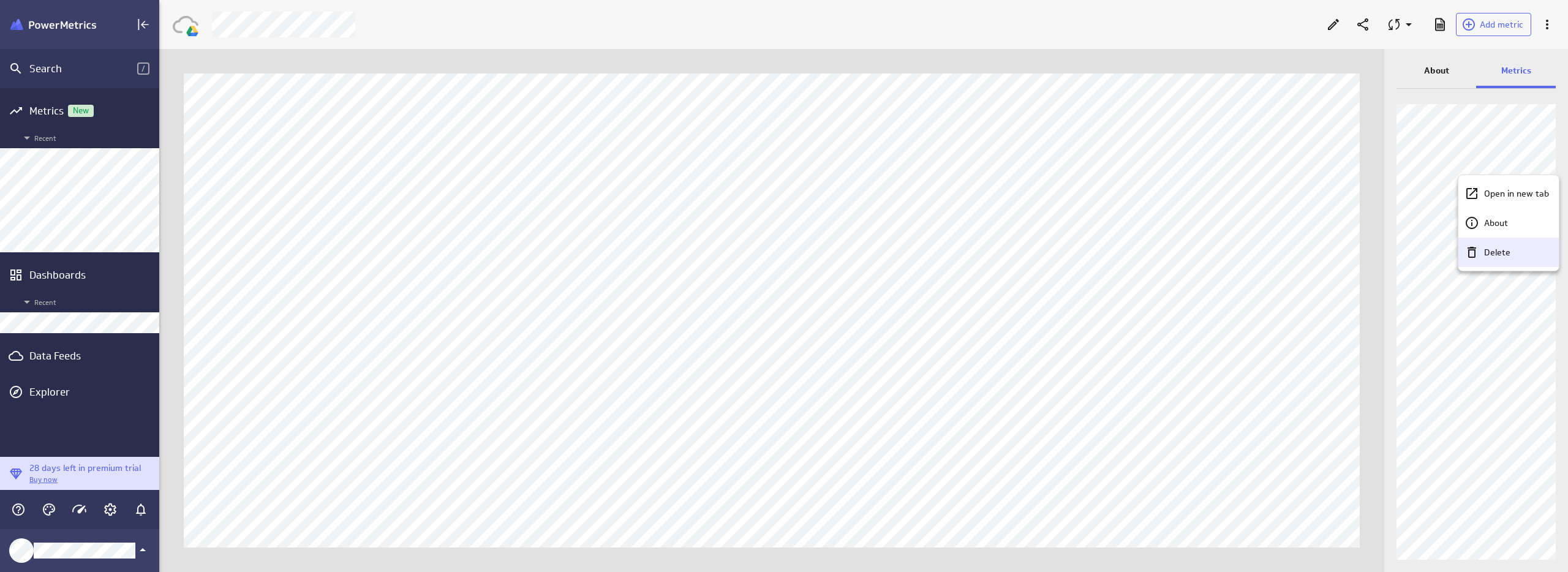
click at [1496, 254] on p "Delete" at bounding box center [1497, 253] width 26 height 13
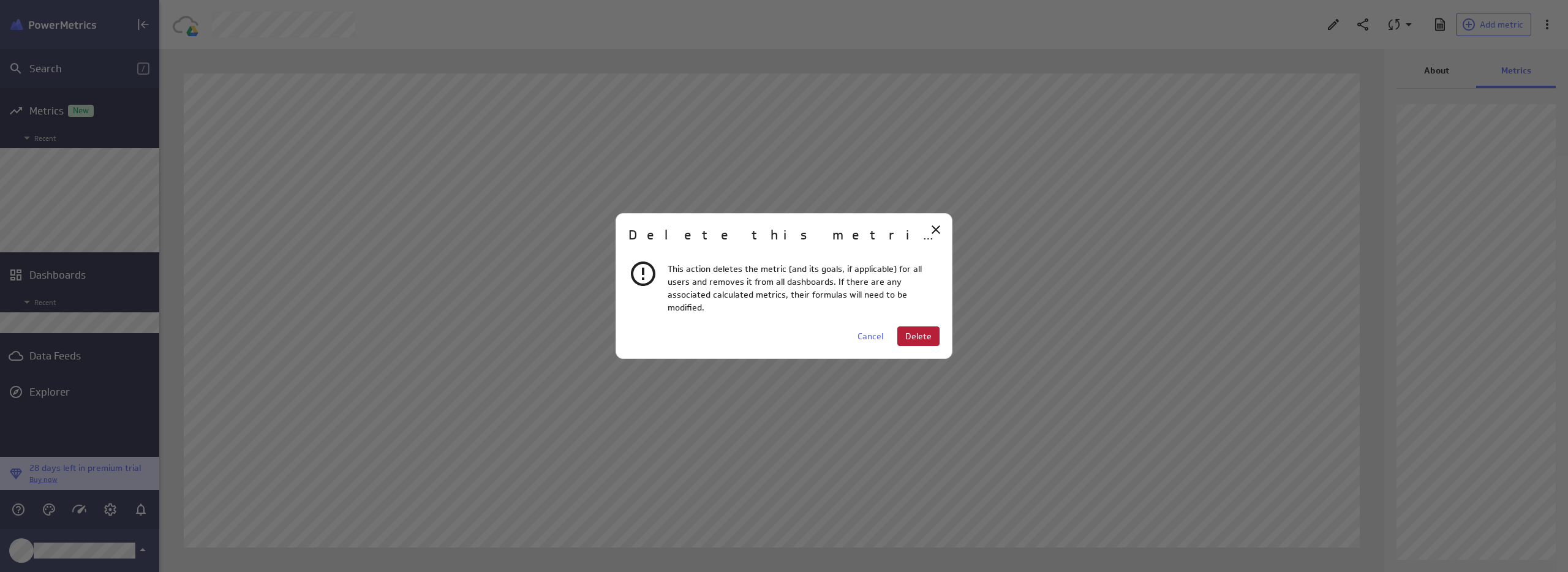
click at [922, 331] on span "Delete" at bounding box center [918, 337] width 26 height 11
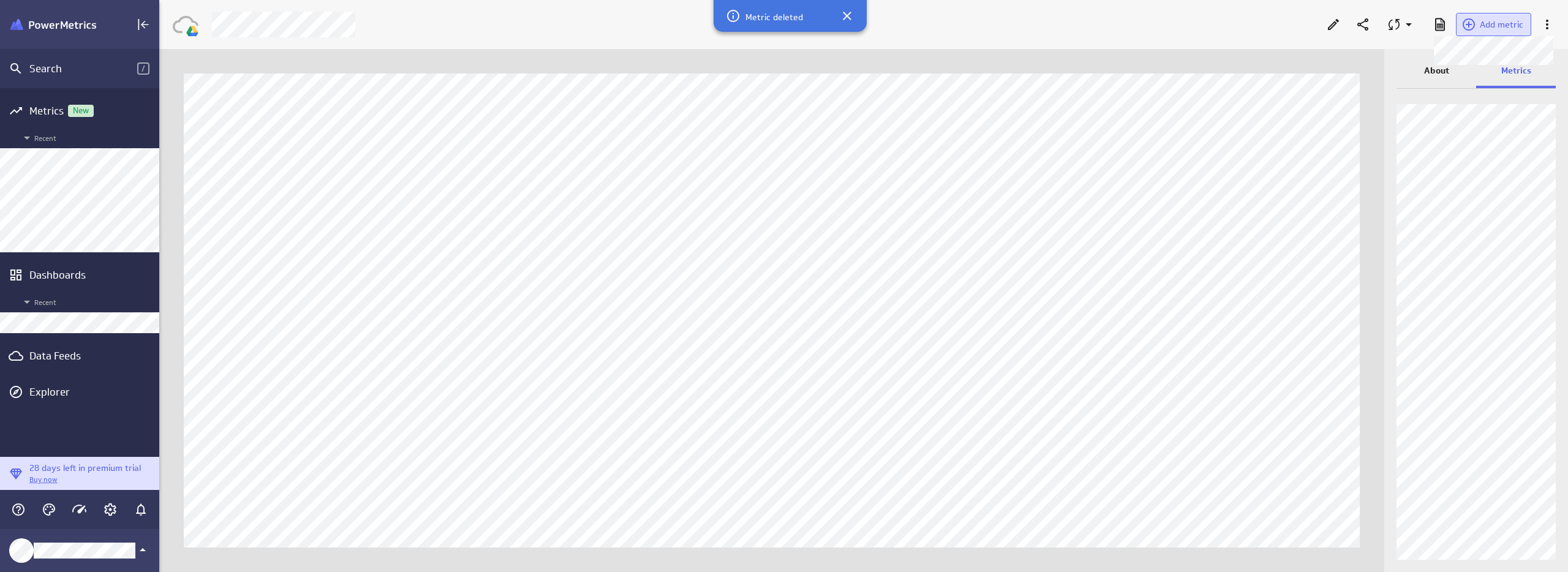
click at [1513, 34] on button "Add metric" at bounding box center [1493, 24] width 75 height 24
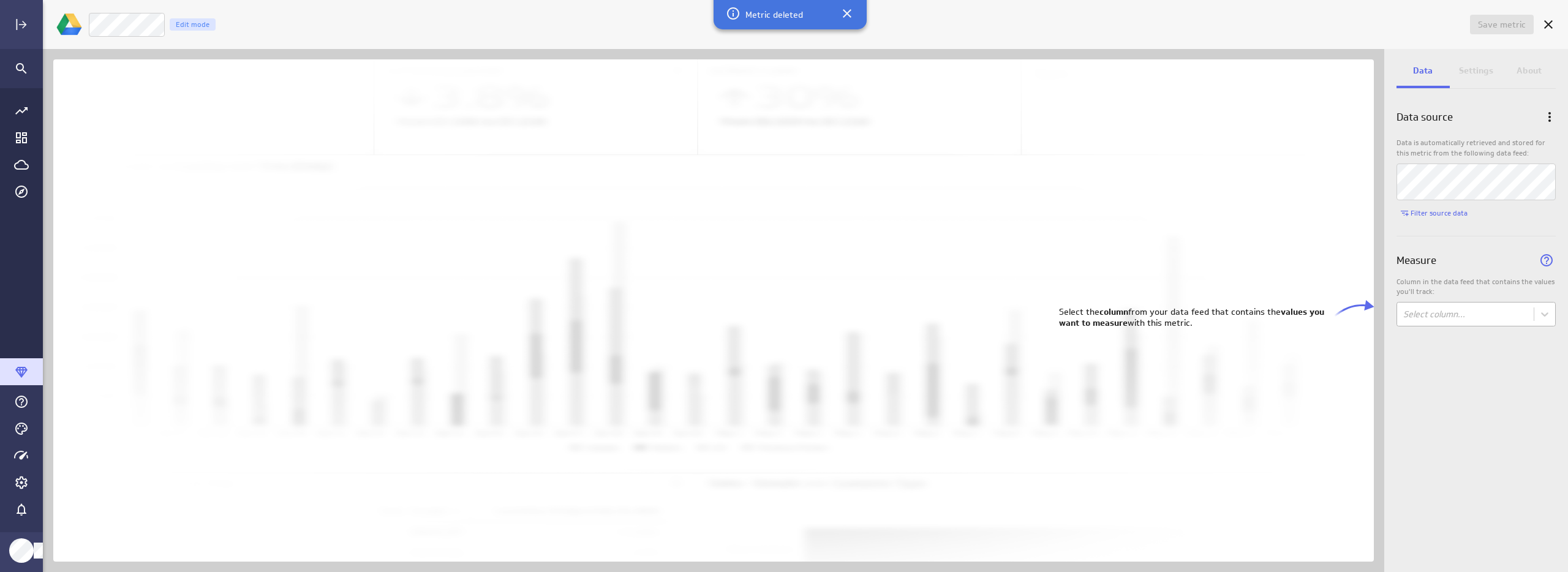
click at [1444, 315] on body "Save metric Untitled Edit mode Data Settings About Data source Data is automati…" at bounding box center [784, 286] width 1568 height 572
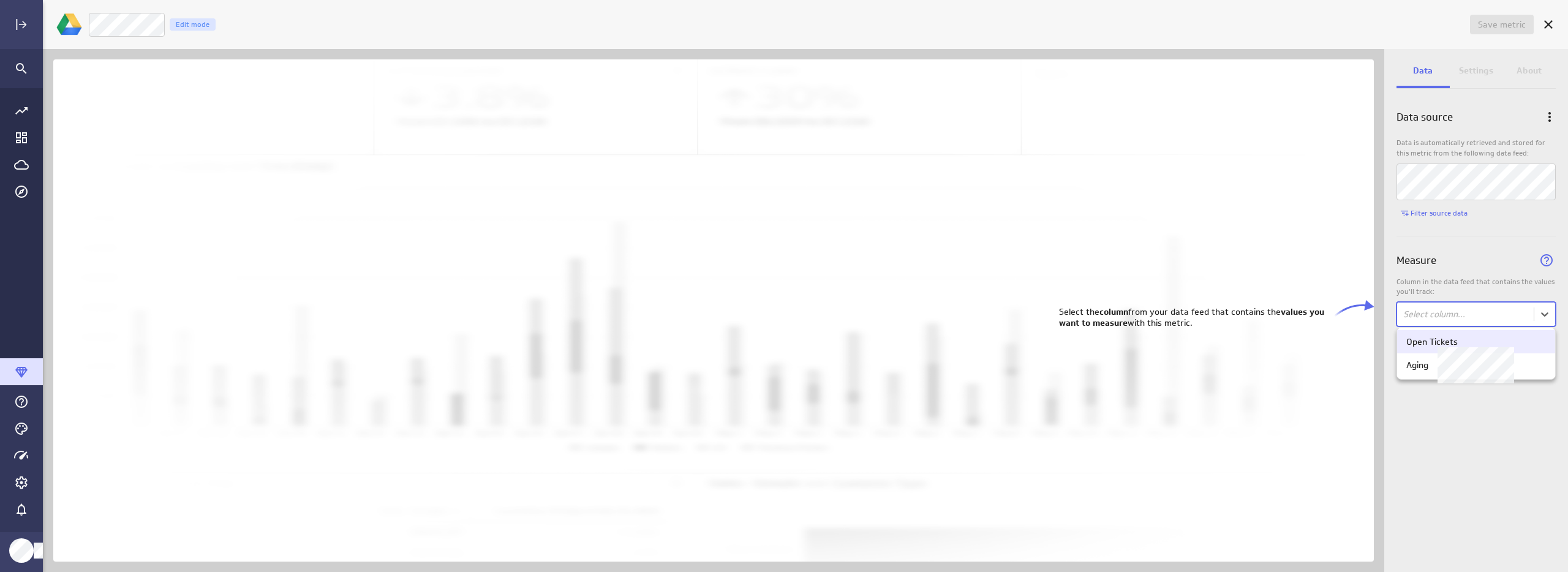
click at [1441, 344] on div "Open Tickets" at bounding box center [1432, 342] width 51 height 11
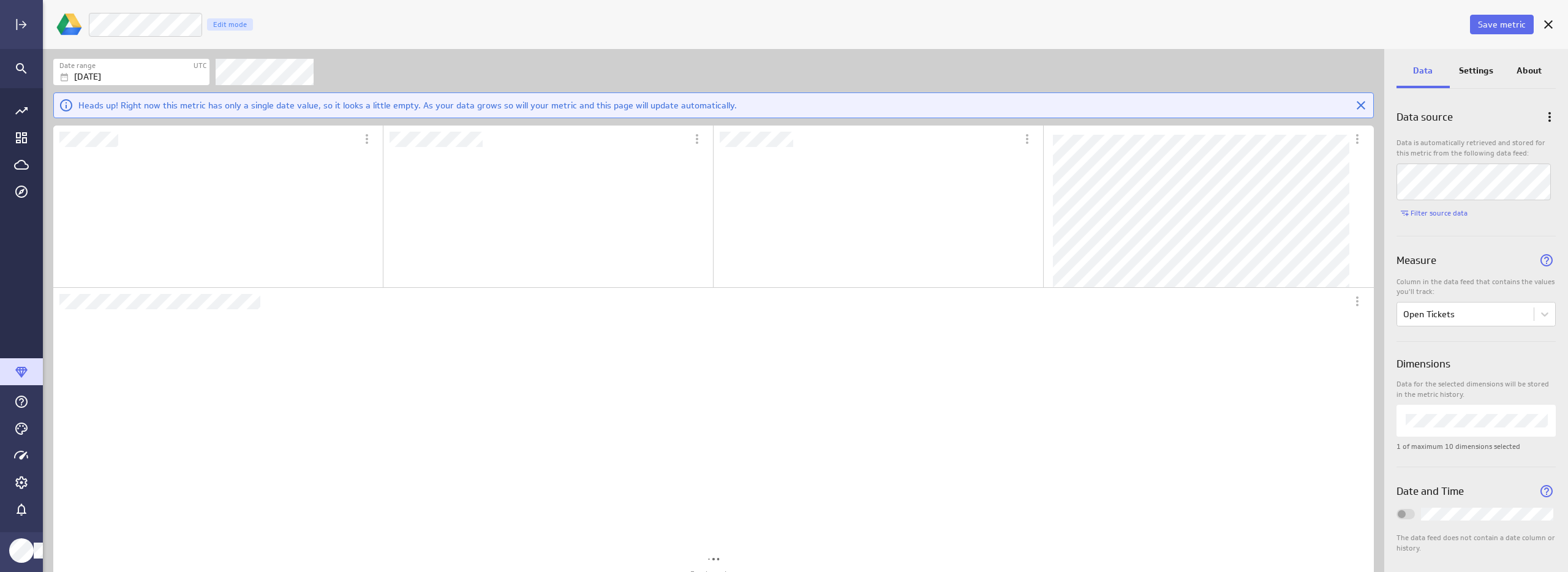
click at [1470, 73] on p "Settings" at bounding box center [1476, 71] width 34 height 13
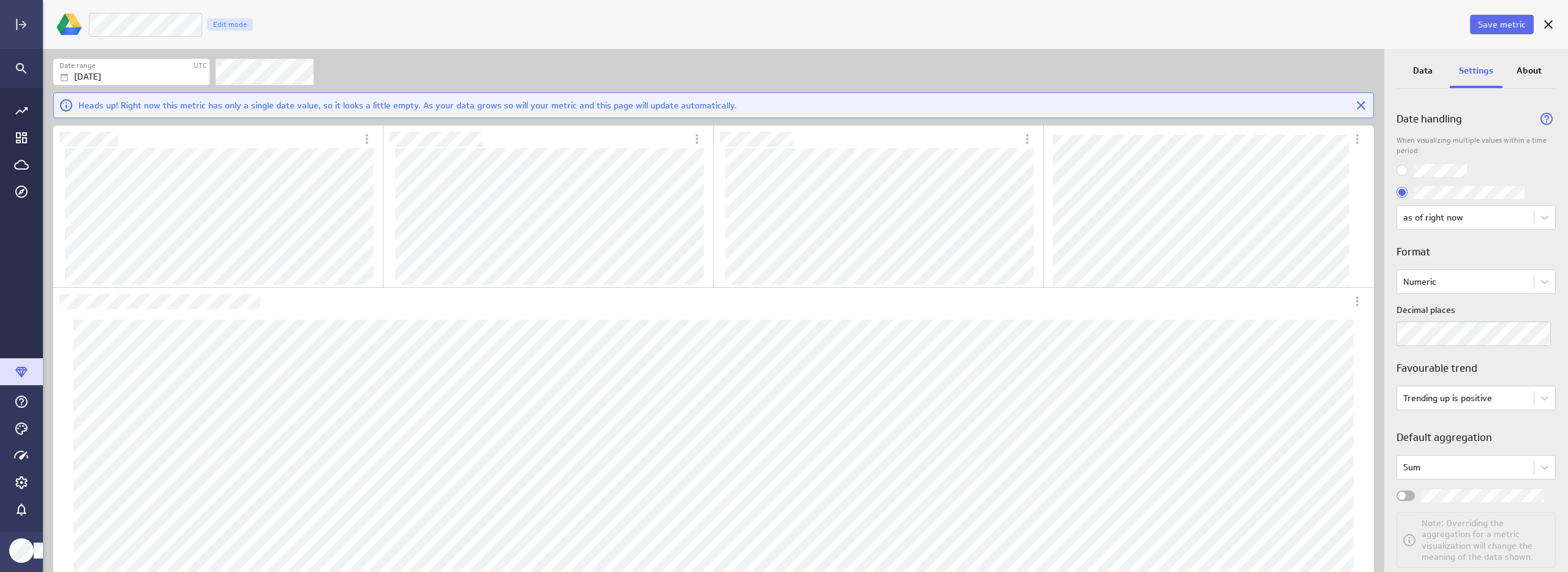
click at [1410, 499] on div "Widget Properties" at bounding box center [1405, 495] width 19 height 11
click at [0, 0] on input "Widget Properties" at bounding box center [0, 0] width 0 height 0
click at [1548, 70] on div "About" at bounding box center [1529, 72] width 53 height 33
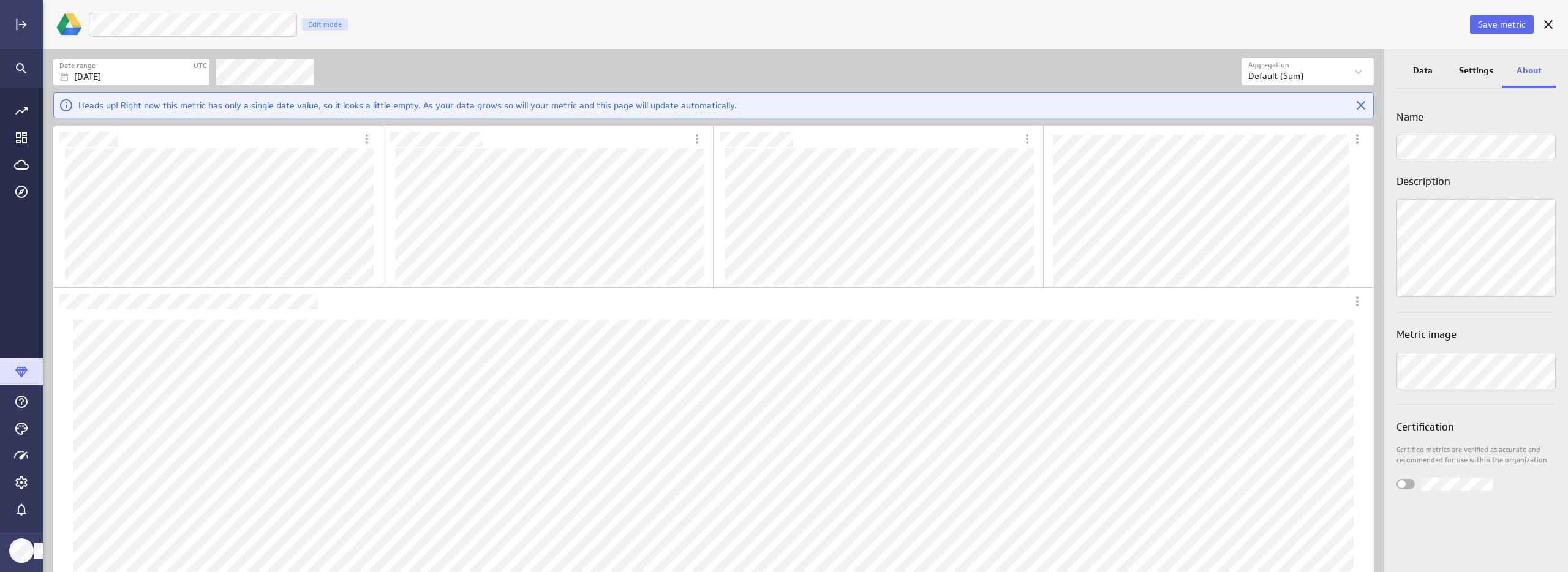
click at [1504, 67] on div "About" at bounding box center [1529, 72] width 53 height 33
click at [1480, 71] on p "Settings" at bounding box center [1476, 71] width 34 height 13
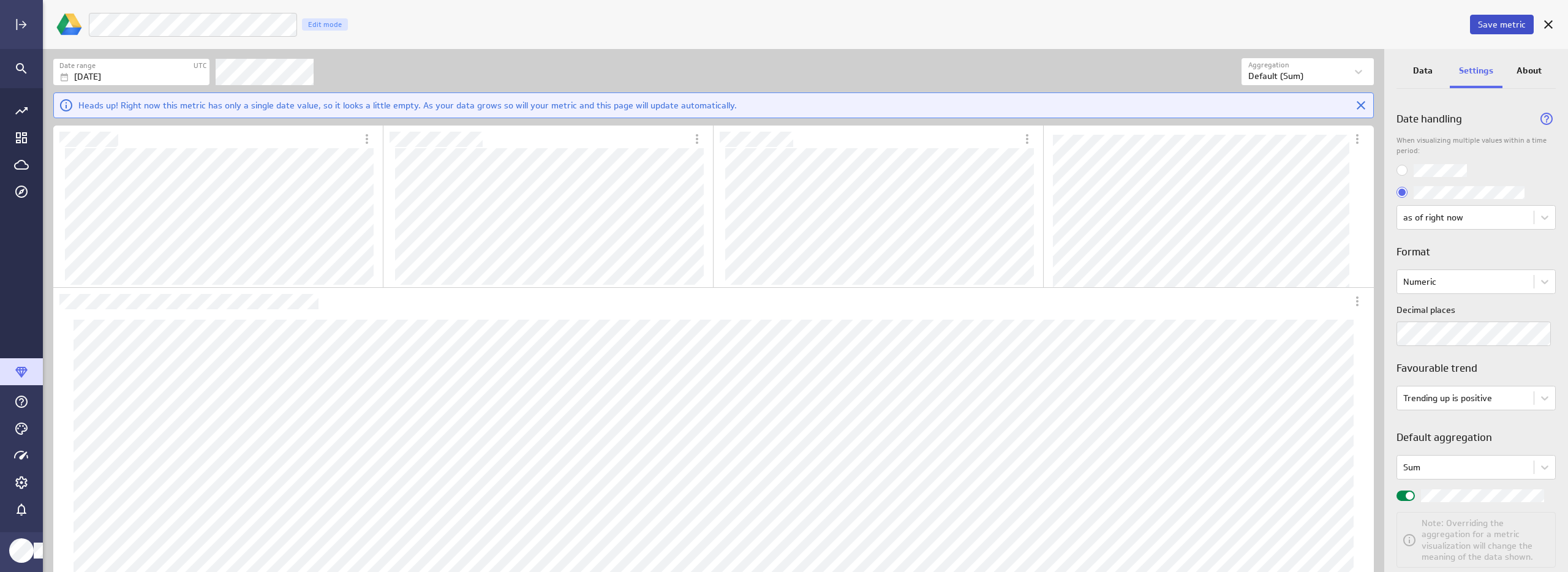
click at [1491, 28] on span "Save metric" at bounding box center [1502, 24] width 48 height 11
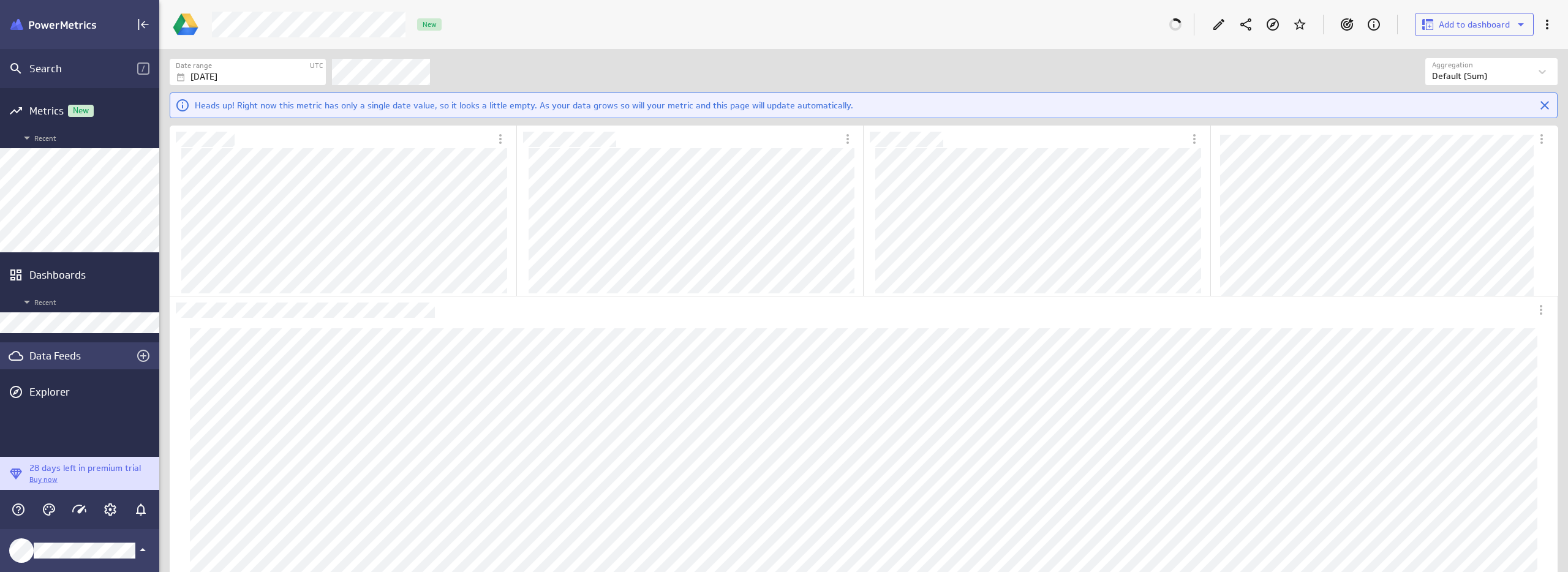
click at [92, 355] on div "Data Feeds" at bounding box center [79, 356] width 100 height 14
